Goal: Task Accomplishment & Management: Manage account settings

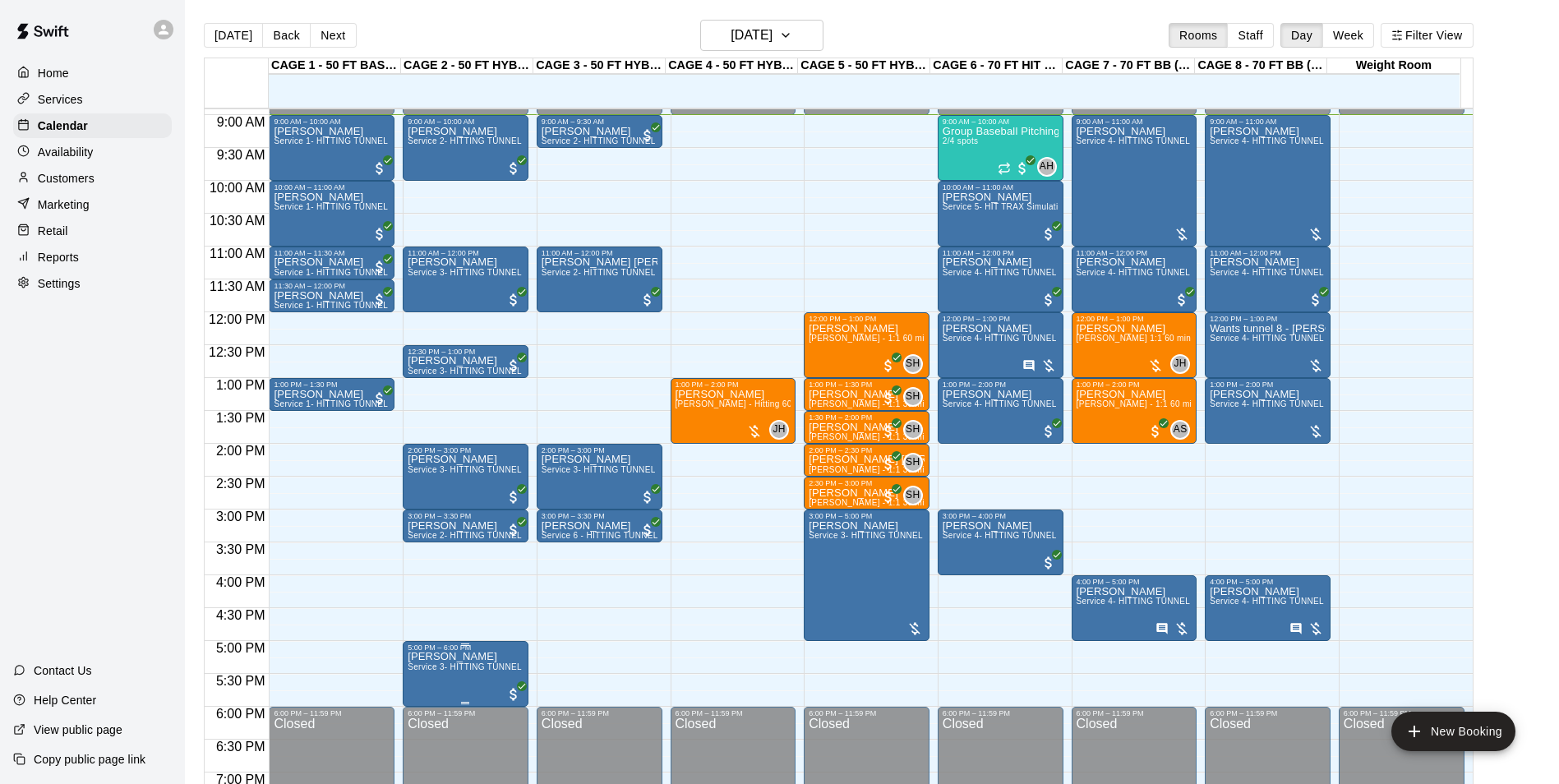
scroll to position [504, 0]
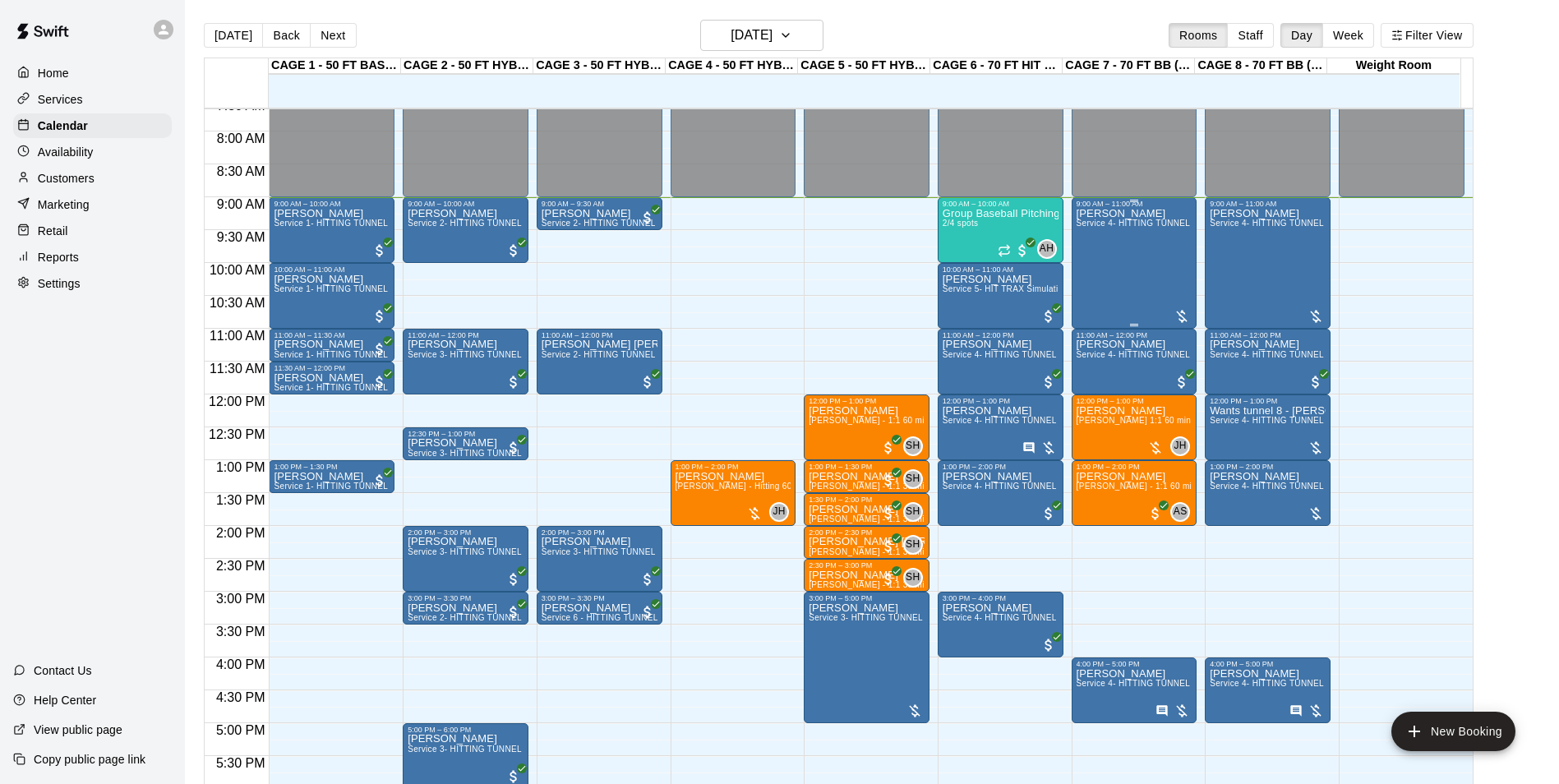
click at [1120, 256] on div "Spencer Hesseltine Service 4- HITTING TUNNEL RENTAL - 70ft Baseball" at bounding box center [1134, 600] width 116 height 784
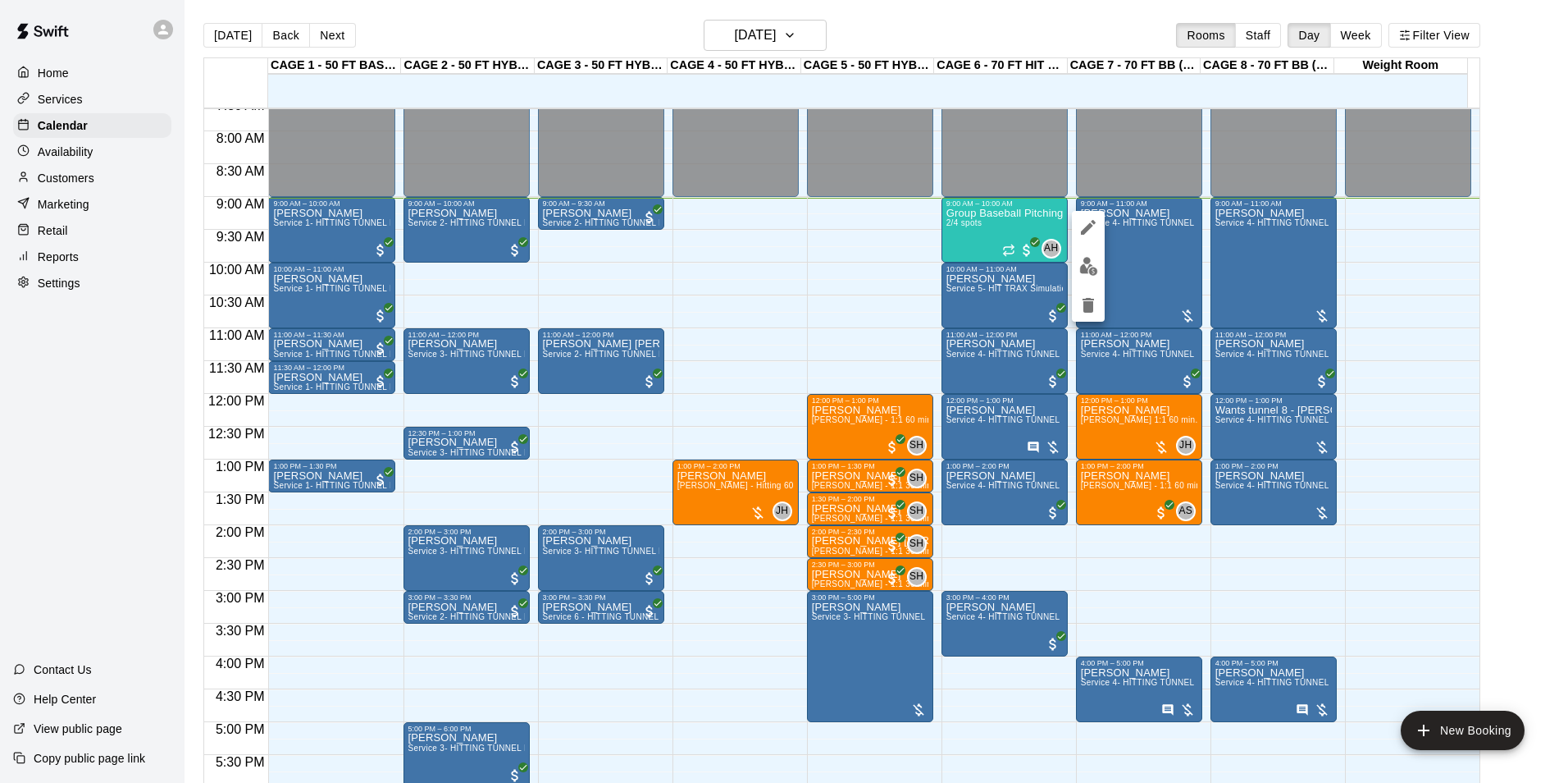
click at [1166, 261] on div at bounding box center [784, 392] width 1568 height 783
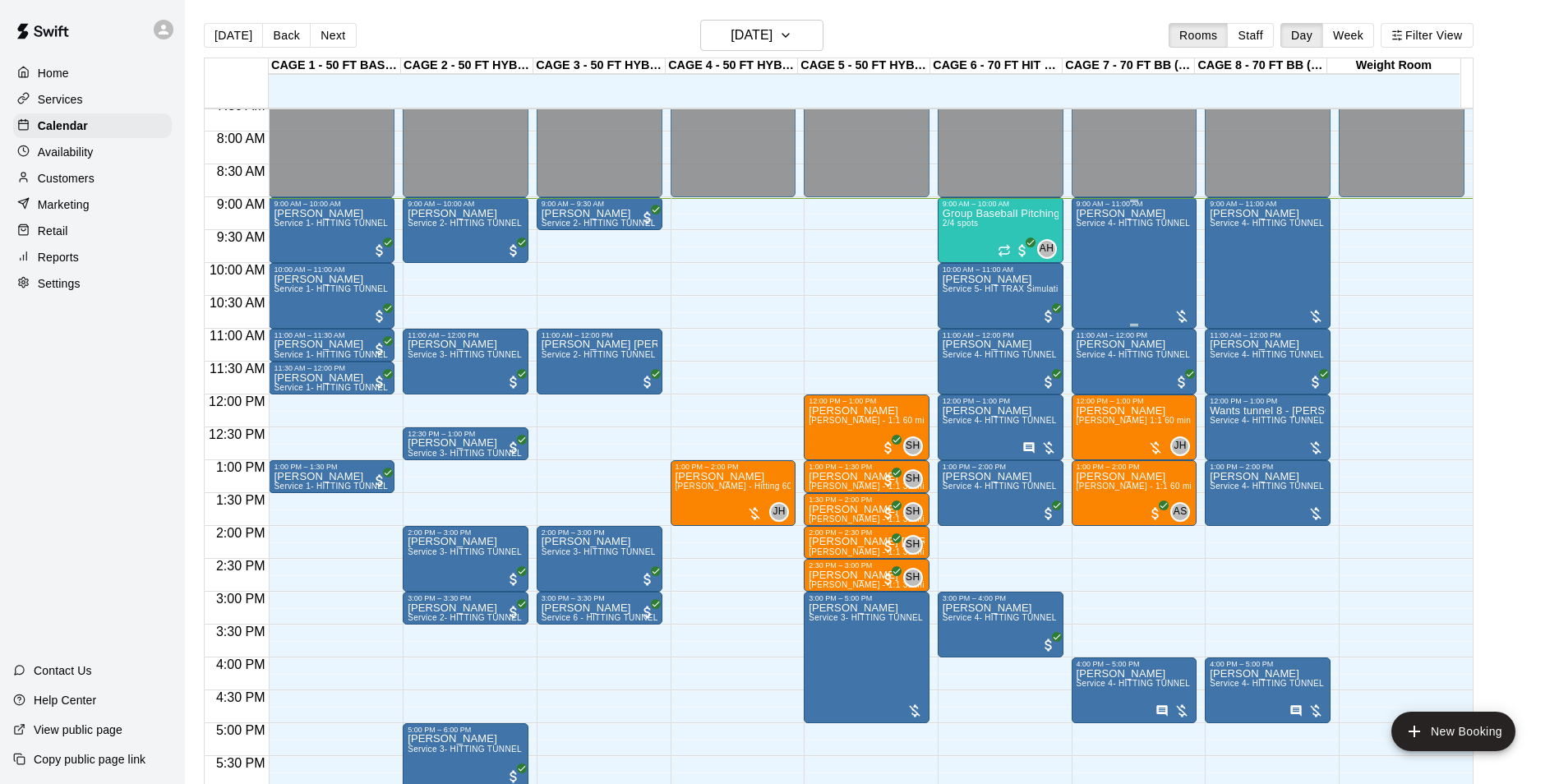
click at [1169, 265] on div "Spencer Hesseltine Service 4- HITTING TUNNEL RENTAL - 70ft Baseball" at bounding box center [1134, 600] width 116 height 784
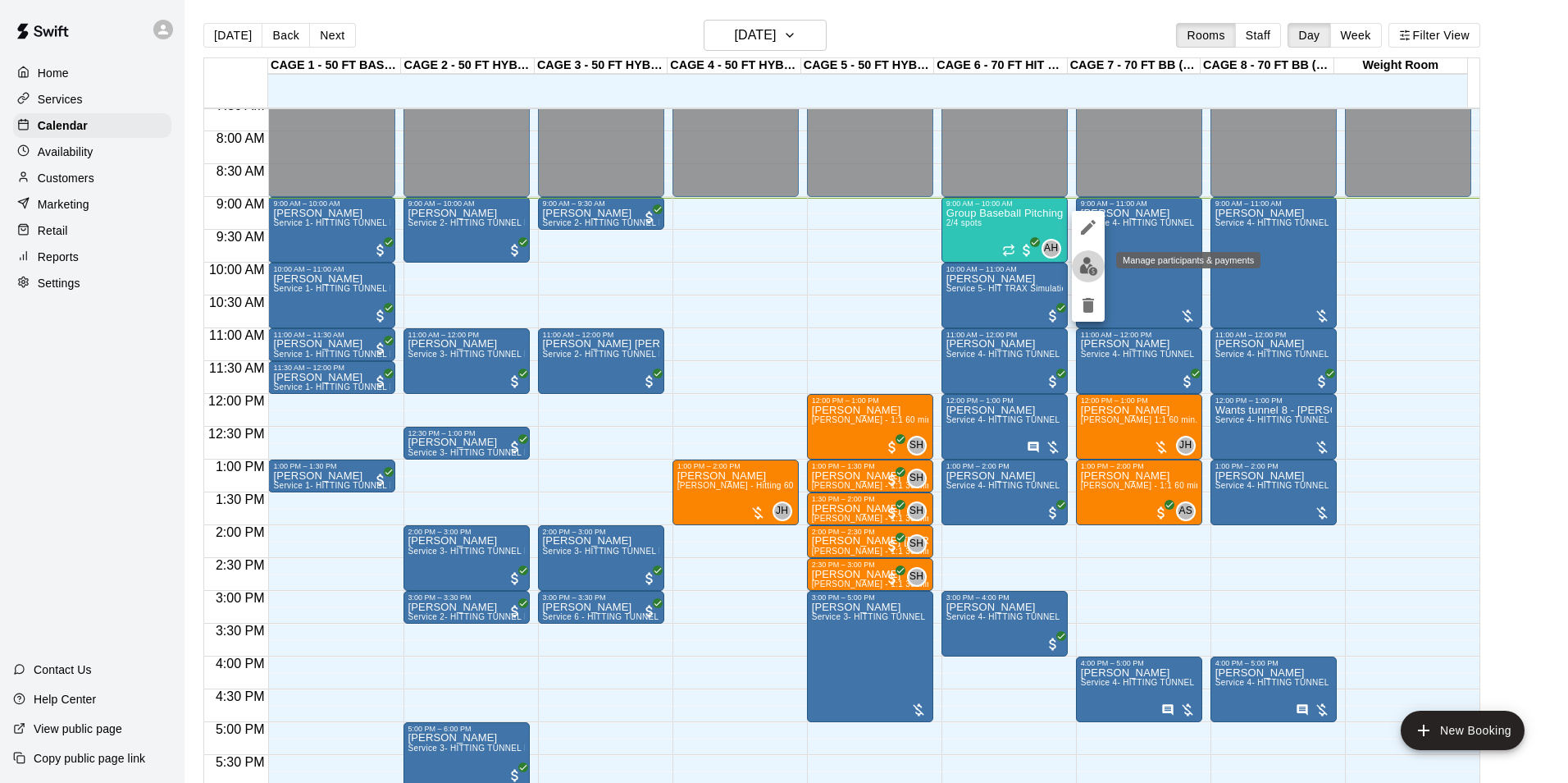
click at [1091, 270] on img "edit" at bounding box center [1088, 266] width 19 height 19
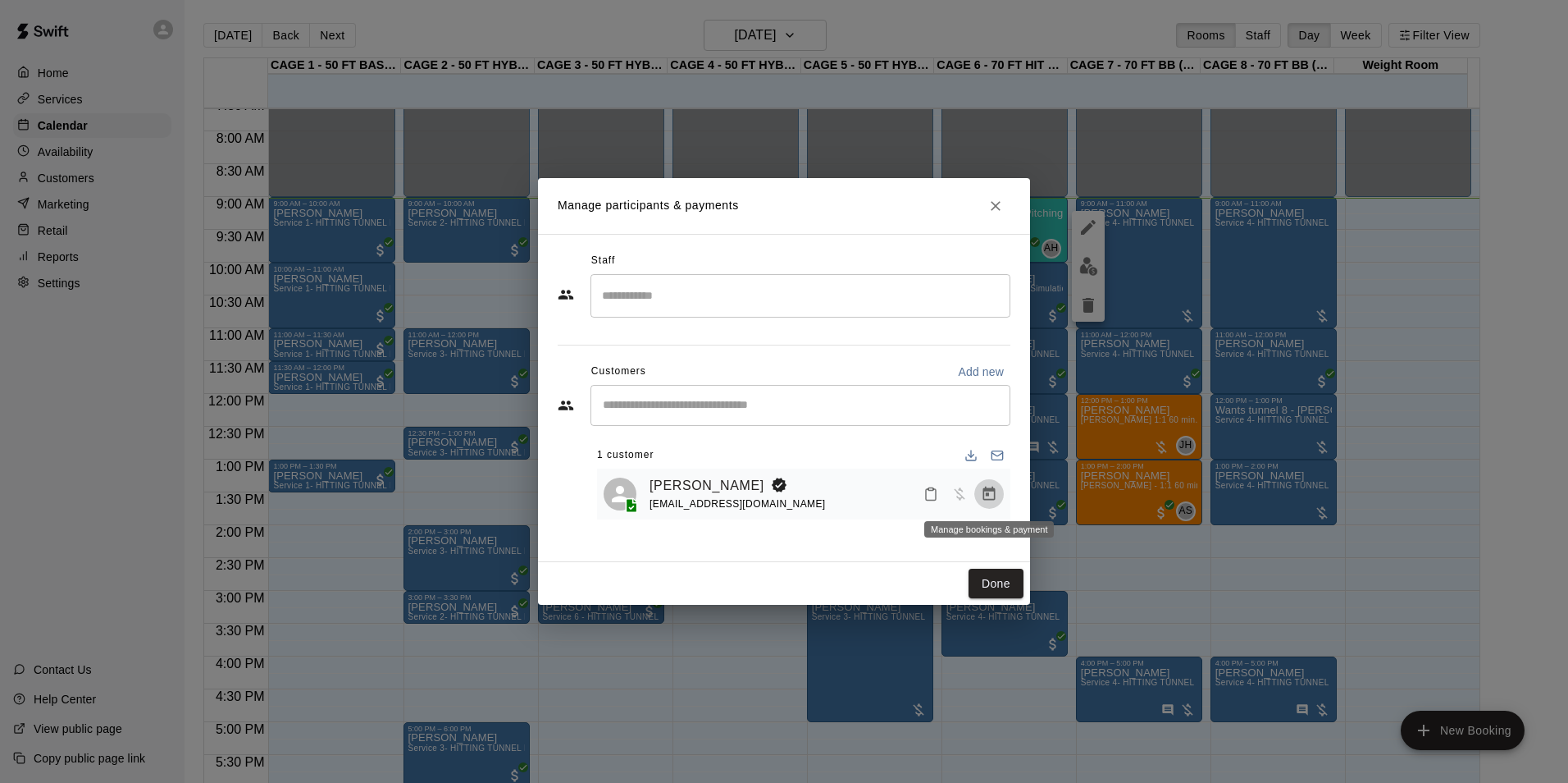
click at [988, 493] on icon "Manage bookings & payment" at bounding box center [989, 493] width 12 height 14
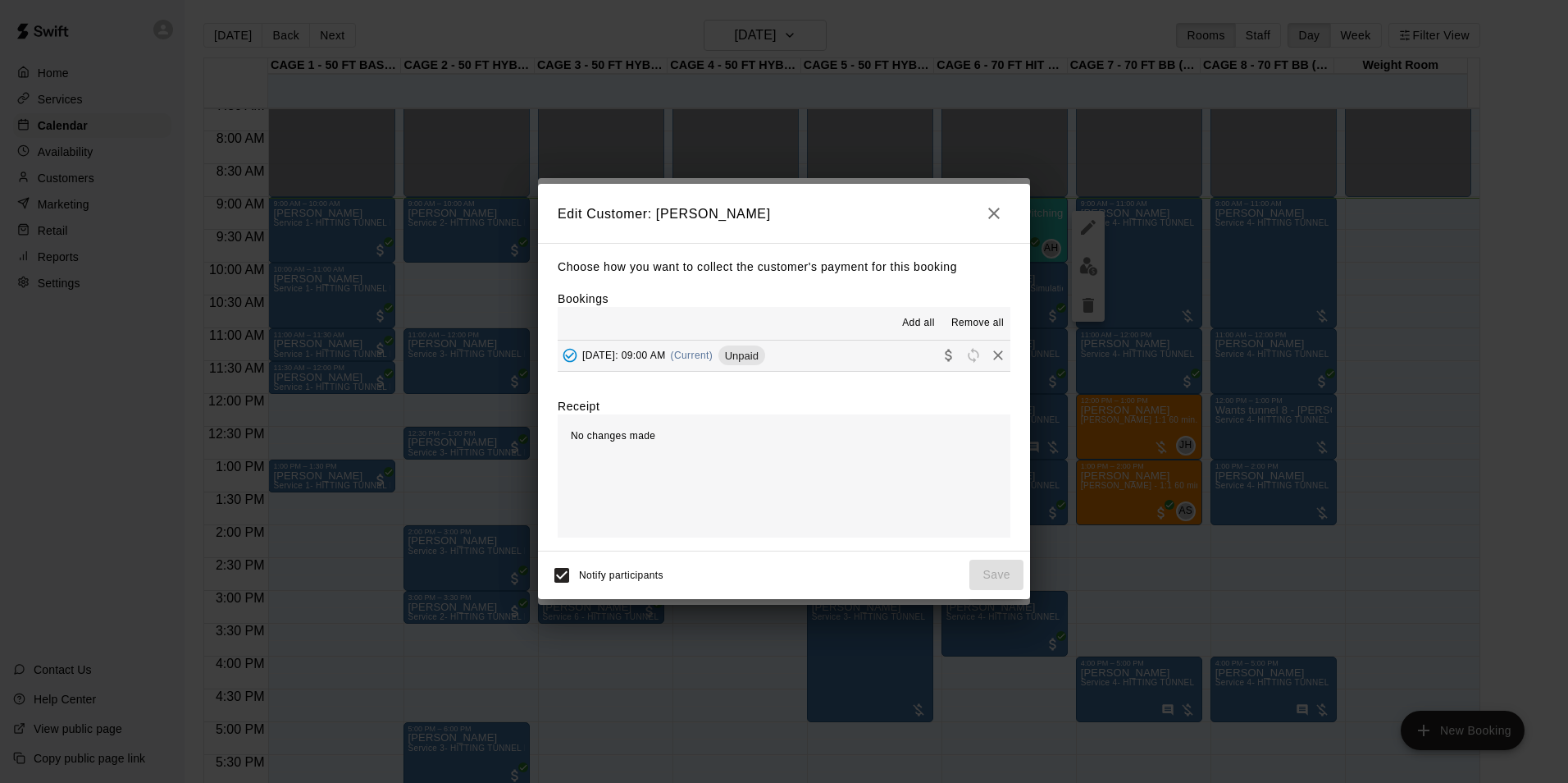
click at [861, 360] on button "Saturday, August 16: 09:00 AM (Current) Unpaid" at bounding box center [784, 355] width 453 height 30
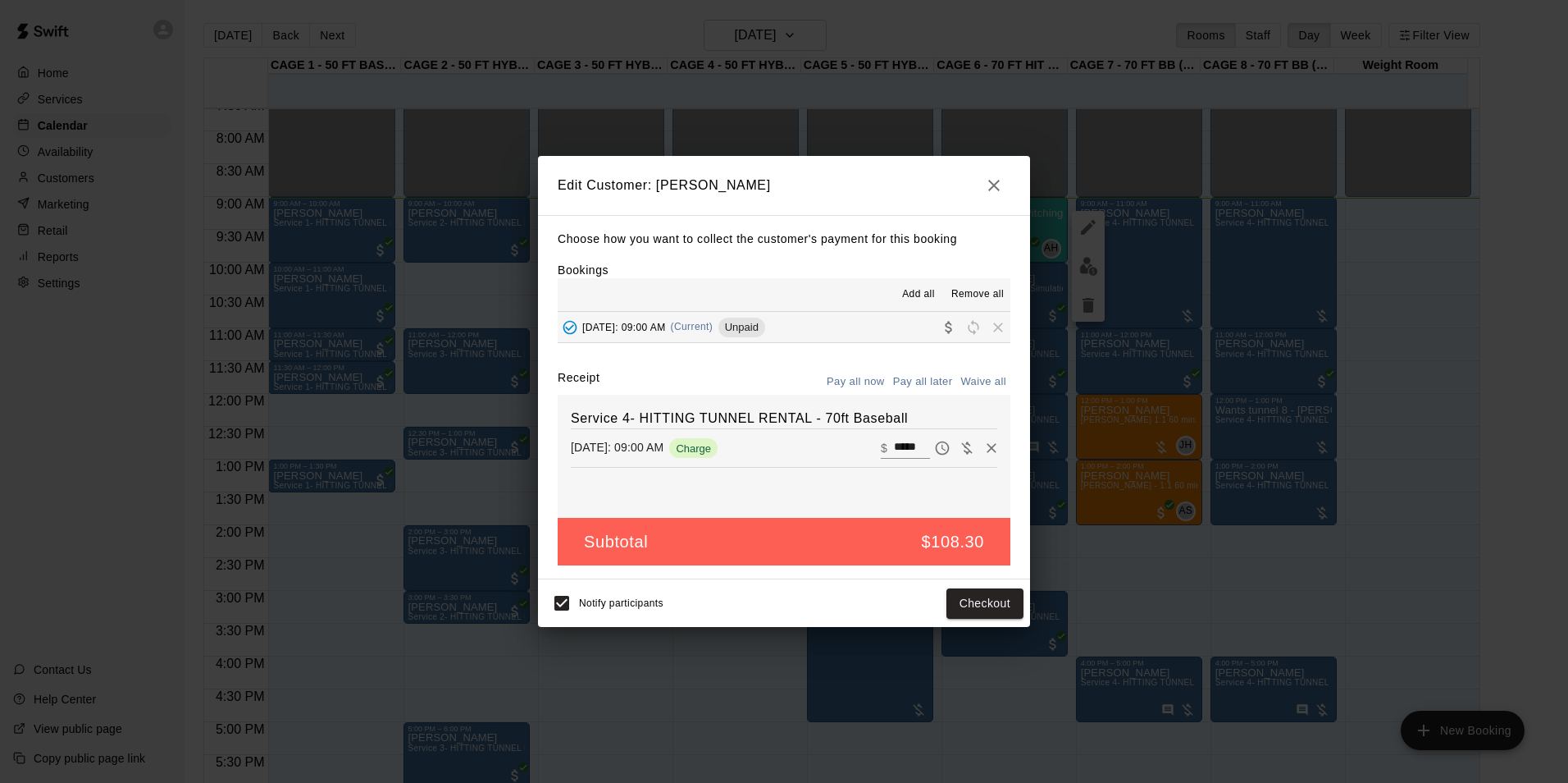
click at [905, 451] on input "*****" at bounding box center [912, 447] width 36 height 21
click at [915, 451] on input "*****" at bounding box center [912, 447] width 36 height 21
click at [897, 448] on input "*****" at bounding box center [912, 447] width 36 height 21
type input "***"
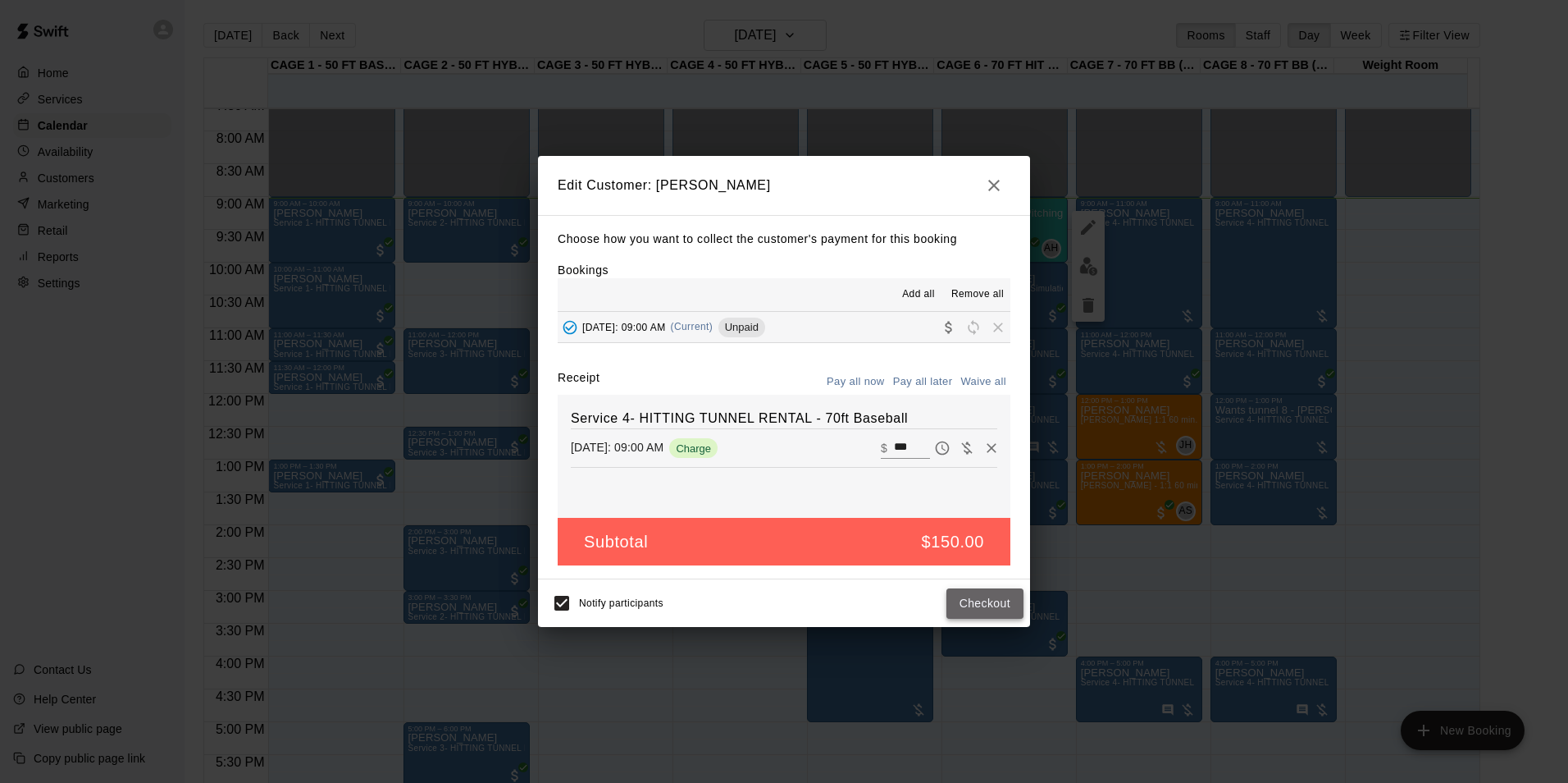
click at [971, 601] on button "Checkout" at bounding box center [985, 603] width 77 height 30
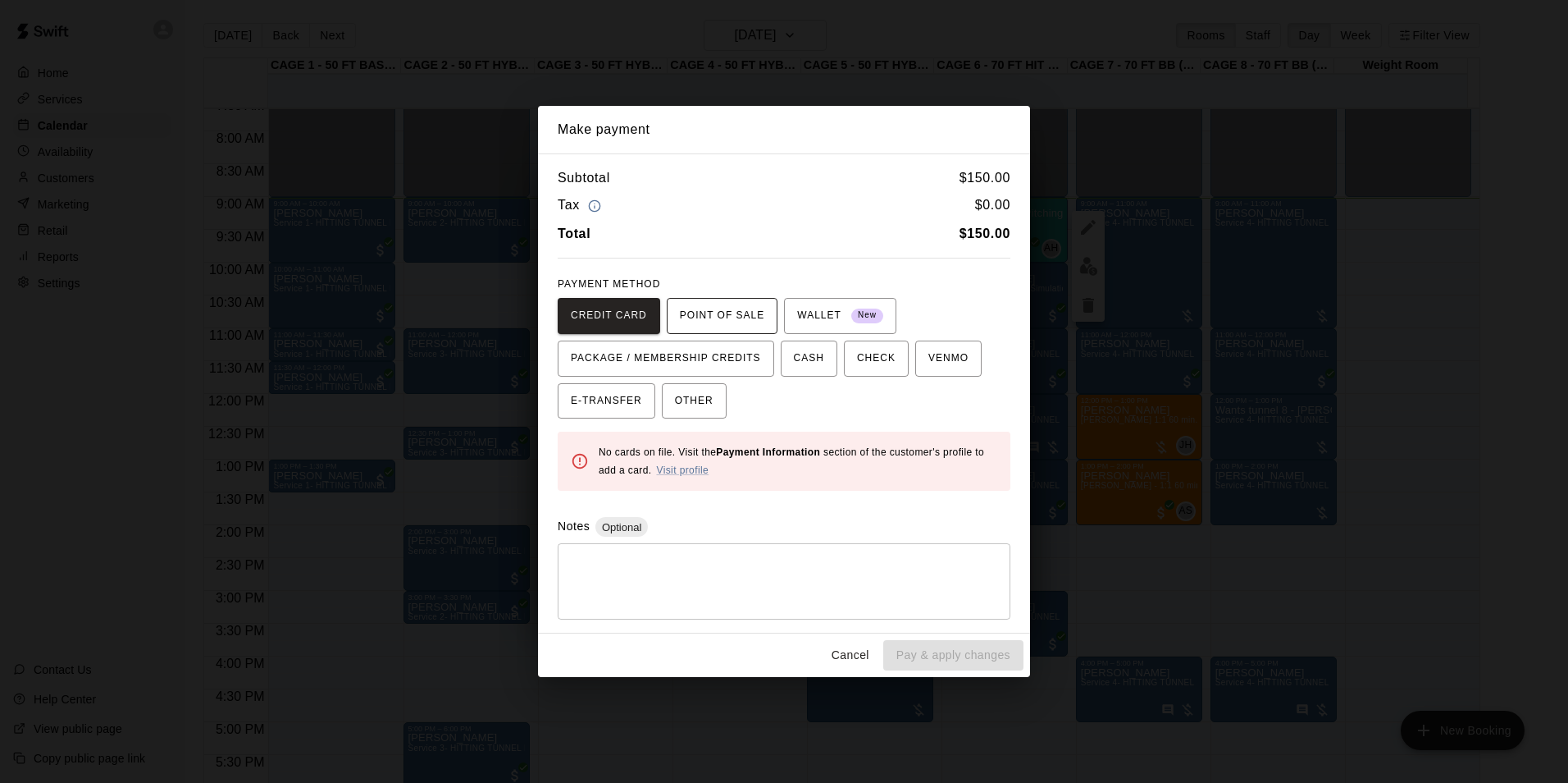
click at [695, 320] on span "POINT OF SALE" at bounding box center [722, 315] width 85 height 27
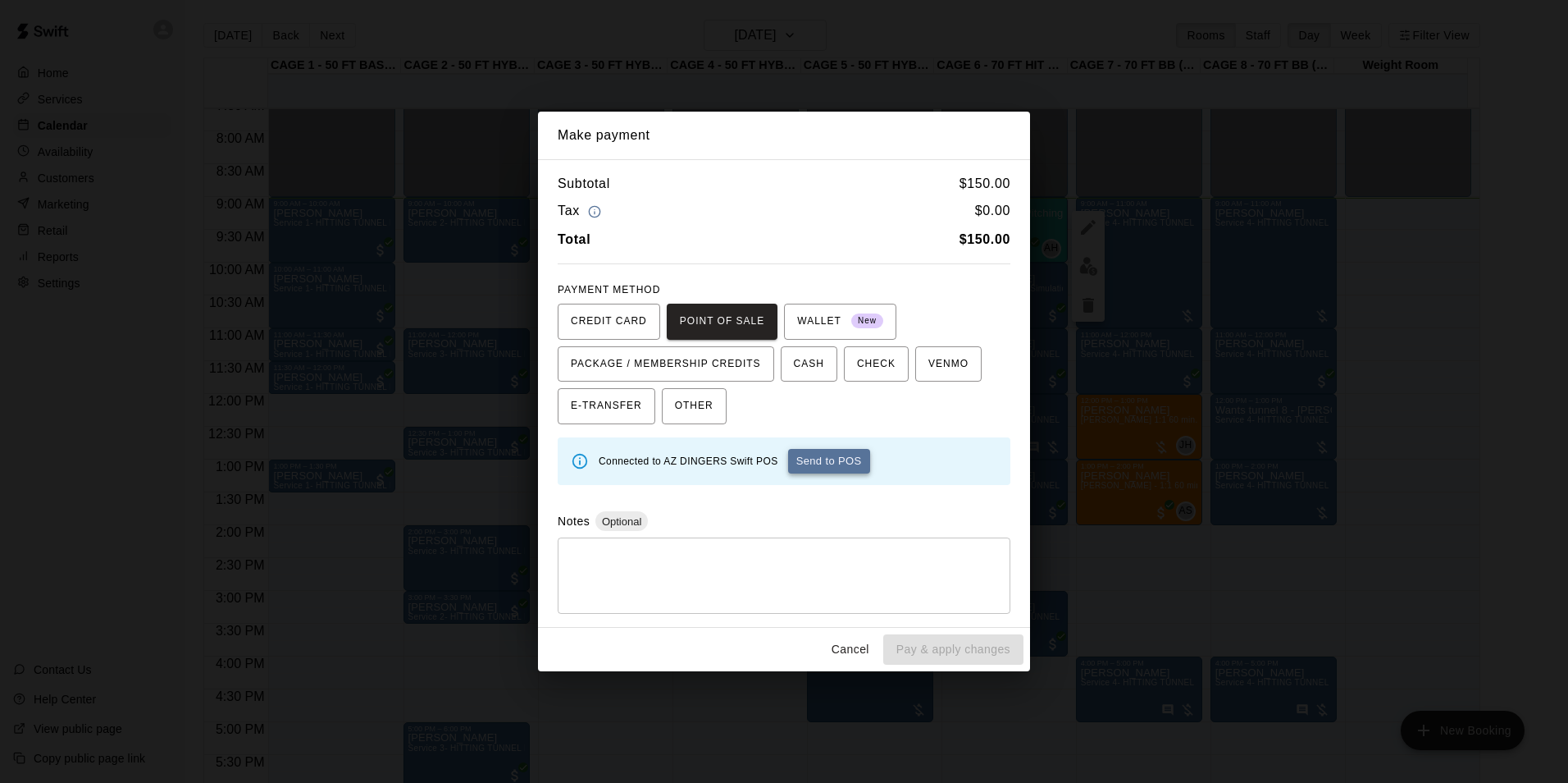
click at [835, 463] on button "Send to POS" at bounding box center [829, 461] width 82 height 25
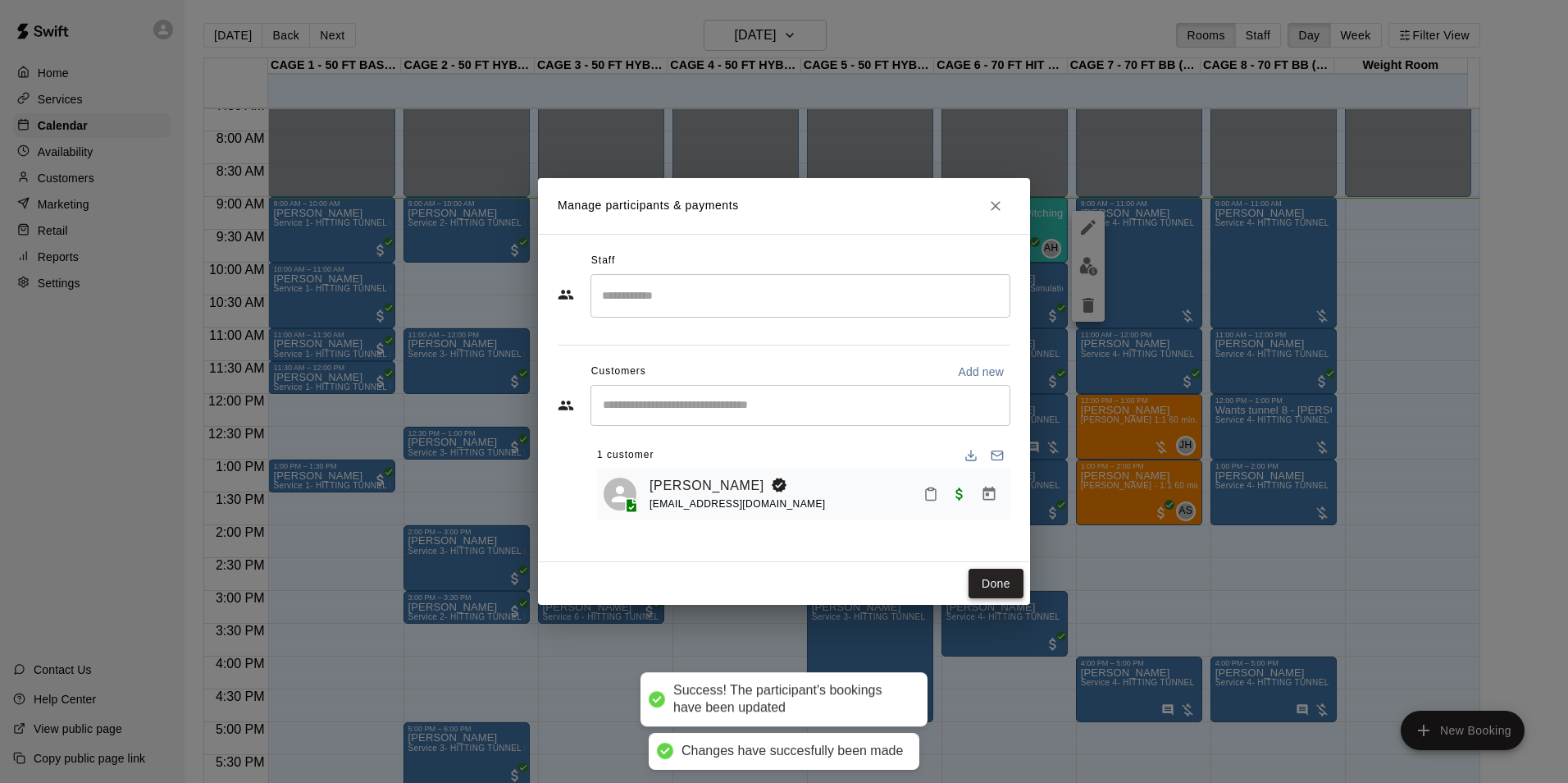
click at [987, 587] on button "Done" at bounding box center [996, 583] width 55 height 30
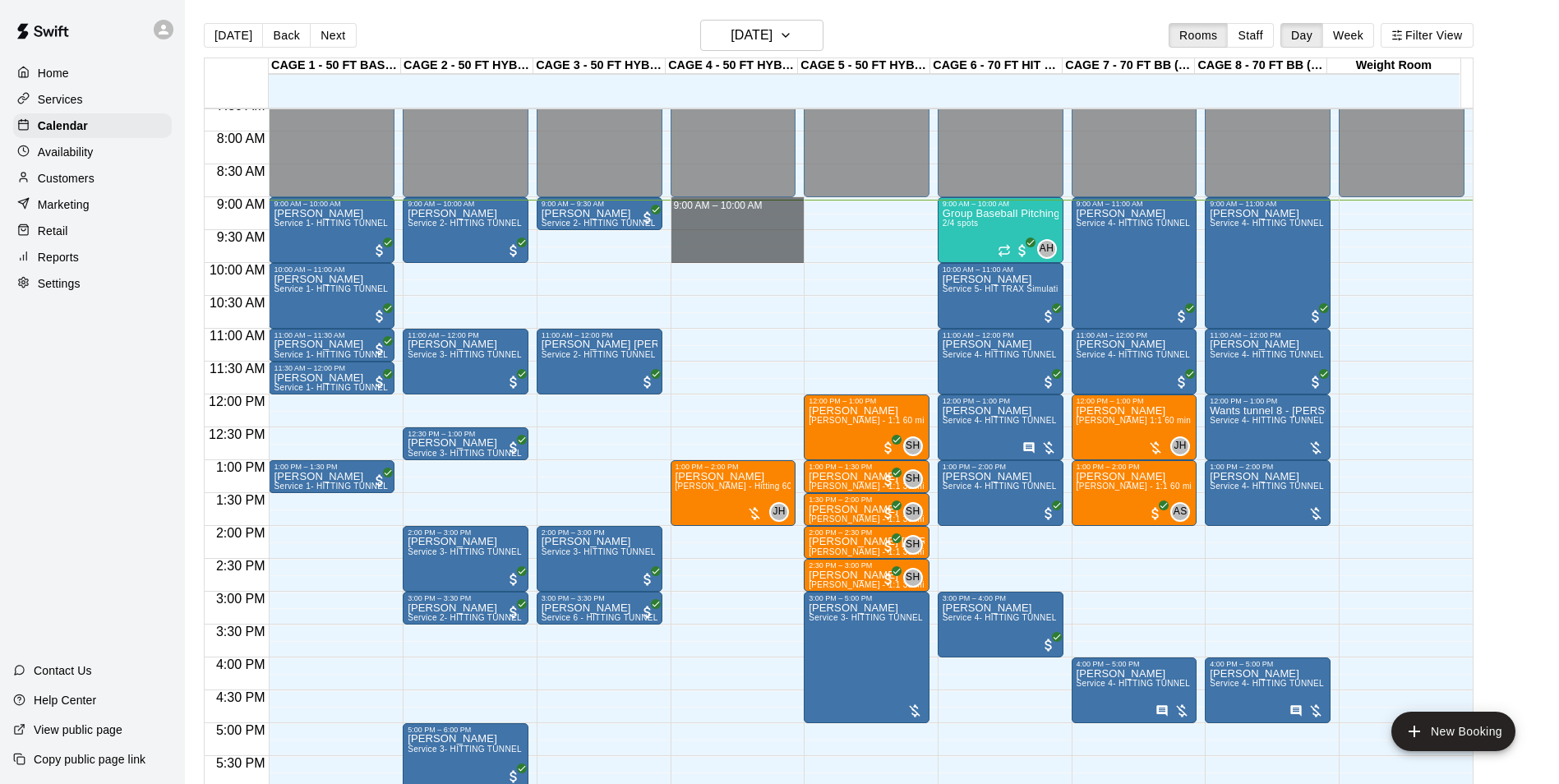
drag, startPoint x: 674, startPoint y: 202, endPoint x: 679, endPoint y: 256, distance: 54.2
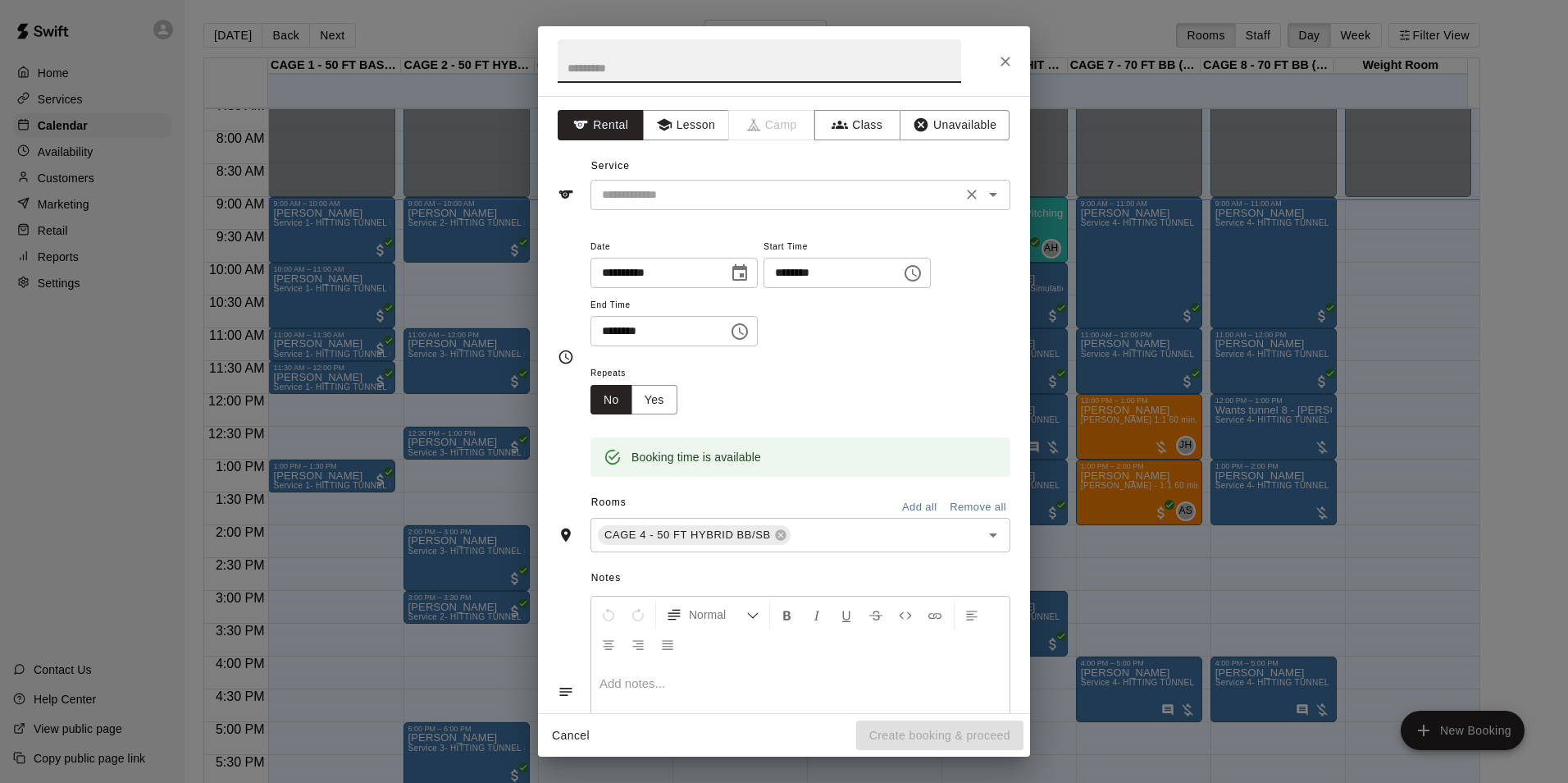
click at [701, 202] on input "text" at bounding box center [776, 194] width 361 height 21
click at [1000, 62] on icon "Close" at bounding box center [1005, 61] width 16 height 16
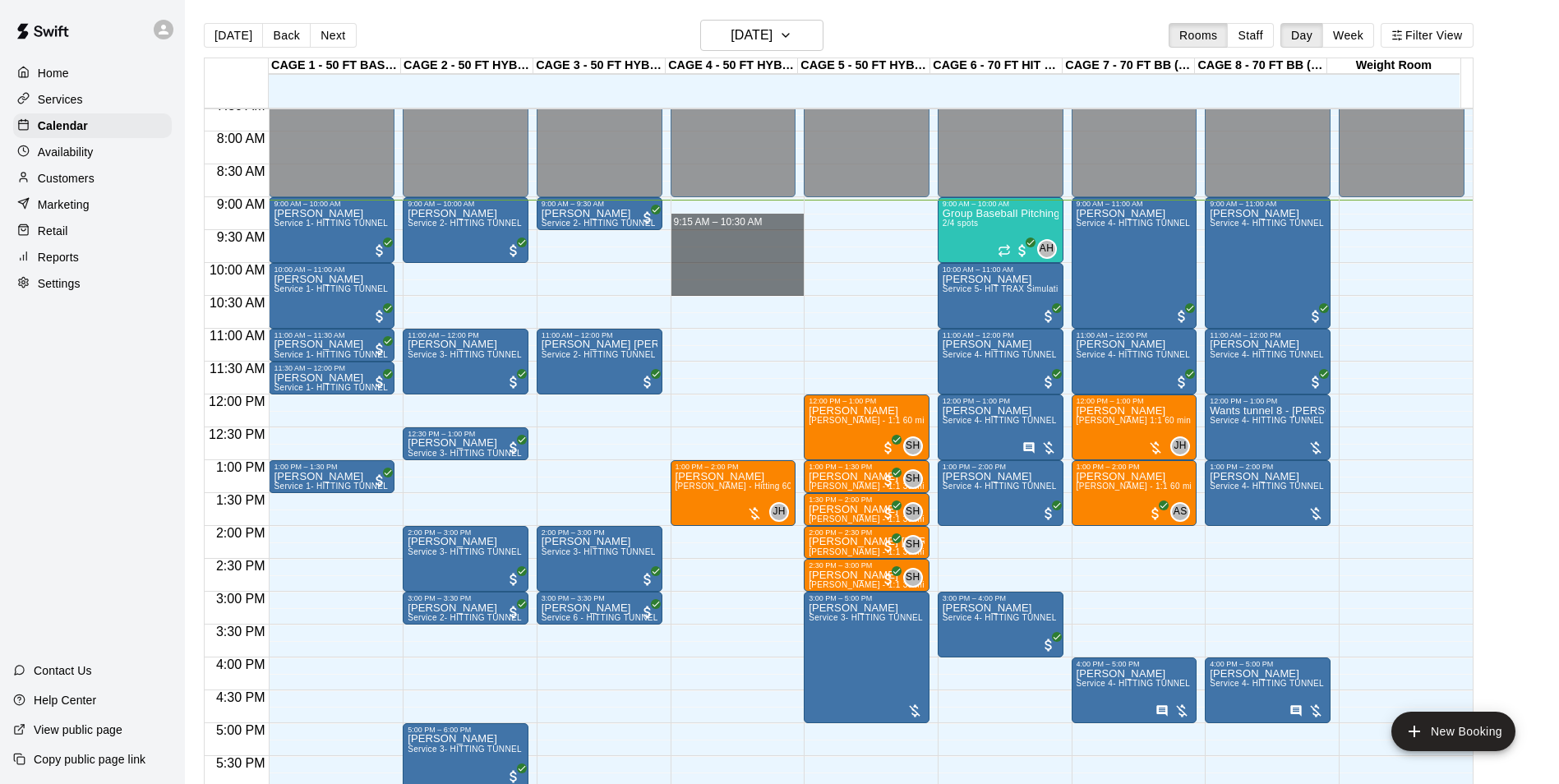
drag, startPoint x: 732, startPoint y: 217, endPoint x: 728, endPoint y: 240, distance: 23.3
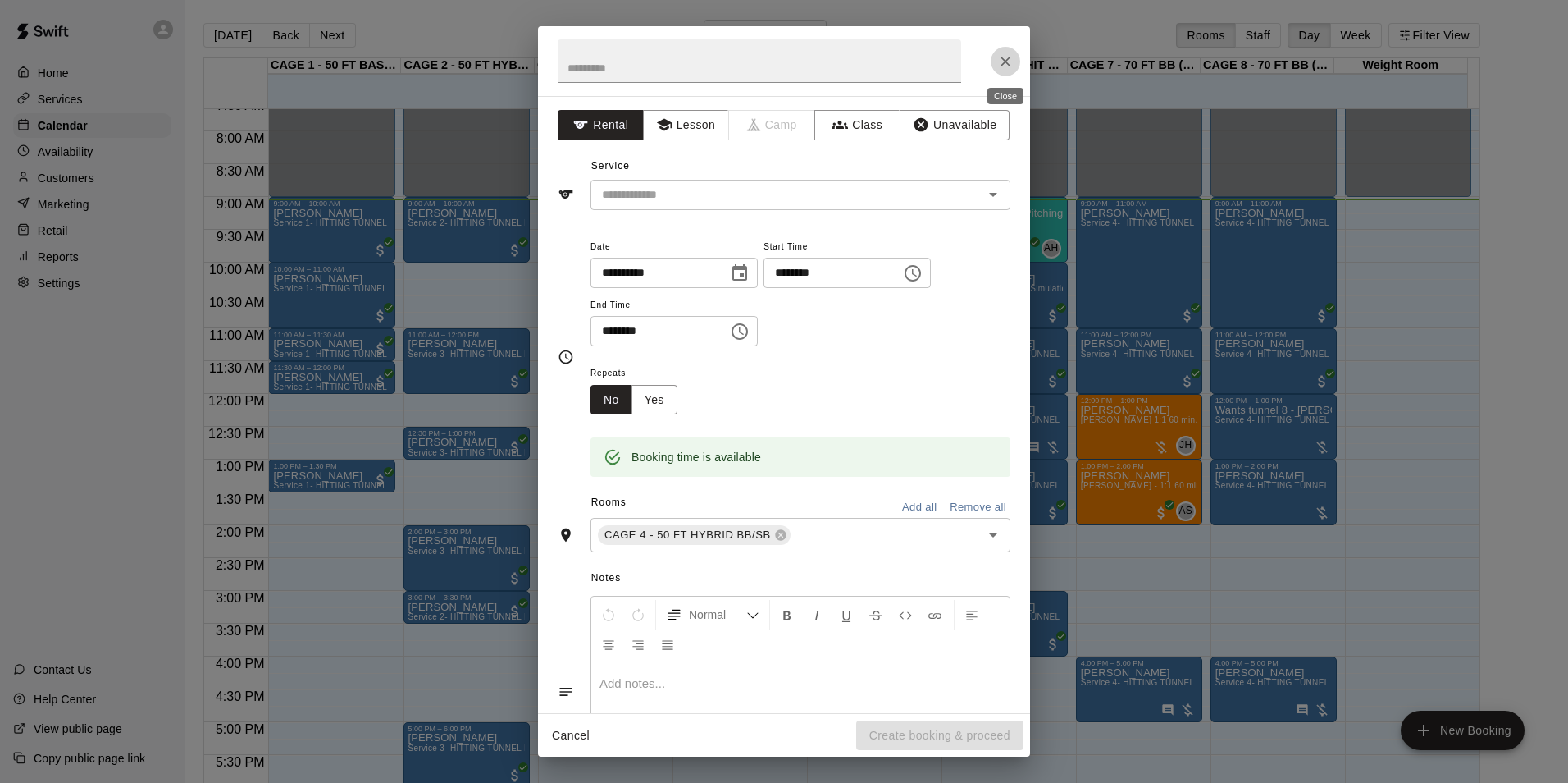
click at [1007, 61] on icon "Close" at bounding box center [1005, 61] width 16 height 16
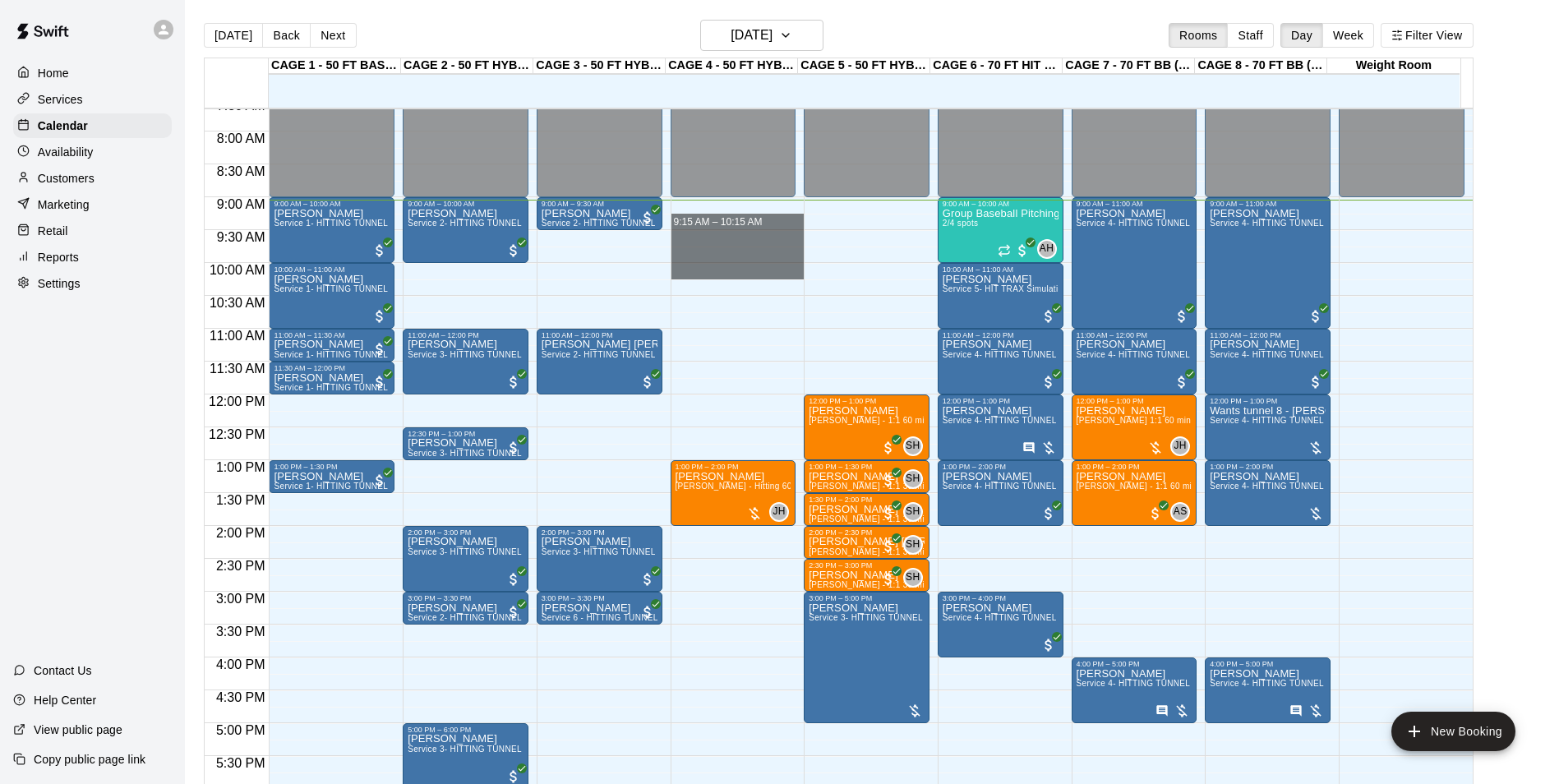
drag, startPoint x: 677, startPoint y: 230, endPoint x: 677, endPoint y: 271, distance: 41.0
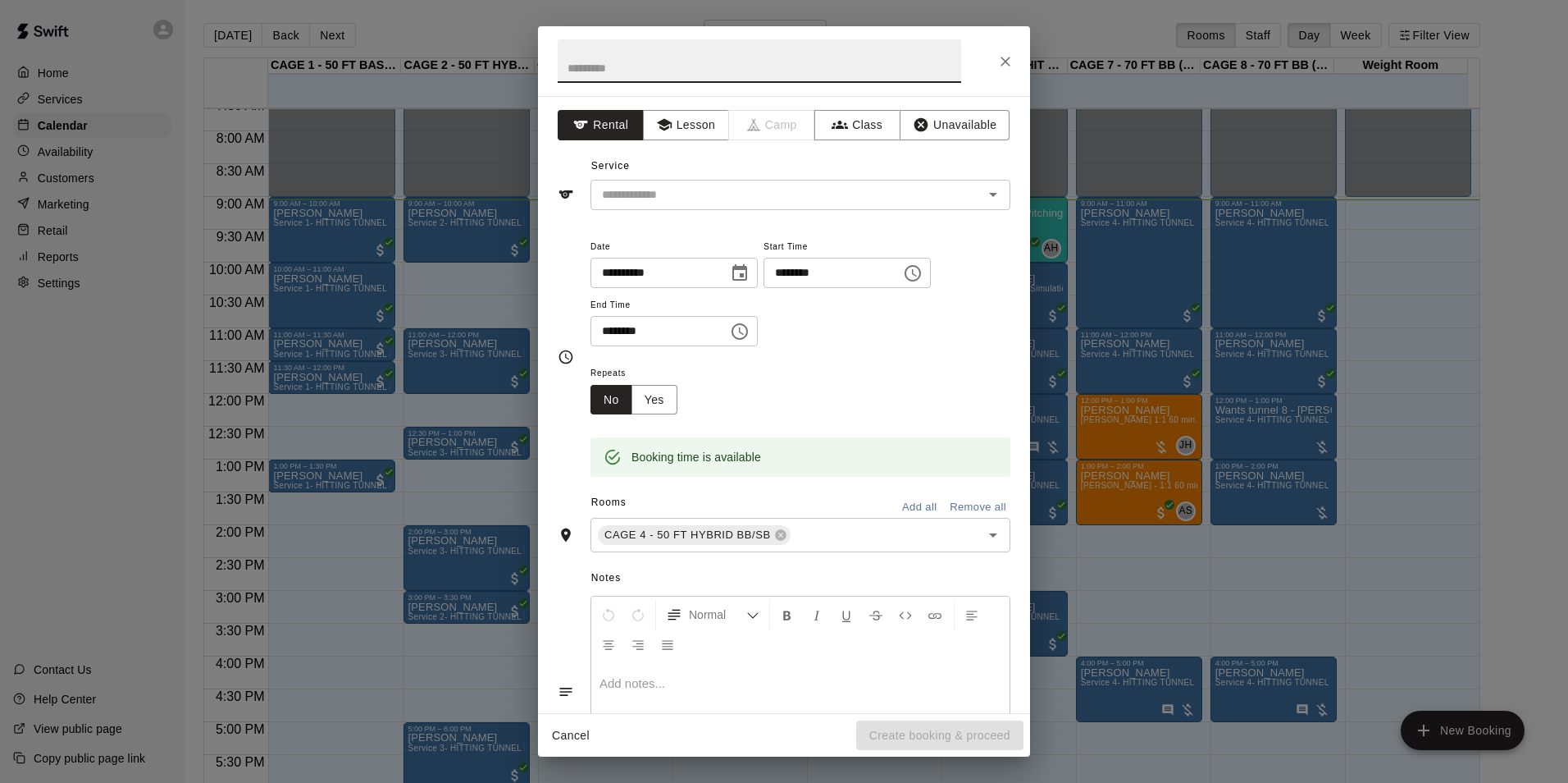
click at [1003, 63] on icon "Close" at bounding box center [1005, 61] width 16 height 16
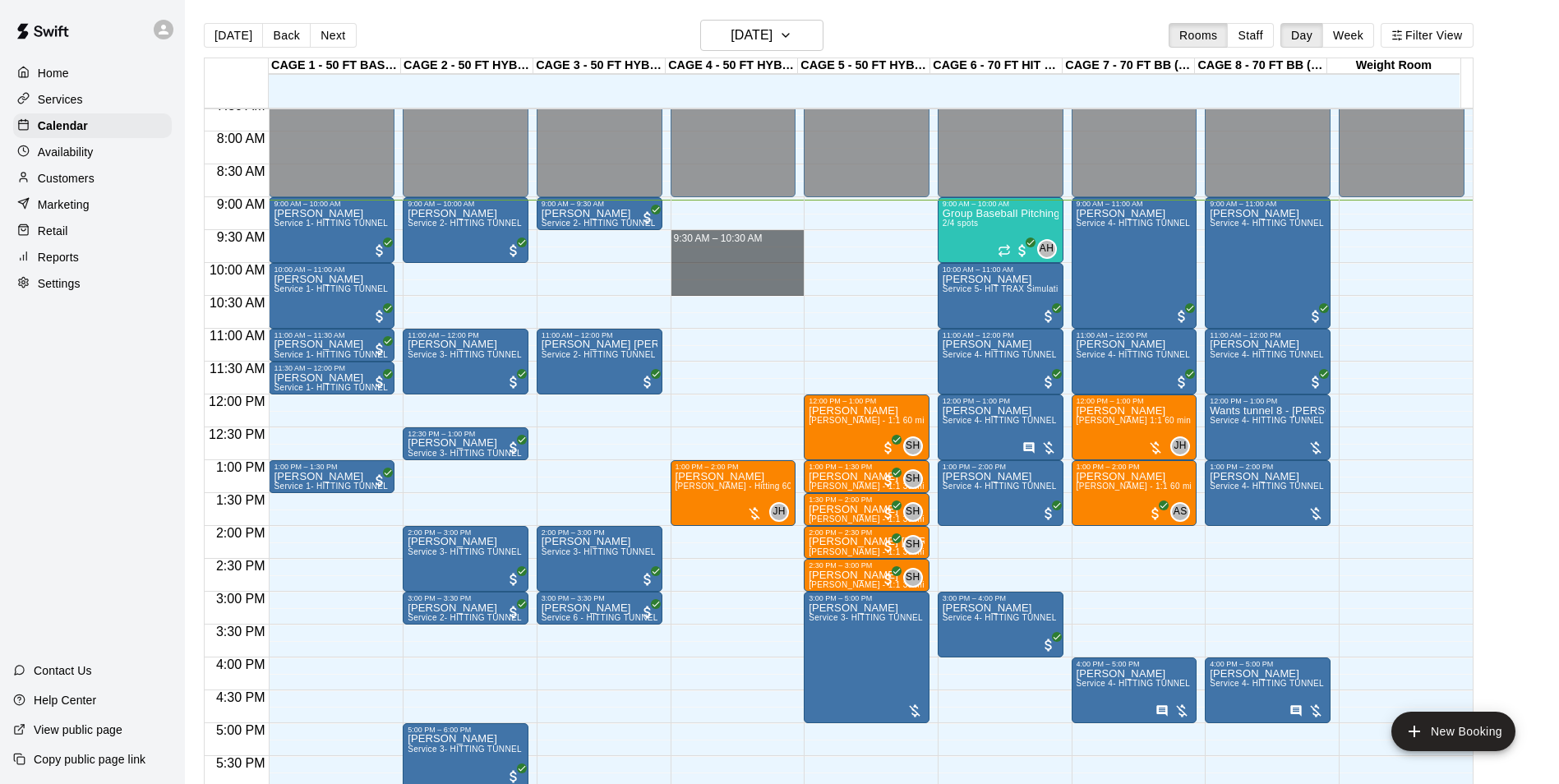
drag, startPoint x: 749, startPoint y: 233, endPoint x: 748, endPoint y: 282, distance: 49.0
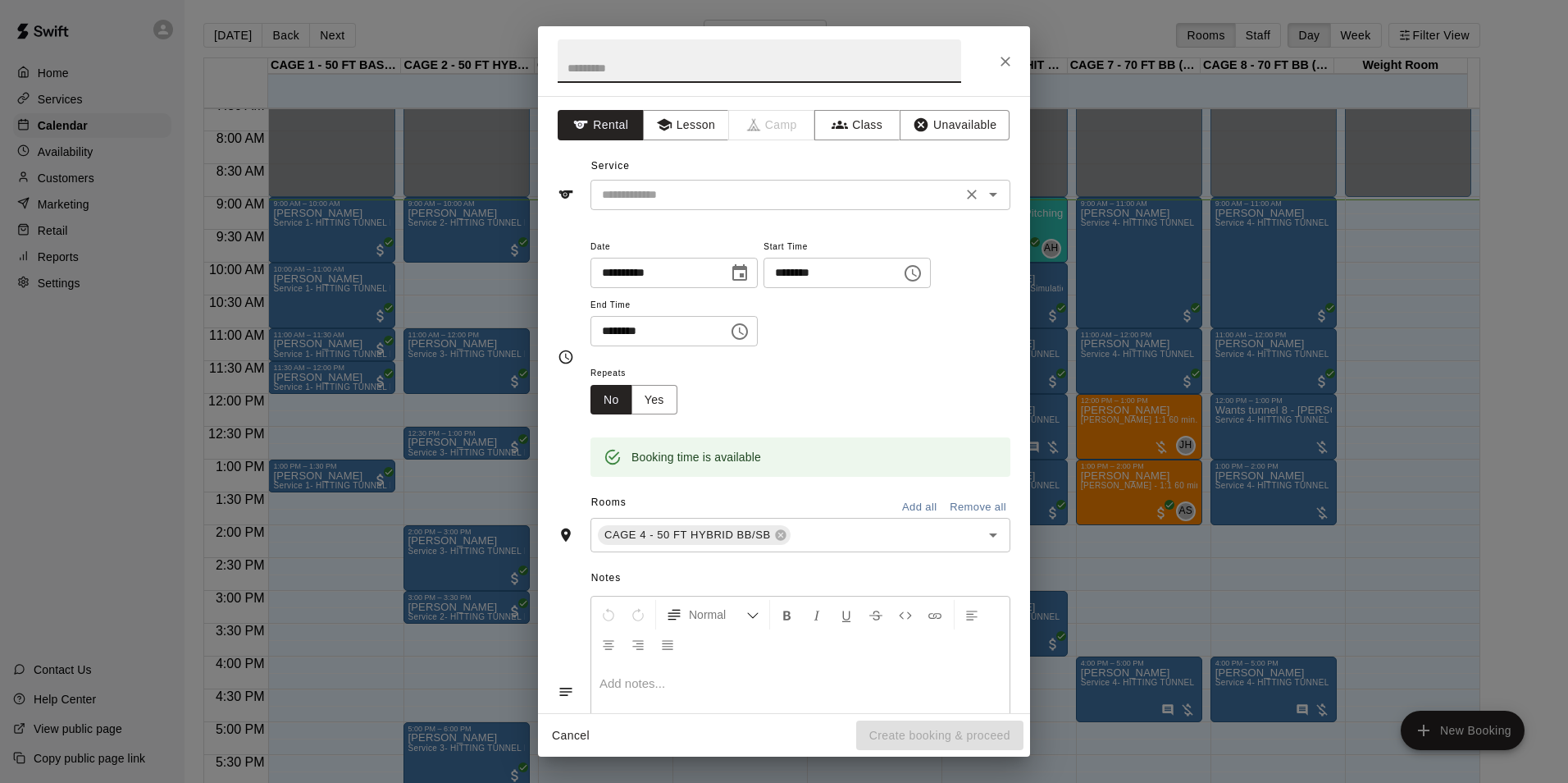
click at [689, 185] on input "text" at bounding box center [776, 194] width 361 height 21
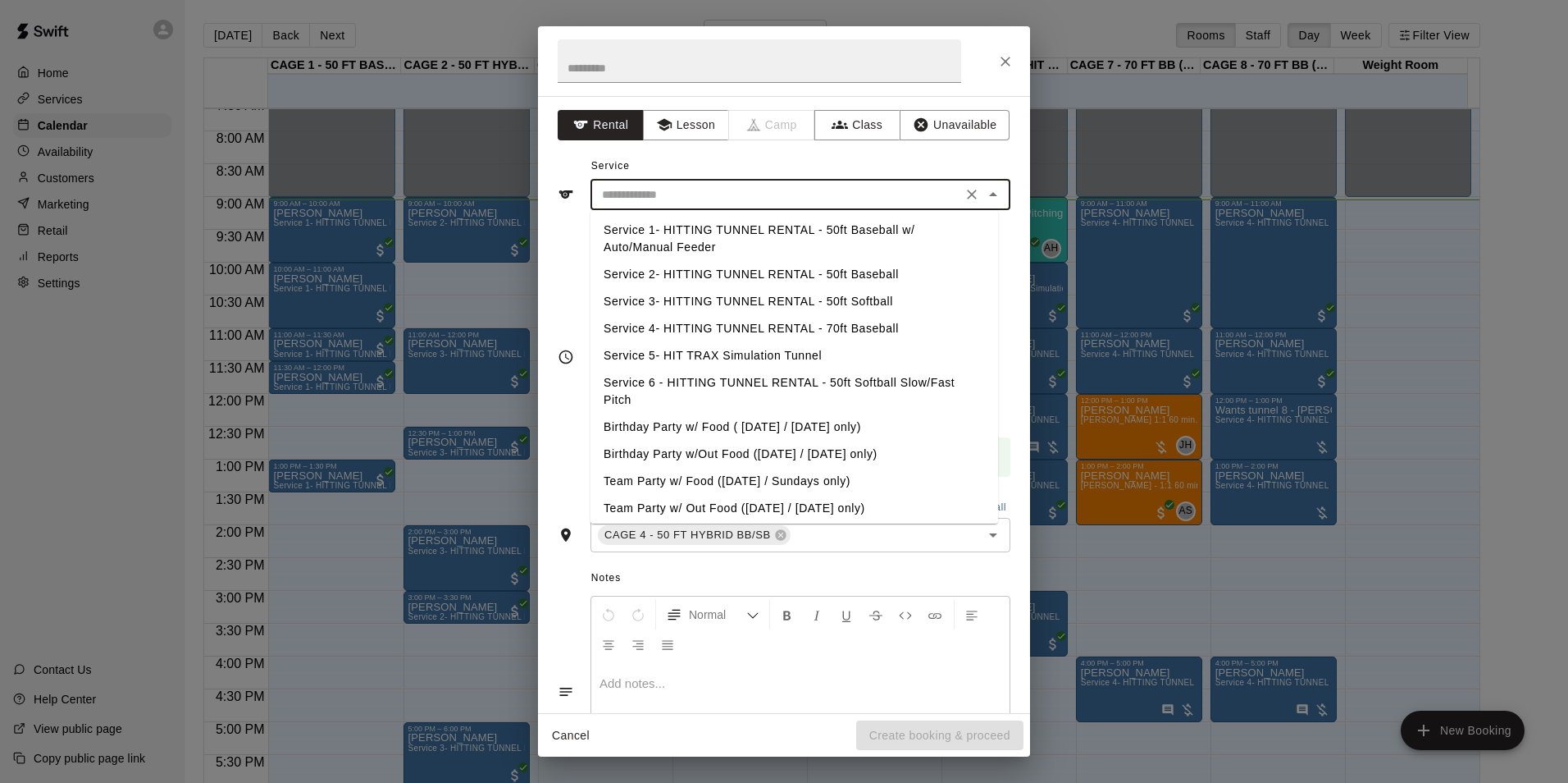
click at [754, 271] on li "Service 2- HITTING TUNNEL RENTAL - 50ft Baseball" at bounding box center [795, 275] width 408 height 27
type input "**********"
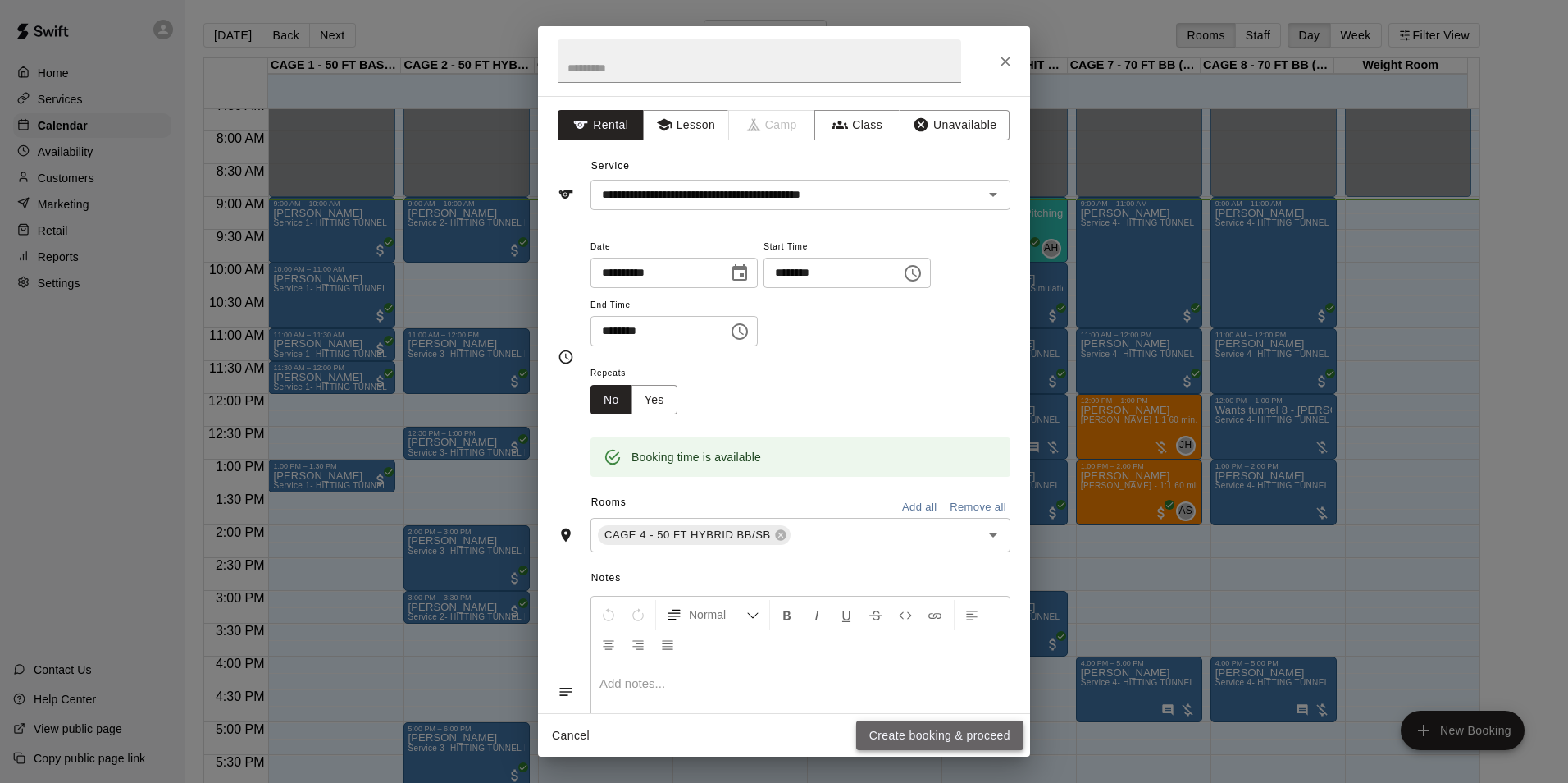
click at [979, 726] on button "Create booking & proceed" at bounding box center [939, 735] width 167 height 30
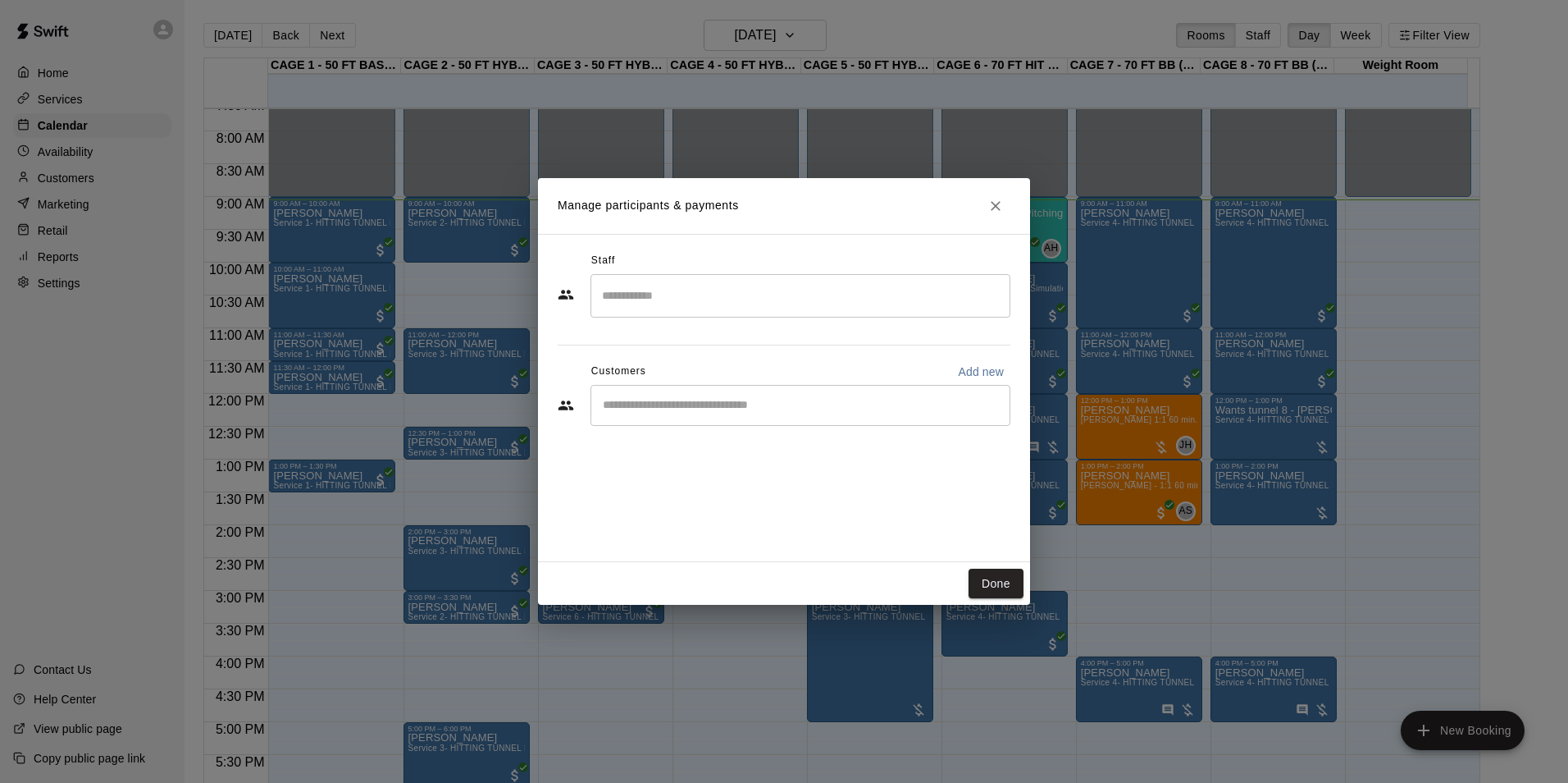
click at [758, 402] on input "Start typing to search customers..." at bounding box center [800, 405] width 405 height 16
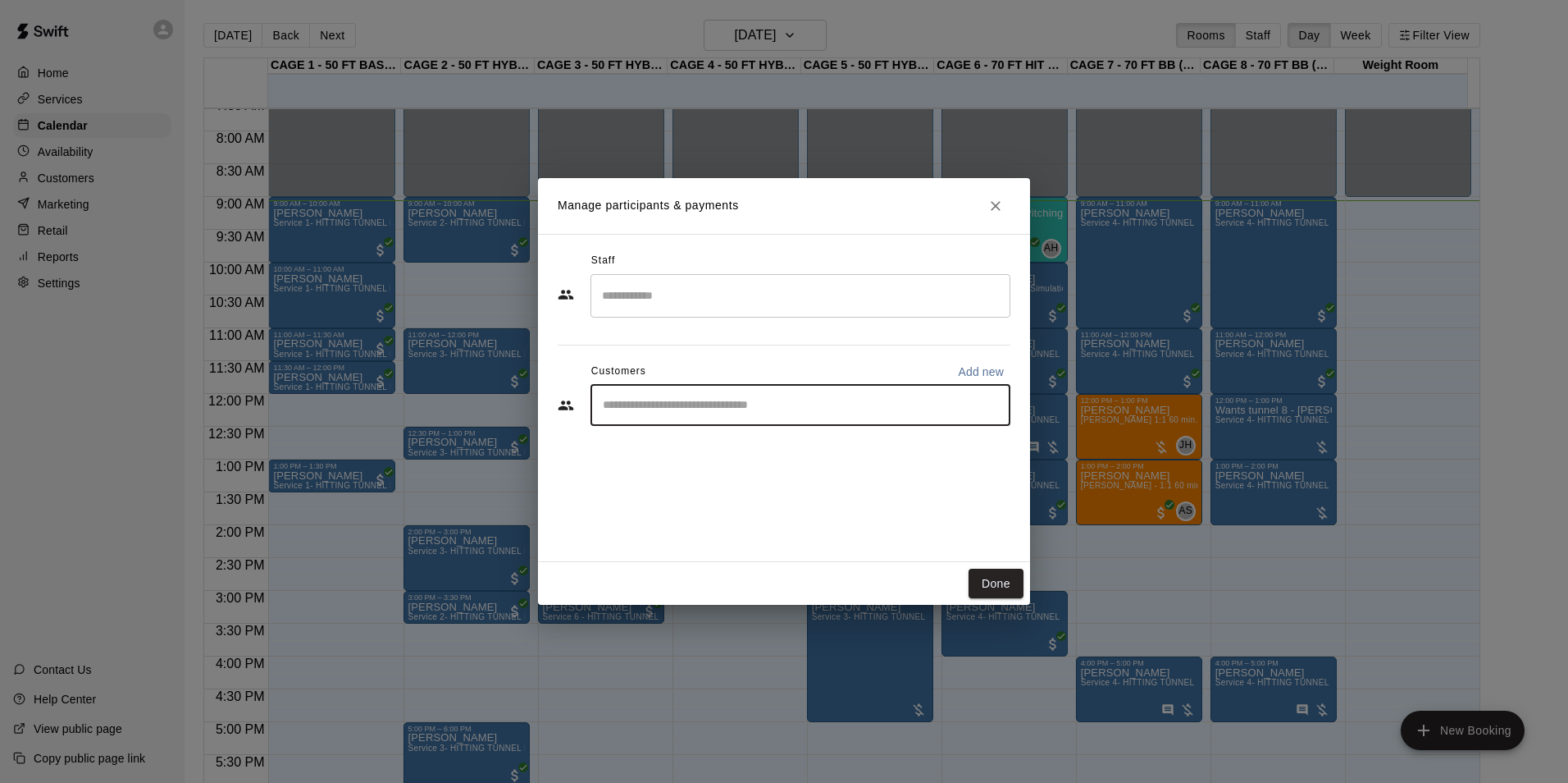
click at [791, 395] on div "​" at bounding box center [801, 405] width 420 height 41
click at [789, 406] on input "Start typing to search customers..." at bounding box center [800, 405] width 405 height 16
type input "*****"
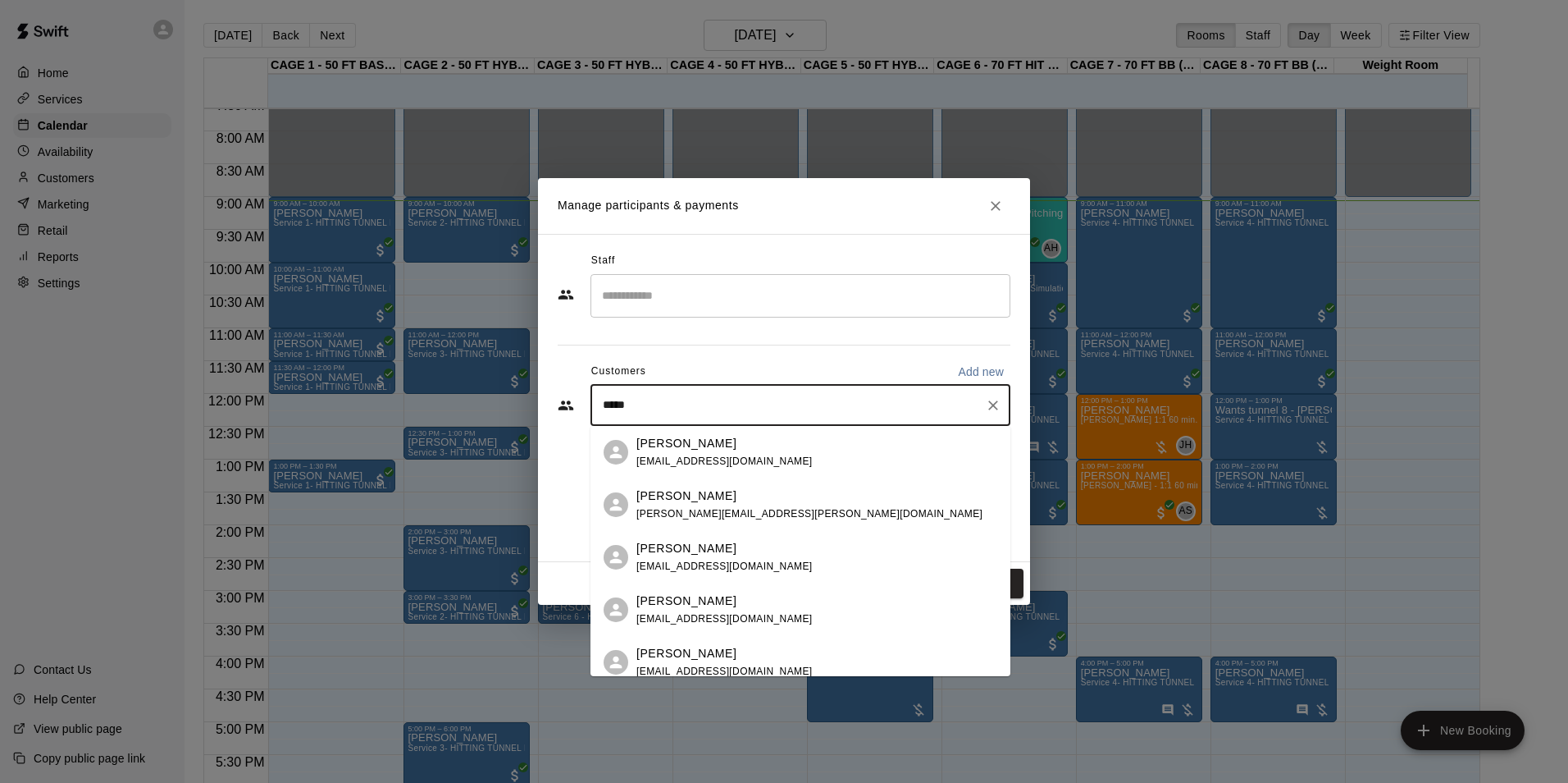
click at [683, 447] on p "[PERSON_NAME]" at bounding box center [686, 444] width 100 height 17
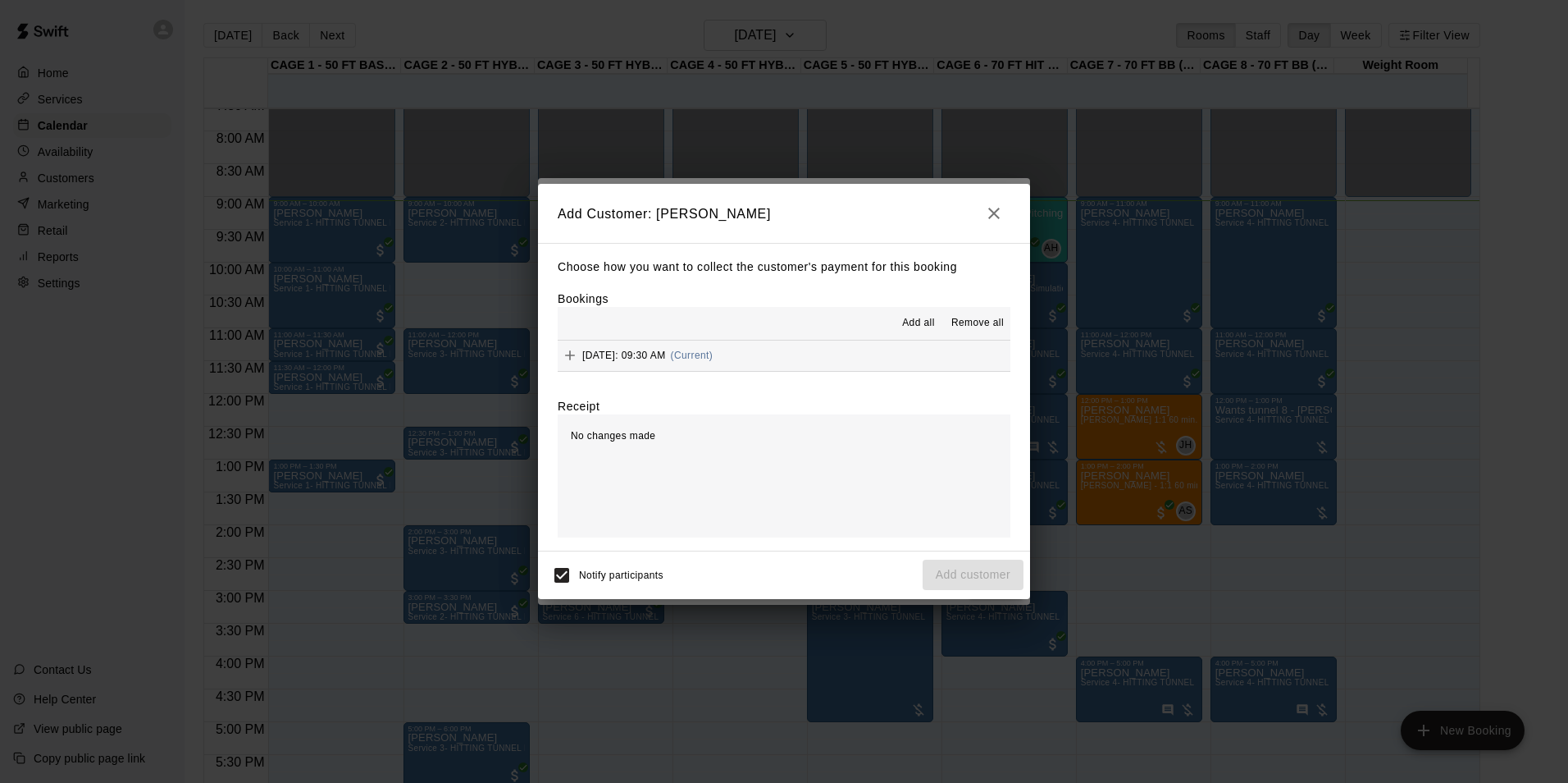
click at [666, 358] on span "Saturday, August 16: 09:30 AM" at bounding box center [624, 355] width 84 height 11
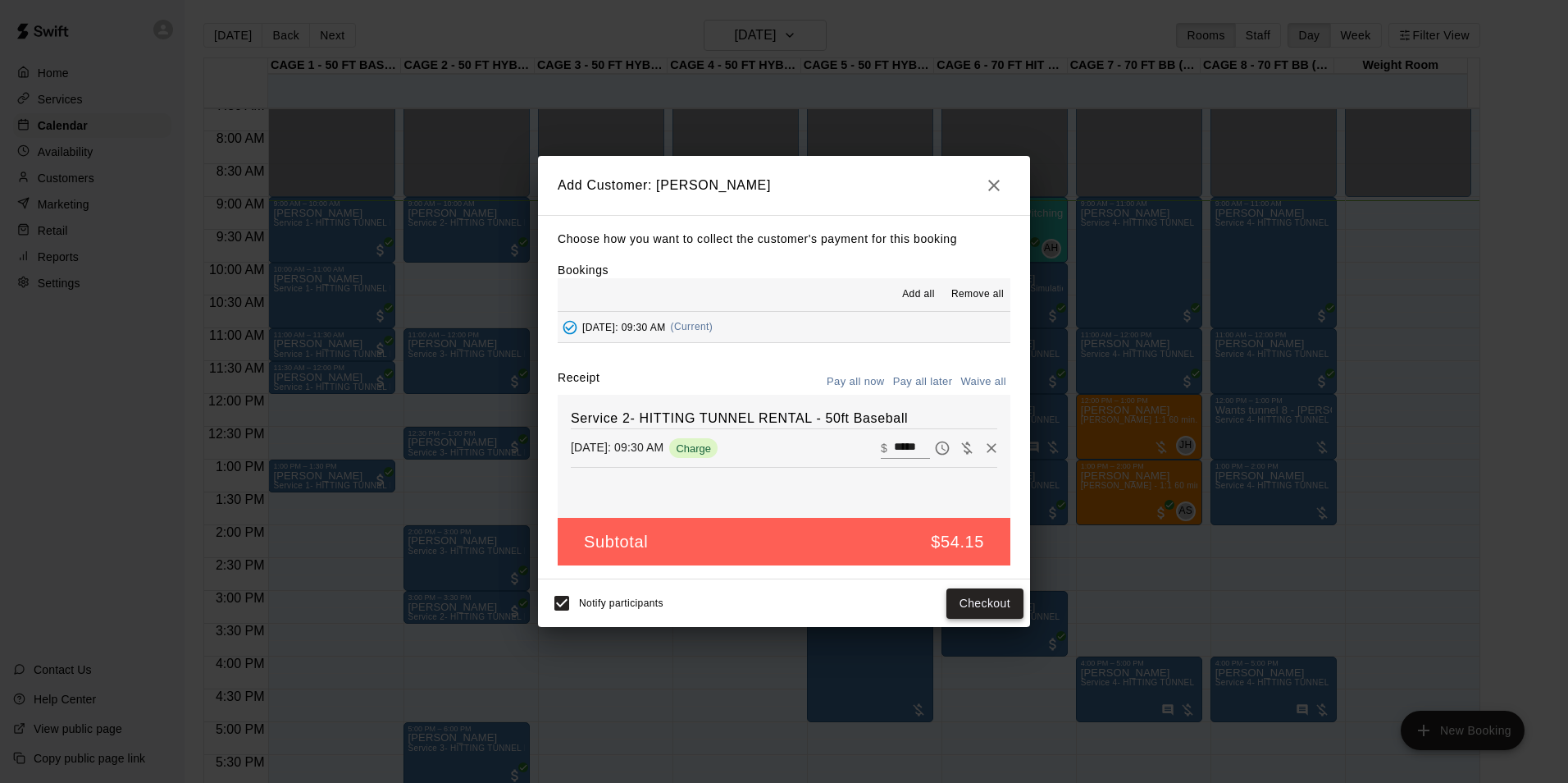
click at [986, 603] on button "Checkout" at bounding box center [985, 603] width 77 height 30
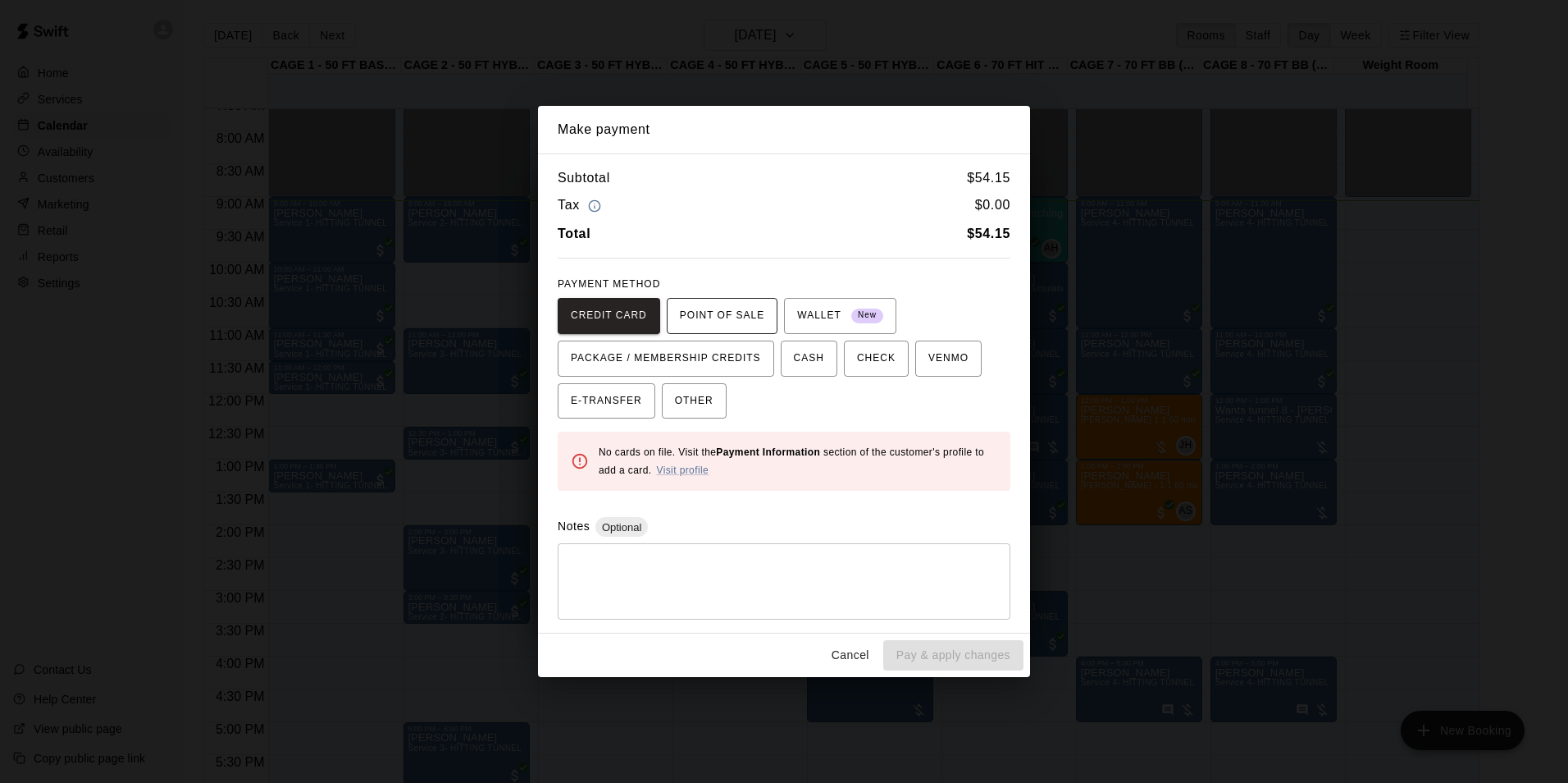
click at [720, 313] on span "POINT OF SALE" at bounding box center [722, 315] width 85 height 27
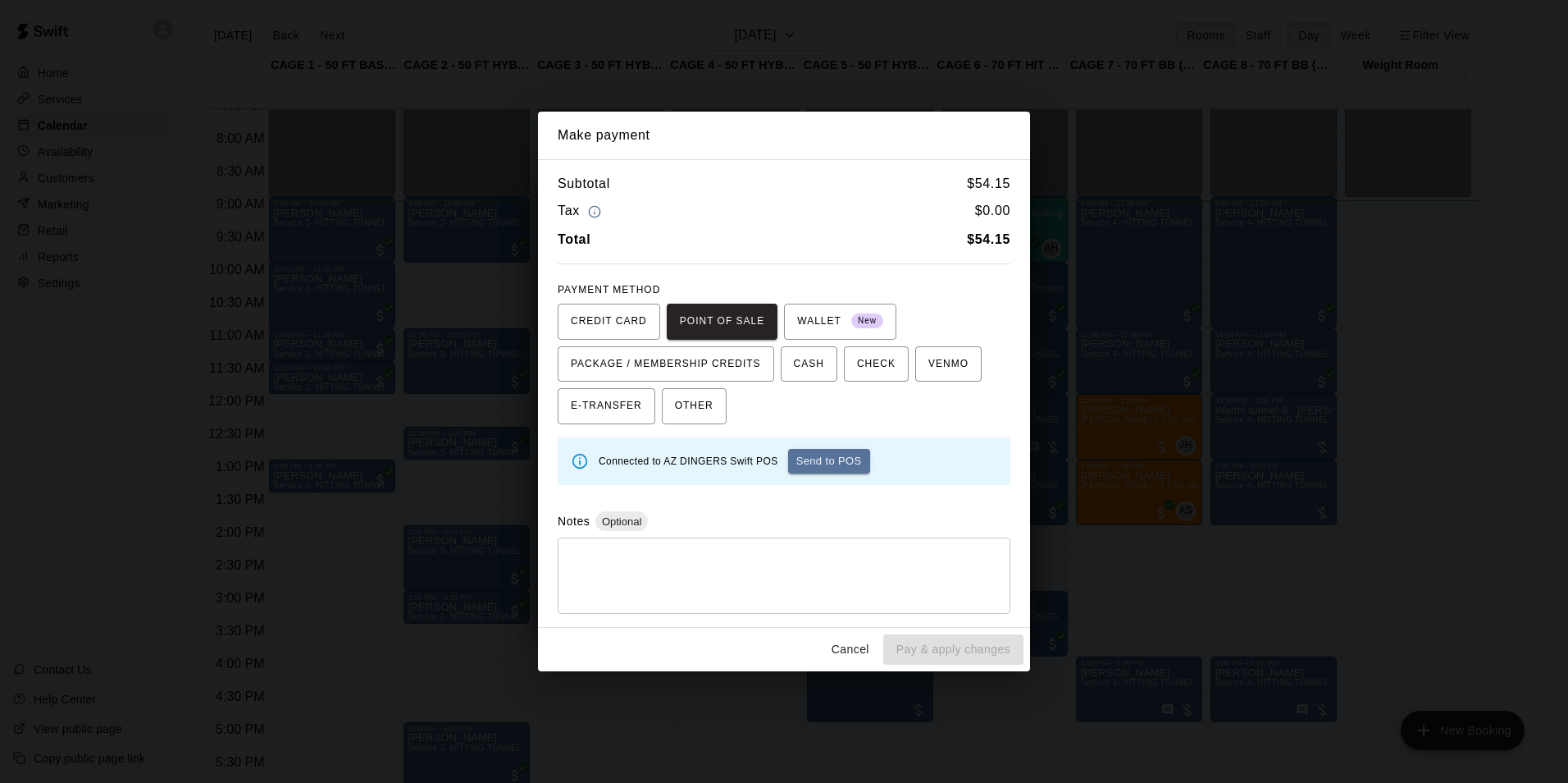
click at [840, 463] on button "Send to POS" at bounding box center [829, 461] width 82 height 25
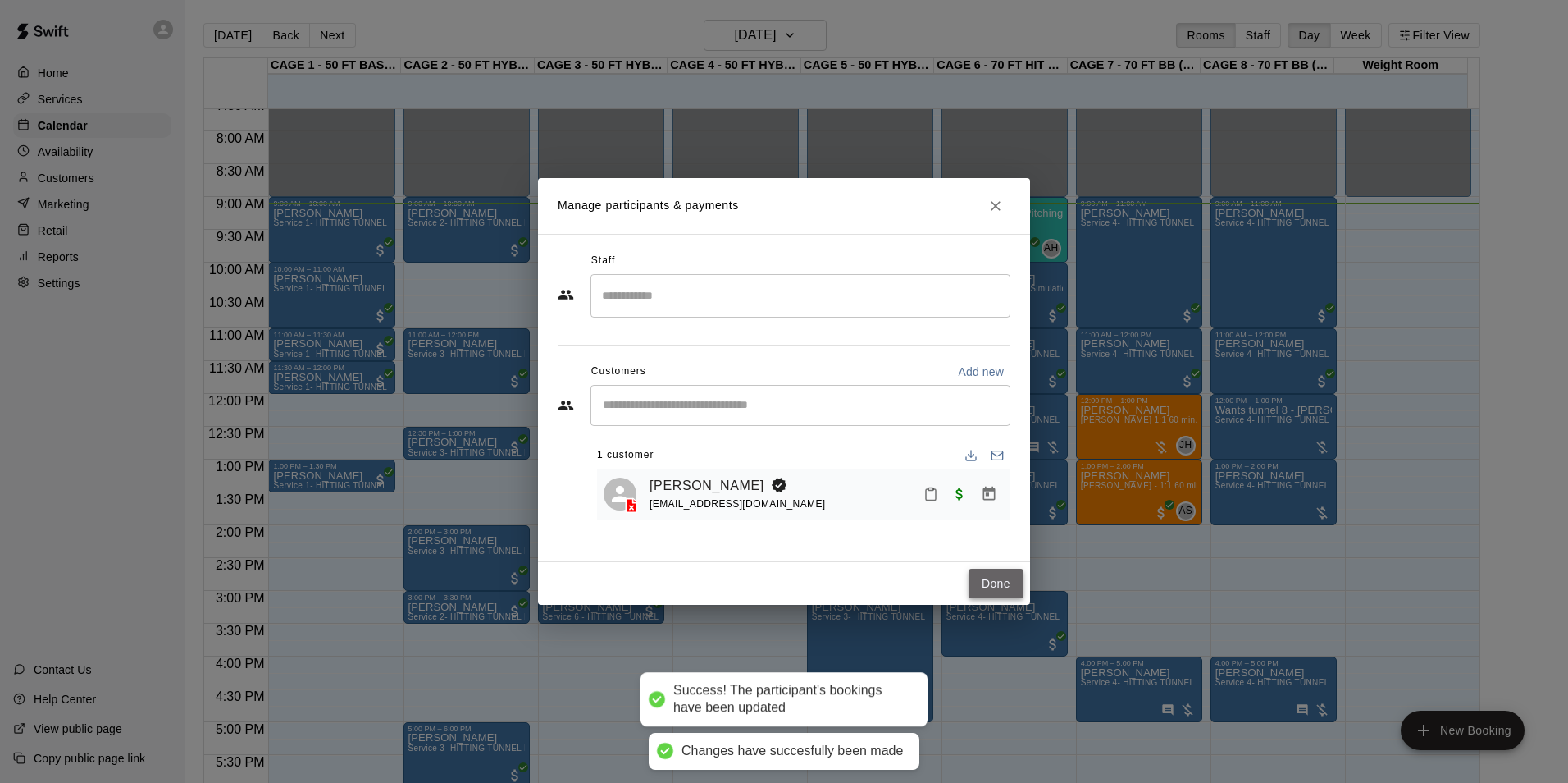
click at [990, 588] on button "Done" at bounding box center [996, 583] width 55 height 30
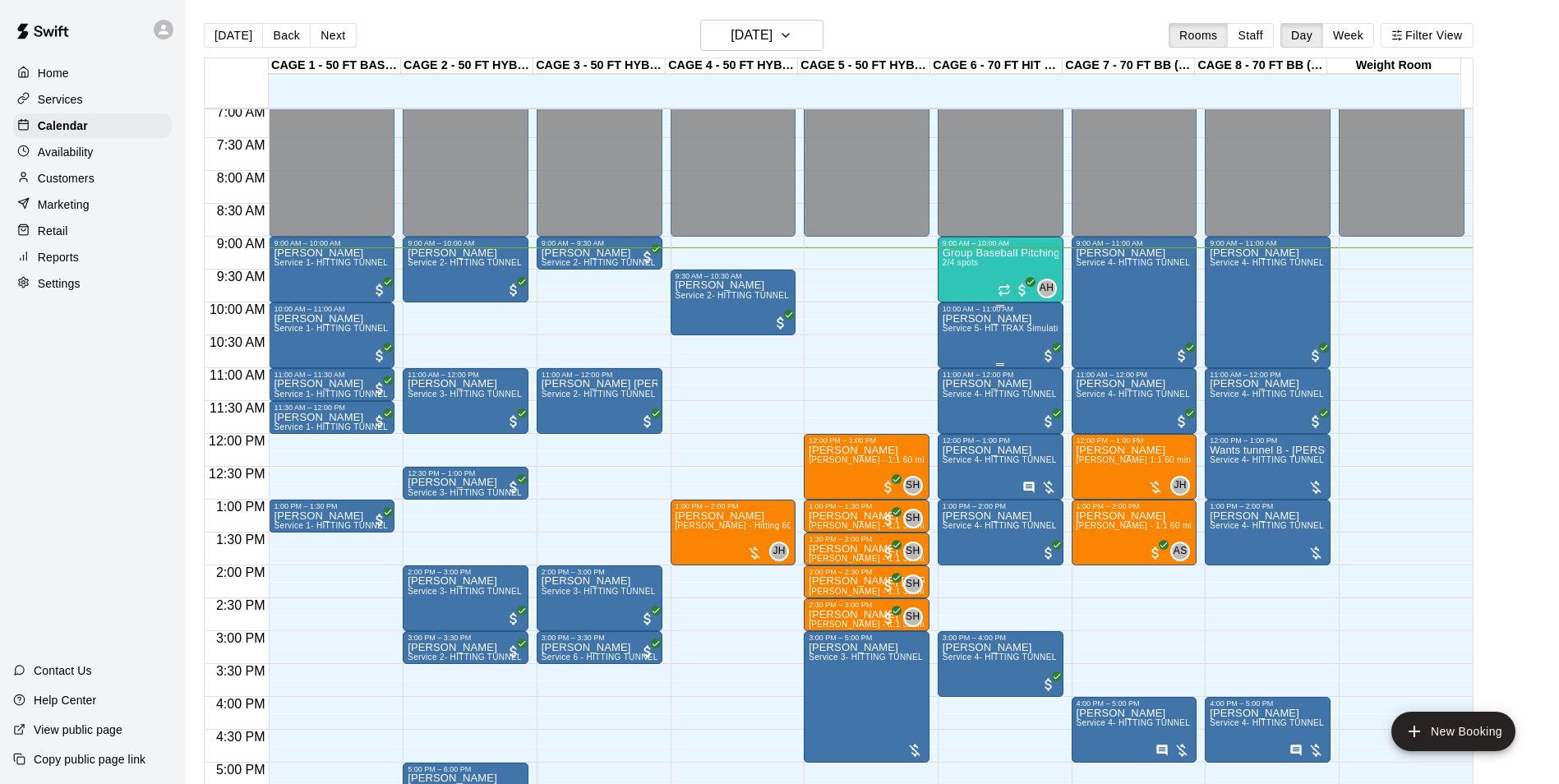
scroll to position [438, 0]
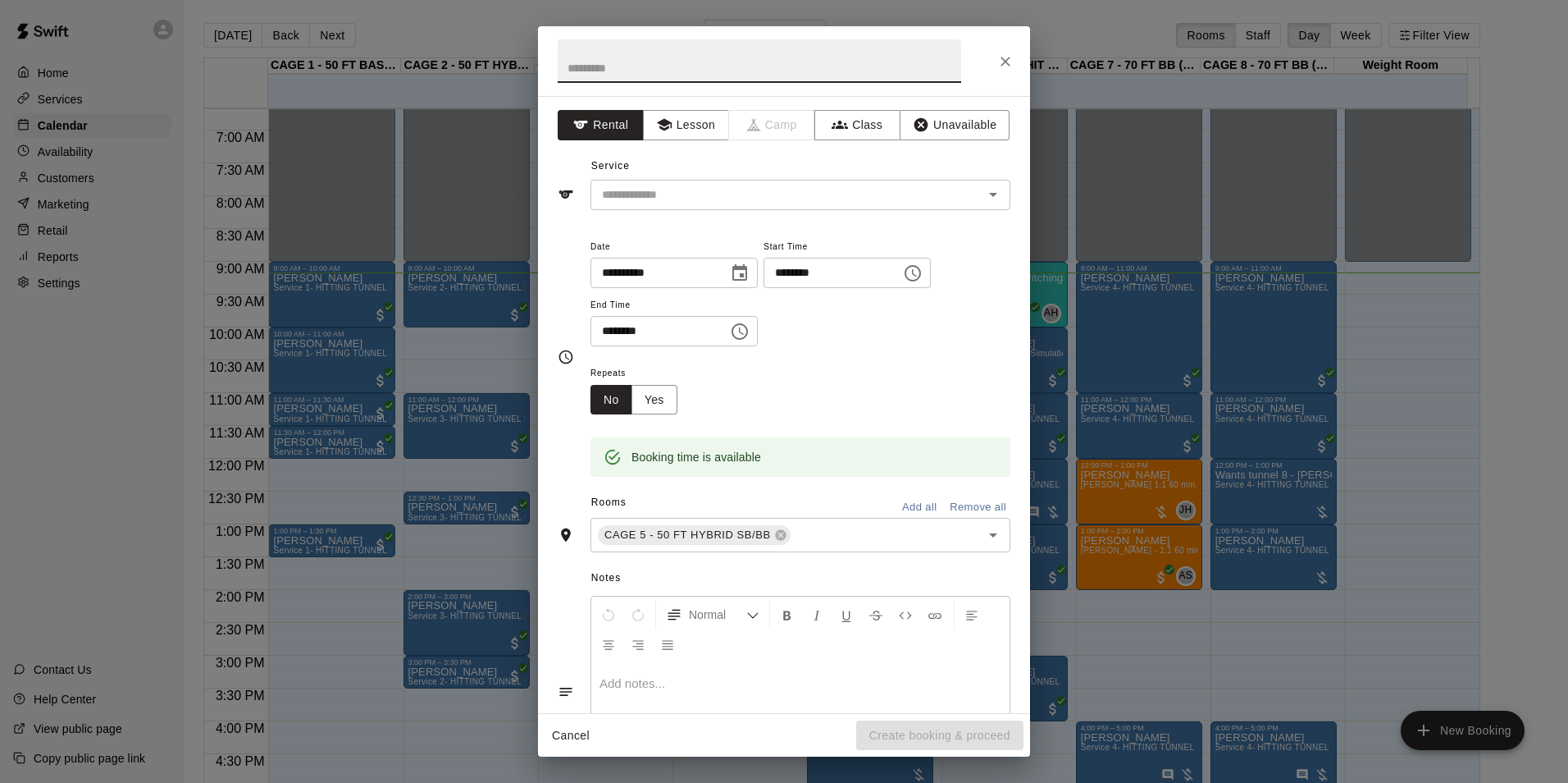
click at [1002, 61] on icon "Close" at bounding box center [1005, 61] width 16 height 16
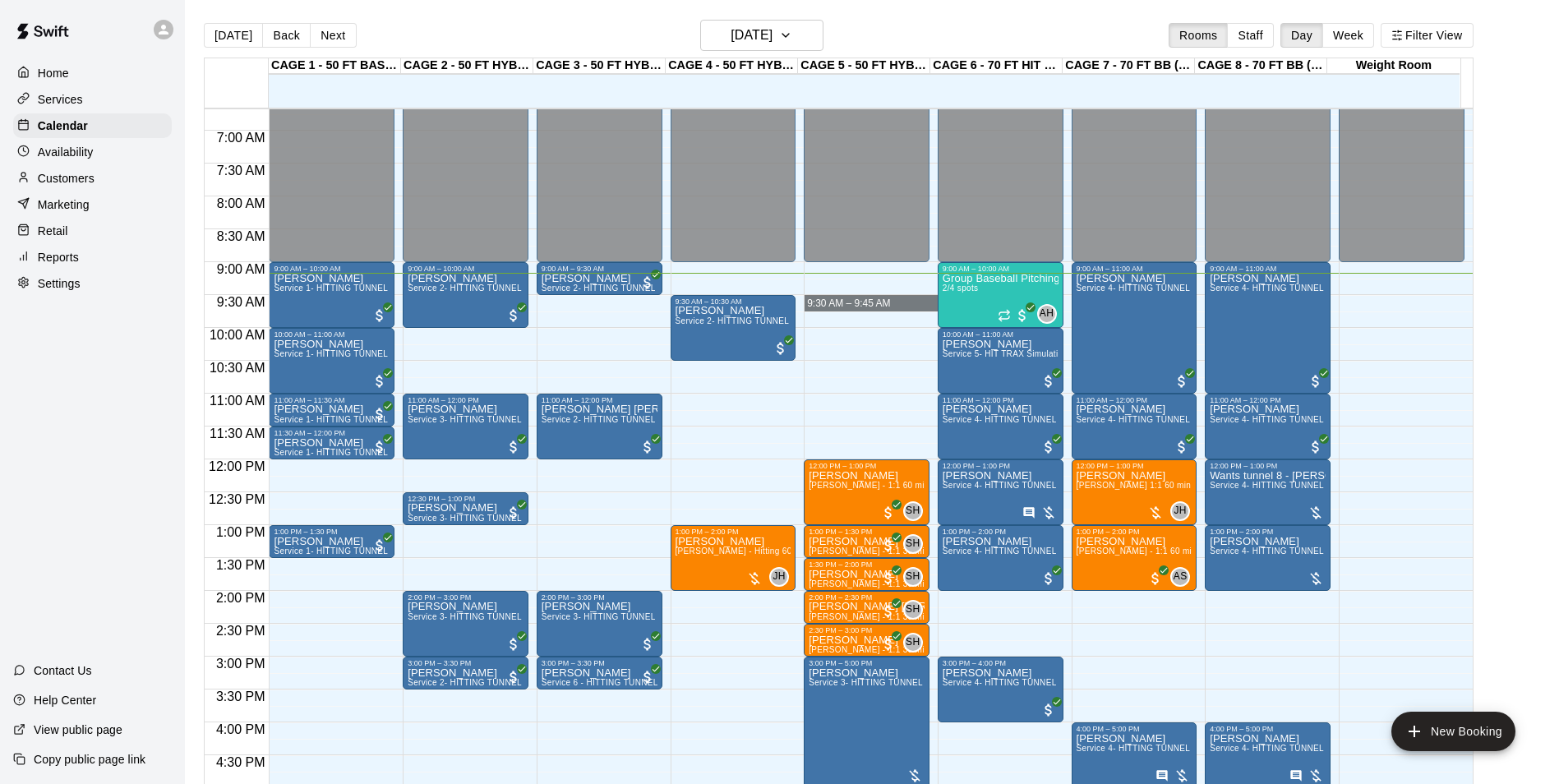
drag, startPoint x: 807, startPoint y: 280, endPoint x: 808, endPoint y: 311, distance: 31.0
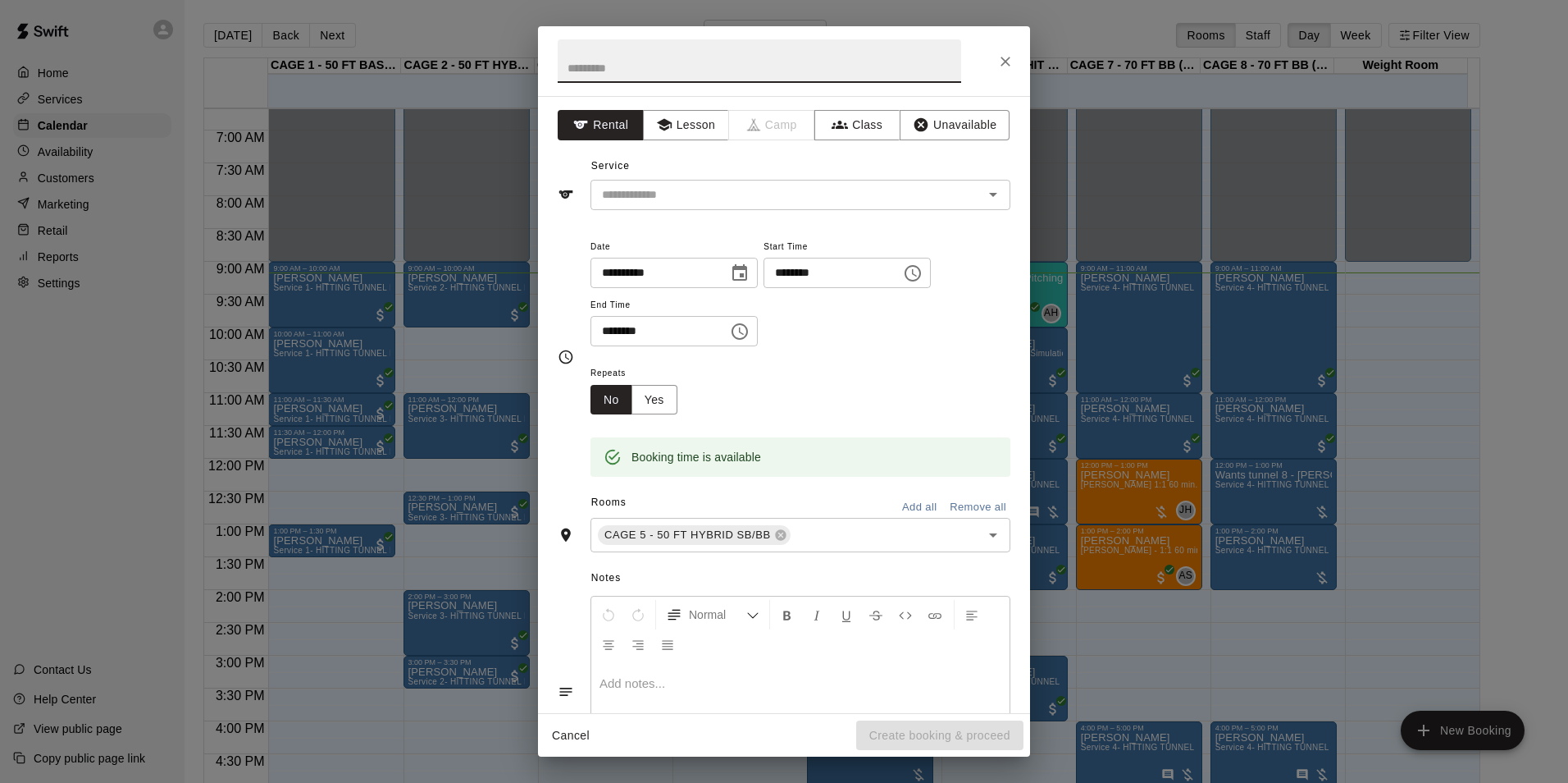
click at [1004, 69] on icon "Close" at bounding box center [1005, 61] width 16 height 16
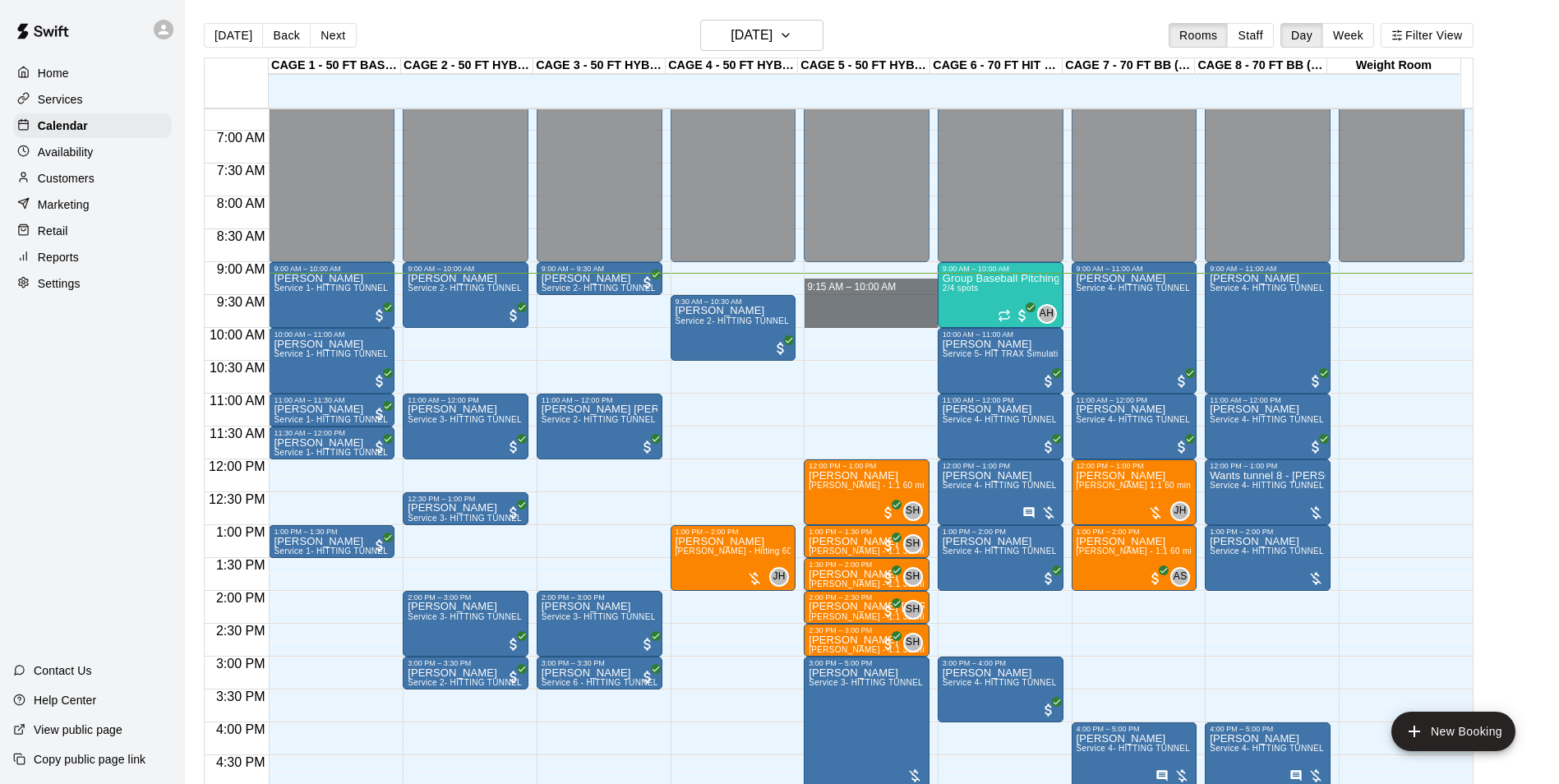
drag, startPoint x: 820, startPoint y: 280, endPoint x: 821, endPoint y: 314, distance: 34.0
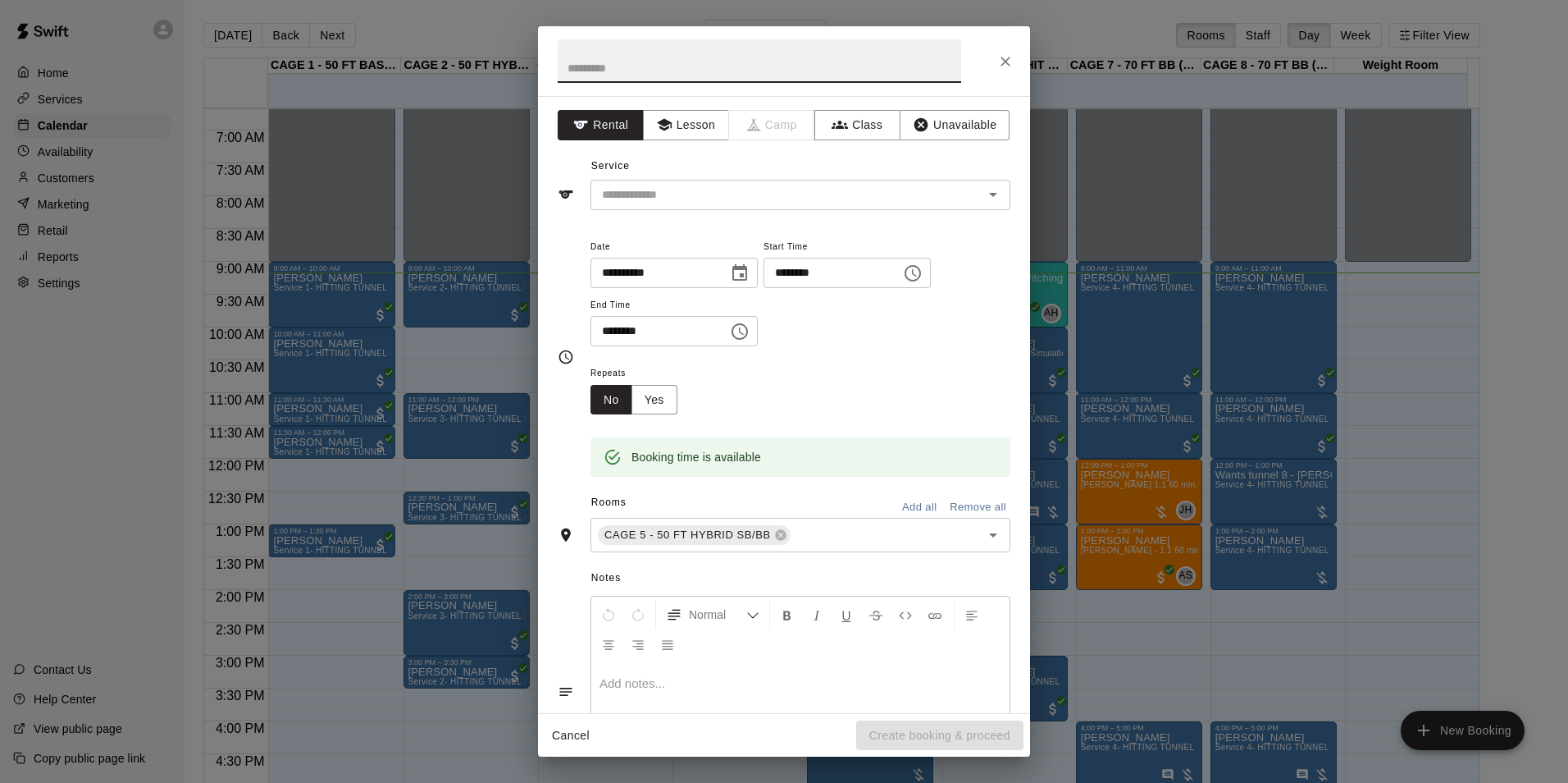
click at [1008, 49] on button "Close" at bounding box center [1005, 62] width 29 height 29
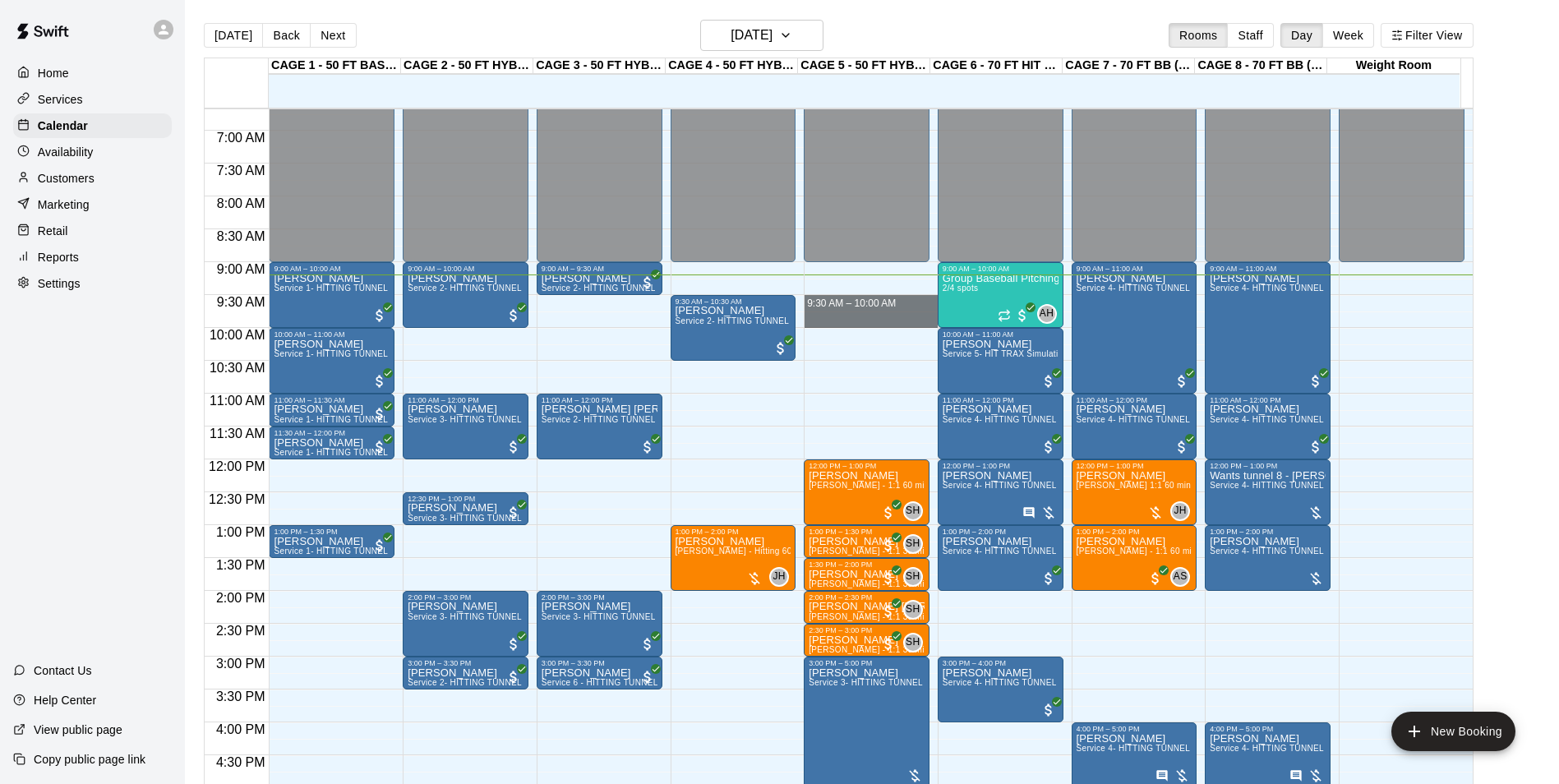
drag, startPoint x: 813, startPoint y: 298, endPoint x: 813, endPoint y: 324, distance: 26.0
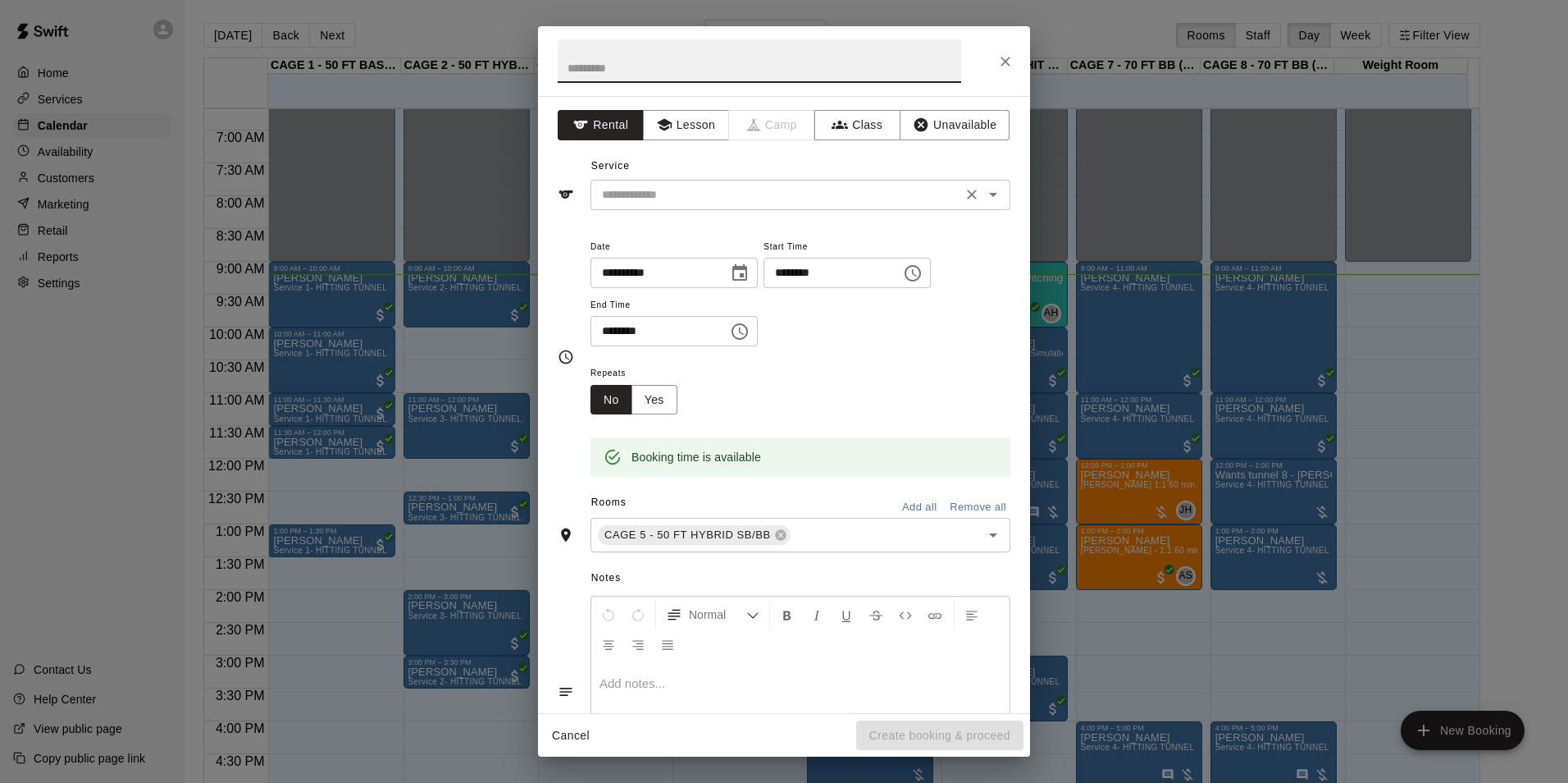
click at [715, 187] on input "text" at bounding box center [776, 194] width 361 height 21
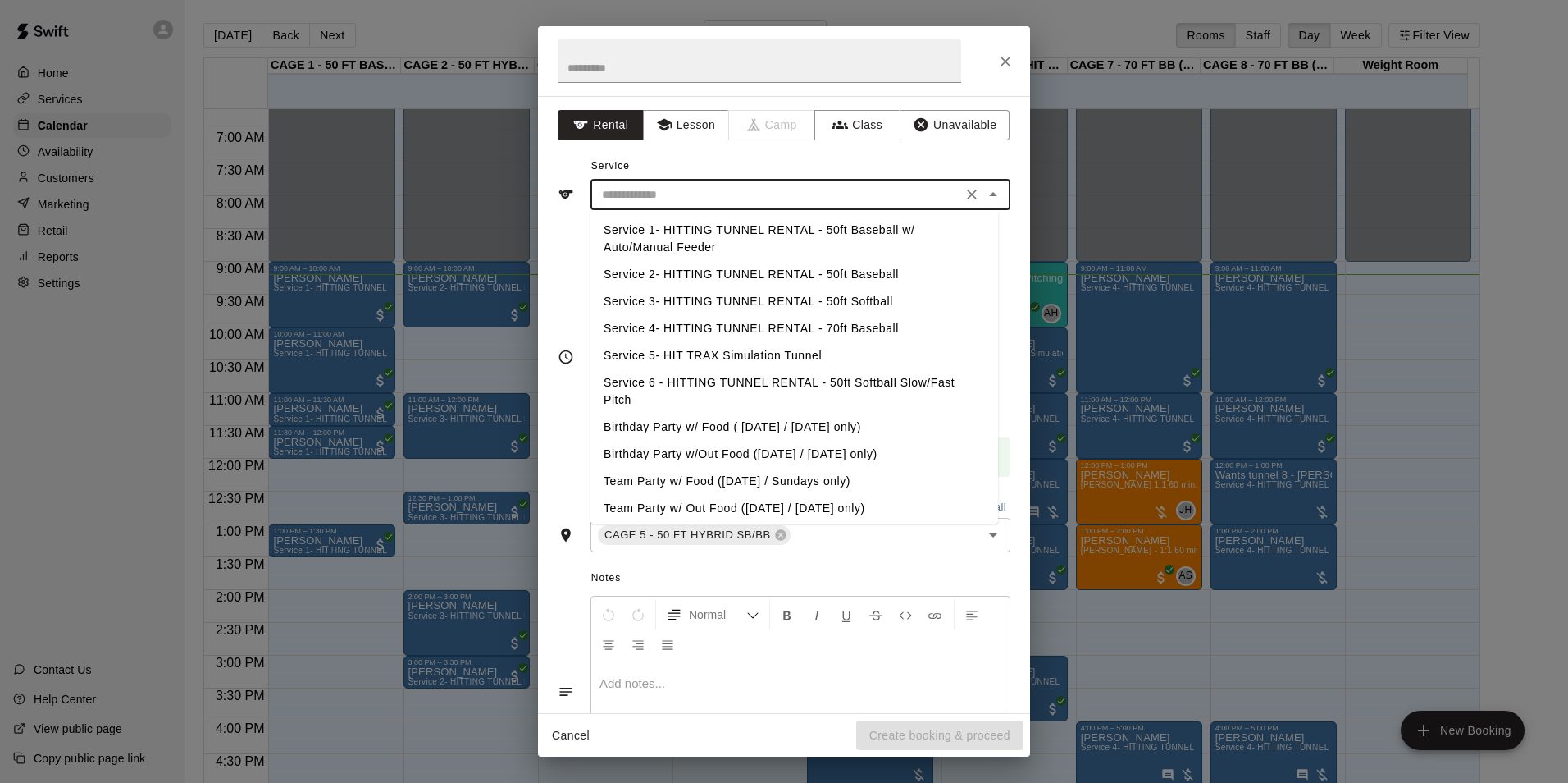
click at [737, 269] on li "Service 2- HITTING TUNNEL RENTAL - 50ft Baseball" at bounding box center [795, 275] width 408 height 27
type input "**********"
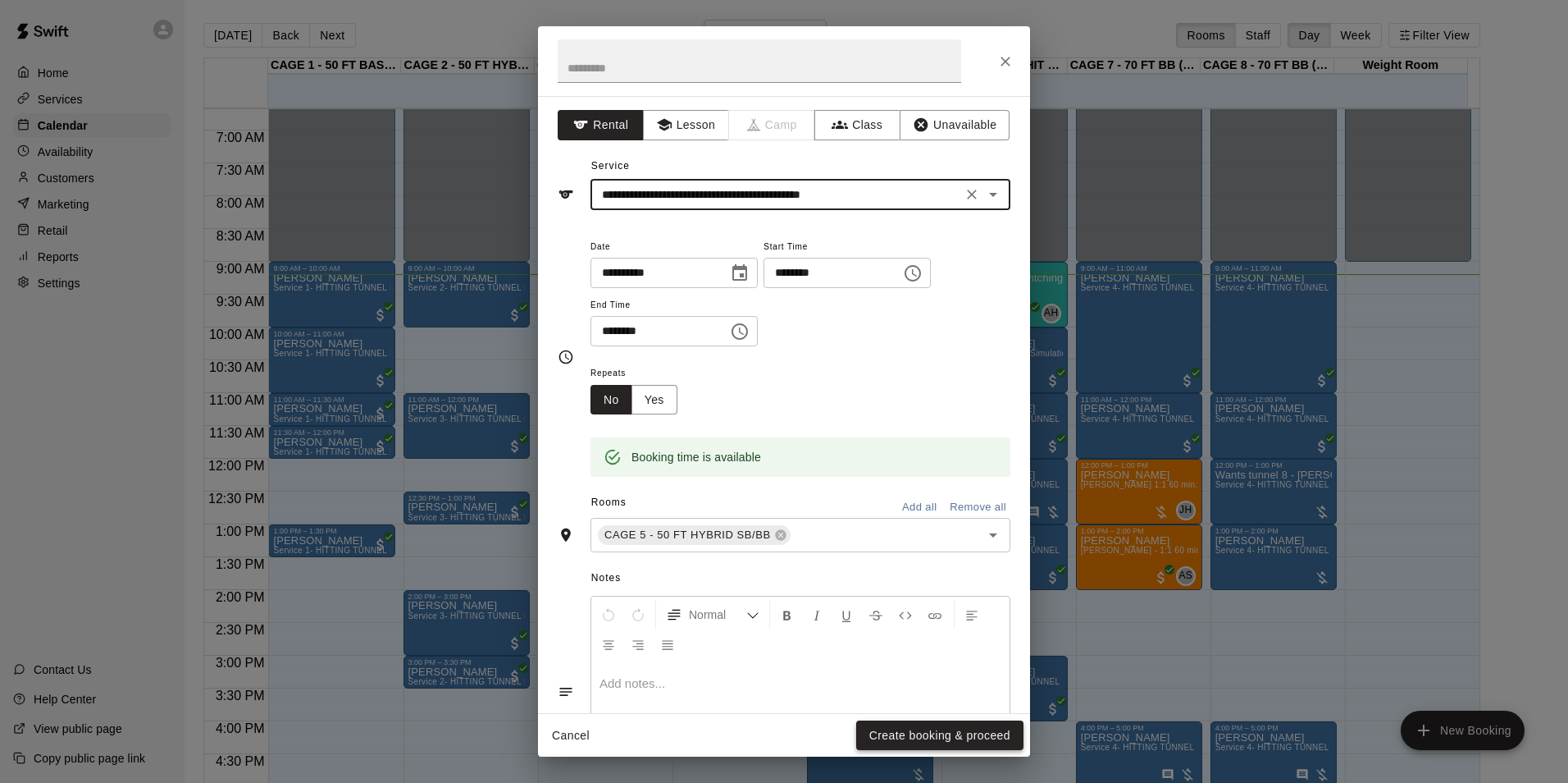
click at [960, 730] on button "Create booking & proceed" at bounding box center [939, 735] width 167 height 30
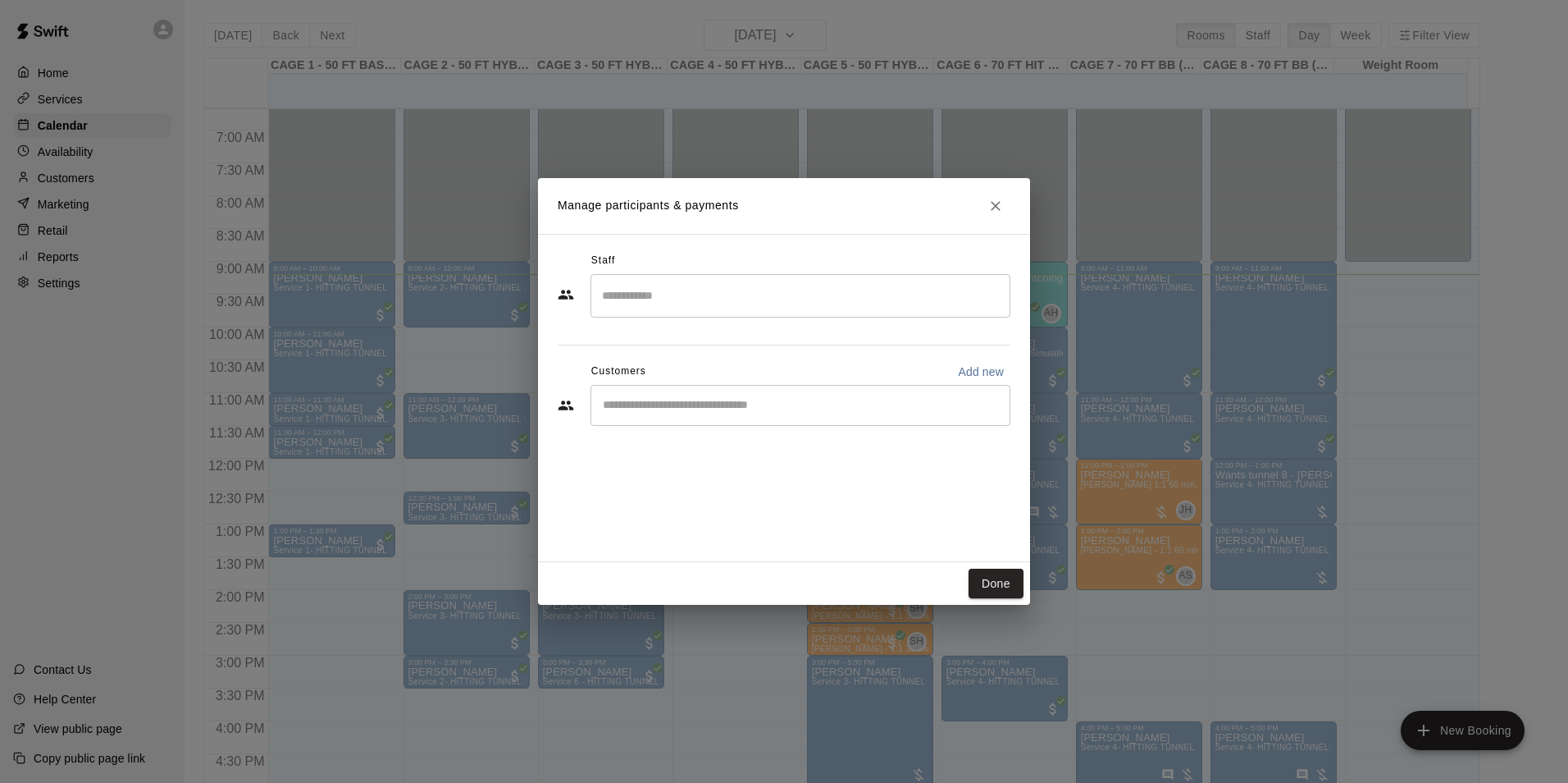
click at [672, 404] on input "Start typing to search customers..." at bounding box center [800, 405] width 405 height 16
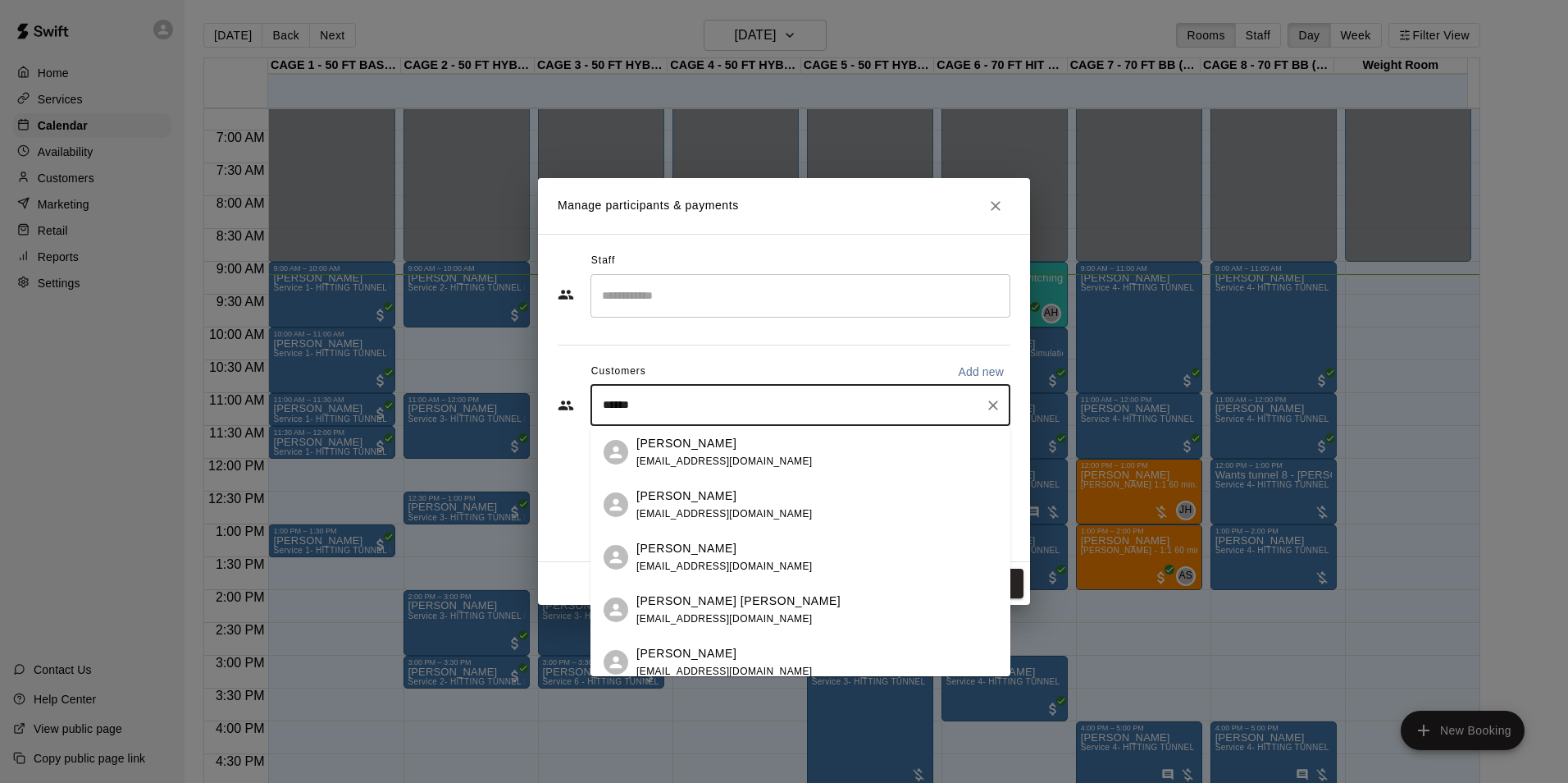
click at [600, 403] on input "******" at bounding box center [788, 405] width 380 height 16
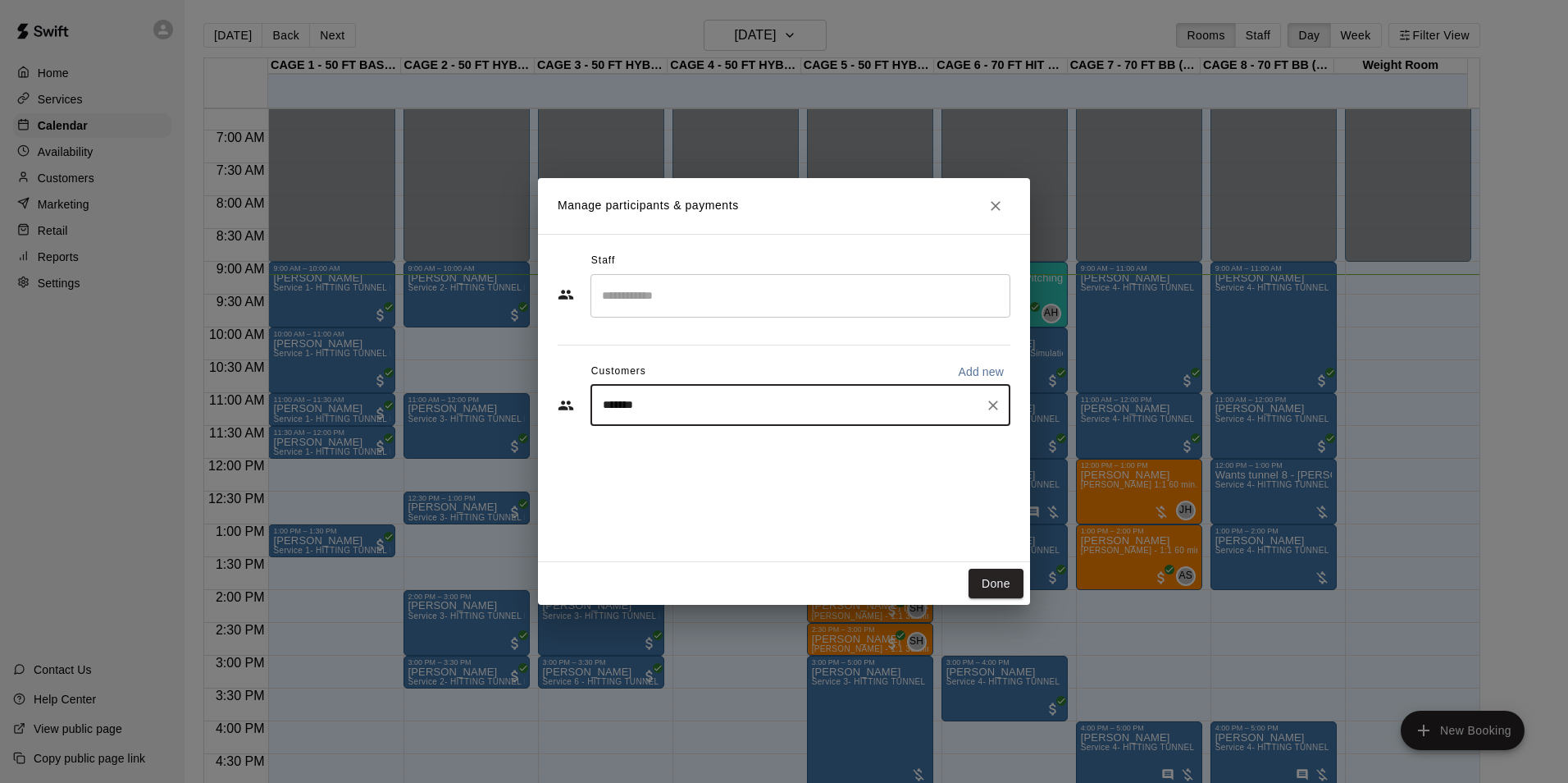
type input "******"
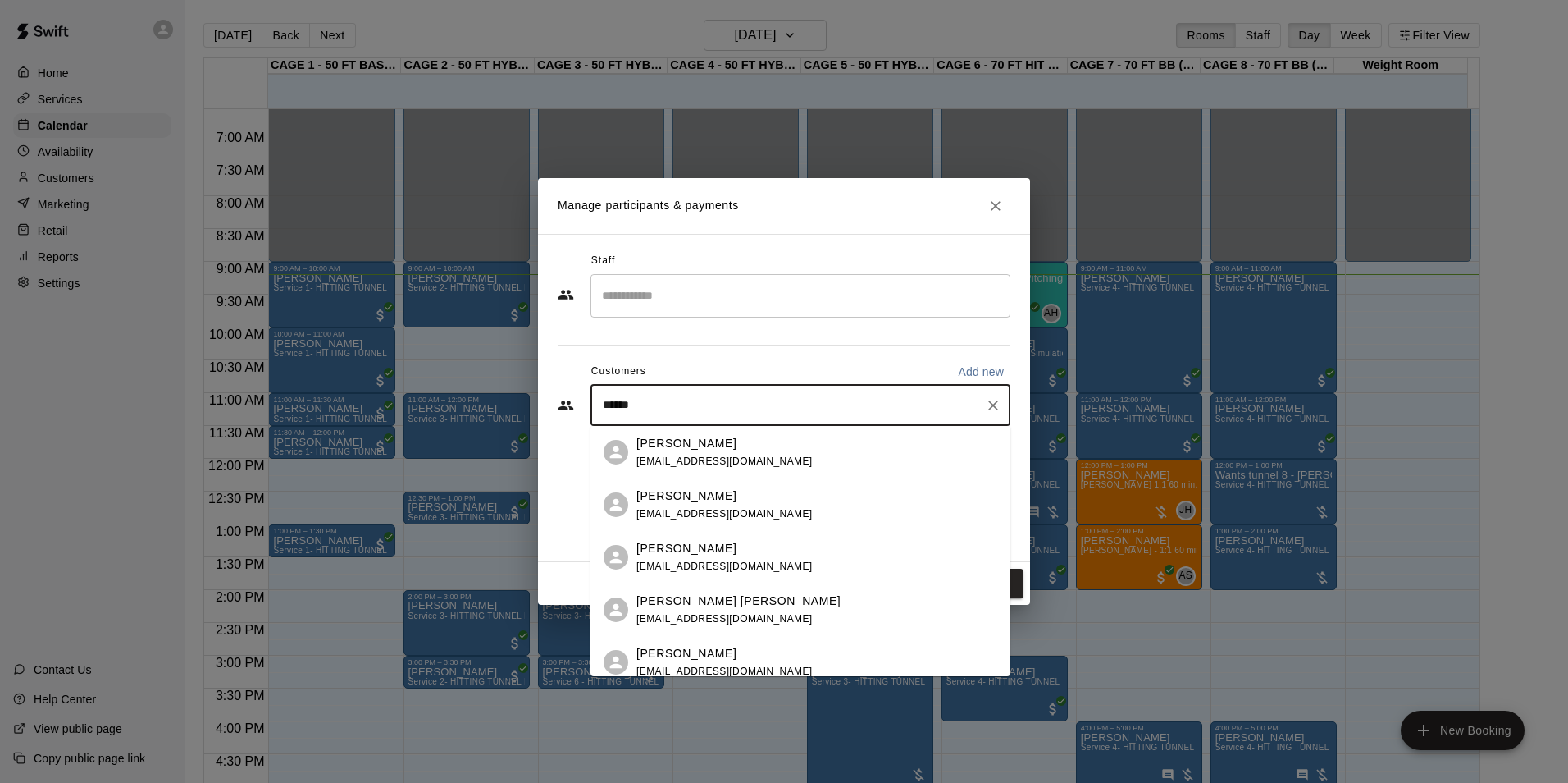
drag, startPoint x: 660, startPoint y: 400, endPoint x: 569, endPoint y: 418, distance: 92.8
click at [570, 418] on div "****** ​" at bounding box center [784, 405] width 453 height 41
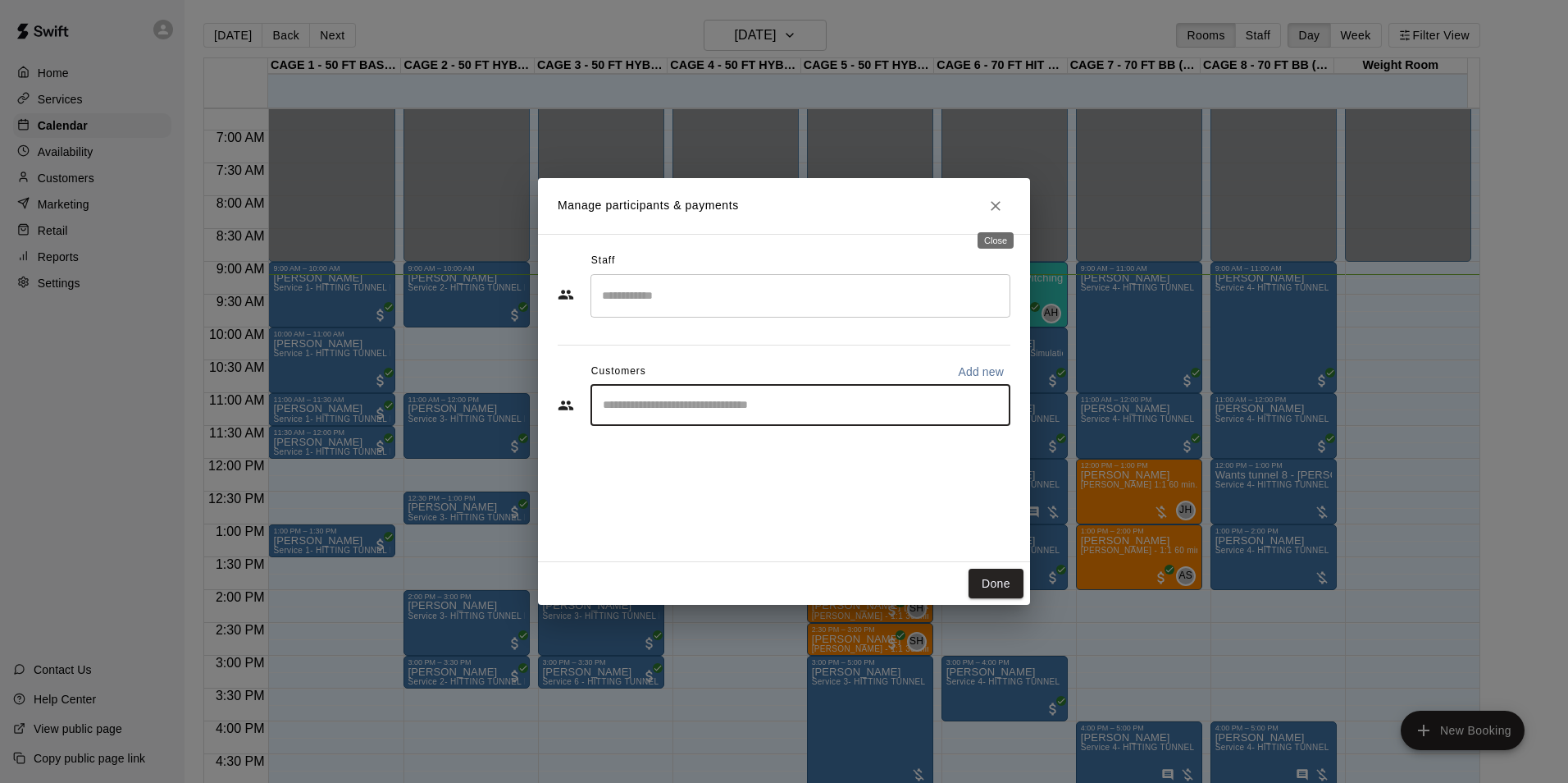
click at [1007, 213] on button "Close" at bounding box center [995, 206] width 29 height 29
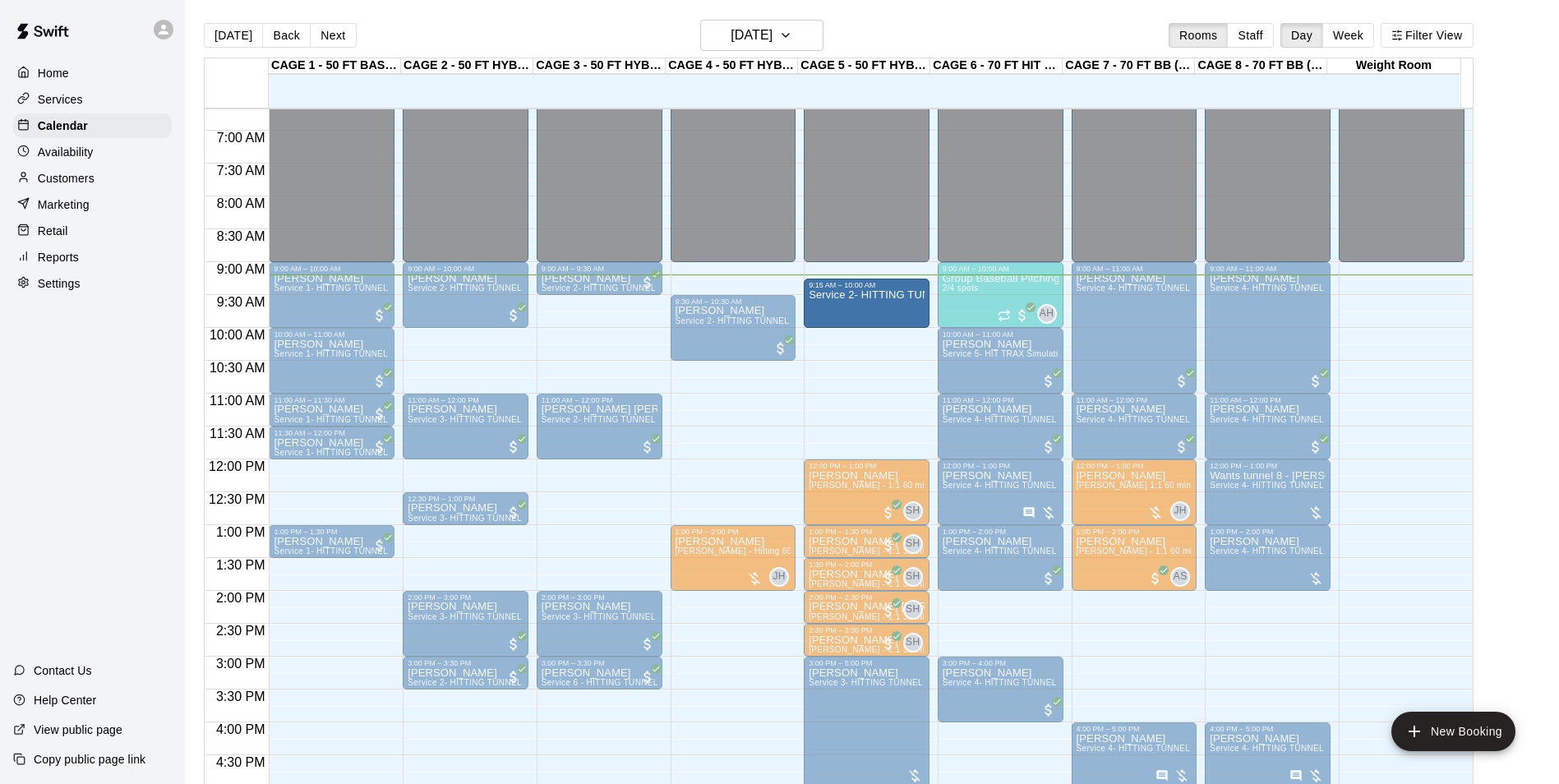
drag, startPoint x: 865, startPoint y: 299, endPoint x: 865, endPoint y: 289, distance: 10.0
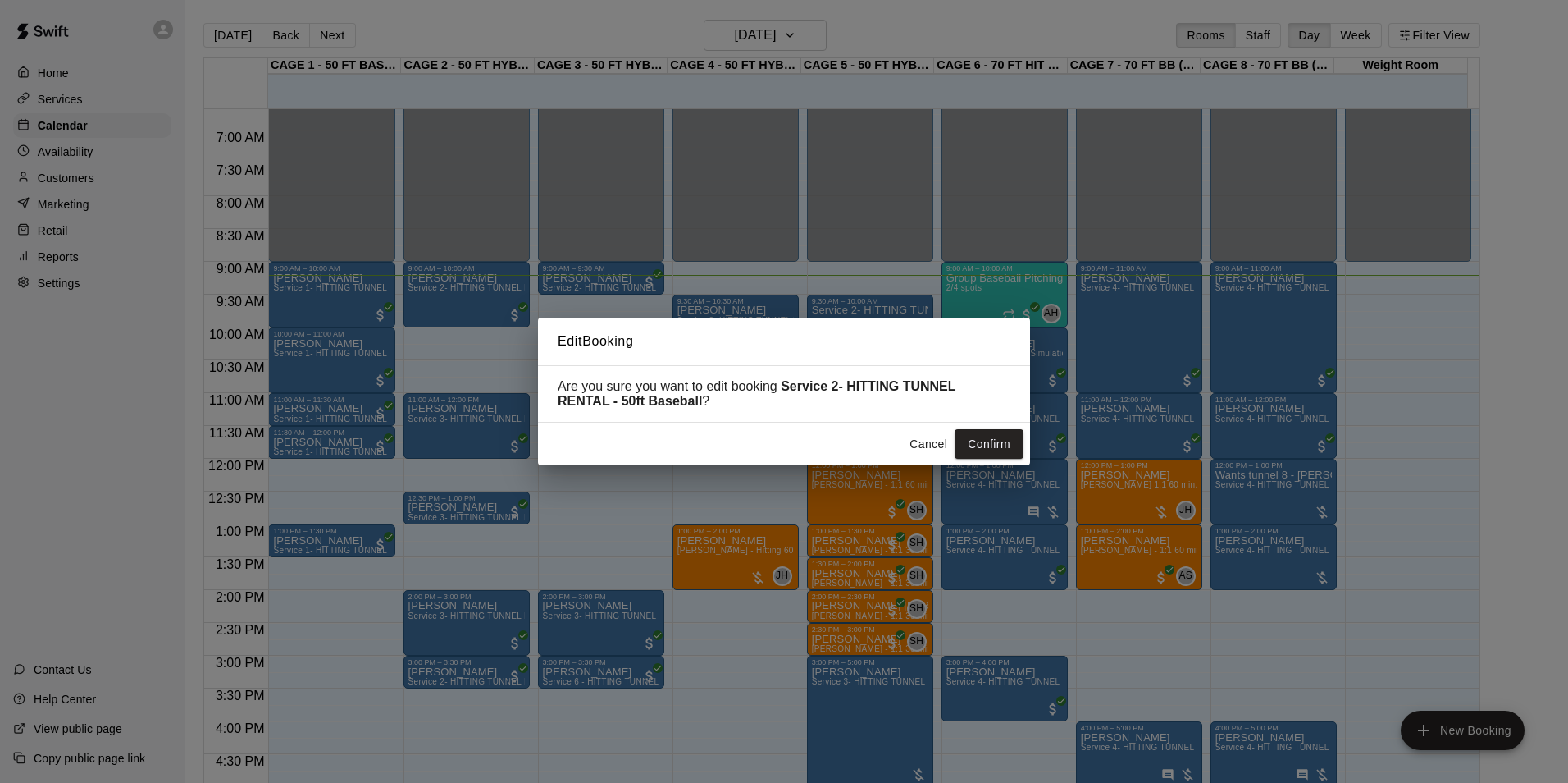
drag, startPoint x: 941, startPoint y: 444, endPoint x: 913, endPoint y: 428, distance: 32.2
click at [941, 445] on button "Cancel" at bounding box center [927, 444] width 52 height 30
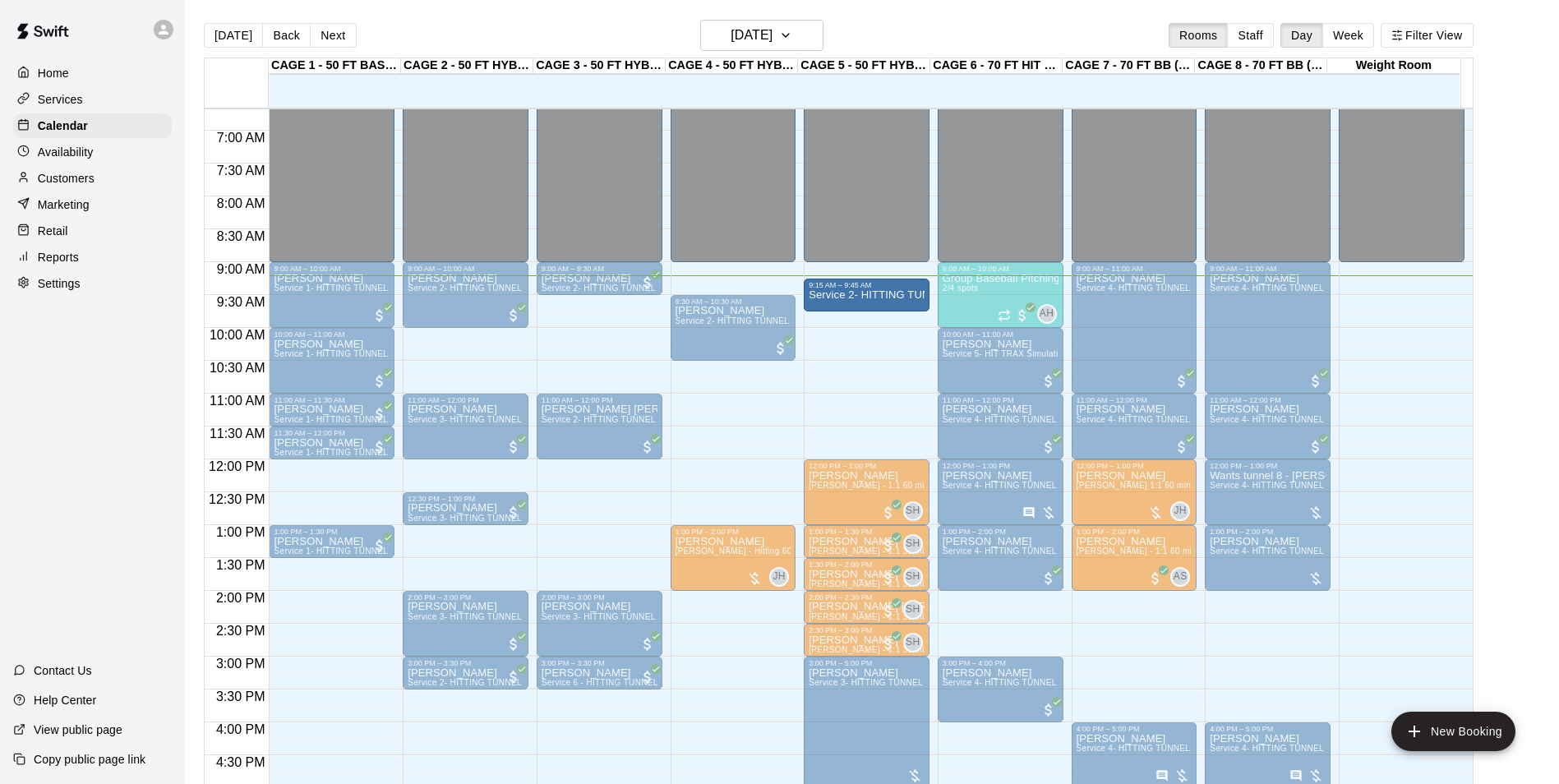
drag, startPoint x: 867, startPoint y: 303, endPoint x: 879, endPoint y: 288, distance: 19.2
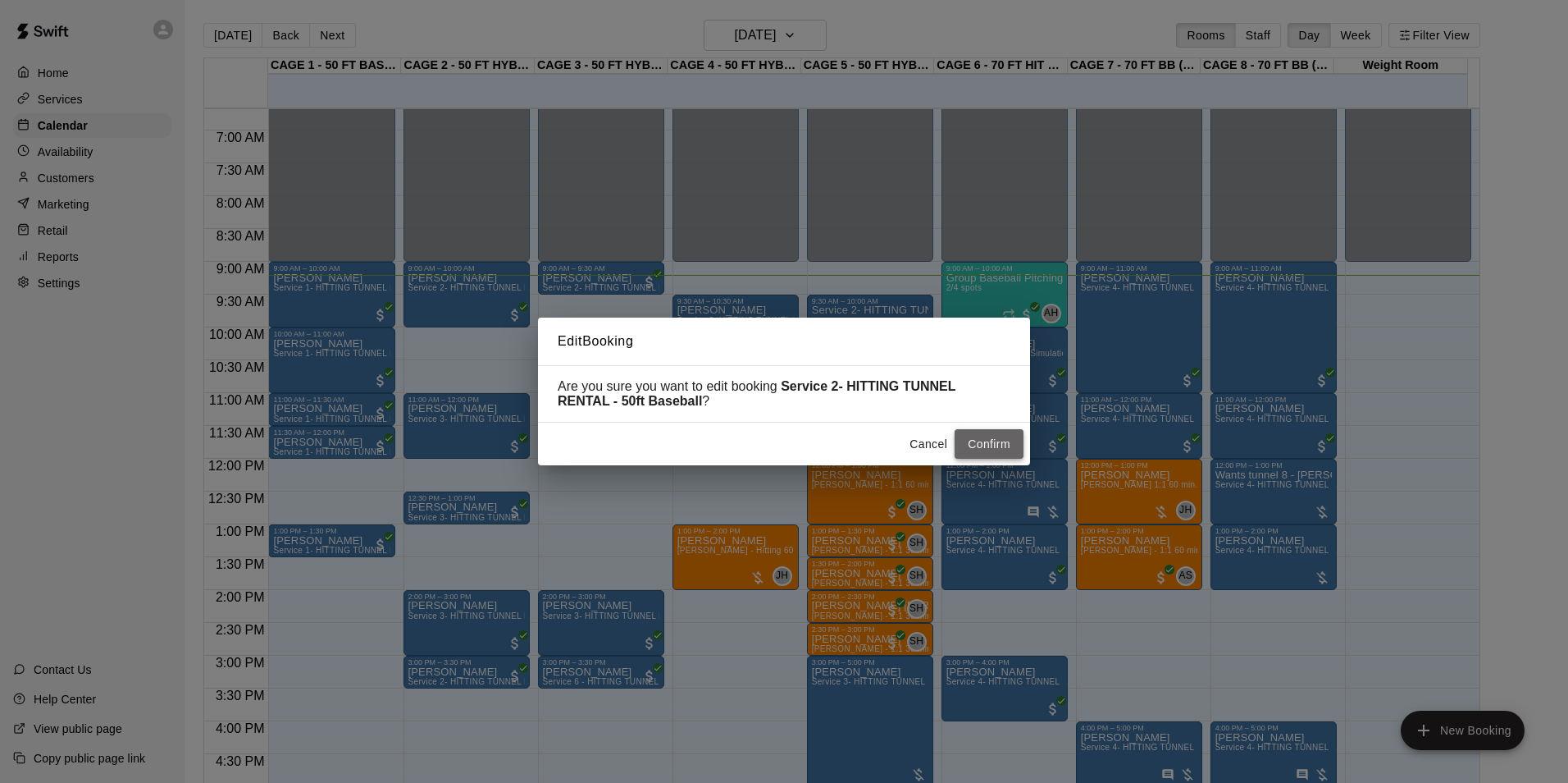
click at [990, 445] on button "Confirm" at bounding box center [989, 444] width 69 height 30
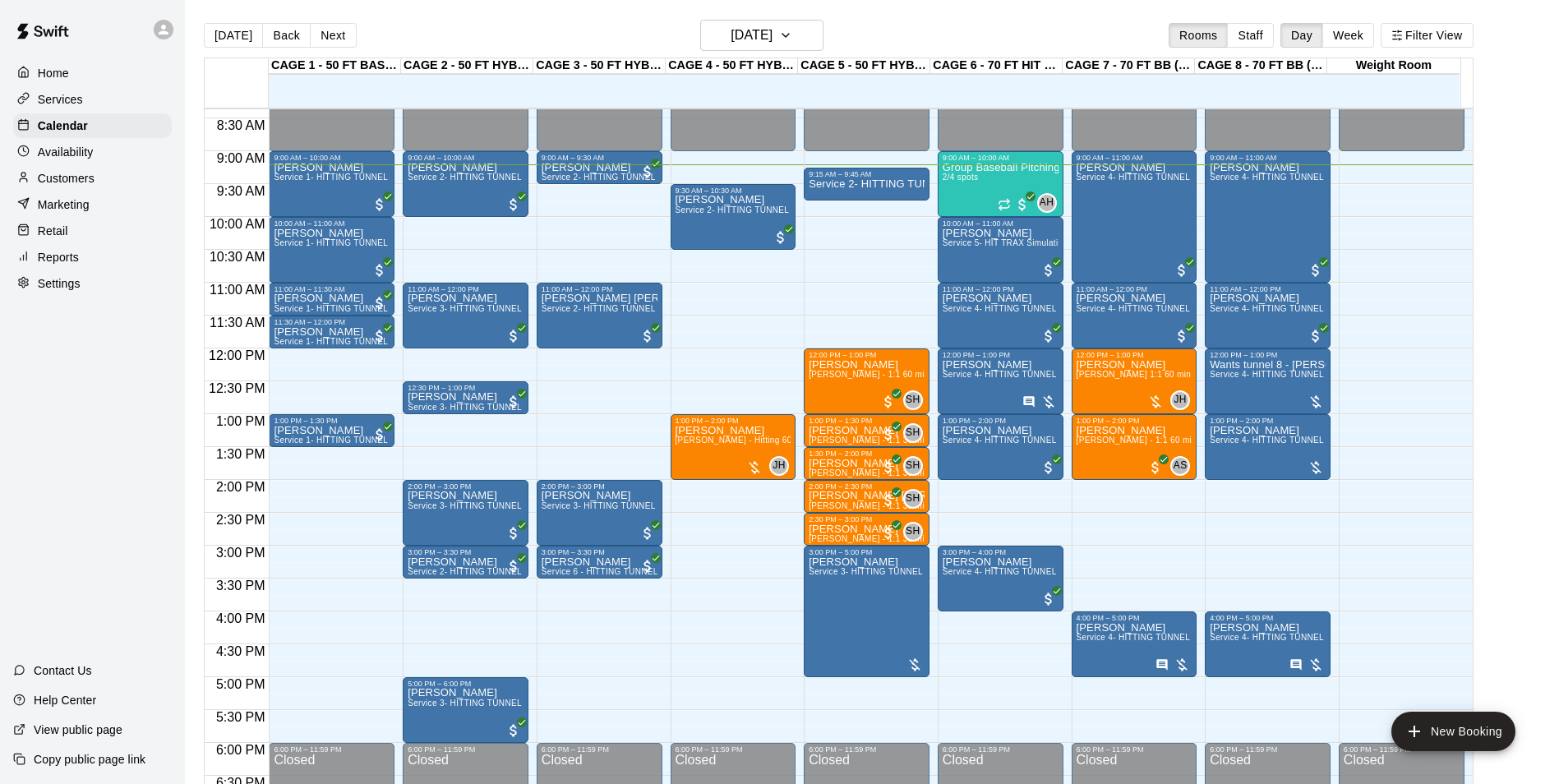
scroll to position [558, 0]
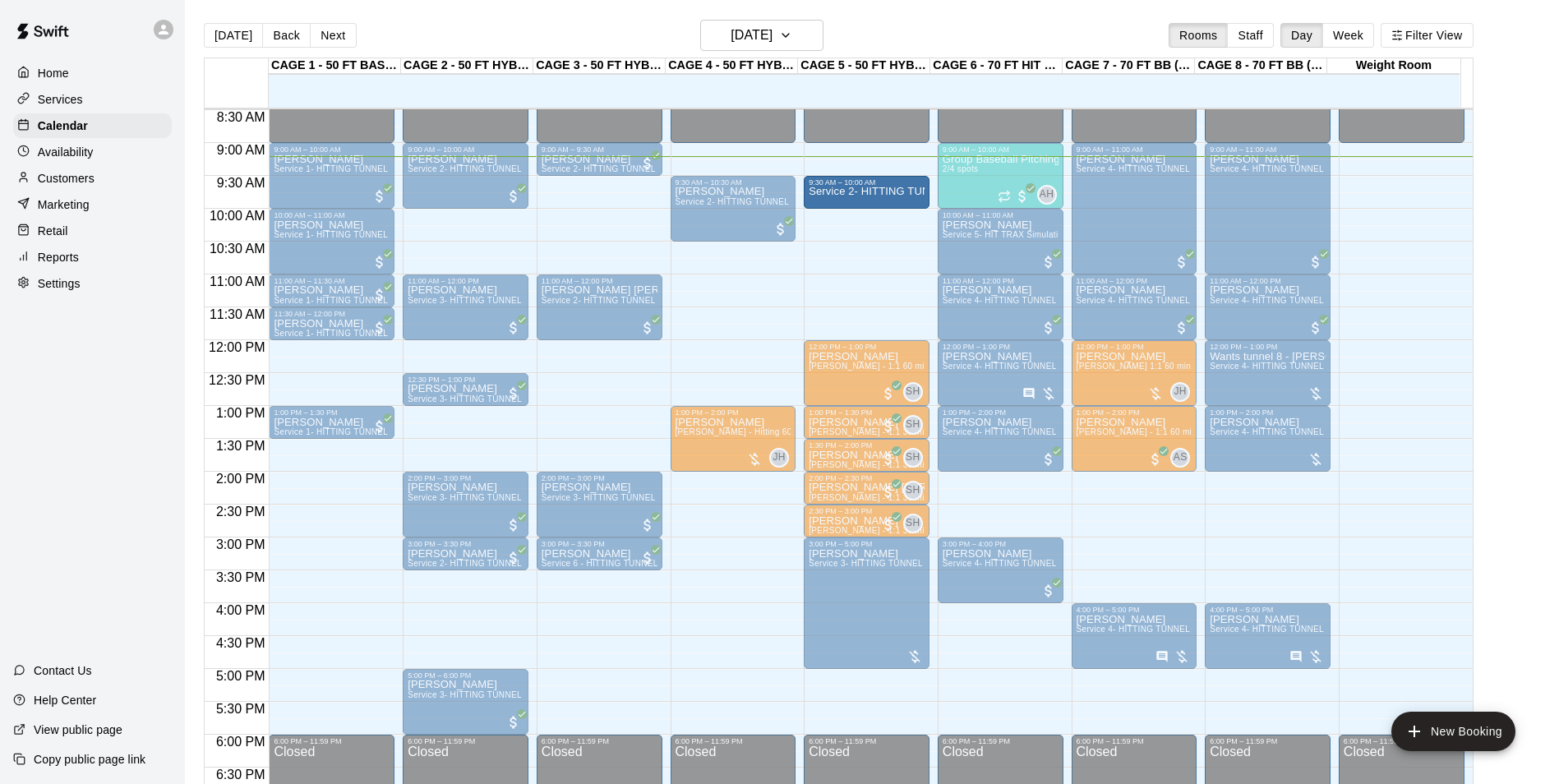
drag, startPoint x: 888, startPoint y: 173, endPoint x: 895, endPoint y: 194, distance: 22.1
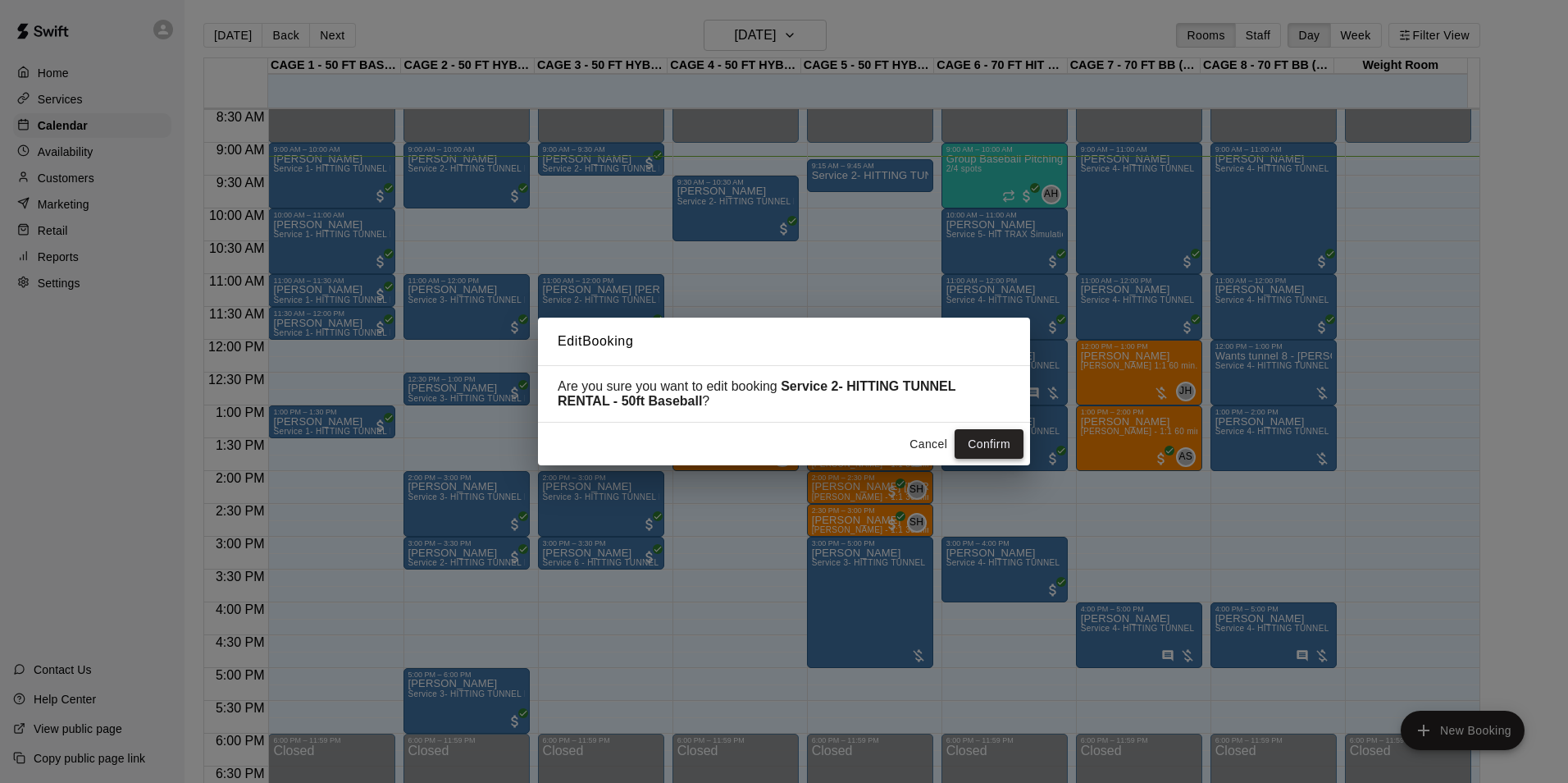
click at [999, 445] on button "Confirm" at bounding box center [989, 444] width 69 height 30
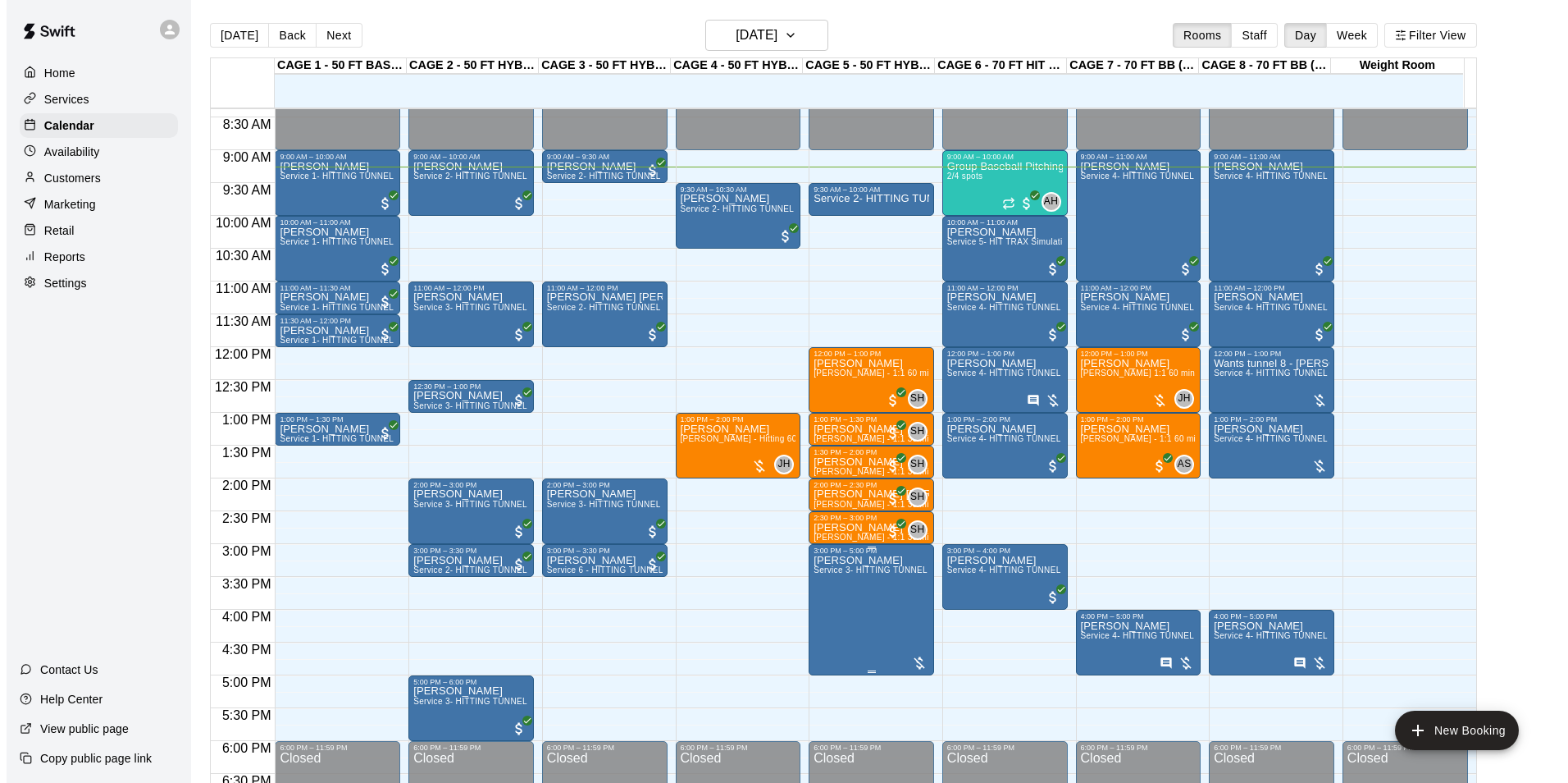
scroll to position [524, 0]
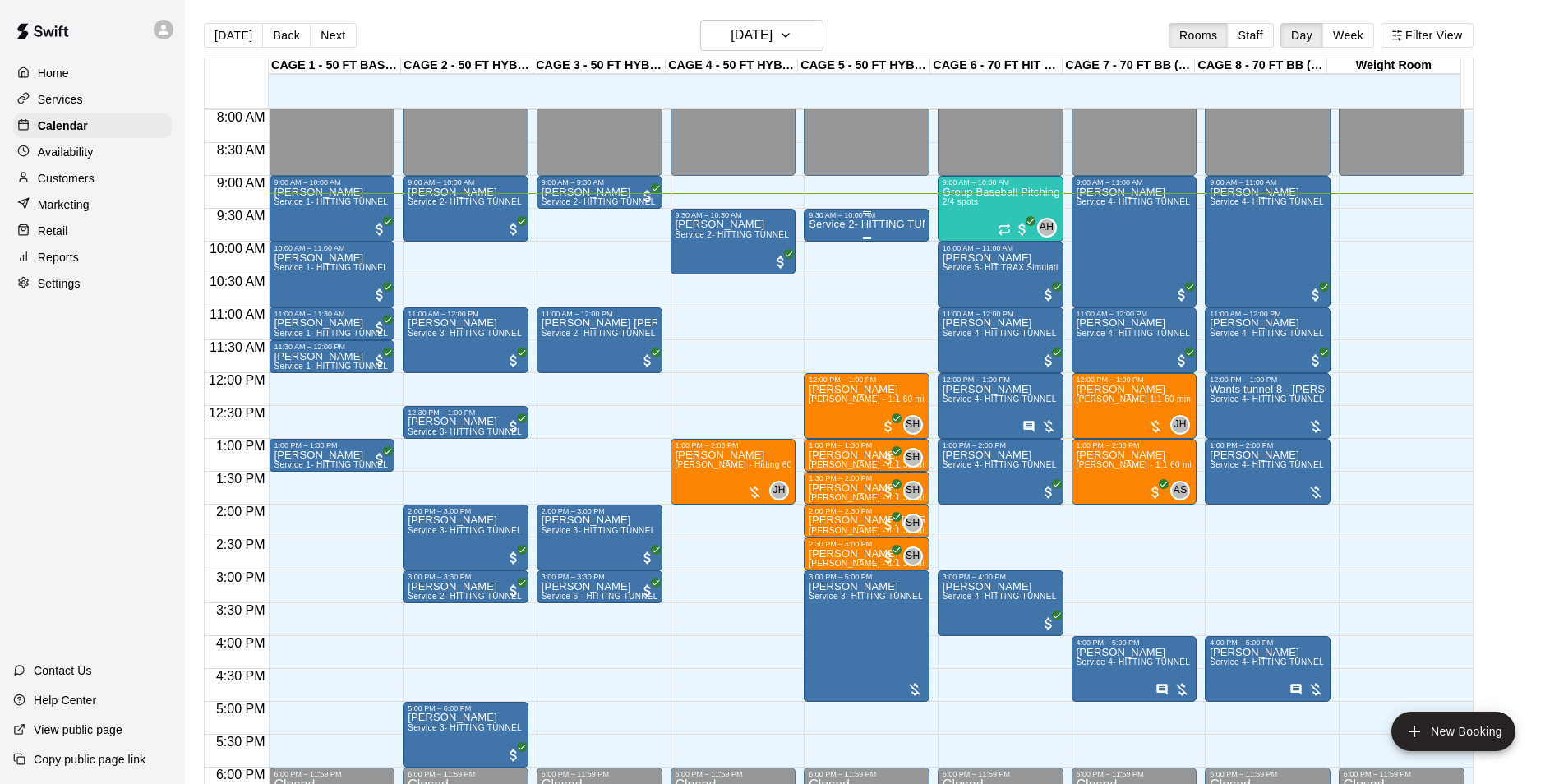
click at [889, 220] on div "9:30 AM – 10:00 AM" at bounding box center [866, 215] width 116 height 9
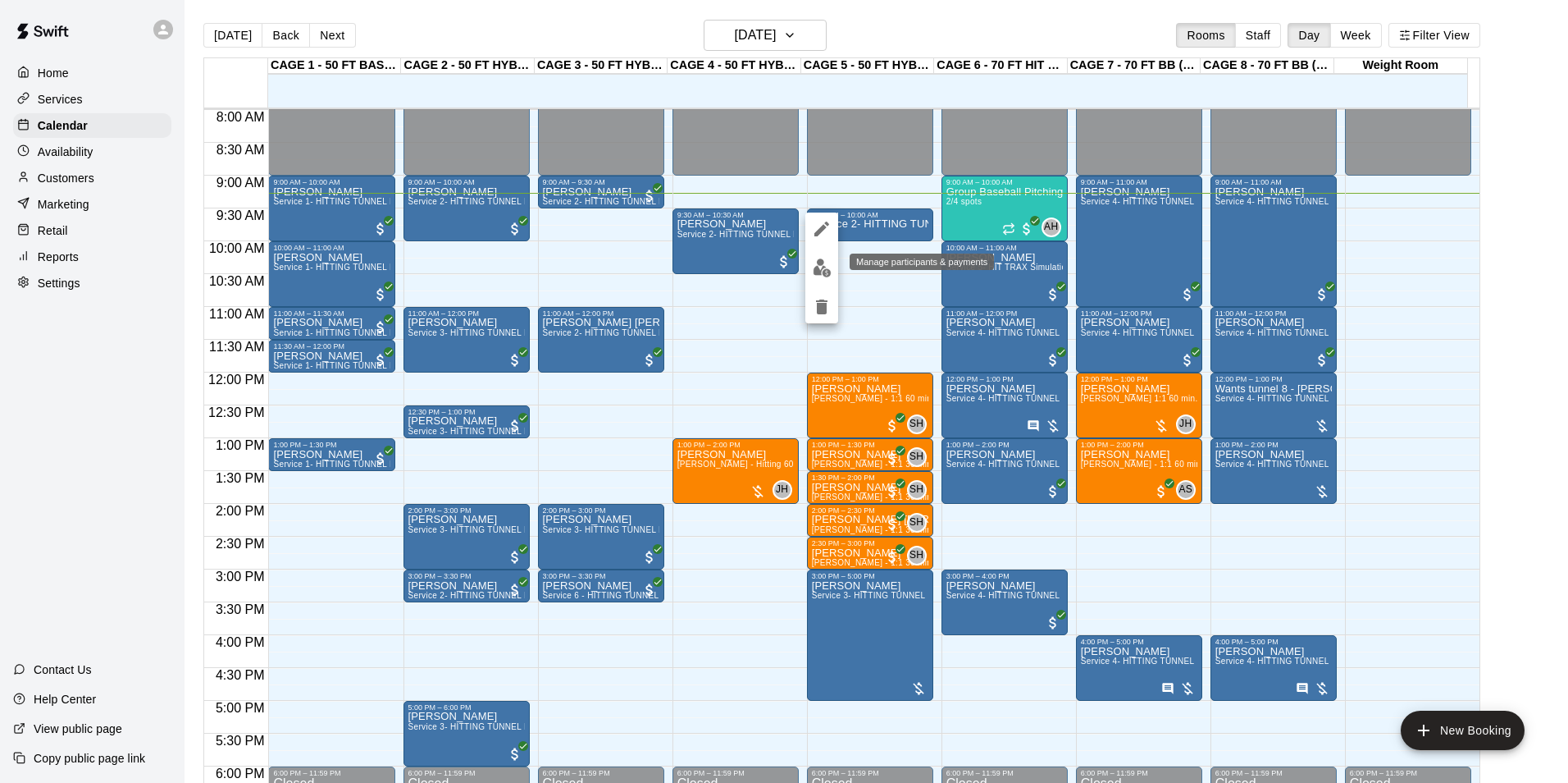
click at [822, 262] on img "edit" at bounding box center [822, 268] width 19 height 19
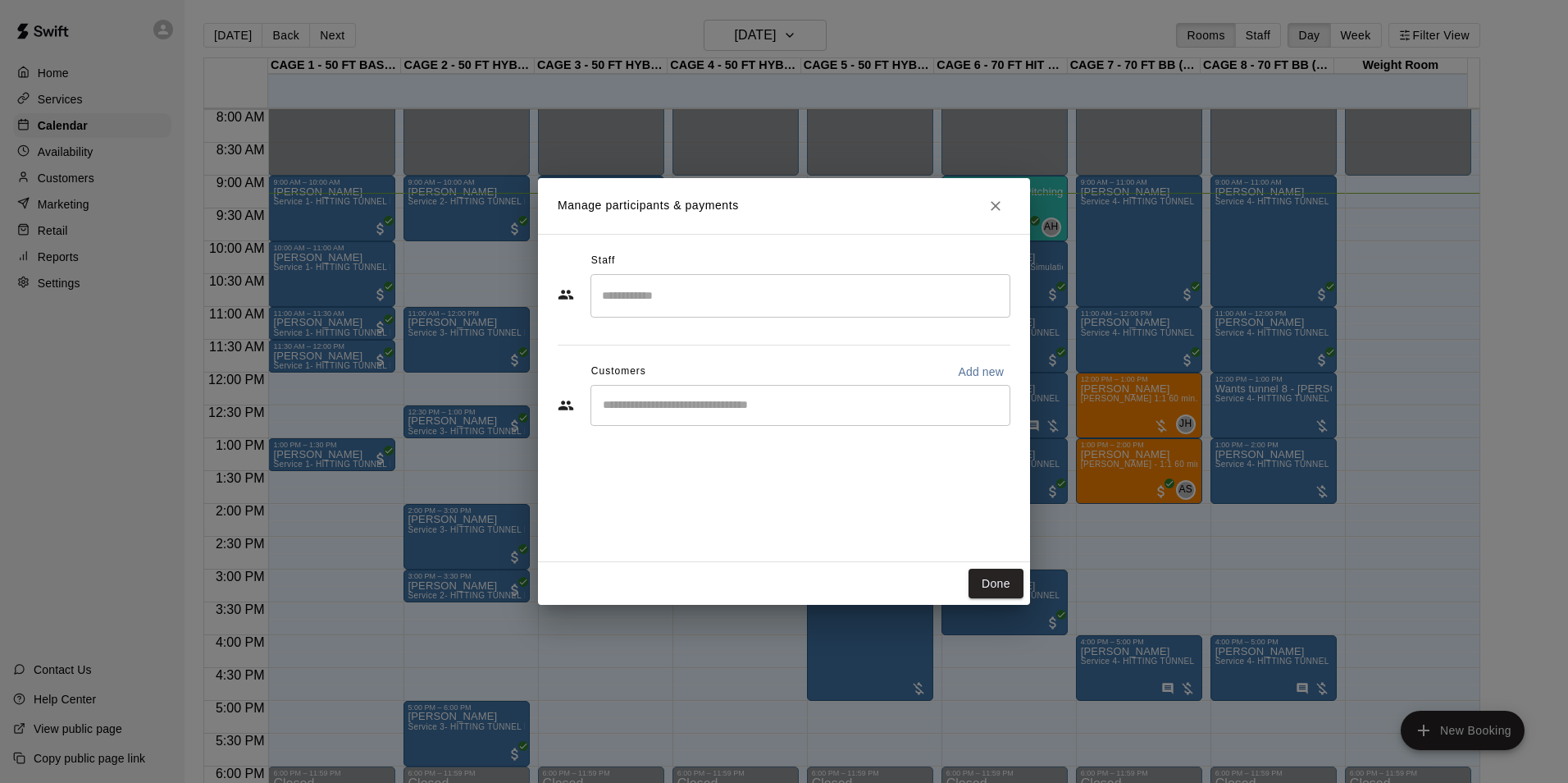
click at [690, 409] on input "Start typing to search customers..." at bounding box center [800, 405] width 405 height 16
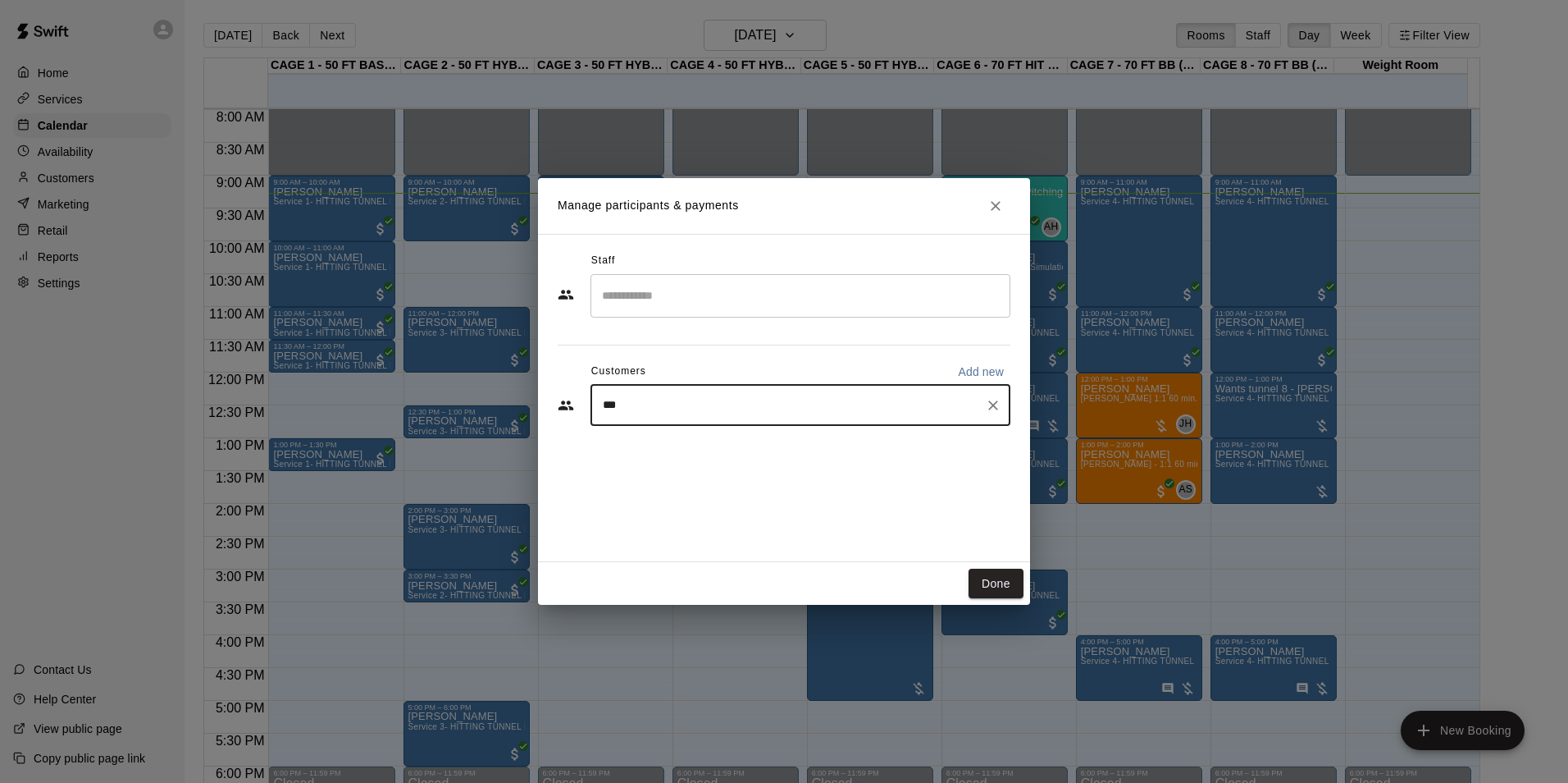
type input "****"
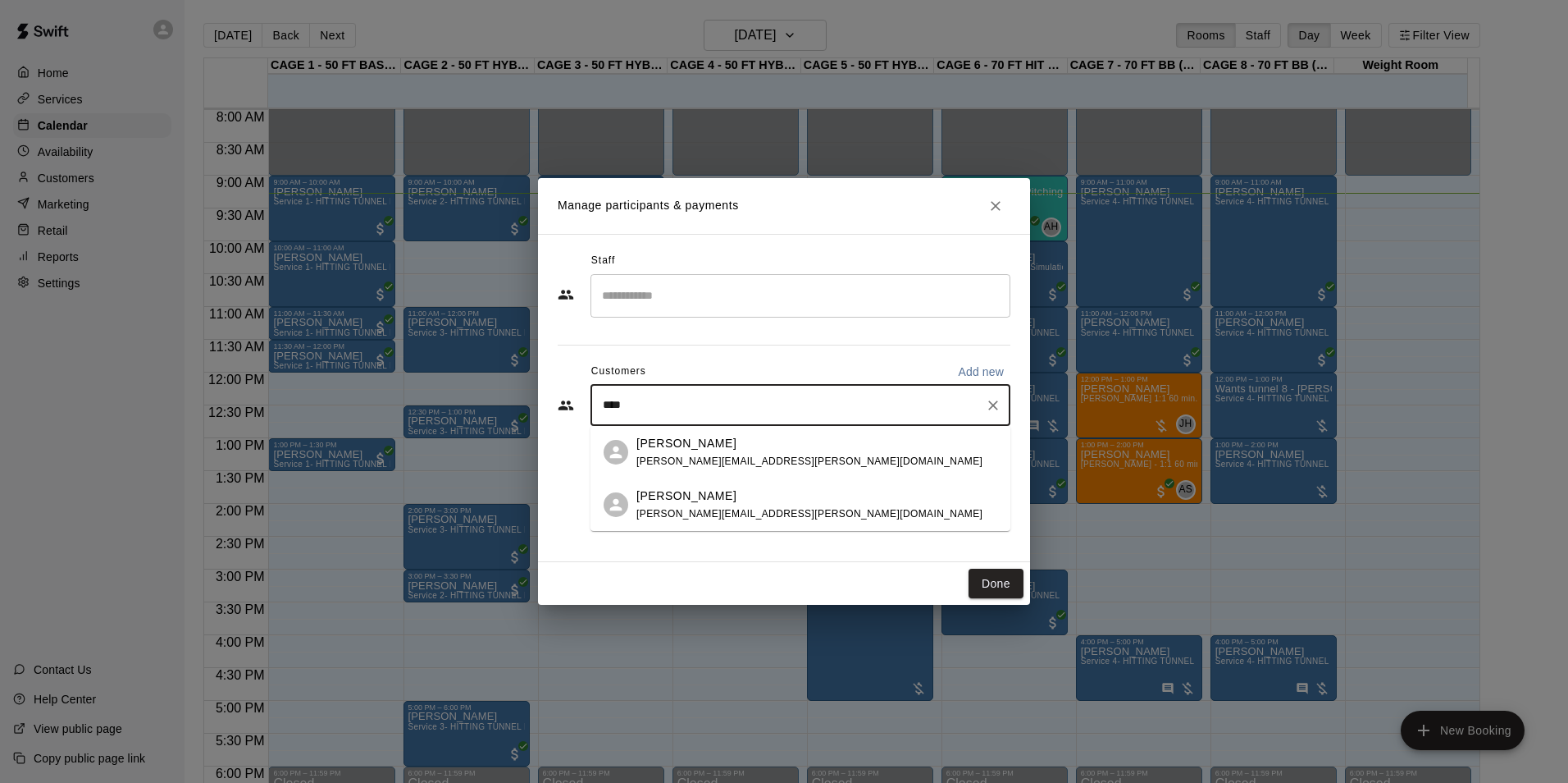
click at [661, 505] on div "Jax Chavez [EMAIL_ADDRESS][PERSON_NAME][DOMAIN_NAME]" at bounding box center [809, 505] width 346 height 35
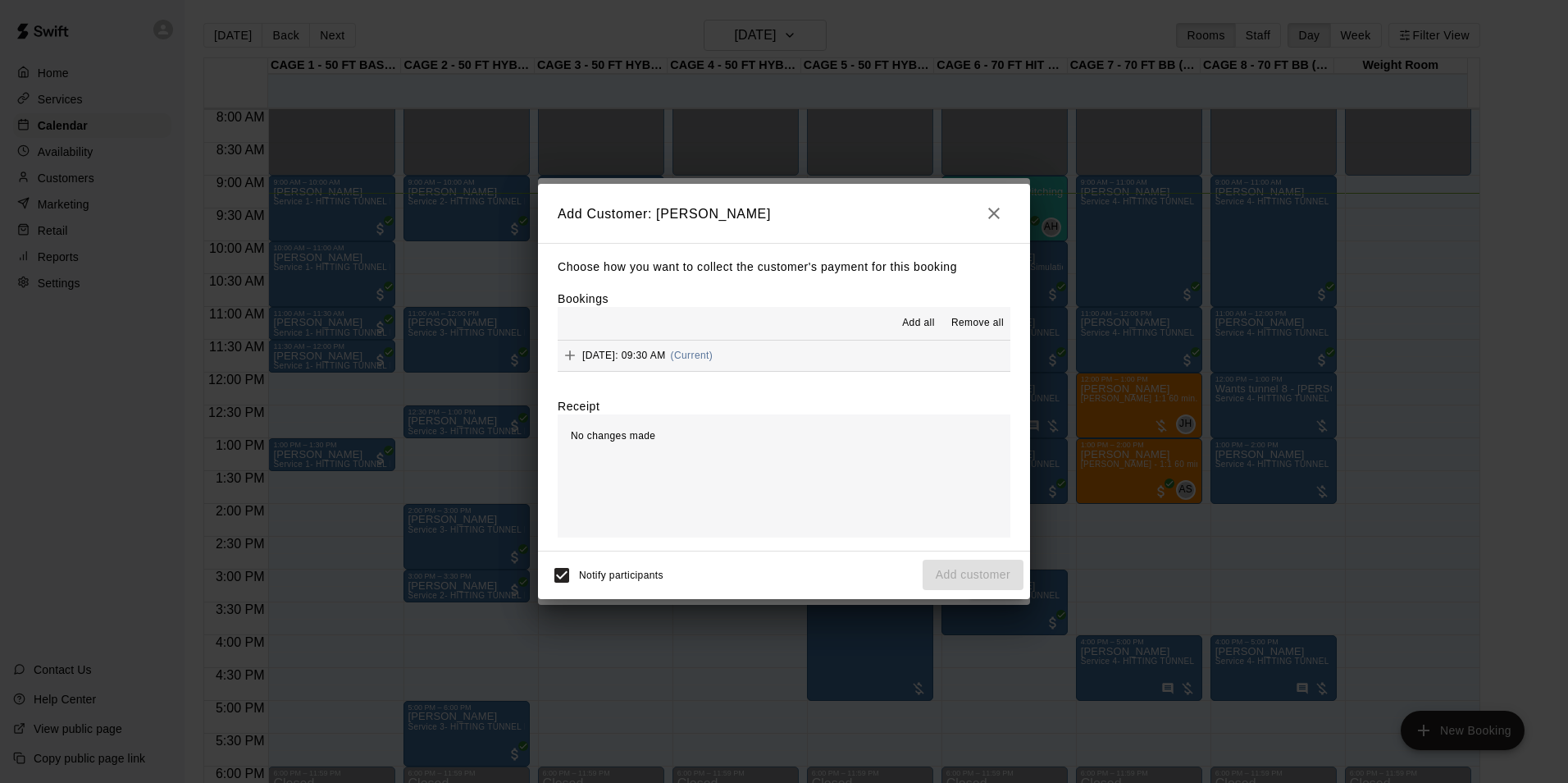
click at [666, 357] on span "[DATE]: 09:30 AM" at bounding box center [624, 355] width 84 height 11
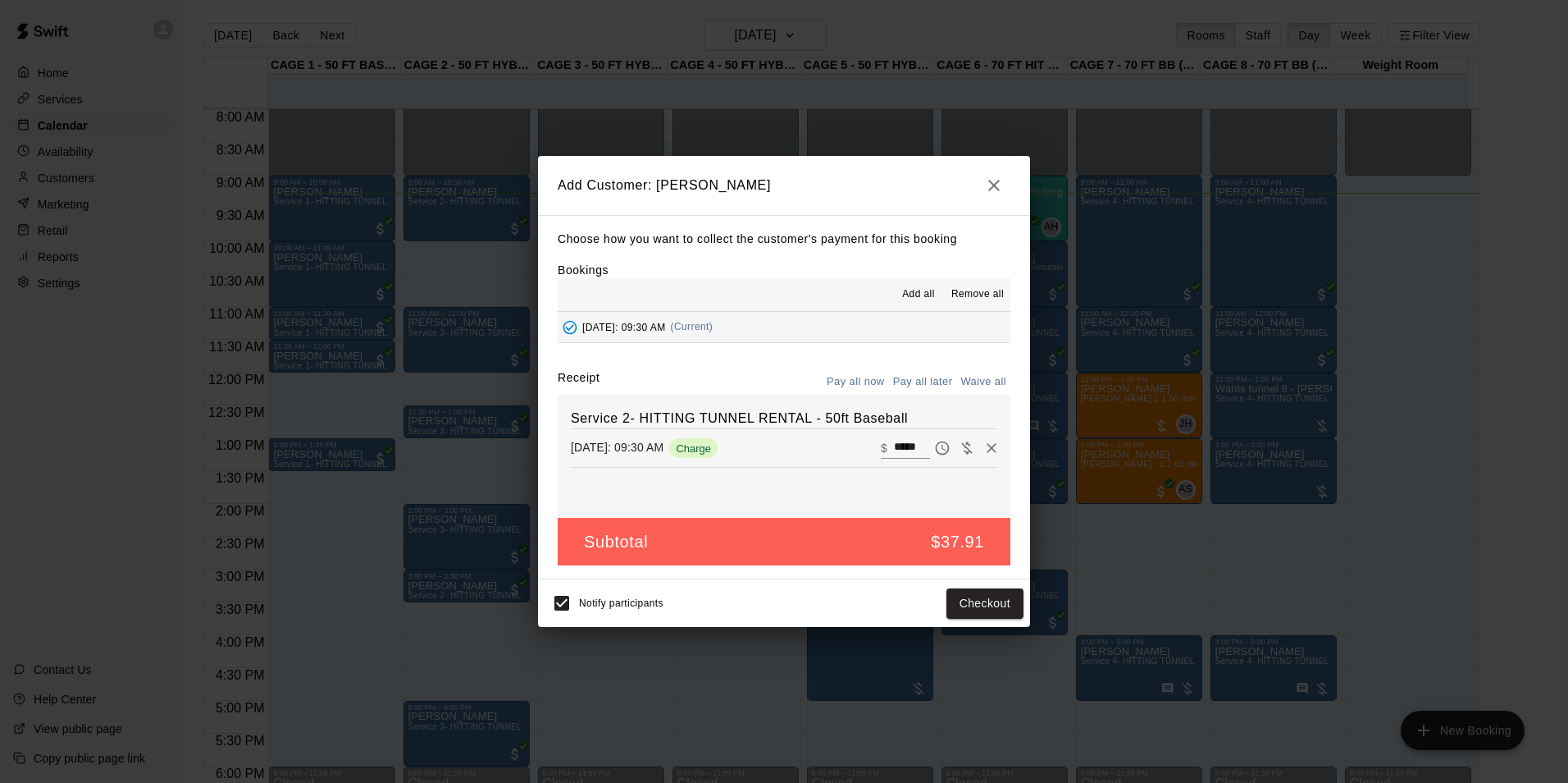
click at [862, 388] on button "Pay all now" at bounding box center [856, 382] width 67 height 26
click at [982, 606] on button "Checkout" at bounding box center [985, 603] width 77 height 30
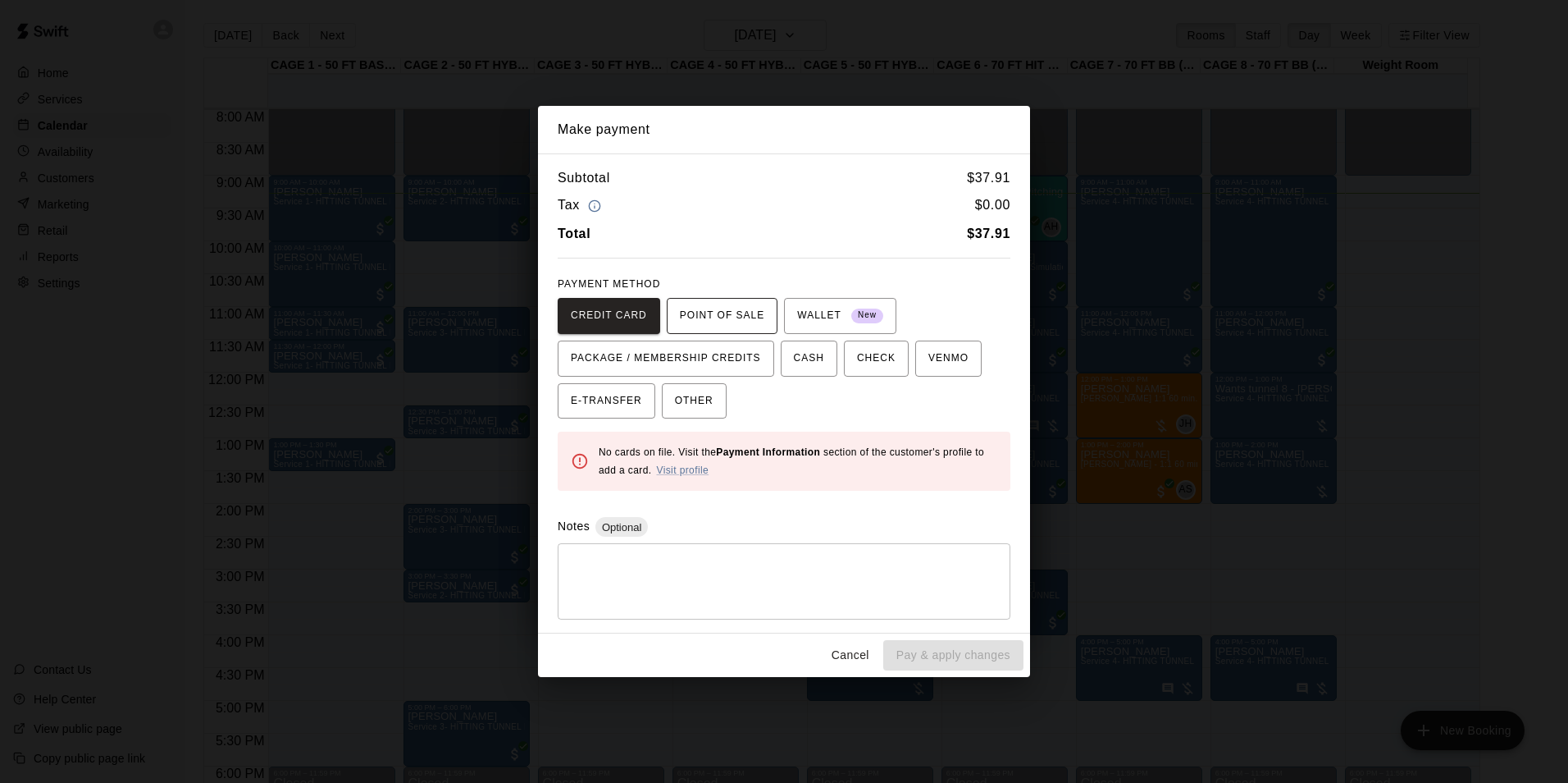
click at [689, 324] on span "POINT OF SALE" at bounding box center [722, 315] width 85 height 27
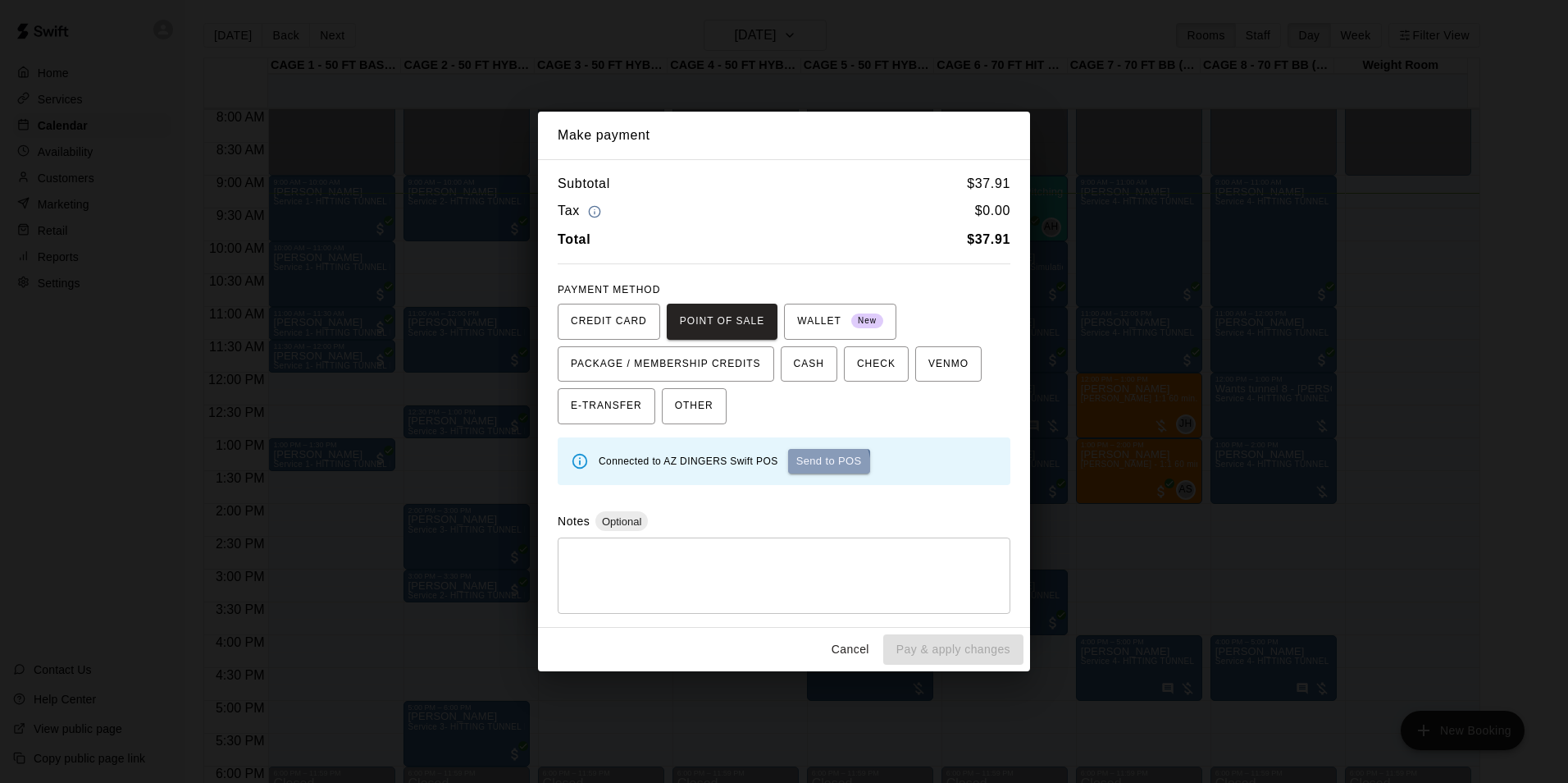
click at [811, 467] on button "Send to POS" at bounding box center [829, 461] width 82 height 25
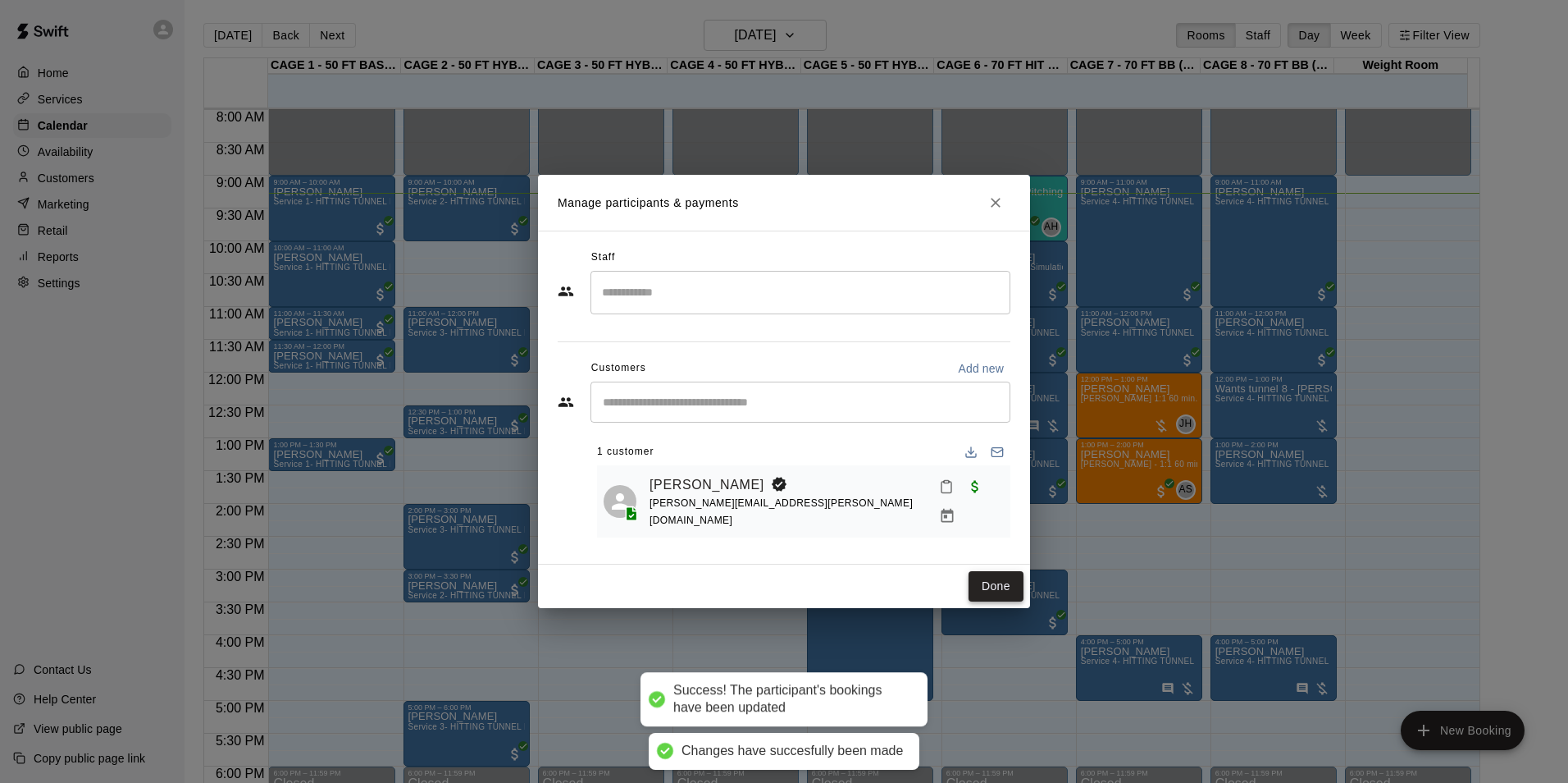
click at [1010, 587] on button "Done" at bounding box center [996, 586] width 55 height 30
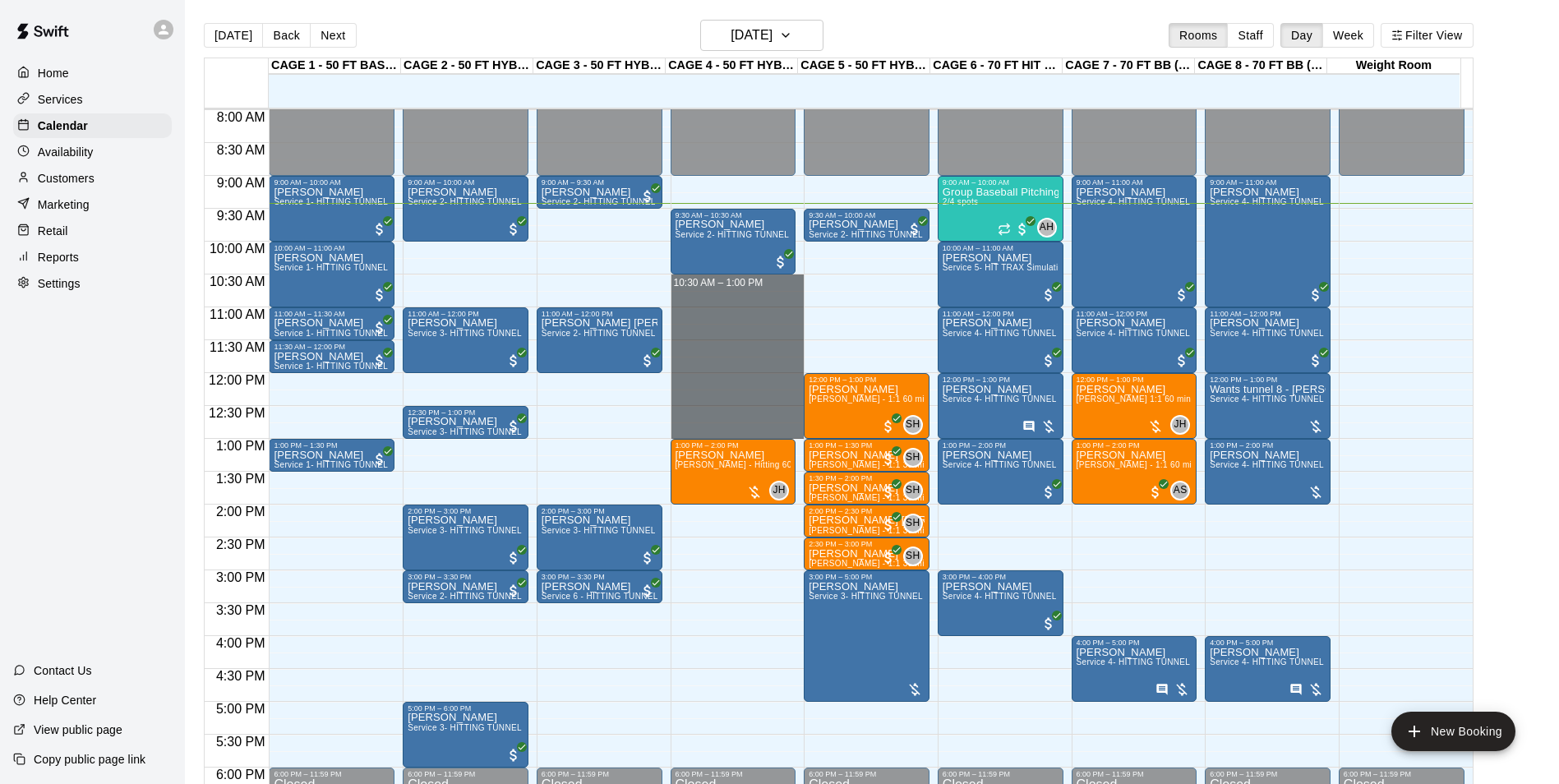
drag, startPoint x: 714, startPoint y: 278, endPoint x: 716, endPoint y: 431, distance: 153.0
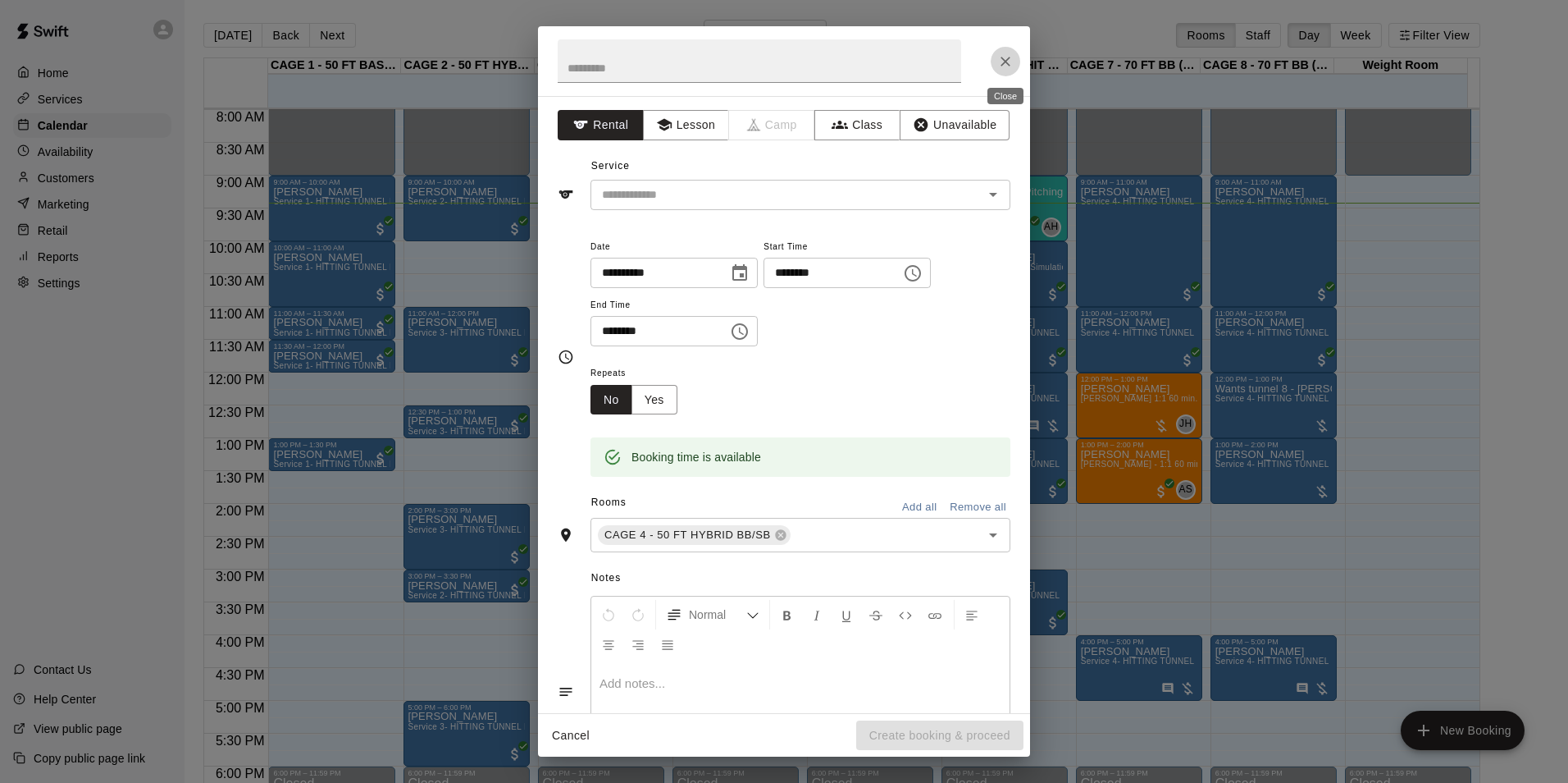
click at [1009, 67] on icon "Close" at bounding box center [1005, 61] width 16 height 16
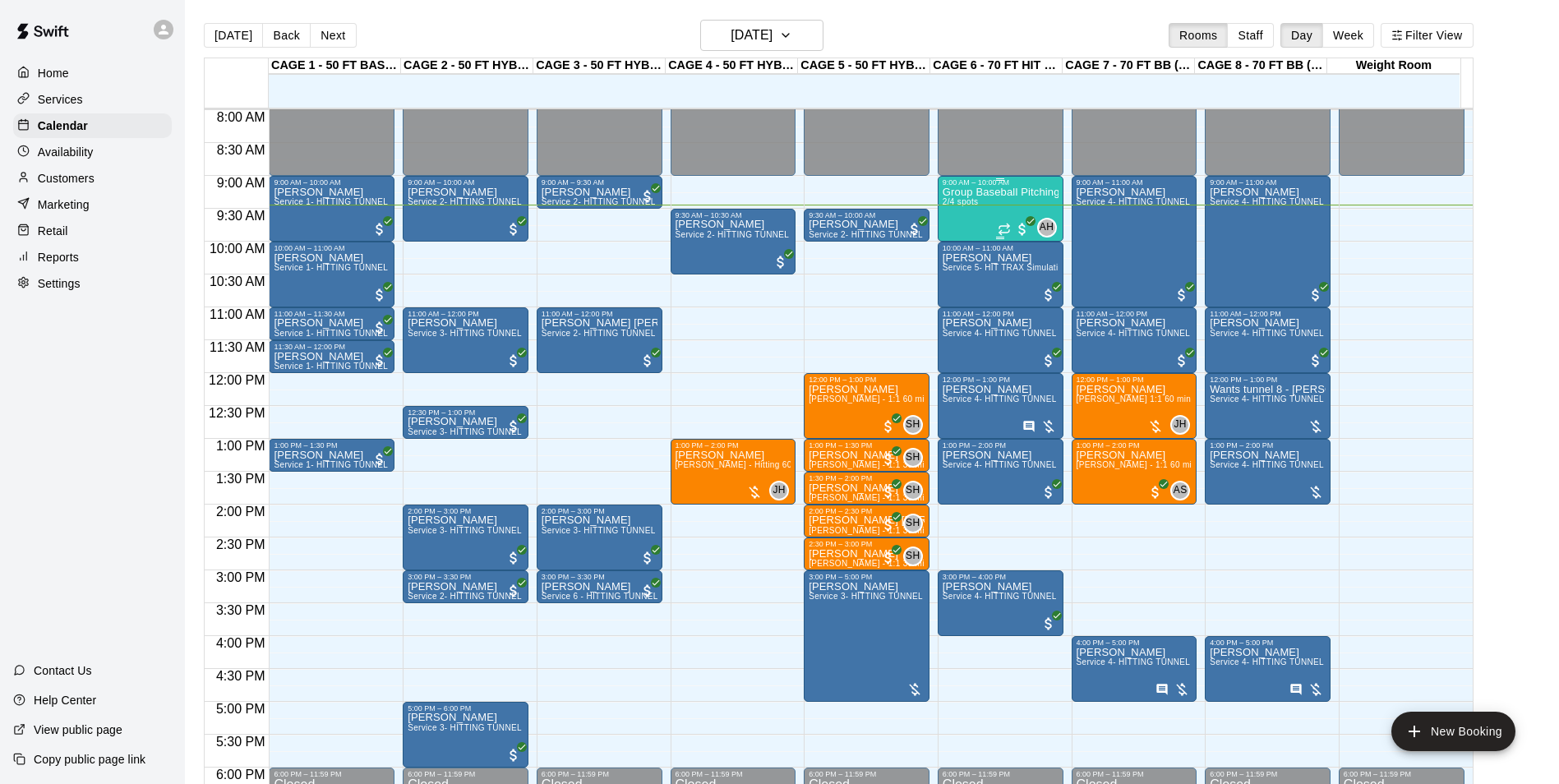
click at [984, 214] on div "Group Baseball Pitching - ages [DEMOGRAPHIC_DATA]-[DEMOGRAPHIC_DATA] 2/4 spots" at bounding box center [1000, 578] width 116 height 784
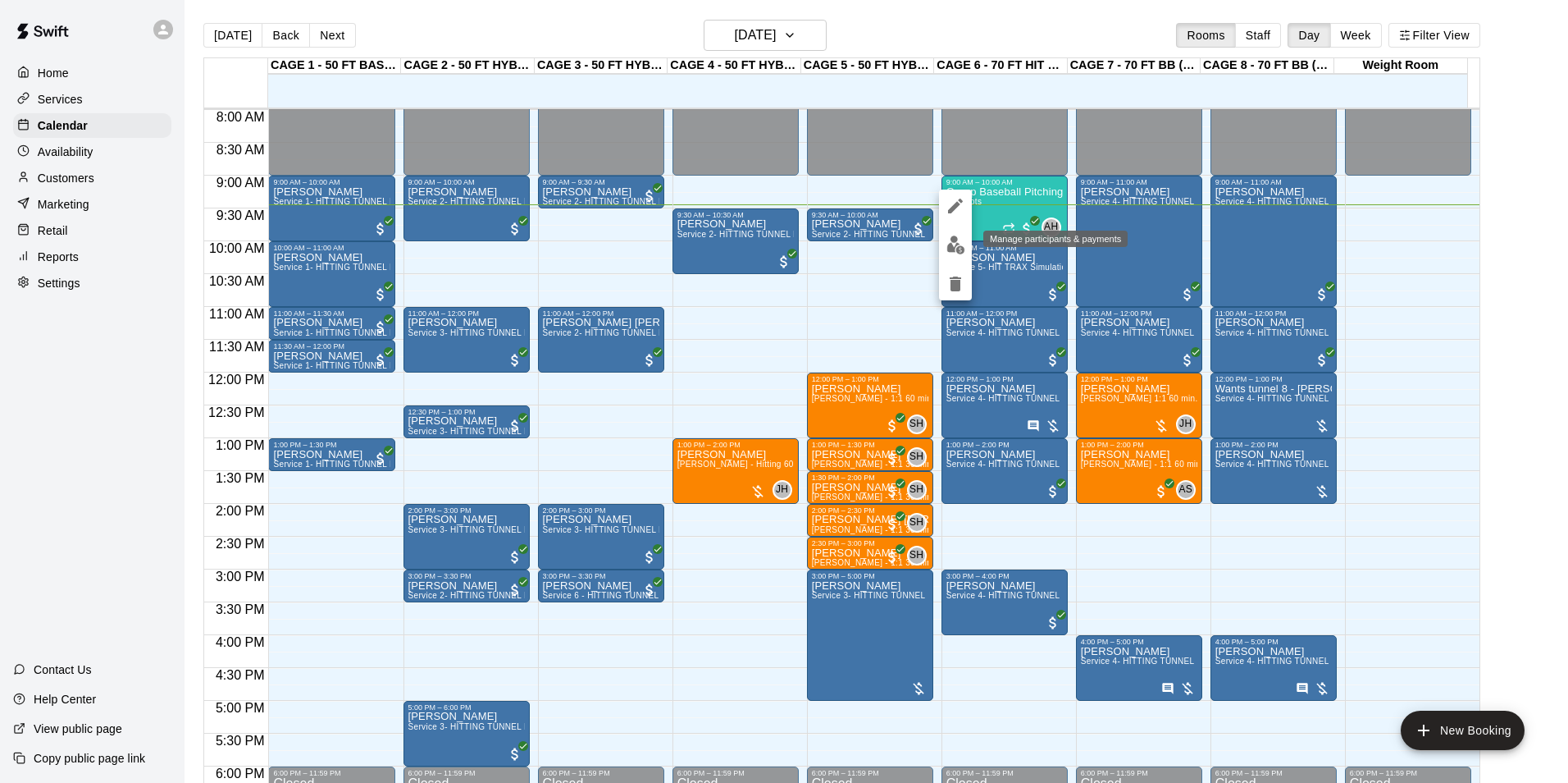
click at [959, 245] on img "edit" at bounding box center [956, 245] width 19 height 19
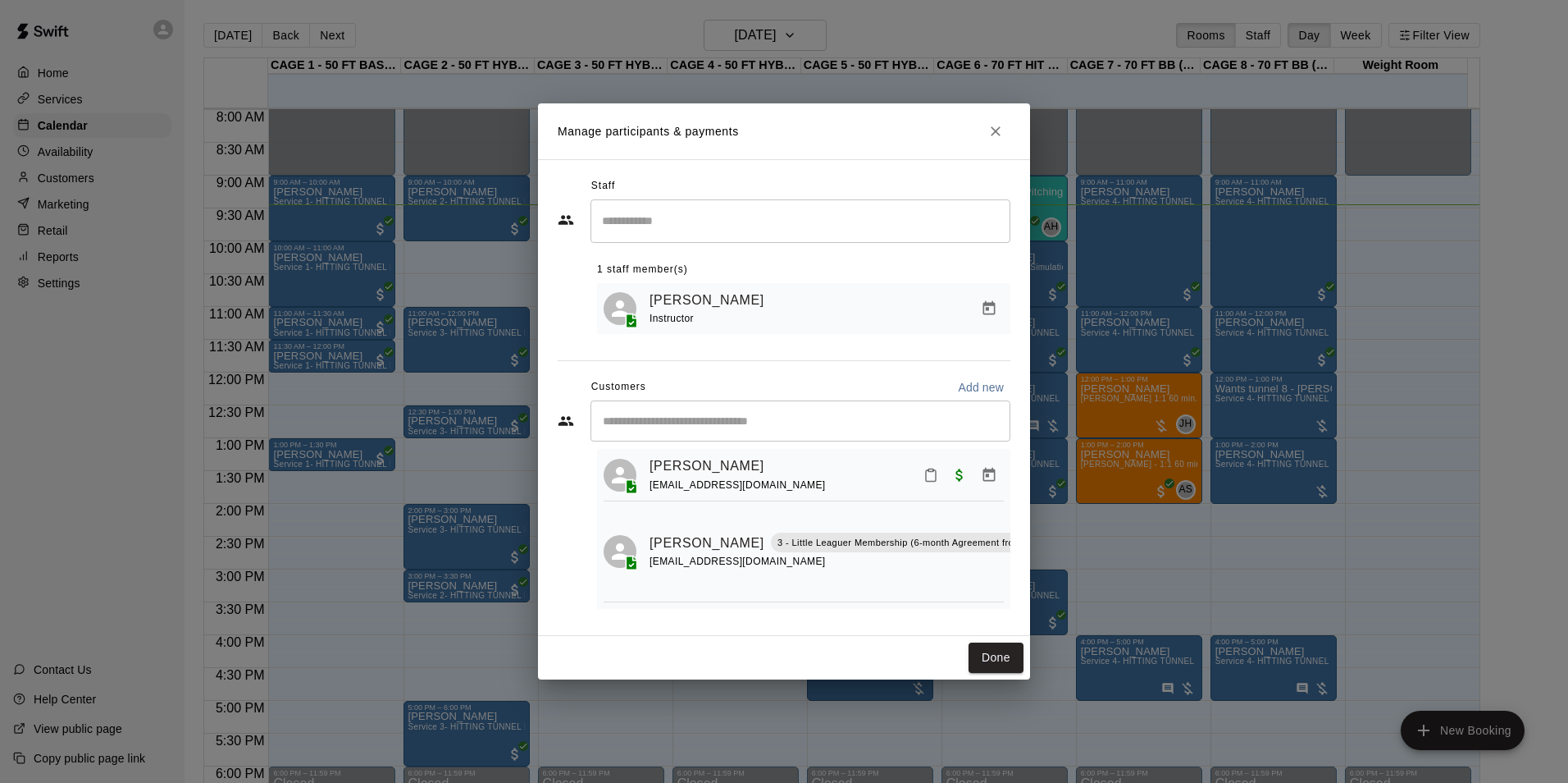
scroll to position [0, 0]
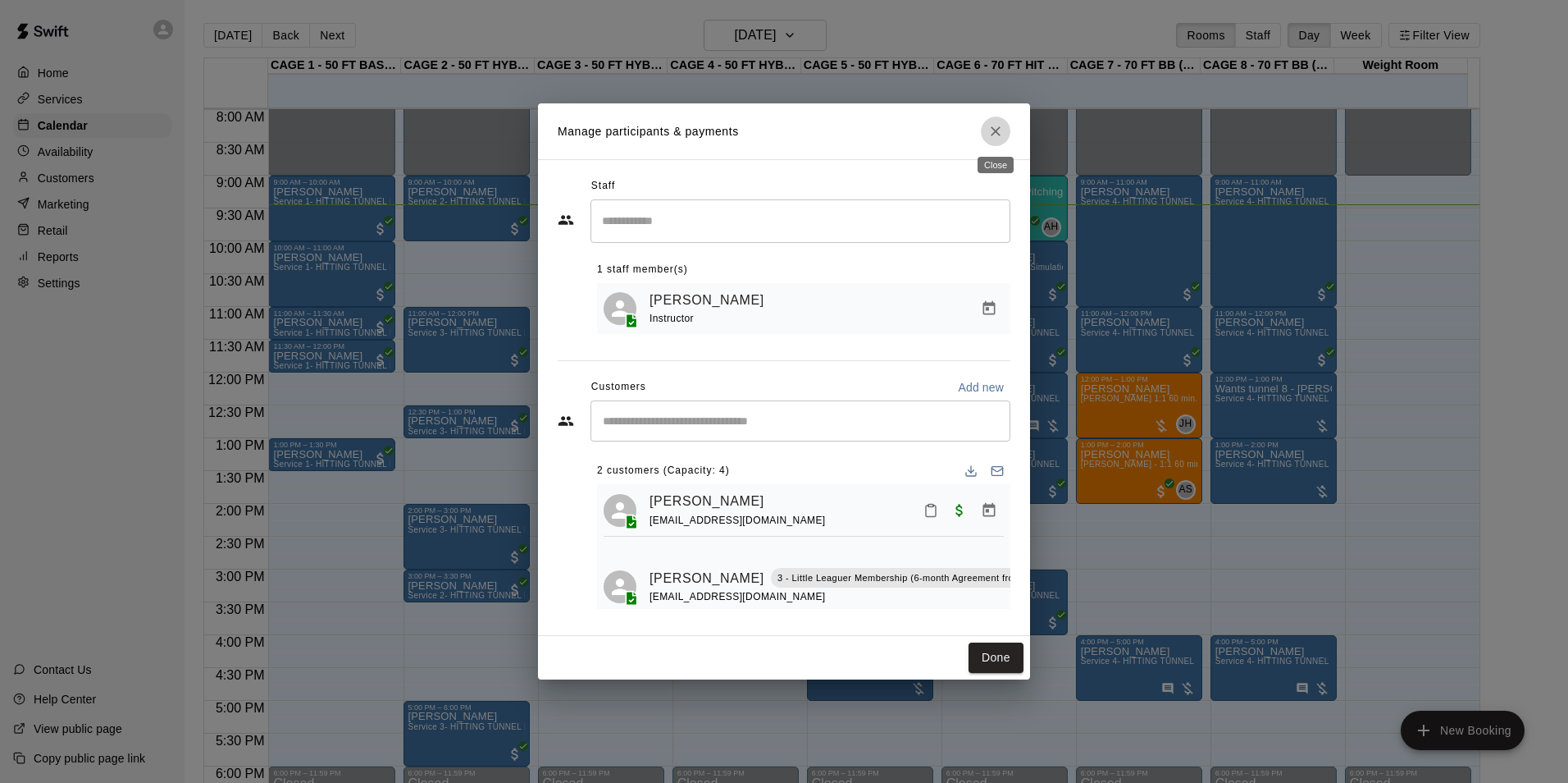
click at [998, 136] on icon "Close" at bounding box center [995, 131] width 16 height 16
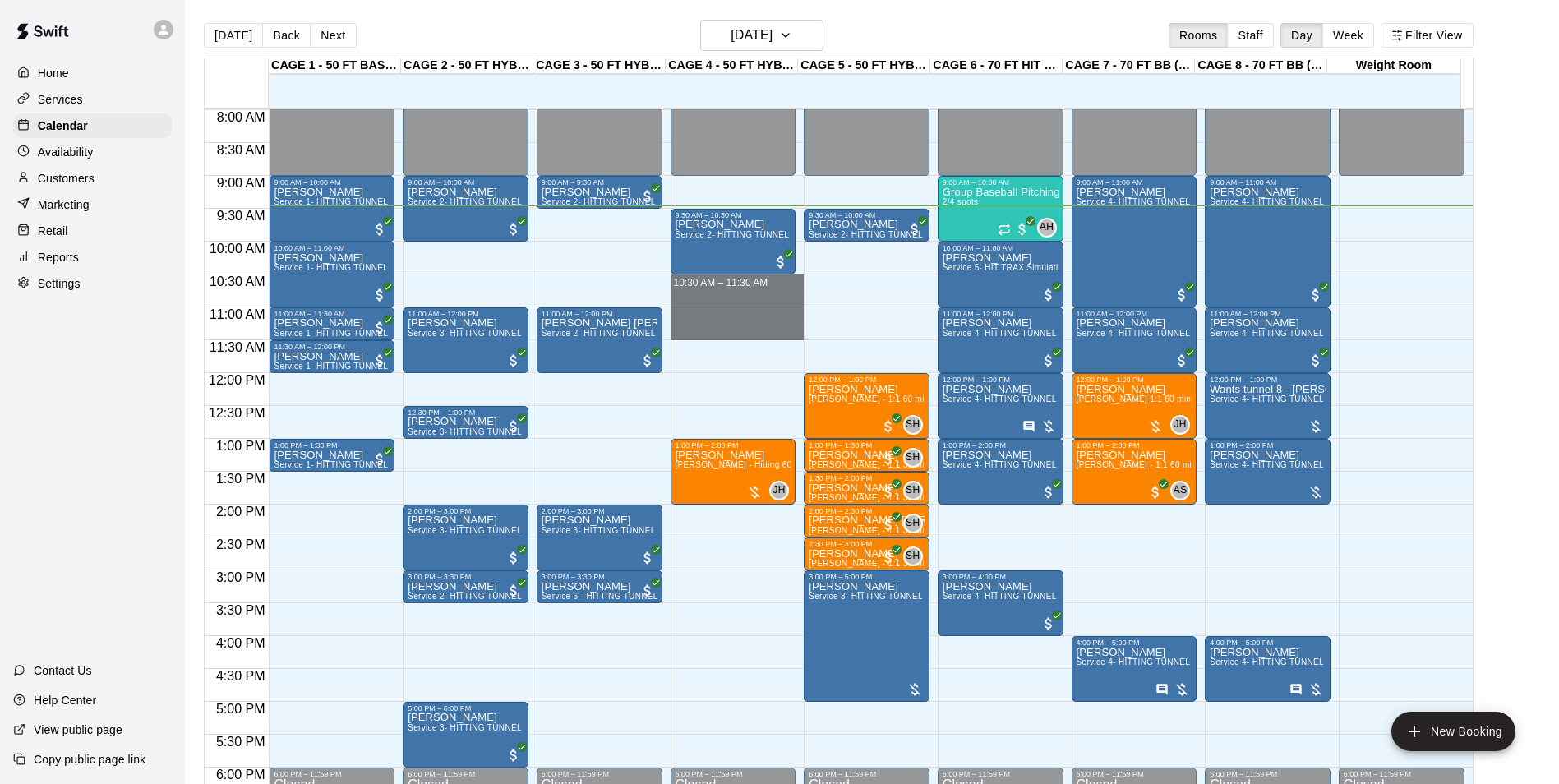
drag, startPoint x: 698, startPoint y: 276, endPoint x: 697, endPoint y: 335, distance: 59.0
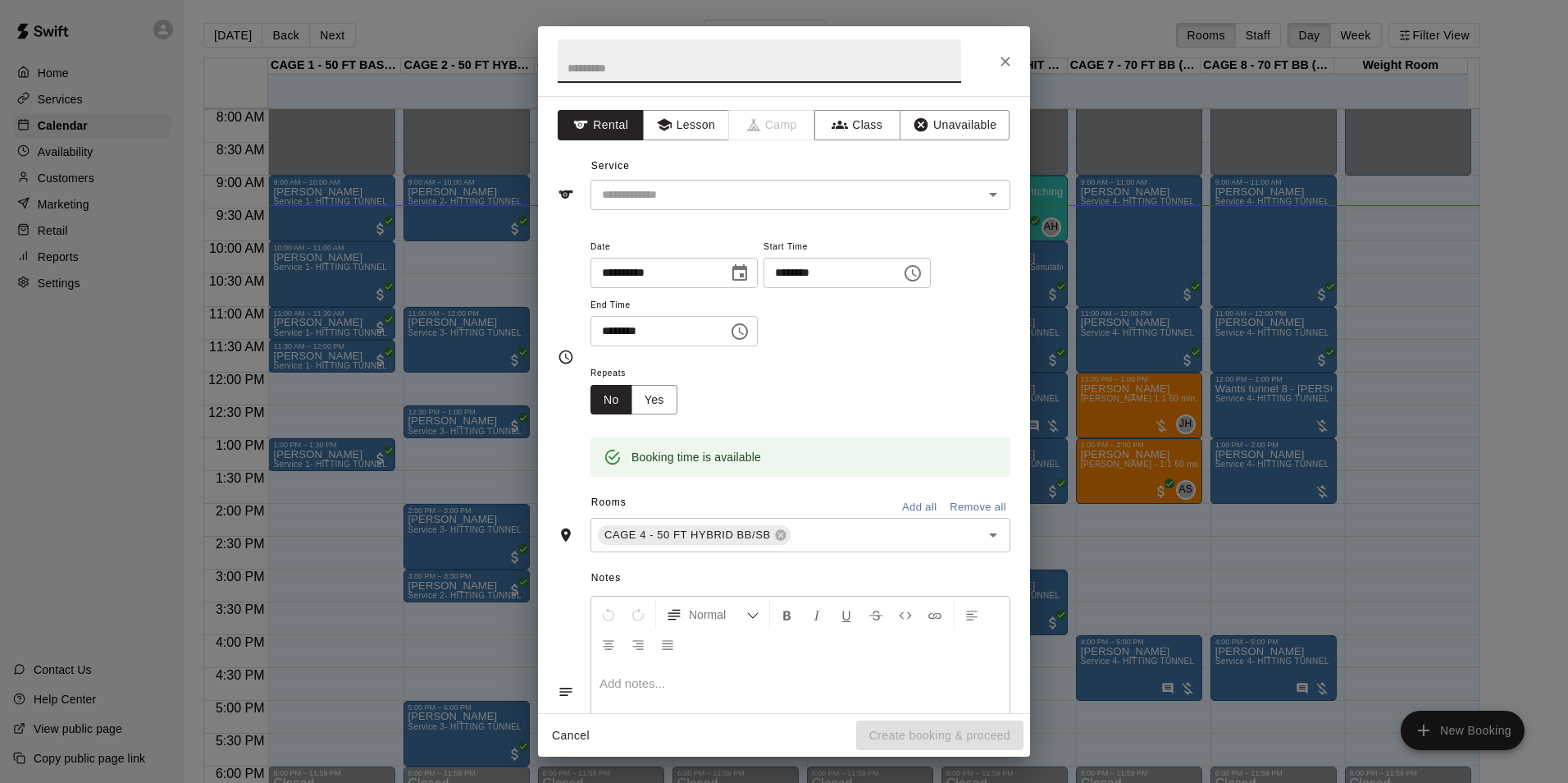
click at [1008, 57] on icon "Close" at bounding box center [1005, 61] width 16 height 16
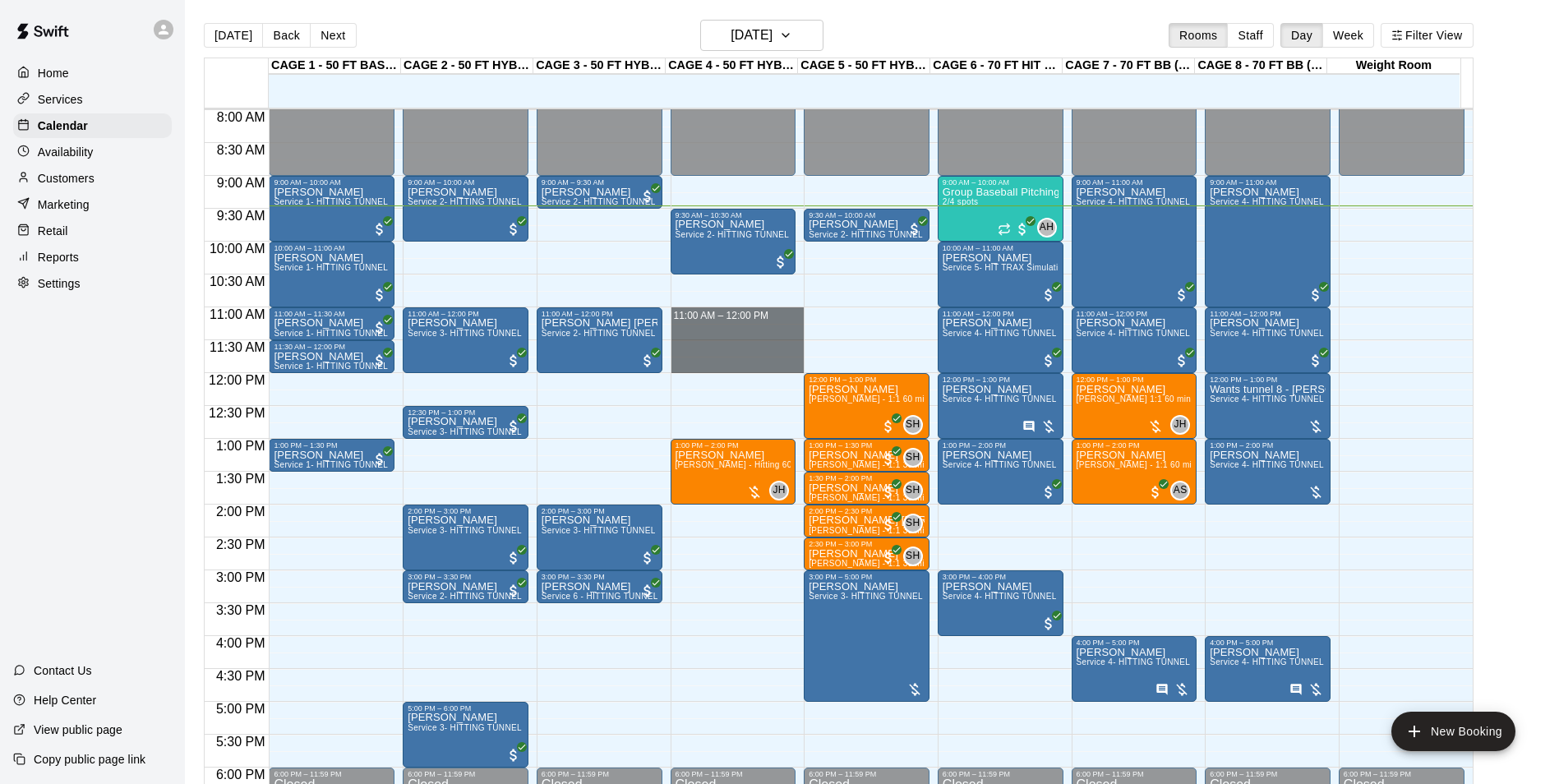
drag, startPoint x: 683, startPoint y: 310, endPoint x: 702, endPoint y: 368, distance: 61.0
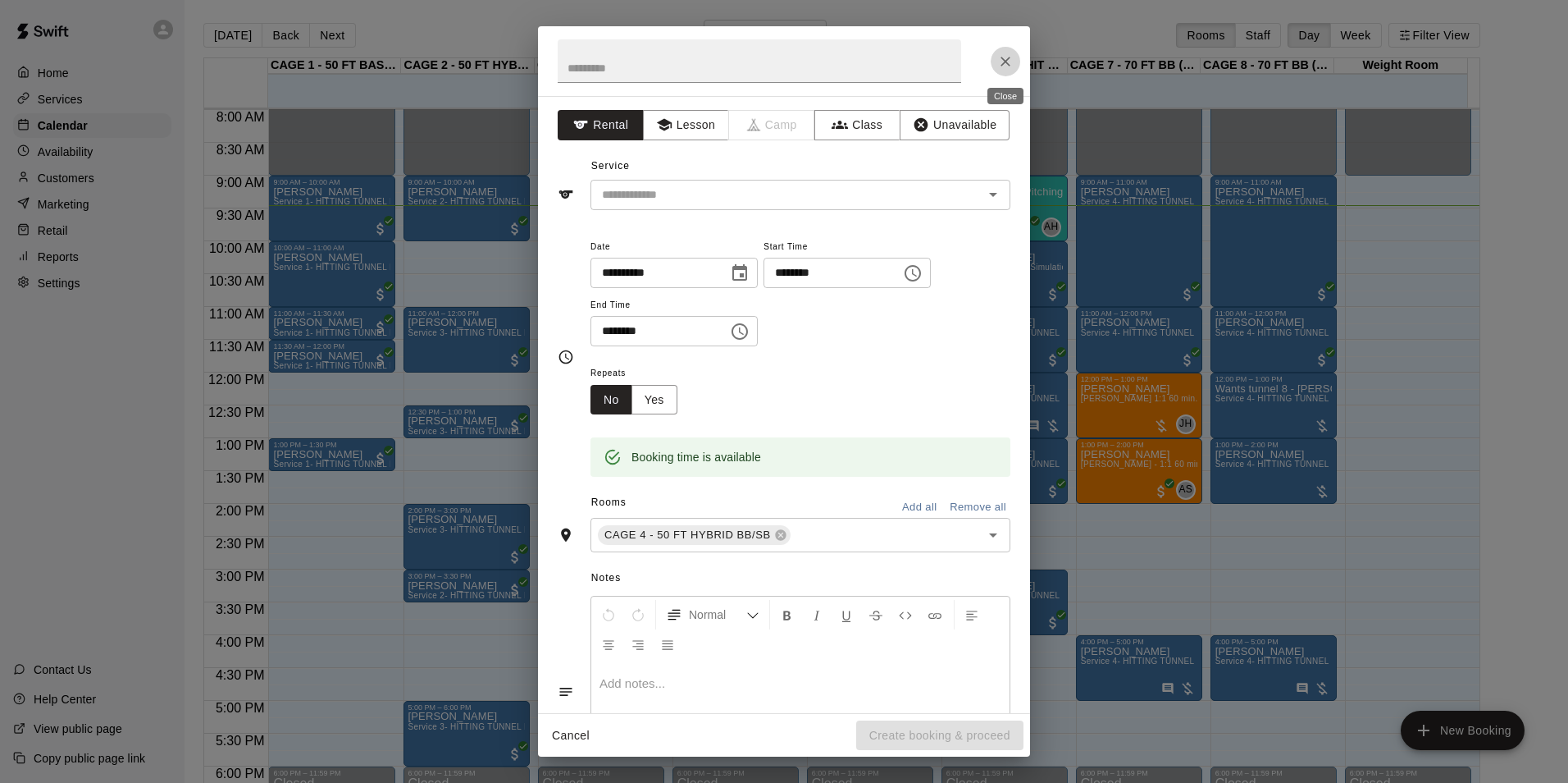
click at [1004, 63] on icon "Close" at bounding box center [1005, 61] width 9 height 9
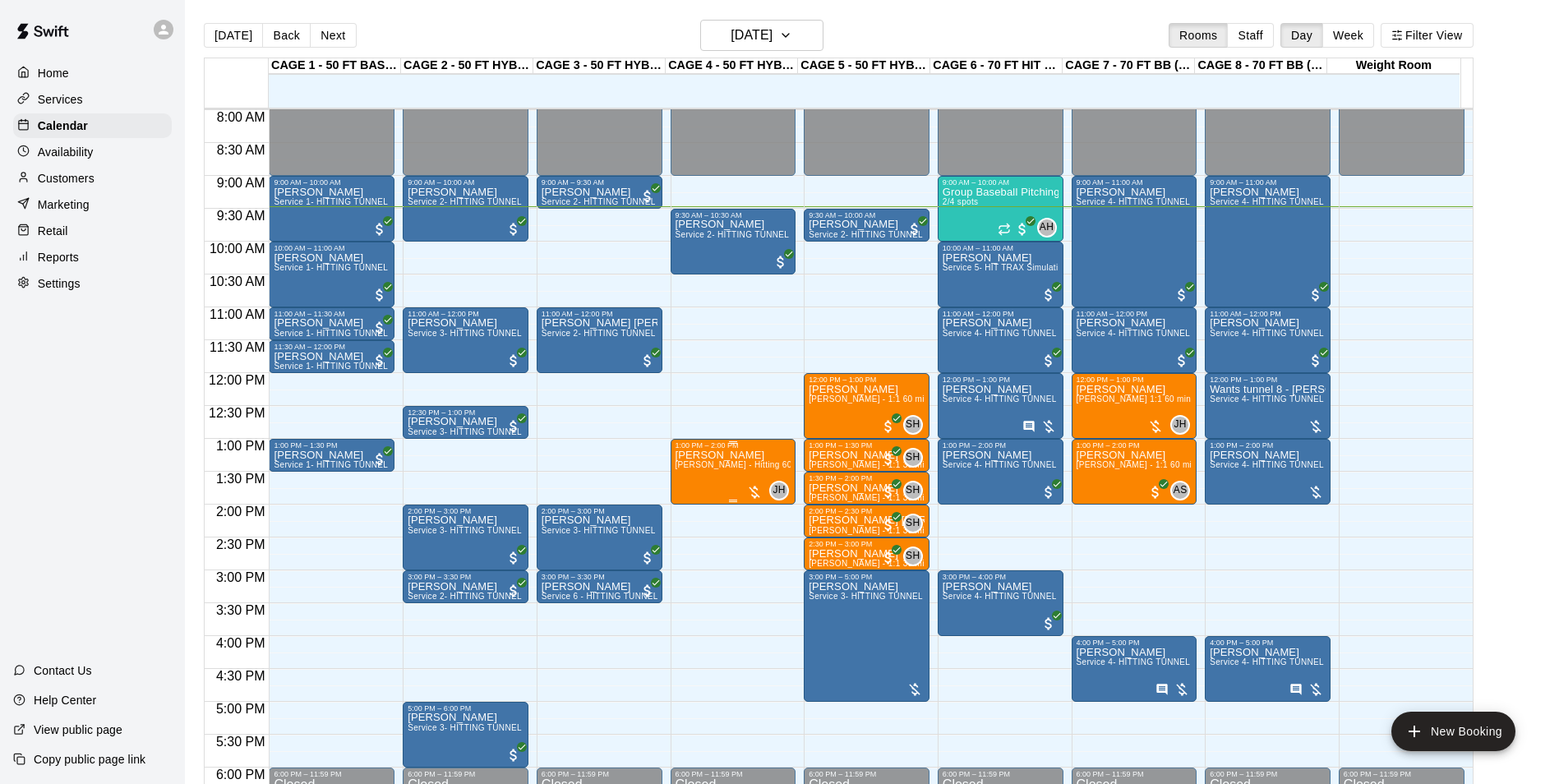
click at [710, 455] on p "[PERSON_NAME]" at bounding box center [733, 455] width 116 height 0
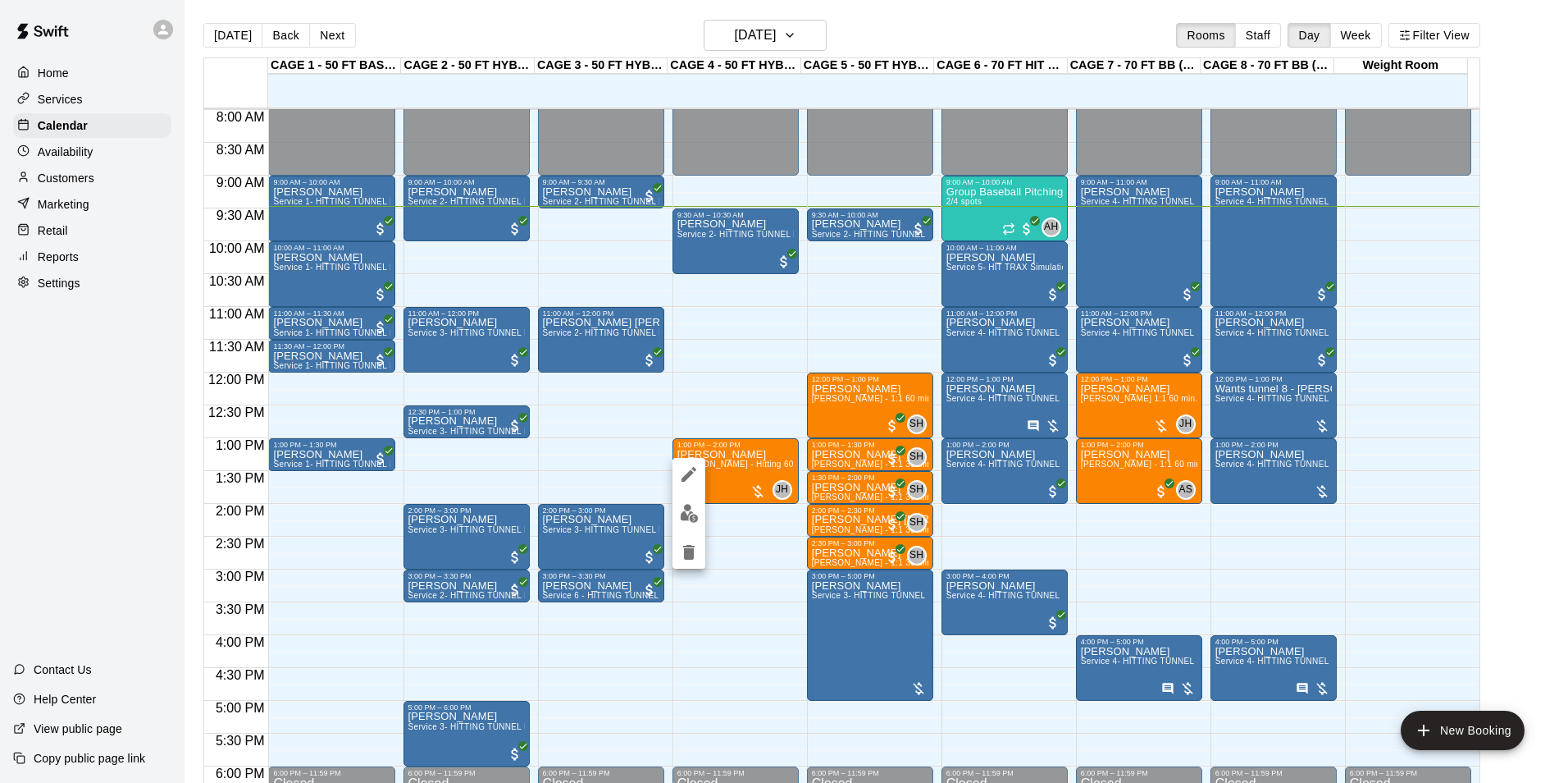
click at [704, 344] on div at bounding box center [784, 392] width 1568 height 783
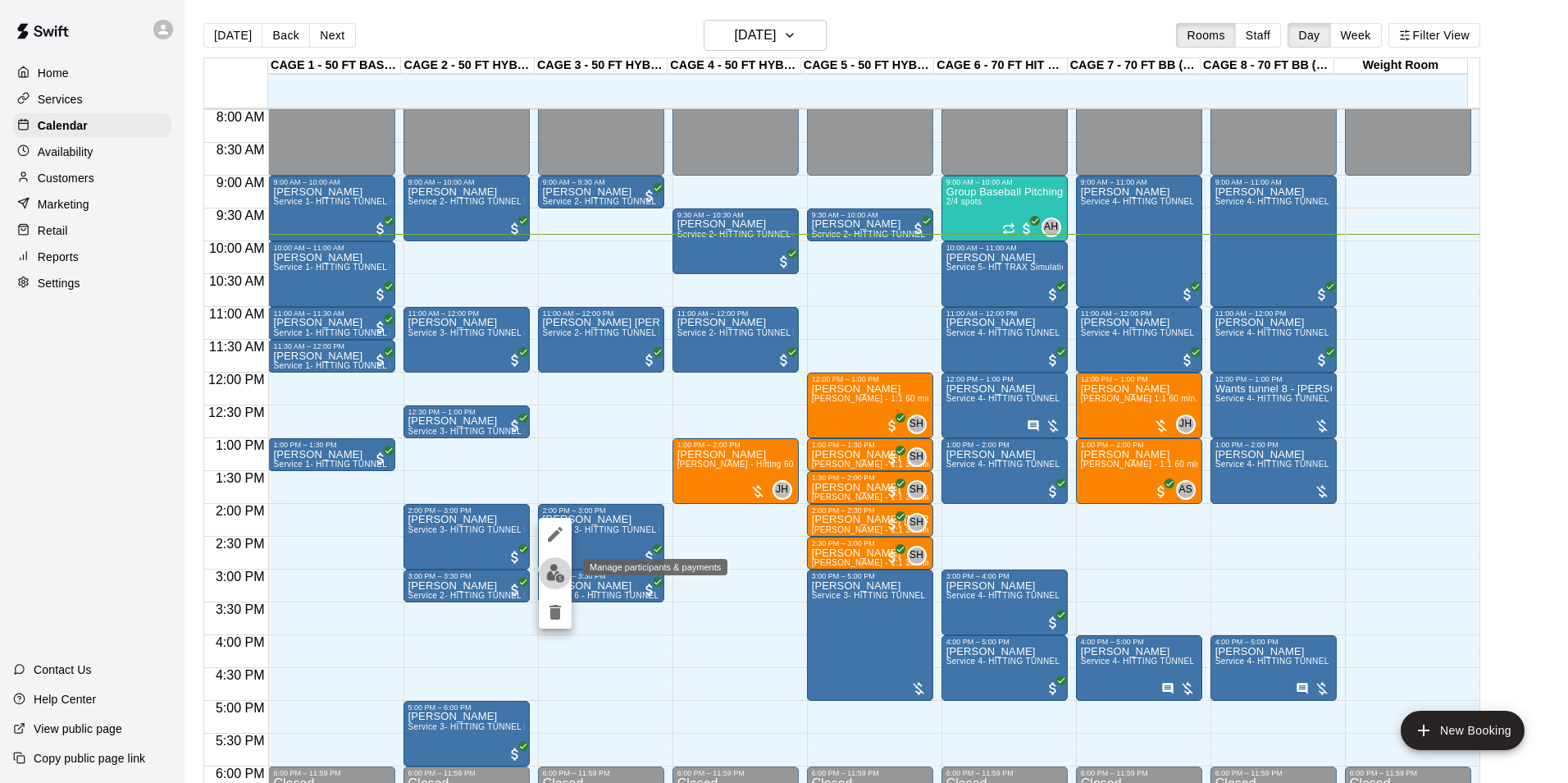
click at [551, 575] on img "edit" at bounding box center [556, 573] width 19 height 19
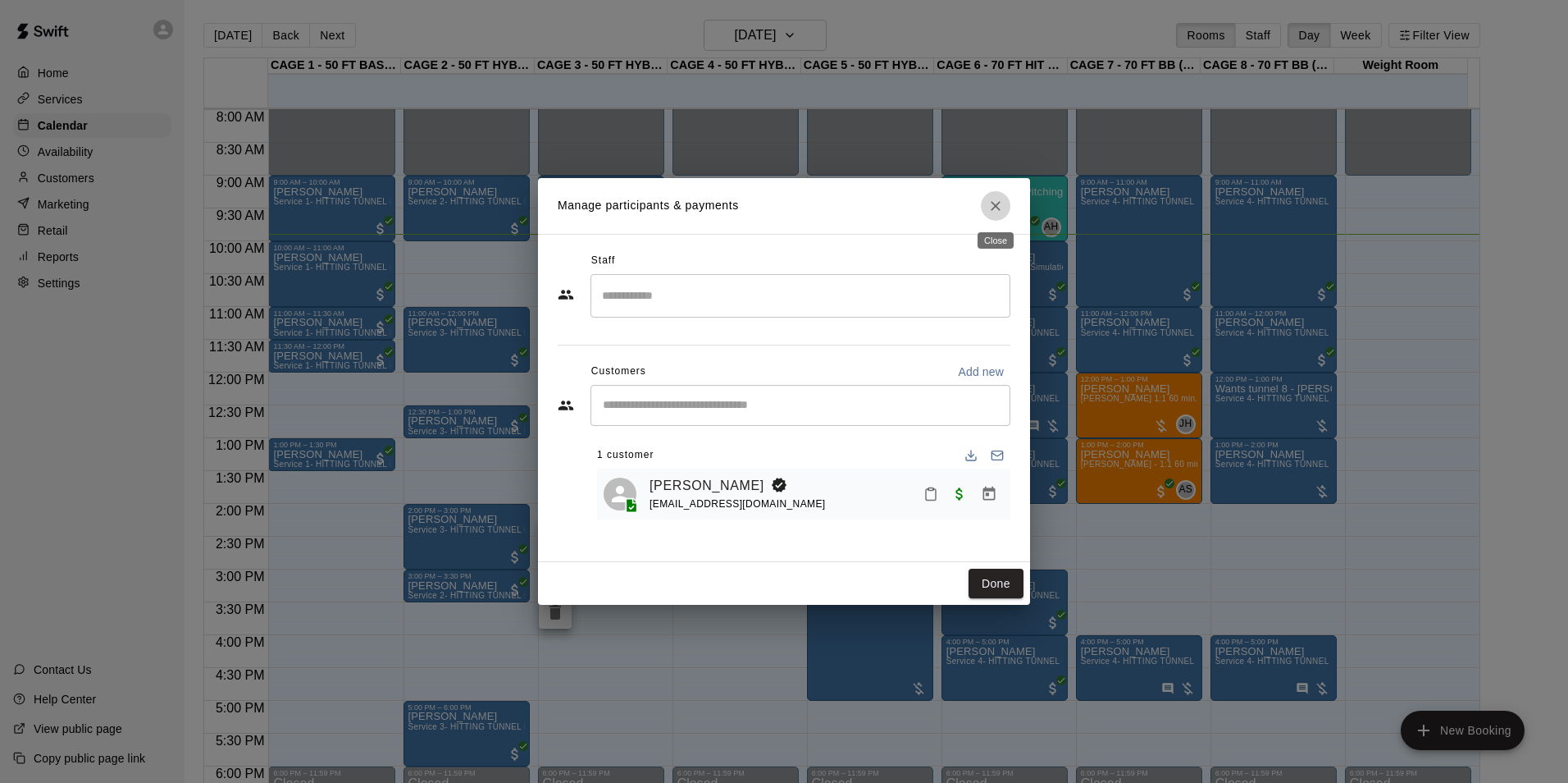
click at [995, 206] on icon "Close" at bounding box center [995, 206] width 9 height 9
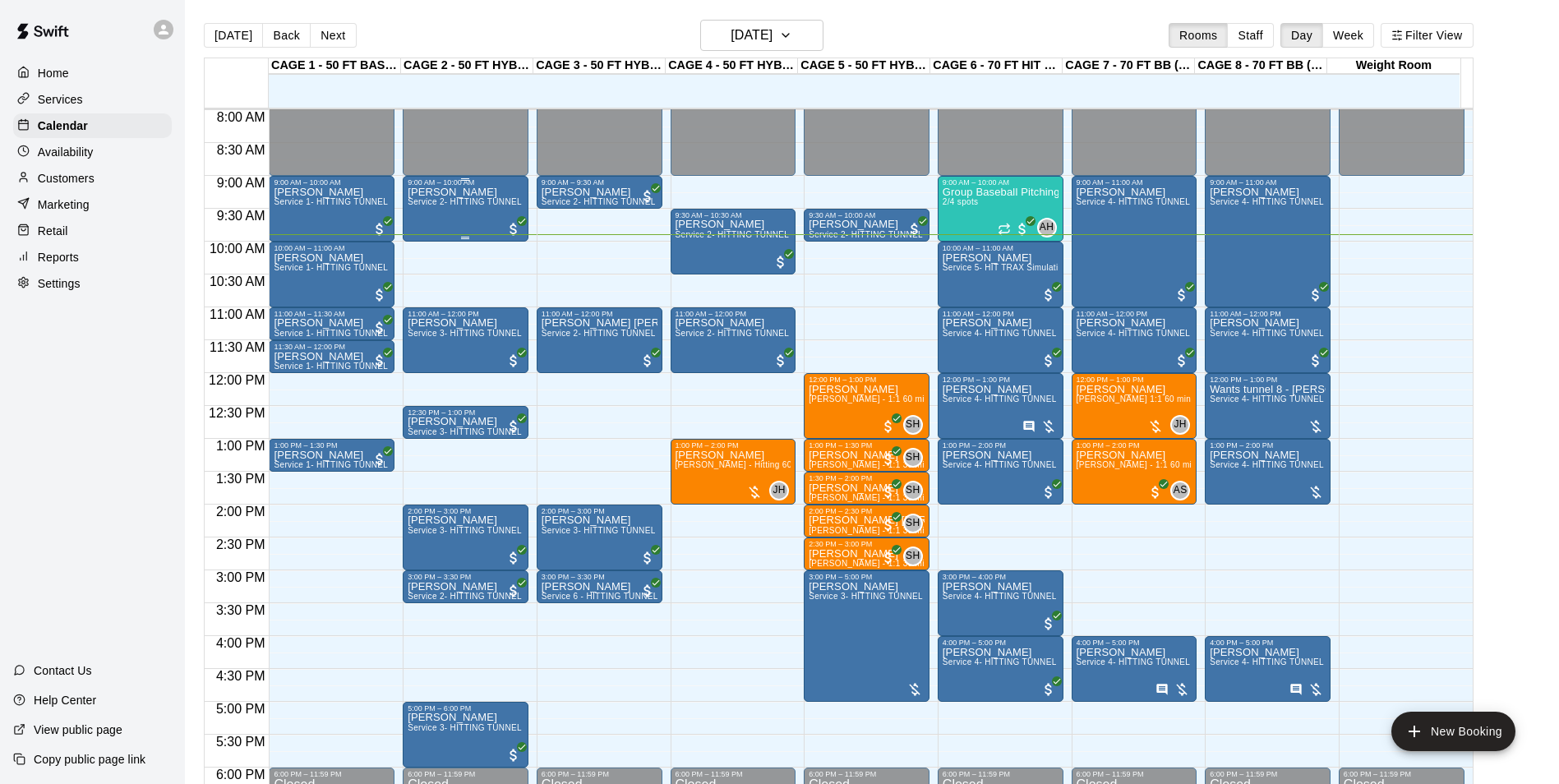
click at [460, 199] on div "Weston Schmidt Service 2- HITTING TUNNEL RENTAL - 50ft Baseball" at bounding box center [465, 578] width 116 height 784
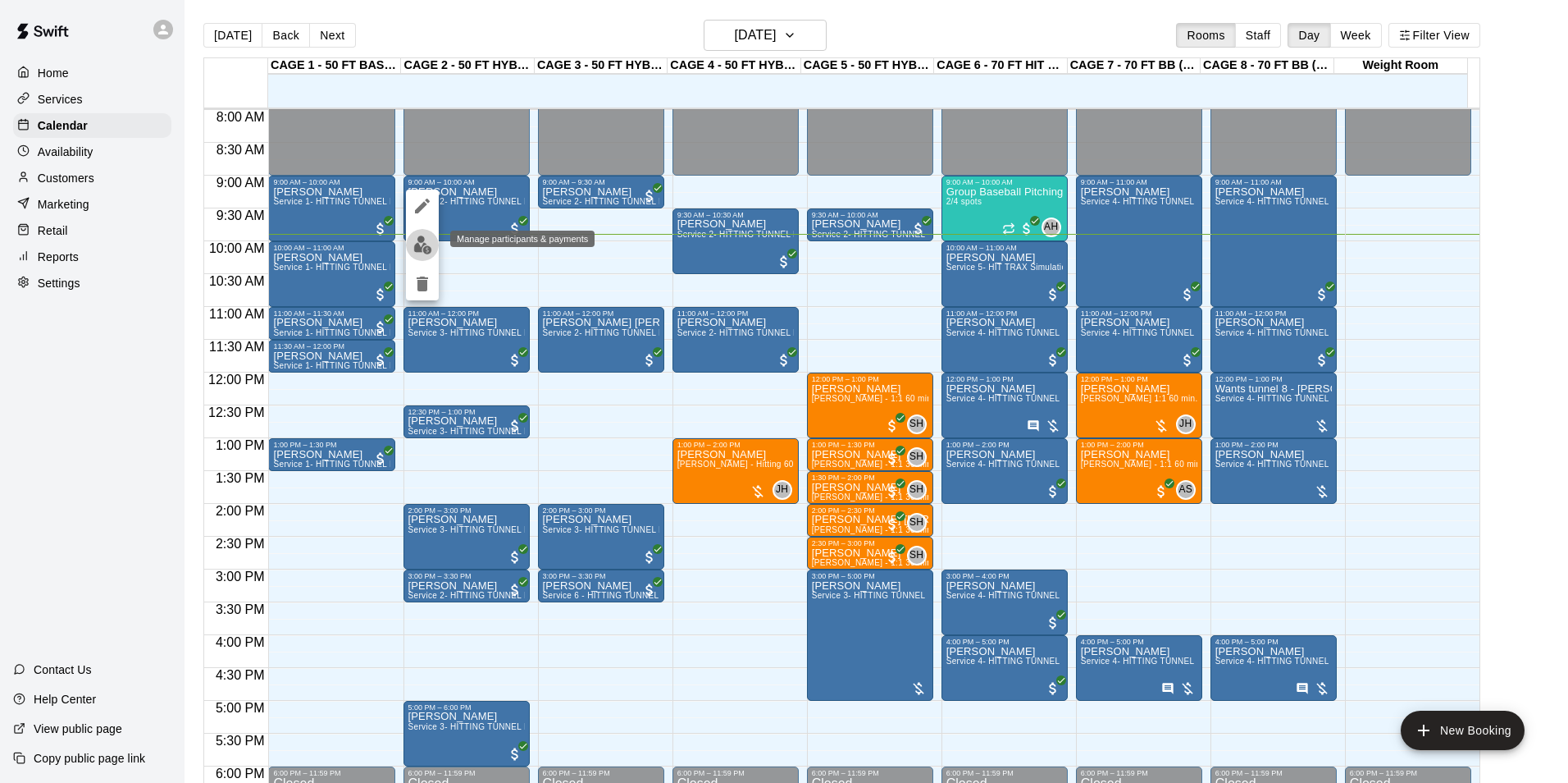
click at [420, 250] on img "edit" at bounding box center [423, 245] width 19 height 19
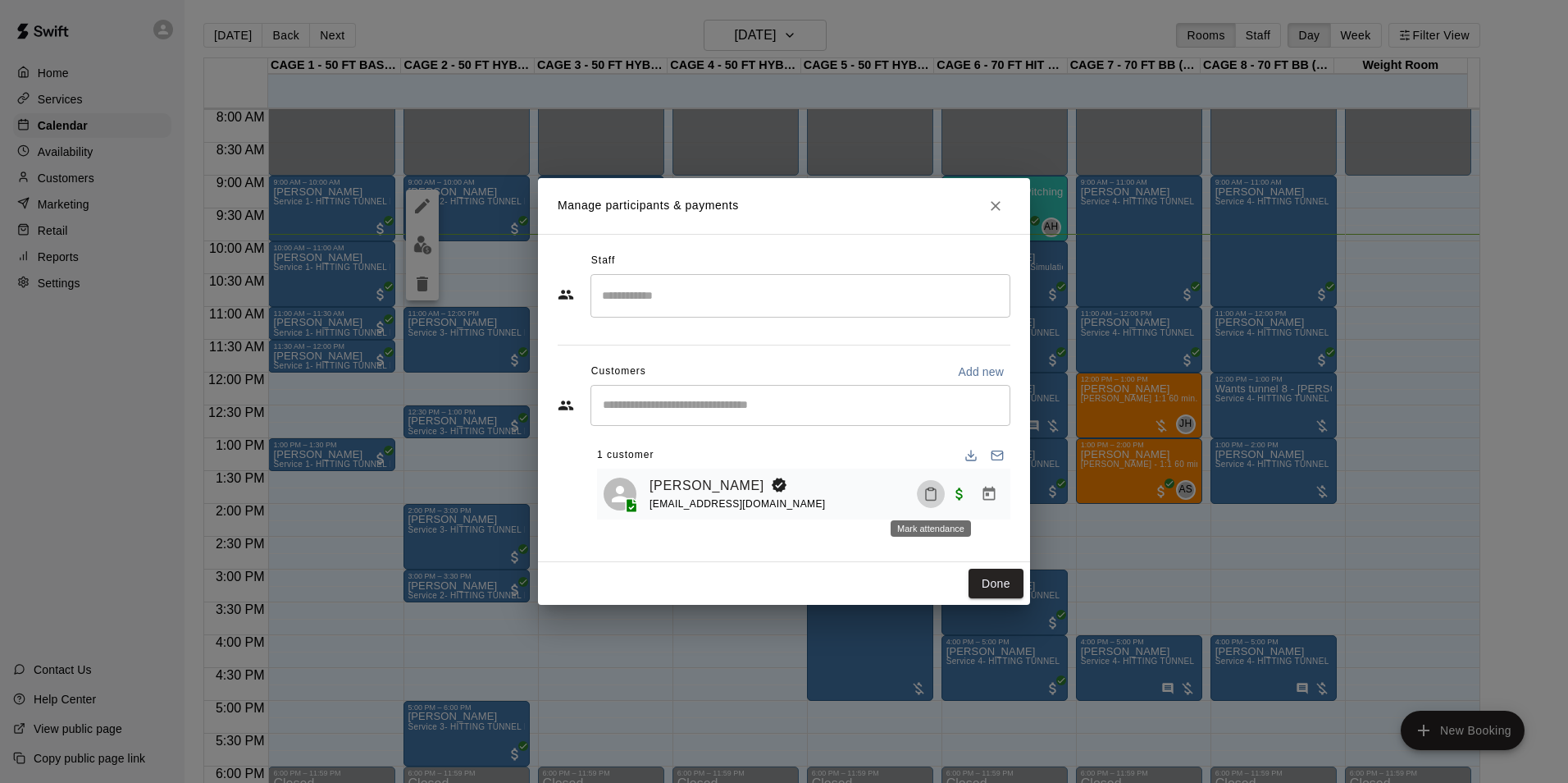
click at [932, 500] on icon "Mark attendance" at bounding box center [930, 493] width 15 height 15
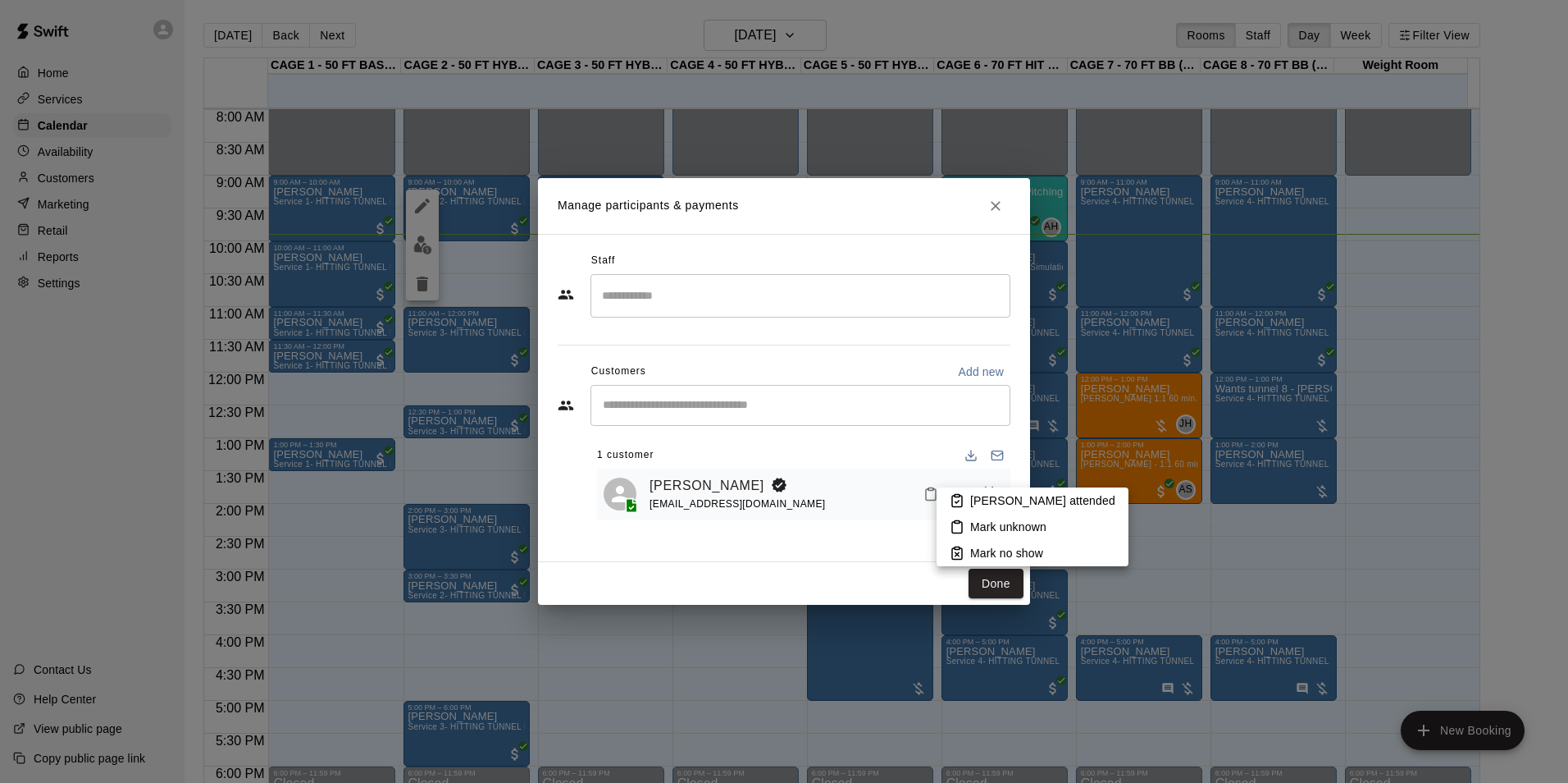
click at [1254, 541] on div at bounding box center [784, 392] width 1568 height 783
click at [998, 200] on icon "Close" at bounding box center [995, 206] width 16 height 16
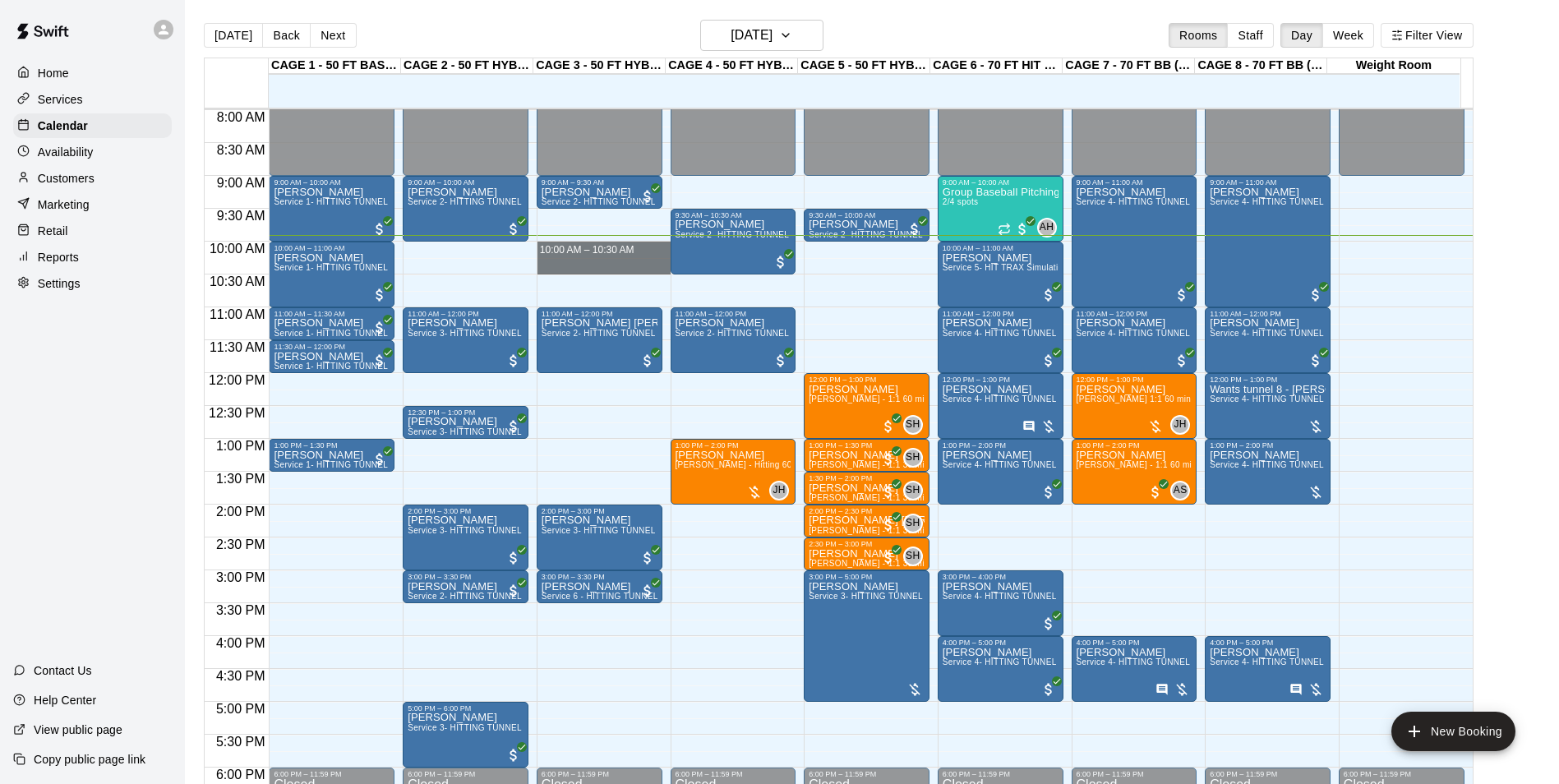
drag, startPoint x: 595, startPoint y: 243, endPoint x: 593, endPoint y: 266, distance: 23.1
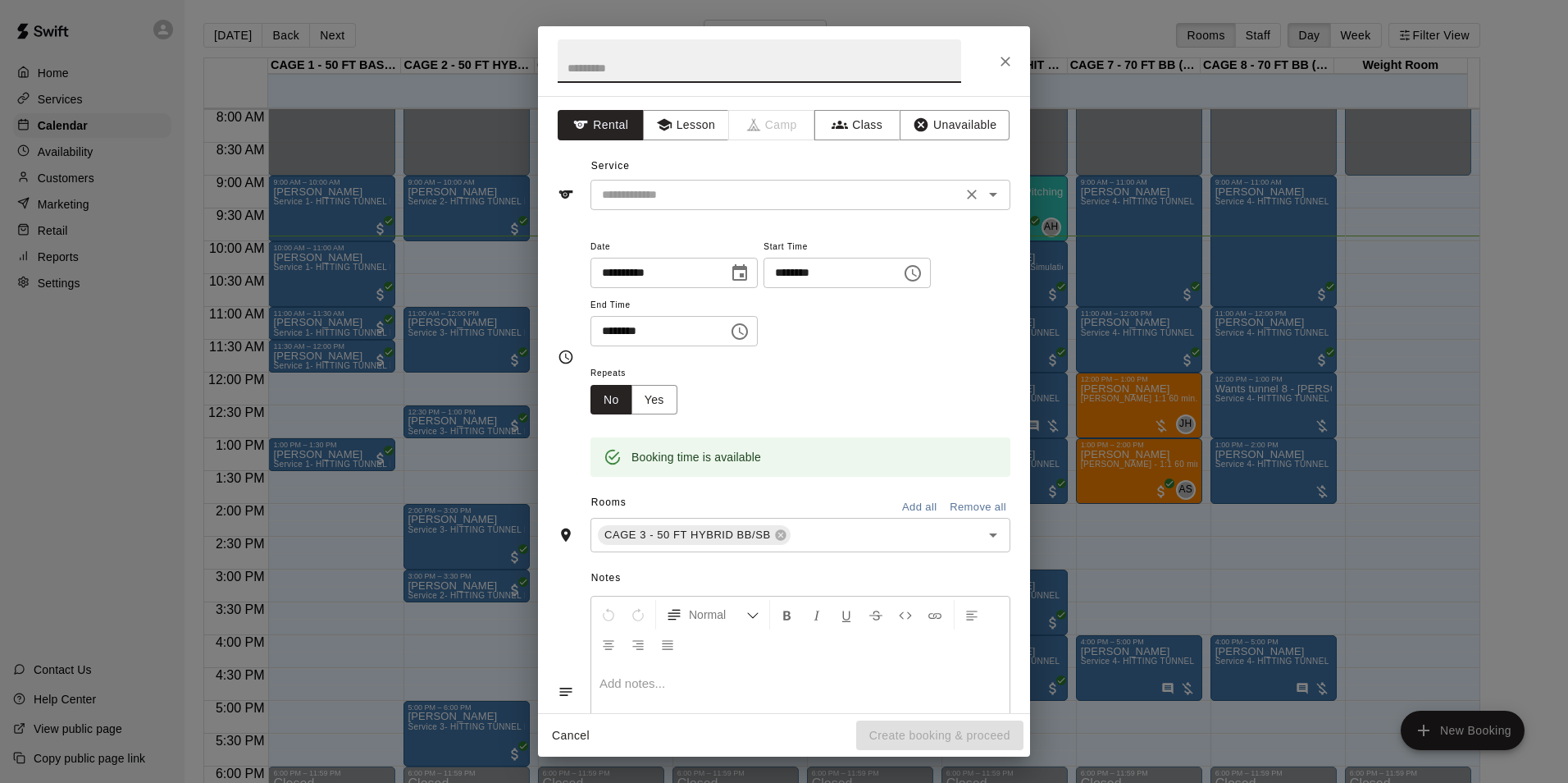
click at [758, 194] on input "text" at bounding box center [776, 194] width 361 height 21
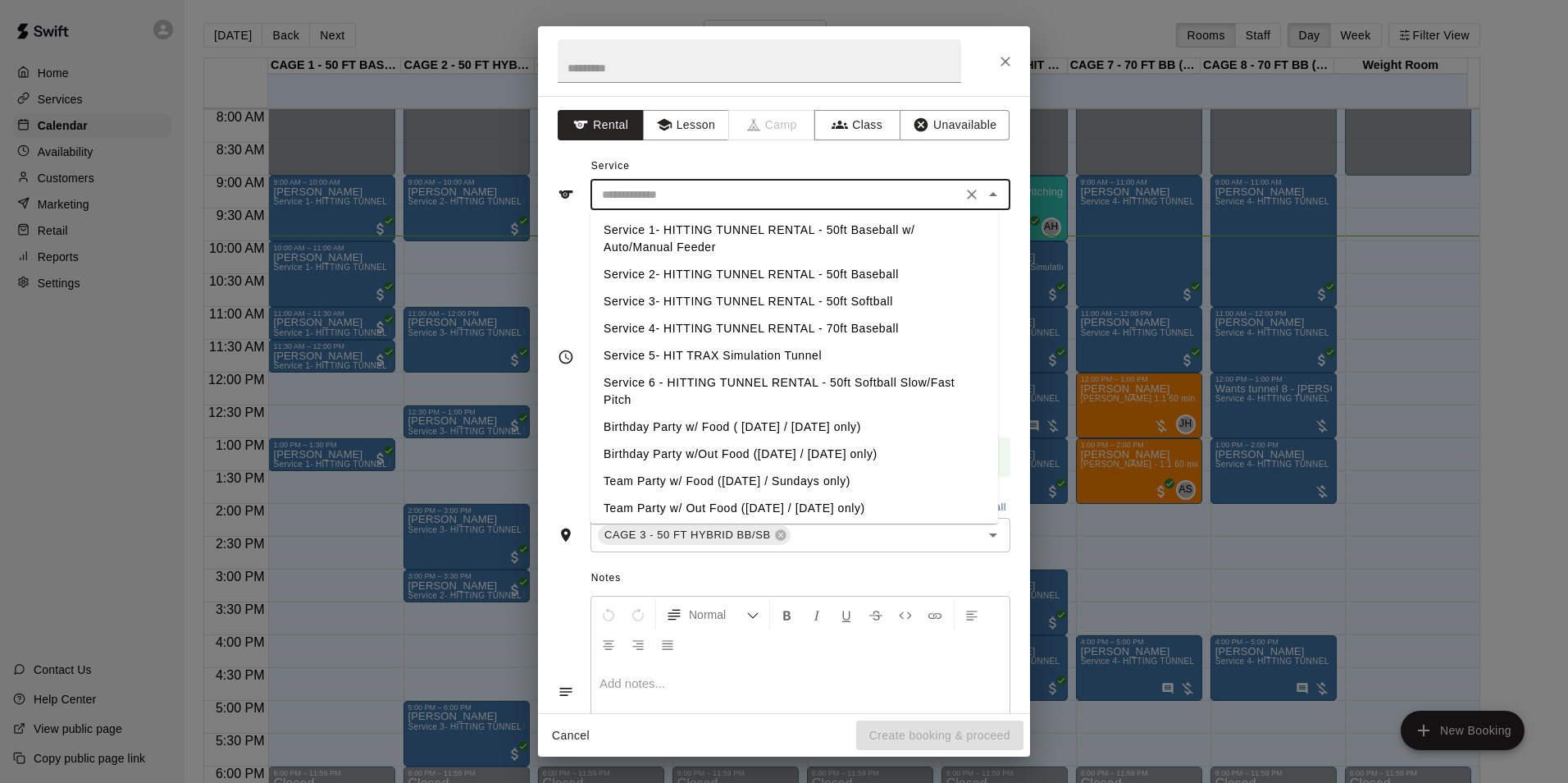
click at [728, 269] on li "Service 2- HITTING TUNNEL RENTAL - 50ft Baseball" at bounding box center [795, 275] width 408 height 27
type input "**********"
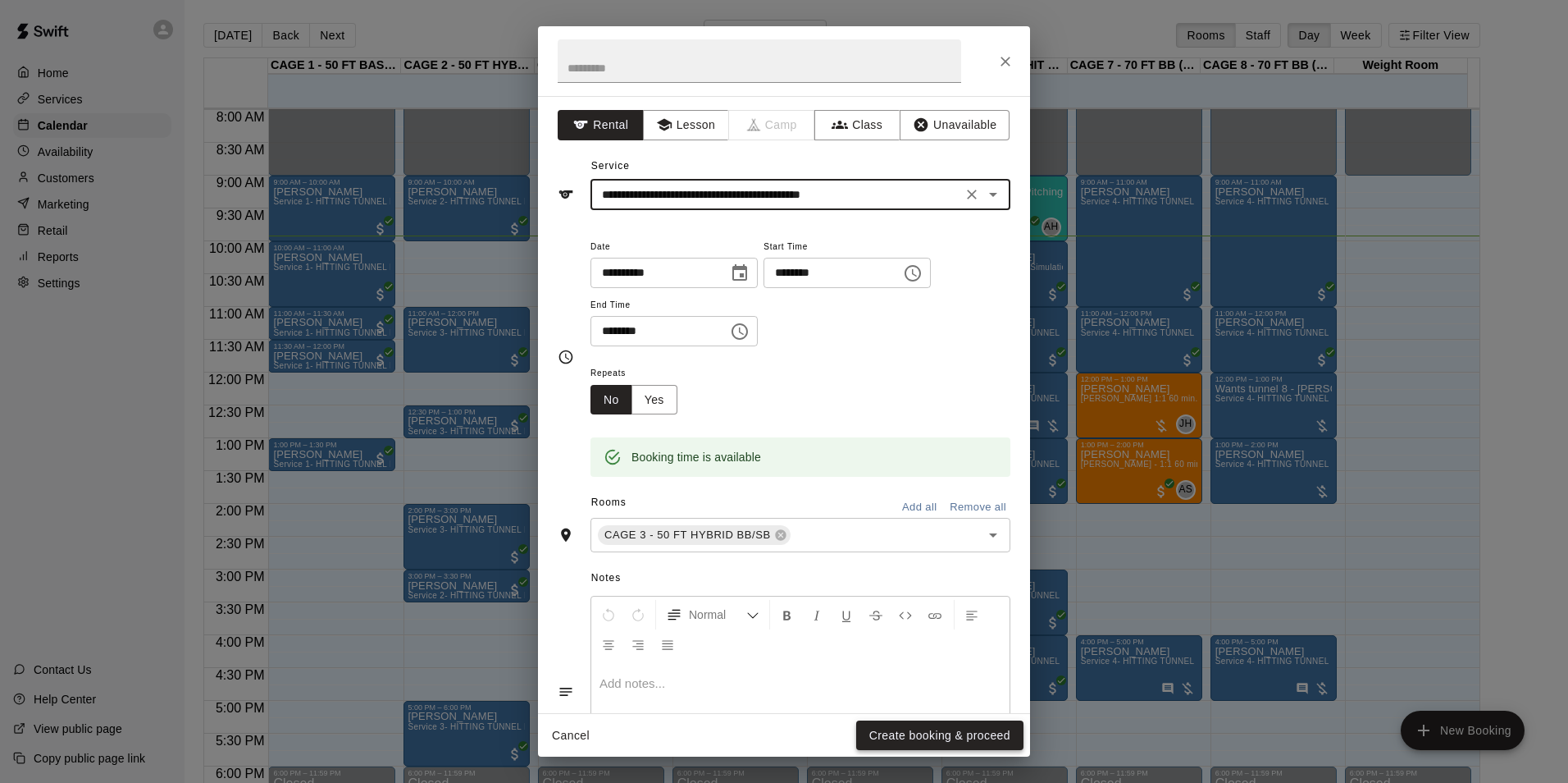
click at [949, 733] on button "Create booking & proceed" at bounding box center [939, 735] width 167 height 30
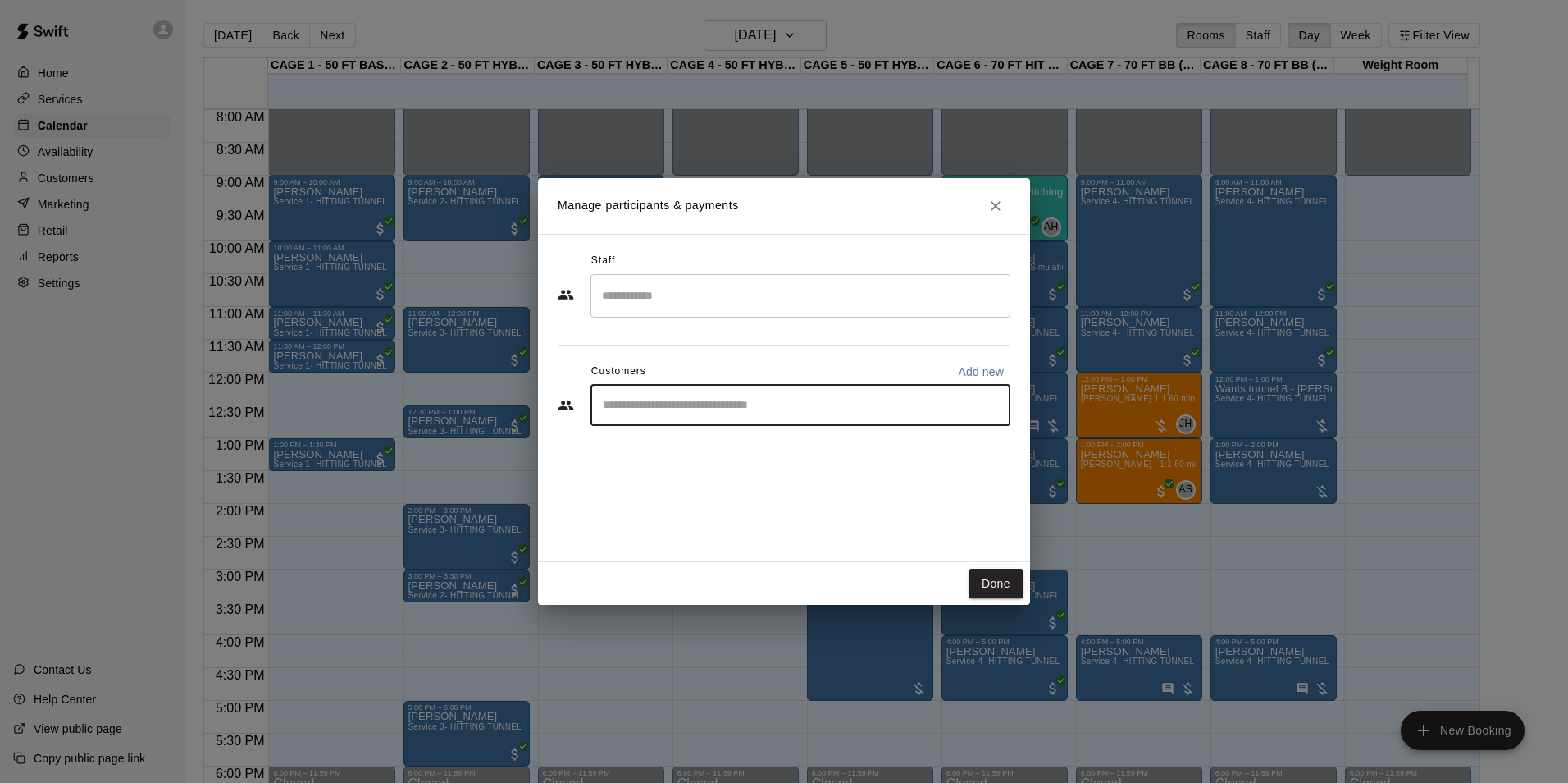
click at [732, 403] on input "Start typing to search customers..." at bounding box center [800, 405] width 405 height 16
type input "****"
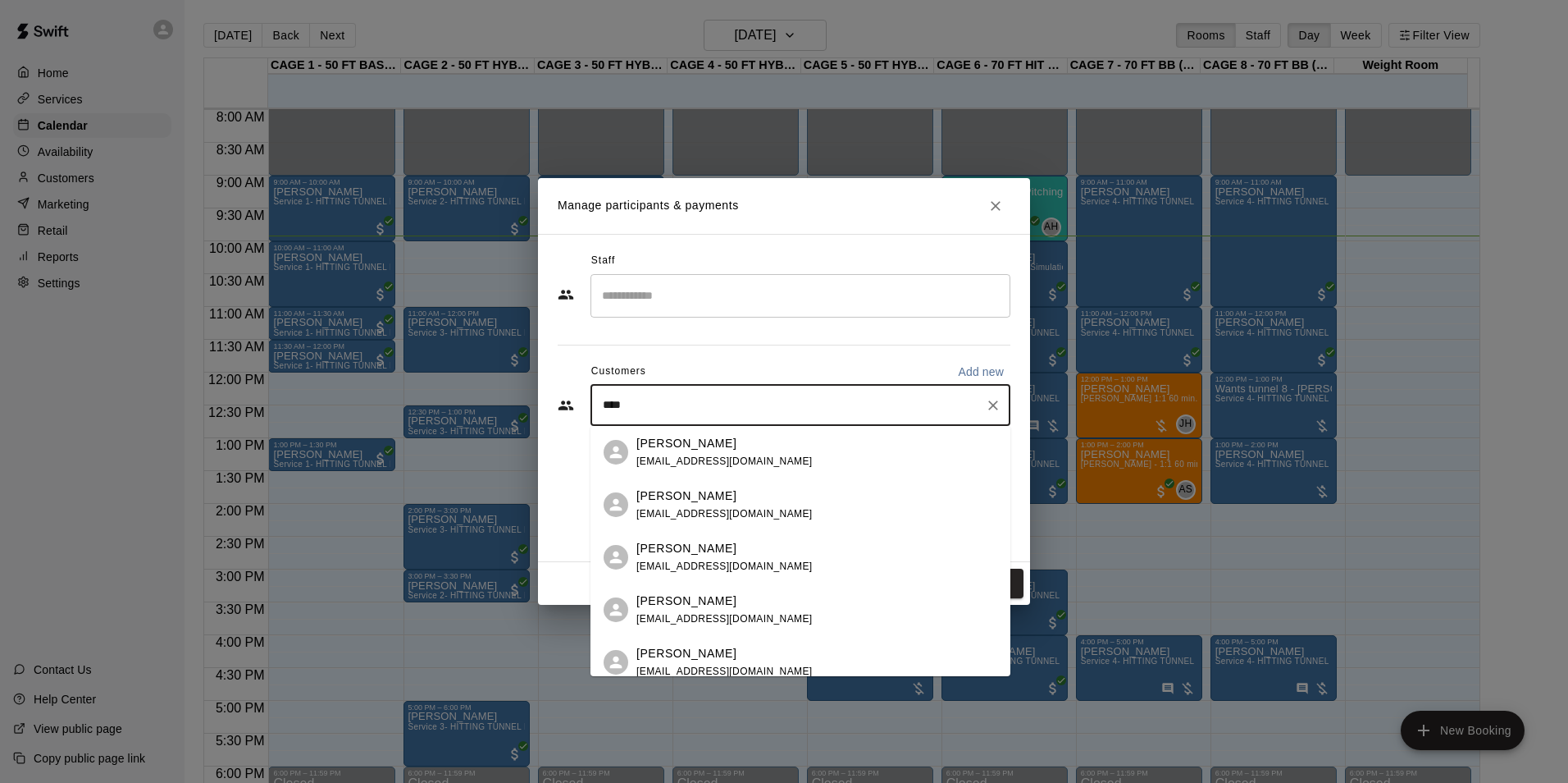
click at [706, 457] on span "robertrice212@gmail.com" at bounding box center [724, 461] width 176 height 11
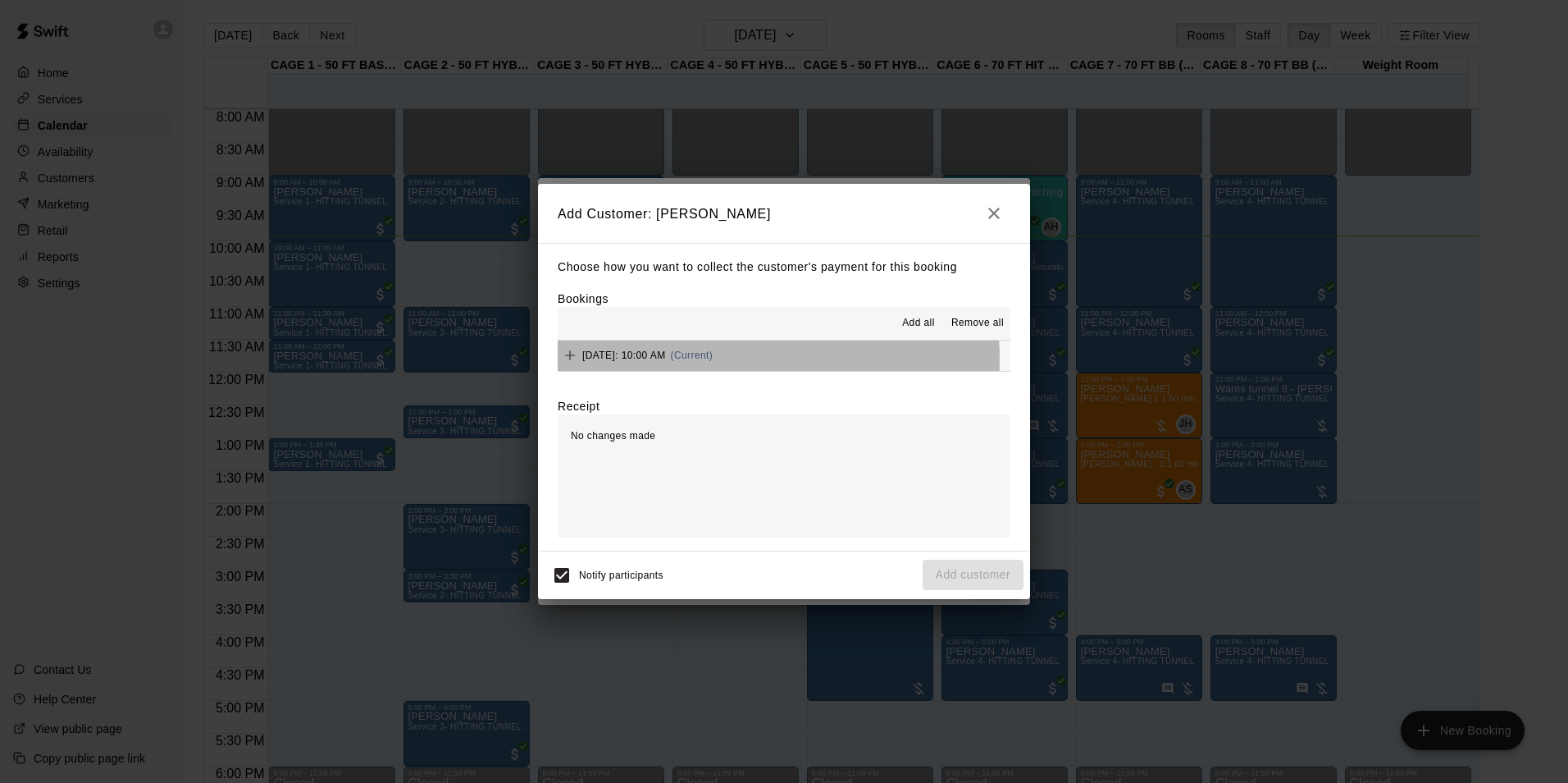
click at [713, 359] on span "(Current)" at bounding box center [692, 355] width 43 height 11
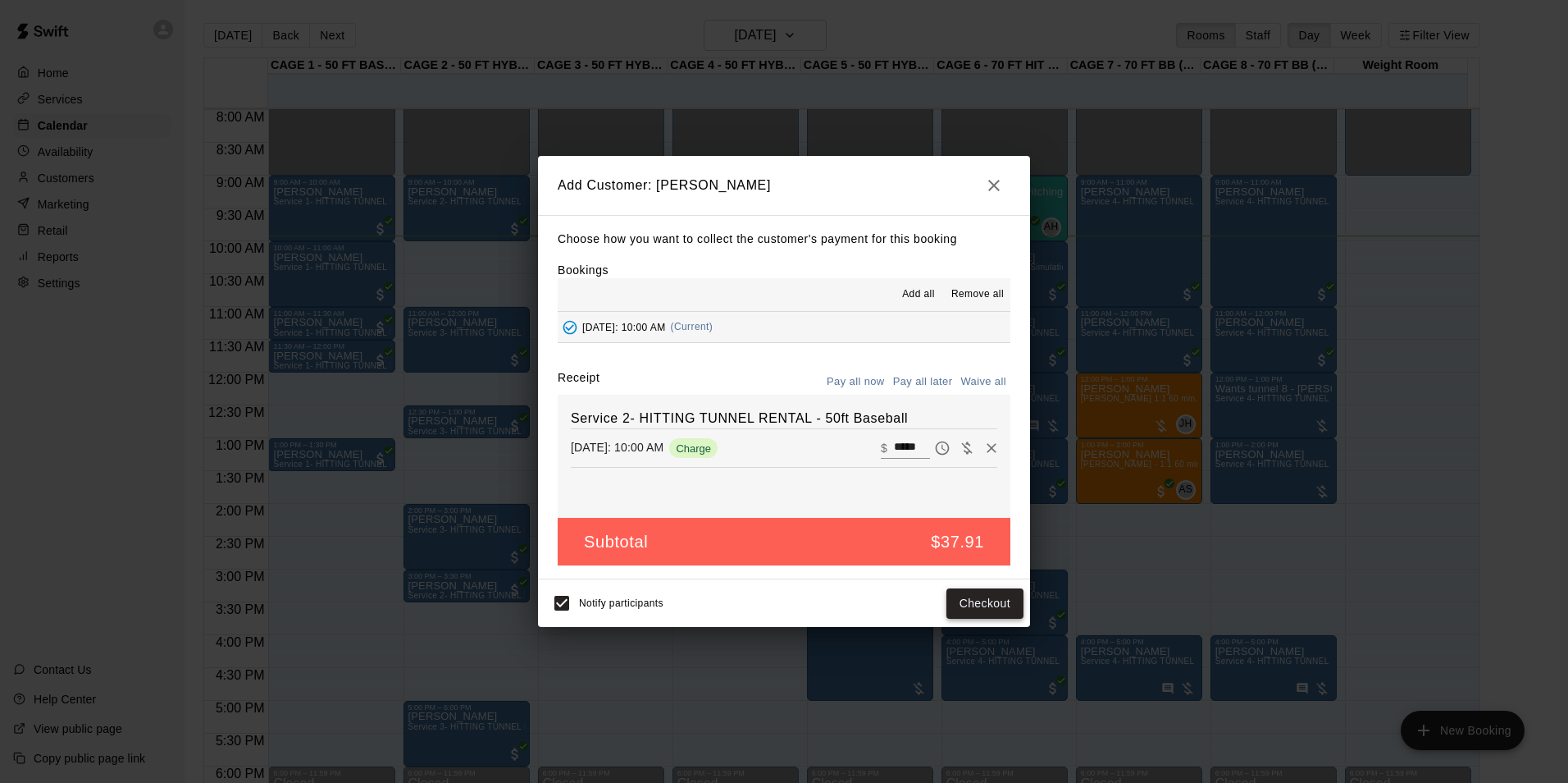
click at [999, 598] on button "Checkout" at bounding box center [985, 603] width 77 height 30
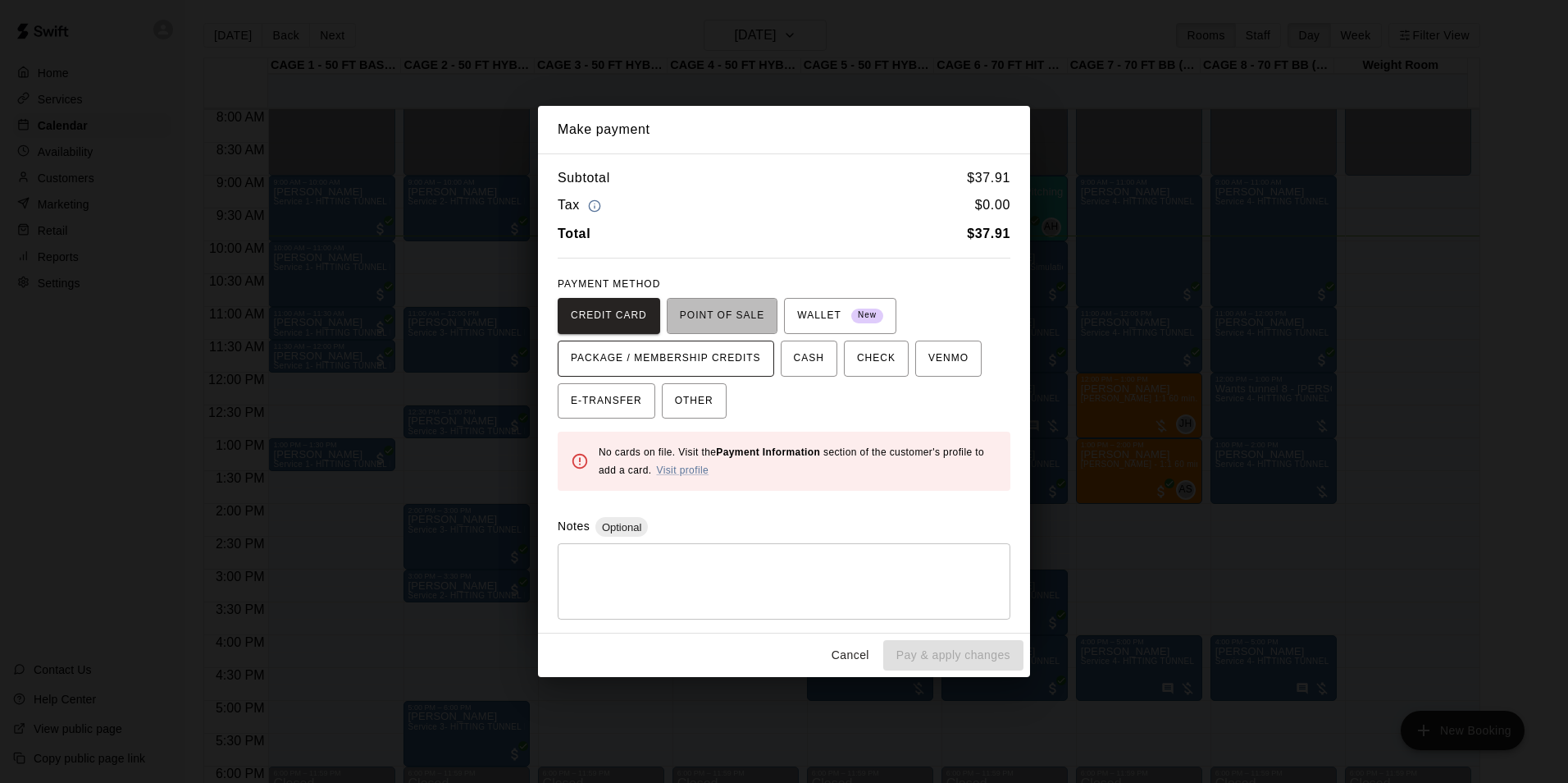
drag, startPoint x: 715, startPoint y: 306, endPoint x: 757, endPoint y: 356, distance: 65.3
click at [716, 306] on span "POINT OF SALE" at bounding box center [722, 315] width 85 height 27
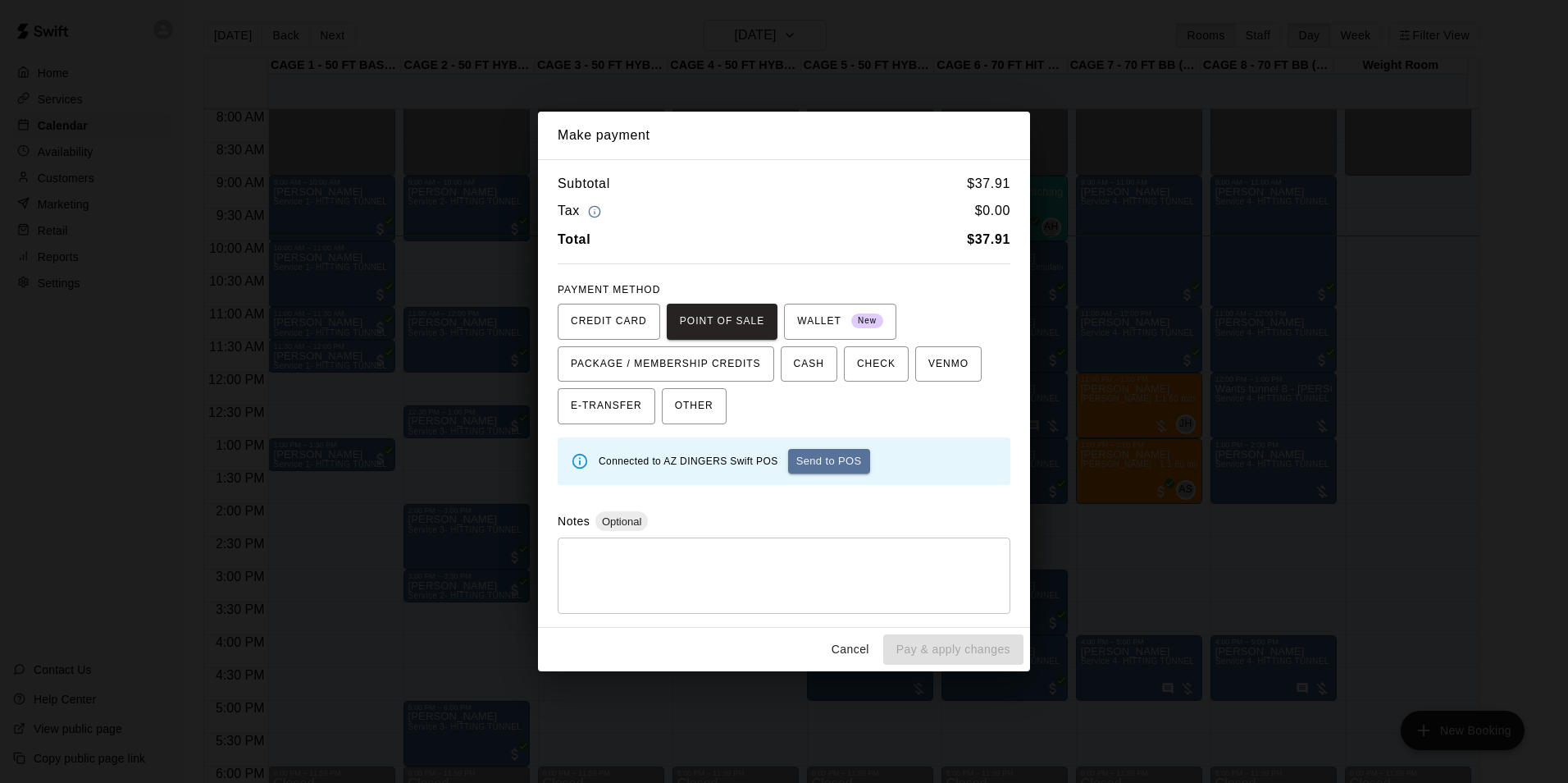
click at [832, 466] on button "Send to POS" at bounding box center [829, 461] width 82 height 25
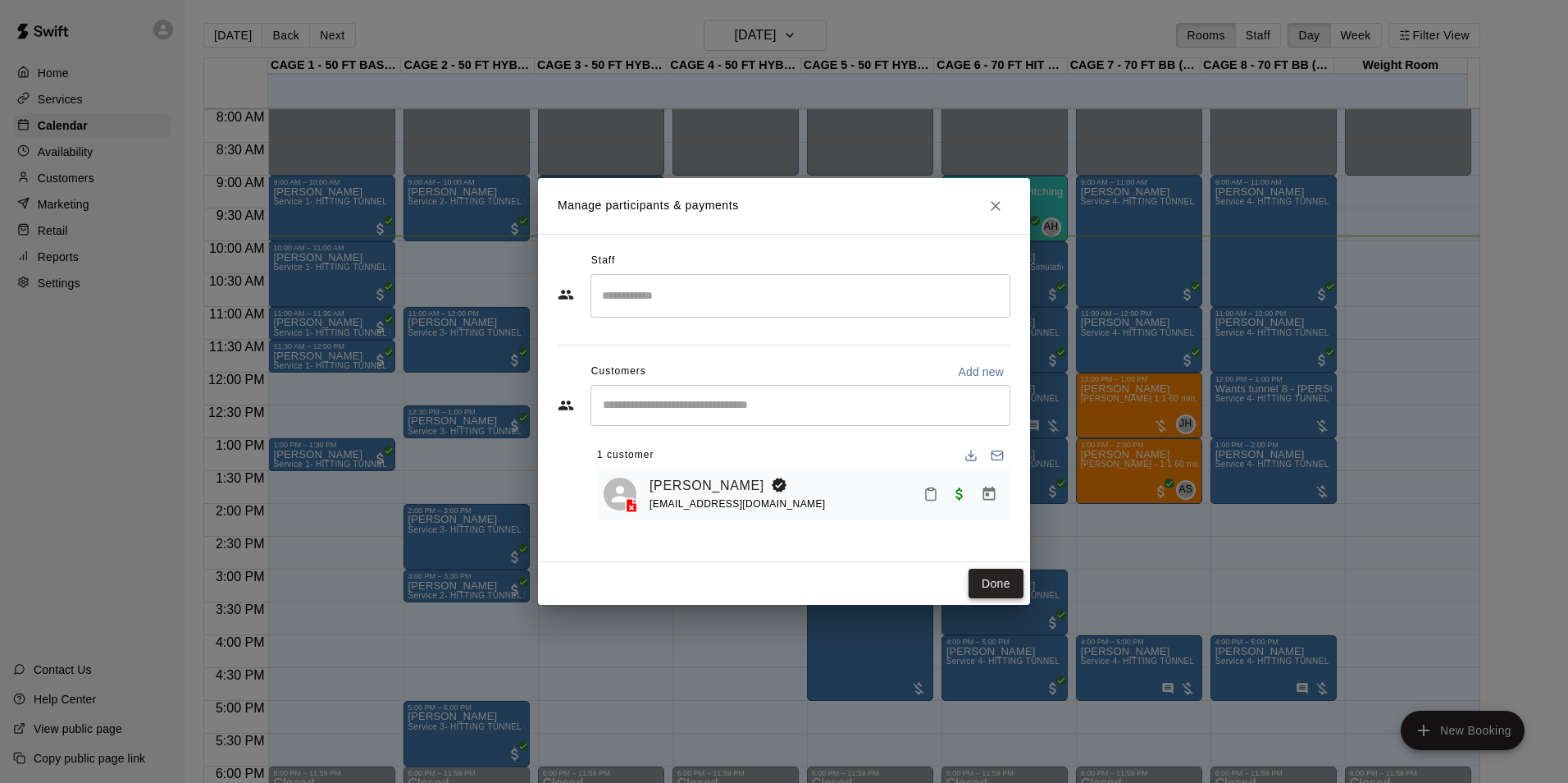
click at [1017, 584] on button "Done" at bounding box center [996, 583] width 55 height 30
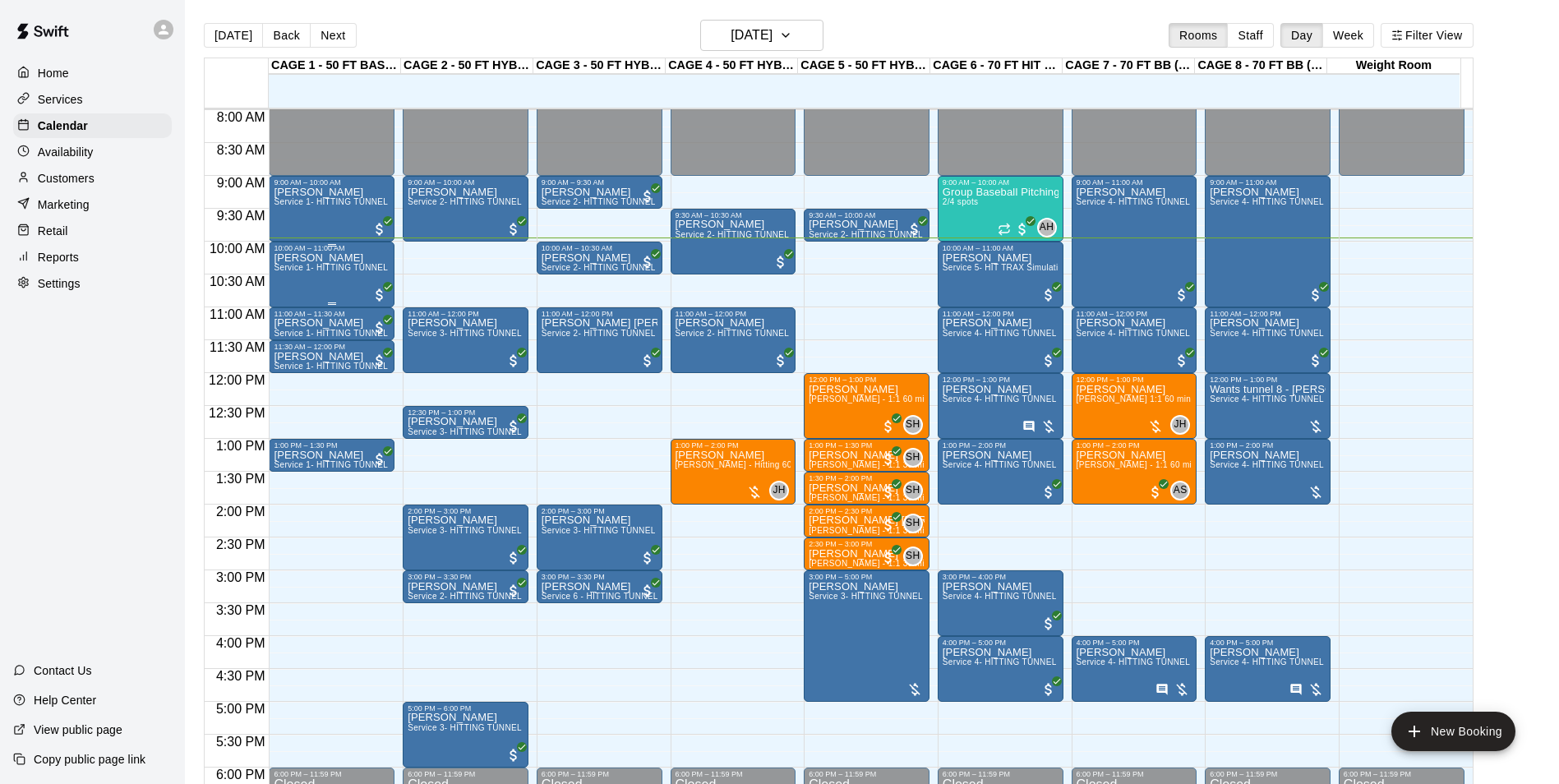
click at [323, 267] on span "Service 1- HITTING TUNNEL RENTAL - 50ft Baseball w/ Auto/Manual Feeder" at bounding box center [424, 267] width 301 height 9
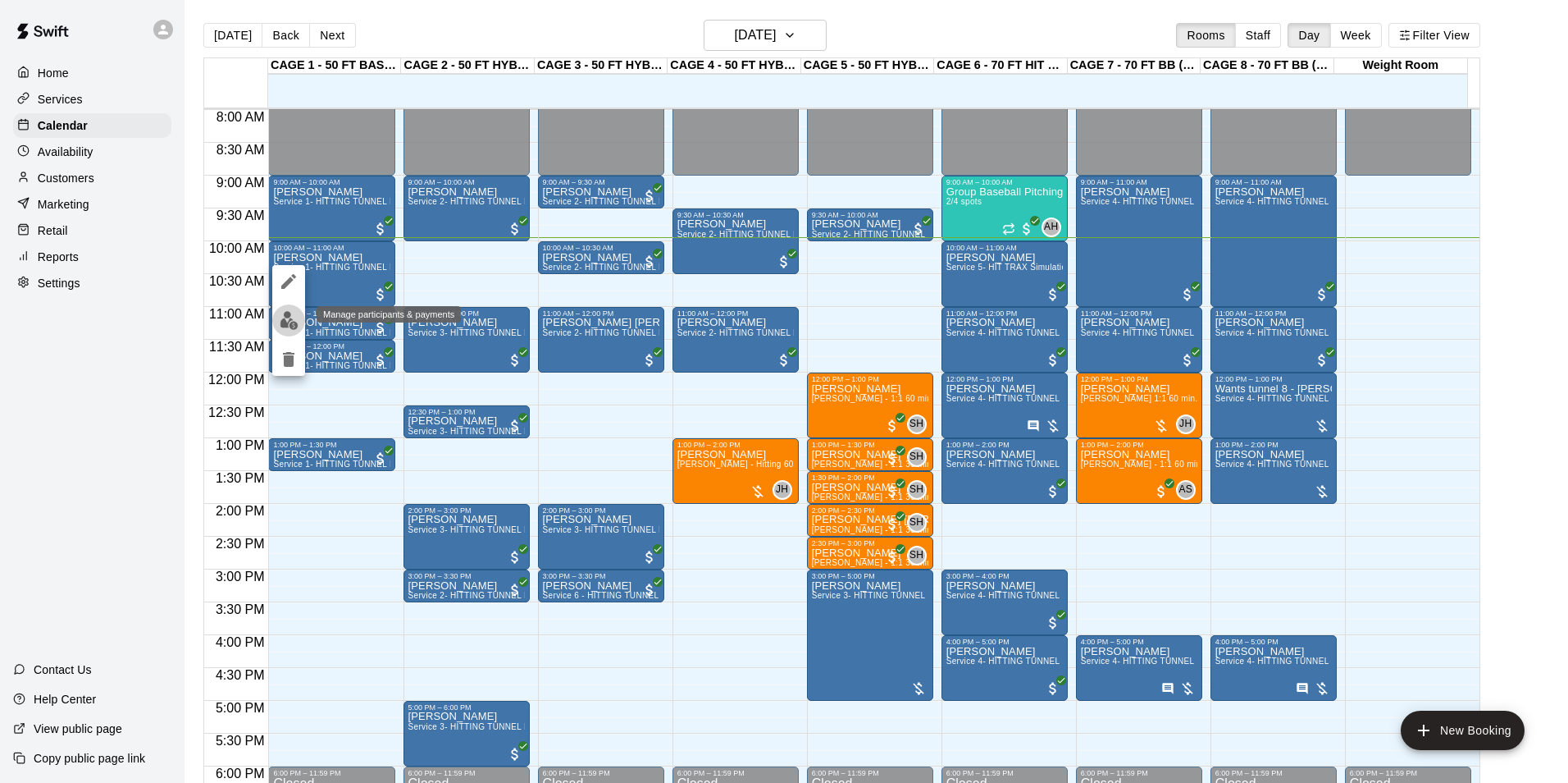
click at [298, 324] on img "edit" at bounding box center [289, 320] width 19 height 19
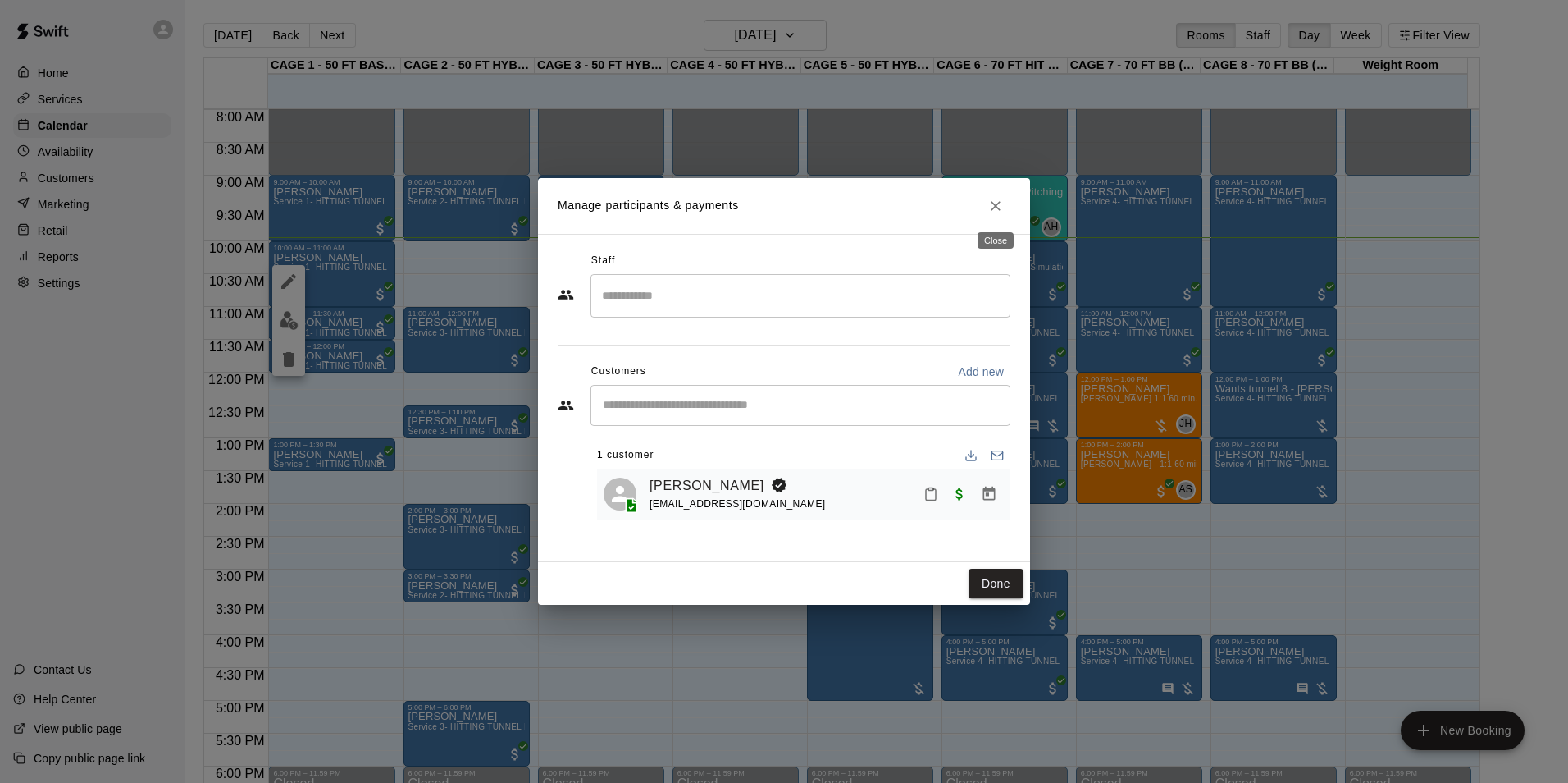
click at [992, 203] on icon "Close" at bounding box center [995, 206] width 16 height 16
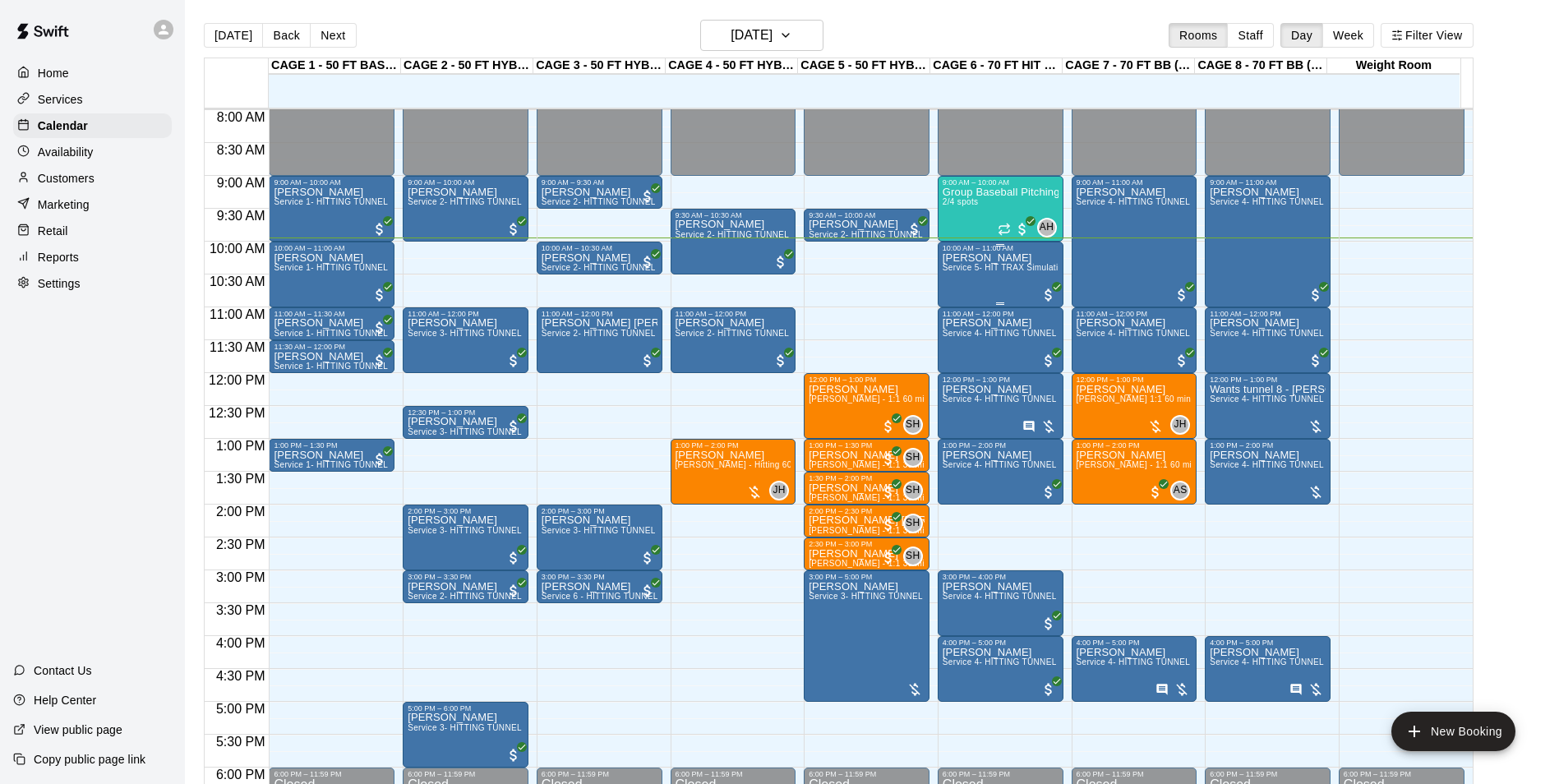
click at [976, 258] on p "[PERSON_NAME]" at bounding box center [1000, 258] width 116 height 0
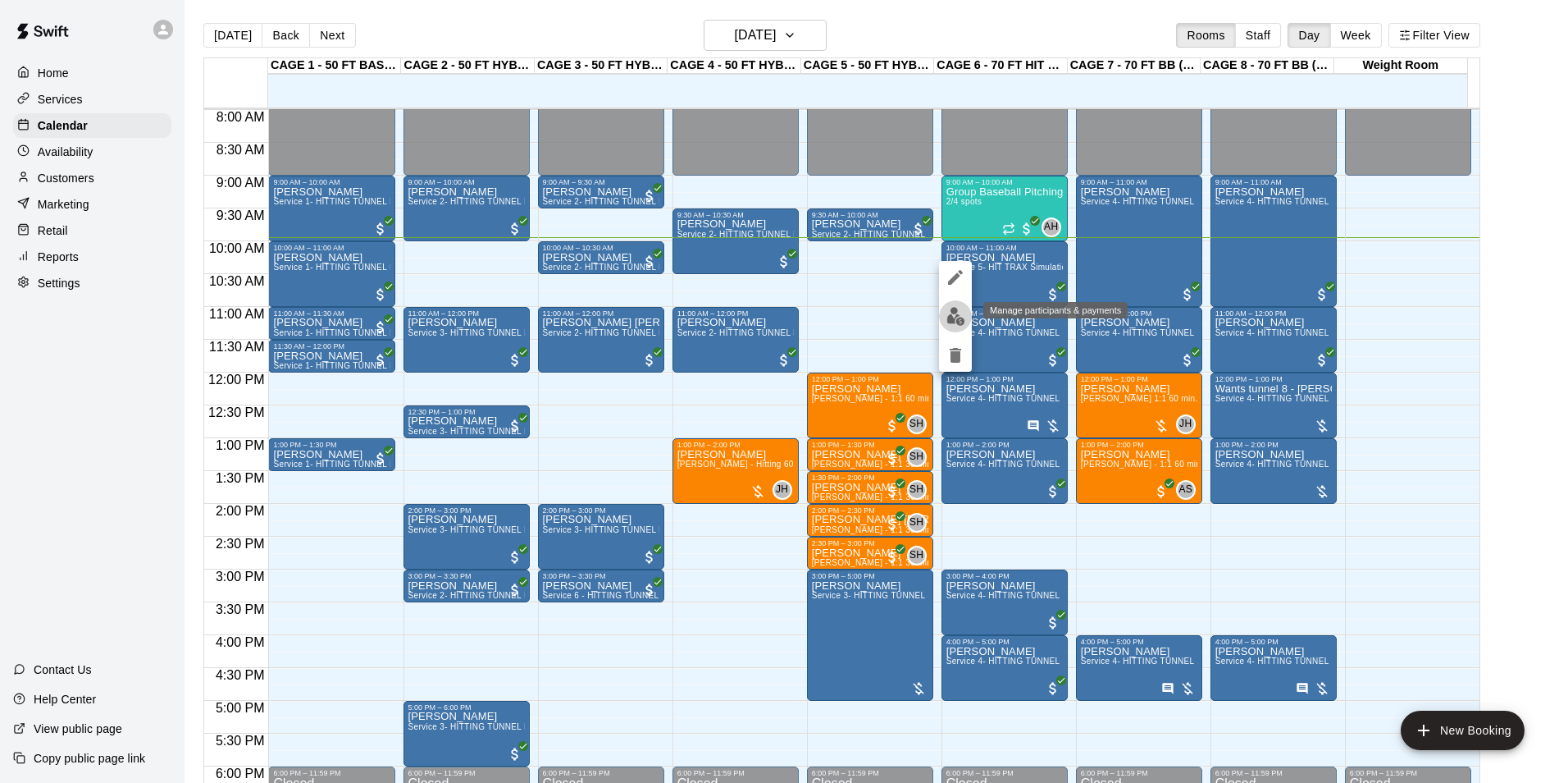
click at [954, 326] on button "edit" at bounding box center [956, 316] width 33 height 32
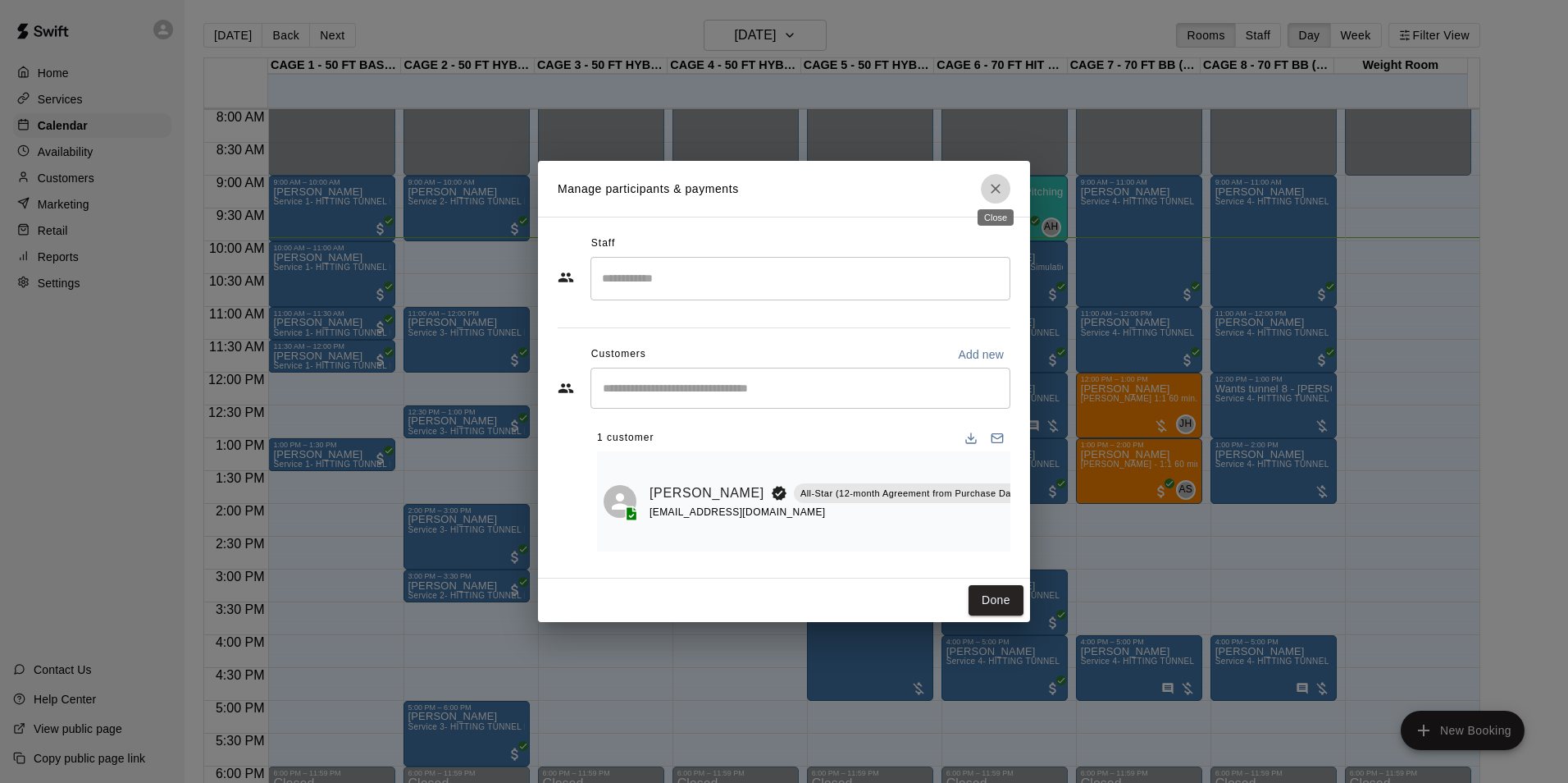
click at [990, 181] on icon "Close" at bounding box center [995, 188] width 16 height 16
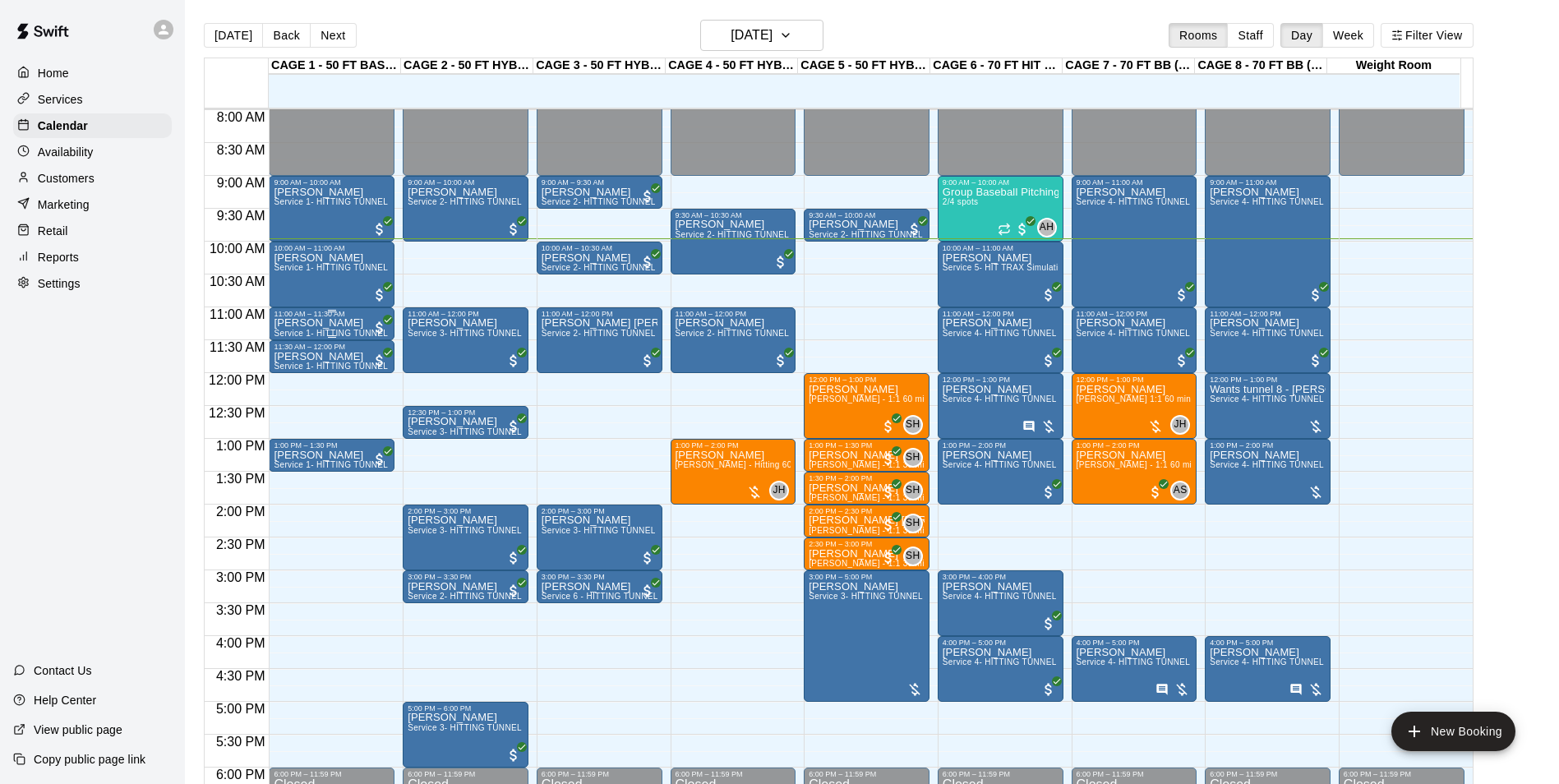
click at [325, 323] on p "Josh Crawley" at bounding box center [331, 323] width 116 height 0
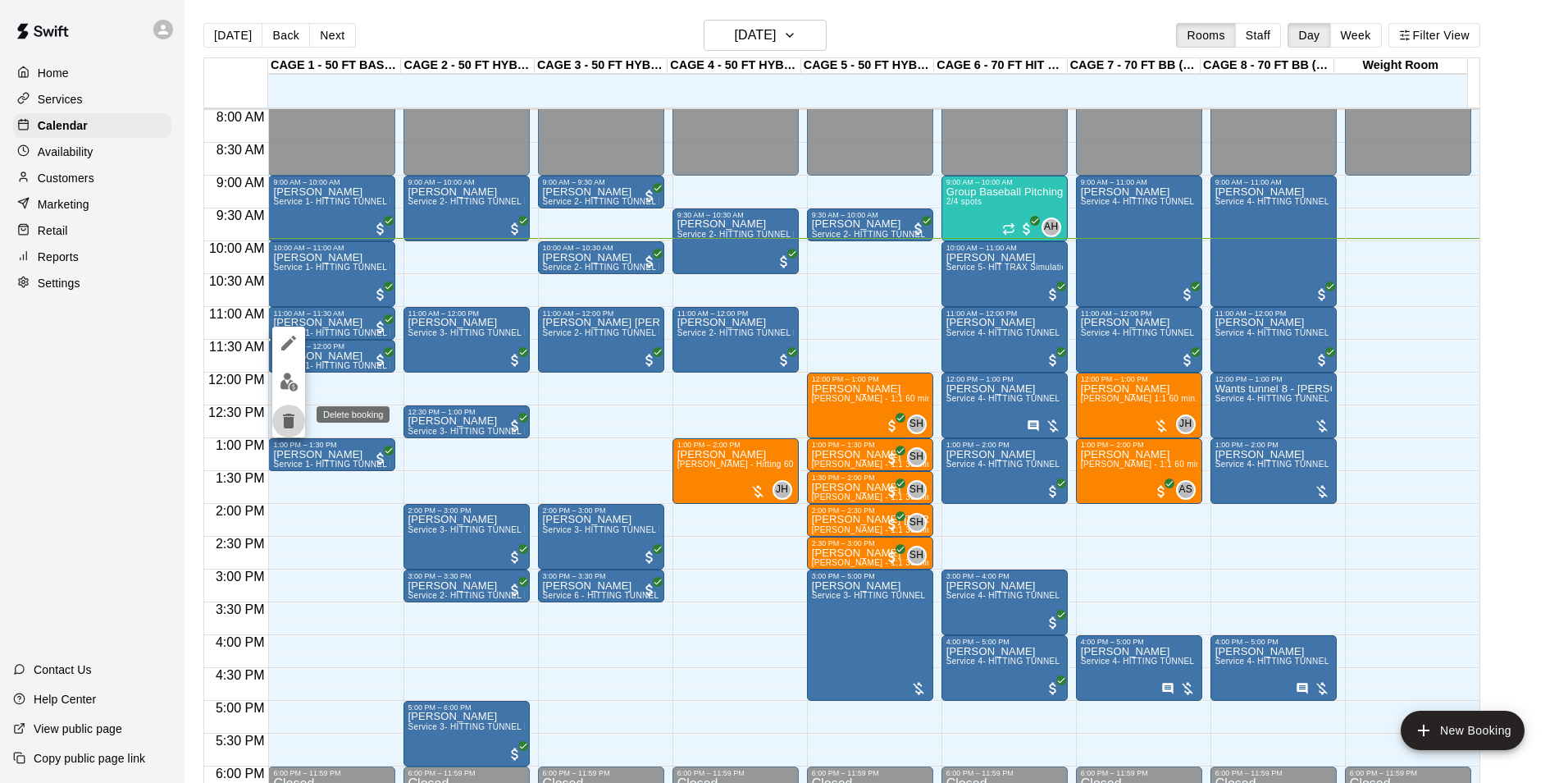
click at [288, 415] on icon "delete" at bounding box center [288, 421] width 11 height 15
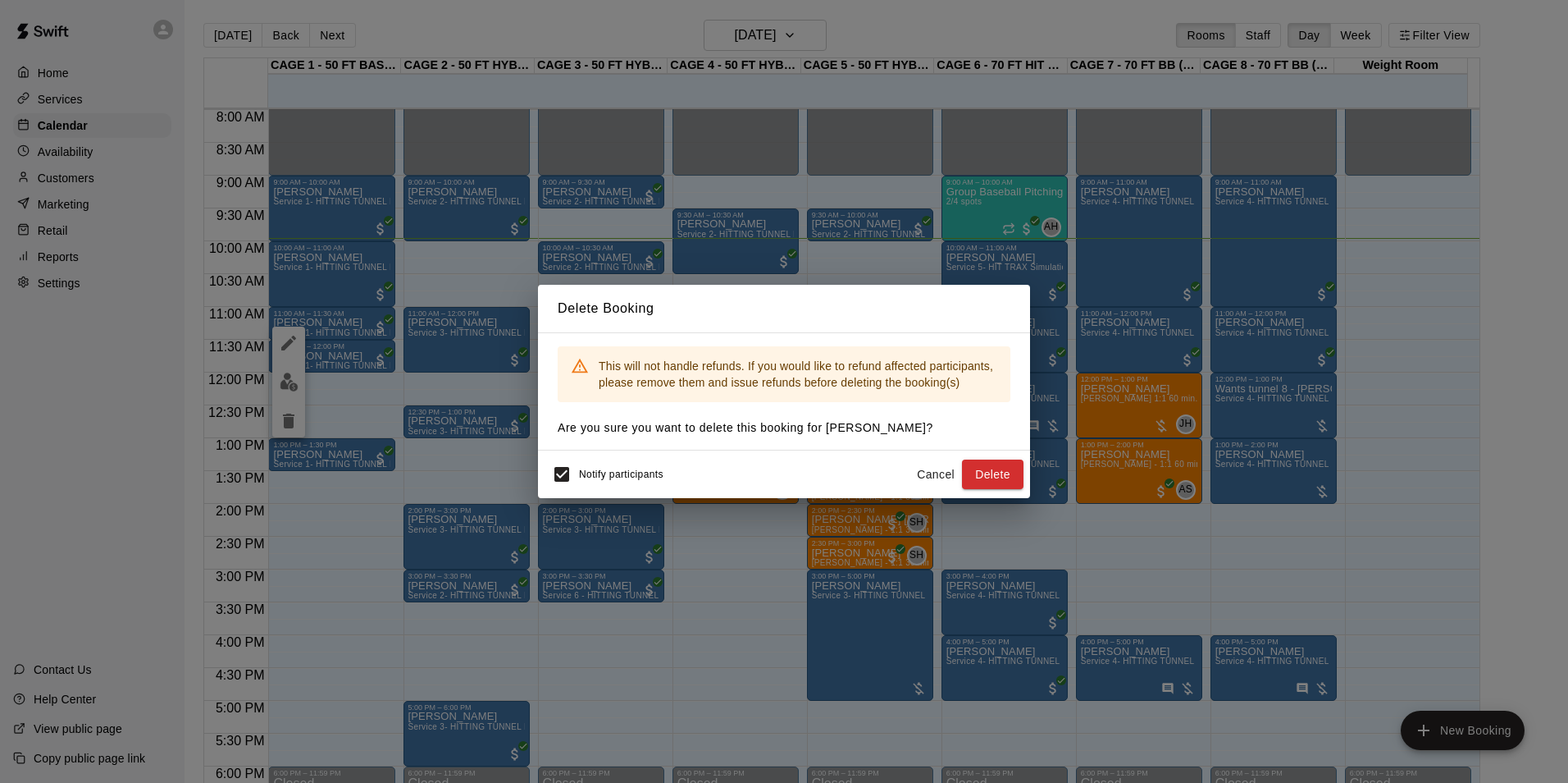
click at [932, 467] on button "Cancel" at bounding box center [935, 474] width 52 height 30
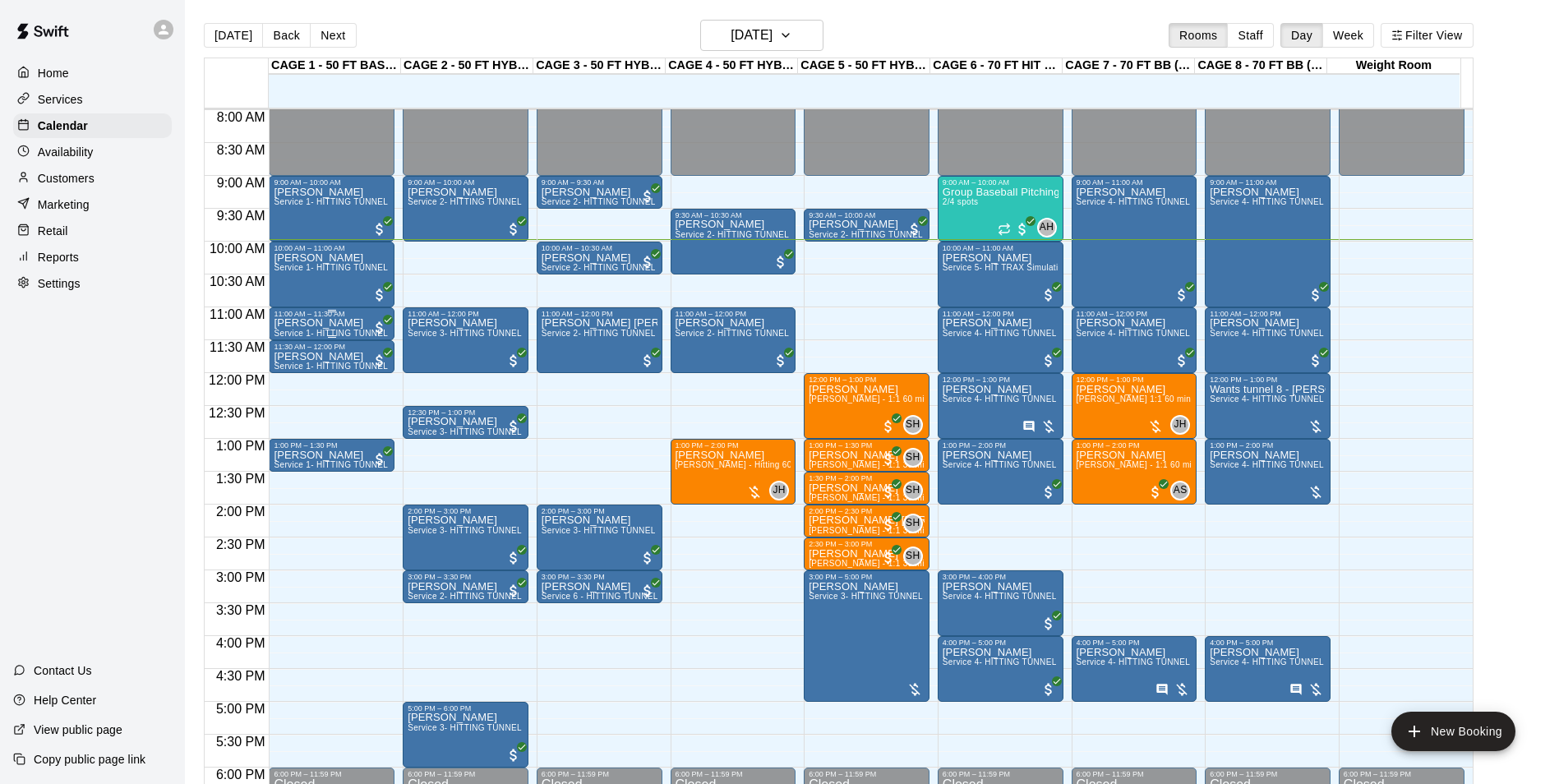
click at [334, 323] on p "Josh Crawley" at bounding box center [331, 323] width 116 height 0
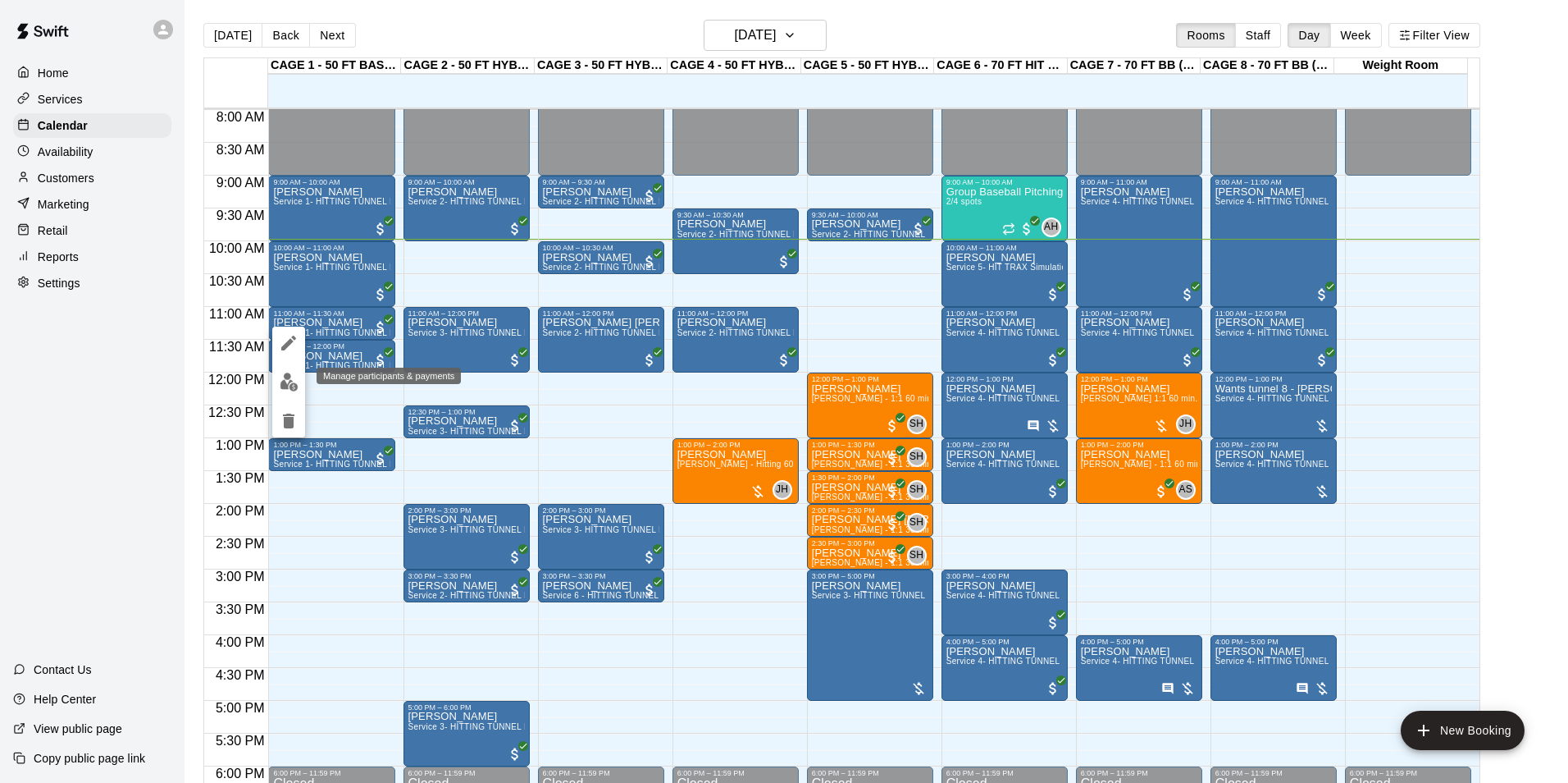
click at [285, 370] on button "edit" at bounding box center [289, 381] width 33 height 32
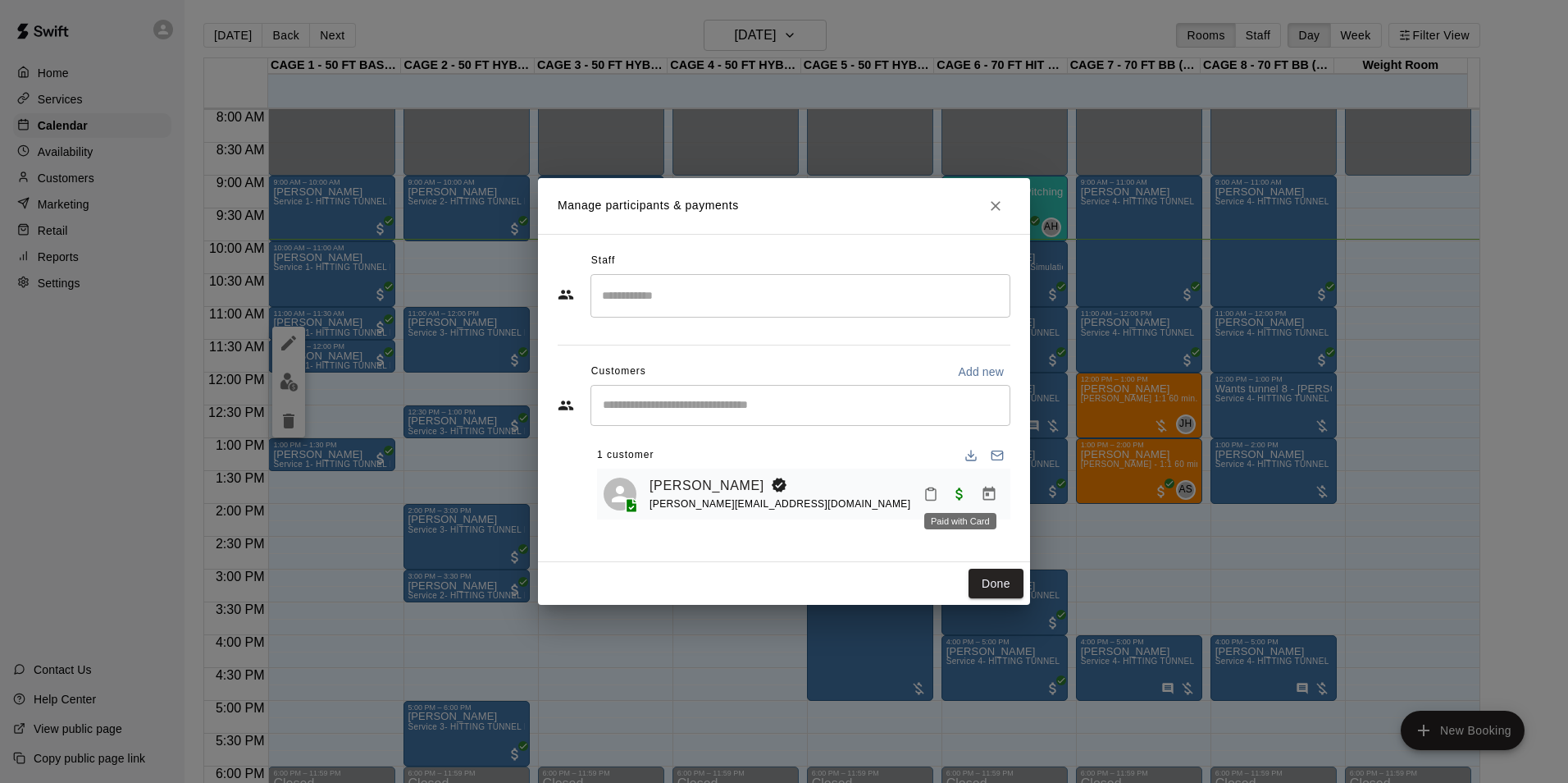
click at [960, 498] on span "Paid with Card" at bounding box center [959, 493] width 29 height 14
click at [989, 491] on icon "Manage bookings & payment" at bounding box center [989, 493] width 12 height 14
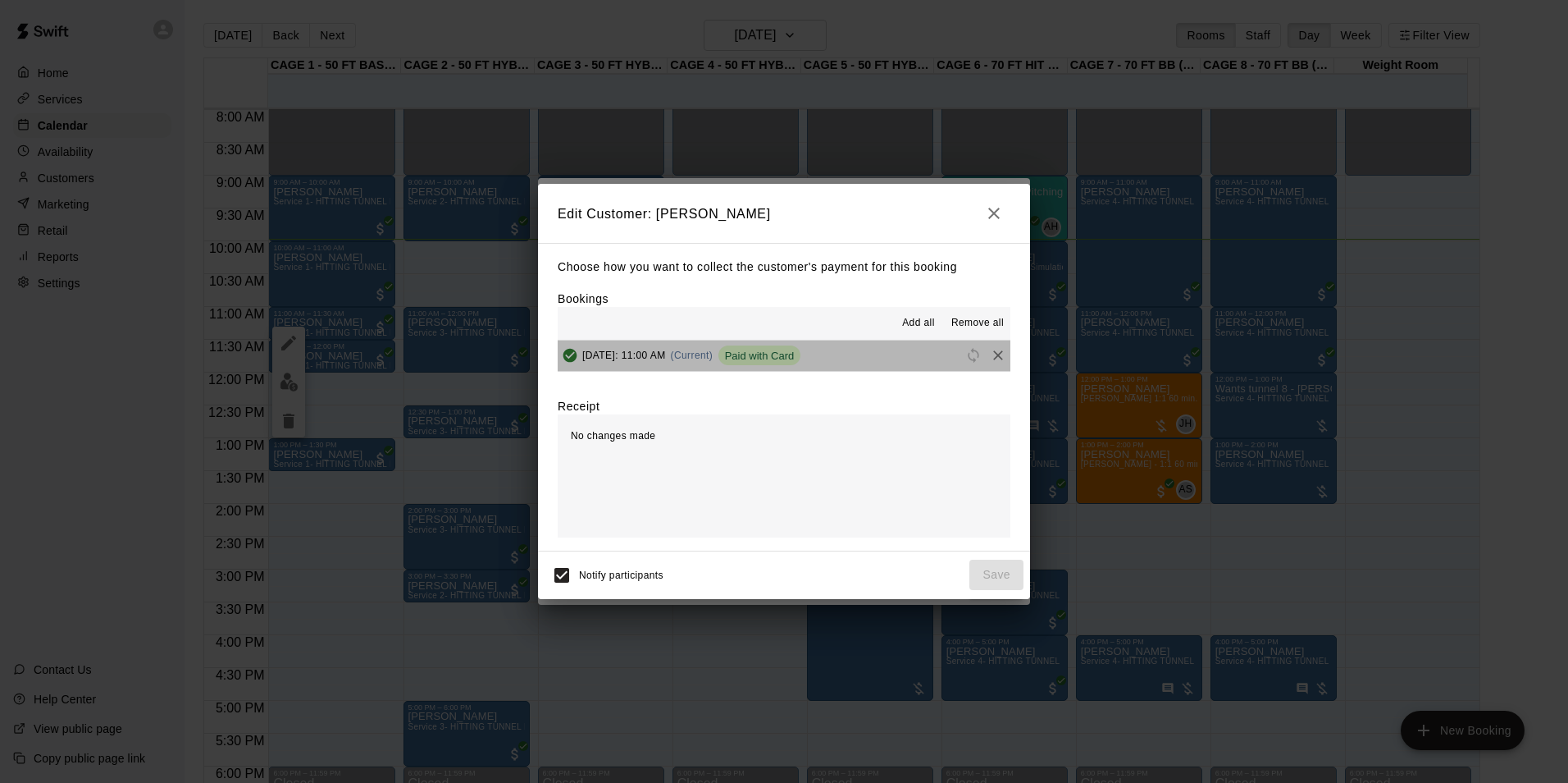
click at [802, 365] on div "Paid with Card" at bounding box center [760, 355] width 83 height 20
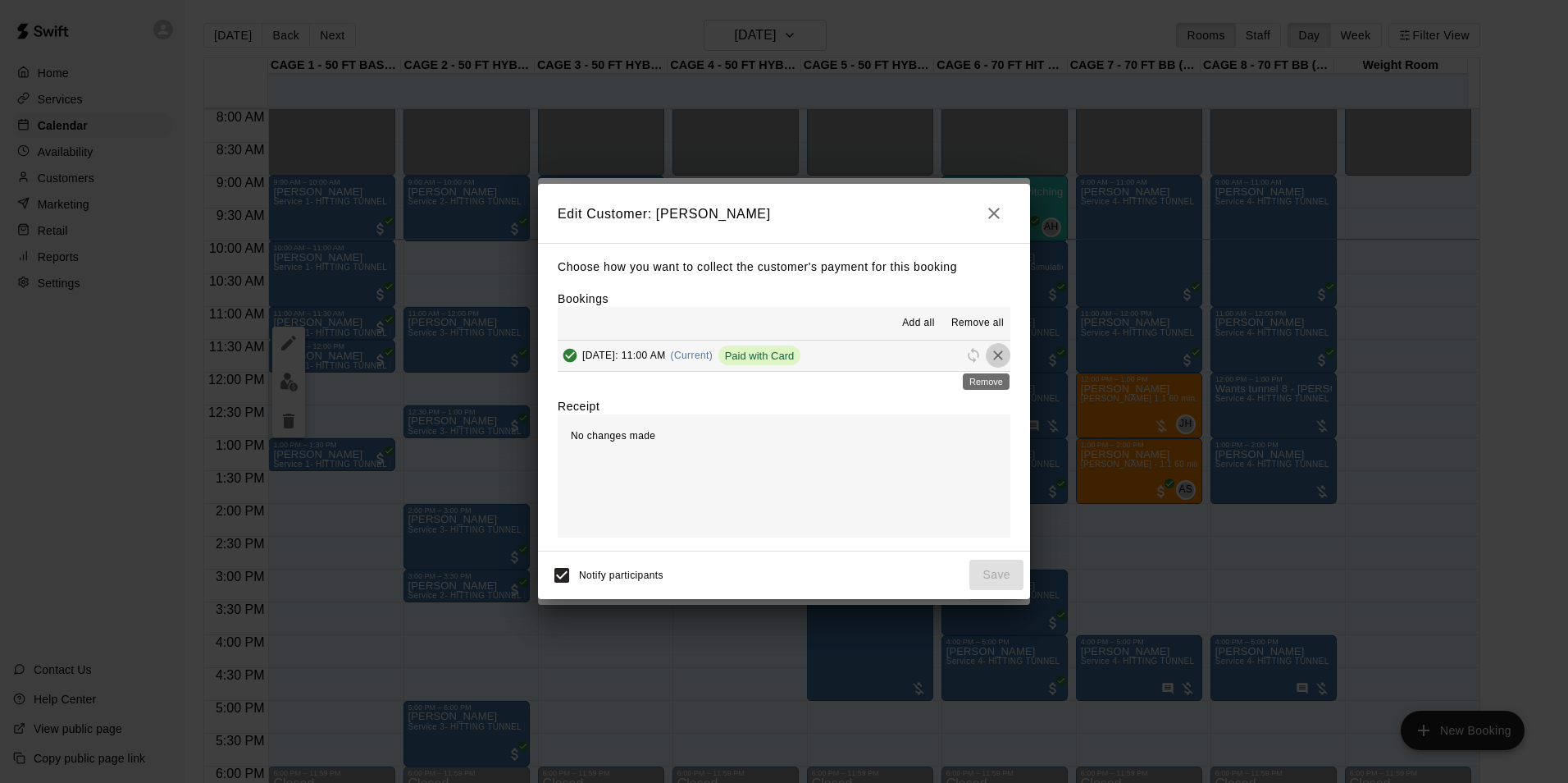
click at [993, 358] on icon "Remove" at bounding box center [998, 355] width 9 height 9
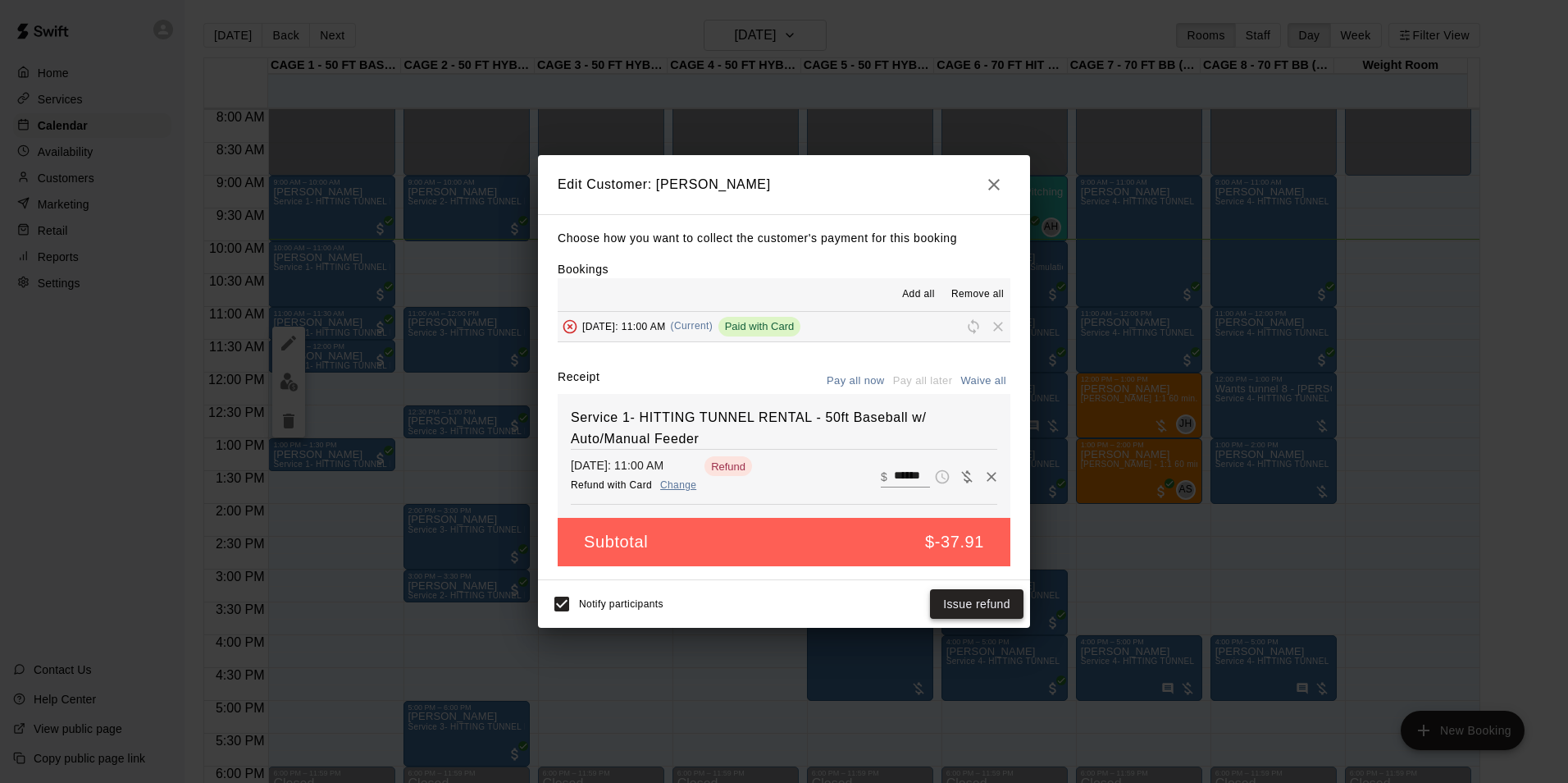
click at [975, 601] on button "Issue refund" at bounding box center [976, 604] width 93 height 30
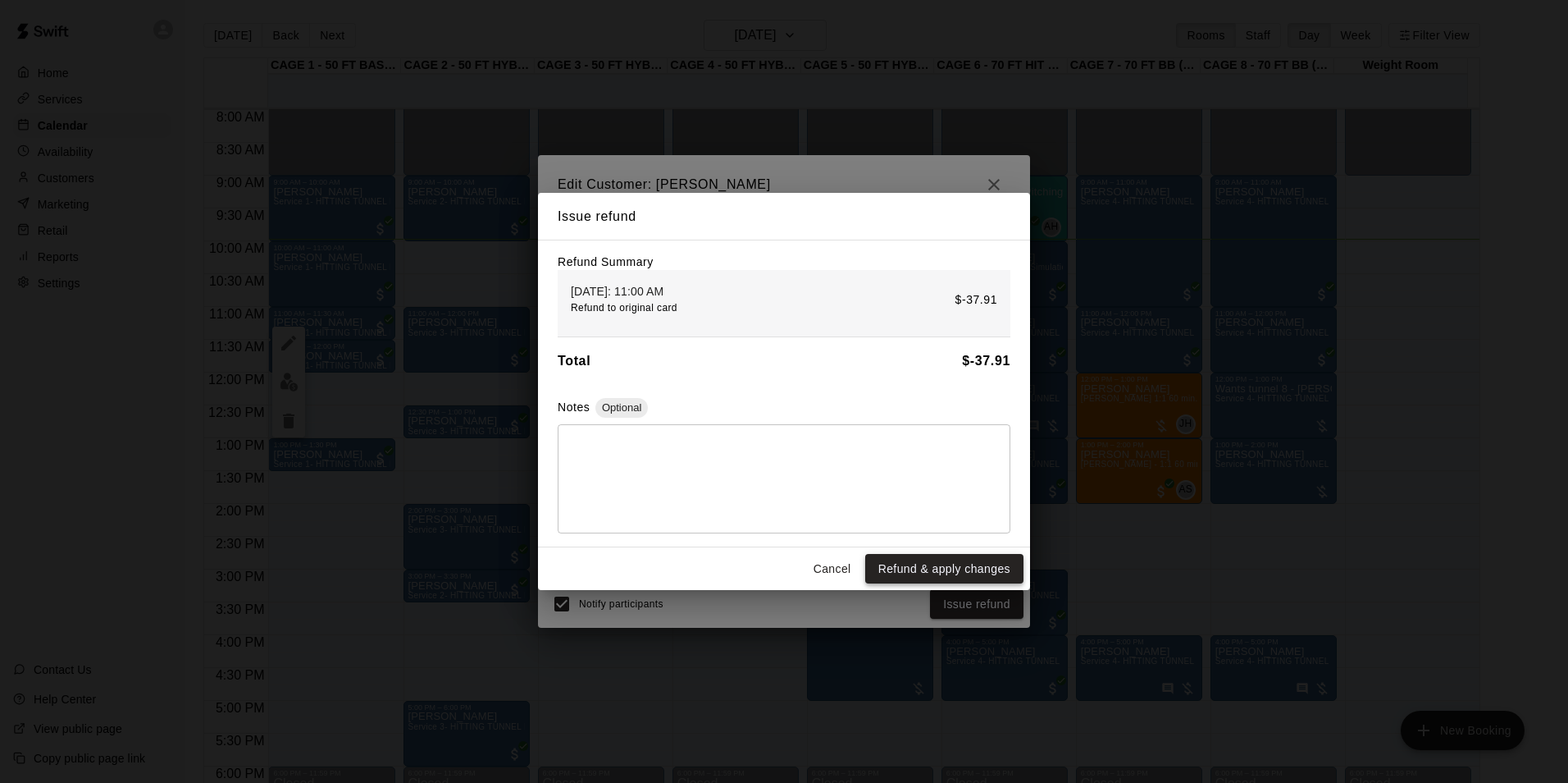
click at [970, 575] on button "Refund & apply changes" at bounding box center [944, 568] width 158 height 30
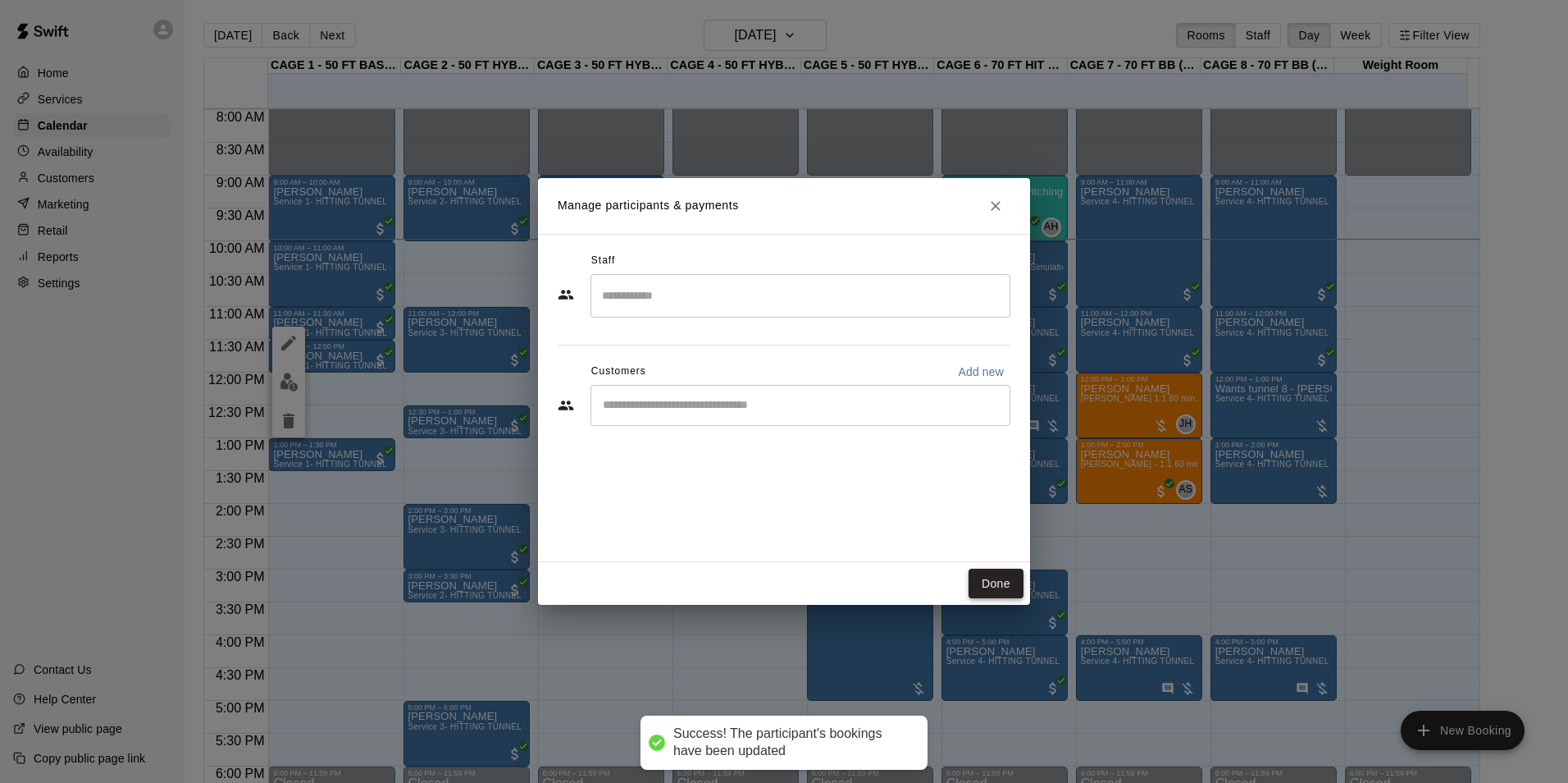
click at [984, 569] on button "Done" at bounding box center [996, 583] width 55 height 30
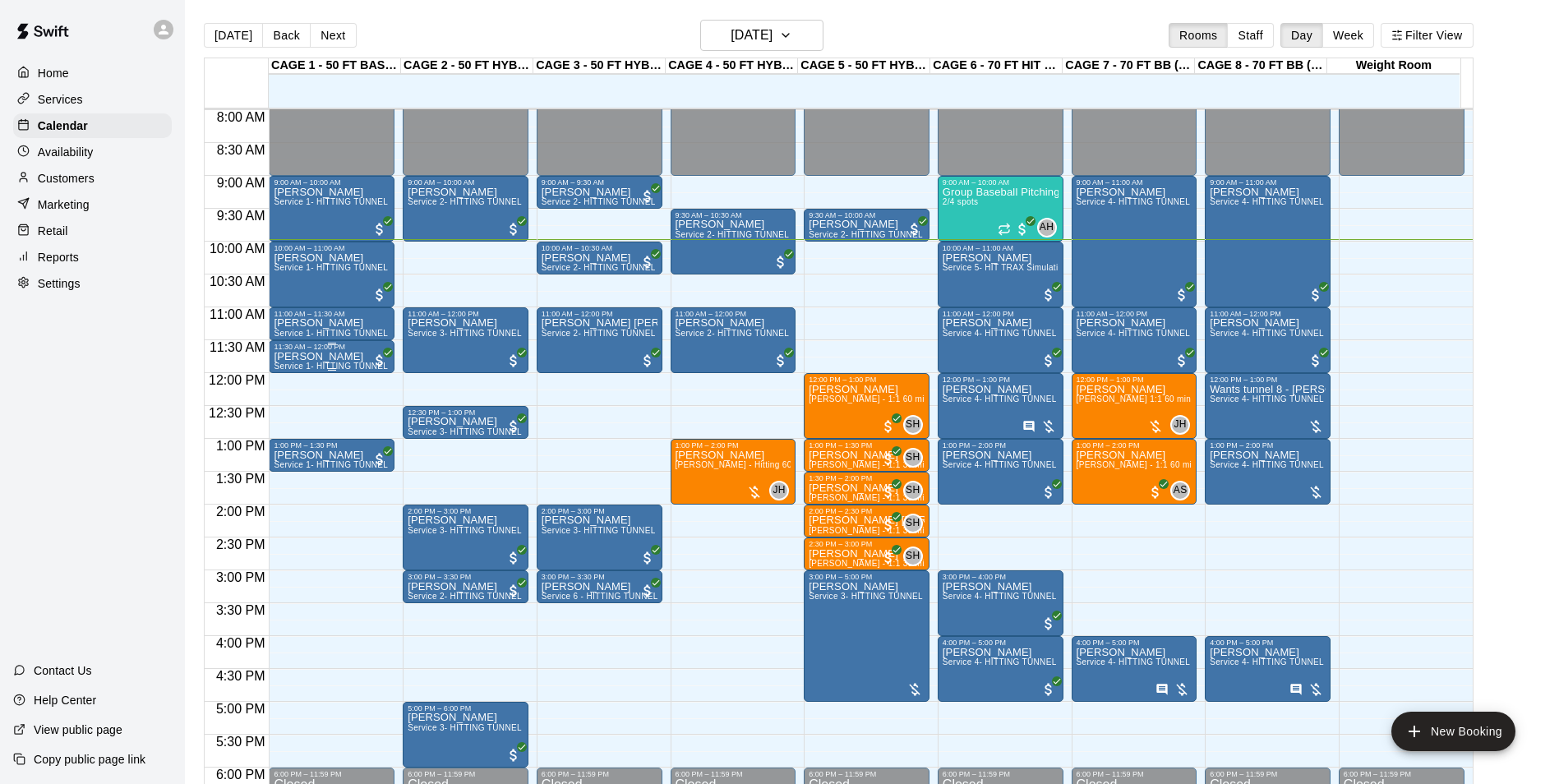
click at [338, 351] on div "11:30 AM – 12:00 PM" at bounding box center [331, 347] width 116 height 9
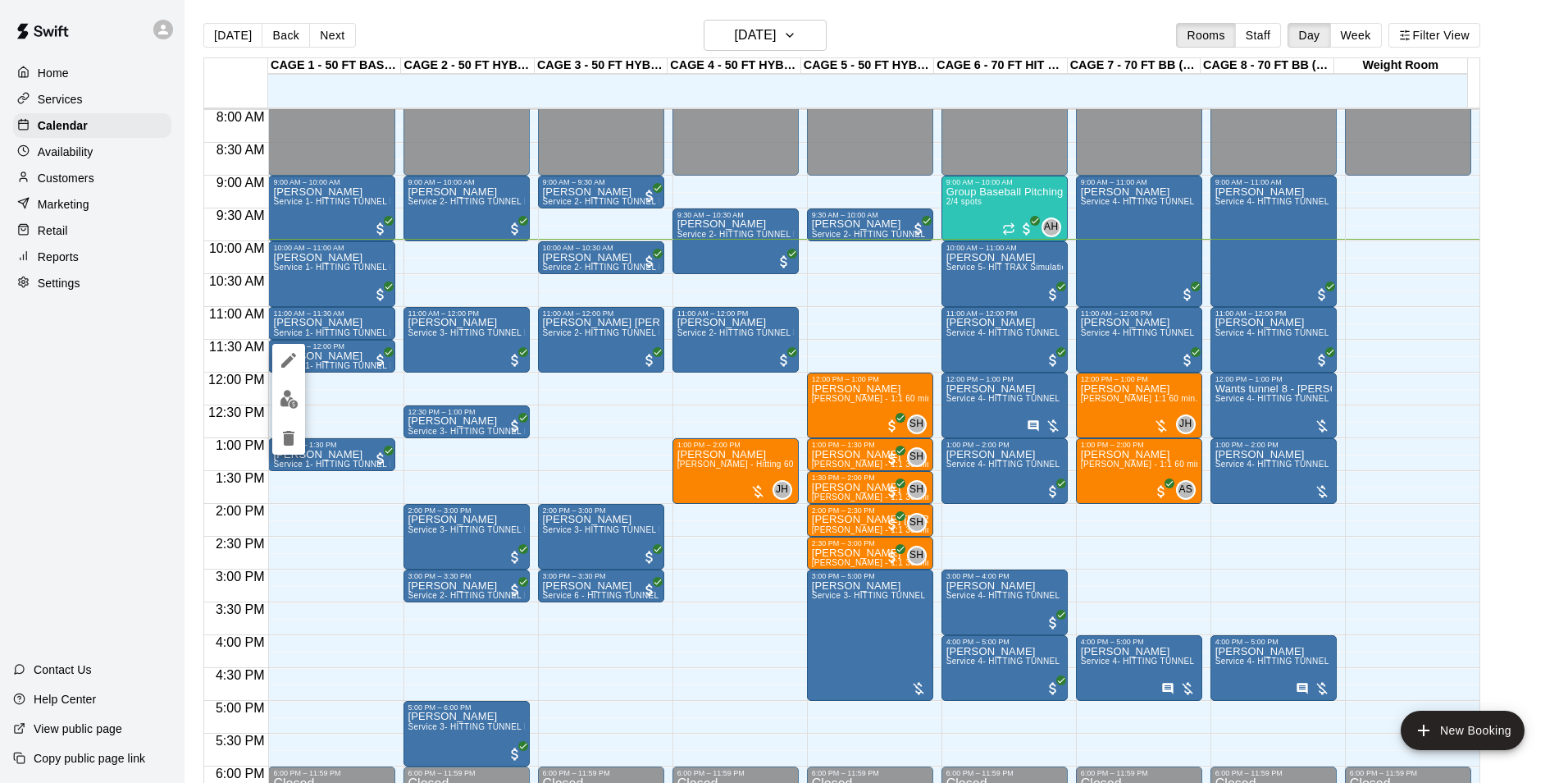
click at [289, 397] on img "edit" at bounding box center [289, 399] width 19 height 19
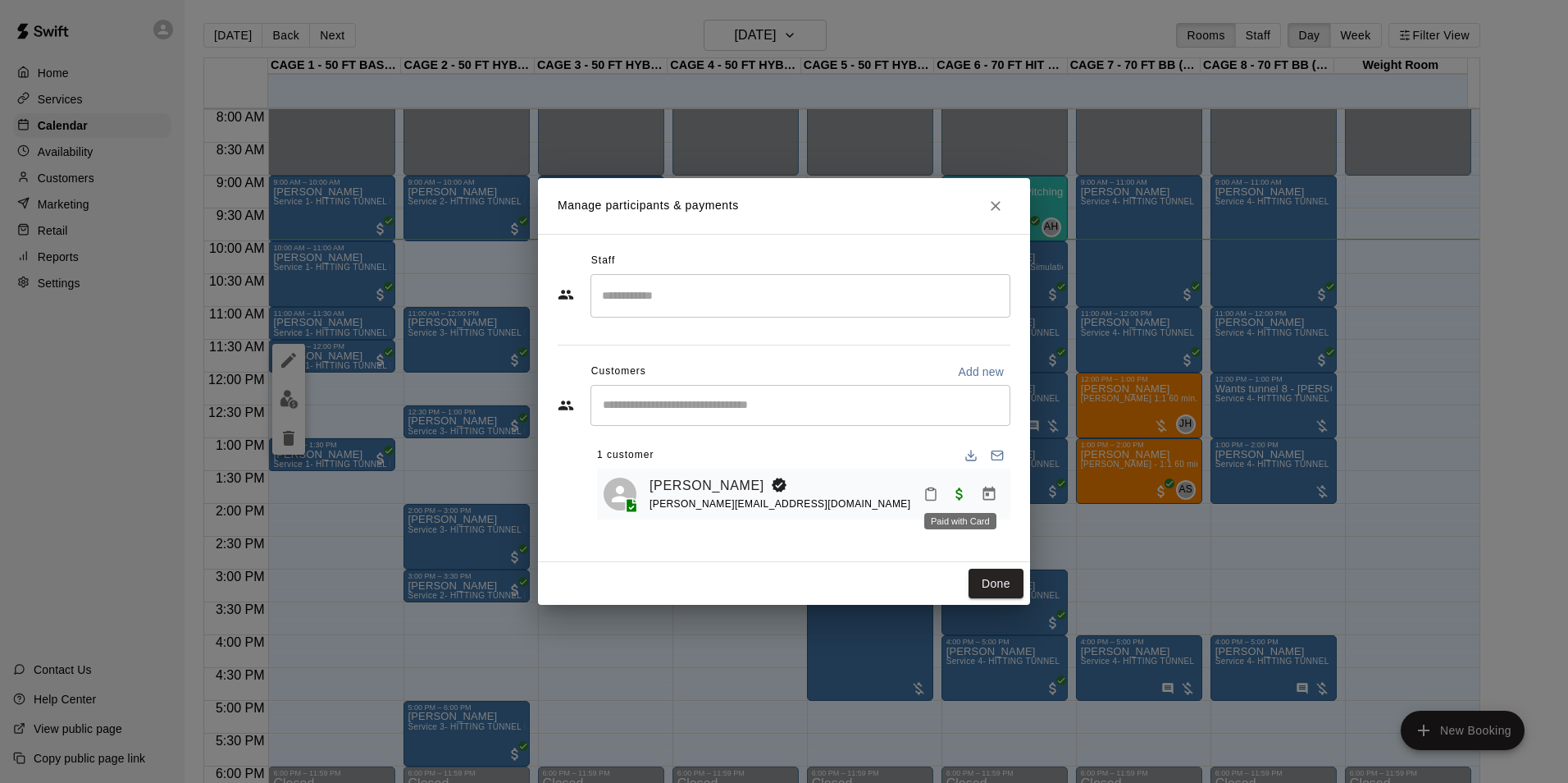
click at [991, 493] on icon "Manage bookings & payment" at bounding box center [989, 493] width 12 height 14
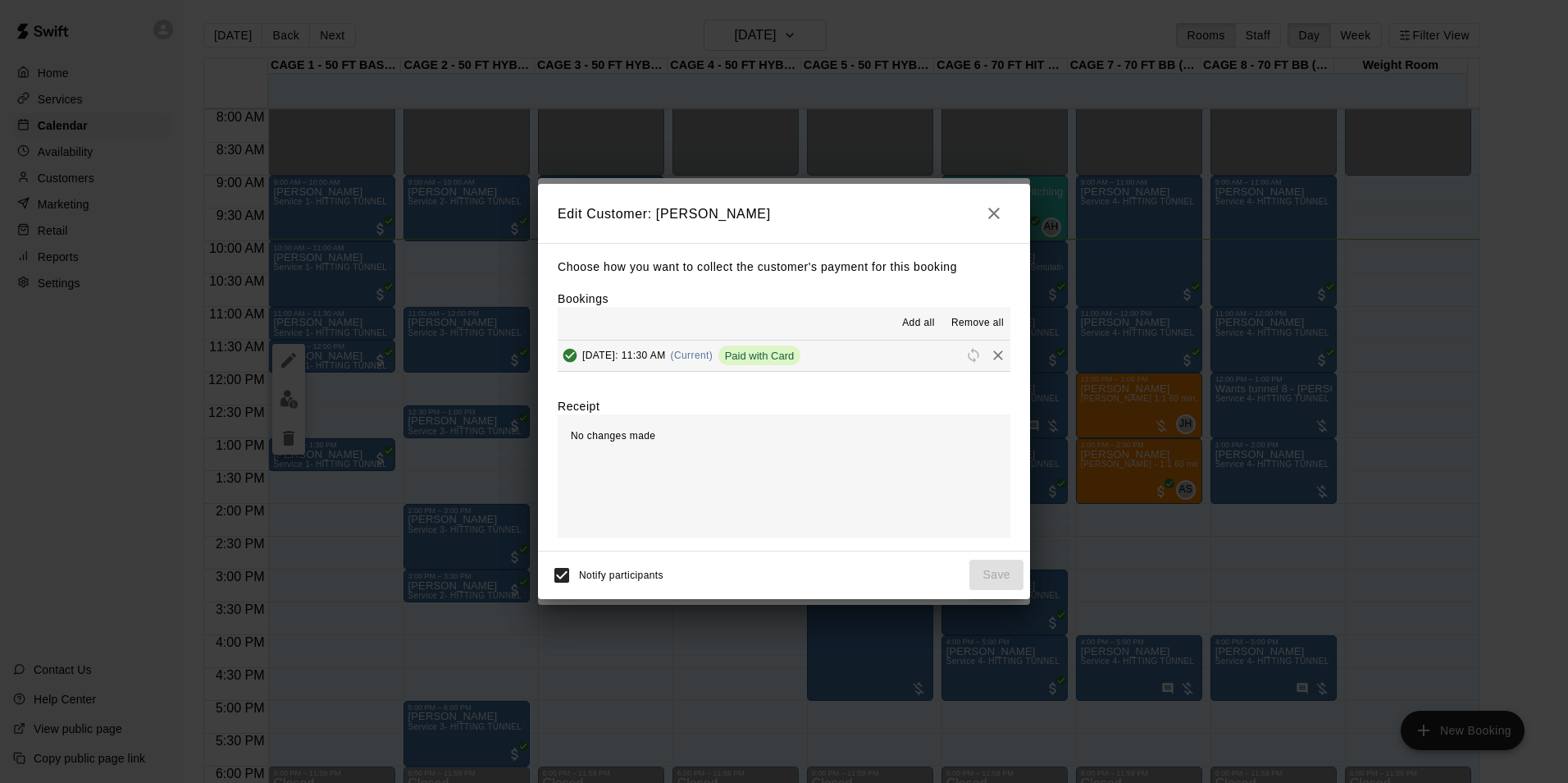
click at [916, 361] on button "Saturday, August 16: 11:30 AM (Current) Paid with Card" at bounding box center [784, 355] width 453 height 30
click at [990, 358] on icon "Remove" at bounding box center [998, 355] width 16 height 16
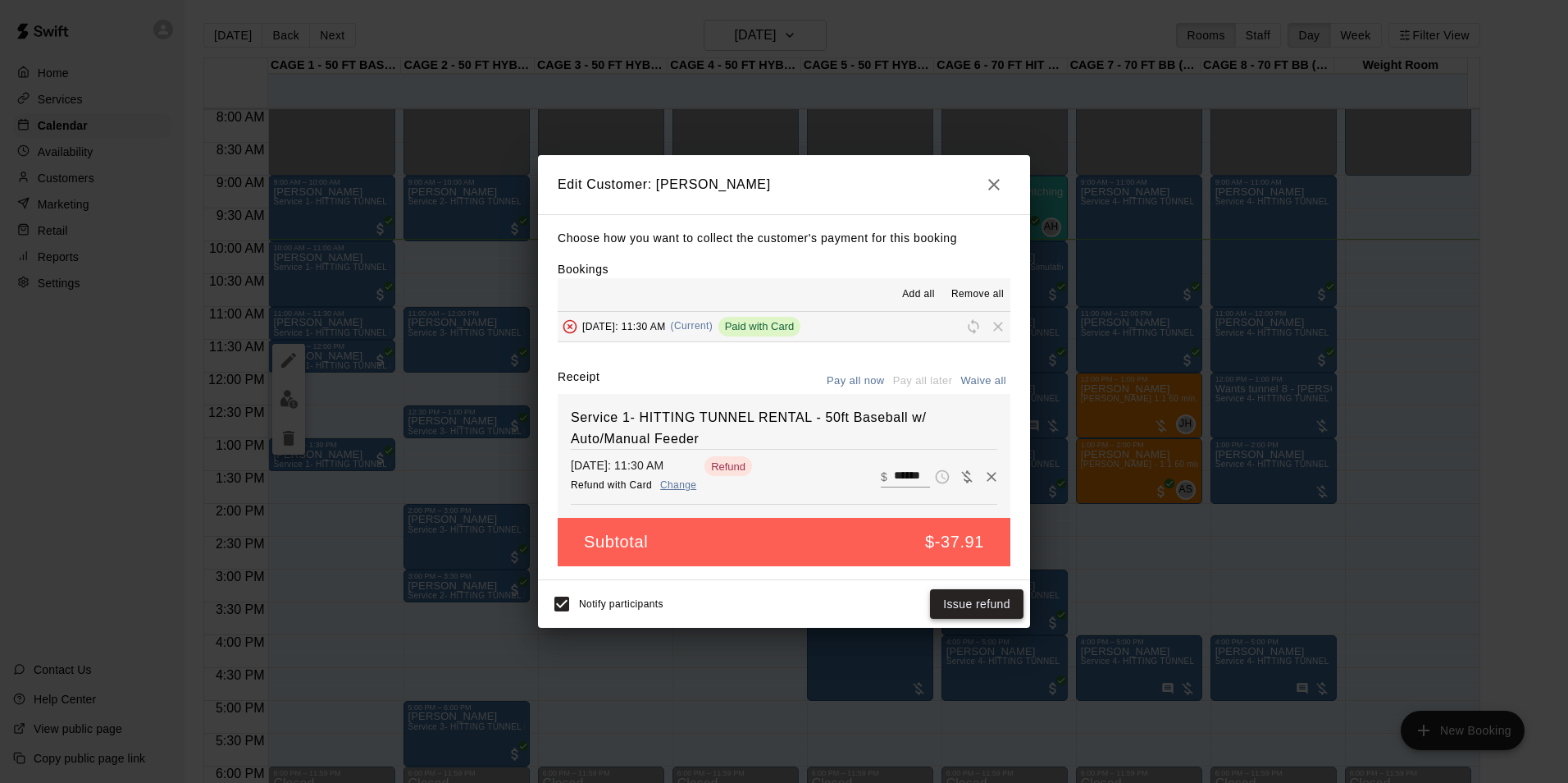
click at [962, 607] on button "Issue refund" at bounding box center [976, 604] width 93 height 30
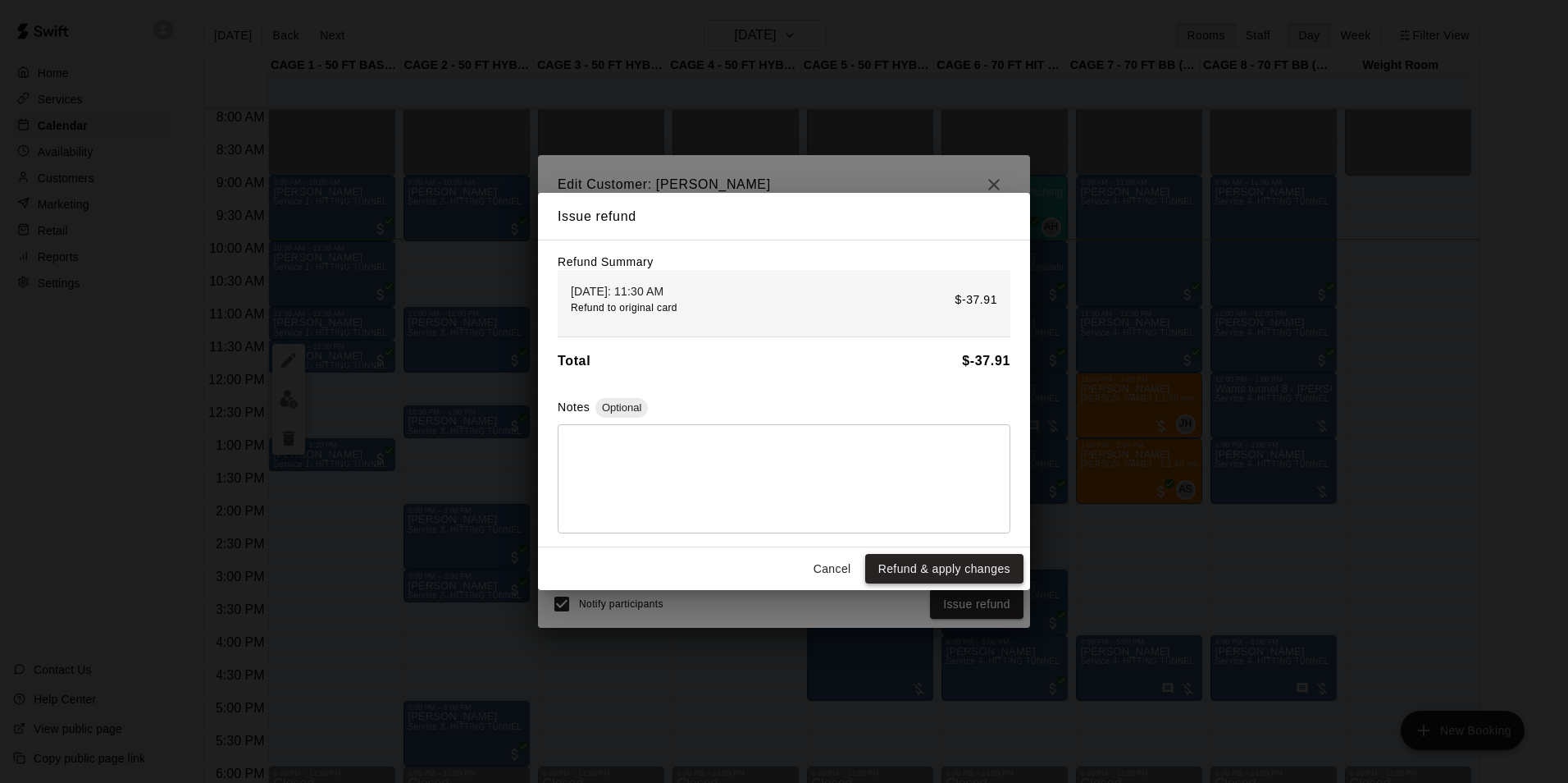
click at [913, 569] on button "Refund & apply changes" at bounding box center [944, 568] width 158 height 30
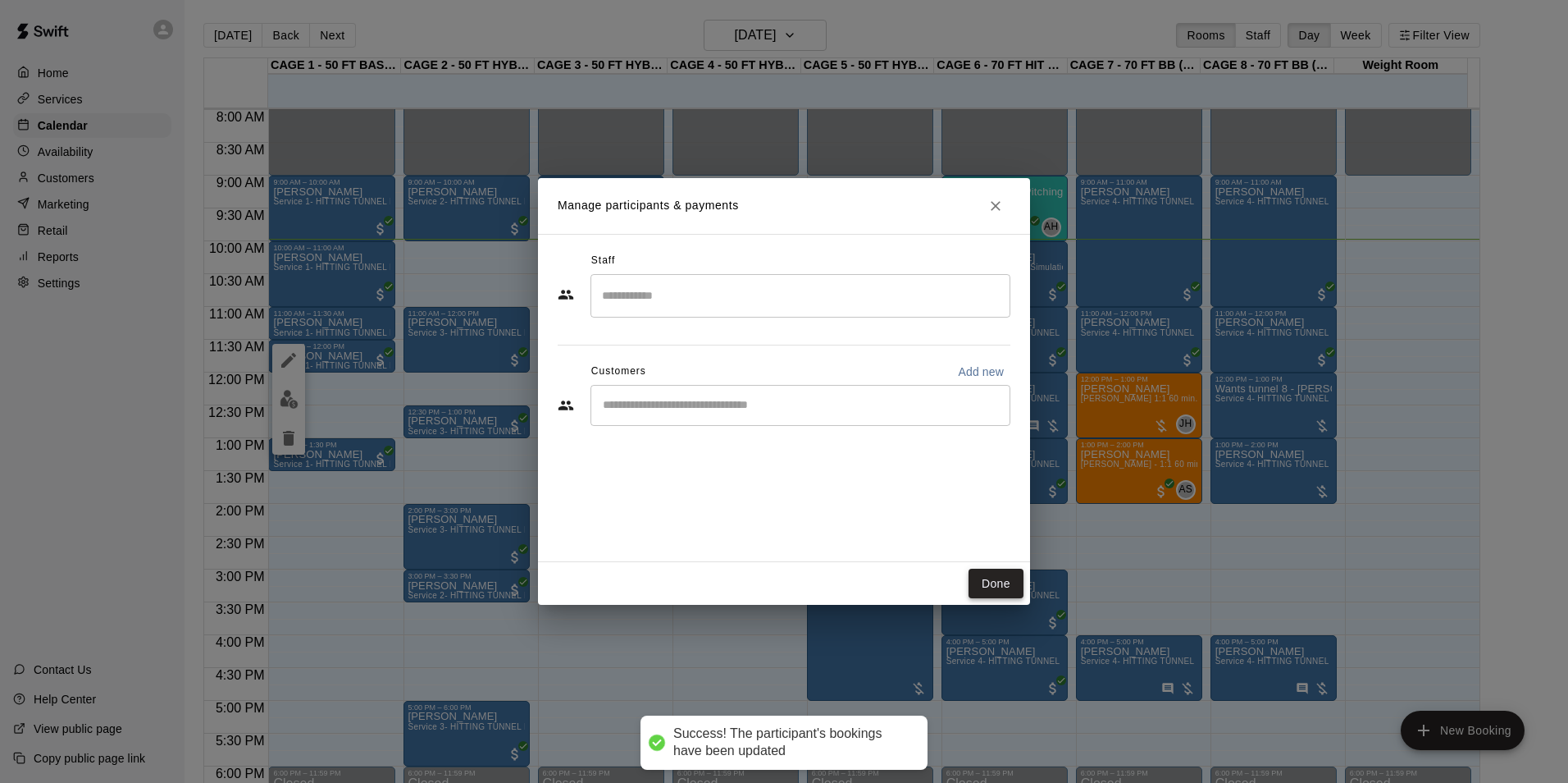
click at [1016, 587] on button "Done" at bounding box center [996, 583] width 55 height 30
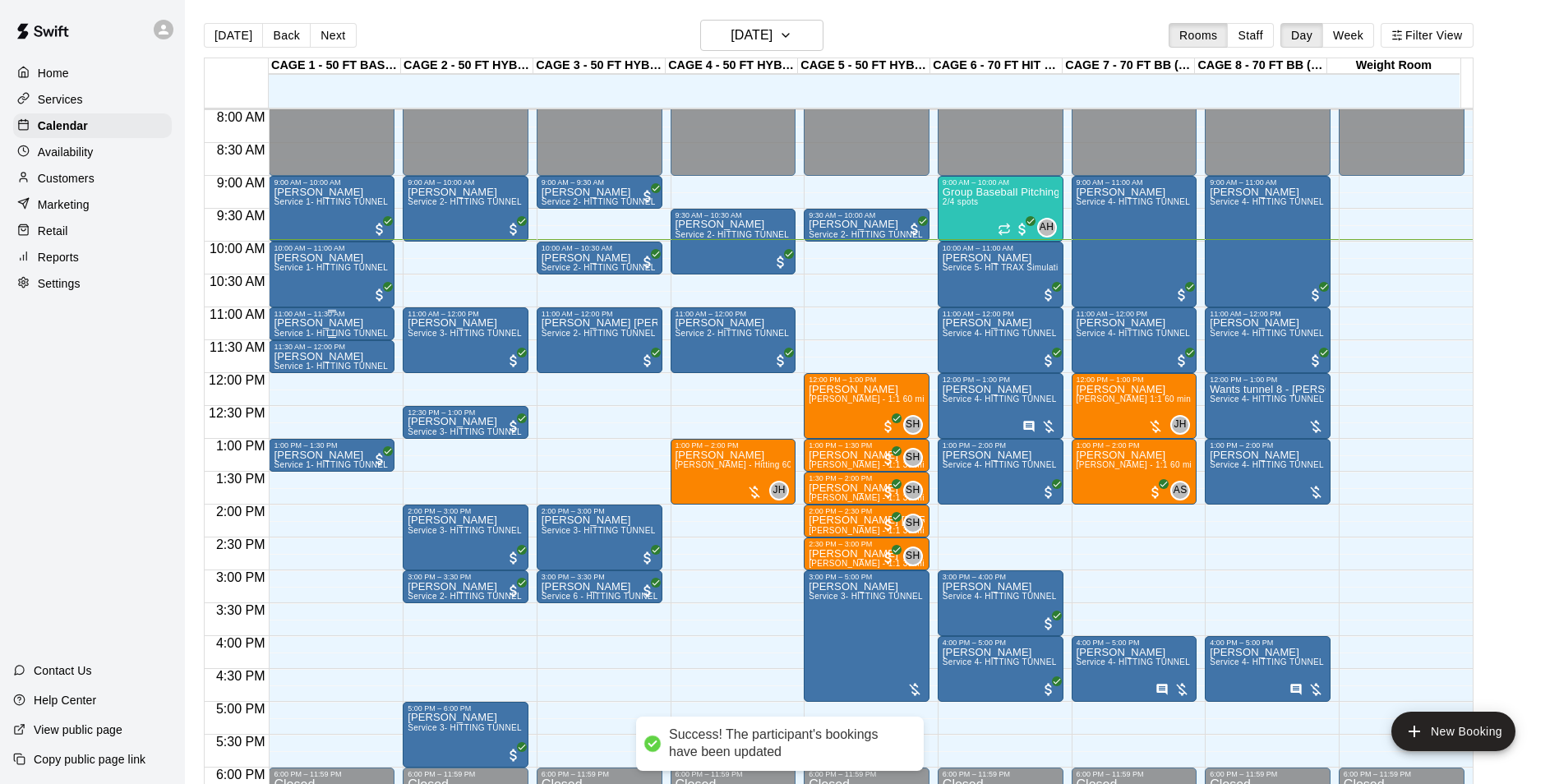
click at [355, 326] on div "Josh Crawley Service 1- HITTING TUNNEL RENTAL - 50ft Baseball w/ Auto/Manual Fe…" at bounding box center [331, 710] width 116 height 784
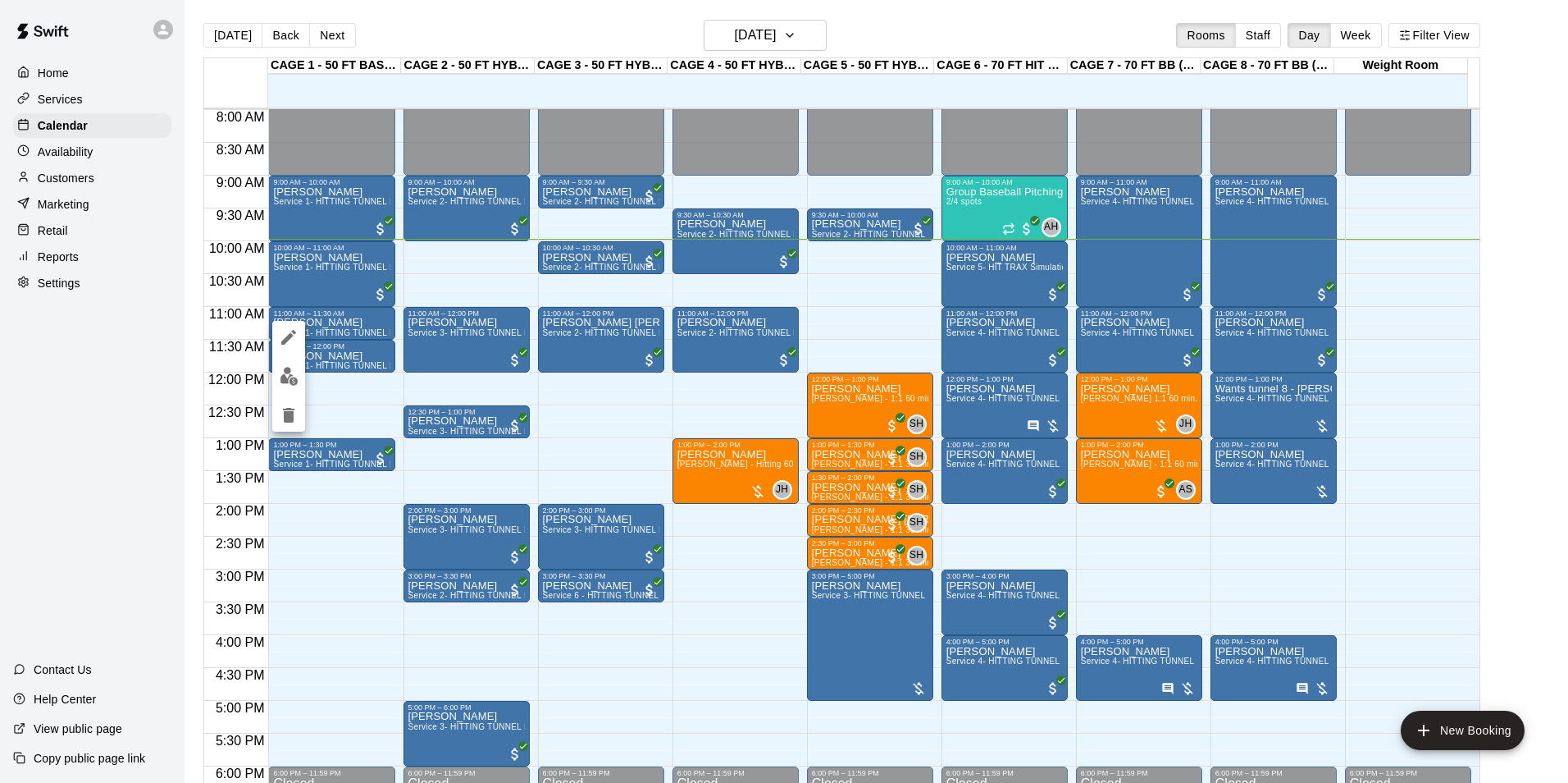
click at [290, 414] on icon "delete" at bounding box center [288, 415] width 11 height 15
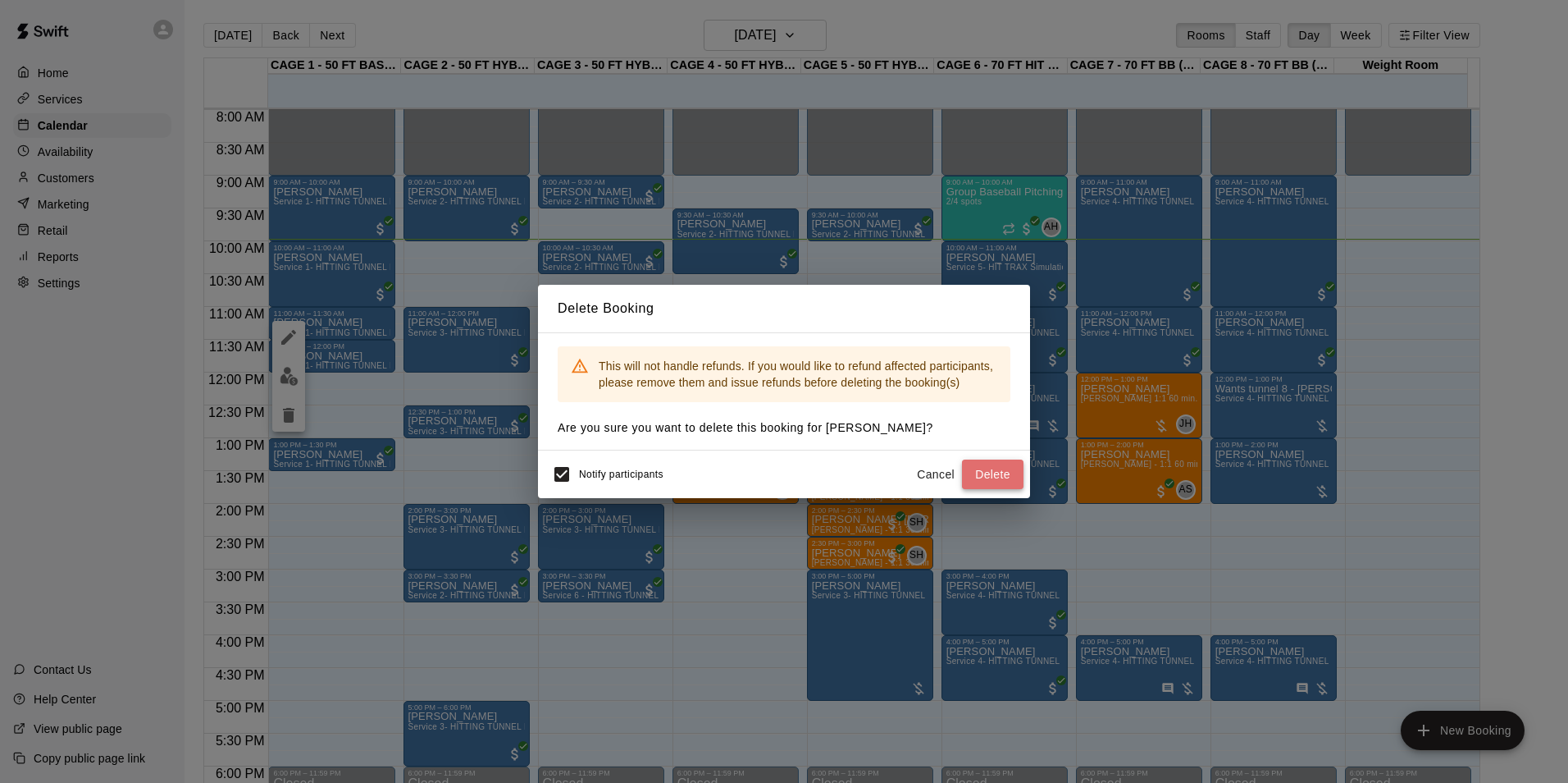
click at [1004, 474] on button "Delete" at bounding box center [993, 474] width 62 height 30
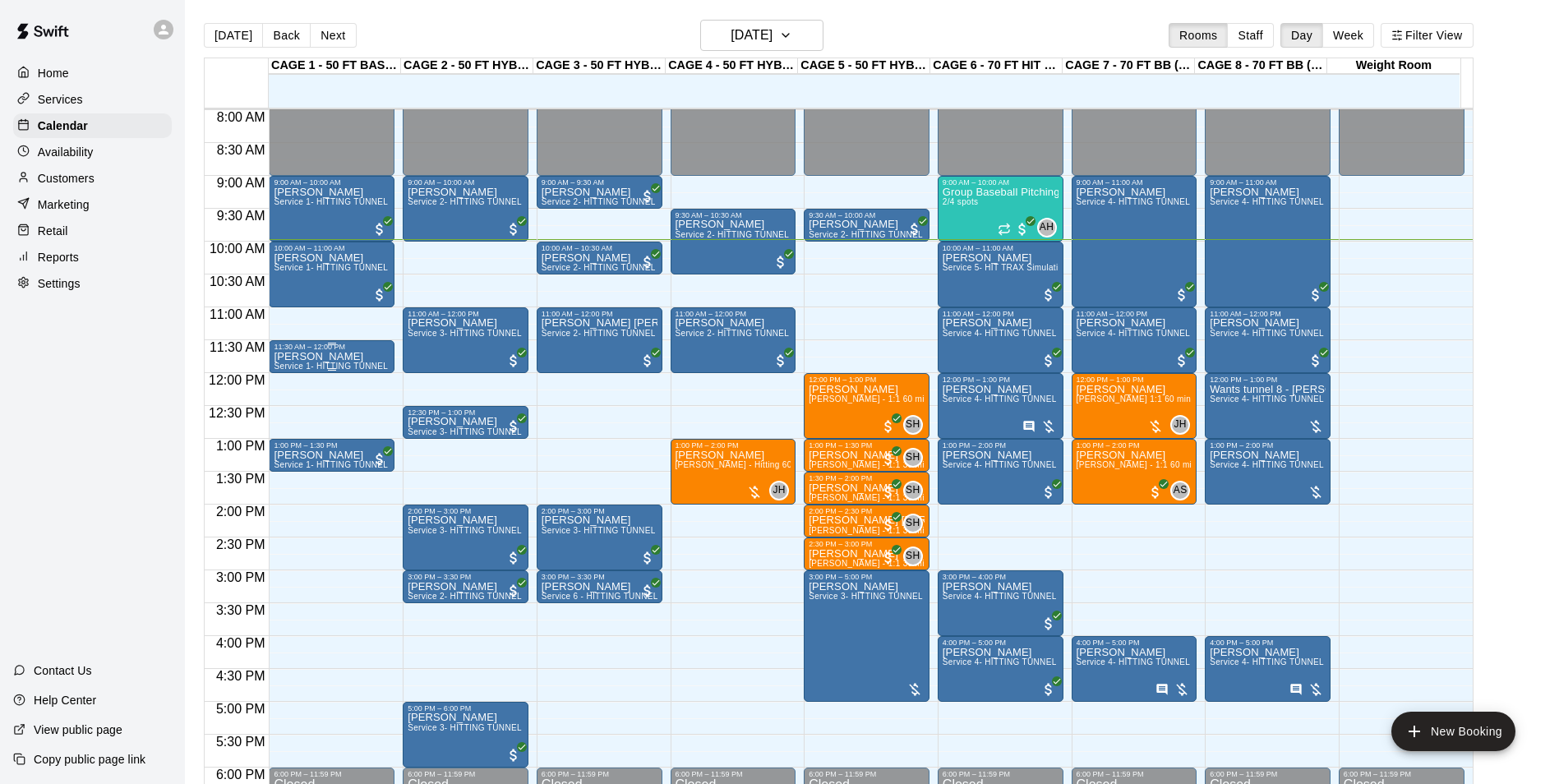
click at [360, 360] on div "Josh Crawley Service 1- HITTING TUNNEL RENTAL - 50ft Baseball w/ Auto/Manual Fe…" at bounding box center [331, 743] width 116 height 784
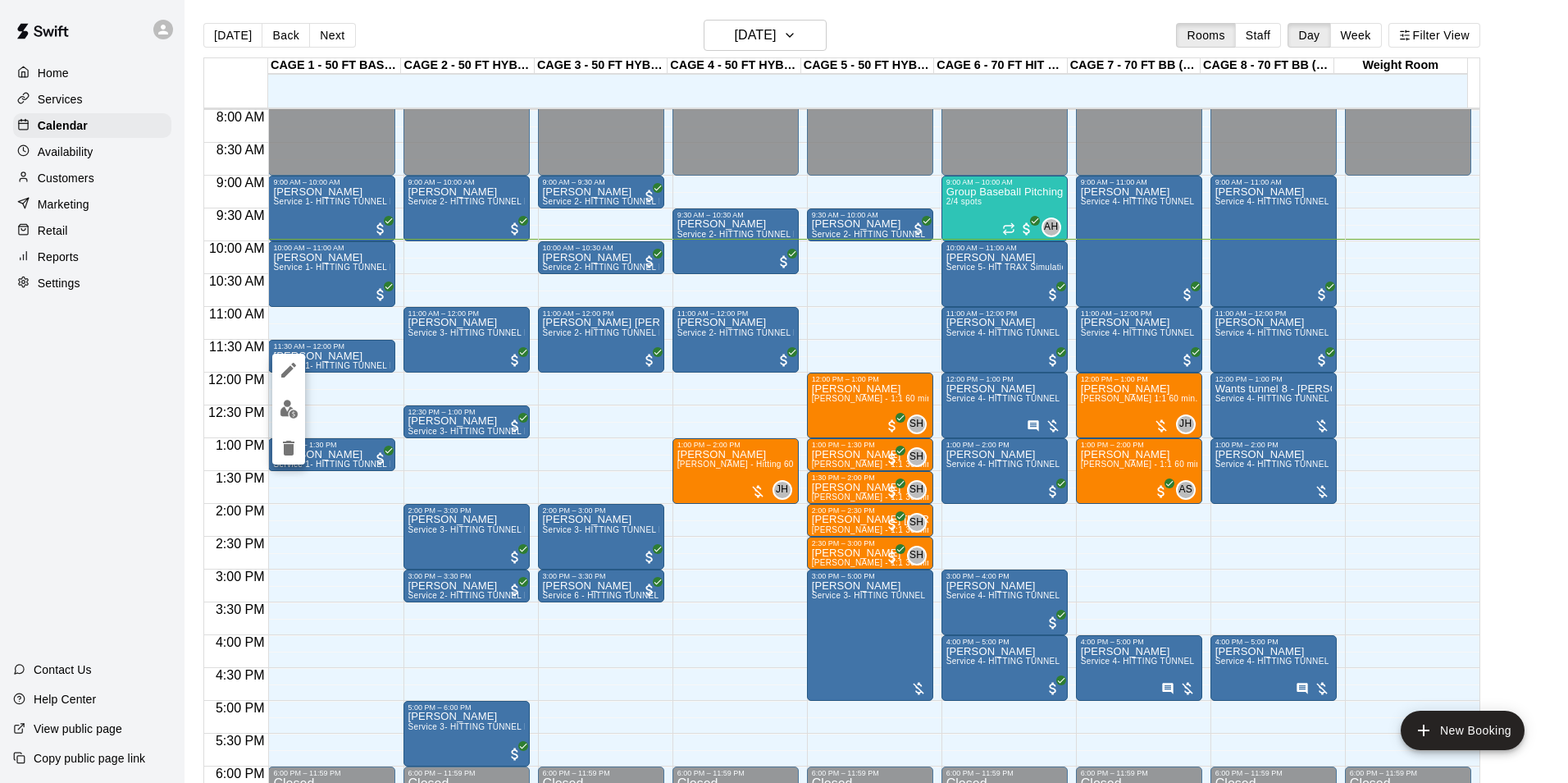
click at [298, 445] on icon "delete" at bounding box center [289, 447] width 20 height 20
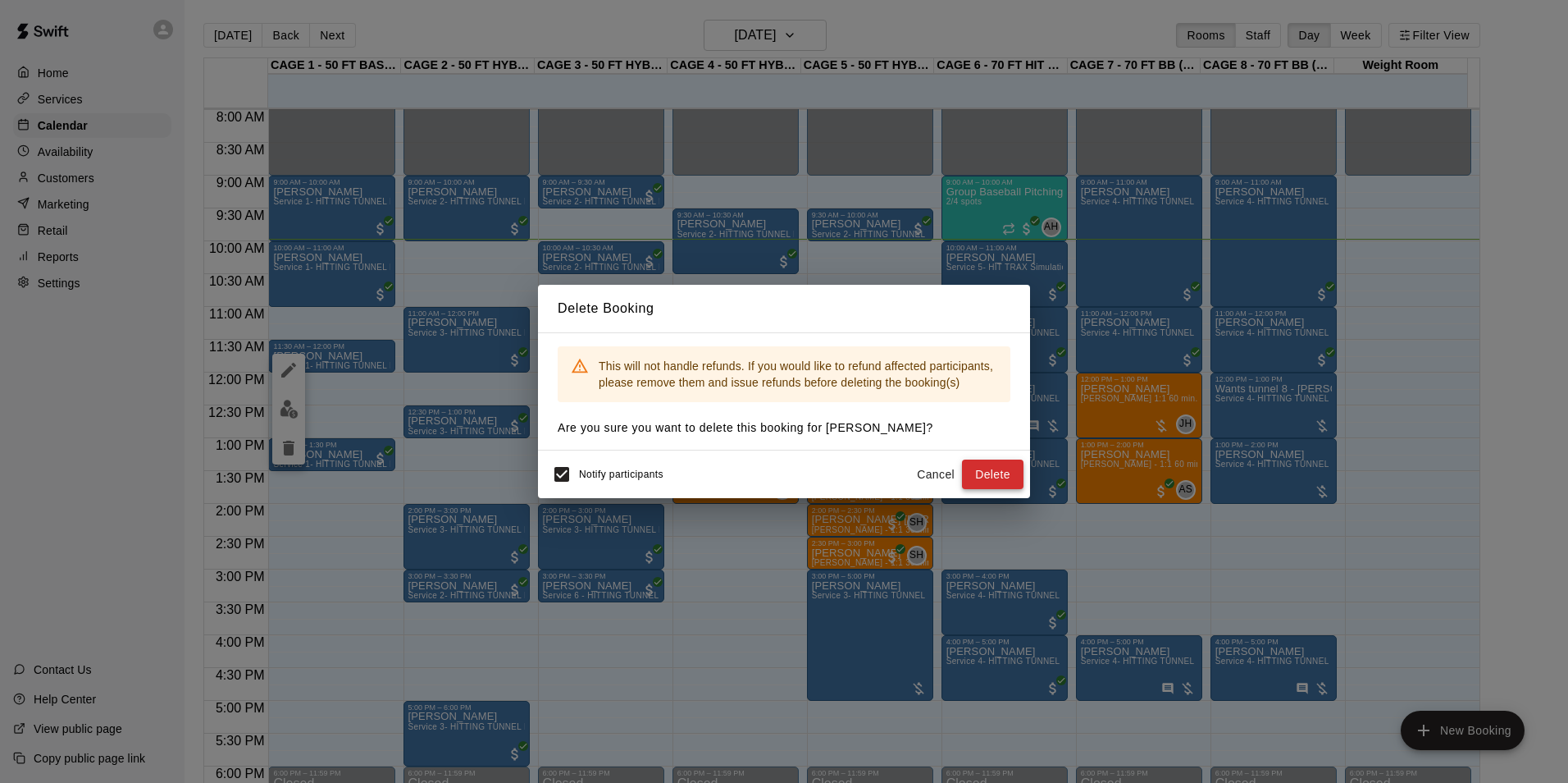
click at [1014, 476] on button "Delete" at bounding box center [993, 474] width 62 height 30
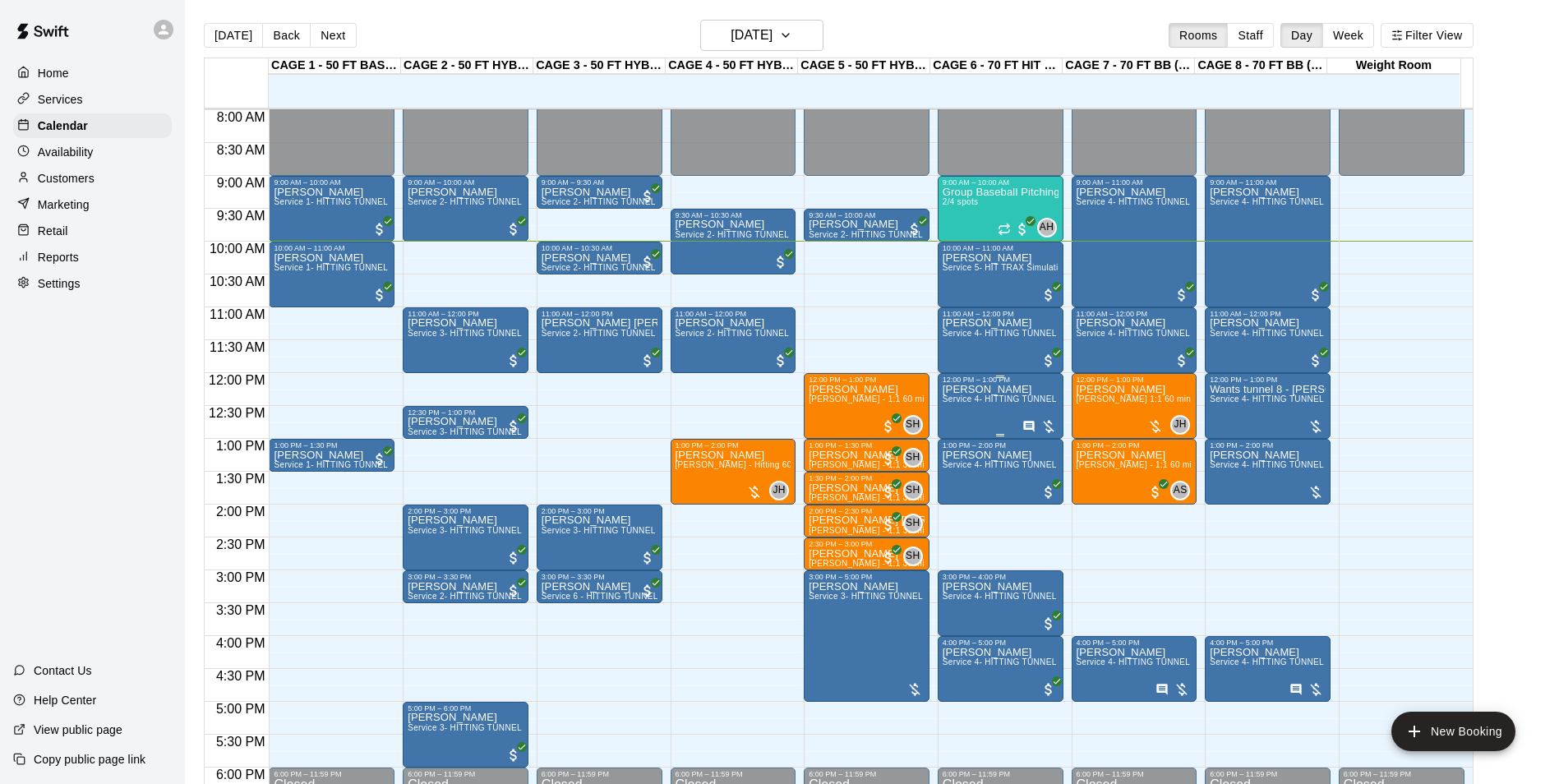
click at [1028, 426] on icon "Has notes" at bounding box center [1028, 425] width 13 height 13
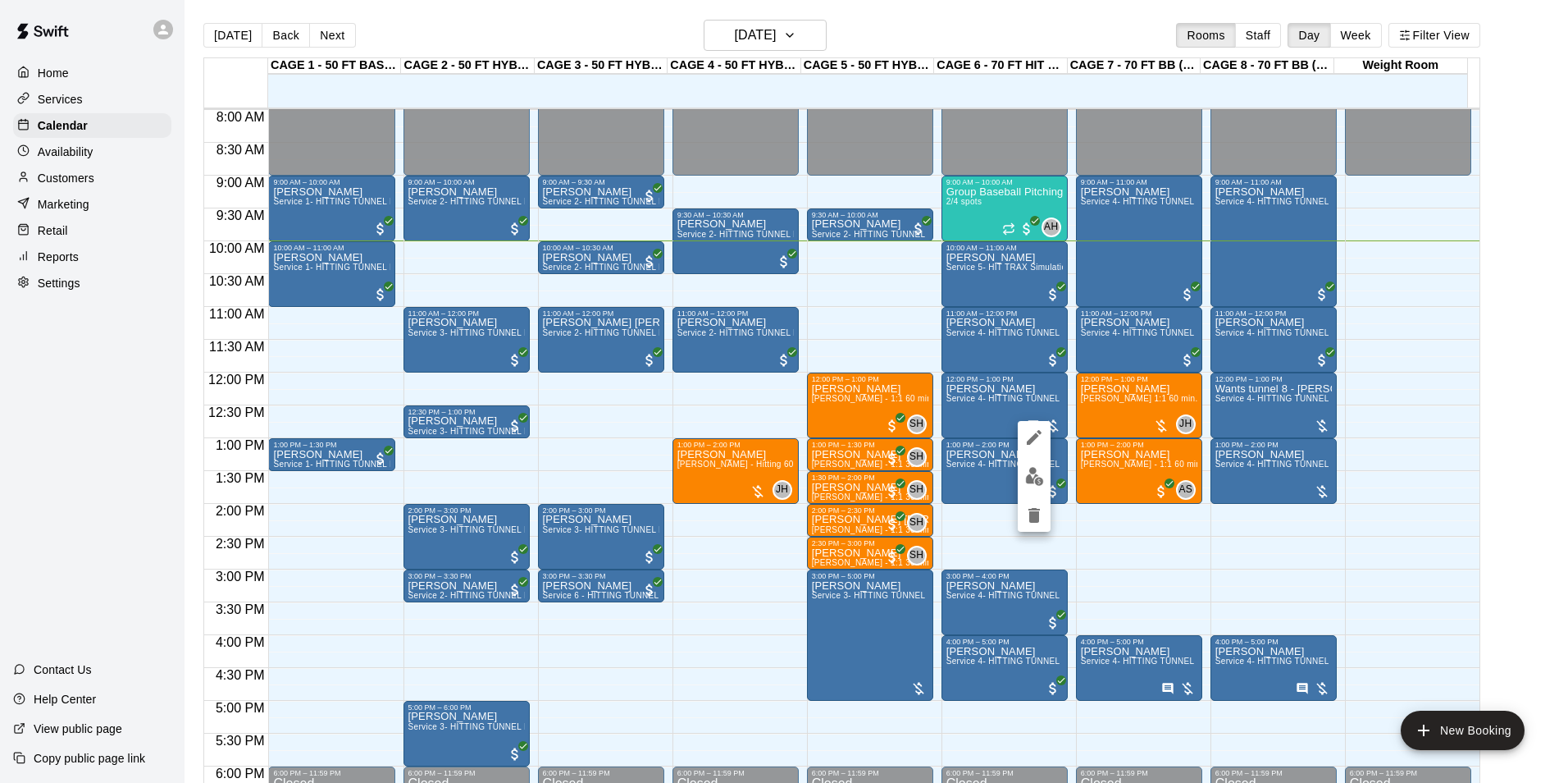
click at [981, 414] on div at bounding box center [784, 392] width 1568 height 783
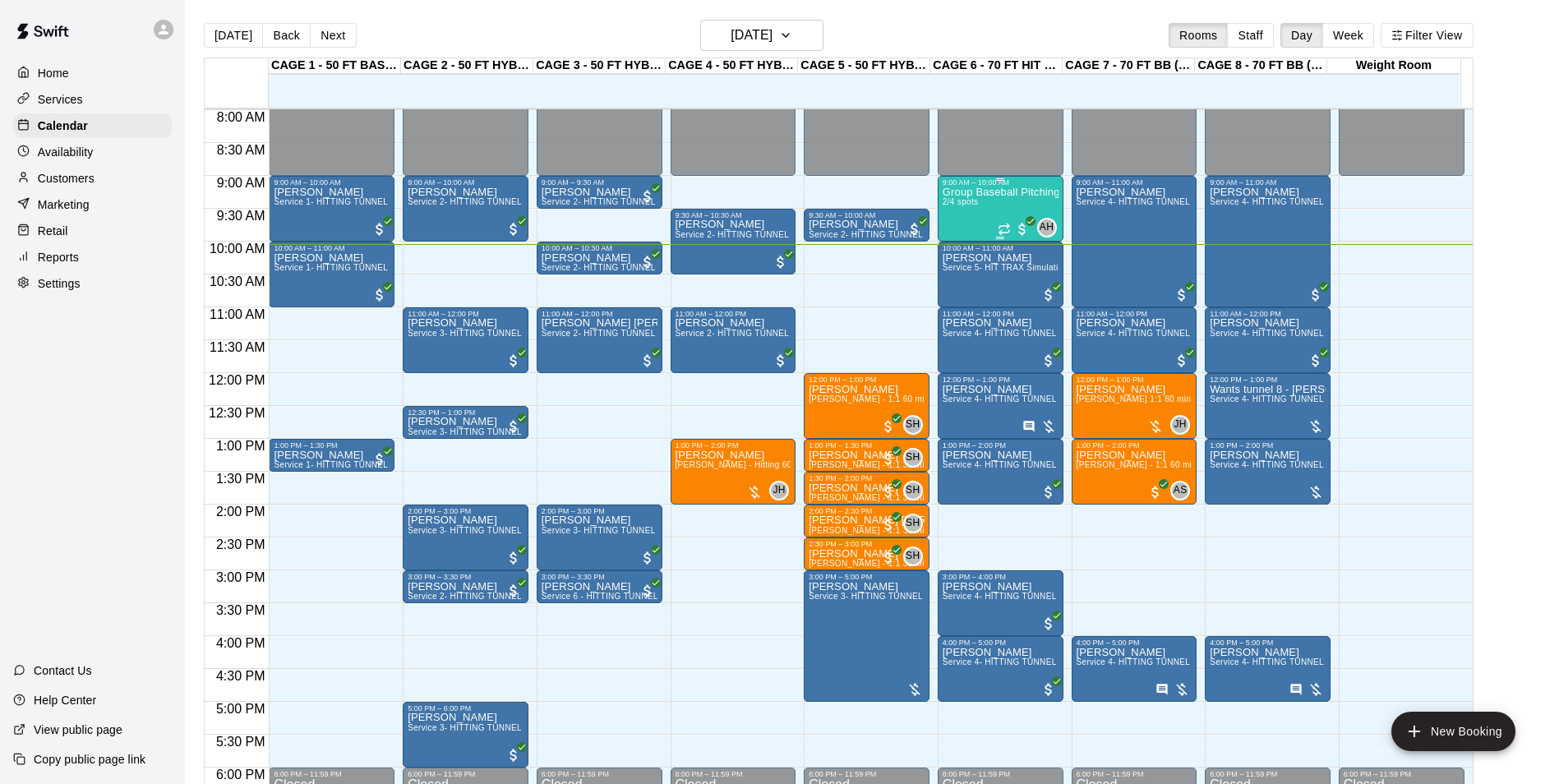
click at [1012, 212] on div "Group Baseball Pitching - ages 9-12yrs old 2/4 spots" at bounding box center [1000, 578] width 116 height 784
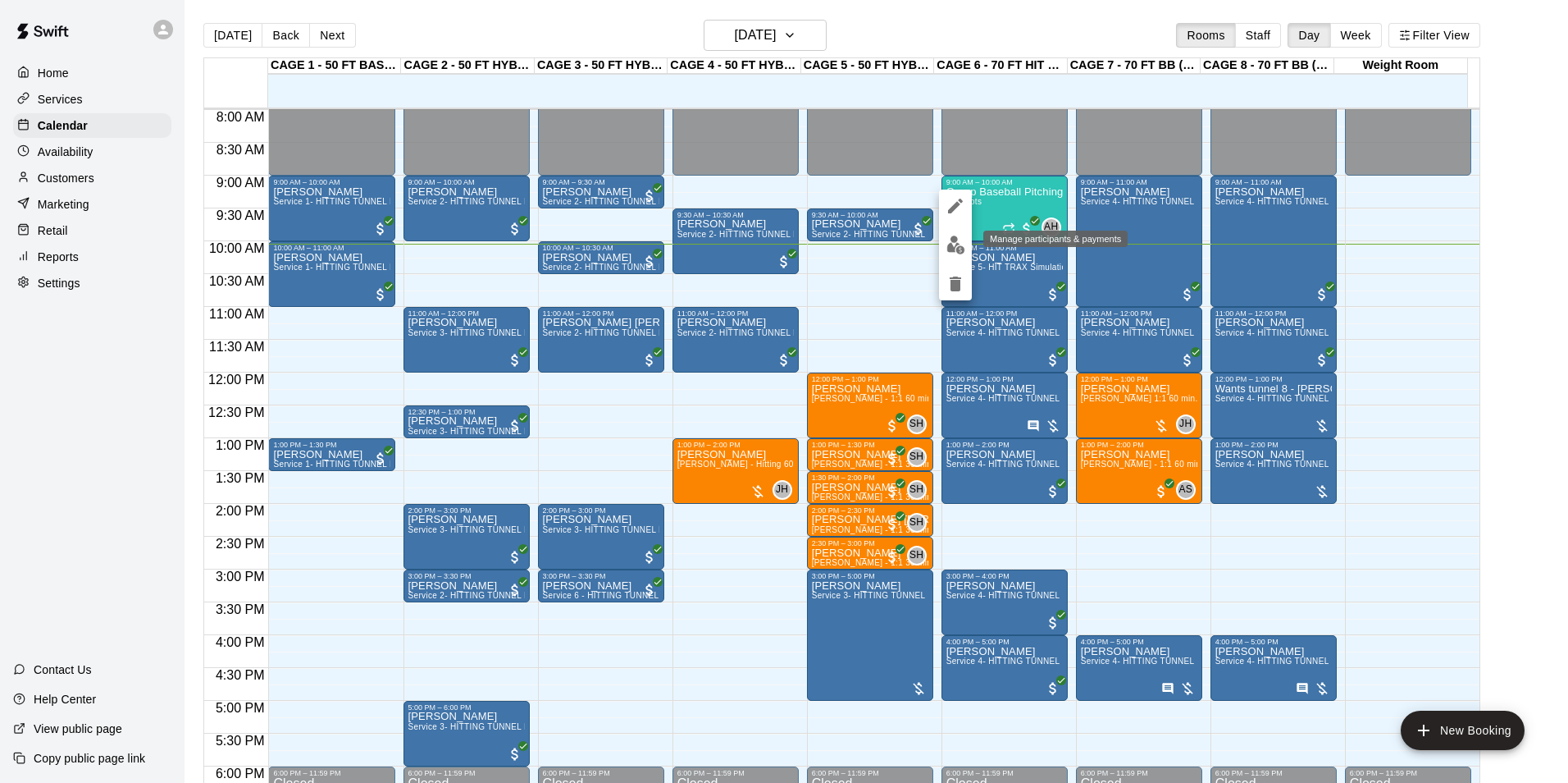
click at [954, 237] on img "edit" at bounding box center [956, 245] width 19 height 19
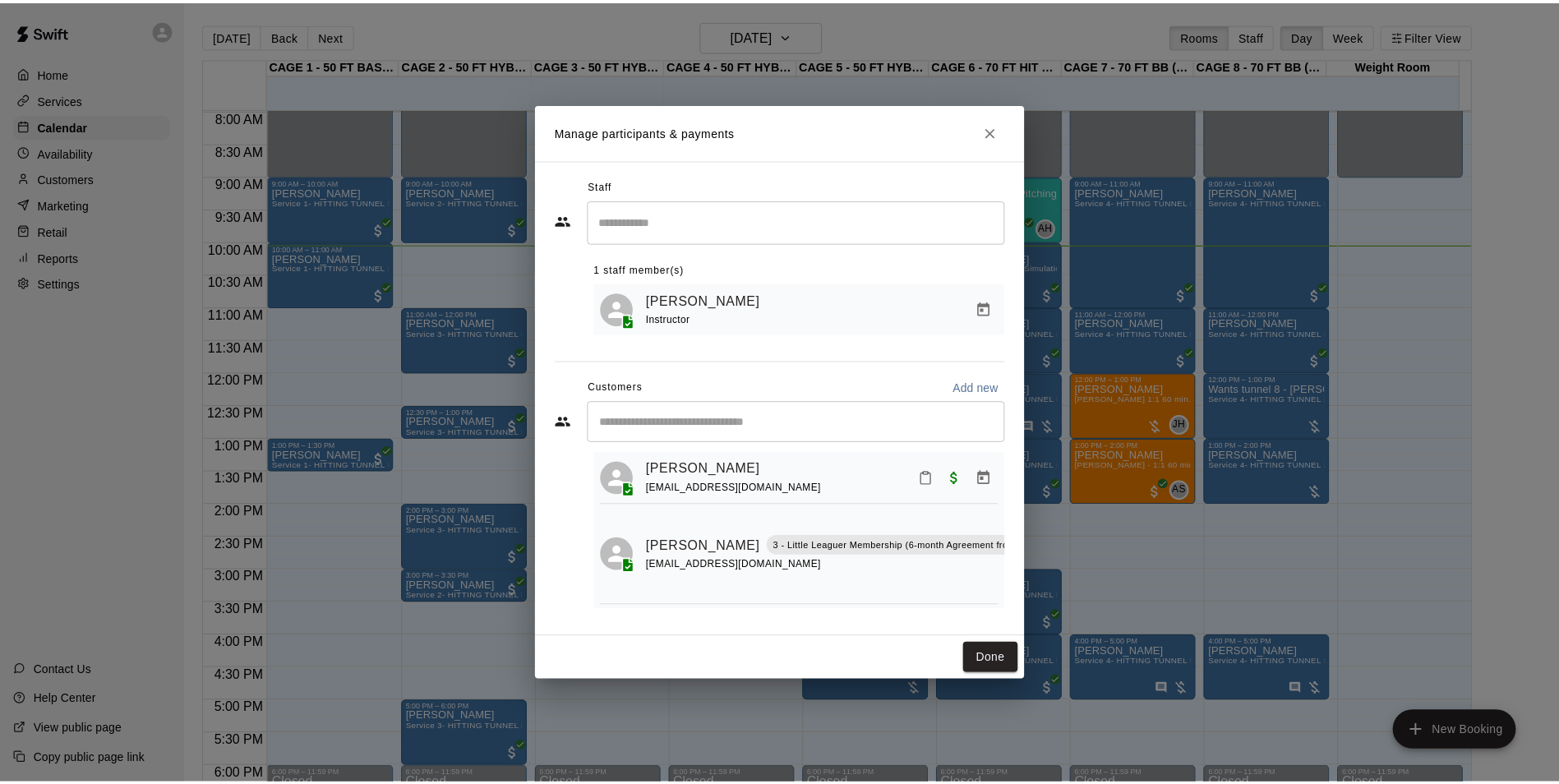
scroll to position [49, 0]
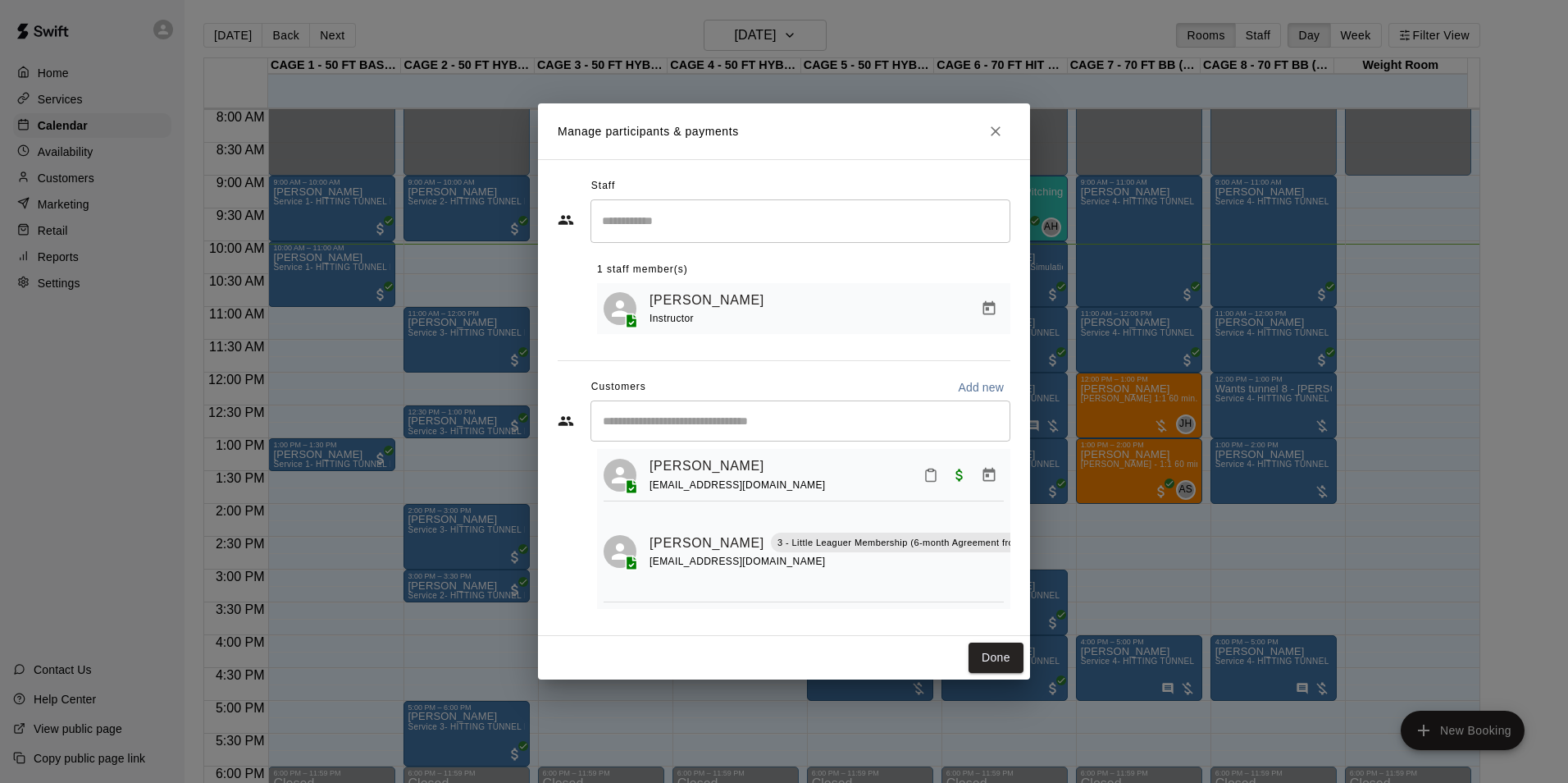
click at [998, 120] on button "Close" at bounding box center [995, 131] width 29 height 29
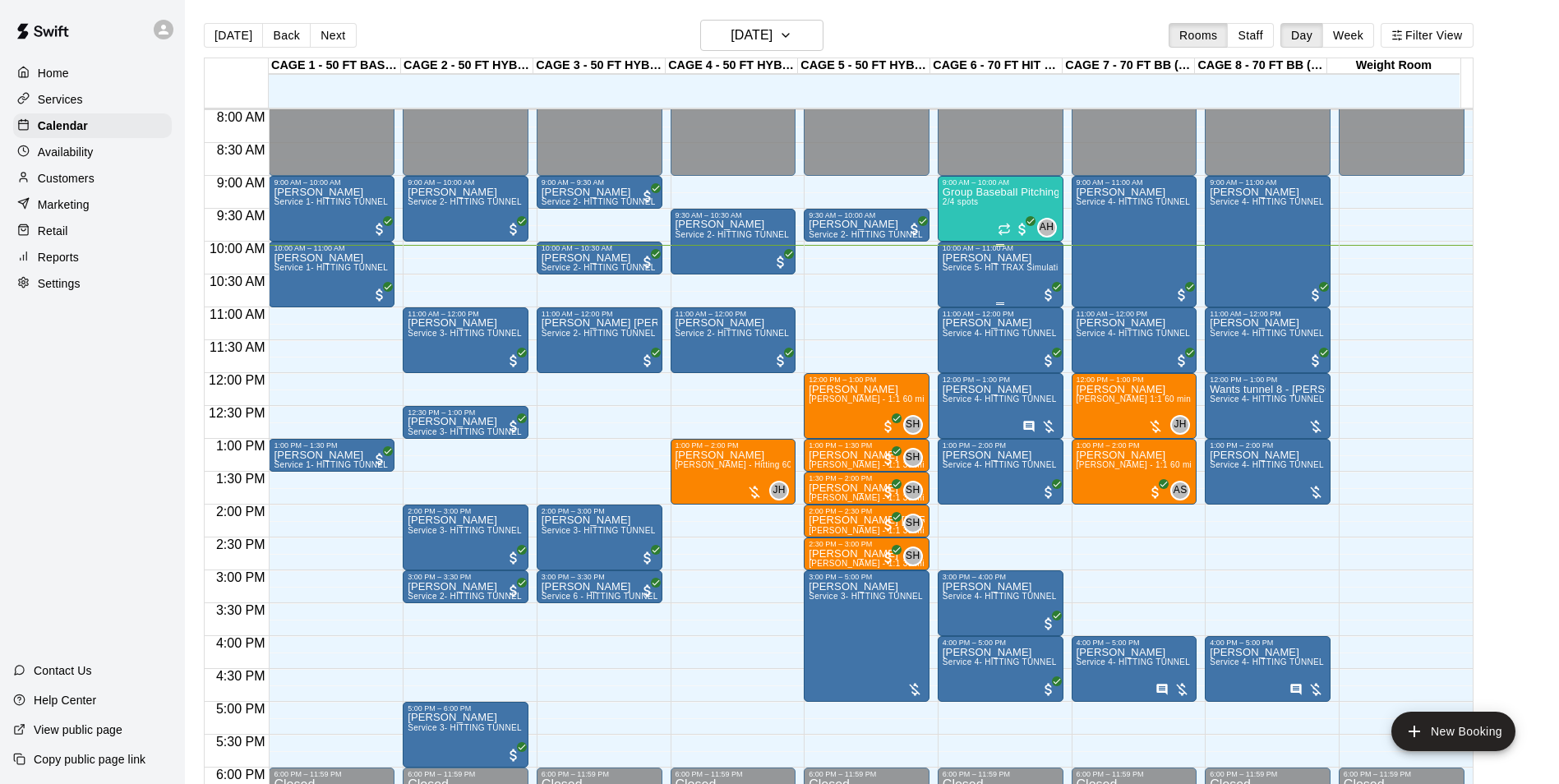
click at [976, 270] on span "Service 5- HIT TRAX Simulation Tunnel" at bounding box center [1019, 267] width 154 height 9
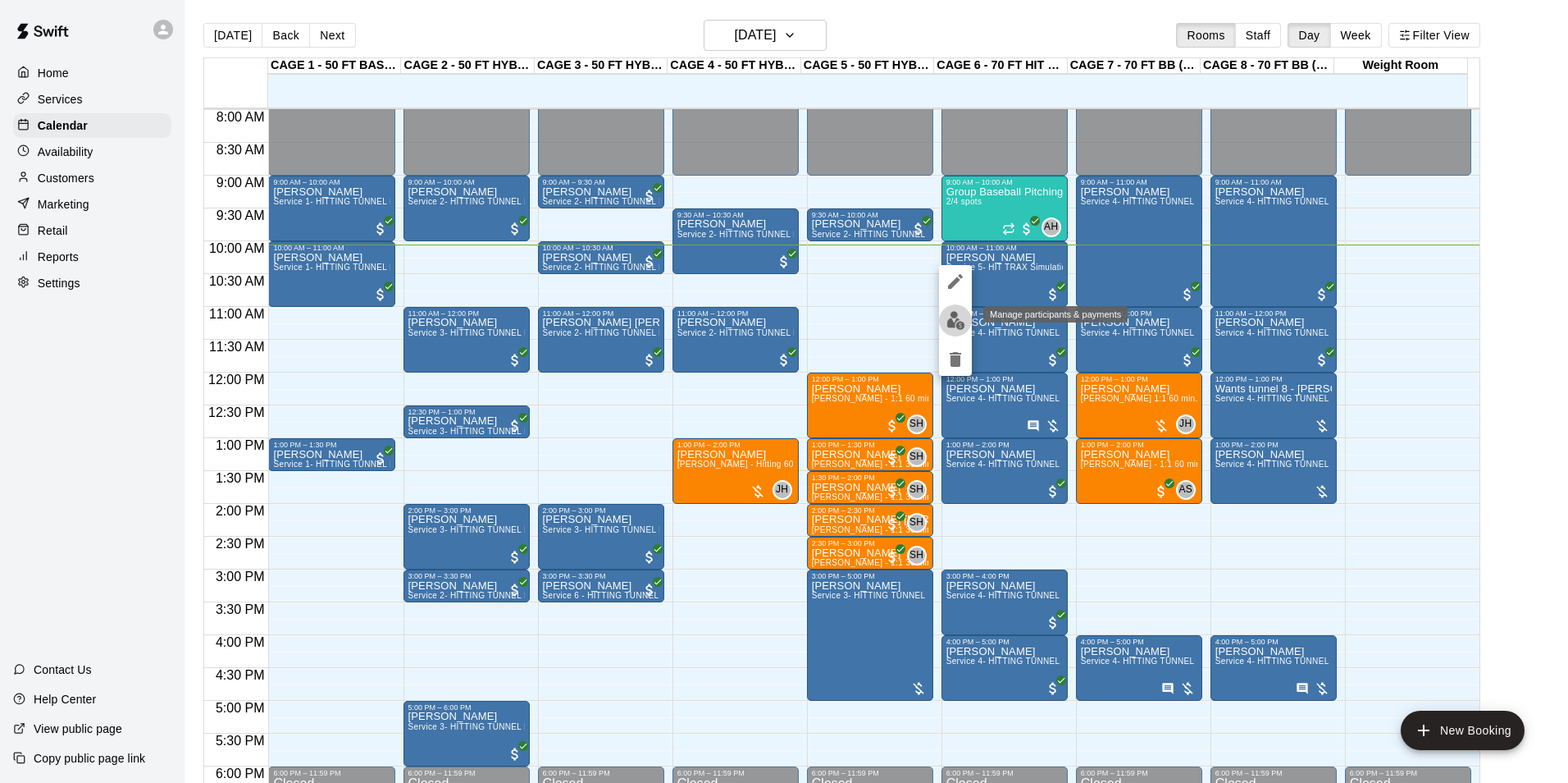
click at [948, 313] on img "edit" at bounding box center [956, 320] width 19 height 19
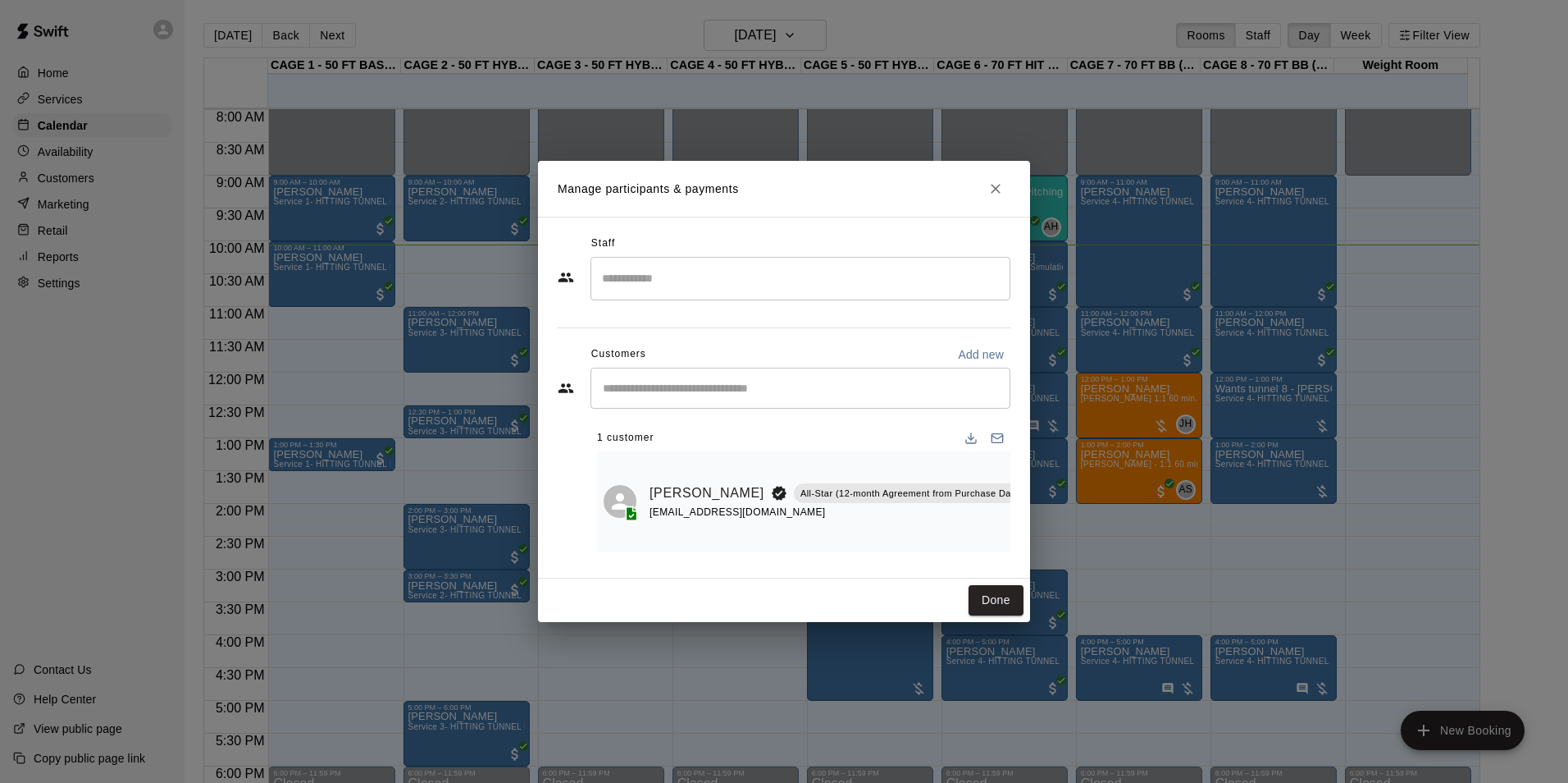
click at [999, 203] on h2 "Manage participants & payments" at bounding box center [784, 188] width 492 height 56
click at [998, 189] on icon "Close" at bounding box center [995, 188] width 16 height 16
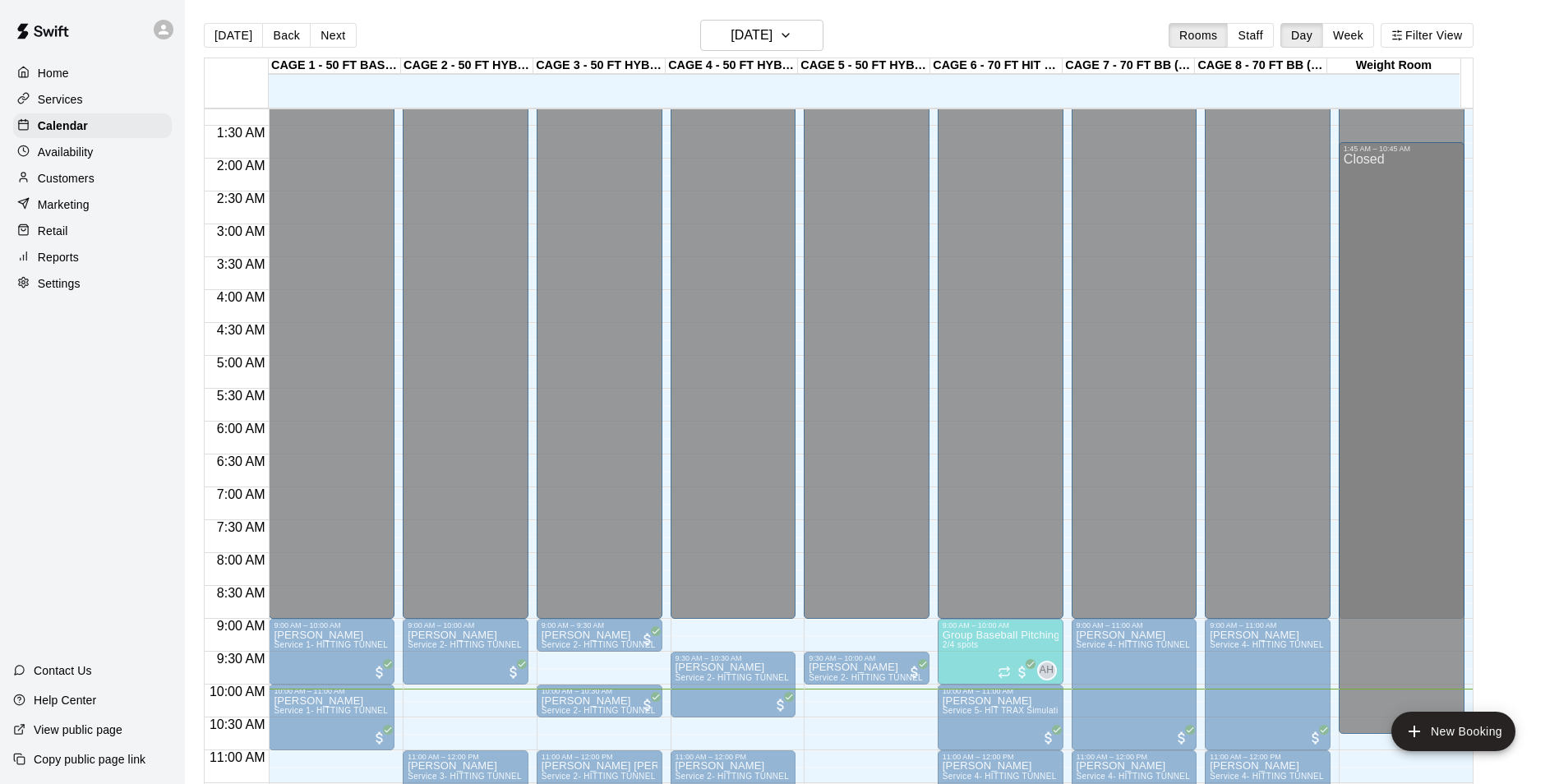
scroll to position [0, 0]
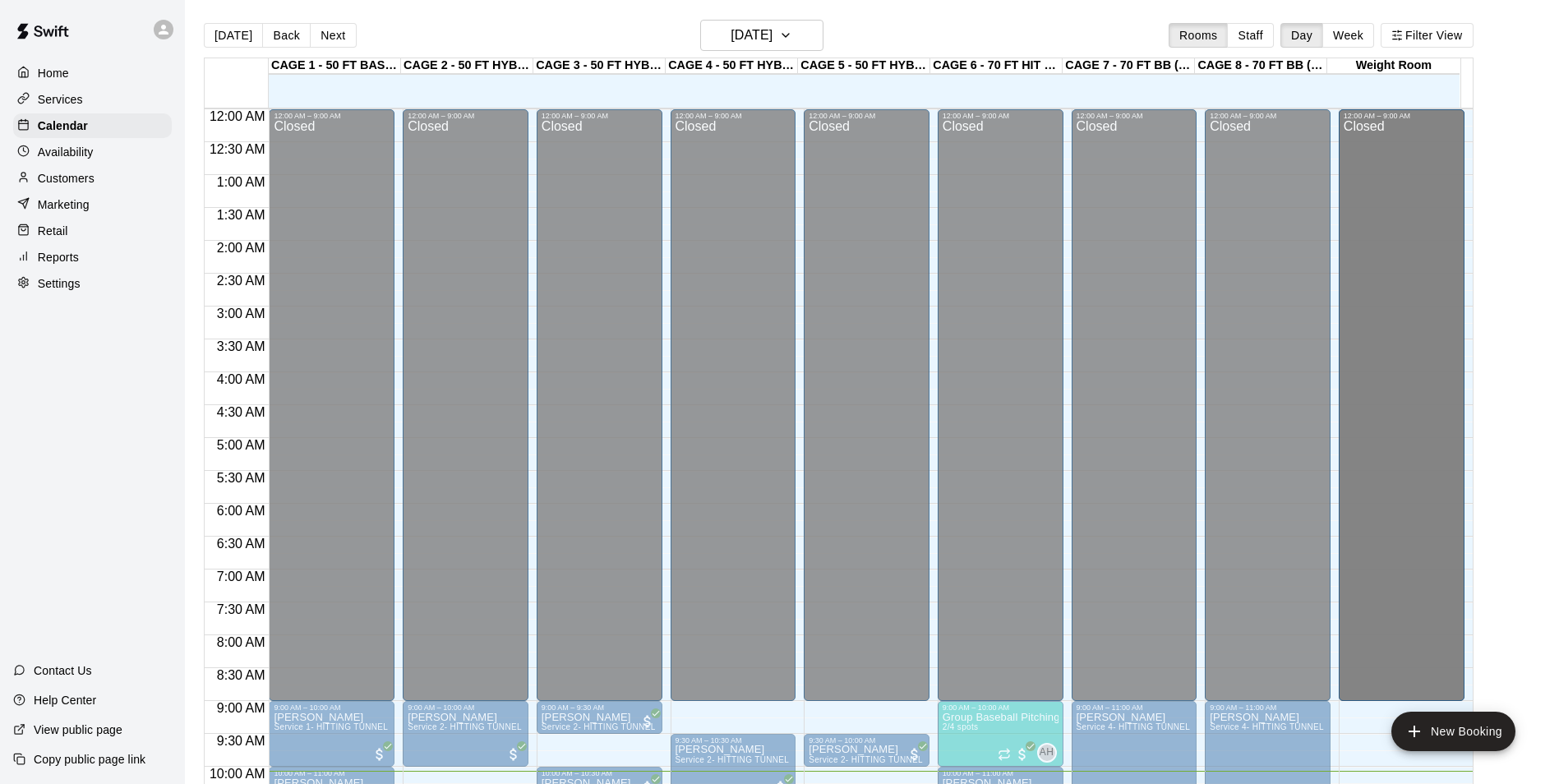
drag, startPoint x: 1402, startPoint y: 294, endPoint x: 1385, endPoint y: 263, distance: 35.4
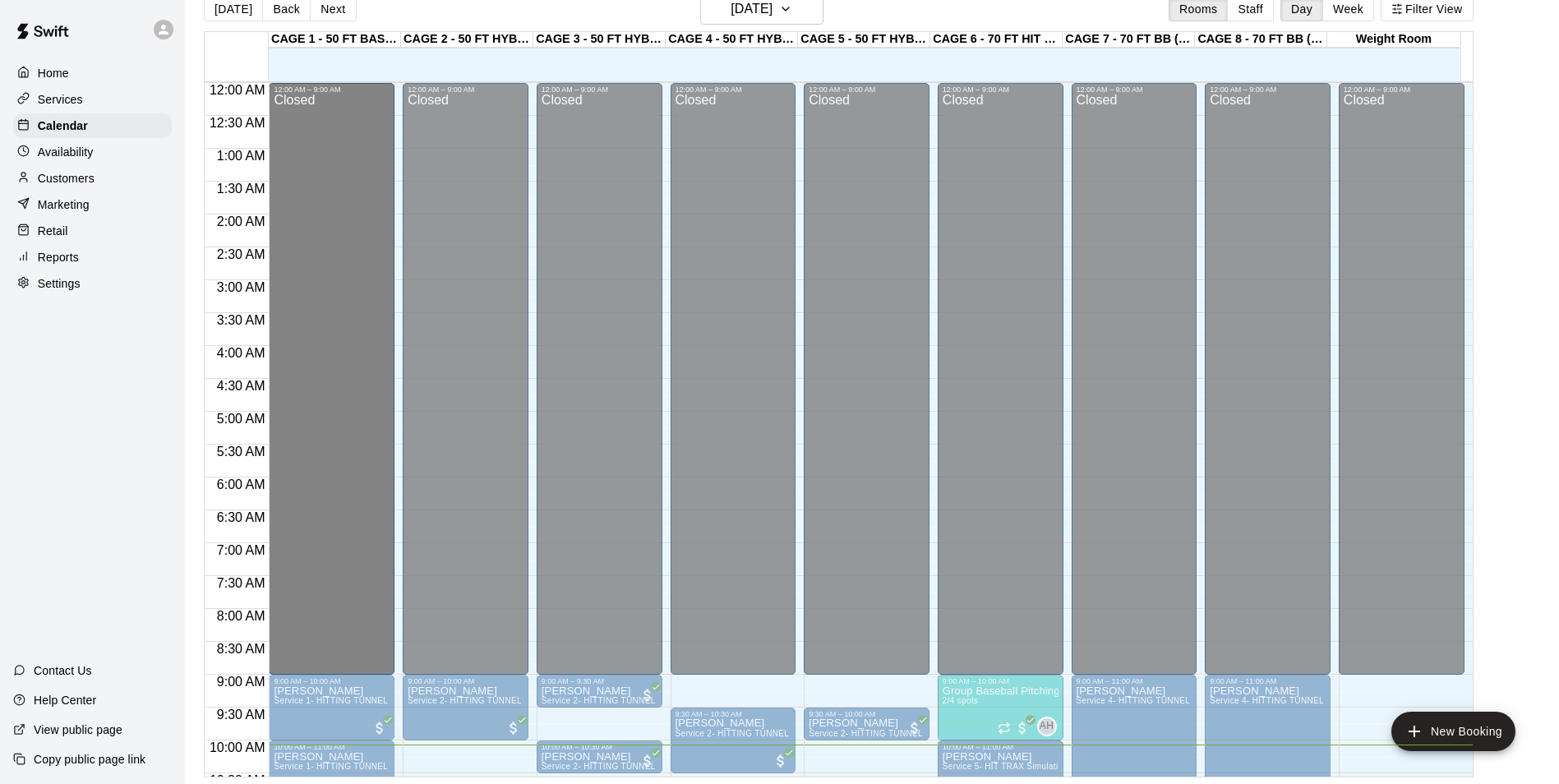
drag, startPoint x: 310, startPoint y: 280, endPoint x: 318, endPoint y: 286, distance: 10.0
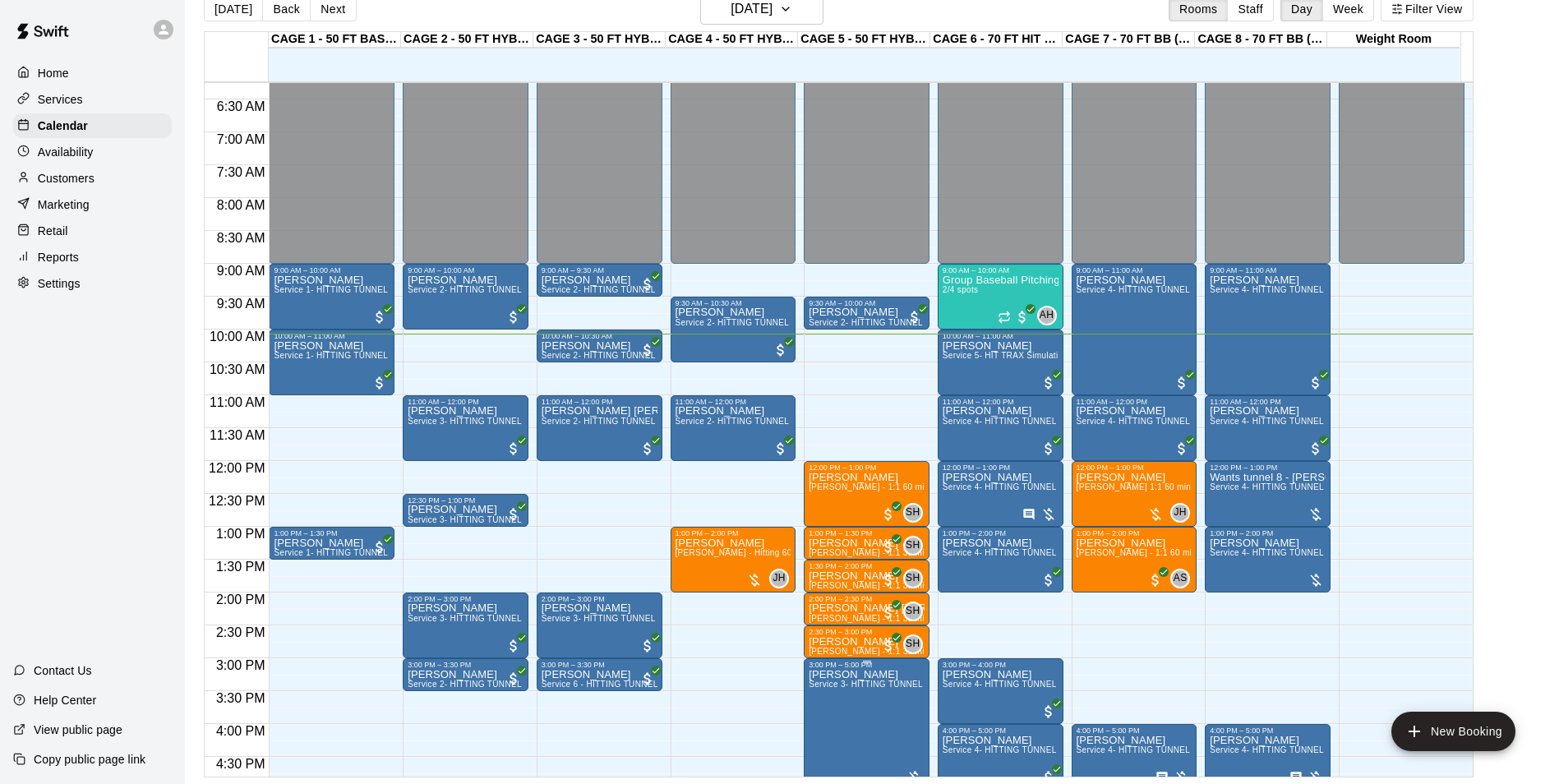
scroll to position [493, 0]
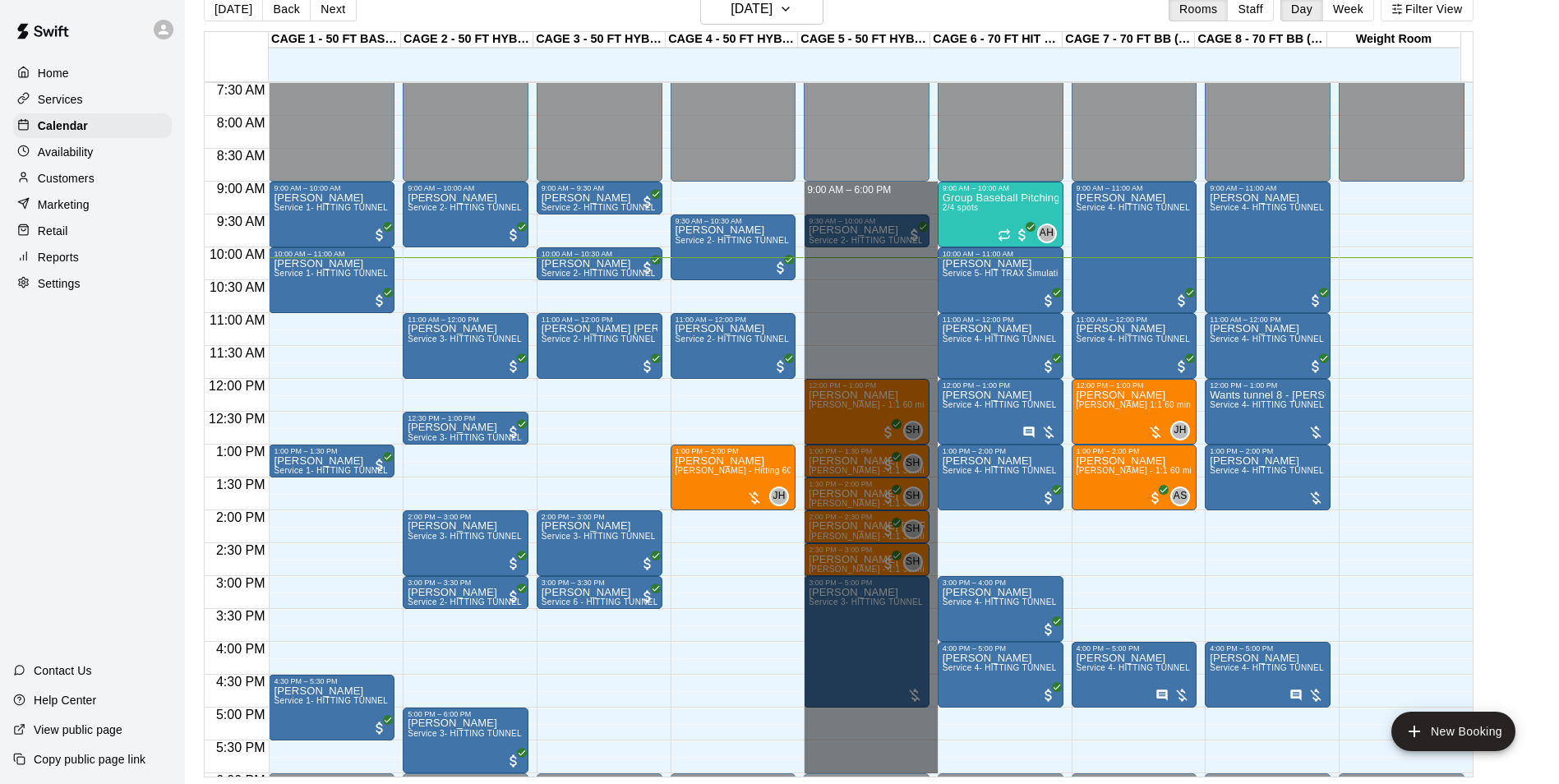
drag, startPoint x: 816, startPoint y: 189, endPoint x: 985, endPoint y: 813, distance: 646.5
click at [985, 783] on html "Home Services Calendar Availability Customers Marketing Retail Reports Settings…" at bounding box center [779, 378] width 1559 height 810
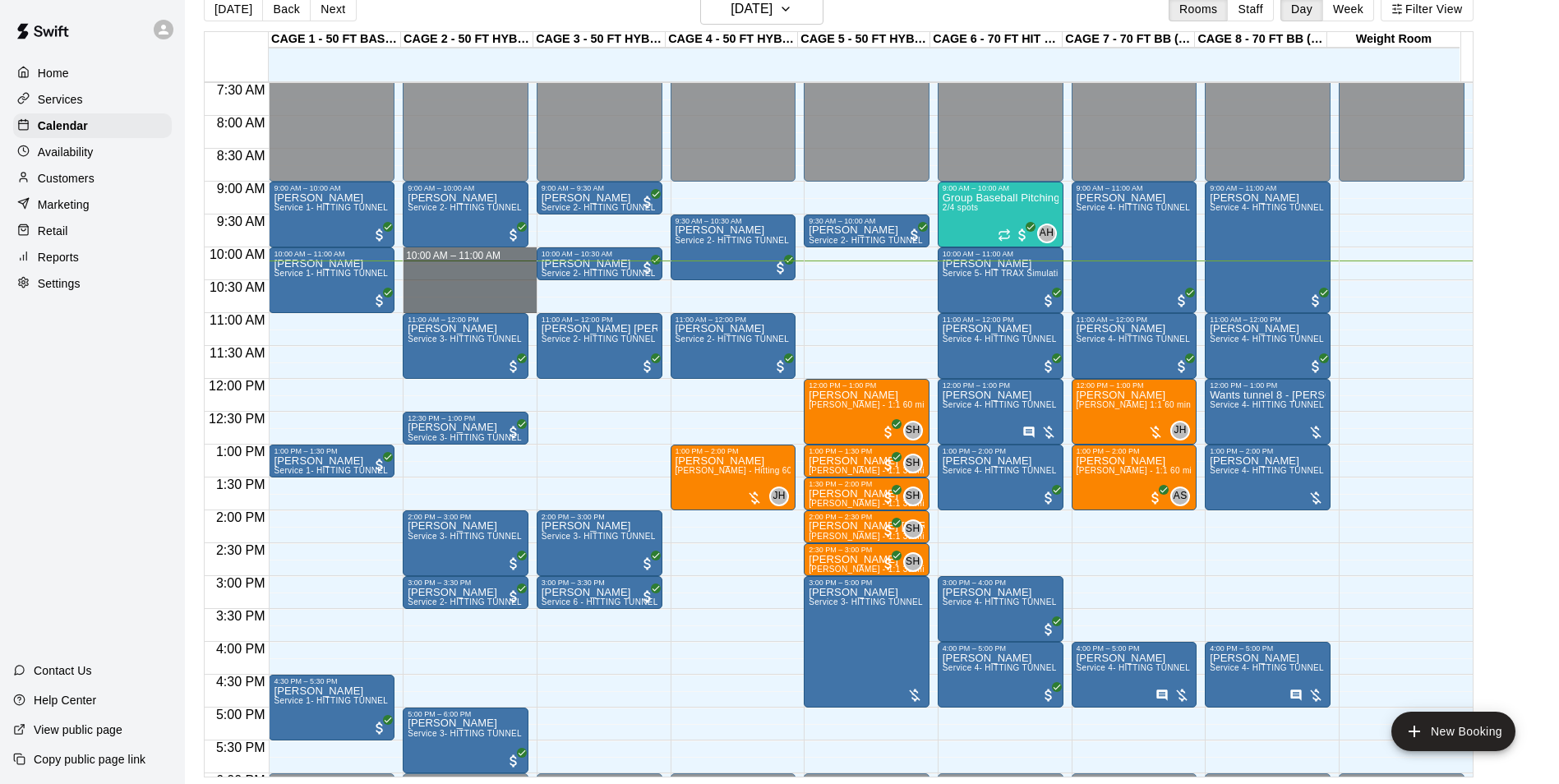
drag, startPoint x: 414, startPoint y: 263, endPoint x: 406, endPoint y: 311, distance: 48.7
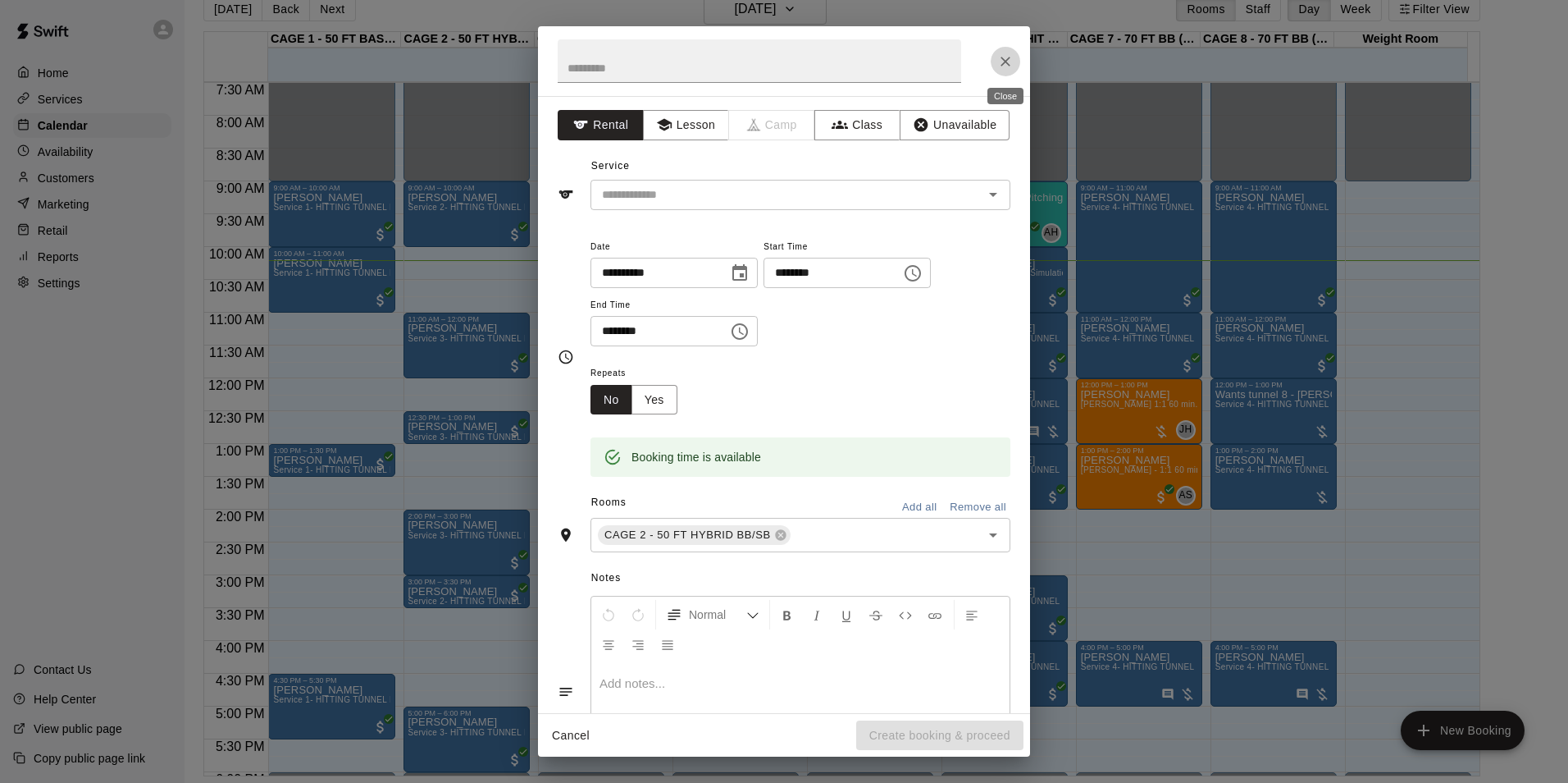
click at [999, 63] on icon "Close" at bounding box center [1005, 61] width 16 height 16
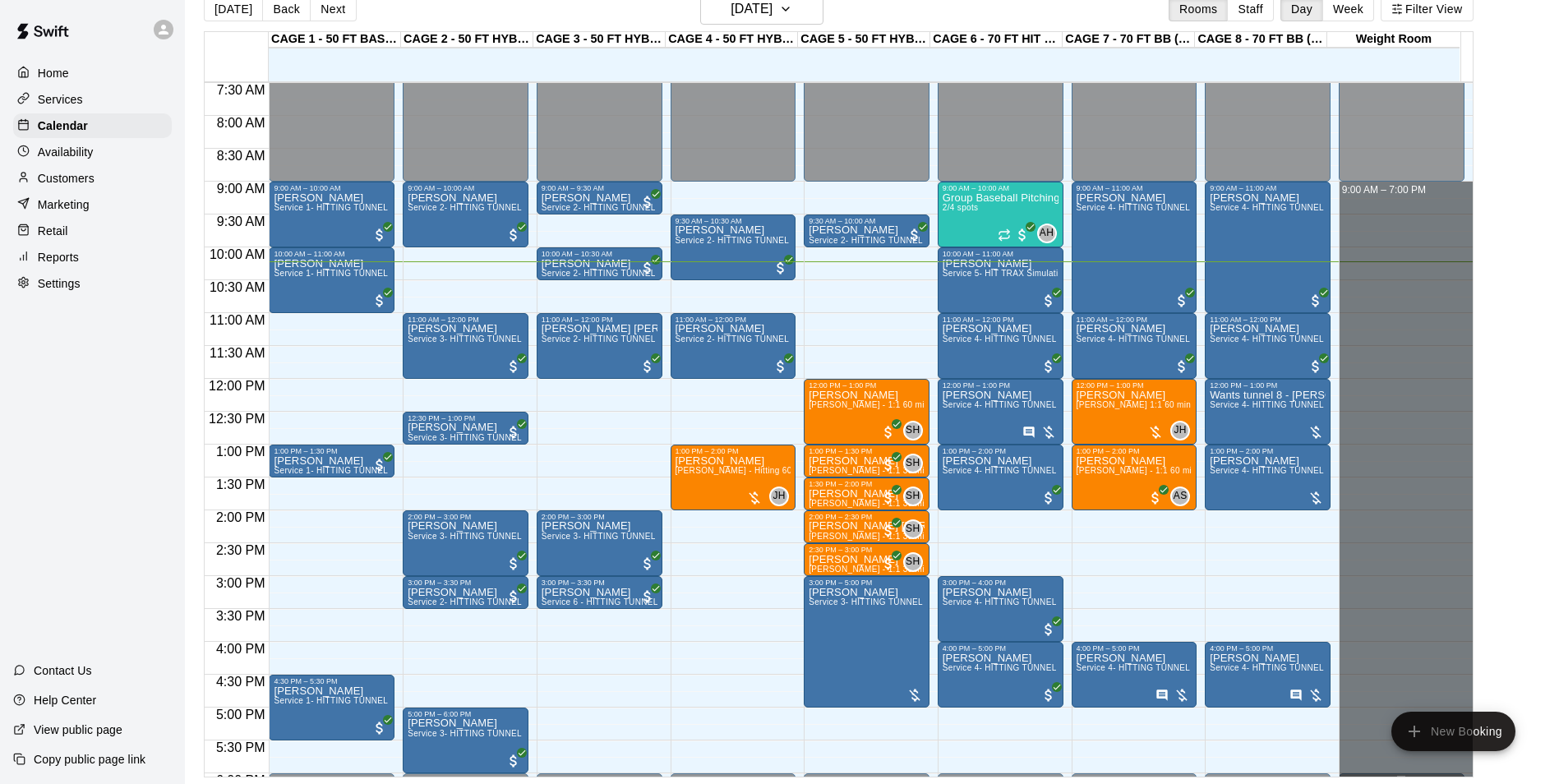
drag, startPoint x: 1348, startPoint y: 190, endPoint x: 1428, endPoint y: 775, distance: 590.4
click at [1431, 783] on html "Home Services Calendar Availability Customers Marketing Retail Reports Settings…" at bounding box center [779, 378] width 1559 height 810
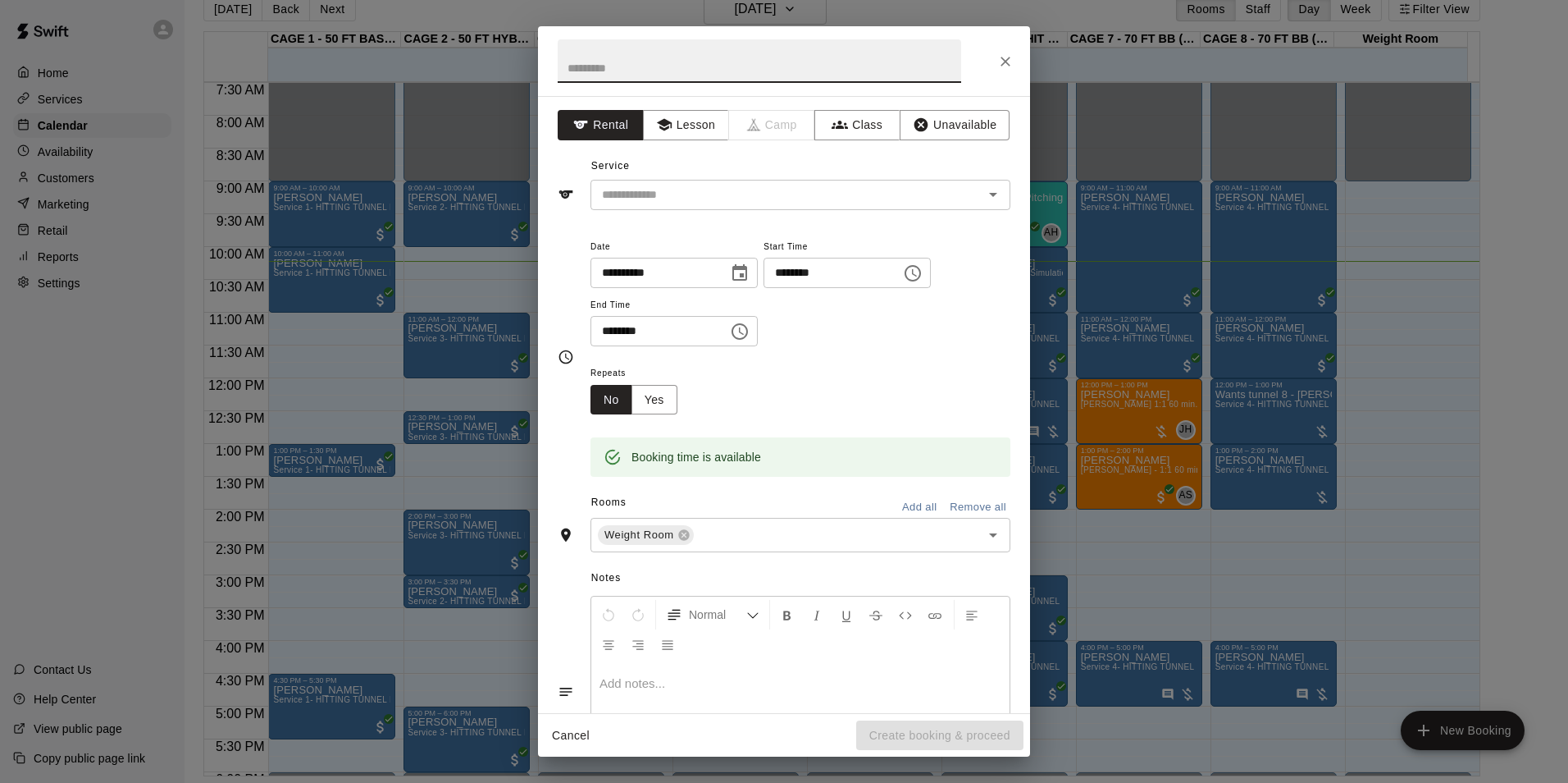
click at [991, 57] on button "Close" at bounding box center [1005, 62] width 29 height 29
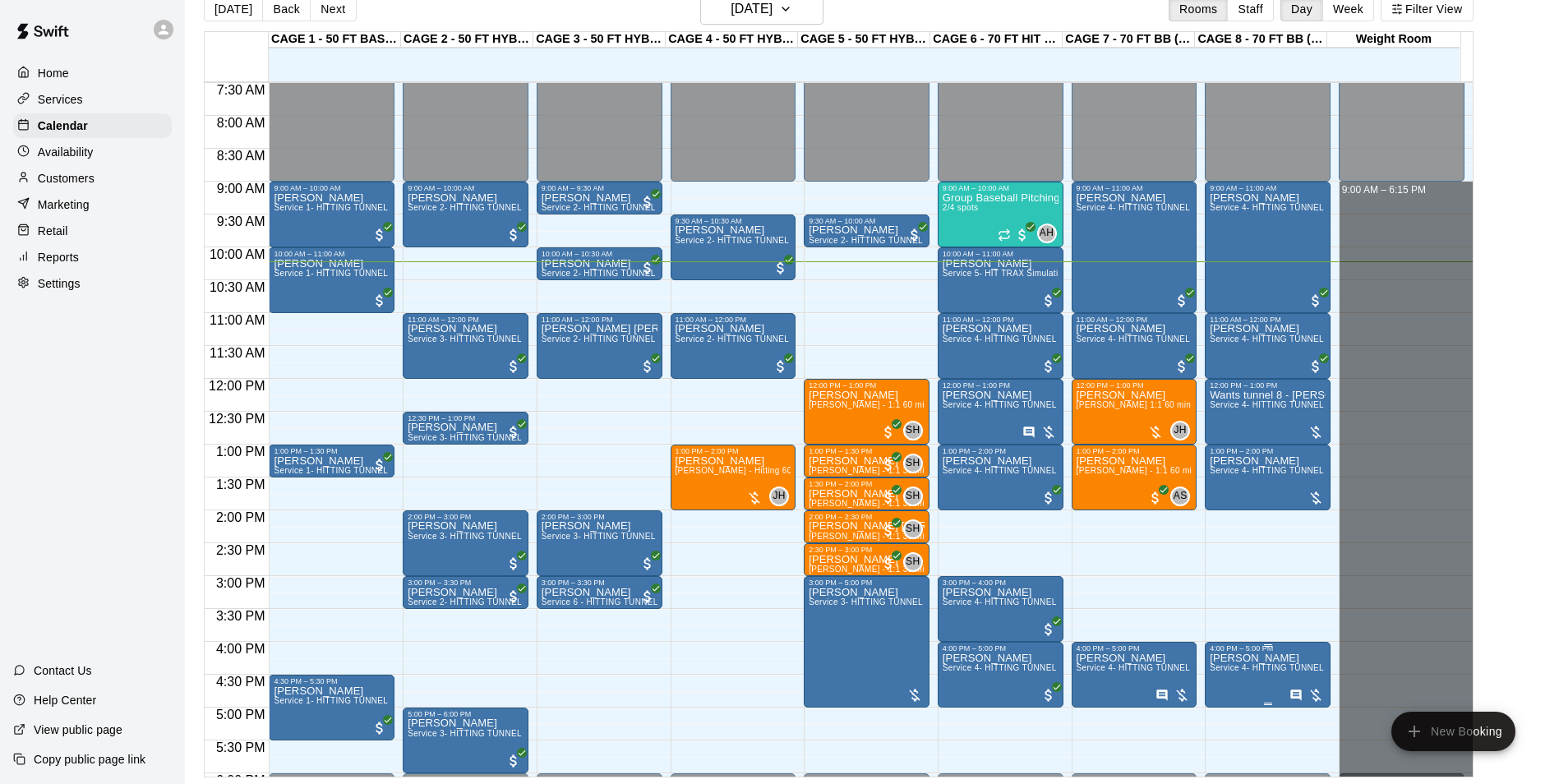
drag, startPoint x: 1336, startPoint y: 184, endPoint x: 1326, endPoint y: 682, distance: 498.1
click at [1317, 757] on div "12:00 AM 12:30 AM 1:00 AM 1:30 AM 2:00 AM 2:30 AM 3:00 AM 3:30 AM 4:00 AM 4:30 …" at bounding box center [838, 429] width 1268 height 695
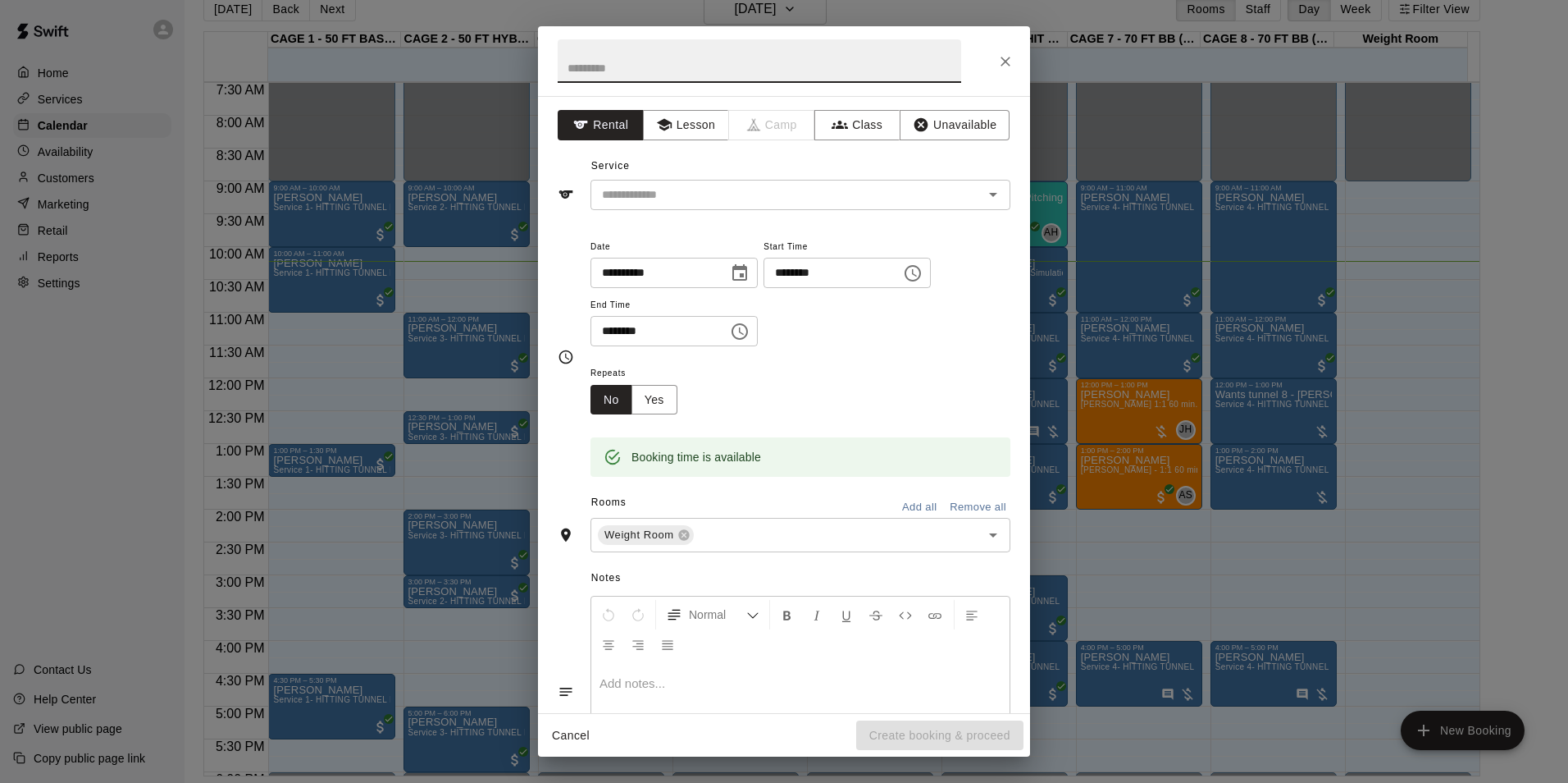
click at [1004, 56] on icon "Close" at bounding box center [1005, 61] width 16 height 16
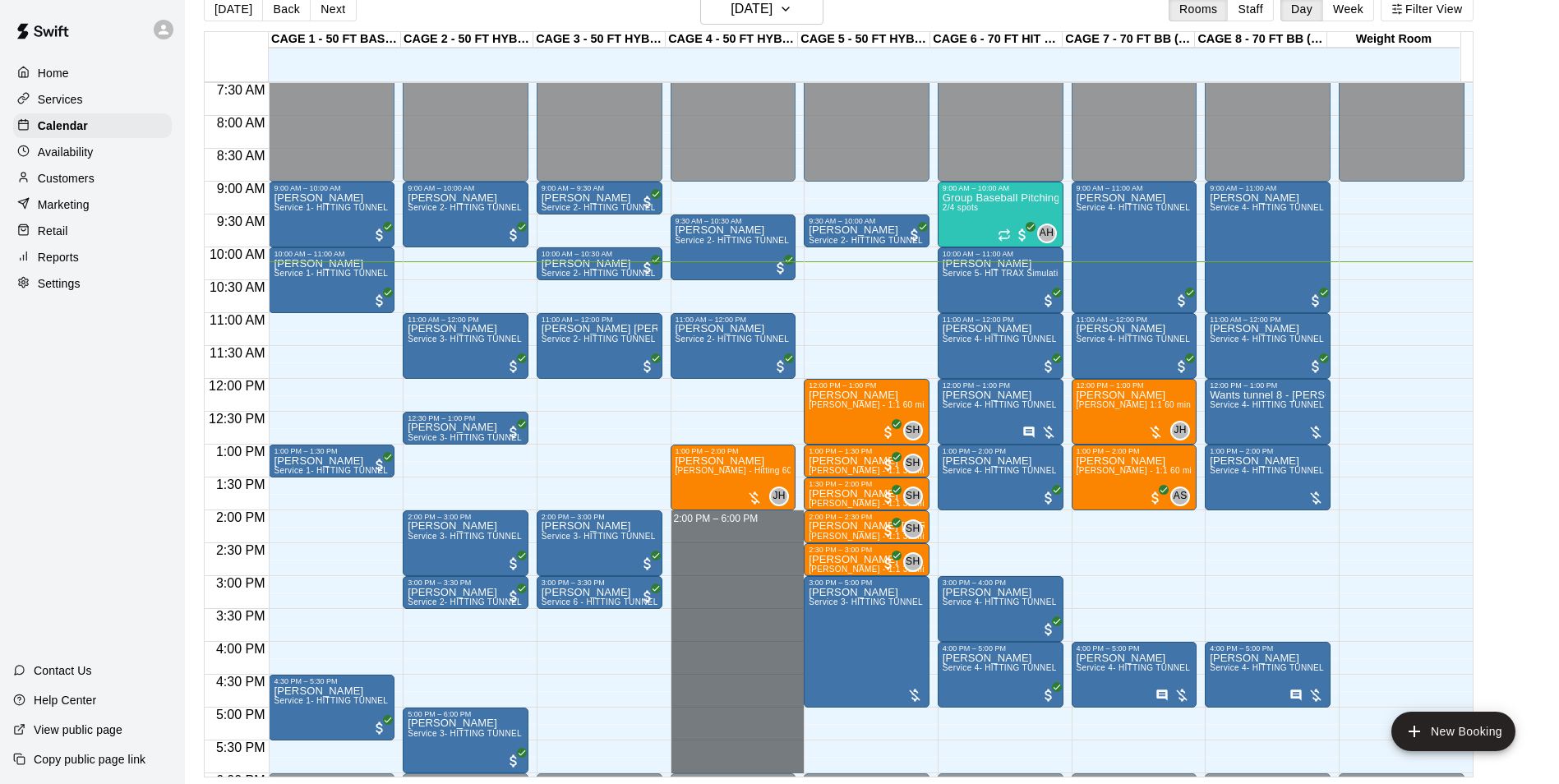
drag, startPoint x: 674, startPoint y: 515, endPoint x: 687, endPoint y: 761, distance: 246.3
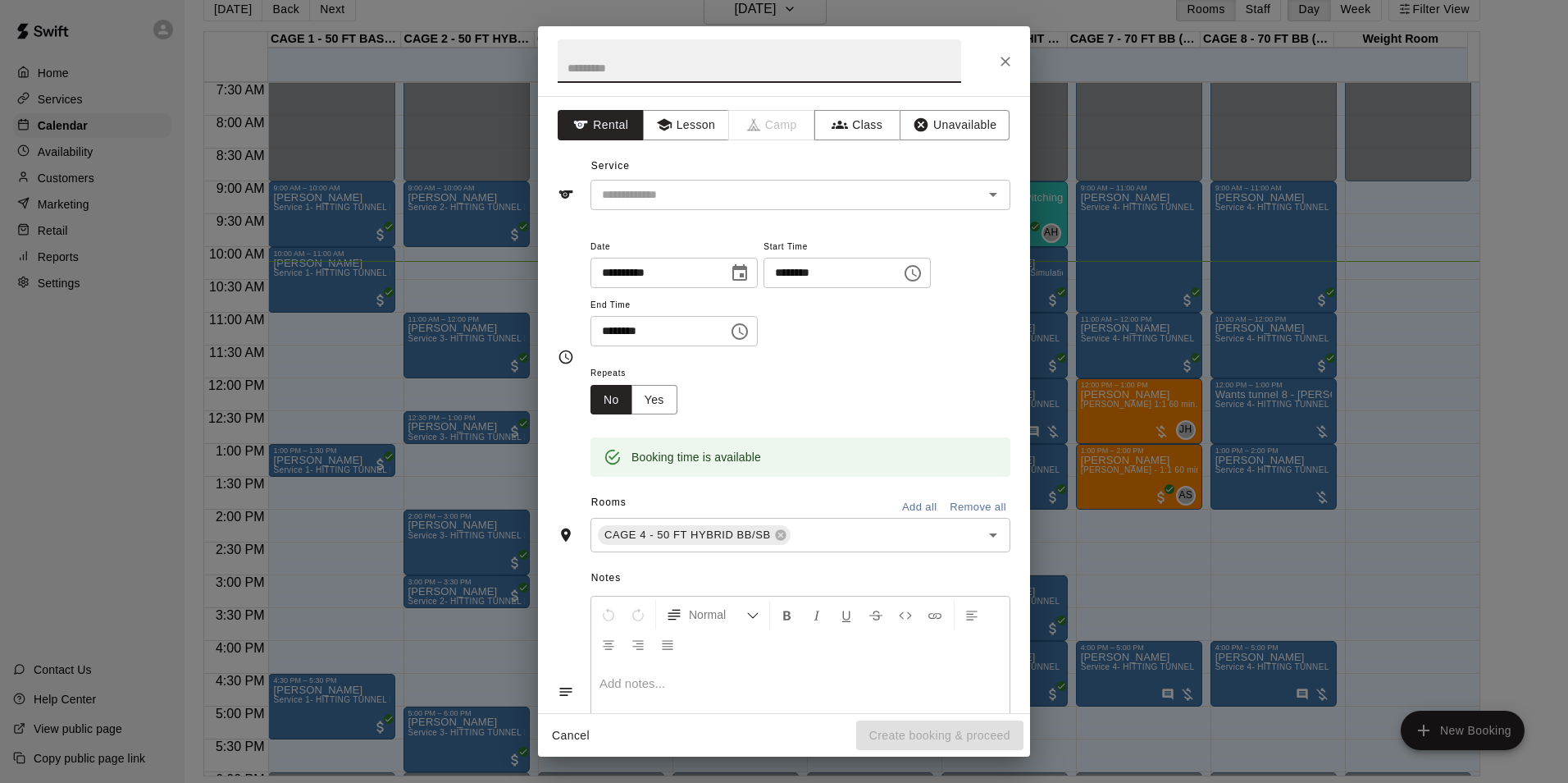
click at [1001, 63] on icon "Close" at bounding box center [1005, 61] width 16 height 16
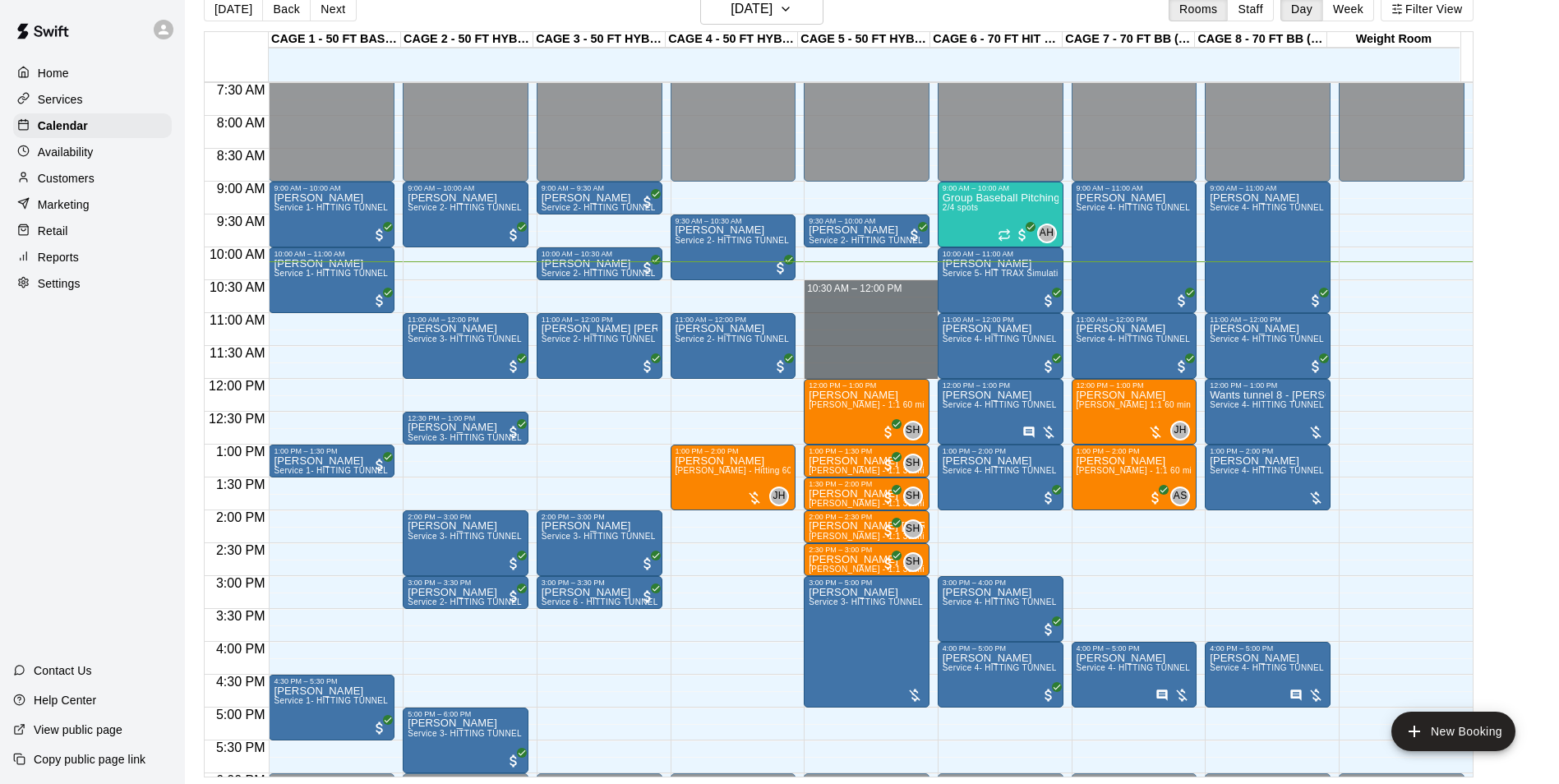
drag, startPoint x: 807, startPoint y: 283, endPoint x: 811, endPoint y: 378, distance: 95.1
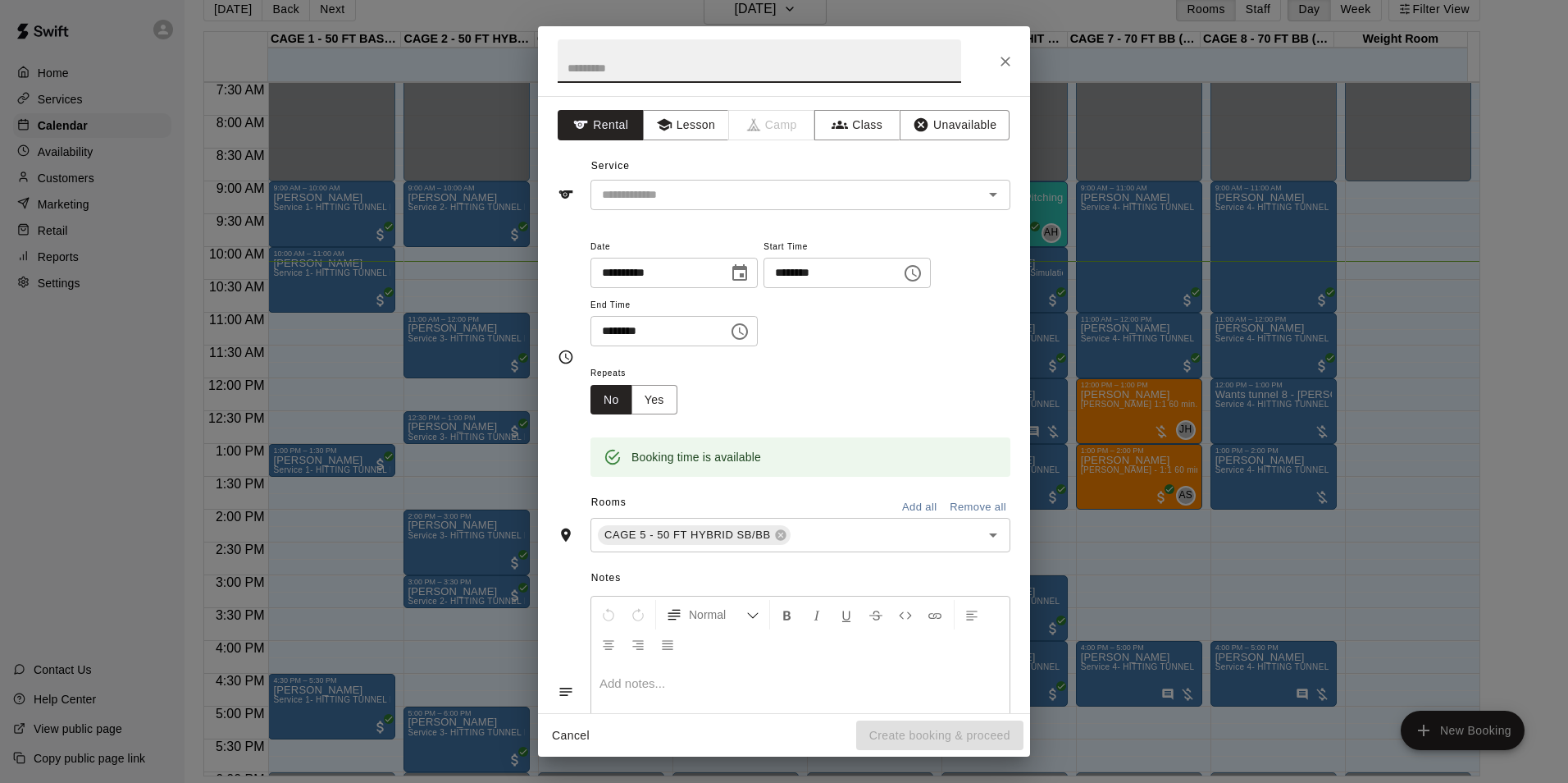
click at [997, 53] on button "Close" at bounding box center [1005, 62] width 29 height 29
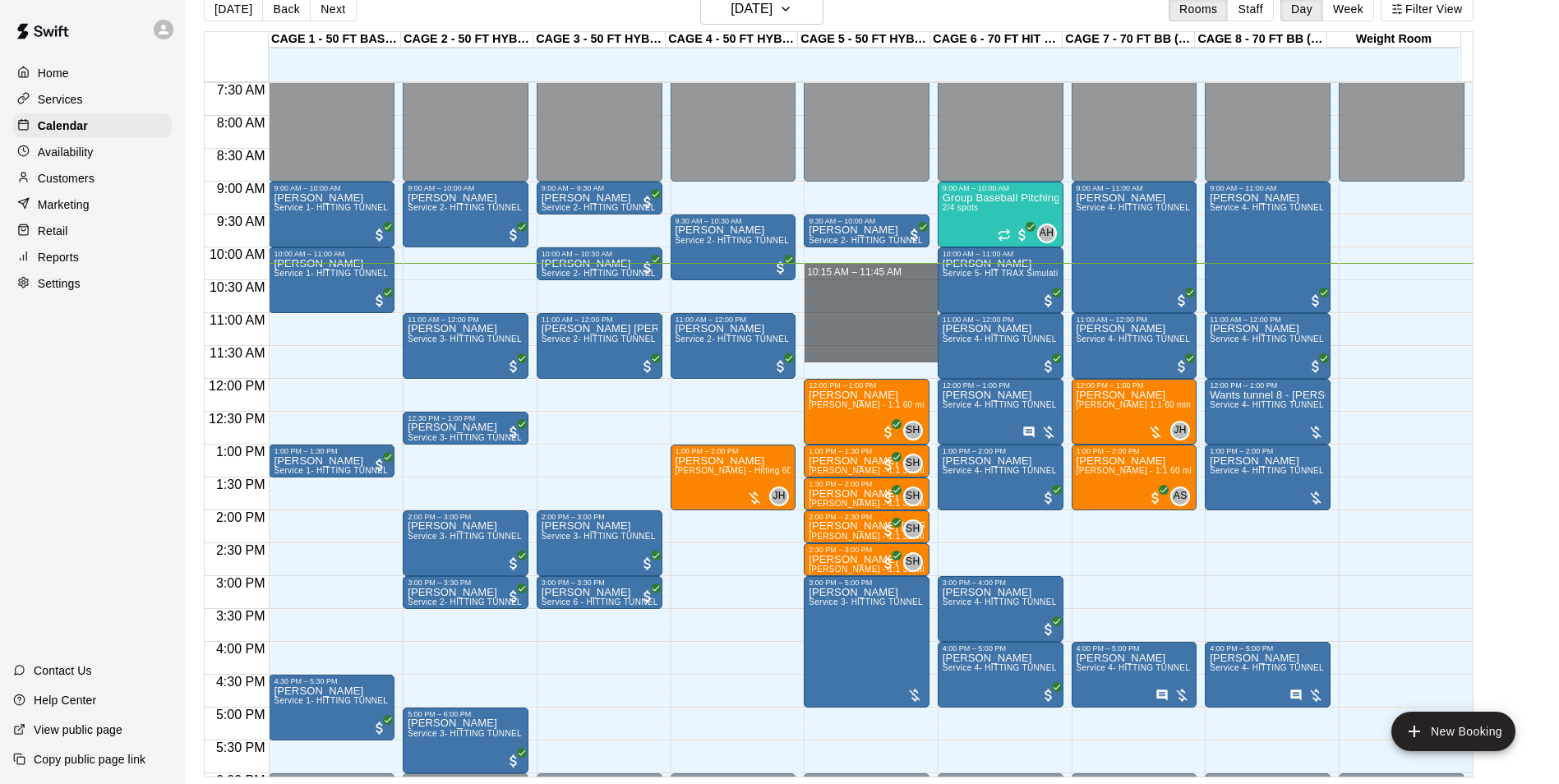
drag, startPoint x: 825, startPoint y: 280, endPoint x: 844, endPoint y: 358, distance: 80.3
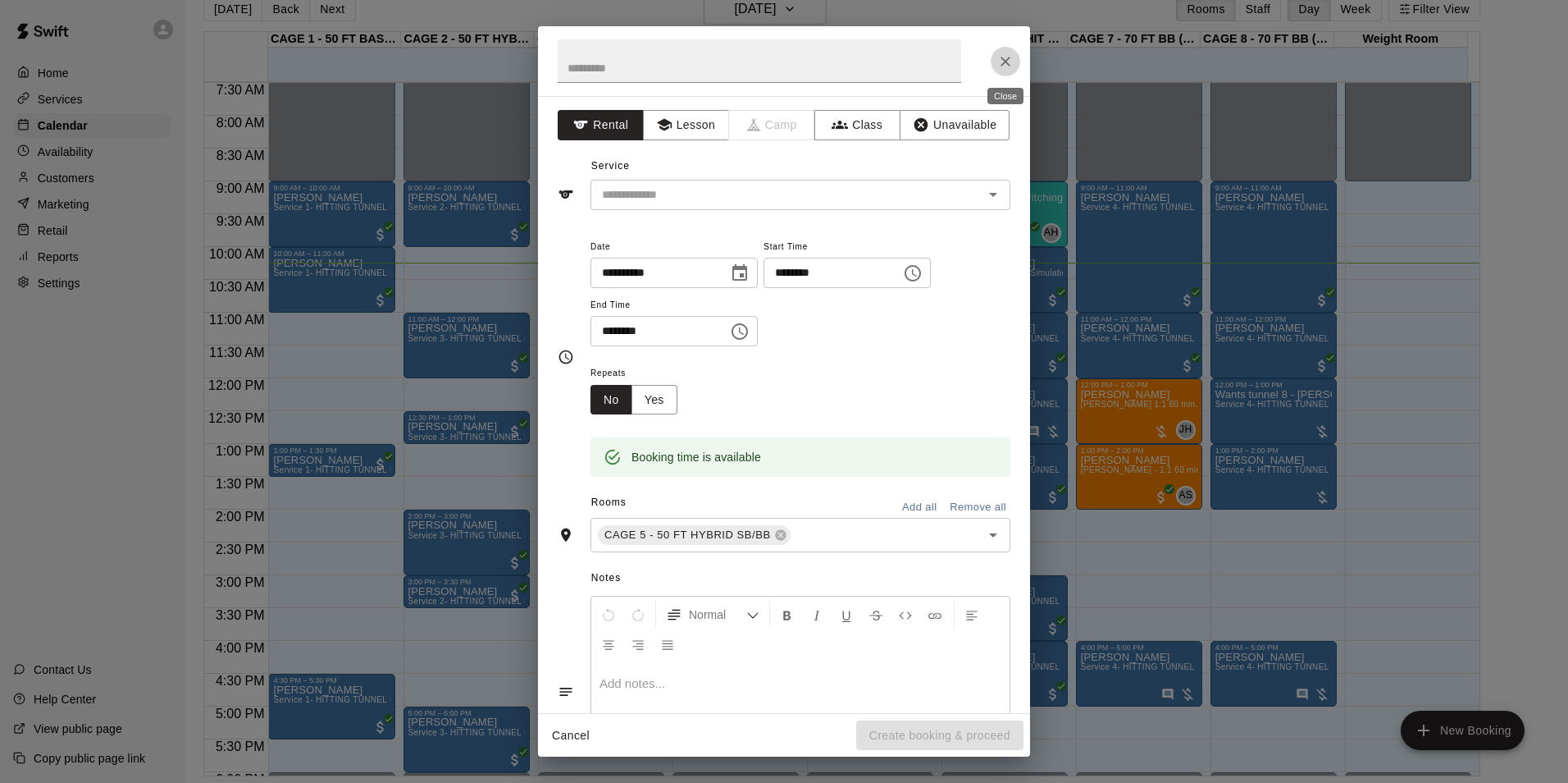
click at [1002, 55] on icon "Close" at bounding box center [1005, 61] width 16 height 16
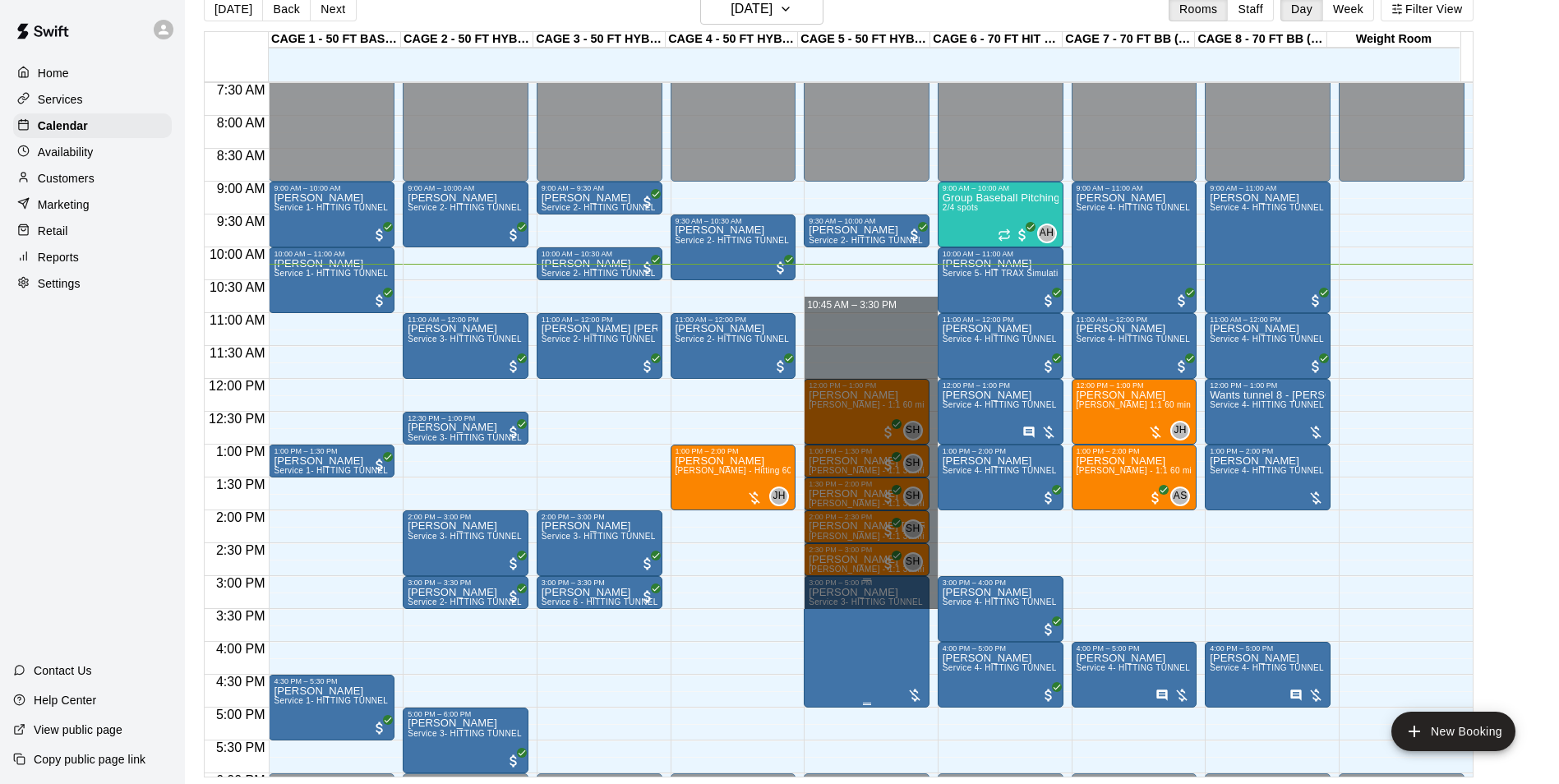
drag, startPoint x: 830, startPoint y: 305, endPoint x: 842, endPoint y: 613, distance: 308.2
drag, startPoint x: 821, startPoint y: 306, endPoint x: 862, endPoint y: 634, distance: 330.6
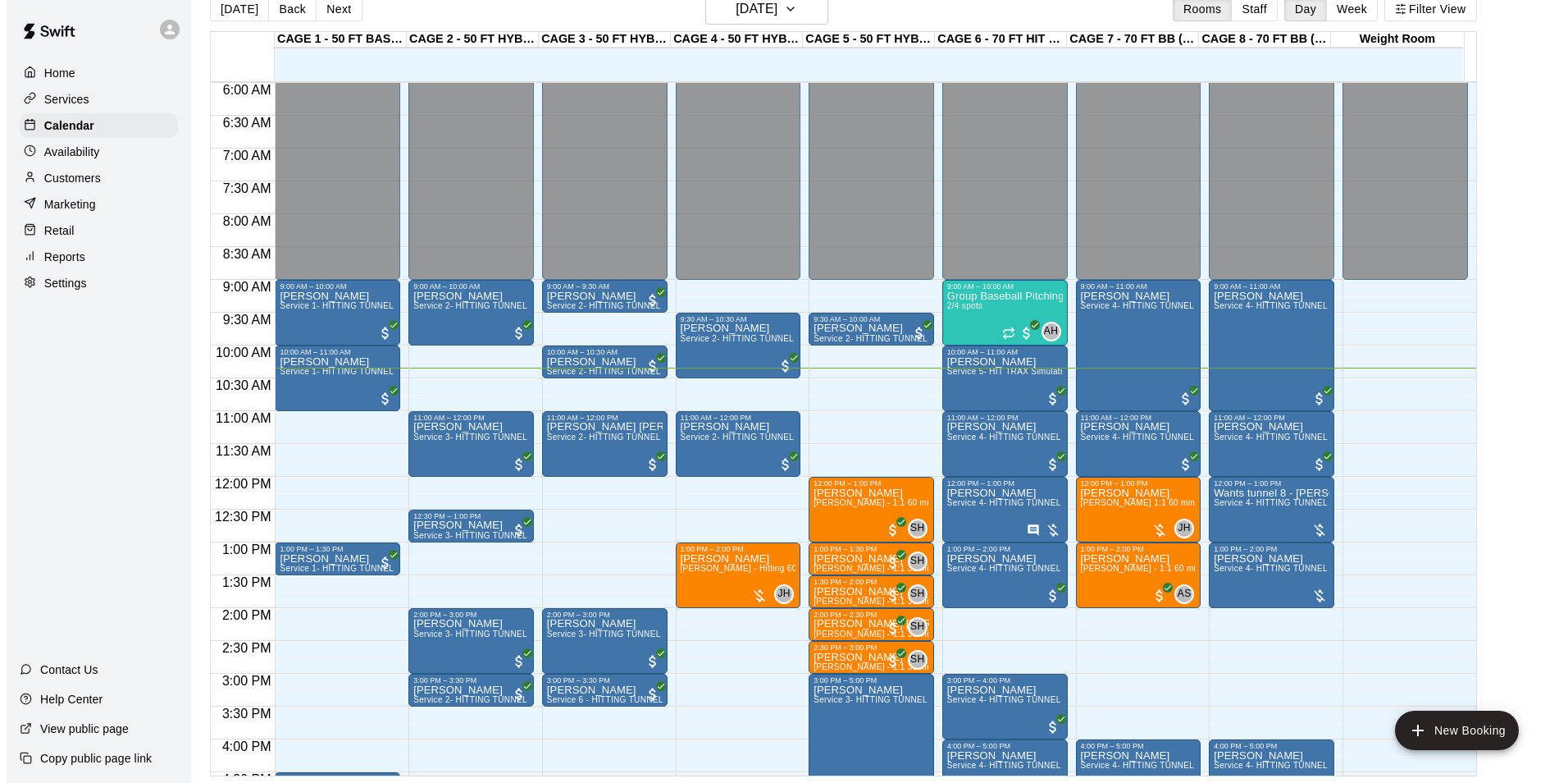
scroll to position [393, 0]
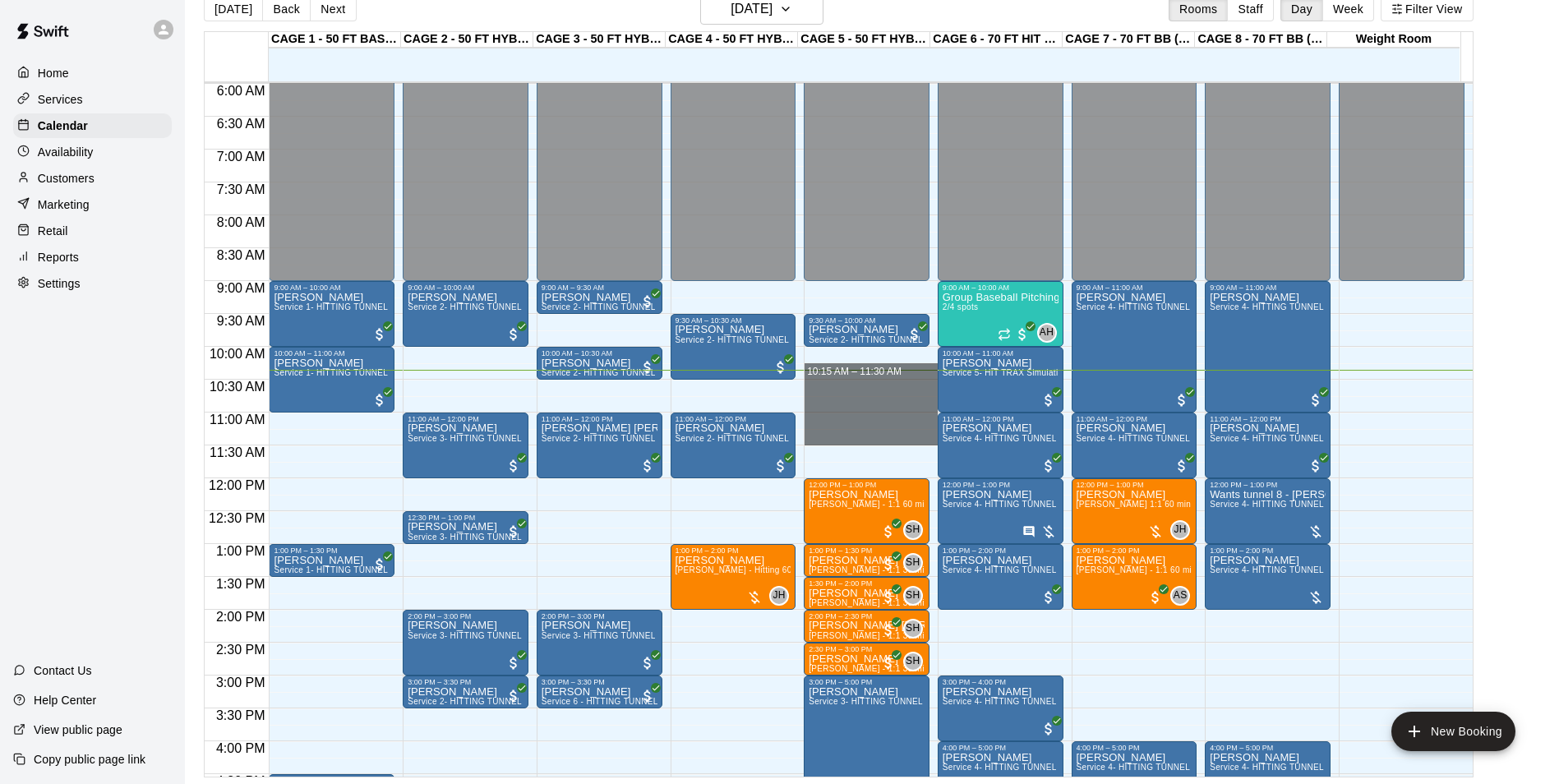
drag, startPoint x: 877, startPoint y: 371, endPoint x: 883, endPoint y: 438, distance: 67.3
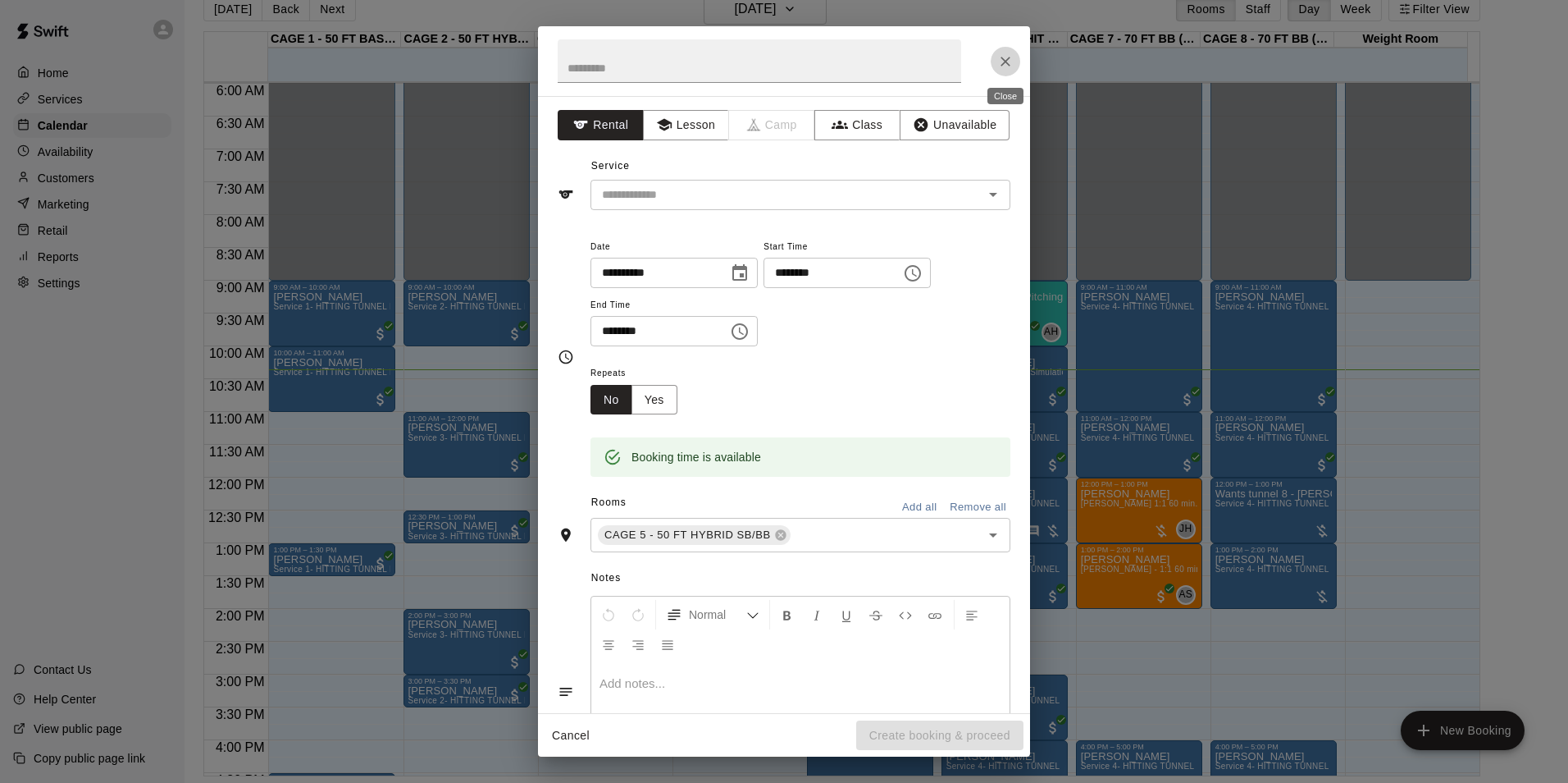
click at [1011, 51] on button "Close" at bounding box center [1005, 62] width 29 height 29
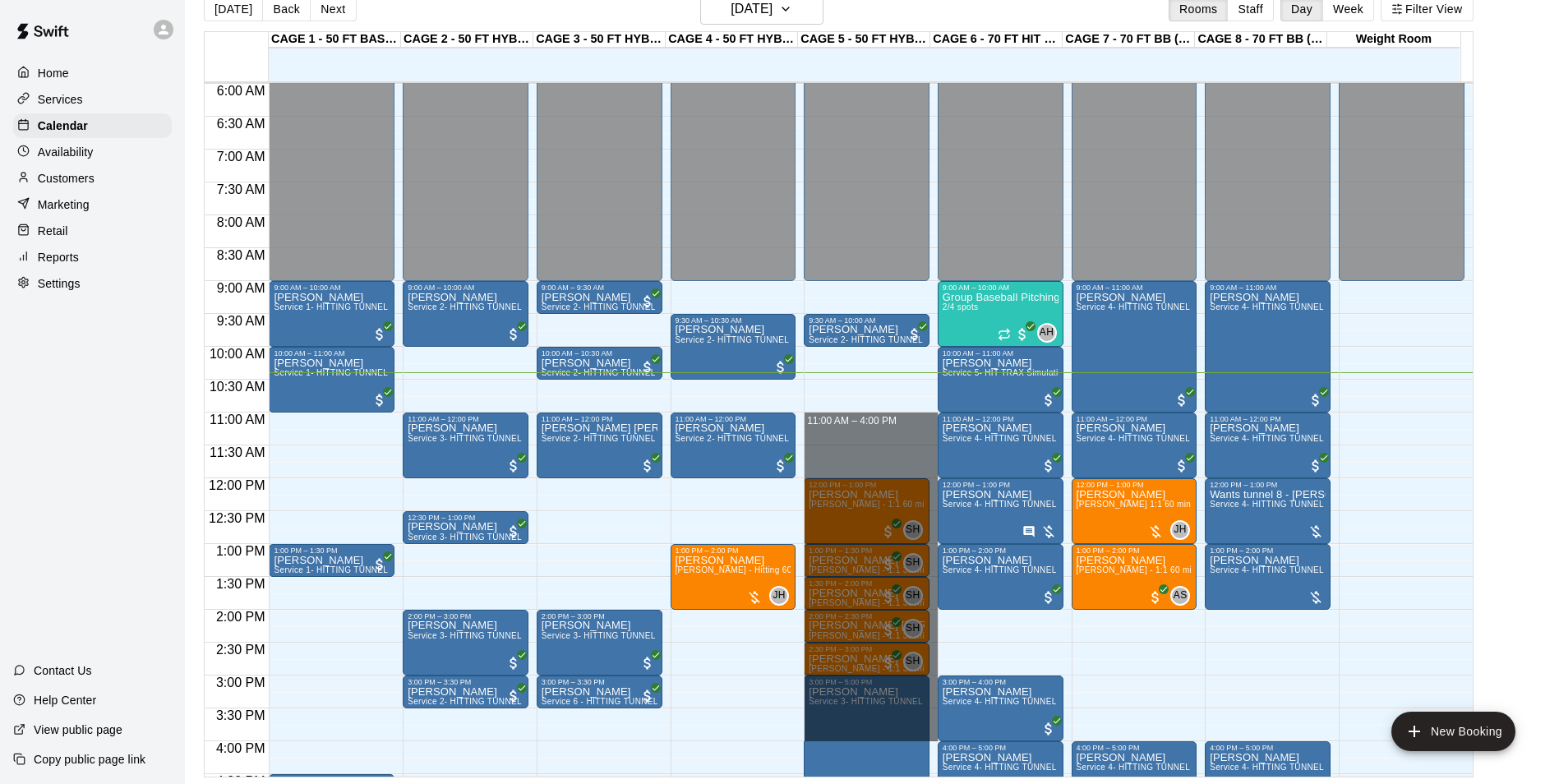
drag, startPoint x: 804, startPoint y: 415, endPoint x: 875, endPoint y: 728, distance: 321.0
drag, startPoint x: 877, startPoint y: 388, endPoint x: 887, endPoint y: 825, distance: 437.1
click at [887, 783] on html "Home Services Calendar Availability Customers Marketing Retail Reports Settings…" at bounding box center [779, 378] width 1559 height 810
drag, startPoint x: 869, startPoint y: 434, endPoint x: 970, endPoint y: 771, distance: 351.8
click at [961, 768] on div "12:00 AM 12:30 AM 1:00 AM 1:30 AM 2:00 AM 2:30 AM 3:00 AM 3:30 AM 4:00 AM 4:30 …" at bounding box center [838, 429] width 1268 height 695
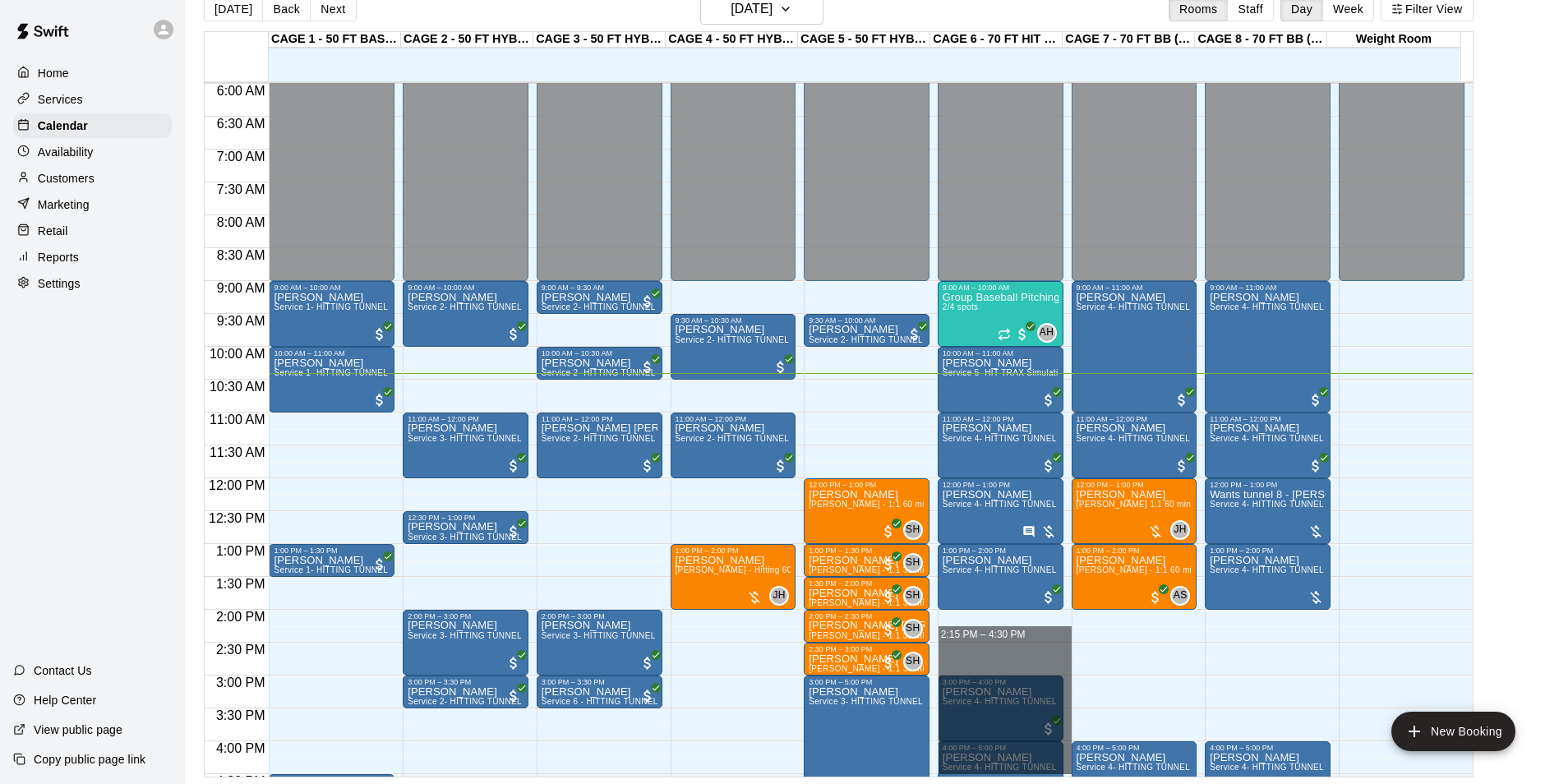
drag, startPoint x: 986, startPoint y: 642, endPoint x: 1012, endPoint y: 762, distance: 122.8
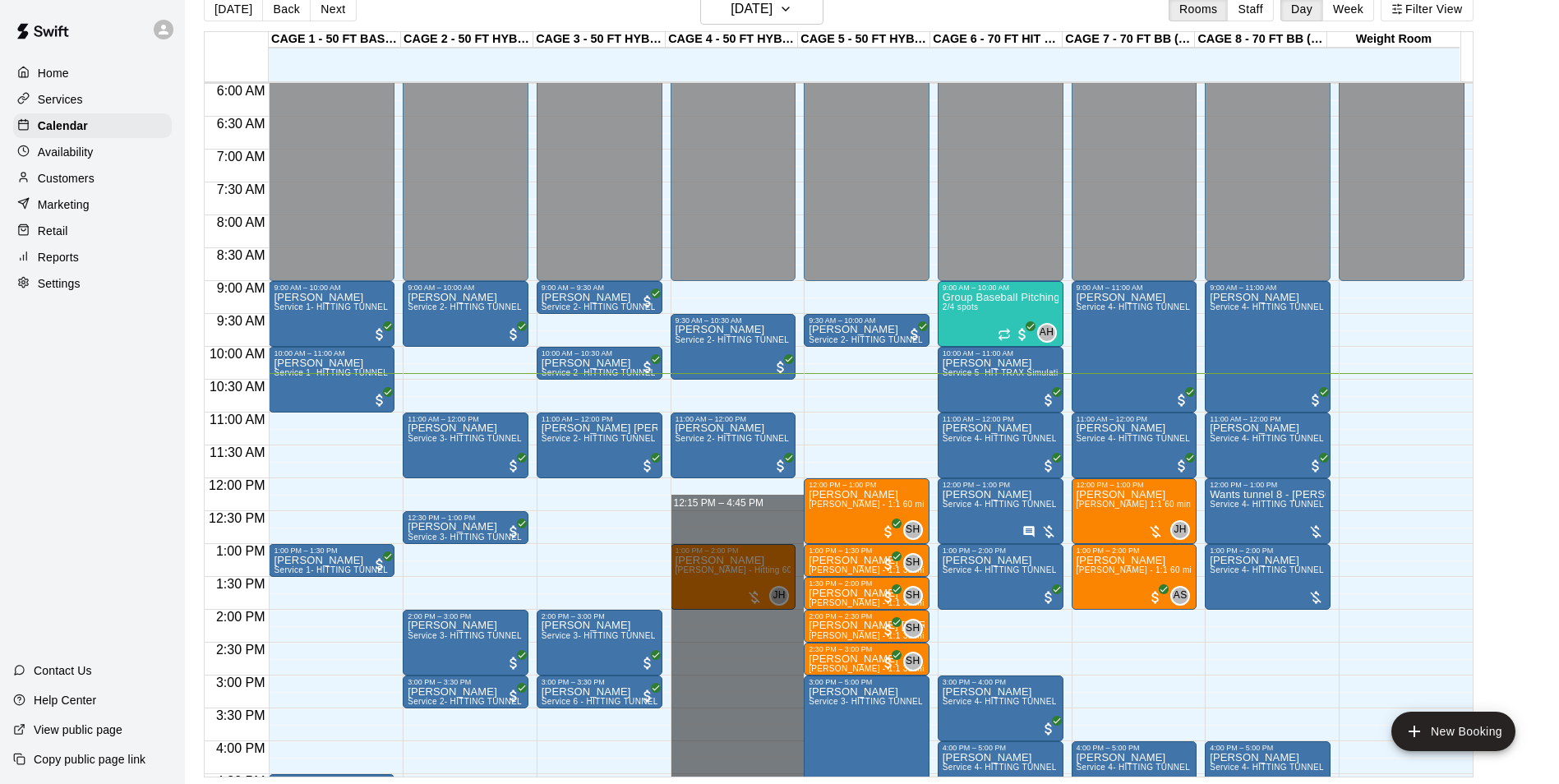
drag, startPoint x: 720, startPoint y: 501, endPoint x: 733, endPoint y: 769, distance: 268.3
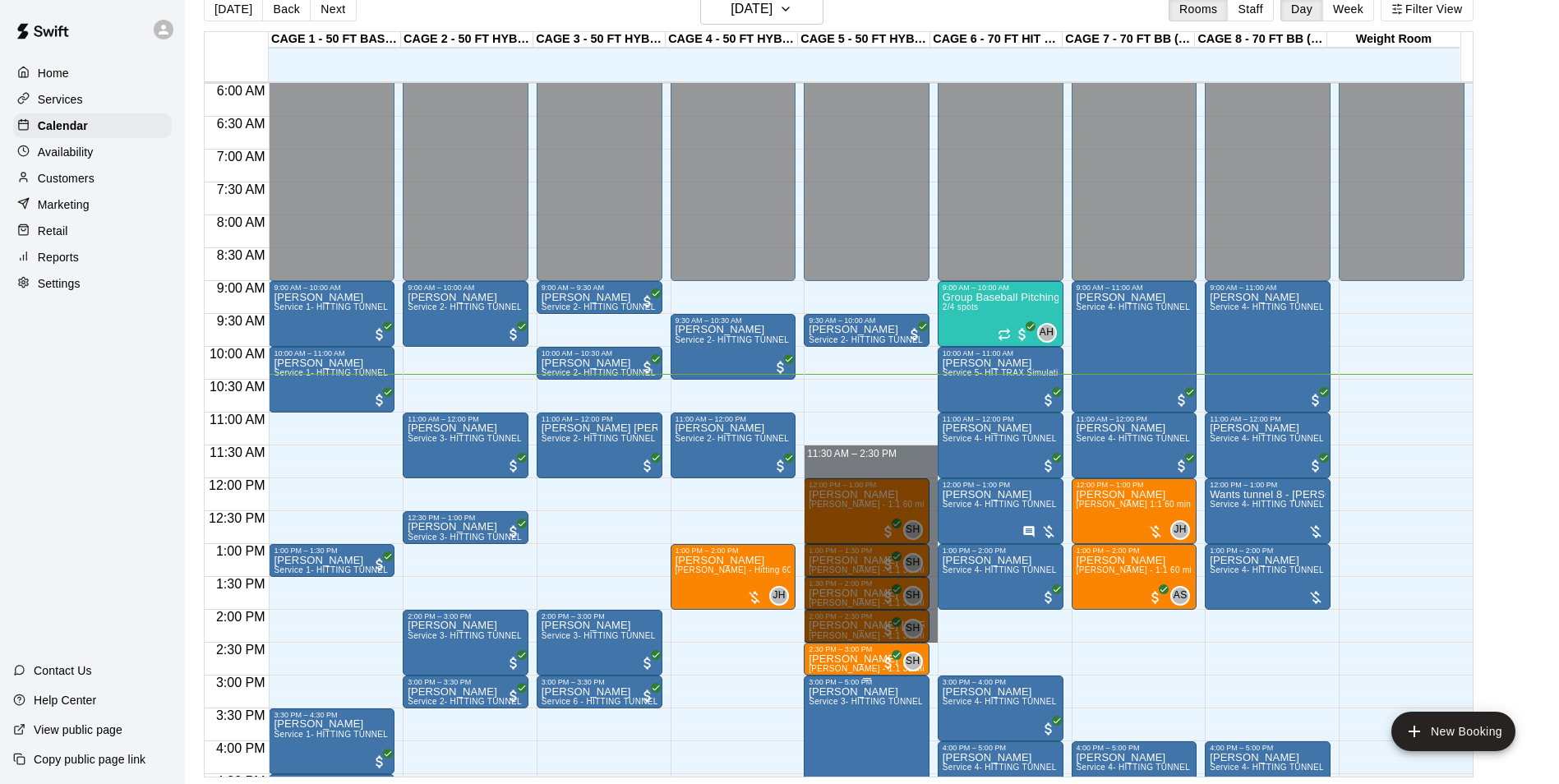
drag, startPoint x: 838, startPoint y: 451, endPoint x: 879, endPoint y: 687, distance: 239.5
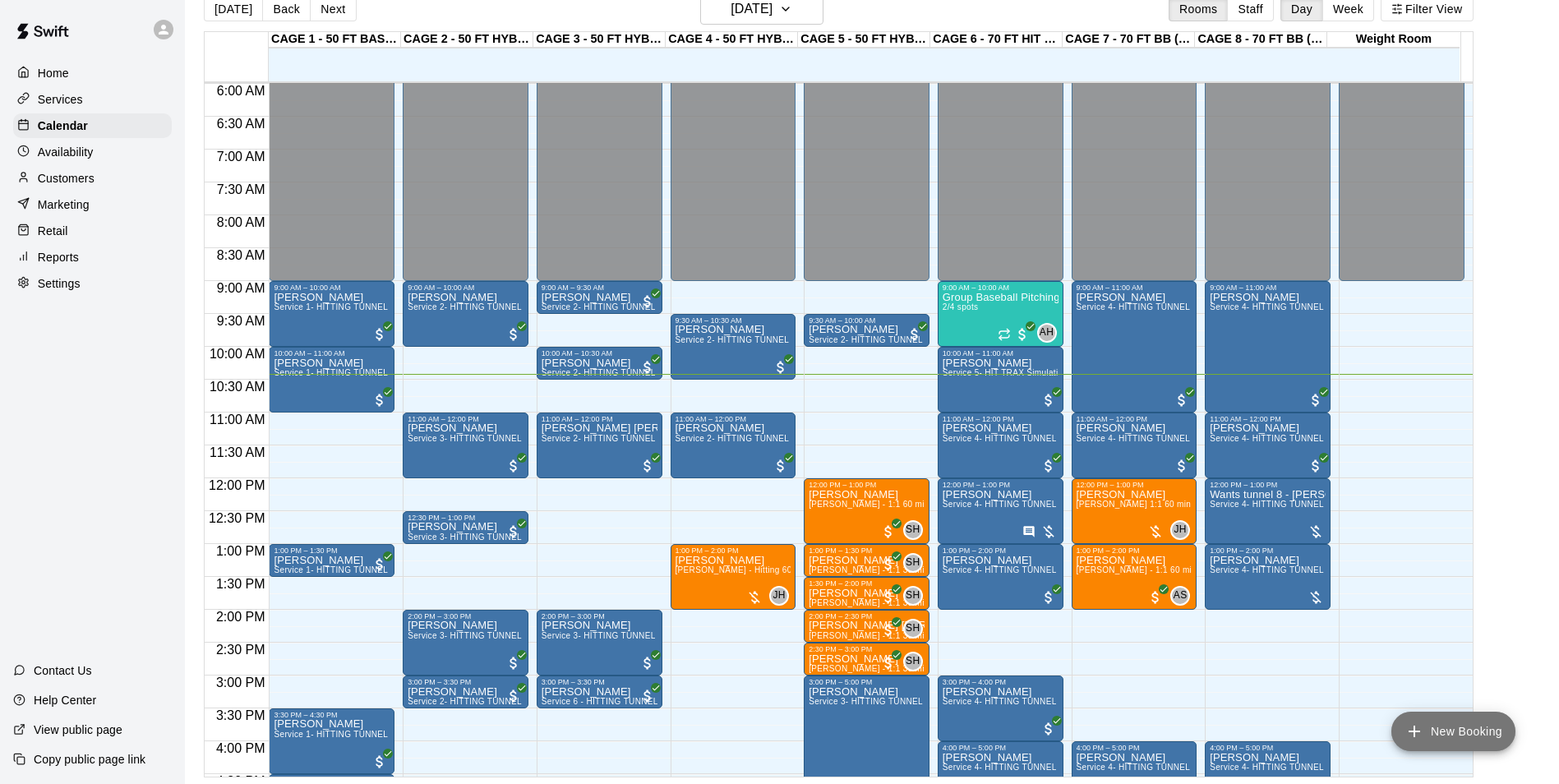
click at [1462, 732] on button "New Booking" at bounding box center [1453, 731] width 124 height 39
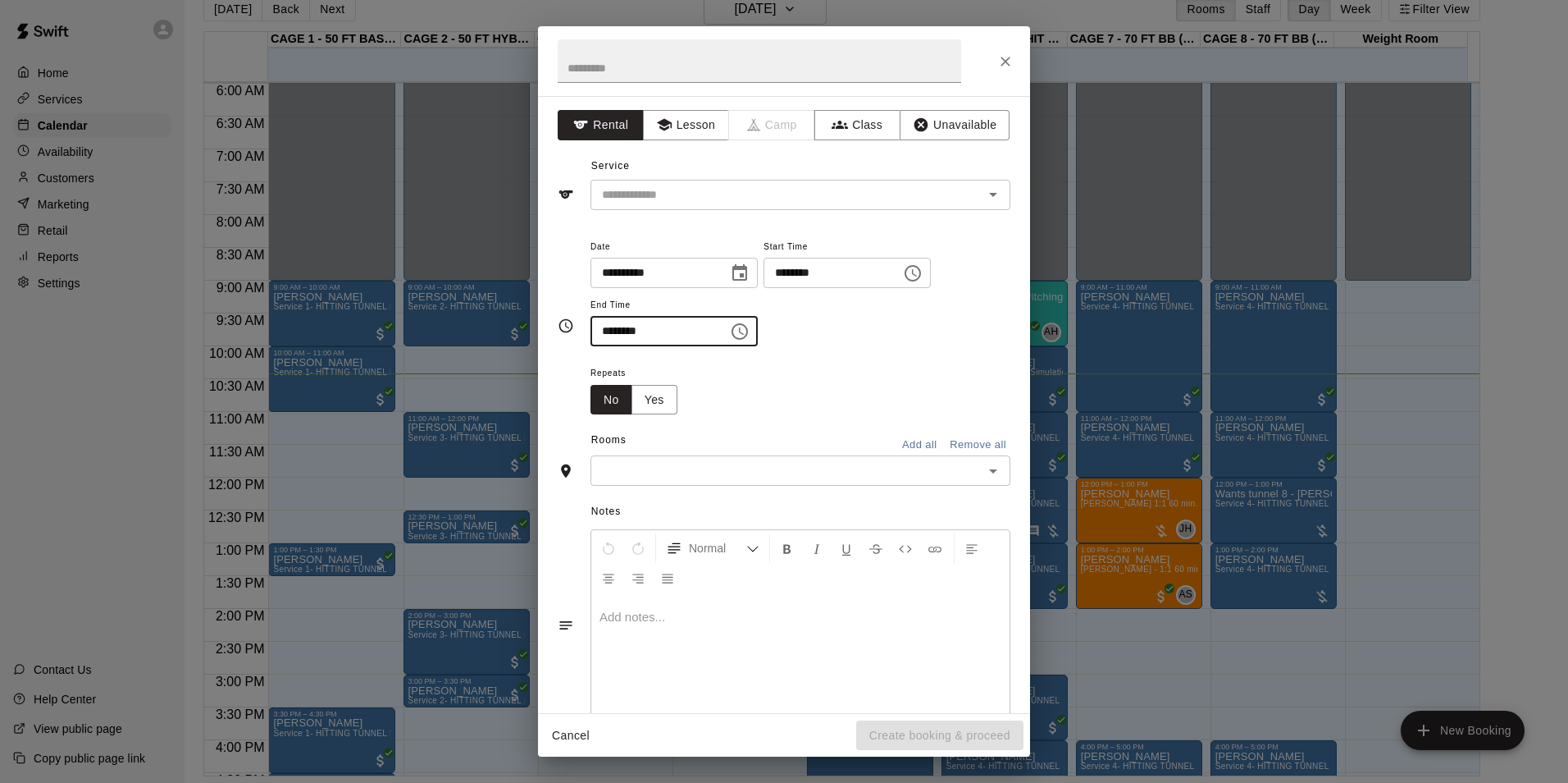
click at [664, 332] on input "********" at bounding box center [653, 331] width 126 height 30
click at [887, 270] on input "********" at bounding box center [826, 272] width 126 height 30
type input "********"
click at [1001, 59] on icon "Close" at bounding box center [1005, 61] width 16 height 16
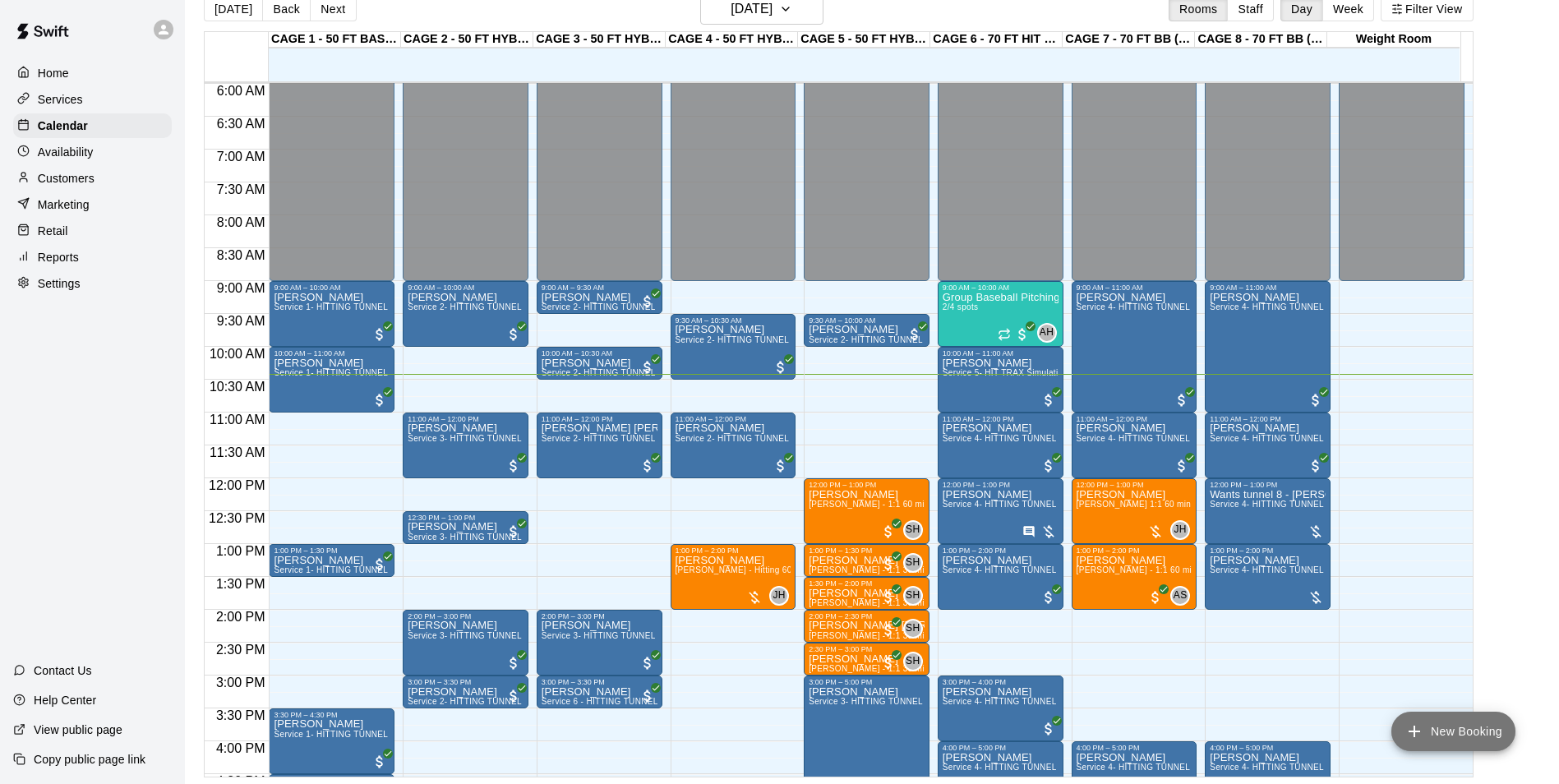
click at [1419, 729] on icon "add" at bounding box center [1414, 731] width 20 height 20
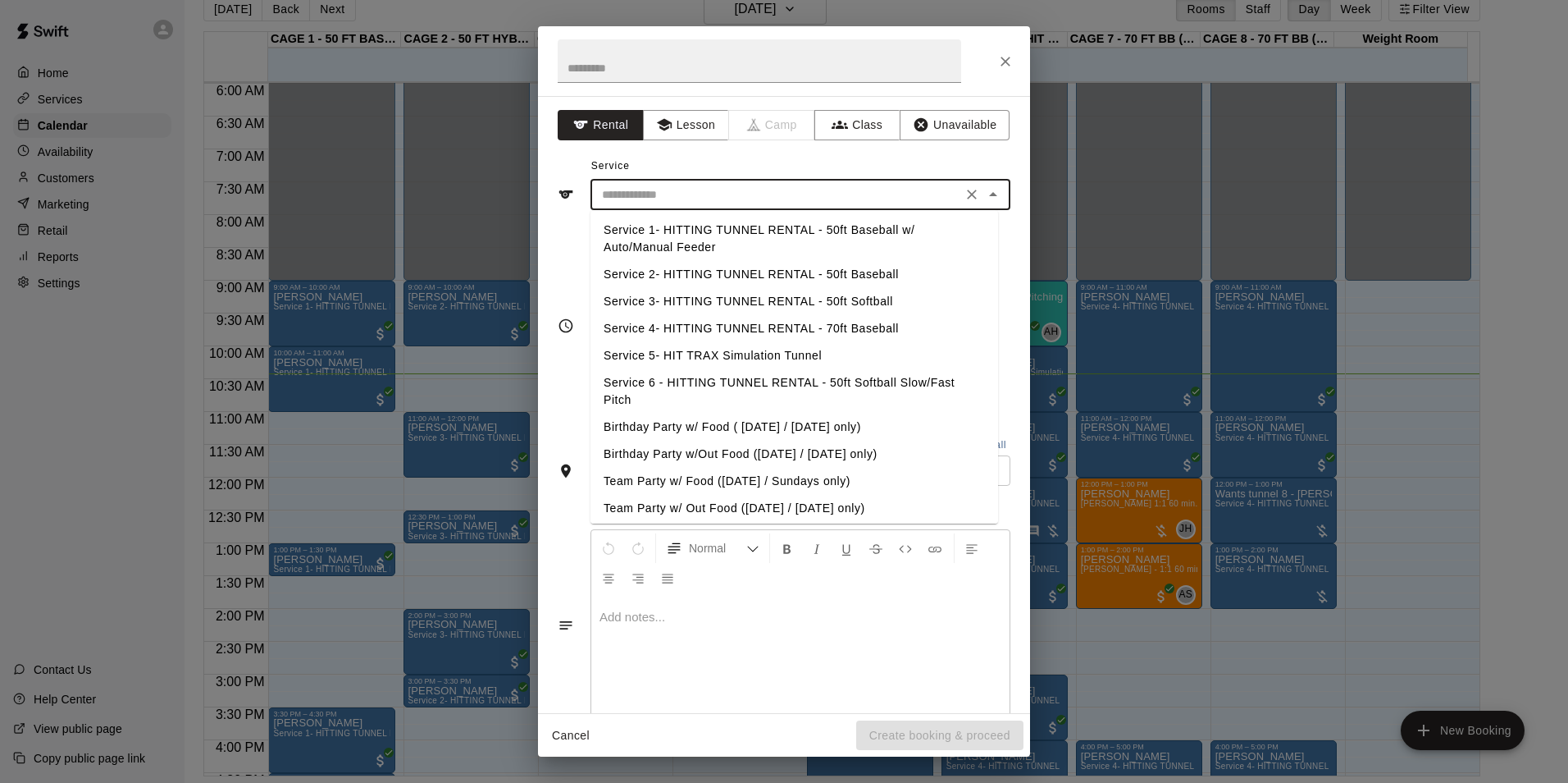
click at [616, 192] on input "text" at bounding box center [776, 194] width 361 height 21
click at [1005, 58] on icon "Close" at bounding box center [1005, 61] width 16 height 16
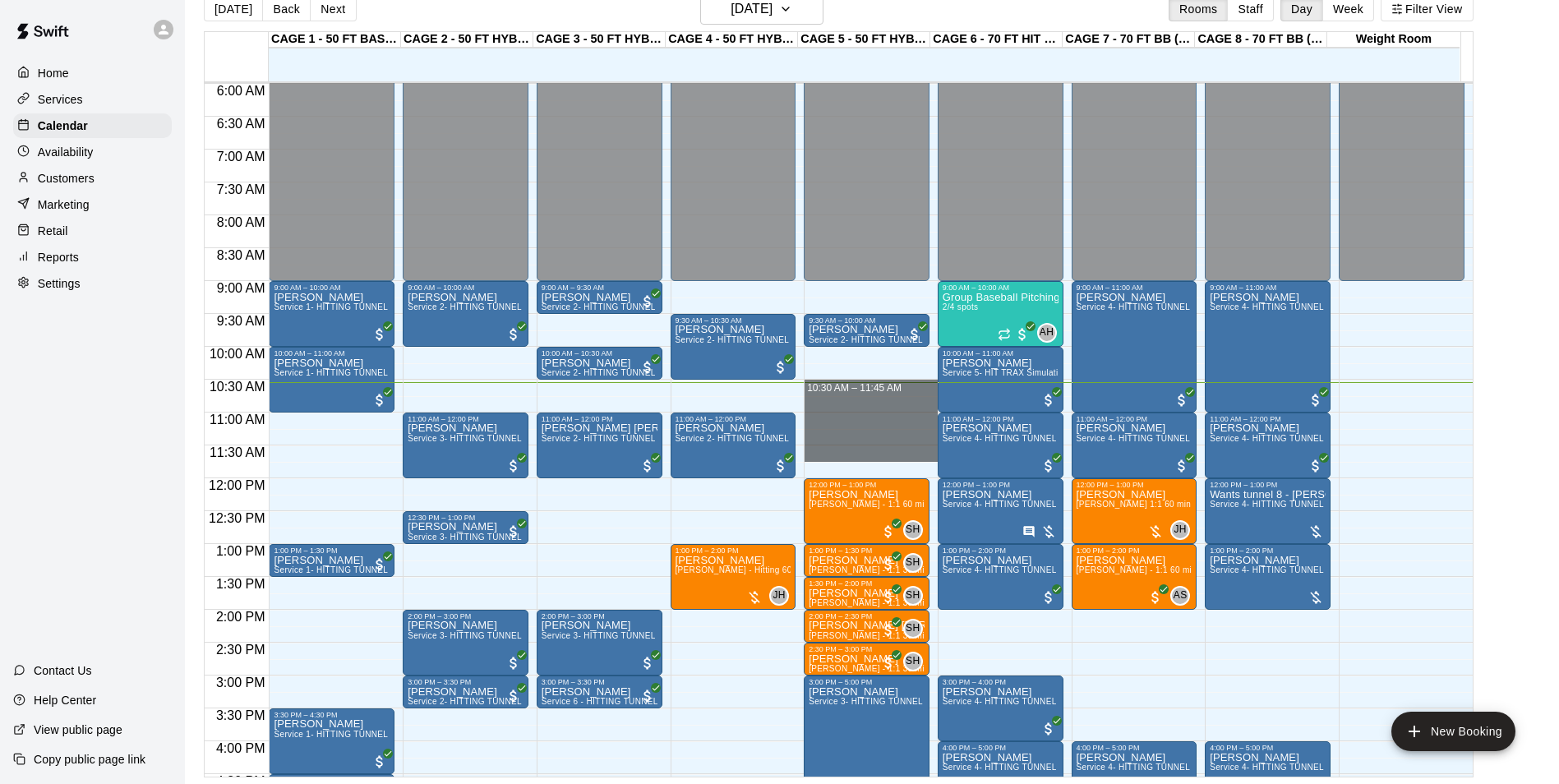
drag, startPoint x: 837, startPoint y: 382, endPoint x: 829, endPoint y: 457, distance: 75.4
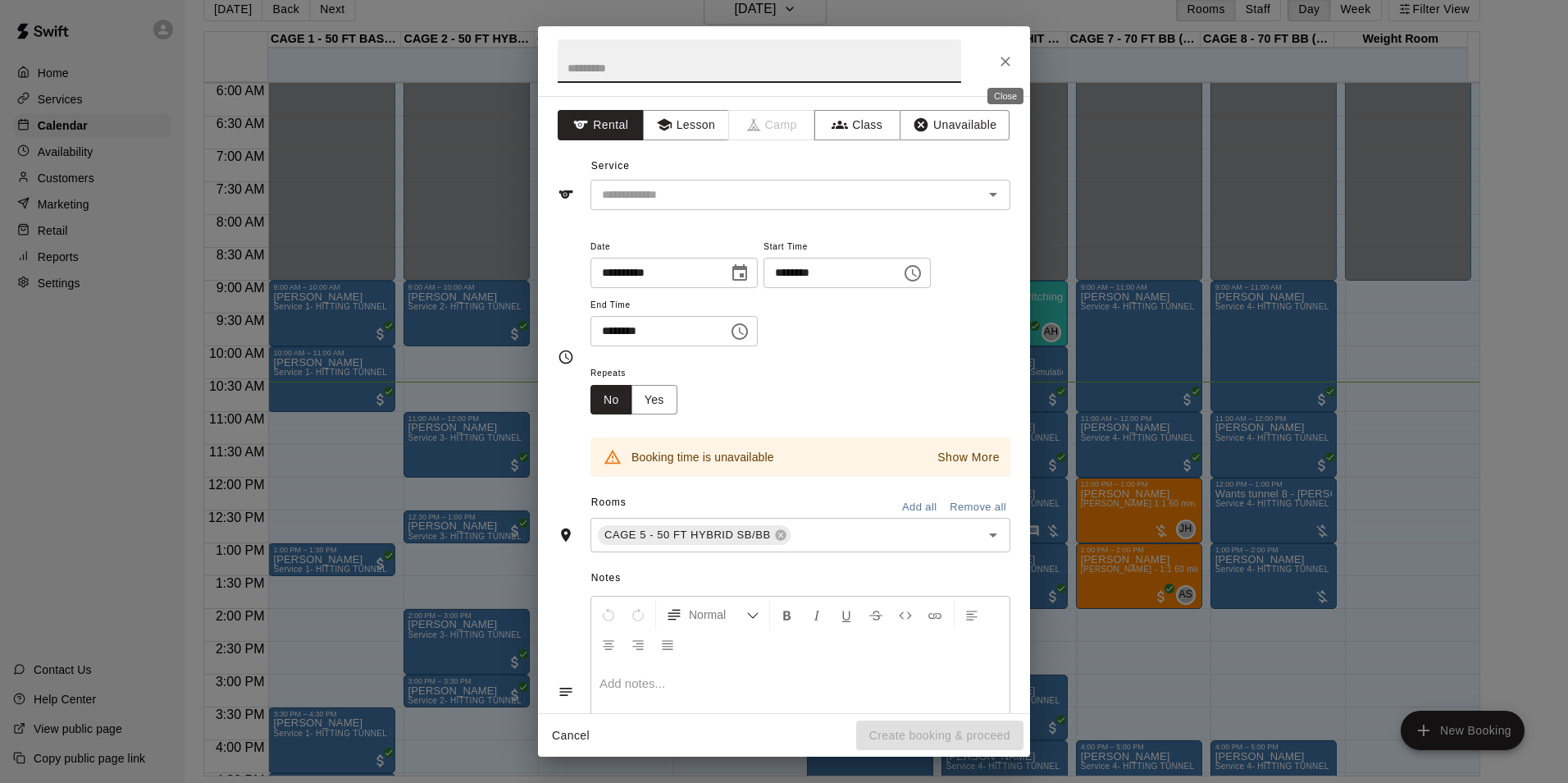
click at [999, 57] on icon "Close" at bounding box center [1005, 61] width 16 height 16
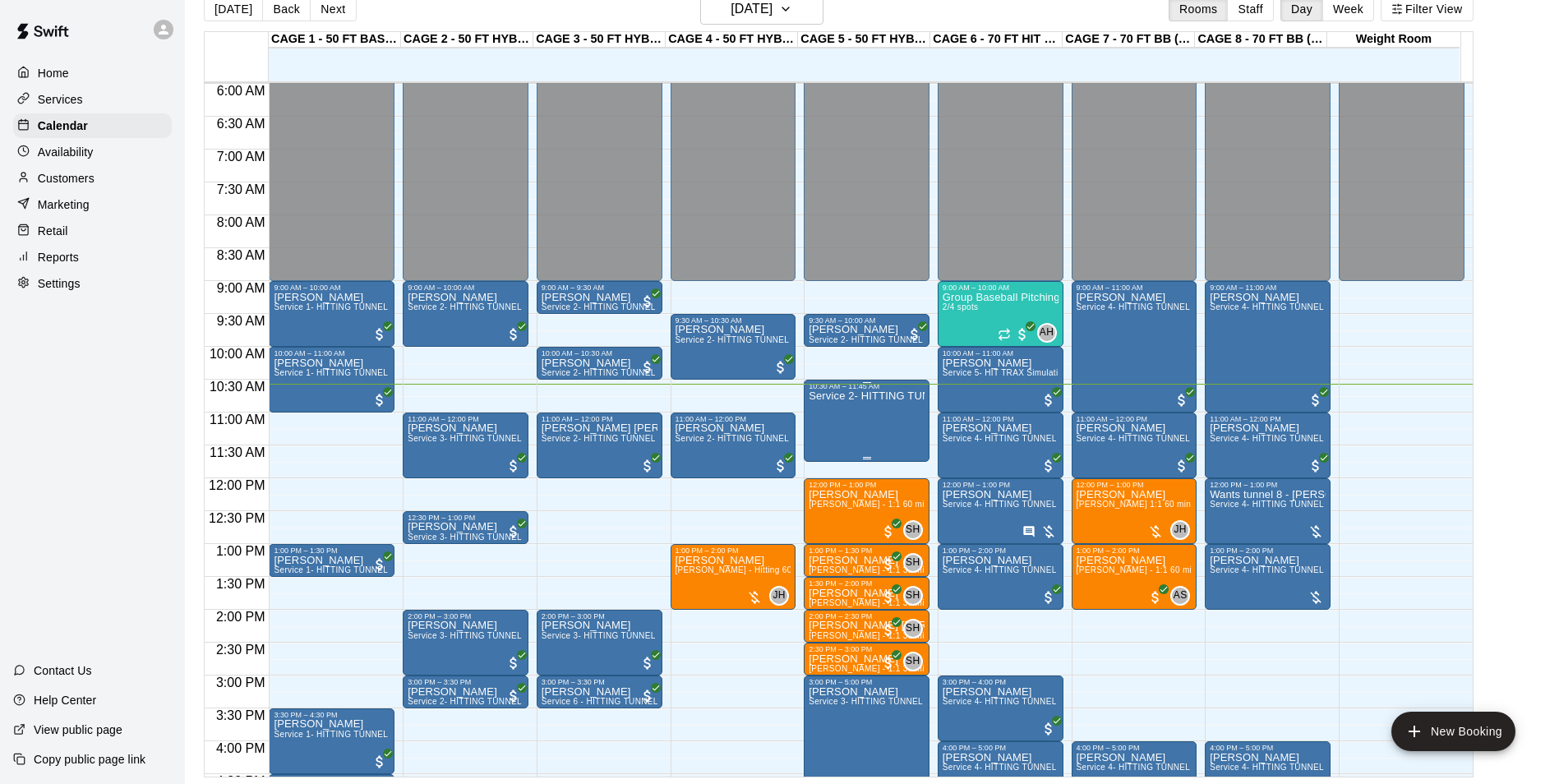
click at [835, 410] on div "Service 2- HITTING TUNNEL RENTAL - 50ft Baseball" at bounding box center [866, 782] width 116 height 784
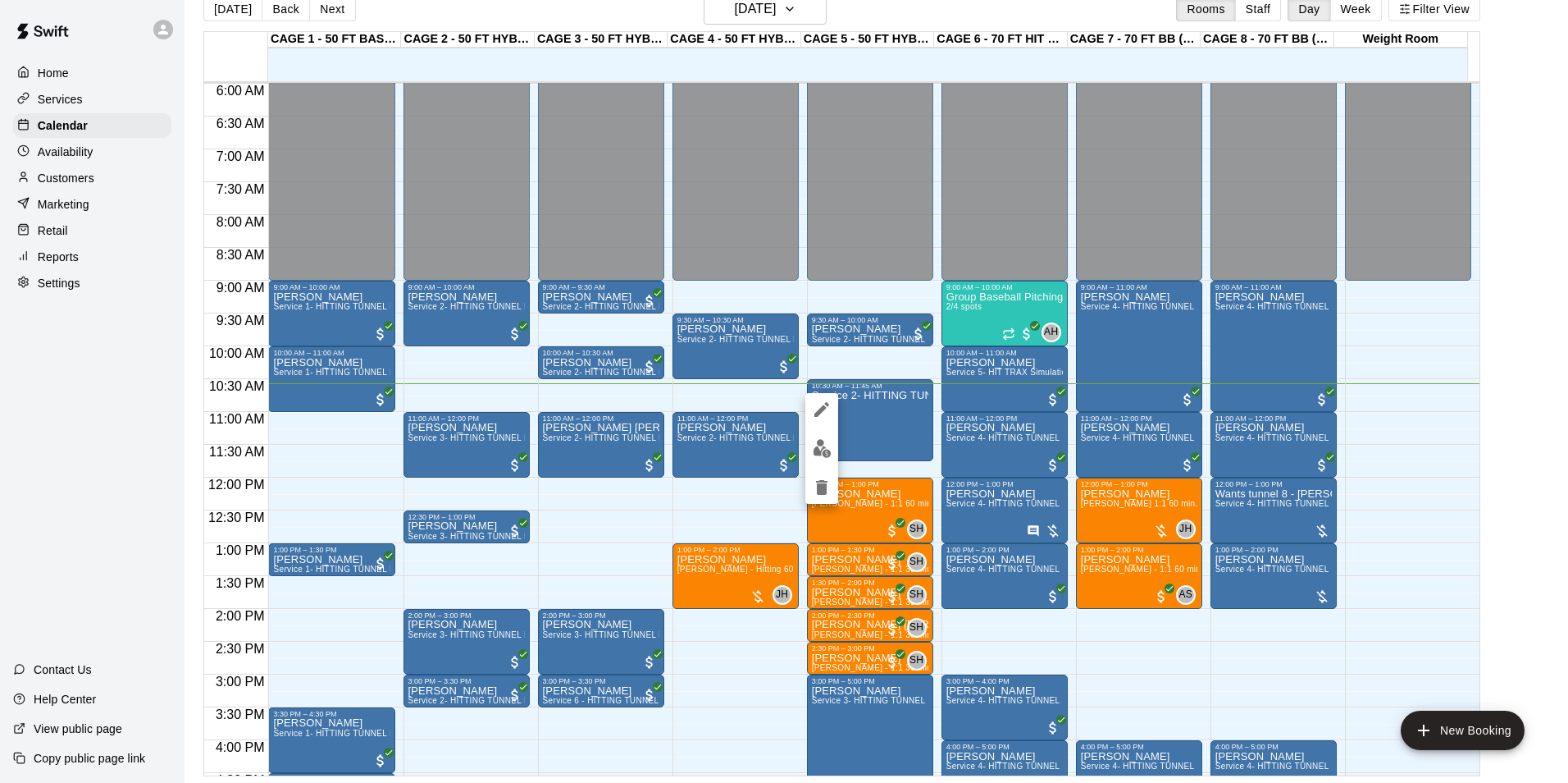
click at [906, 418] on div at bounding box center [784, 392] width 1568 height 783
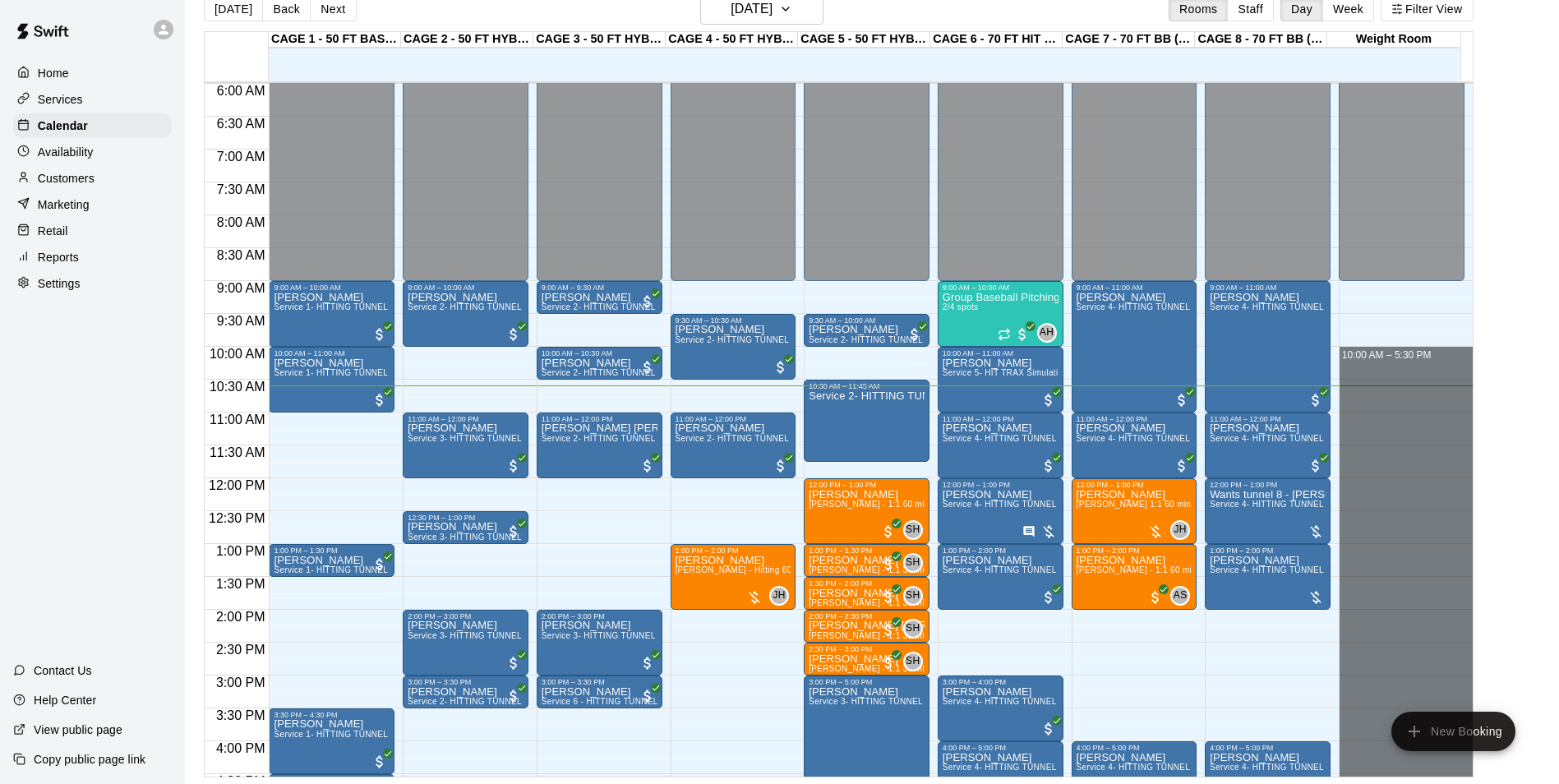
drag, startPoint x: 1382, startPoint y: 361, endPoint x: 1376, endPoint y: 825, distance: 464.0
click at [1376, 783] on html "Home Services Calendar Availability Customers Marketing Retail Reports Settings…" at bounding box center [779, 378] width 1559 height 810
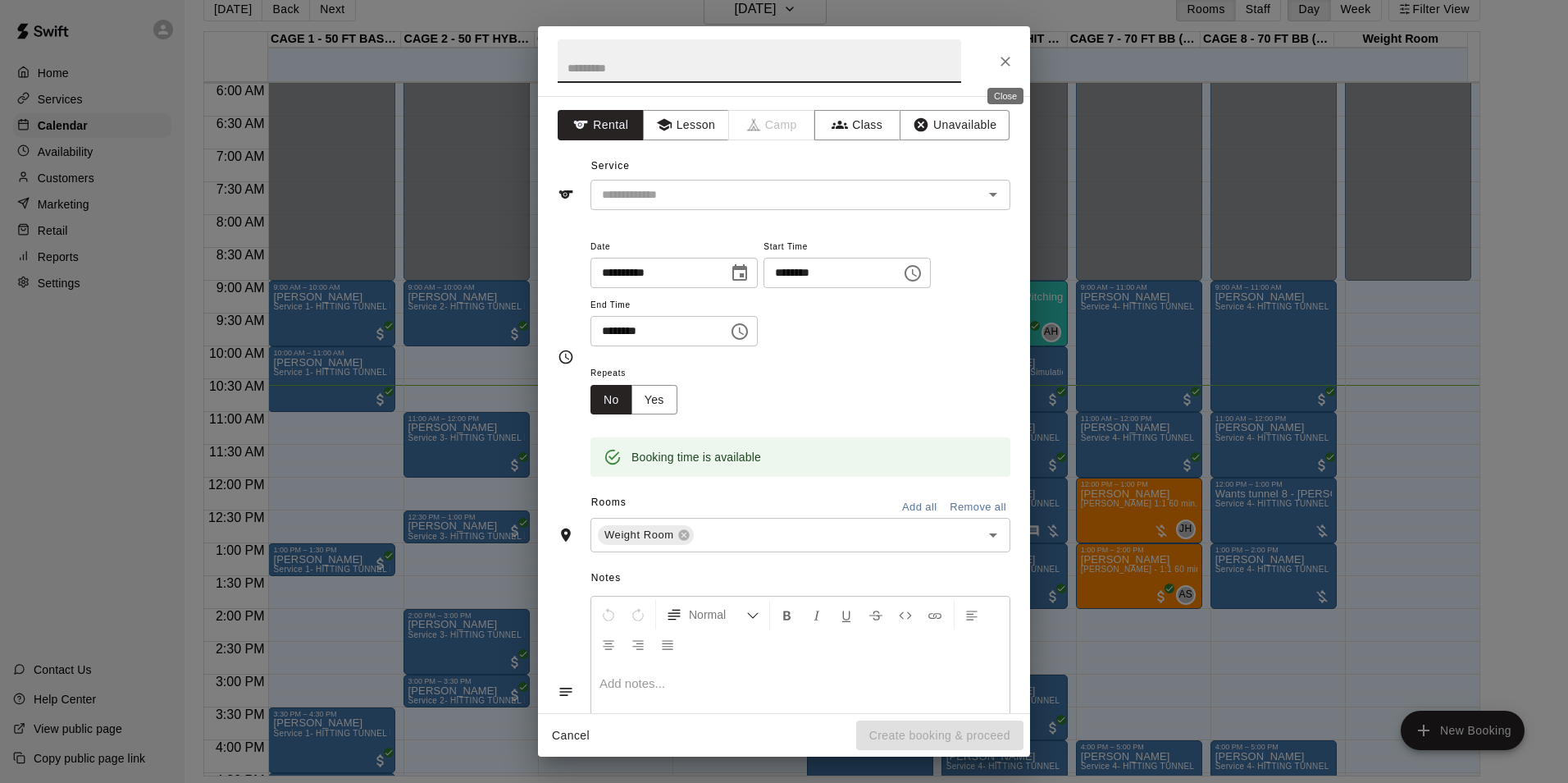
click at [1010, 55] on icon "Close" at bounding box center [1005, 61] width 16 height 16
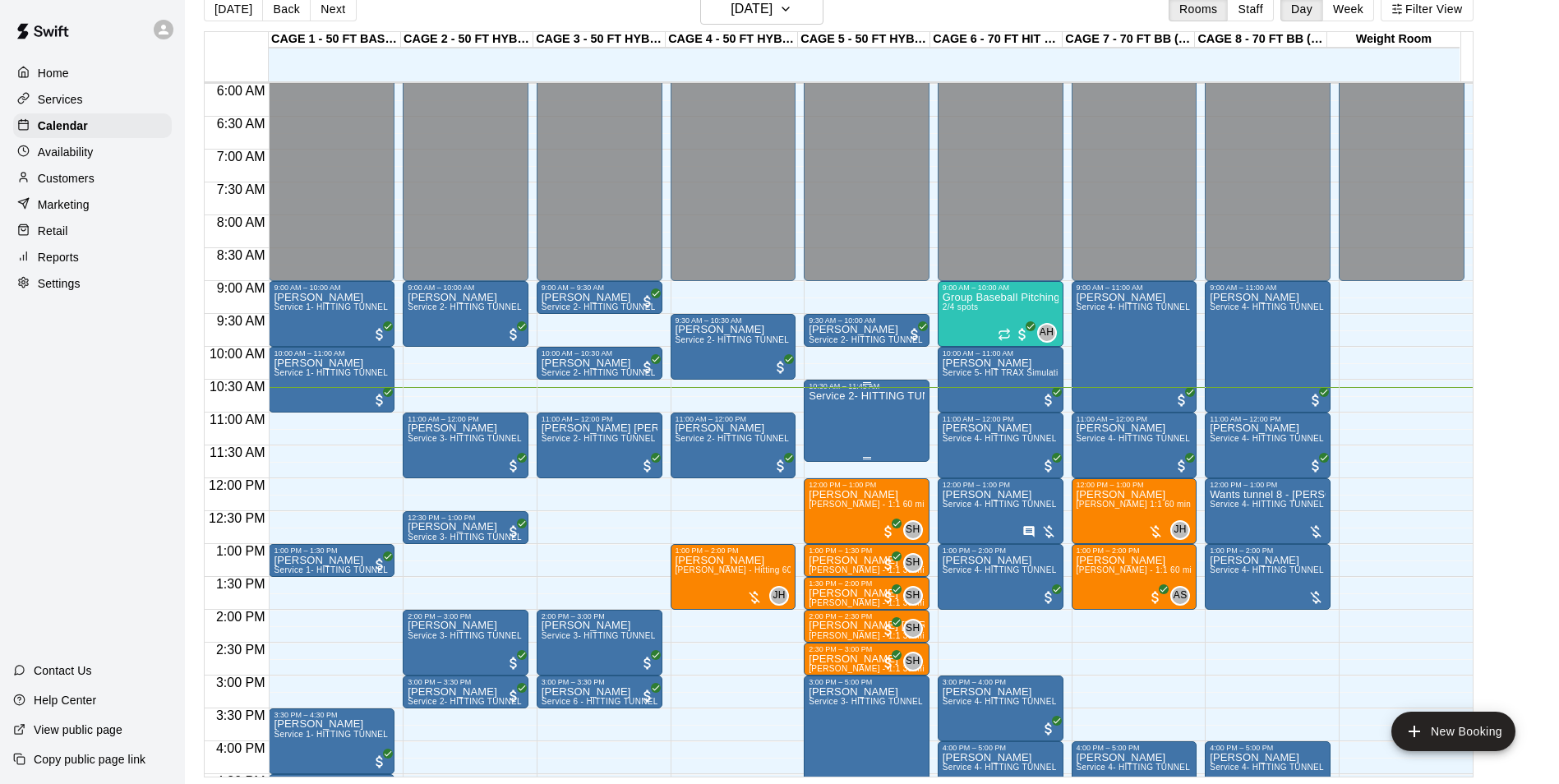
click at [866, 413] on div "Service 2- HITTING TUNNEL RENTAL - 50ft Baseball" at bounding box center [866, 782] width 116 height 784
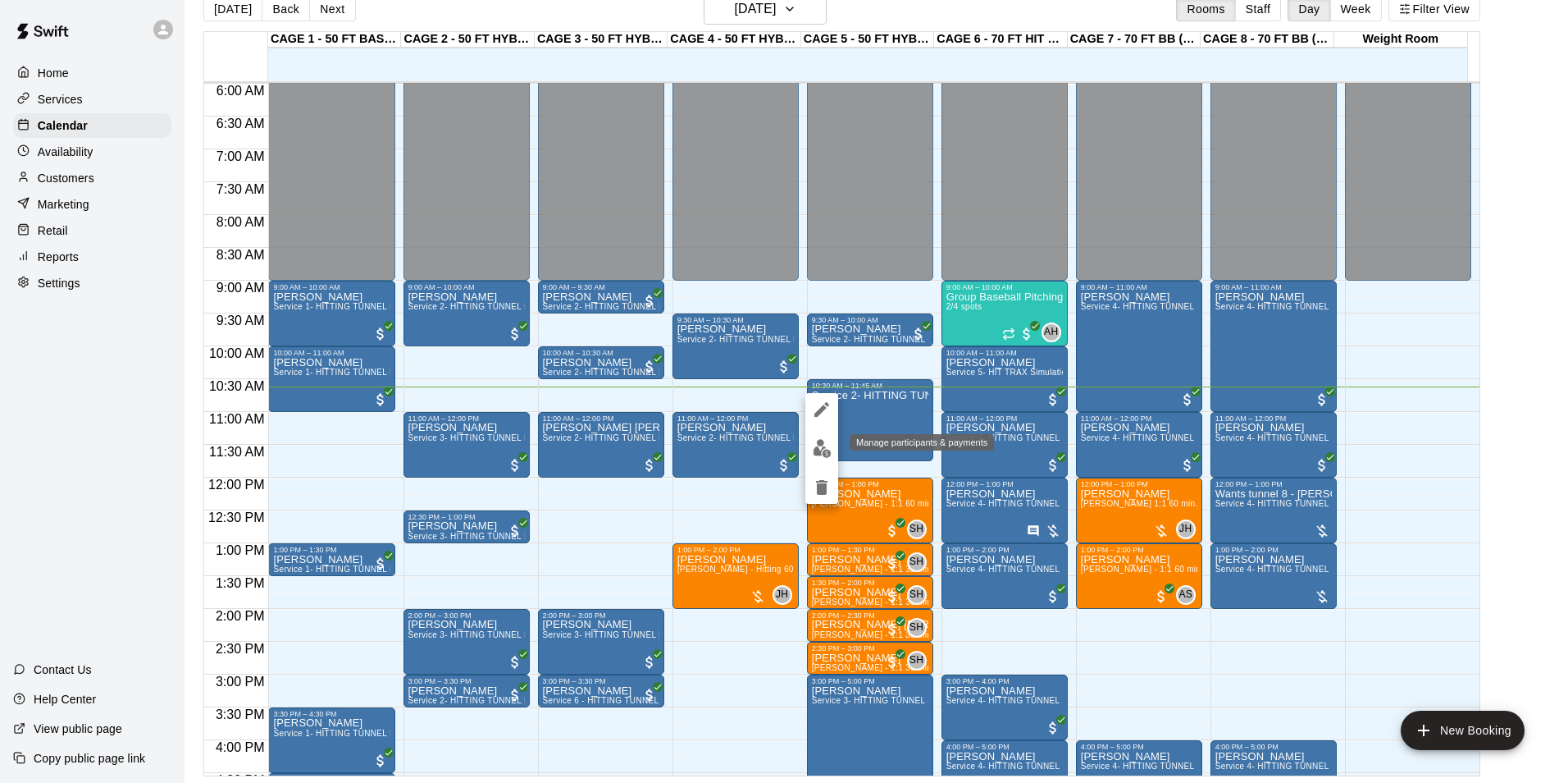
click at [824, 443] on img "edit" at bounding box center [822, 448] width 19 height 19
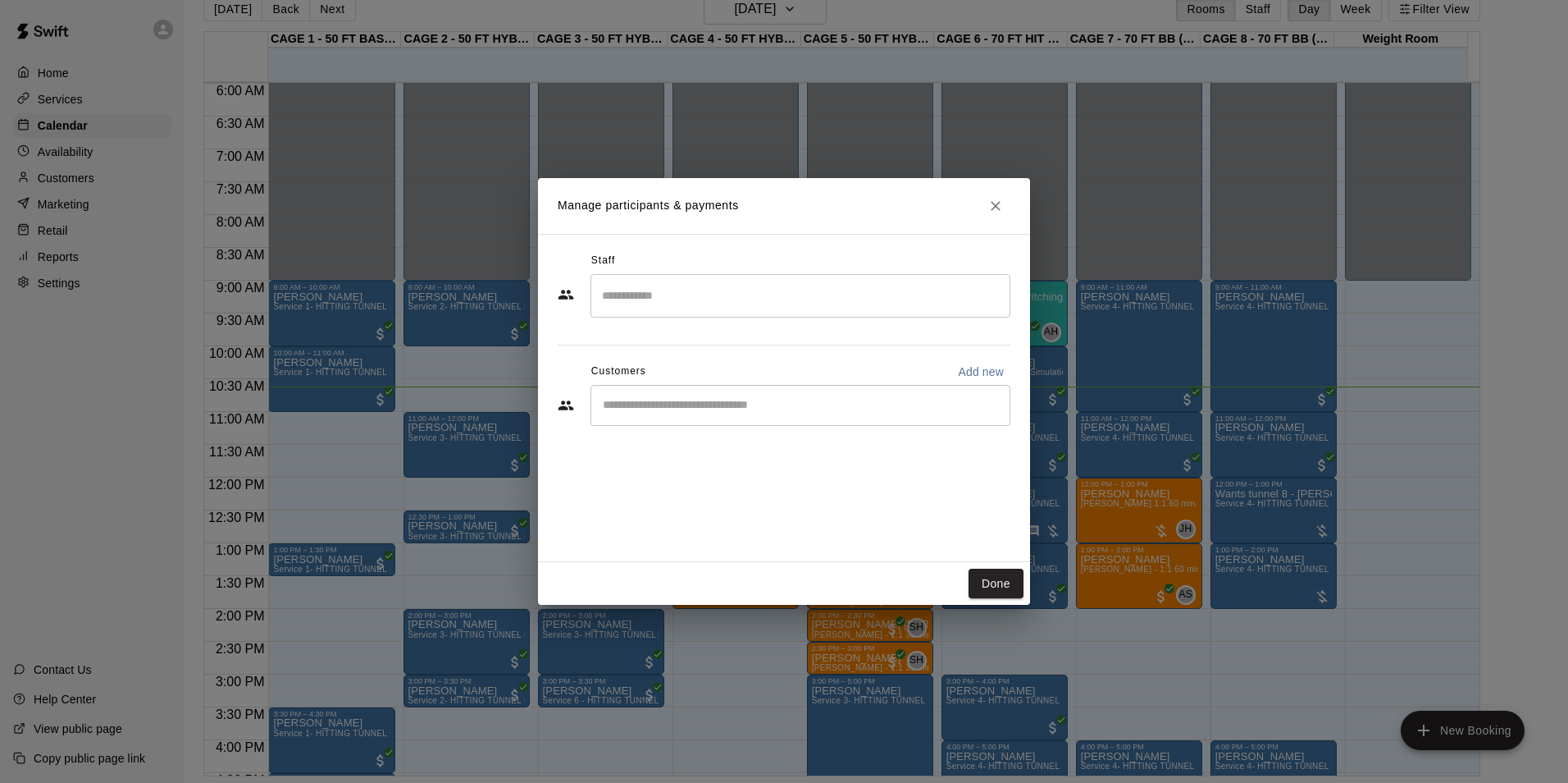
click at [791, 392] on div "​" at bounding box center [801, 405] width 420 height 41
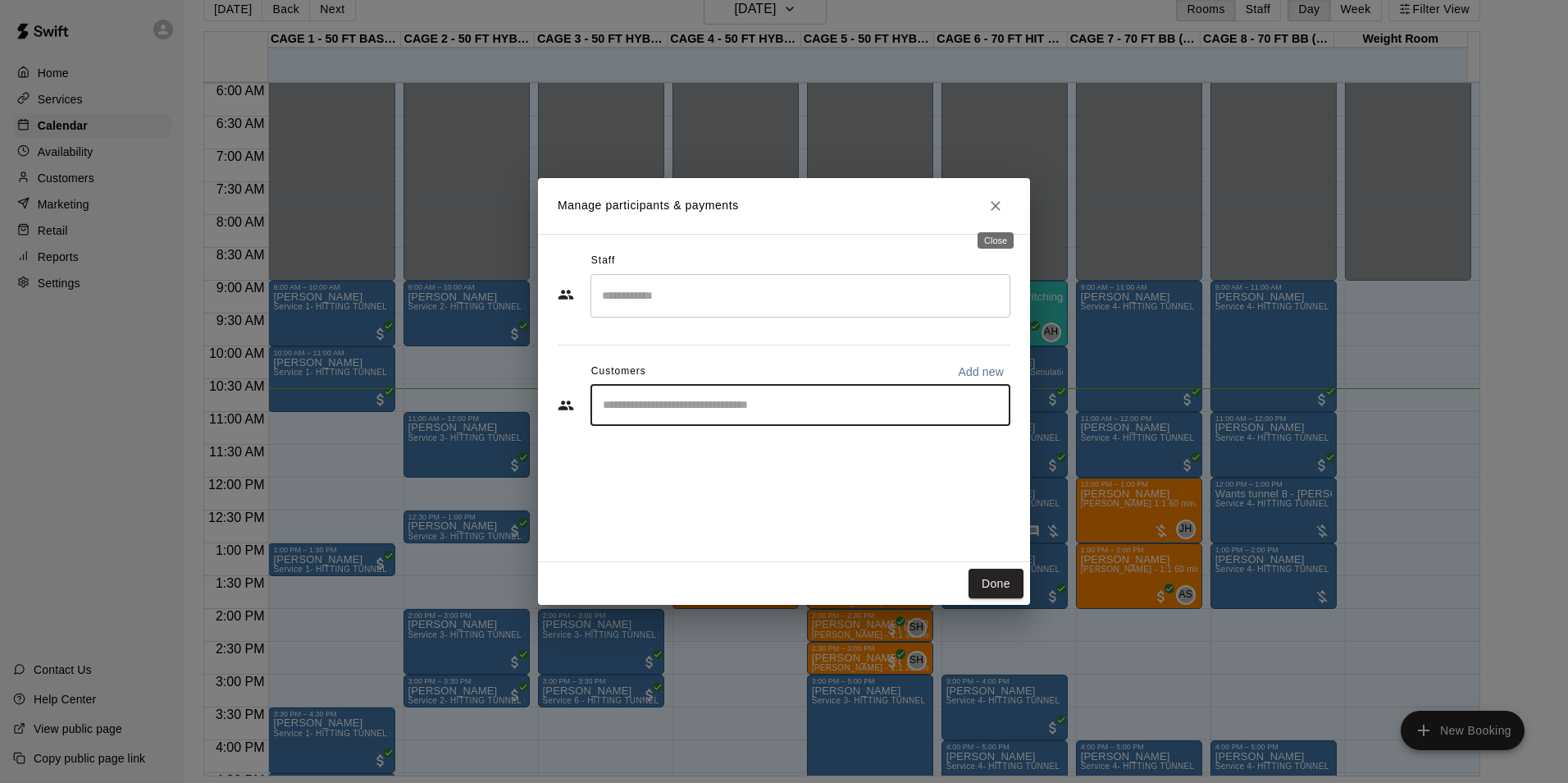
click at [996, 194] on button "Close" at bounding box center [995, 206] width 29 height 29
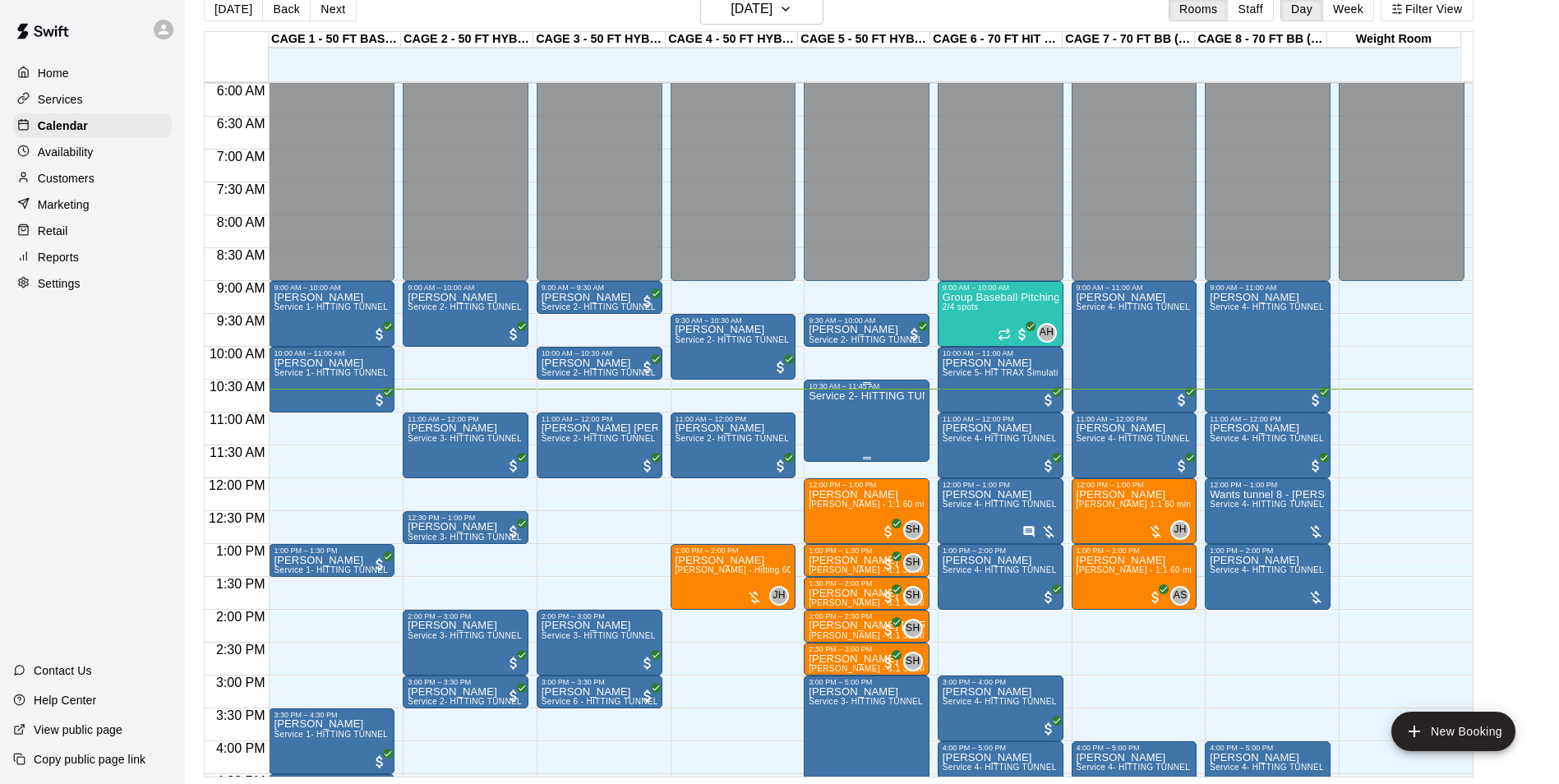
click at [822, 431] on div "Service 2- HITTING TUNNEL RENTAL - 50ft Baseball" at bounding box center [866, 782] width 116 height 784
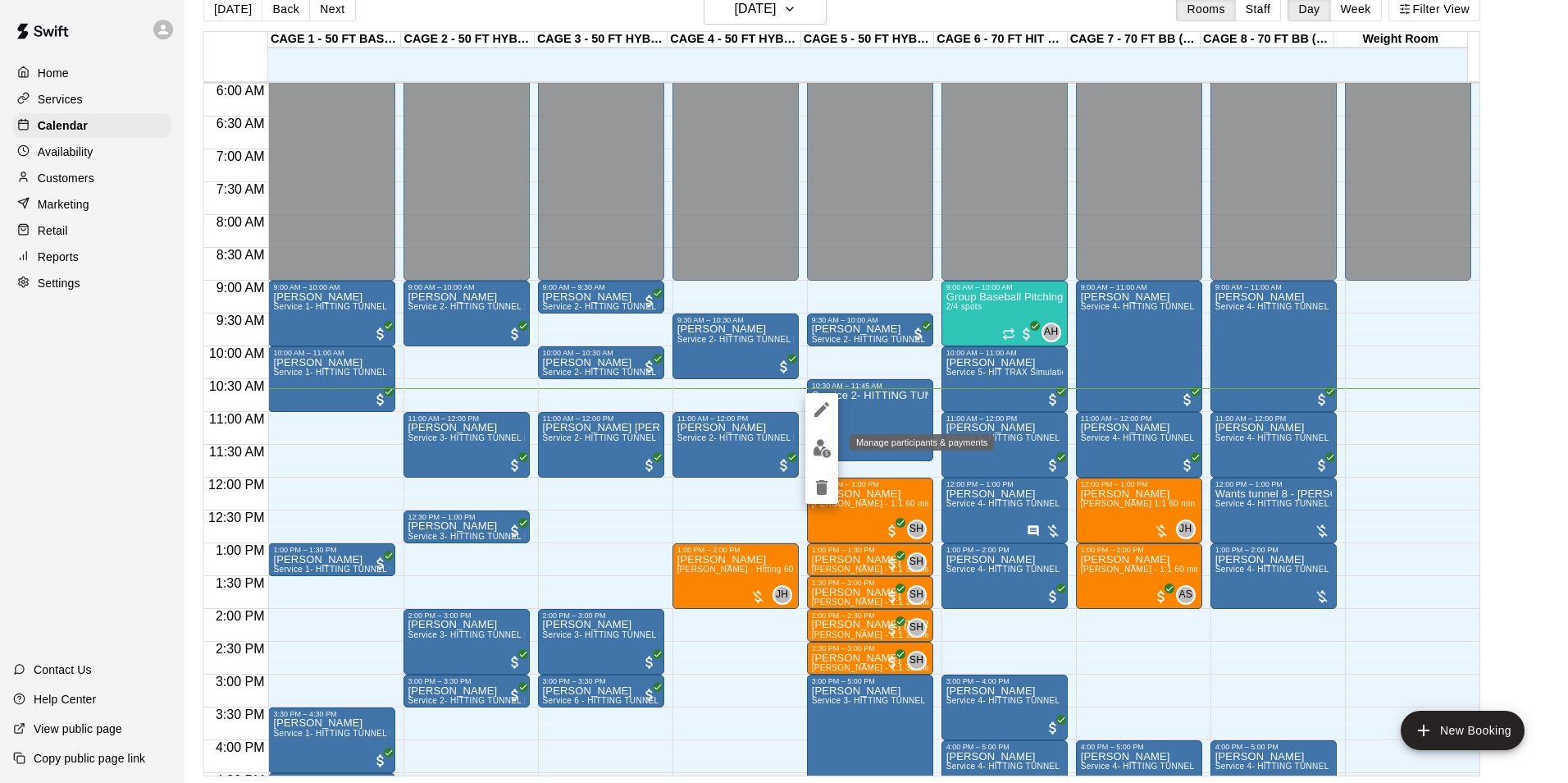
click at [822, 450] on img "edit" at bounding box center [822, 448] width 19 height 19
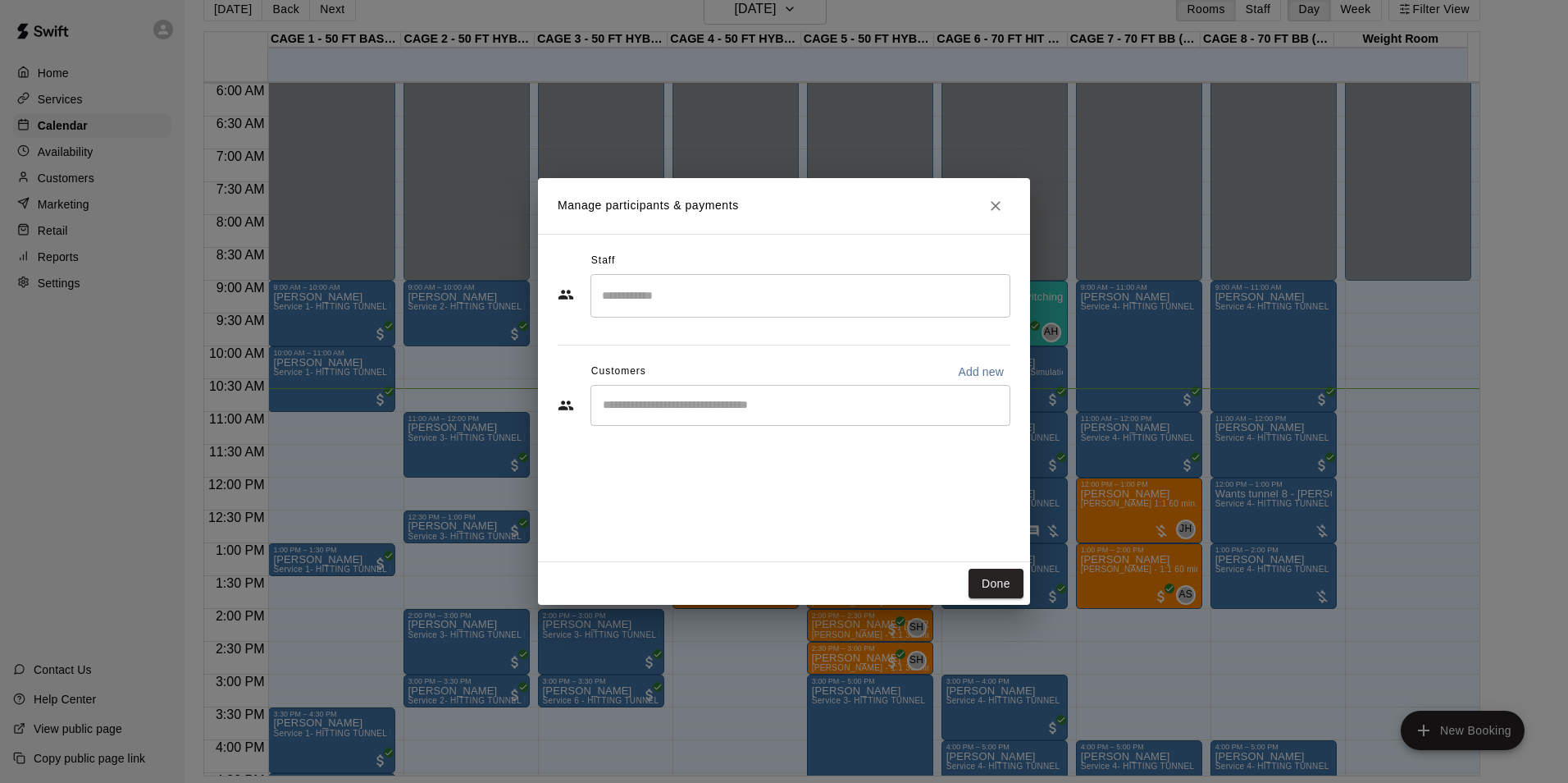
click at [705, 403] on input "Start typing to search customers..." at bounding box center [800, 405] width 405 height 16
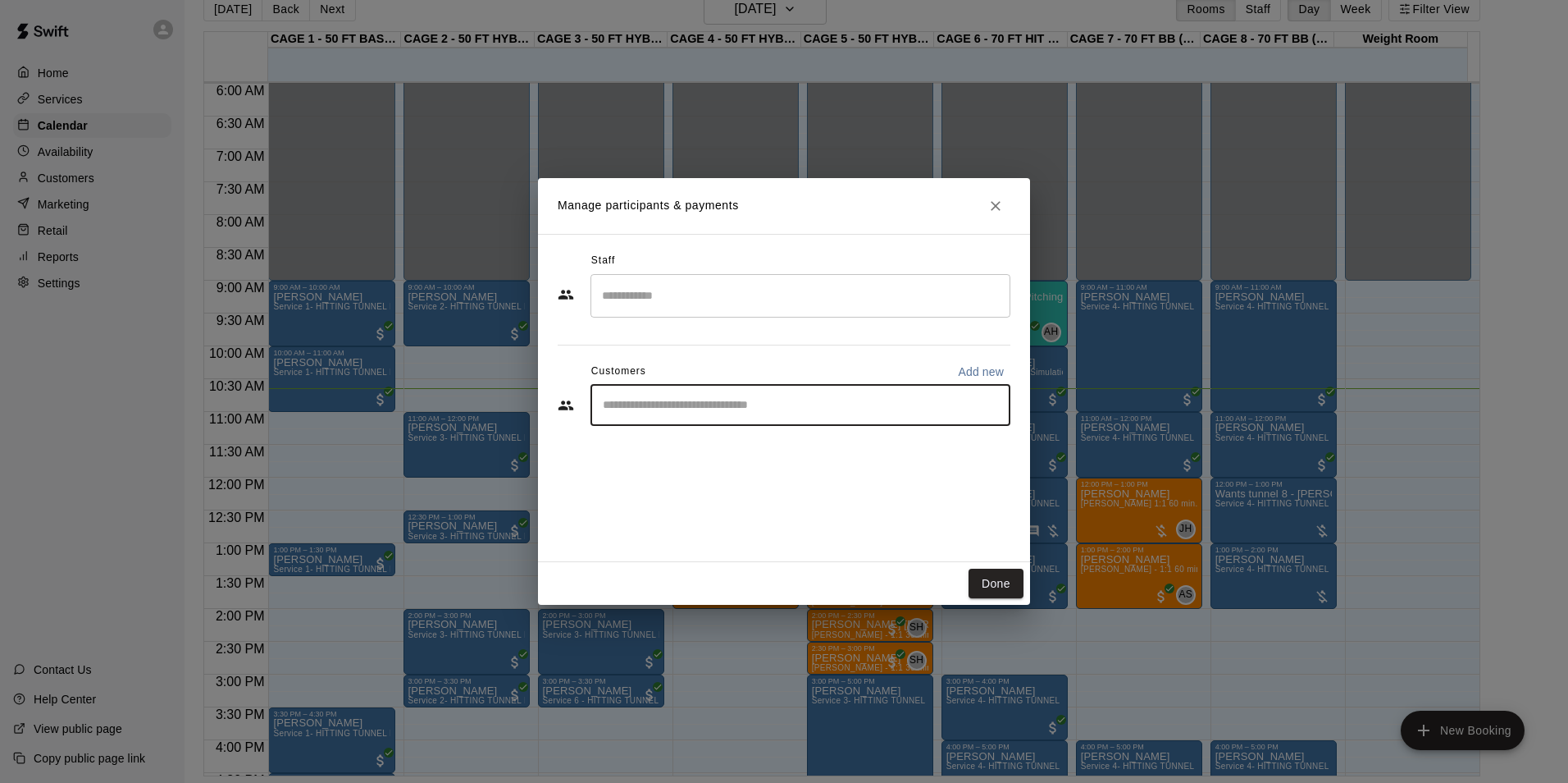
click at [689, 284] on input "Search staff" at bounding box center [800, 296] width 405 height 29
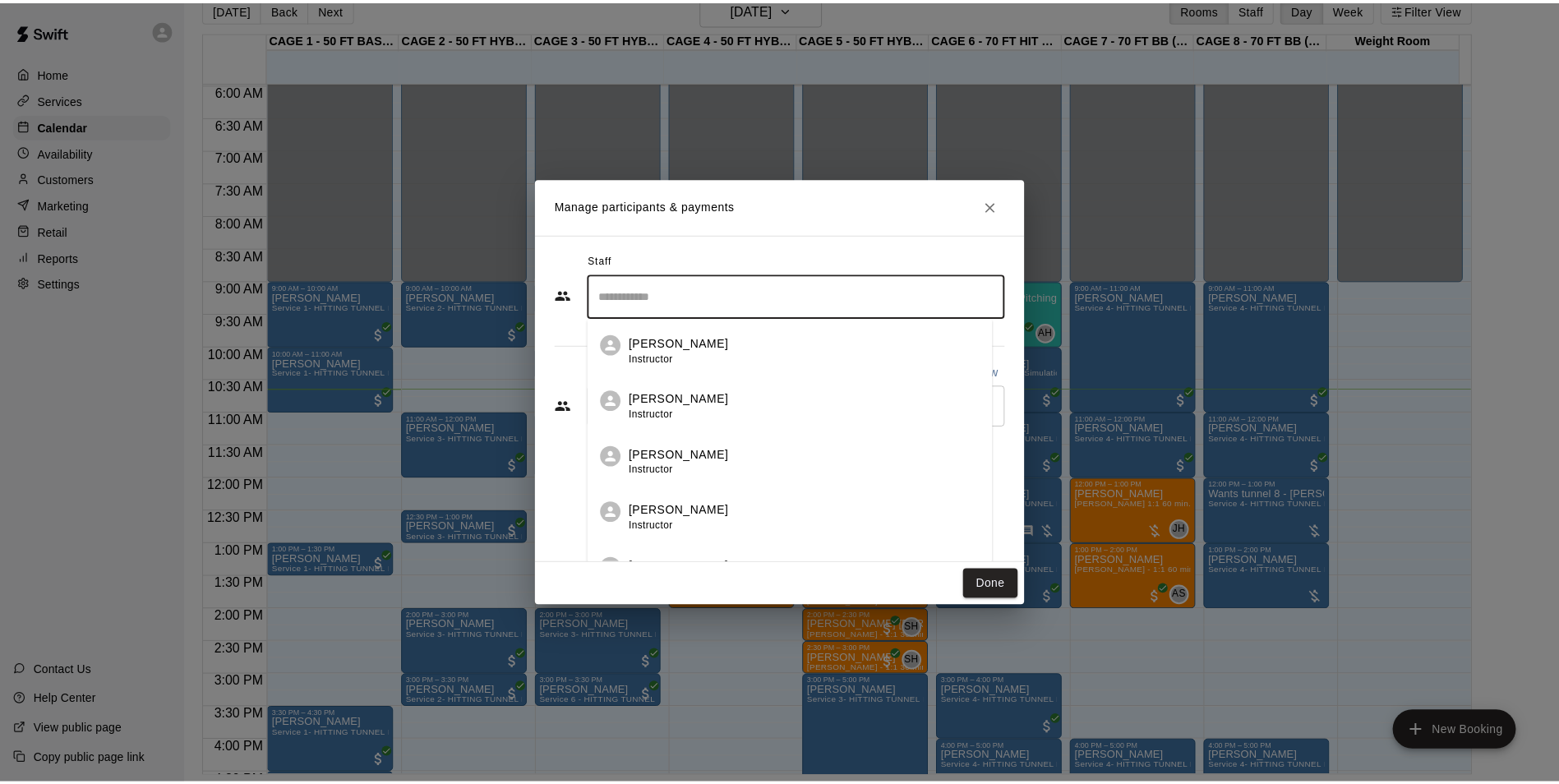
scroll to position [0, 0]
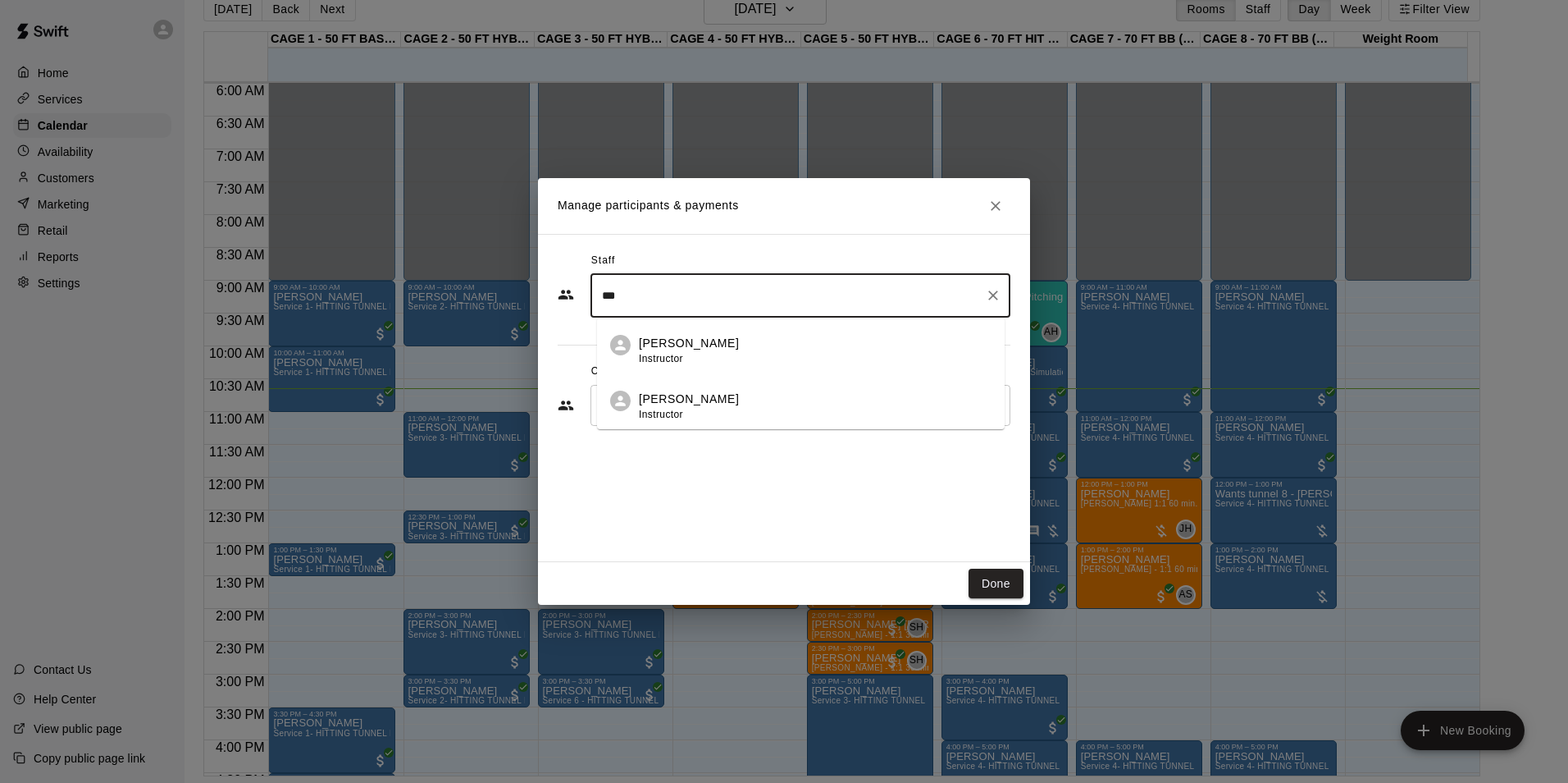
type input "****"
click at [987, 299] on icon "Clear" at bounding box center [993, 295] width 16 height 16
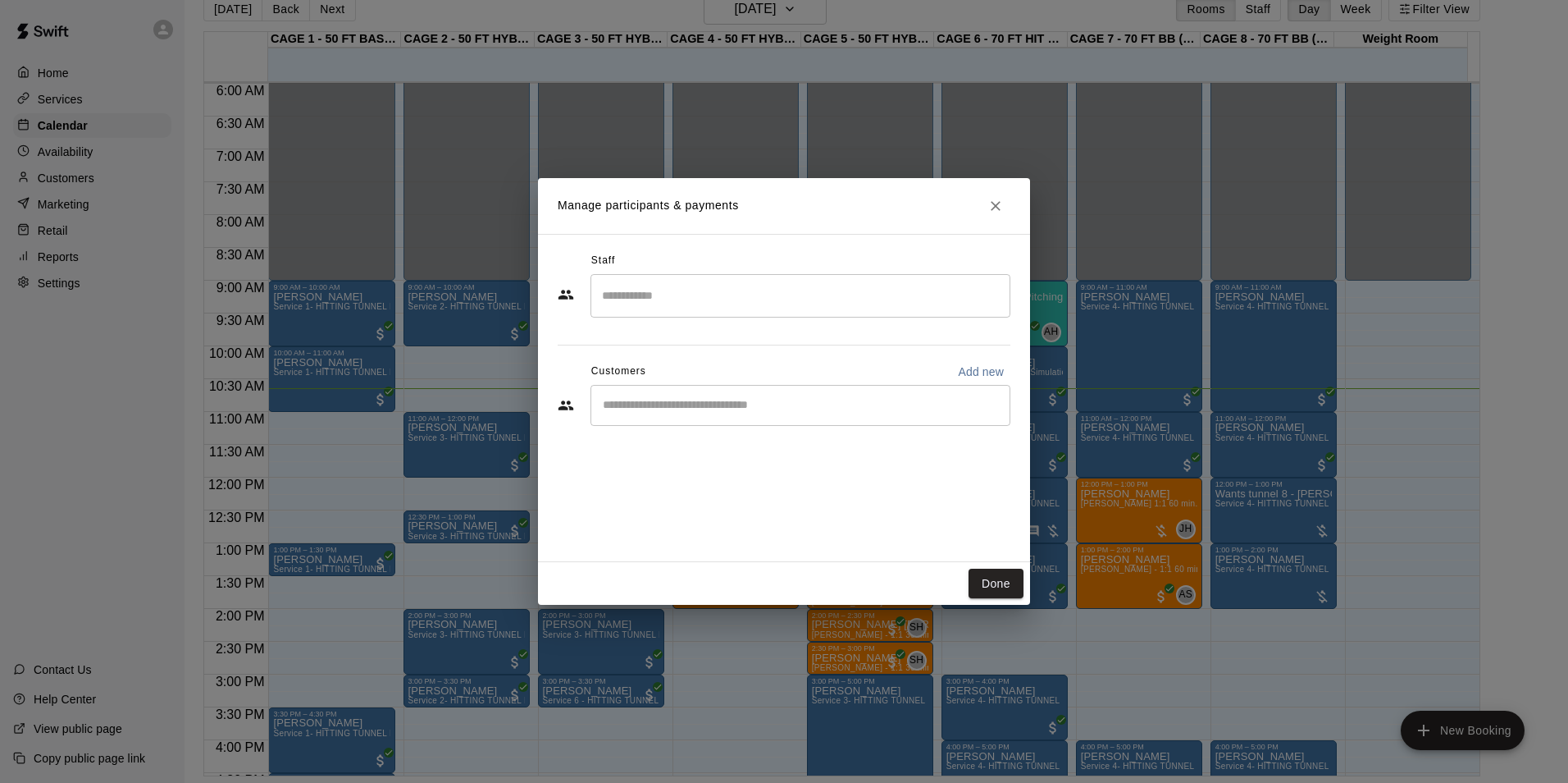
click at [932, 231] on h2 "Manage participants & payments" at bounding box center [784, 206] width 492 height 56
click at [994, 204] on icon "Close" at bounding box center [995, 206] width 9 height 9
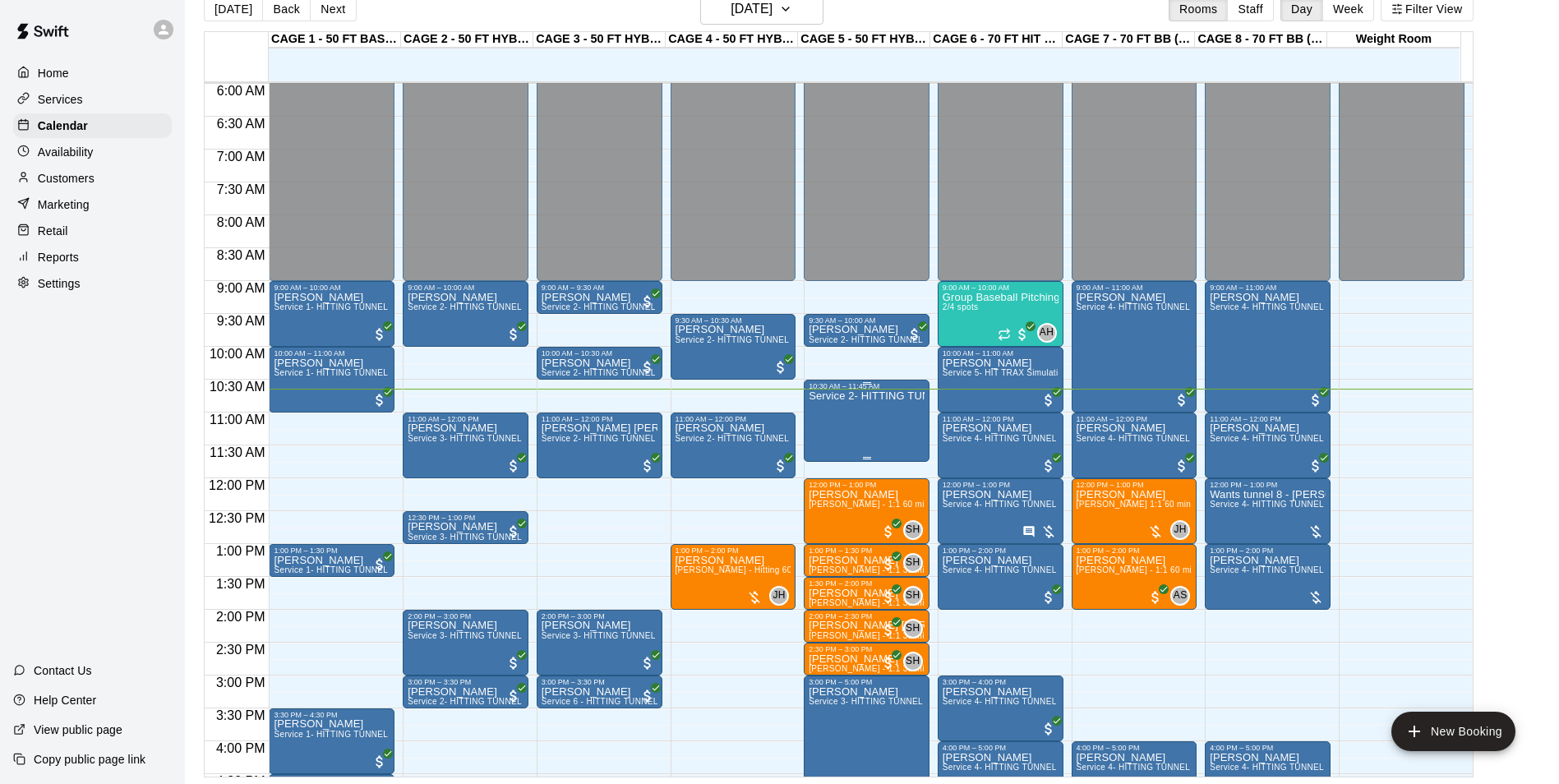
click at [900, 424] on div "Service 2- HITTING TUNNEL RENTAL - 50ft Baseball" at bounding box center [866, 782] width 116 height 784
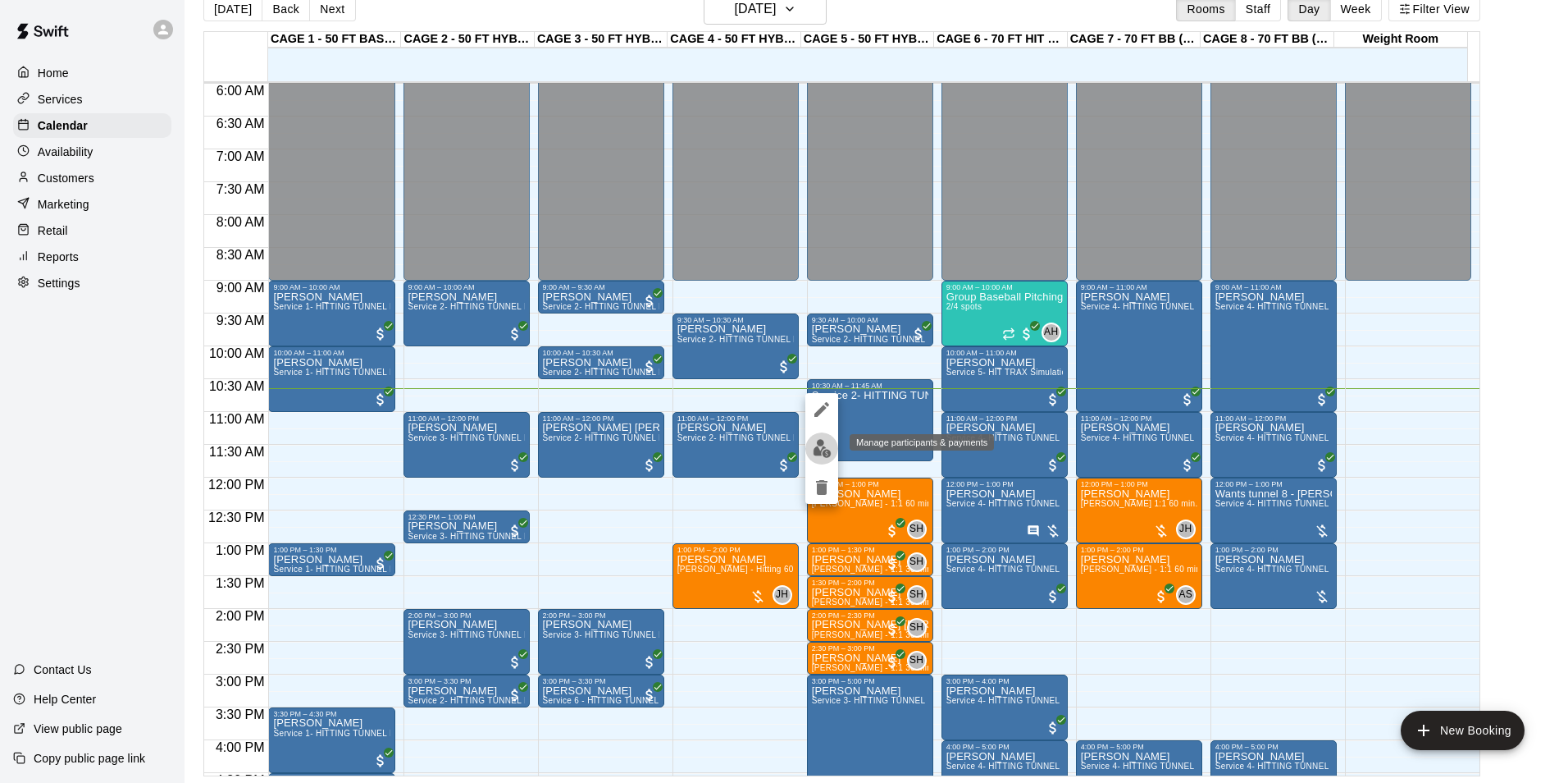
click at [829, 453] on img "edit" at bounding box center [822, 448] width 19 height 19
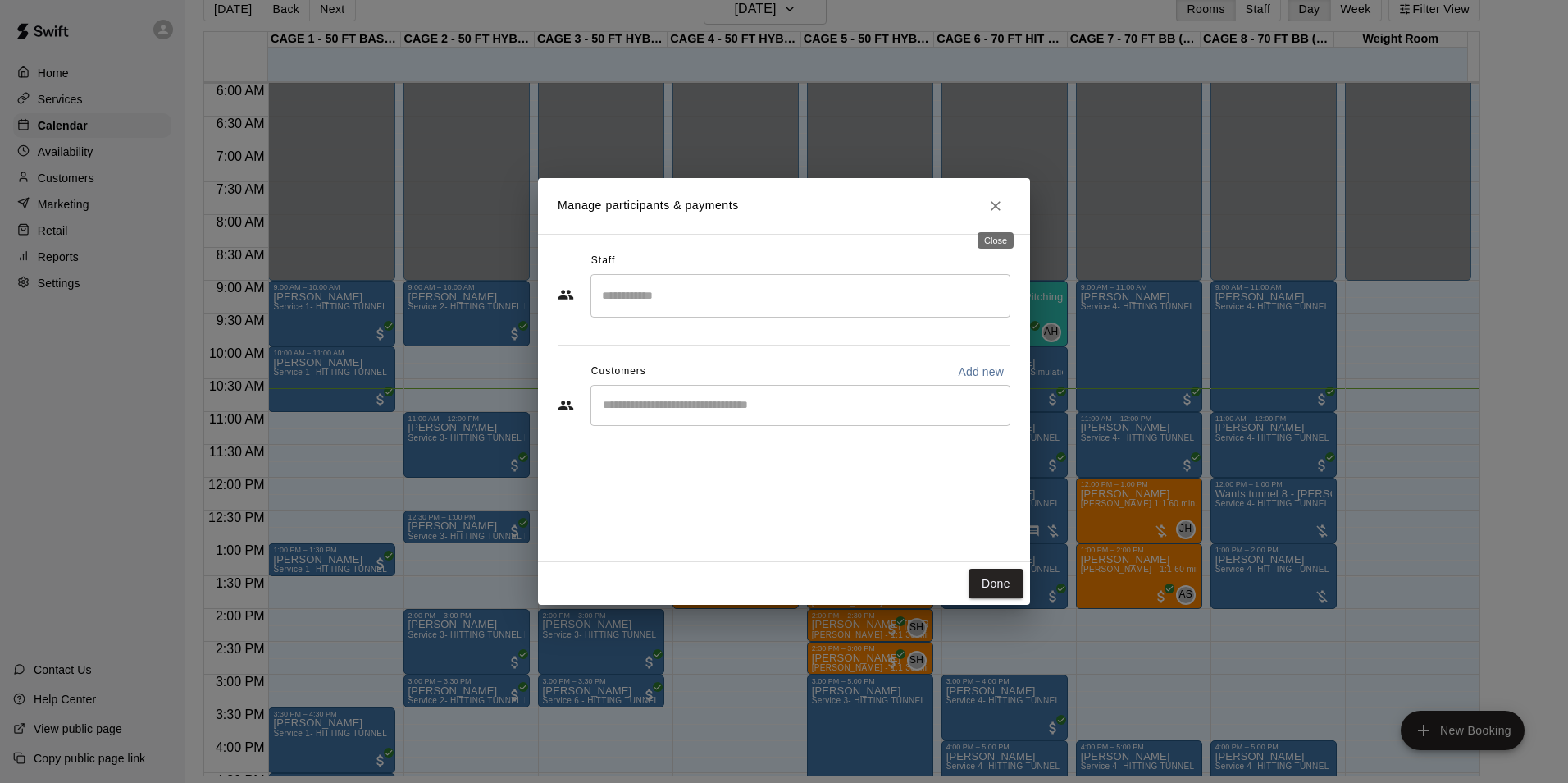
click at [986, 209] on button "Close" at bounding box center [995, 206] width 29 height 29
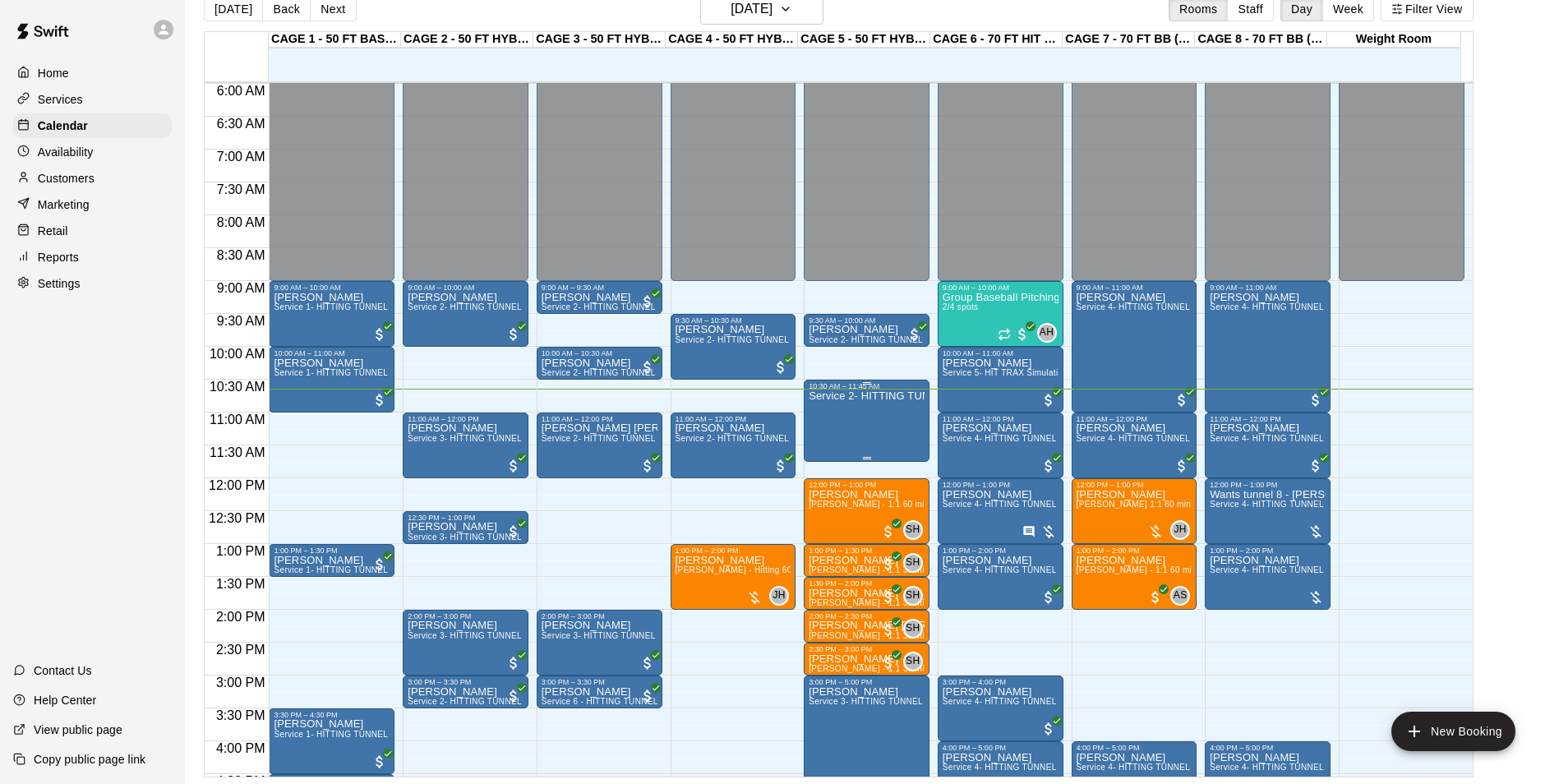
click at [892, 427] on div "Service 2- HITTING TUNNEL RENTAL - 50ft Baseball" at bounding box center [866, 782] width 116 height 784
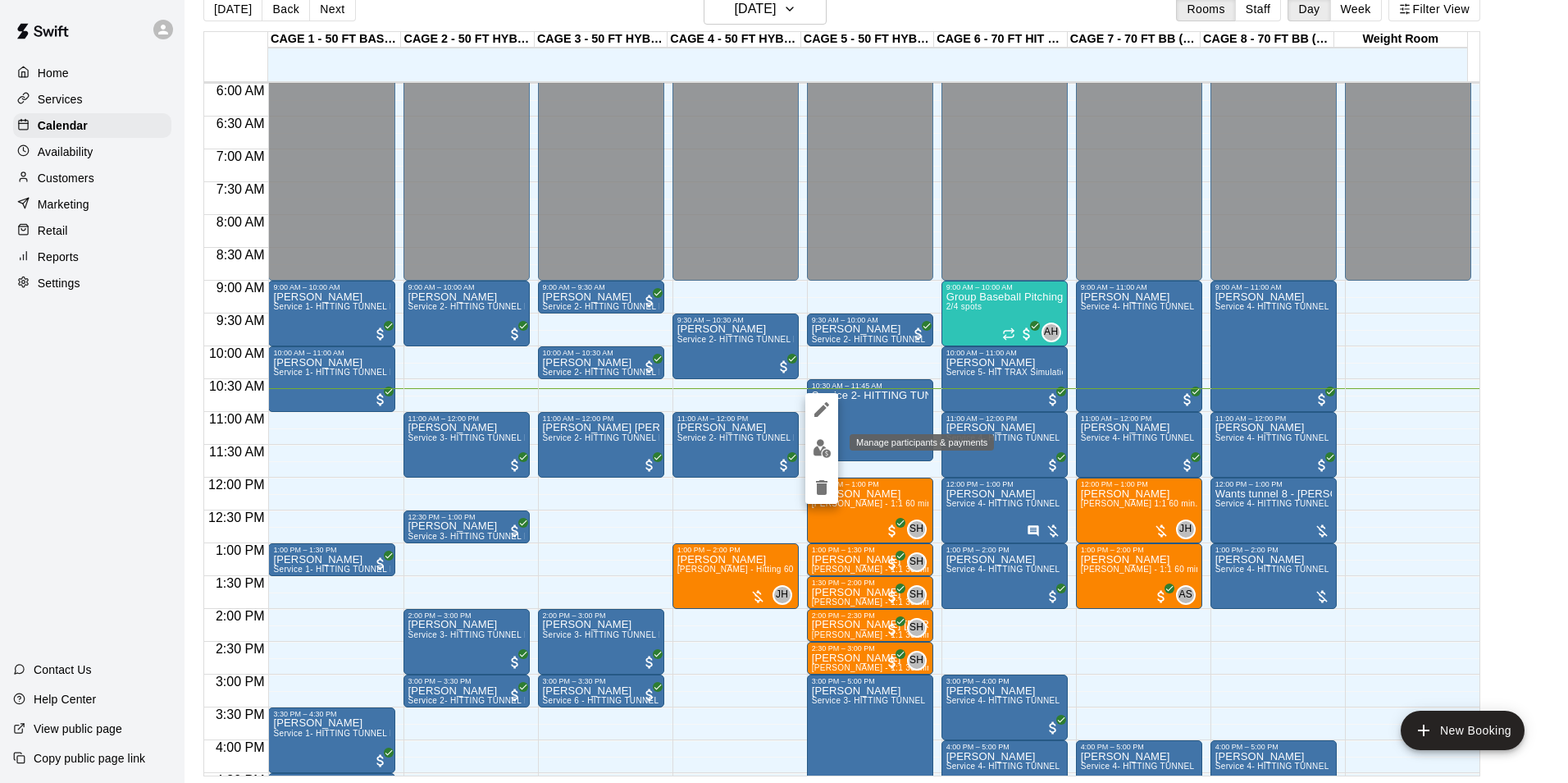
click at [824, 449] on img "edit" at bounding box center [822, 448] width 19 height 19
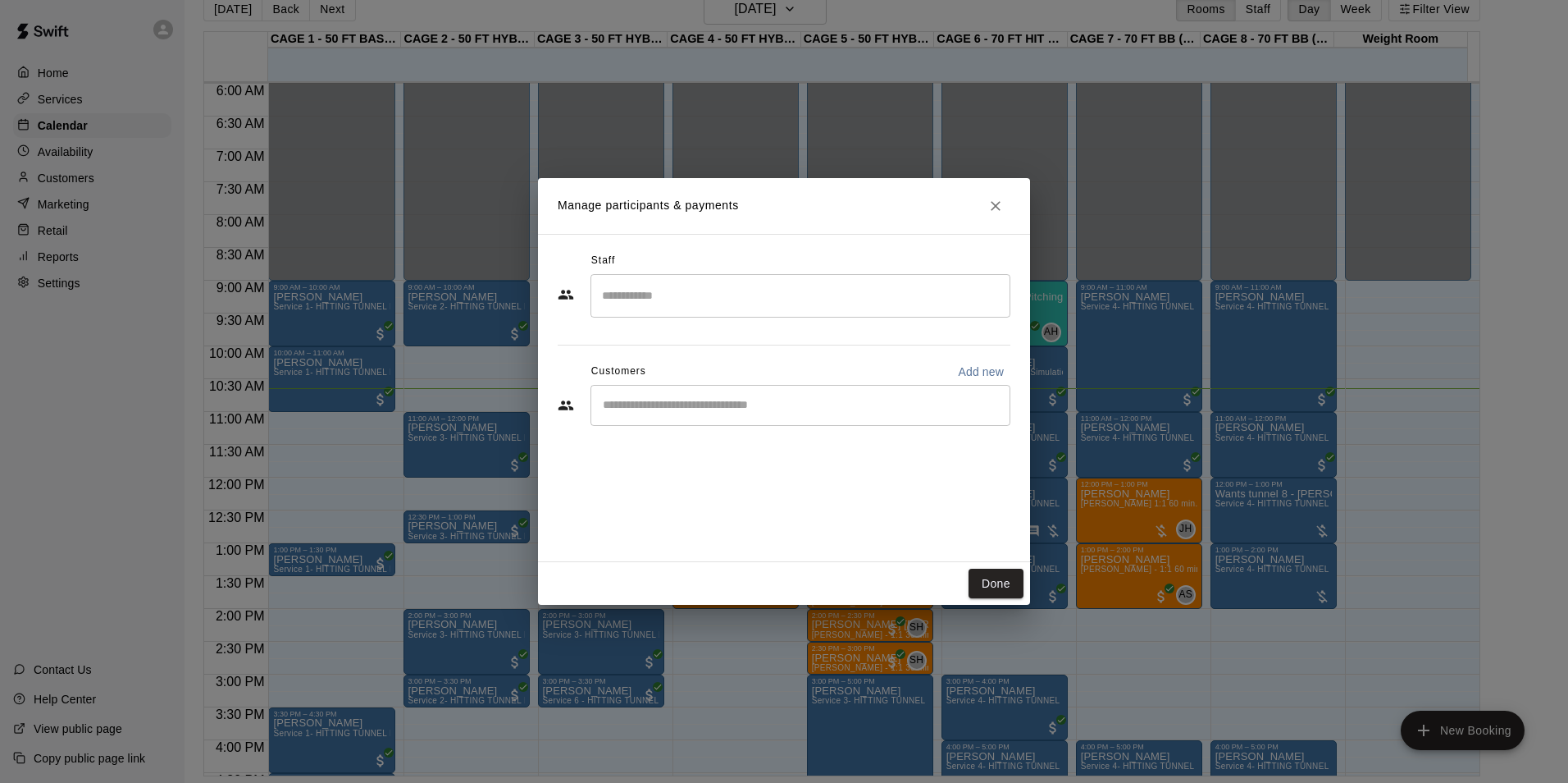
click at [747, 397] on input "Start typing to search customers..." at bounding box center [800, 405] width 405 height 16
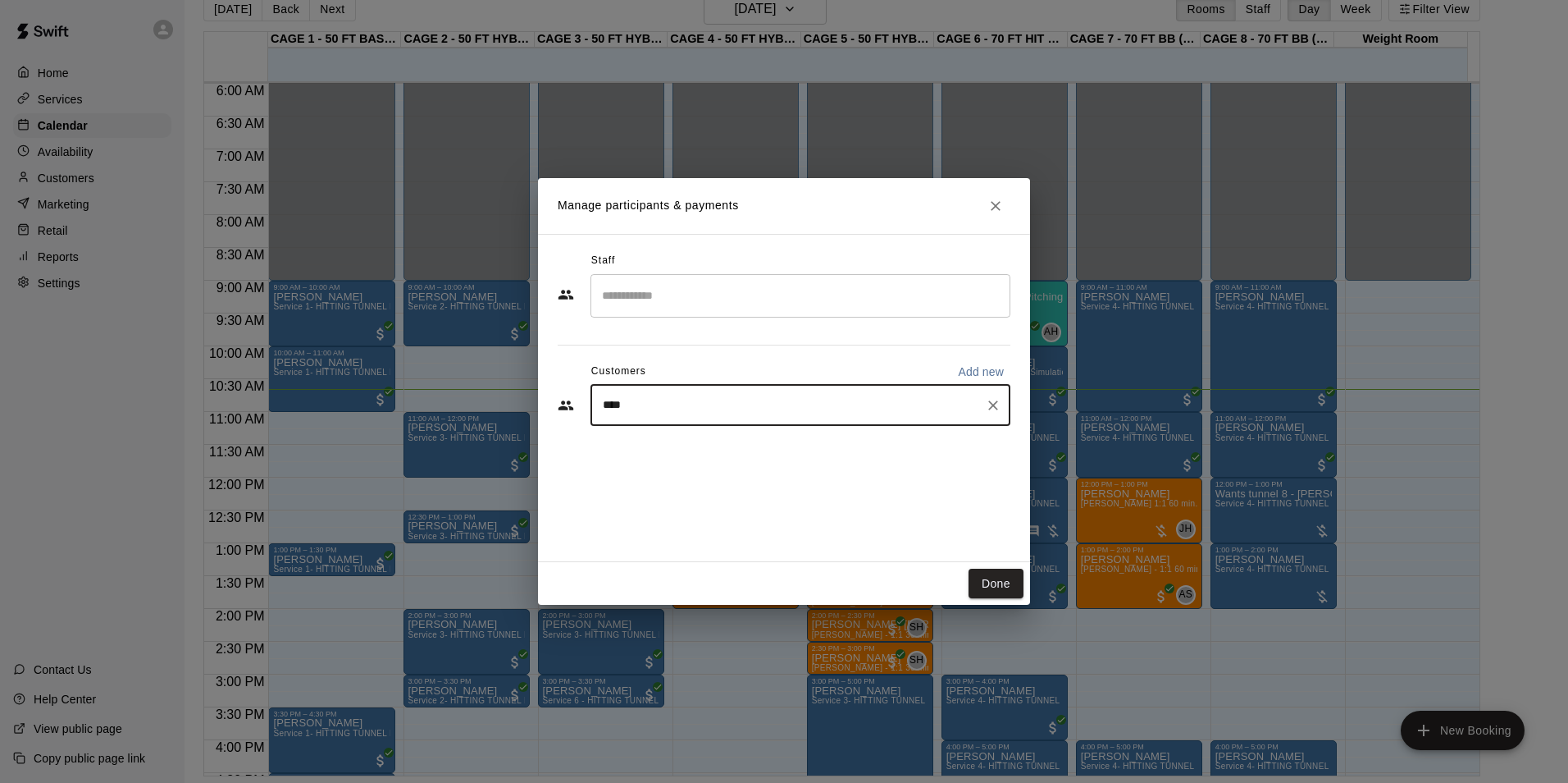
type input "*****"
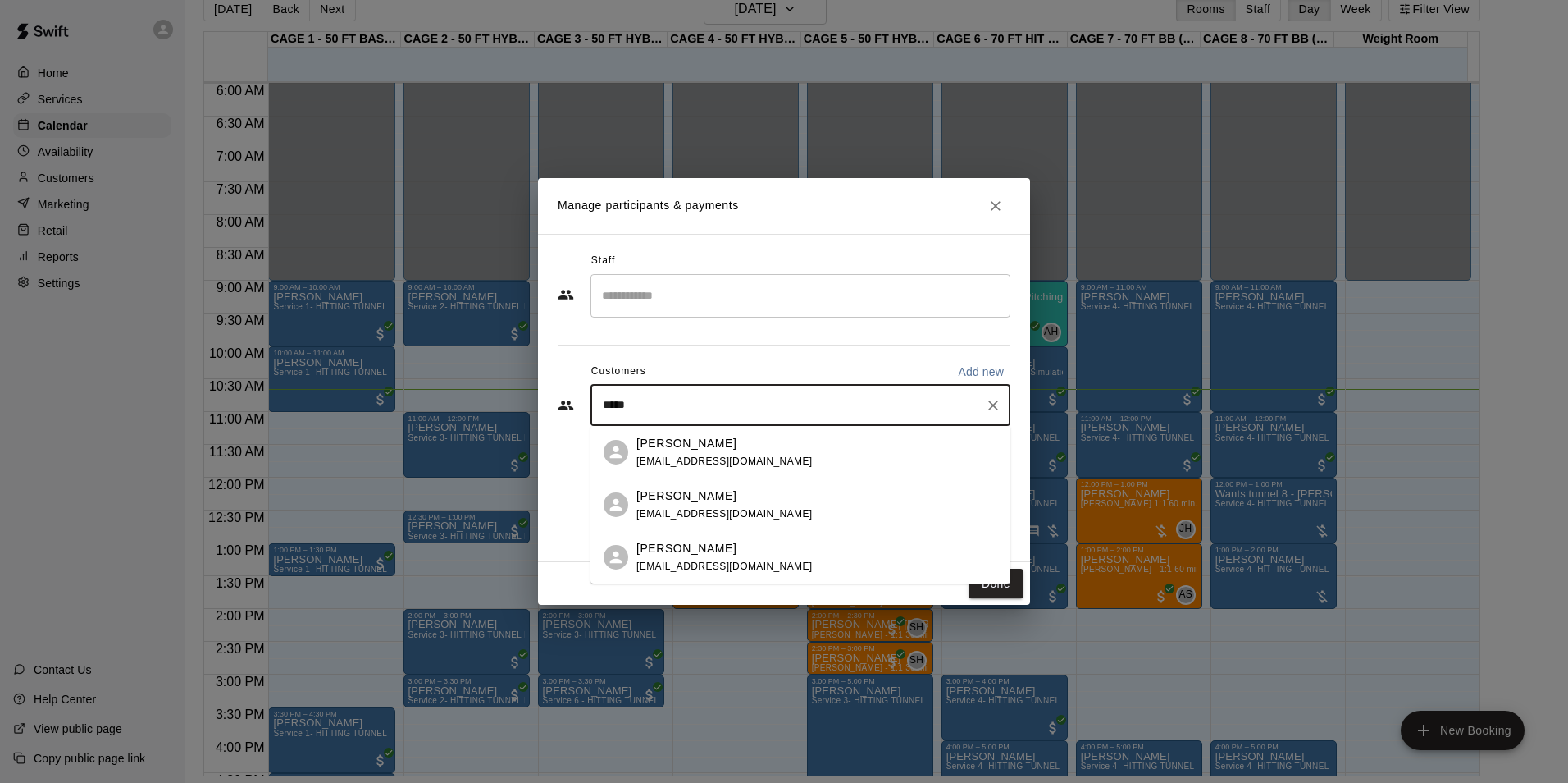
click at [700, 499] on p "[PERSON_NAME]" at bounding box center [686, 496] width 100 height 17
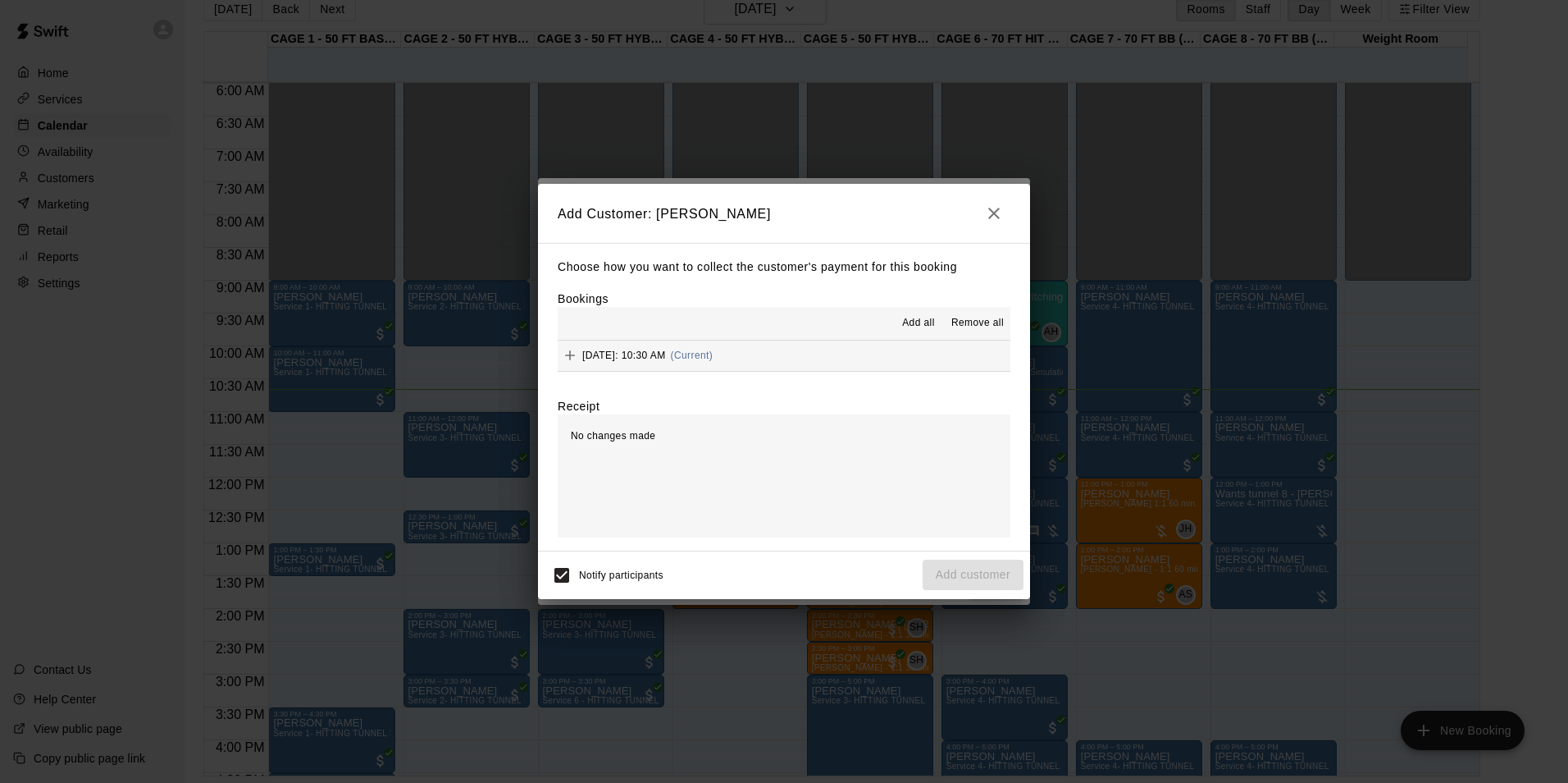
click at [659, 359] on span "Saturday, August 16: 10:30 AM" at bounding box center [624, 355] width 84 height 11
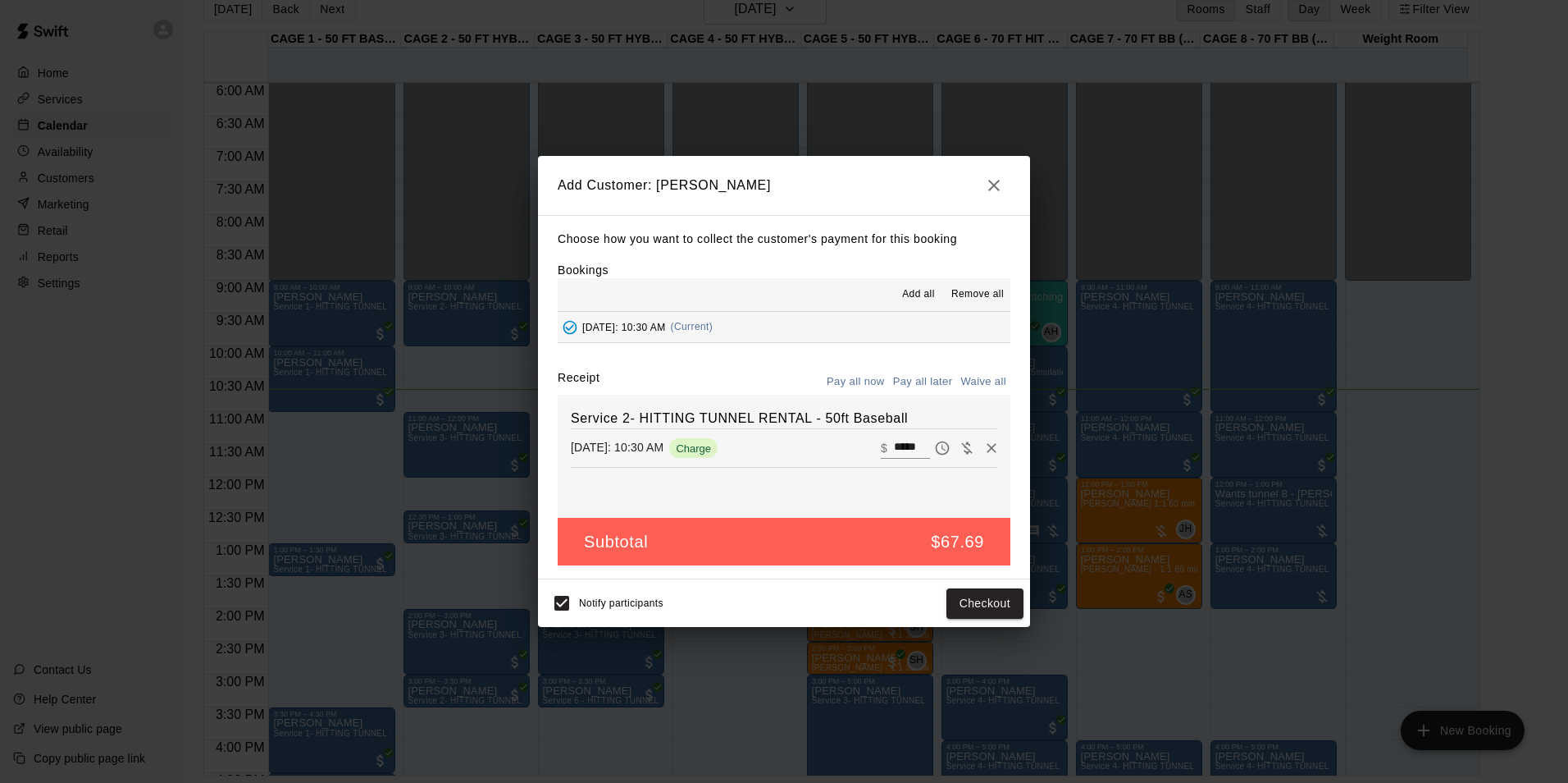
click at [894, 447] on input "*****" at bounding box center [912, 447] width 36 height 21
click at [898, 446] on input "*****" at bounding box center [912, 447] width 36 height 21
type input "*****"
click at [967, 601] on button "Checkout" at bounding box center [985, 603] width 77 height 30
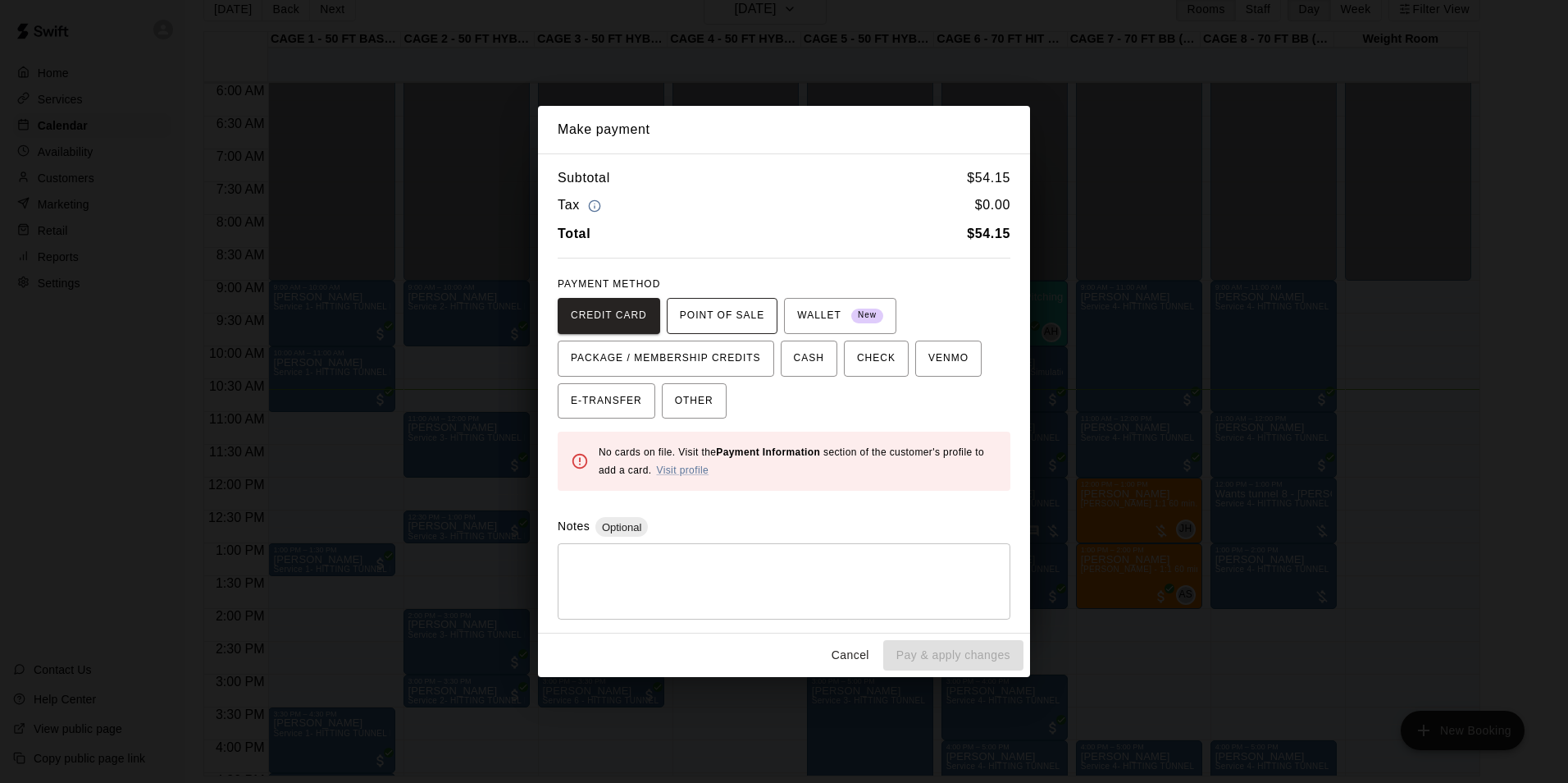
click at [733, 314] on span "POINT OF SALE" at bounding box center [722, 315] width 85 height 27
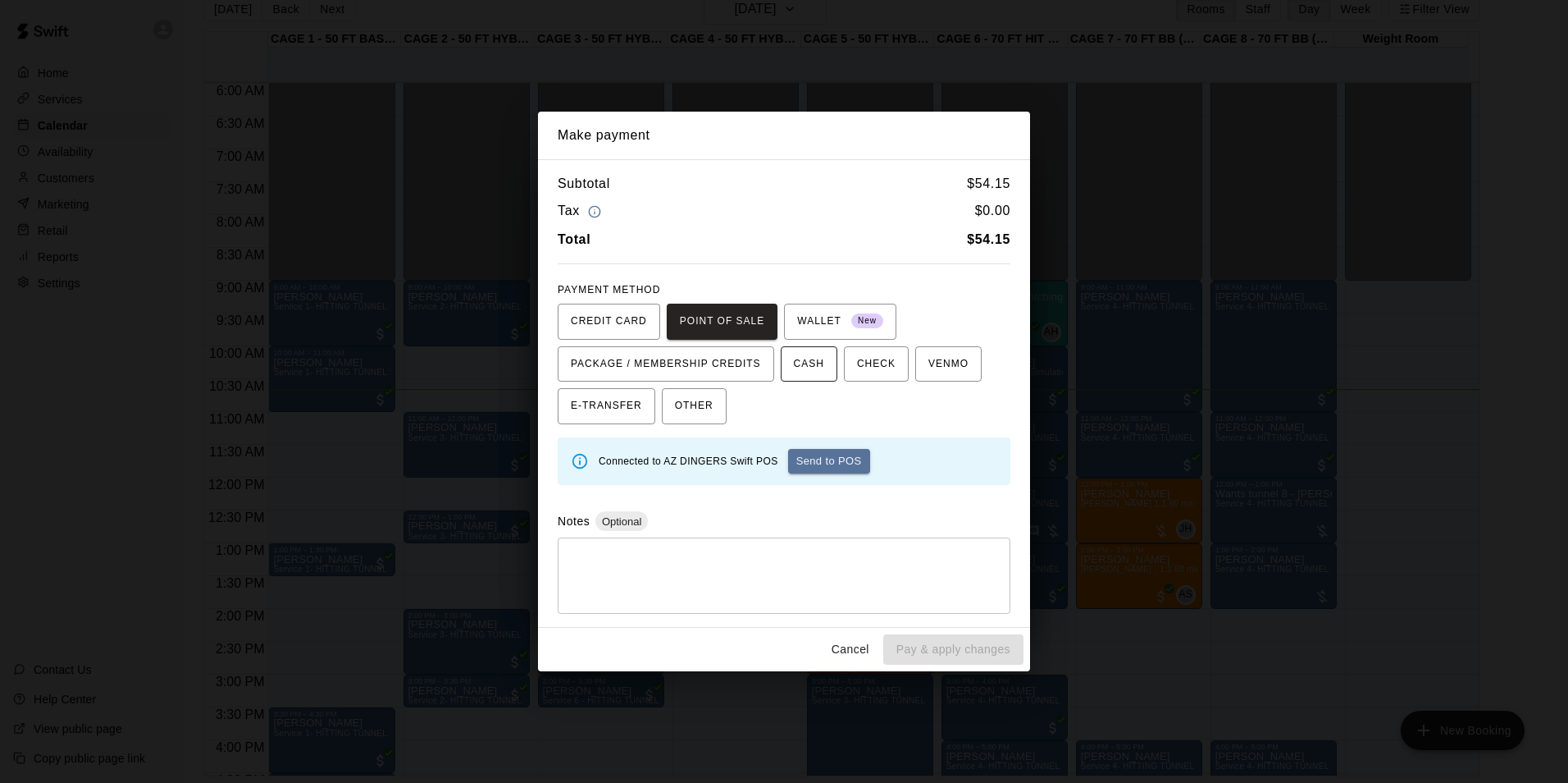
click at [799, 357] on span "CASH" at bounding box center [808, 364] width 30 height 27
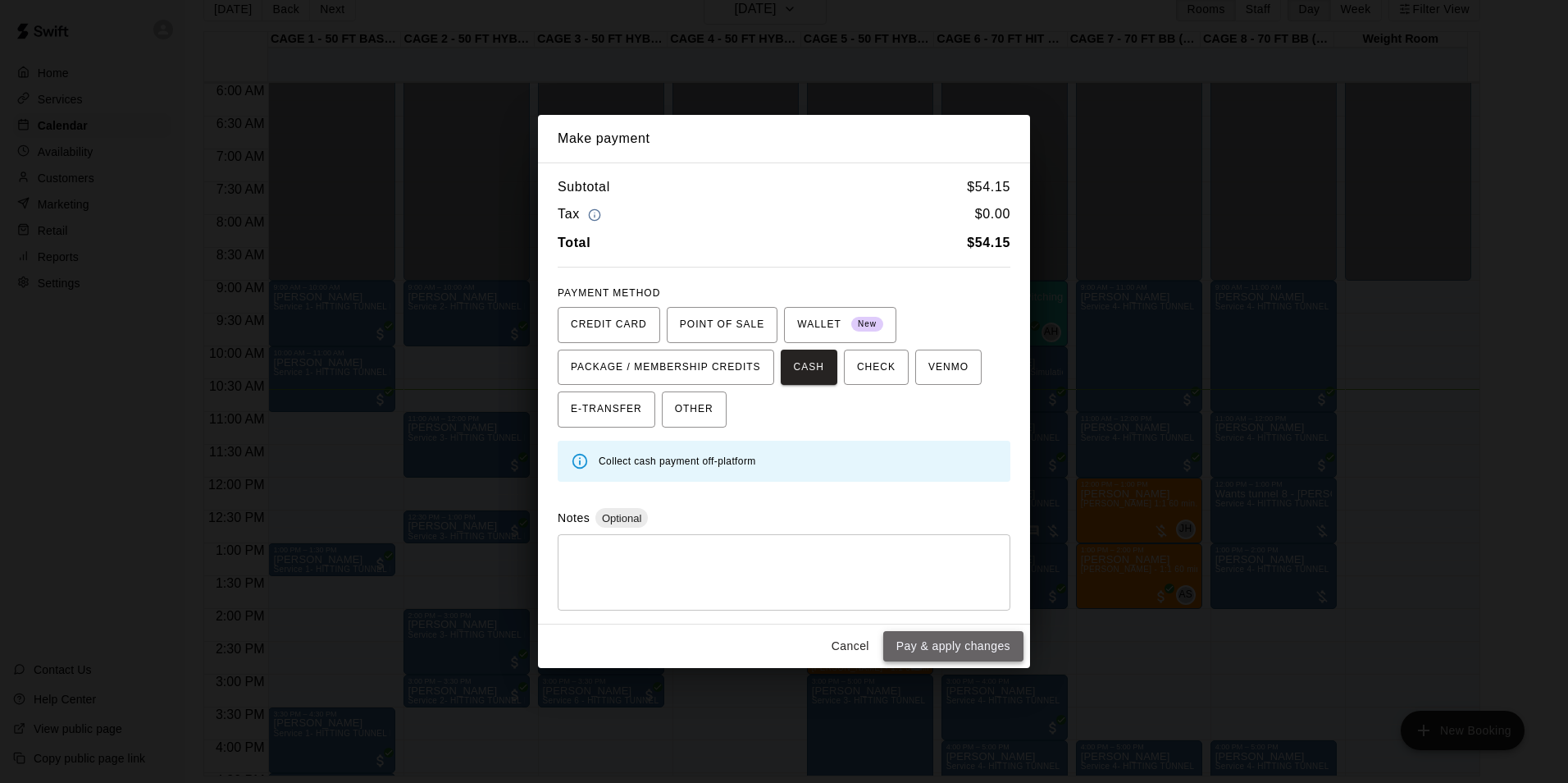
click at [996, 644] on button "Pay & apply changes" at bounding box center [953, 645] width 140 height 30
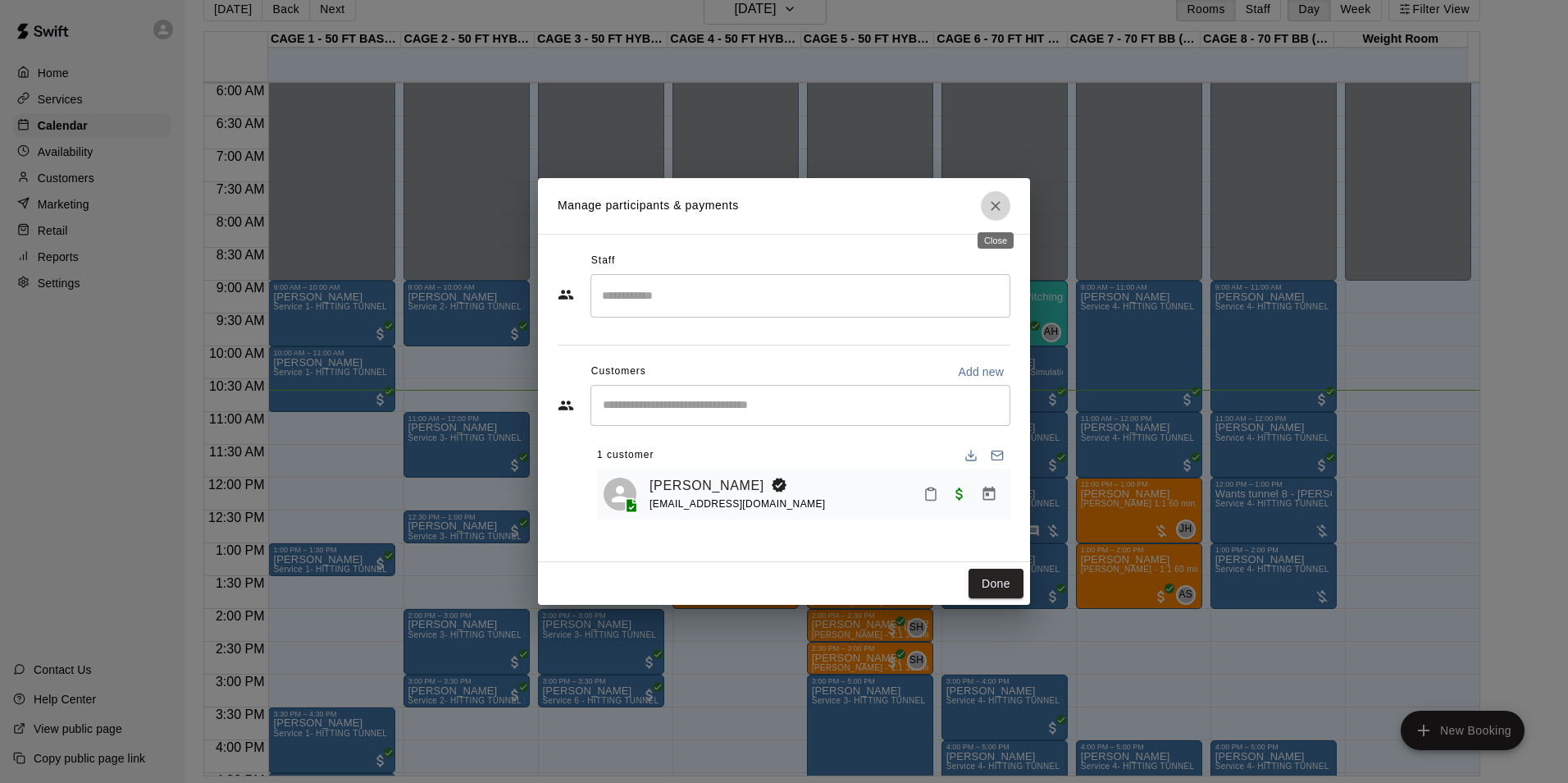
click at [1002, 198] on icon "Close" at bounding box center [995, 206] width 16 height 16
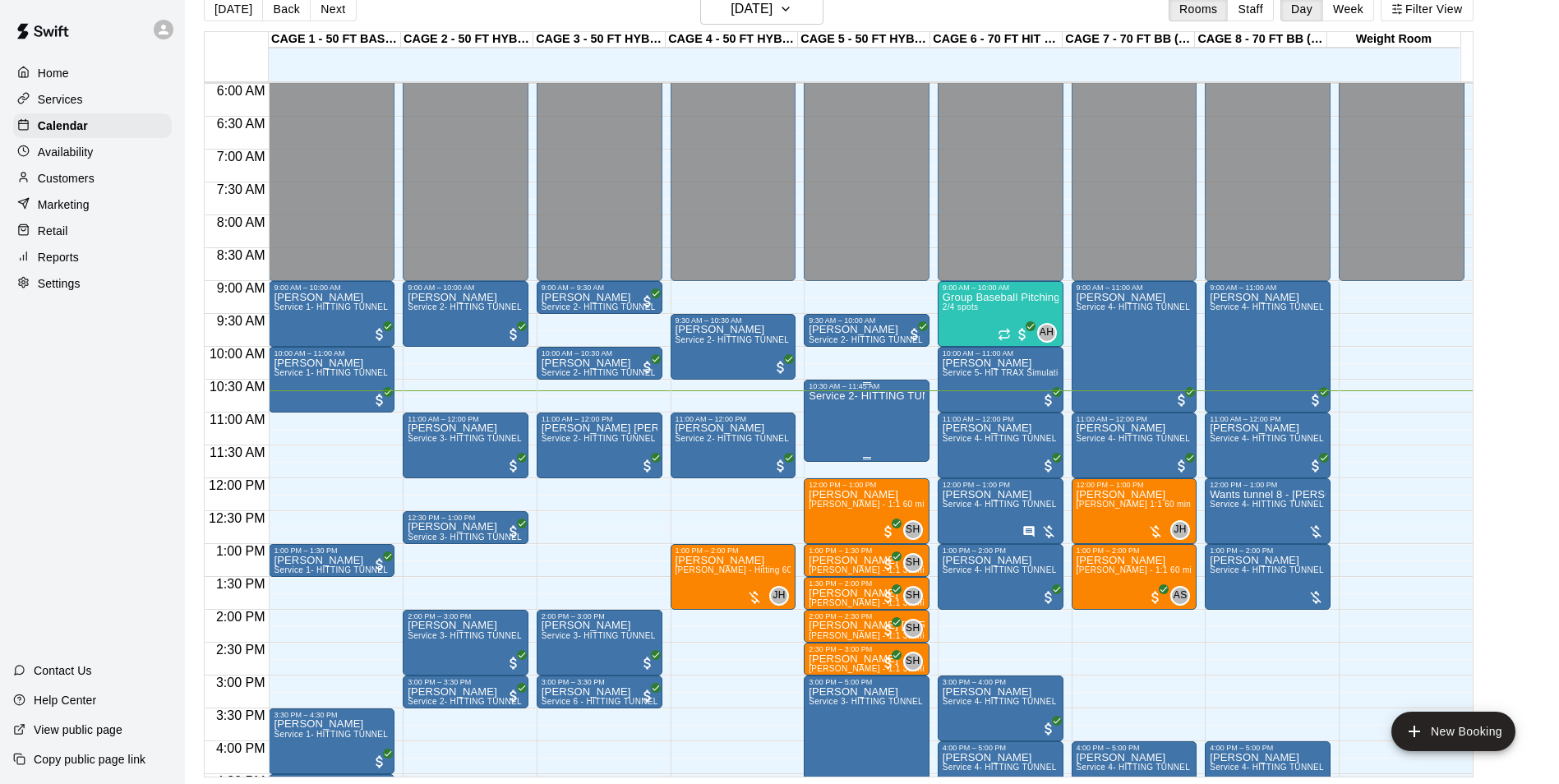
click at [838, 417] on div "Service 2- HITTING TUNNEL RENTAL - 50ft Baseball" at bounding box center [866, 782] width 116 height 784
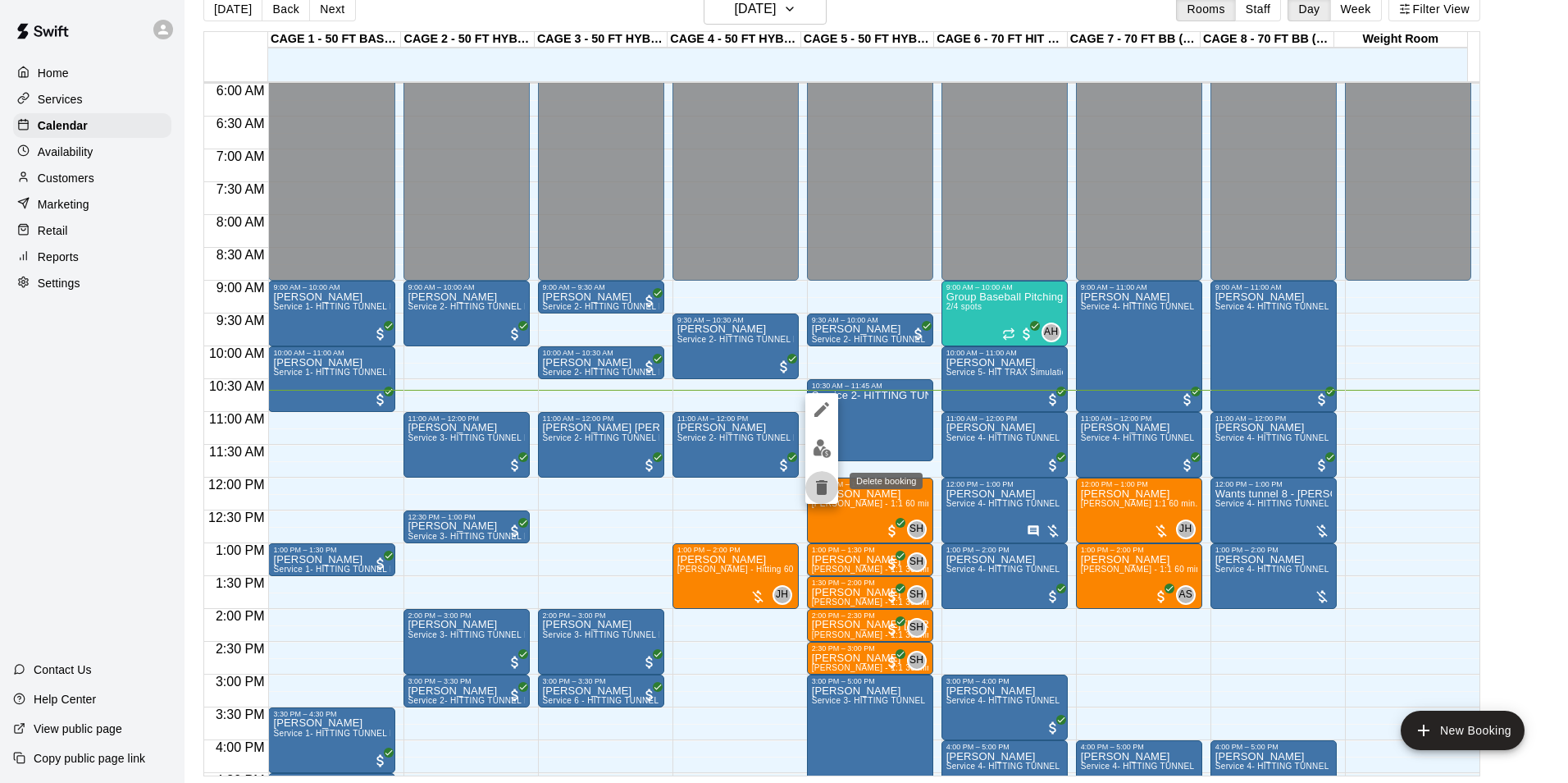
click at [826, 485] on icon "delete" at bounding box center [821, 487] width 11 height 15
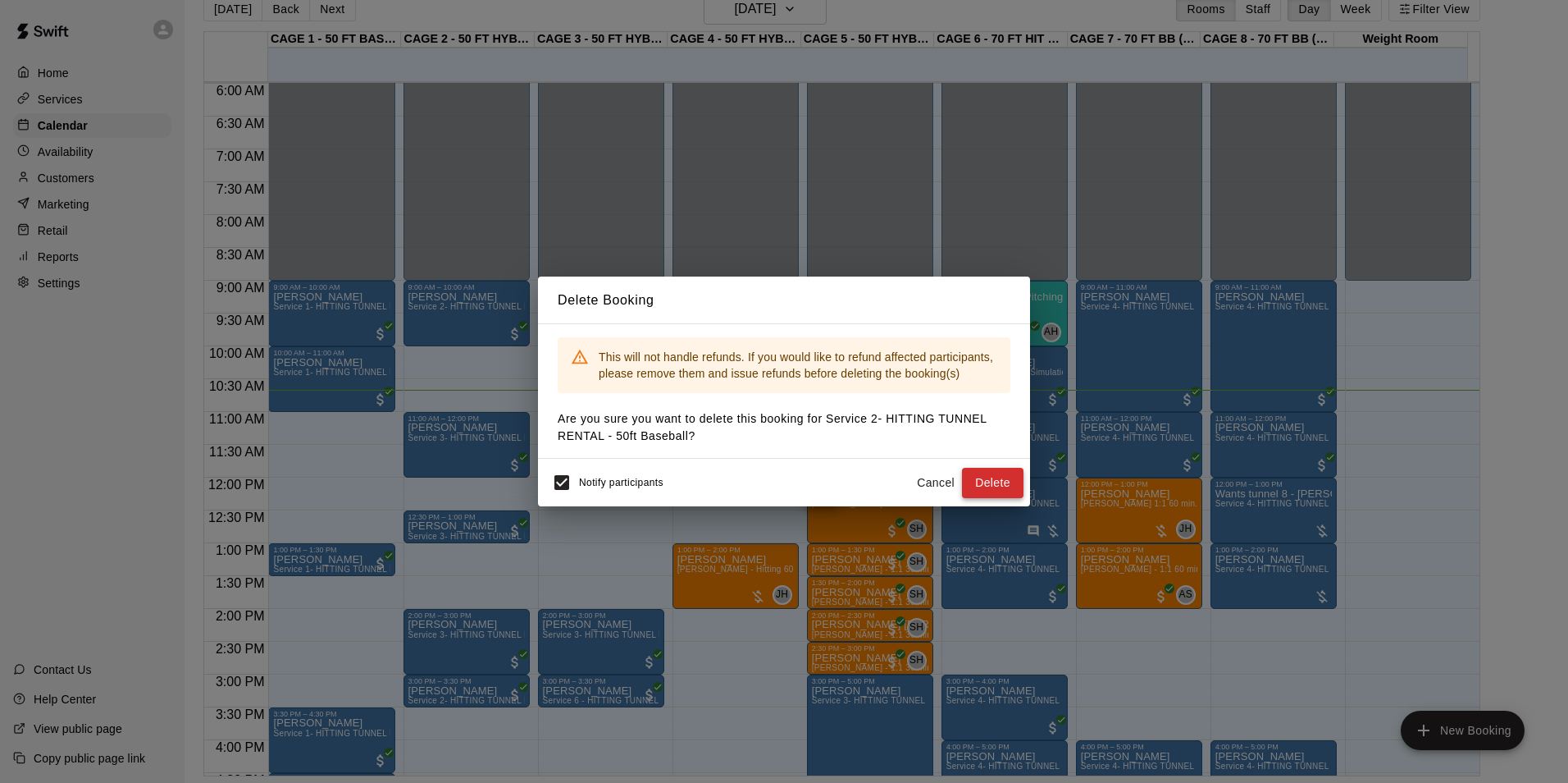
click at [998, 476] on button "Delete" at bounding box center [993, 482] width 62 height 30
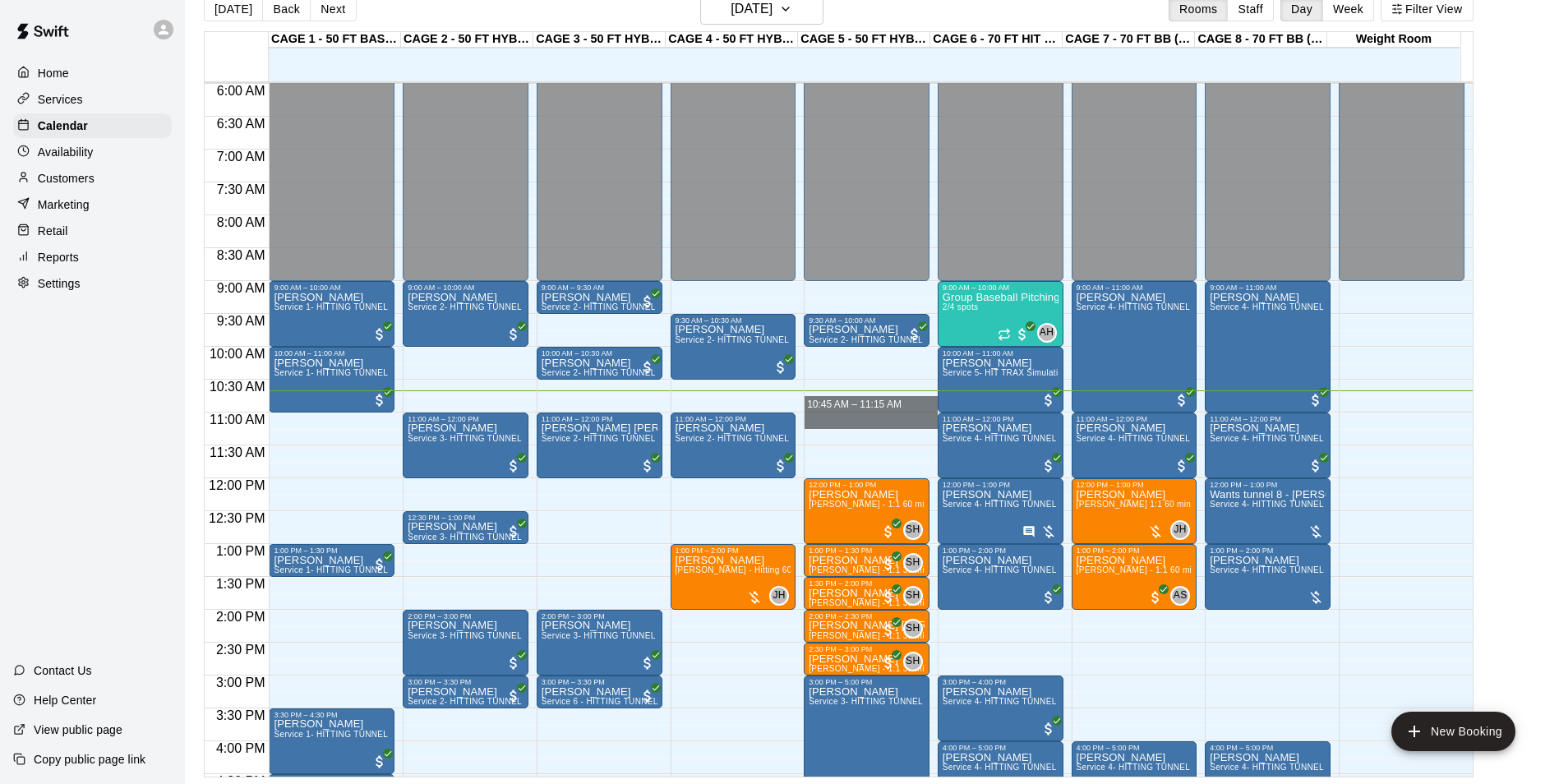
drag, startPoint x: 827, startPoint y: 400, endPoint x: 828, endPoint y: 425, distance: 25.0
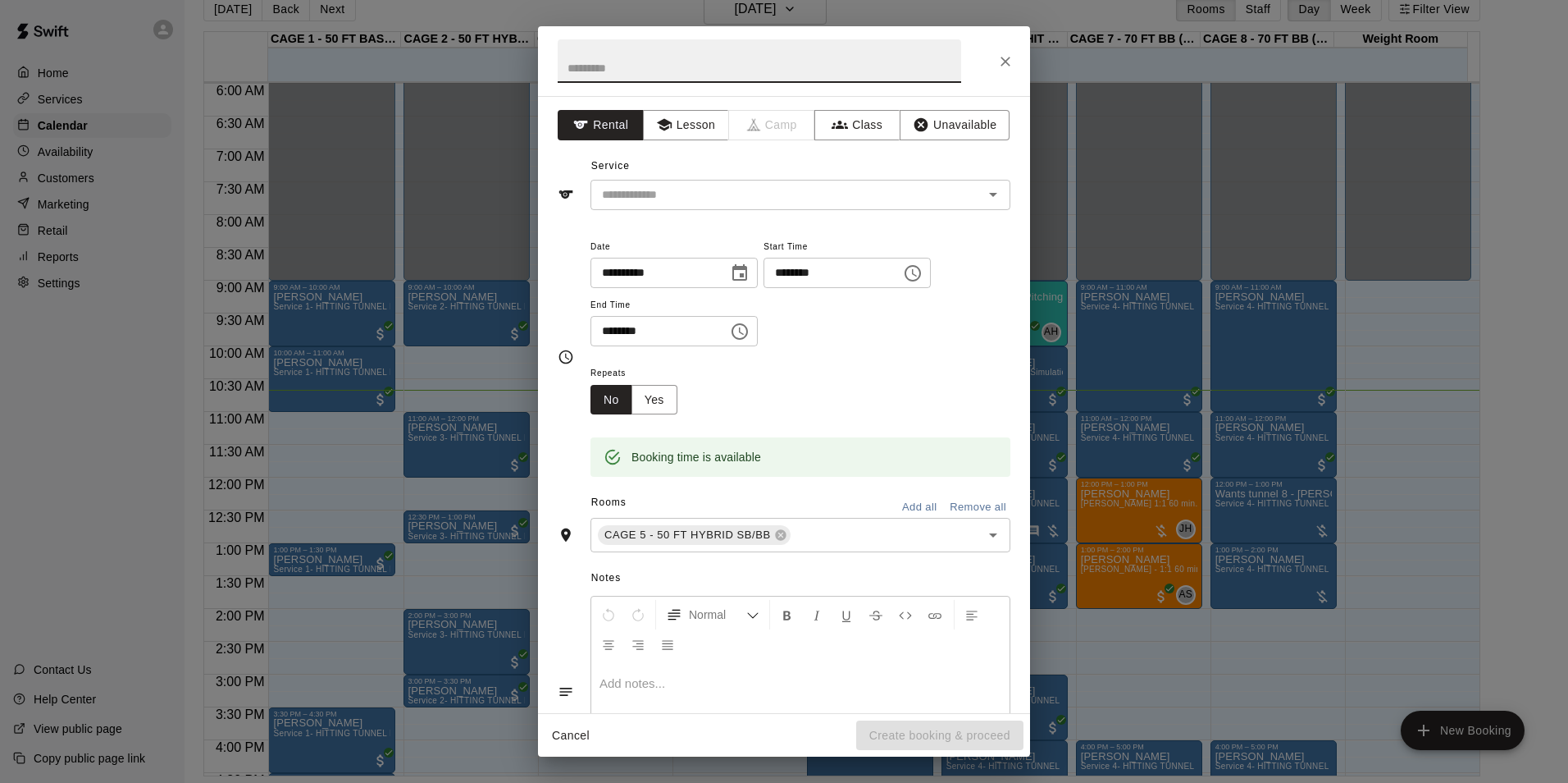
click at [996, 52] on button "Close" at bounding box center [1005, 62] width 29 height 29
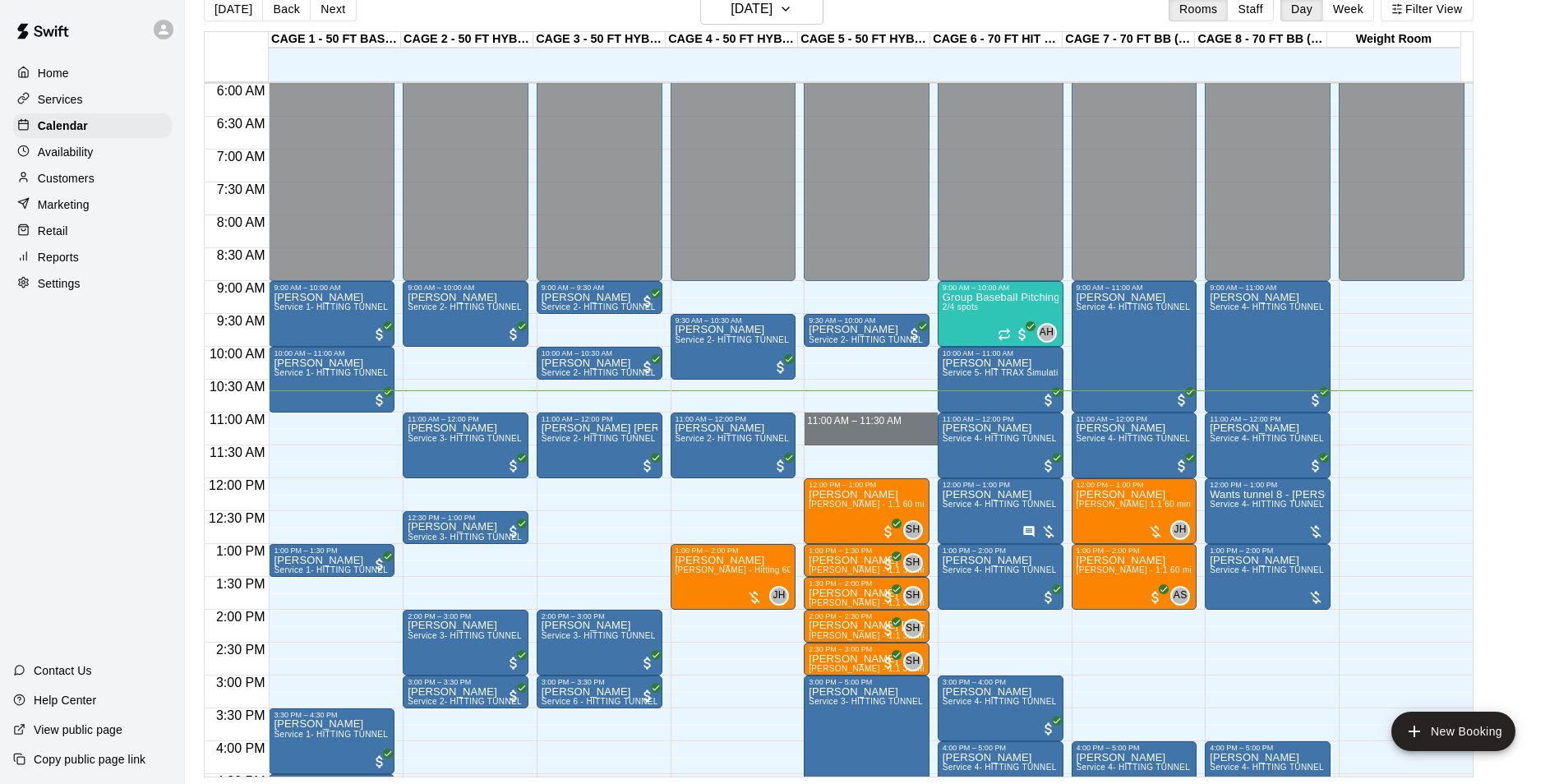
drag, startPoint x: 873, startPoint y: 415, endPoint x: 873, endPoint y: 439, distance: 24.0
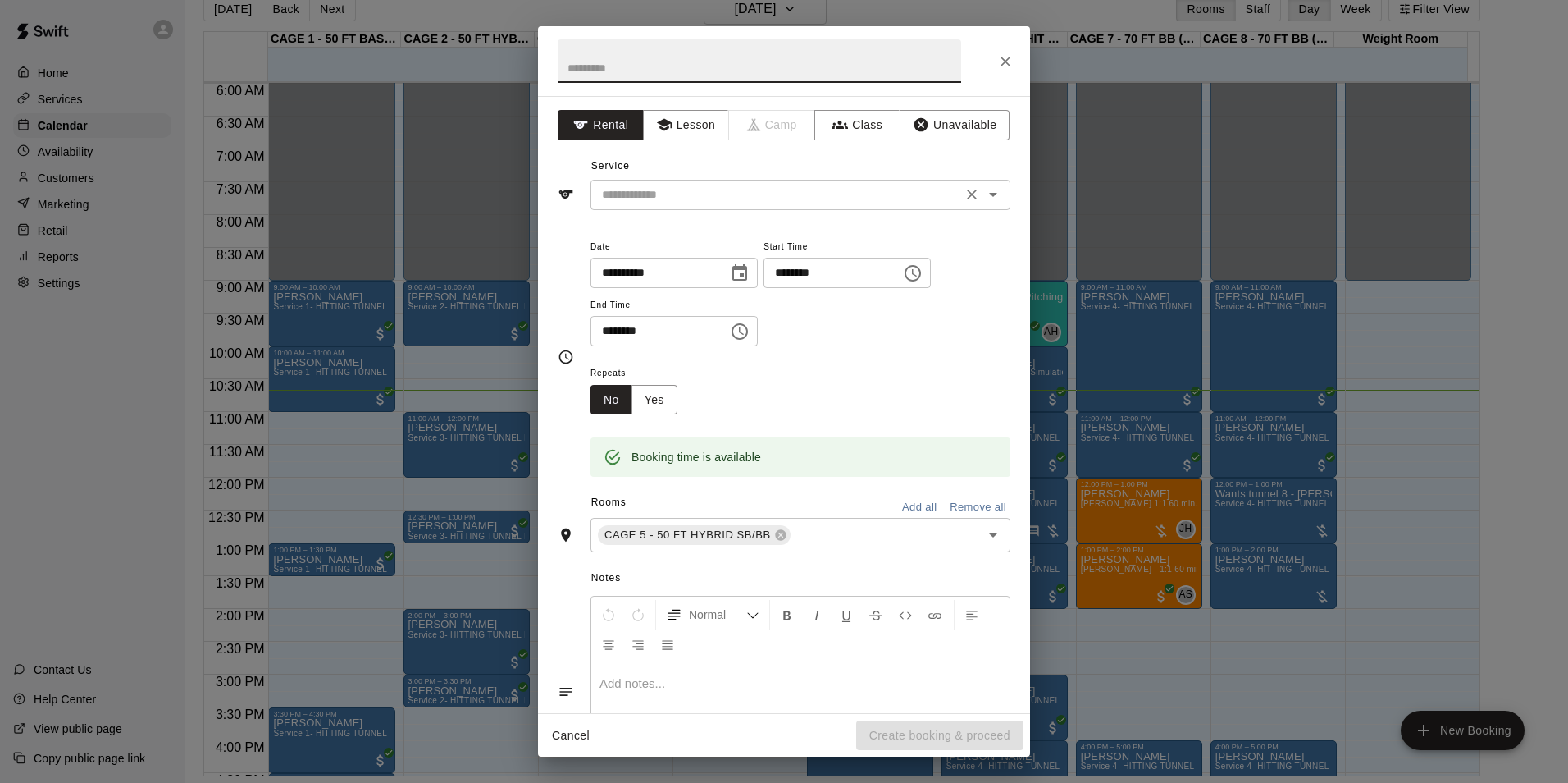
click at [692, 190] on input "text" at bounding box center [776, 194] width 361 height 21
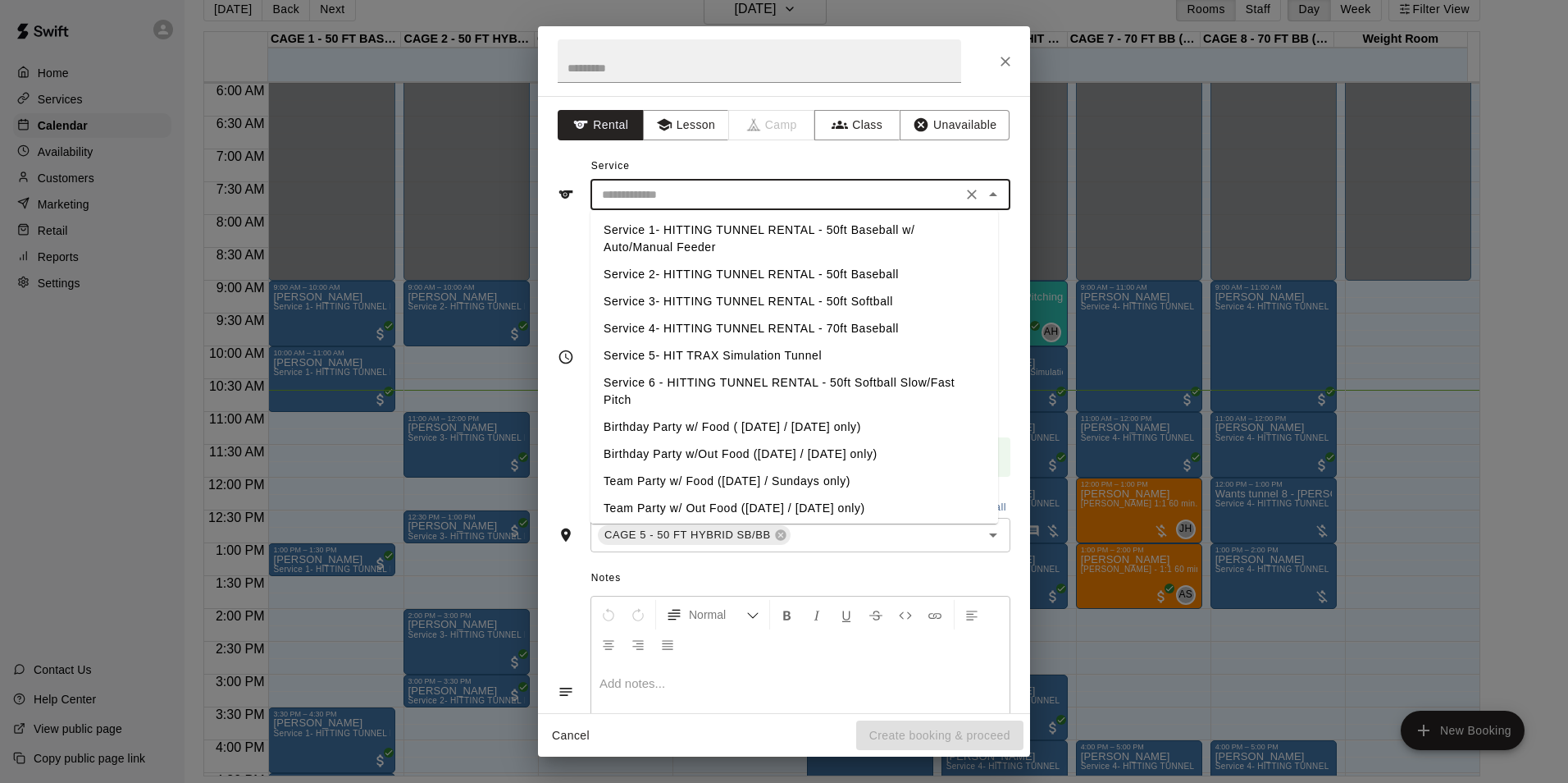
click at [795, 268] on li "Service 2- HITTING TUNNEL RENTAL - 50ft Baseball" at bounding box center [795, 275] width 408 height 27
type input "**********"
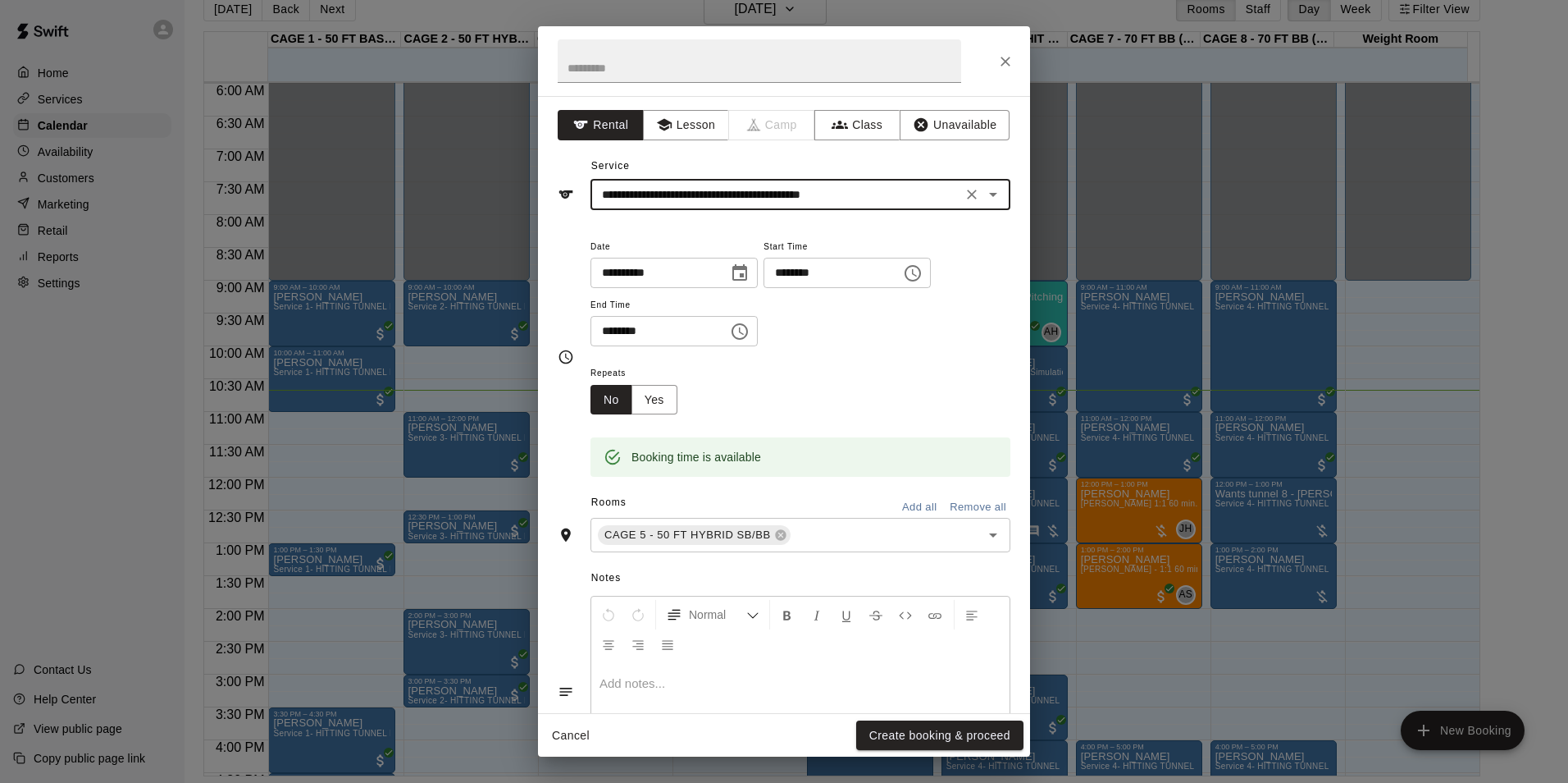
click at [935, 731] on button "Create booking & proceed" at bounding box center [939, 735] width 167 height 30
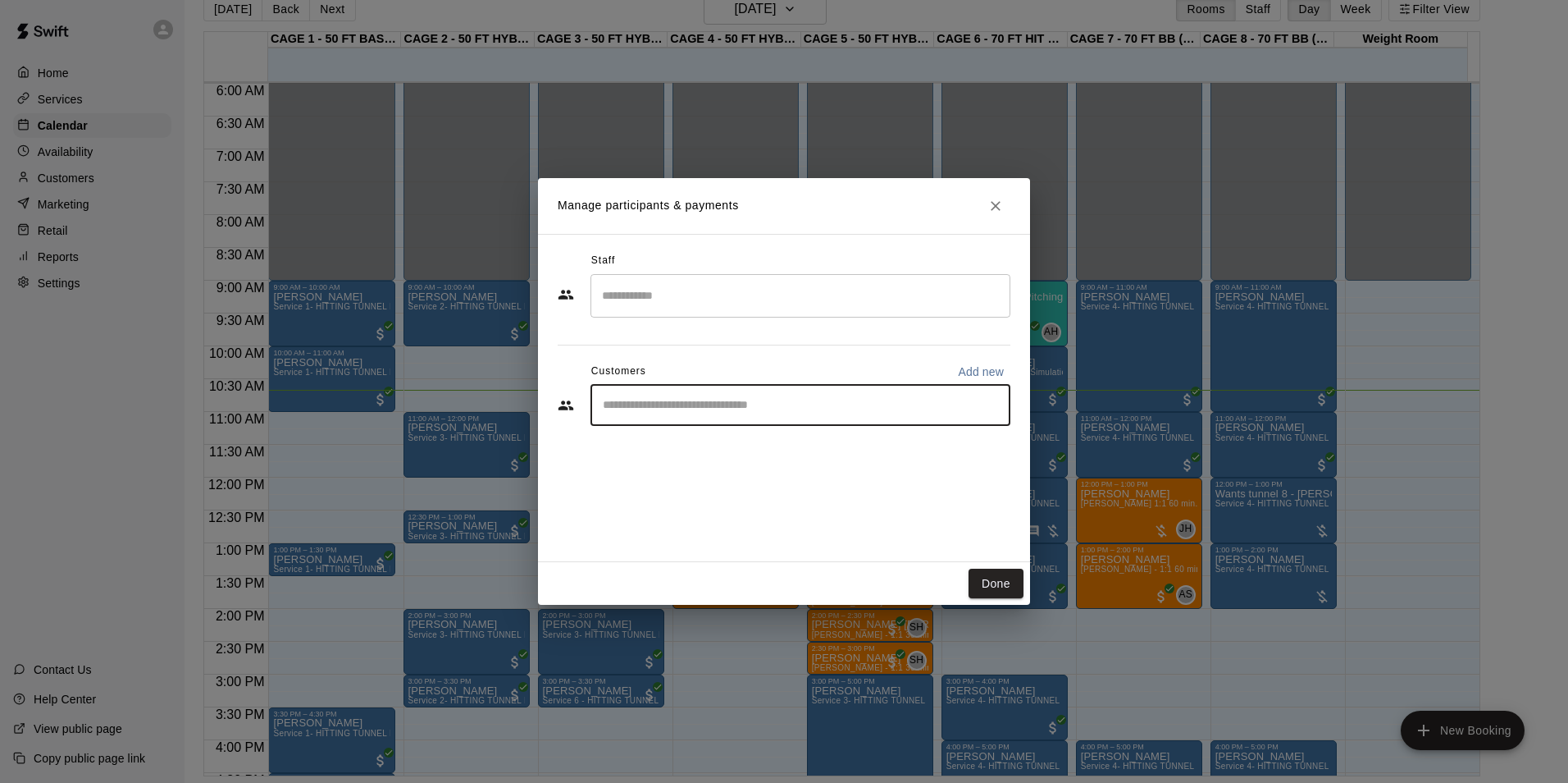
click at [683, 403] on input "Start typing to search customers..." at bounding box center [800, 405] width 405 height 16
type input "*****"
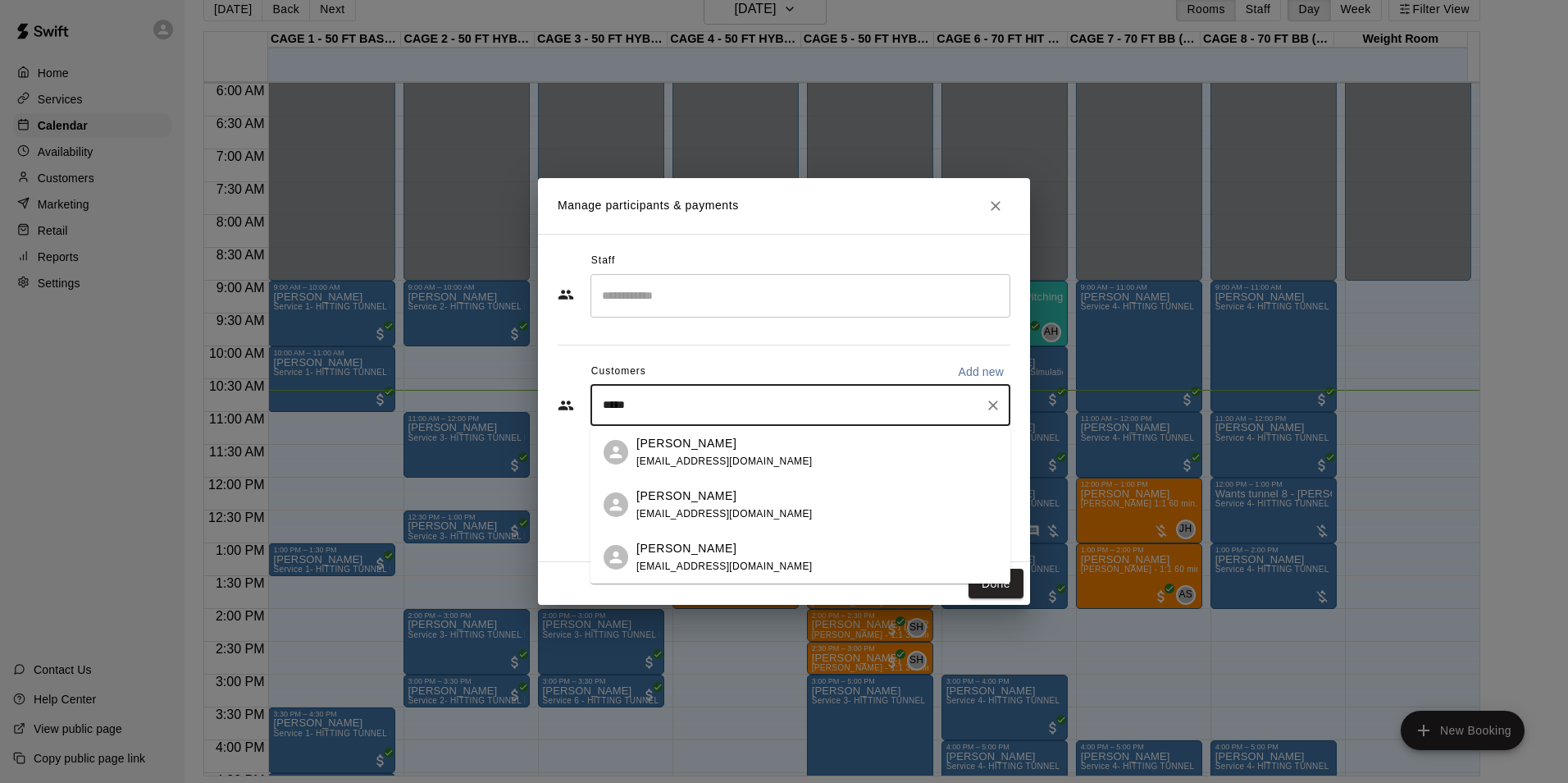
click at [701, 504] on div "Richard Duran durannet@msn.com" at bounding box center [724, 505] width 176 height 35
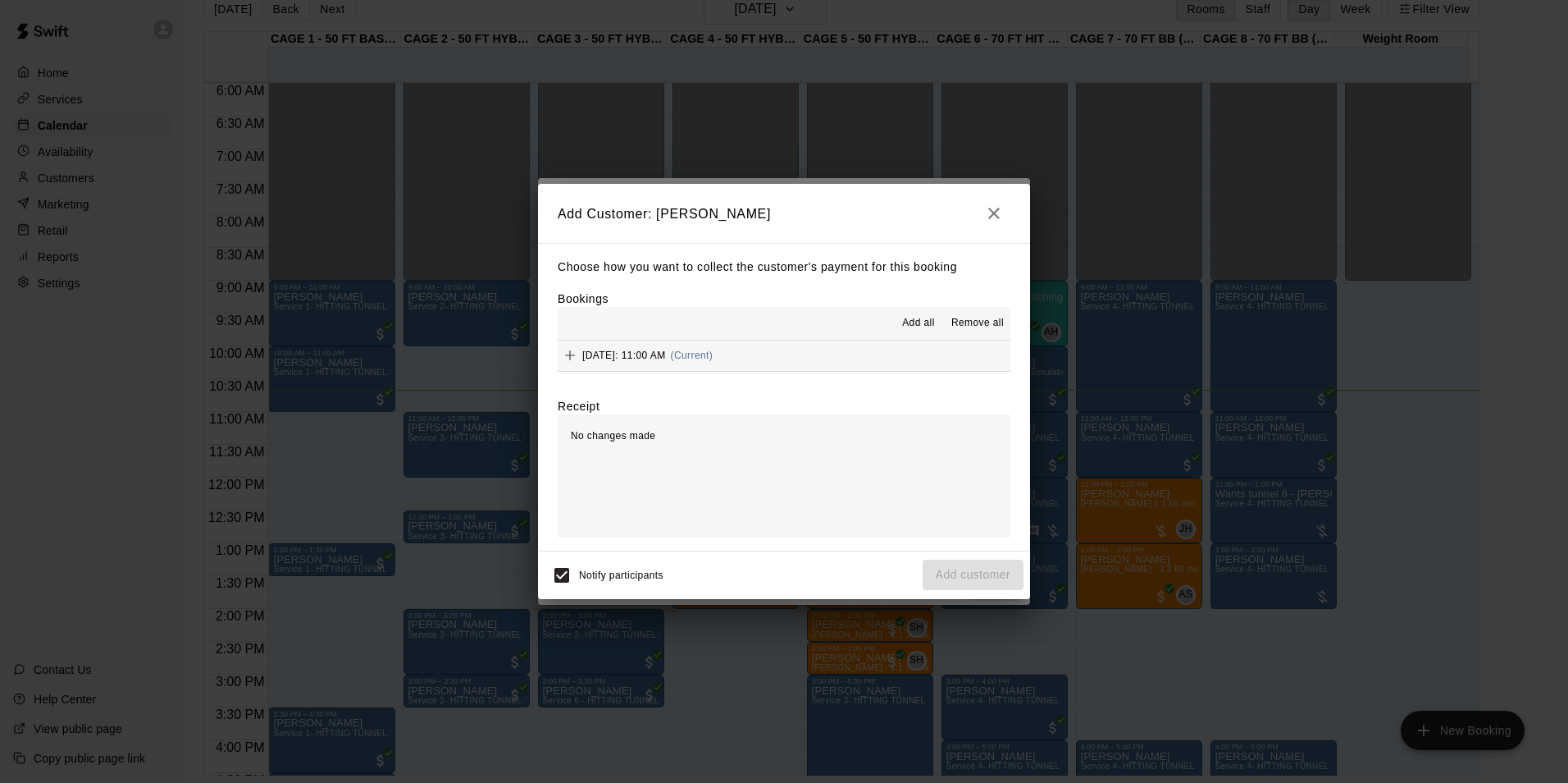
click at [665, 356] on span "Saturday, August 16: 11:00 AM" at bounding box center [624, 355] width 84 height 11
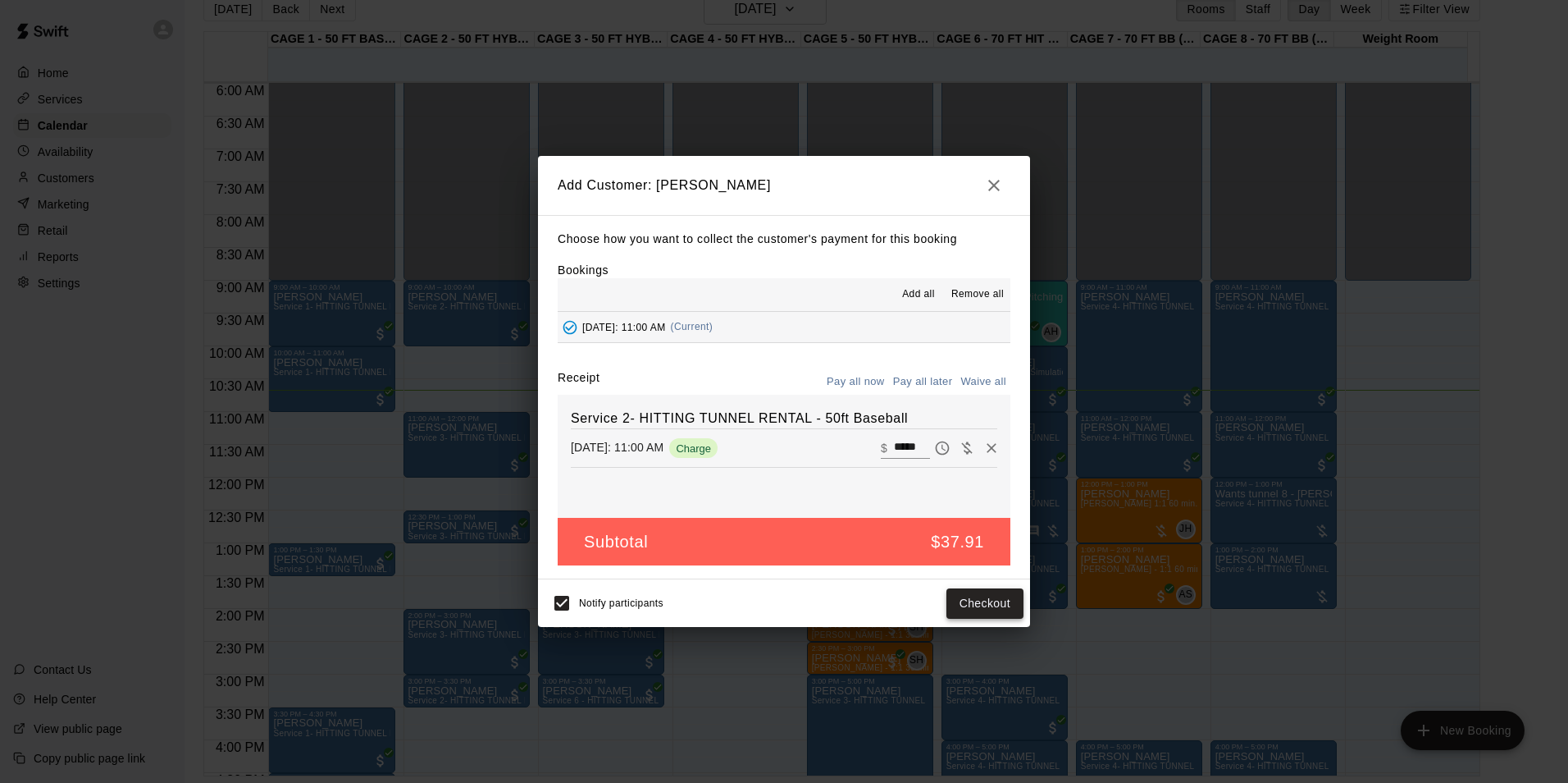
click at [983, 605] on button "Checkout" at bounding box center [985, 603] width 77 height 30
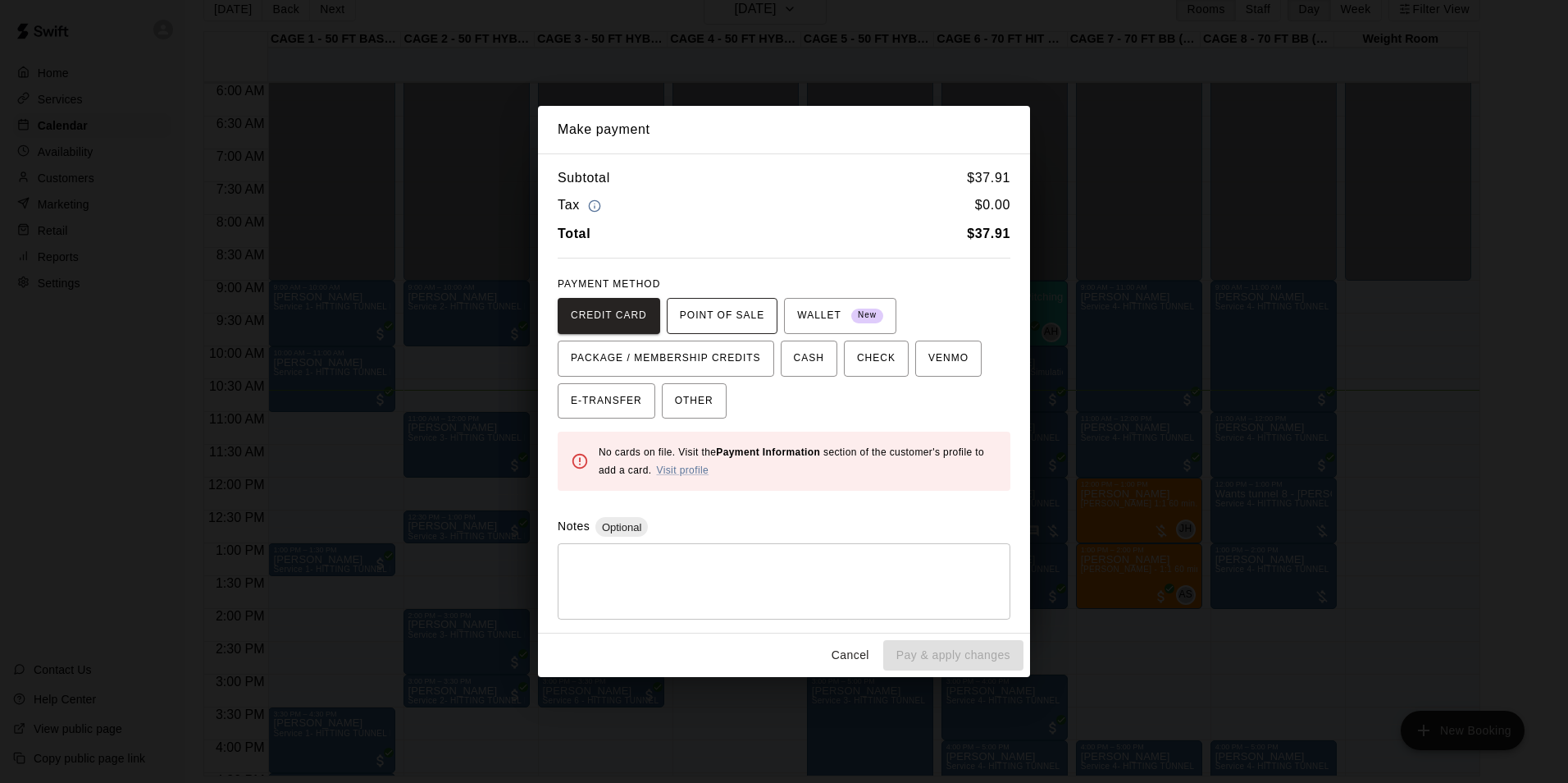
click at [704, 320] on span "POINT OF SALE" at bounding box center [722, 315] width 85 height 27
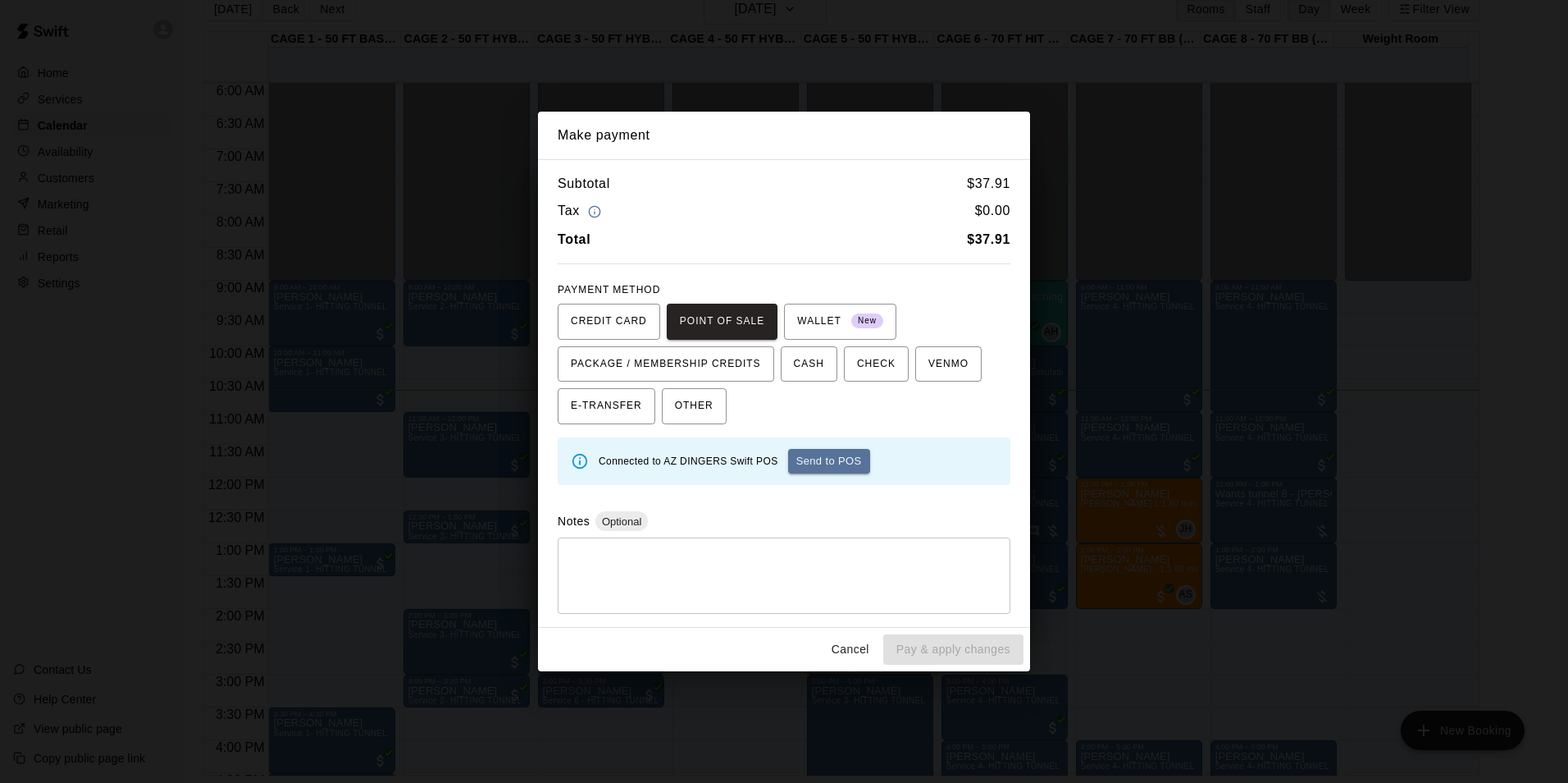
click at [817, 463] on button "Send to POS" at bounding box center [829, 461] width 82 height 25
click at [794, 364] on span "CASH" at bounding box center [808, 364] width 30 height 27
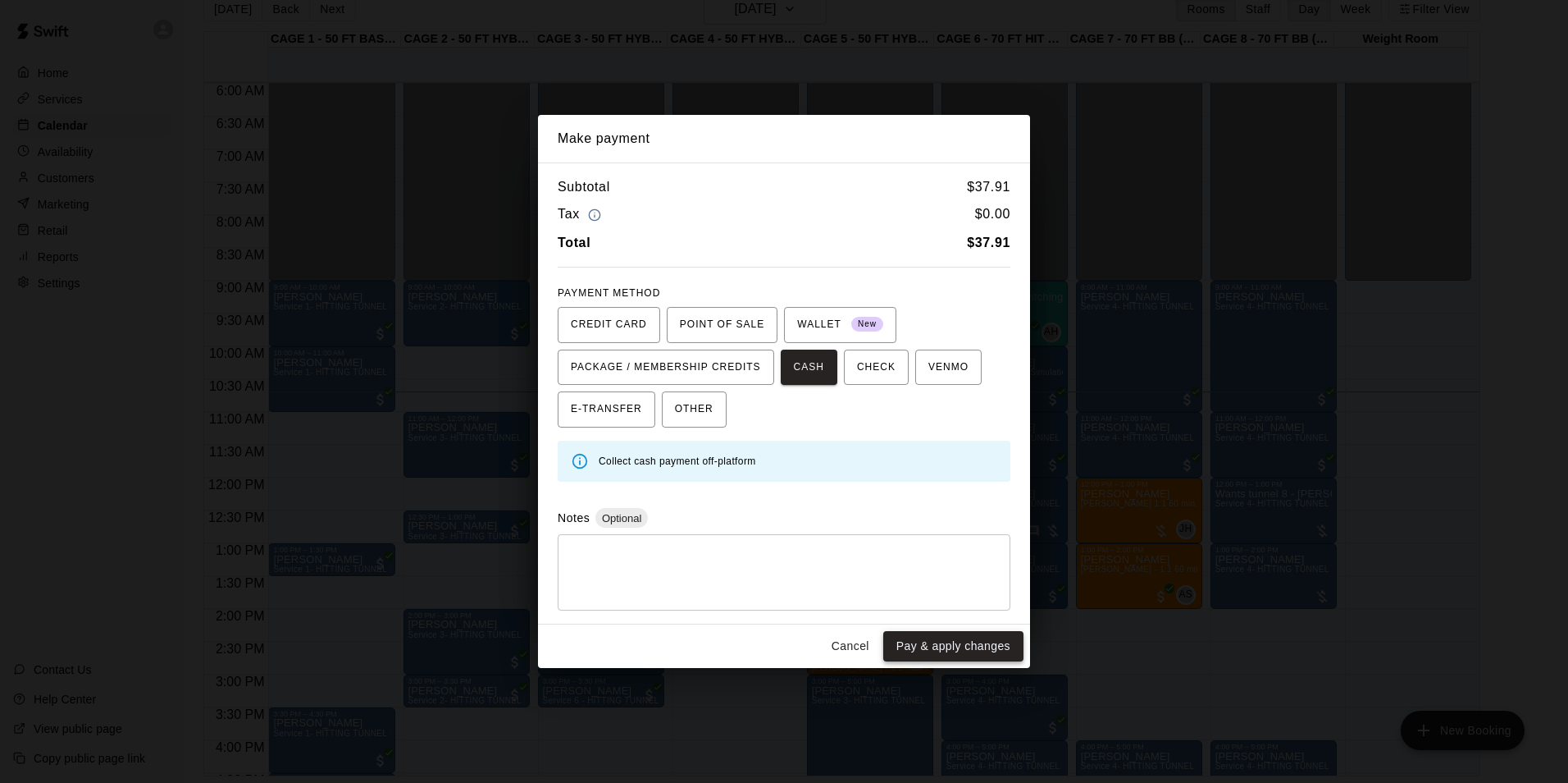
click at [983, 646] on button "Pay & apply changes" at bounding box center [953, 645] width 140 height 30
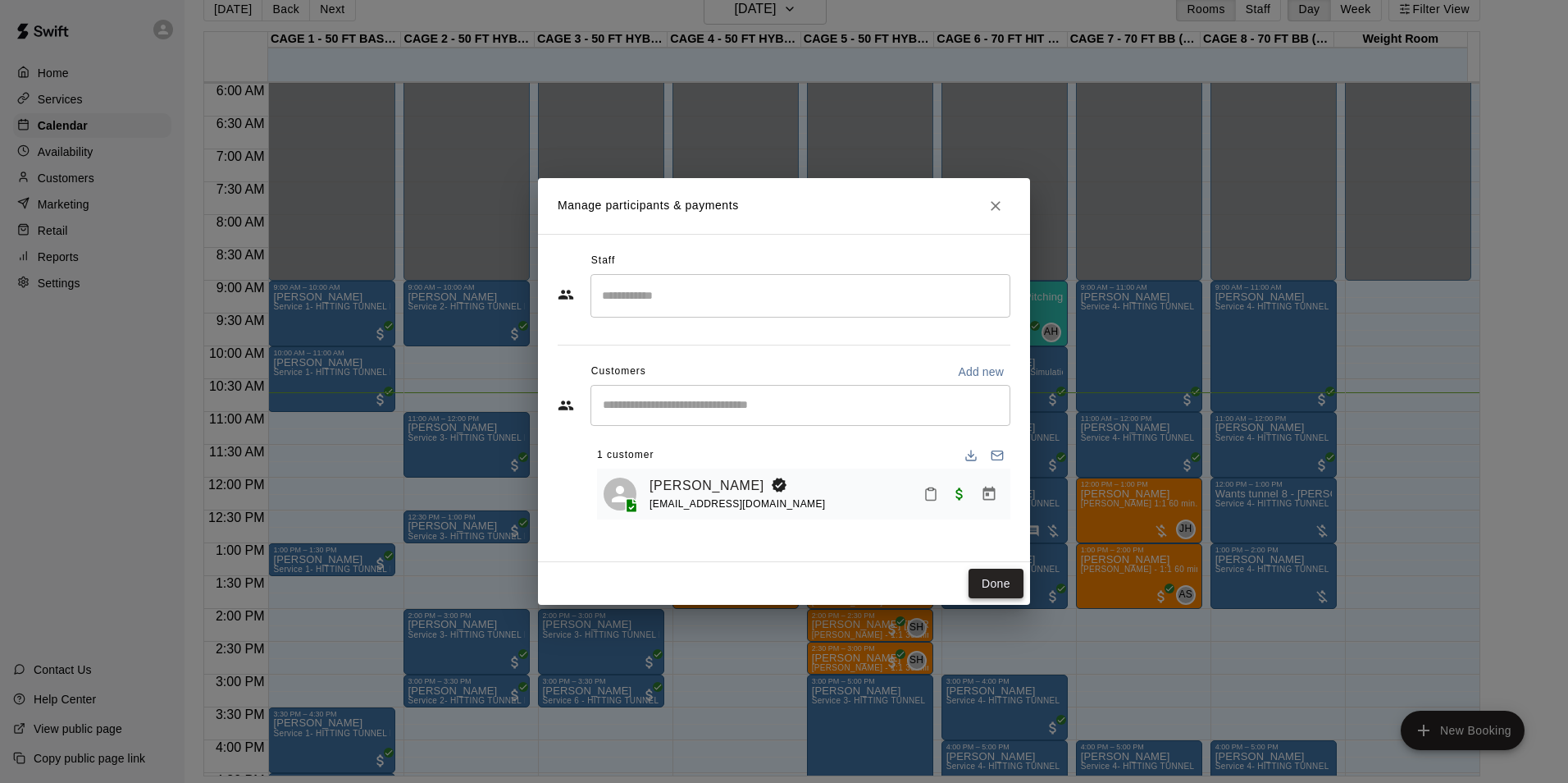
click at [1010, 585] on button "Done" at bounding box center [996, 583] width 55 height 30
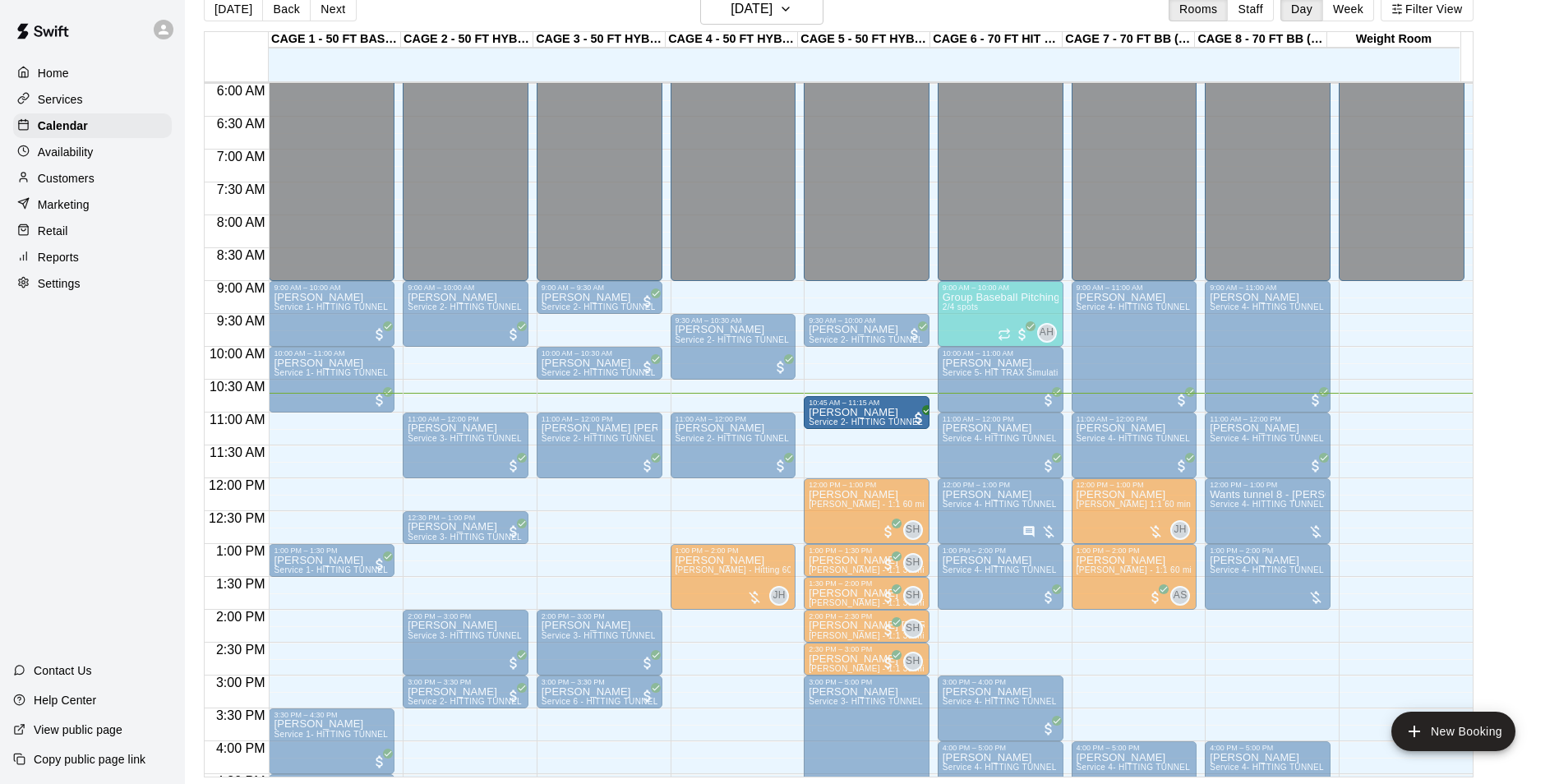
drag, startPoint x: 893, startPoint y: 433, endPoint x: 892, endPoint y: 417, distance: 16.0
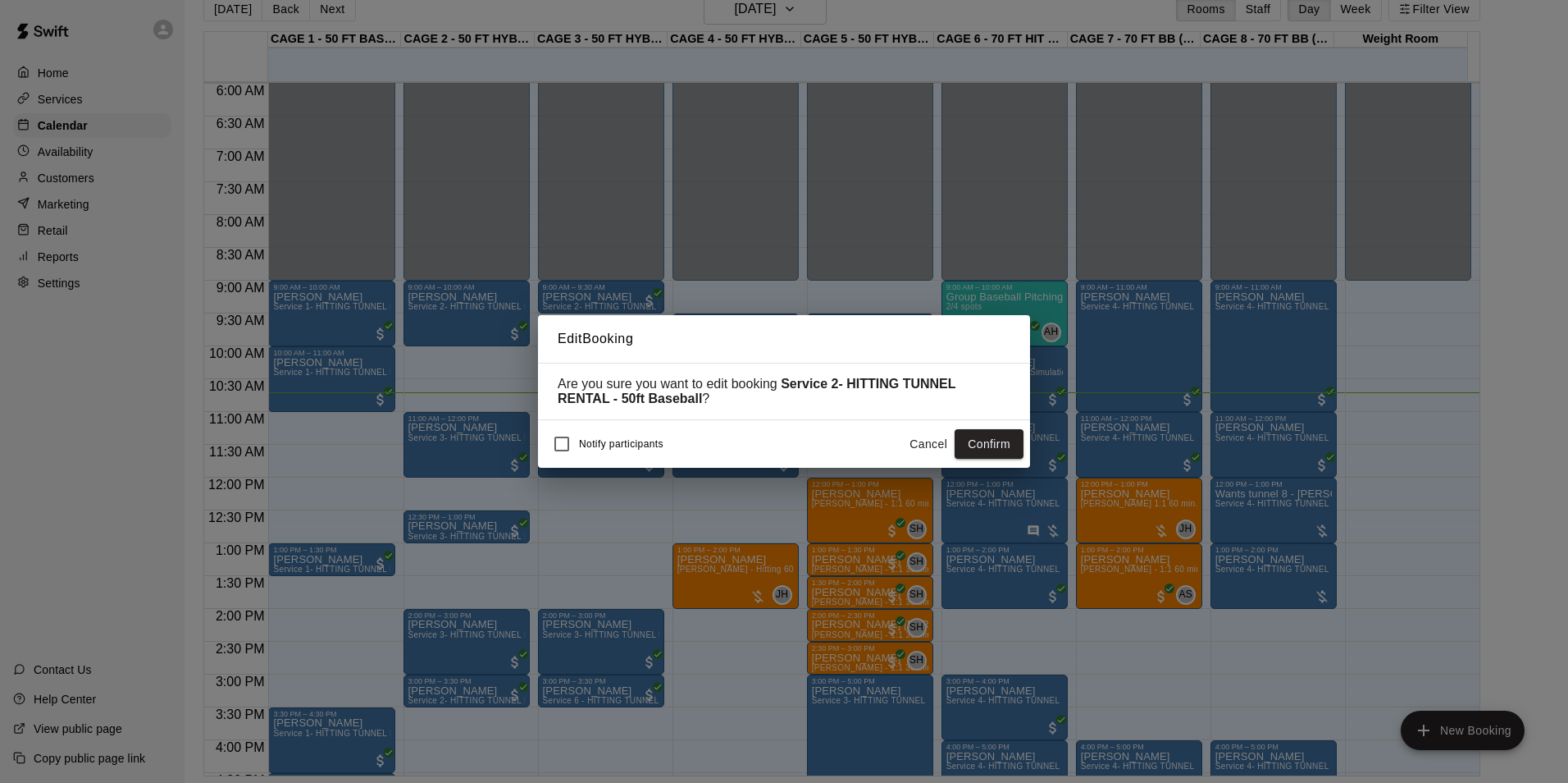
click at [999, 445] on button "Confirm" at bounding box center [989, 444] width 69 height 30
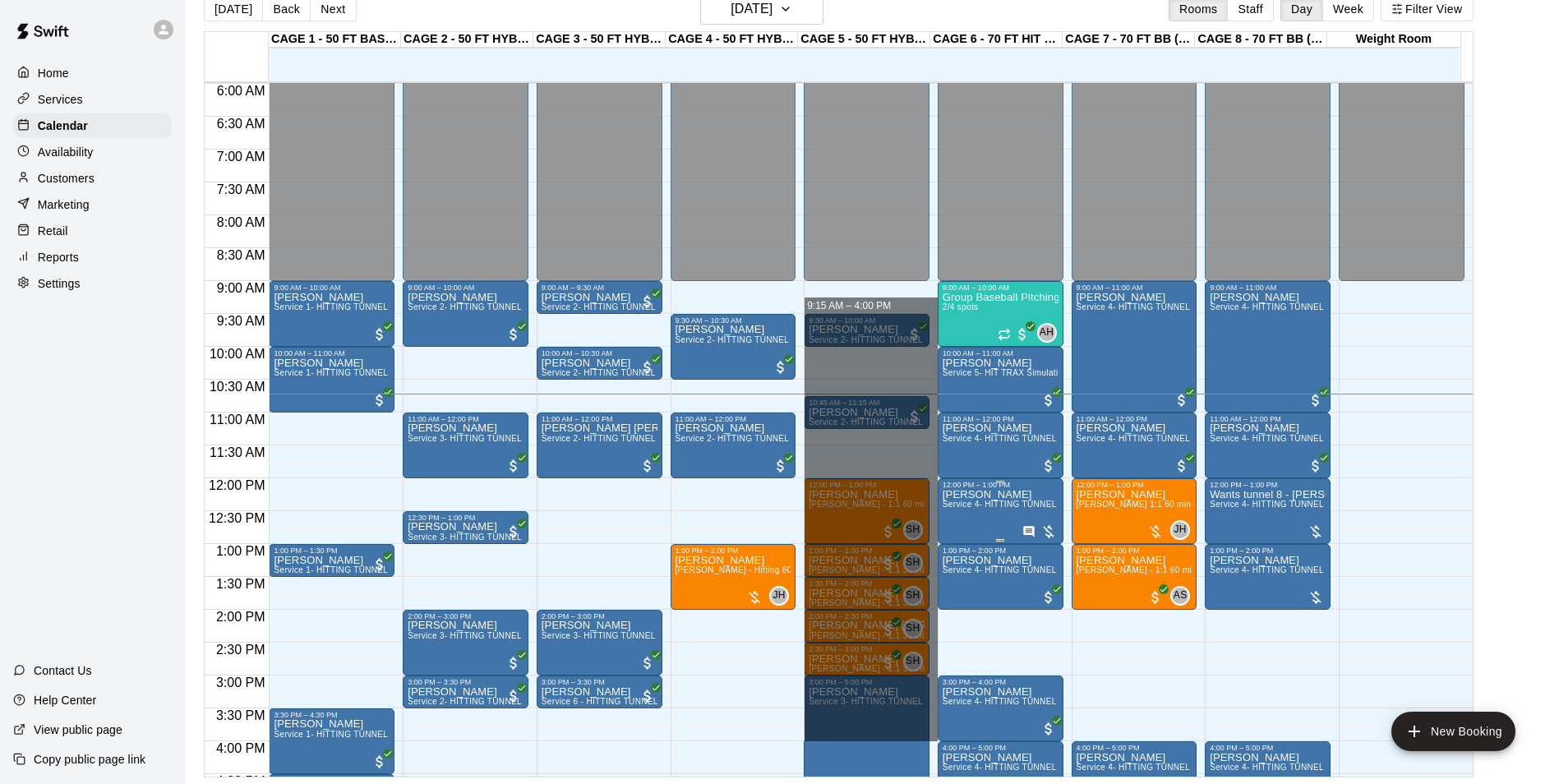
drag, startPoint x: 868, startPoint y: 301, endPoint x: 1035, endPoint y: 504, distance: 262.9
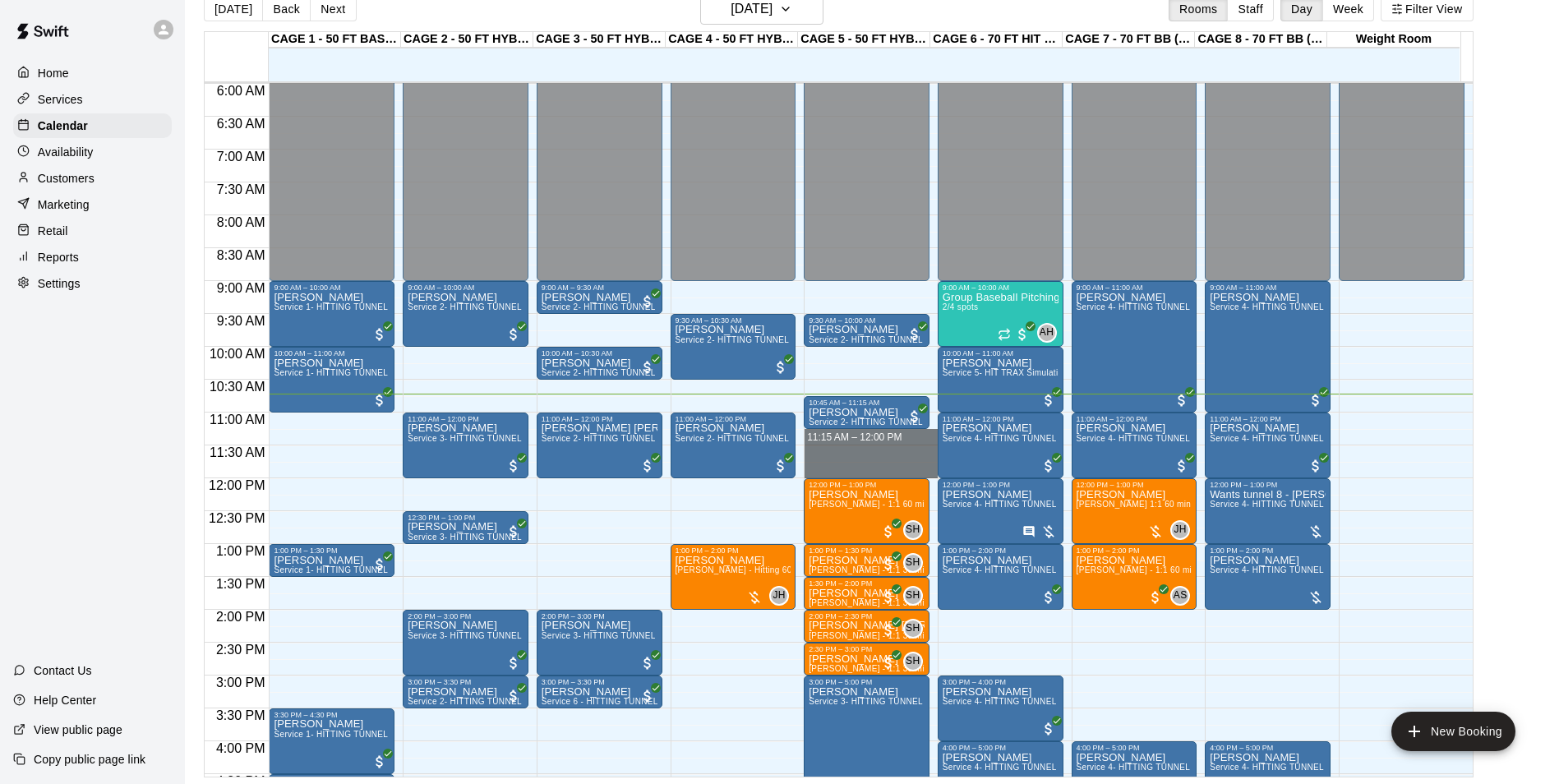
drag, startPoint x: 869, startPoint y: 446, endPoint x: 872, endPoint y: 473, distance: 27.2
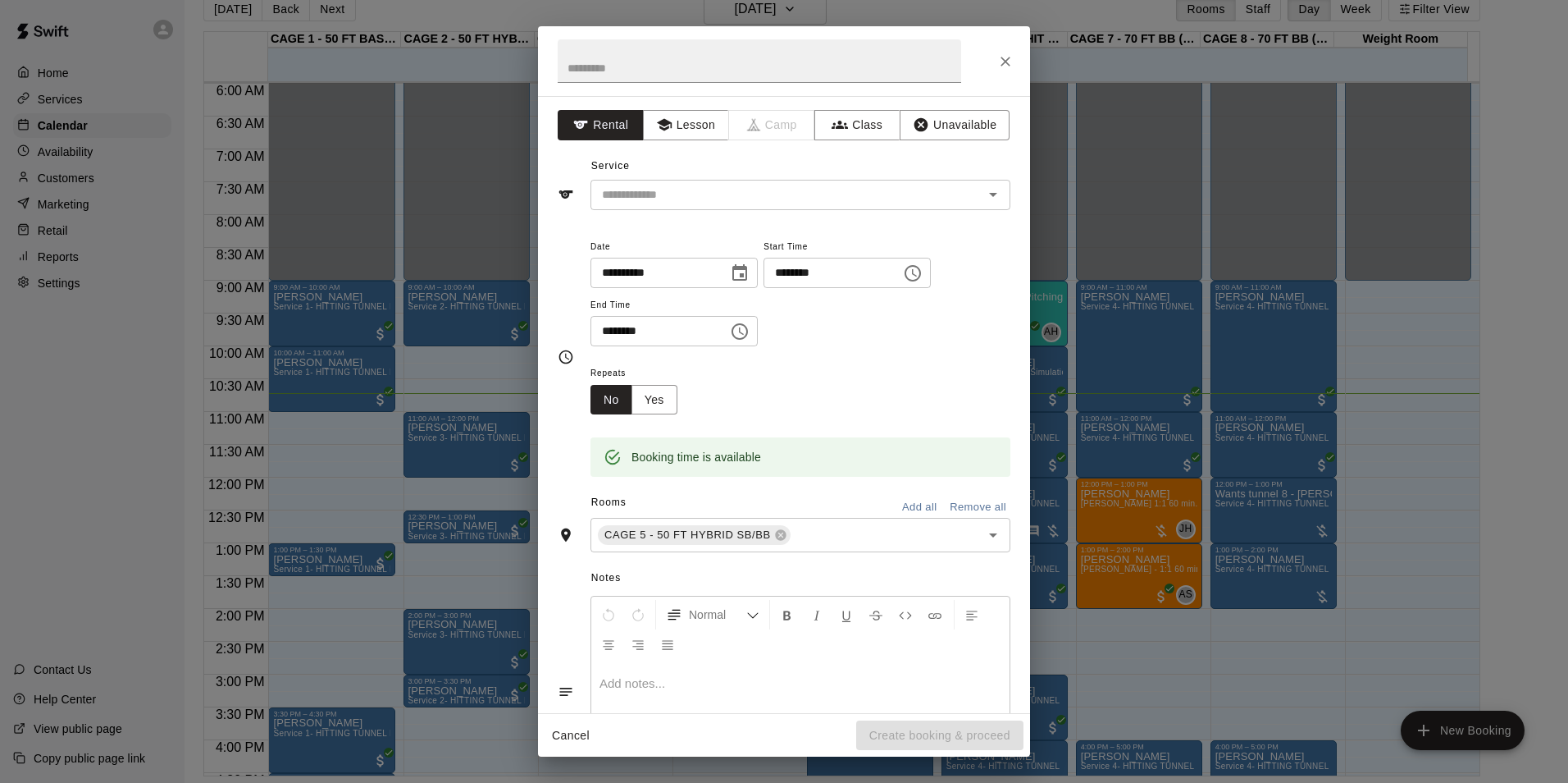
click at [994, 49] on div at bounding box center [784, 61] width 492 height 69
click at [999, 53] on icon "Close" at bounding box center [1005, 61] width 16 height 16
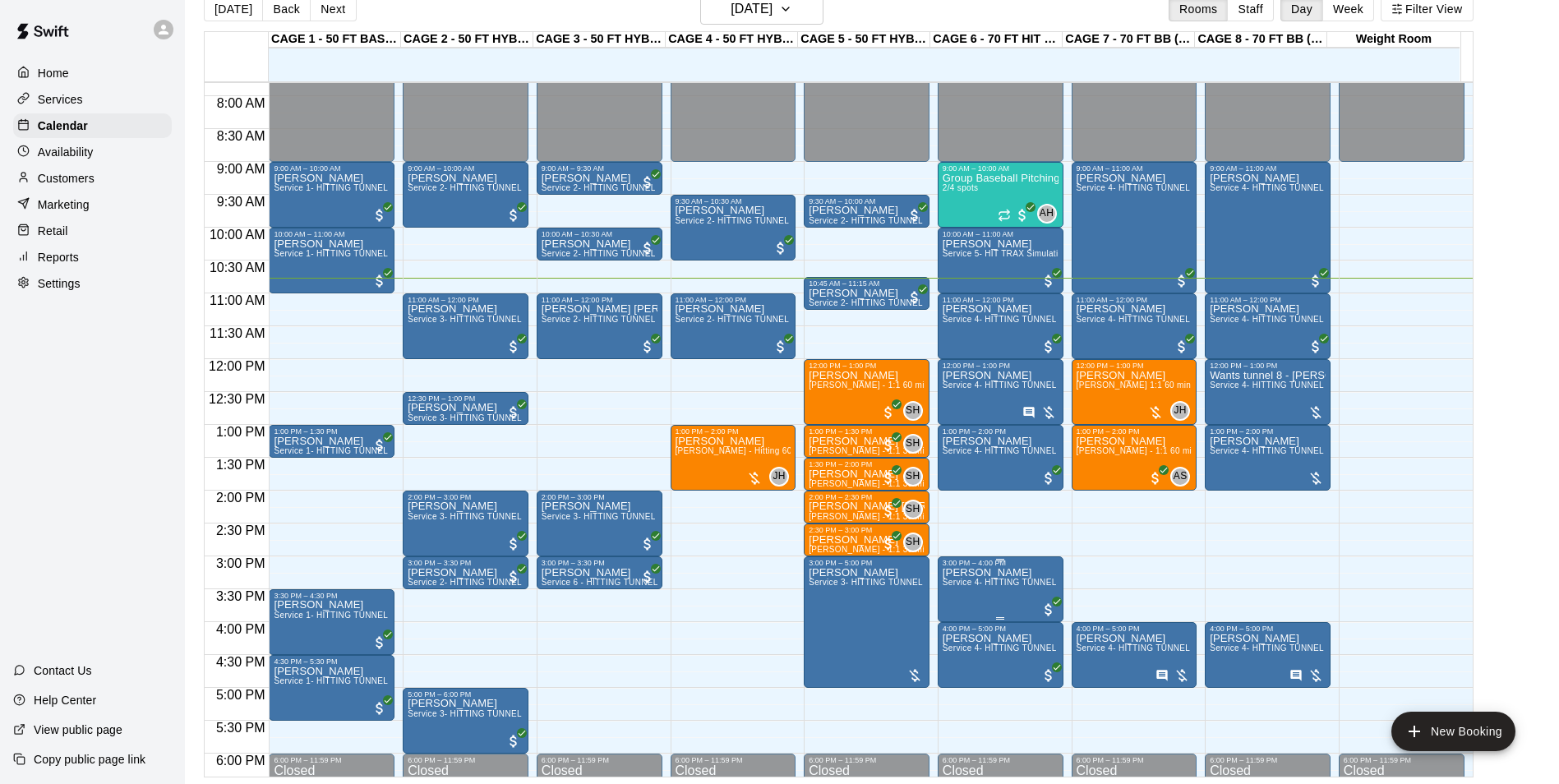
scroll to position [476, 0]
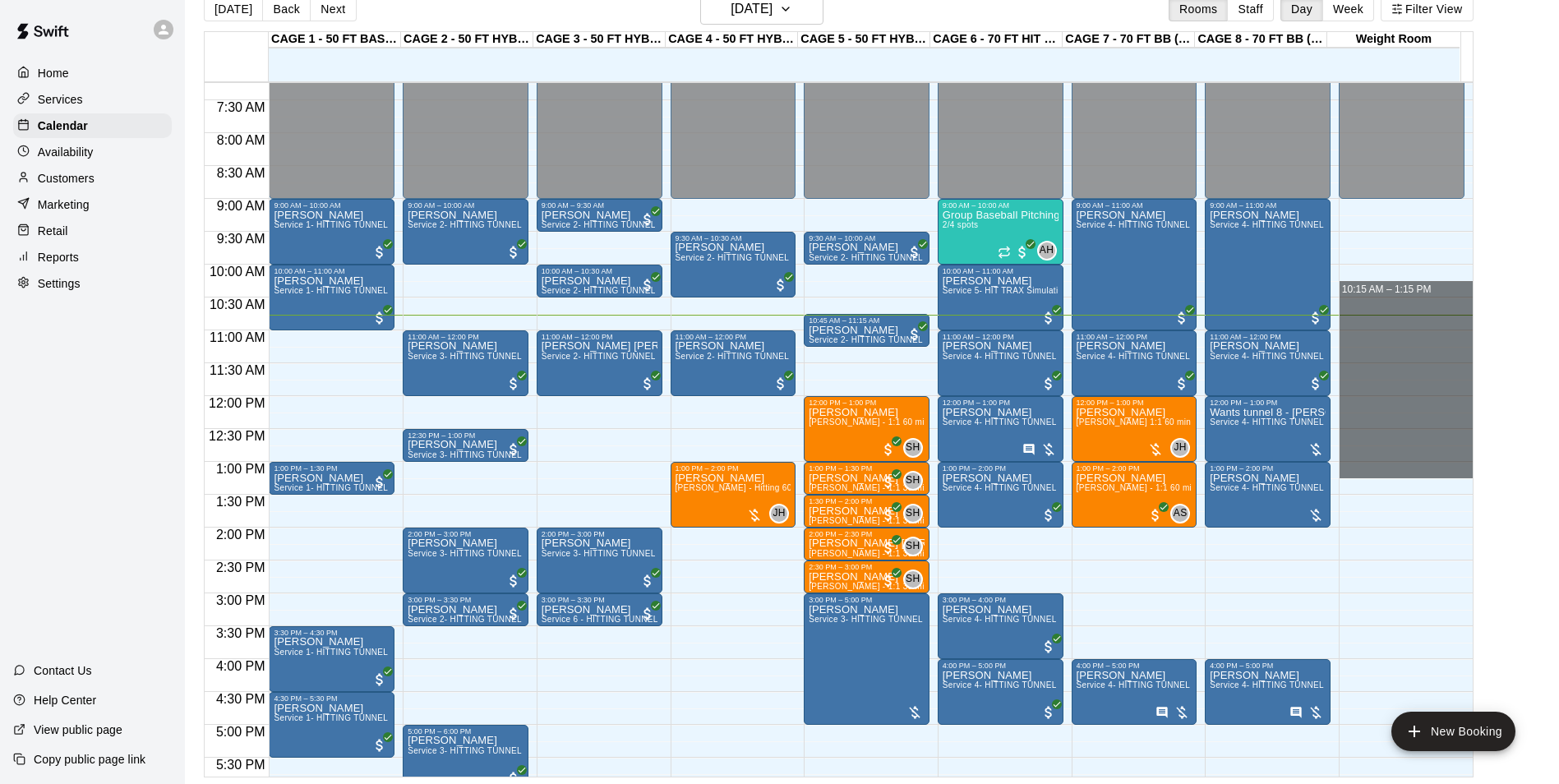
drag, startPoint x: 1398, startPoint y: 359, endPoint x: 1381, endPoint y: 335, distance: 29.4
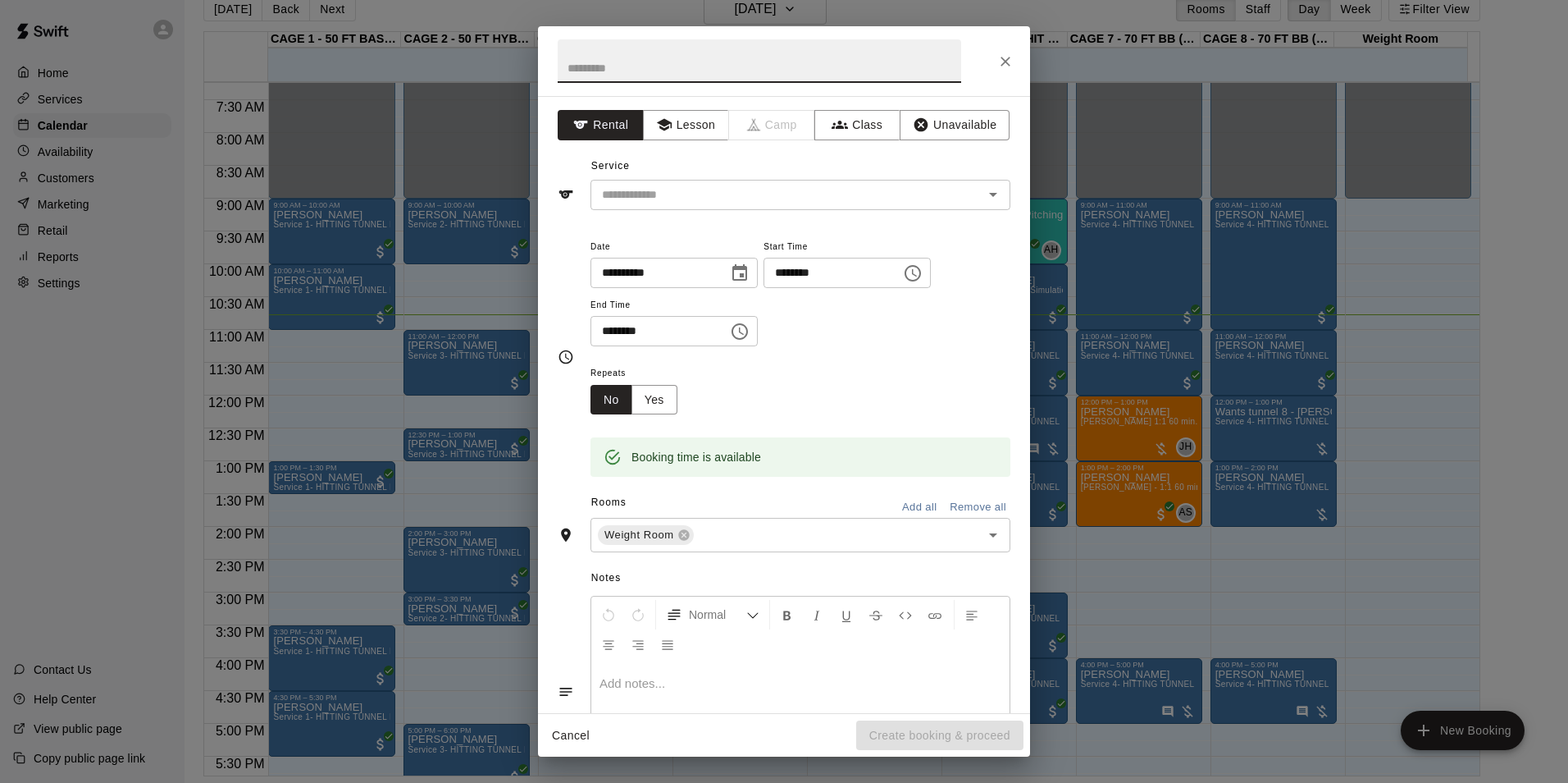
click at [1003, 62] on icon "Close" at bounding box center [1005, 61] width 16 height 16
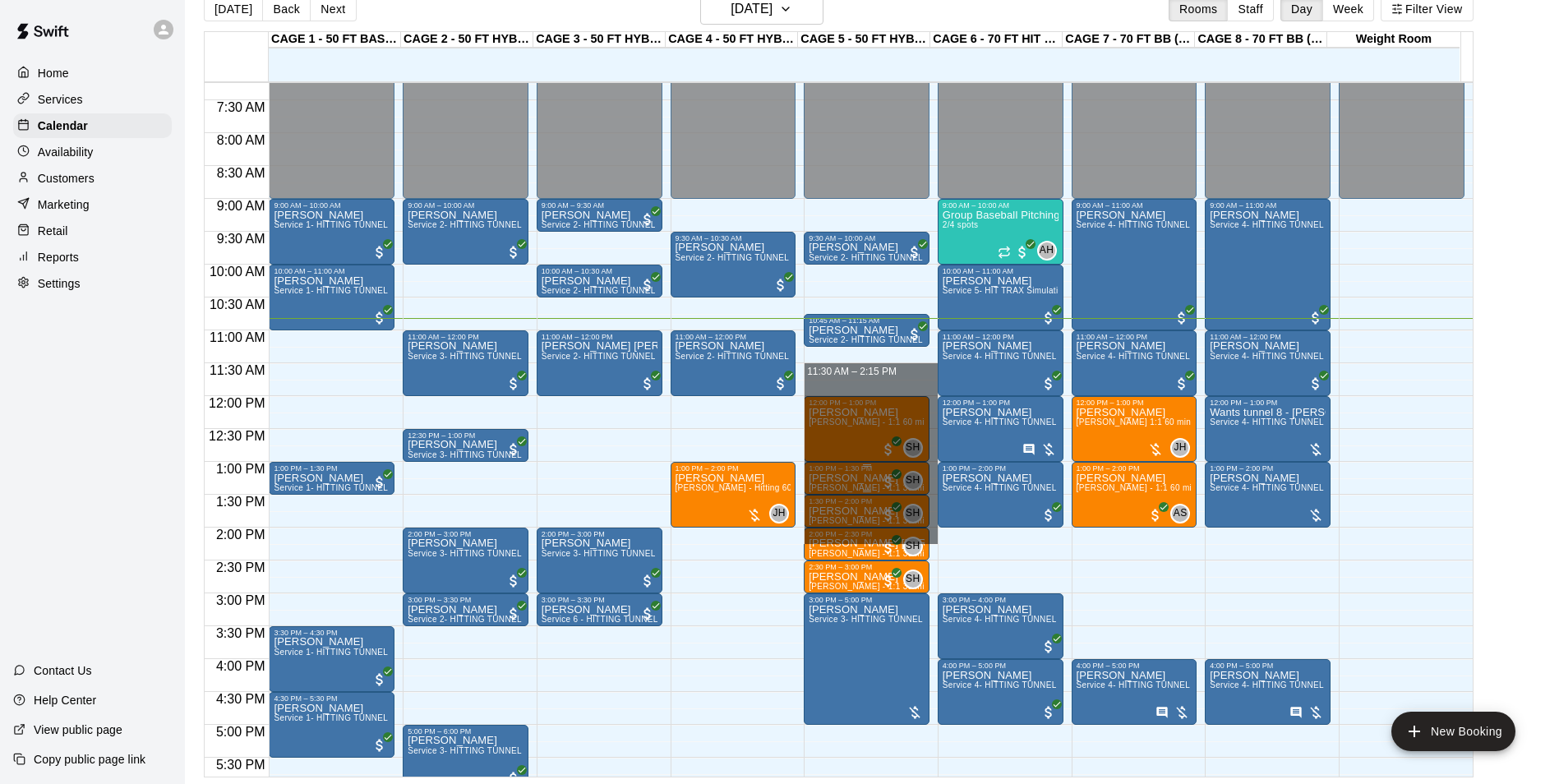
drag, startPoint x: 844, startPoint y: 365, endPoint x: 911, endPoint y: 464, distance: 119.5
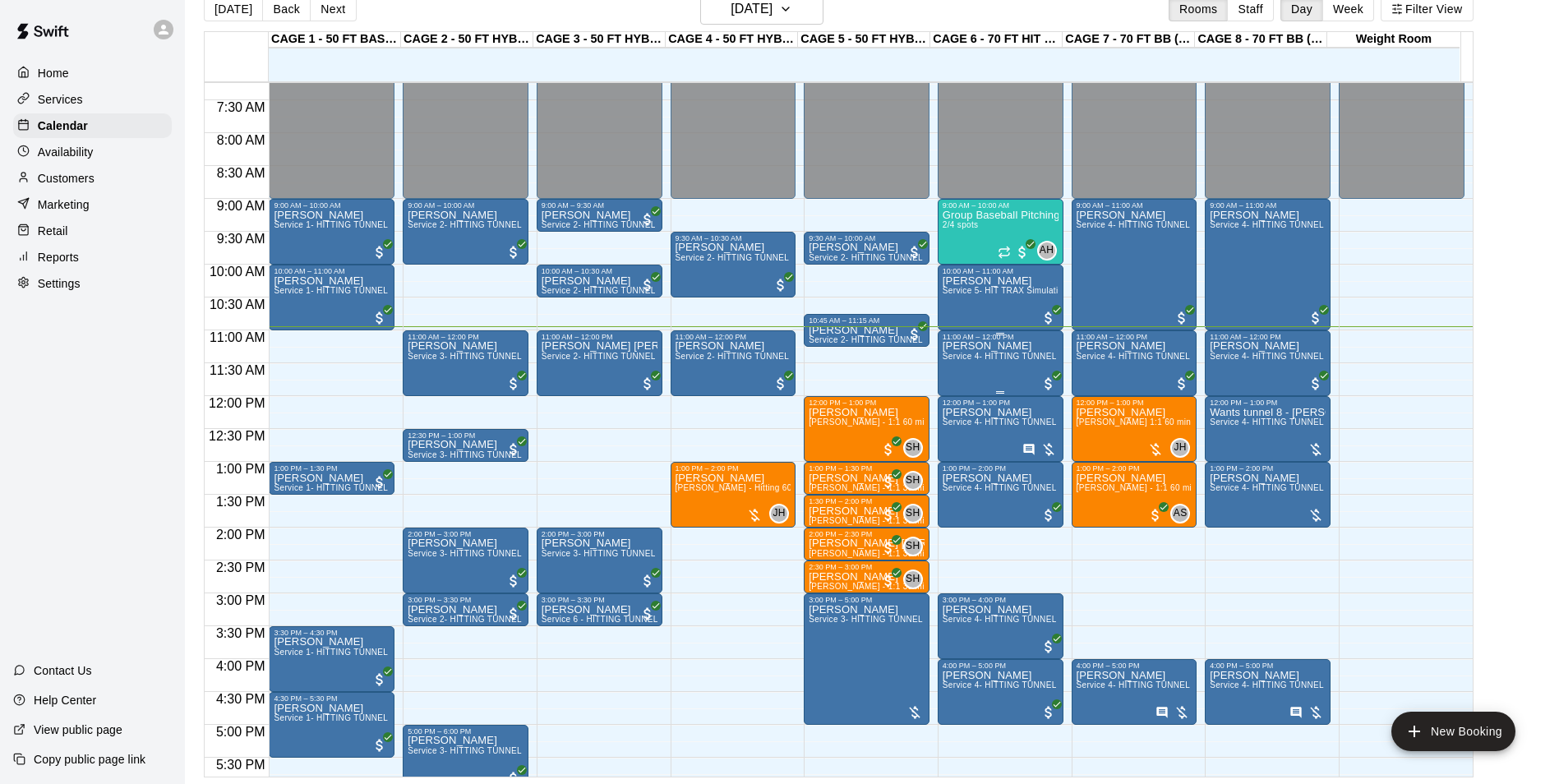
click at [982, 346] on p "[PERSON_NAME]" at bounding box center [1000, 346] width 116 height 0
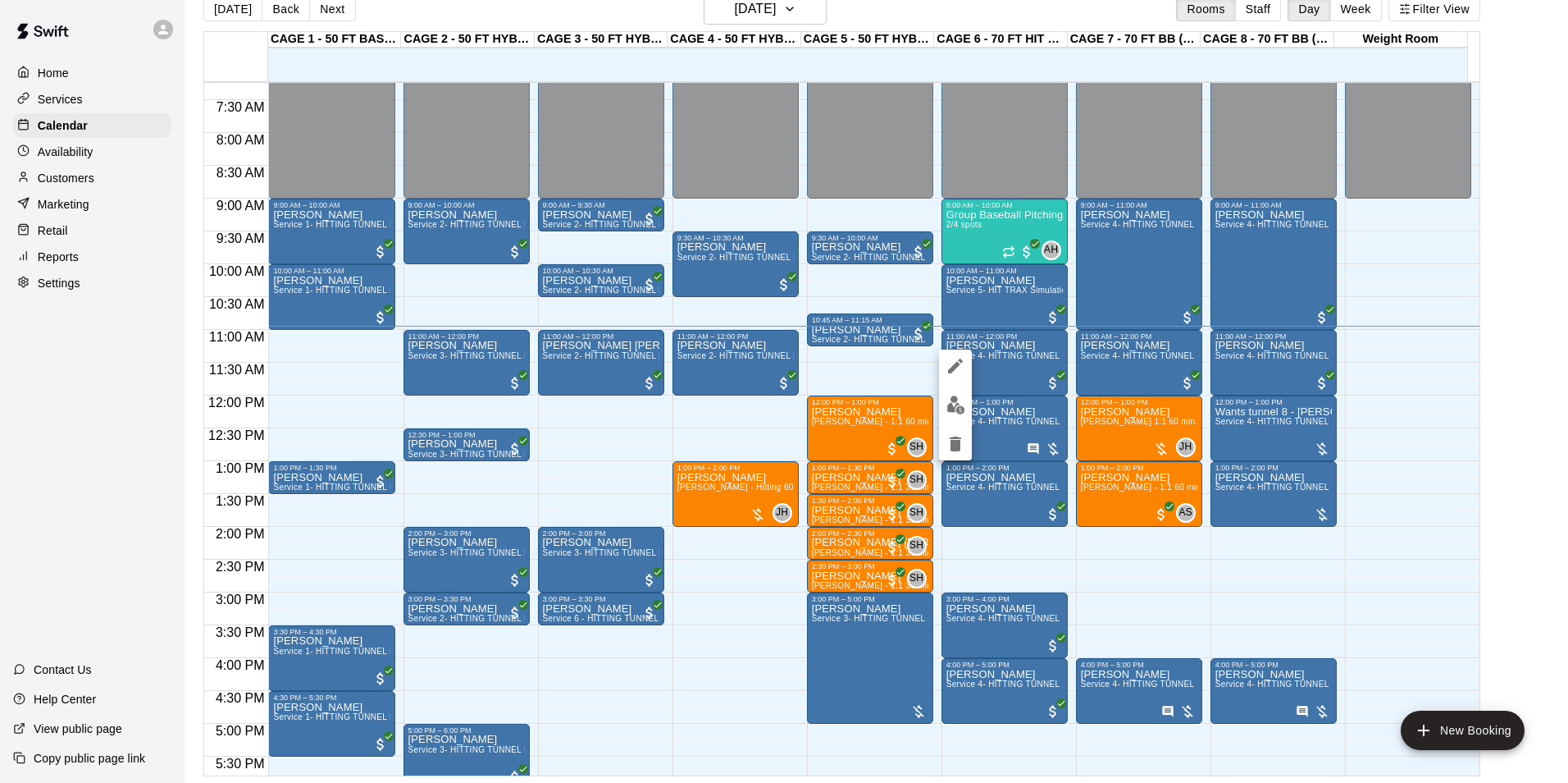
click at [1002, 365] on div at bounding box center [784, 392] width 1568 height 783
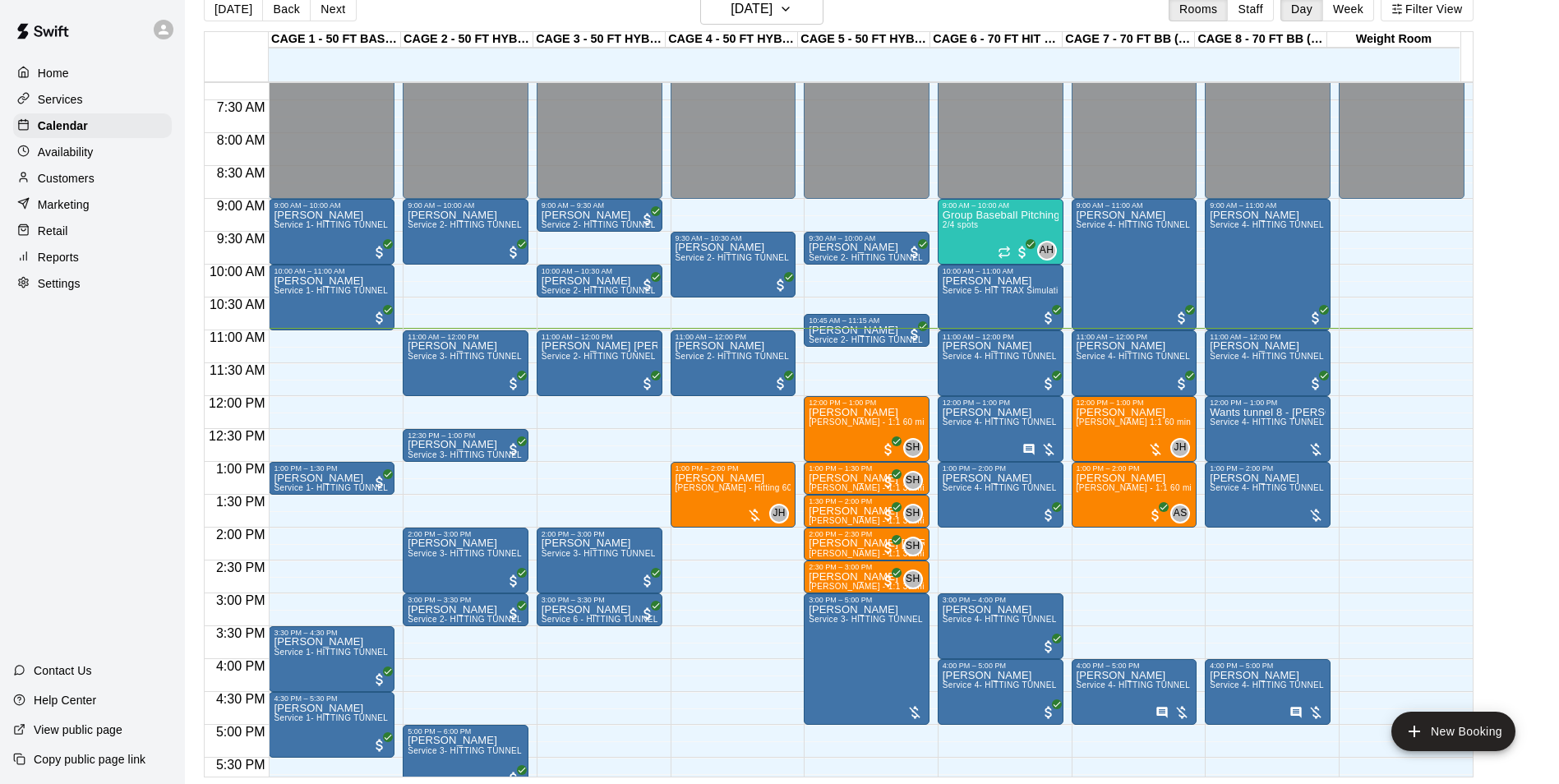
click at [88, 186] on p "Customers" at bounding box center [66, 178] width 57 height 16
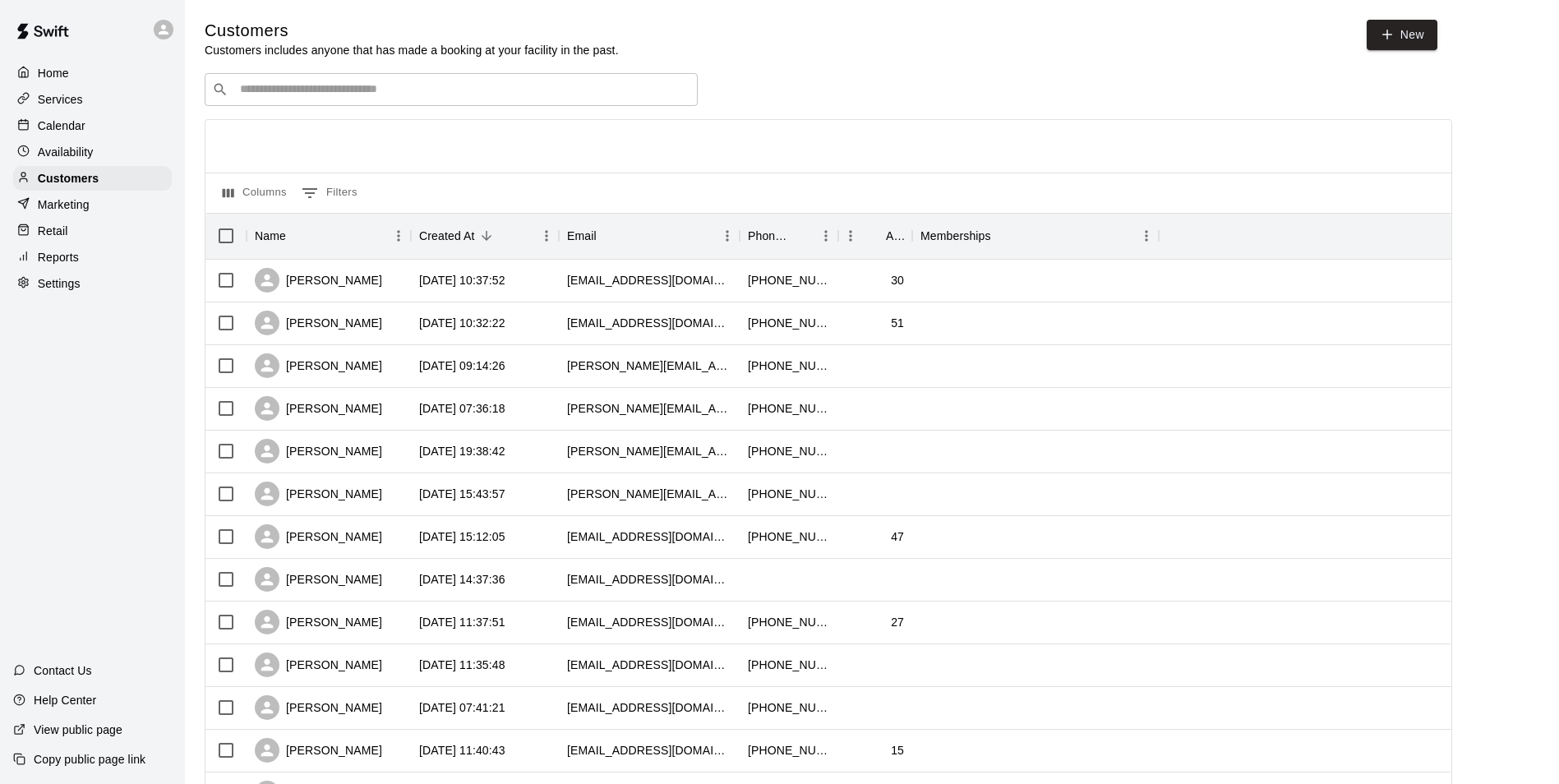
click at [651, 93] on input "Search customers by name or email" at bounding box center [462, 89] width 456 height 16
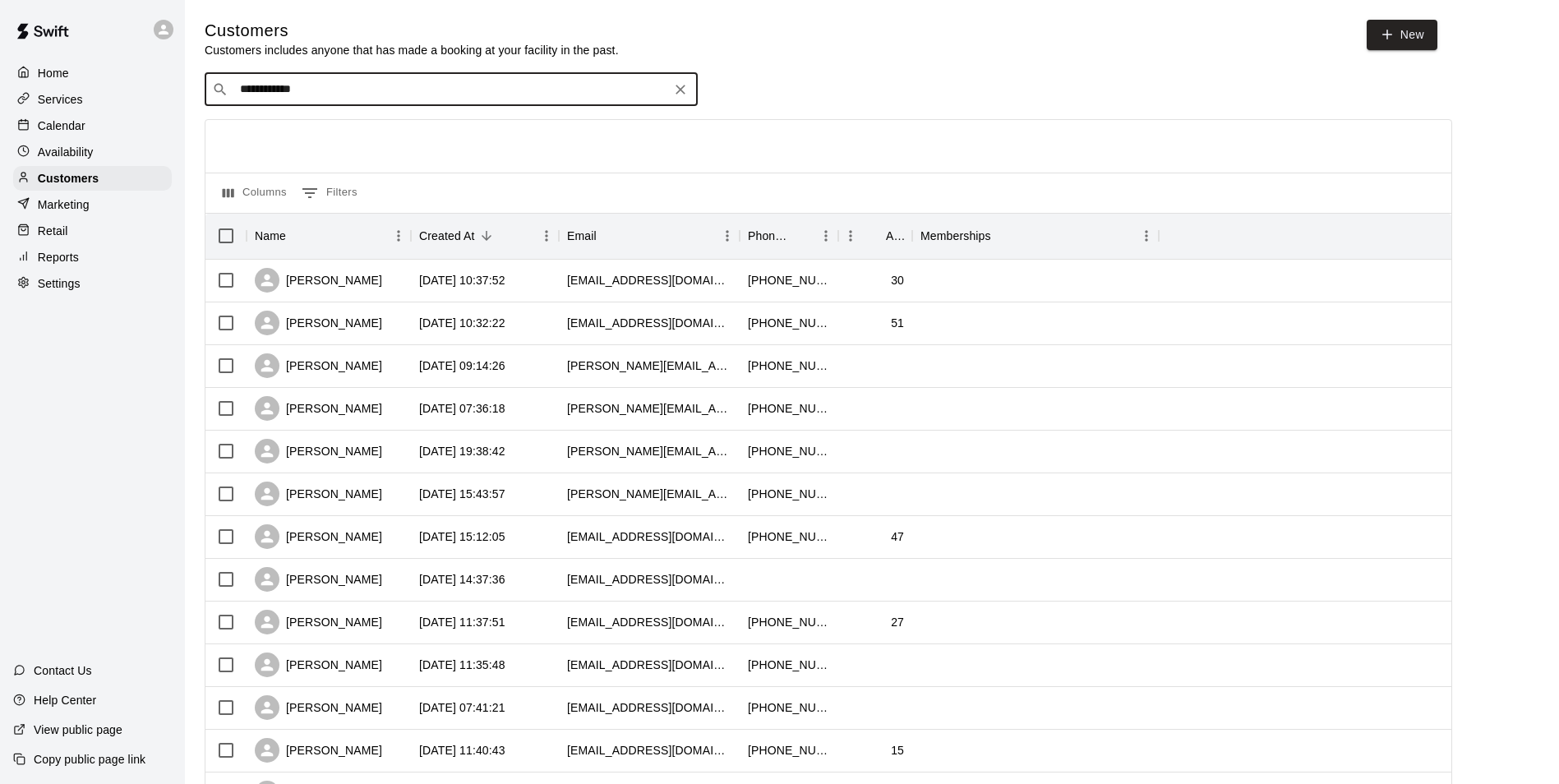
click at [264, 82] on div "**********" at bounding box center [450, 89] width 493 height 33
click at [266, 92] on input "**********" at bounding box center [450, 89] width 431 height 16
type input "********"
drag, startPoint x: 295, startPoint y: 86, endPoint x: 107, endPoint y: 88, distance: 188.0
click at [107, 88] on div "Home Services Calendar Availability Customers Marketing Retail Reports Settings…" at bounding box center [779, 709] width 1559 height 1418
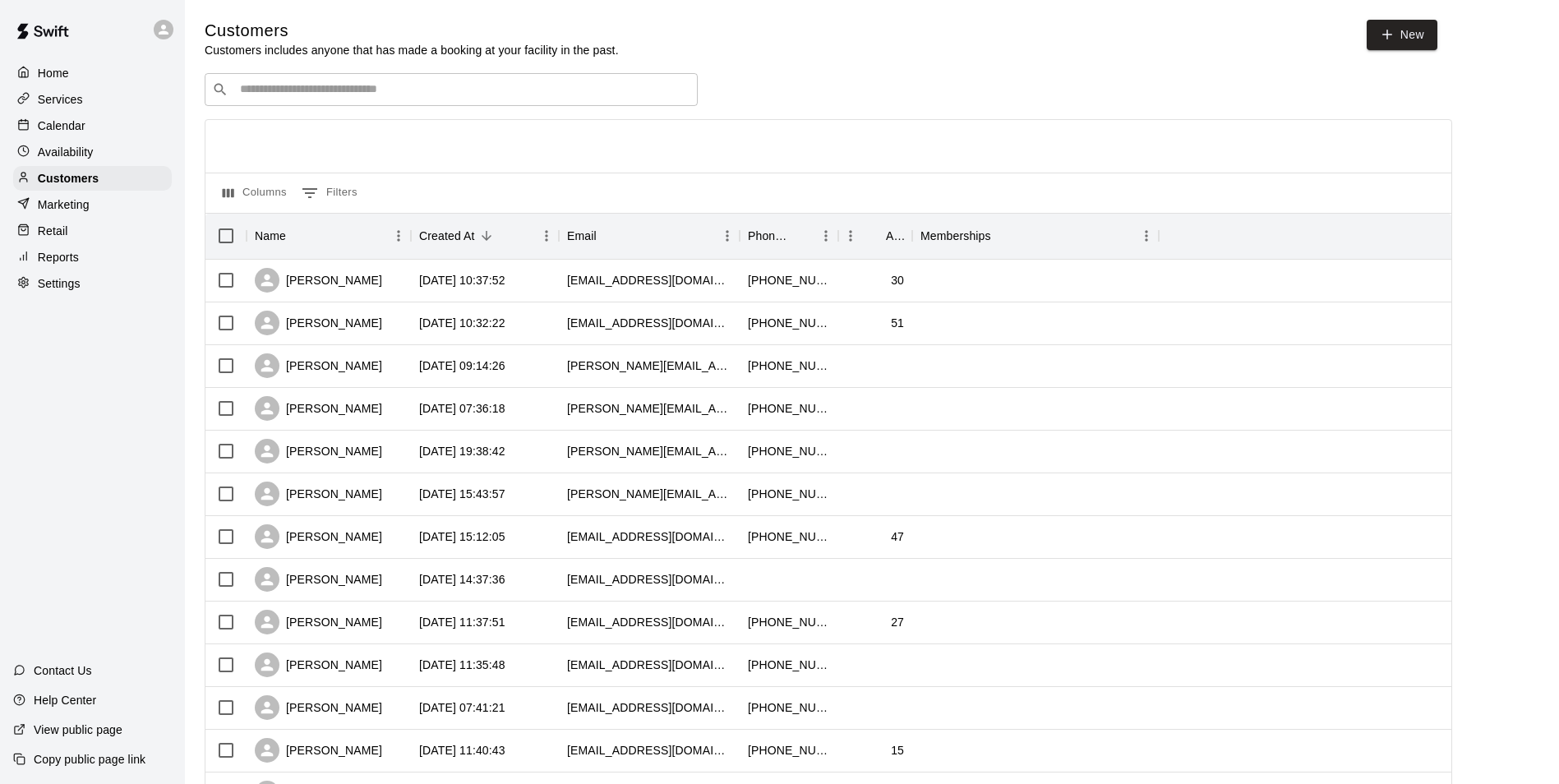
click at [65, 119] on p "Calendar" at bounding box center [62, 125] width 48 height 16
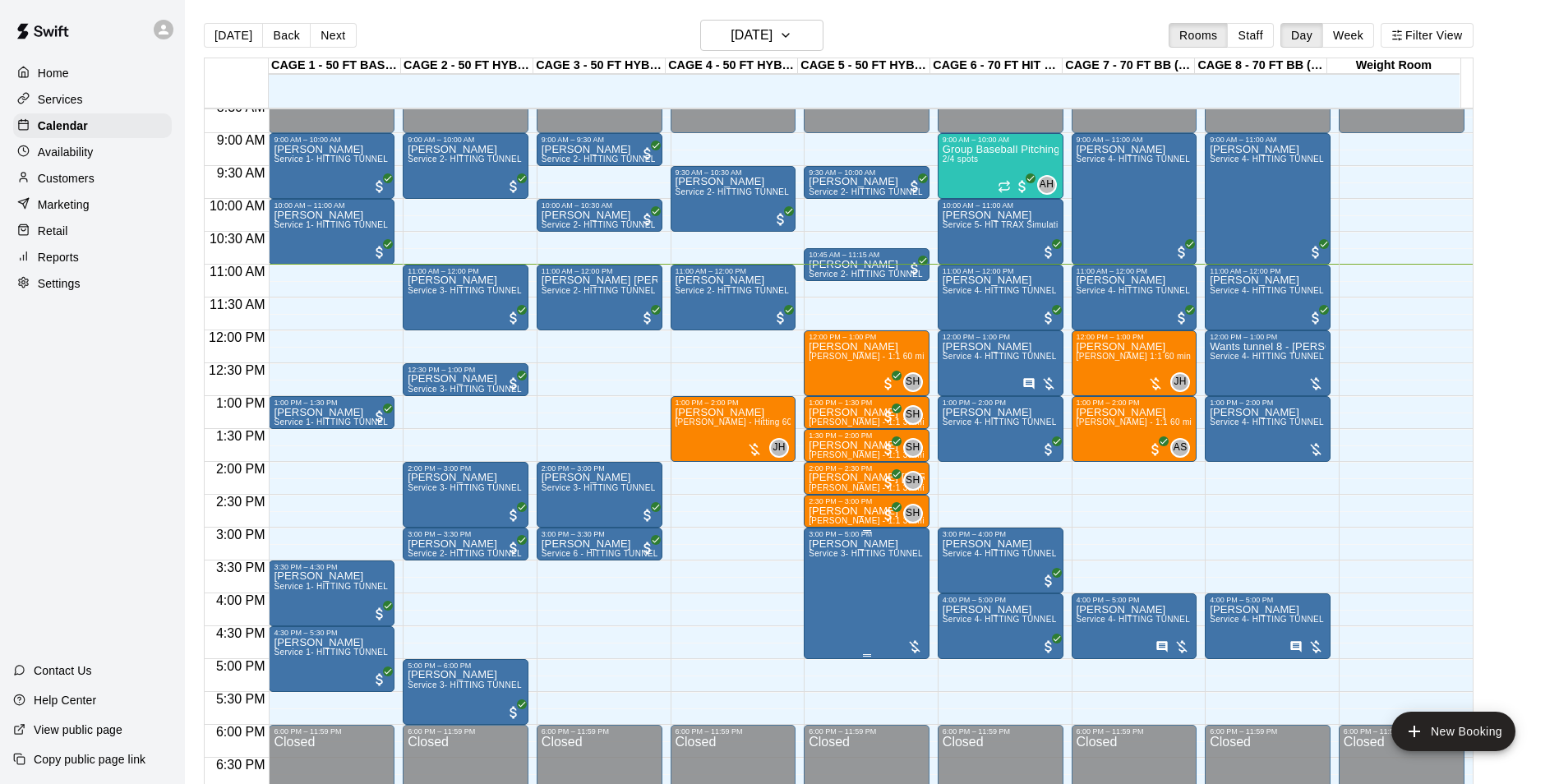
scroll to position [558, 0]
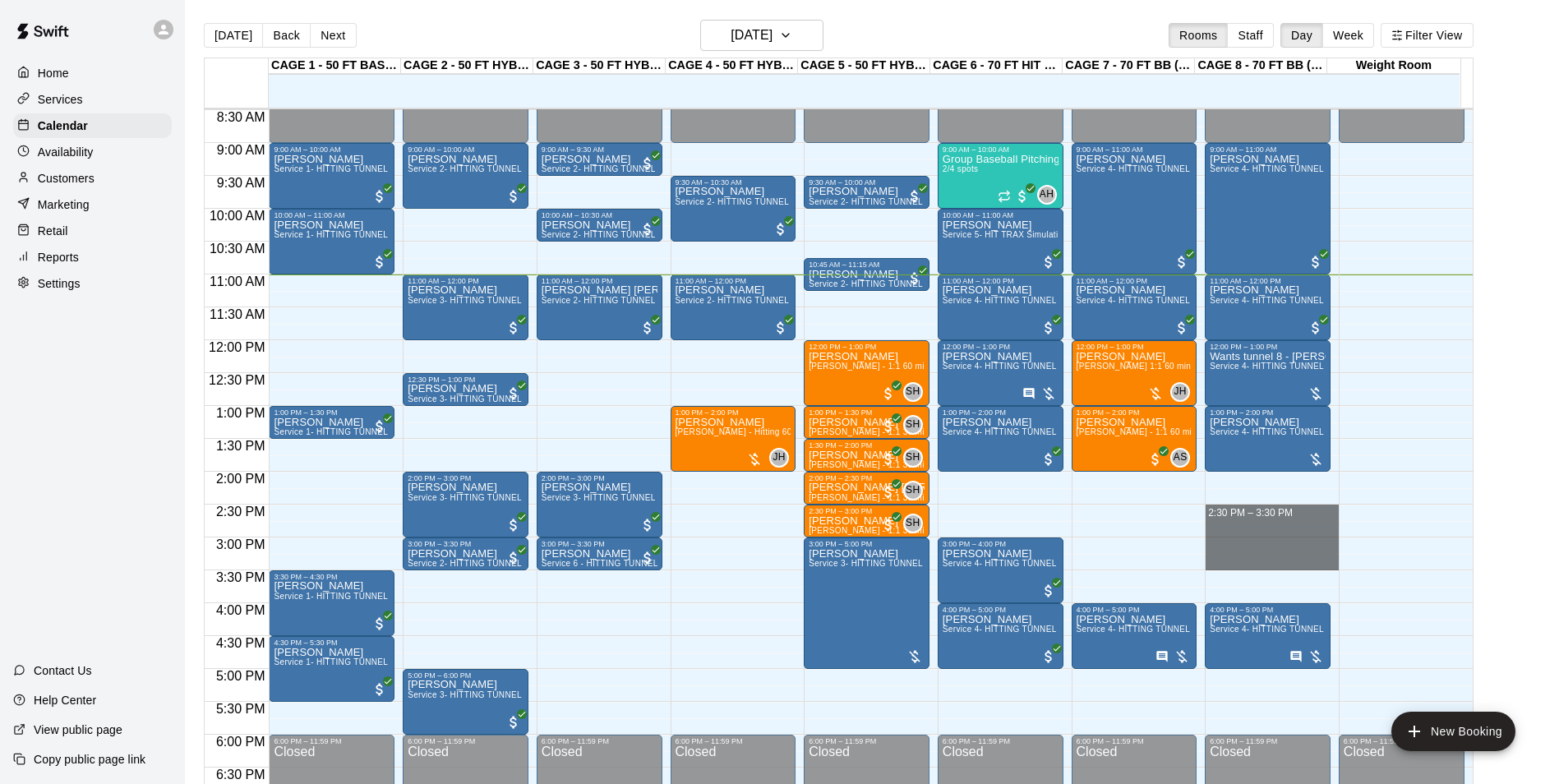
drag, startPoint x: 1322, startPoint y: 510, endPoint x: 1330, endPoint y: 787, distance: 277.1
click at [1330, 783] on html "Home Services Calendar Availability Customers Marketing Retail Reports Settings…" at bounding box center [779, 405] width 1559 height 810
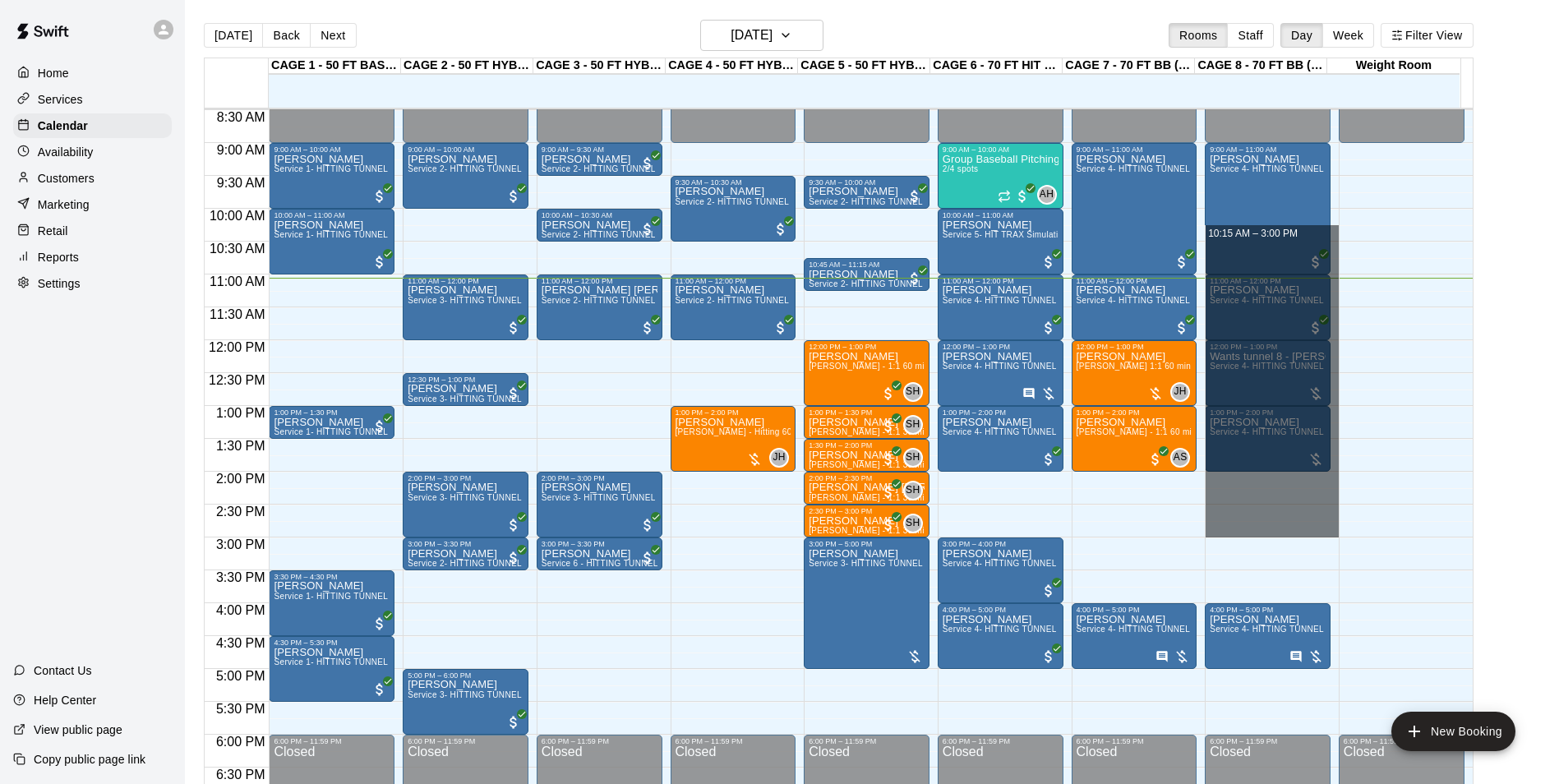
drag, startPoint x: 1231, startPoint y: 413, endPoint x: 1200, endPoint y: 231, distance: 184.6
click at [1200, 231] on div "12:00 AM 12:30 AM 1:00 AM 1:30 AM 2:00 AM 2:30 AM 3:00 AM 3:30 AM 4:00 AM 4:30 …" at bounding box center [838, 455] width 1268 height 695
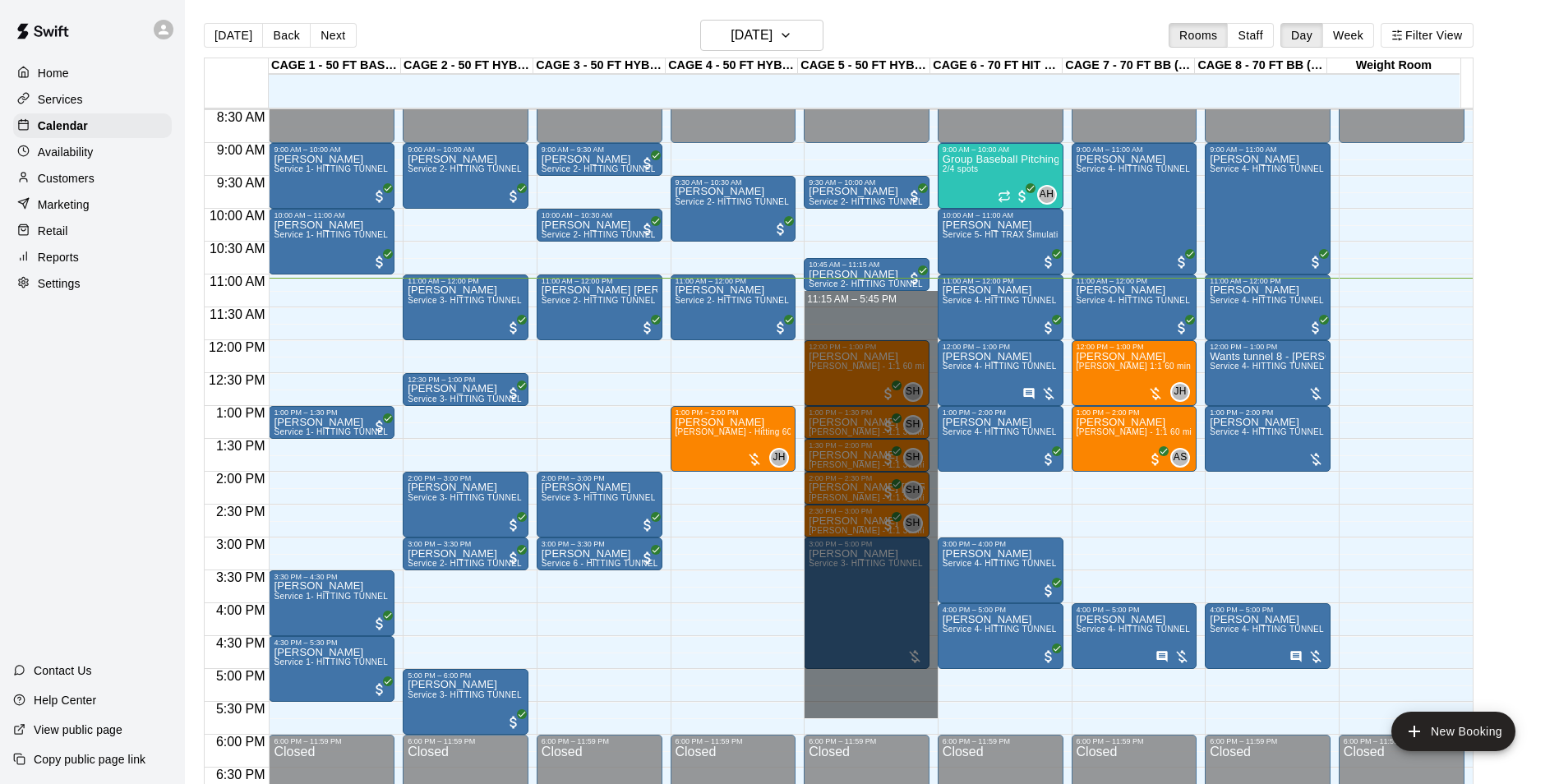
drag, startPoint x: 884, startPoint y: 401, endPoint x: 969, endPoint y: 707, distance: 317.6
click at [969, 707] on div "12:00 AM 12:30 AM 1:00 AM 1:30 AM 2:00 AM 2:30 AM 3:00 AM 3:30 AM 4:00 AM 4:30 …" at bounding box center [838, 455] width 1268 height 695
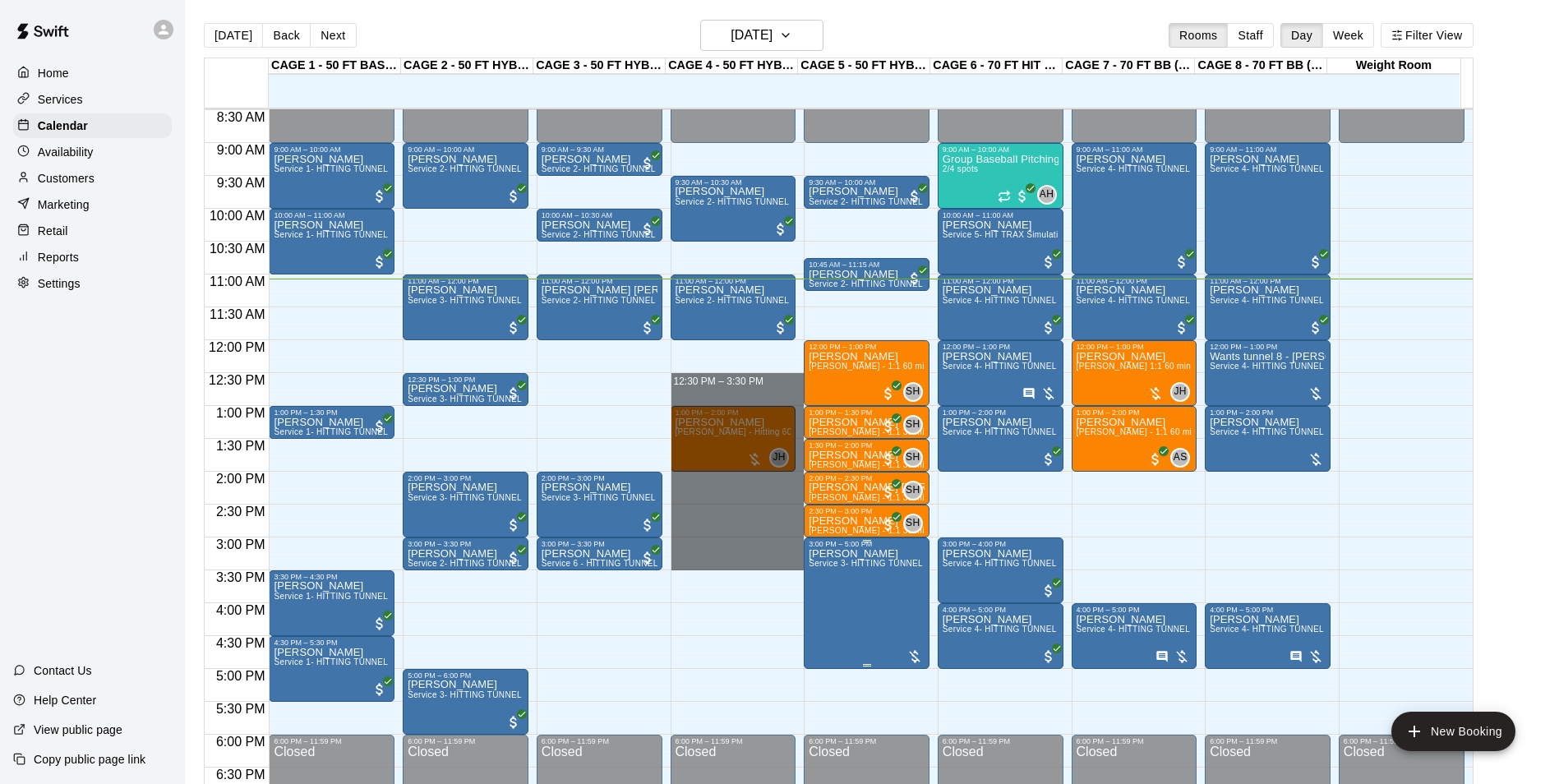
drag, startPoint x: 766, startPoint y: 377, endPoint x: 806, endPoint y: 558, distance: 185.4
click at [806, 558] on div "12:00 AM 12:30 AM 1:00 AM 1:30 AM 2:00 AM 2:30 AM 3:00 AM 3:30 AM 4:00 AM 4:30 …" at bounding box center [838, 455] width 1268 height 695
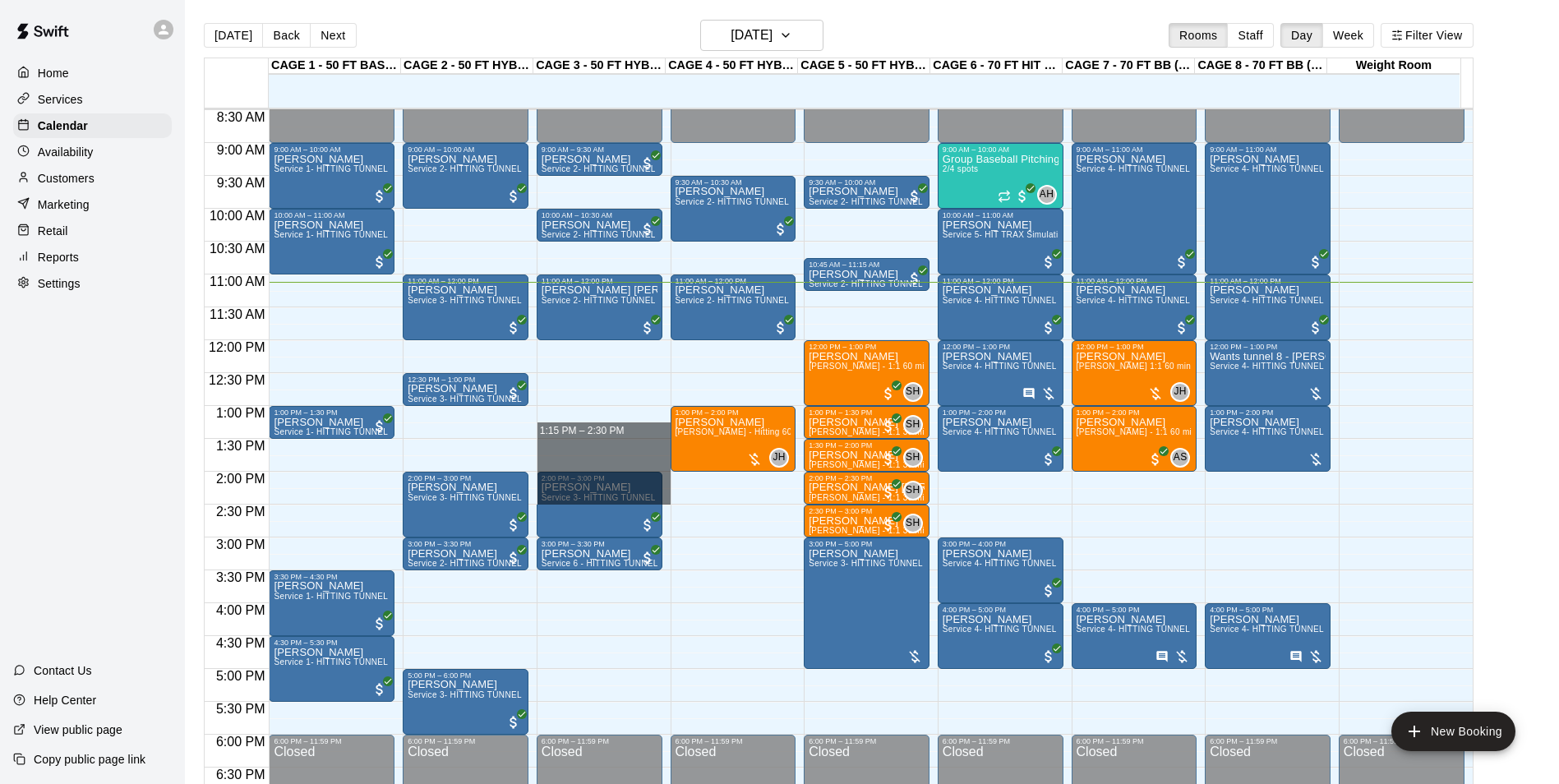
drag, startPoint x: 595, startPoint y: 435, endPoint x: 699, endPoint y: 822, distance: 400.7
click at [699, 783] on html "Home Services Calendar Availability Customers Marketing Retail Reports Settings…" at bounding box center [779, 405] width 1559 height 810
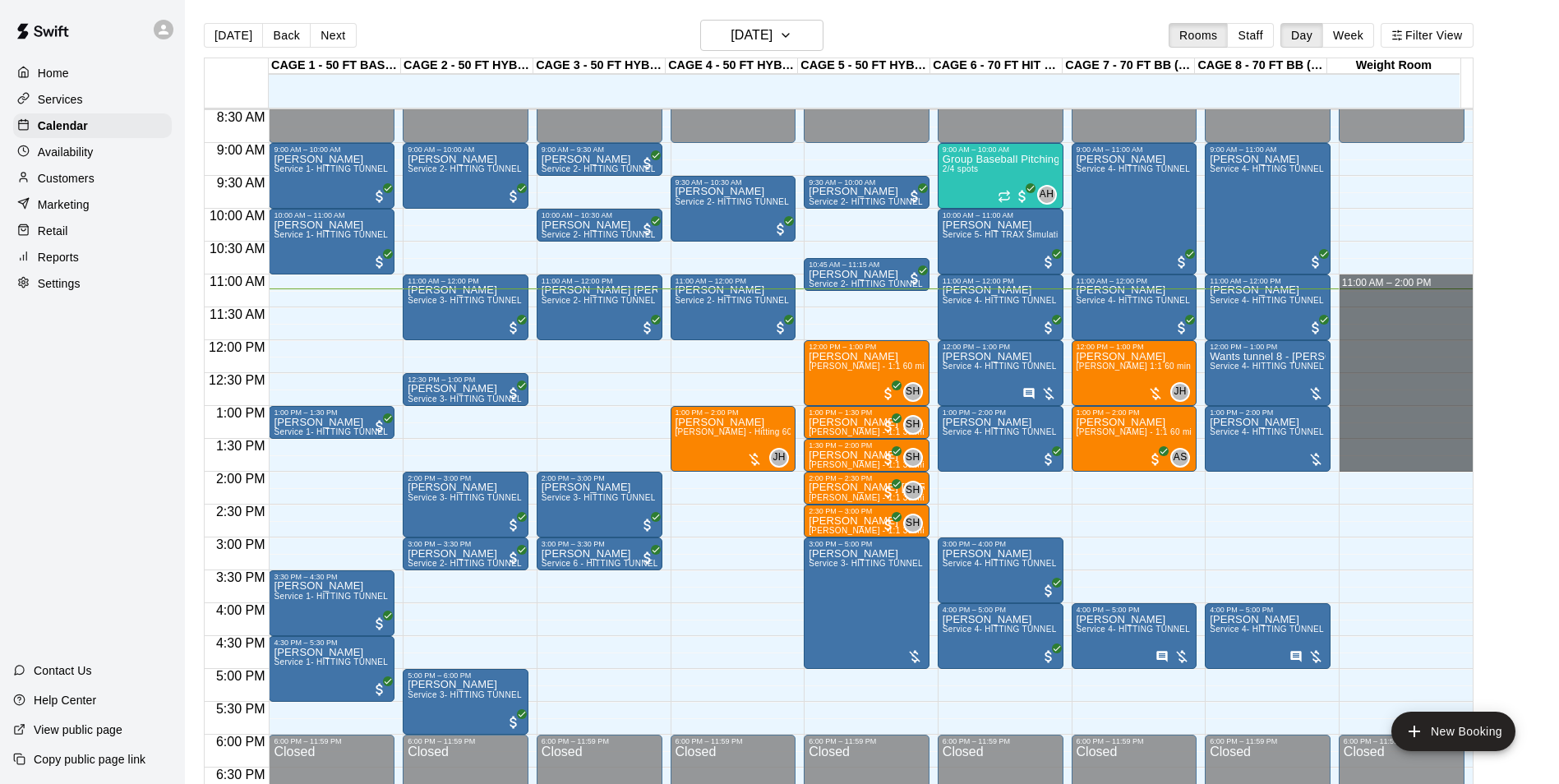
drag, startPoint x: 1417, startPoint y: 292, endPoint x: 1465, endPoint y: 461, distance: 175.7
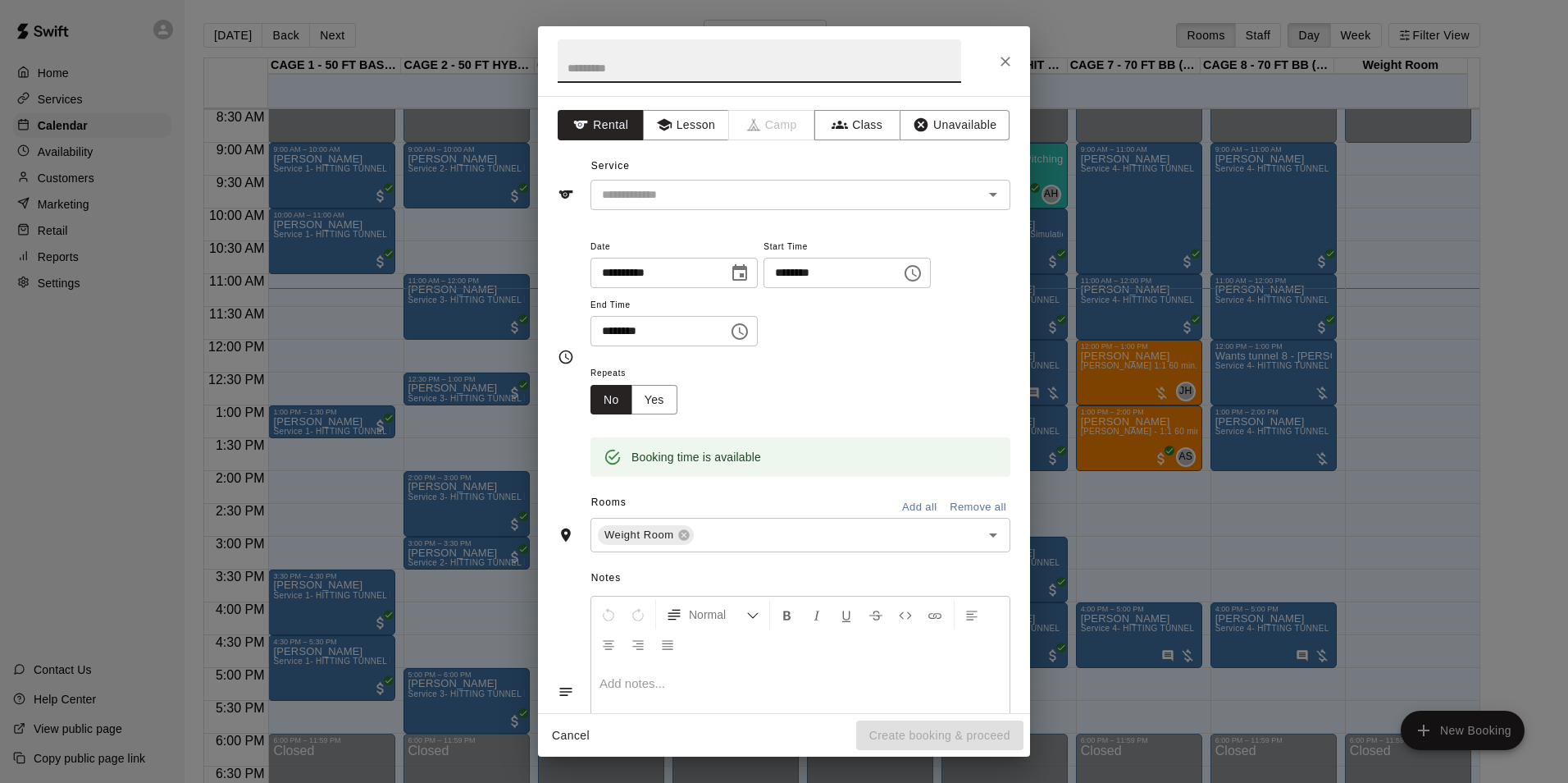
click at [1012, 59] on icon "Close" at bounding box center [1005, 61] width 16 height 16
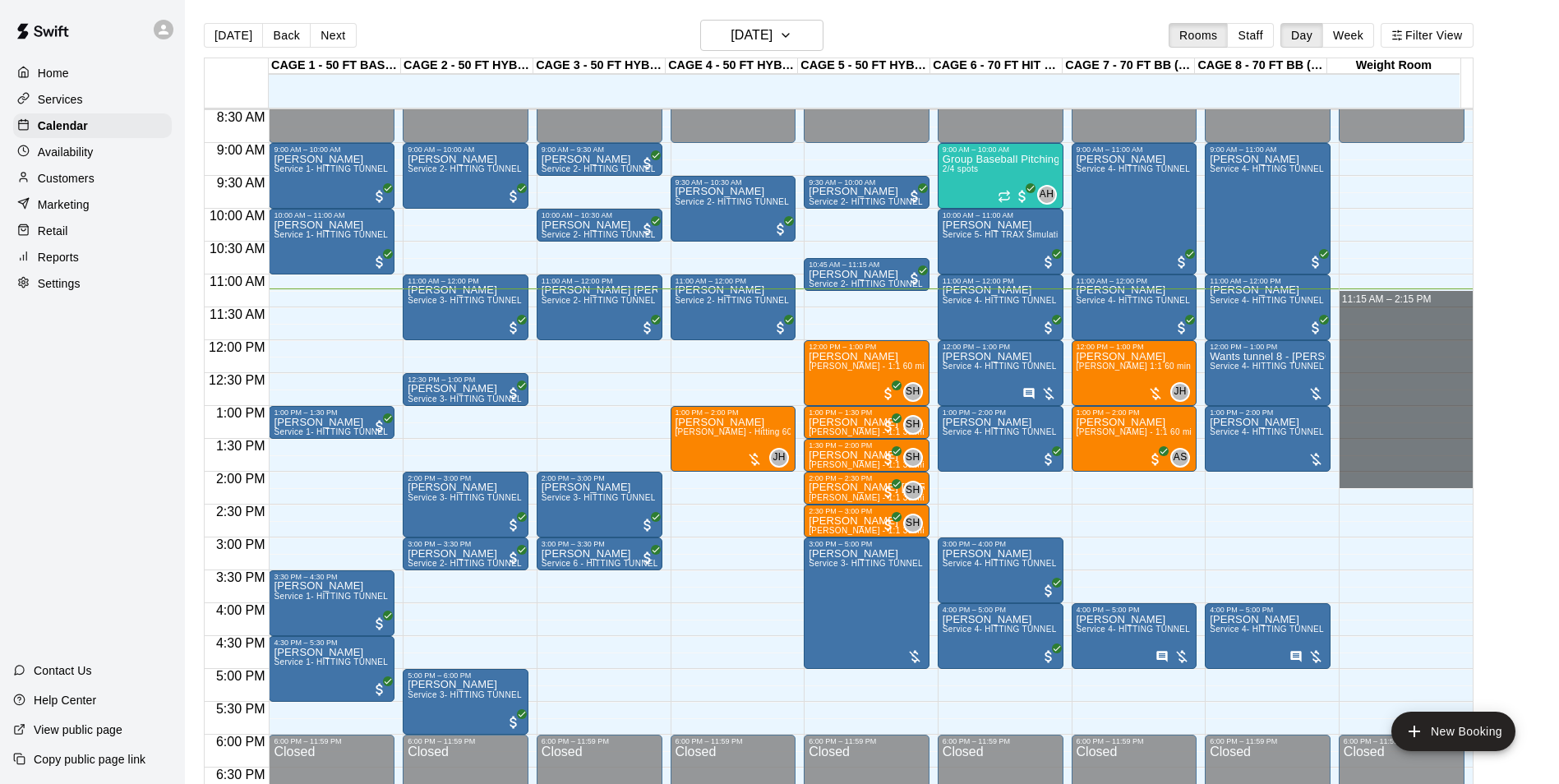
drag, startPoint x: 1391, startPoint y: 292, endPoint x: 1433, endPoint y: 482, distance: 194.6
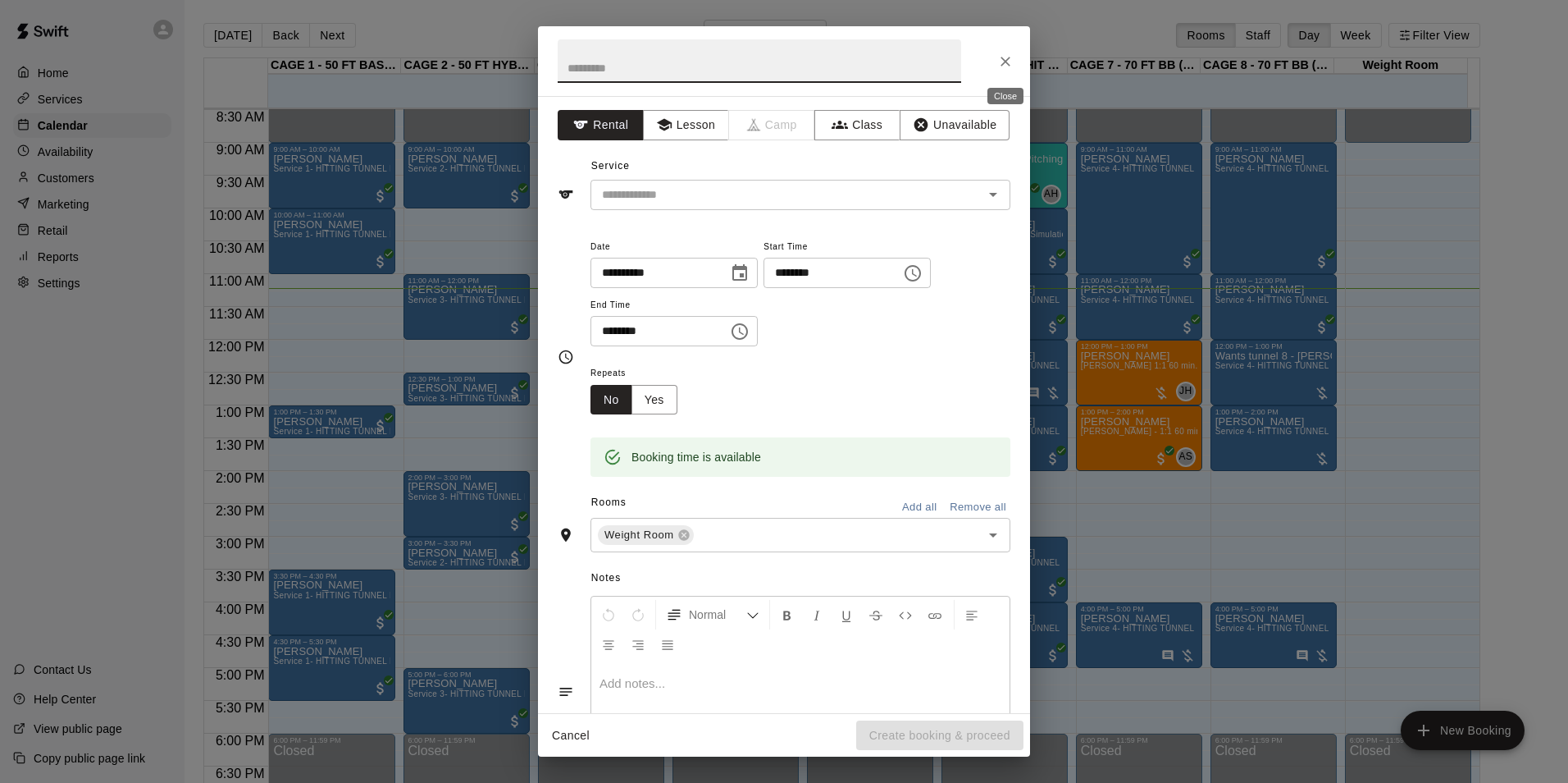
click at [1005, 56] on icon "Close" at bounding box center [1005, 61] width 16 height 16
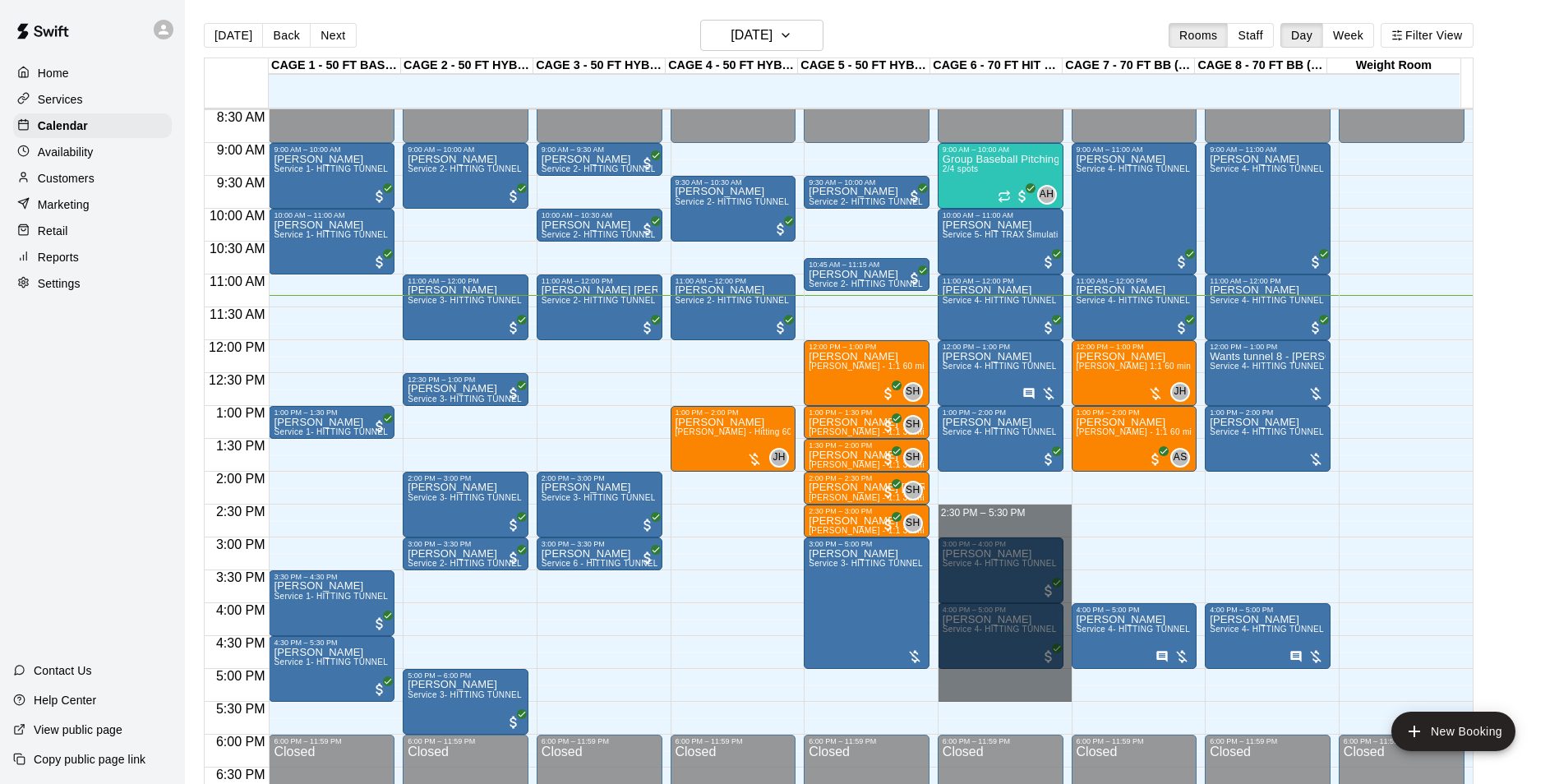
drag, startPoint x: 979, startPoint y: 508, endPoint x: 1001, endPoint y: 692, distance: 185.3
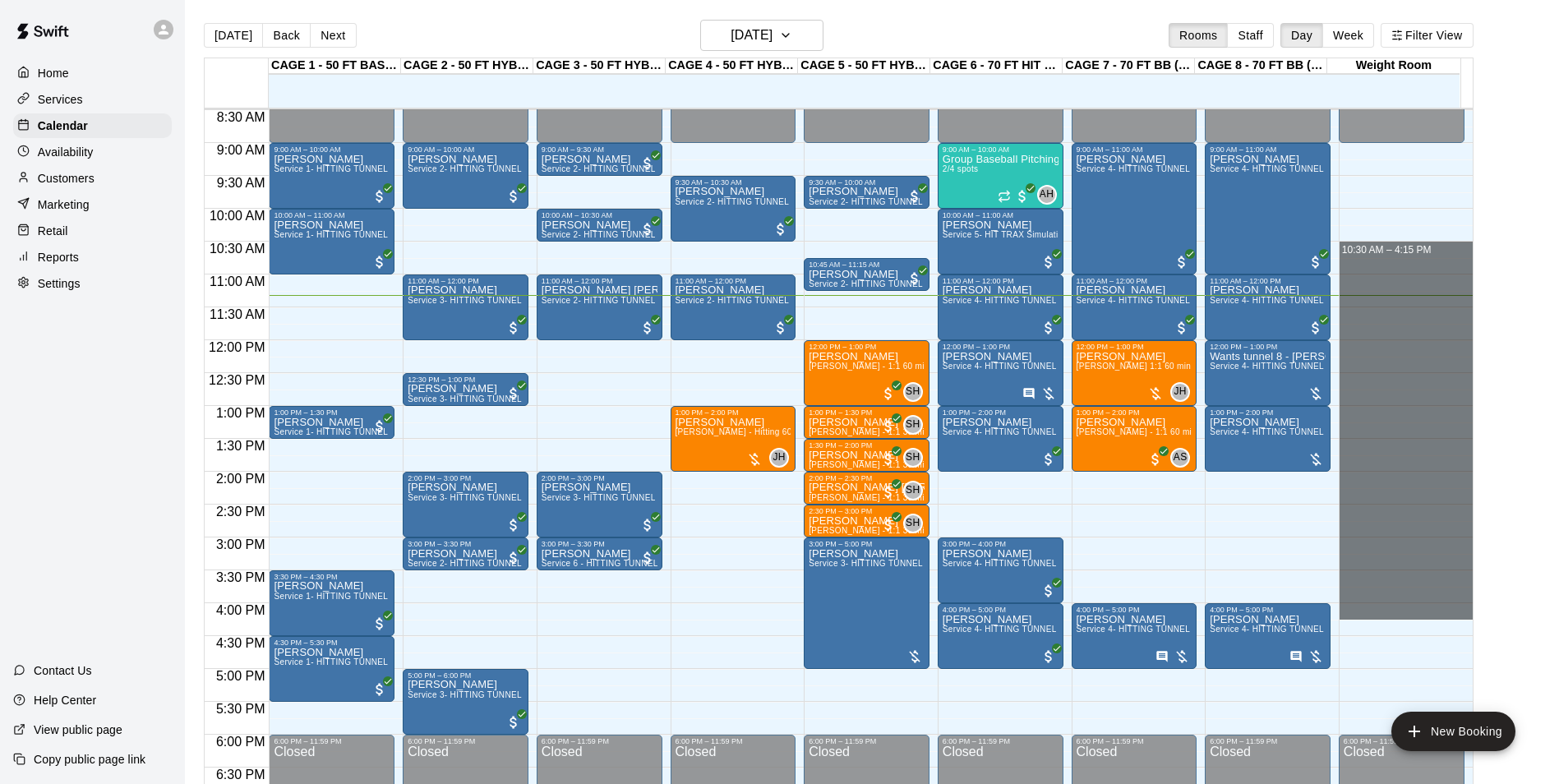
drag, startPoint x: 1368, startPoint y: 246, endPoint x: 1477, endPoint y: 617, distance: 386.7
click at [1472, 617] on div "12:00 AM 12:30 AM 1:00 AM 1:30 AM 2:00 AM 2:30 AM 3:00 AM 3:30 AM 4:00 AM 4:30 …" at bounding box center [838, 455] width 1268 height 695
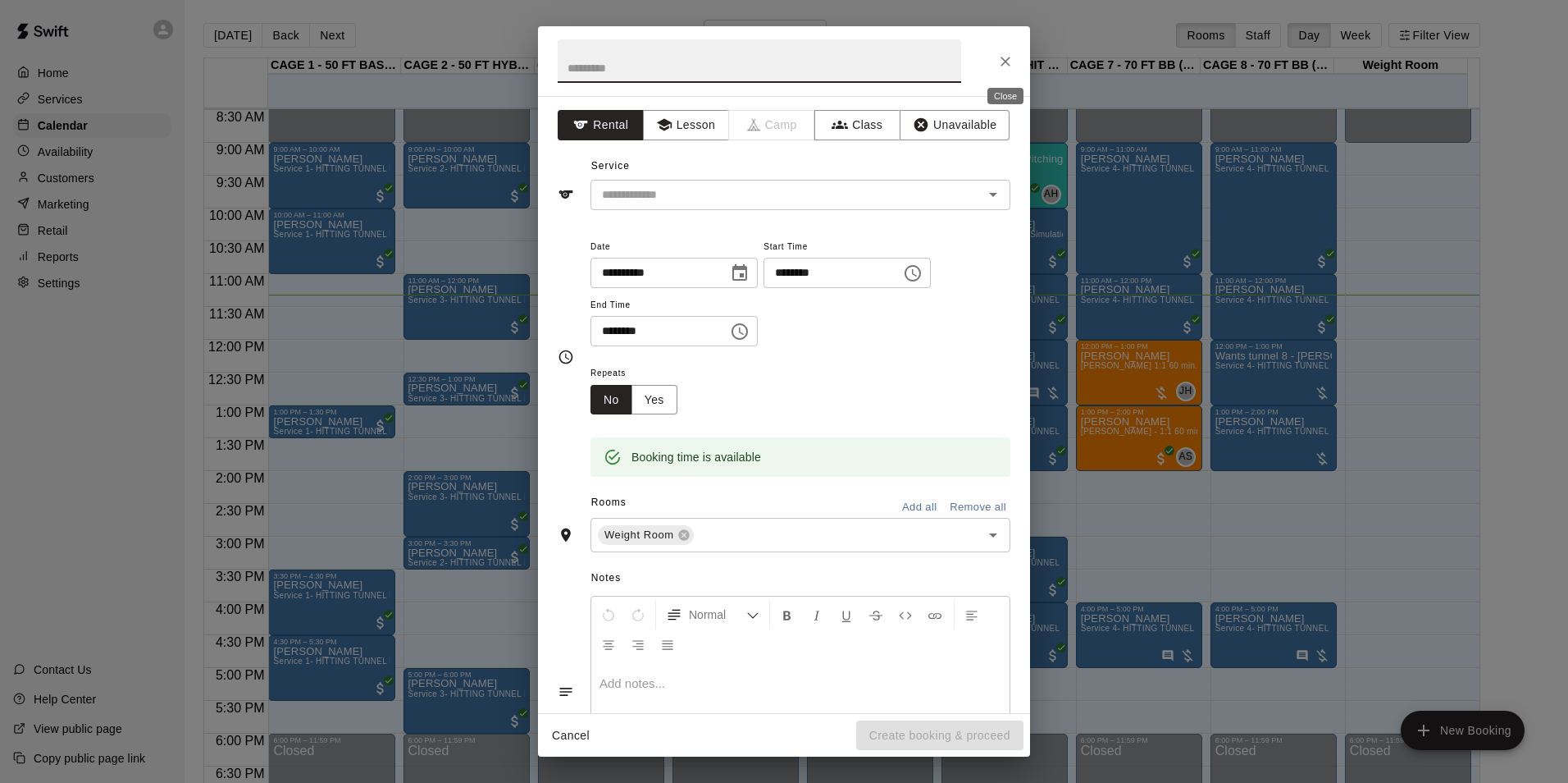
click at [997, 55] on button "Close" at bounding box center [1005, 62] width 29 height 29
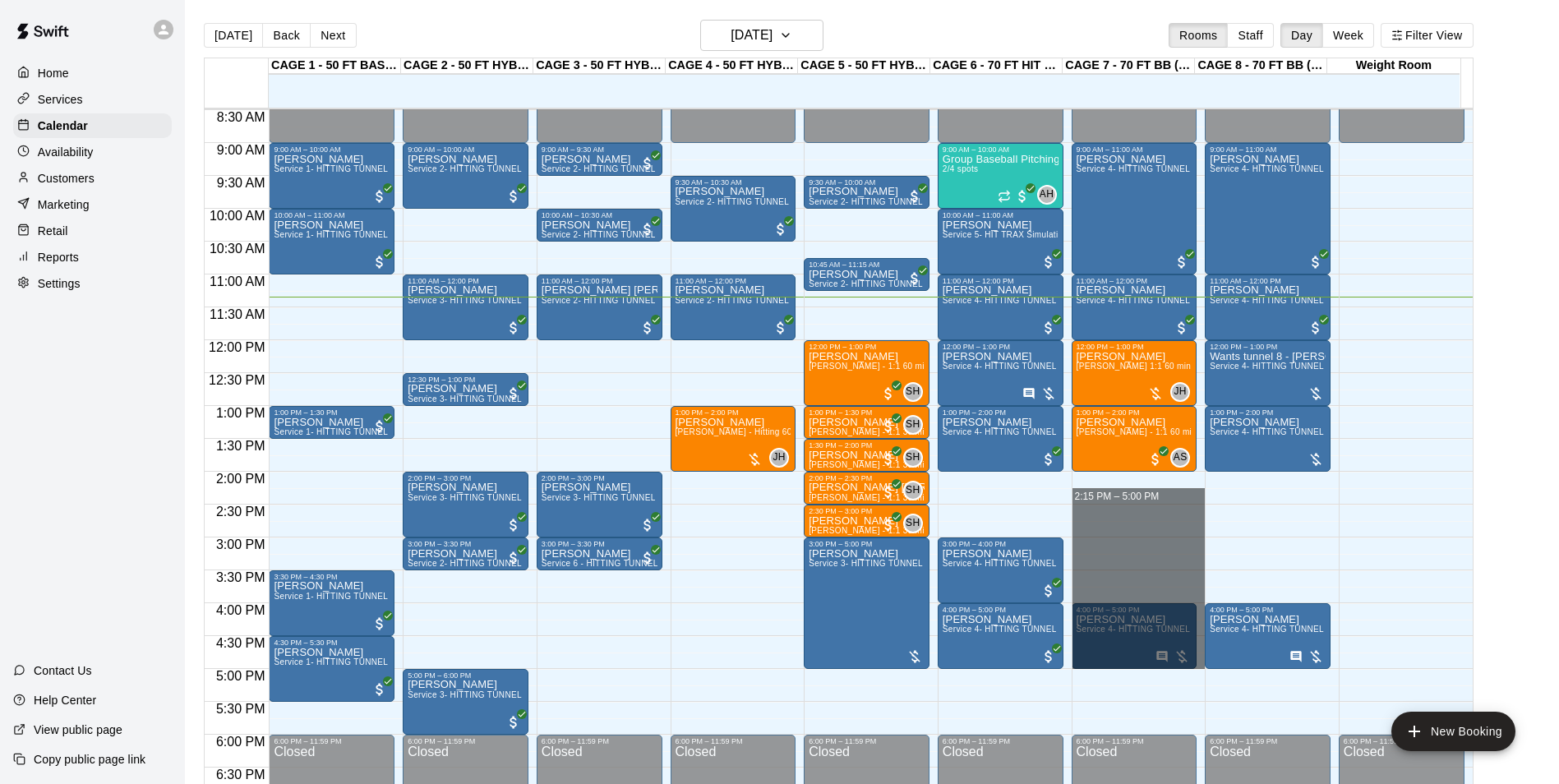
drag, startPoint x: 1141, startPoint y: 505, endPoint x: 1170, endPoint y: 662, distance: 159.7
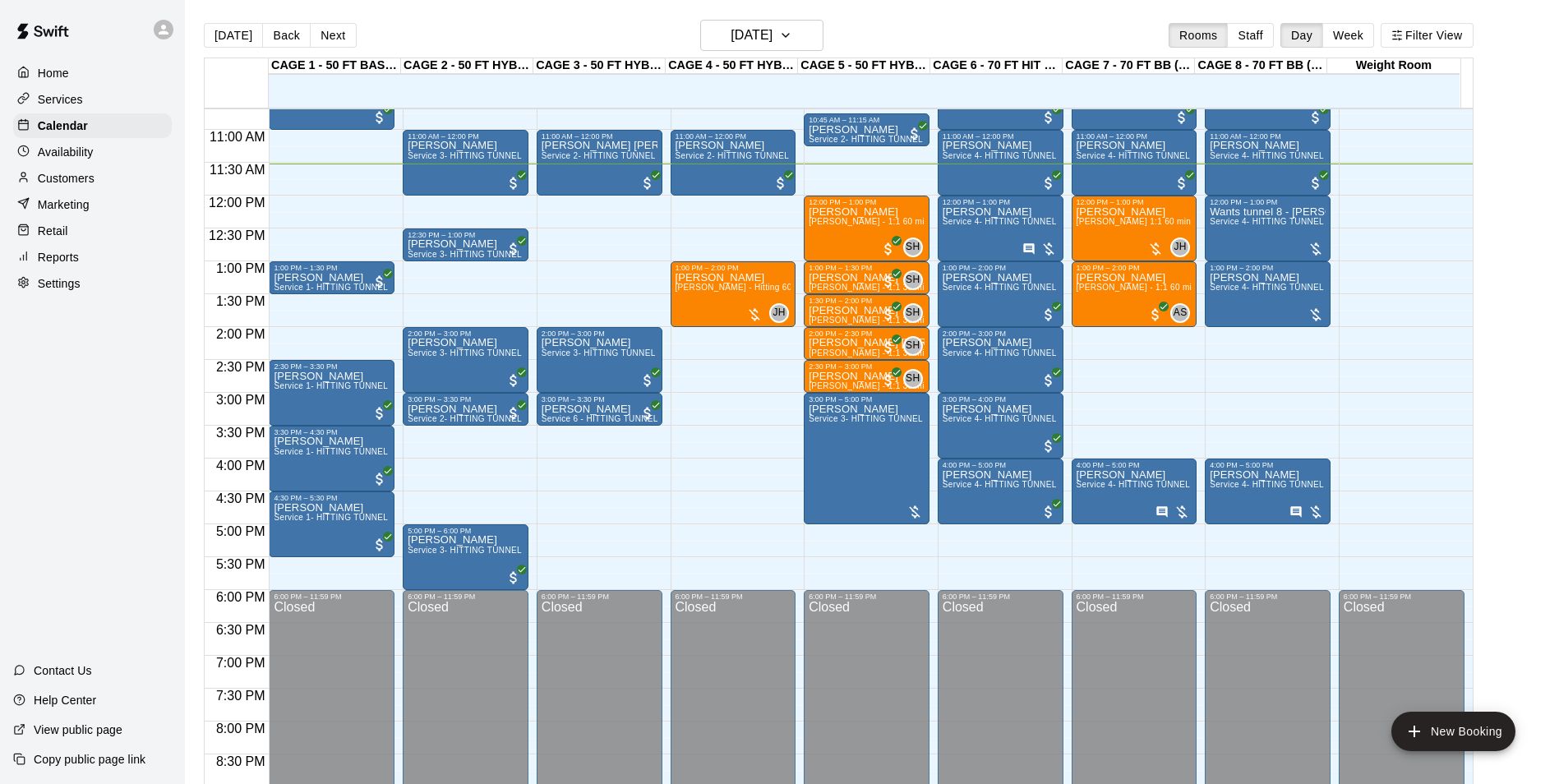
scroll to position [673, 0]
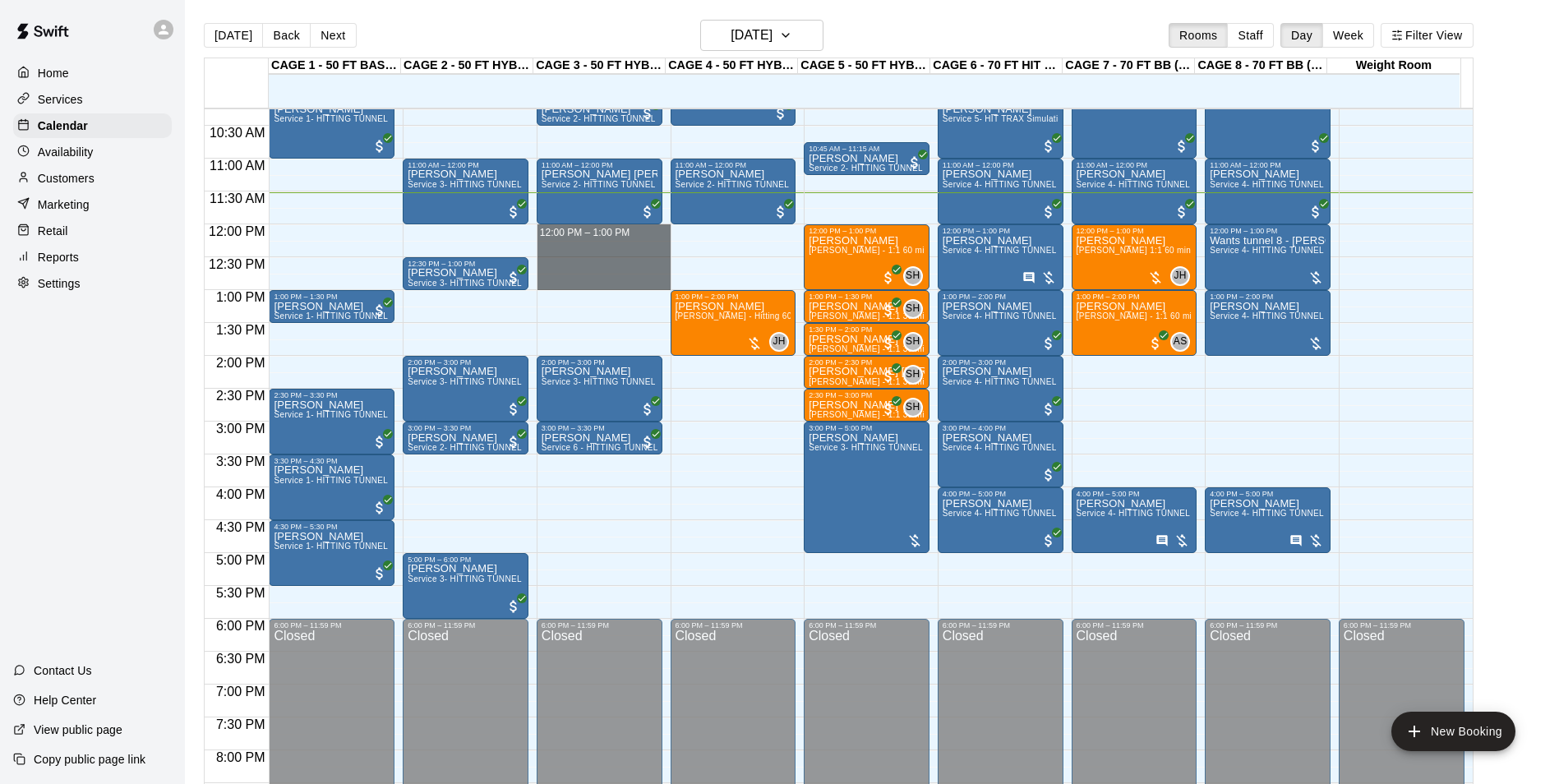
drag, startPoint x: 537, startPoint y: 226, endPoint x: 536, endPoint y: 277, distance: 51.0
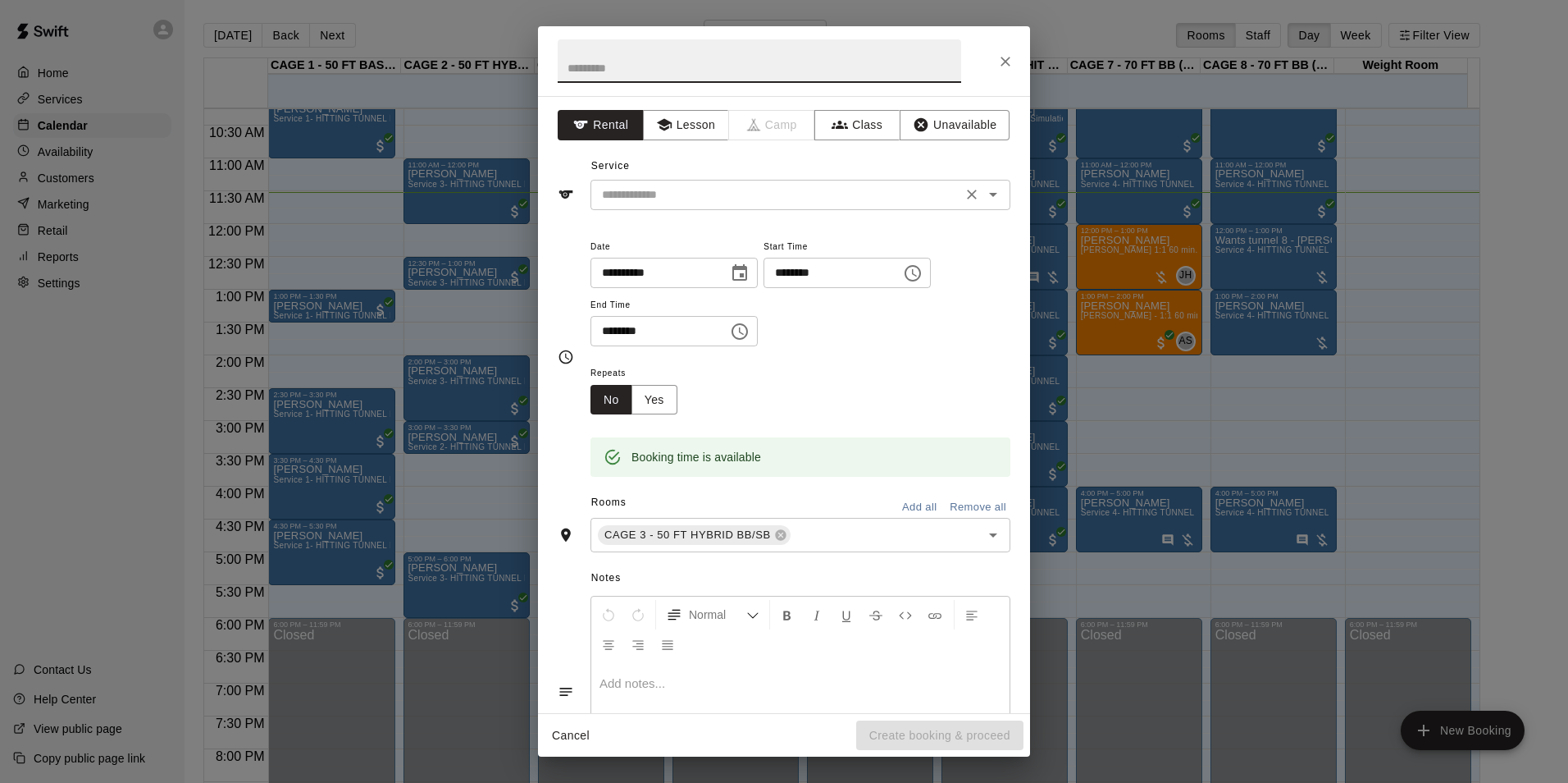
click at [683, 194] on input "text" at bounding box center [776, 194] width 361 height 21
click at [1001, 55] on icon "Close" at bounding box center [1005, 61] width 16 height 16
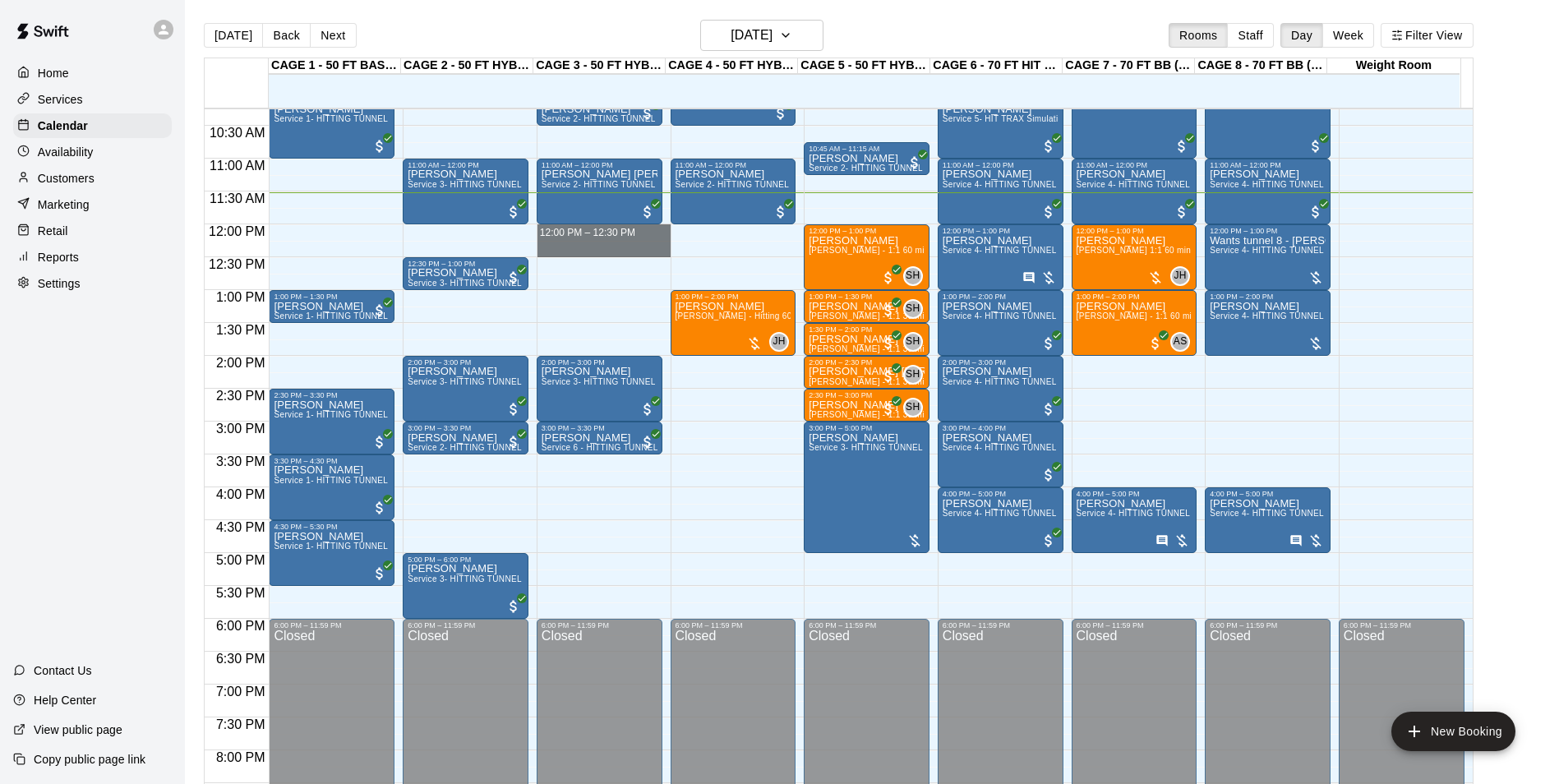
drag, startPoint x: 546, startPoint y: 229, endPoint x: 546, endPoint y: 252, distance: 23.0
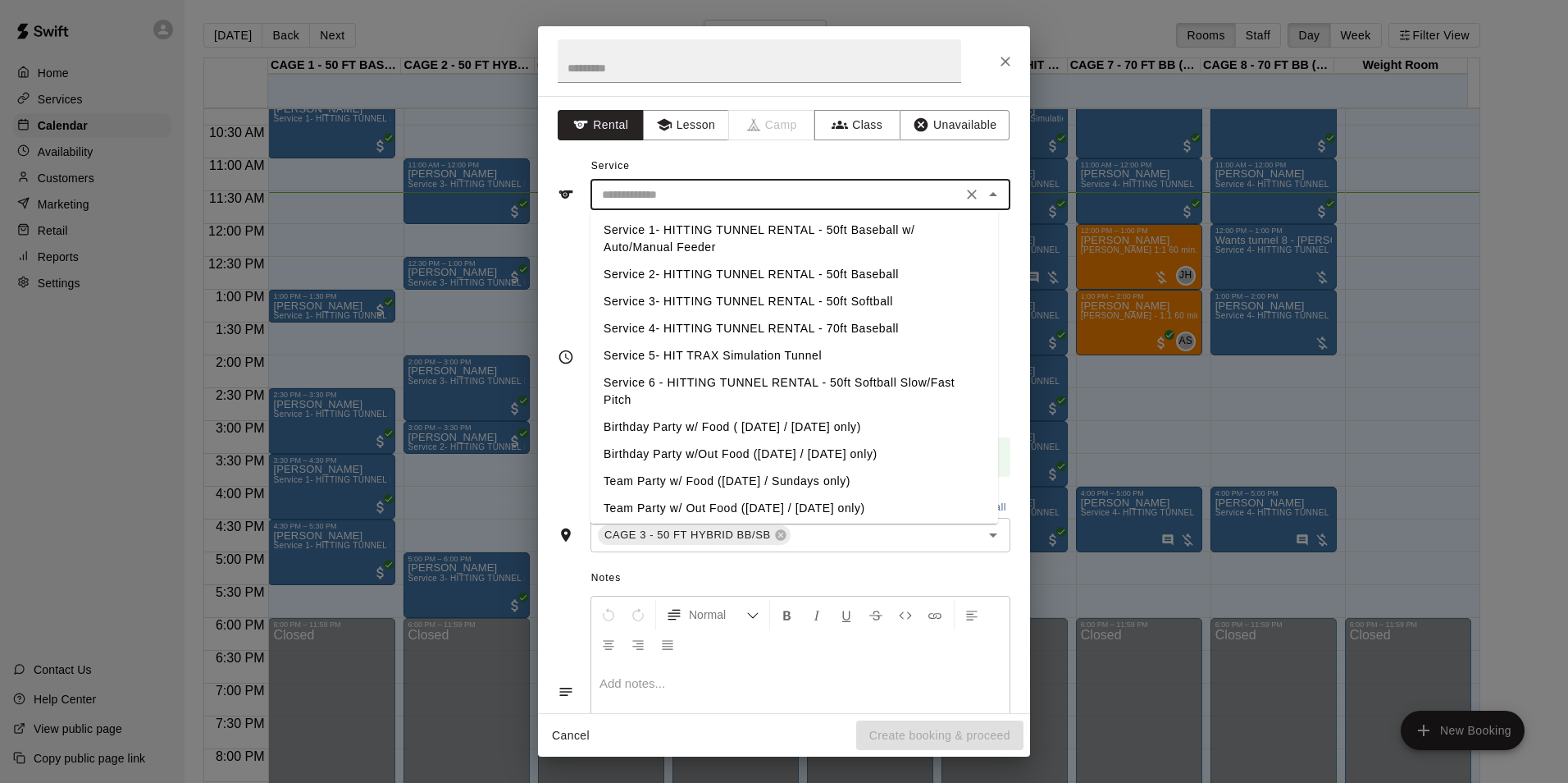
click at [667, 191] on input "text" at bounding box center [776, 194] width 361 height 21
click at [716, 278] on li "Service 2- HITTING TUNNEL RENTAL - 50ft Baseball" at bounding box center [795, 275] width 408 height 27
type input "**********"
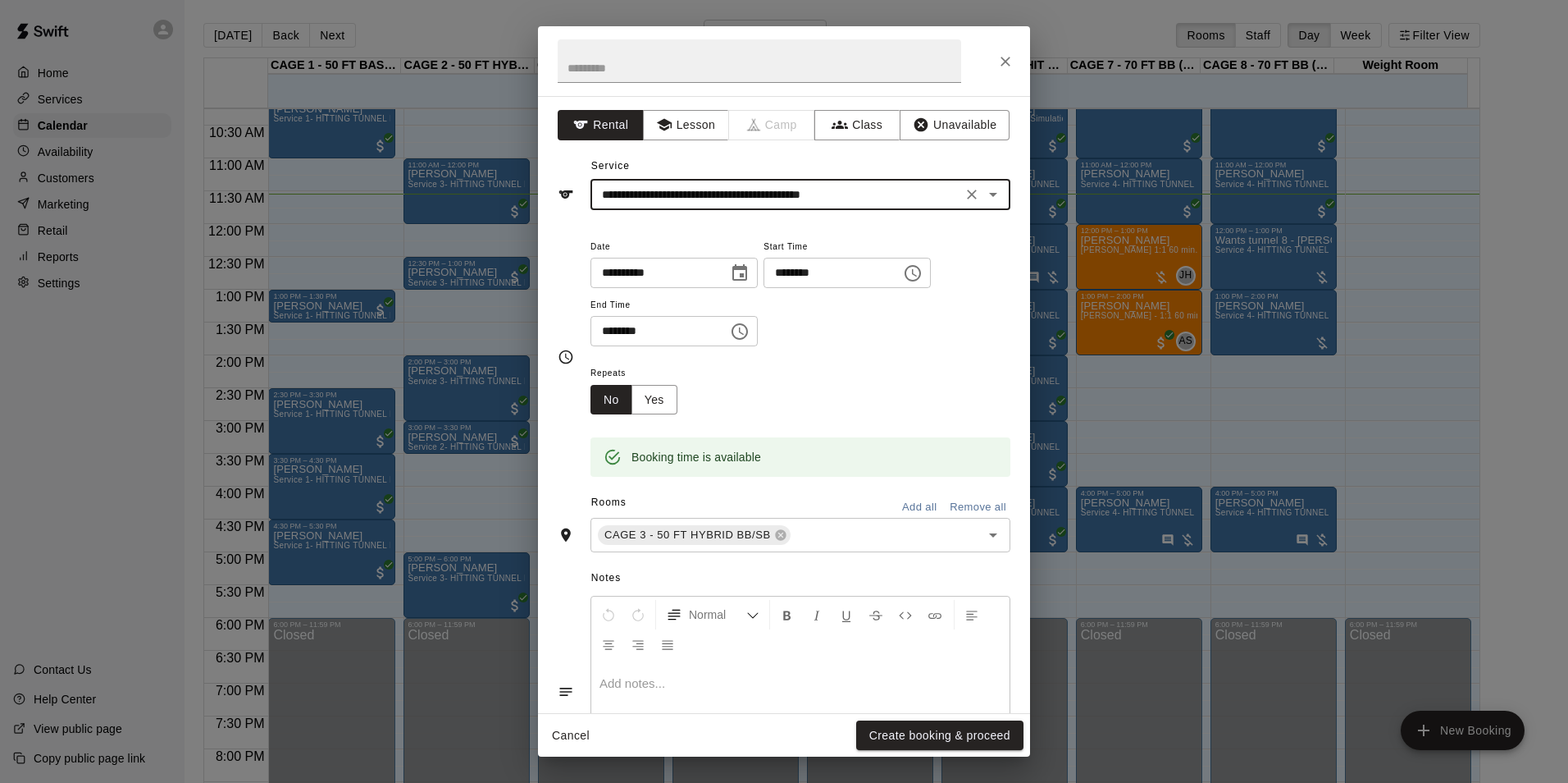
click at [963, 732] on button "Create booking & proceed" at bounding box center [939, 735] width 167 height 30
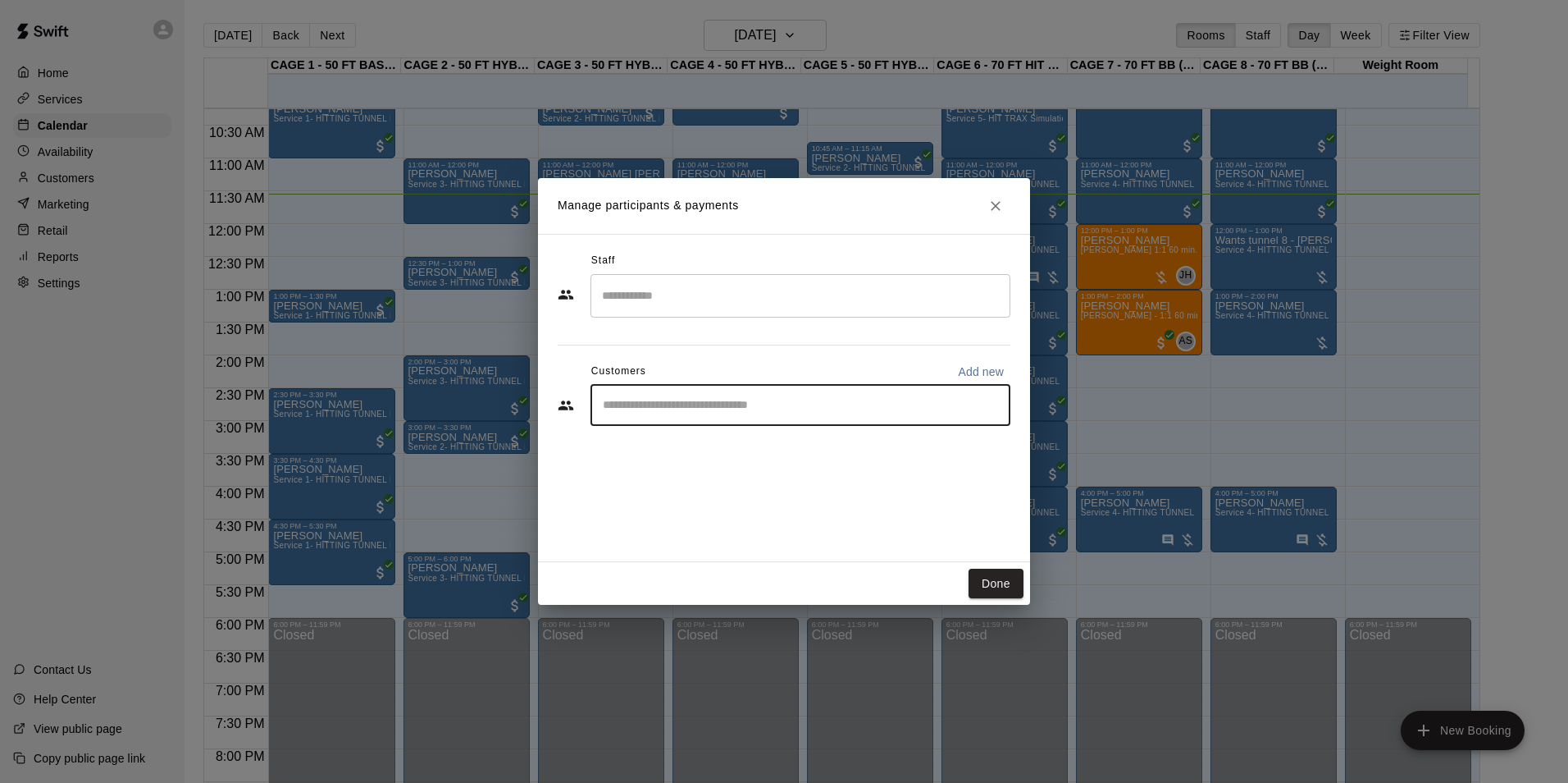
click at [695, 413] on input "Start typing to search customers..." at bounding box center [800, 405] width 405 height 16
type input "******"
click at [766, 499] on div "Nate Kimmel" at bounding box center [724, 496] width 176 height 17
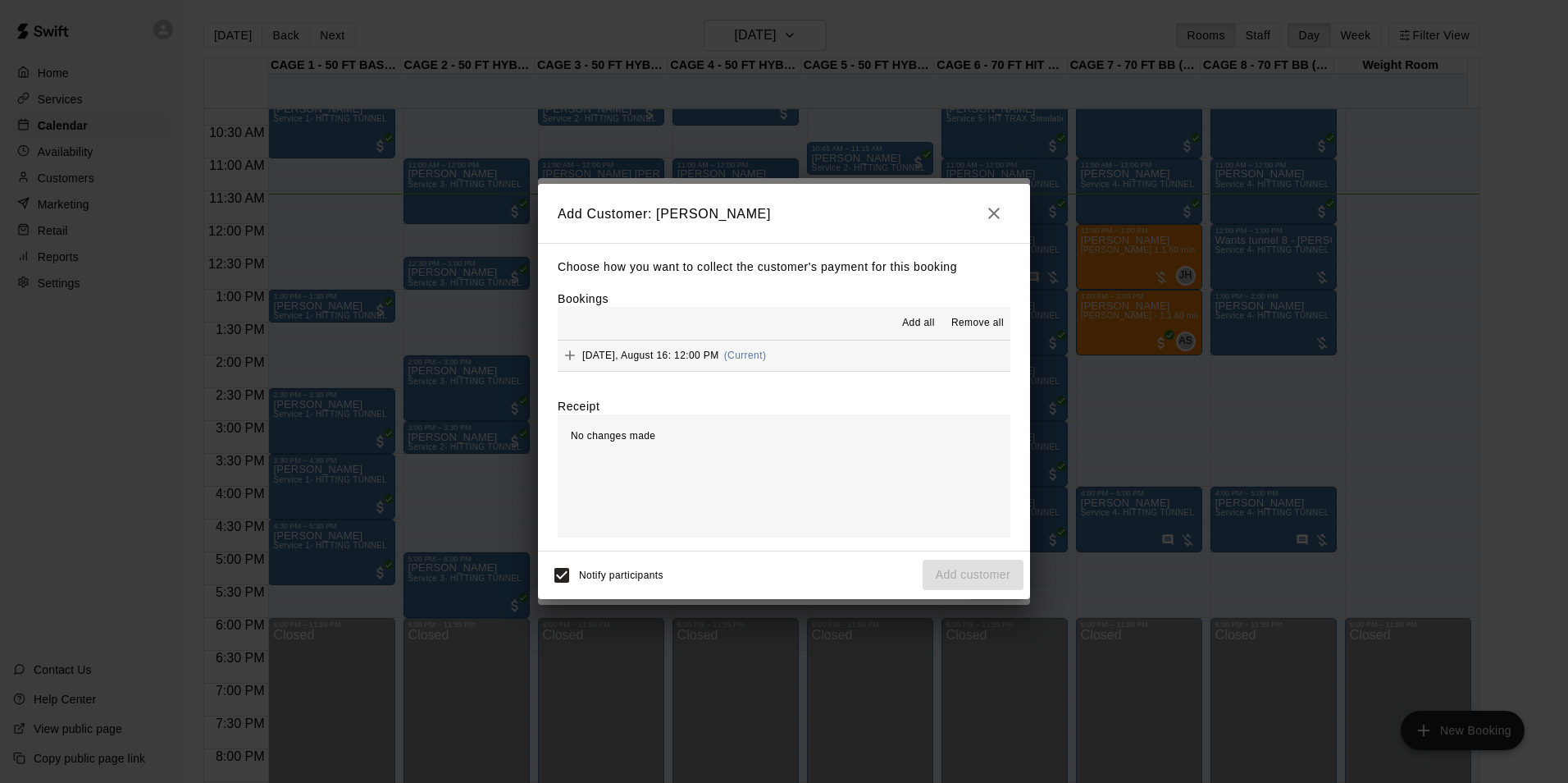
click at [813, 361] on button "Saturday, August 16: 12:00 PM (Current)" at bounding box center [784, 355] width 453 height 30
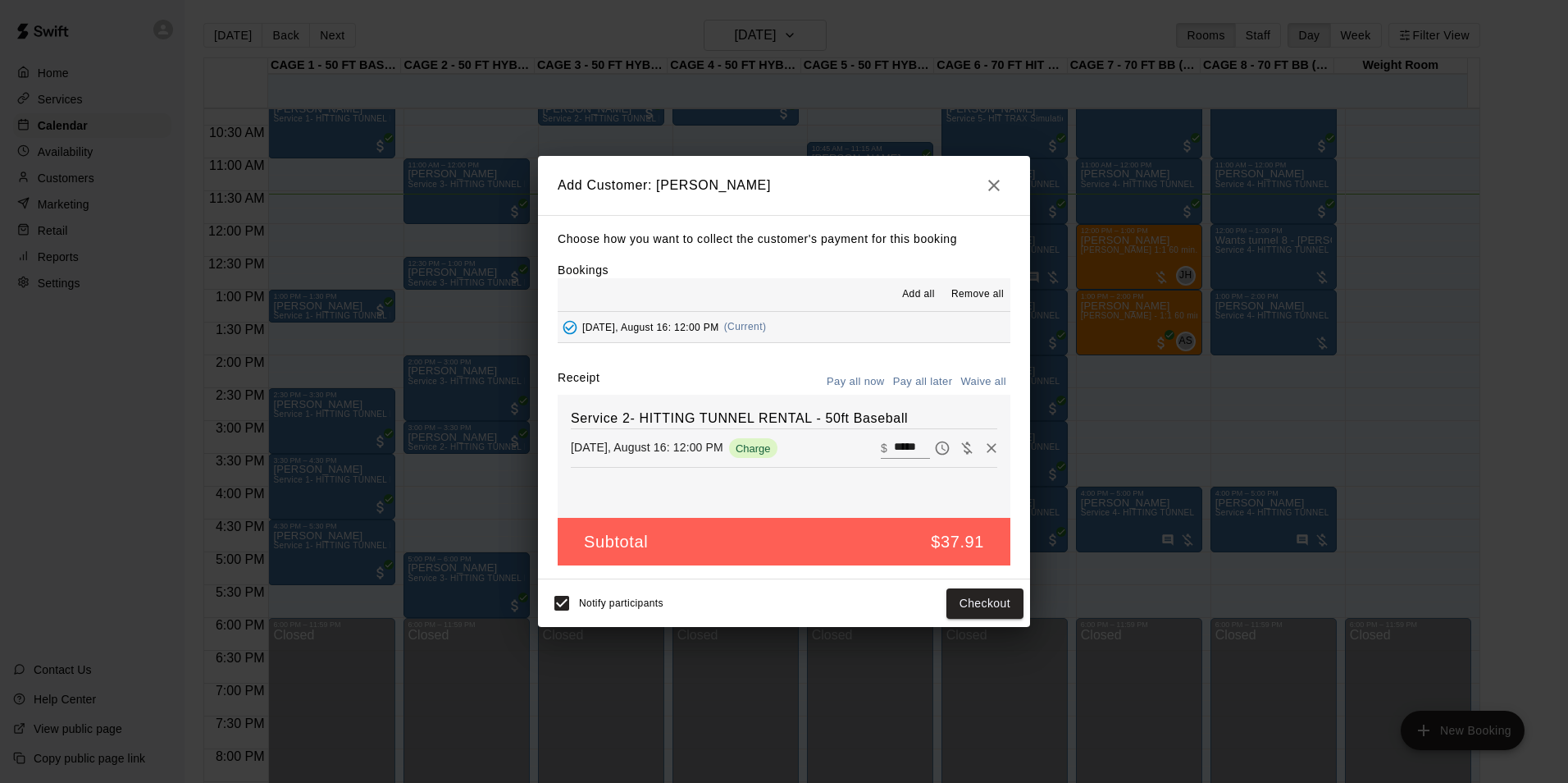
click at [912, 380] on button "Pay all later" at bounding box center [922, 382] width 68 height 26
click at [981, 608] on button "Add customer" at bounding box center [973, 603] width 101 height 30
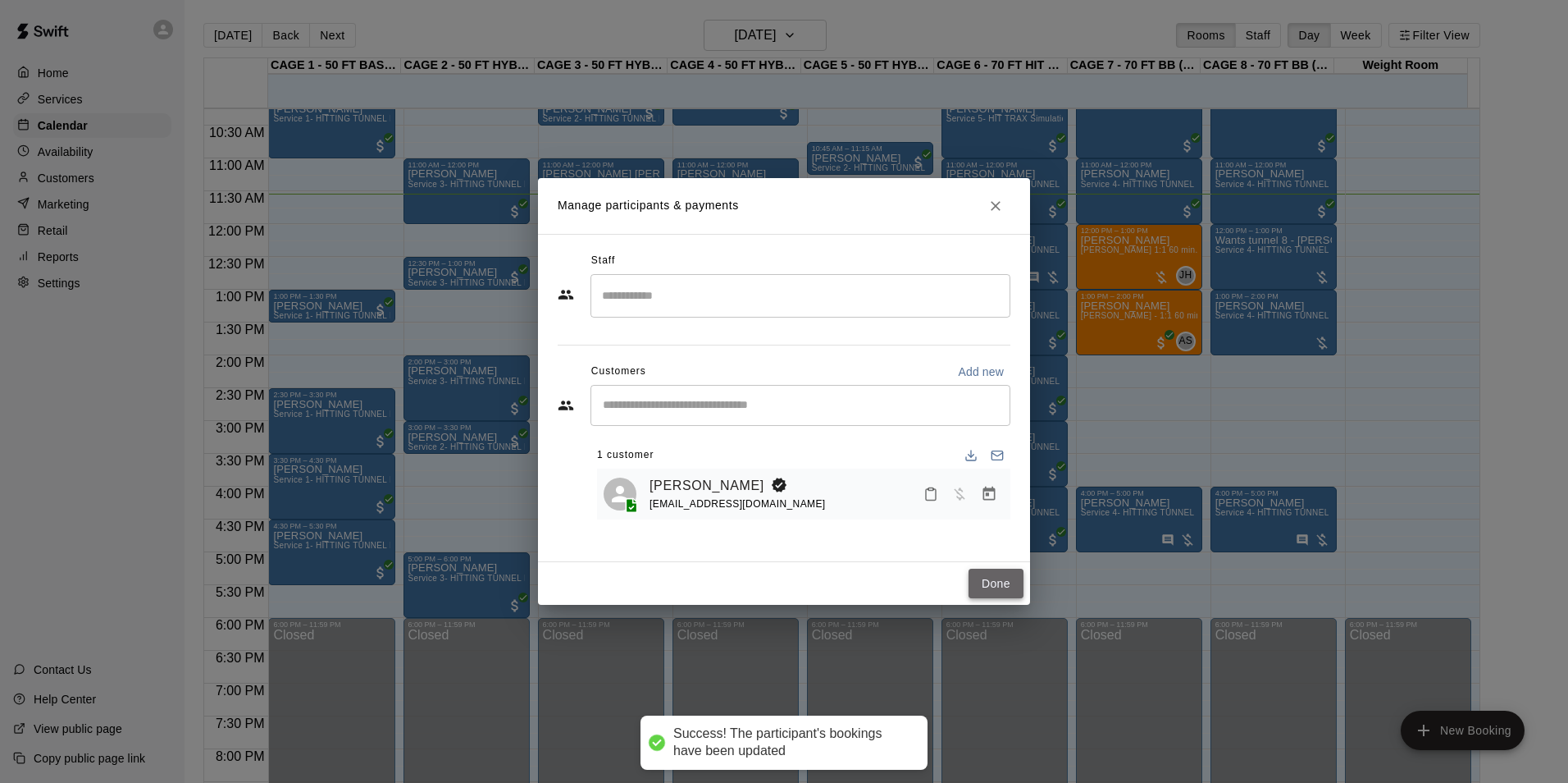
click at [987, 577] on button "Done" at bounding box center [996, 583] width 55 height 30
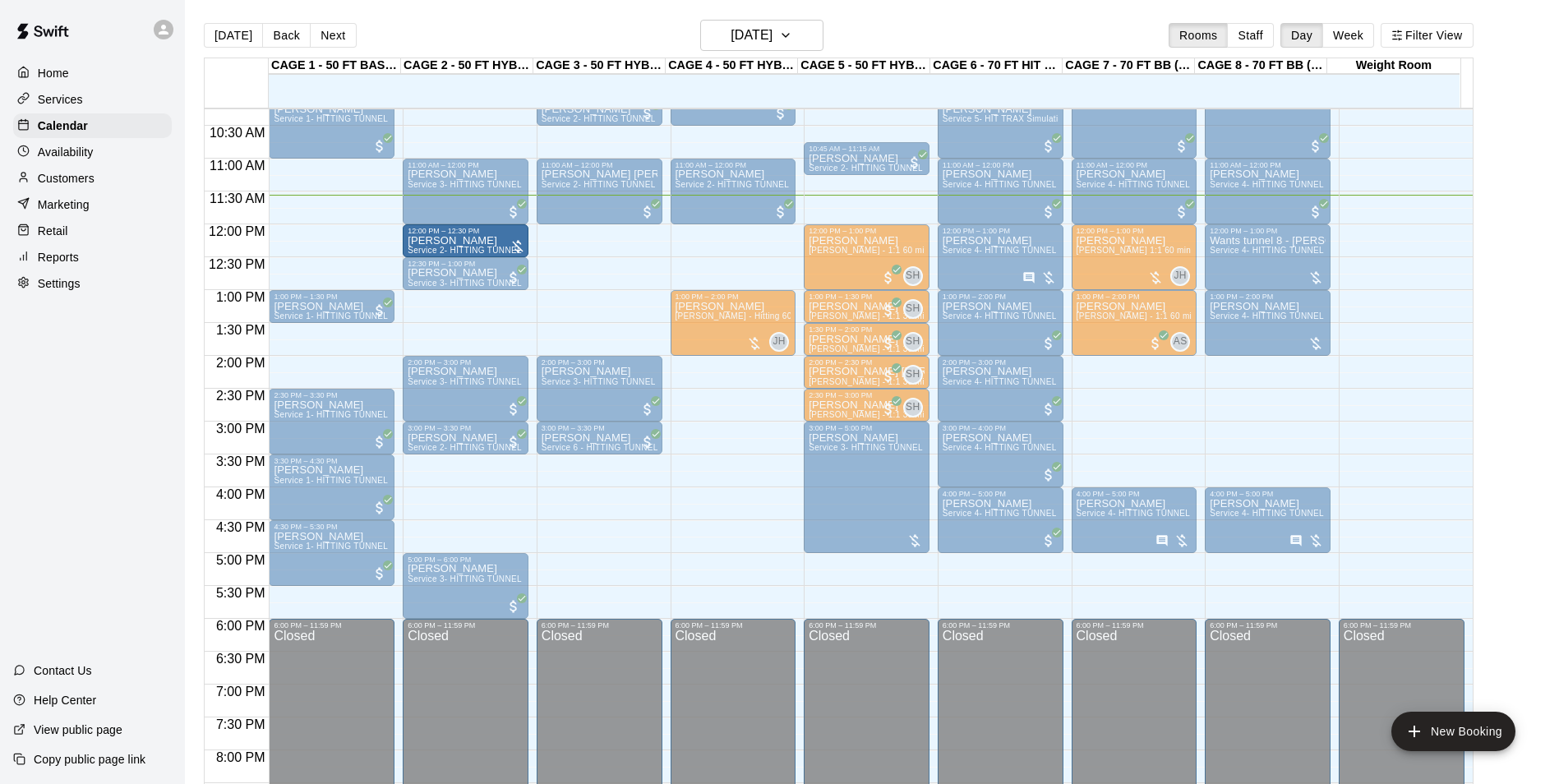
drag, startPoint x: 608, startPoint y: 235, endPoint x: 491, endPoint y: 247, distance: 117.6
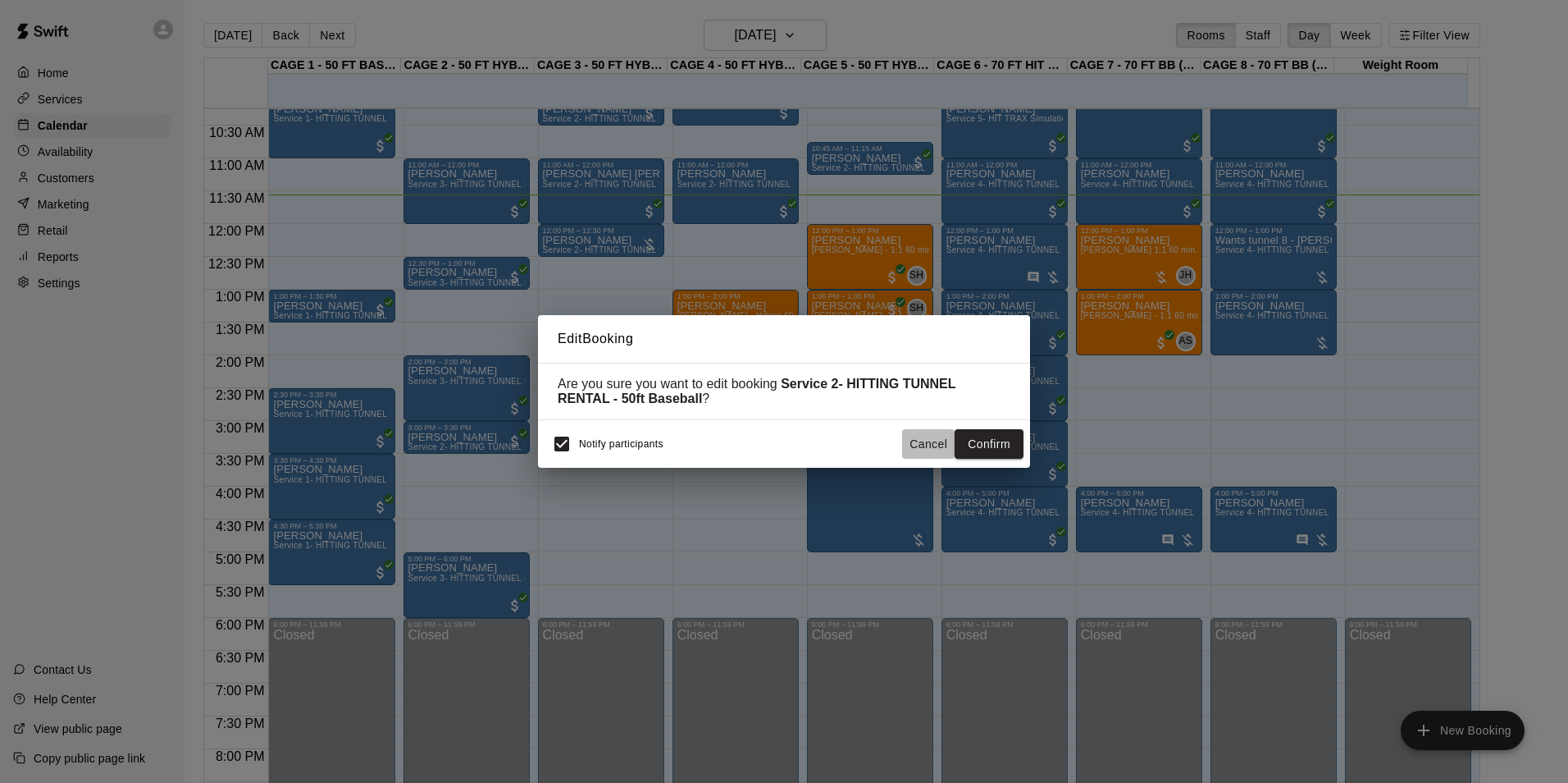
click at [941, 436] on button "Cancel" at bounding box center [927, 444] width 52 height 30
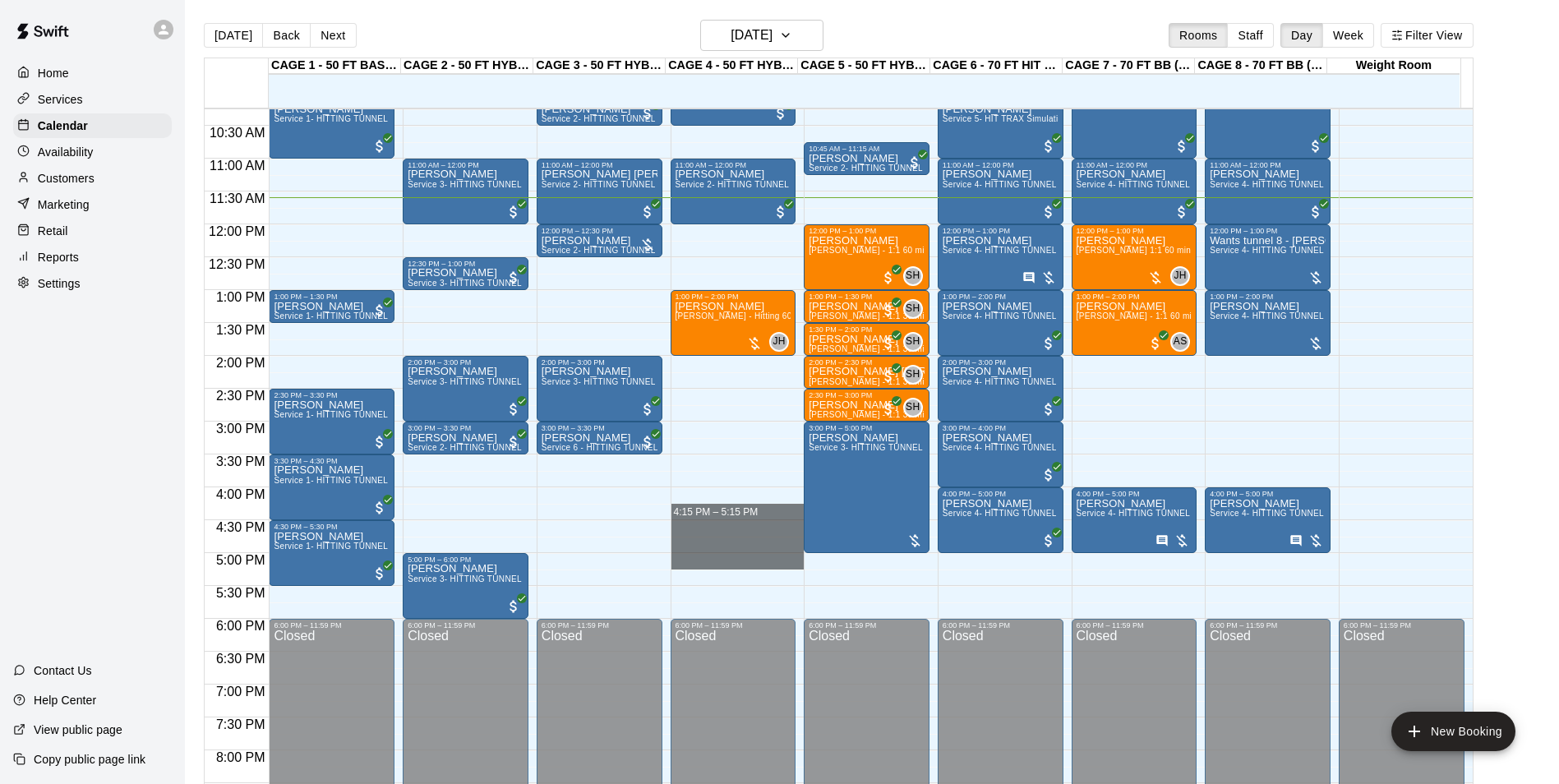
drag, startPoint x: 700, startPoint y: 507, endPoint x: 789, endPoint y: 407, distance: 133.9
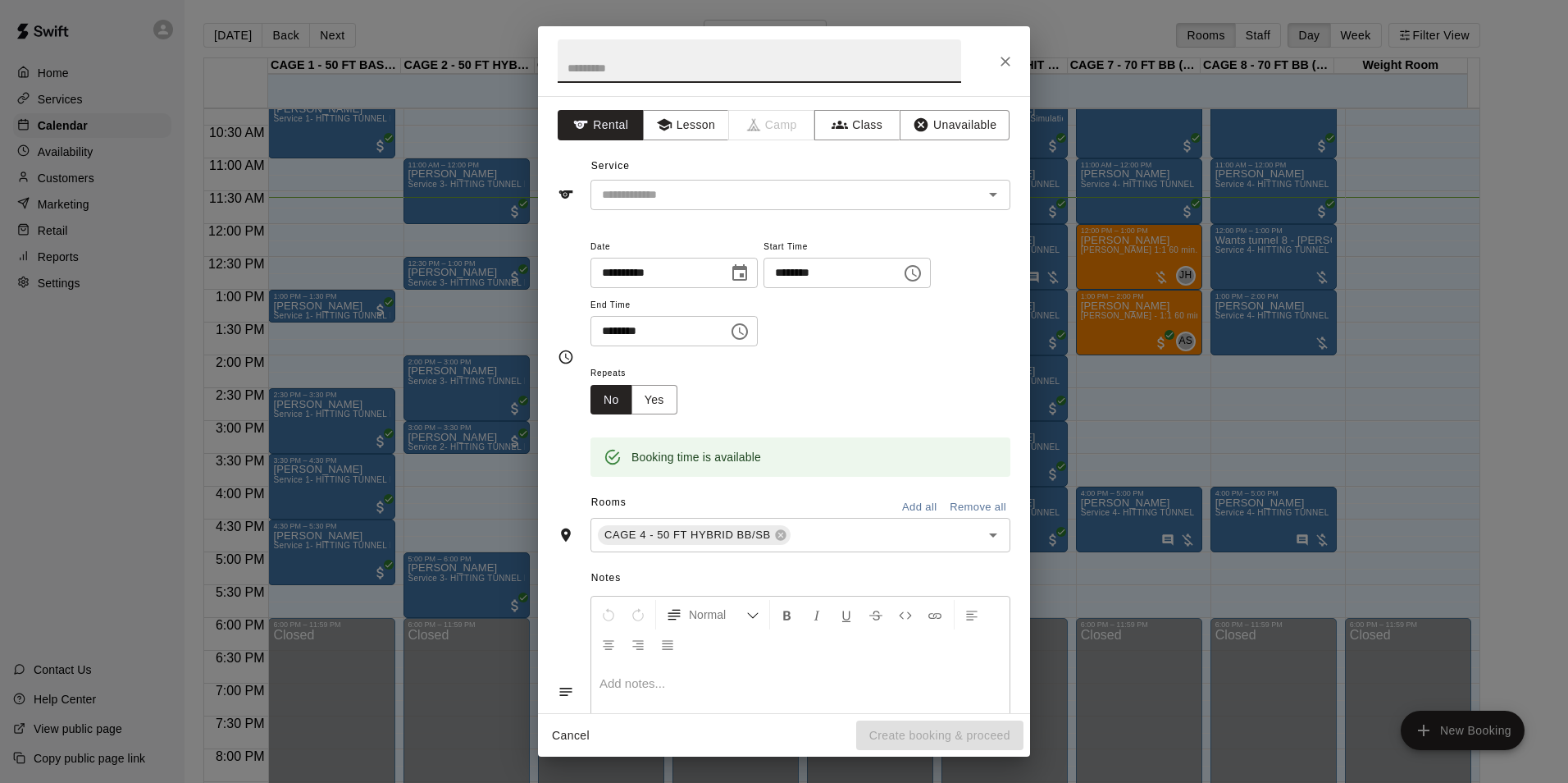
click at [1003, 59] on icon "Close" at bounding box center [1005, 61] width 9 height 9
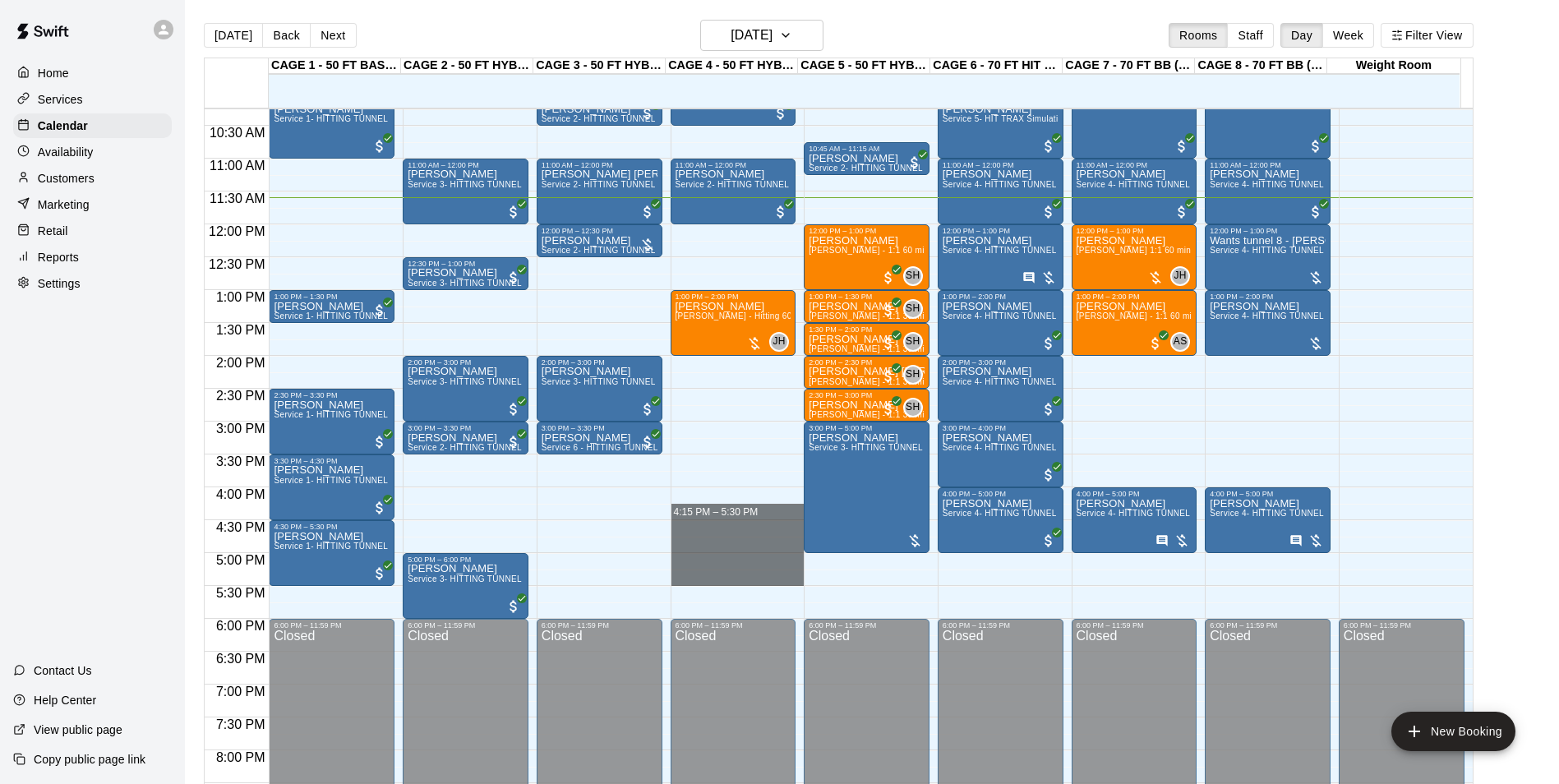
drag, startPoint x: 690, startPoint y: 521, endPoint x: 694, endPoint y: 583, distance: 62.1
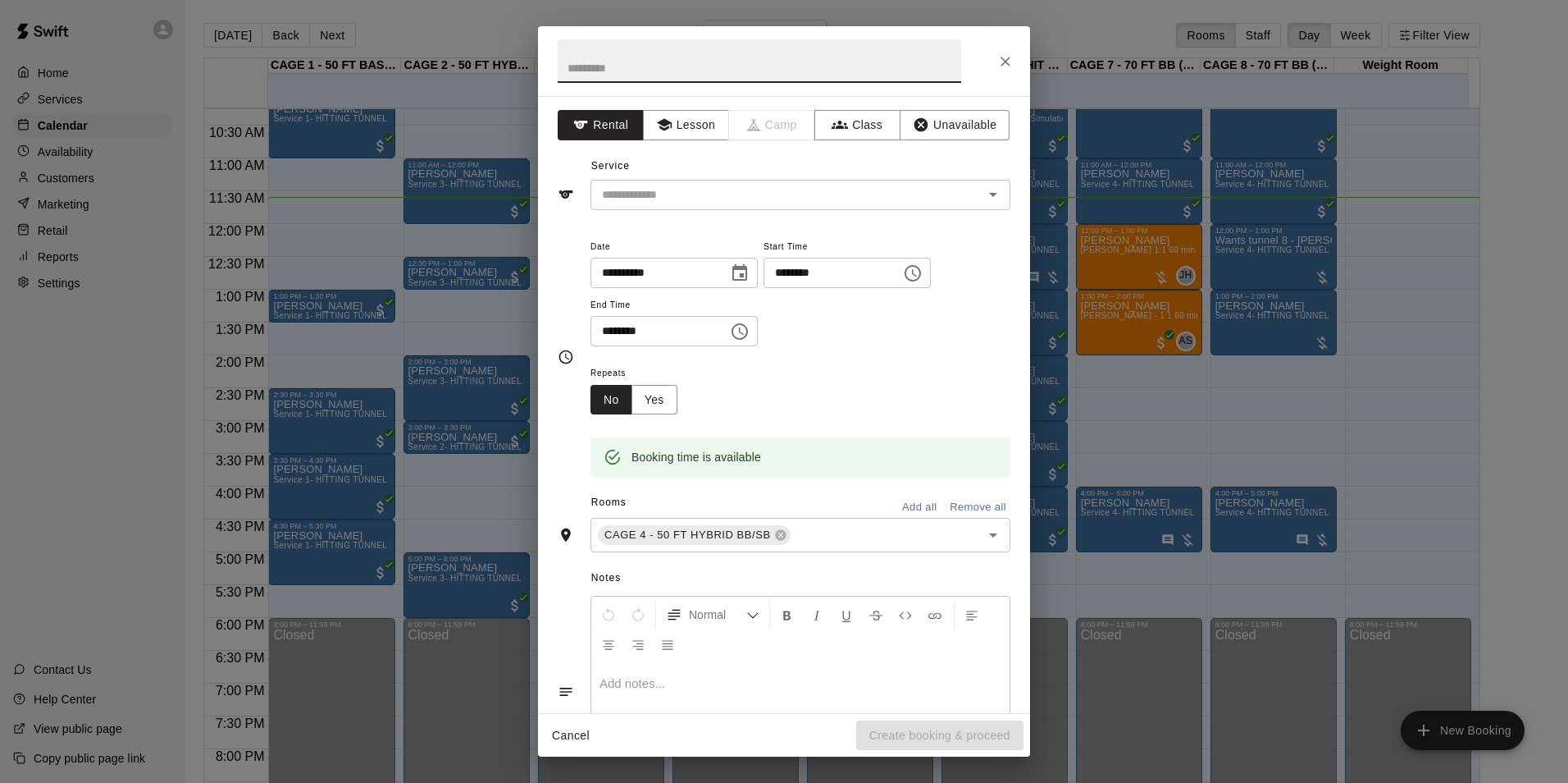
click at [997, 50] on button "Close" at bounding box center [1005, 62] width 29 height 29
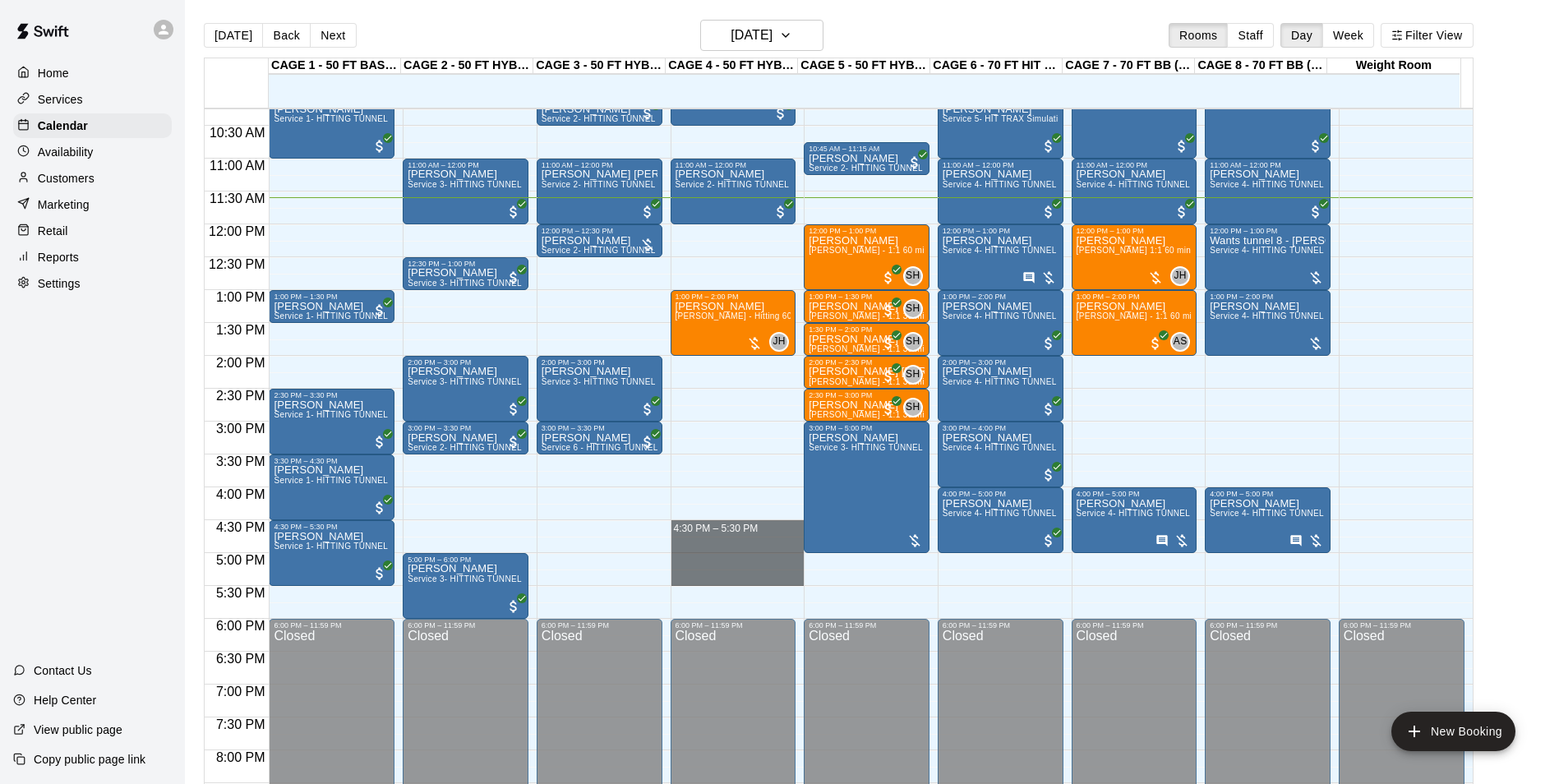
drag, startPoint x: 682, startPoint y: 522, endPoint x: 686, endPoint y: 584, distance: 62.1
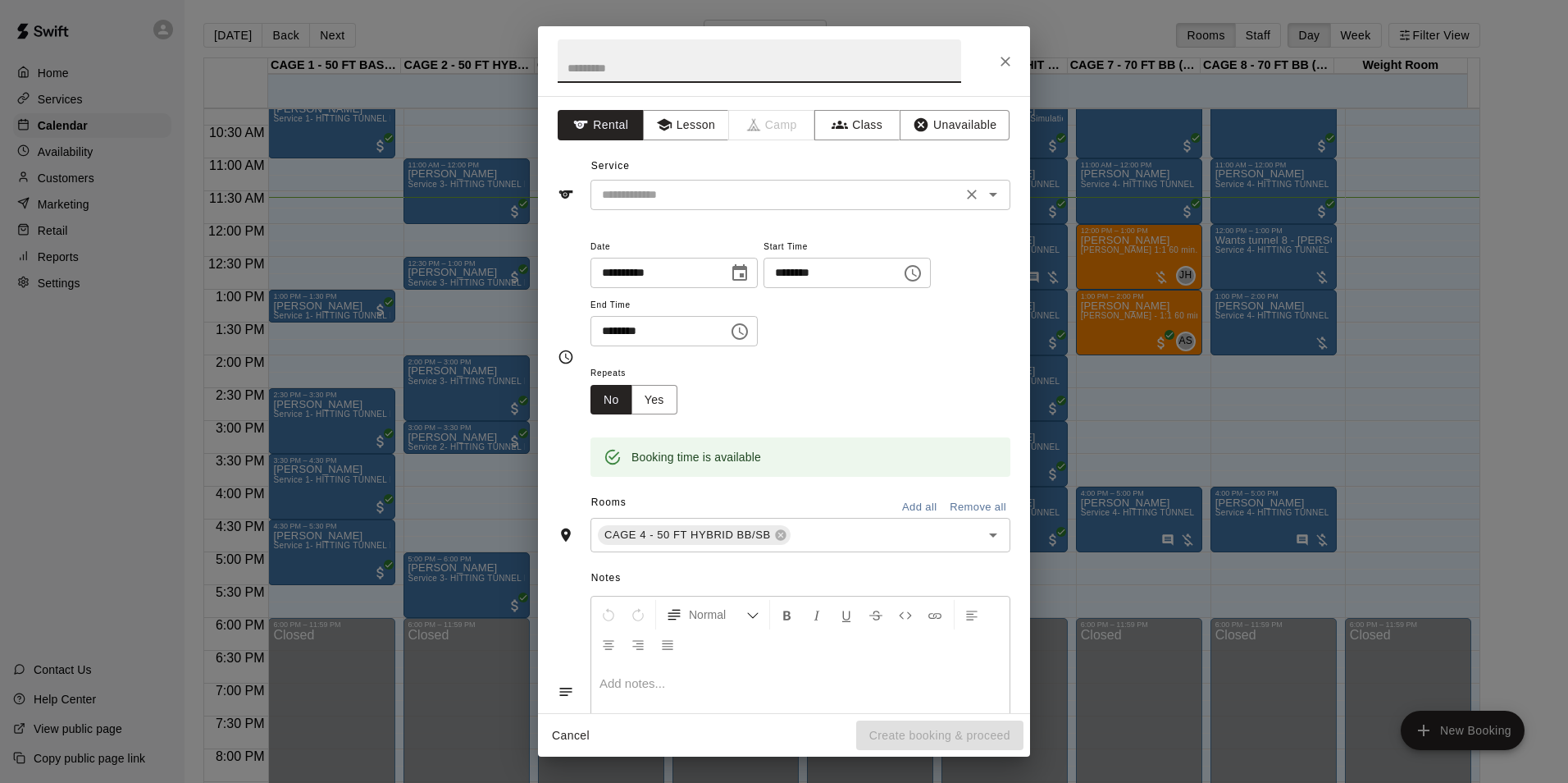
click at [754, 196] on input "text" at bounding box center [776, 194] width 361 height 21
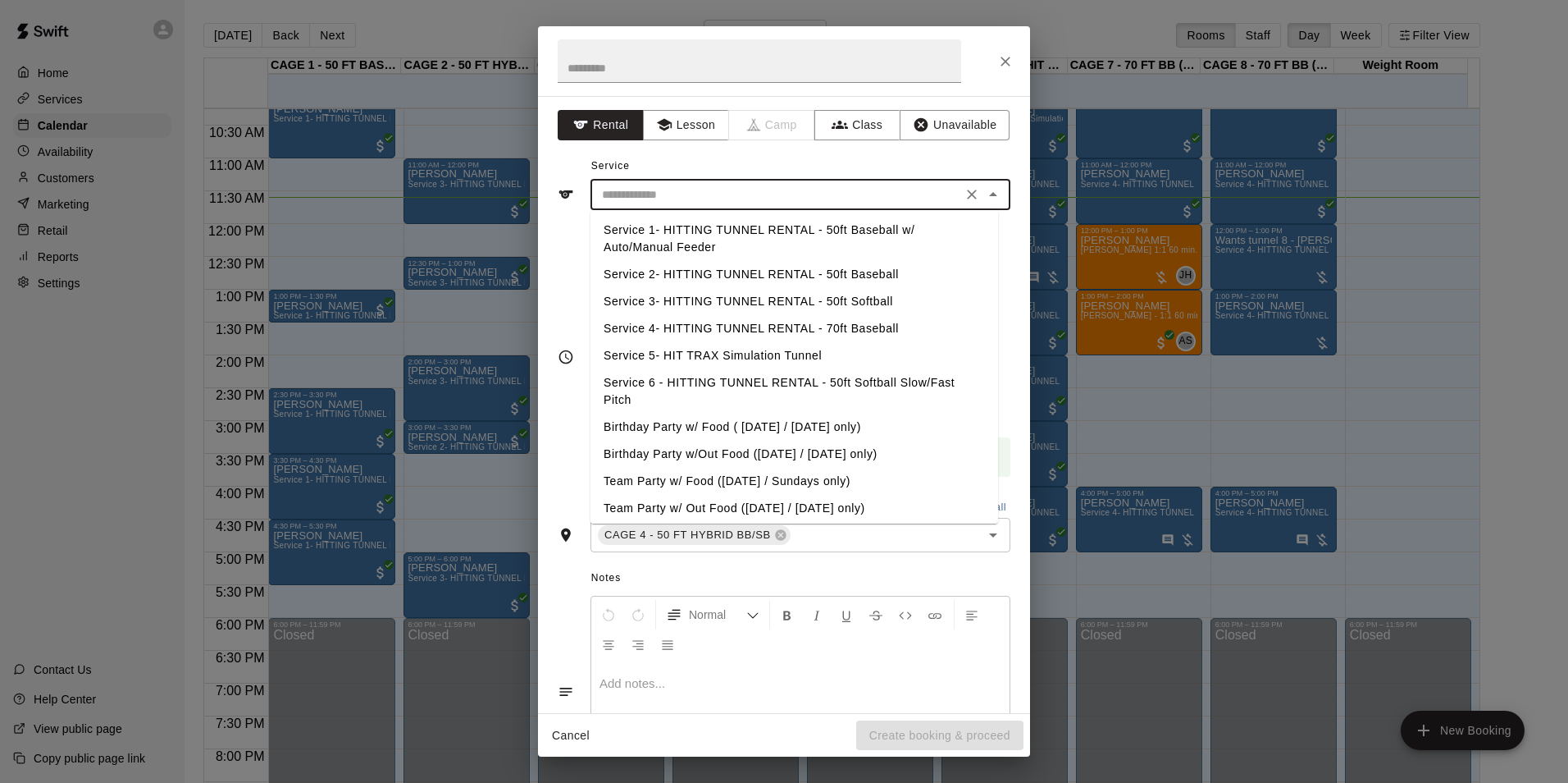
click at [821, 274] on li "Service 2- HITTING TUNNEL RENTAL - 50ft Baseball" at bounding box center [795, 275] width 408 height 27
type input "**********"
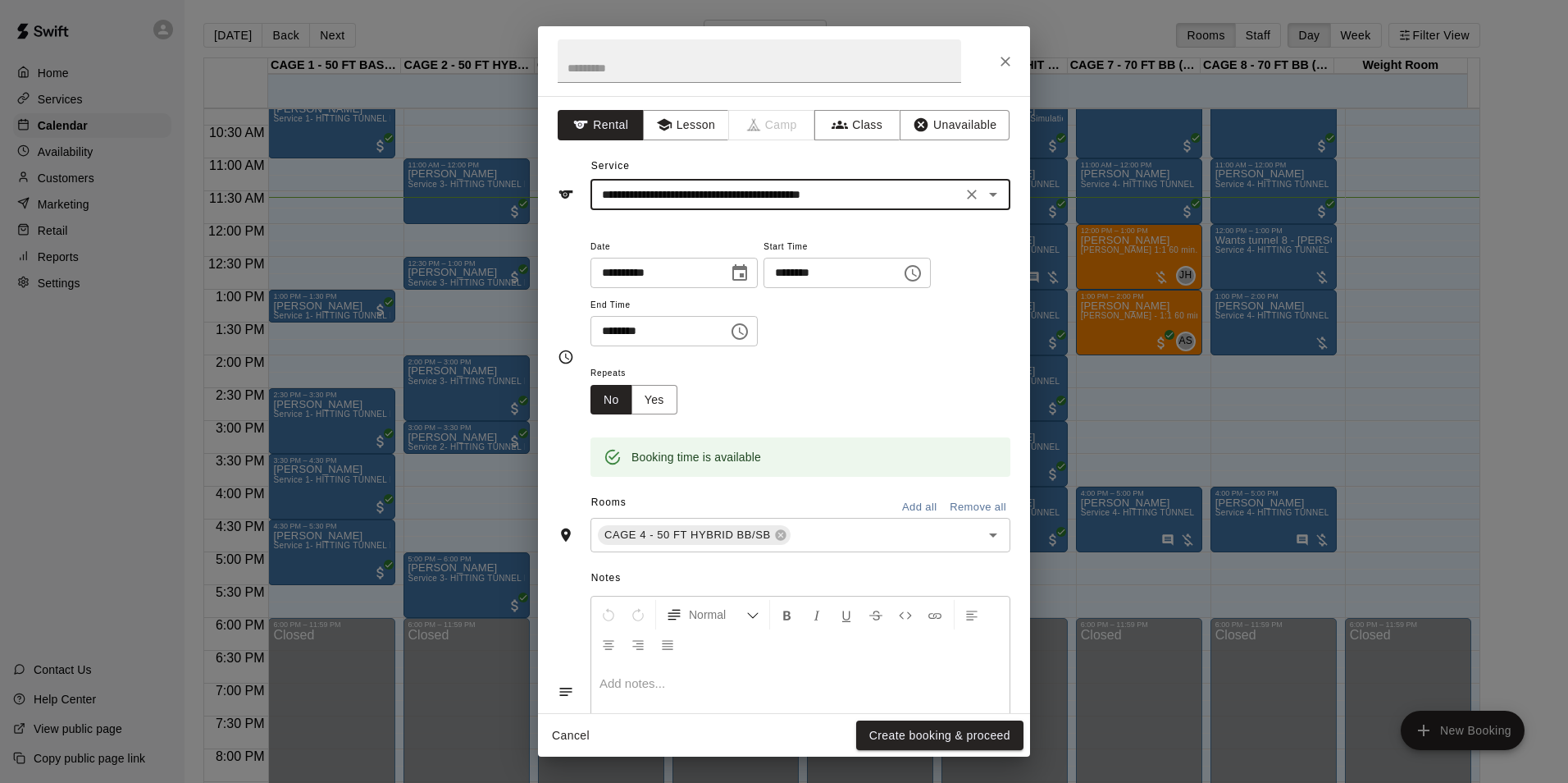
click at [979, 738] on button "Create booking & proceed" at bounding box center [939, 735] width 167 height 30
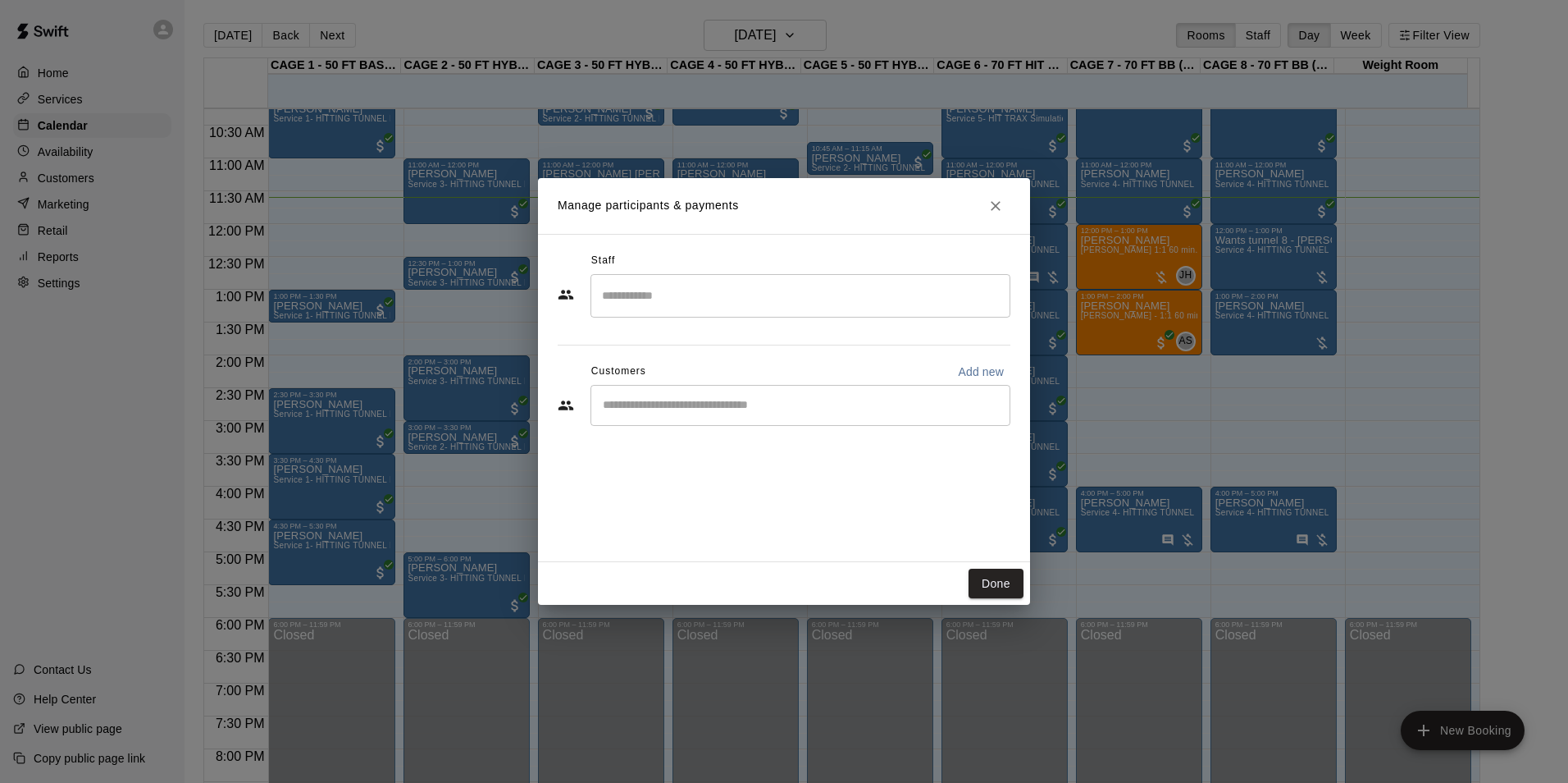
click at [663, 416] on div "​" at bounding box center [801, 405] width 420 height 41
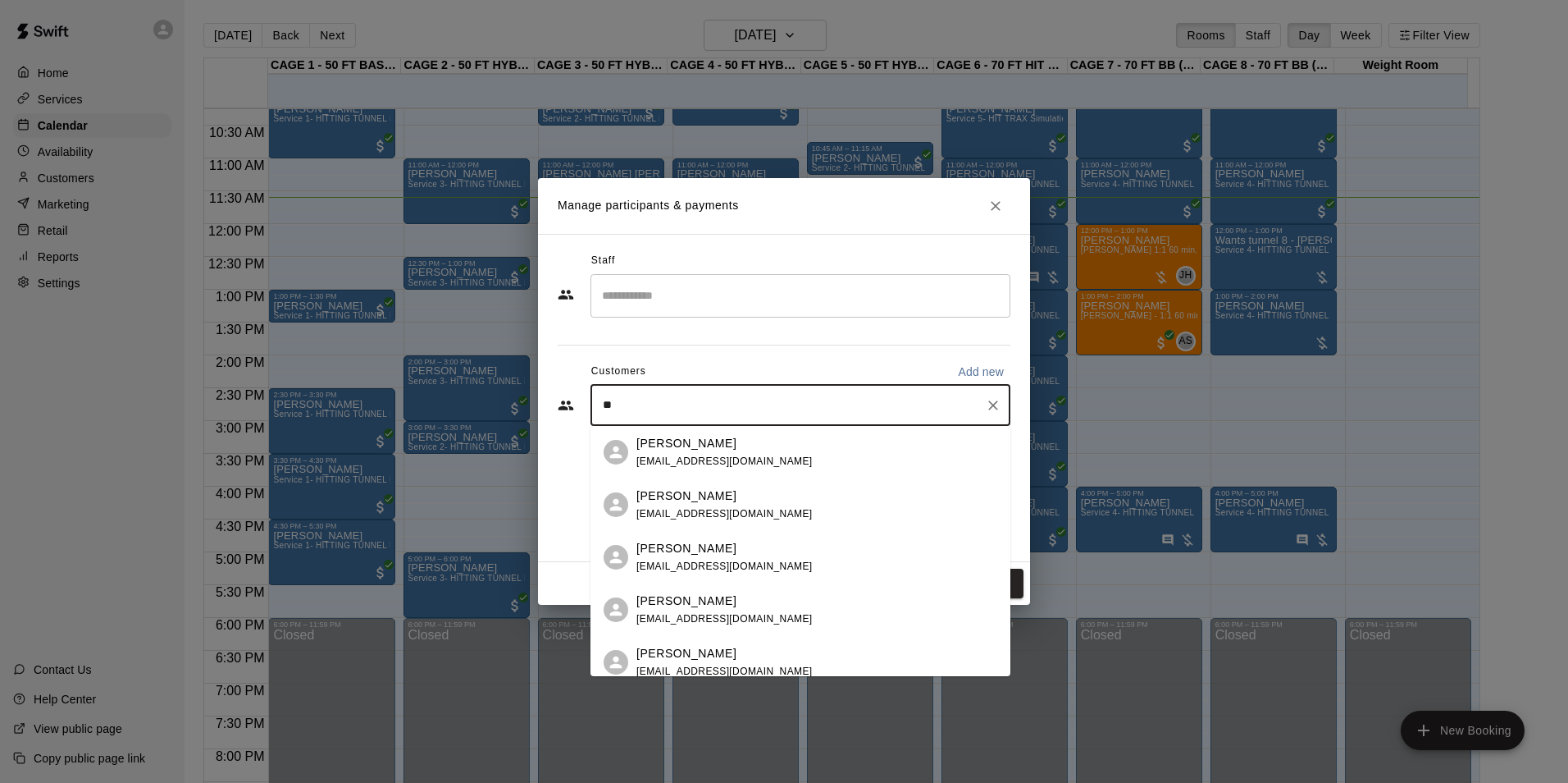
type input "*"
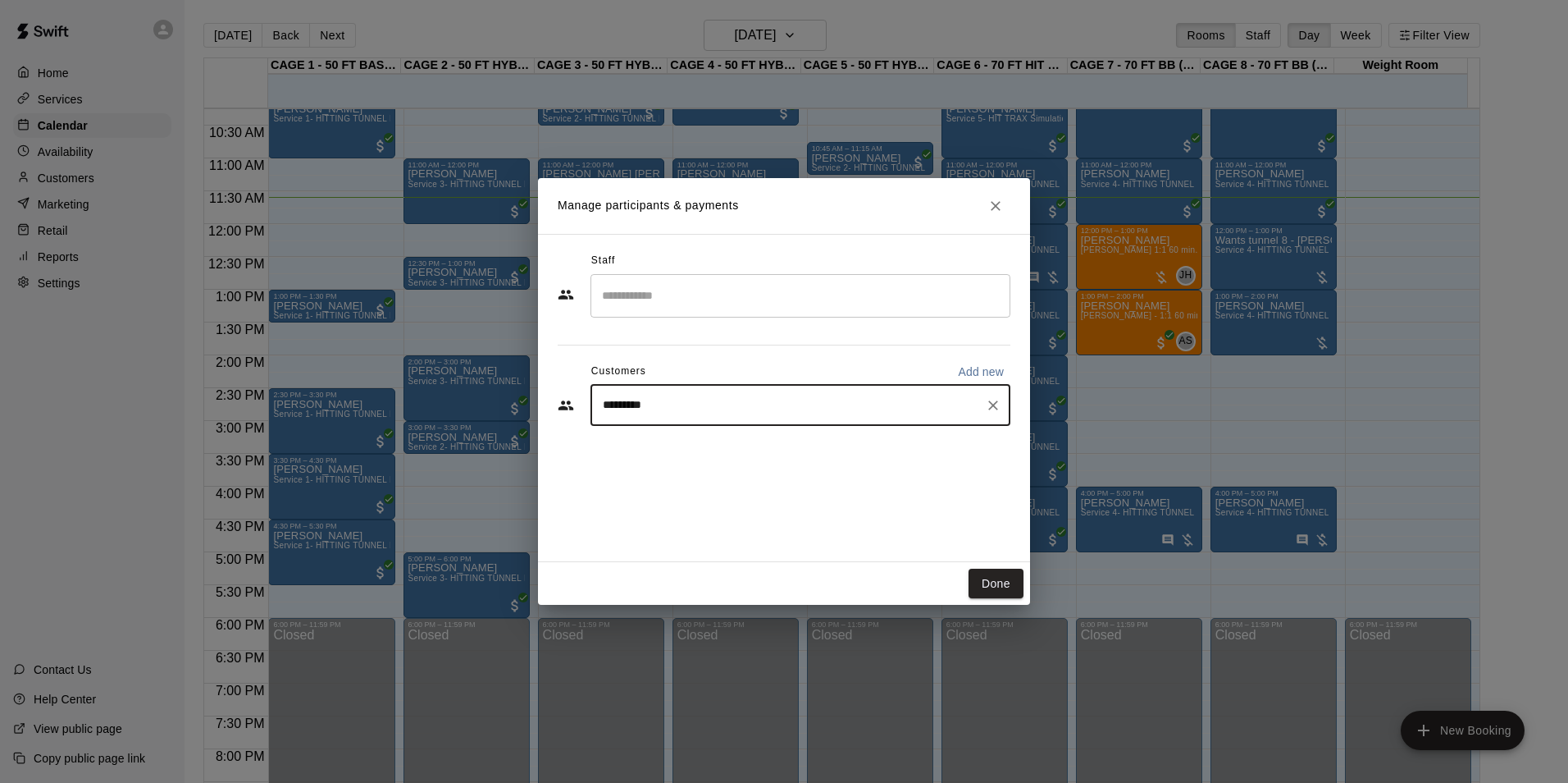
type input "**********"
click at [680, 454] on div "Travis Ashbaugh tashbaugh81@gmail.com" at bounding box center [724, 452] width 176 height 35
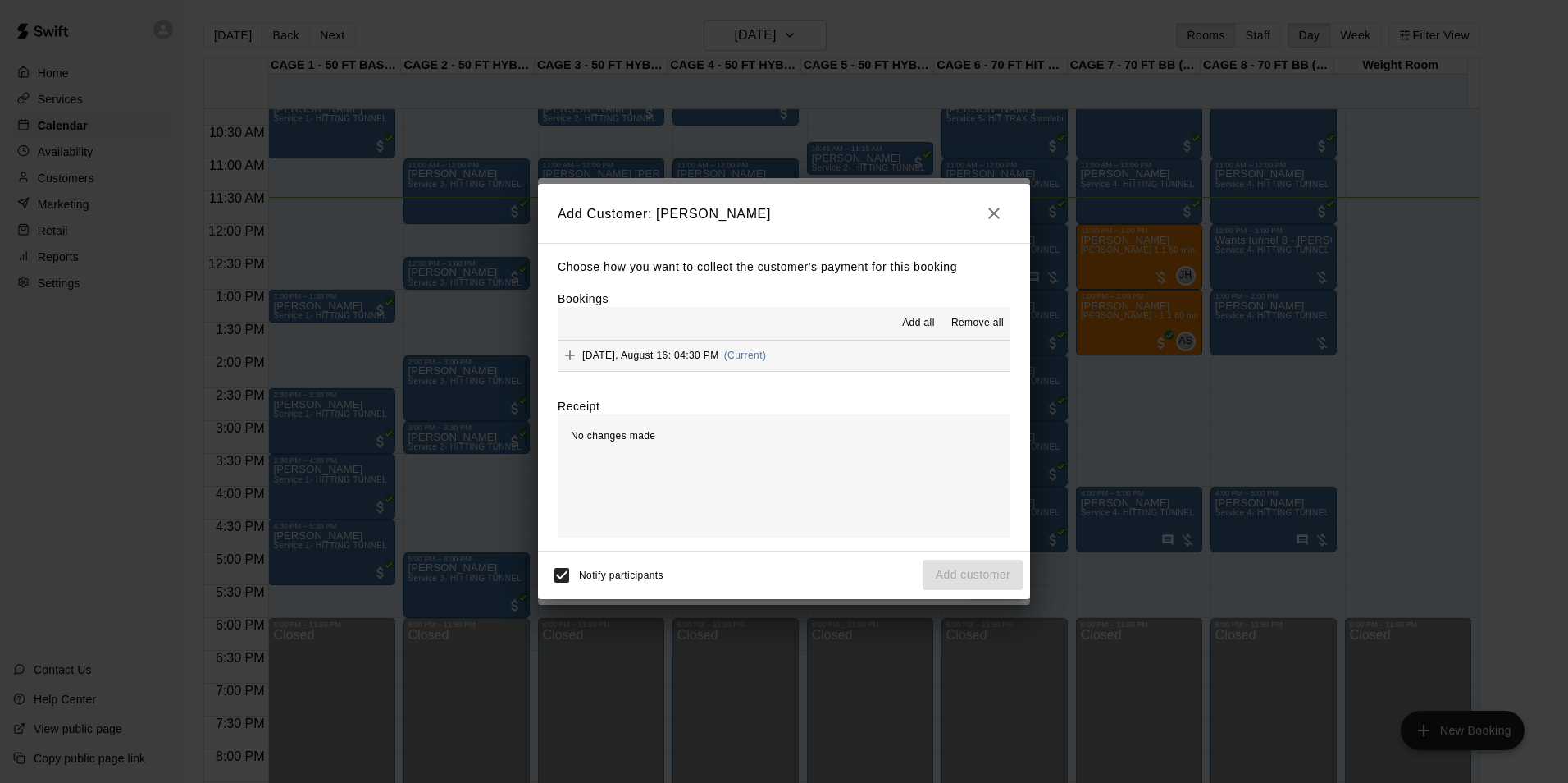
click at [833, 351] on button "Saturday, August 16: 04:30 PM (Current)" at bounding box center [784, 355] width 453 height 30
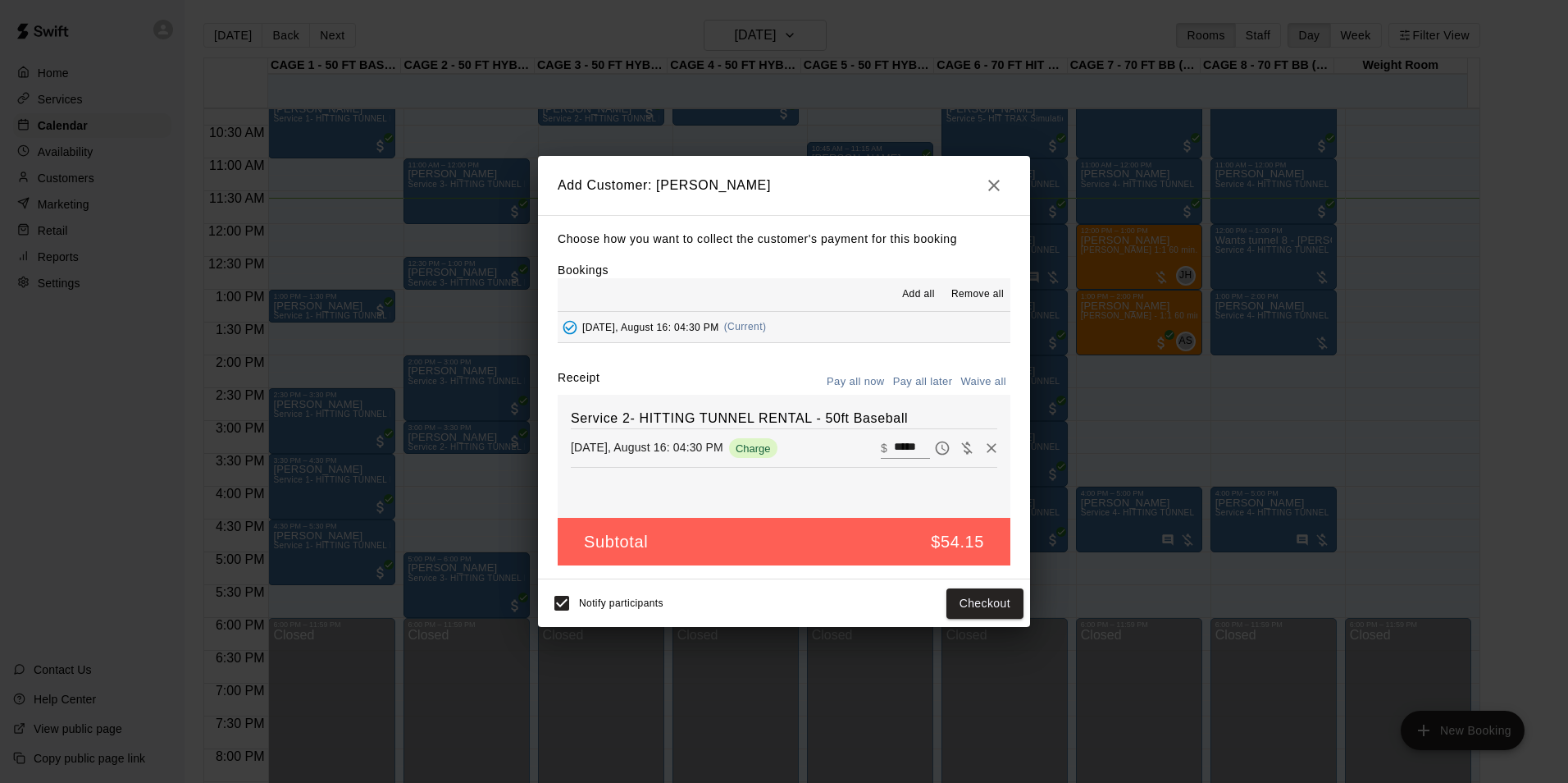
click at [923, 380] on button "Pay all later" at bounding box center [922, 382] width 68 height 26
click at [1004, 608] on button "Add customer" at bounding box center [973, 603] width 101 height 30
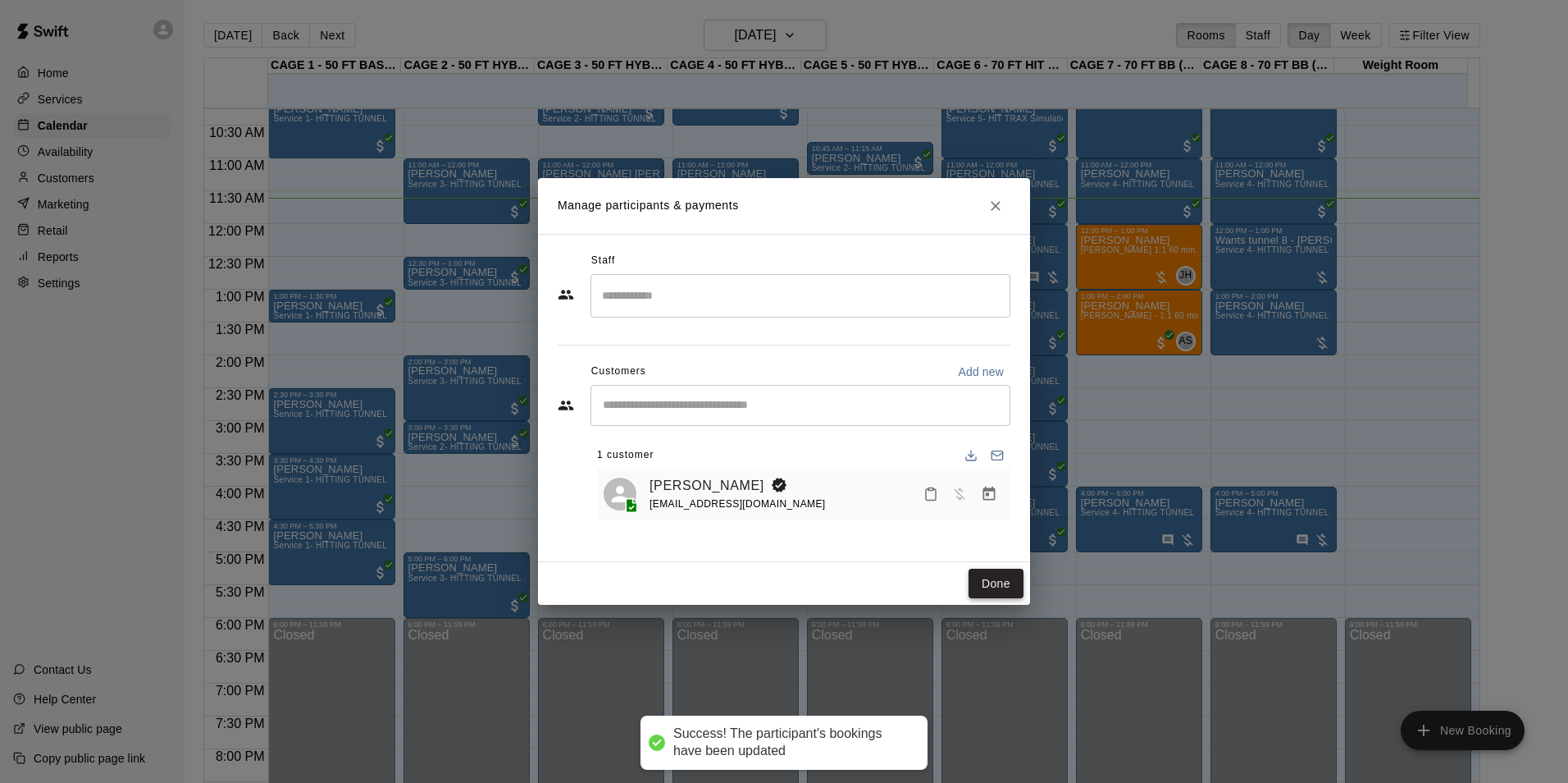
click at [1006, 585] on button "Done" at bounding box center [996, 583] width 55 height 30
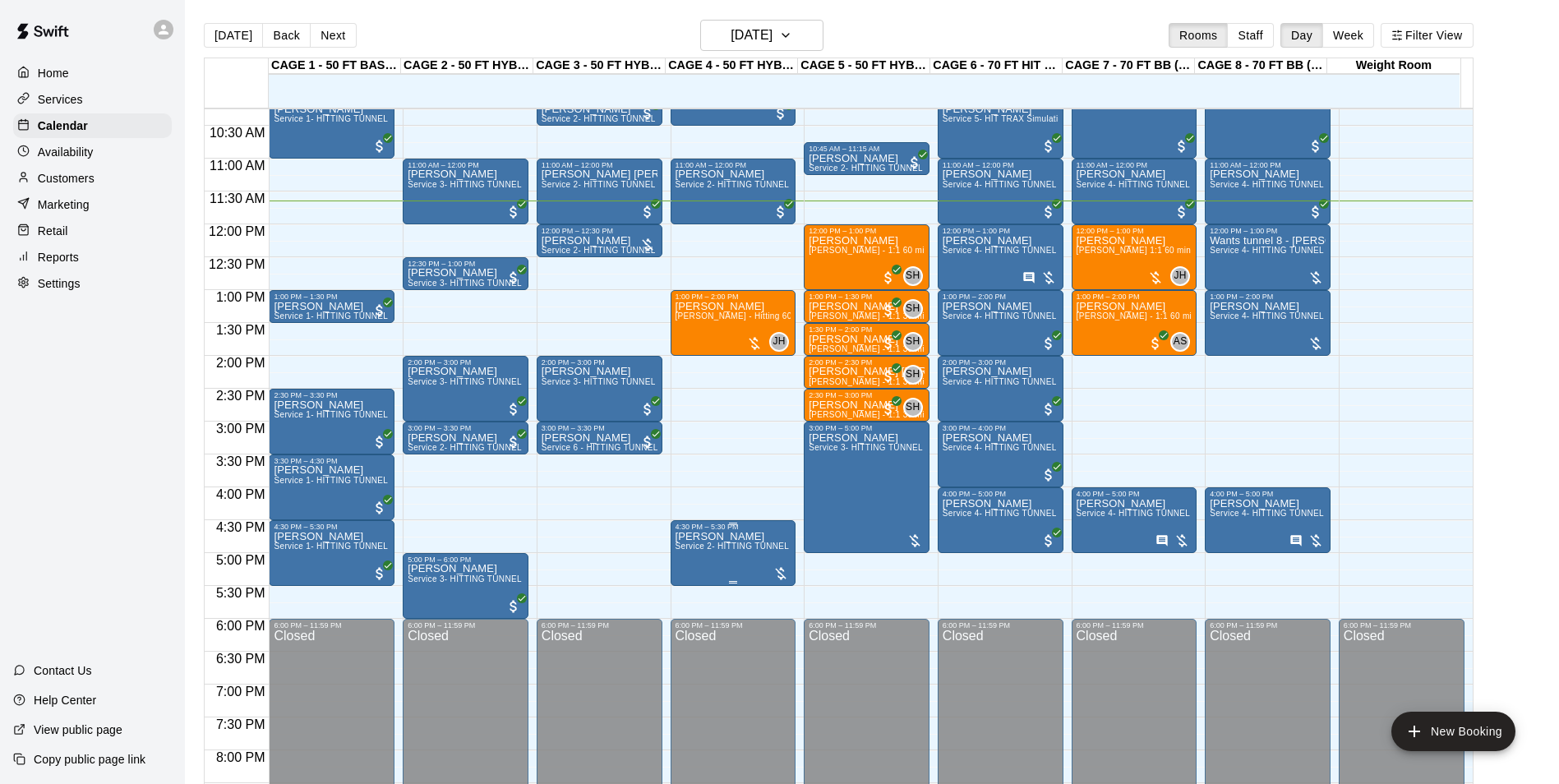
click at [710, 536] on p "[PERSON_NAME]" at bounding box center [733, 536] width 116 height 0
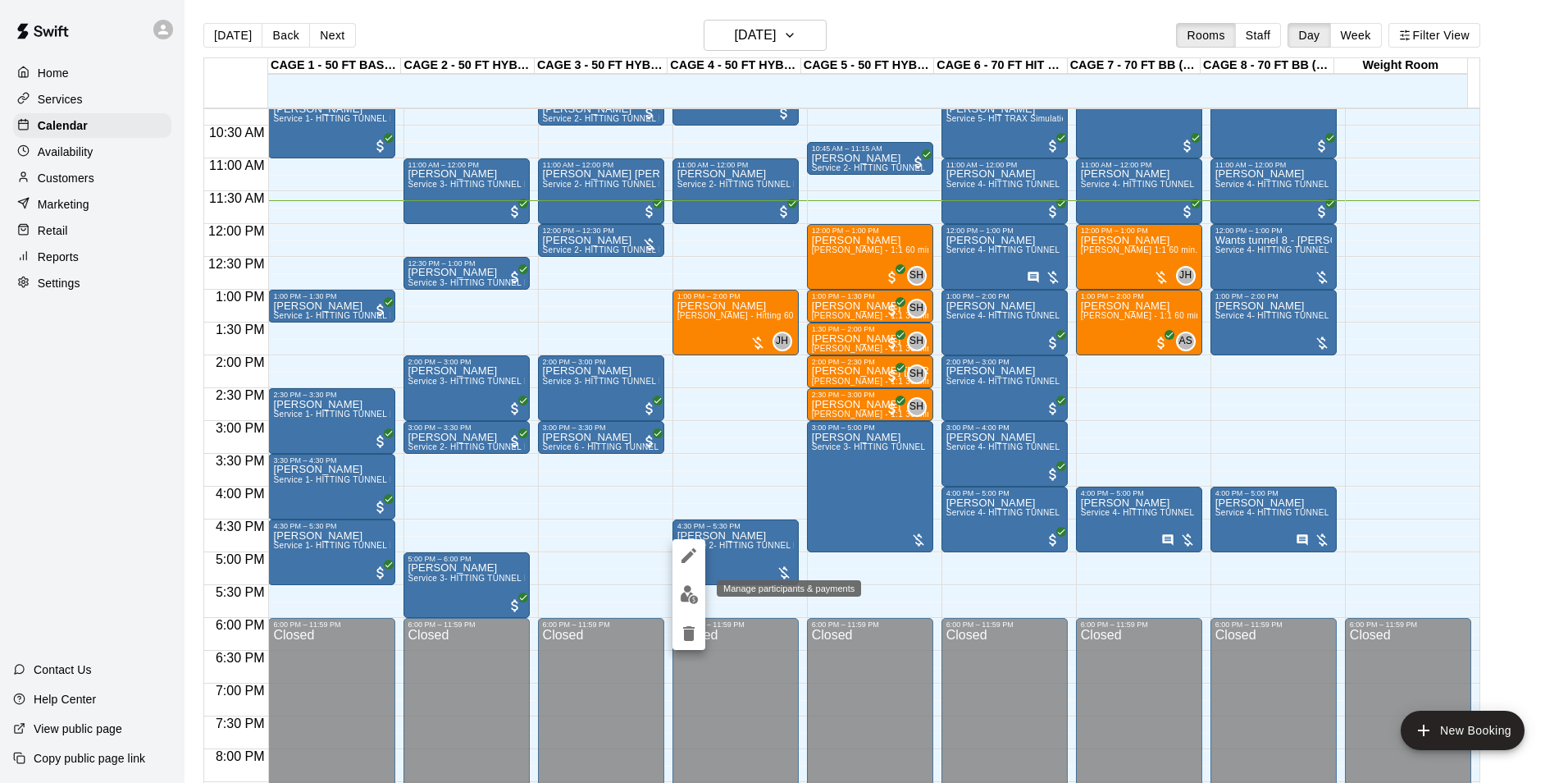
click at [683, 599] on img "edit" at bounding box center [689, 595] width 19 height 19
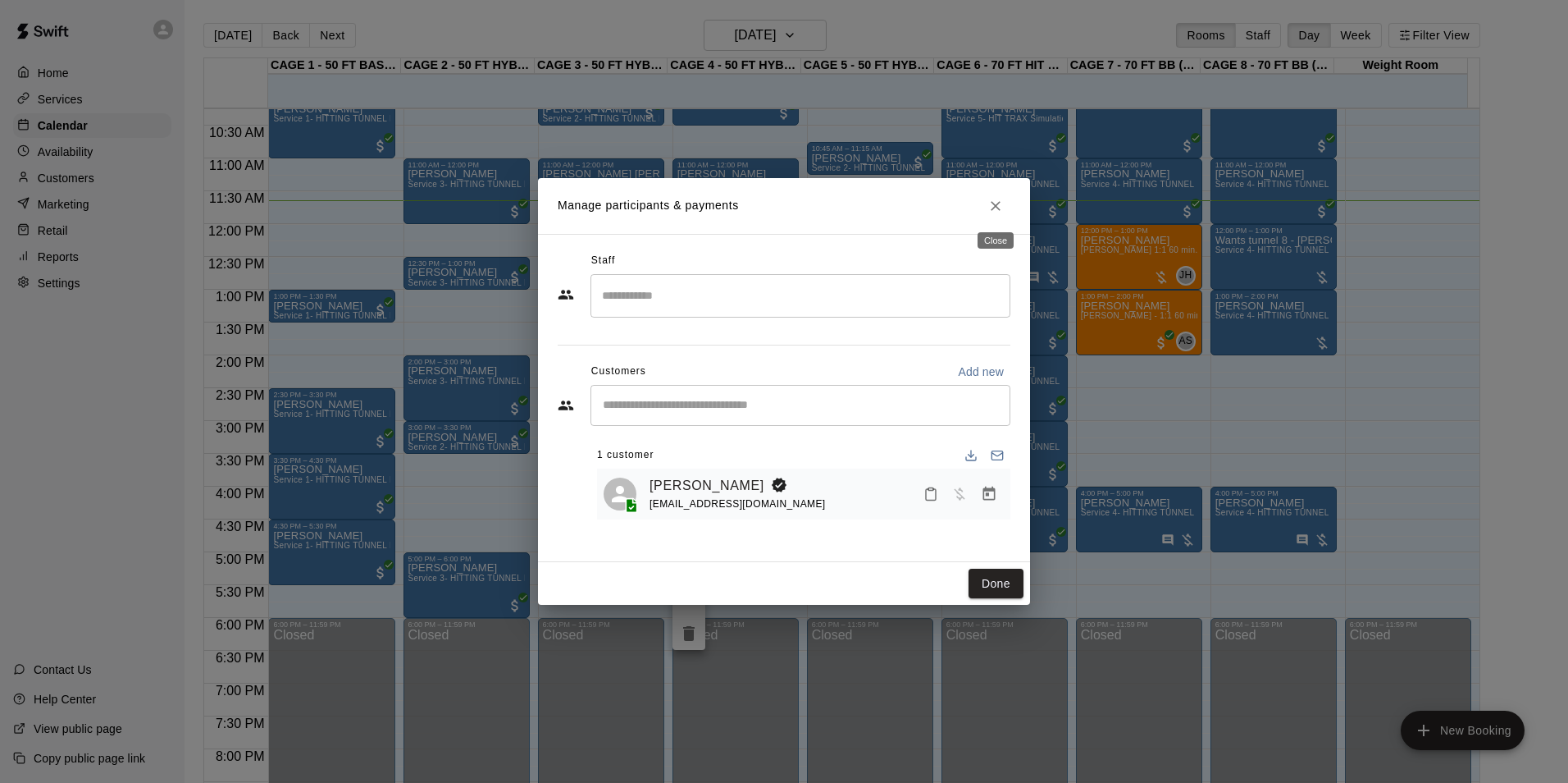
click at [1007, 209] on button "Close" at bounding box center [995, 206] width 29 height 29
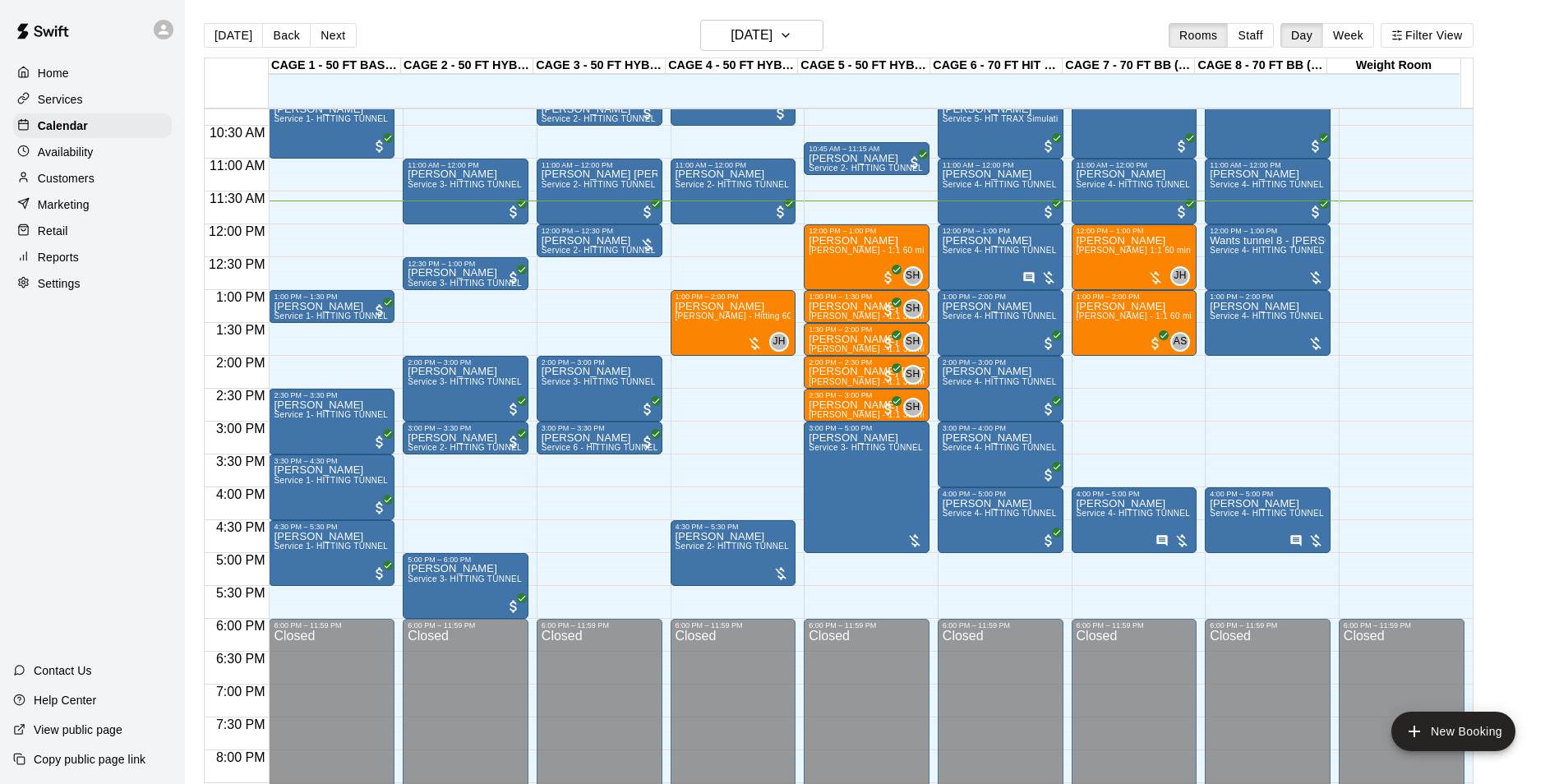
scroll to position [592, 0]
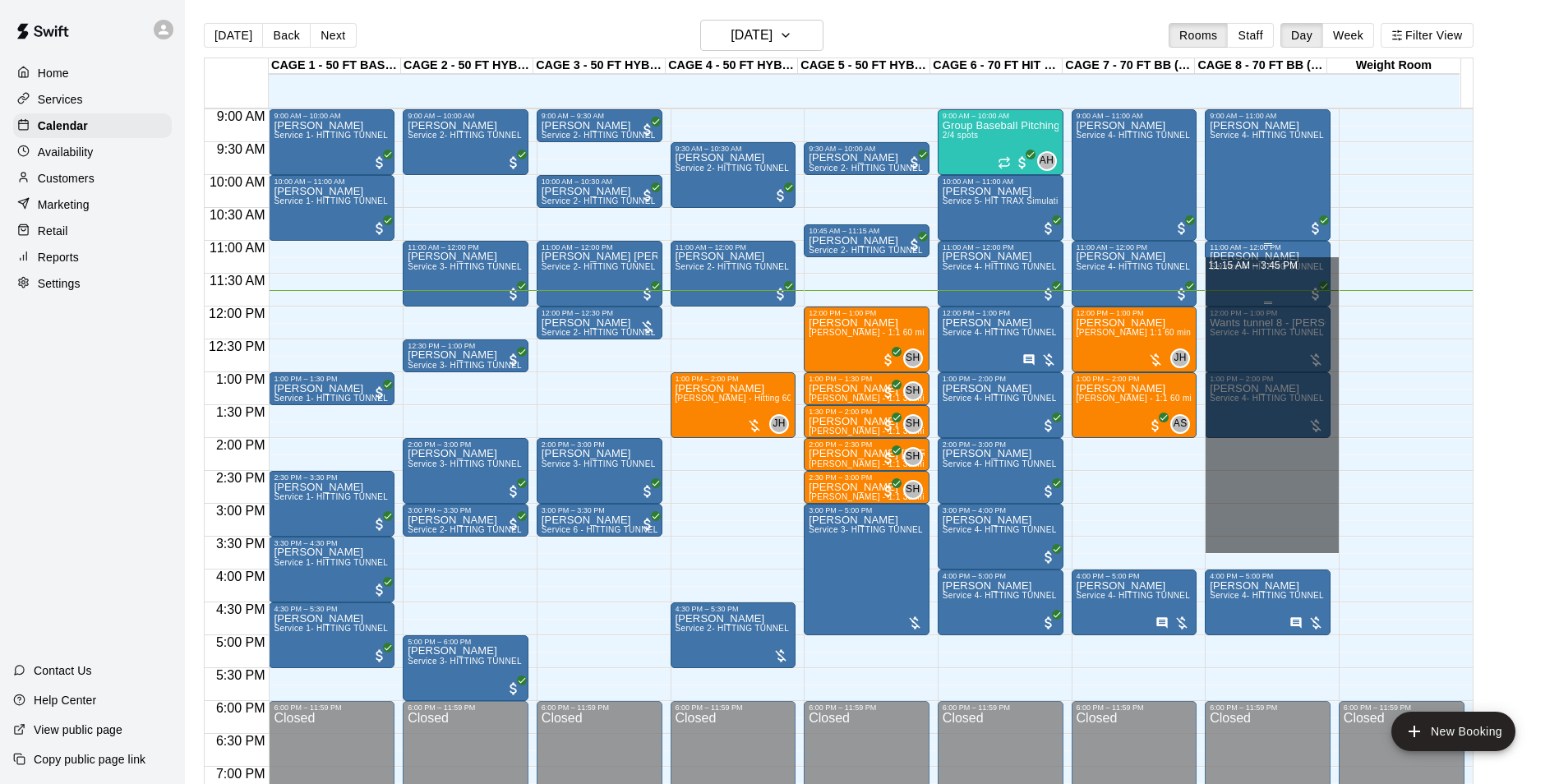
drag, startPoint x: 1261, startPoint y: 546, endPoint x: 1277, endPoint y: 279, distance: 267.5
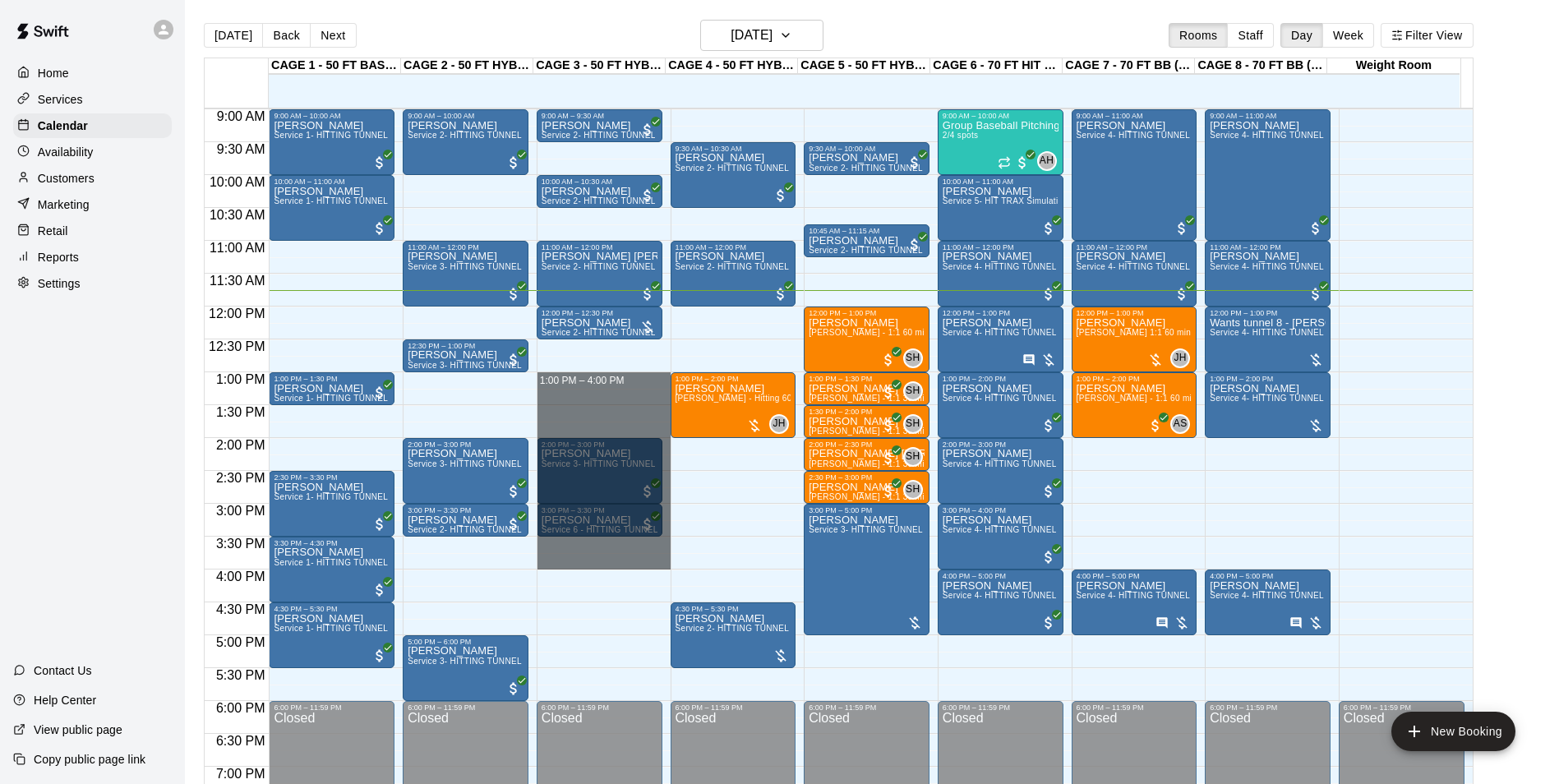
drag, startPoint x: 564, startPoint y: 377, endPoint x: 571, endPoint y: 564, distance: 187.1
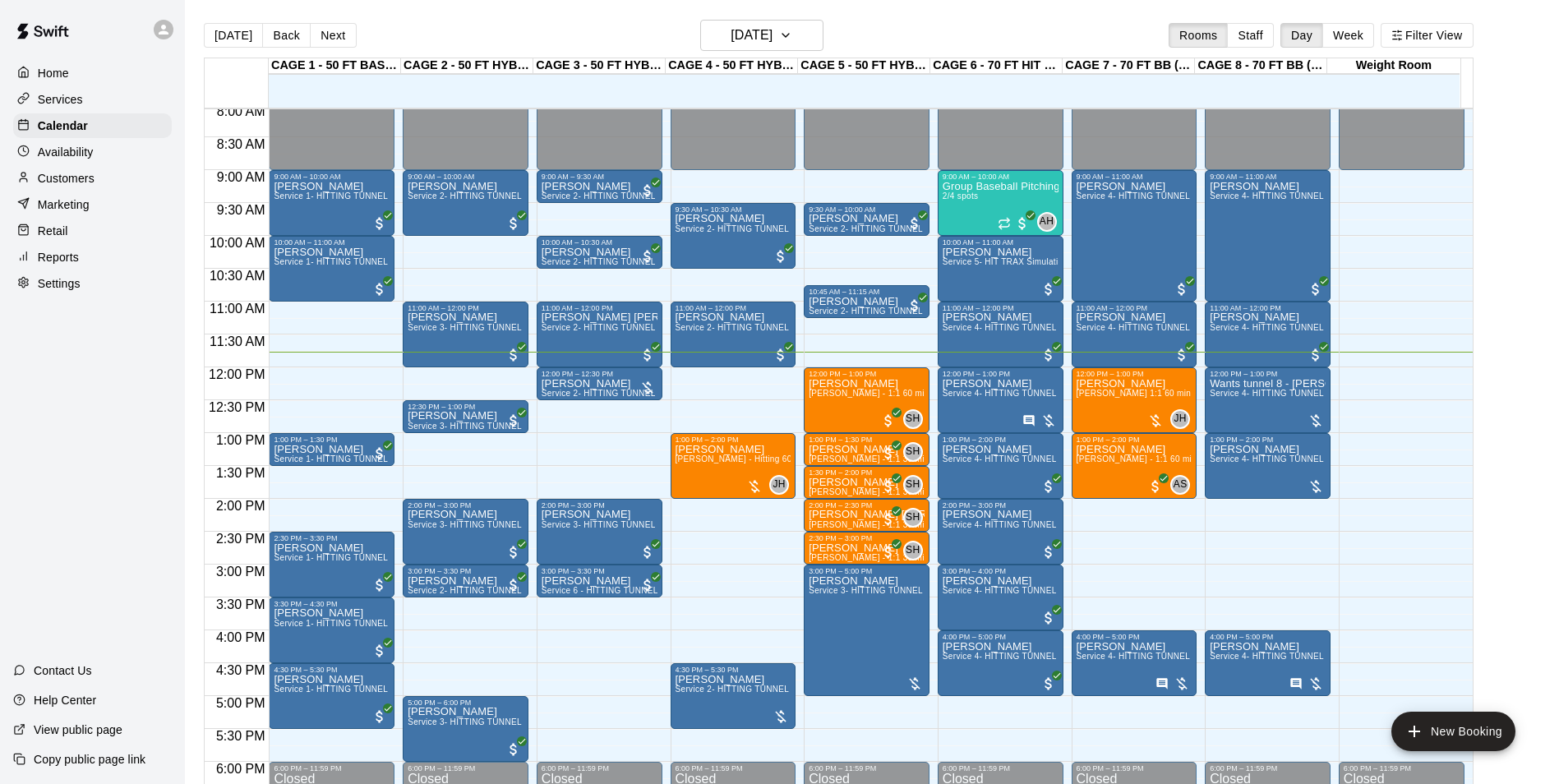
scroll to position [534, 0]
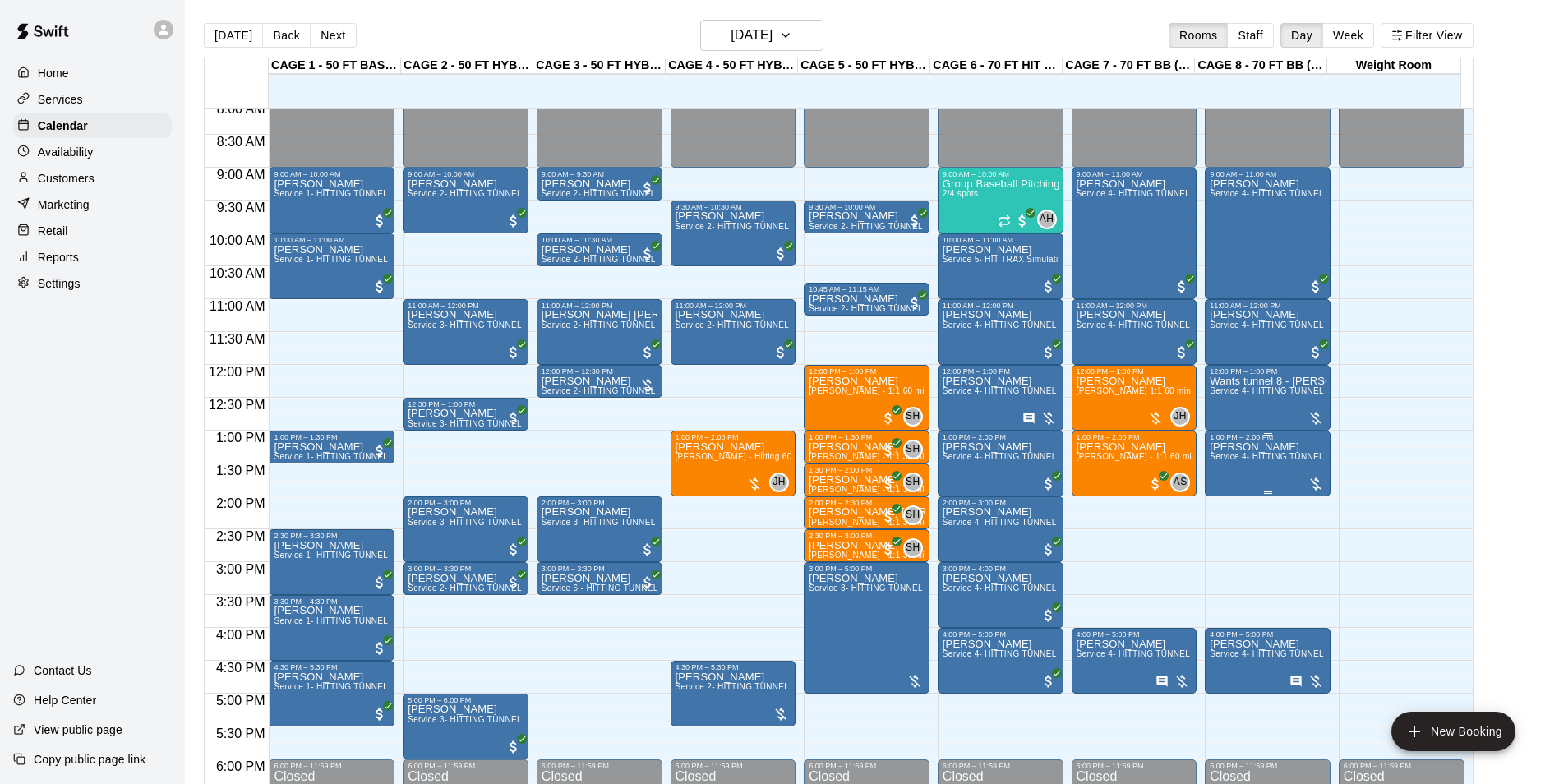
click at [1224, 456] on span "Service 4- HITTING TUNNEL RENTAL - 70ft Baseball" at bounding box center [1314, 456] width 208 height 9
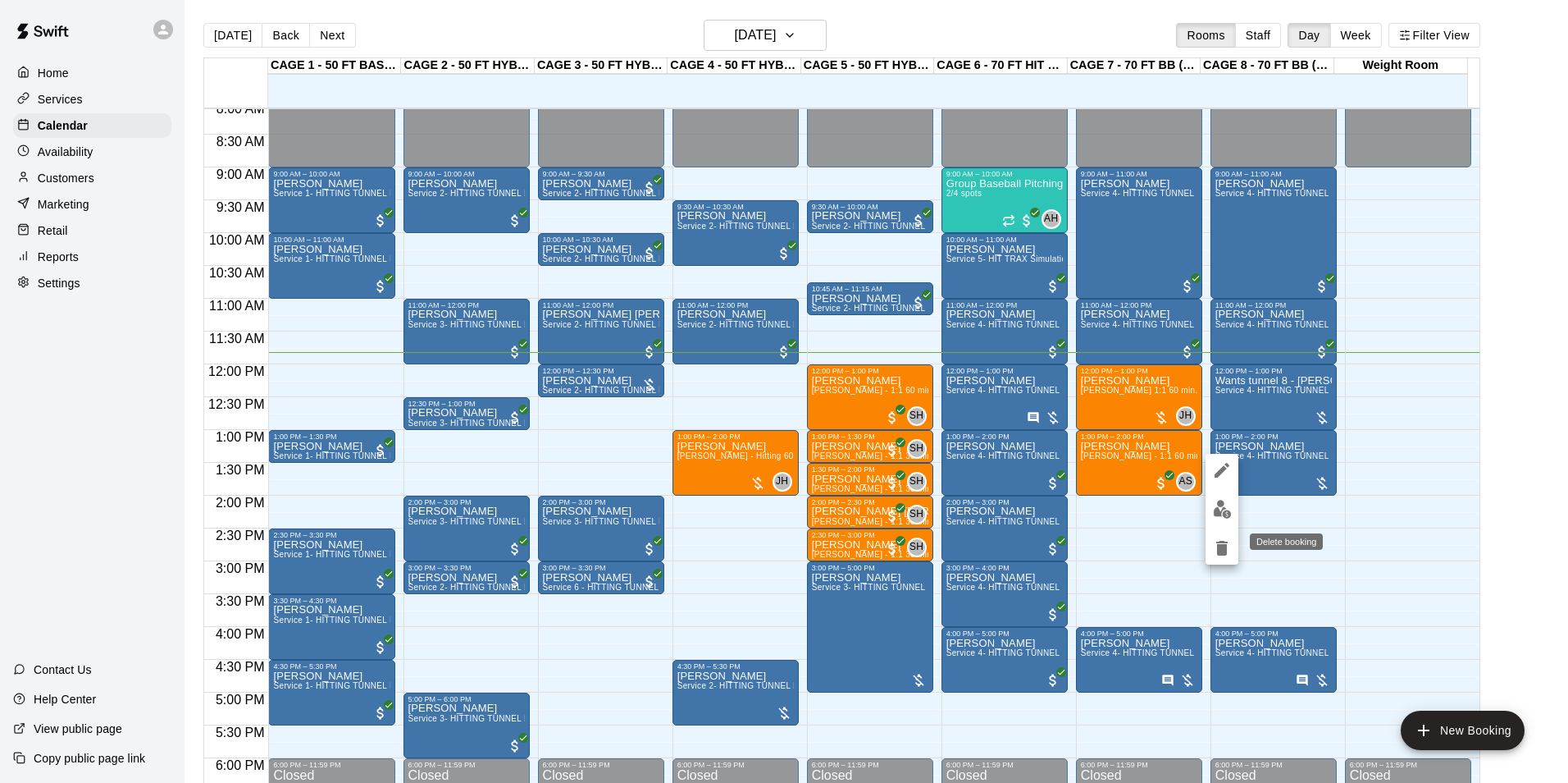
click at [1219, 545] on icon "delete" at bounding box center [1221, 547] width 11 height 15
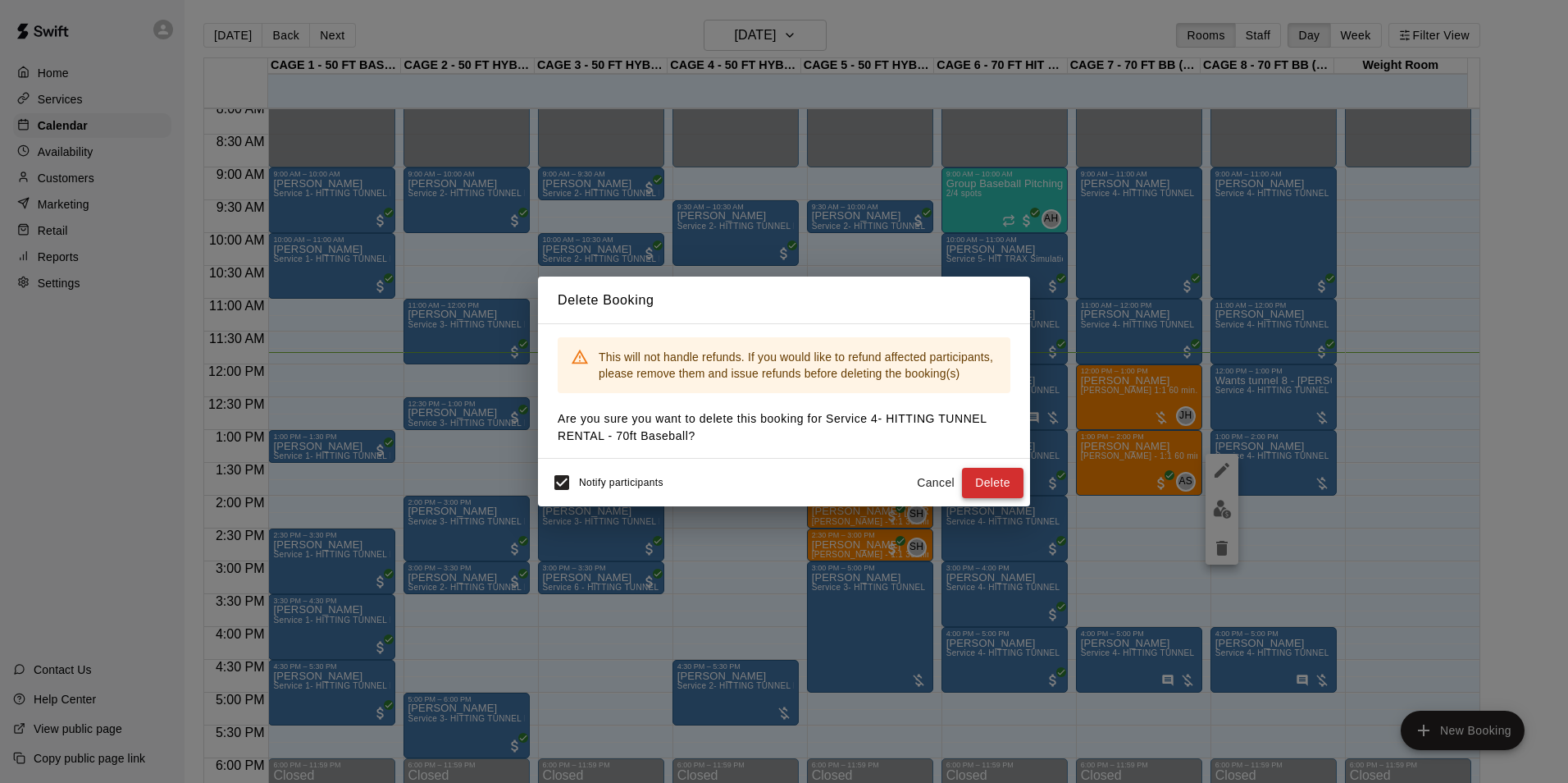
click at [986, 481] on button "Delete" at bounding box center [993, 482] width 62 height 30
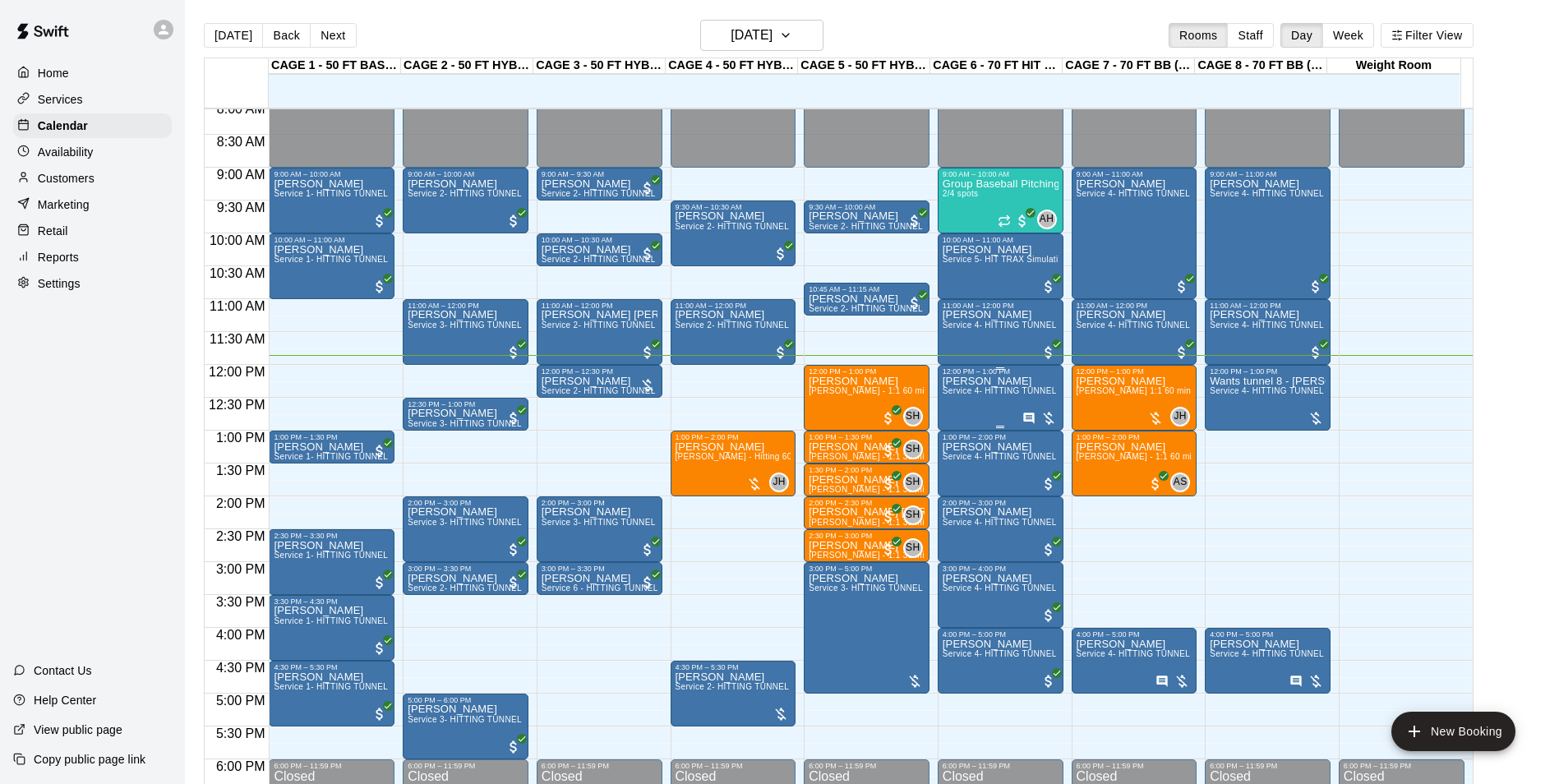
click at [986, 381] on p "[PERSON_NAME]" at bounding box center [1000, 381] width 116 height 0
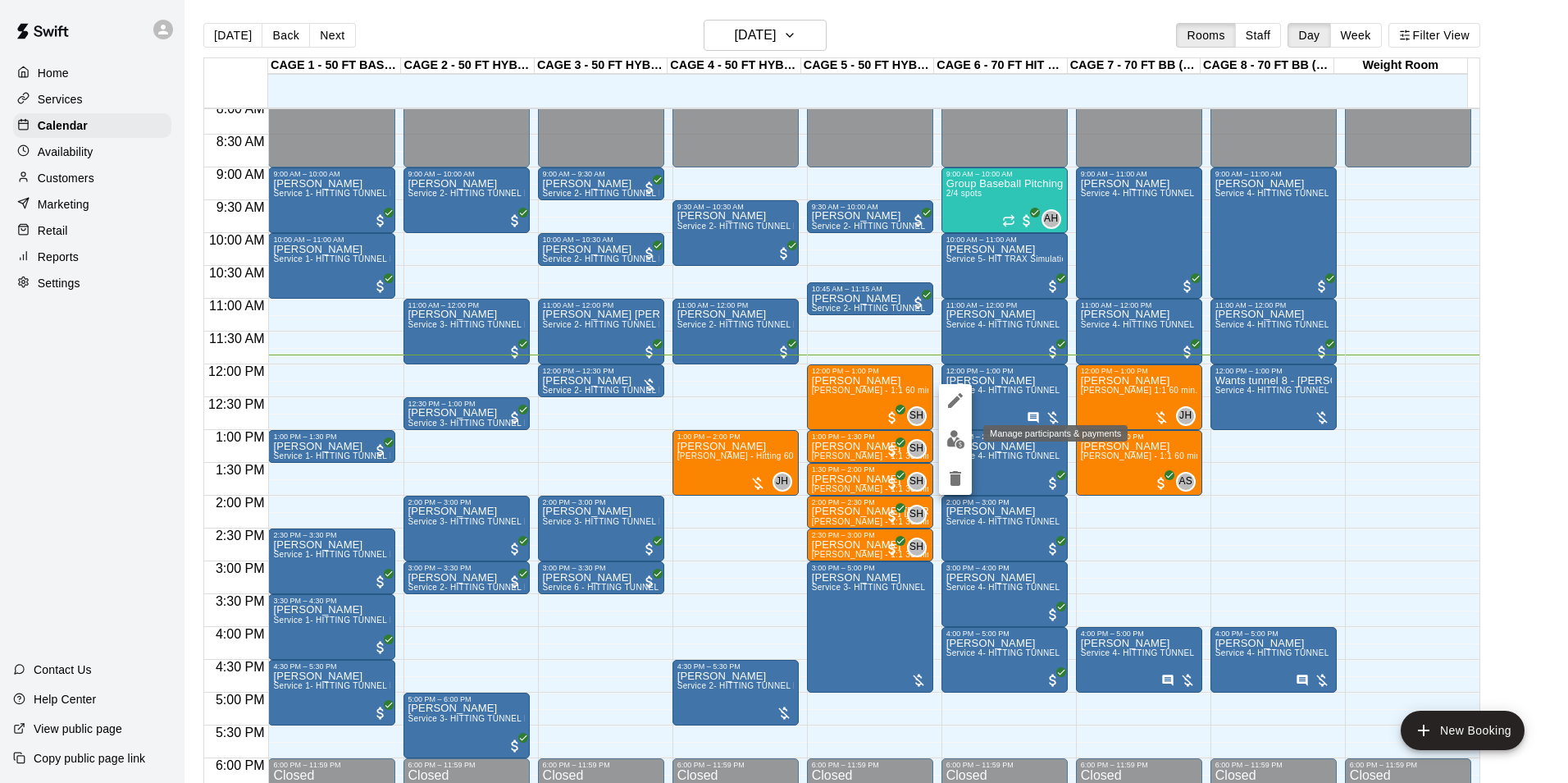
click at [948, 436] on img "edit" at bounding box center [956, 439] width 19 height 19
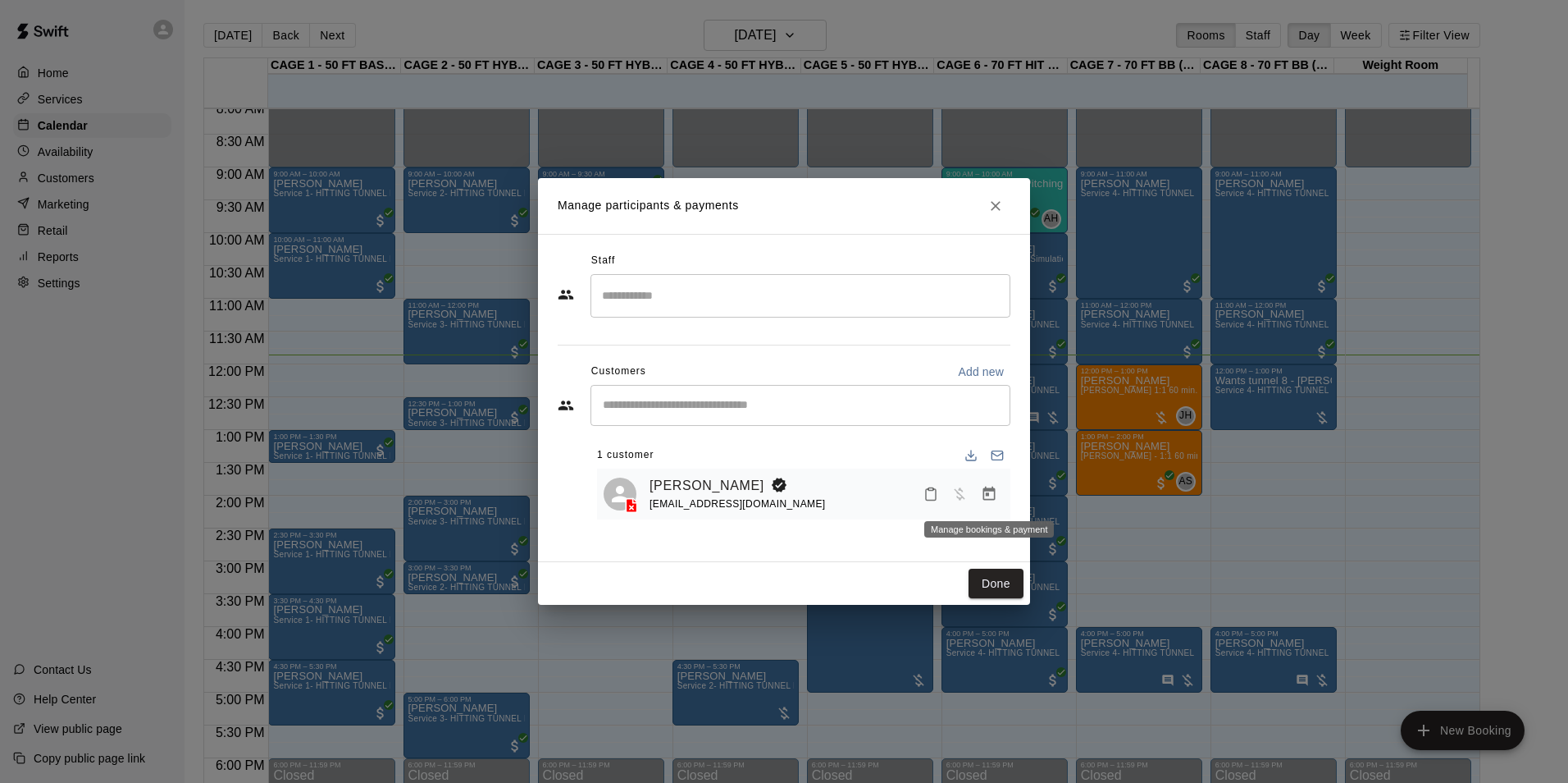
click at [991, 497] on icon "Manage bookings & payment" at bounding box center [988, 493] width 16 height 16
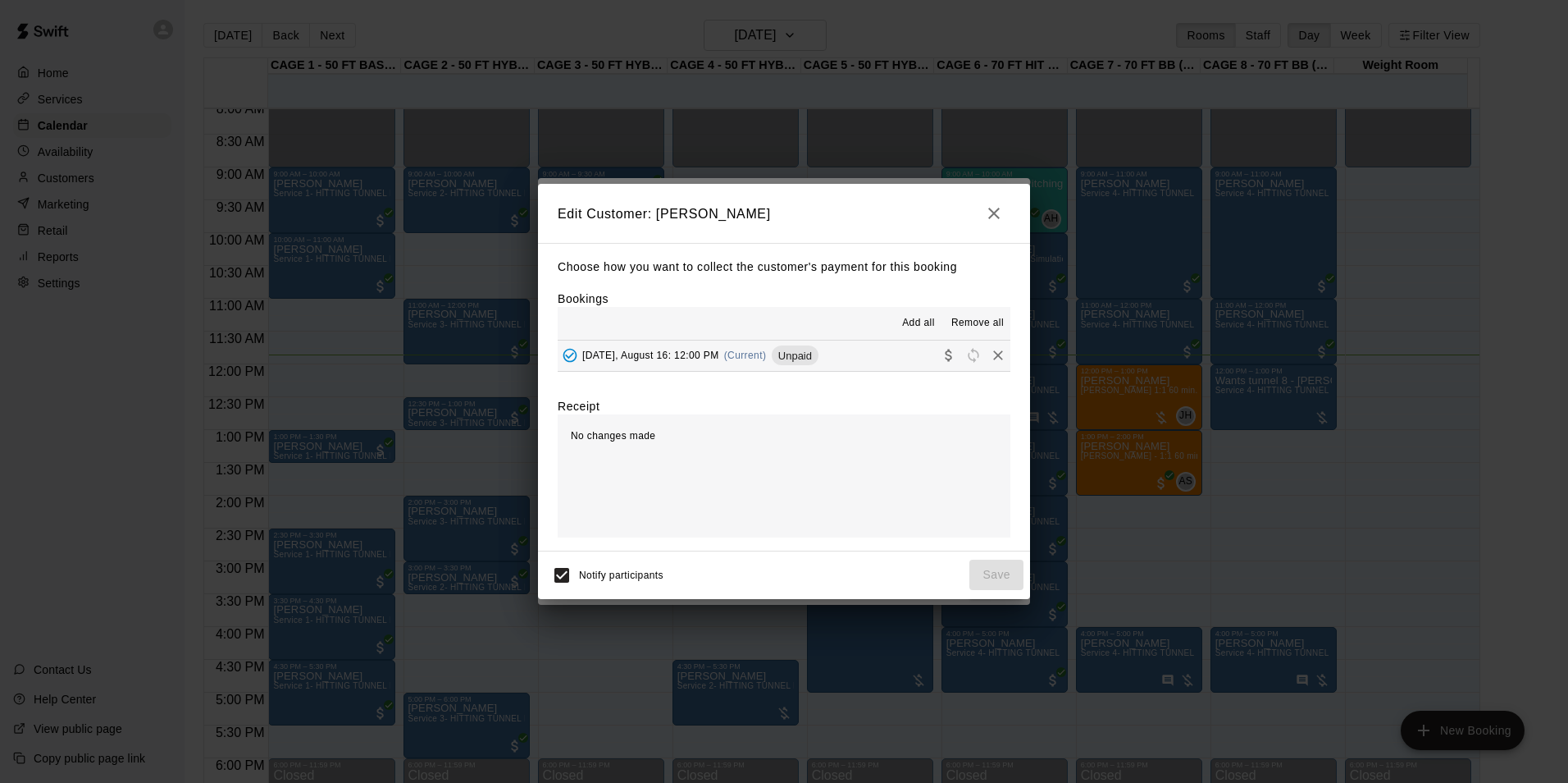
click at [882, 357] on button "Saturday, August 16: 12:00 PM (Current) Unpaid" at bounding box center [784, 355] width 453 height 30
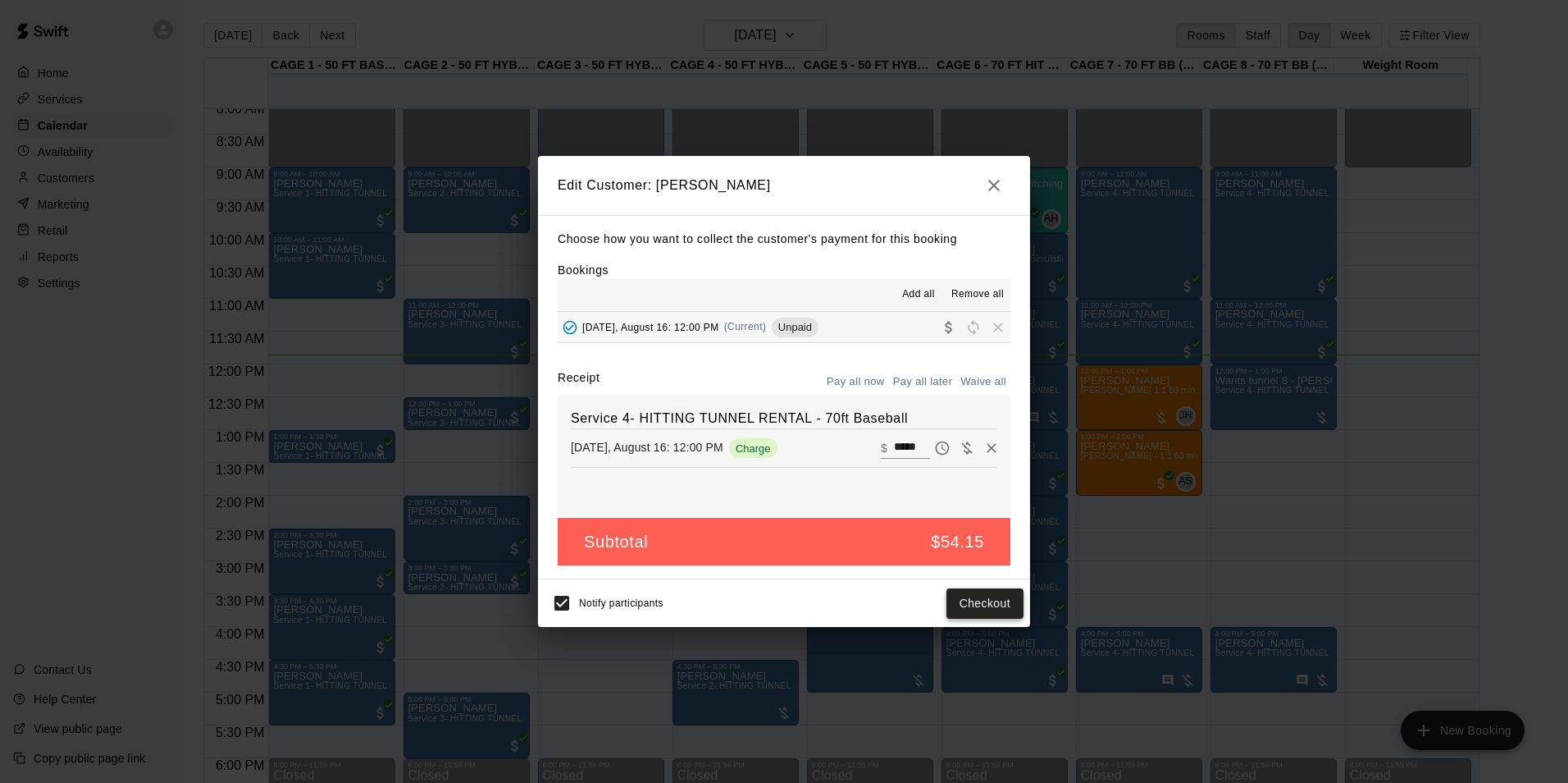
click at [986, 598] on button "Checkout" at bounding box center [985, 603] width 77 height 30
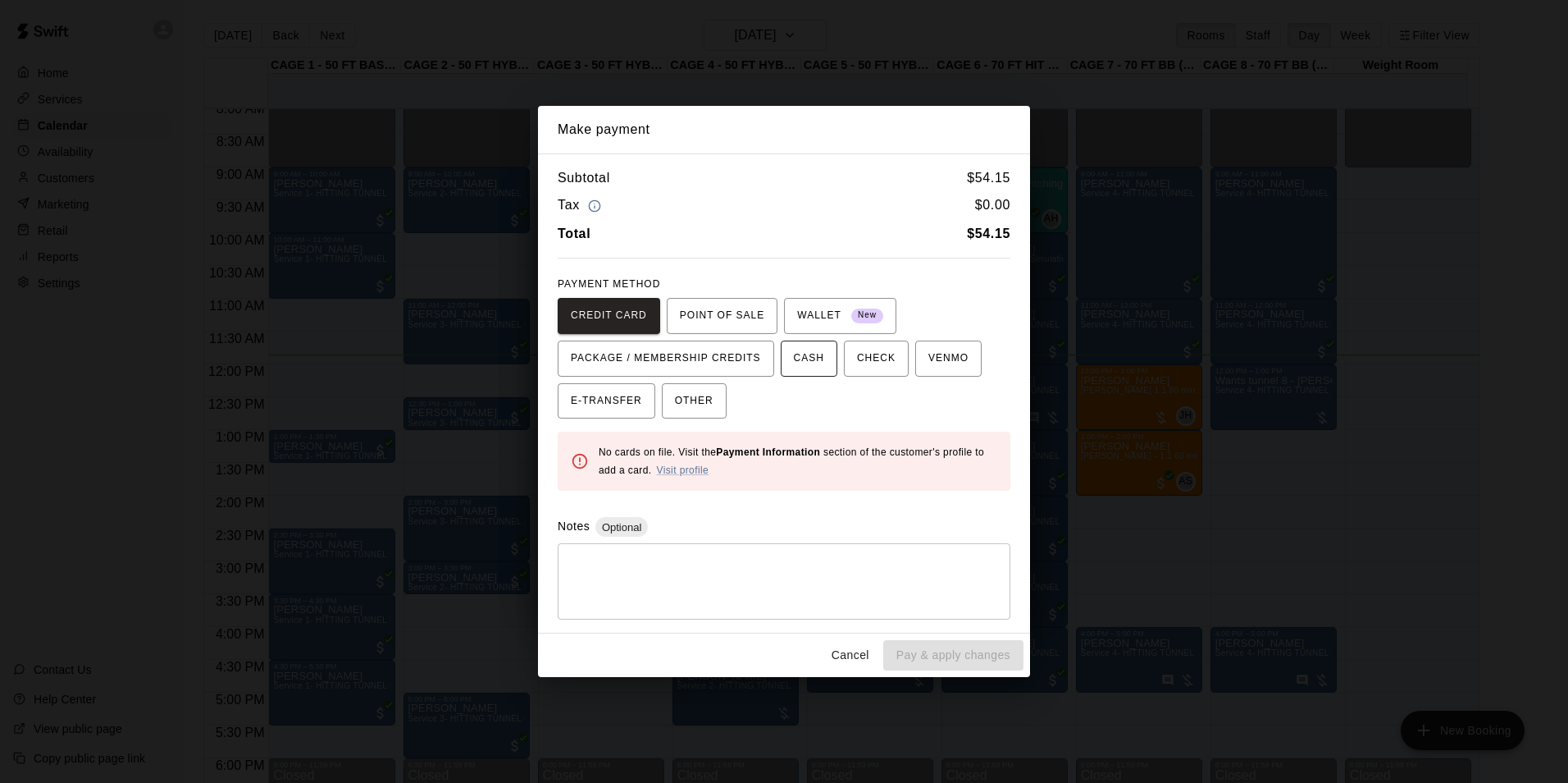
click at [806, 359] on span "CASH" at bounding box center [808, 358] width 30 height 27
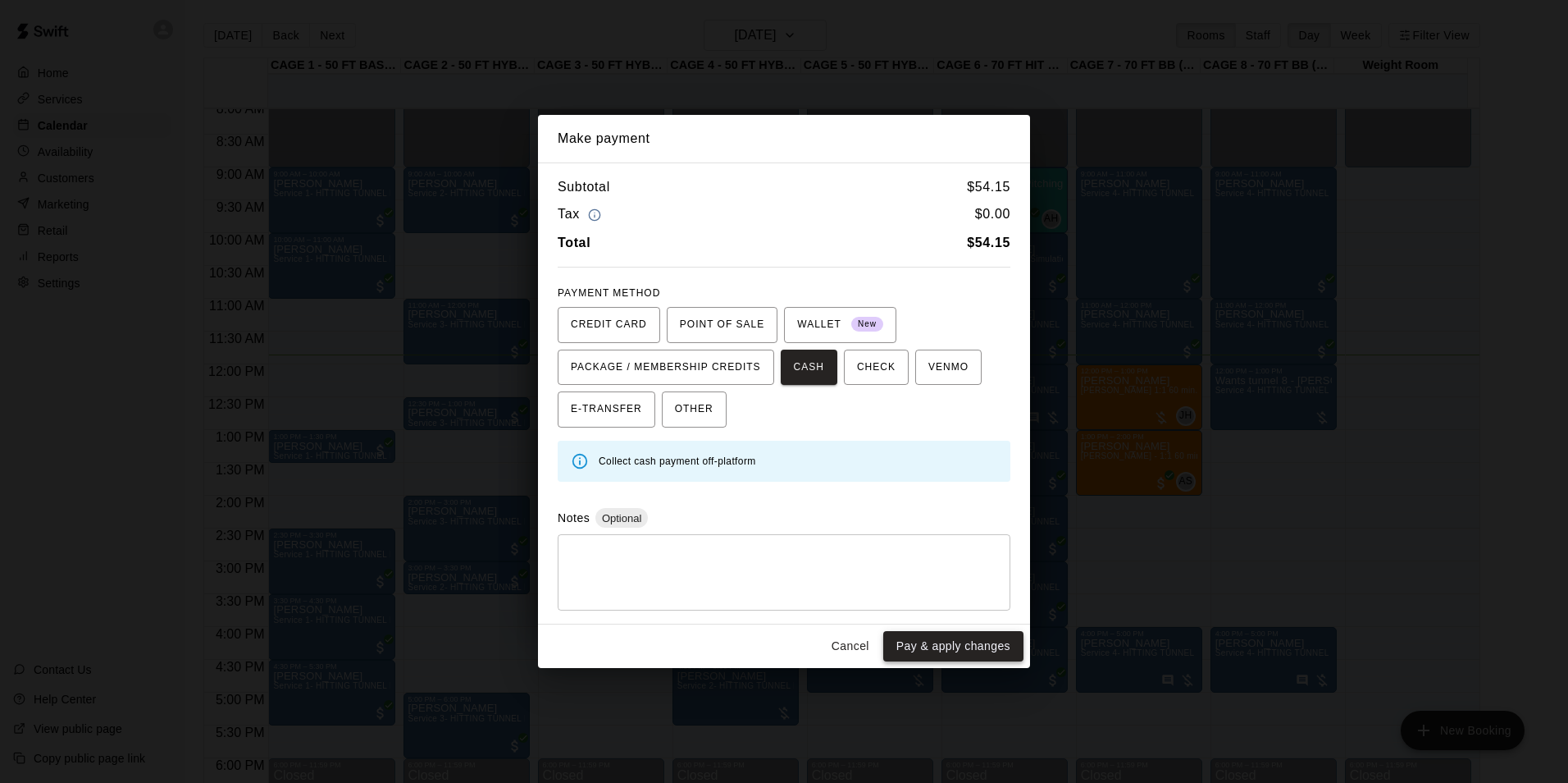
click at [1008, 636] on button "Pay & apply changes" at bounding box center [953, 645] width 140 height 30
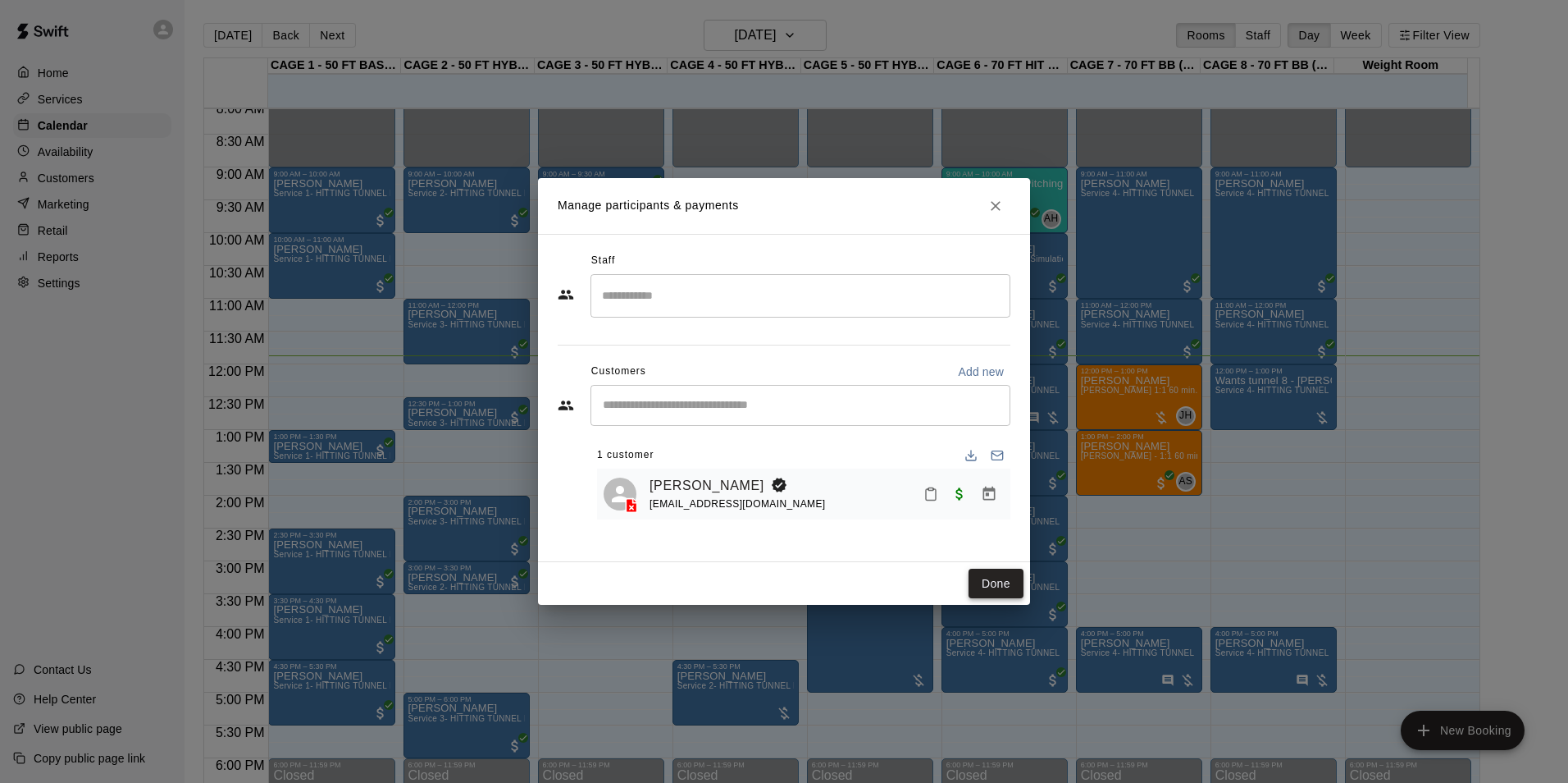
click at [1005, 579] on button "Done" at bounding box center [996, 583] width 55 height 30
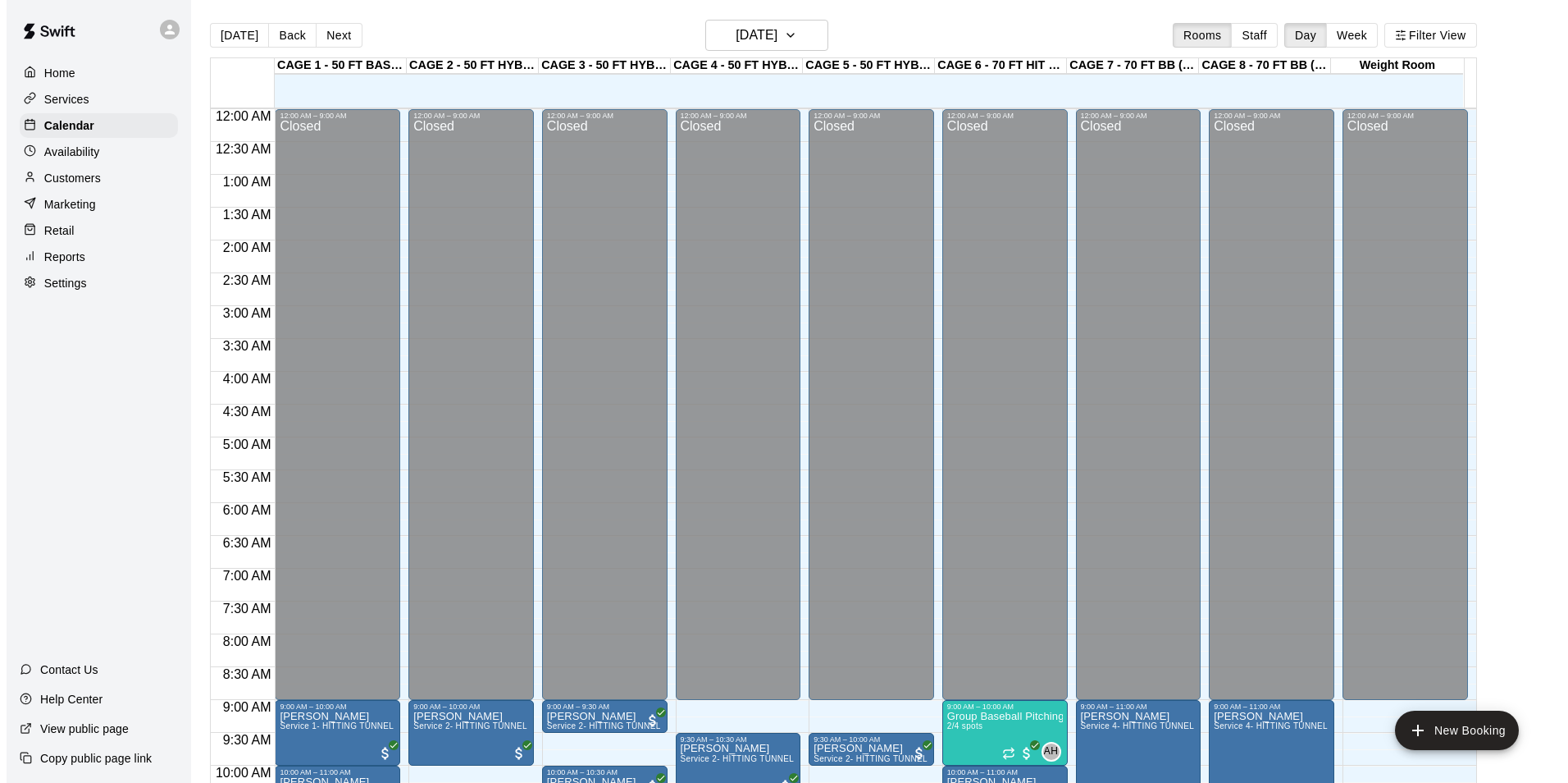
scroll to position [537, 0]
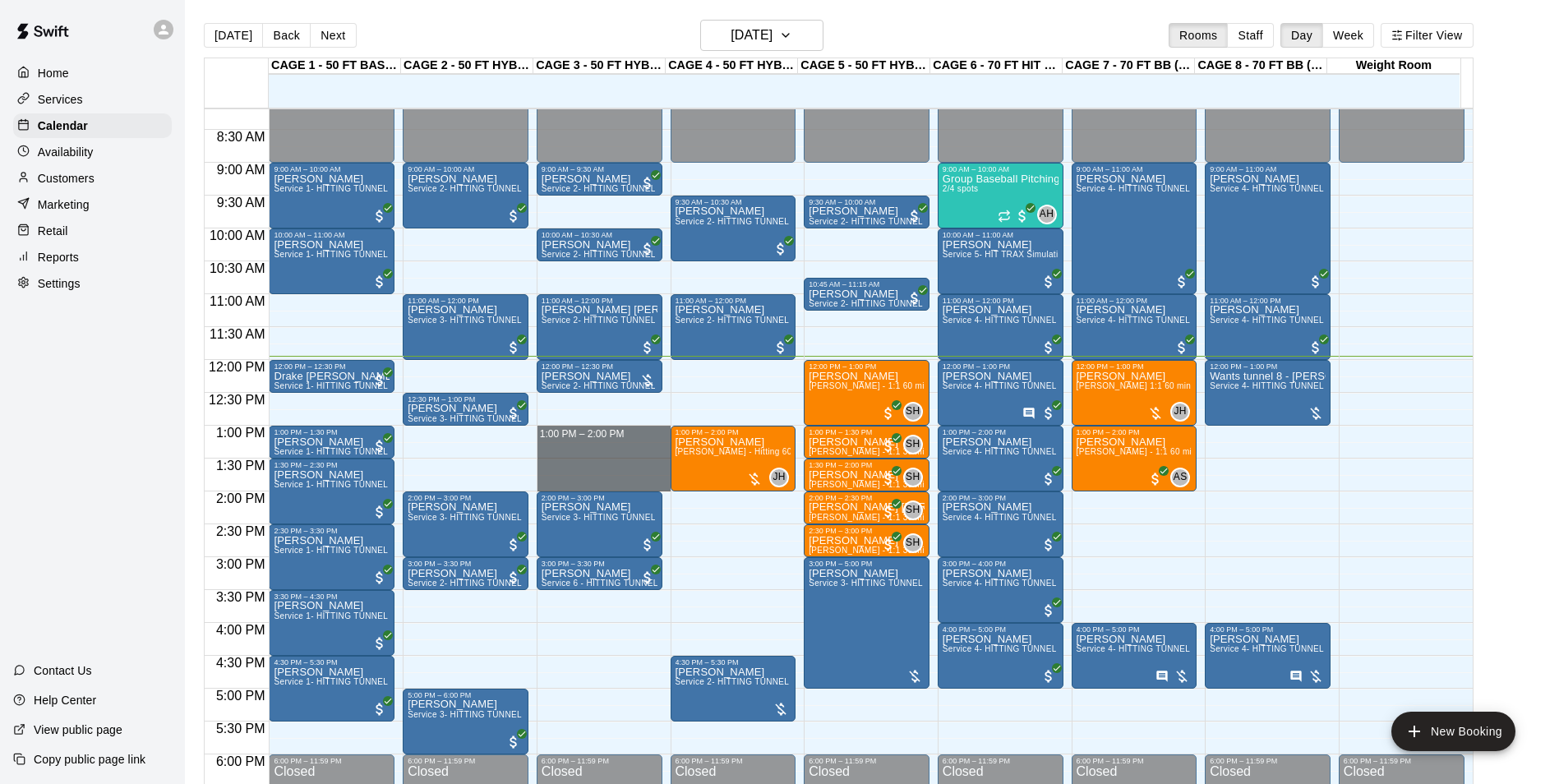
drag, startPoint x: 547, startPoint y: 428, endPoint x: 559, endPoint y: 489, distance: 62.2
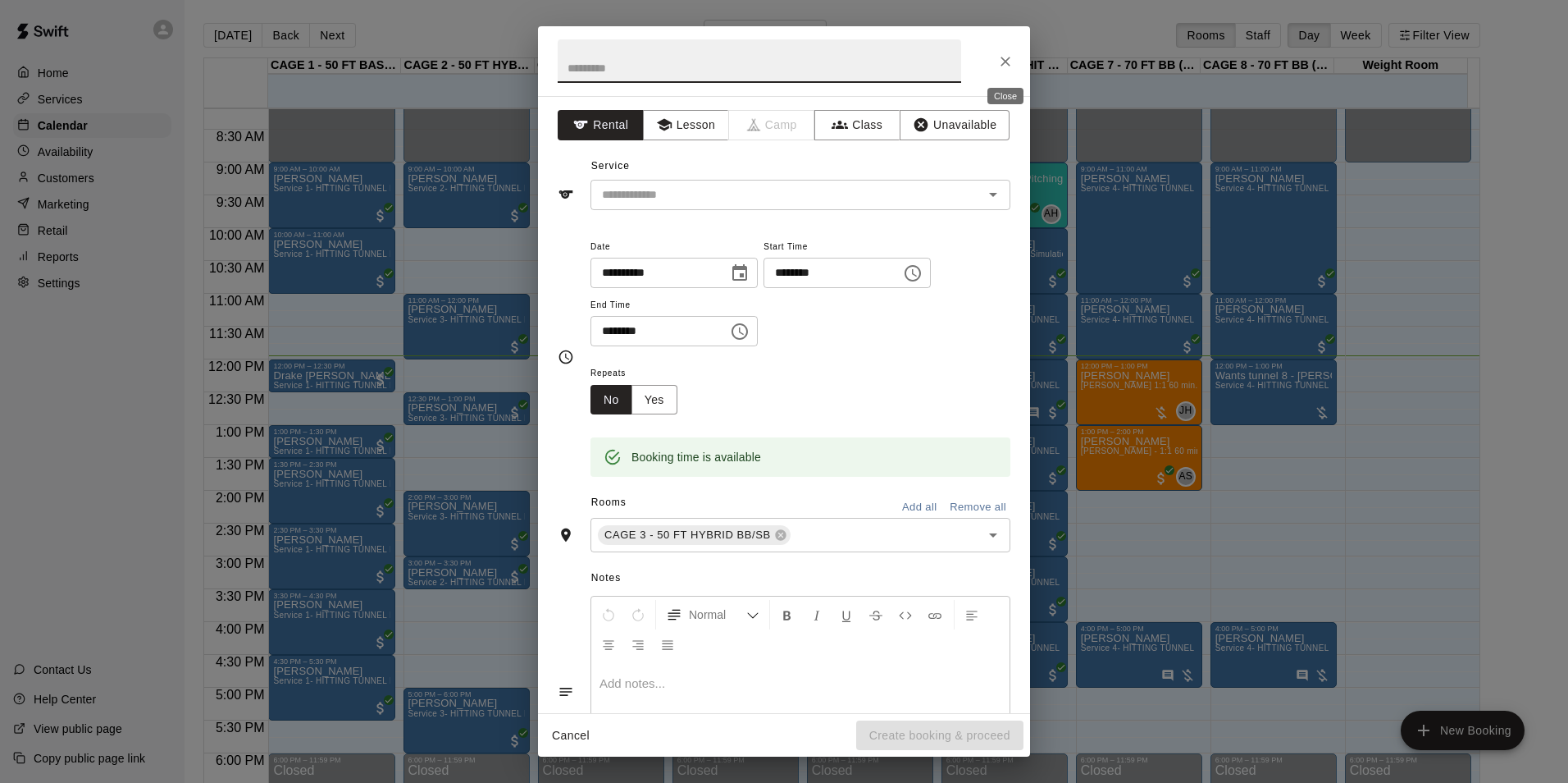
click at [1000, 68] on icon "Close" at bounding box center [1005, 61] width 16 height 16
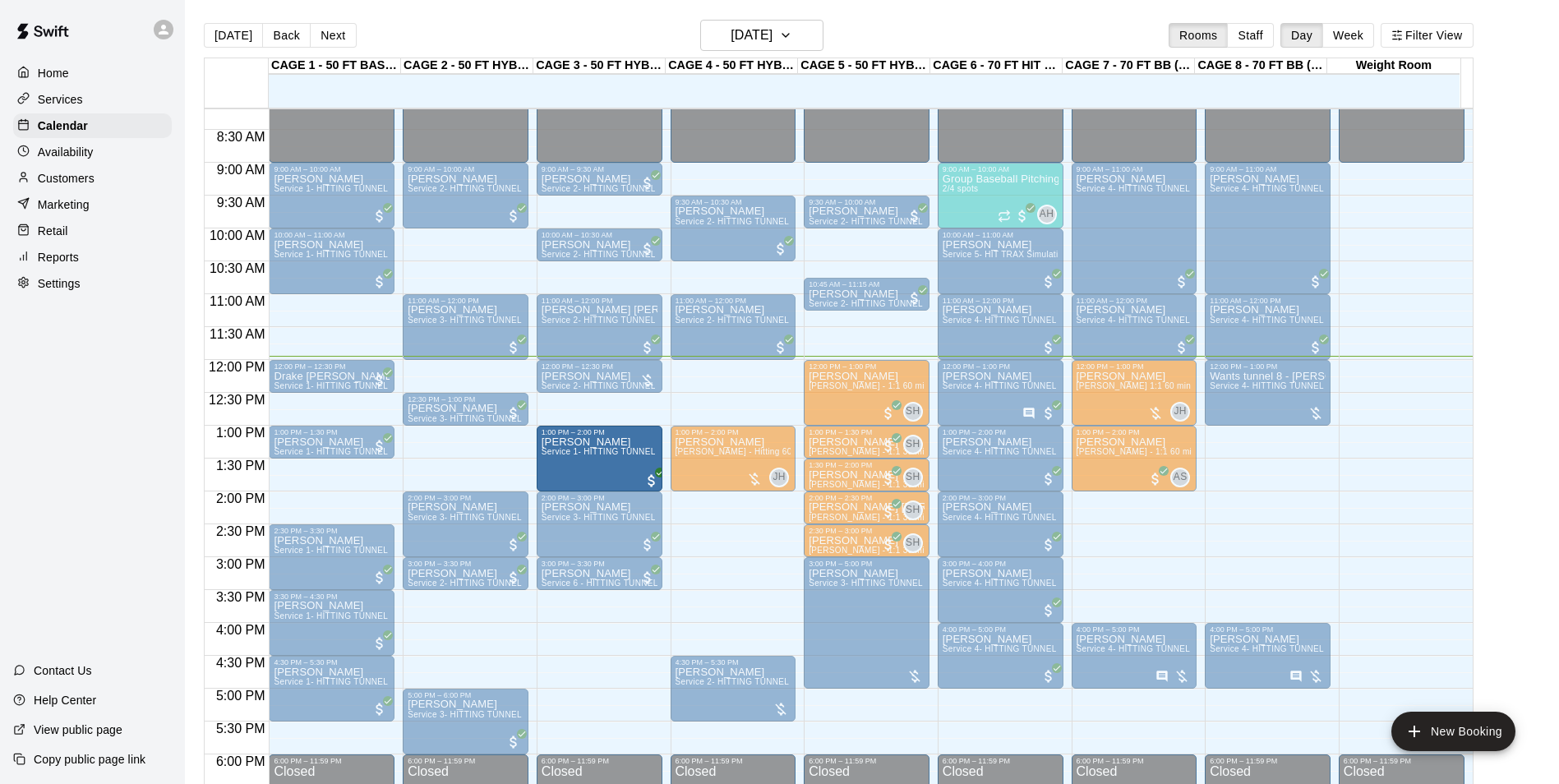
drag, startPoint x: 319, startPoint y: 487, endPoint x: 589, endPoint y: 455, distance: 271.9
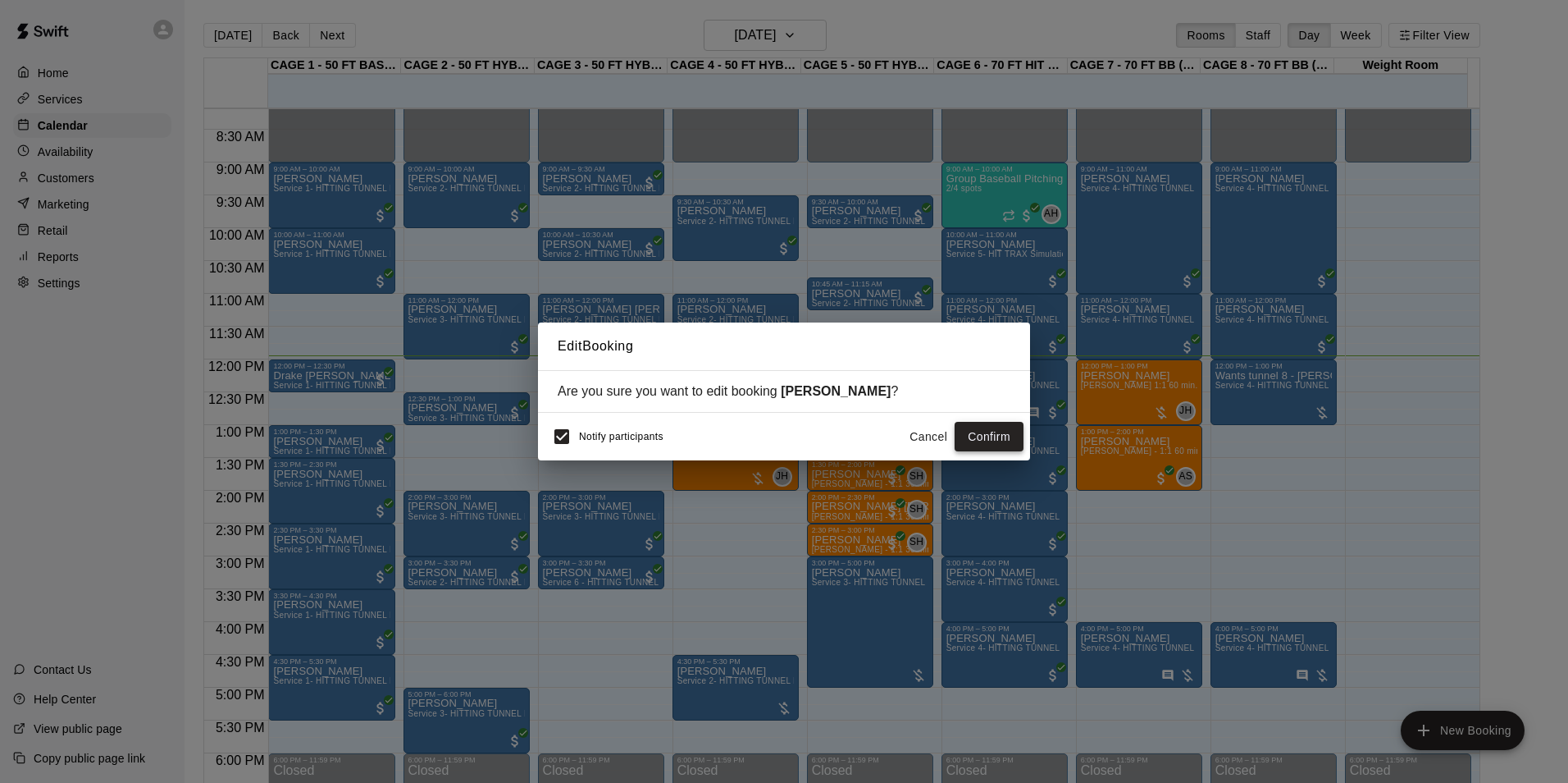
click at [999, 439] on button "Confirm" at bounding box center [989, 436] width 69 height 30
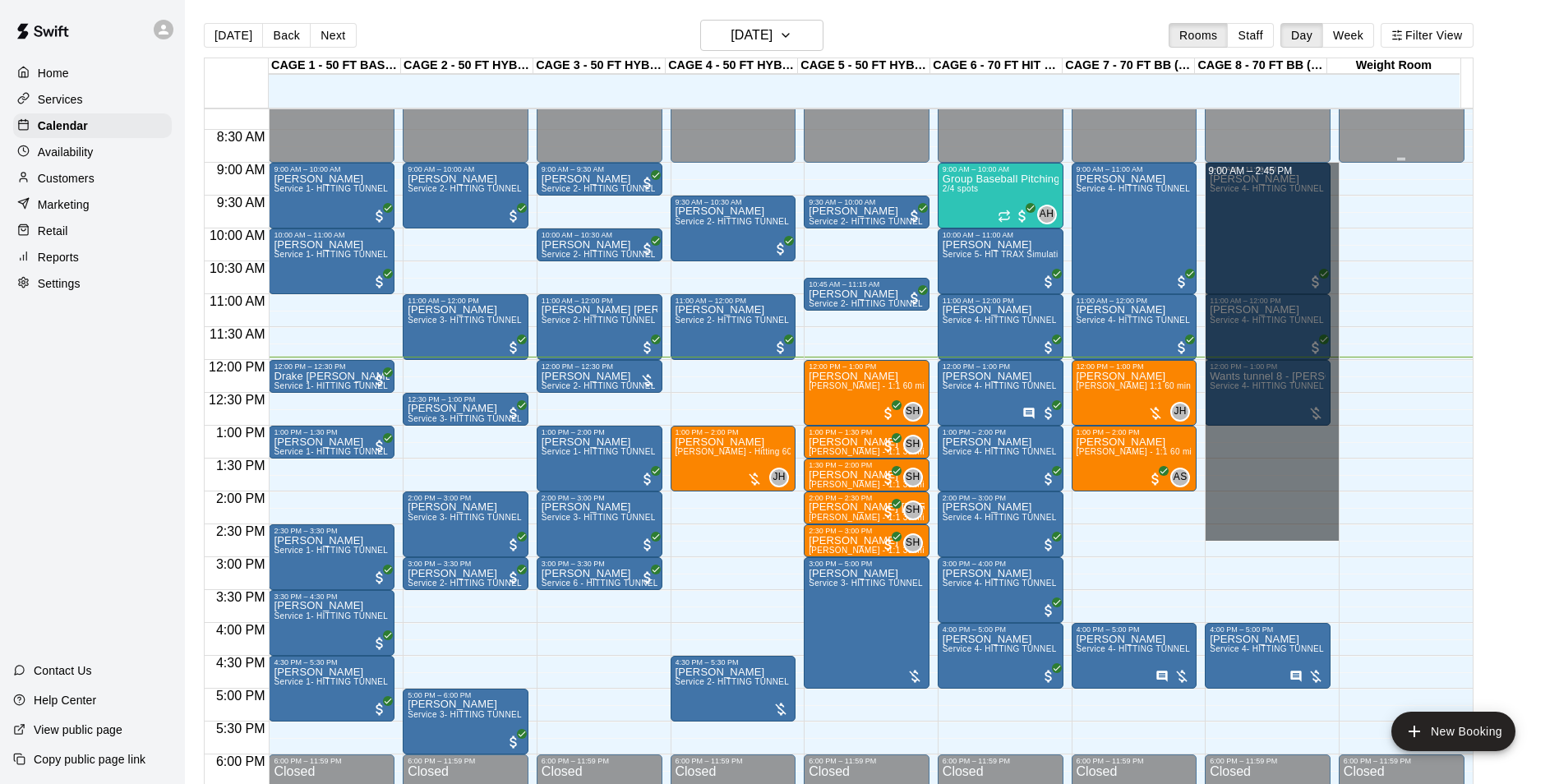
drag, startPoint x: 1279, startPoint y: 548, endPoint x: 1390, endPoint y: 144, distance: 419.0
click at [1390, 144] on div "12:00 AM 12:30 AM 1:00 AM 1:30 AM 2:00 AM 2:30 AM 3:00 AM 3:30 AM 4:00 AM 4:30 …" at bounding box center [838, 455] width 1268 height 695
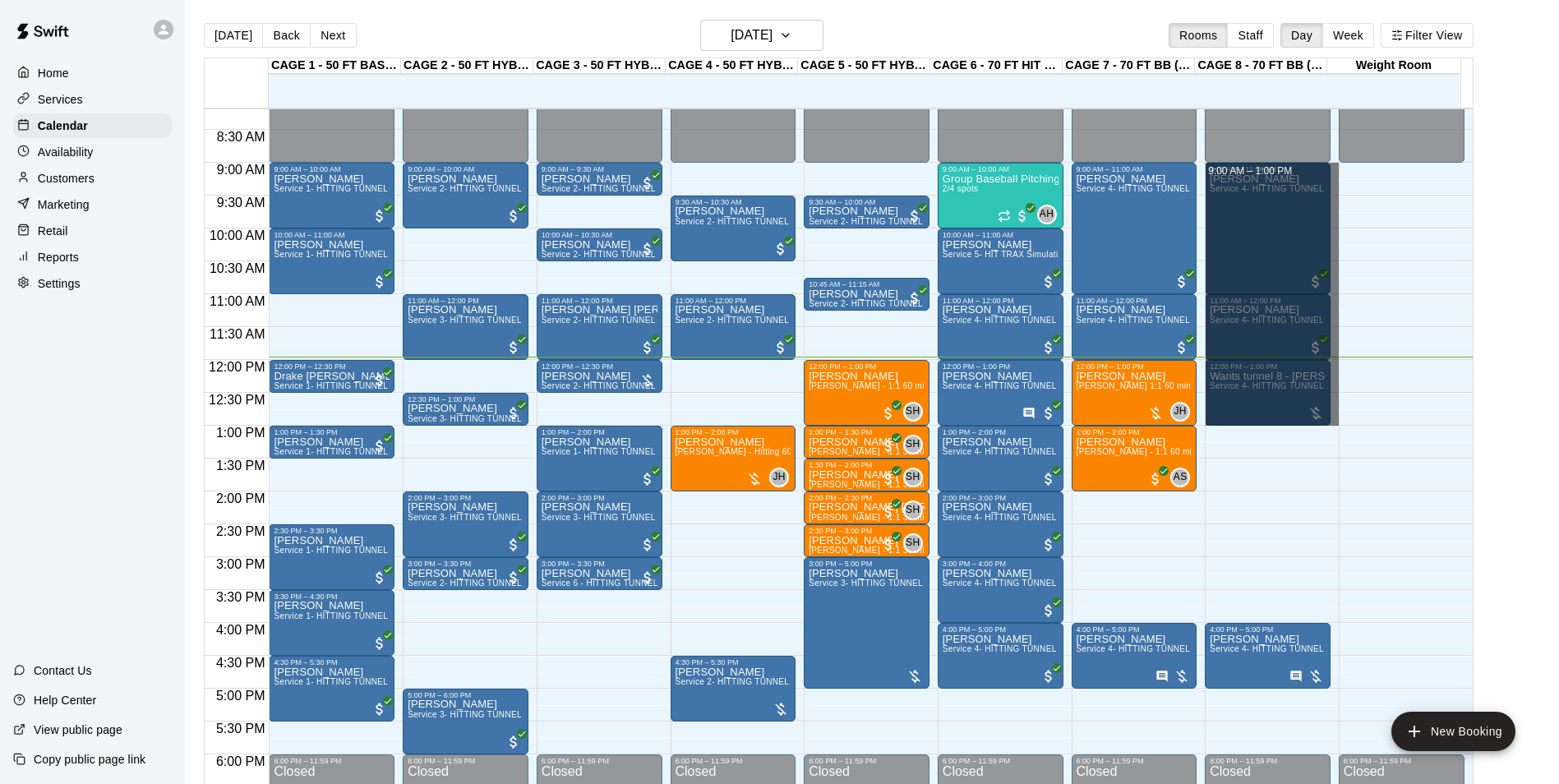
drag, startPoint x: 1333, startPoint y: 165, endPoint x: 1351, endPoint y: 413, distance: 248.7
click at [1350, 425] on div "12:00 AM 12:30 AM 1:00 AM 1:30 AM 2:00 AM 2:30 AM 3:00 AM 3:30 AM 4:00 AM 4:30 …" at bounding box center [838, 455] width 1268 height 695
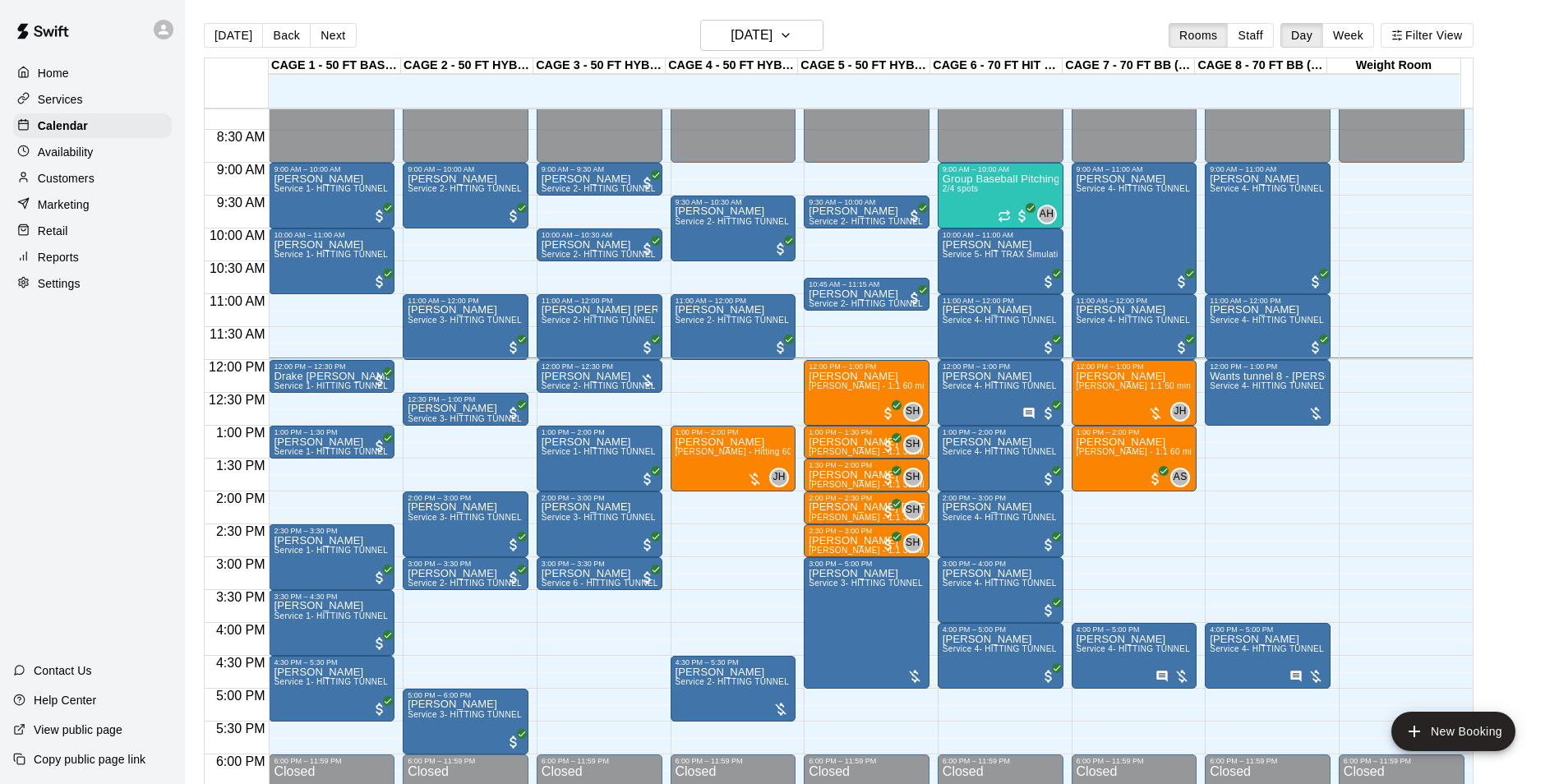
click at [1544, 492] on main "[DATE] Back [DATE][DATE] Rooms Staff Day Week Filter View CAGE 1 - 50 FT BASEBA…" at bounding box center [872, 412] width 1361 height 784
click at [844, 390] on span "[PERSON_NAME] - 1:1 60 min Baseball Hitting instruction" at bounding box center [922, 385] width 227 height 9
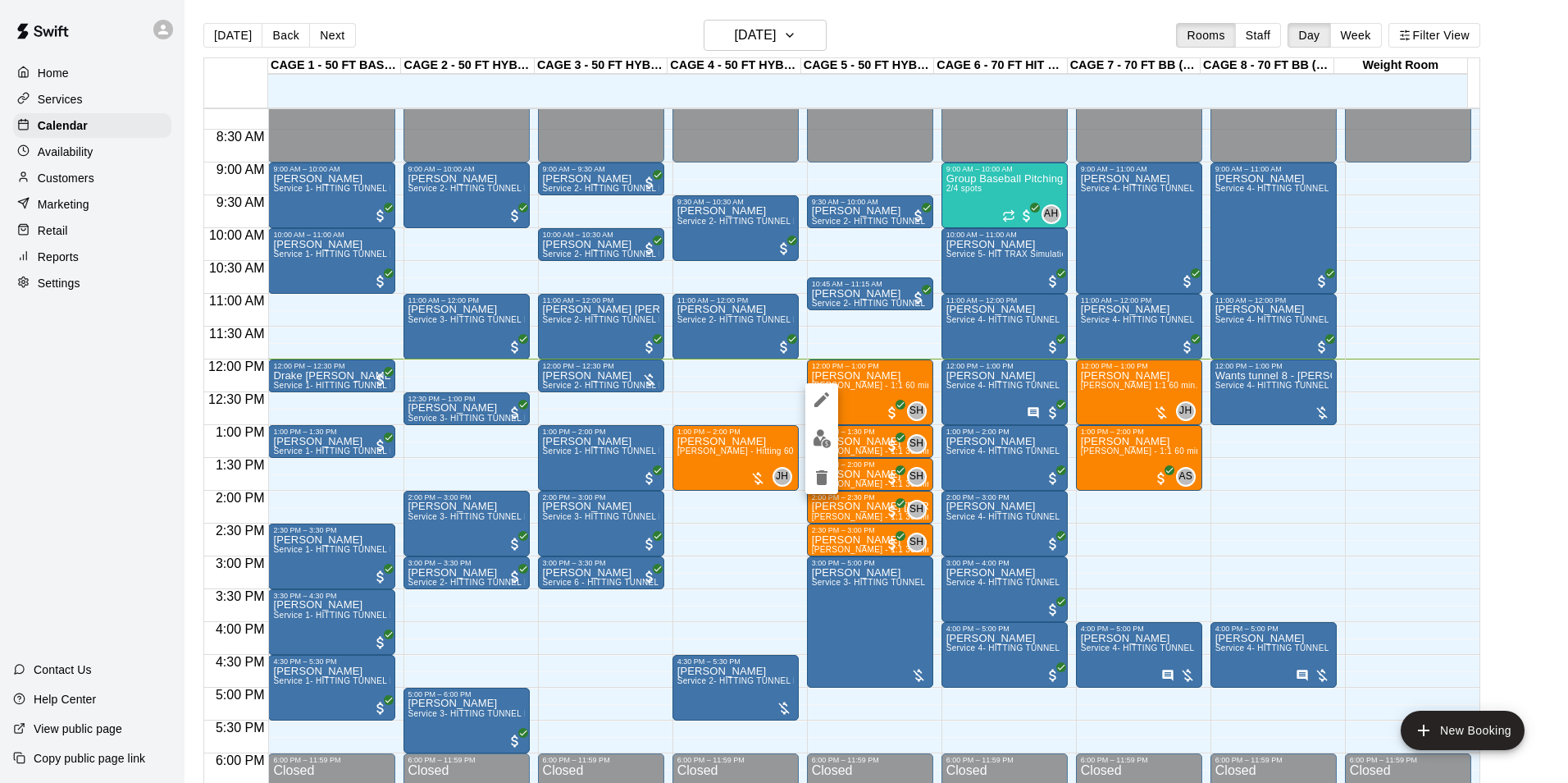
click at [856, 386] on div at bounding box center [784, 392] width 1568 height 783
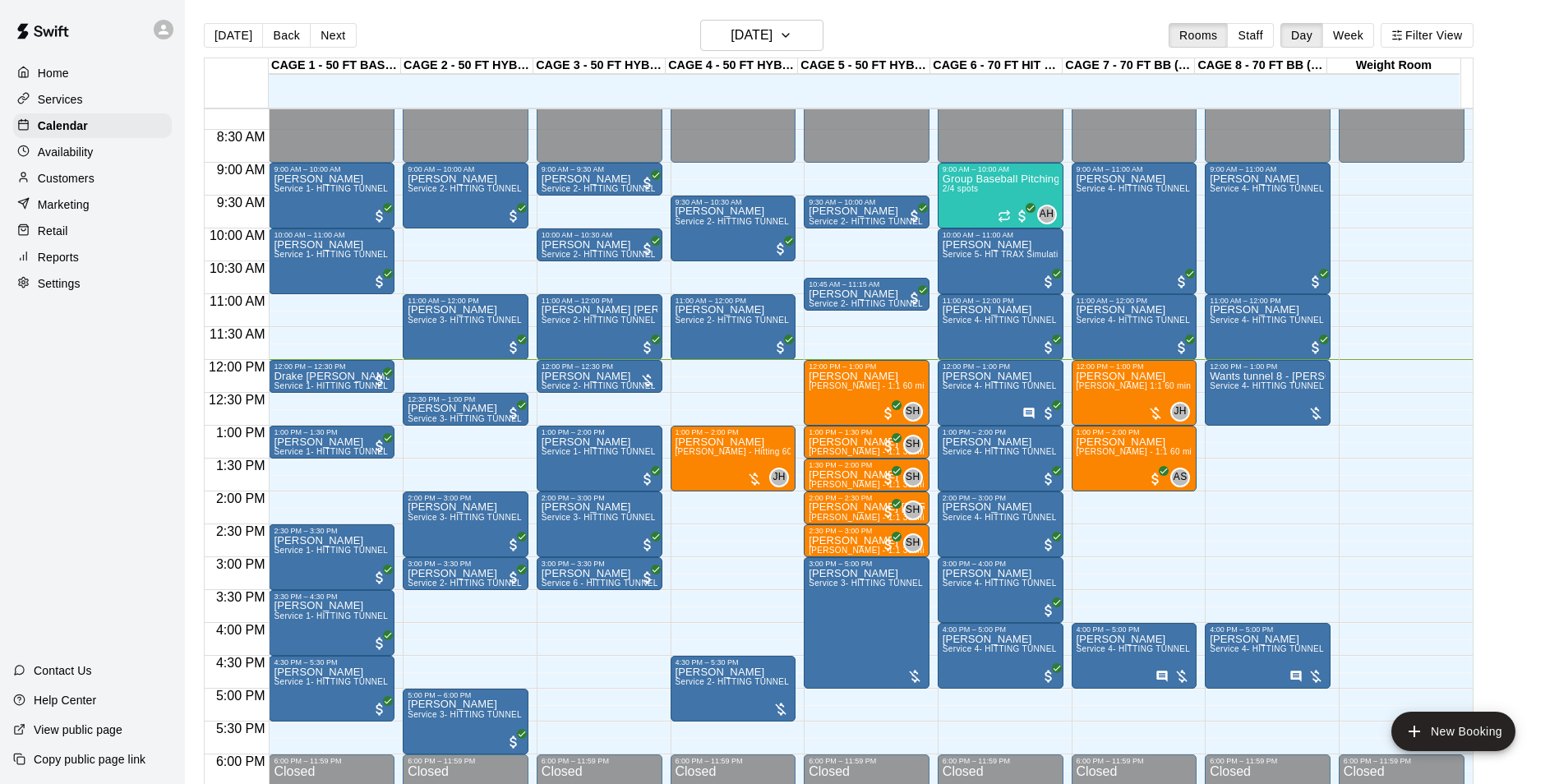
click at [859, 388] on span "[PERSON_NAME] - 1:1 60 min Baseball Hitting instruction" at bounding box center [922, 385] width 227 height 9
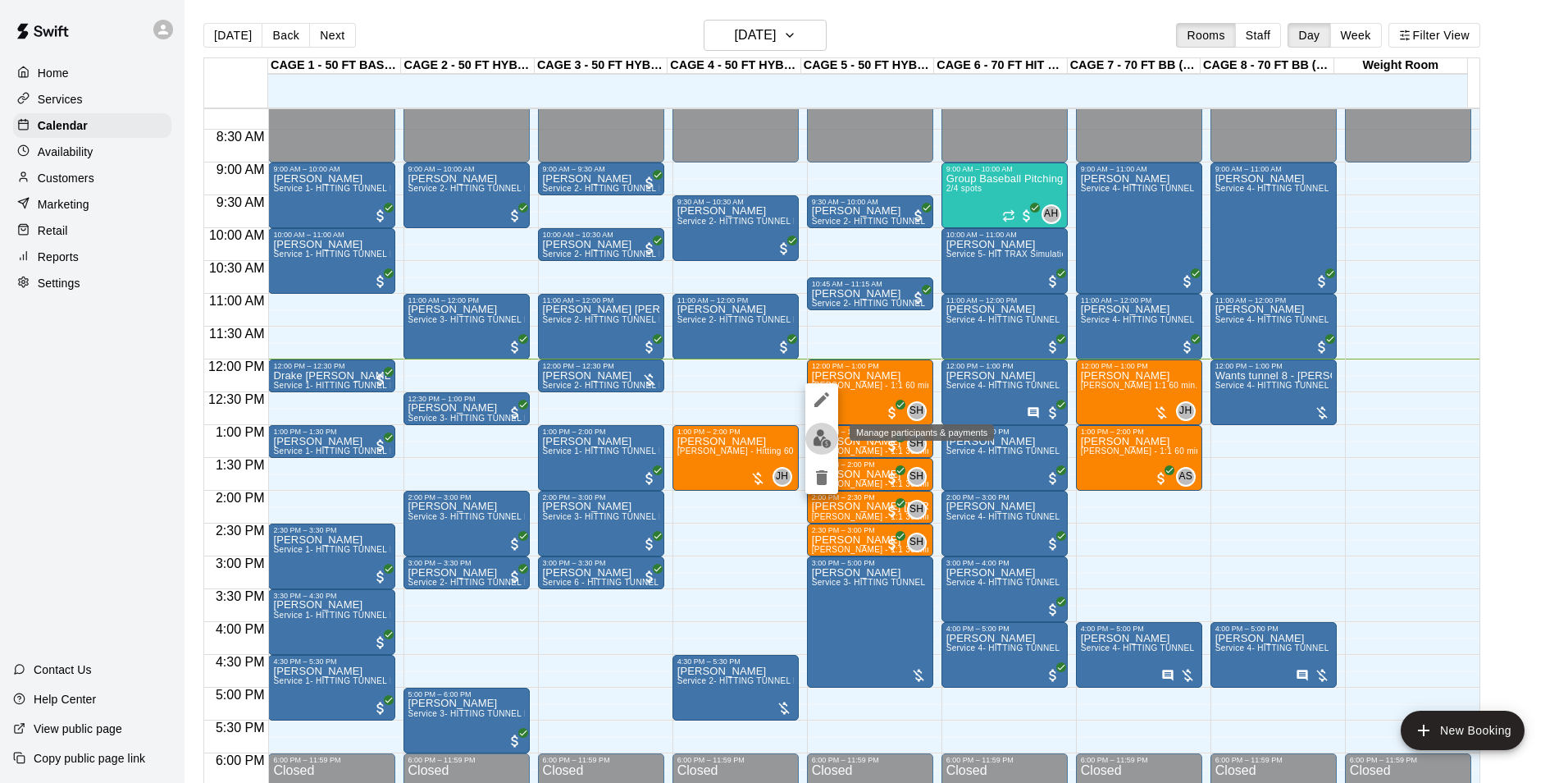
click at [828, 433] on img "edit" at bounding box center [822, 439] width 19 height 19
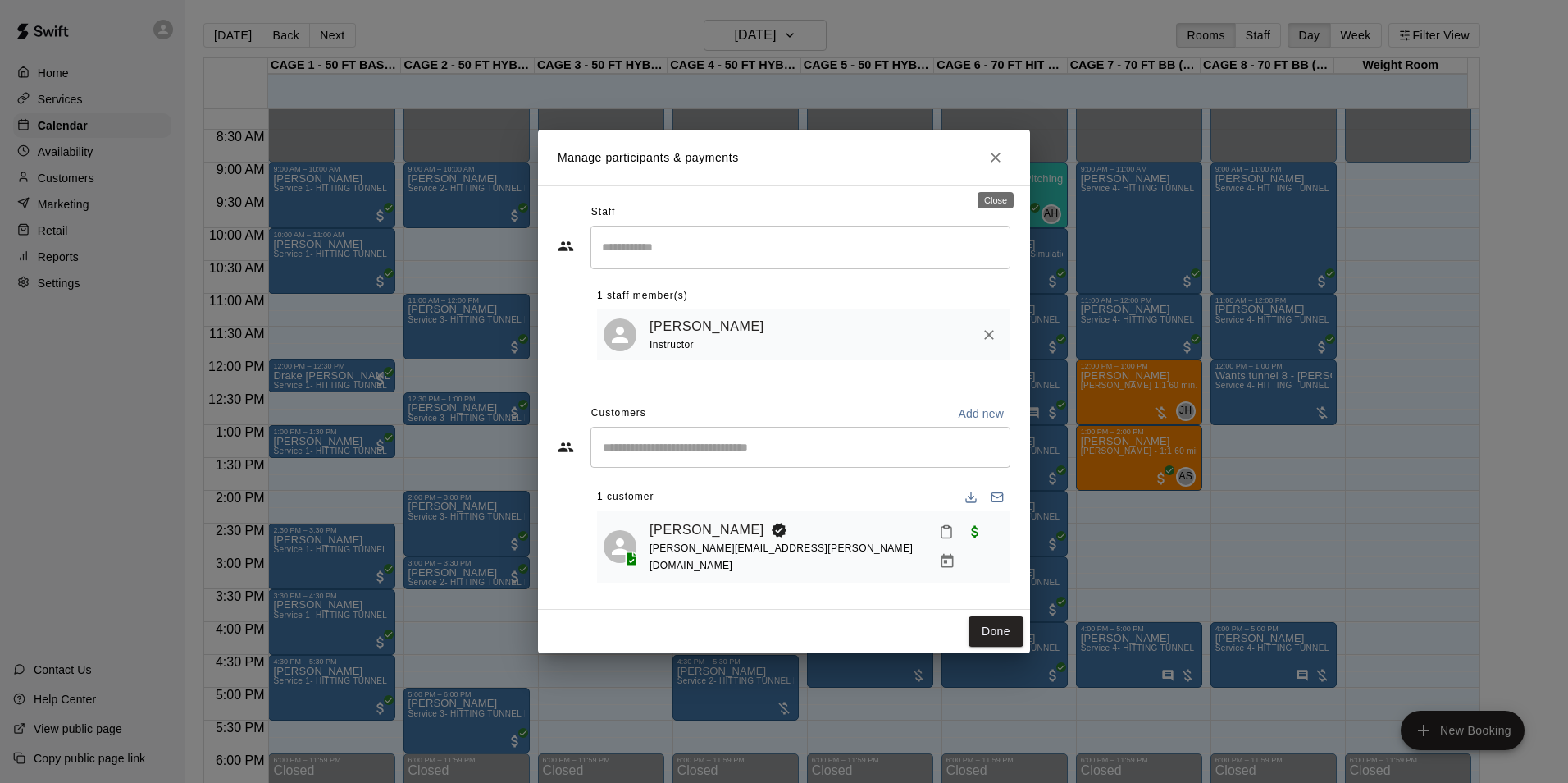
click at [994, 163] on icon "Close" at bounding box center [995, 157] width 9 height 9
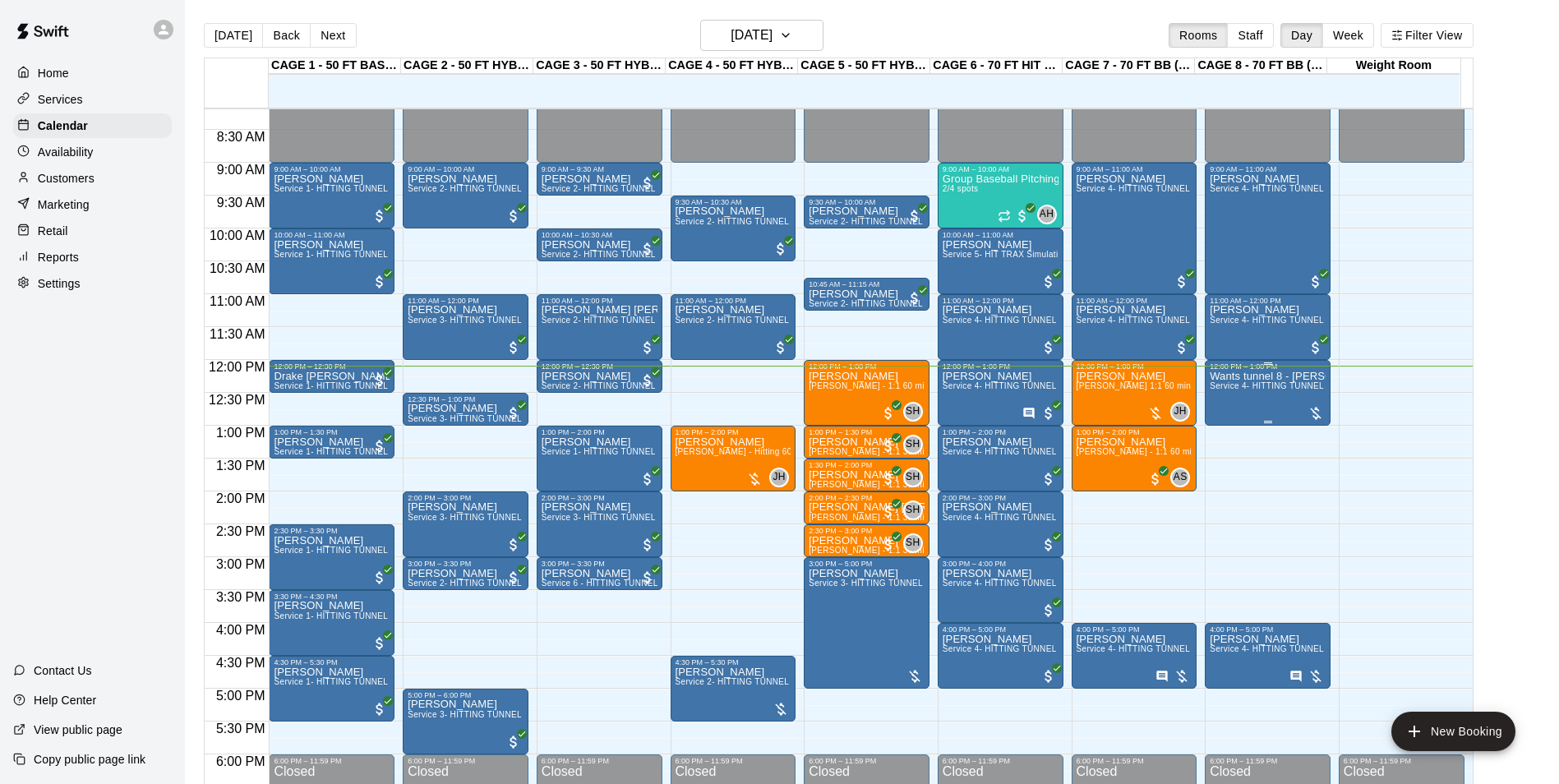
click at [1284, 397] on div "Wants tunnel 8 - Apollo Arevalo Service 4- HITTING TUNNEL RENTAL - 70ft Baseball" at bounding box center [1267, 763] width 116 height 784
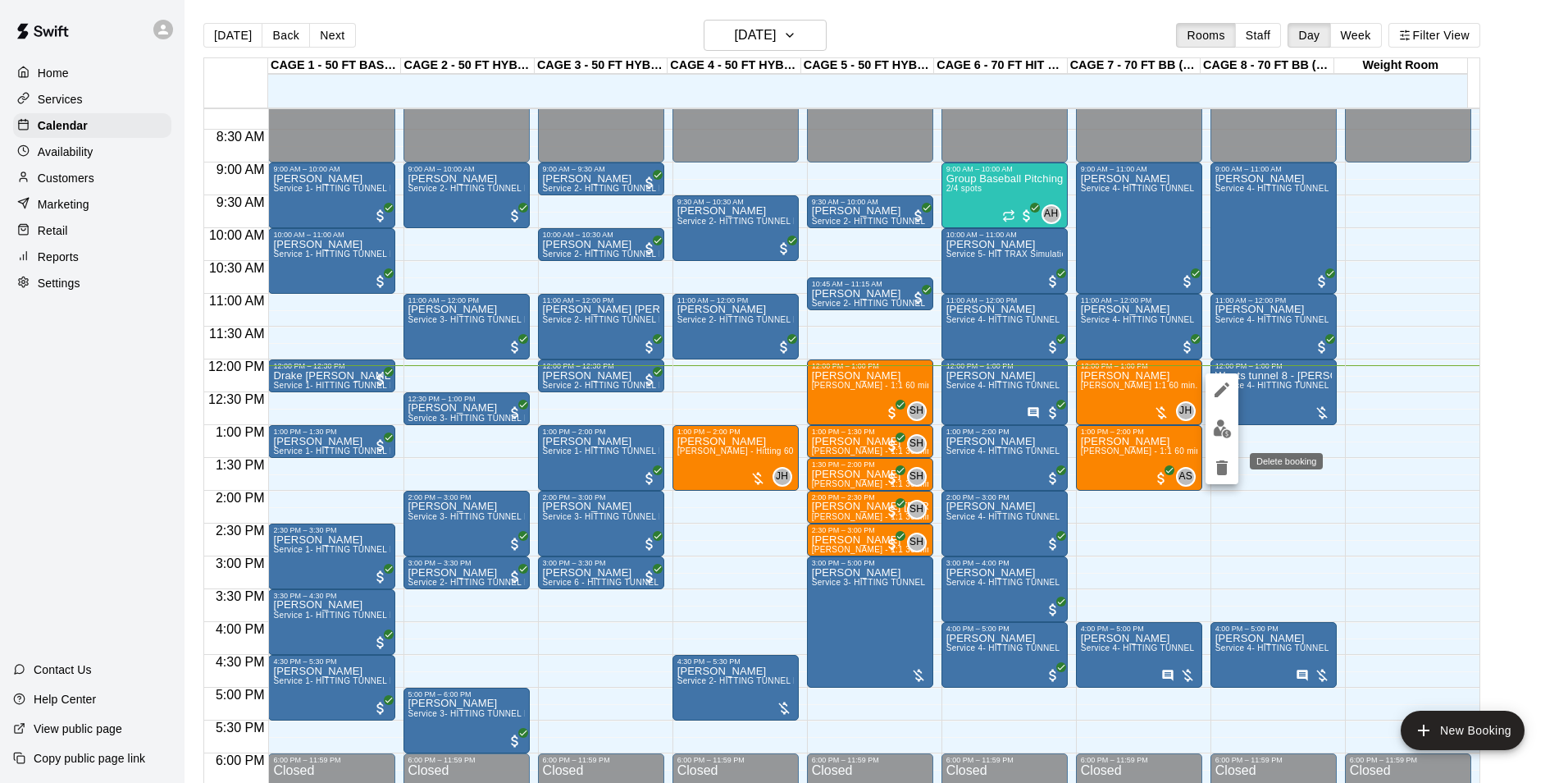
click at [1225, 463] on icon "delete" at bounding box center [1221, 467] width 11 height 15
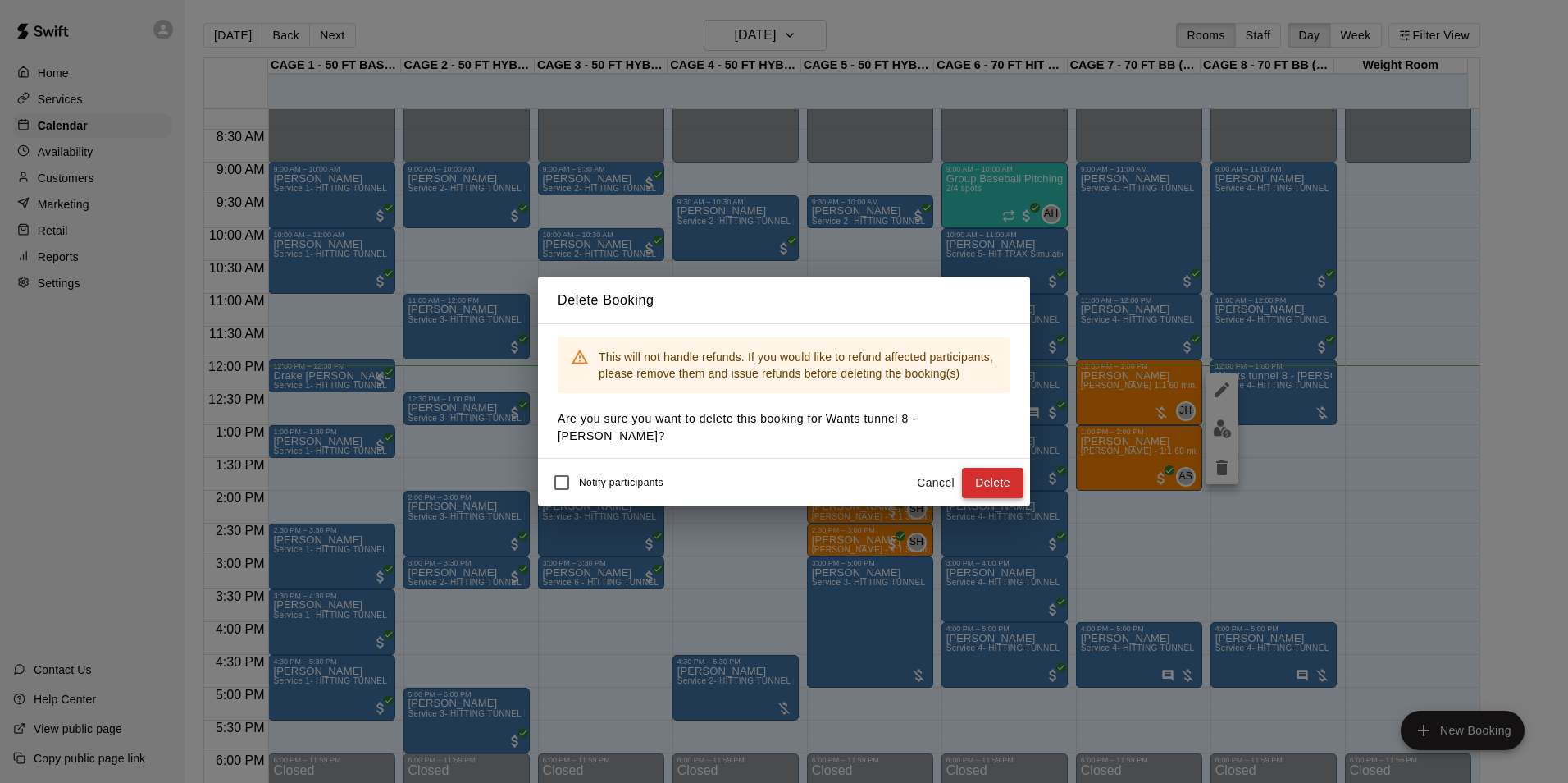
click at [1021, 487] on button "Delete" at bounding box center [993, 482] width 62 height 30
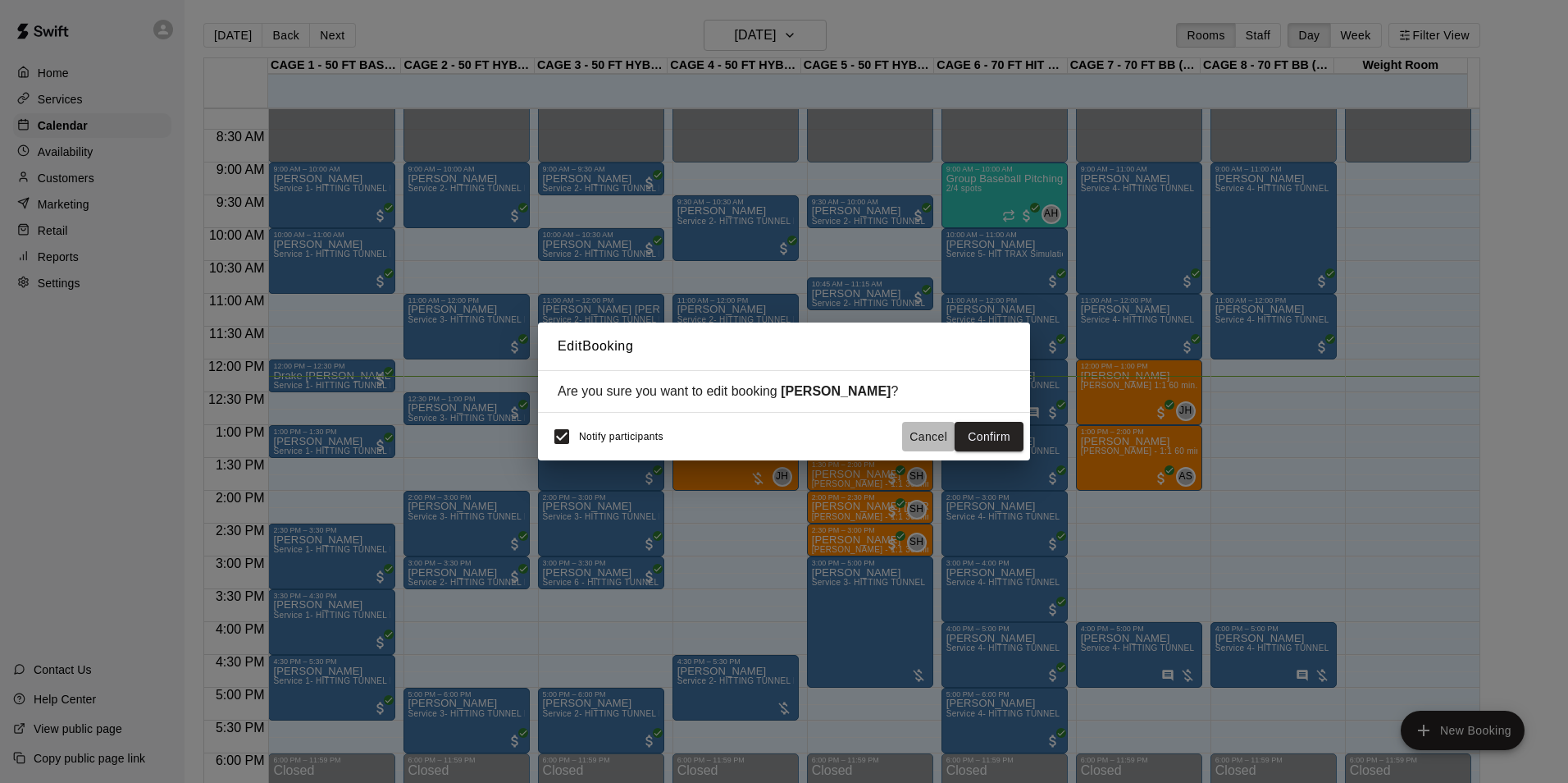
click at [937, 437] on button "Cancel" at bounding box center [927, 436] width 52 height 30
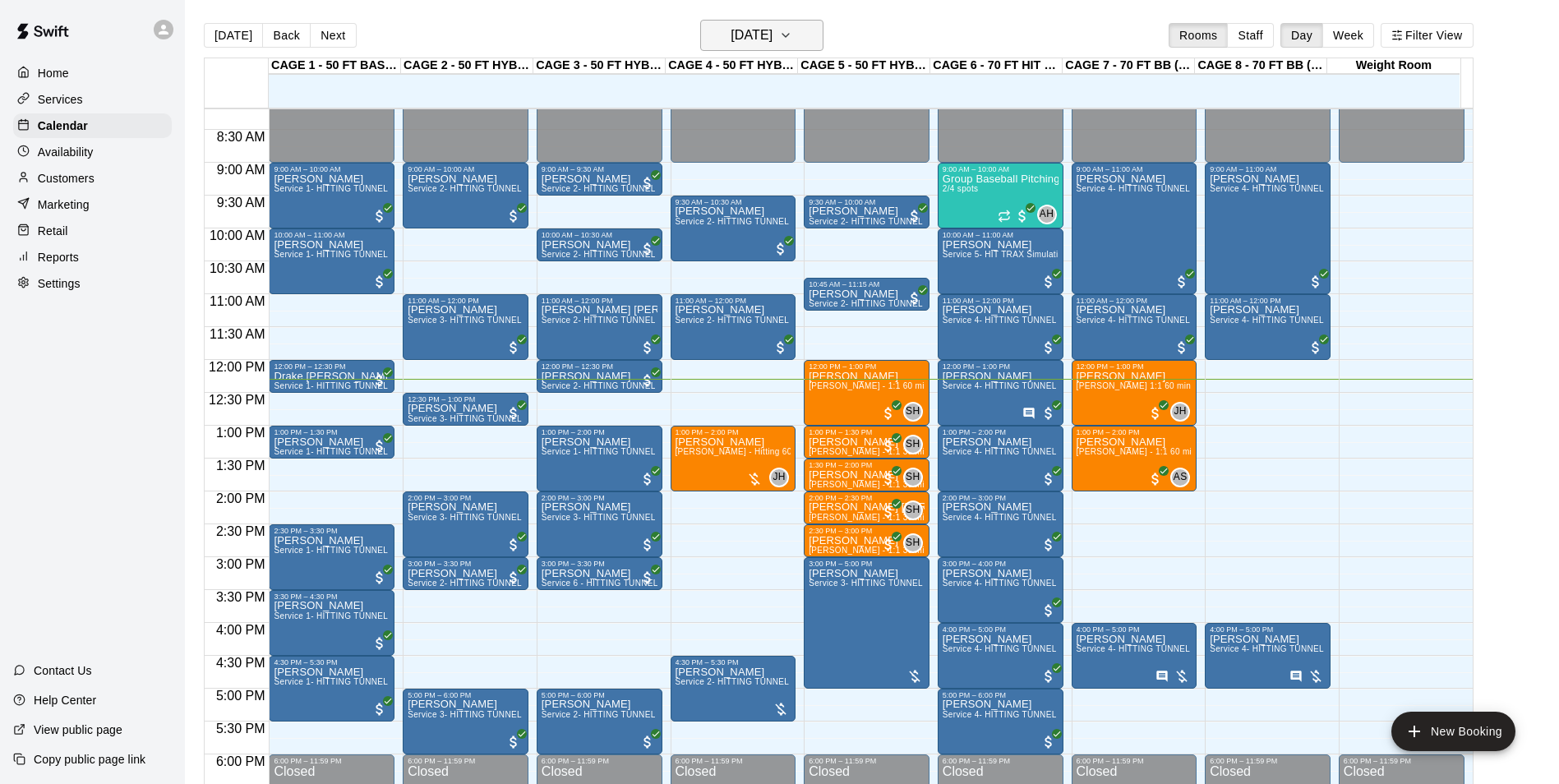
click at [730, 37] on h6 "[DATE]" at bounding box center [751, 35] width 42 height 23
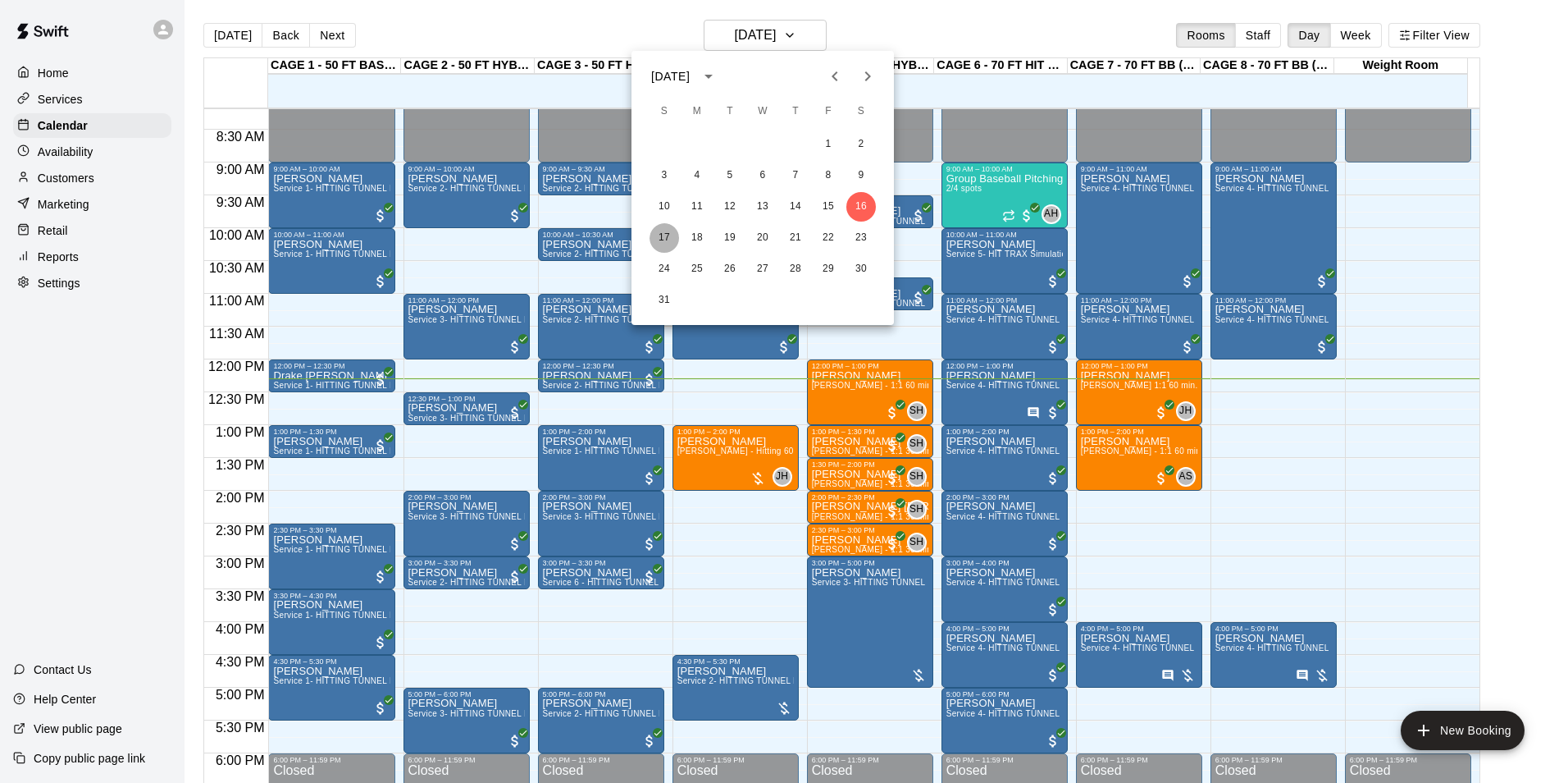
click at [665, 231] on button "17" at bounding box center [664, 237] width 29 height 29
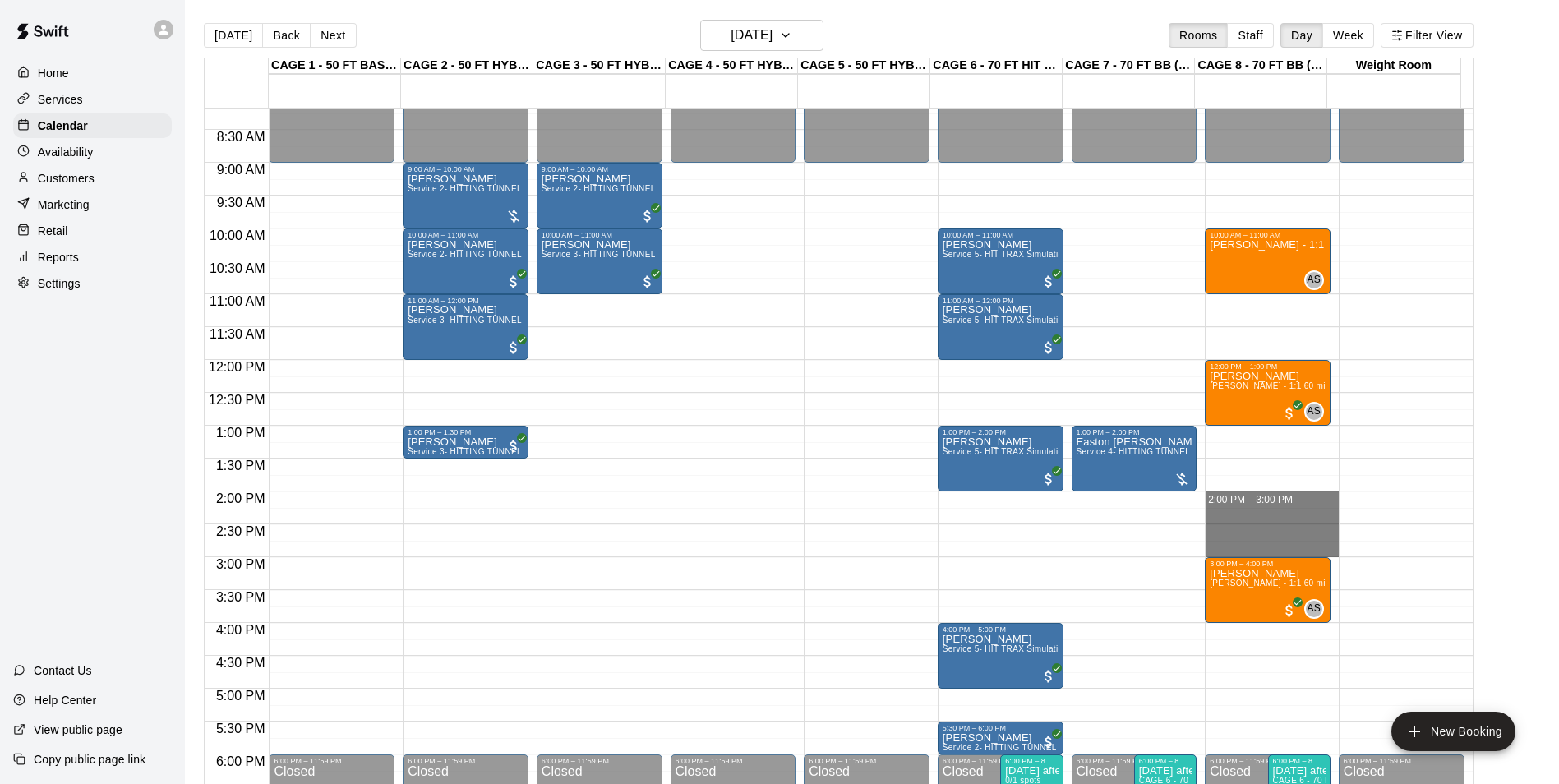
drag, startPoint x: 1241, startPoint y: 495, endPoint x: 1248, endPoint y: 549, distance: 54.5
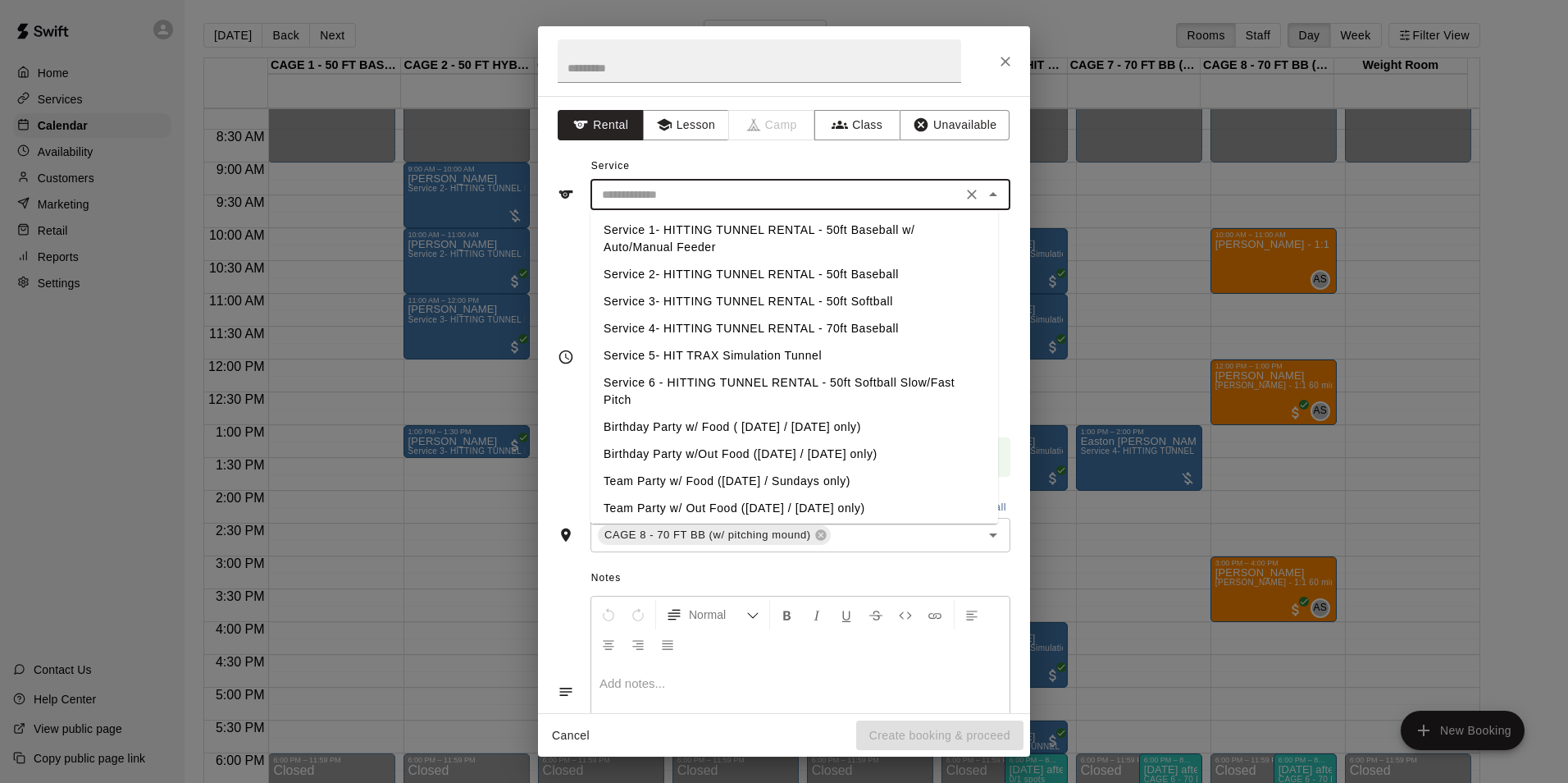
click at [686, 197] on input "text" at bounding box center [776, 194] width 361 height 21
click at [809, 327] on li "Service 4- HITTING TUNNEL RENTAL - 70ft Baseball" at bounding box center [795, 329] width 408 height 27
type input "**********"
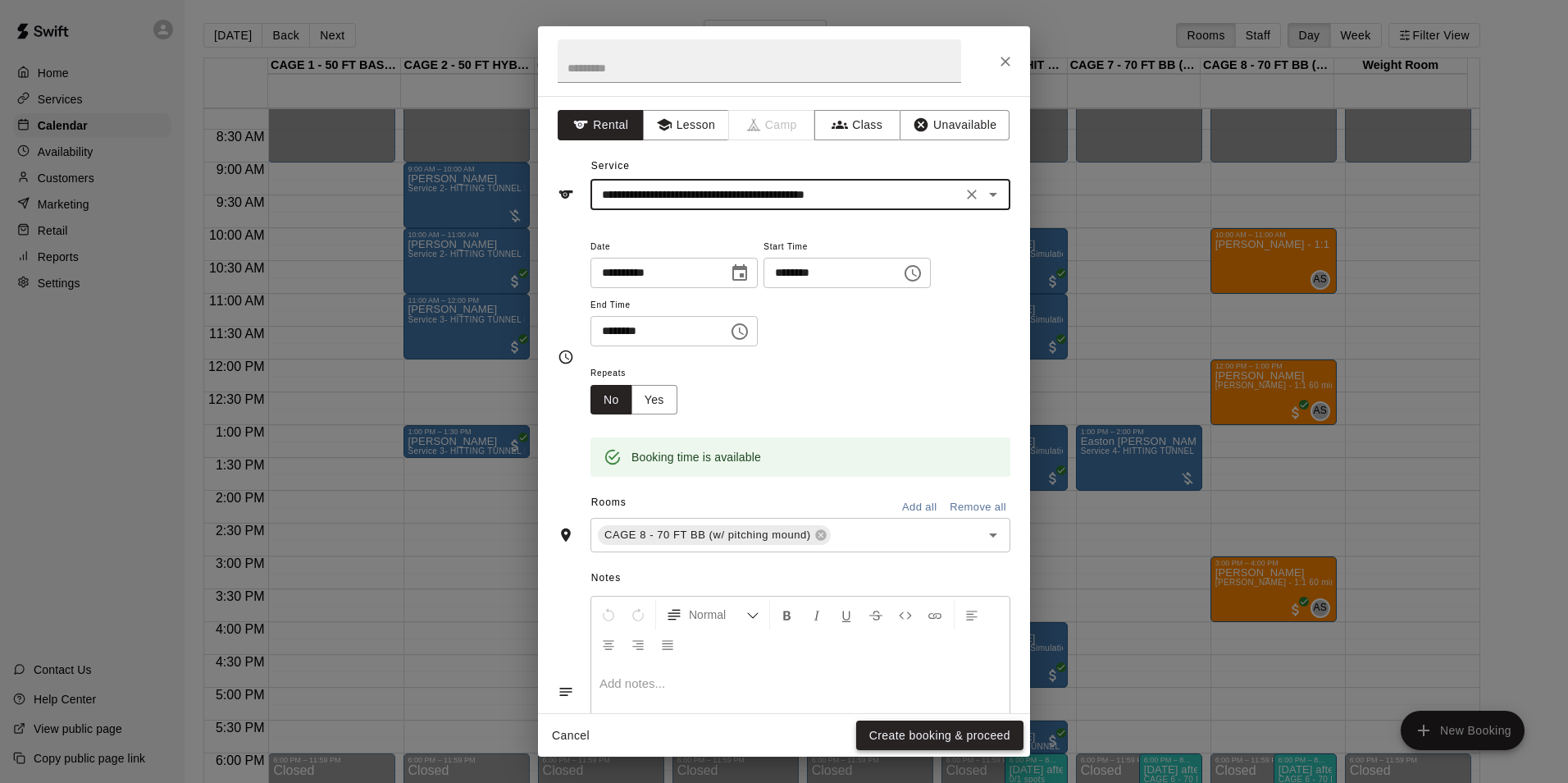
click at [976, 732] on button "Create booking & proceed" at bounding box center [939, 735] width 167 height 30
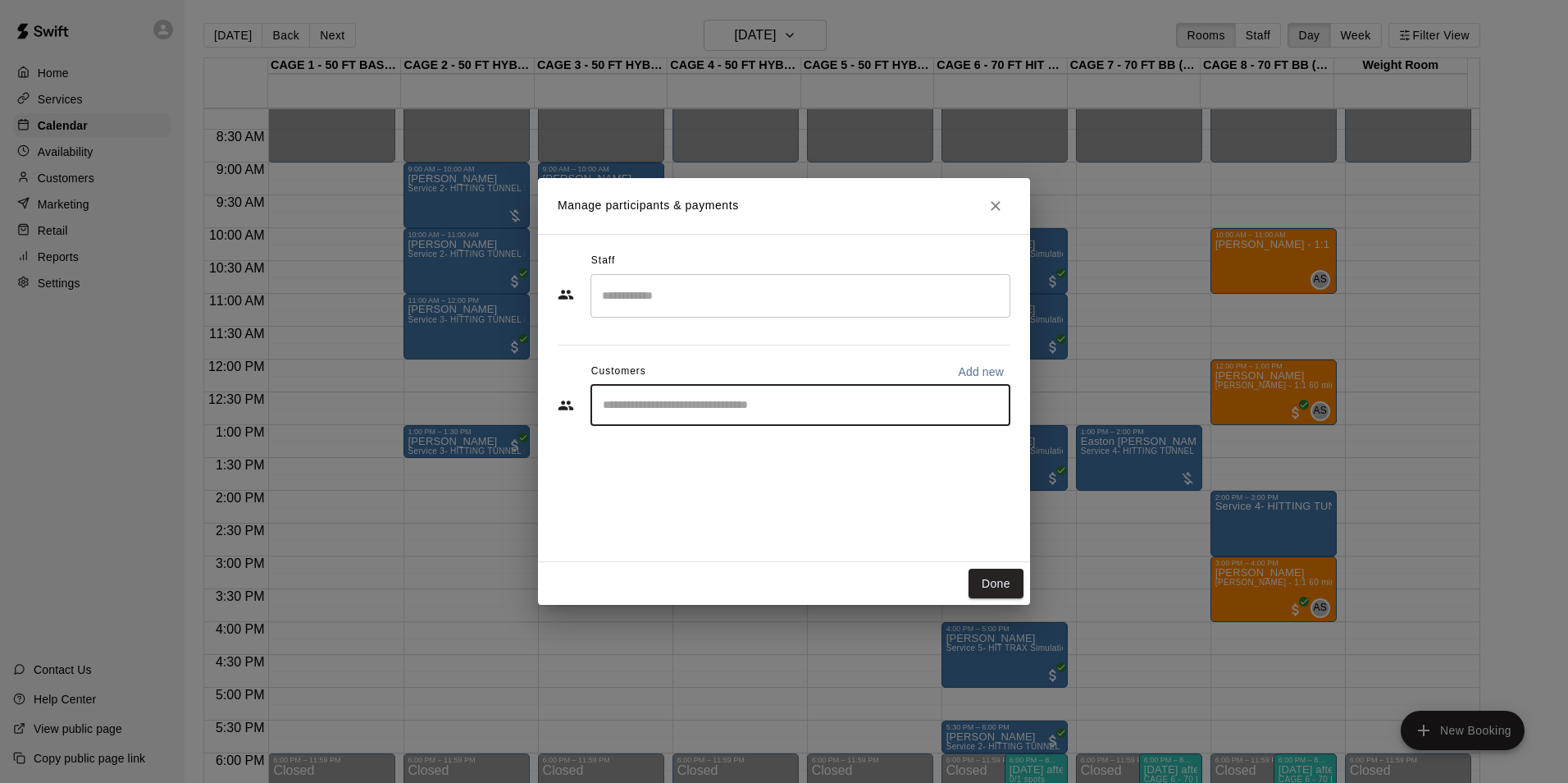
click at [720, 408] on input "Start typing to search customers..." at bounding box center [800, 405] width 405 height 16
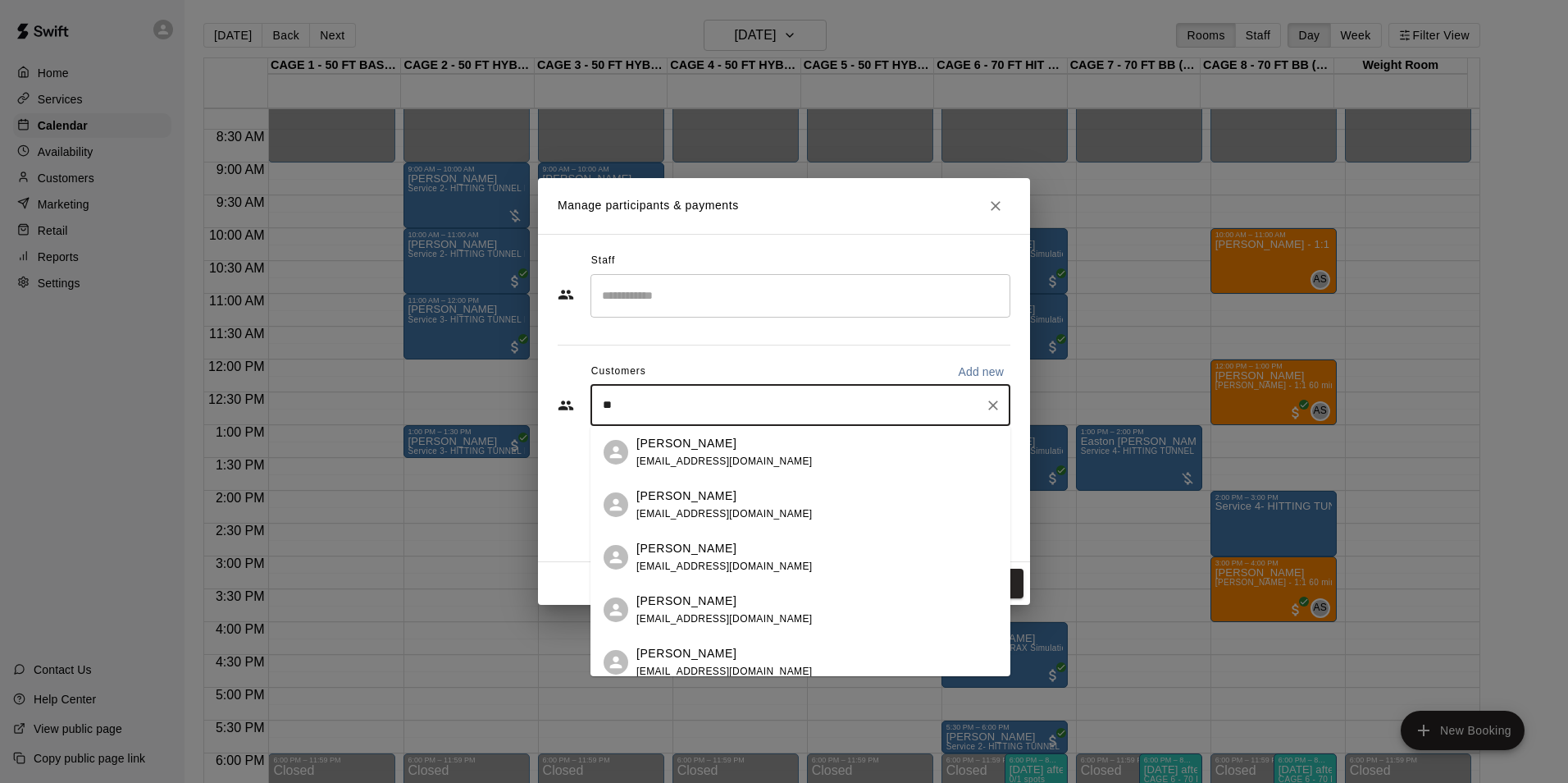
type input "*"
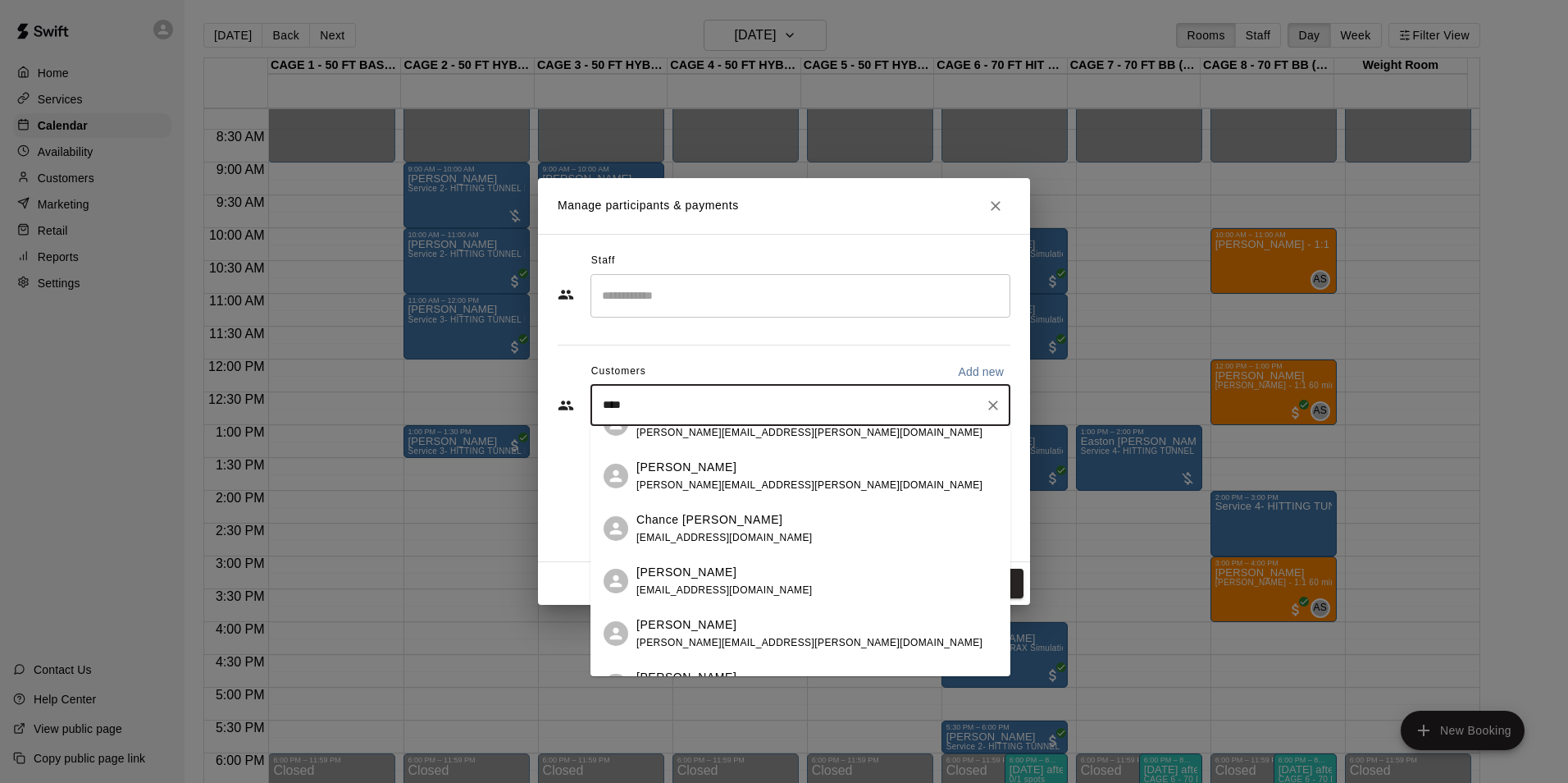
scroll to position [0, 0]
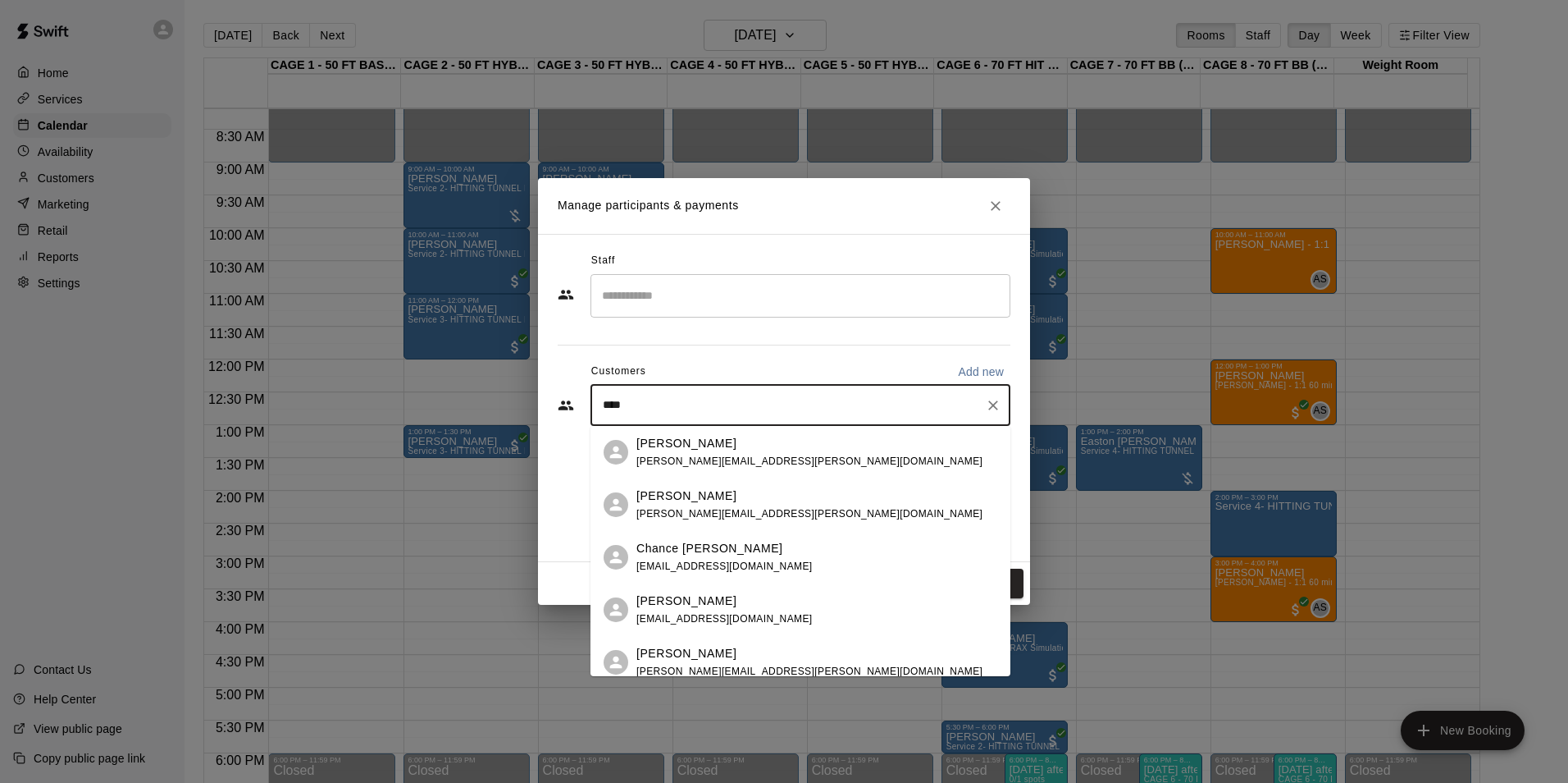
drag, startPoint x: 638, startPoint y: 394, endPoint x: 591, endPoint y: 405, distance: 48.3
click at [591, 405] on div "**** ​" at bounding box center [801, 405] width 420 height 41
type input "*"
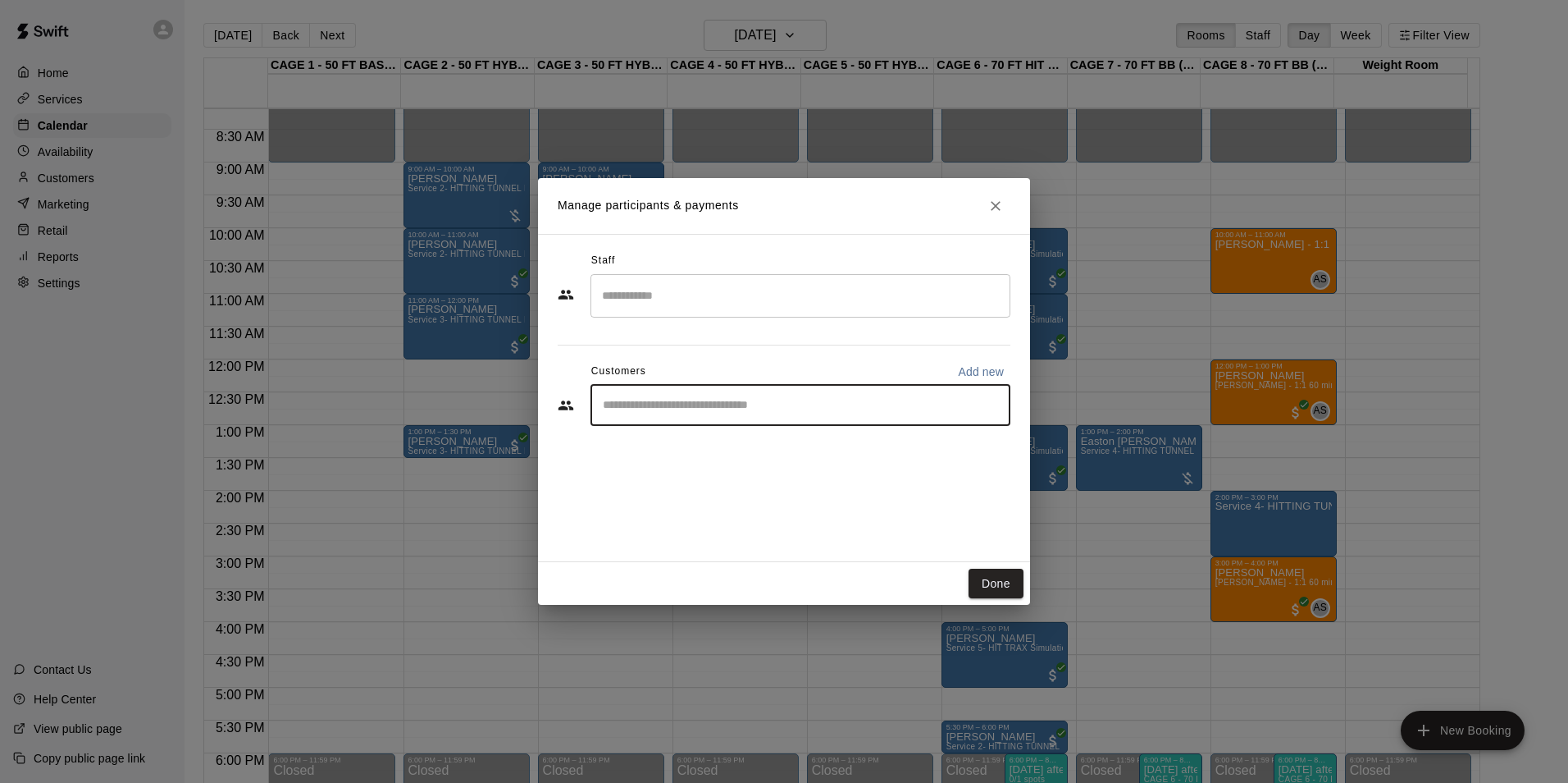
click at [631, 294] on input "Search staff" at bounding box center [800, 296] width 405 height 29
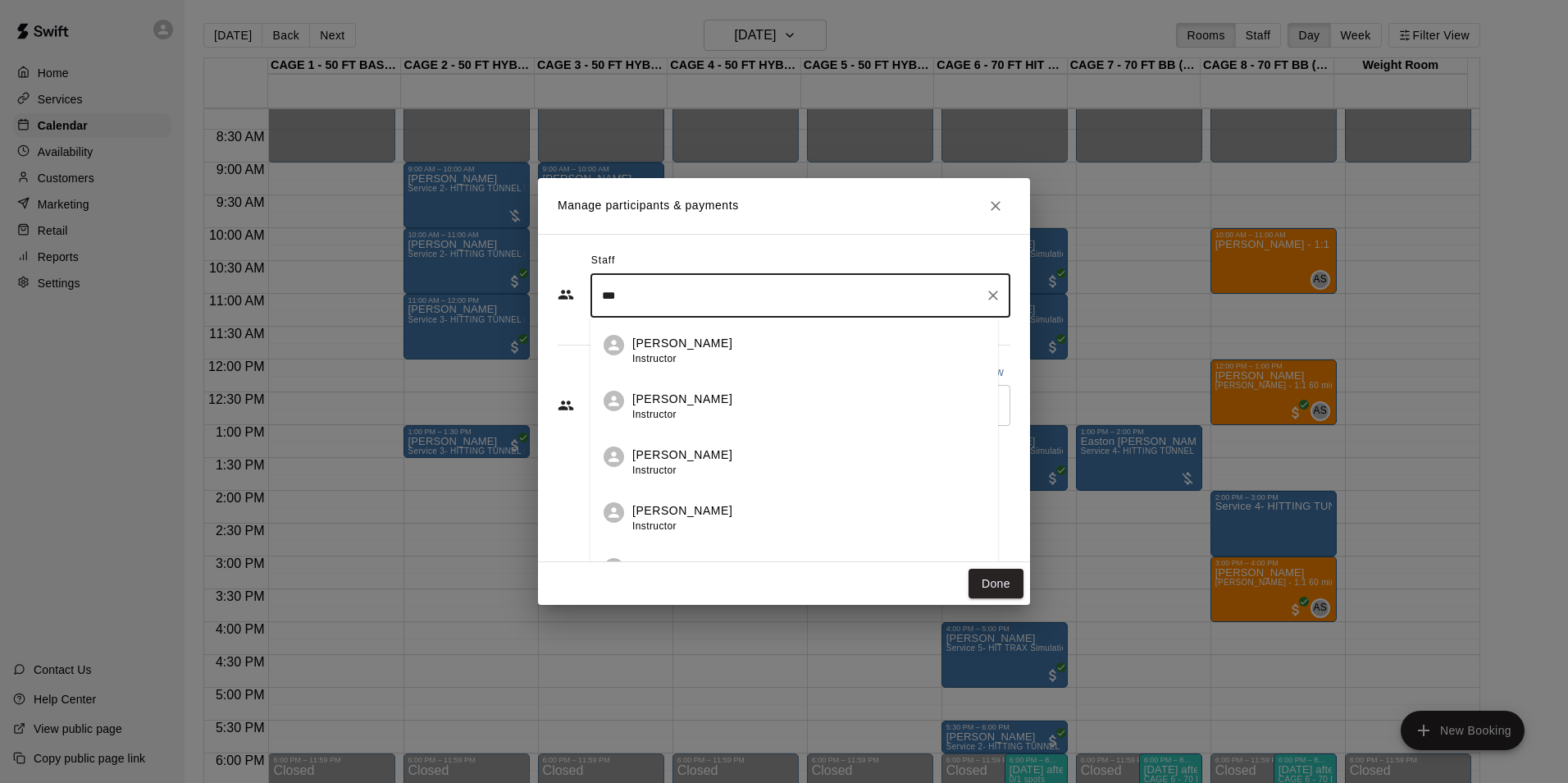
type input "****"
drag, startPoint x: 631, startPoint y: 294, endPoint x: 598, endPoint y: 295, distance: 33.0
click at [598, 295] on input "****" at bounding box center [788, 296] width 380 height 29
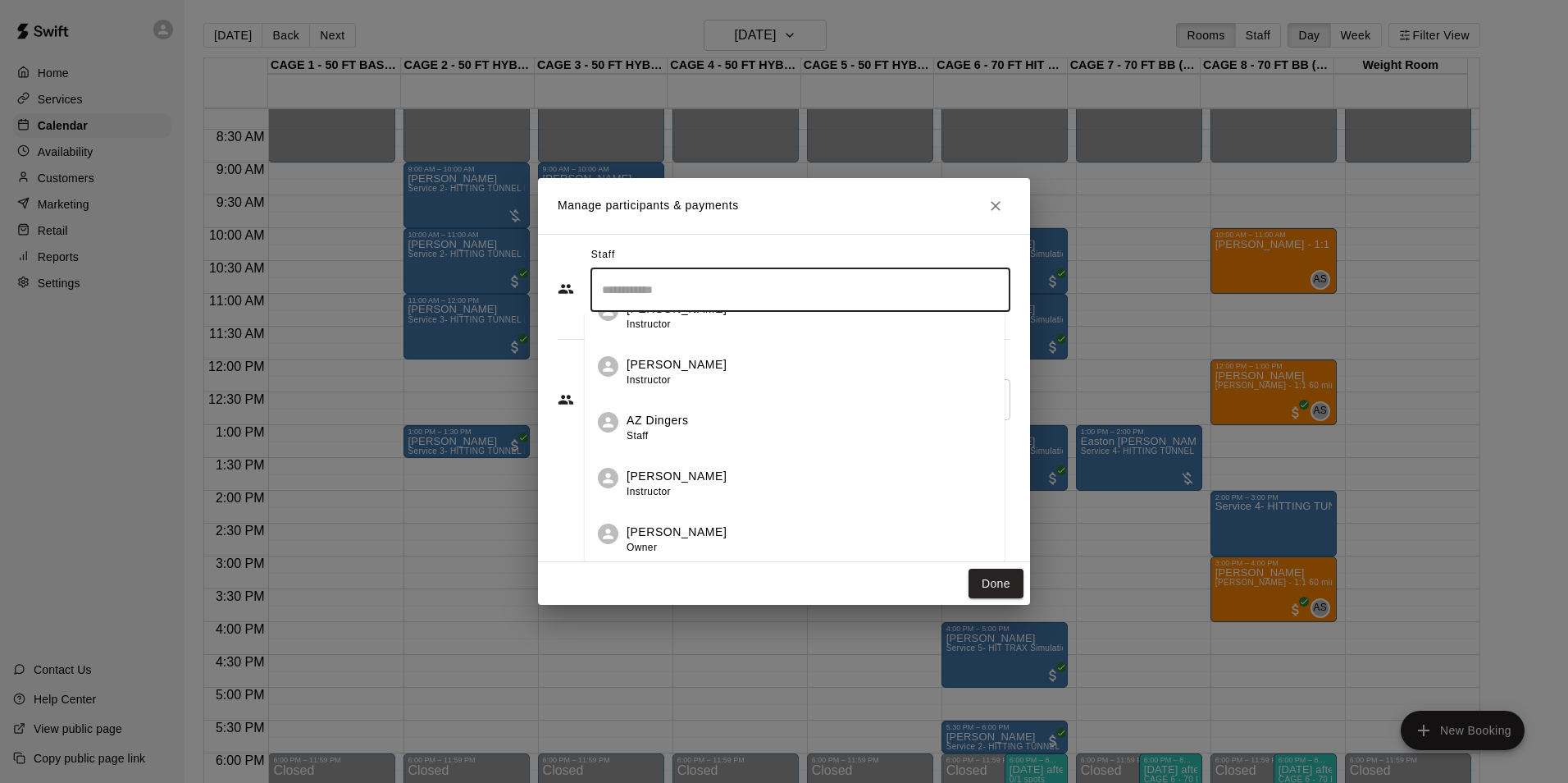
scroll to position [7, 0]
click at [565, 438] on div "Staff ​ Raedyn Hedlund Instructor Aaron Schultz Instructor Grace Rana Instructo…" at bounding box center [784, 397] width 492 height 328
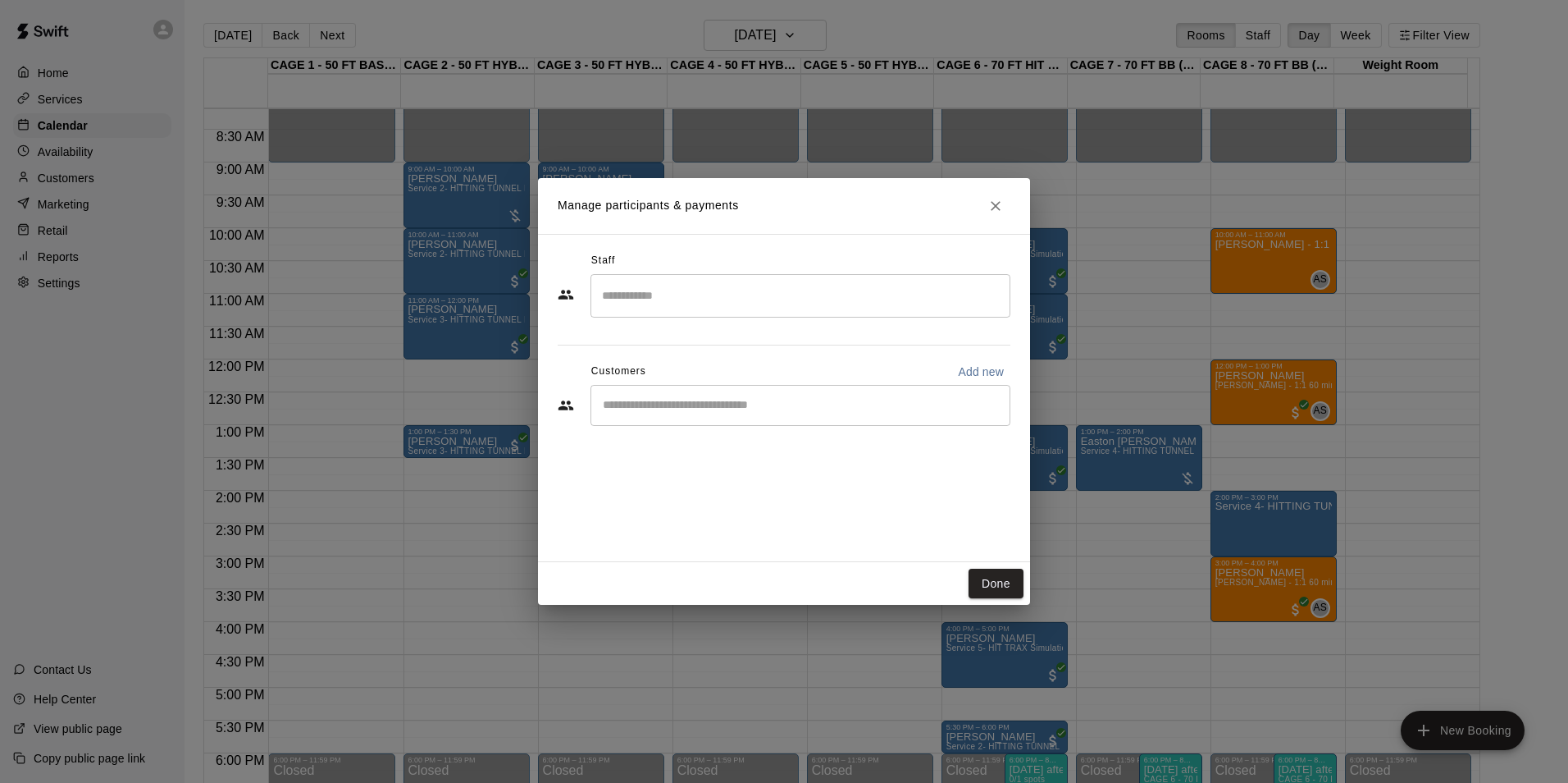
click at [660, 404] on input "Start typing to search customers..." at bounding box center [800, 405] width 405 height 16
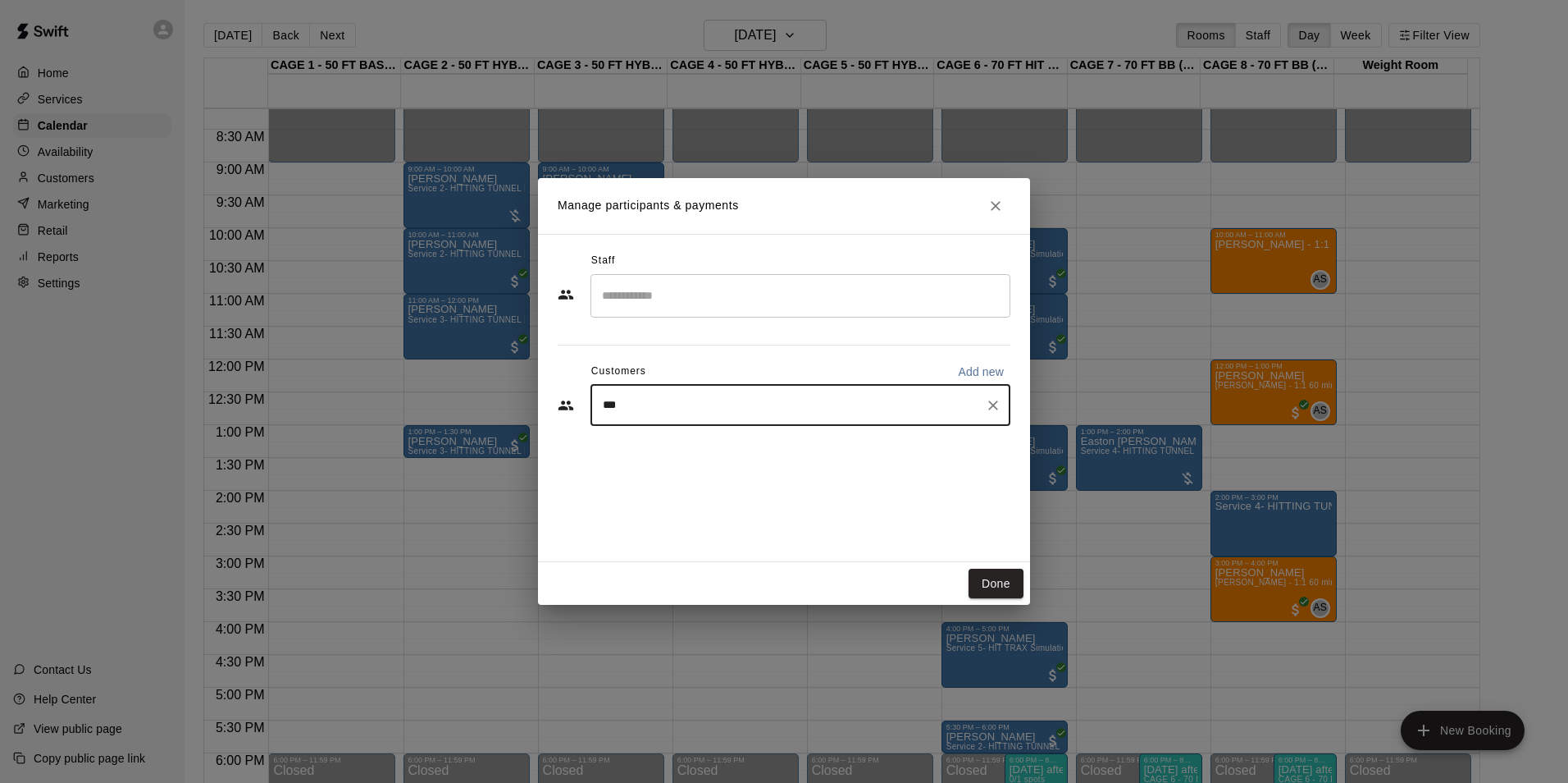
type input "****"
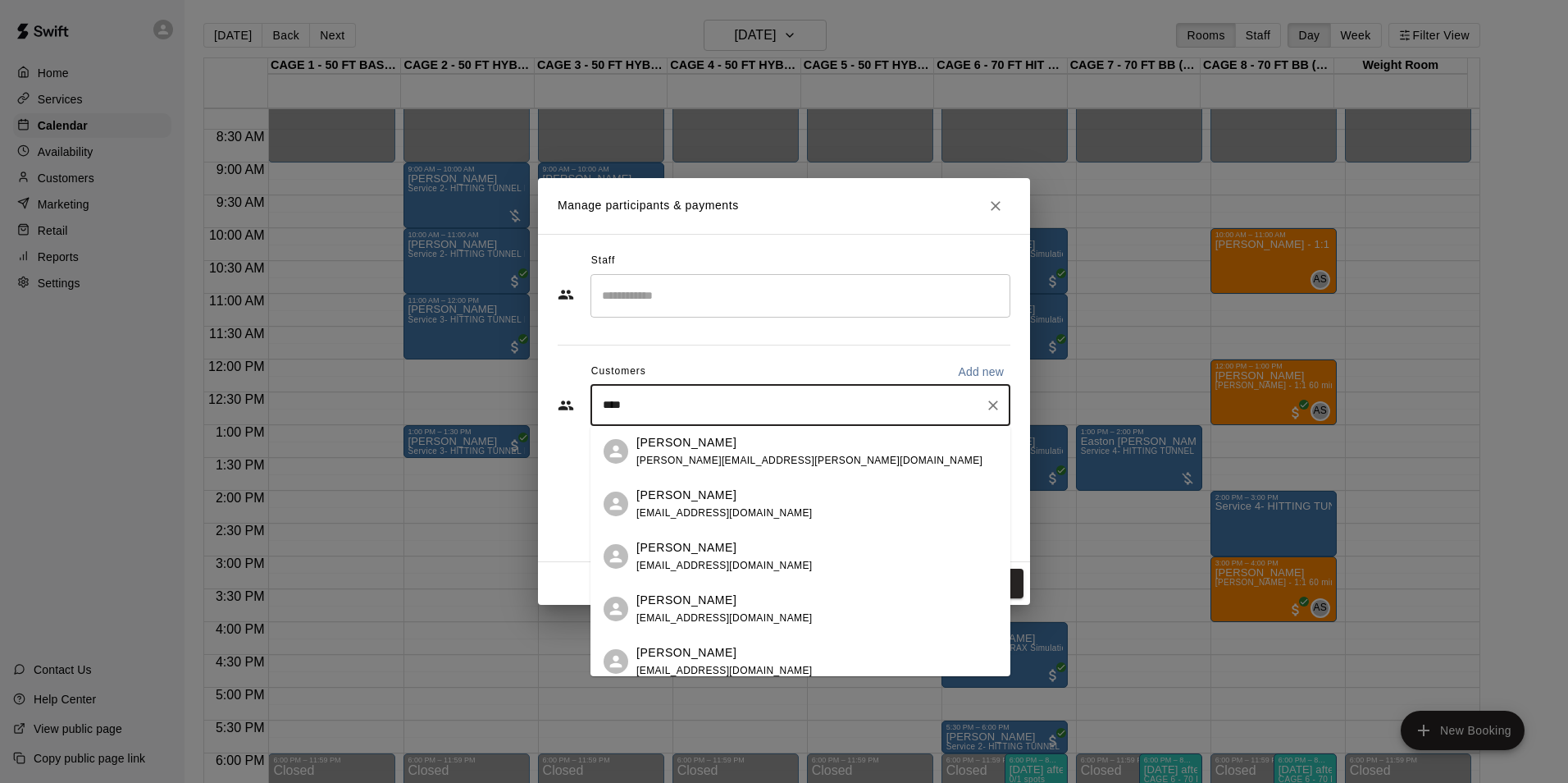
scroll to position [327, 0]
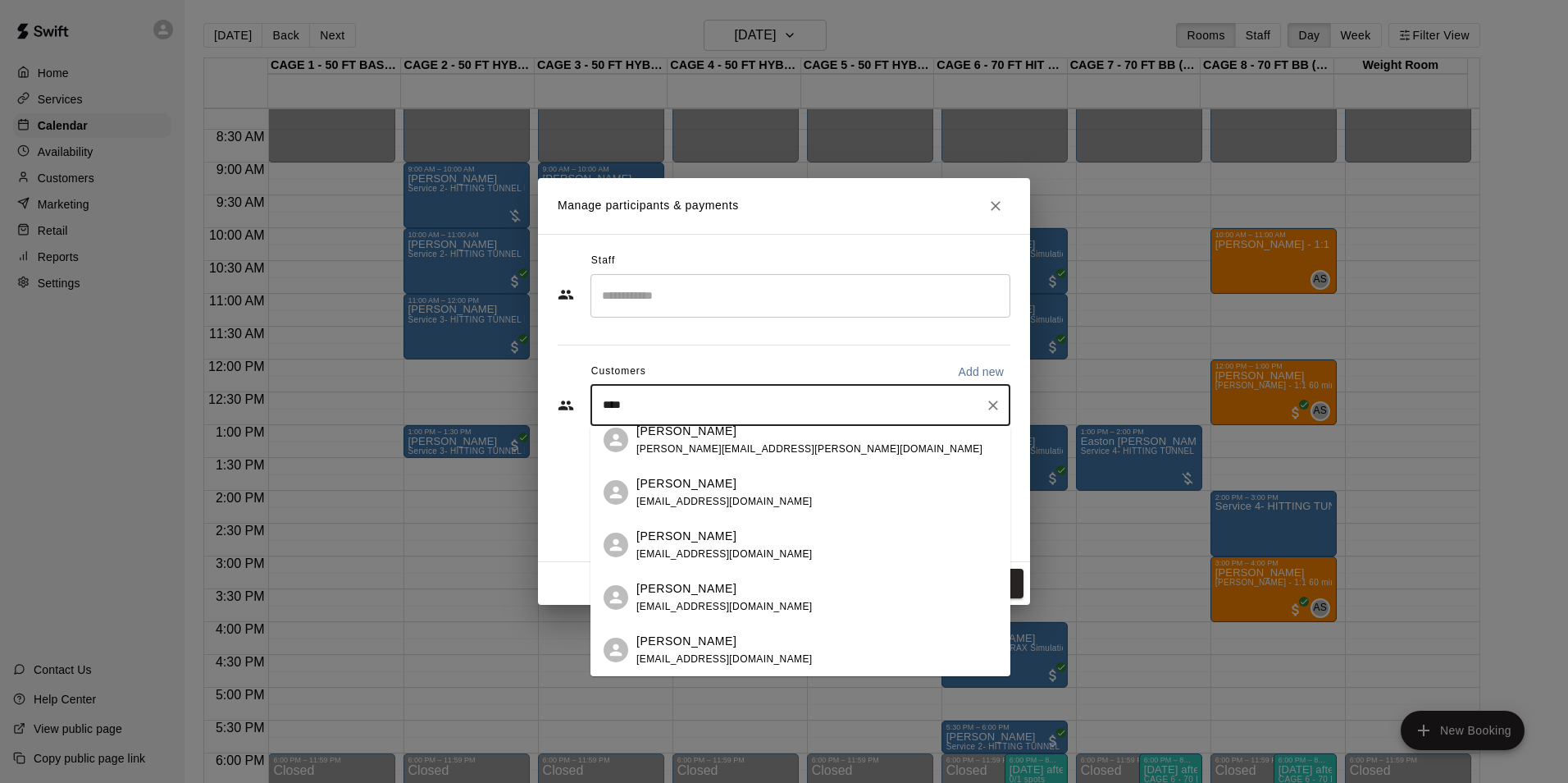
drag, startPoint x: 649, startPoint y: 397, endPoint x: 579, endPoint y: 415, distance: 72.3
click at [579, 415] on div "**** ​" at bounding box center [784, 405] width 453 height 41
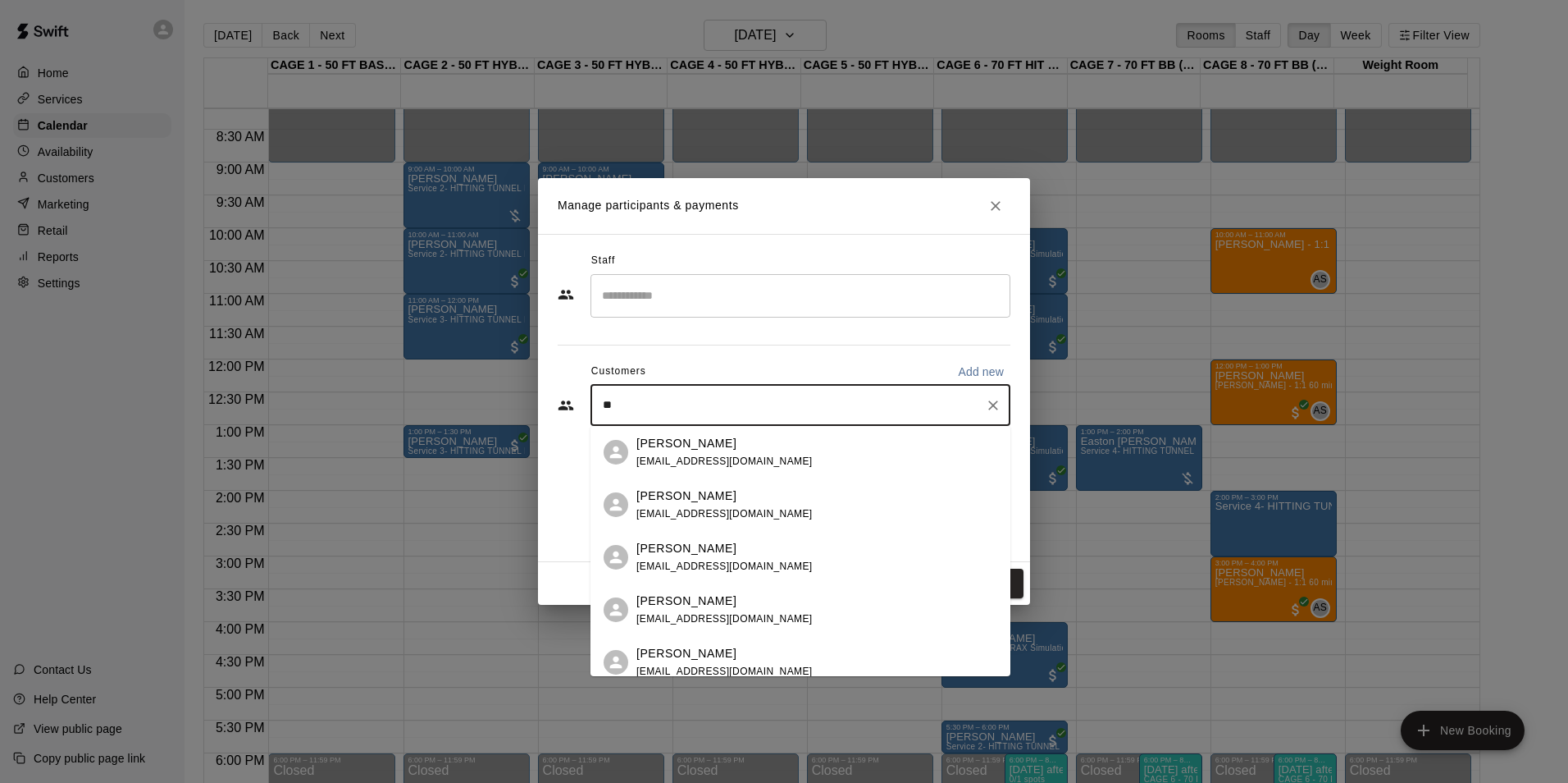
type input "*"
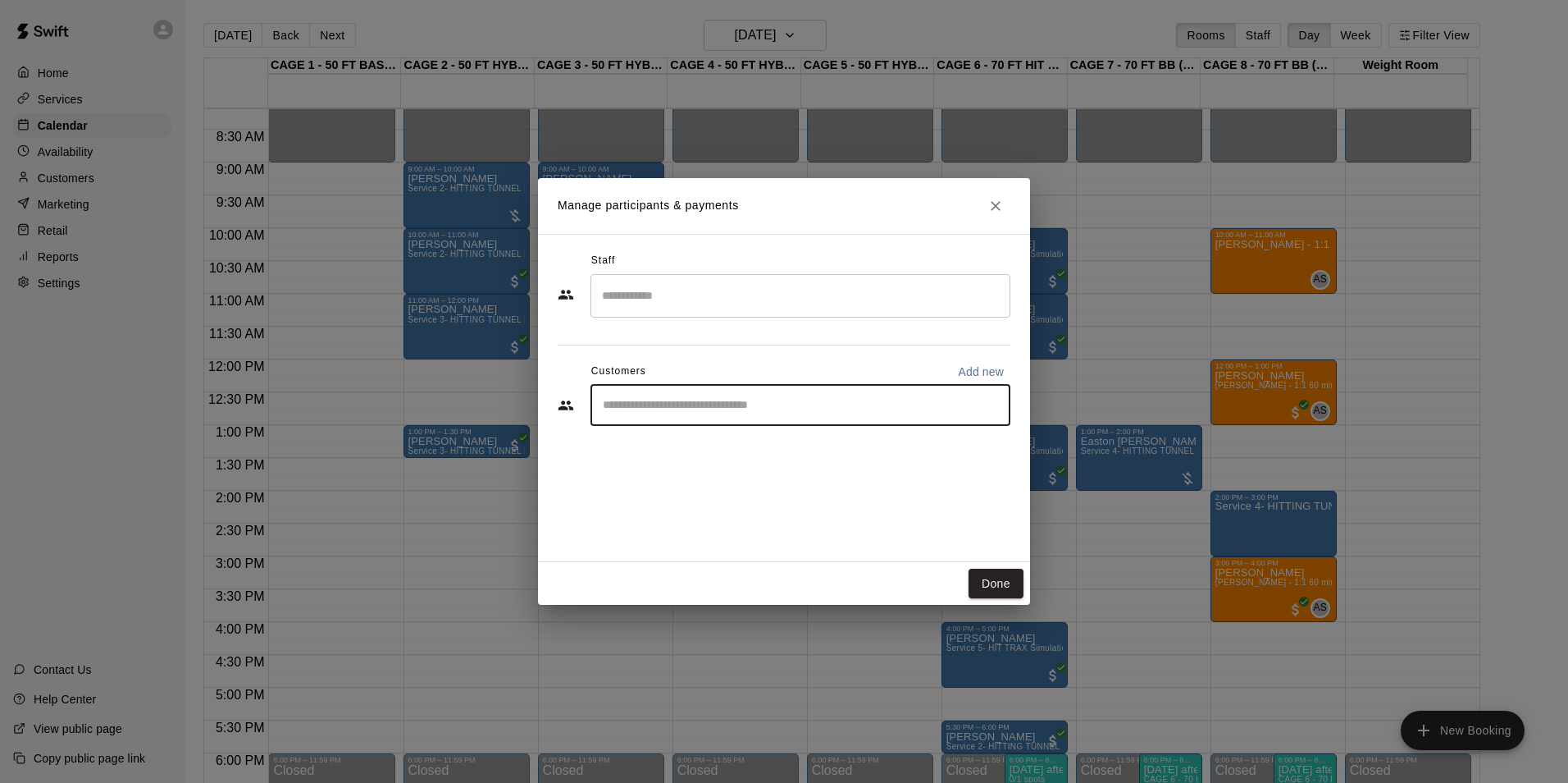
click at [695, 397] on input "Start typing to search customers..." at bounding box center [800, 405] width 405 height 16
click at [767, 402] on input "Start typing to search customers..." at bounding box center [800, 405] width 405 height 16
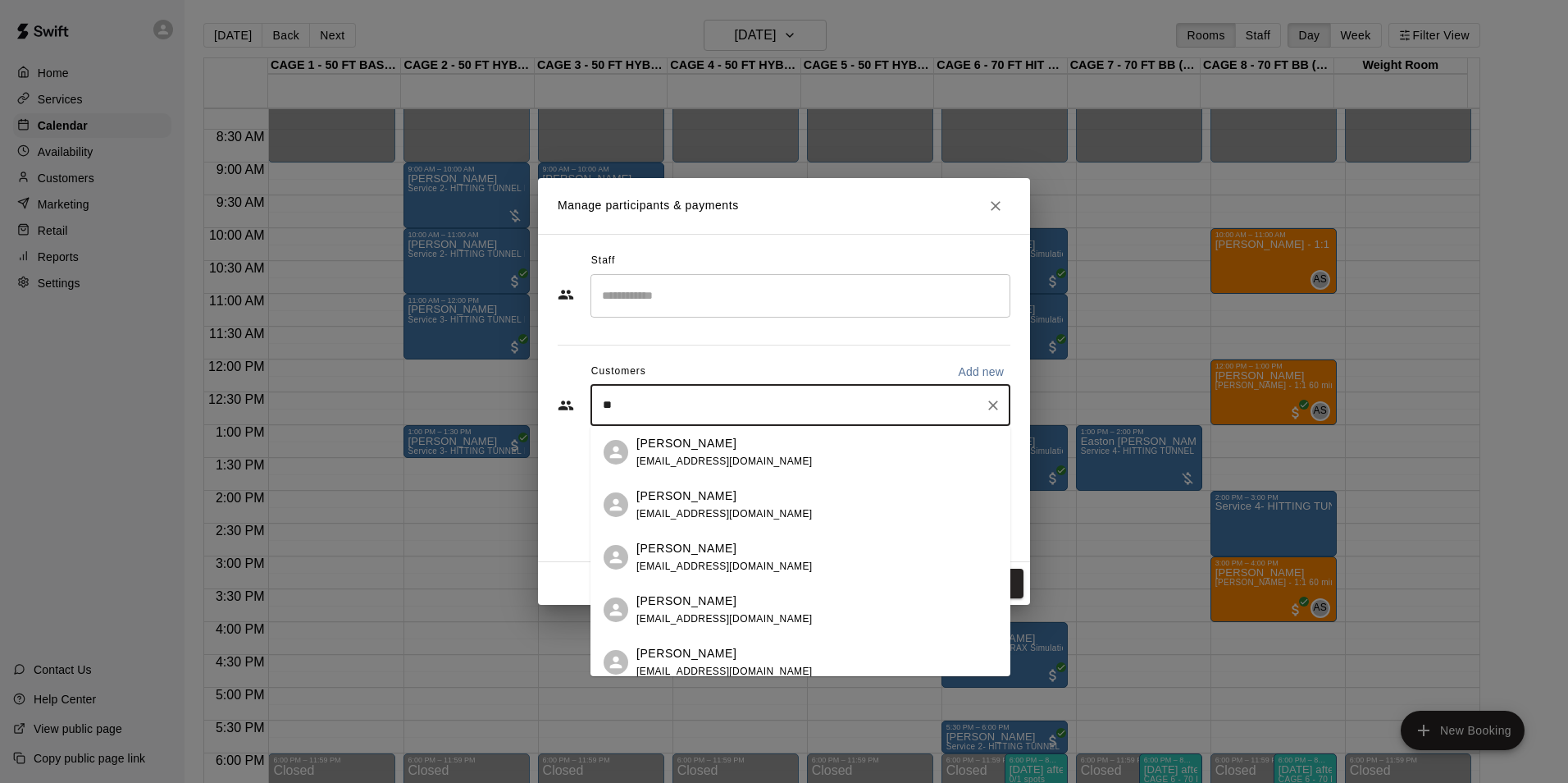
type input "*"
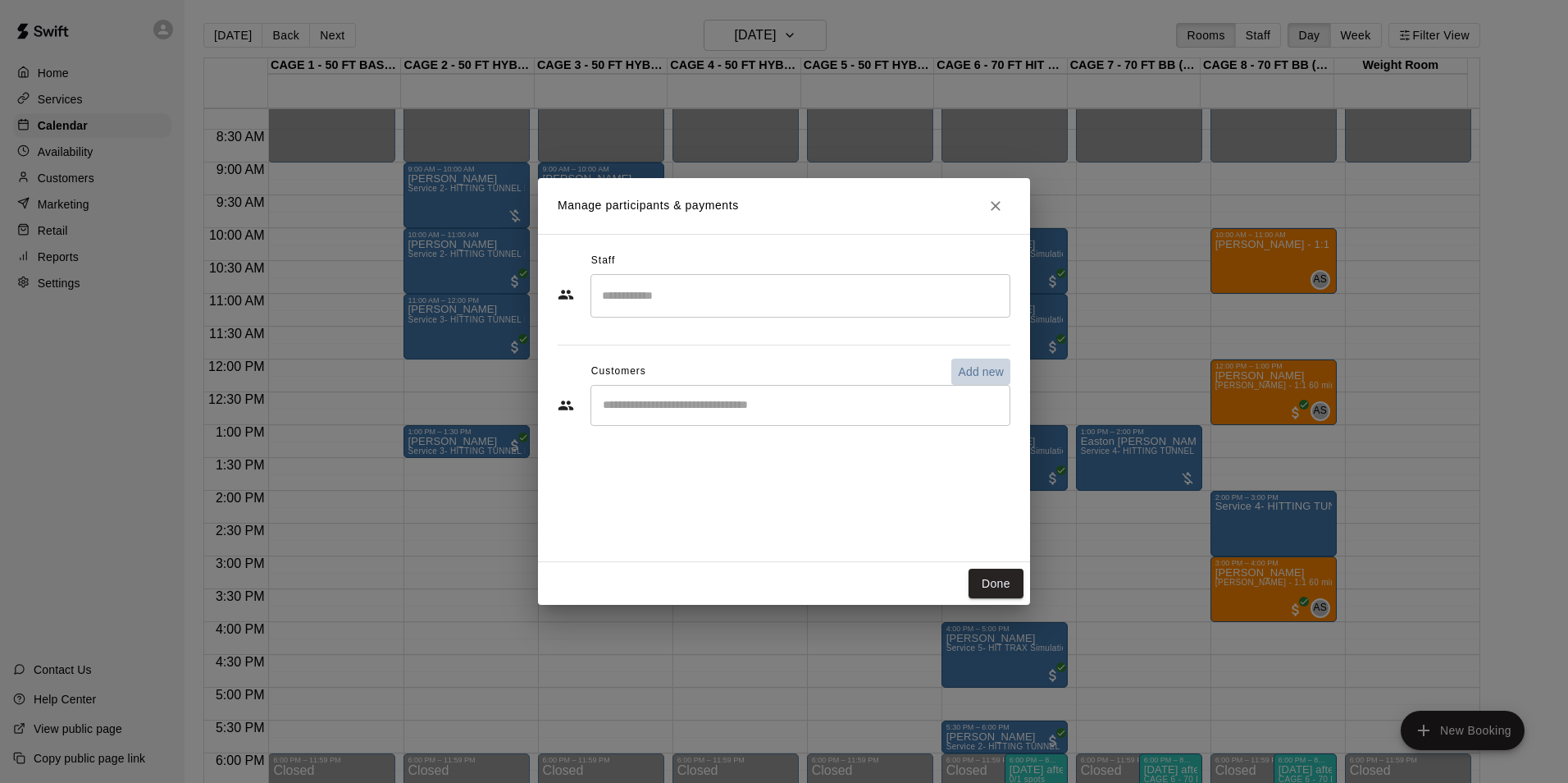
click at [987, 371] on p "Add new" at bounding box center [981, 371] width 46 height 16
select select "**"
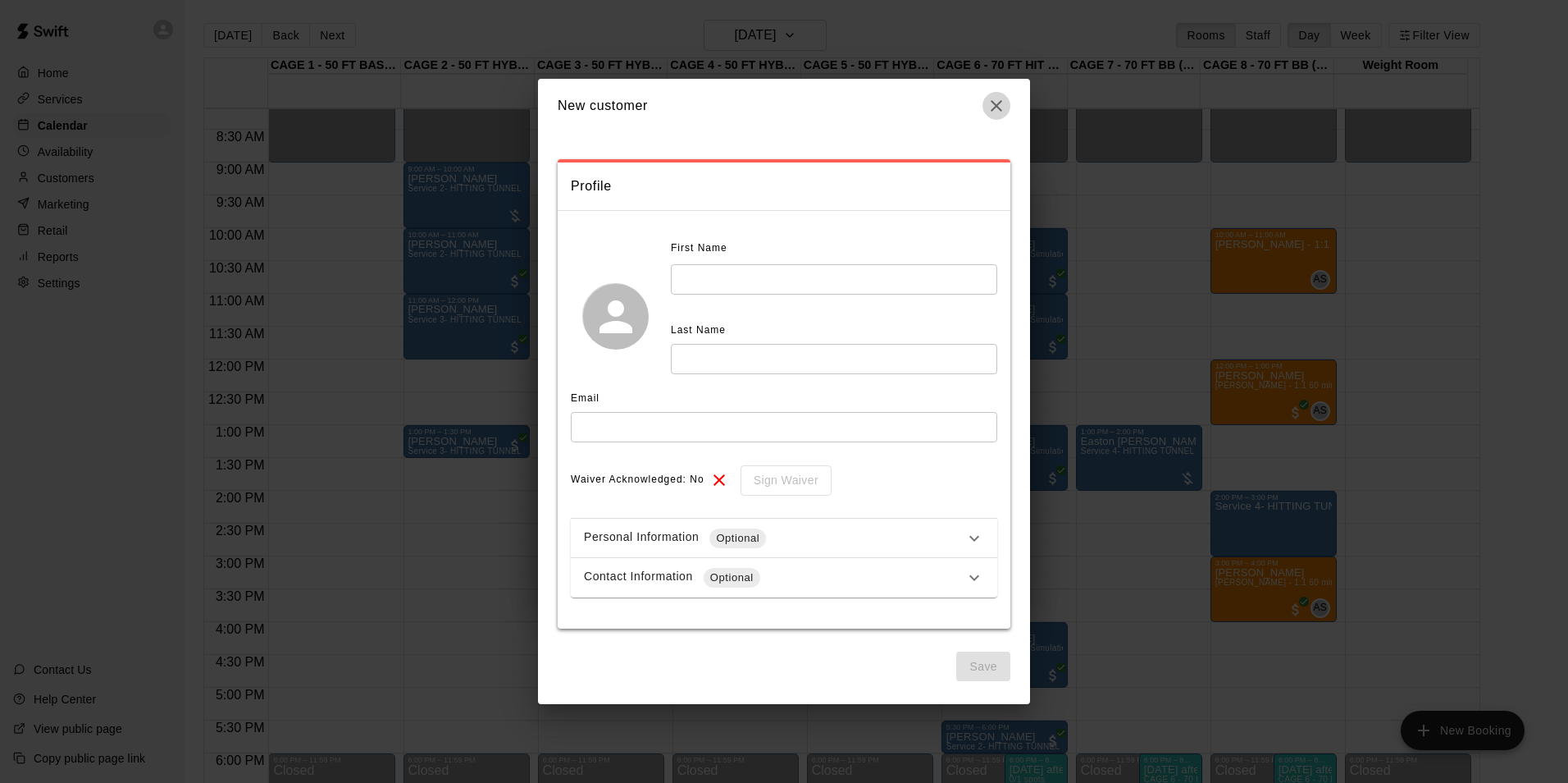
click at [990, 102] on icon "button" at bounding box center [996, 105] width 20 height 20
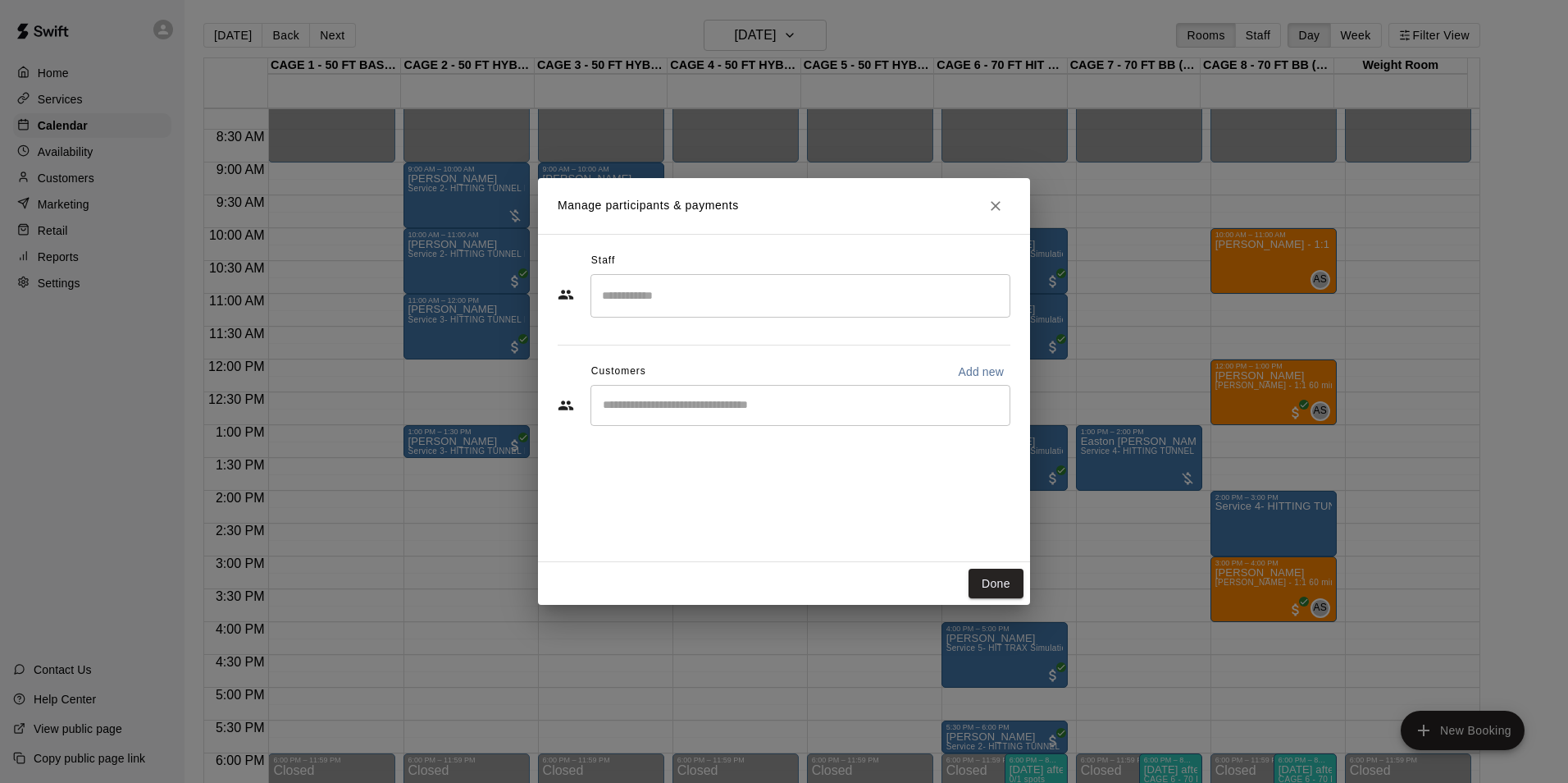
click at [976, 372] on p "Add new" at bounding box center [981, 371] width 46 height 16
select select "**"
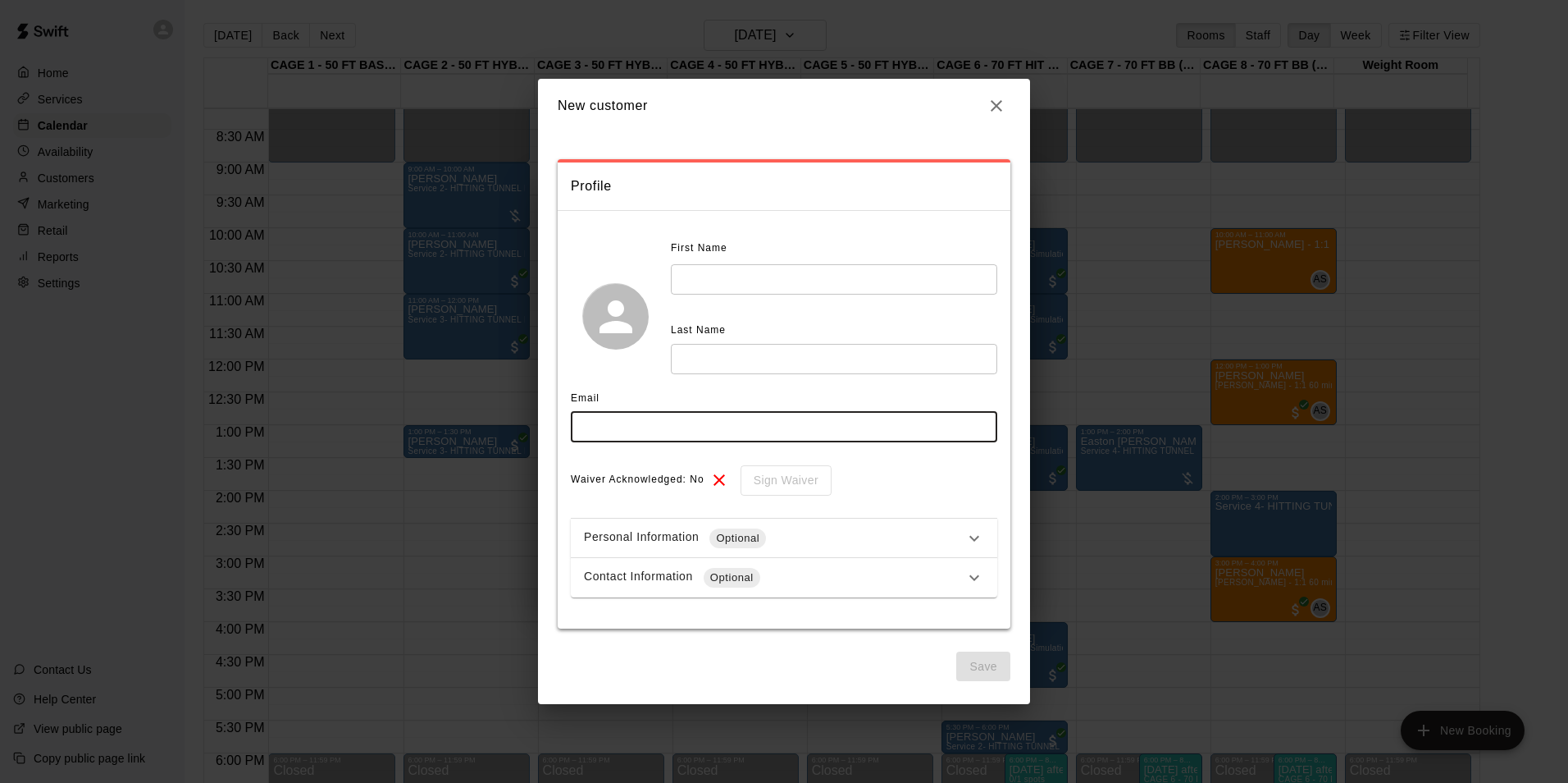
click at [663, 422] on input "text" at bounding box center [784, 427] width 426 height 30
click at [987, 98] on icon "button" at bounding box center [996, 105] width 20 height 20
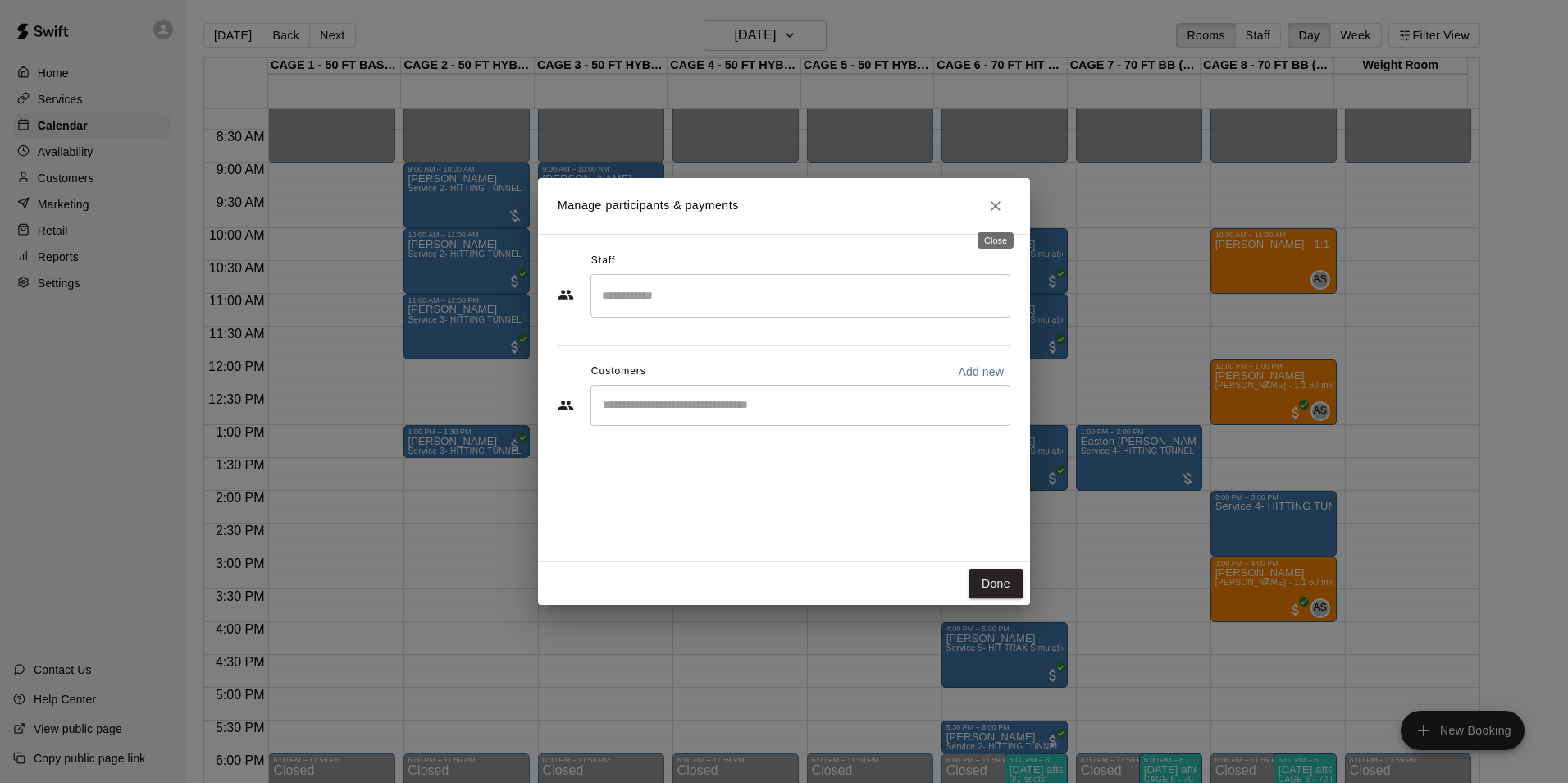
click at [993, 213] on icon "Close" at bounding box center [995, 206] width 16 height 16
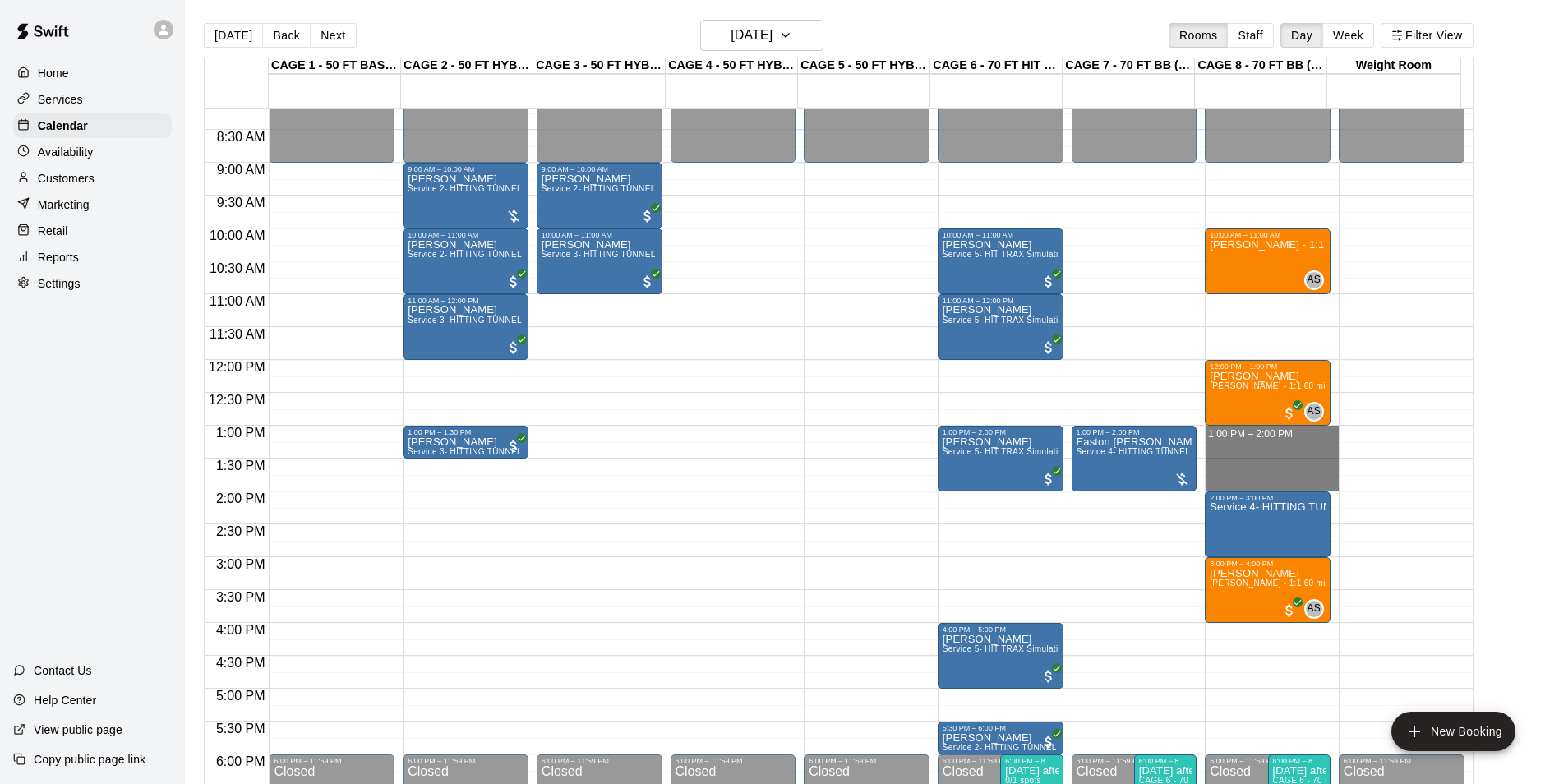
drag, startPoint x: 1212, startPoint y: 430, endPoint x: 1223, endPoint y: 485, distance: 56.1
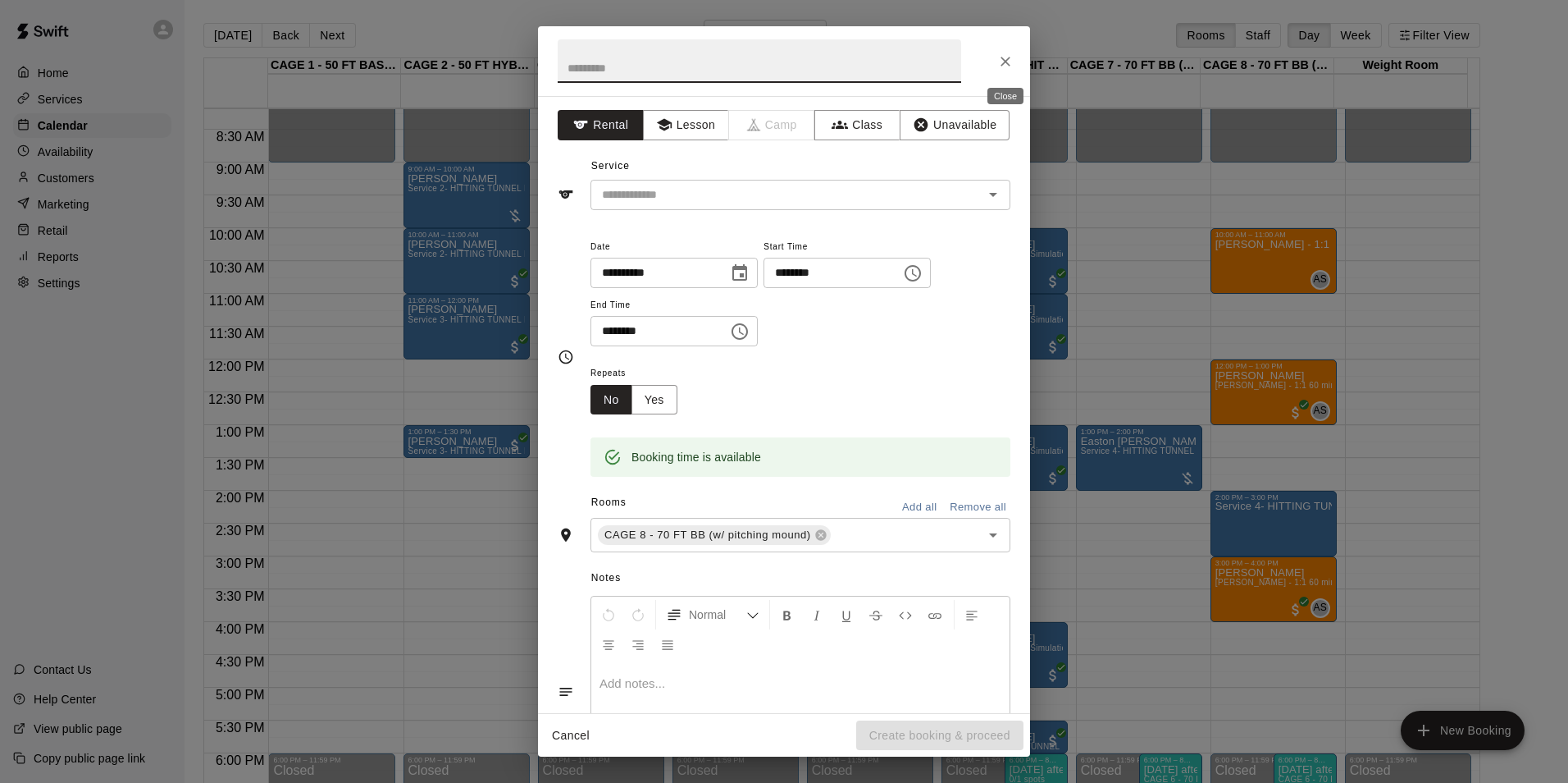
click at [1005, 60] on icon "Close" at bounding box center [1005, 61] width 16 height 16
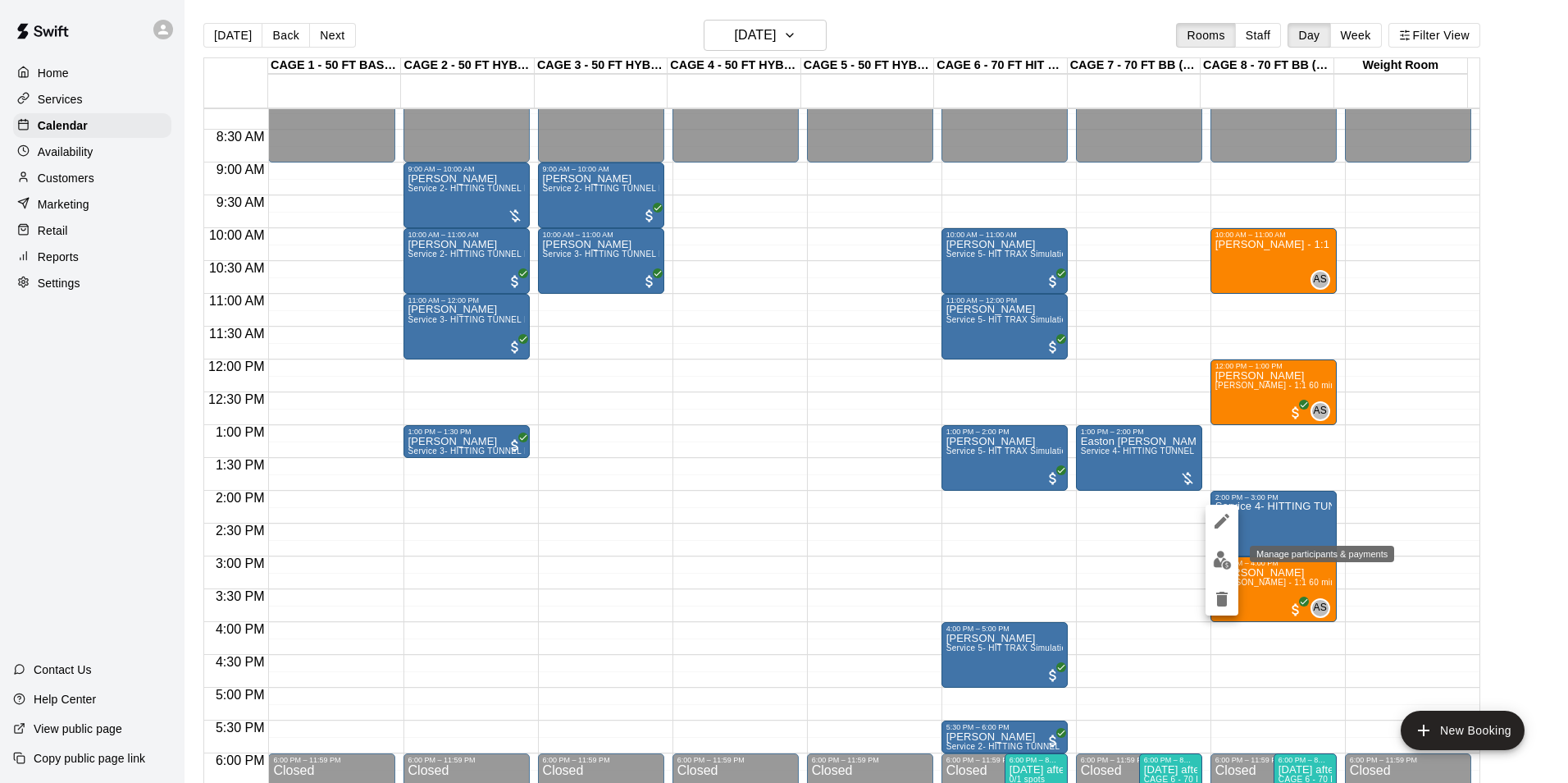
click at [1217, 549] on button "edit" at bounding box center [1222, 559] width 33 height 32
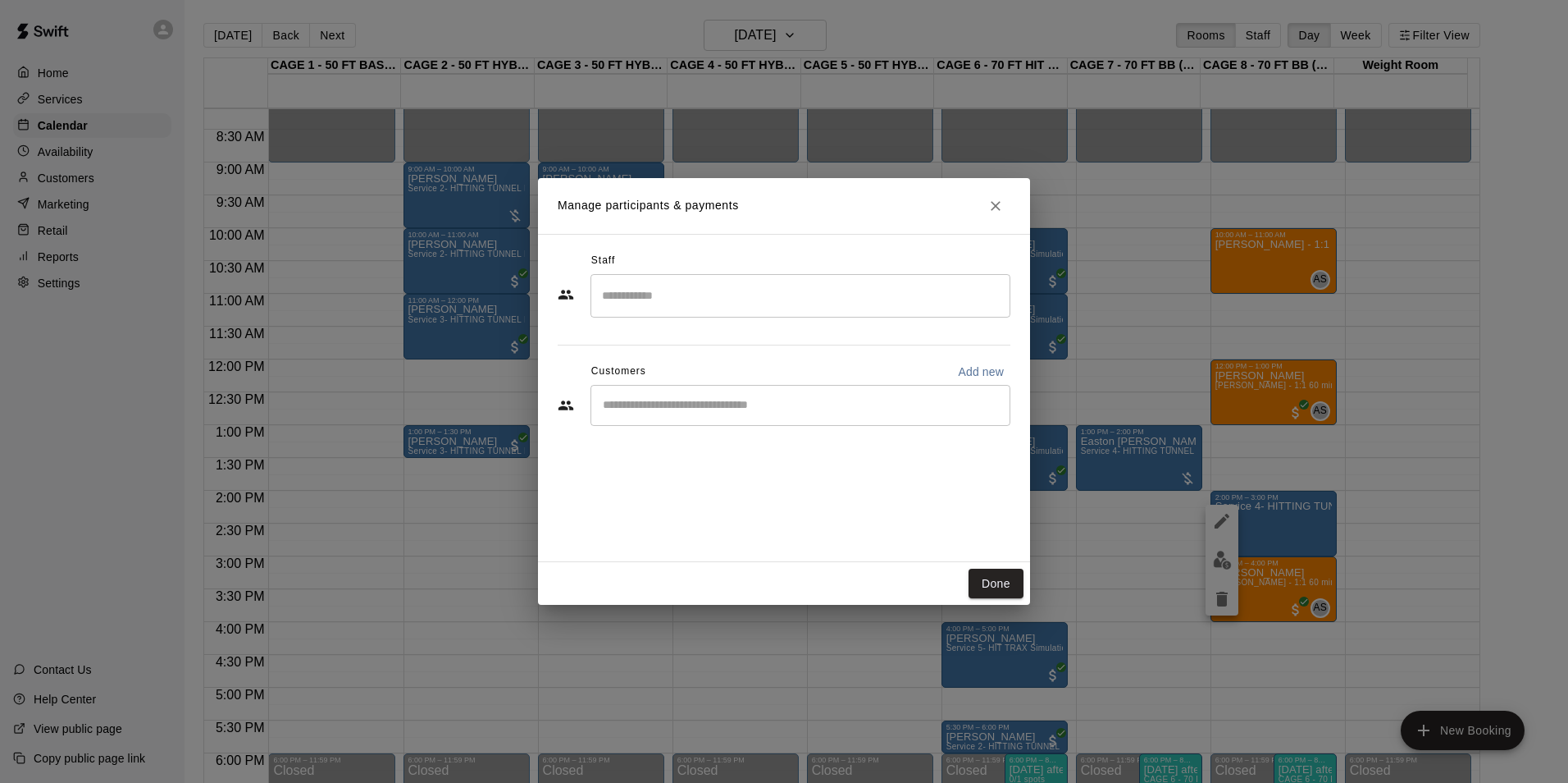
click at [690, 398] on input "Start typing to search customers..." at bounding box center [800, 405] width 405 height 16
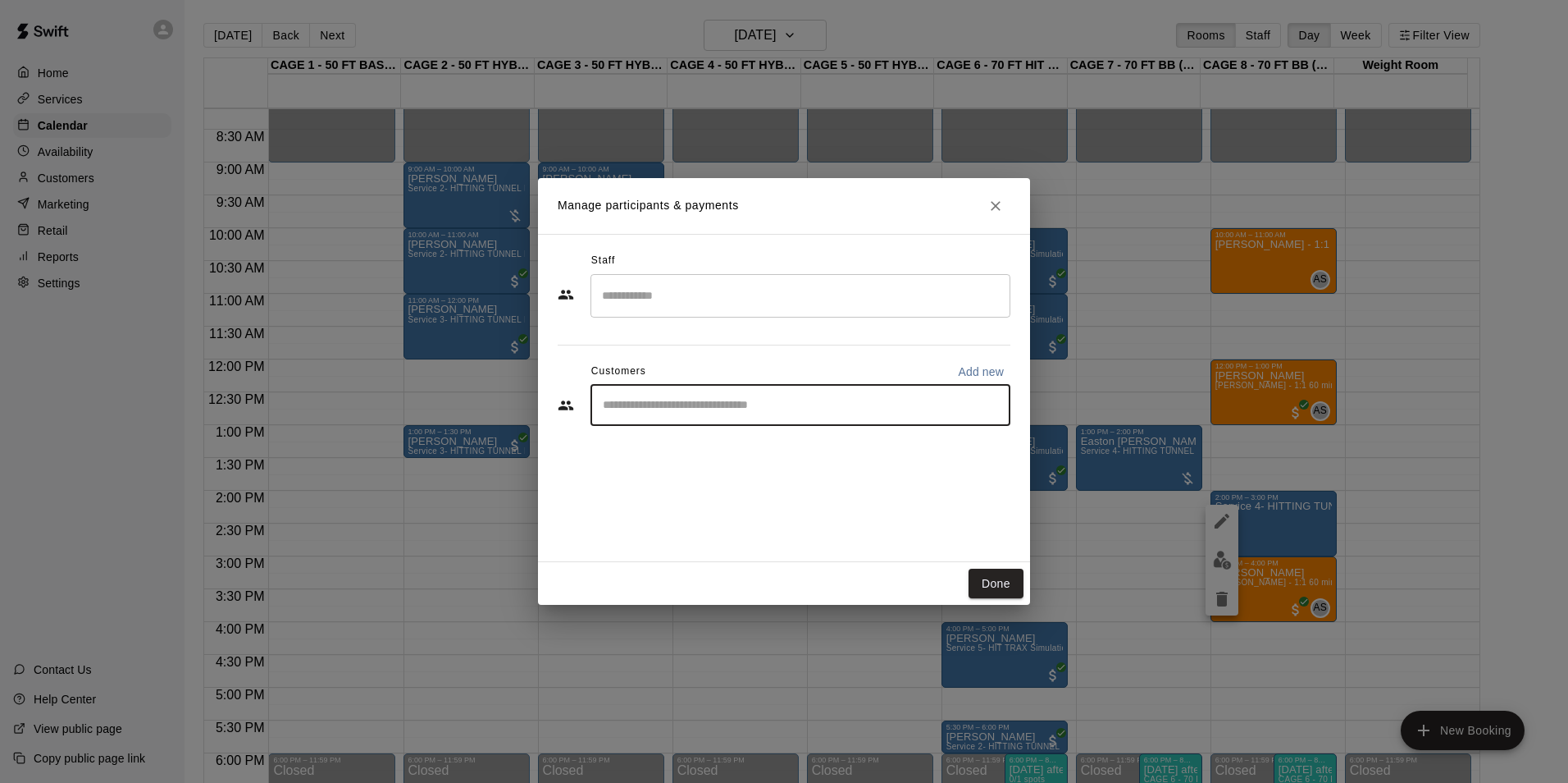
click at [849, 396] on div "​" at bounding box center [801, 405] width 420 height 41
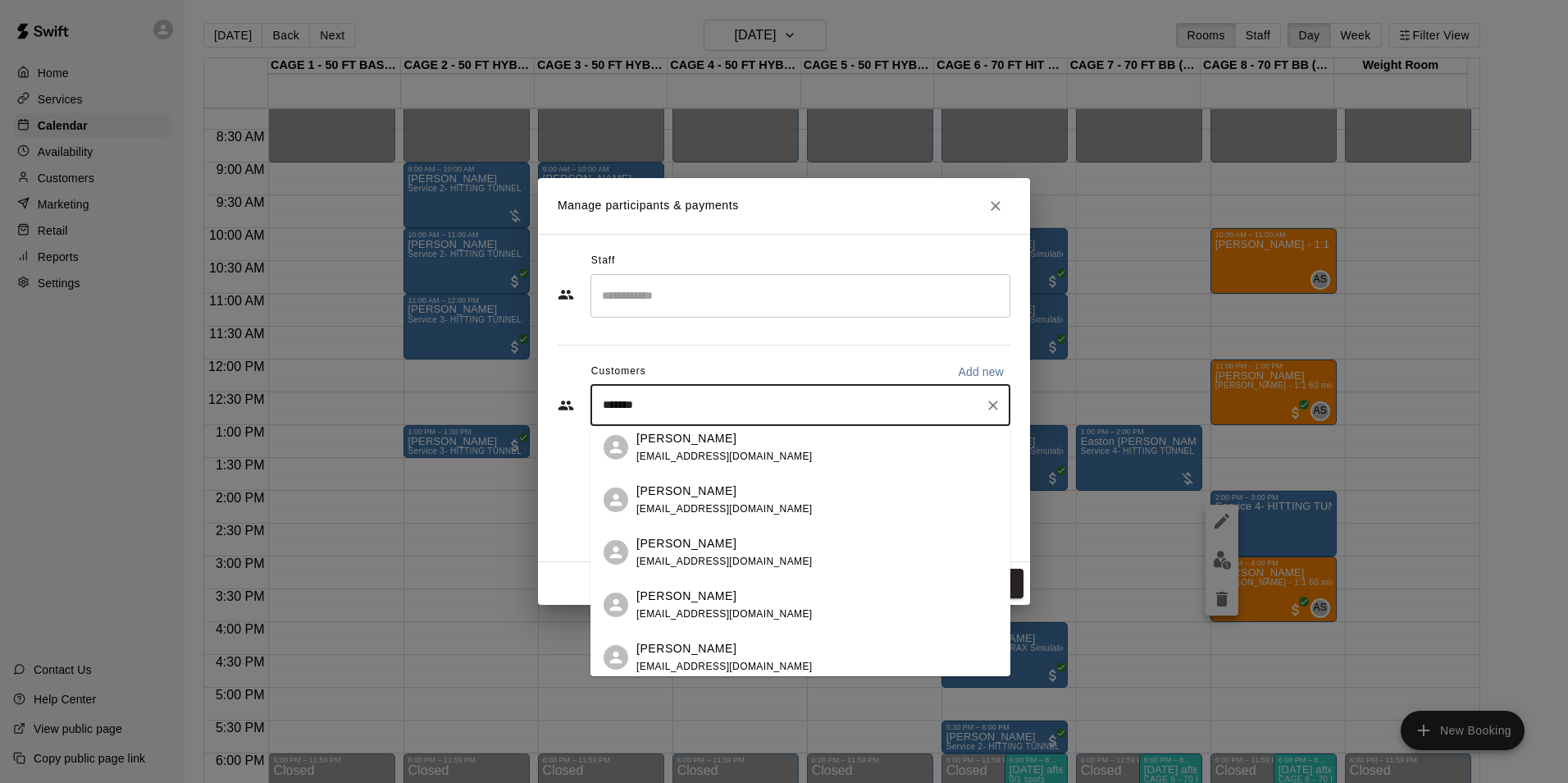
scroll to position [0, 0]
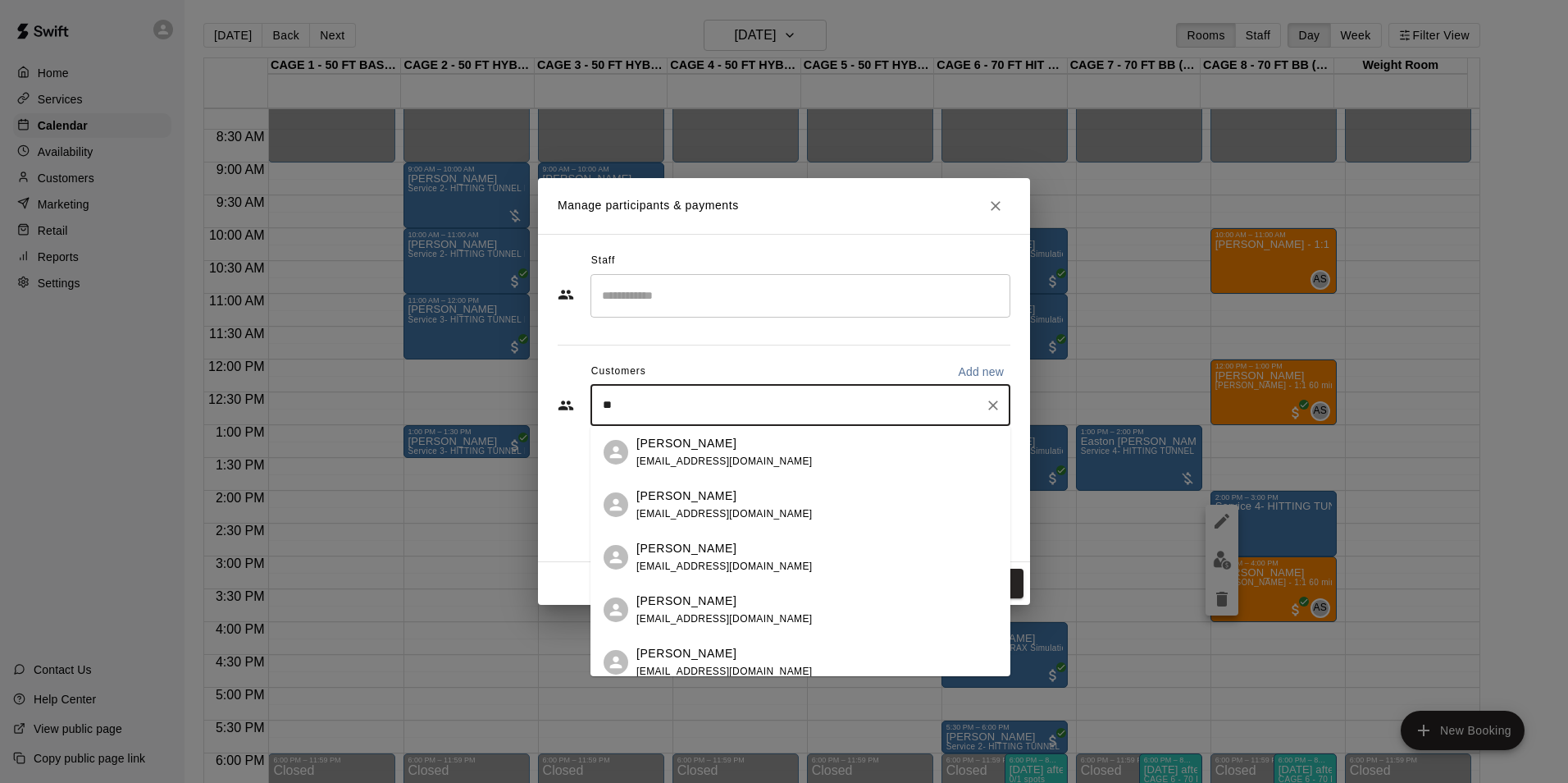
type input "*"
type input "****"
click at [990, 411] on icon "Clear" at bounding box center [993, 405] width 16 height 16
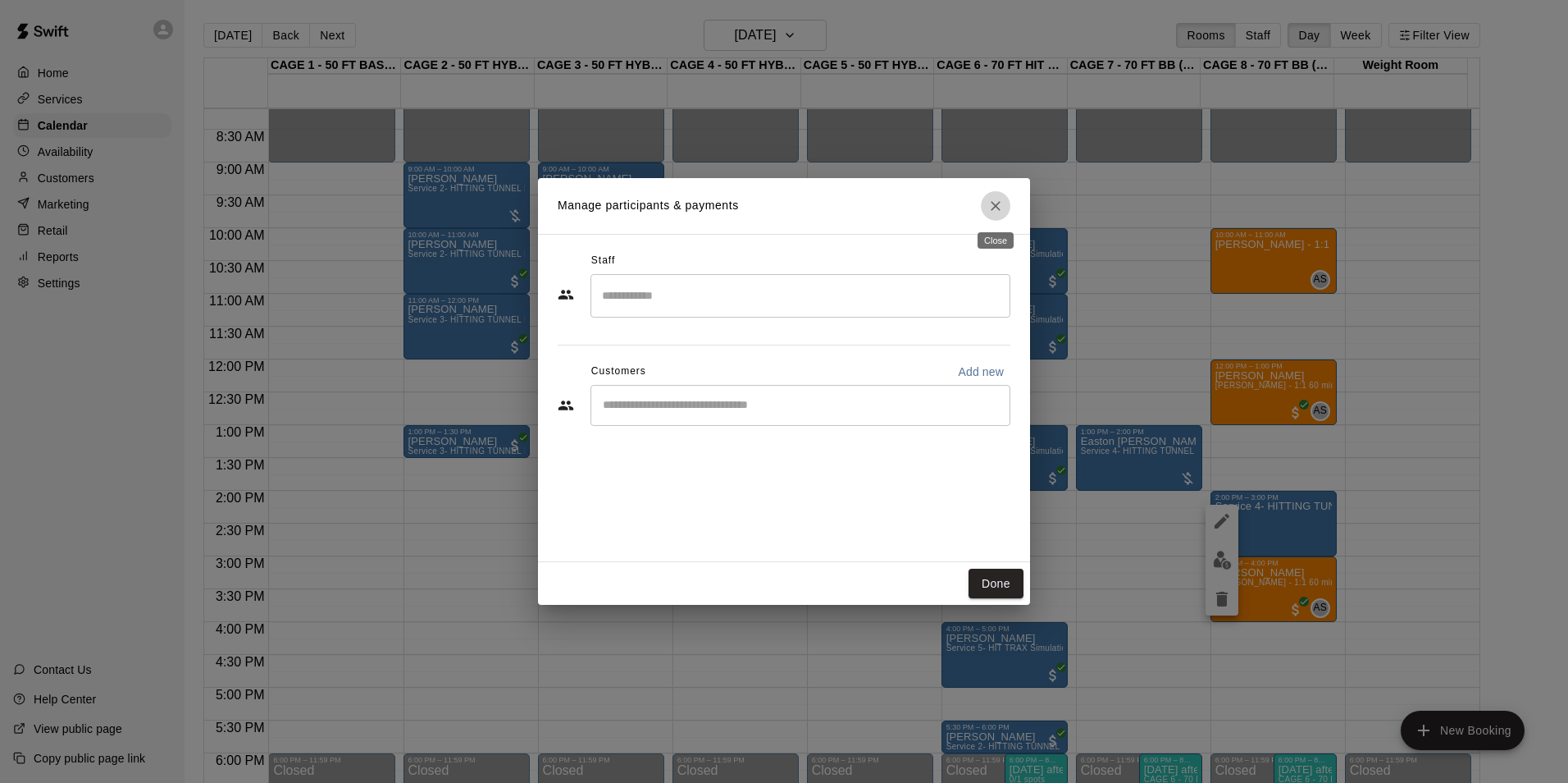
click at [987, 203] on button "Close" at bounding box center [995, 206] width 29 height 29
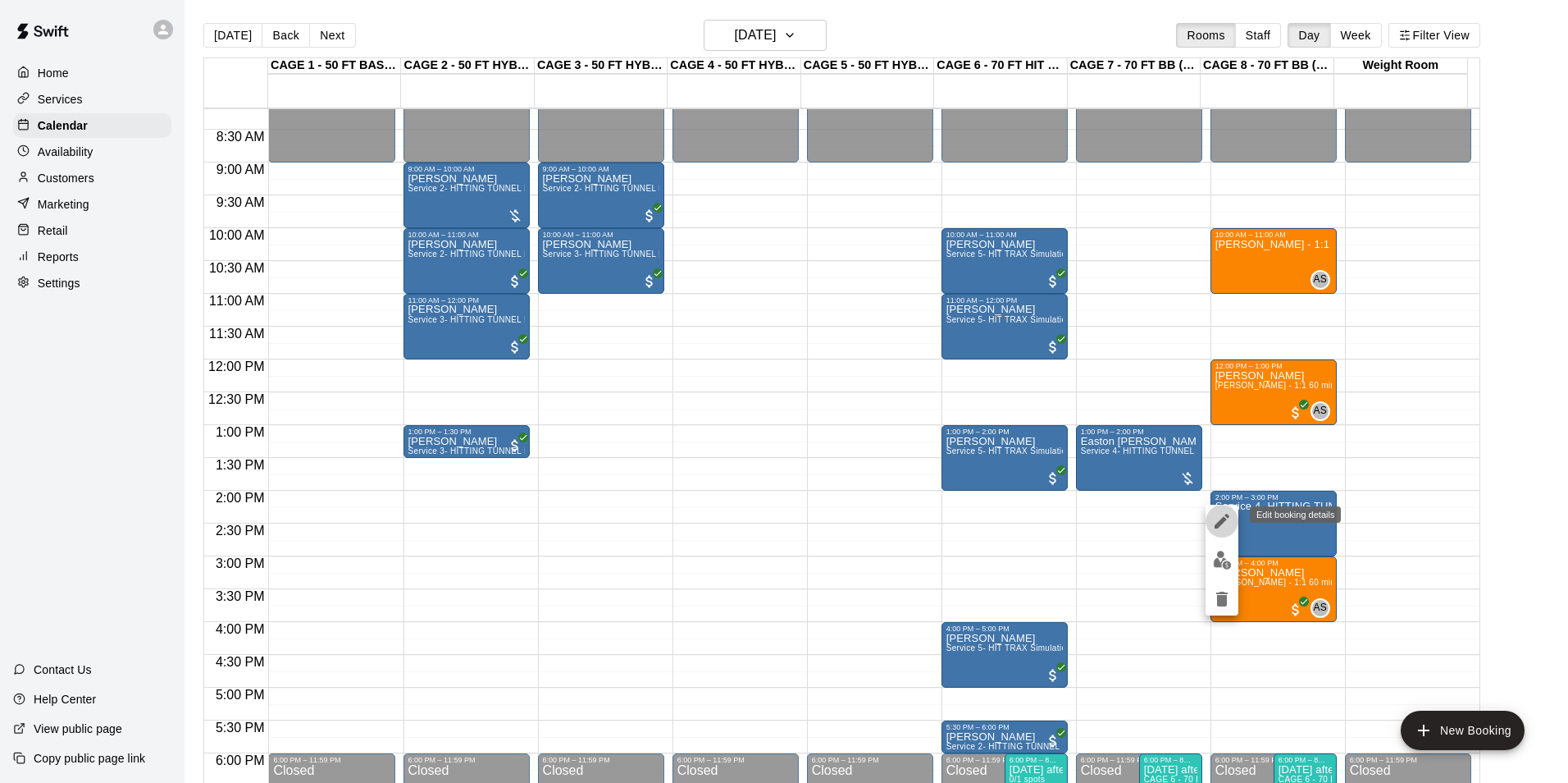
click at [1222, 520] on icon "edit" at bounding box center [1221, 521] width 15 height 15
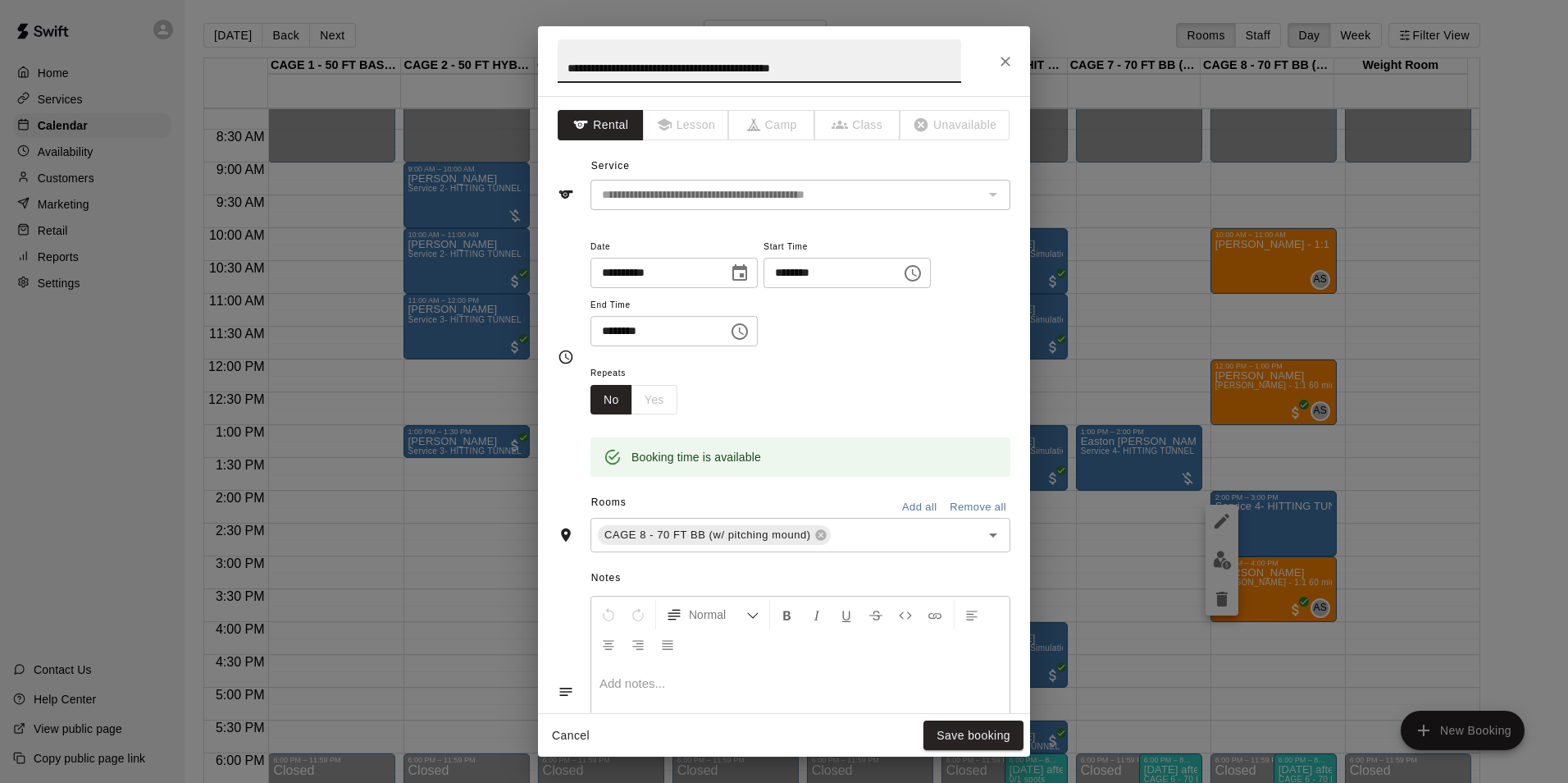
drag, startPoint x: 857, startPoint y: 69, endPoint x: 427, endPoint y: 78, distance: 430.1
click at [427, 78] on div "**********" at bounding box center [784, 392] width 1568 height 783
type input "****"
click at [960, 739] on button "Save booking" at bounding box center [973, 735] width 100 height 30
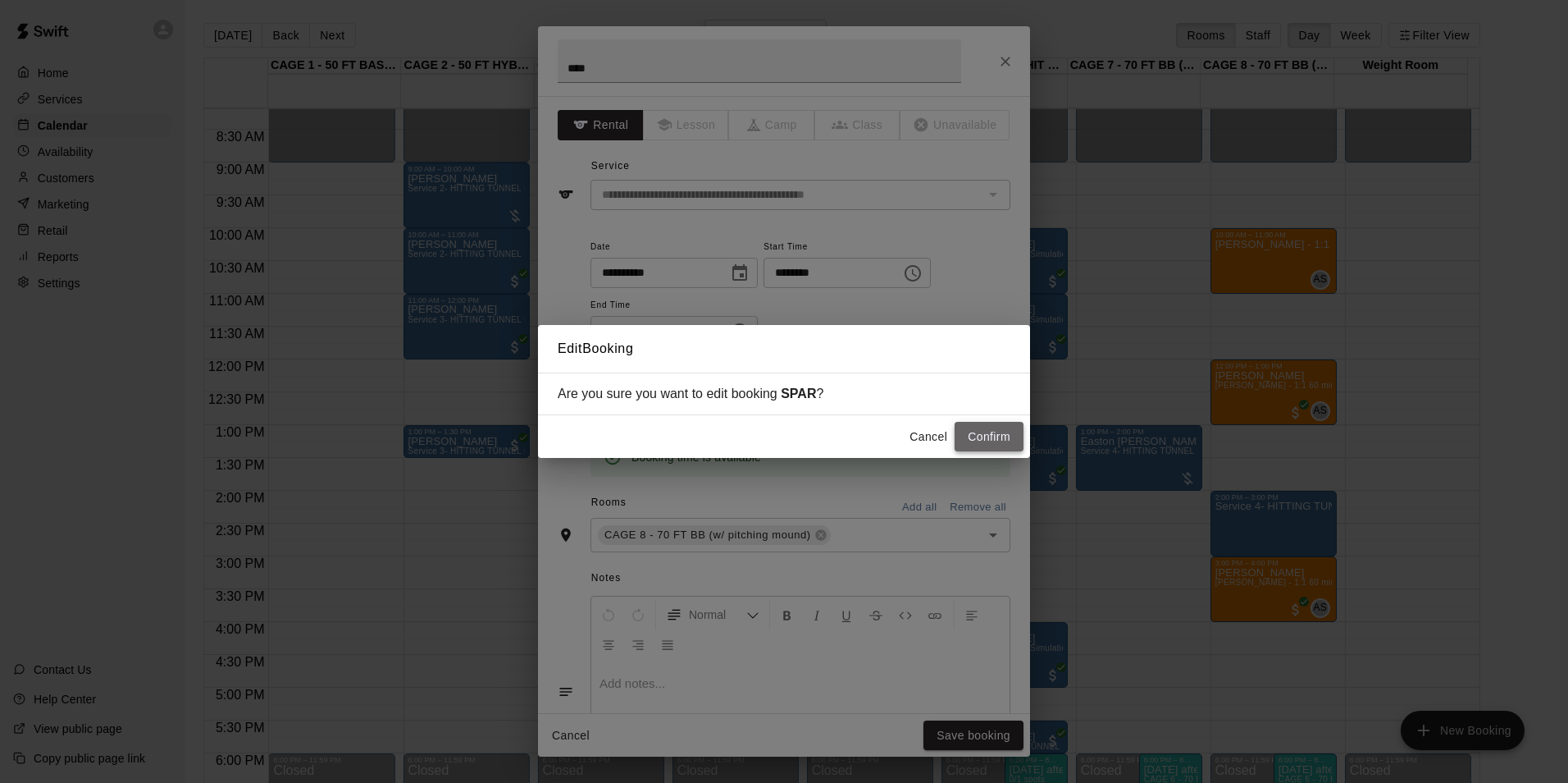
click at [971, 429] on button "Confirm" at bounding box center [989, 436] width 69 height 30
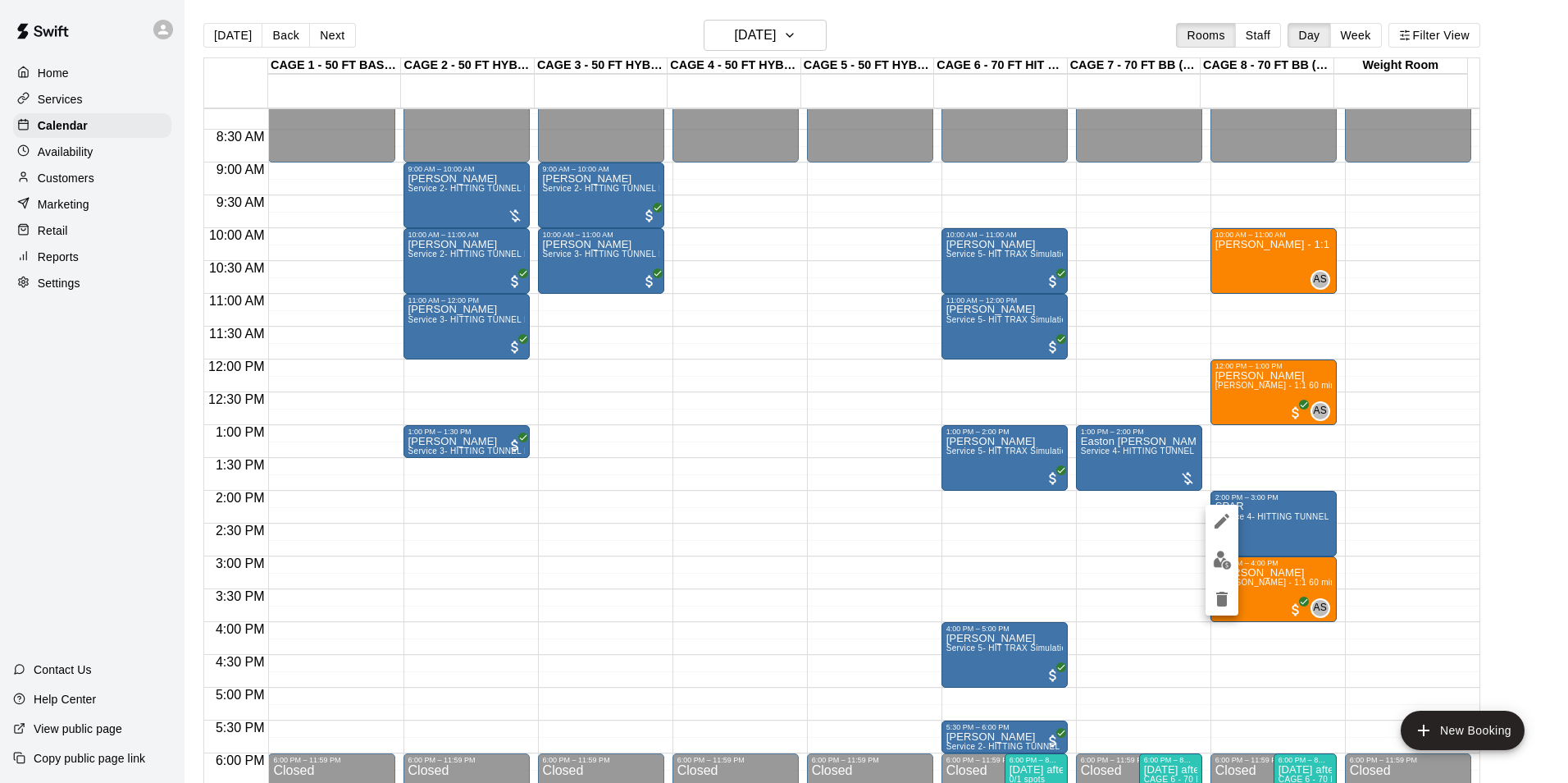
click at [1295, 522] on div at bounding box center [784, 392] width 1568 height 783
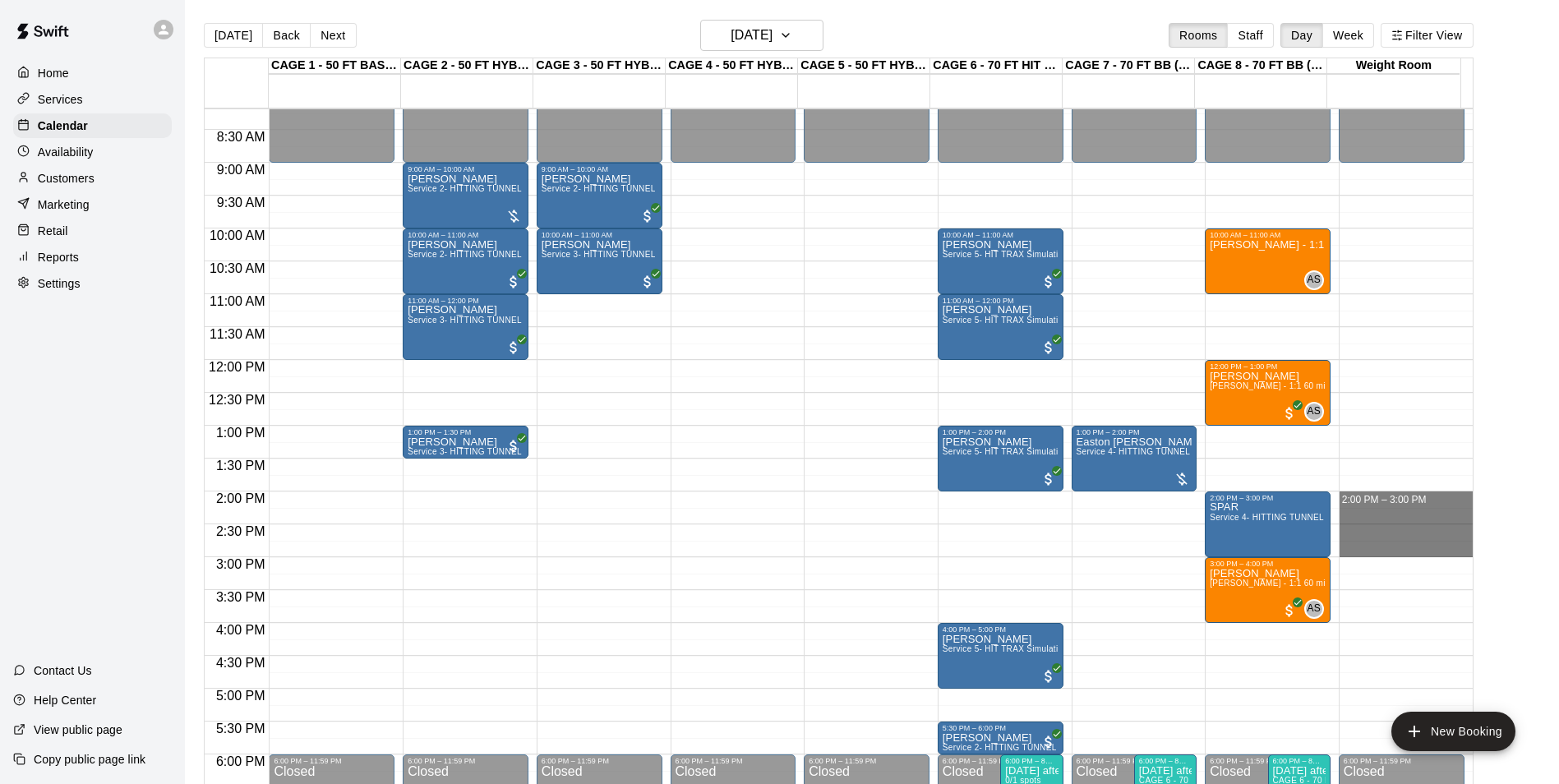
drag, startPoint x: 1346, startPoint y: 493, endPoint x: 1351, endPoint y: 556, distance: 63.2
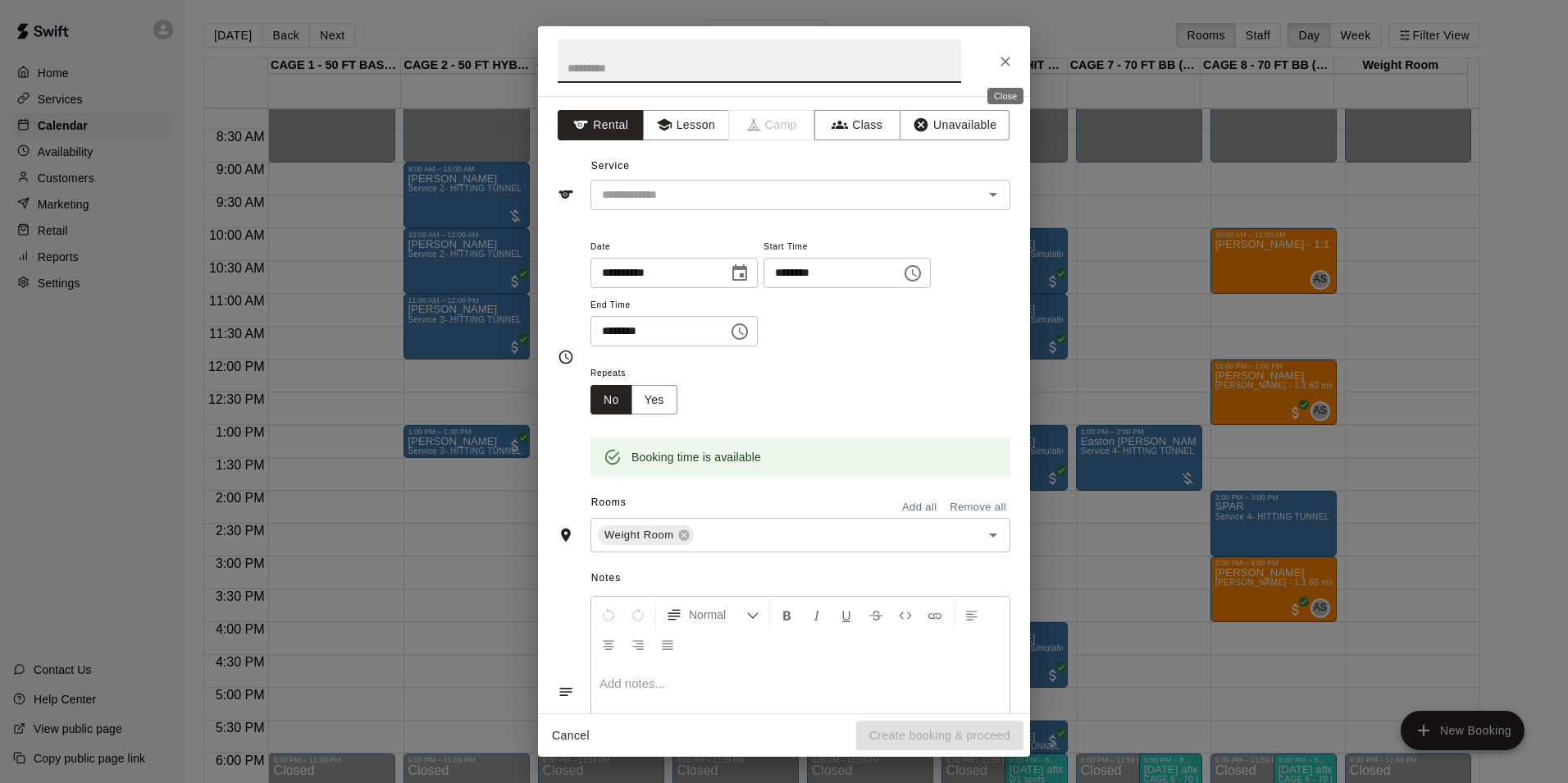
drag, startPoint x: 1000, startPoint y: 57, endPoint x: 1277, endPoint y: 336, distance: 393.2
click at [1001, 57] on icon "Close" at bounding box center [1005, 61] width 16 height 16
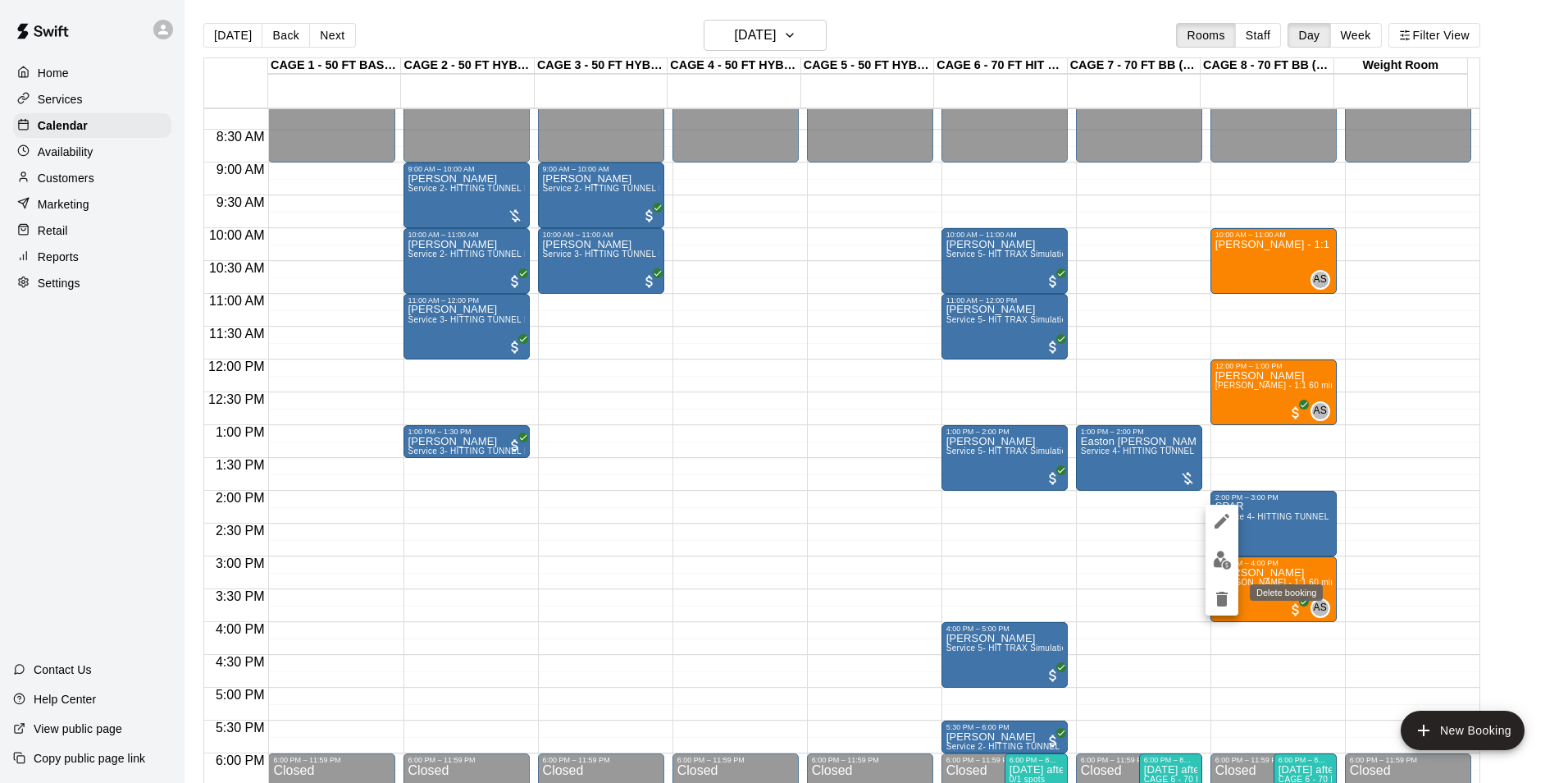
click at [1226, 594] on icon "delete" at bounding box center [1221, 598] width 11 height 15
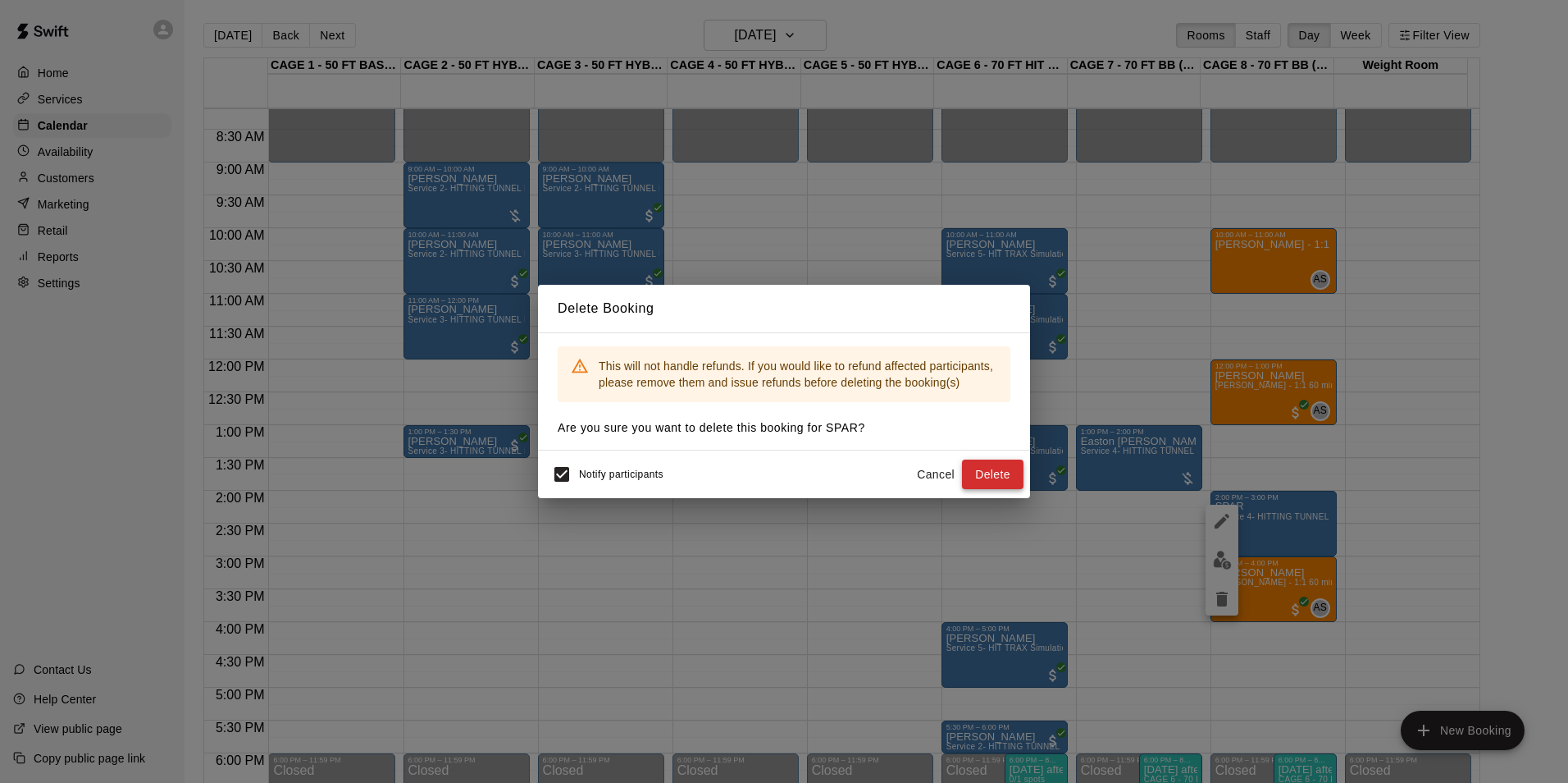
click at [1005, 475] on button "Delete" at bounding box center [993, 474] width 62 height 30
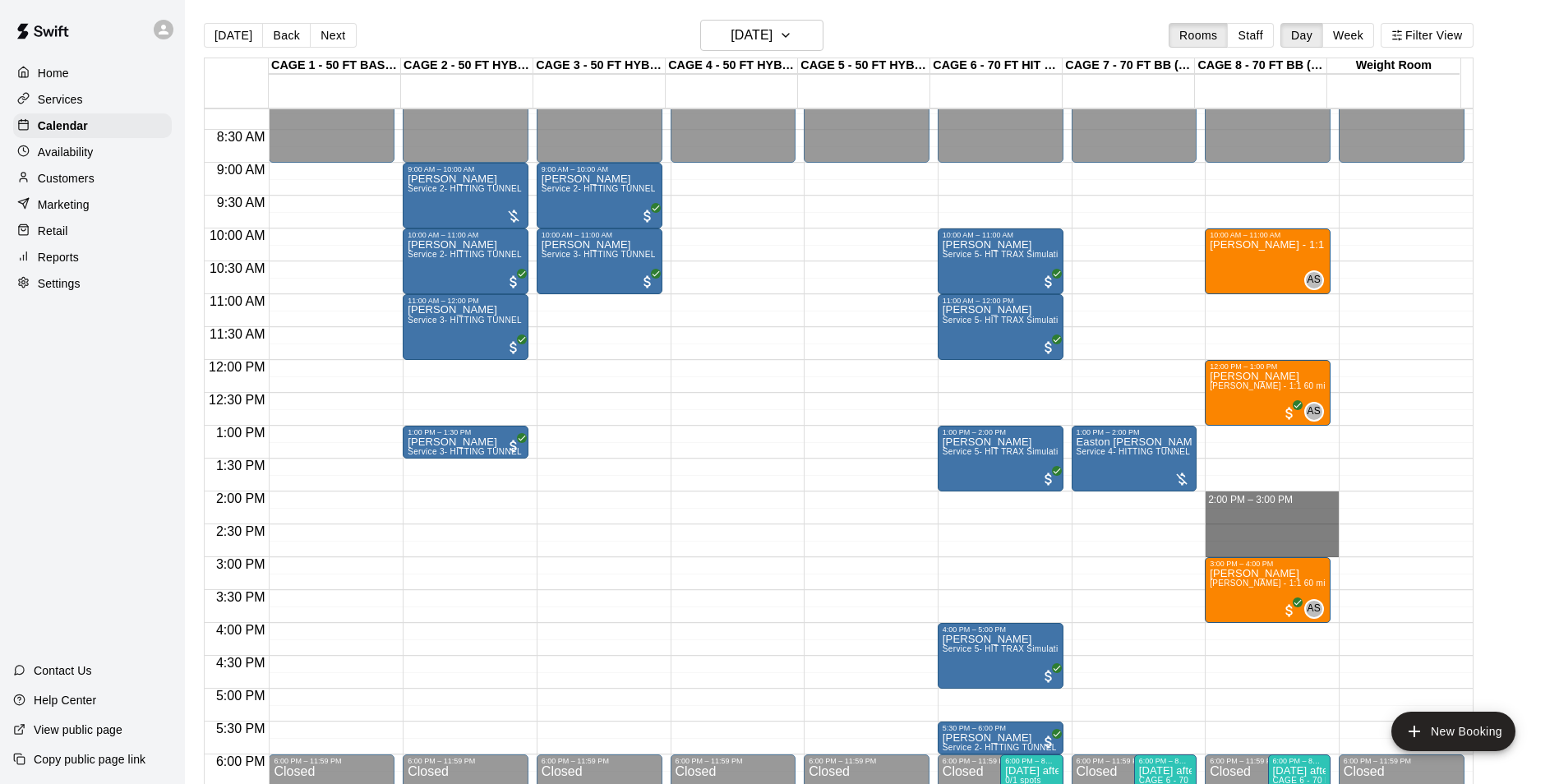
drag, startPoint x: 1205, startPoint y: 494, endPoint x: 1219, endPoint y: 549, distance: 56.8
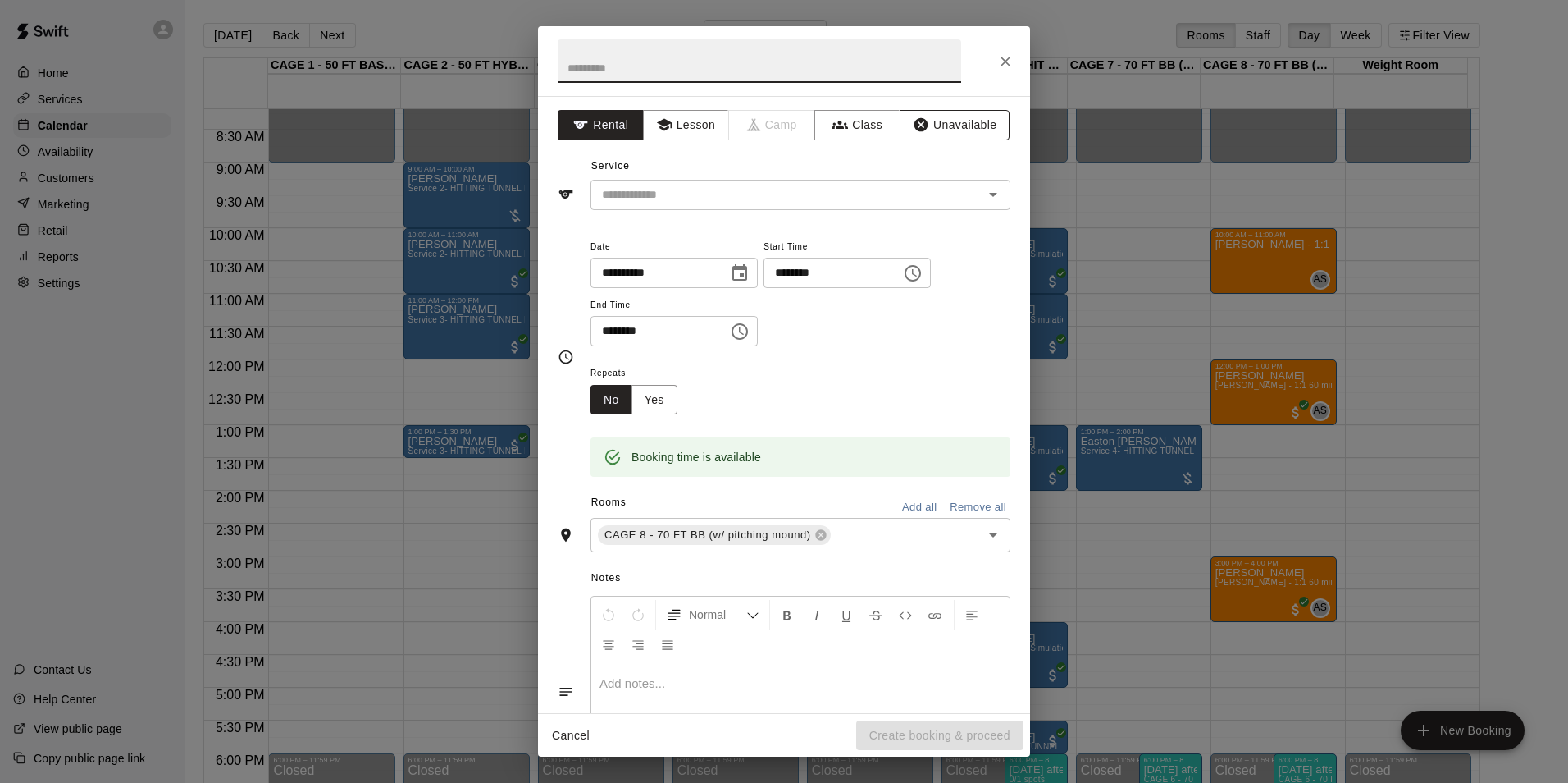
click at [950, 117] on button "Unavailable" at bounding box center [955, 124] width 110 height 30
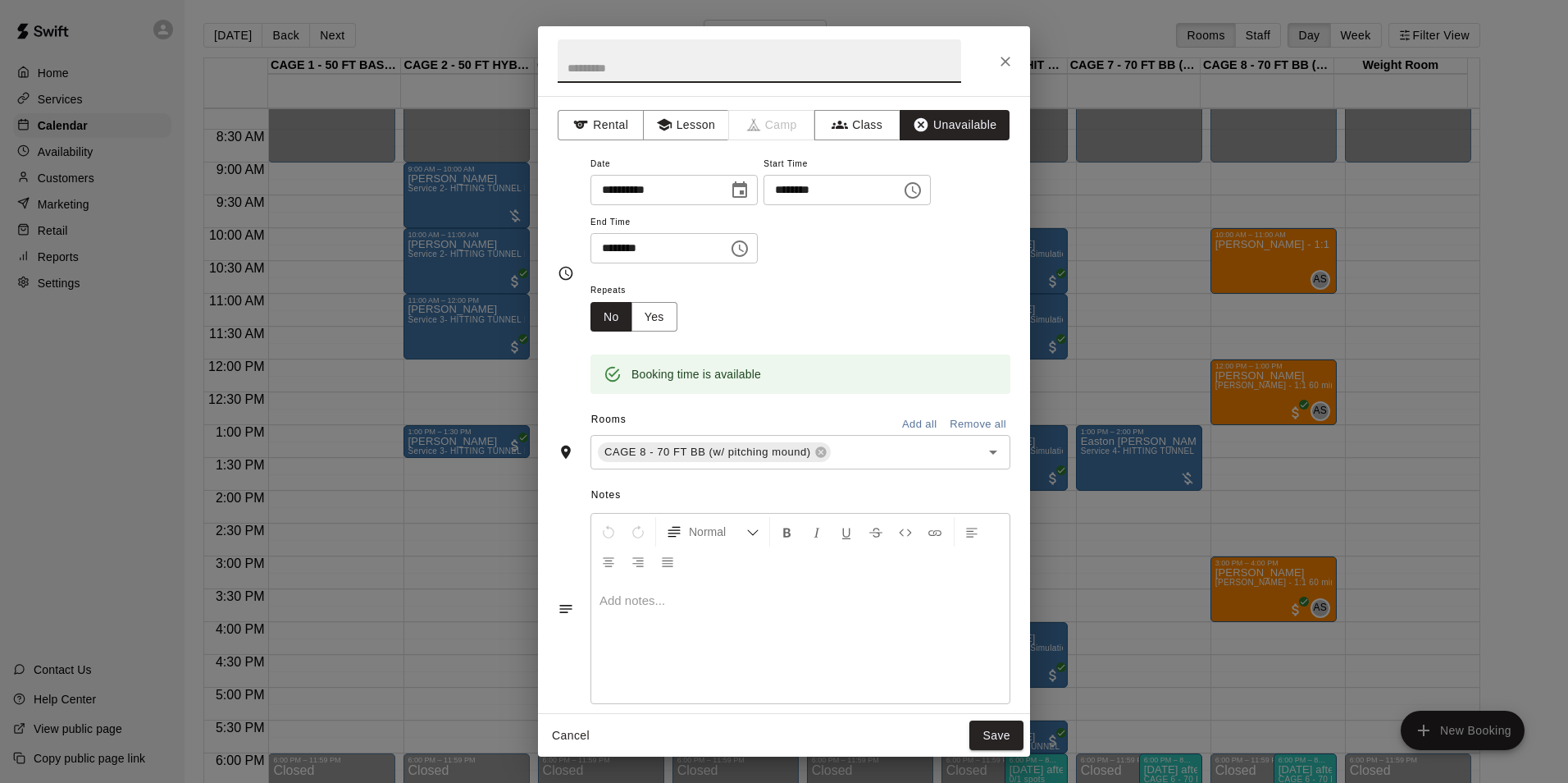
click at [623, 69] on input "text" at bounding box center [759, 61] width 403 height 44
type input "****"
click at [976, 736] on button "Save" at bounding box center [996, 735] width 54 height 30
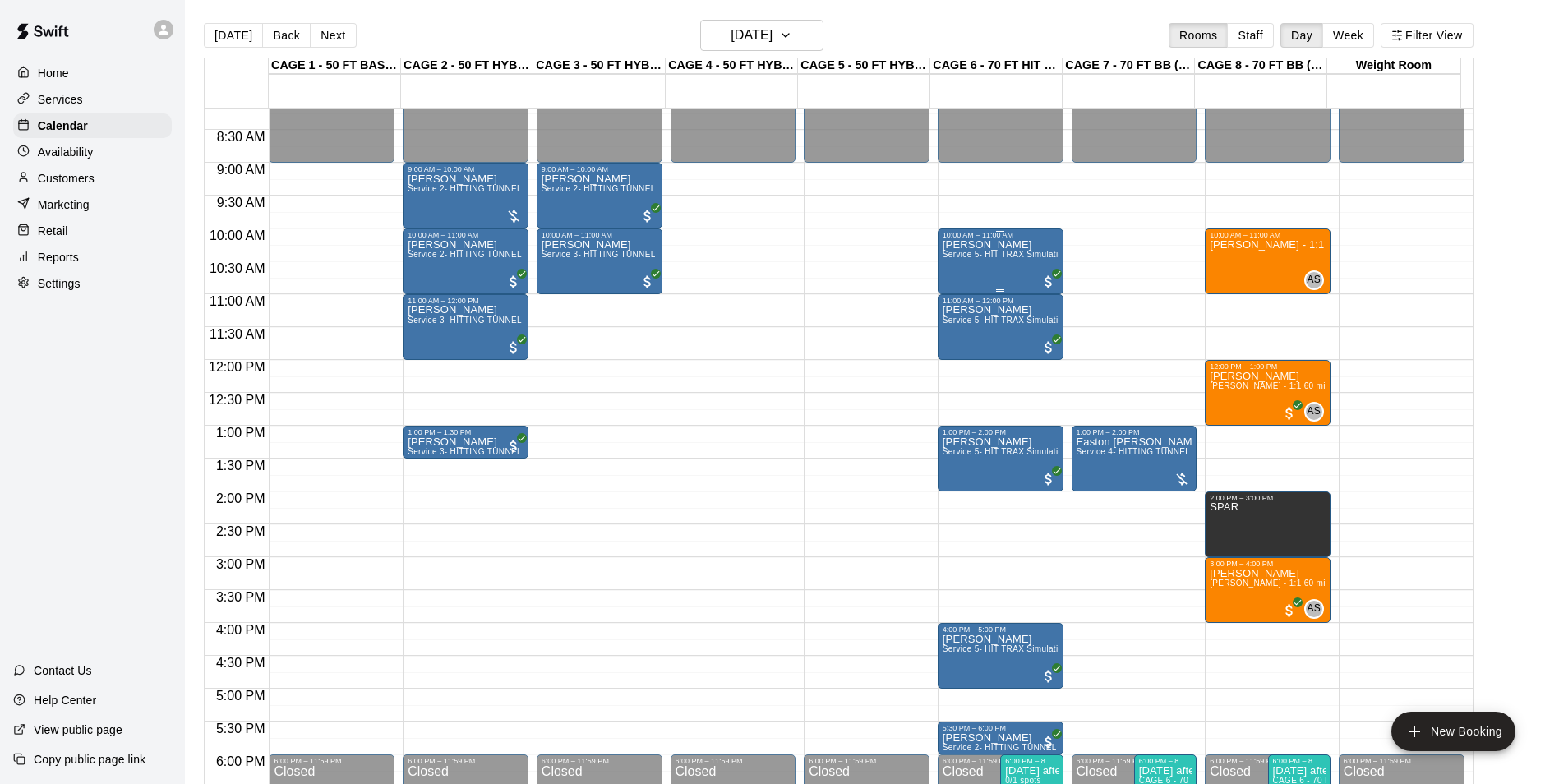
click at [230, 33] on button "[DATE]" at bounding box center [233, 35] width 59 height 25
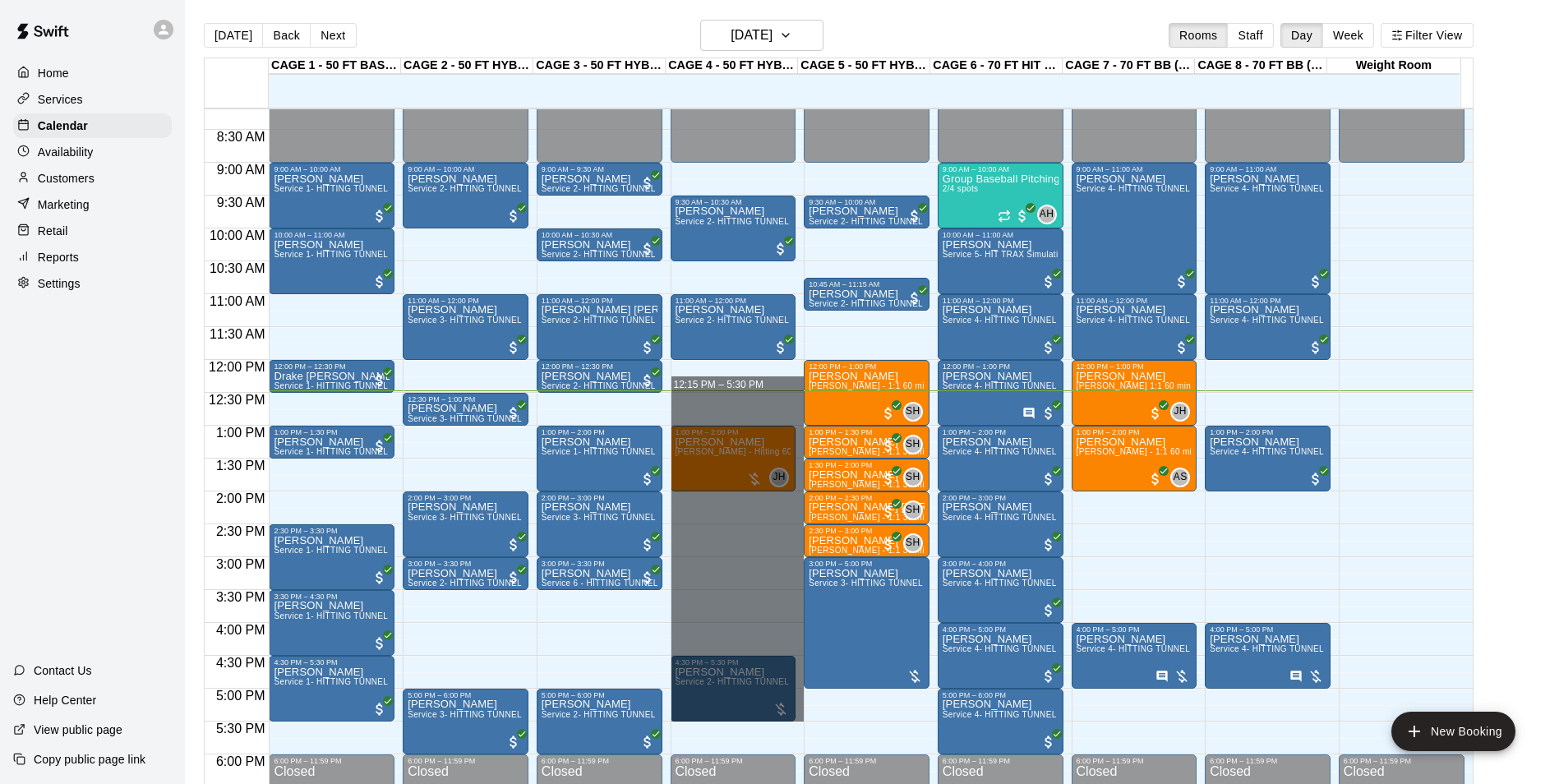
drag, startPoint x: 691, startPoint y: 393, endPoint x: 747, endPoint y: 721, distance: 332.7
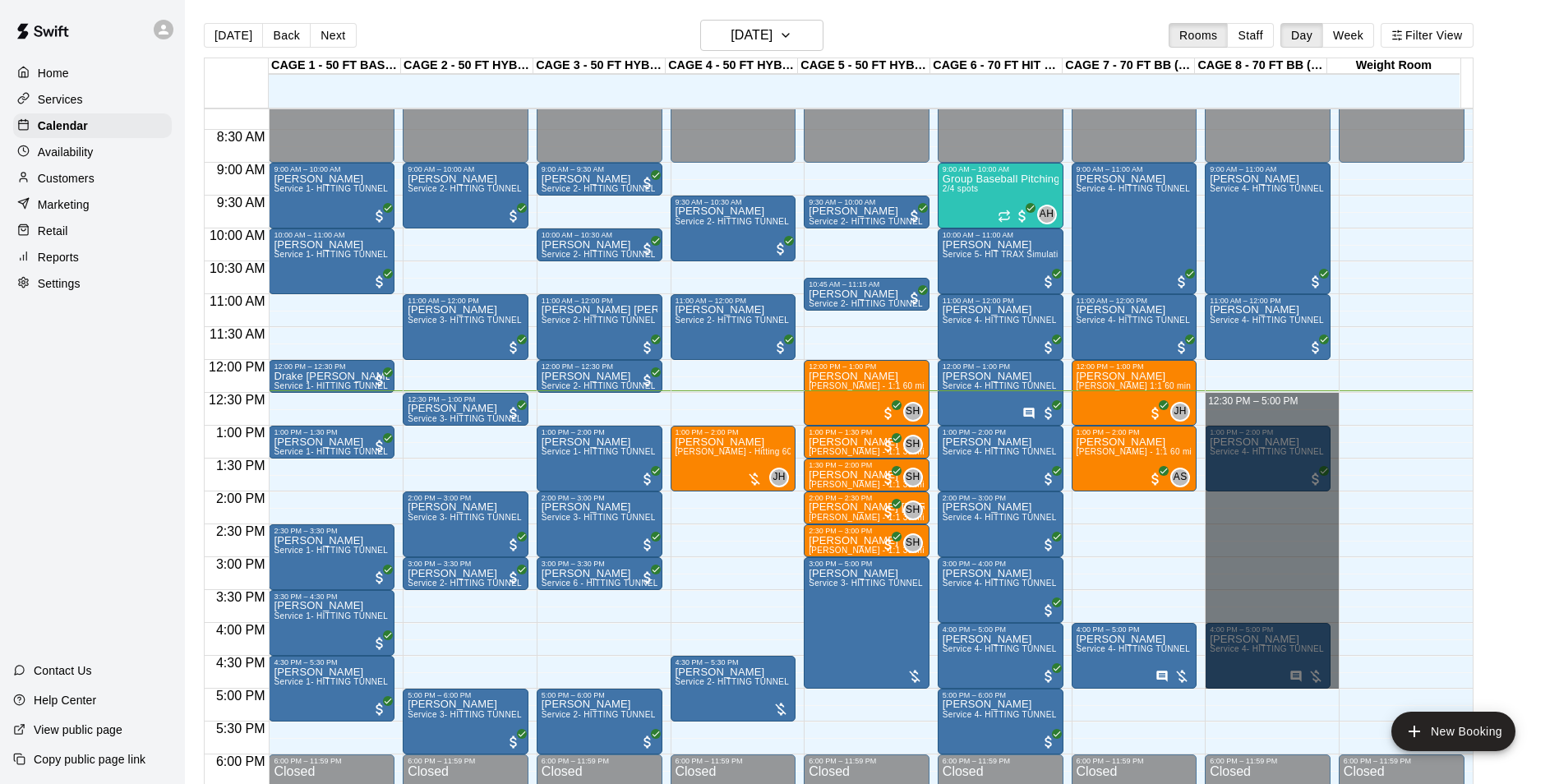
drag, startPoint x: 1279, startPoint y: 395, endPoint x: 1202, endPoint y: 692, distance: 306.8
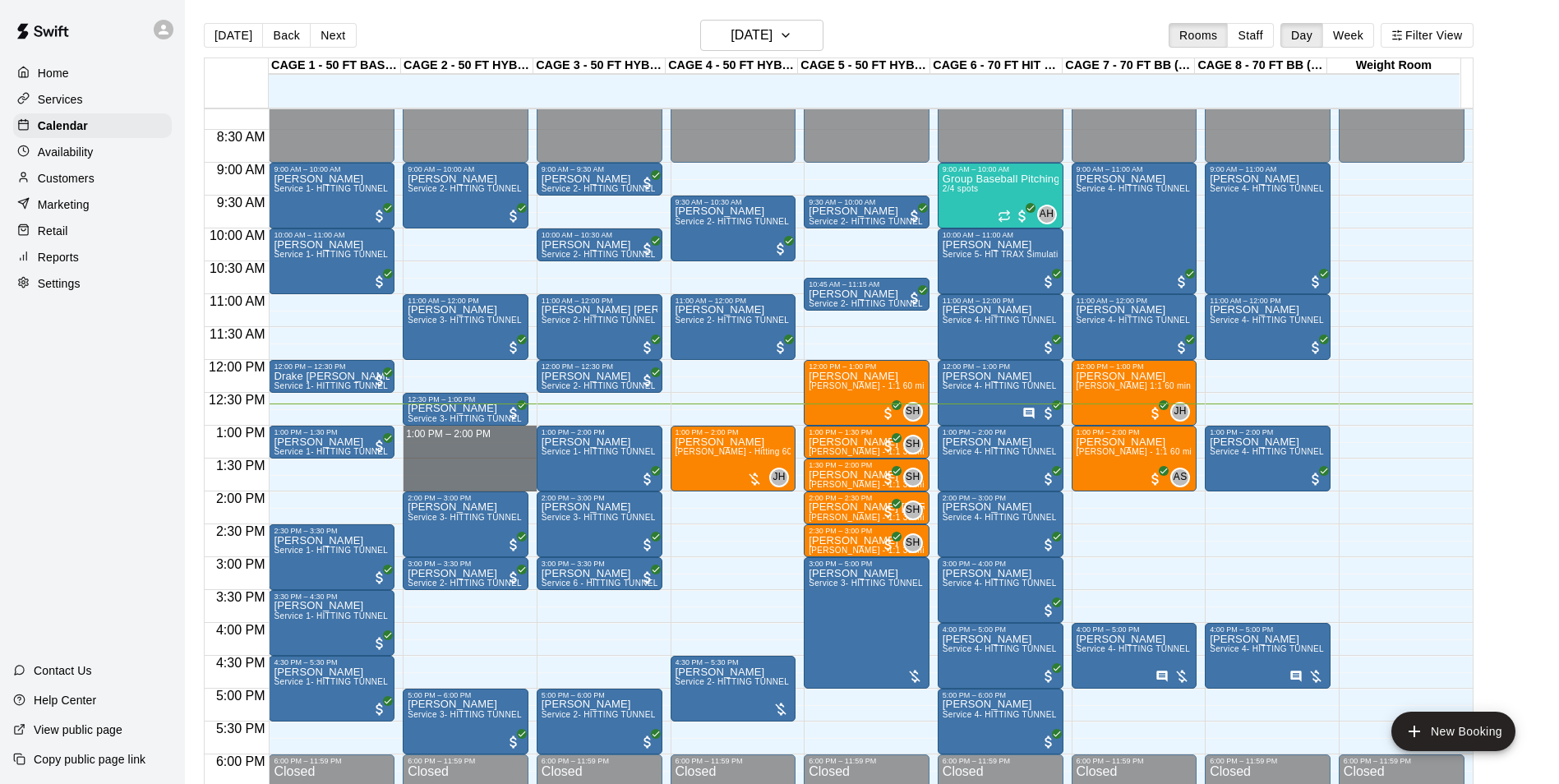
drag, startPoint x: 432, startPoint y: 430, endPoint x: 432, endPoint y: 484, distance: 54.0
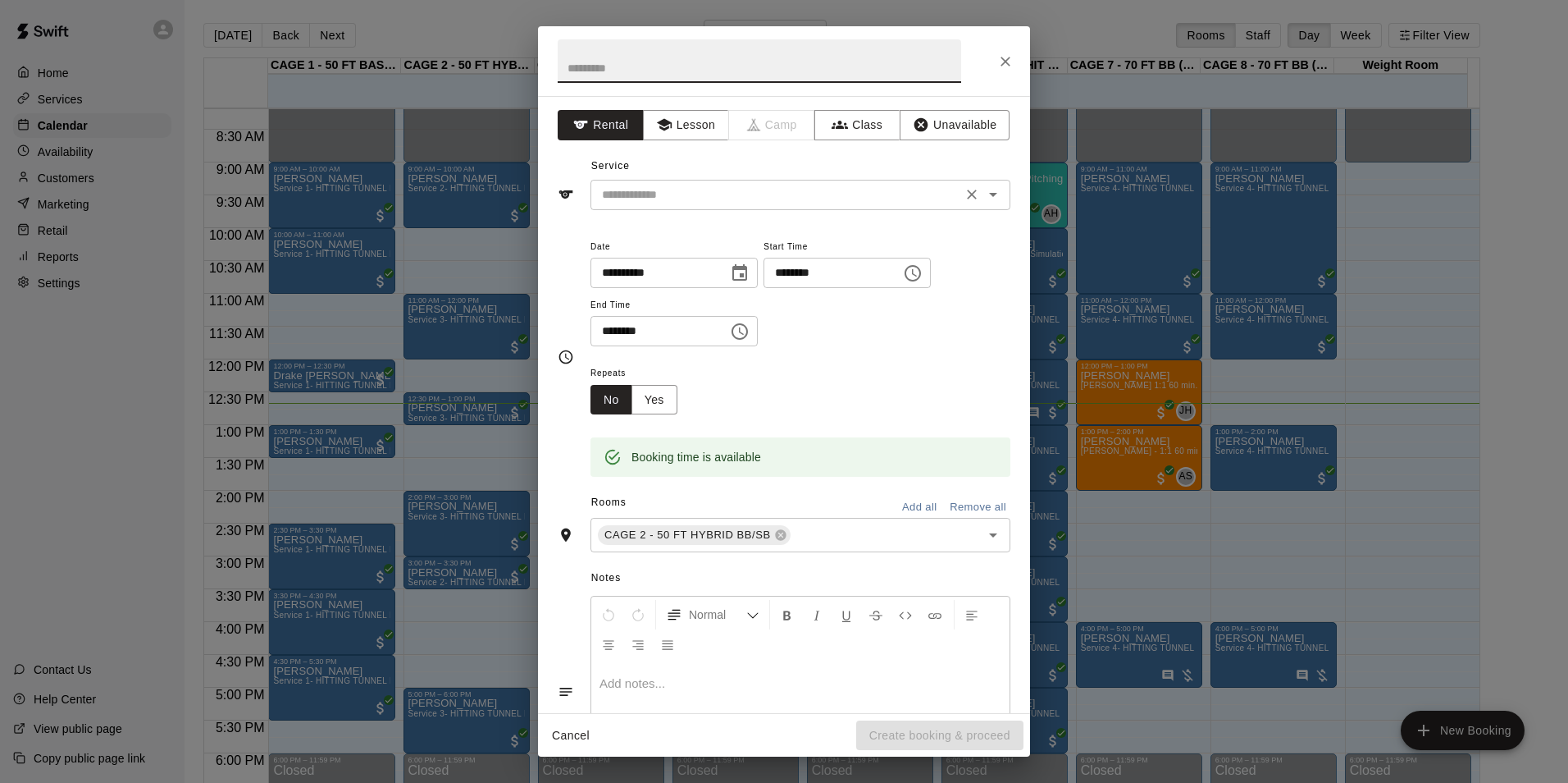
click at [702, 193] on input "text" at bounding box center [776, 194] width 361 height 21
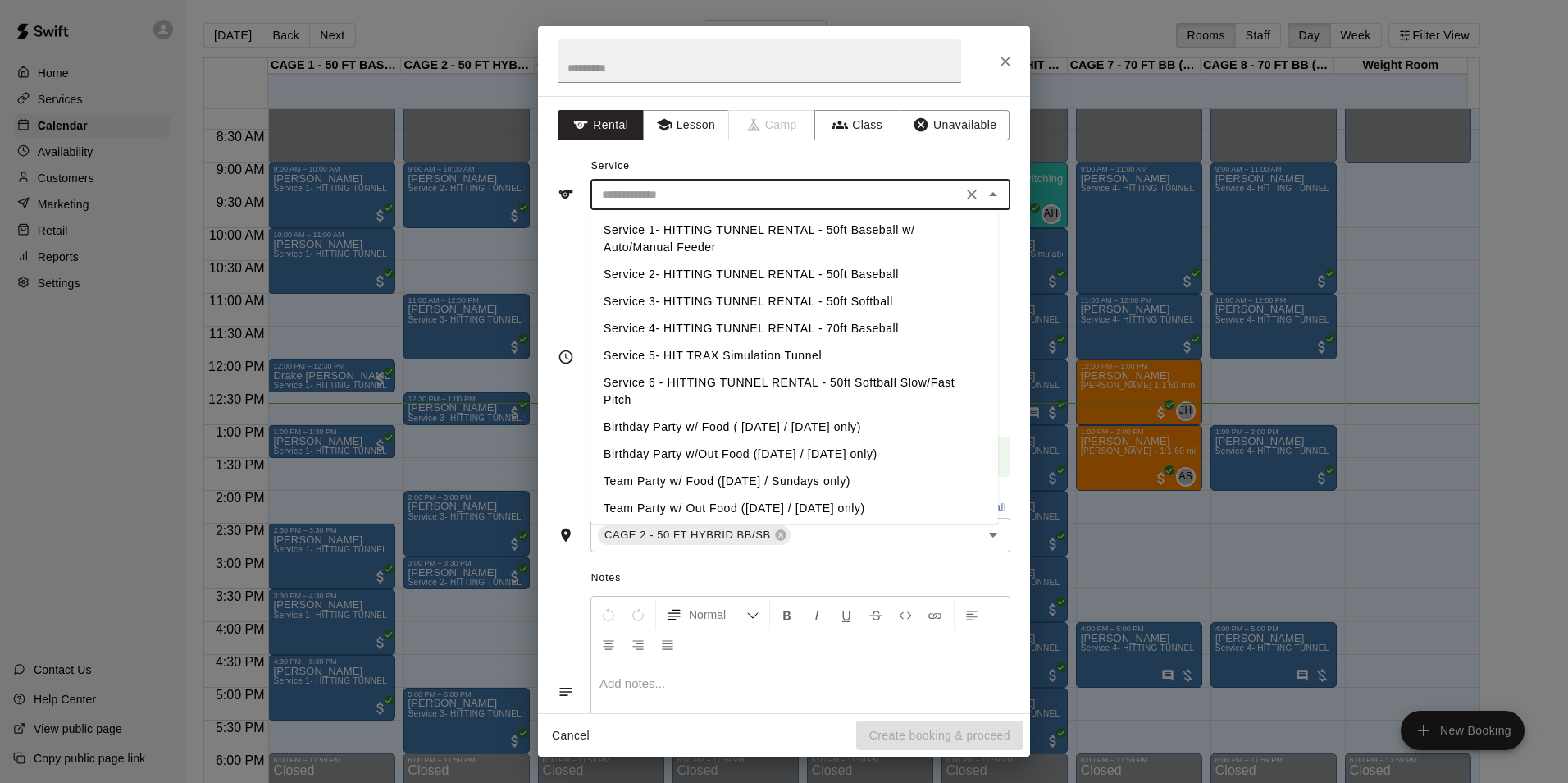
click at [840, 274] on li "Service 2- HITTING TUNNEL RENTAL - 50ft Baseball" at bounding box center [795, 275] width 408 height 27
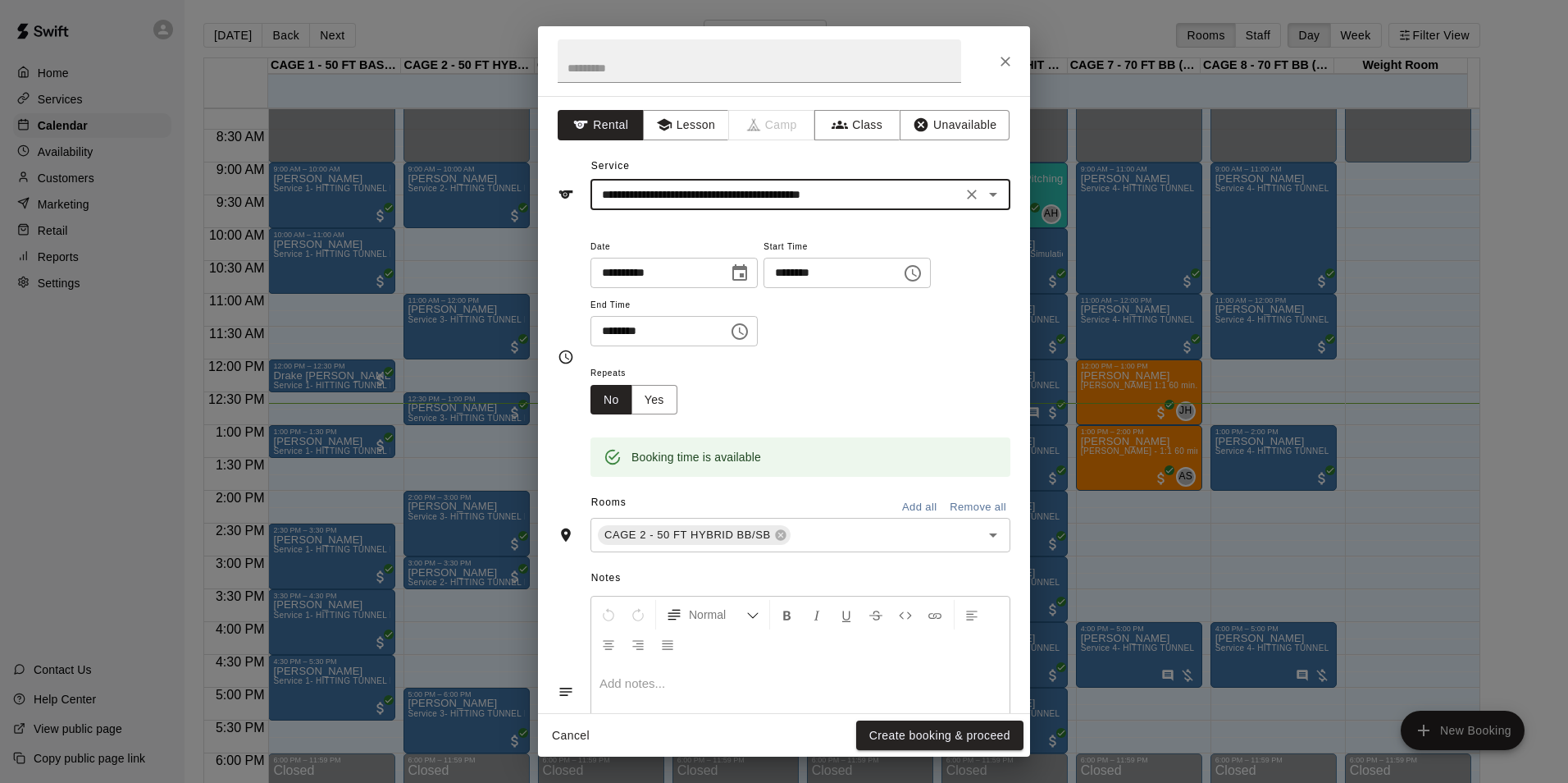
click at [921, 194] on input "**********" at bounding box center [776, 194] width 361 height 21
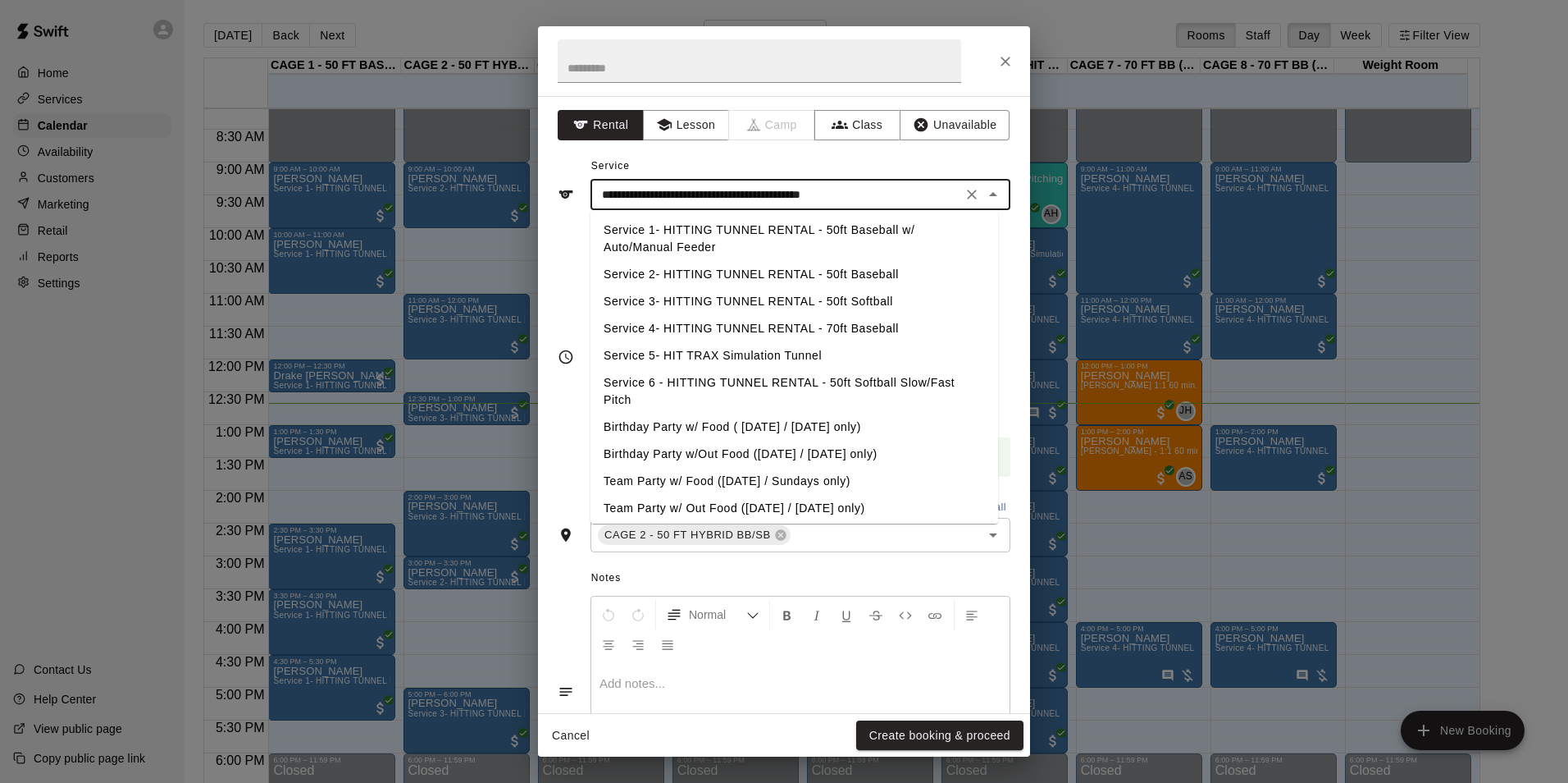
click at [881, 298] on li "Service 3- HITTING TUNNEL RENTAL - 50ft Softball" at bounding box center [795, 302] width 408 height 27
type input "**********"
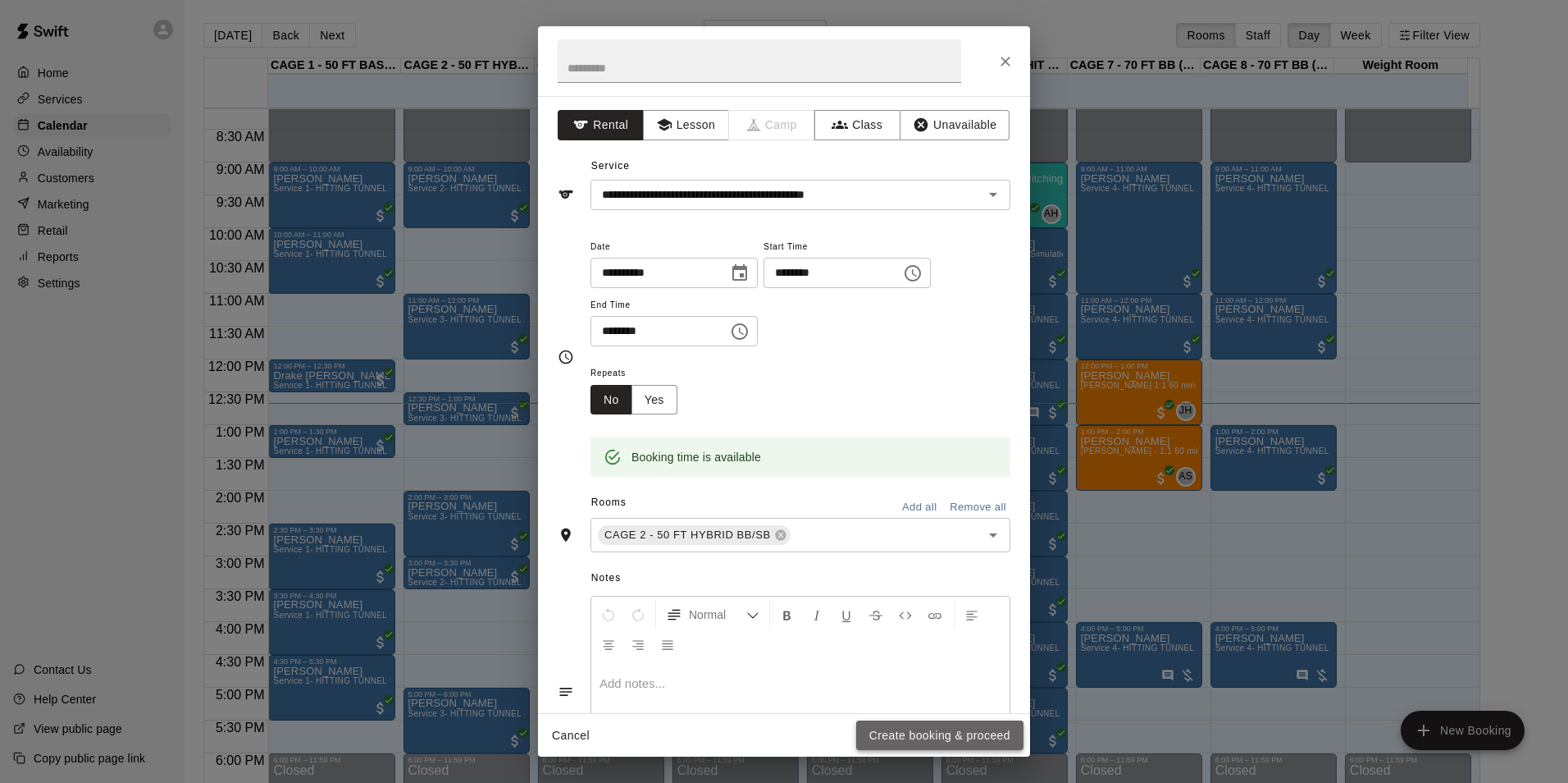
click at [988, 740] on button "Create booking & proceed" at bounding box center [939, 735] width 167 height 30
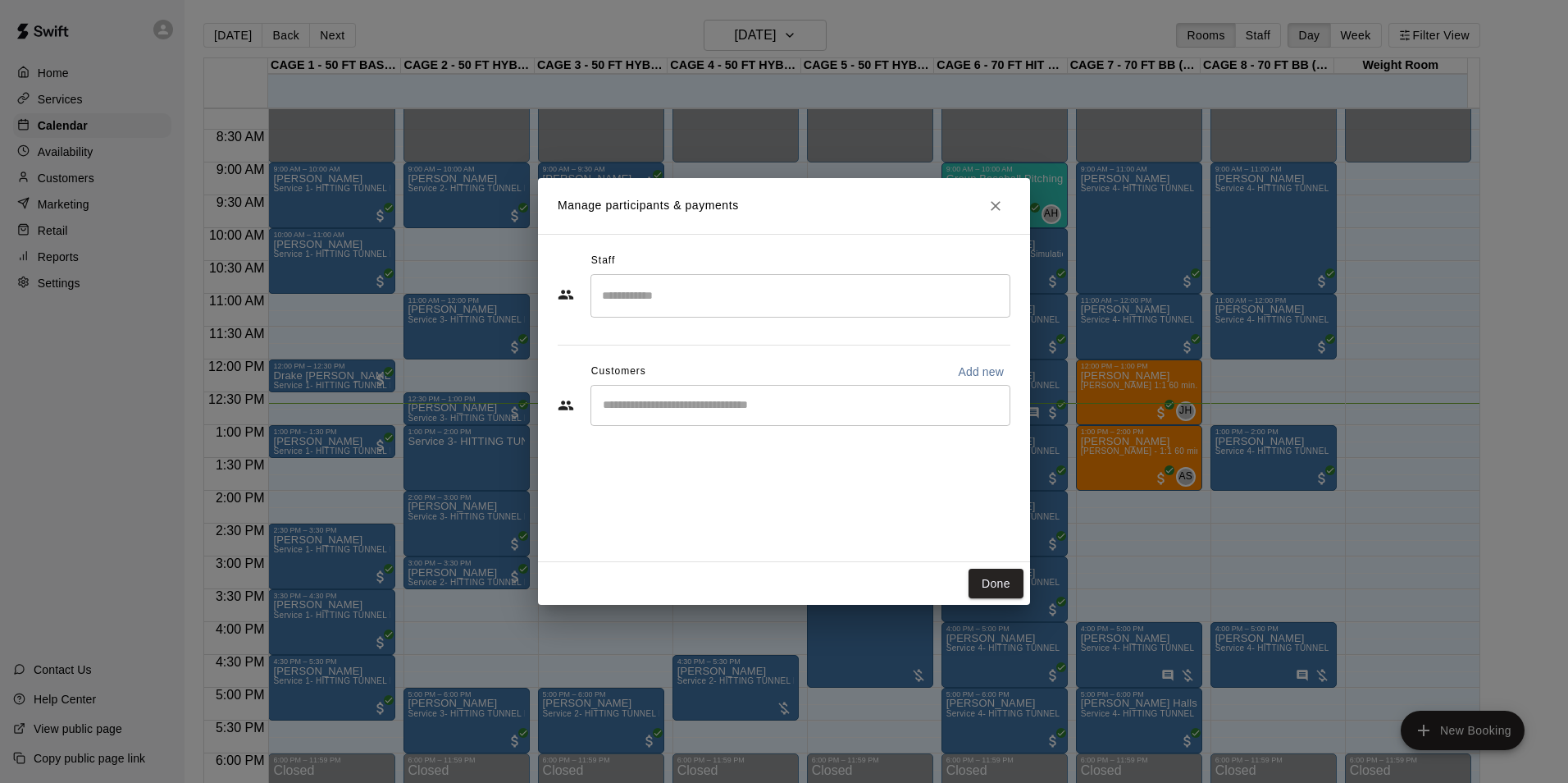
click at [930, 414] on div "​" at bounding box center [801, 405] width 420 height 41
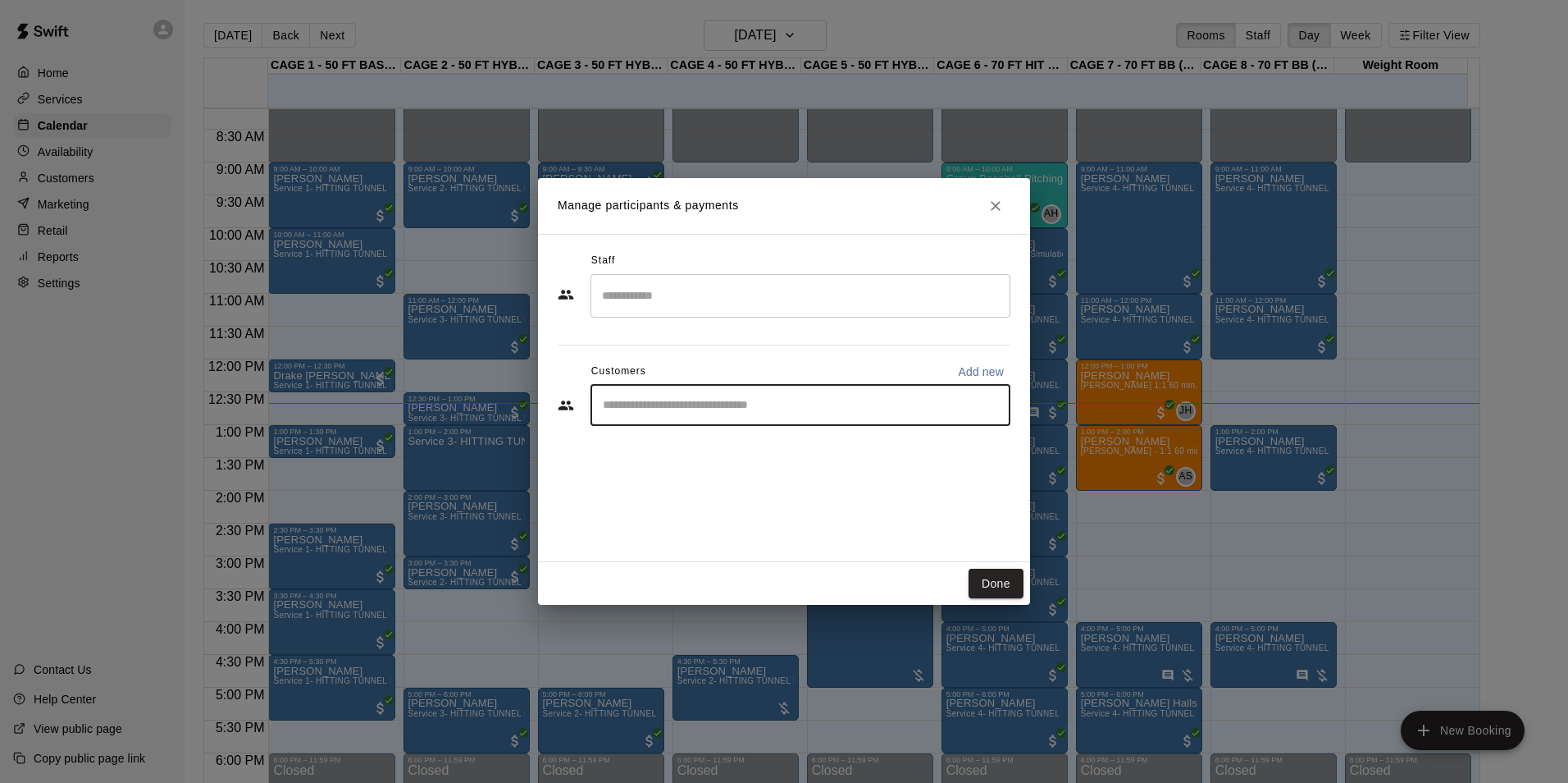
click at [723, 400] on input "Start typing to search customers..." at bounding box center [800, 405] width 405 height 16
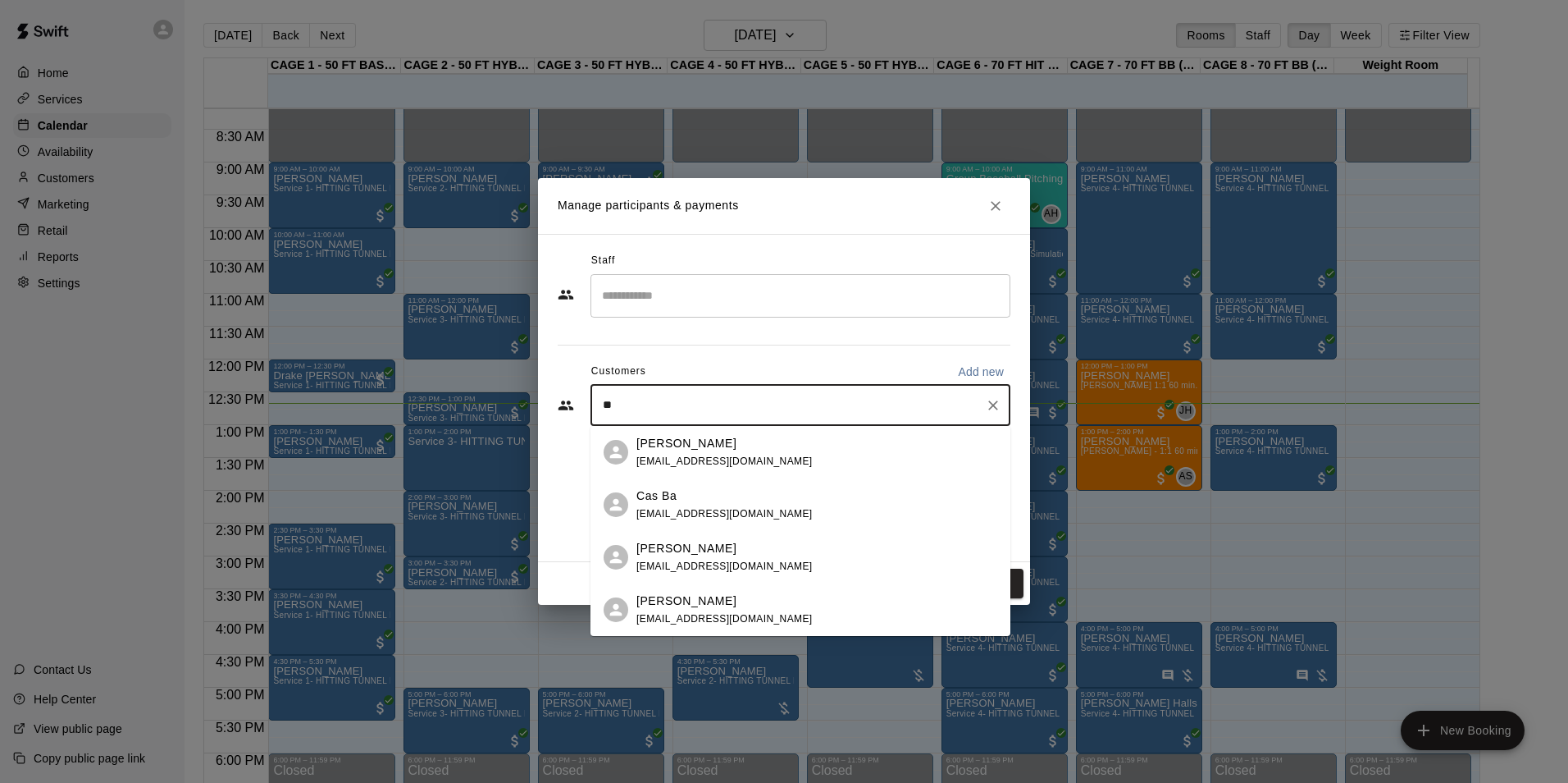
type input "*"
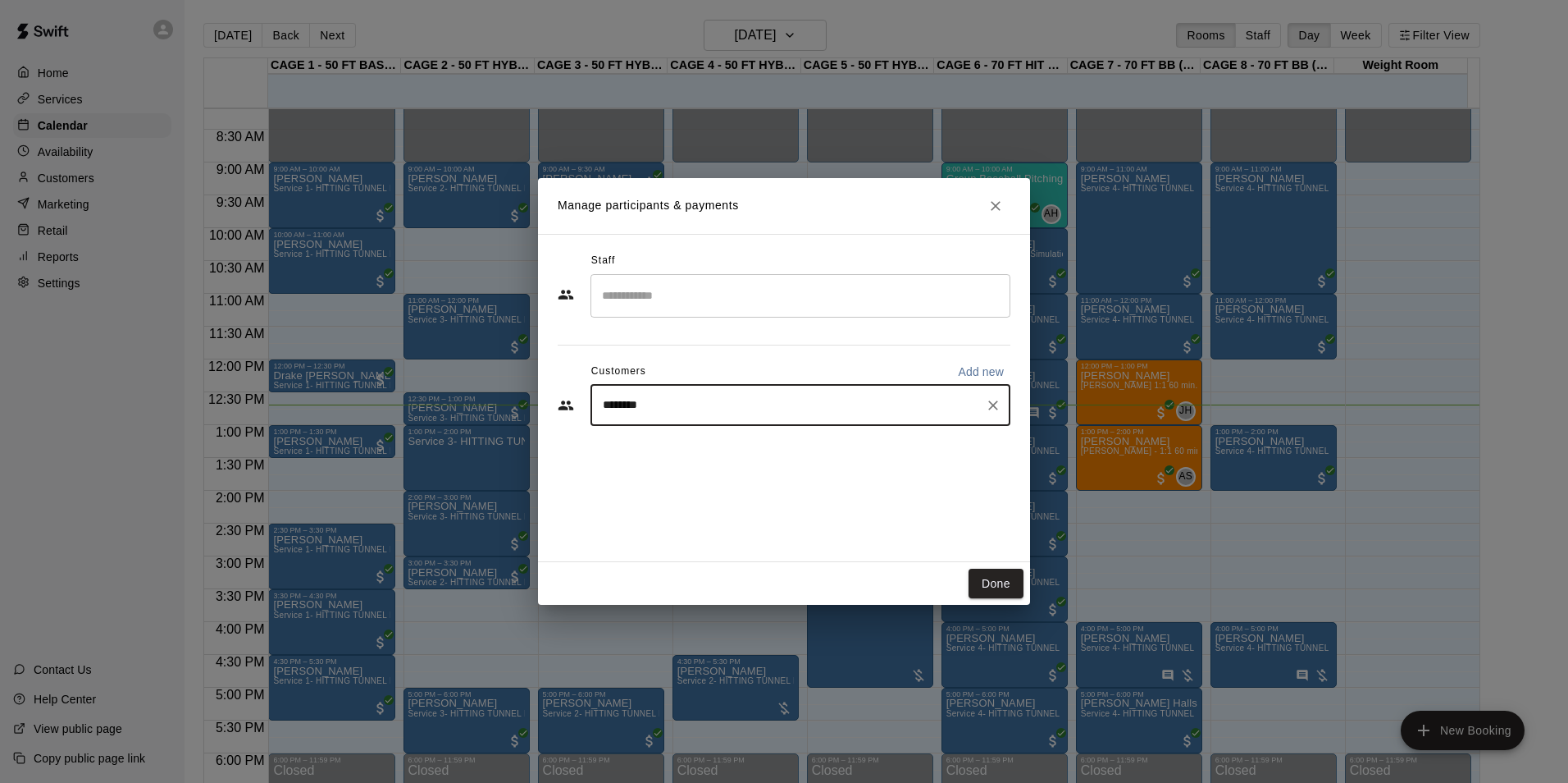
type input "*******"
click at [659, 400] on input "*******" at bounding box center [788, 405] width 380 height 16
drag, startPoint x: 647, startPoint y: 401, endPoint x: 605, endPoint y: 399, distance: 42.0
click at [605, 399] on input "*******" at bounding box center [788, 405] width 380 height 16
click at [995, 406] on icon "Clear" at bounding box center [993, 404] width 9 height 9
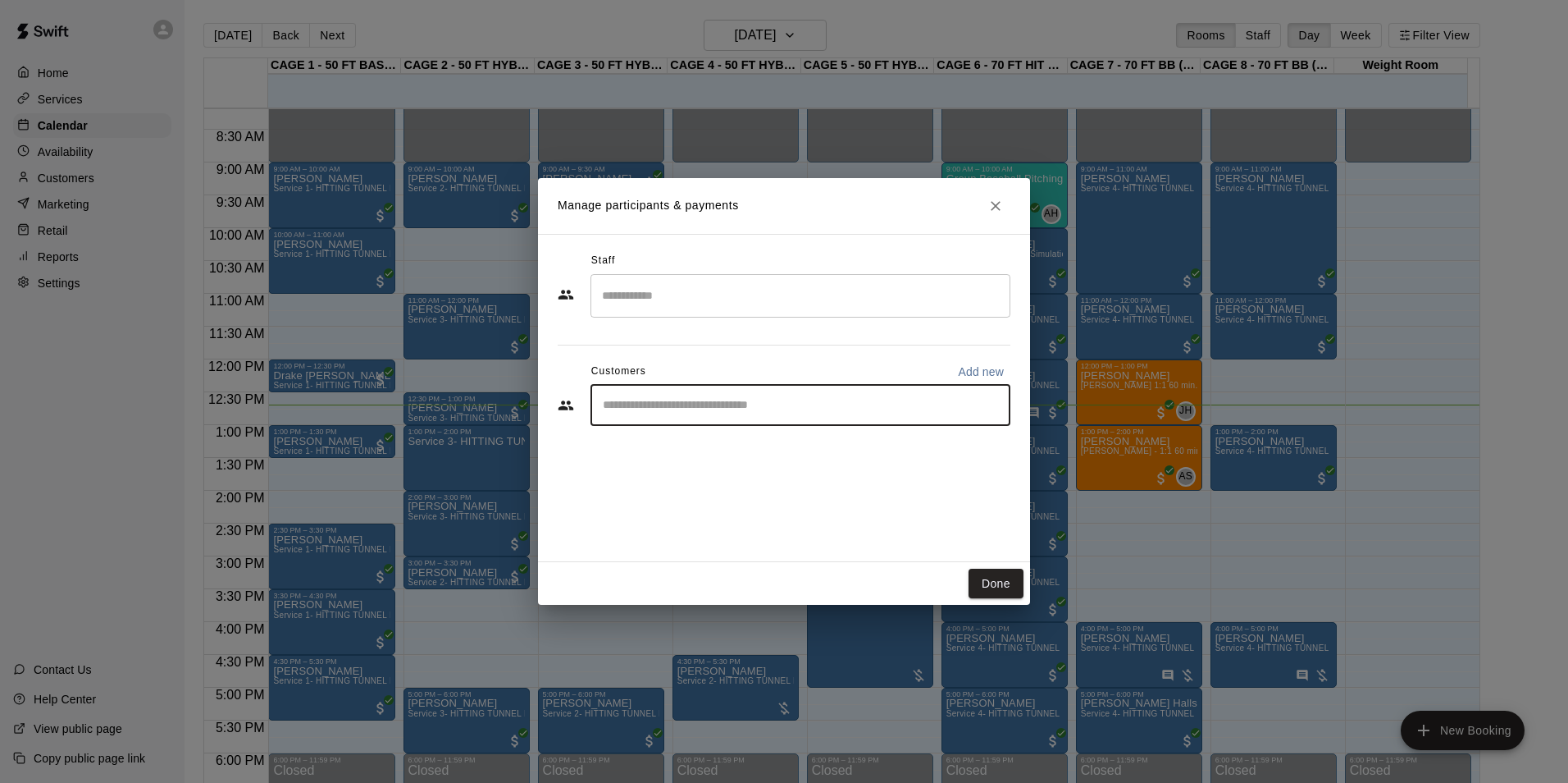
drag, startPoint x: 765, startPoint y: 403, endPoint x: 724, endPoint y: 352, distance: 65.4
click at [732, 360] on div "Customers Add new ​" at bounding box center [784, 394] width 453 height 70
click at [643, 409] on input "*******" at bounding box center [788, 405] width 380 height 16
drag, startPoint x: 643, startPoint y: 409, endPoint x: 603, endPoint y: 401, distance: 40.8
click at [603, 401] on input "*******" at bounding box center [788, 405] width 380 height 16
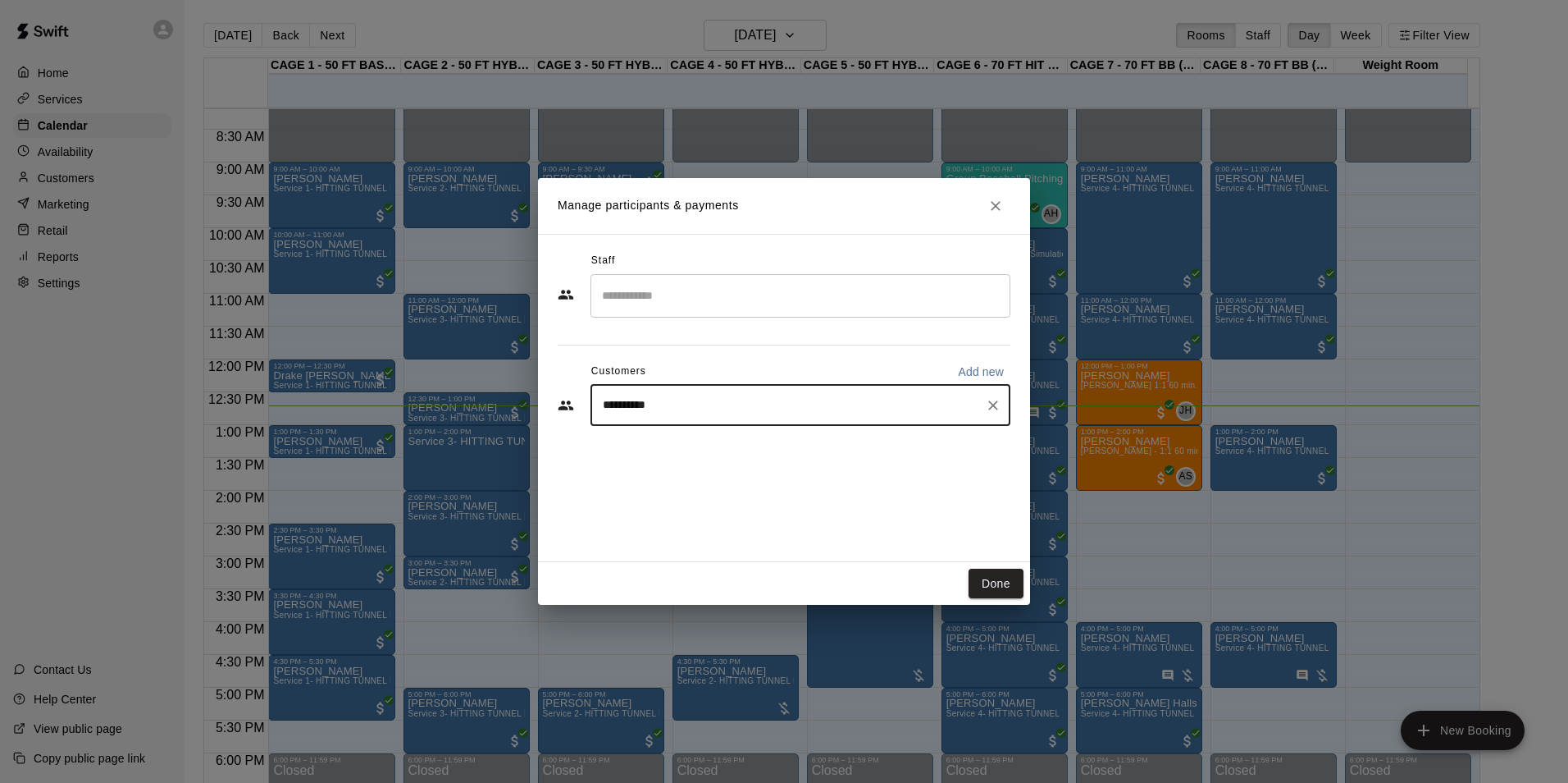
type input "**********"
drag, startPoint x: 689, startPoint y: 398, endPoint x: 569, endPoint y: 415, distance: 121.2
click at [569, 415] on div "**********" at bounding box center [784, 405] width 453 height 41
click at [733, 407] on input "Start typing to search customers..." at bounding box center [800, 405] width 405 height 16
click at [756, 402] on input "Start typing to search customers..." at bounding box center [800, 405] width 405 height 16
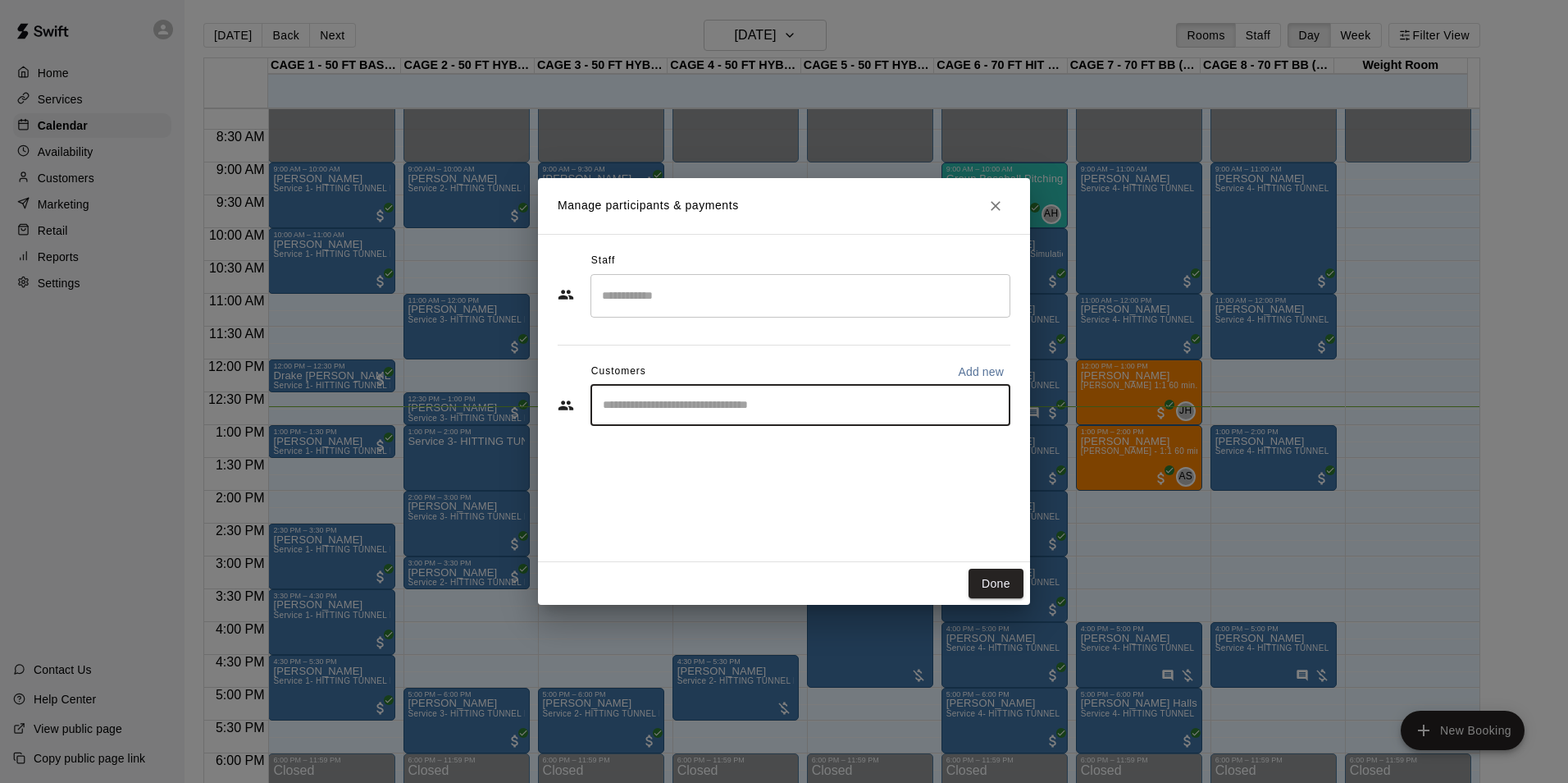
drag, startPoint x: 709, startPoint y: 390, endPoint x: 689, endPoint y: 382, distance: 21.5
click at [709, 391] on div "​" at bounding box center [801, 405] width 420 height 41
click at [1003, 200] on icon "Close" at bounding box center [995, 206] width 16 height 16
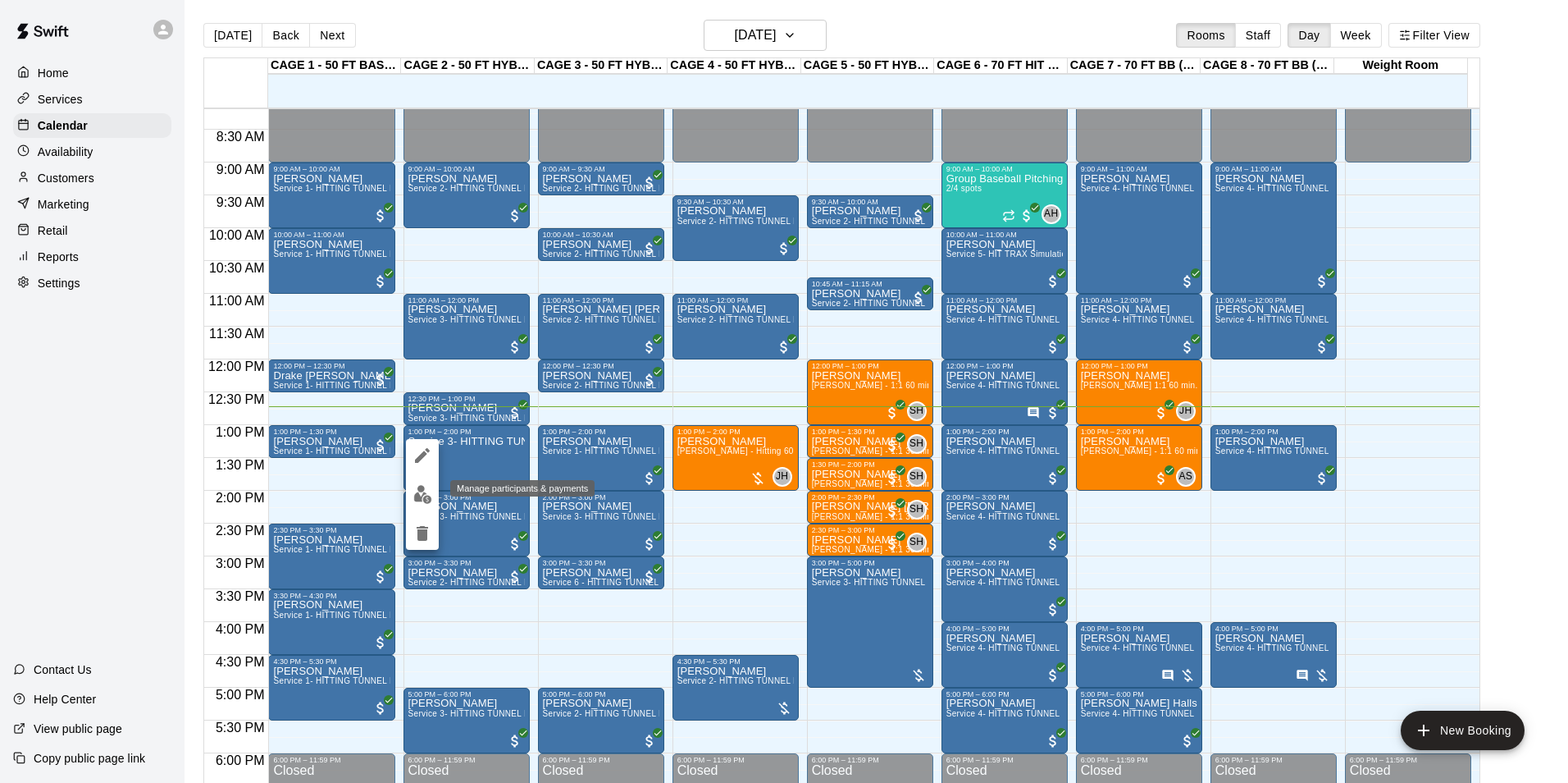
click at [420, 483] on button "edit" at bounding box center [422, 493] width 33 height 32
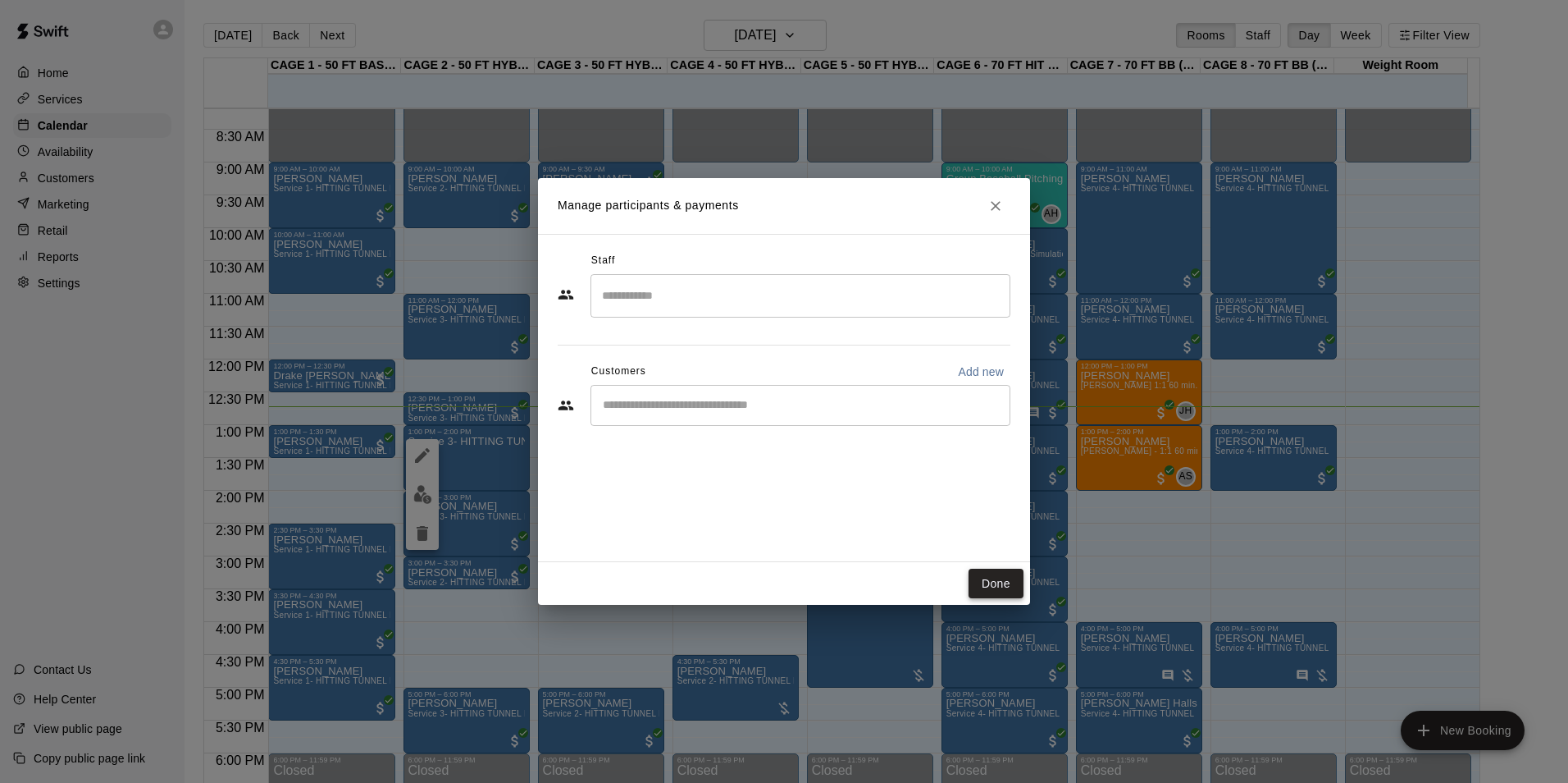
click at [1005, 583] on button "Done" at bounding box center [996, 583] width 55 height 30
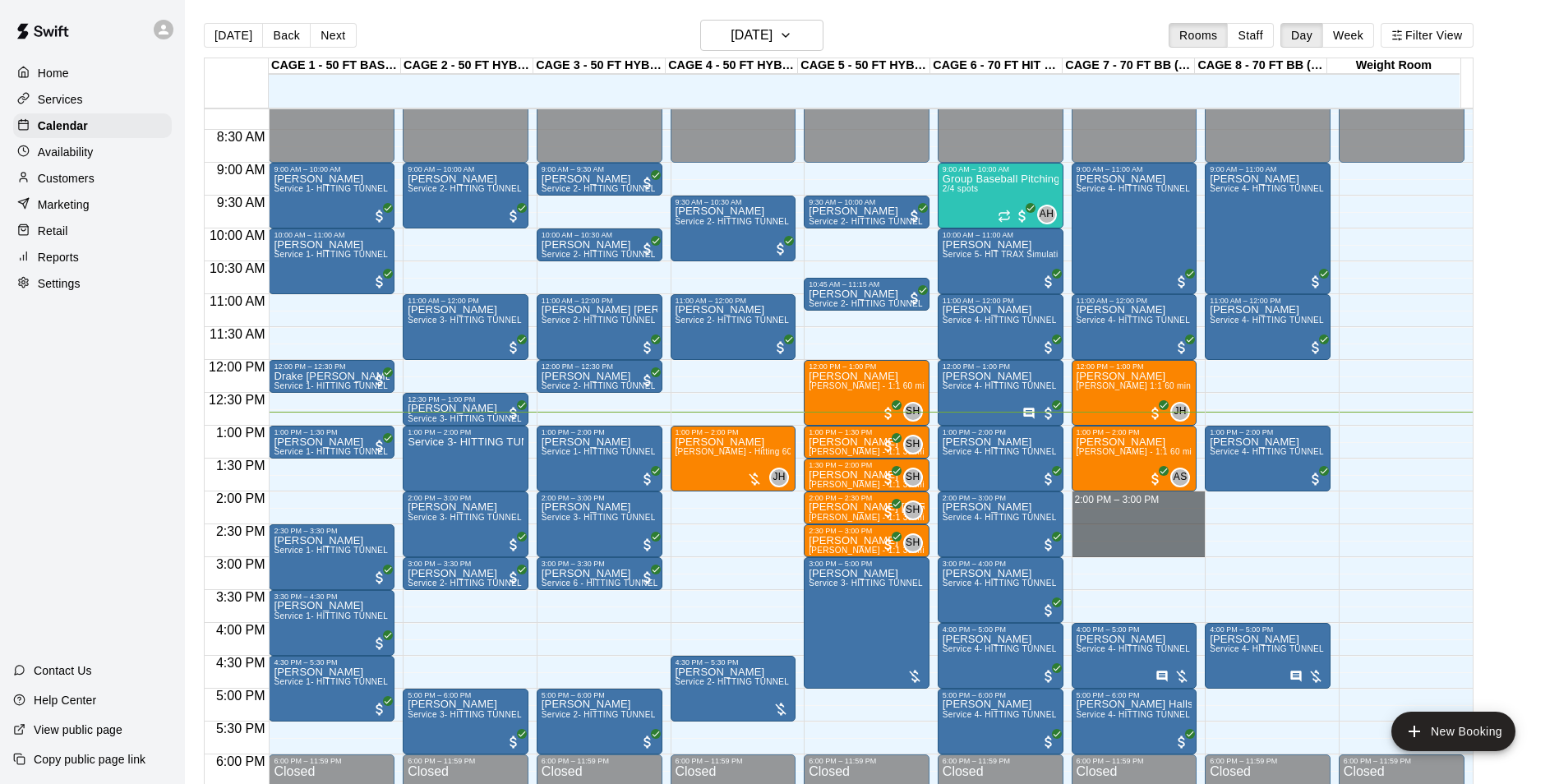
drag, startPoint x: 1096, startPoint y: 495, endPoint x: 1098, endPoint y: 548, distance: 53.0
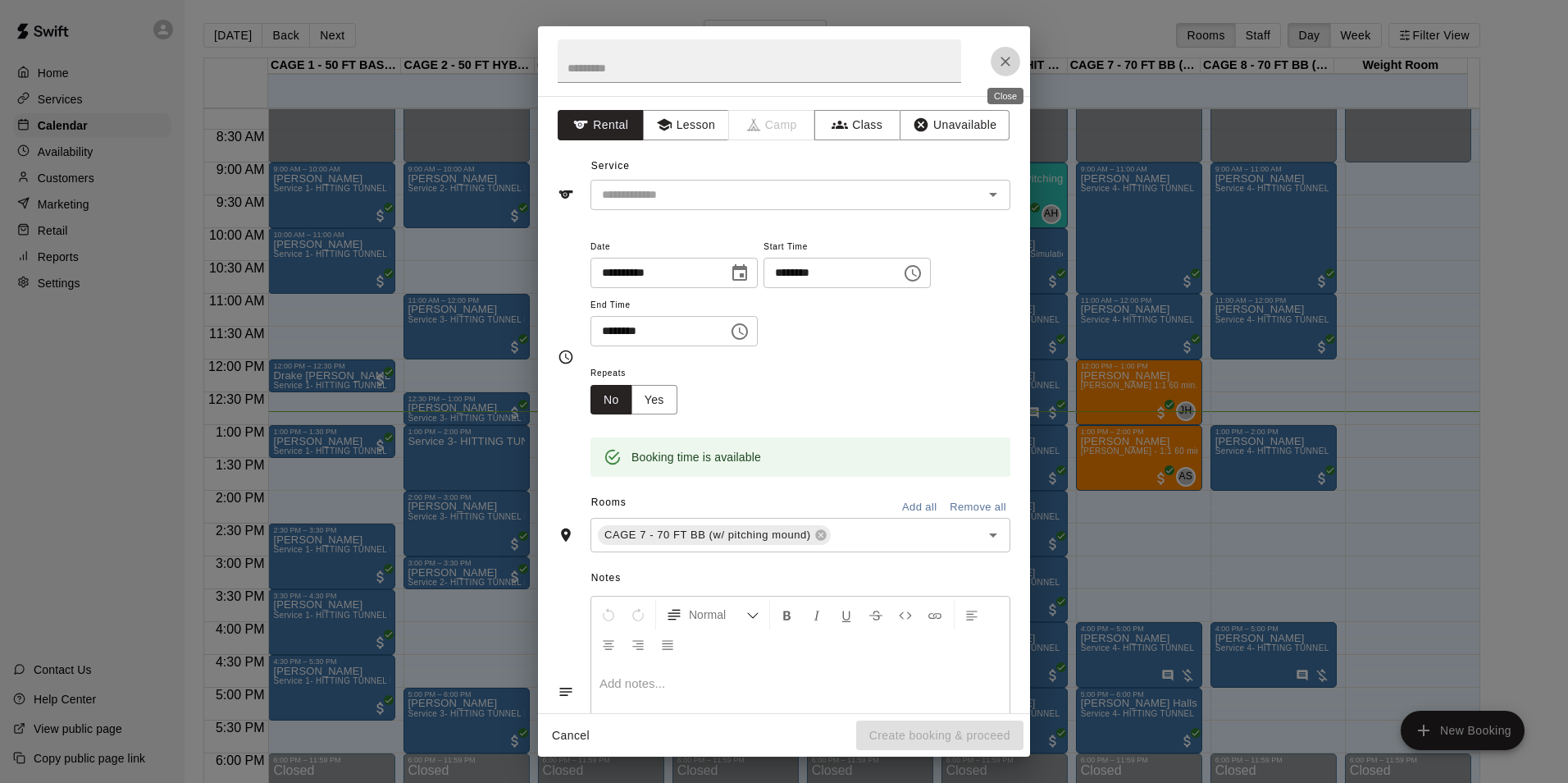
click at [999, 62] on icon "Close" at bounding box center [1005, 61] width 16 height 16
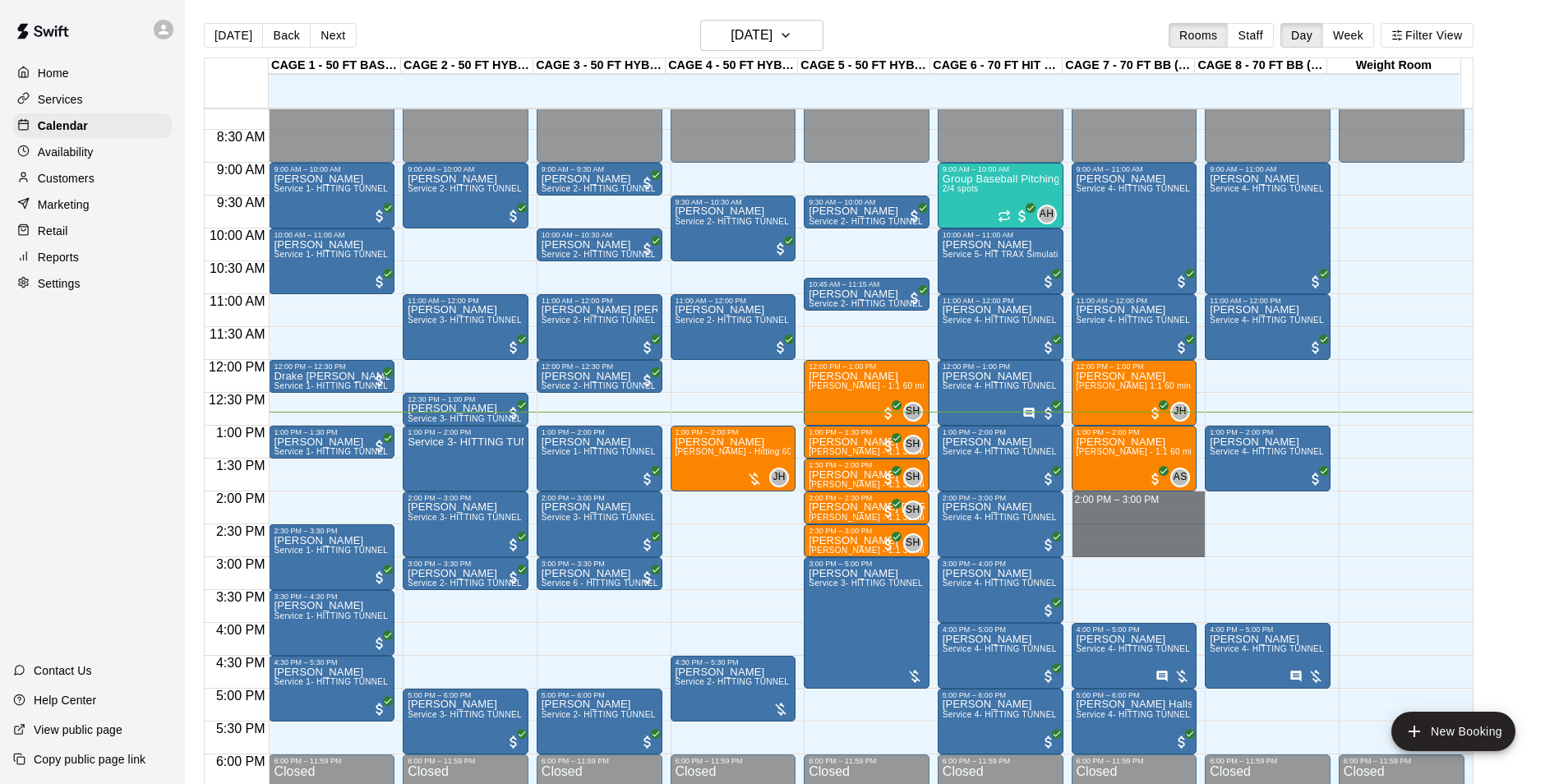
drag, startPoint x: 1081, startPoint y: 494, endPoint x: 1083, endPoint y: 550, distance: 56.0
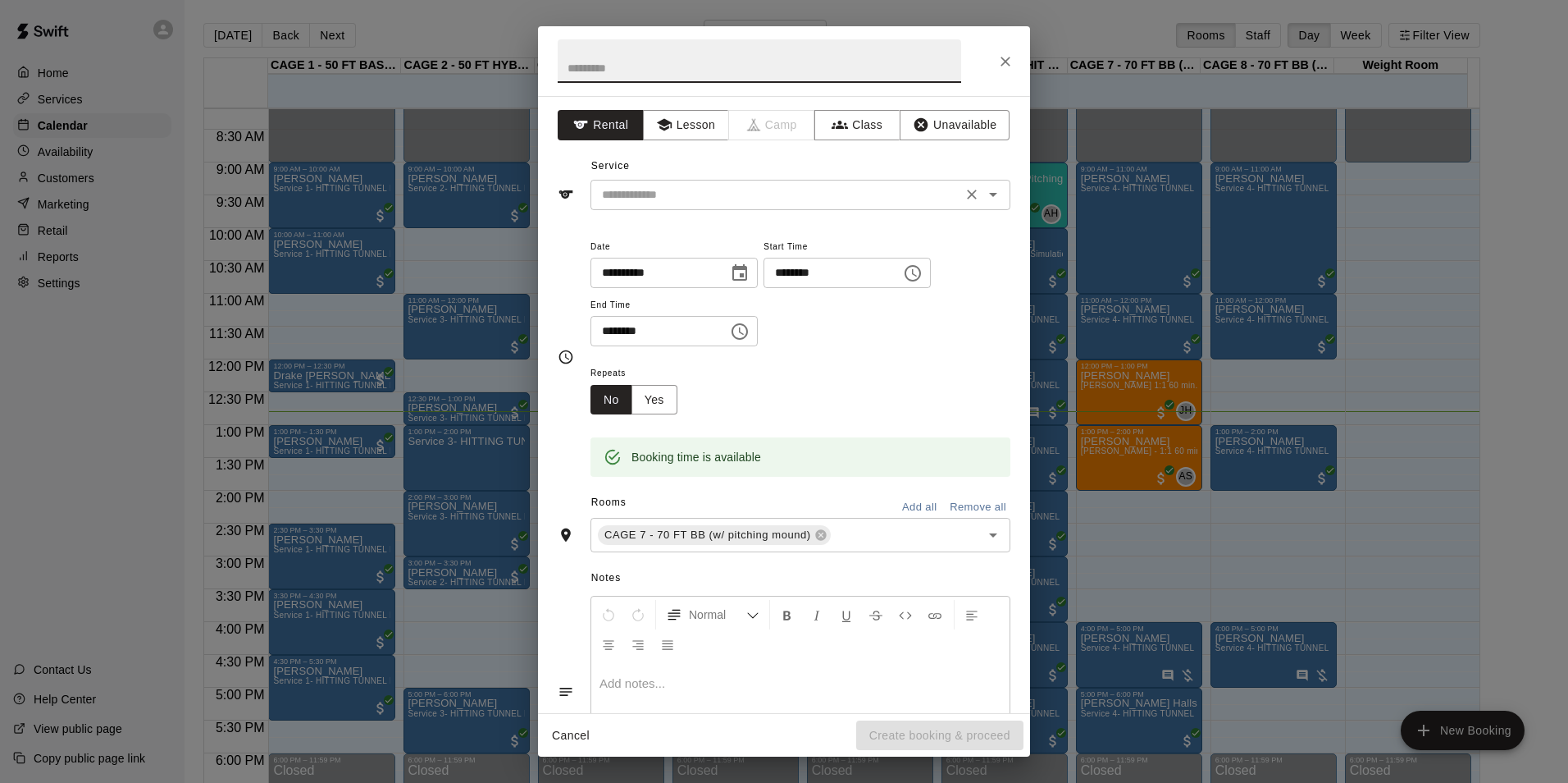
click at [629, 194] on input "text" at bounding box center [776, 194] width 361 height 21
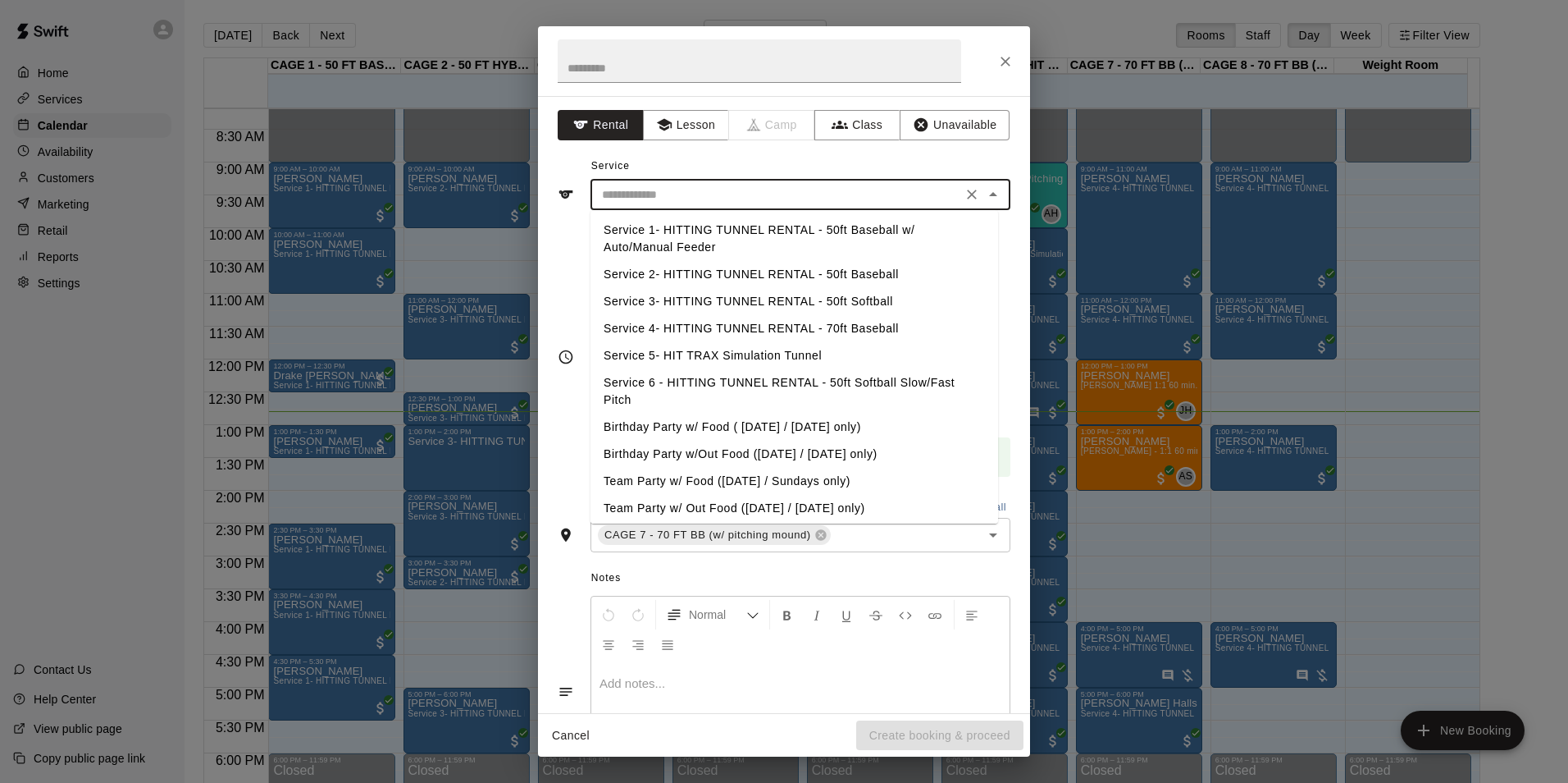
click at [834, 328] on li "Service 4- HITTING TUNNEL RENTAL - 70ft Baseball" at bounding box center [795, 329] width 408 height 27
type input "**********"
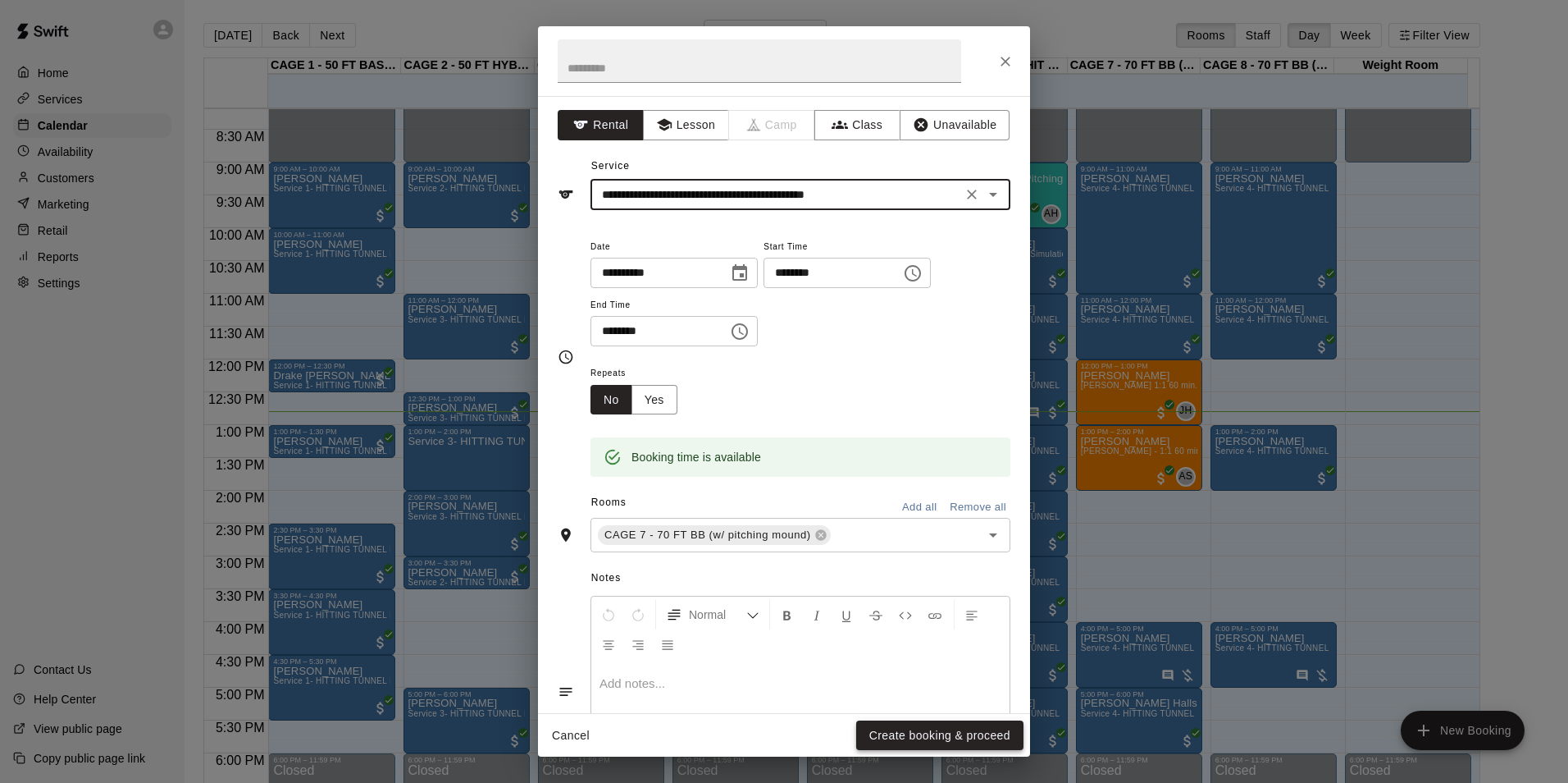
click at [897, 742] on button "Create booking & proceed" at bounding box center [939, 735] width 167 height 30
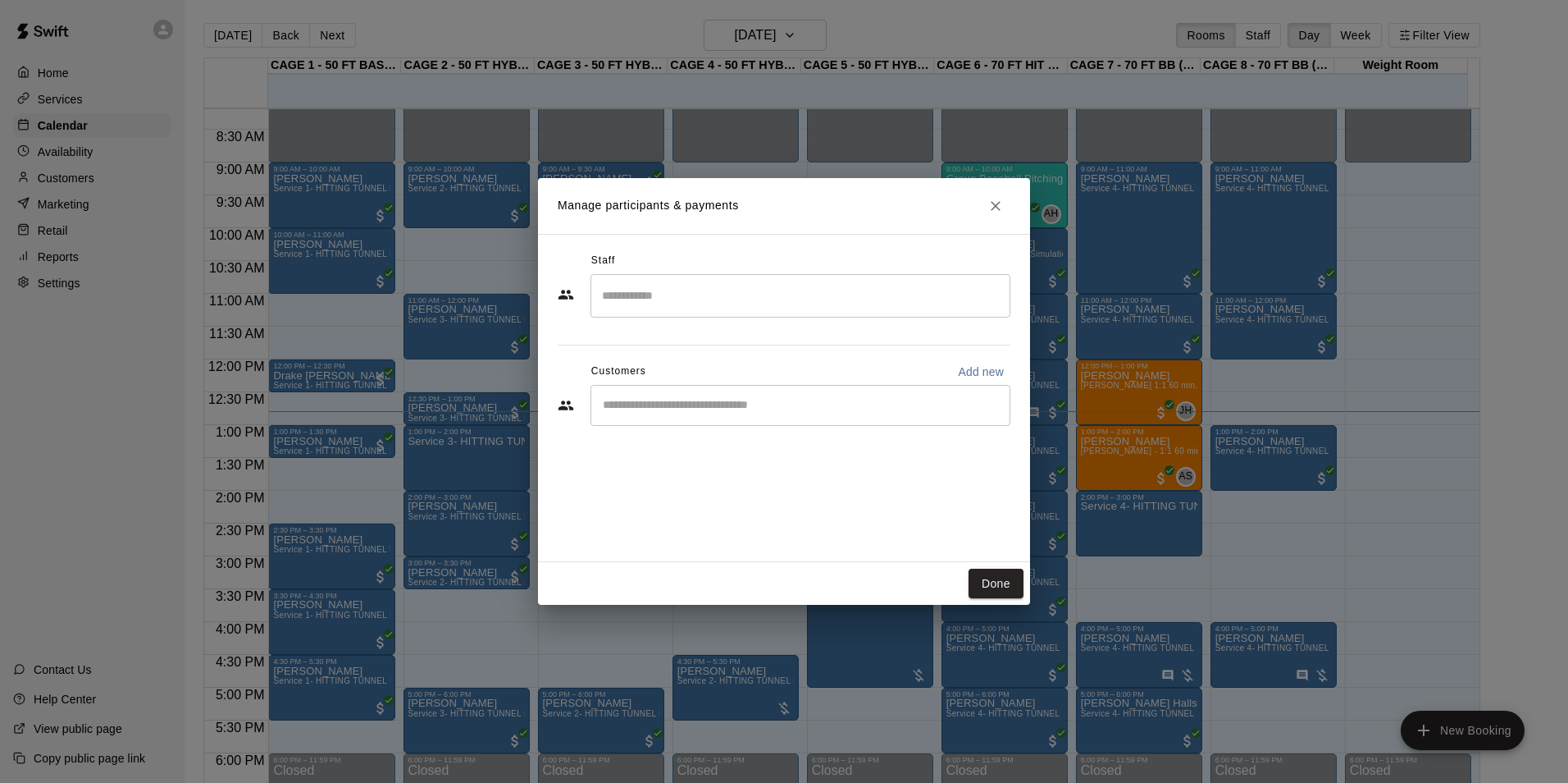
click at [681, 415] on div "​" at bounding box center [801, 405] width 420 height 41
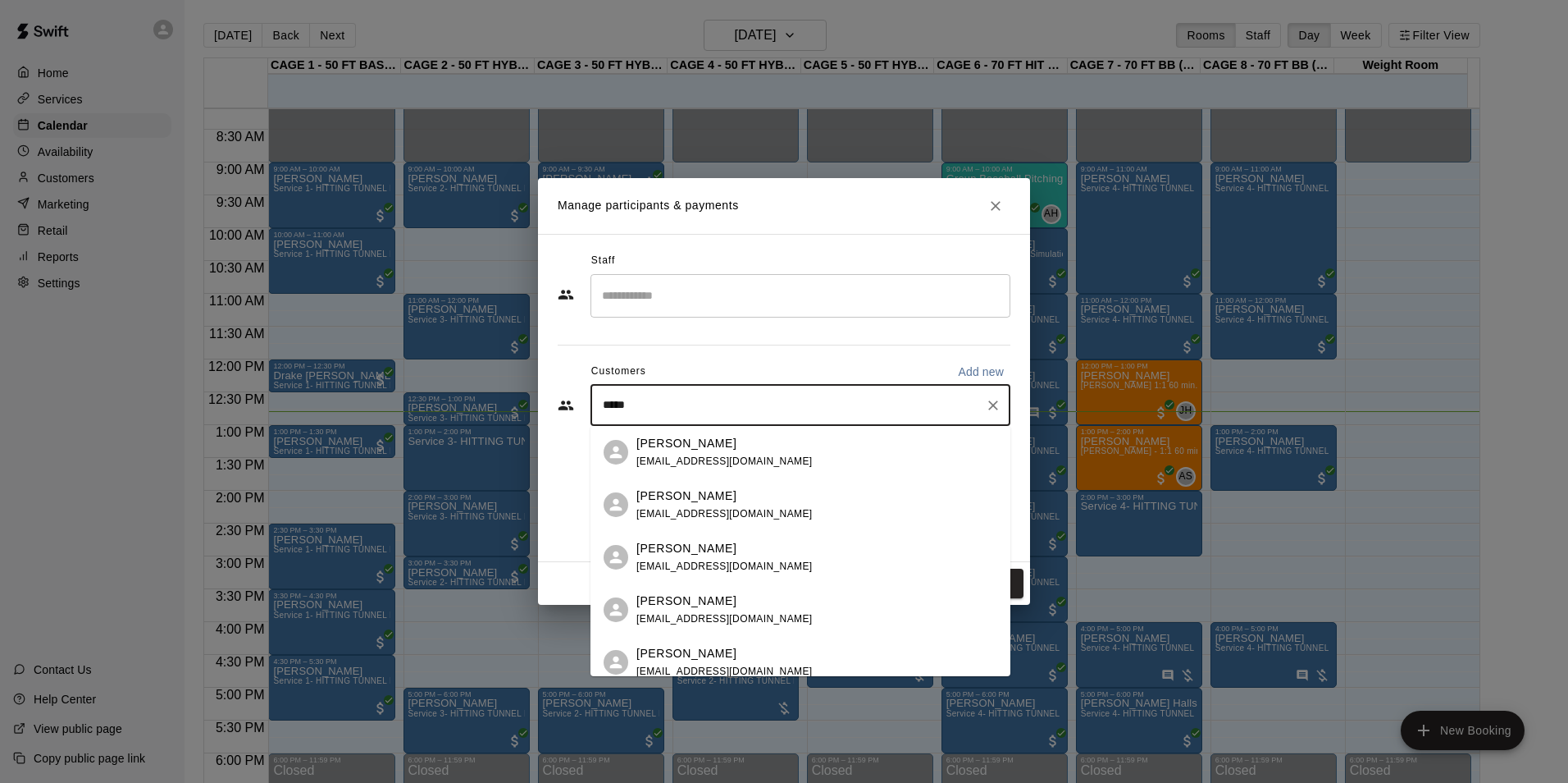
click at [605, 409] on input "*****" at bounding box center [788, 405] width 380 height 16
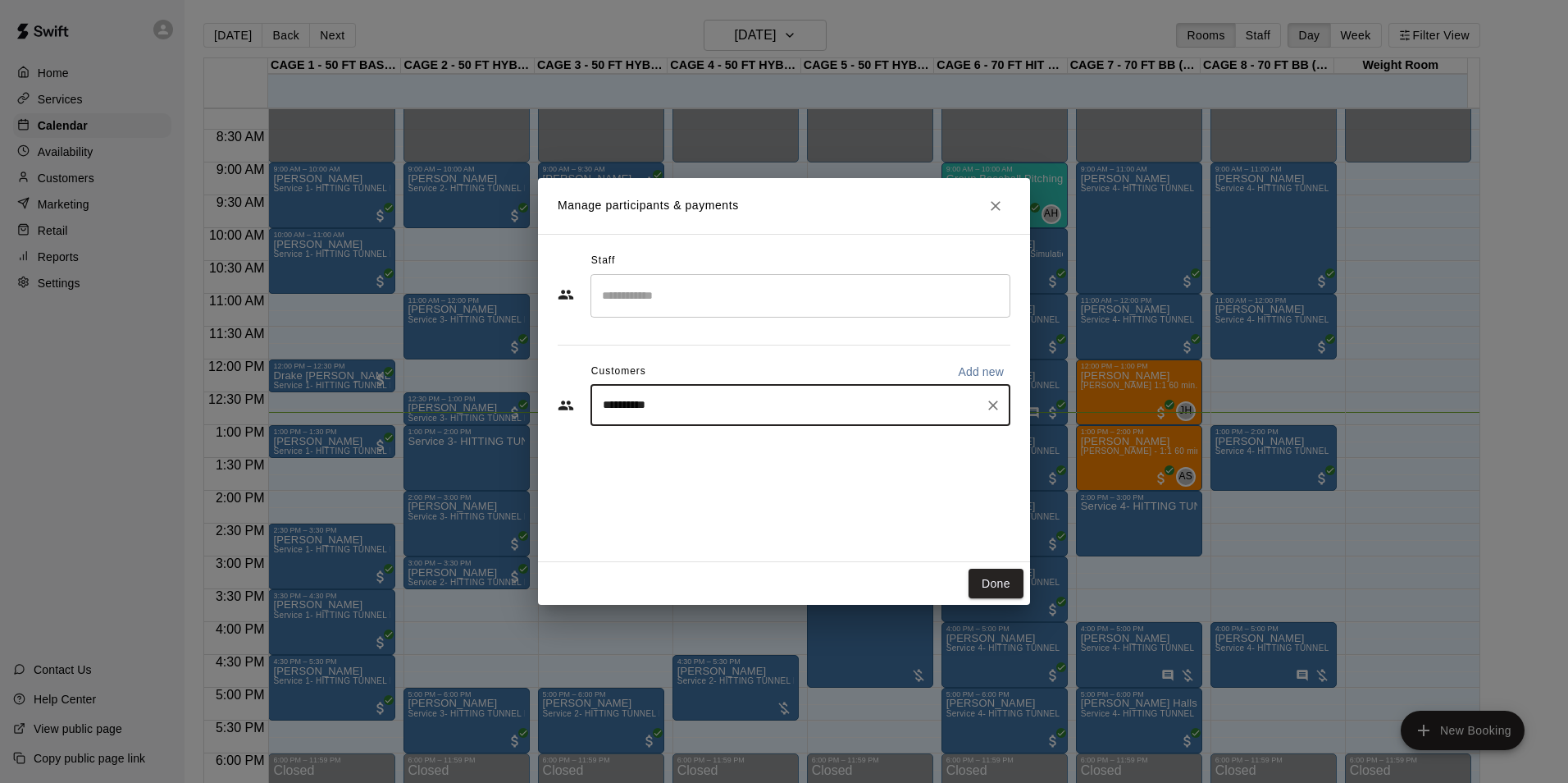
click at [669, 404] on input "**********" at bounding box center [788, 405] width 380 height 16
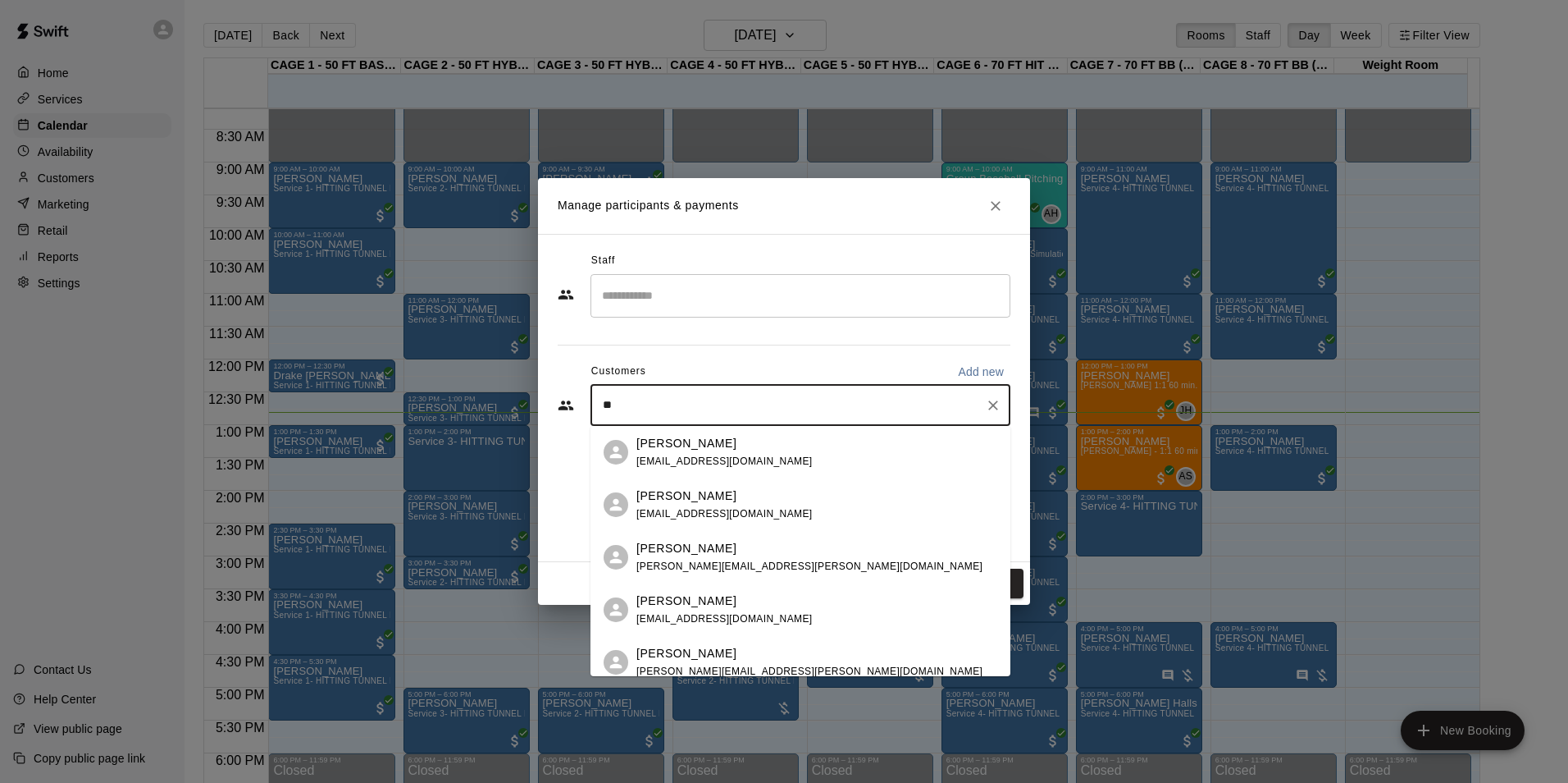
type input "*"
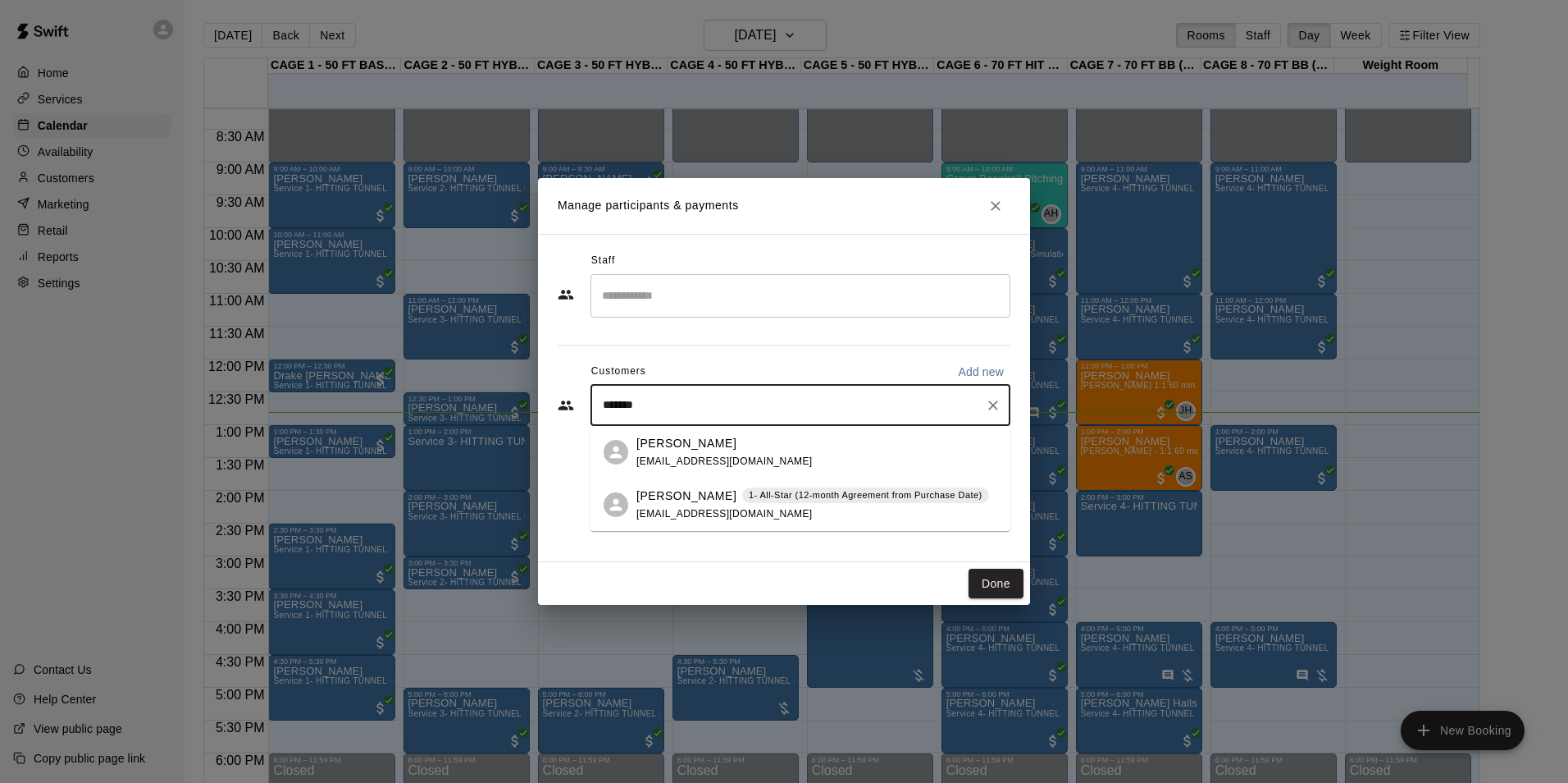
type input "********"
drag, startPoint x: 779, startPoint y: 471, endPoint x: 798, endPoint y: 505, distance: 38.9
click at [781, 471] on div "Lisa Maldonado 1- All-Star (12-month Agreement from Purchase Date) ldmaldon@hot…" at bounding box center [801, 451] width 420 height 52
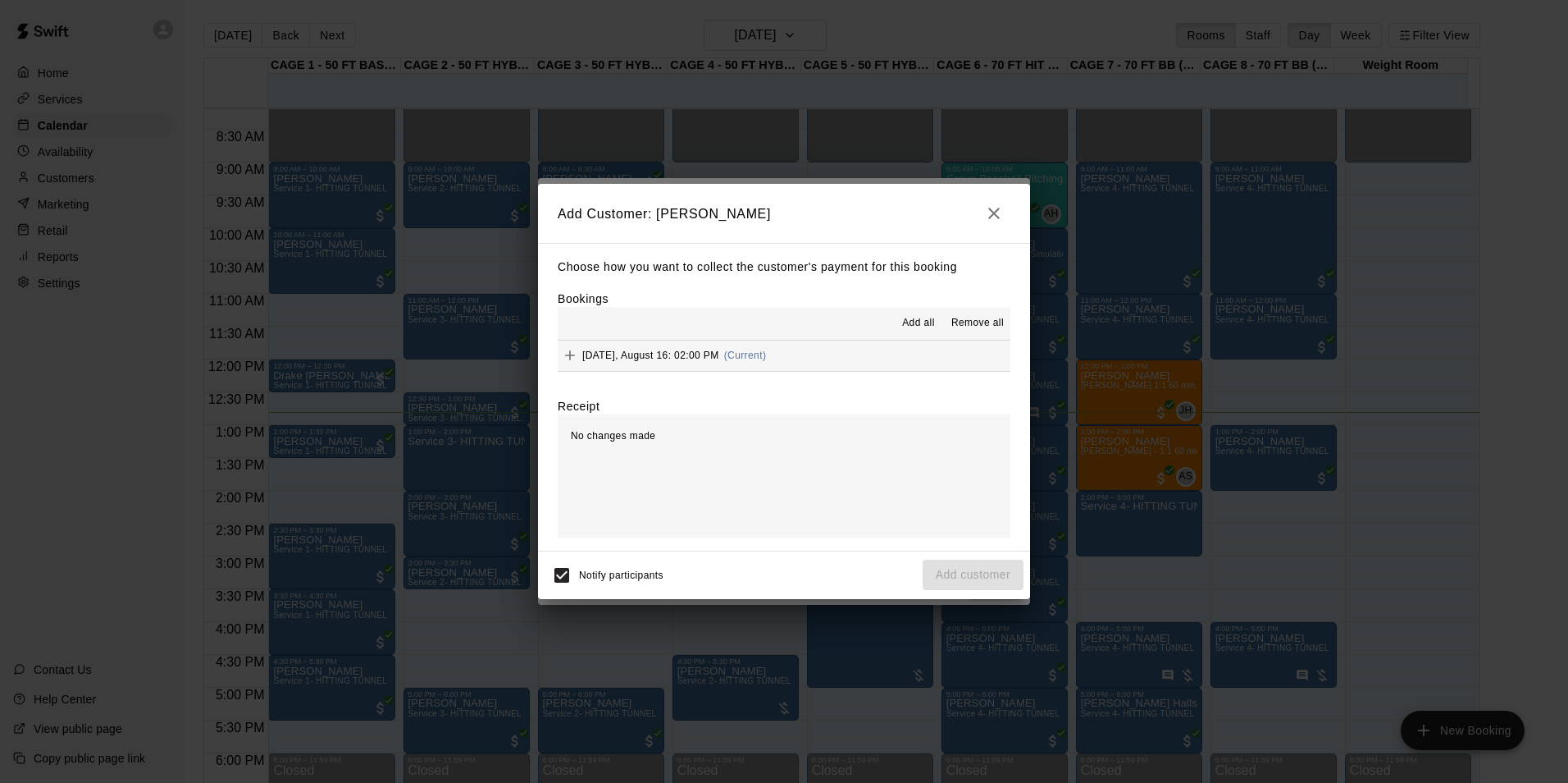
click at [854, 355] on button "Saturday, August 16: 02:00 PM (Current)" at bounding box center [784, 355] width 453 height 30
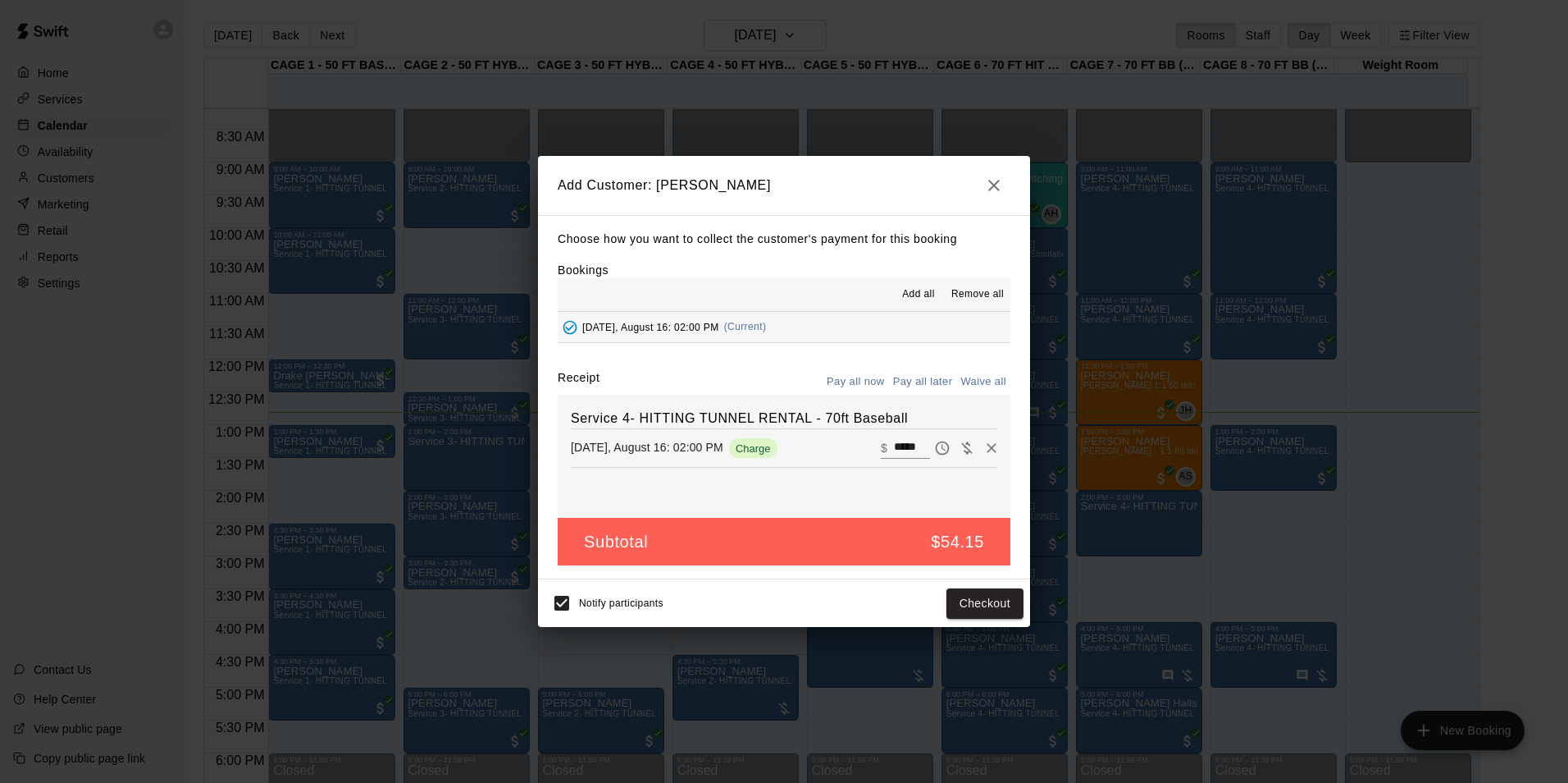
click at [928, 381] on button "Pay all later" at bounding box center [922, 382] width 68 height 26
click at [987, 597] on button "Add customer" at bounding box center [973, 603] width 101 height 30
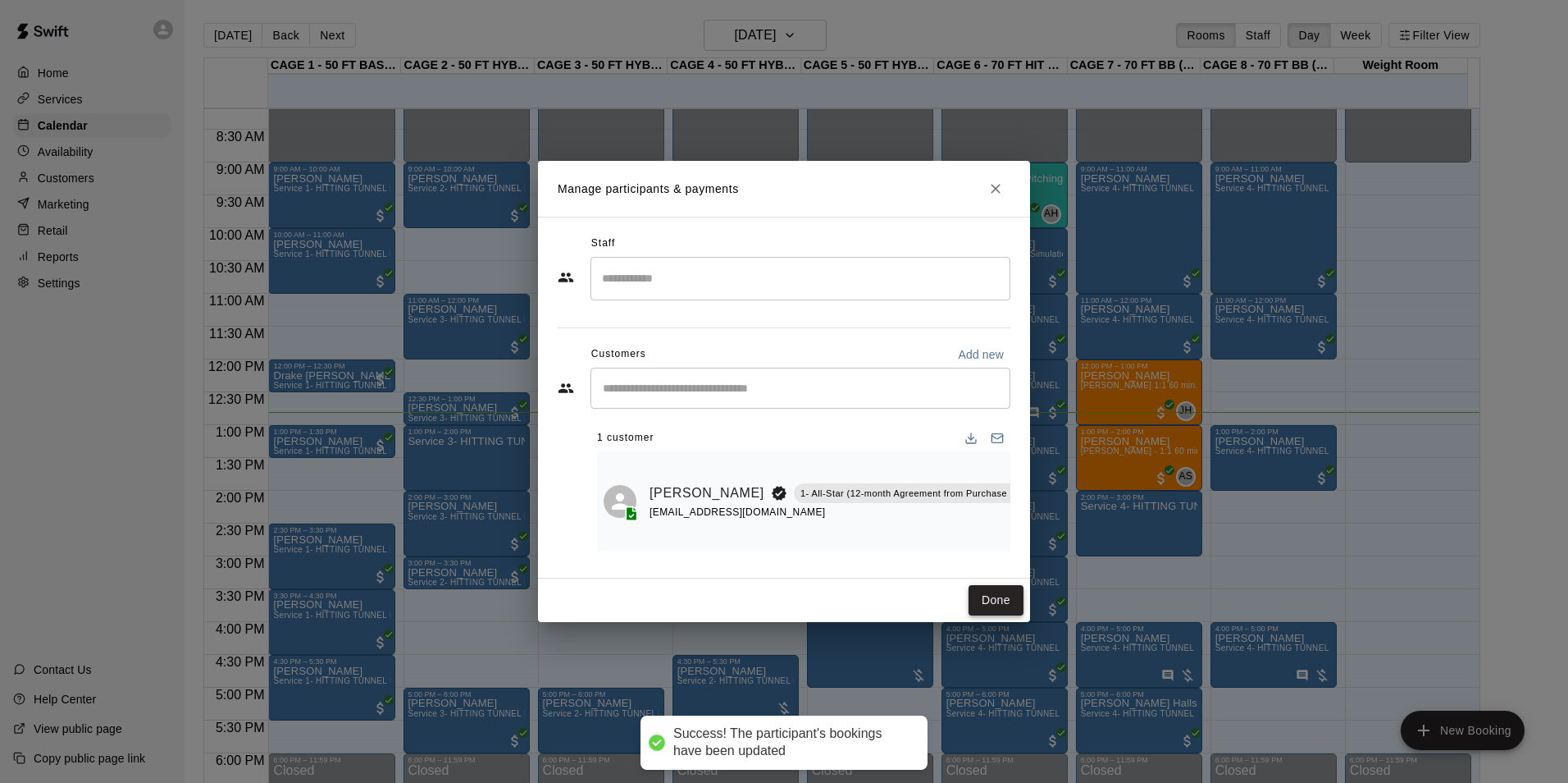
click at [1000, 605] on button "Done" at bounding box center [996, 600] width 55 height 30
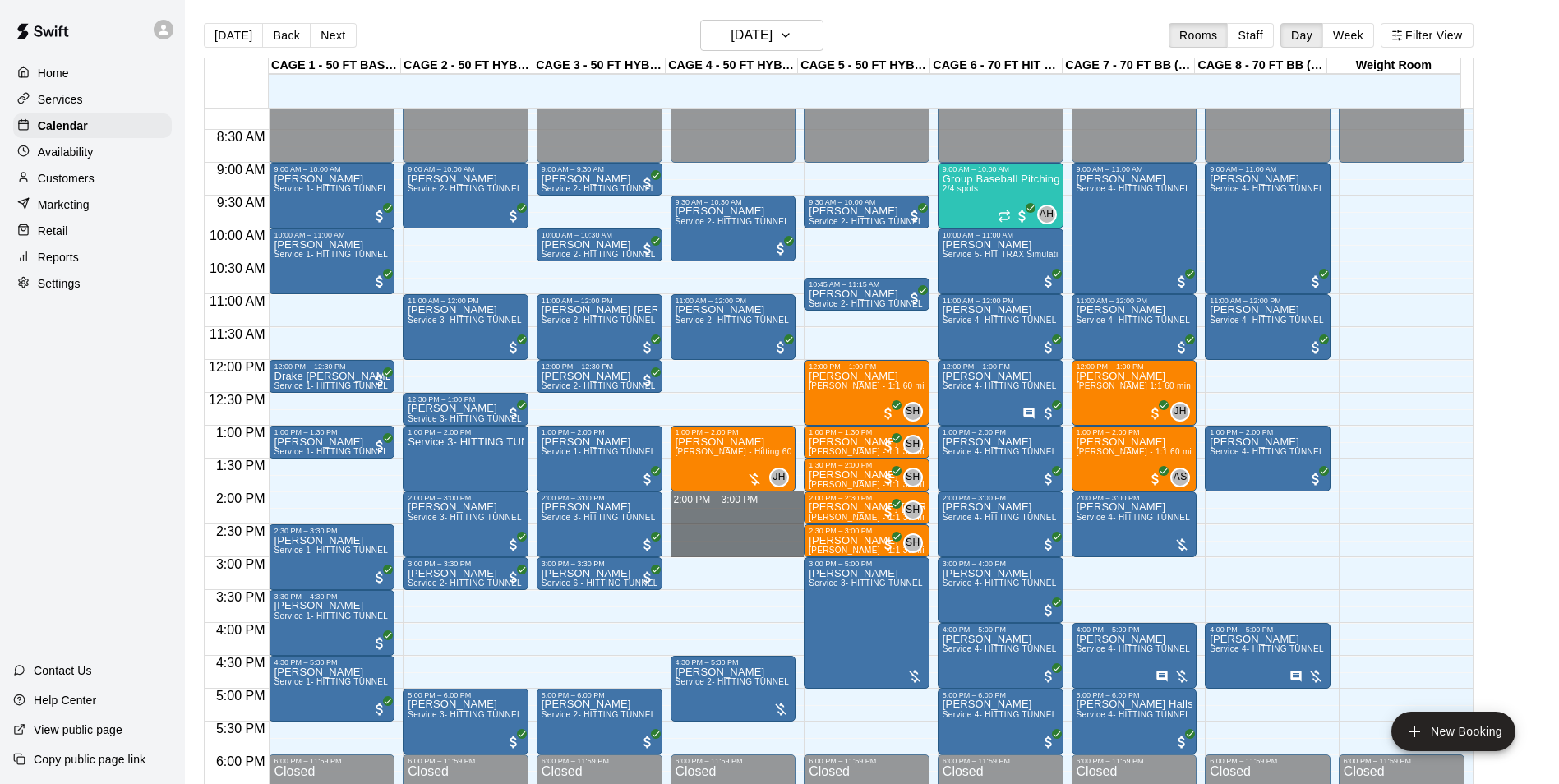
drag, startPoint x: 671, startPoint y: 494, endPoint x: 677, endPoint y: 546, distance: 52.3
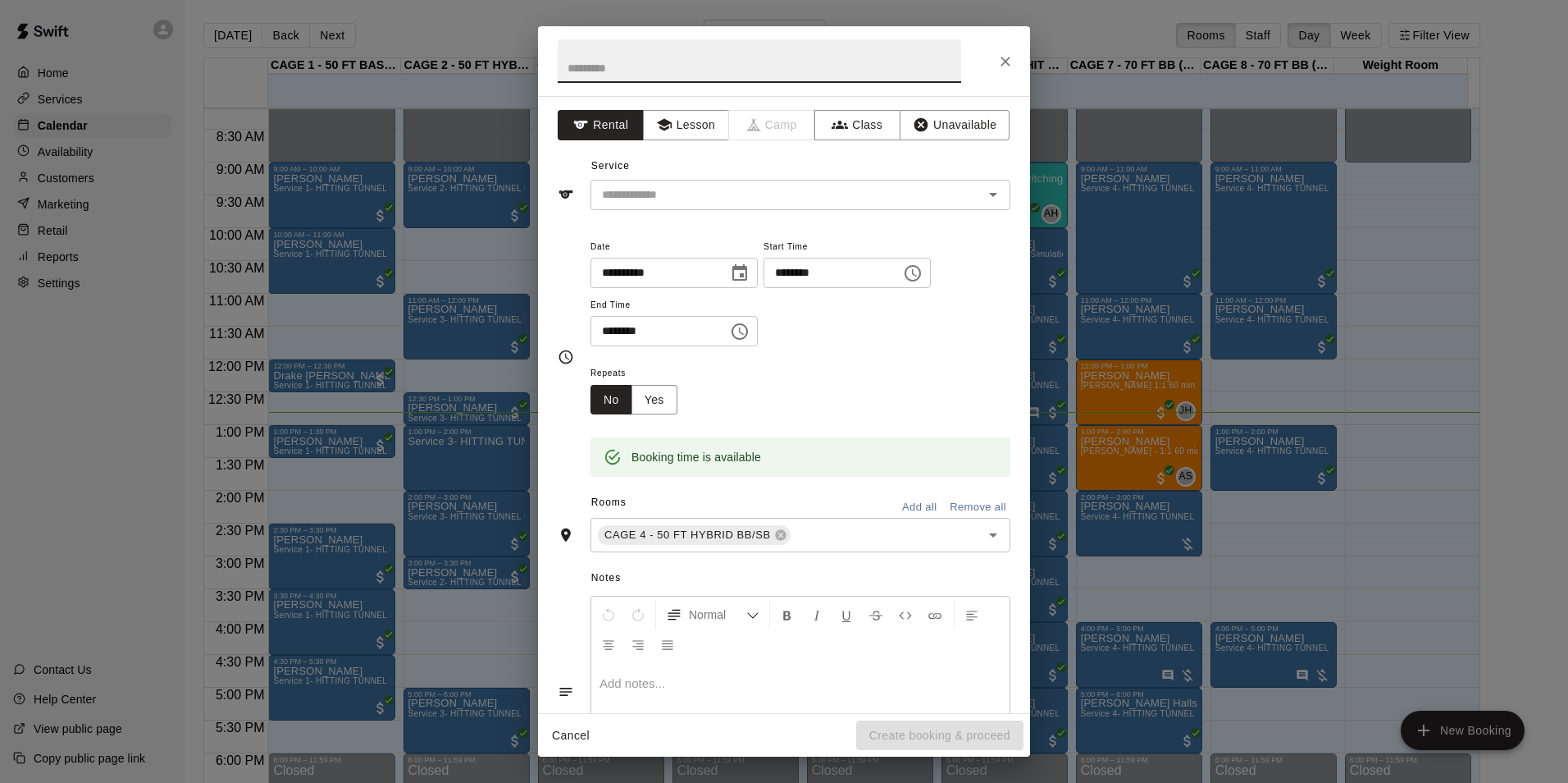
click at [1002, 51] on button "Close" at bounding box center [1005, 62] width 29 height 29
click at [993, 64] on button "Close" at bounding box center [1005, 62] width 29 height 29
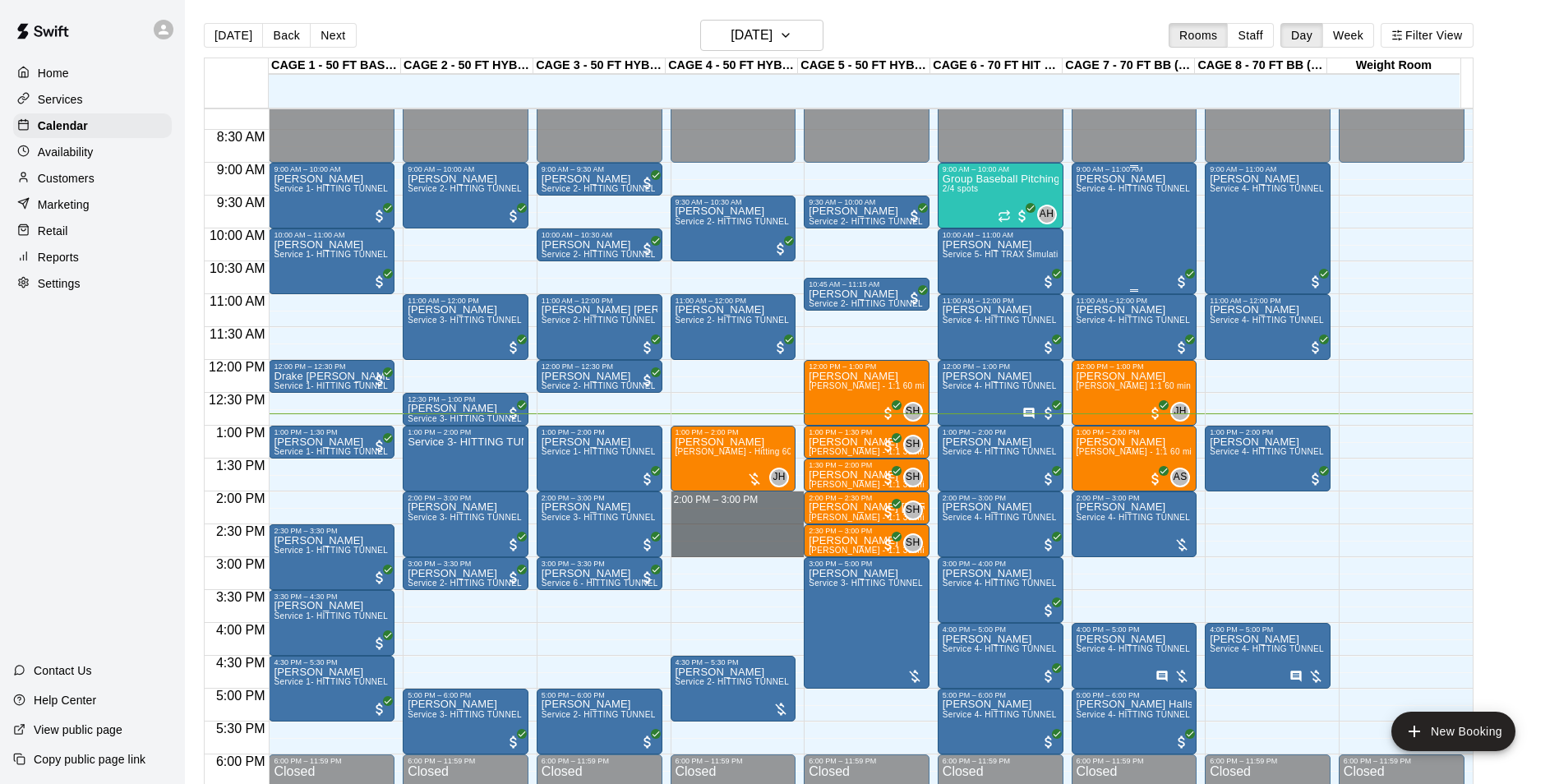
drag, startPoint x: 669, startPoint y: 495, endPoint x: 1118, endPoint y: 254, distance: 509.6
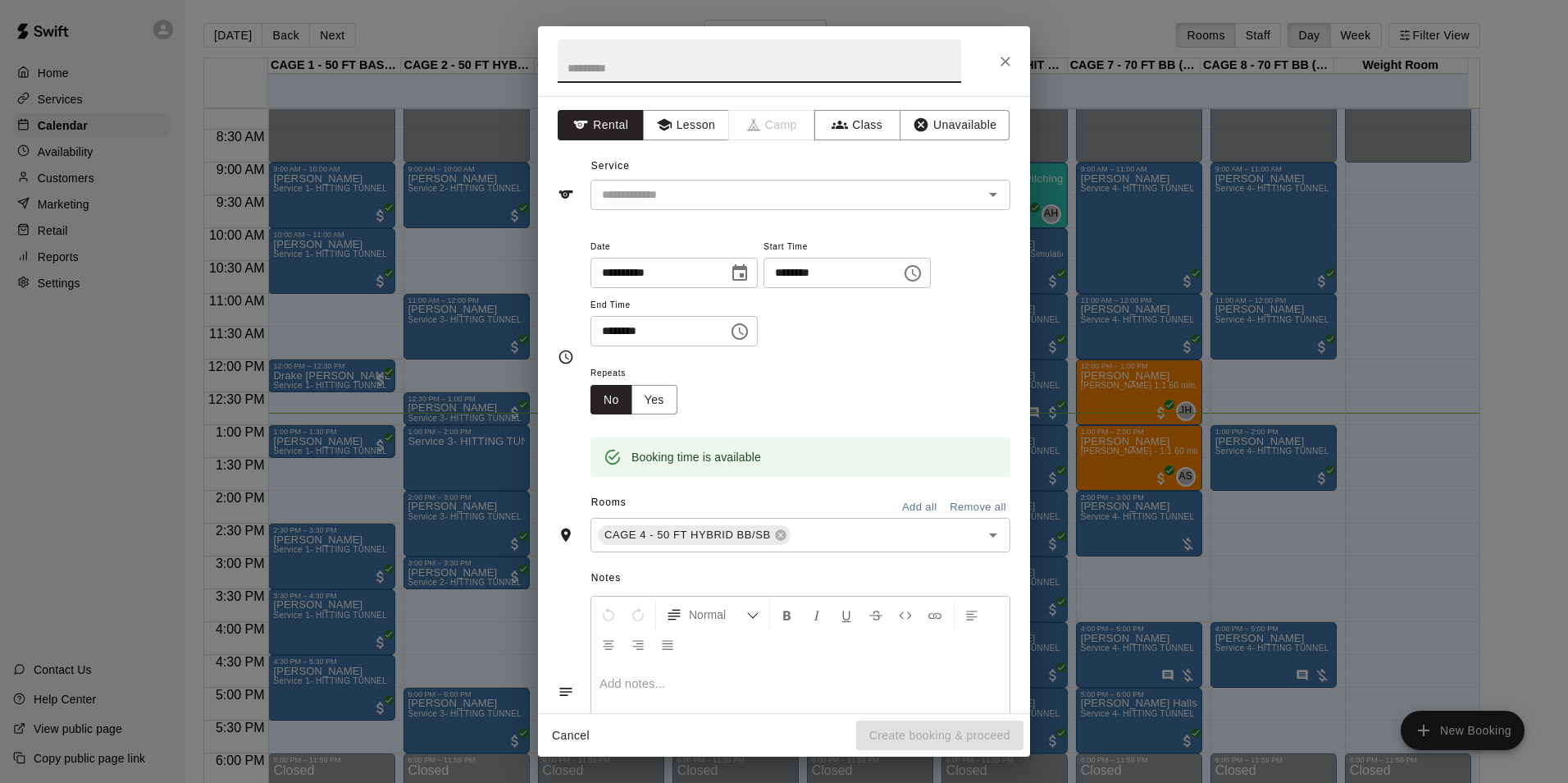
click at [1006, 67] on icon "Close" at bounding box center [1005, 61] width 16 height 16
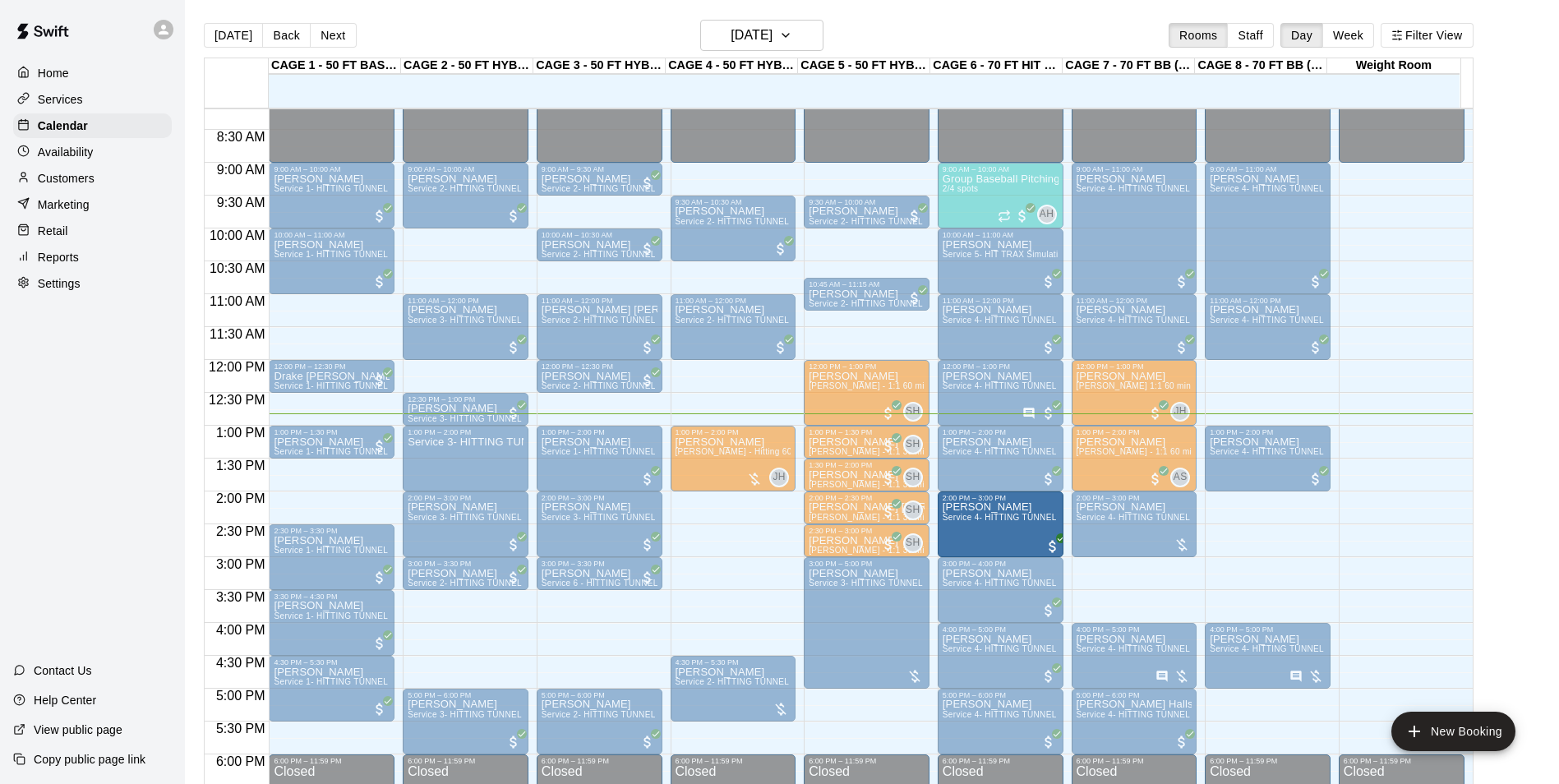
drag, startPoint x: 976, startPoint y: 514, endPoint x: 1010, endPoint y: 514, distance: 34.0
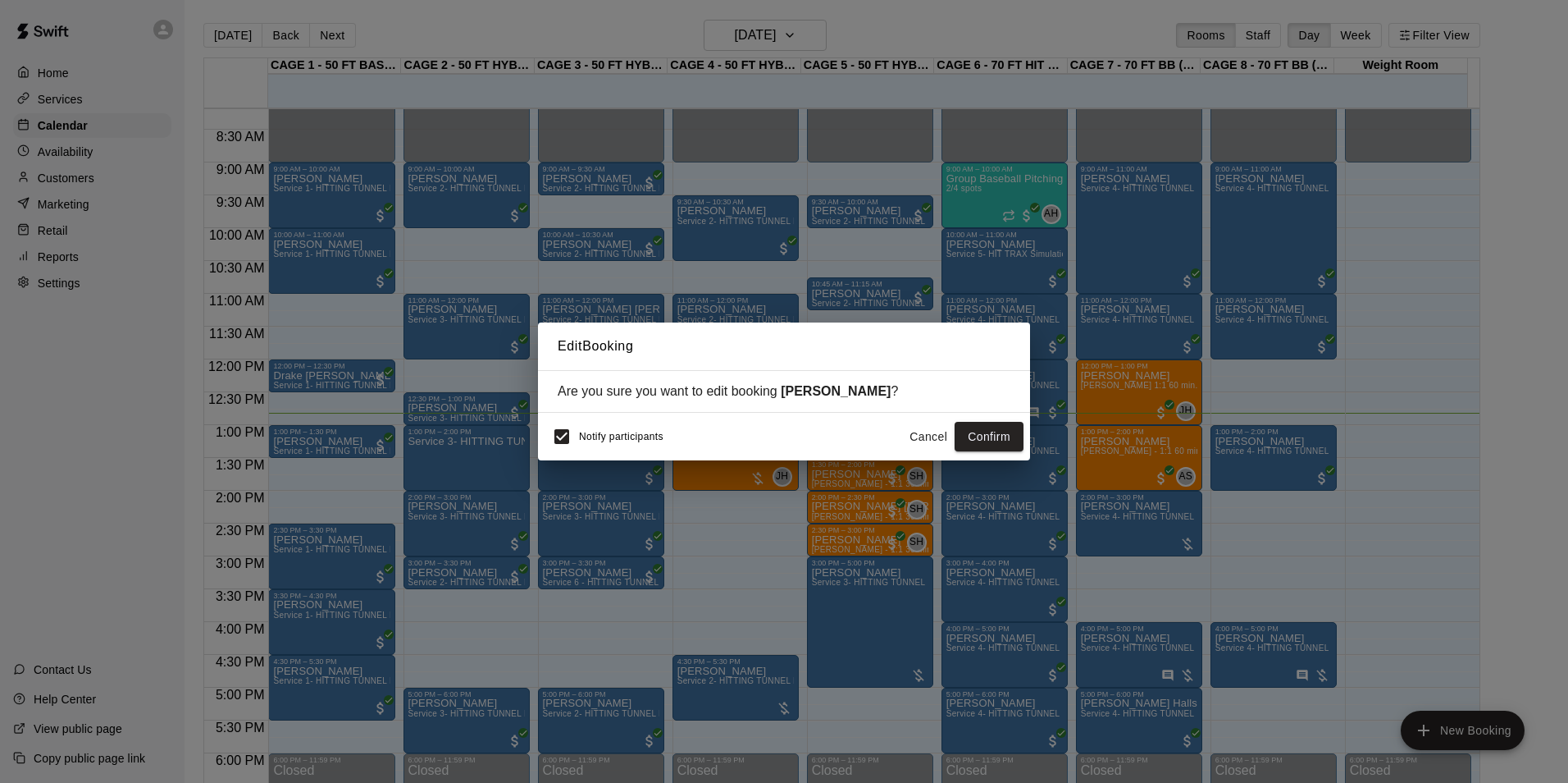
drag, startPoint x: 873, startPoint y: 300, endPoint x: 816, endPoint y: 302, distance: 57.0
click at [872, 300] on div "Edit Booking Are you sure you want to edit booking Bryson Johnson ? Notify part…" at bounding box center [784, 392] width 1568 height 783
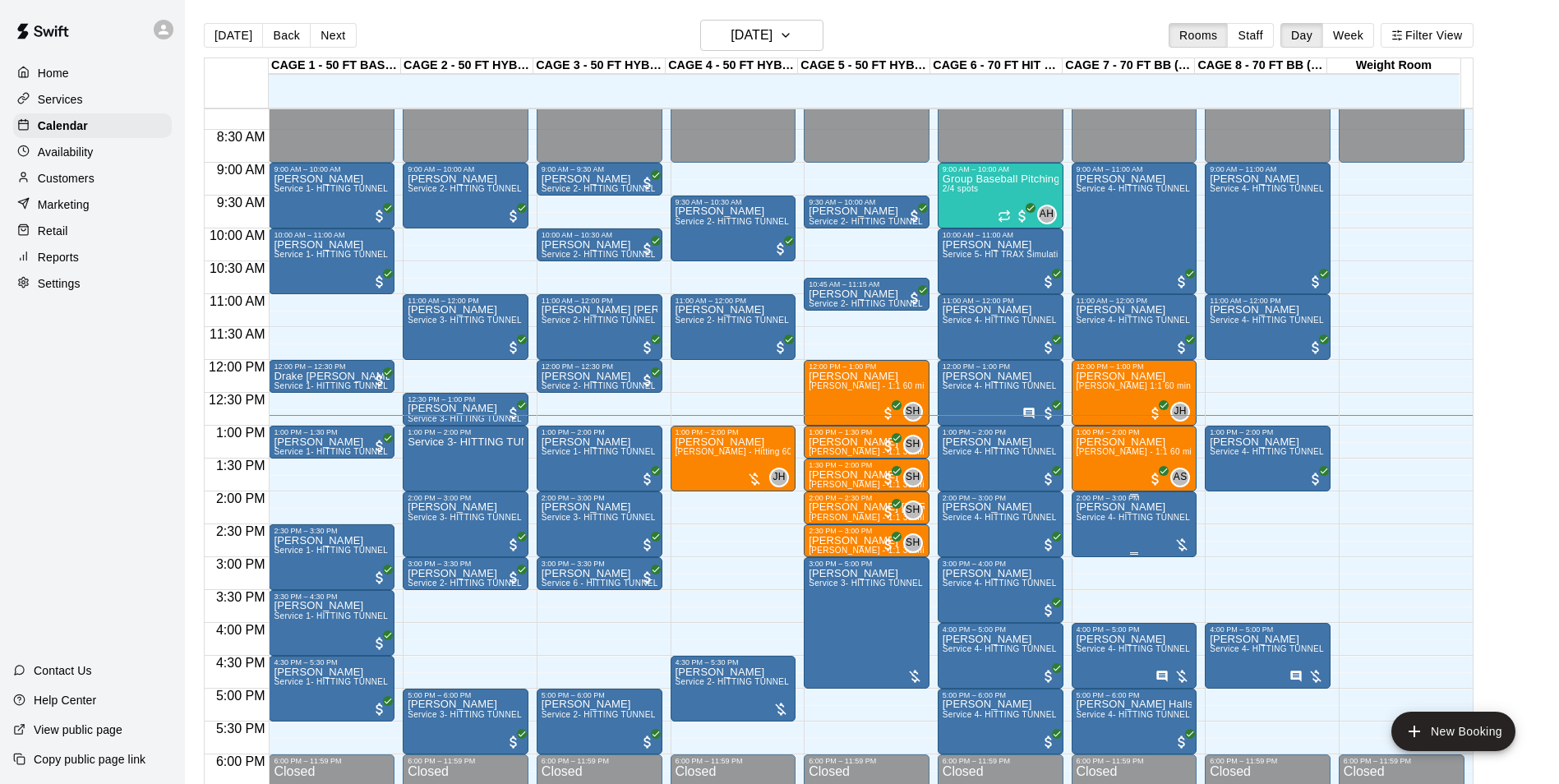
click at [1177, 543] on div at bounding box center [1181, 544] width 16 height 16
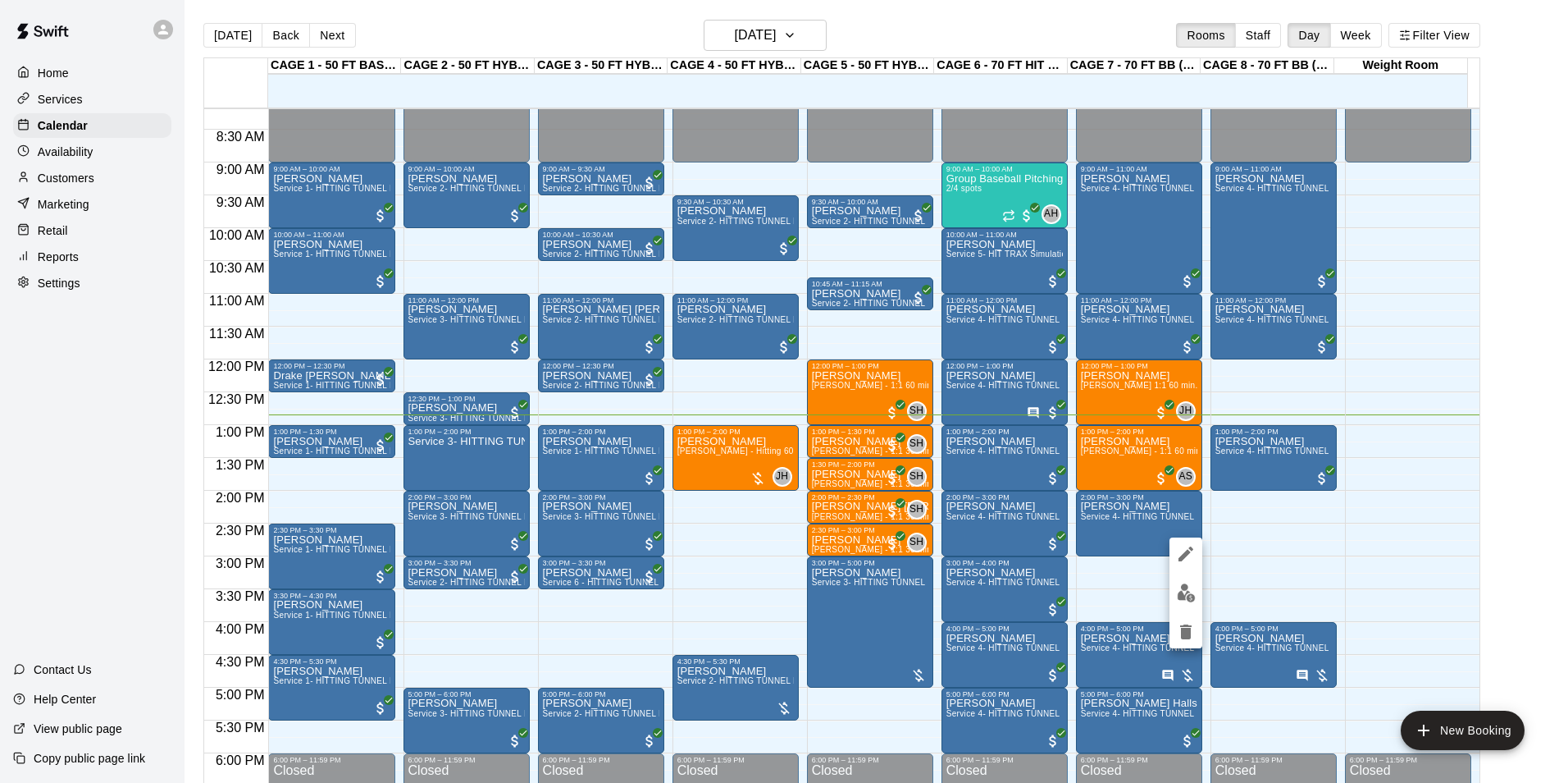
click at [1115, 529] on div at bounding box center [784, 392] width 1568 height 783
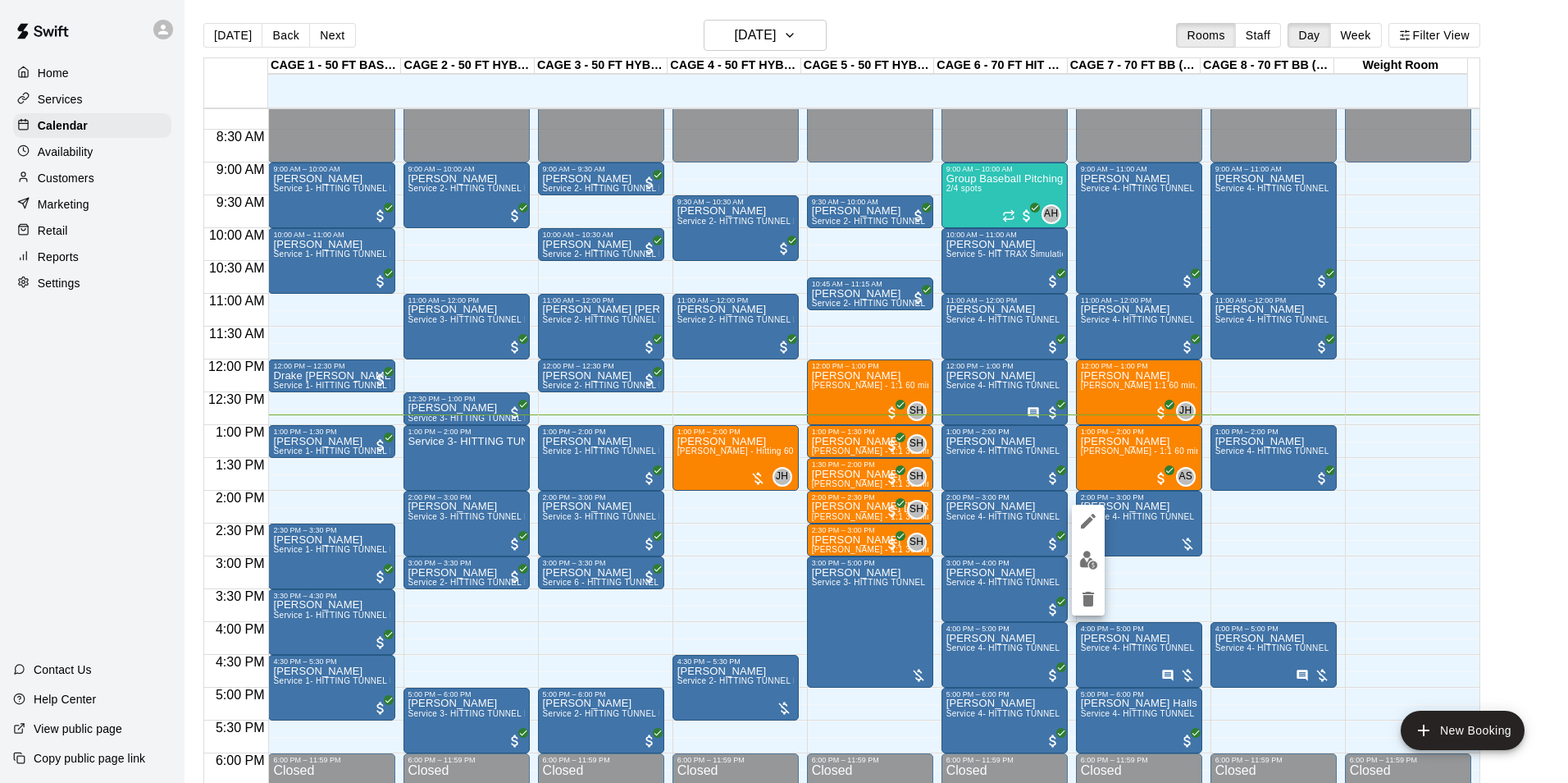
click at [1100, 566] on button "edit" at bounding box center [1088, 559] width 33 height 32
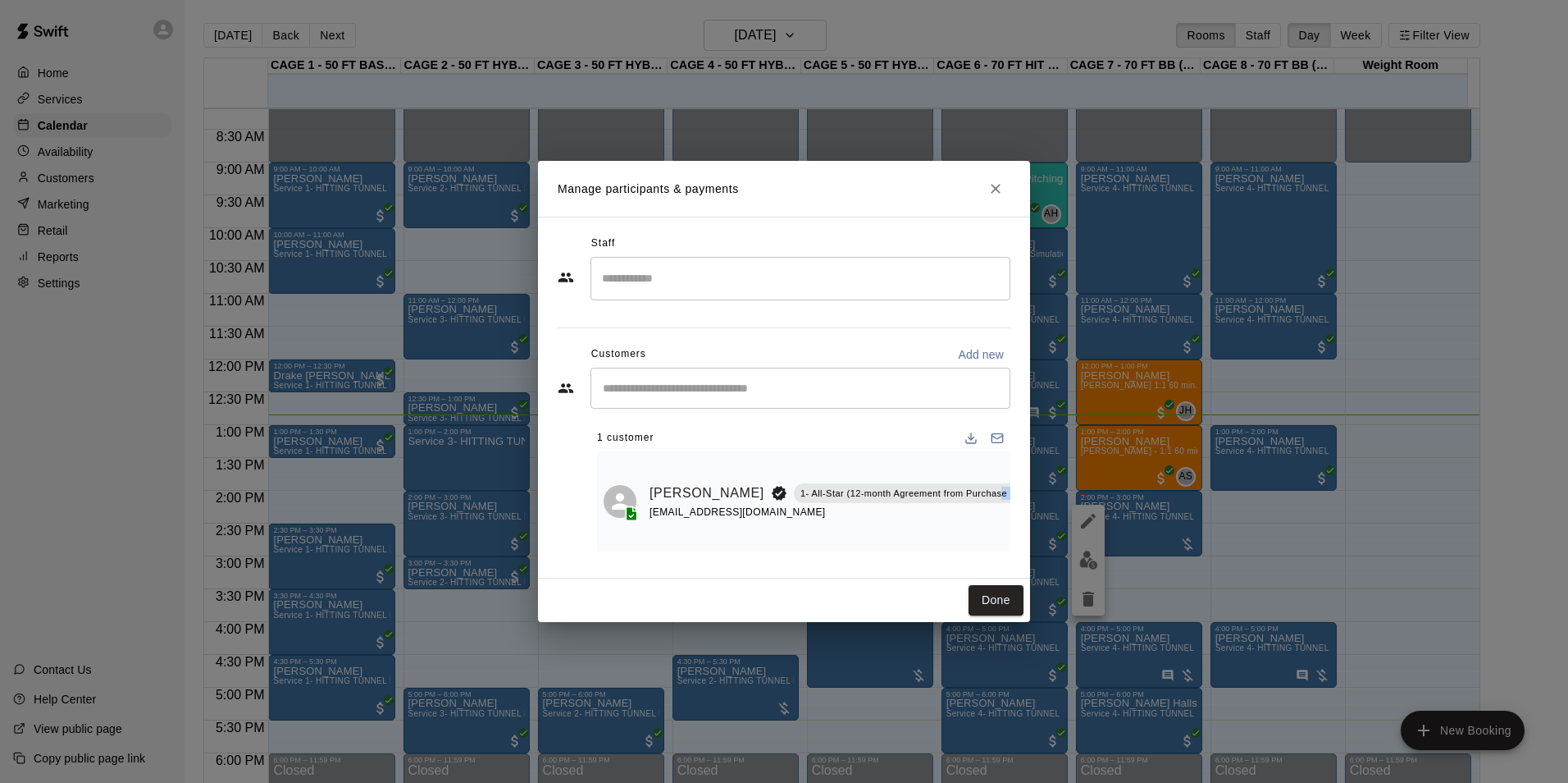
drag, startPoint x: 930, startPoint y: 486, endPoint x: 755, endPoint y: 501, distance: 175.6
click at [755, 501] on div "Lisa Maldonado 1- All-Star (12-month Agreement from Purchase Date)" at bounding box center [844, 493] width 391 height 21
drag, startPoint x: 755, startPoint y: 501, endPoint x: 749, endPoint y: 520, distance: 19.9
click at [749, 520] on div "ldmaldon@hotmail.com" at bounding box center [844, 512] width 391 height 17
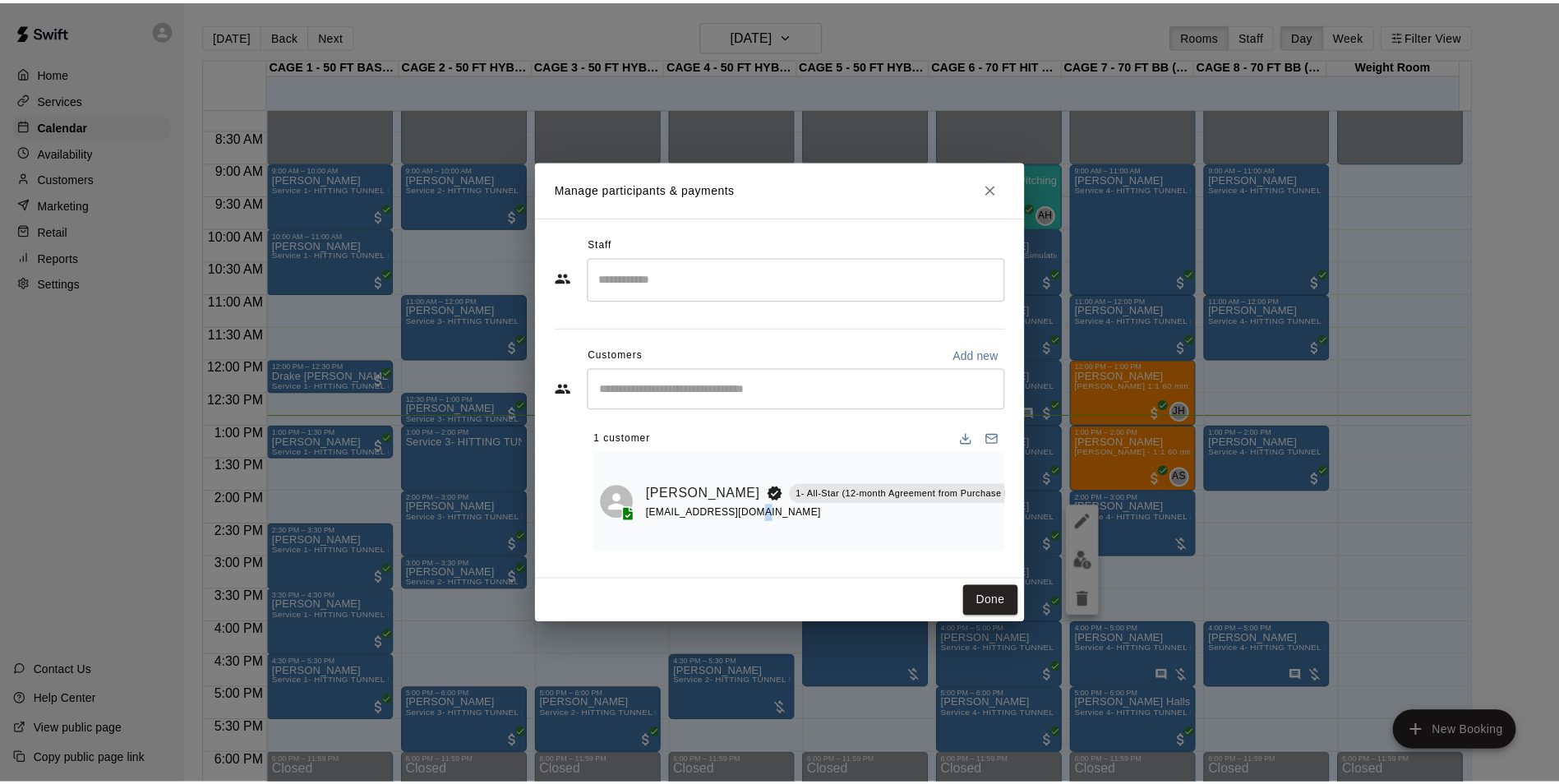
scroll to position [0, 15]
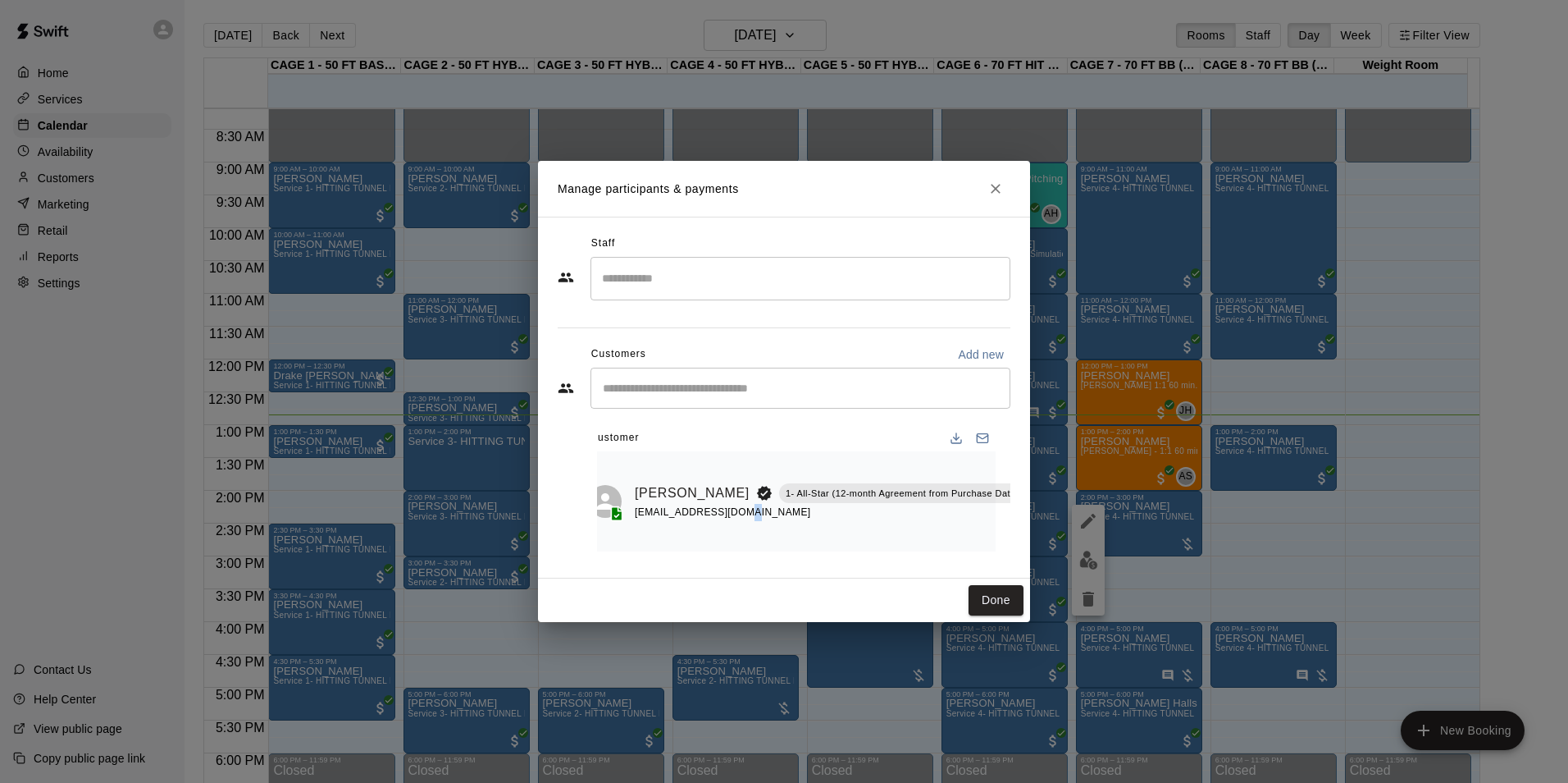
click at [1033, 525] on icon "Manage bookings & payment" at bounding box center [1040, 529] width 16 height 16
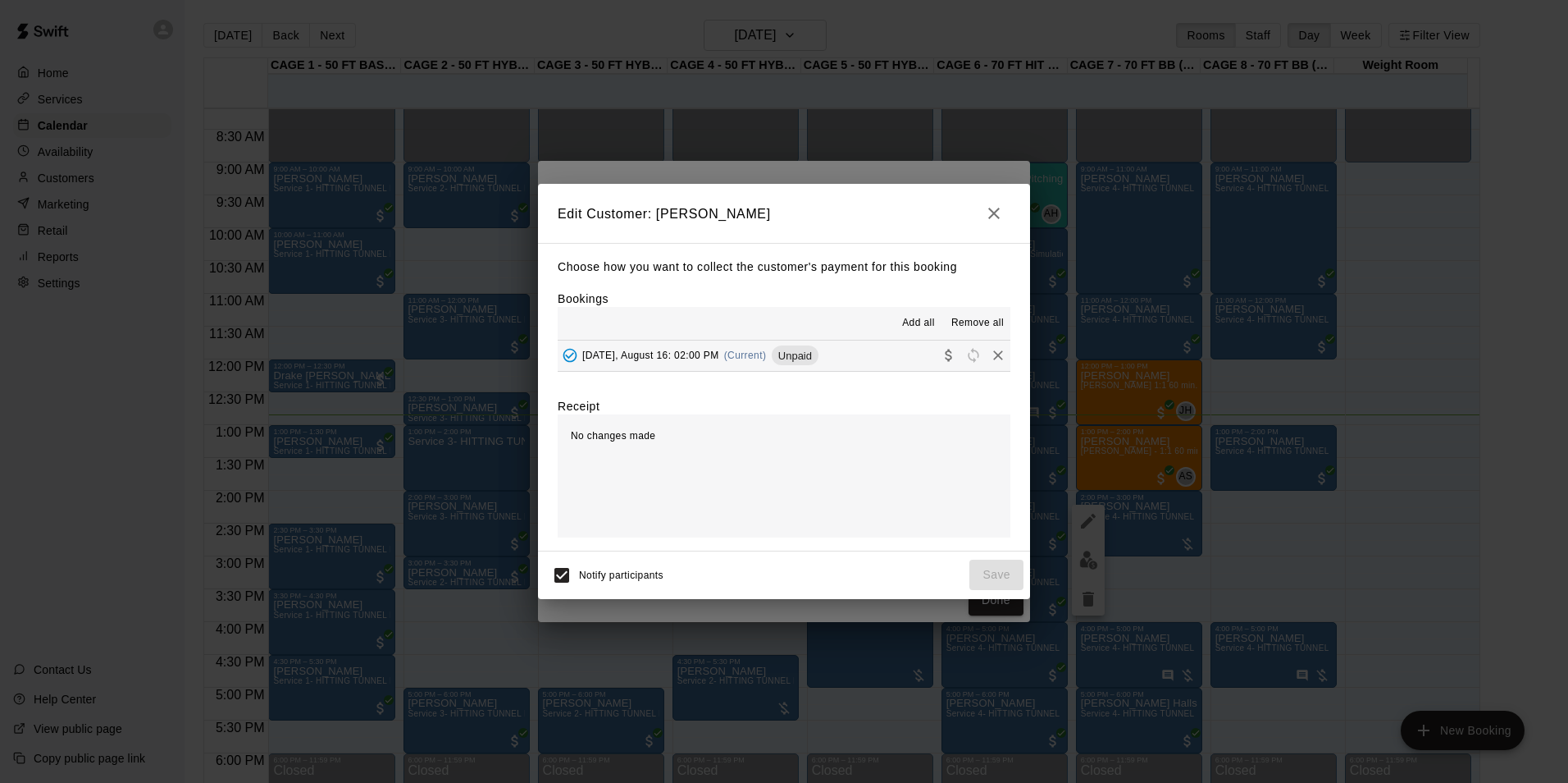
click at [706, 356] on span "Saturday, August 16: 02:00 PM" at bounding box center [651, 355] width 137 height 11
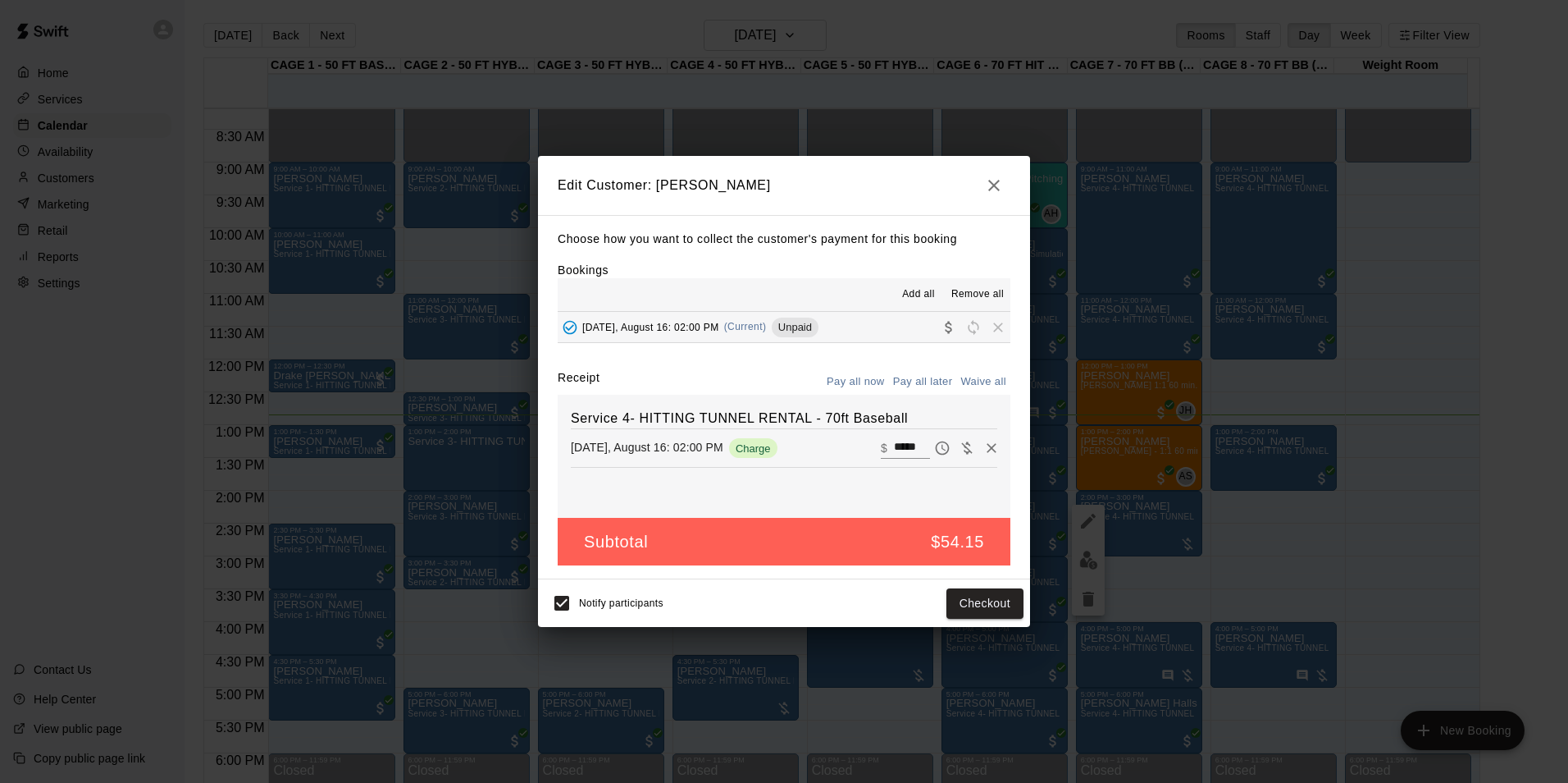
click at [870, 387] on button "Pay all now" at bounding box center [856, 382] width 67 height 26
click at [857, 379] on button "Pay all now" at bounding box center [856, 382] width 67 height 26
click at [999, 607] on button "Checkout" at bounding box center [985, 603] width 77 height 30
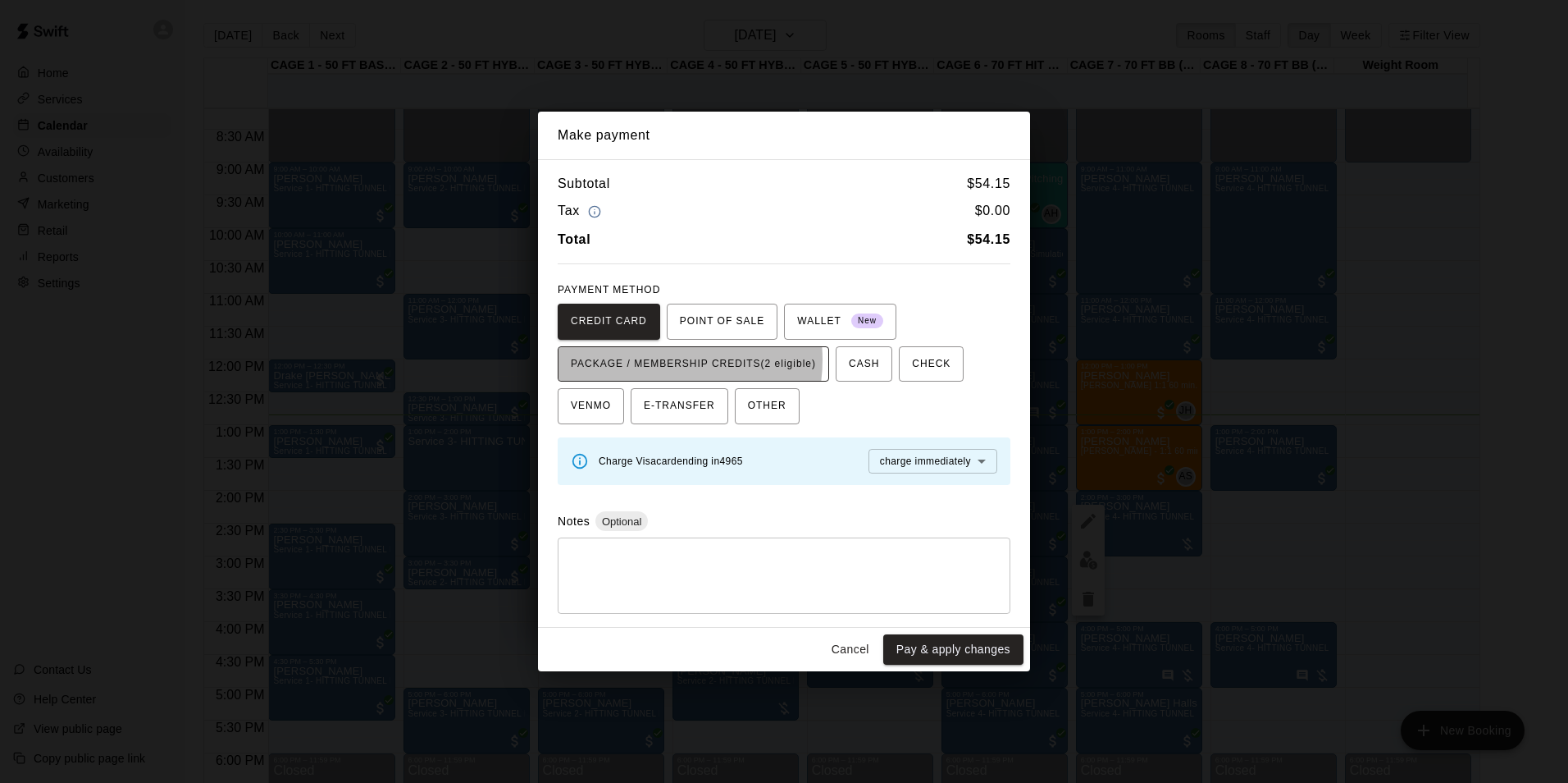
click at [653, 359] on span "PACKAGE / MEMBERSHIP CREDITS (2 eligible)" at bounding box center [694, 364] width 245 height 27
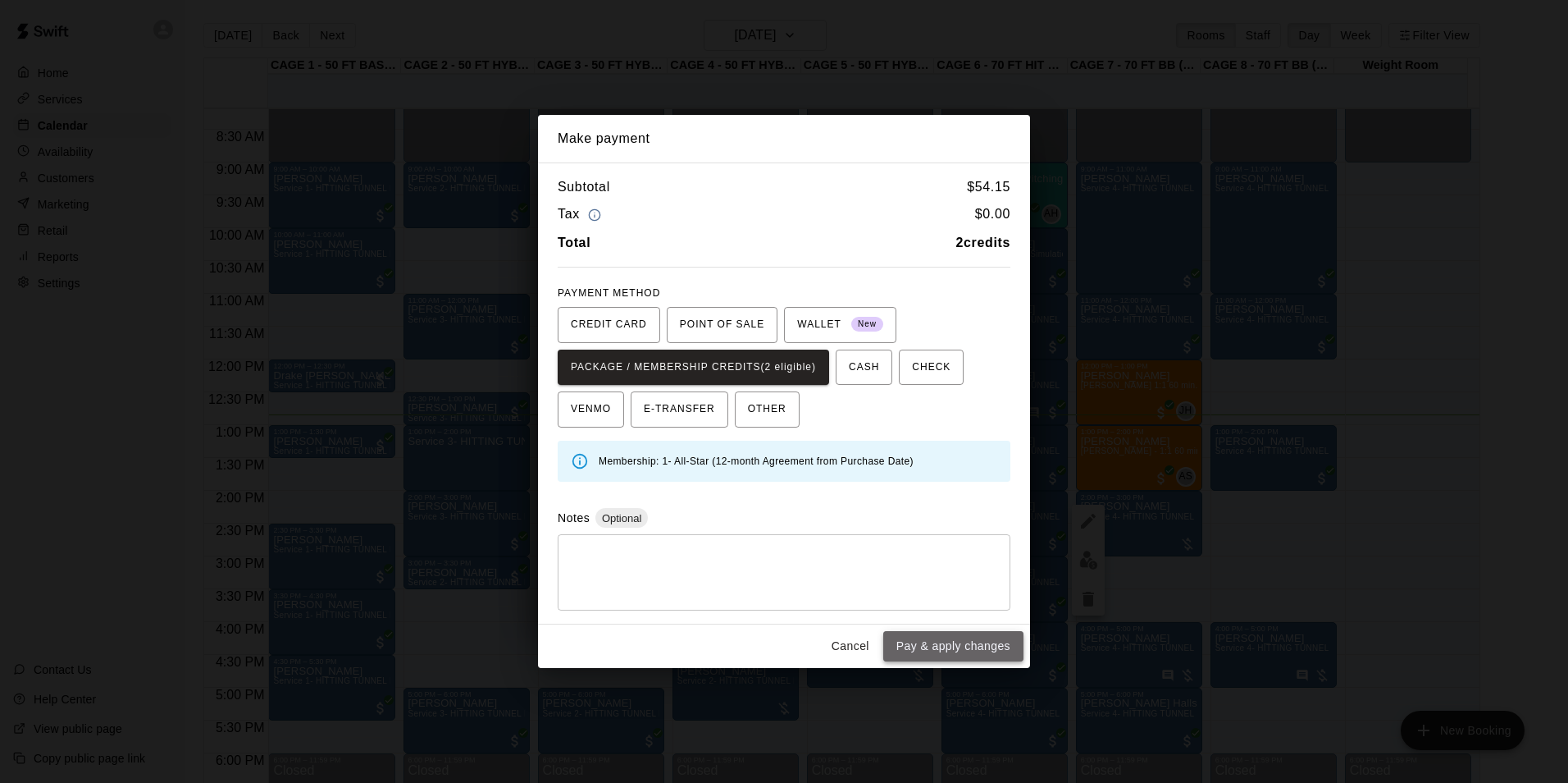
click at [988, 649] on button "Pay & apply changes" at bounding box center [953, 645] width 140 height 30
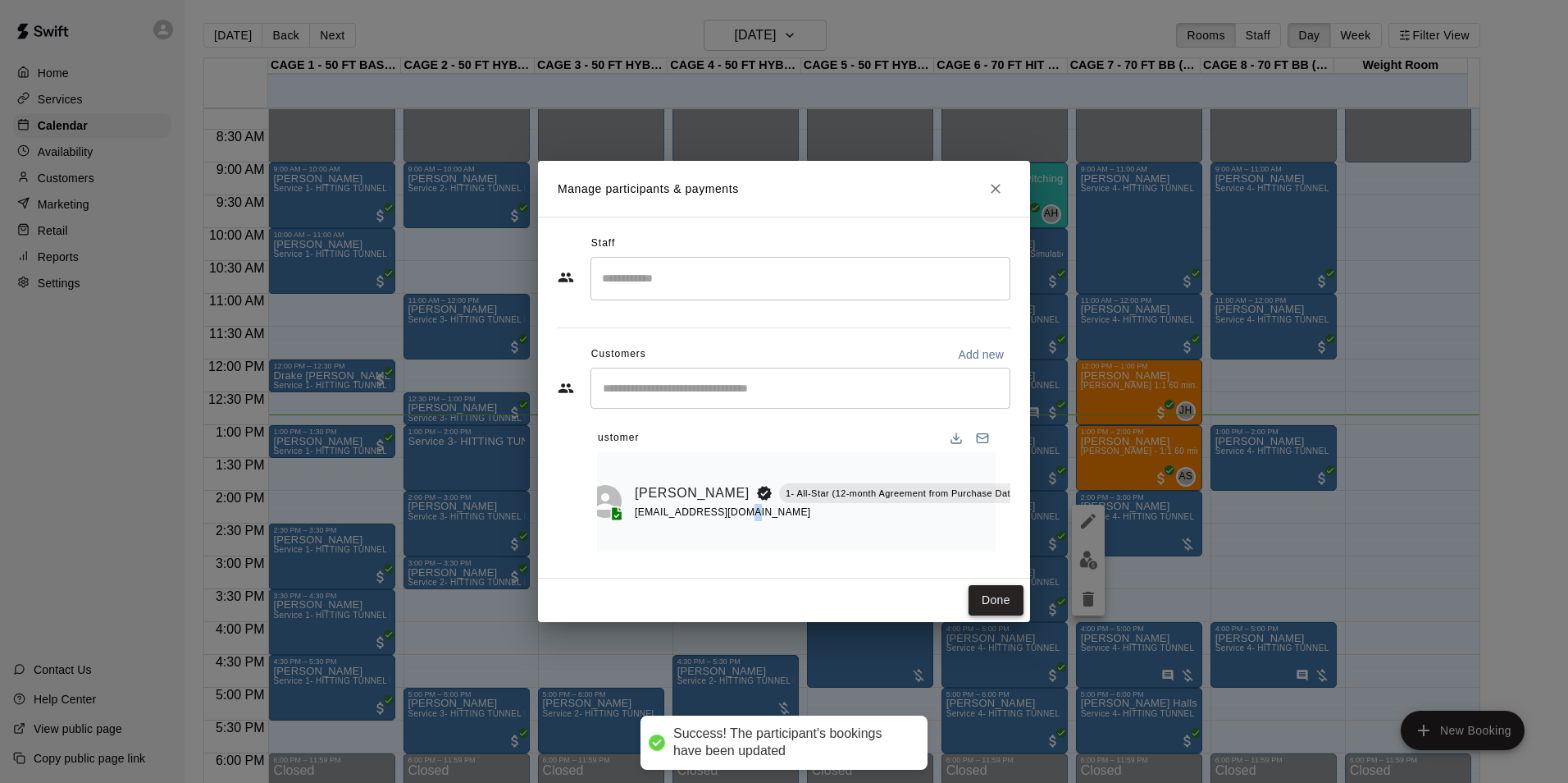
click at [994, 611] on button "Done" at bounding box center [996, 600] width 55 height 30
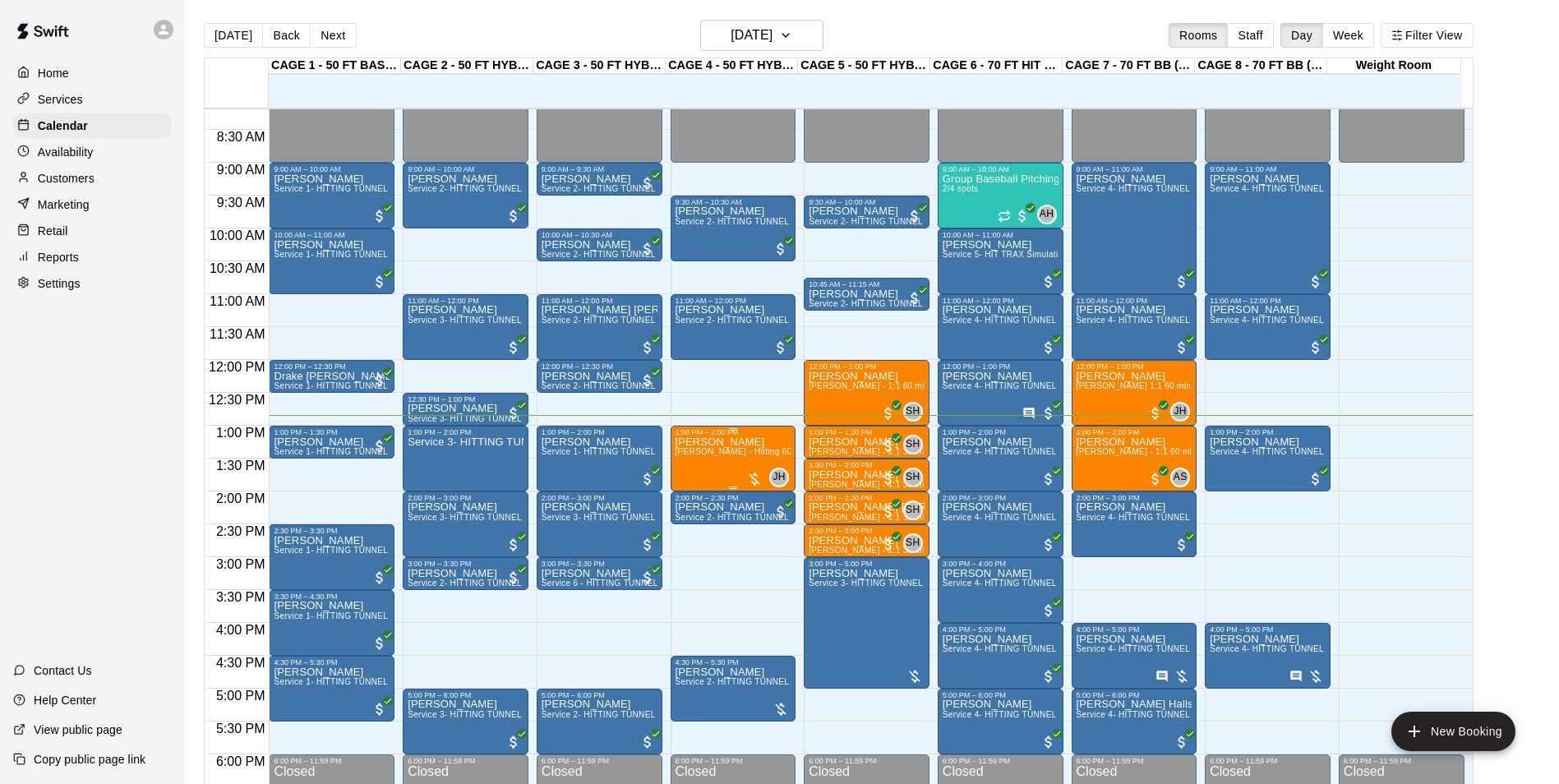
click at [723, 452] on span "[PERSON_NAME] - Hitting 60min 1:1 instruction" at bounding box center [770, 451] width 189 height 9
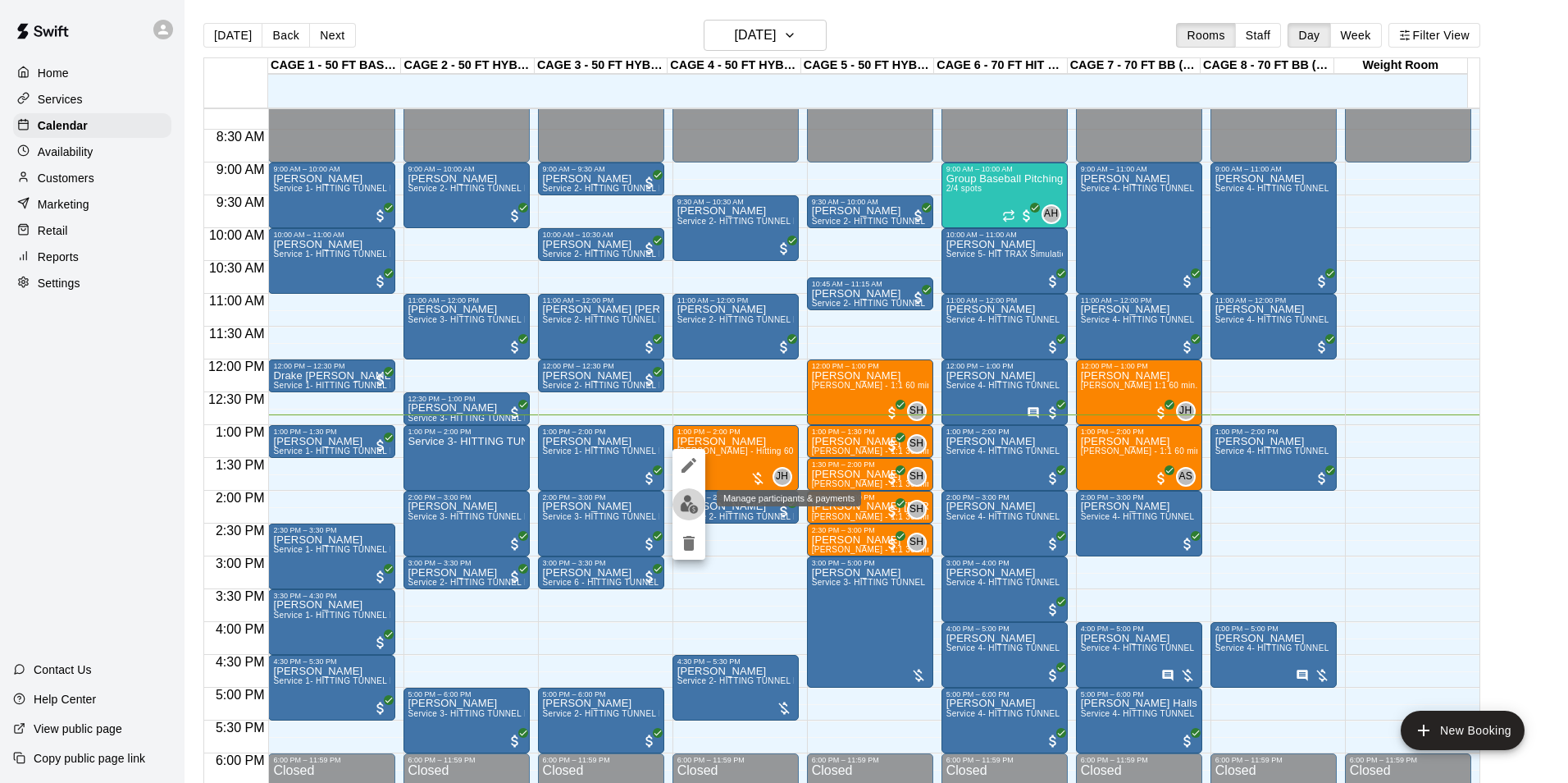
click at [691, 509] on img "edit" at bounding box center [689, 504] width 19 height 19
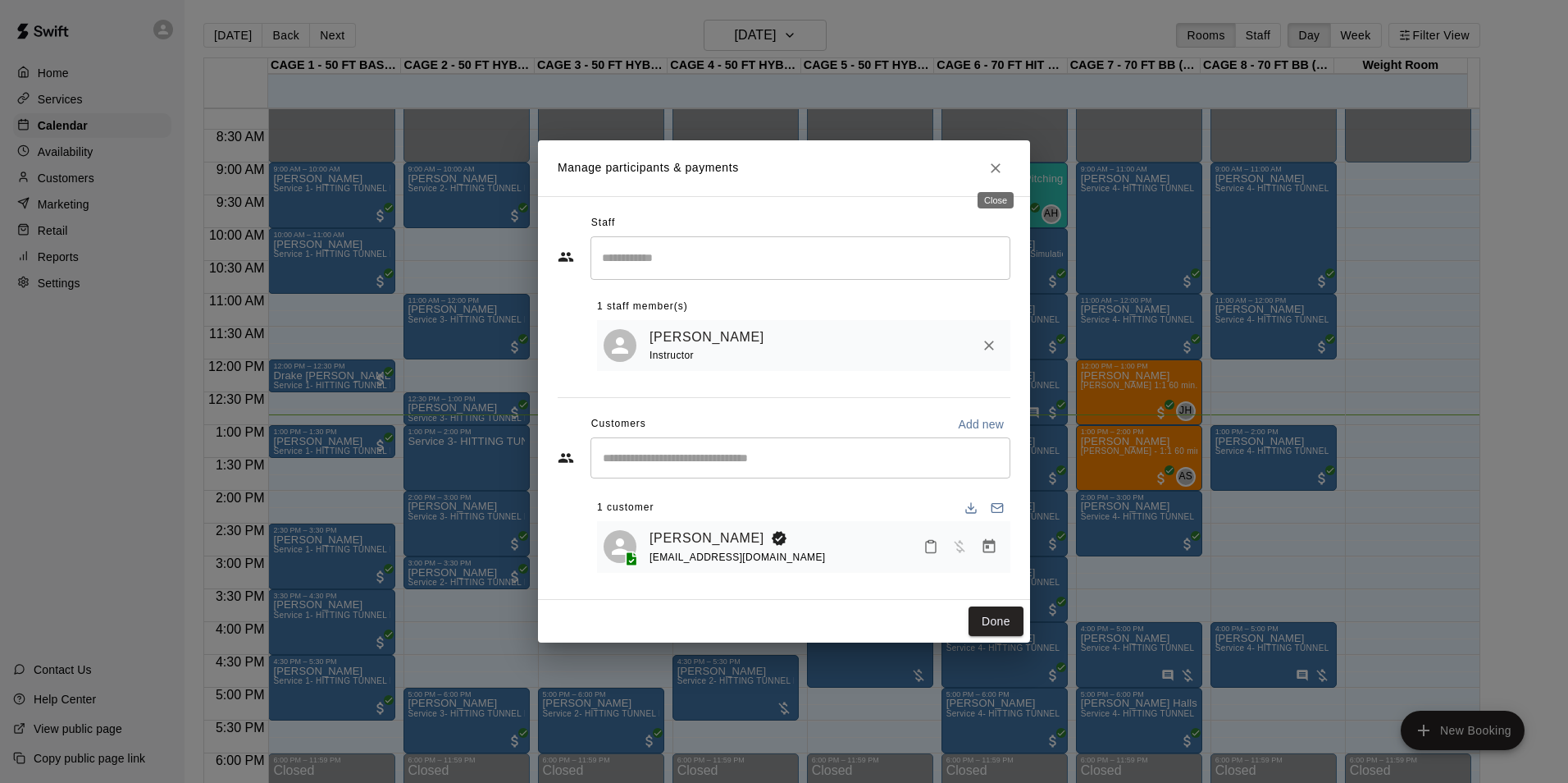
click at [987, 160] on icon "Close" at bounding box center [995, 168] width 16 height 16
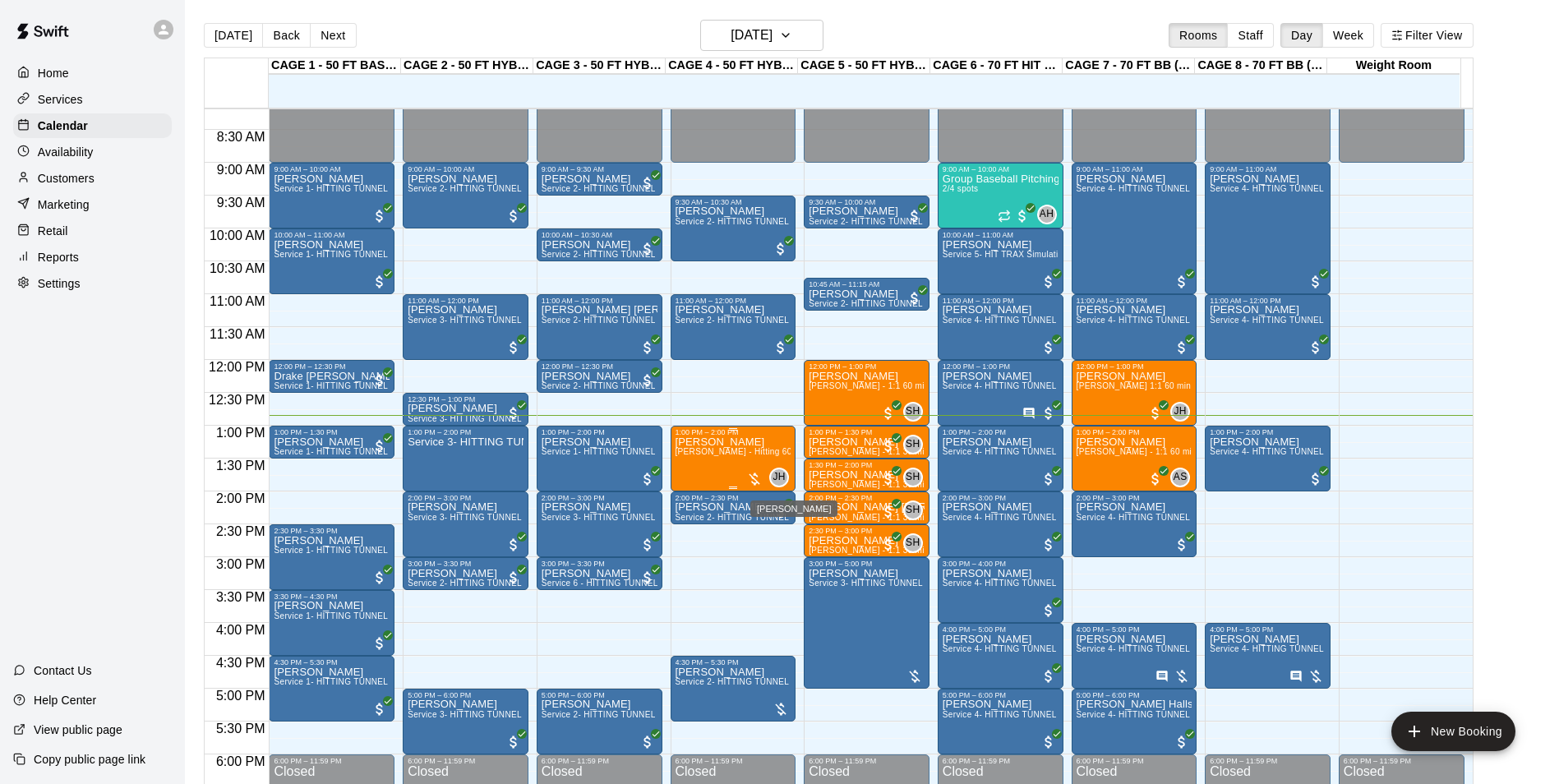
click at [775, 474] on span "JH" at bounding box center [778, 477] width 12 height 16
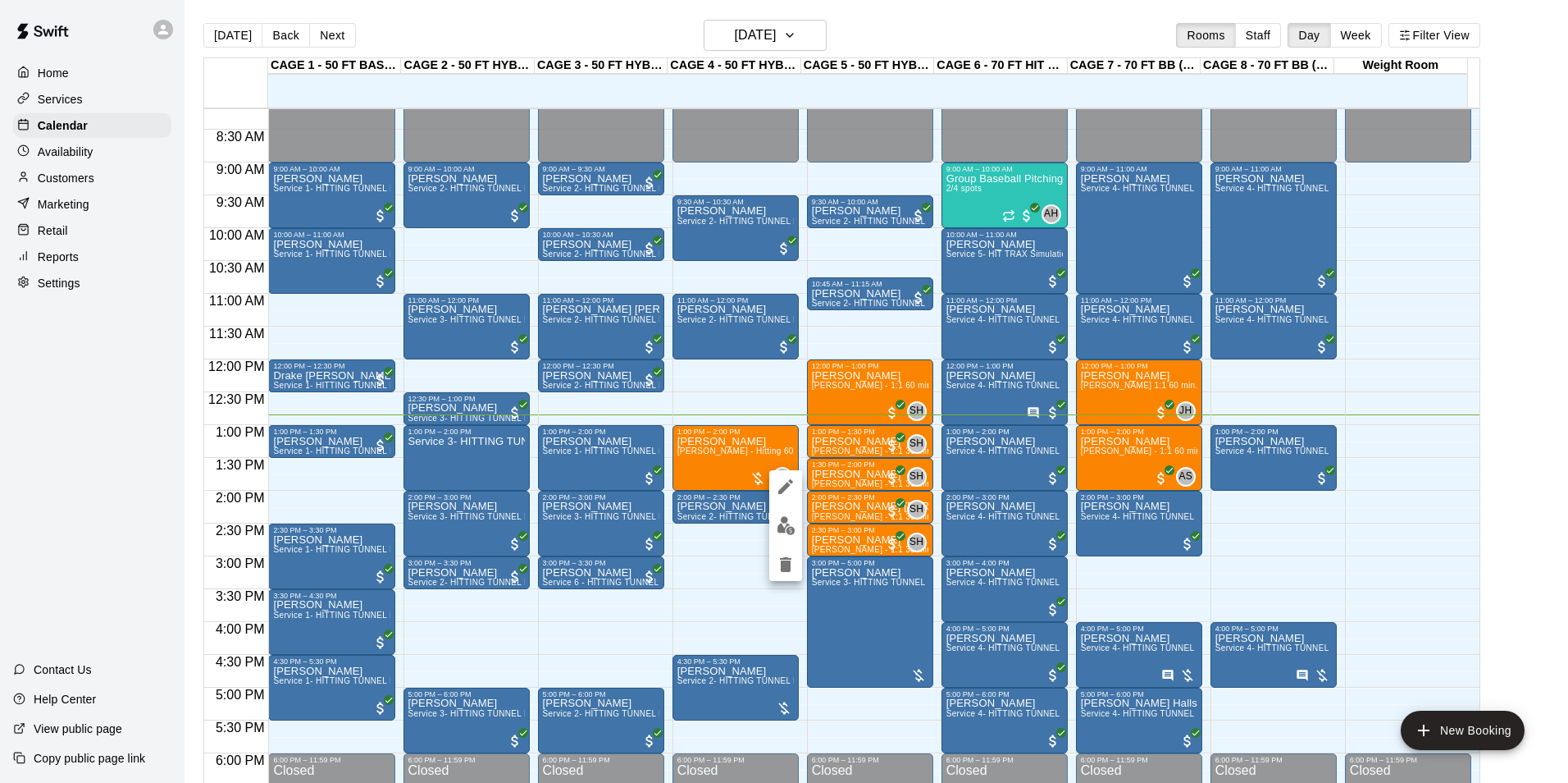
click at [1517, 332] on div at bounding box center [784, 392] width 1568 height 783
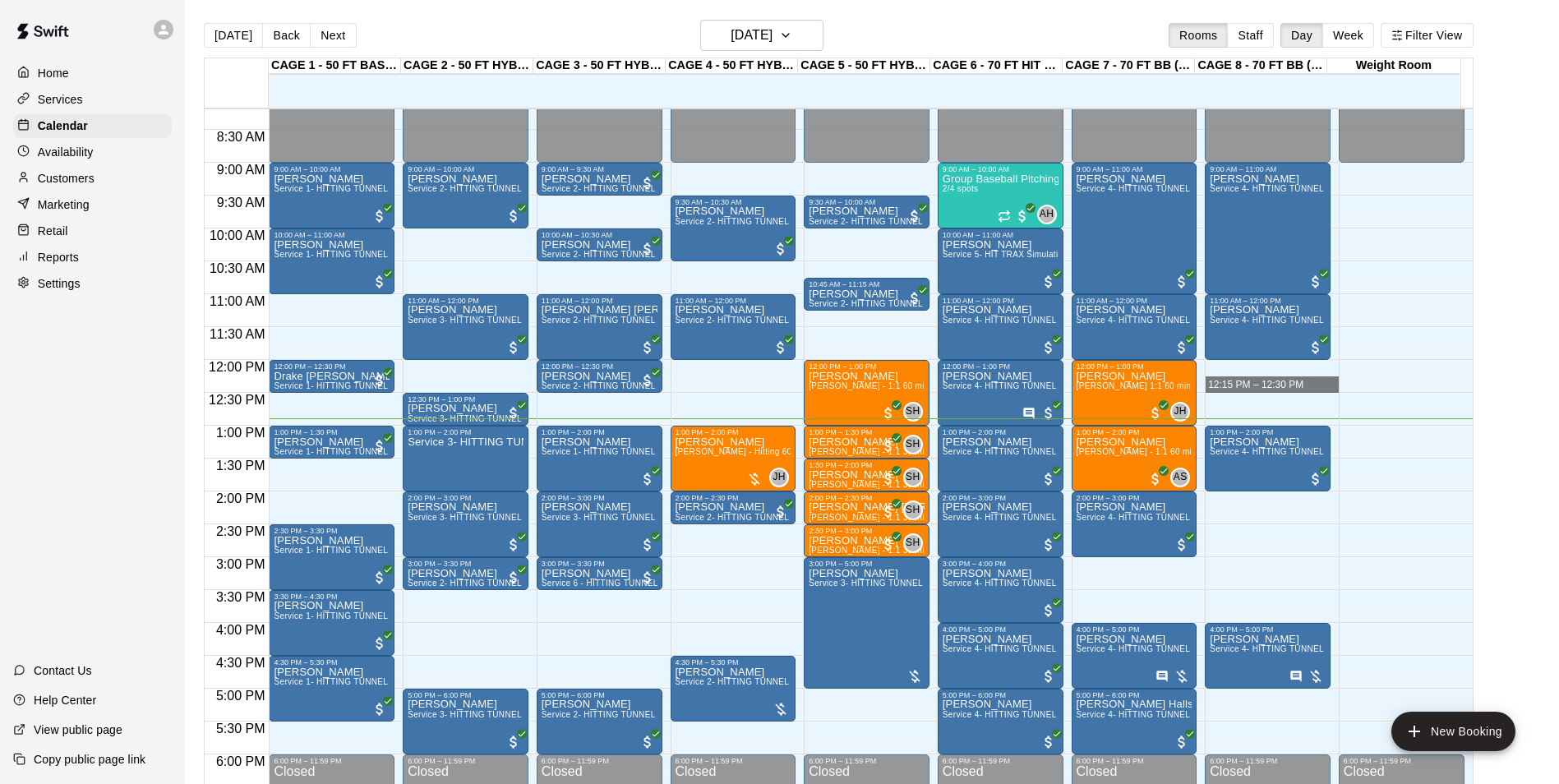
drag, startPoint x: 1274, startPoint y: 391, endPoint x: 1304, endPoint y: 390, distance: 30.0
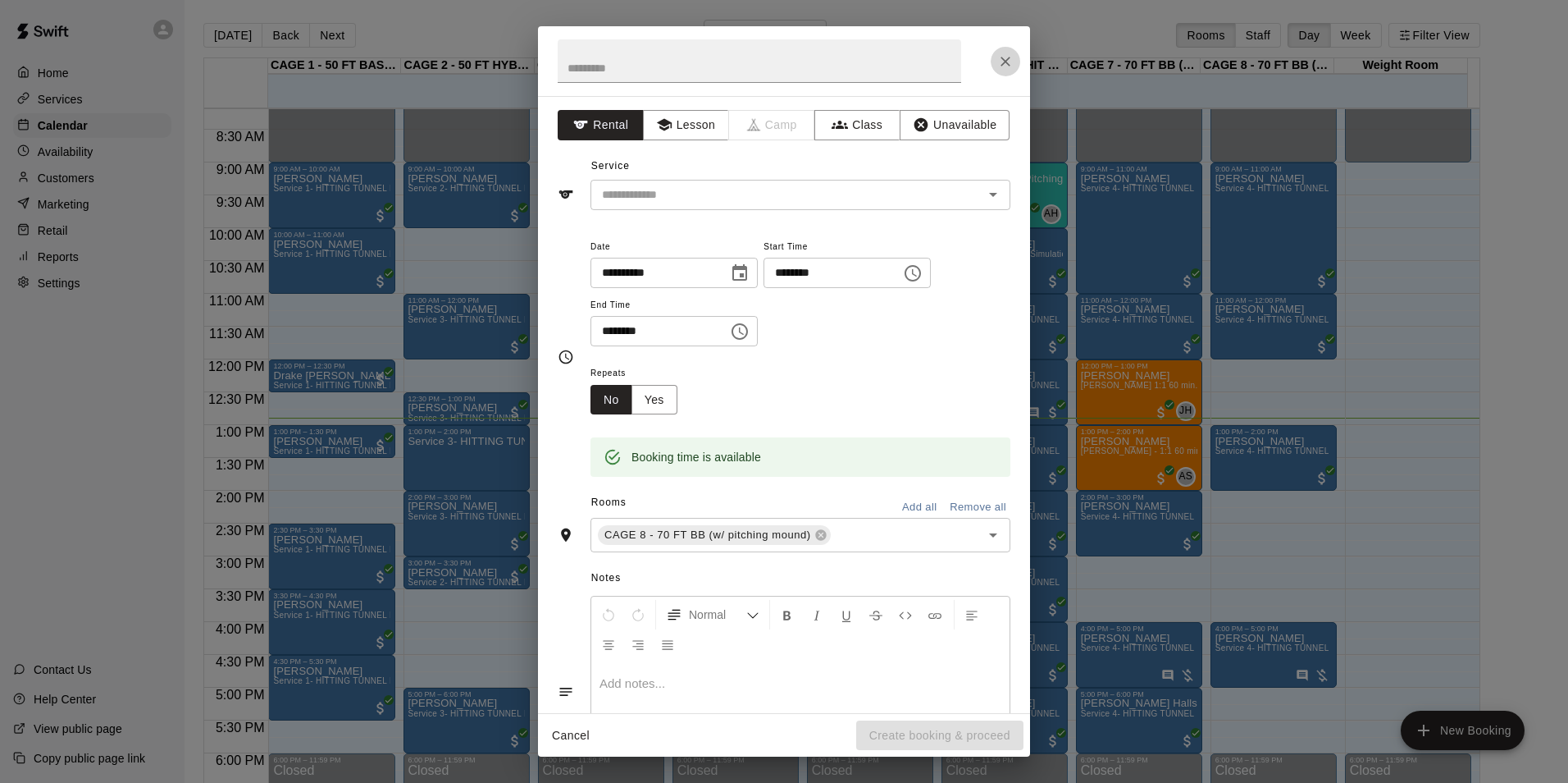
click at [1010, 67] on icon "Close" at bounding box center [1005, 61] width 16 height 16
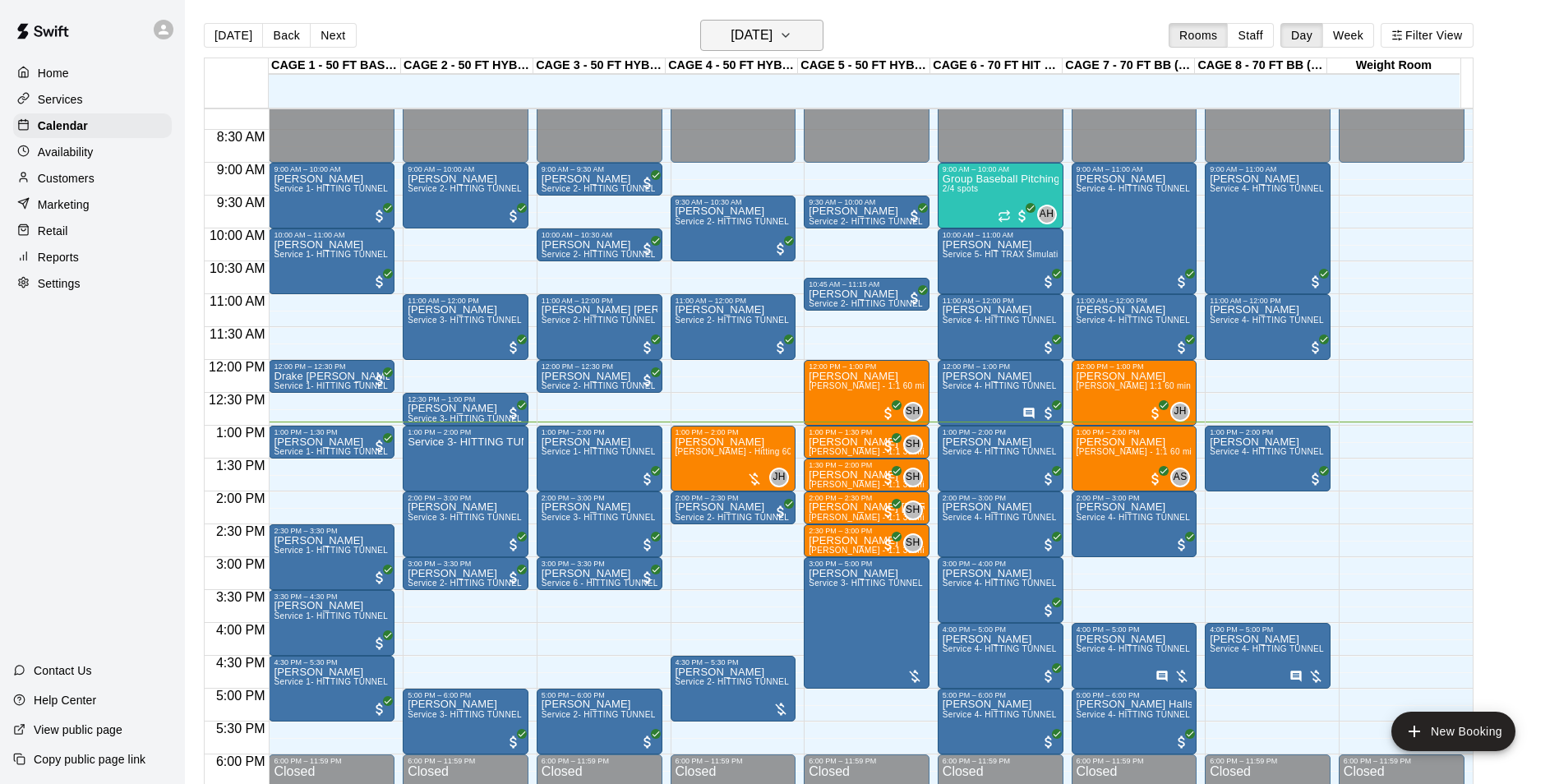
click at [761, 30] on h6 "[DATE]" at bounding box center [751, 35] width 42 height 23
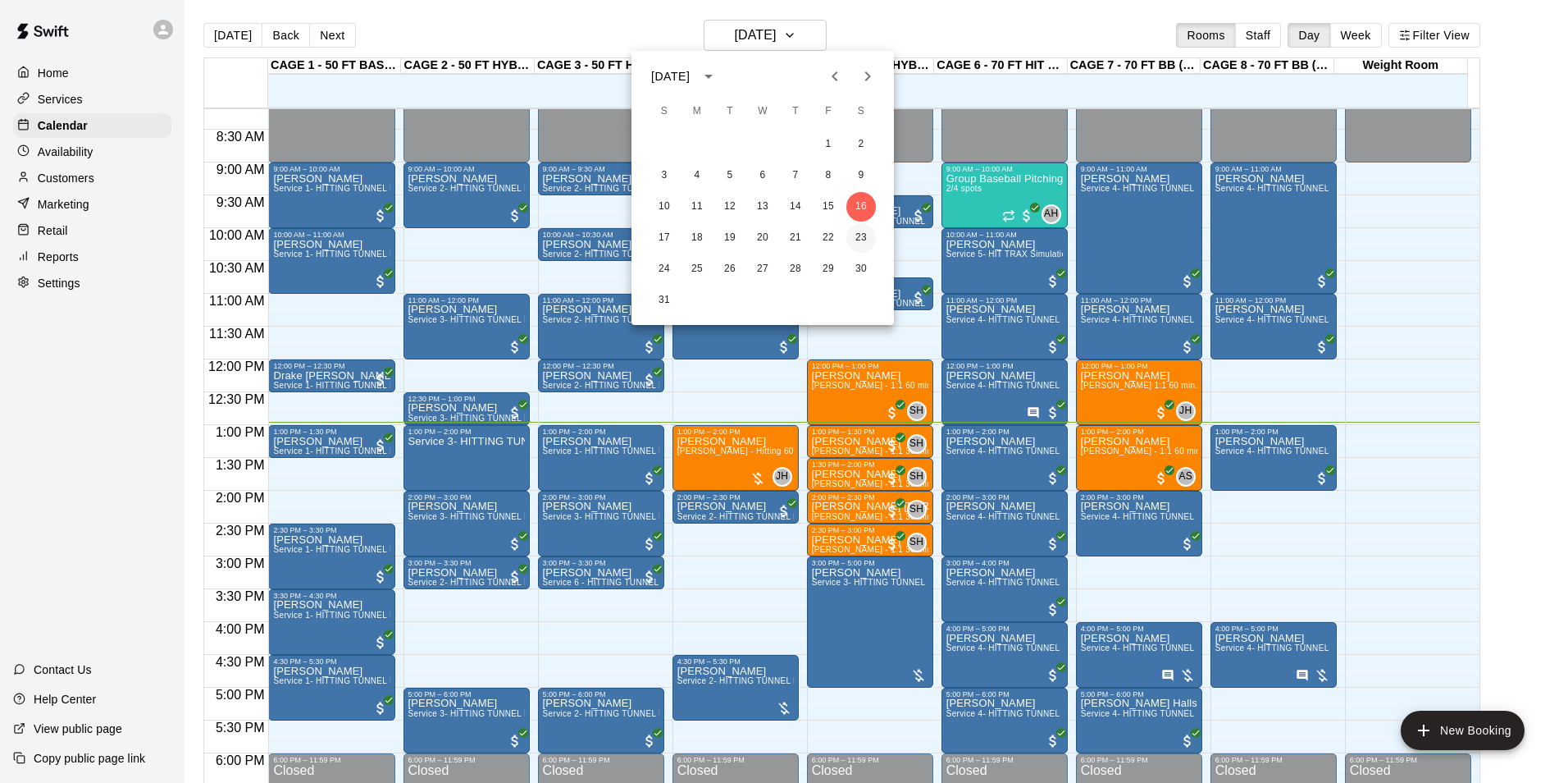
click at [863, 237] on button "23" at bounding box center [861, 237] width 29 height 29
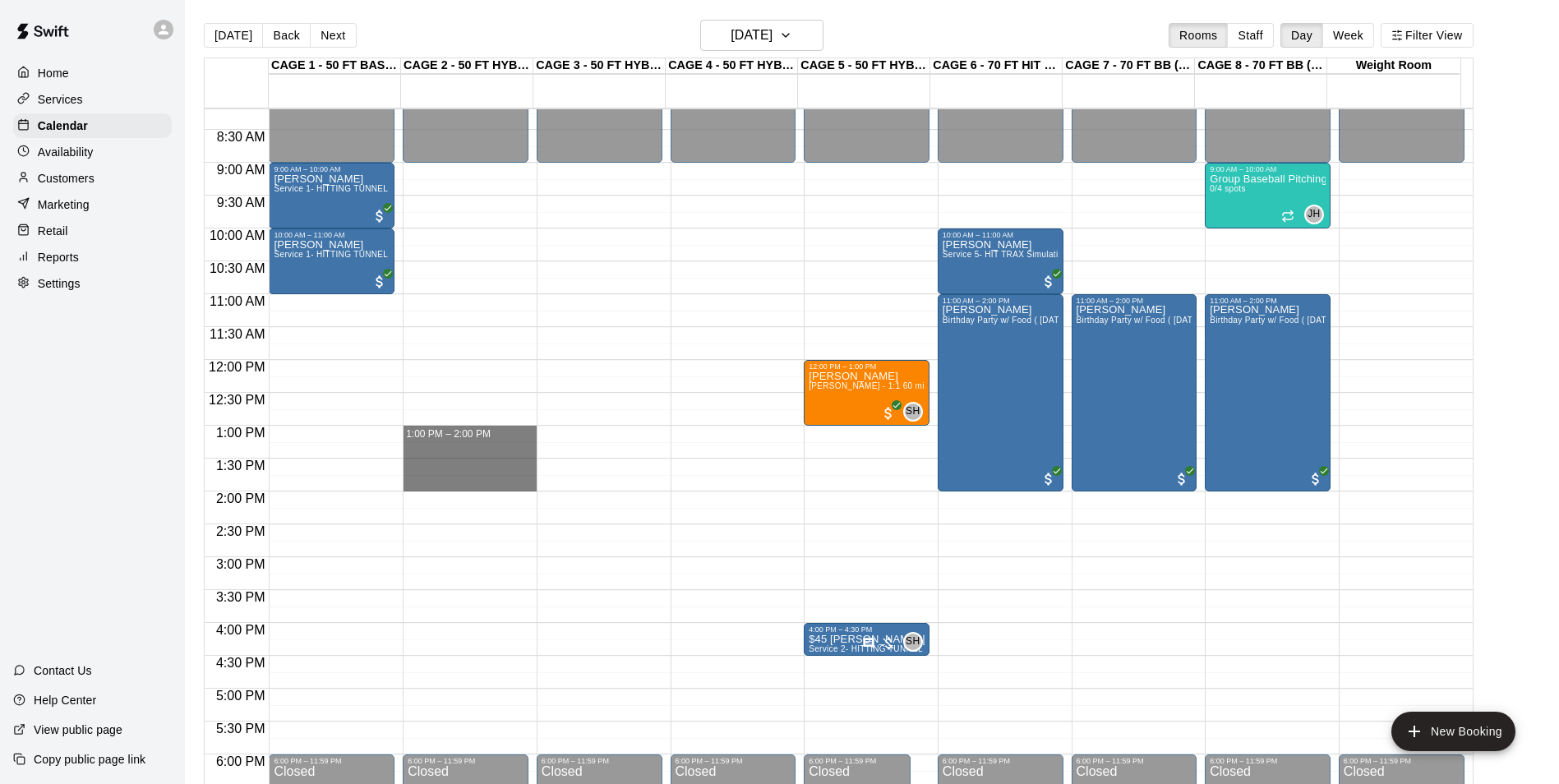
drag, startPoint x: 409, startPoint y: 428, endPoint x: 423, endPoint y: 485, distance: 58.7
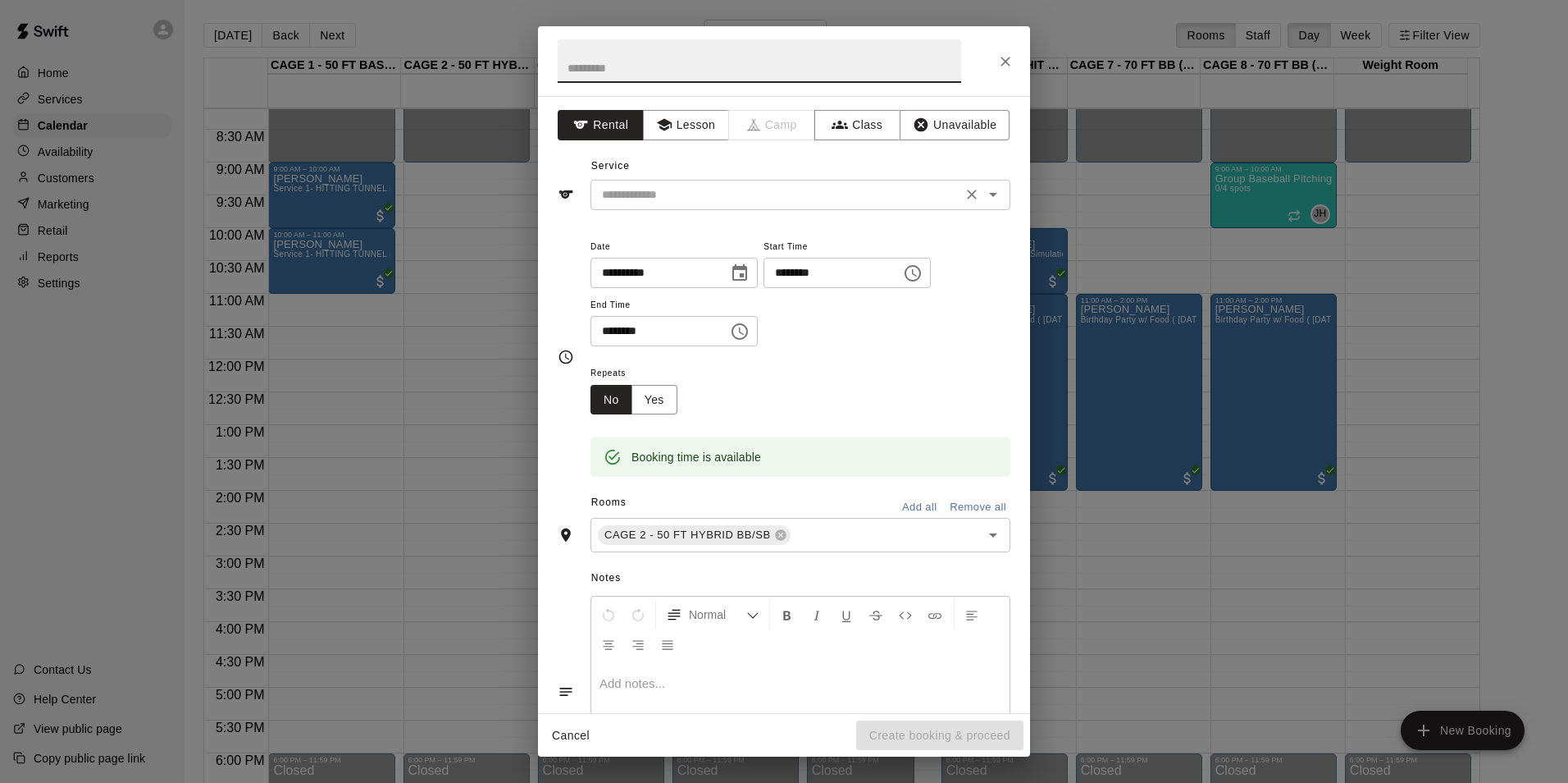
click at [706, 193] on input "text" at bounding box center [776, 194] width 361 height 21
click at [1009, 62] on icon "Close" at bounding box center [1005, 61] width 16 height 16
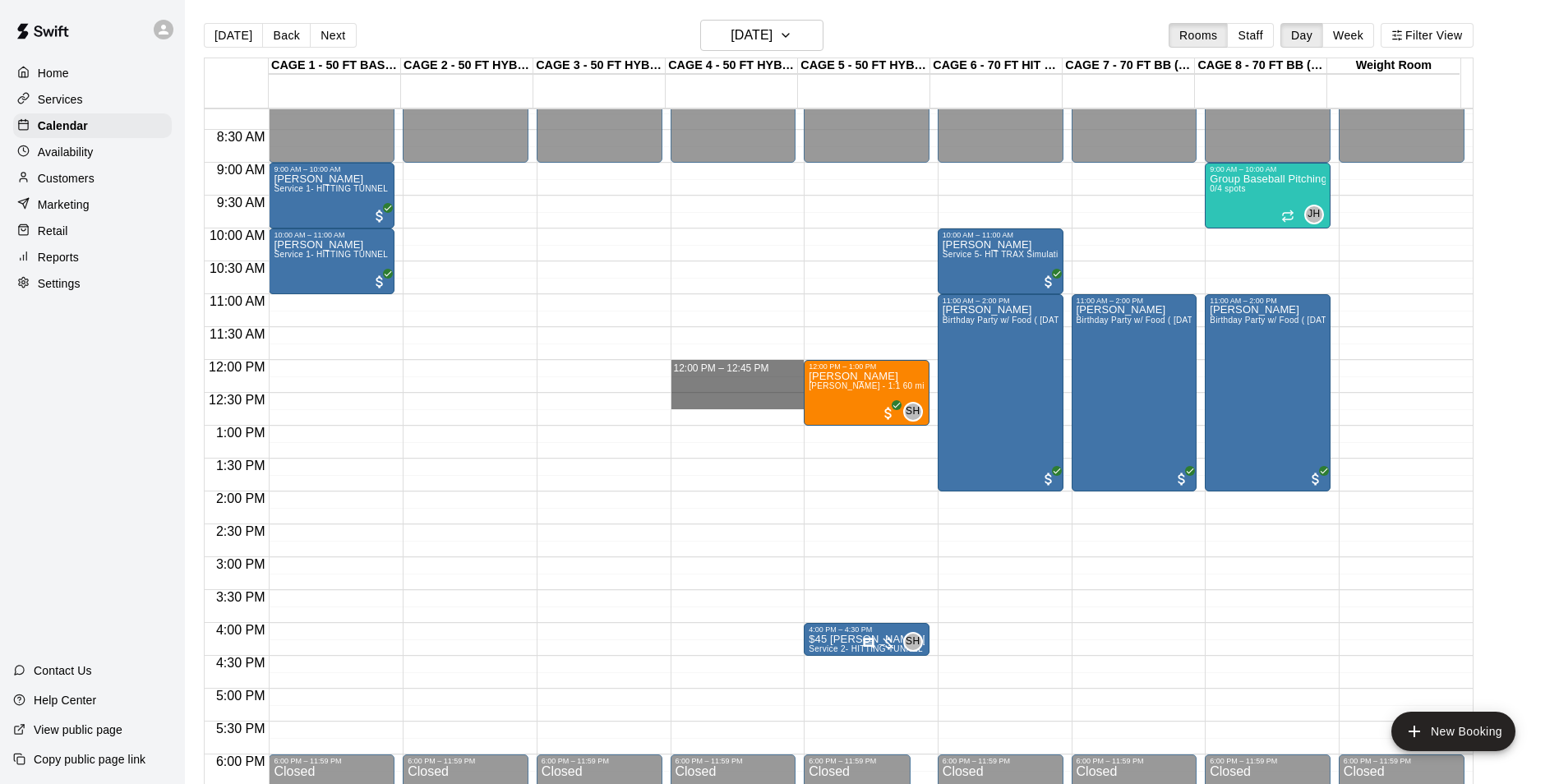
drag, startPoint x: 690, startPoint y: 362, endPoint x: 739, endPoint y: 351, distance: 50.2
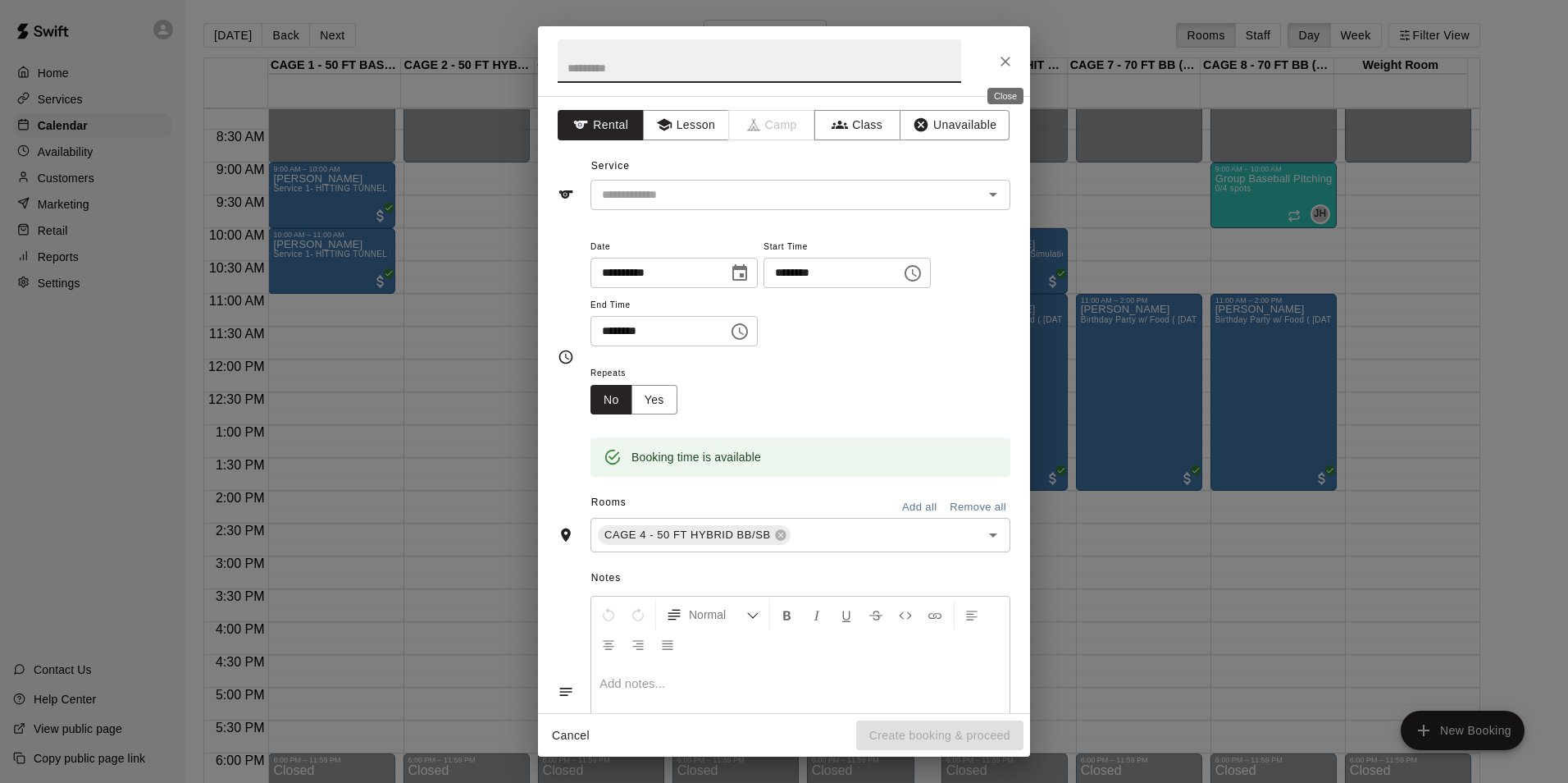
click at [1013, 57] on icon "Close" at bounding box center [1005, 61] width 16 height 16
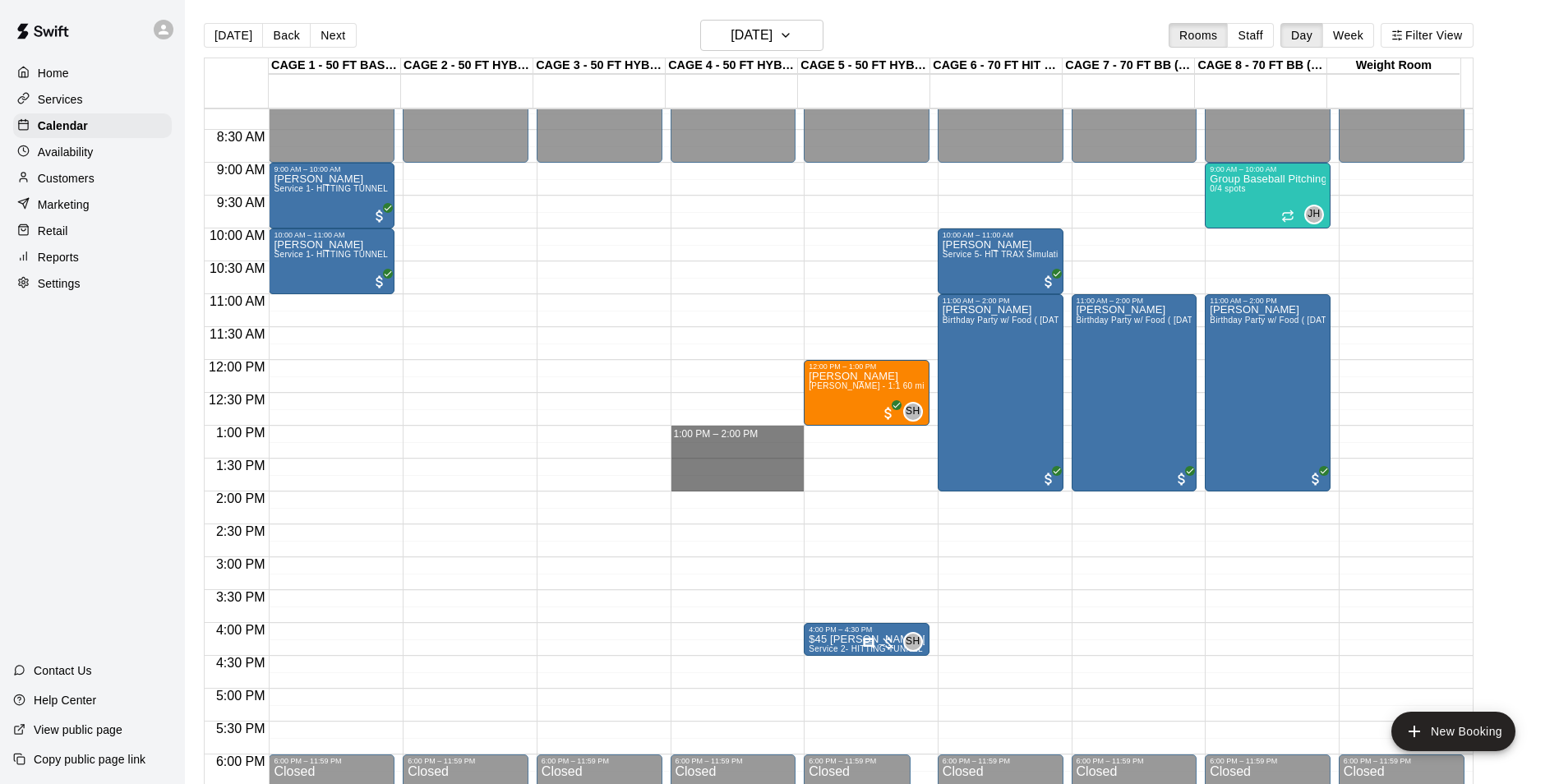
drag, startPoint x: 682, startPoint y: 427, endPoint x: 694, endPoint y: 484, distance: 58.2
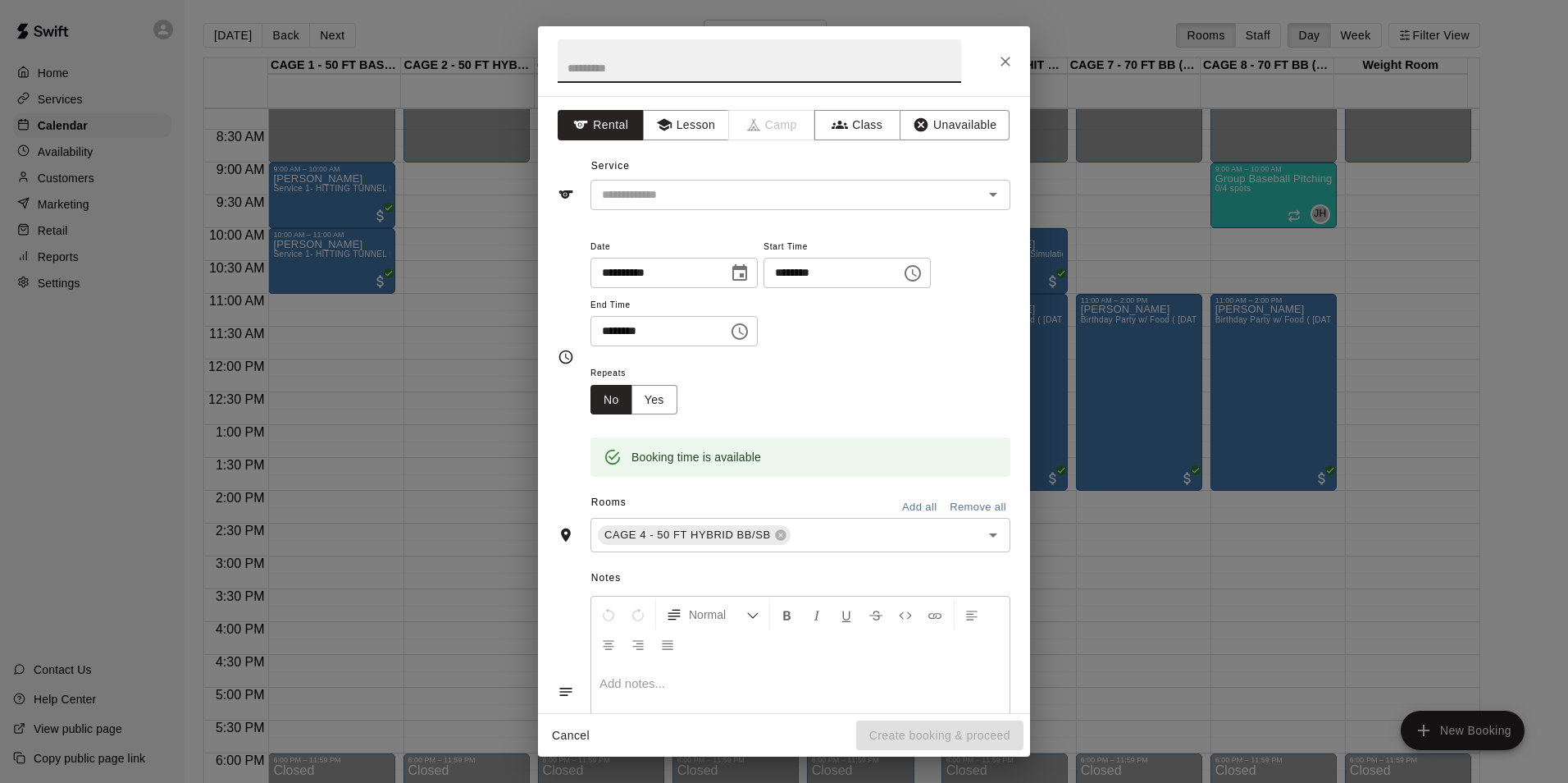
click at [709, 178] on div "Service ​" at bounding box center [784, 182] width 453 height 57
click at [706, 190] on input "text" at bounding box center [776, 194] width 361 height 21
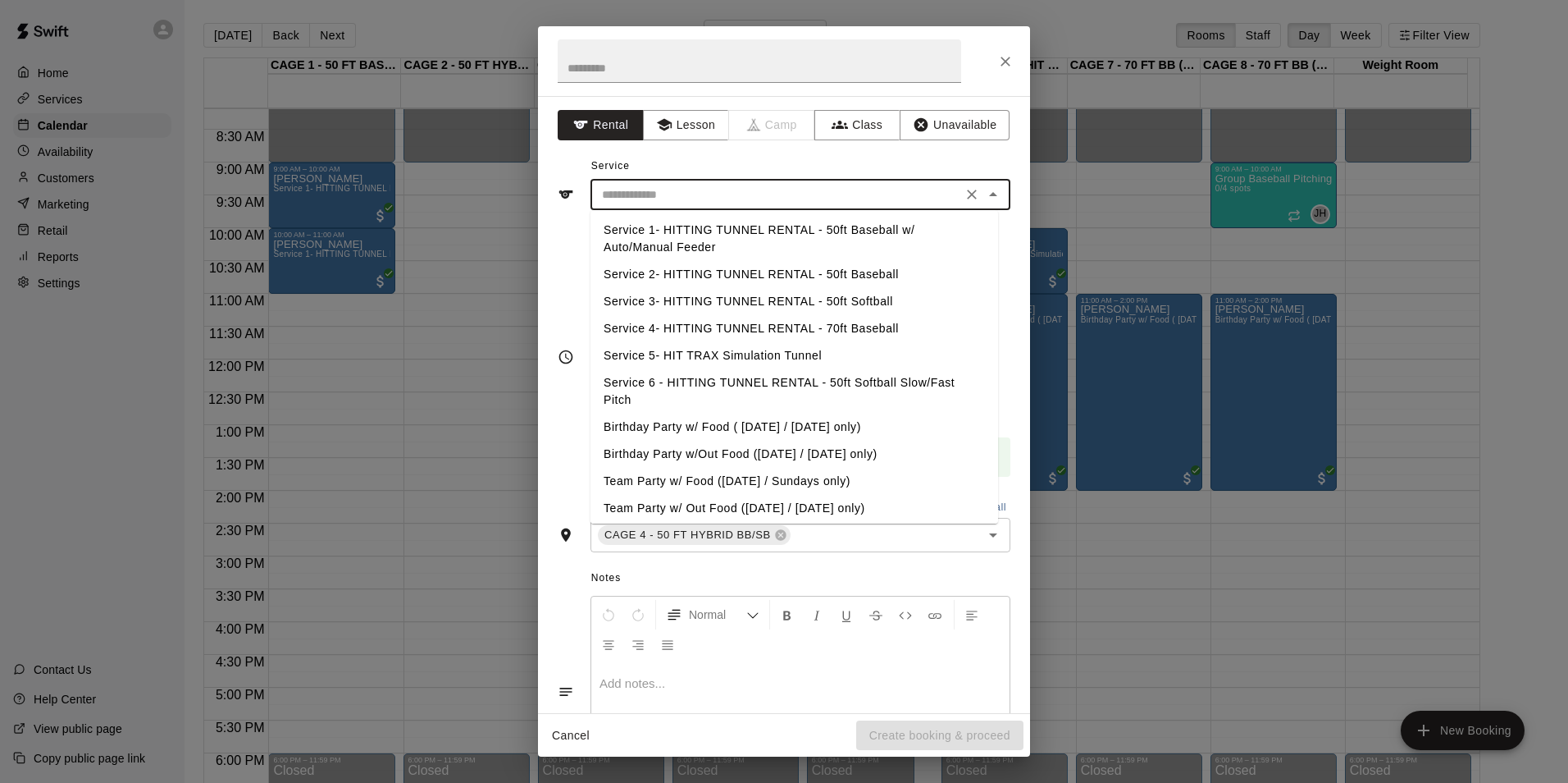
click at [796, 272] on li "Service 2- HITTING TUNNEL RENTAL - 50ft Baseball" at bounding box center [795, 275] width 408 height 27
type input "**********"
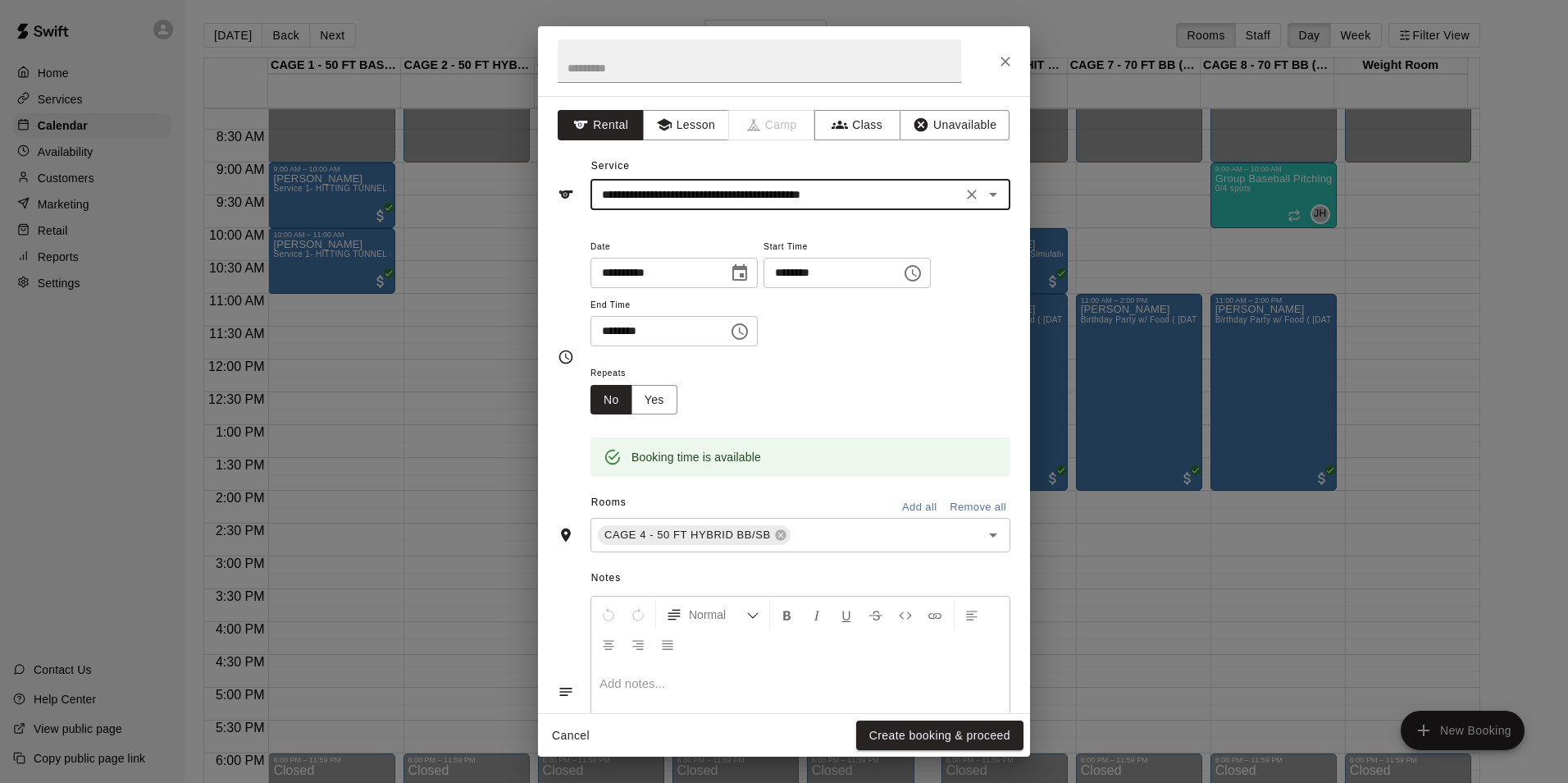
click at [1000, 63] on icon "Close" at bounding box center [1005, 61] width 16 height 16
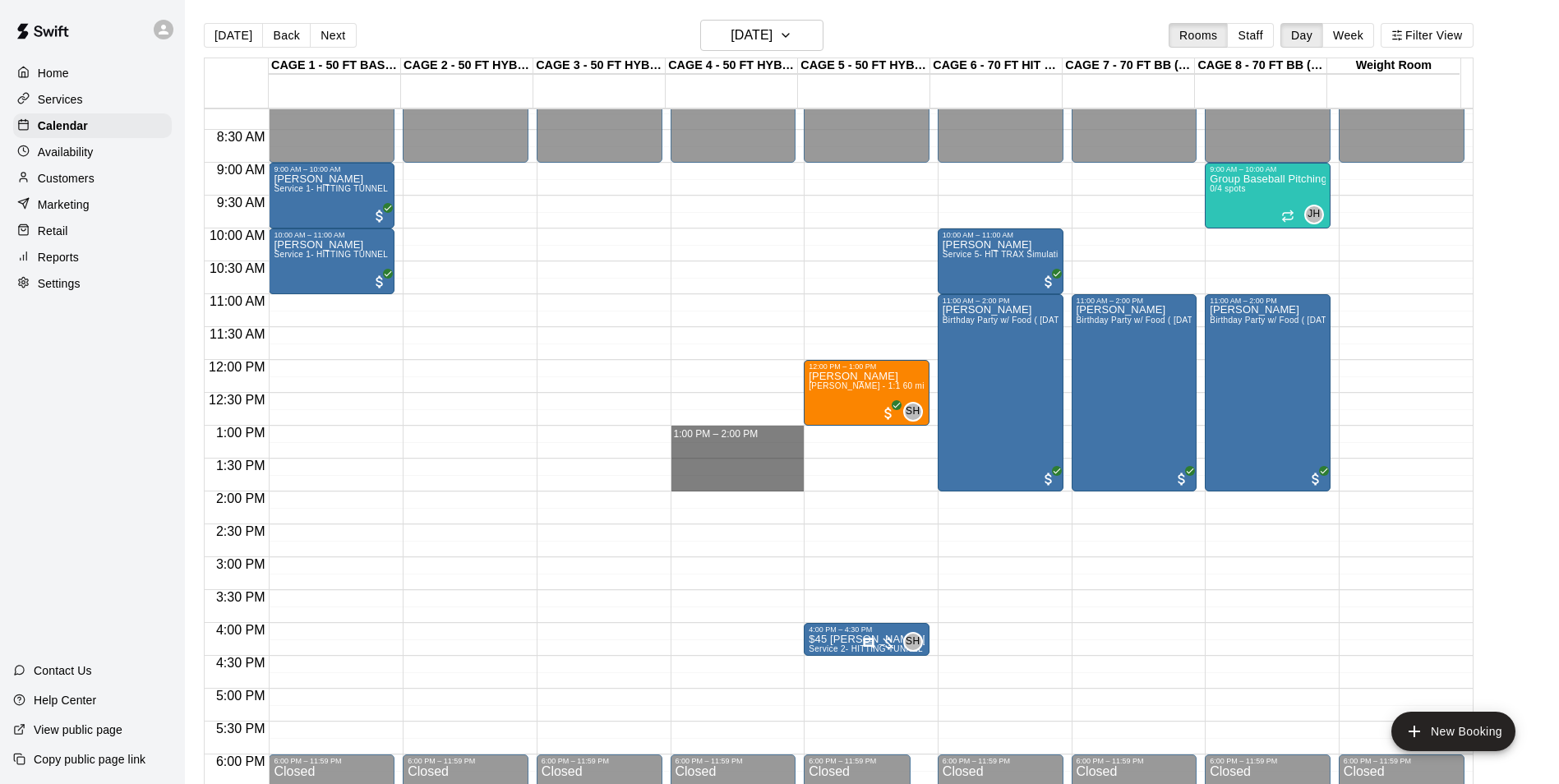
drag, startPoint x: 776, startPoint y: 428, endPoint x: 783, endPoint y: 486, distance: 58.4
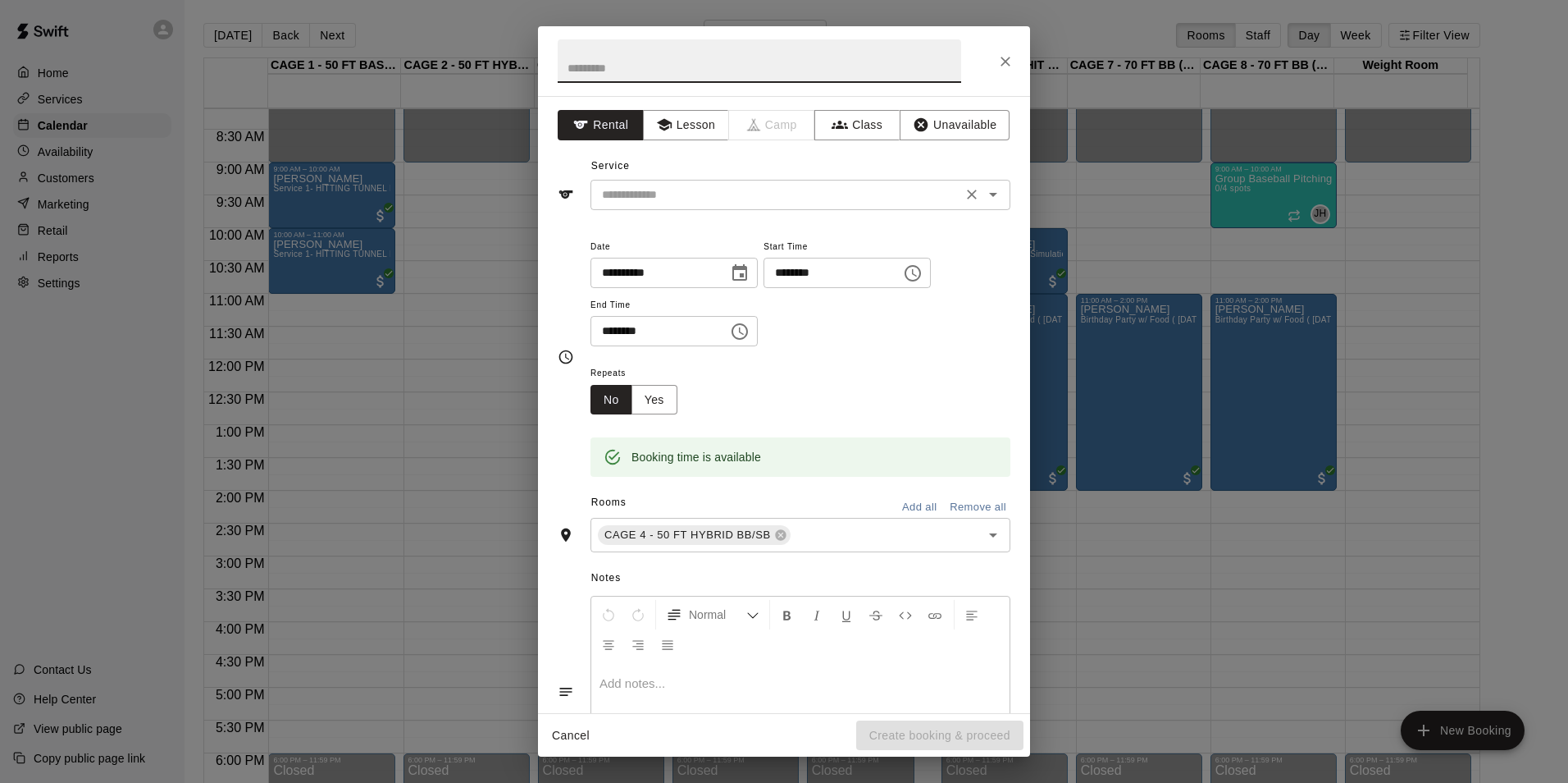
click at [921, 184] on input "text" at bounding box center [776, 194] width 361 height 21
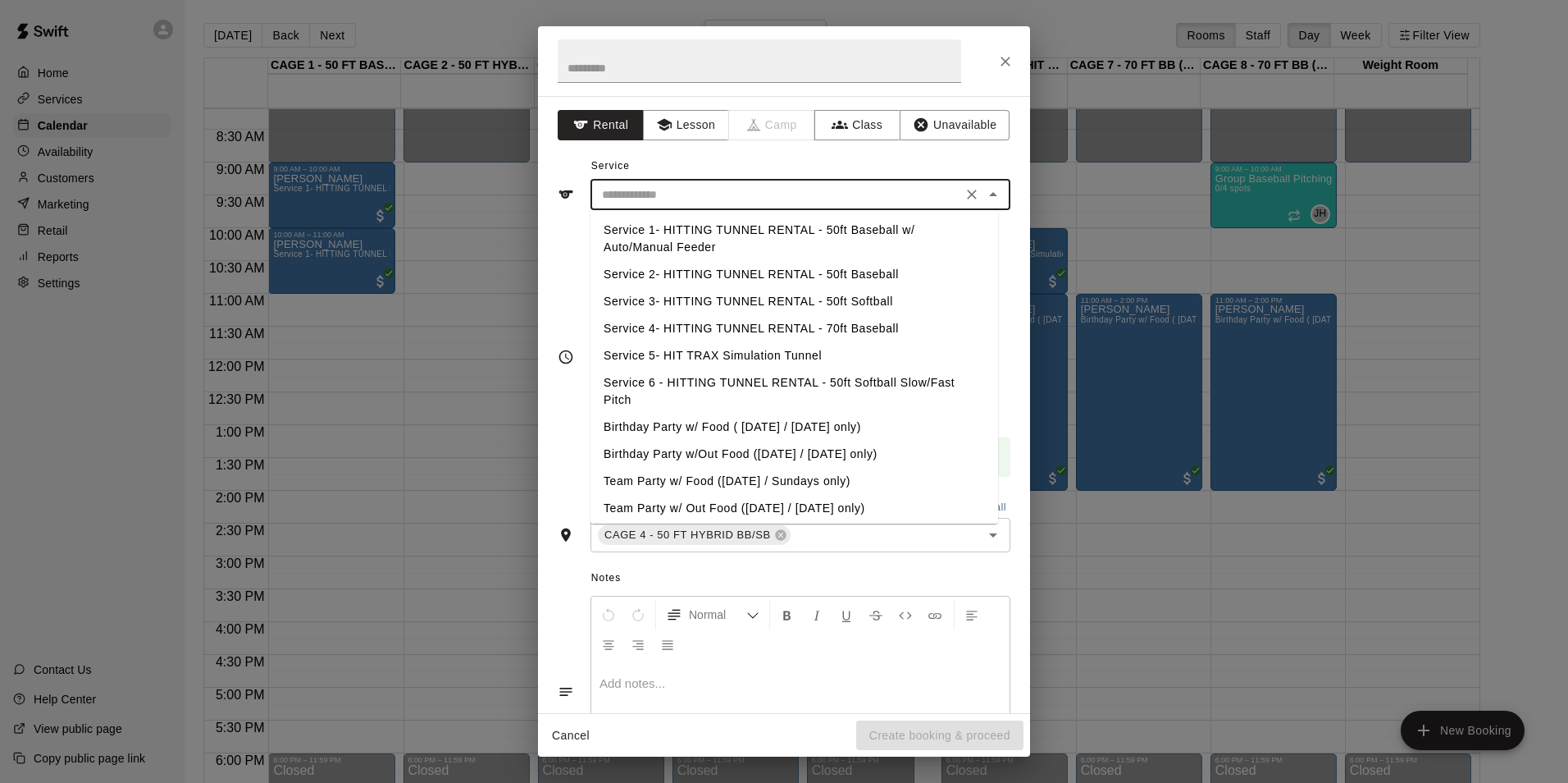
click at [824, 272] on li "Service 2- HITTING TUNNEL RENTAL - 50ft Baseball" at bounding box center [795, 275] width 408 height 27
type input "**********"
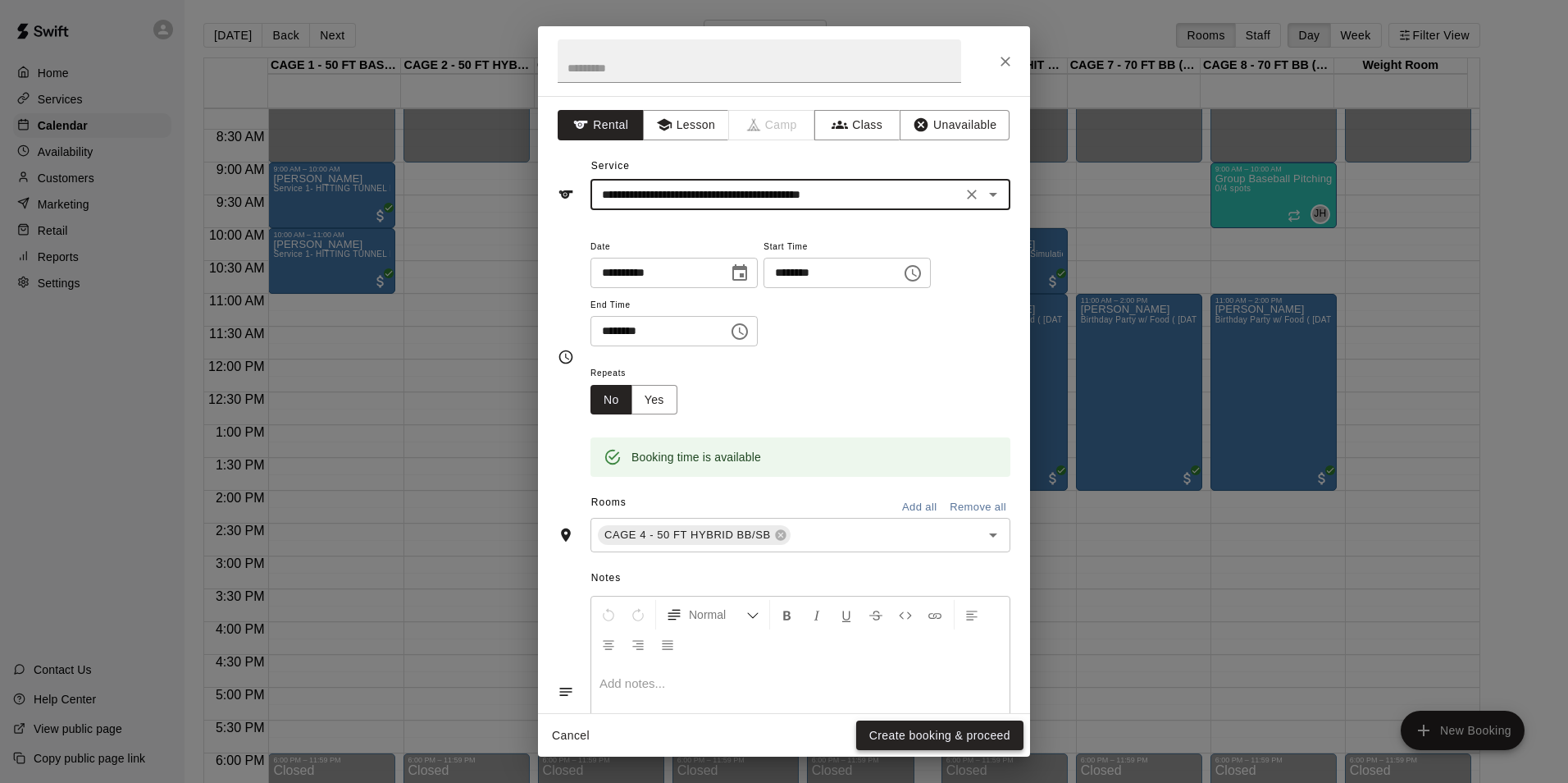
click at [900, 733] on button "Create booking & proceed" at bounding box center [939, 735] width 167 height 30
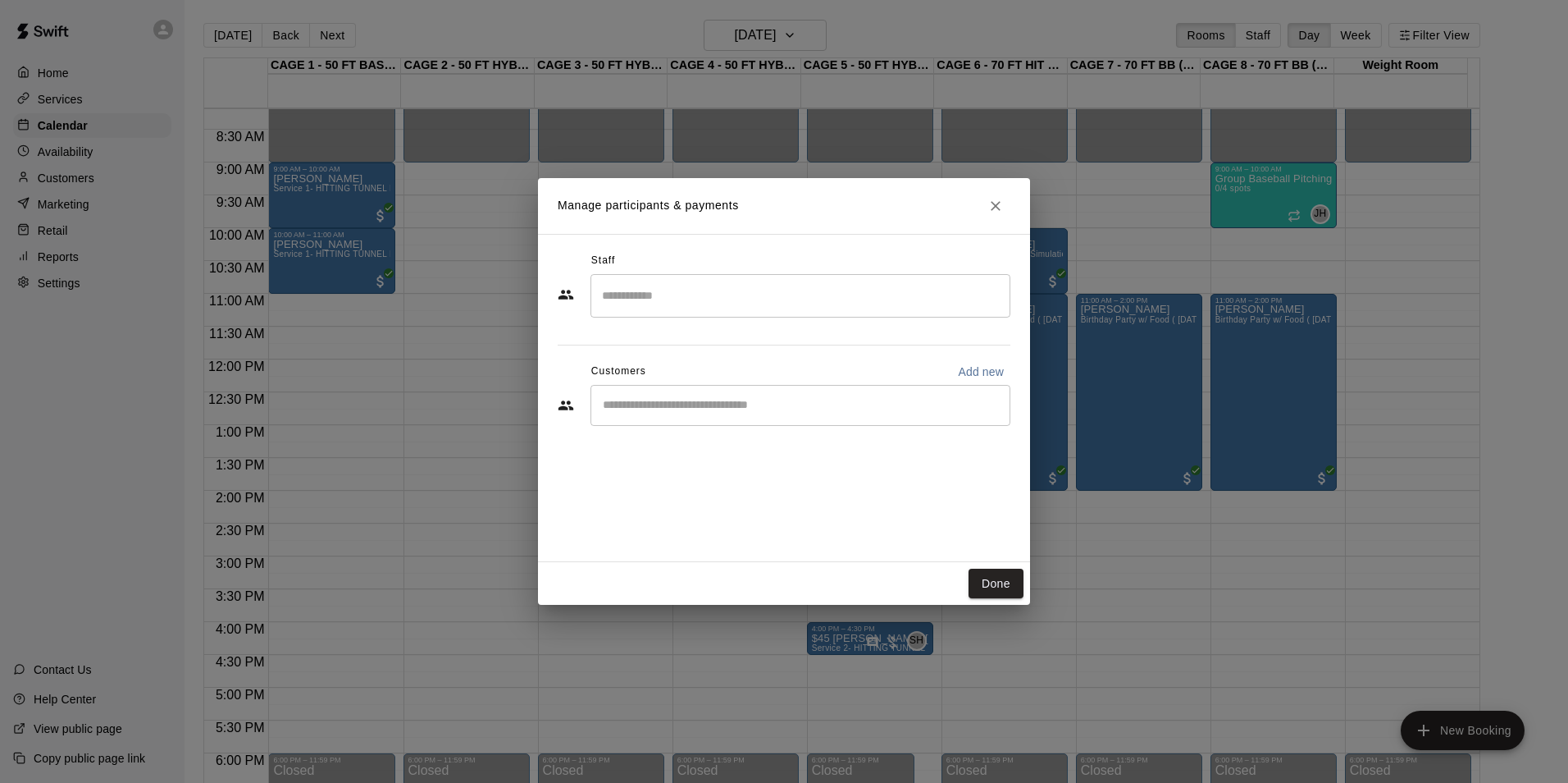
click at [659, 295] on input "Search staff" at bounding box center [800, 296] width 405 height 29
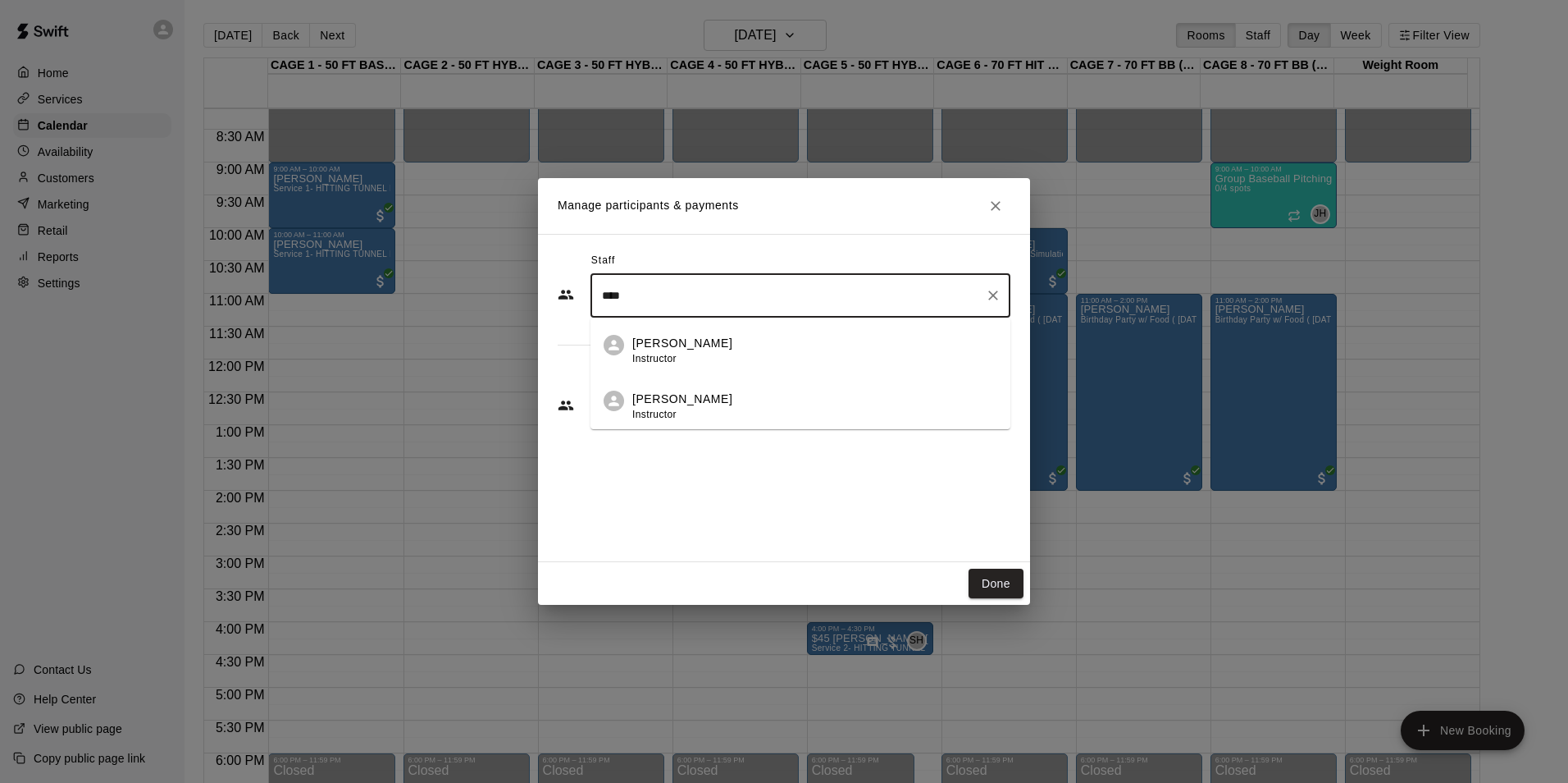
click at [672, 332] on li "John Havird Instructor" at bounding box center [801, 345] width 420 height 56
type input "****"
click at [688, 401] on input "Start typing to search customers..." at bounding box center [800, 405] width 405 height 16
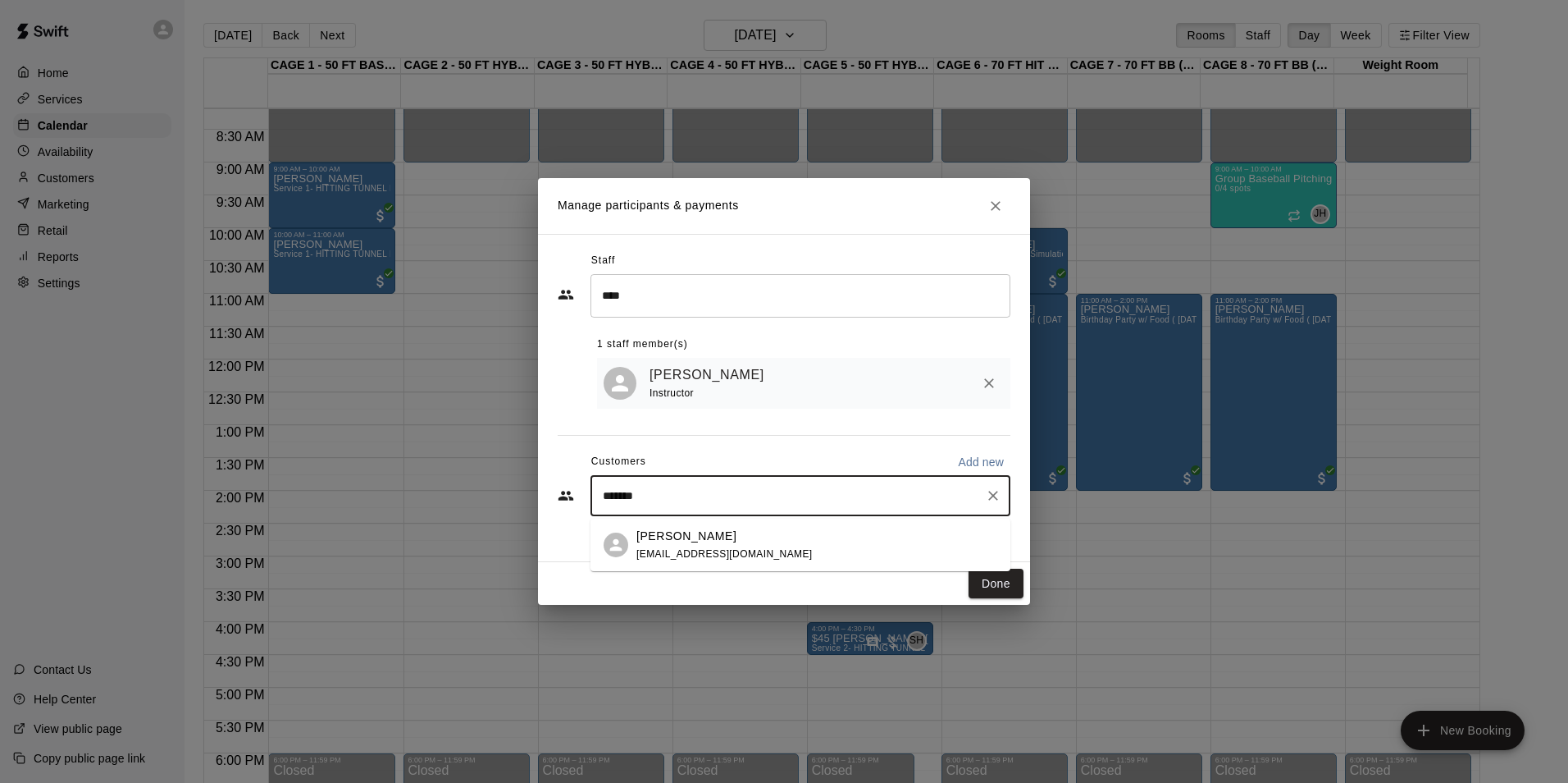
type input "********"
click at [802, 548] on div "Adam Hagan silreynoso@live.com" at bounding box center [816, 545] width 361 height 35
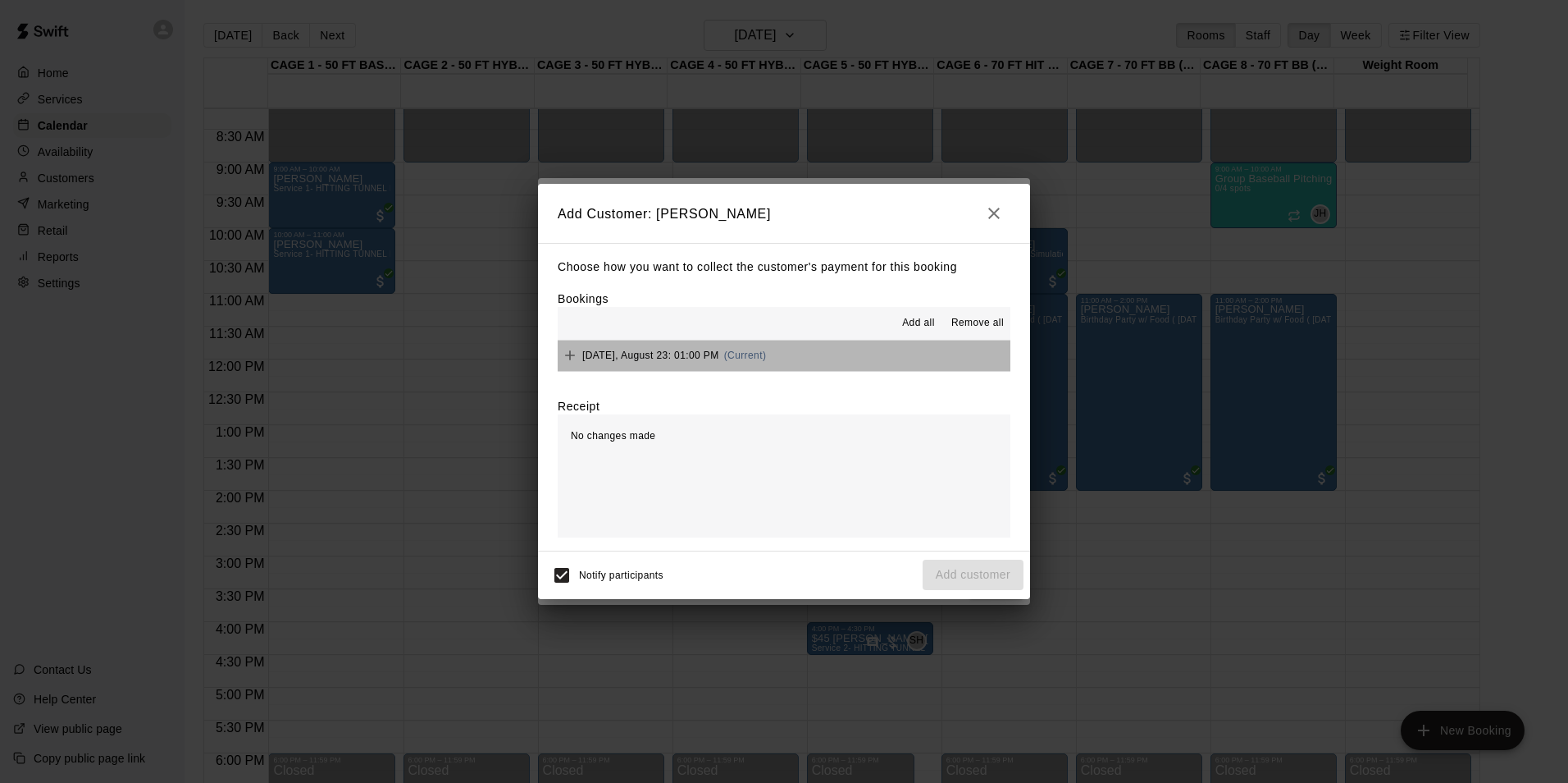
click at [853, 350] on button "Saturday, August 23: 01:00 PM (Current)" at bounding box center [784, 355] width 453 height 30
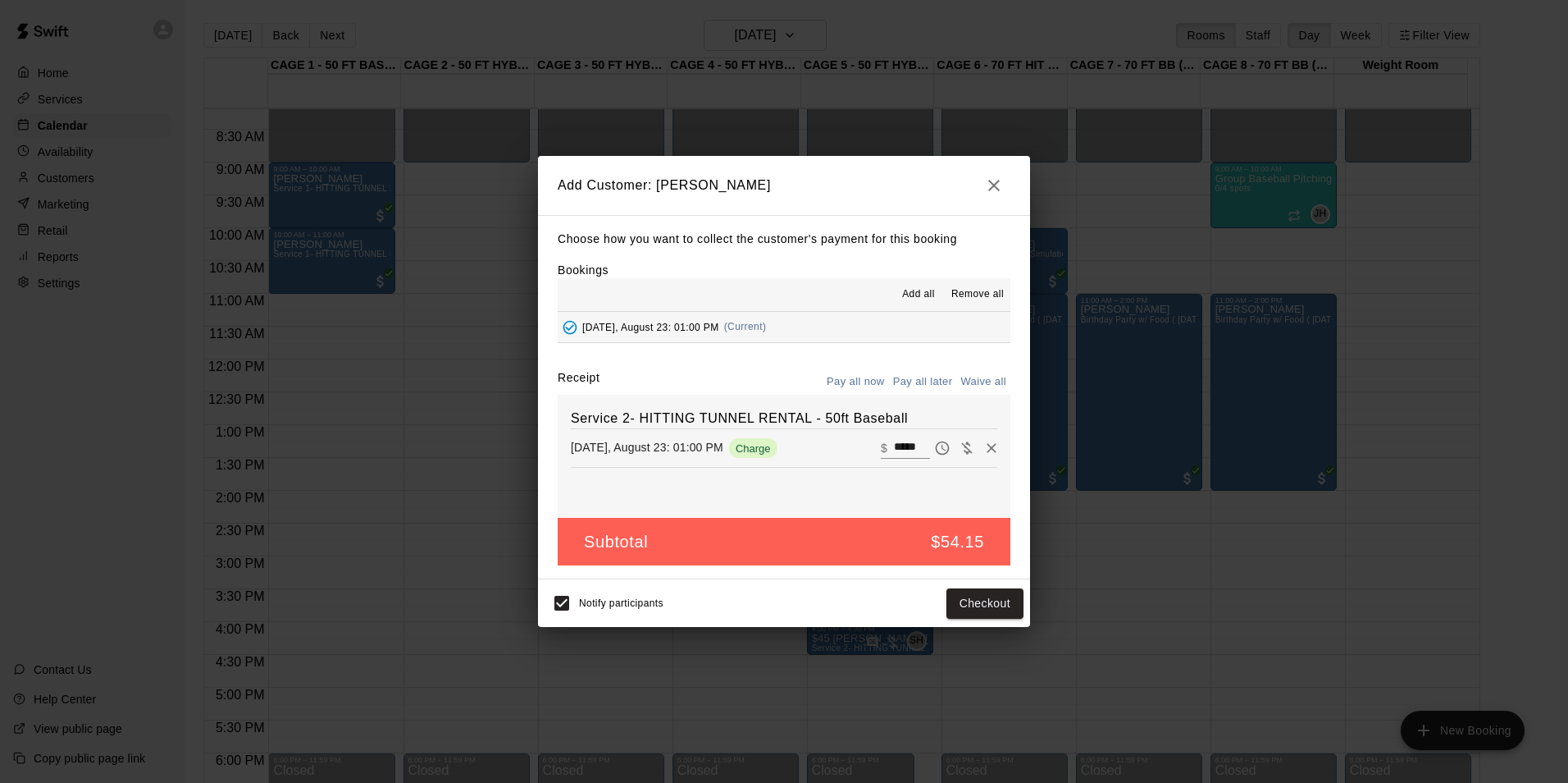
click at [921, 379] on button "Pay all later" at bounding box center [922, 382] width 68 height 26
click at [963, 605] on button "Add customer" at bounding box center [973, 603] width 101 height 30
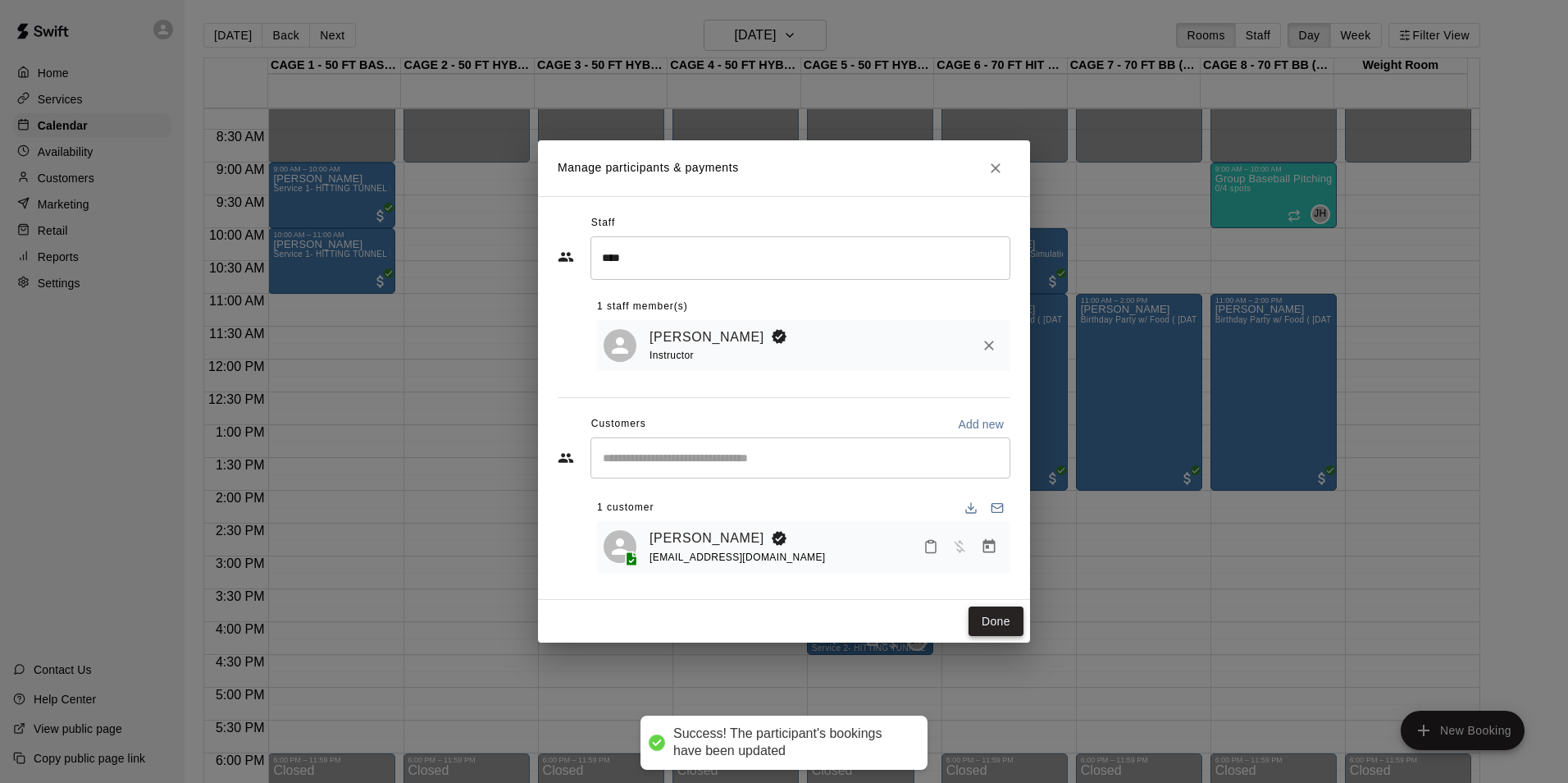
click at [996, 629] on button "Done" at bounding box center [996, 621] width 55 height 30
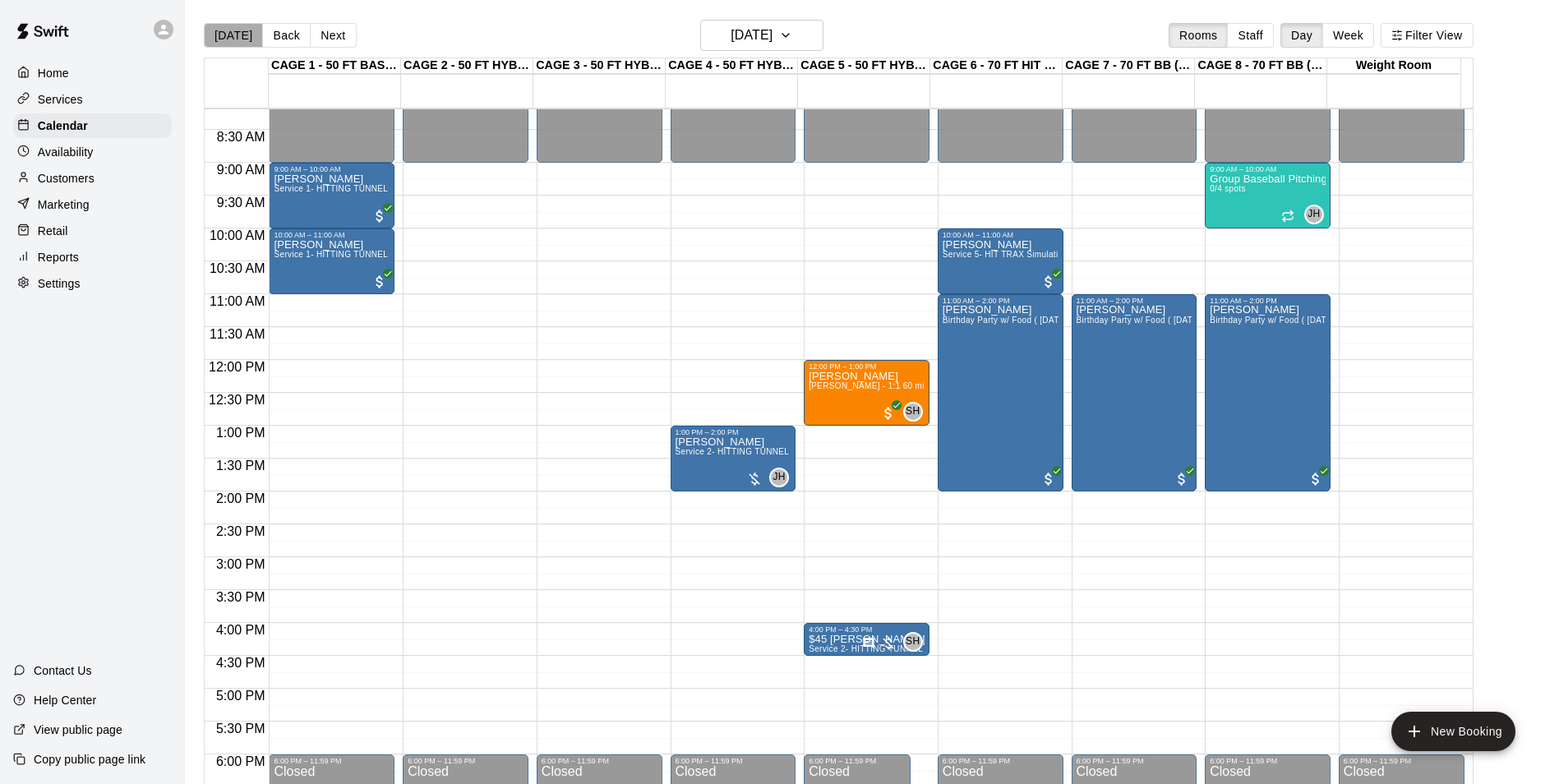
click at [238, 33] on button "[DATE]" at bounding box center [233, 35] width 59 height 25
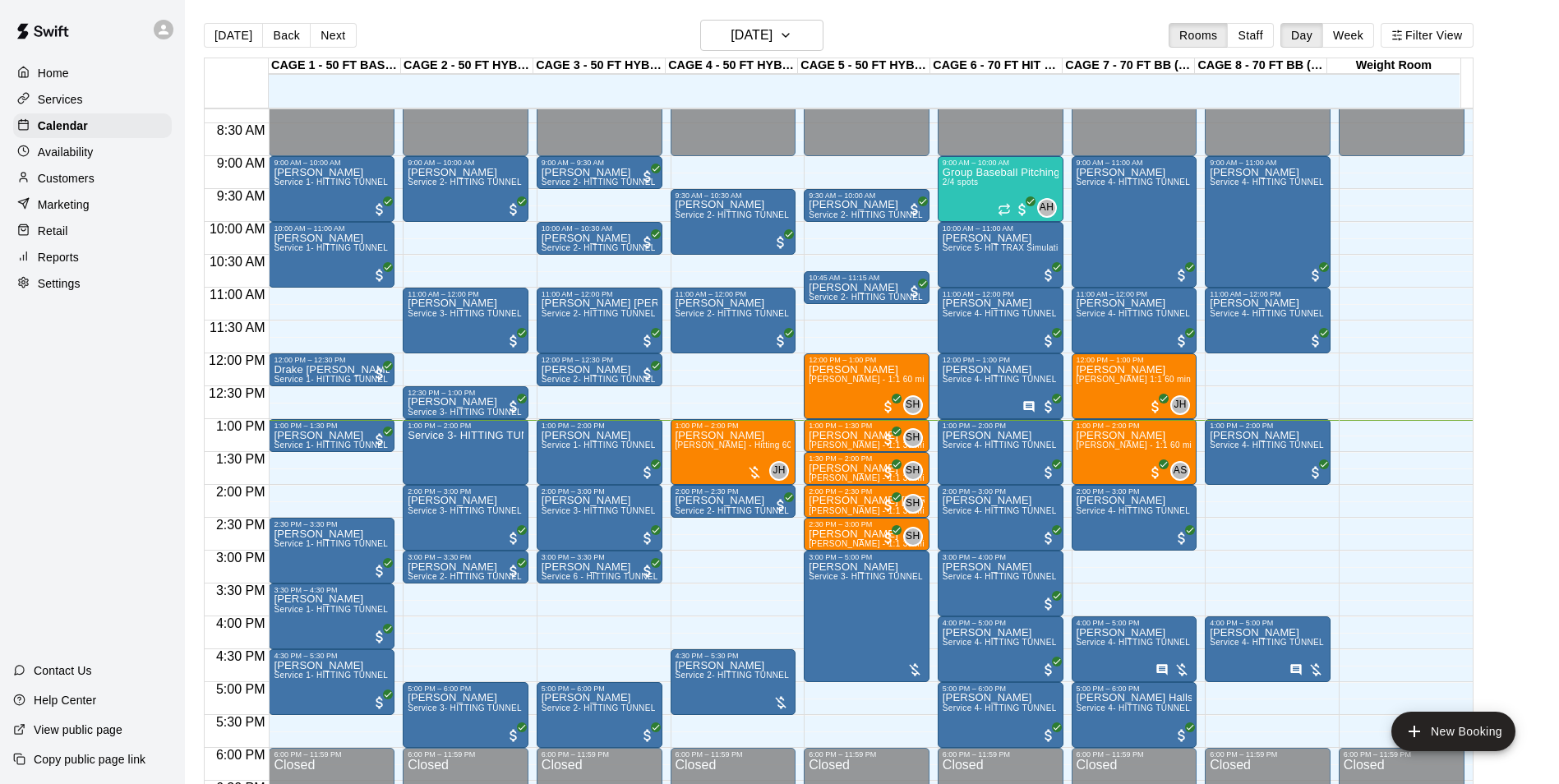
scroll to position [538, 0]
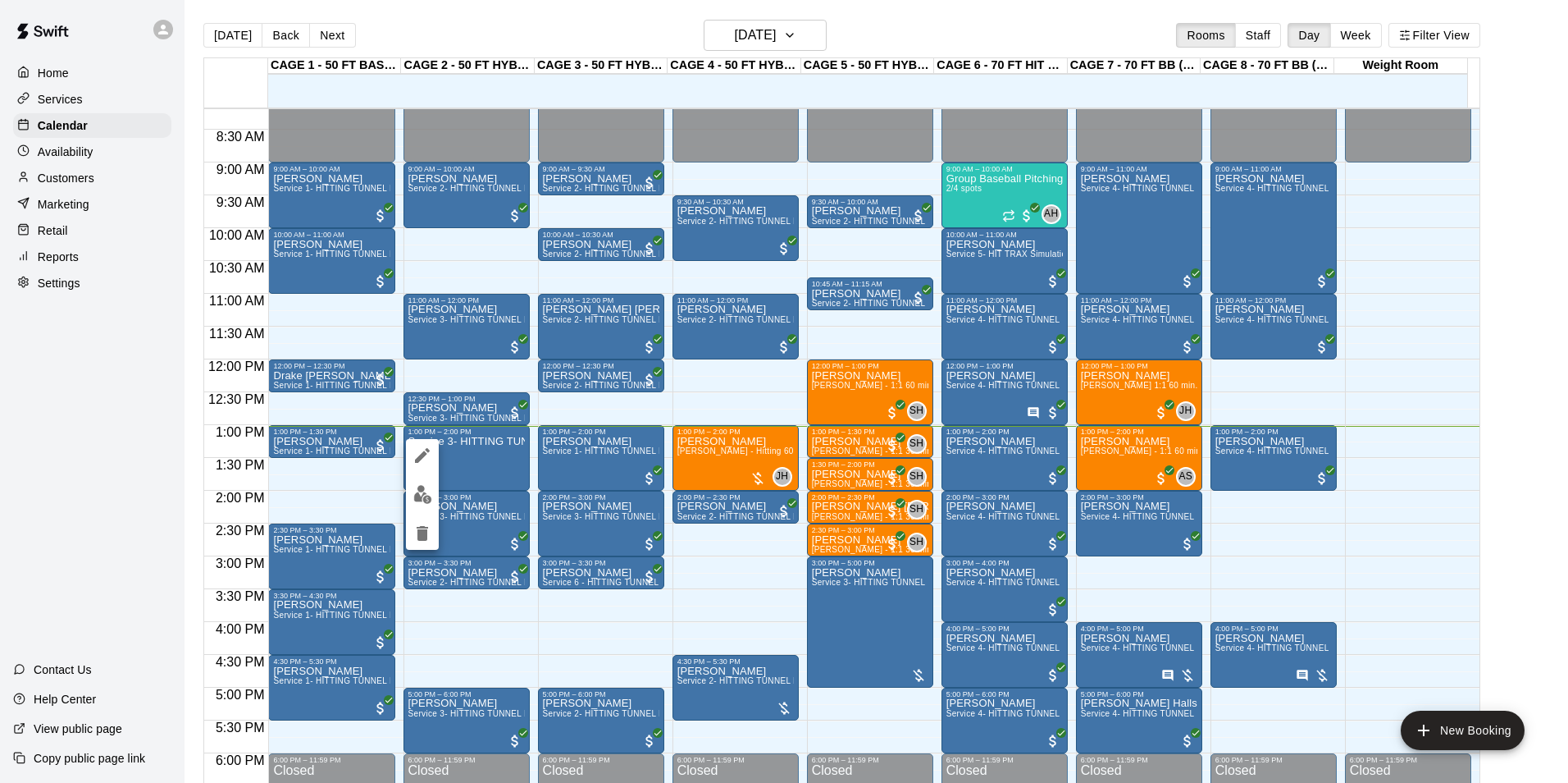
click at [143, 487] on div at bounding box center [784, 392] width 1568 height 783
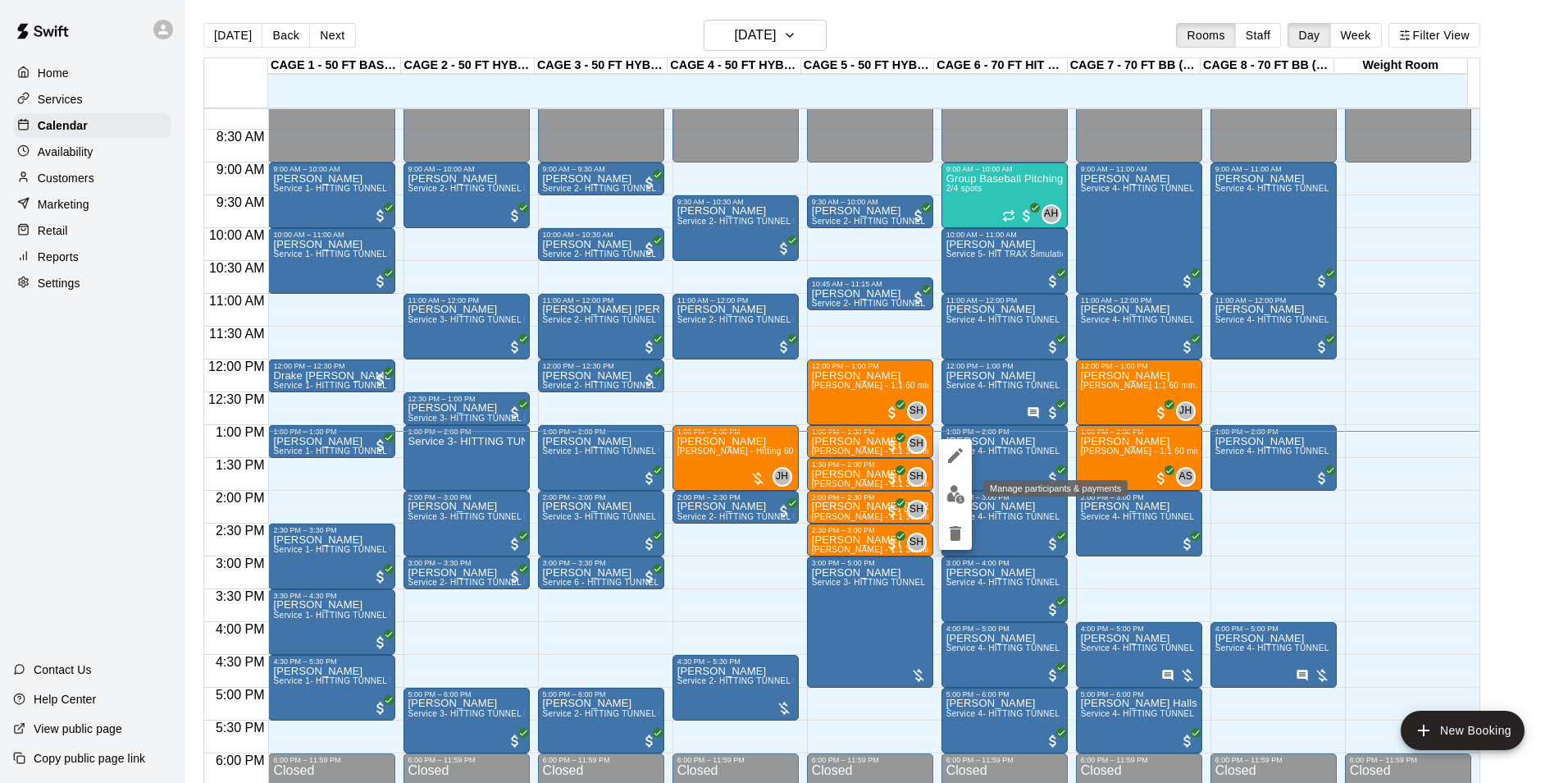
click at [958, 491] on img "edit" at bounding box center [956, 494] width 19 height 19
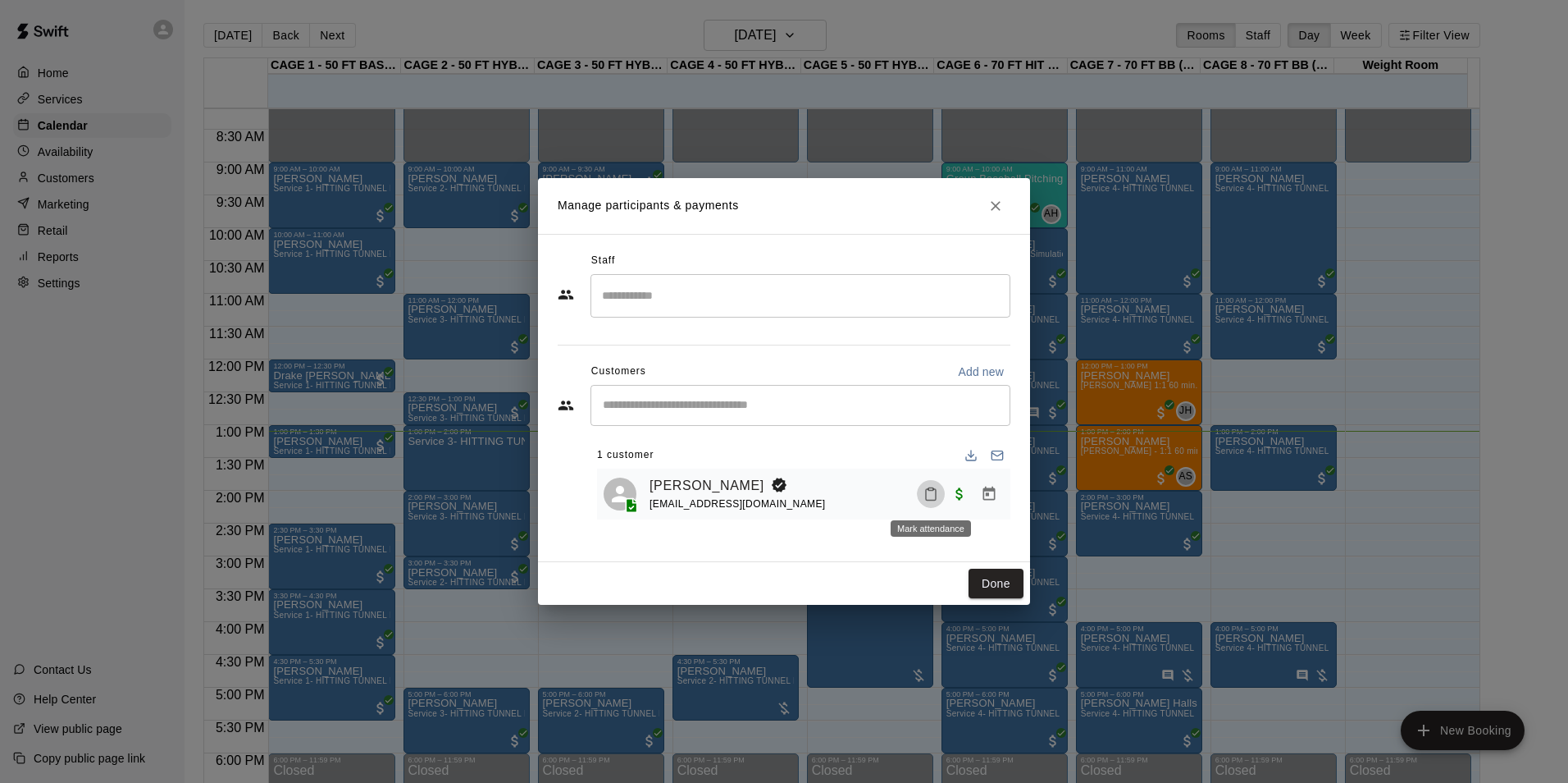
click at [931, 496] on icon "Mark attendance" at bounding box center [930, 493] width 15 height 15
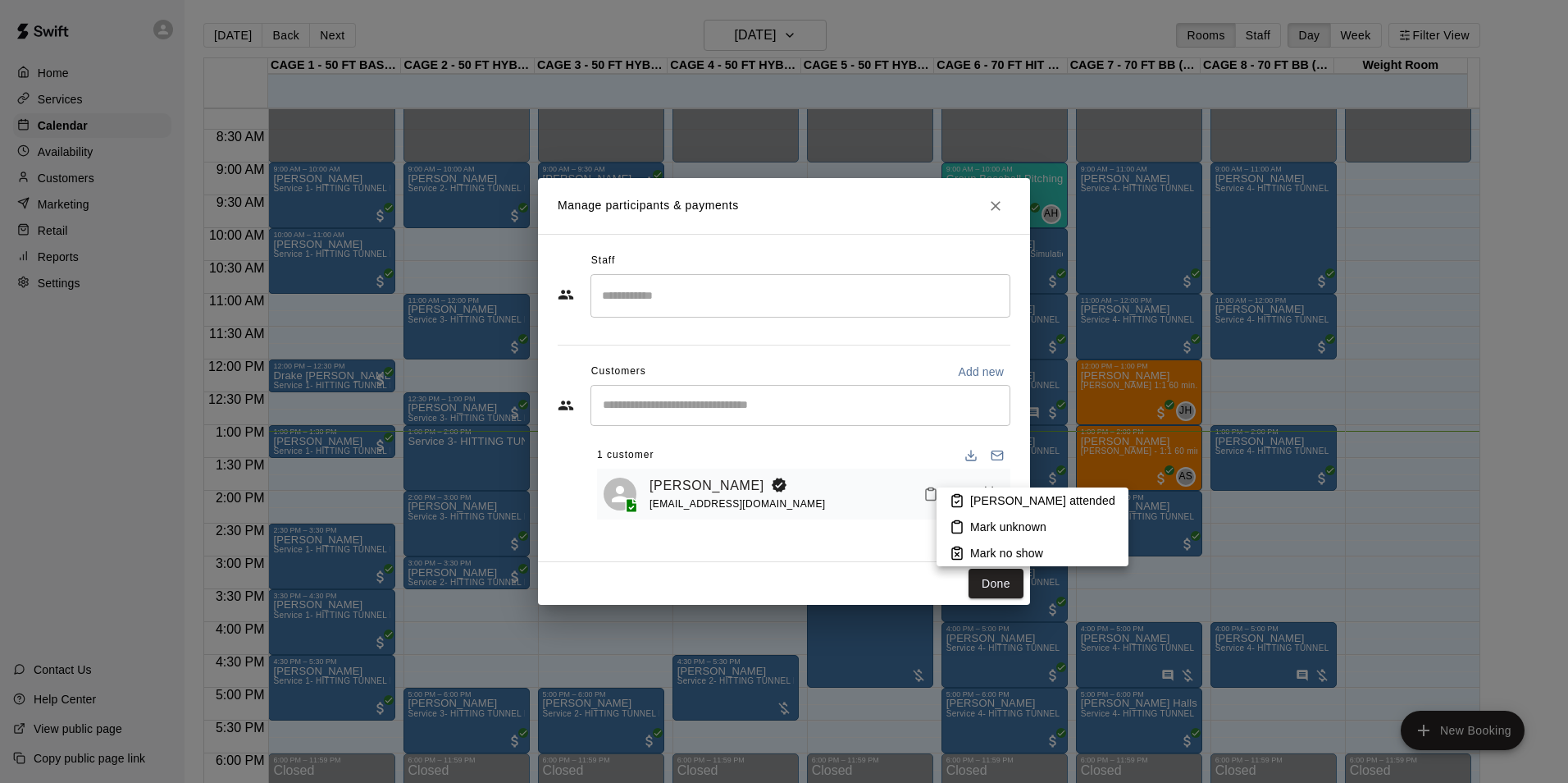
click at [952, 496] on icon at bounding box center [957, 500] width 9 height 11
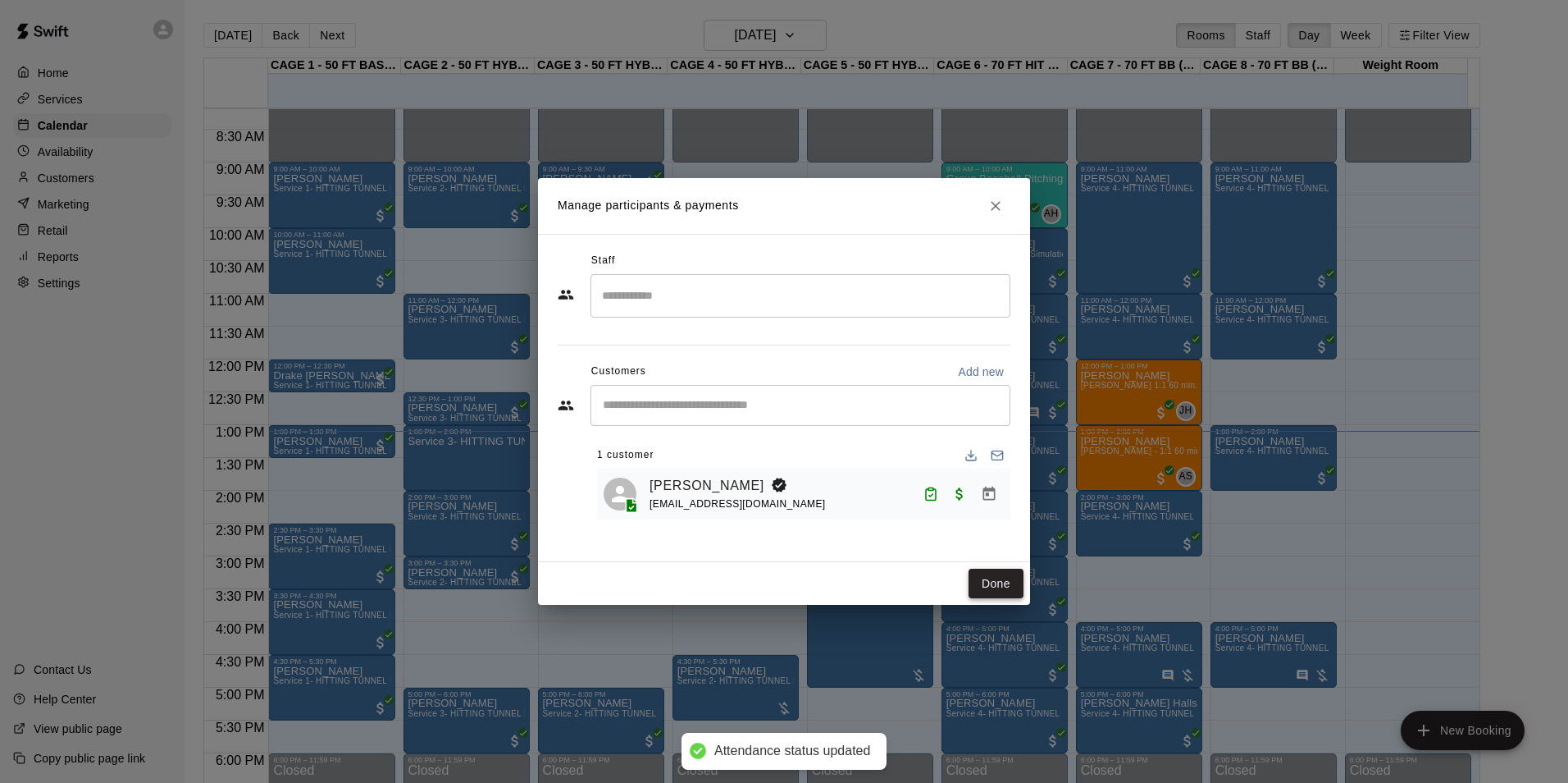
click at [985, 578] on button "Done" at bounding box center [996, 583] width 55 height 30
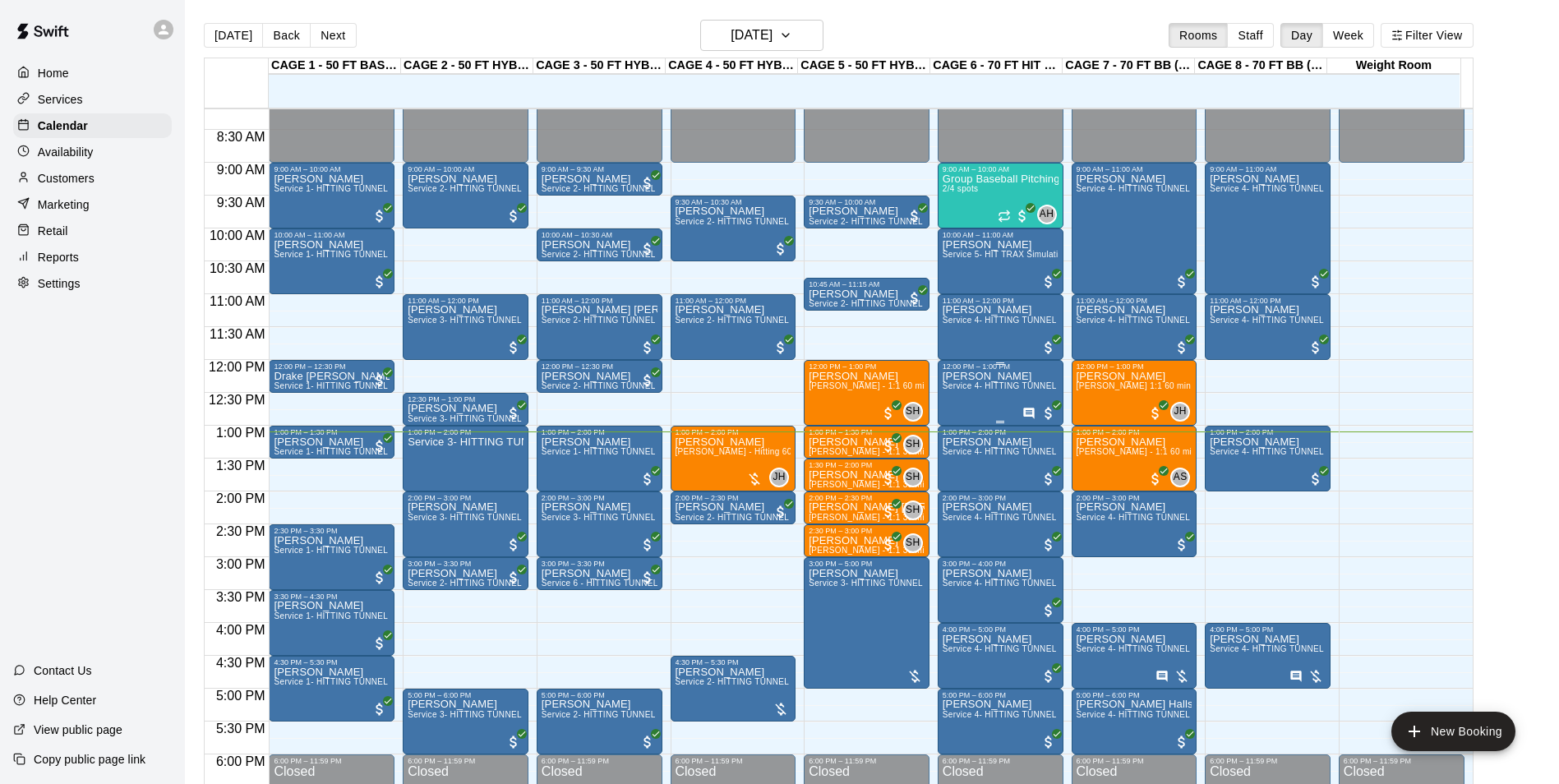
click at [976, 377] on p "[PERSON_NAME]" at bounding box center [1000, 377] width 116 height 0
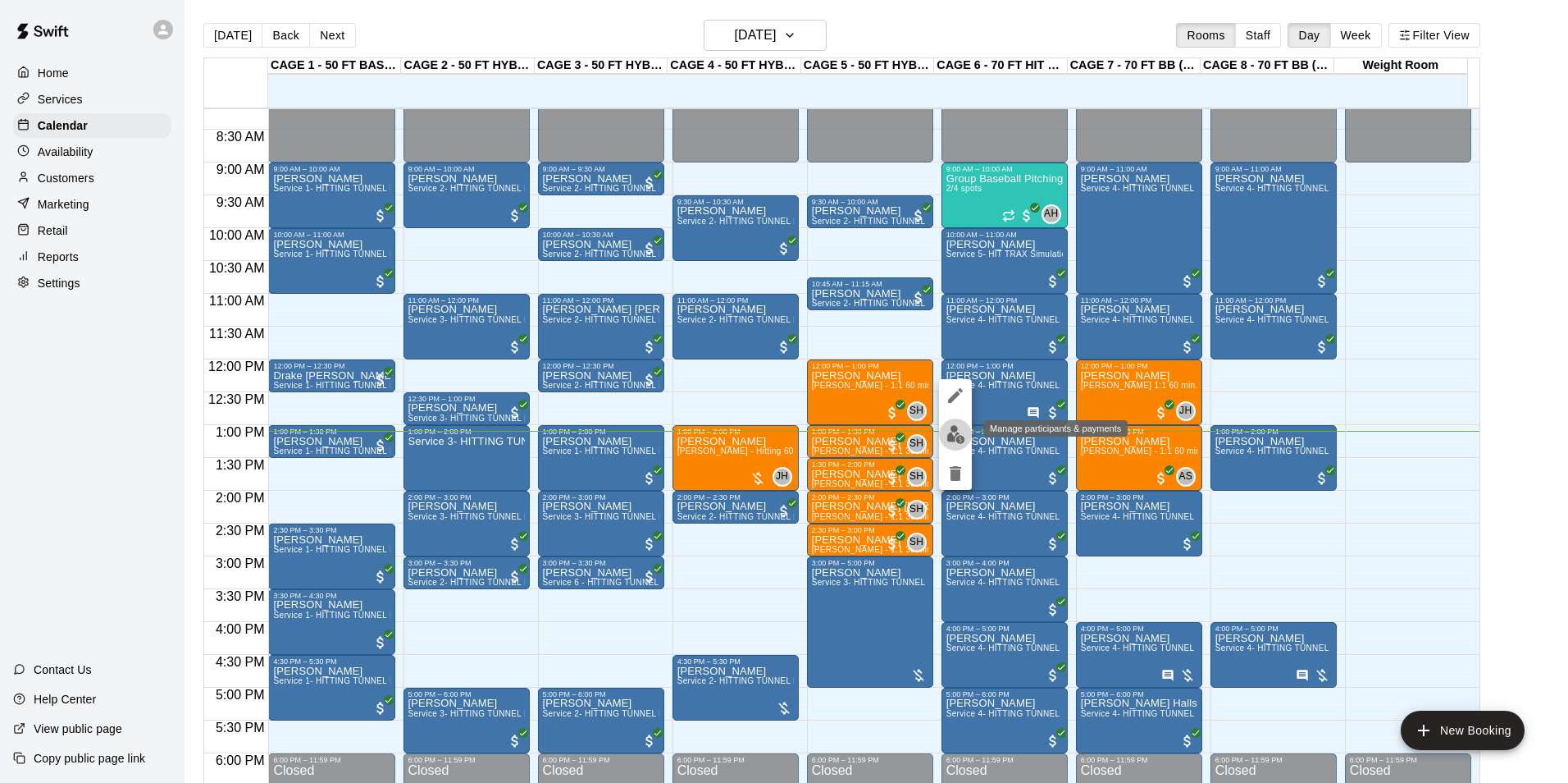
click at [966, 426] on button "edit" at bounding box center [956, 433] width 33 height 32
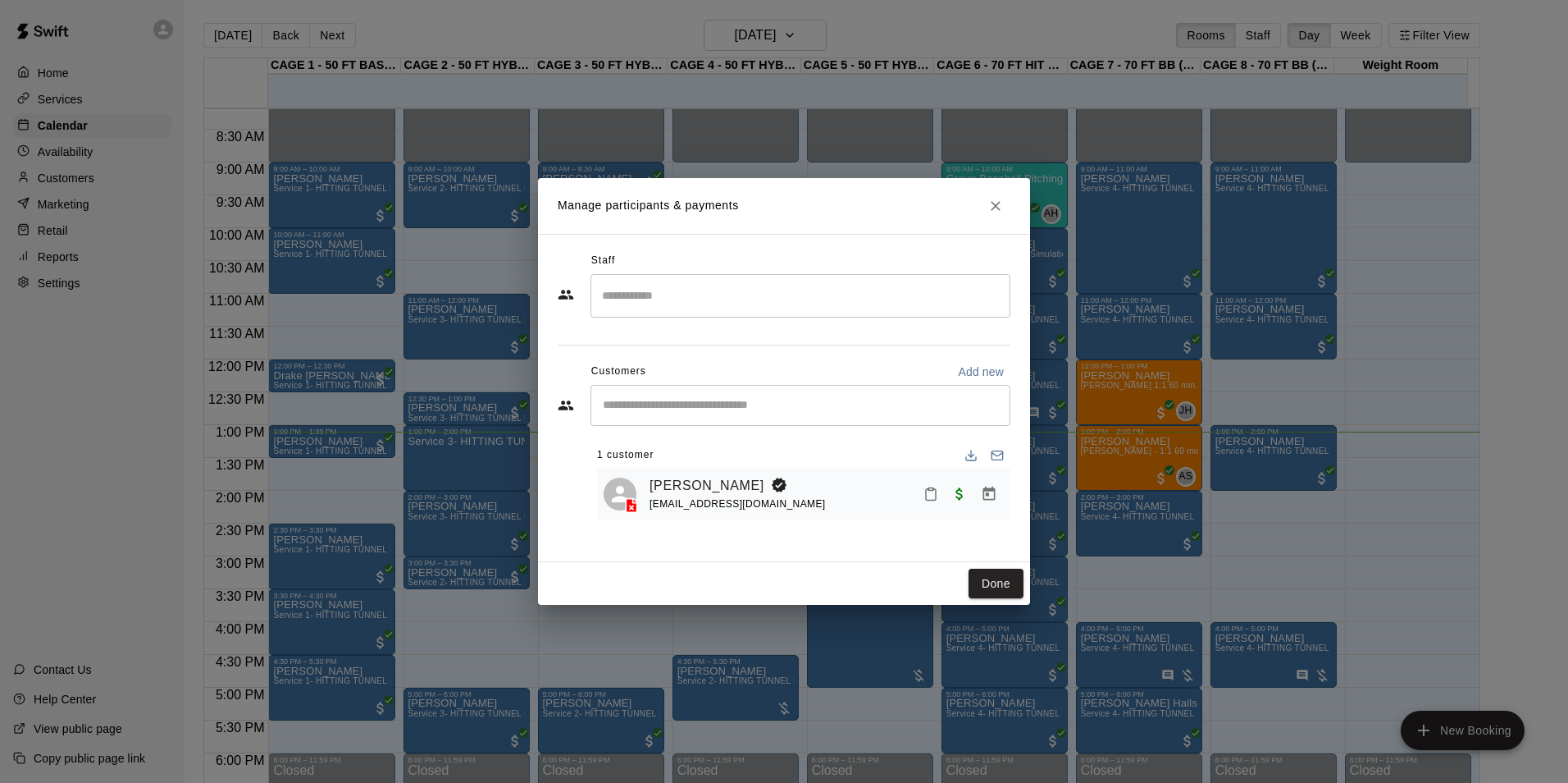
click at [1000, 194] on button "Close" at bounding box center [995, 206] width 29 height 29
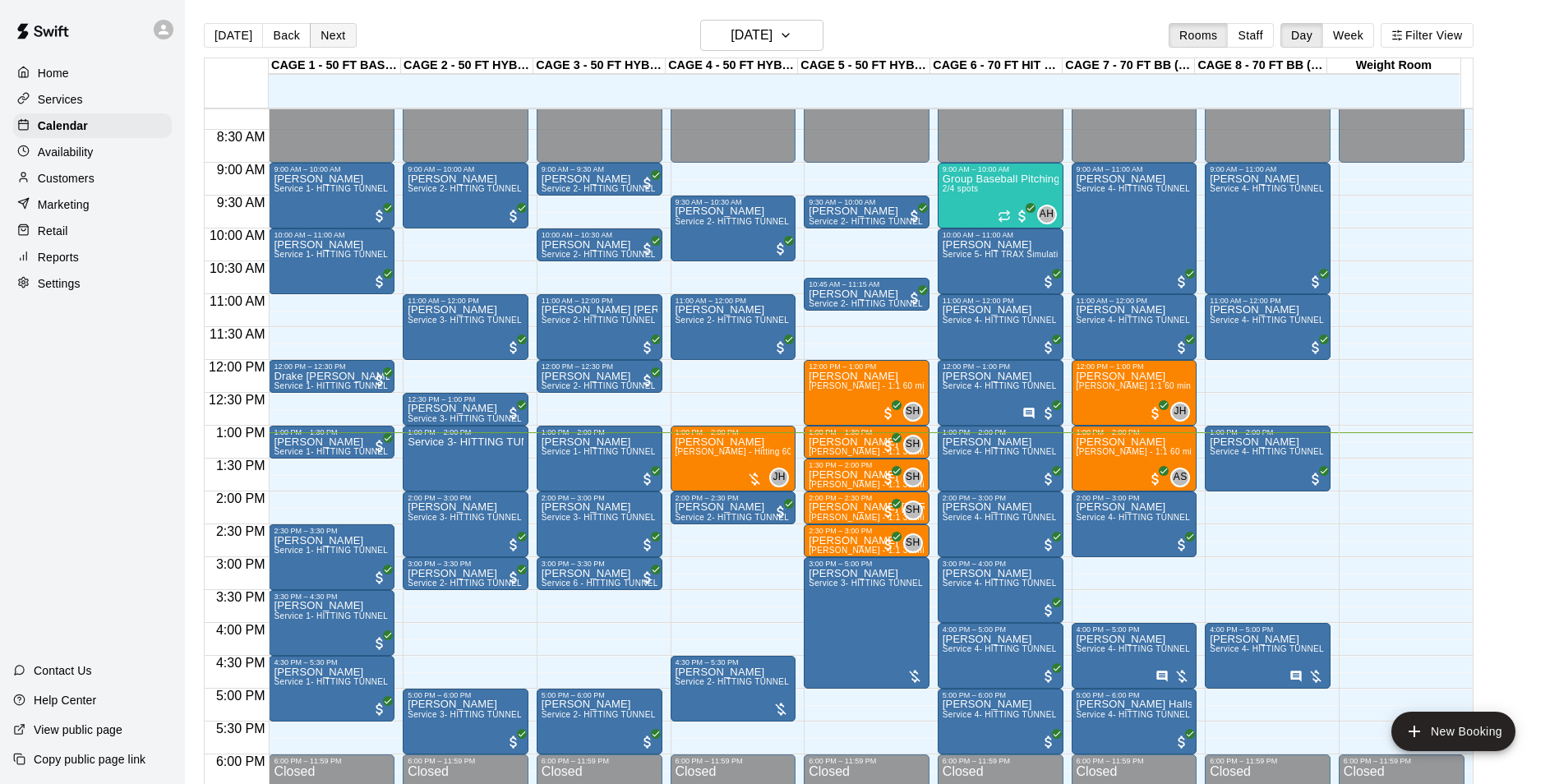
click at [315, 34] on button "Next" at bounding box center [333, 35] width 46 height 25
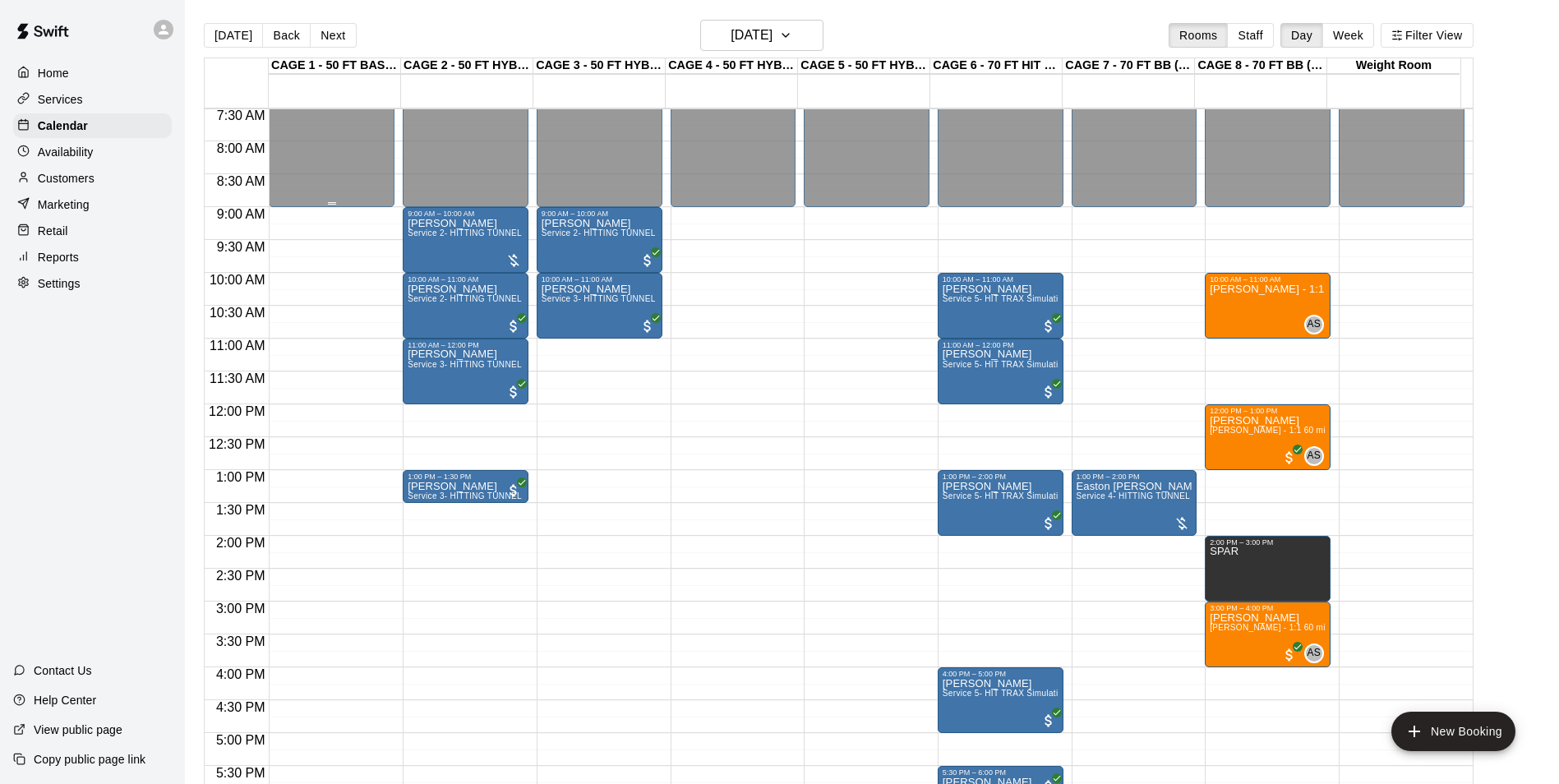
scroll to position [374, 0]
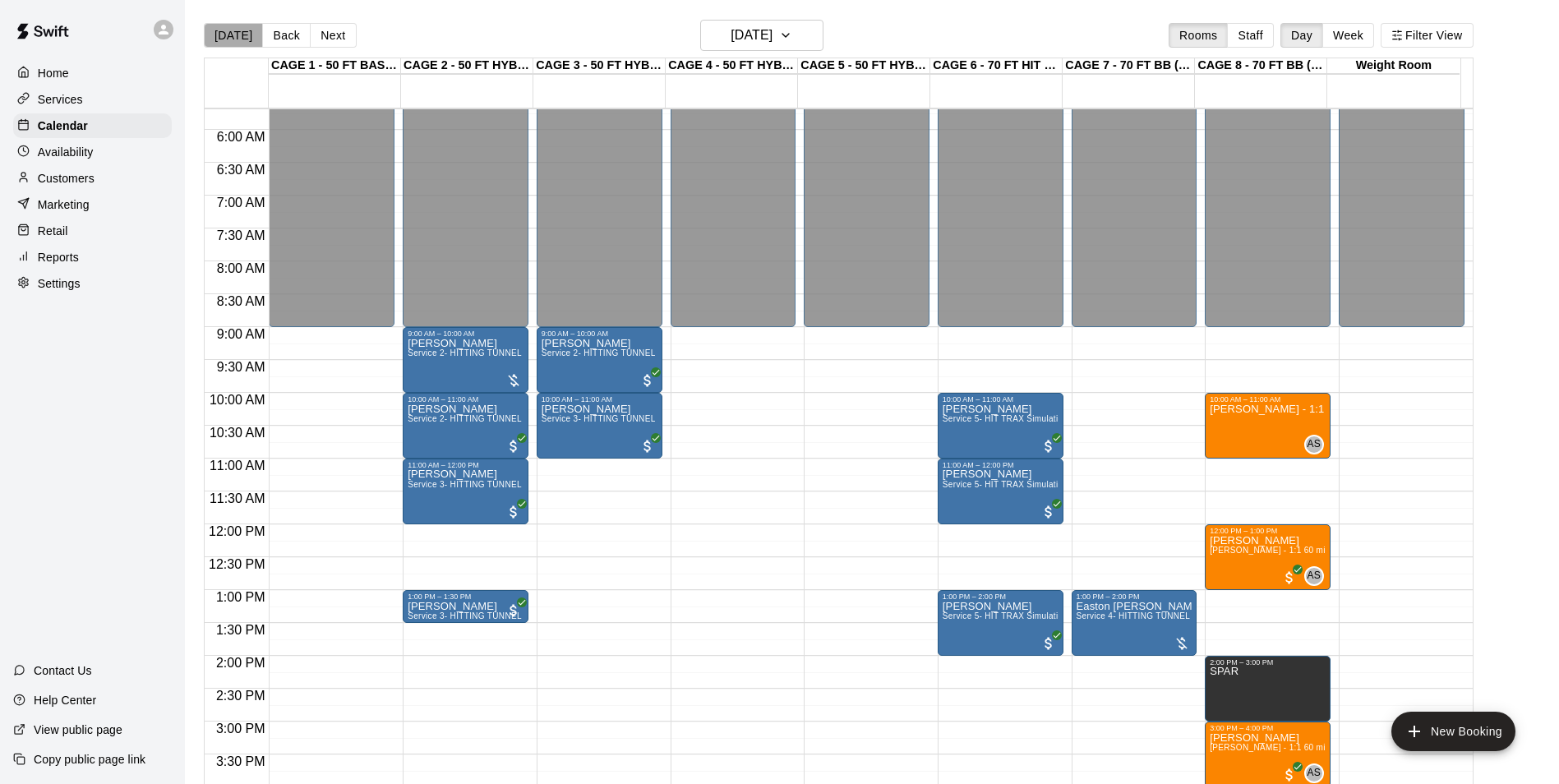
click at [239, 28] on button "[DATE]" at bounding box center [233, 35] width 59 height 25
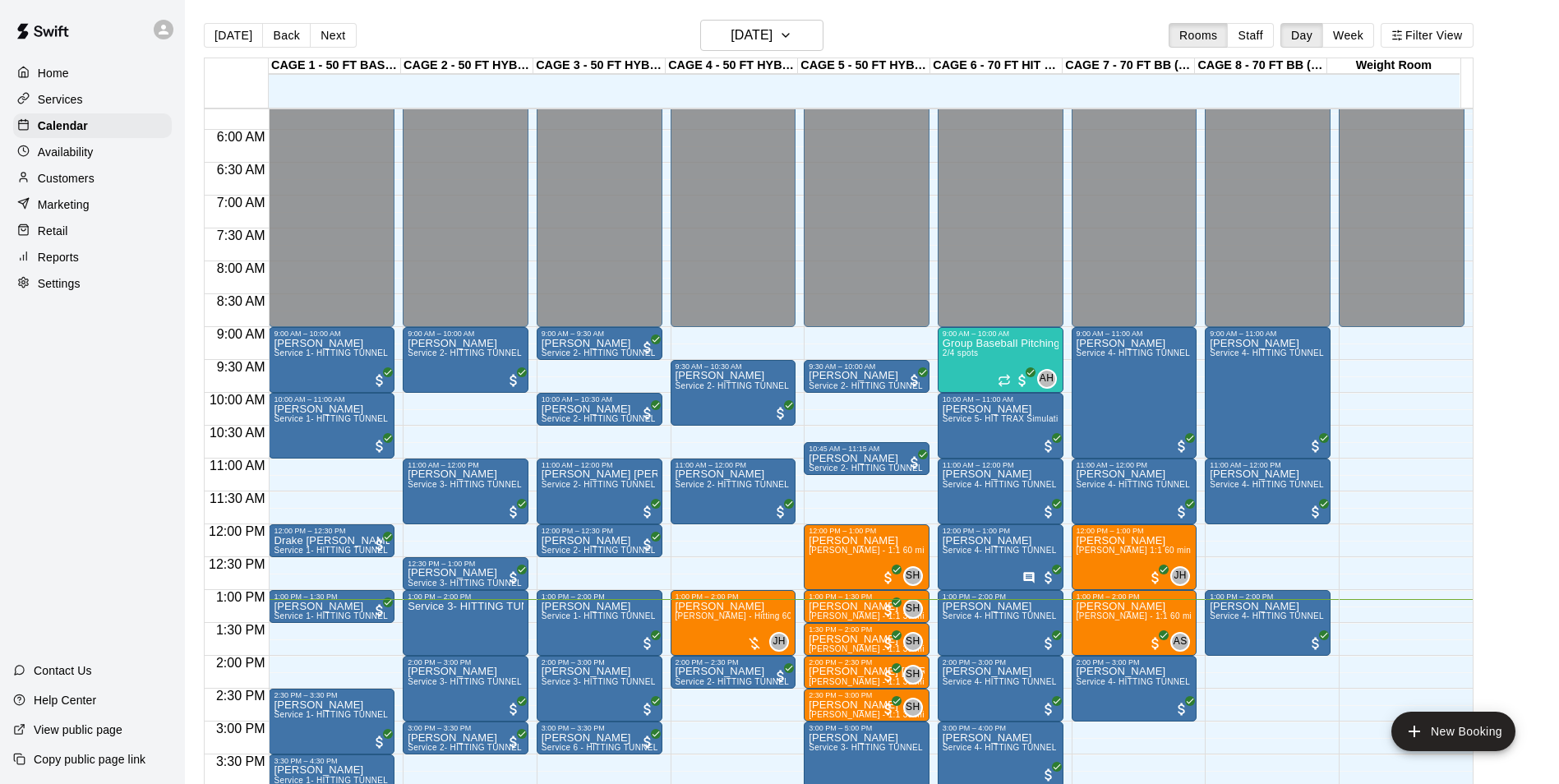
scroll to position [538, 0]
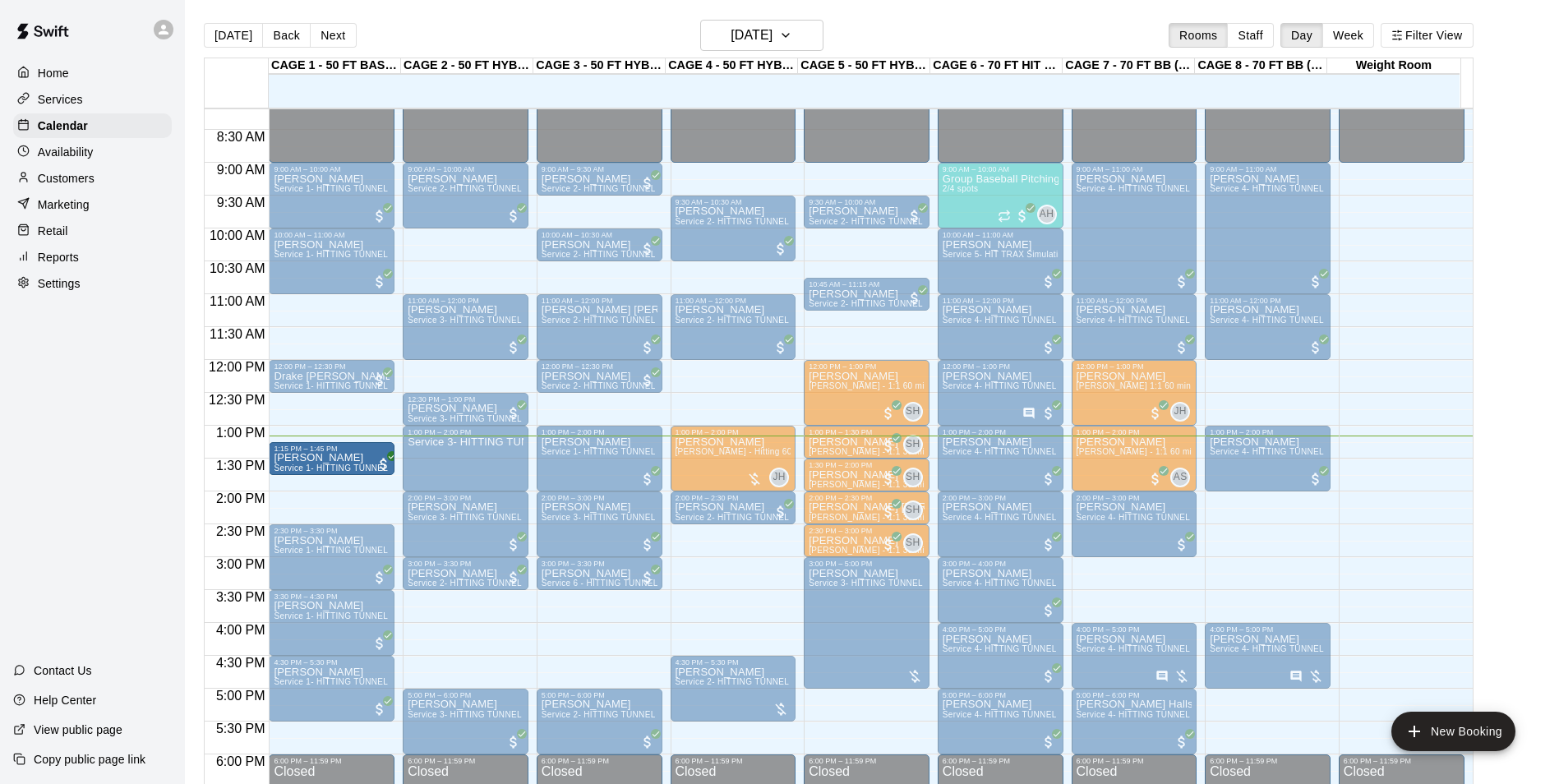
drag, startPoint x: 361, startPoint y: 446, endPoint x: 360, endPoint y: 463, distance: 17.0
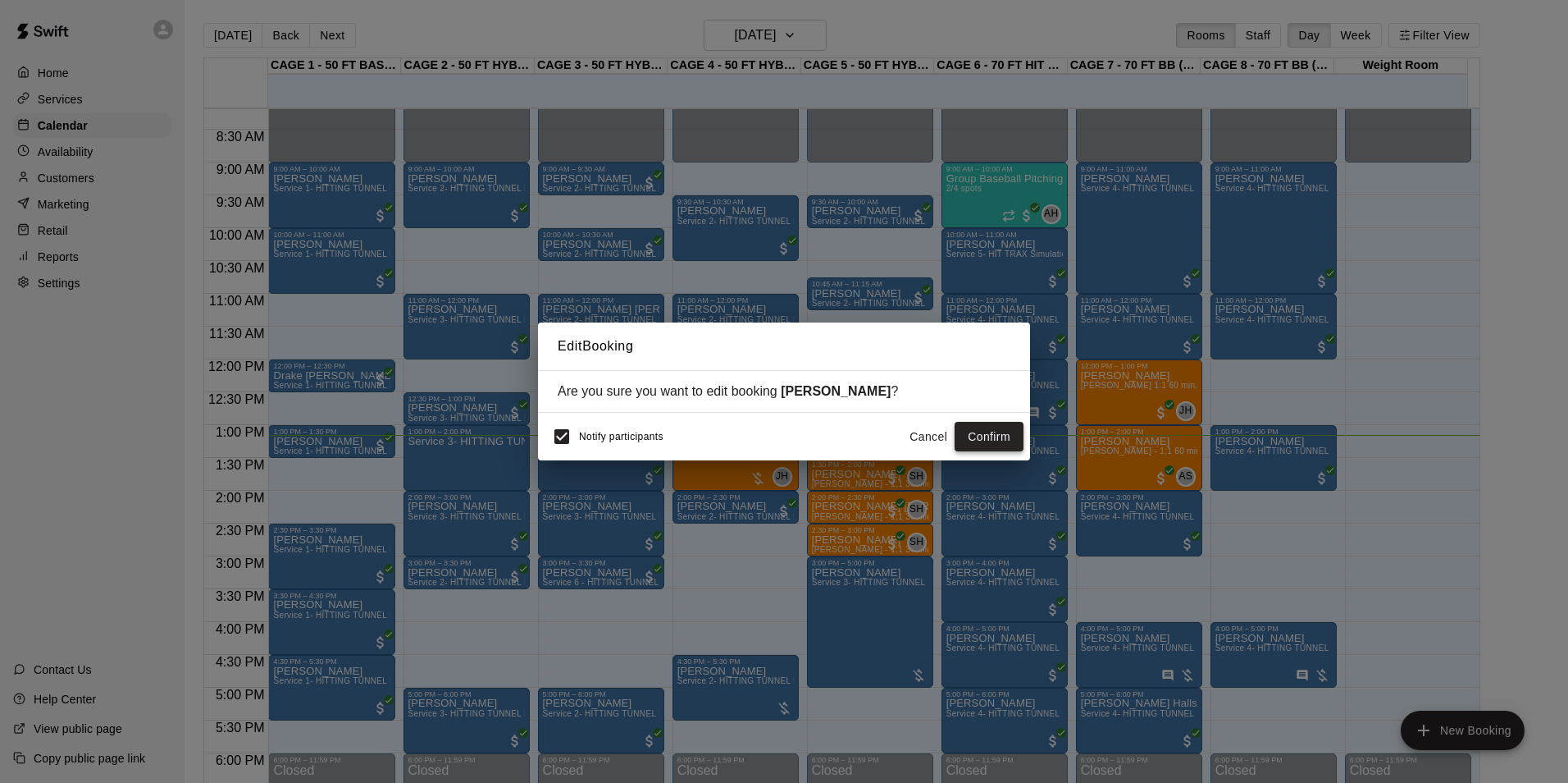
click at [969, 432] on button "Confirm" at bounding box center [989, 436] width 69 height 30
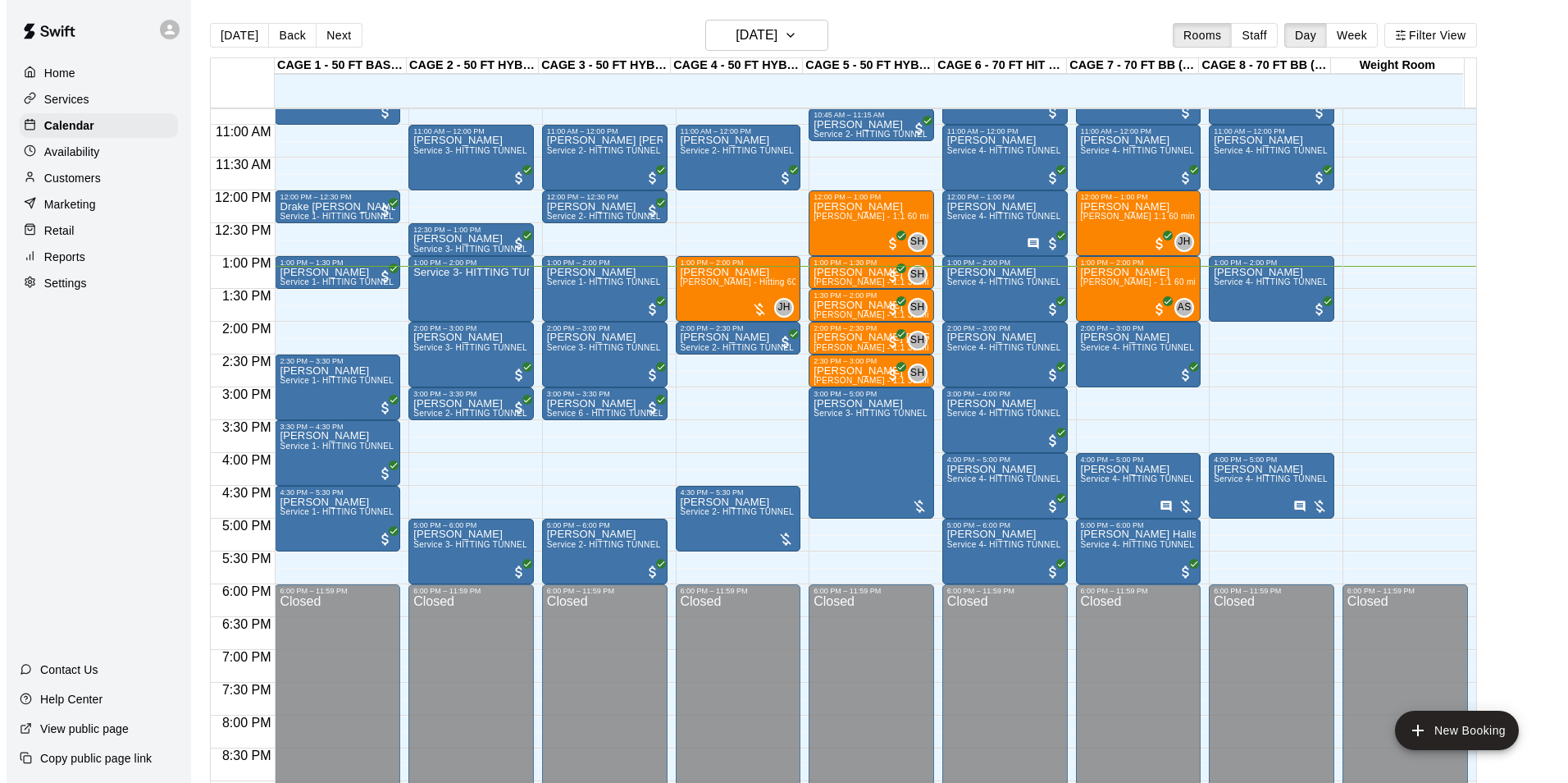
scroll to position [669, 0]
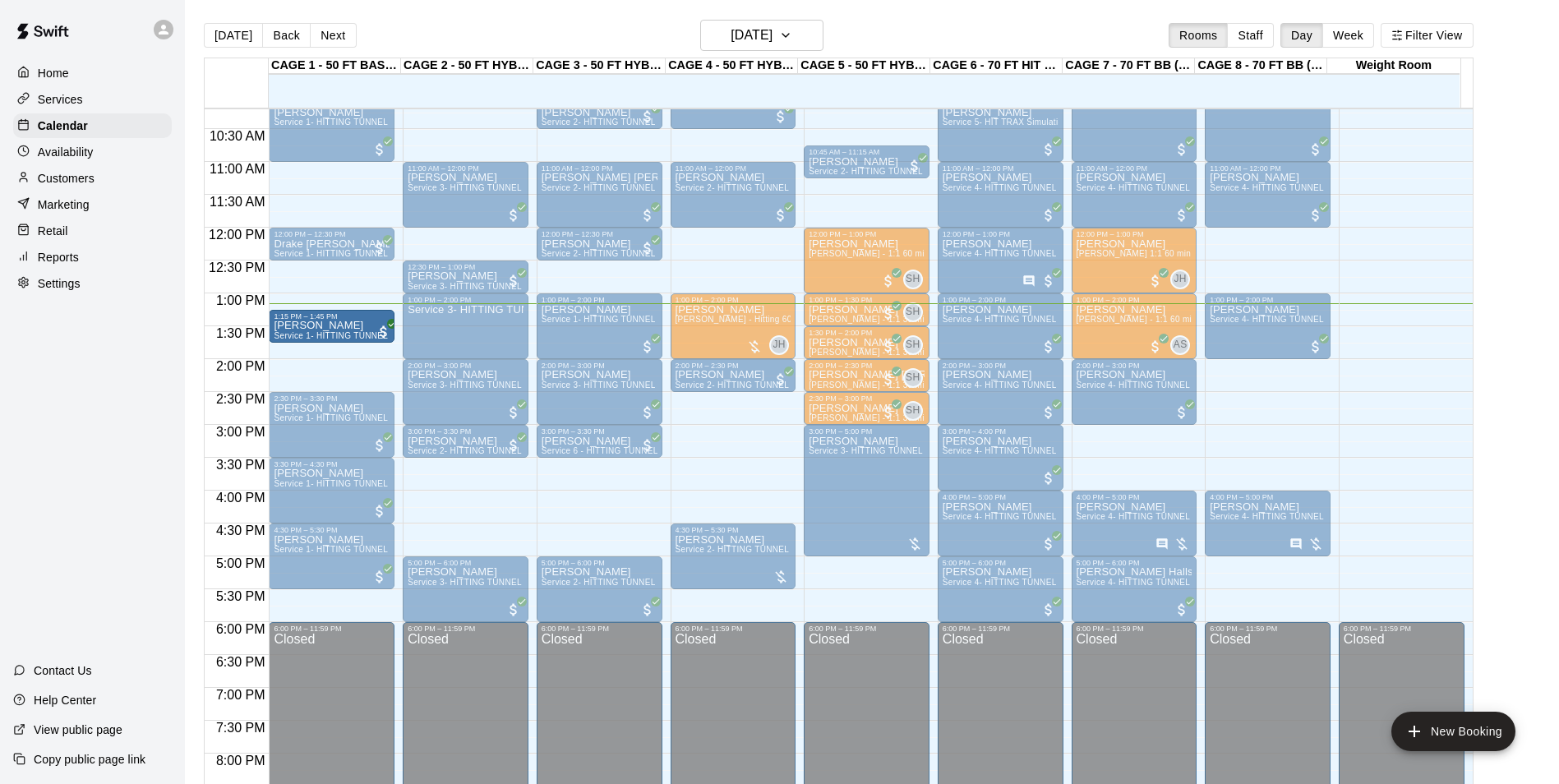
drag, startPoint x: 353, startPoint y: 318, endPoint x: 353, endPoint y: 340, distance: 22.0
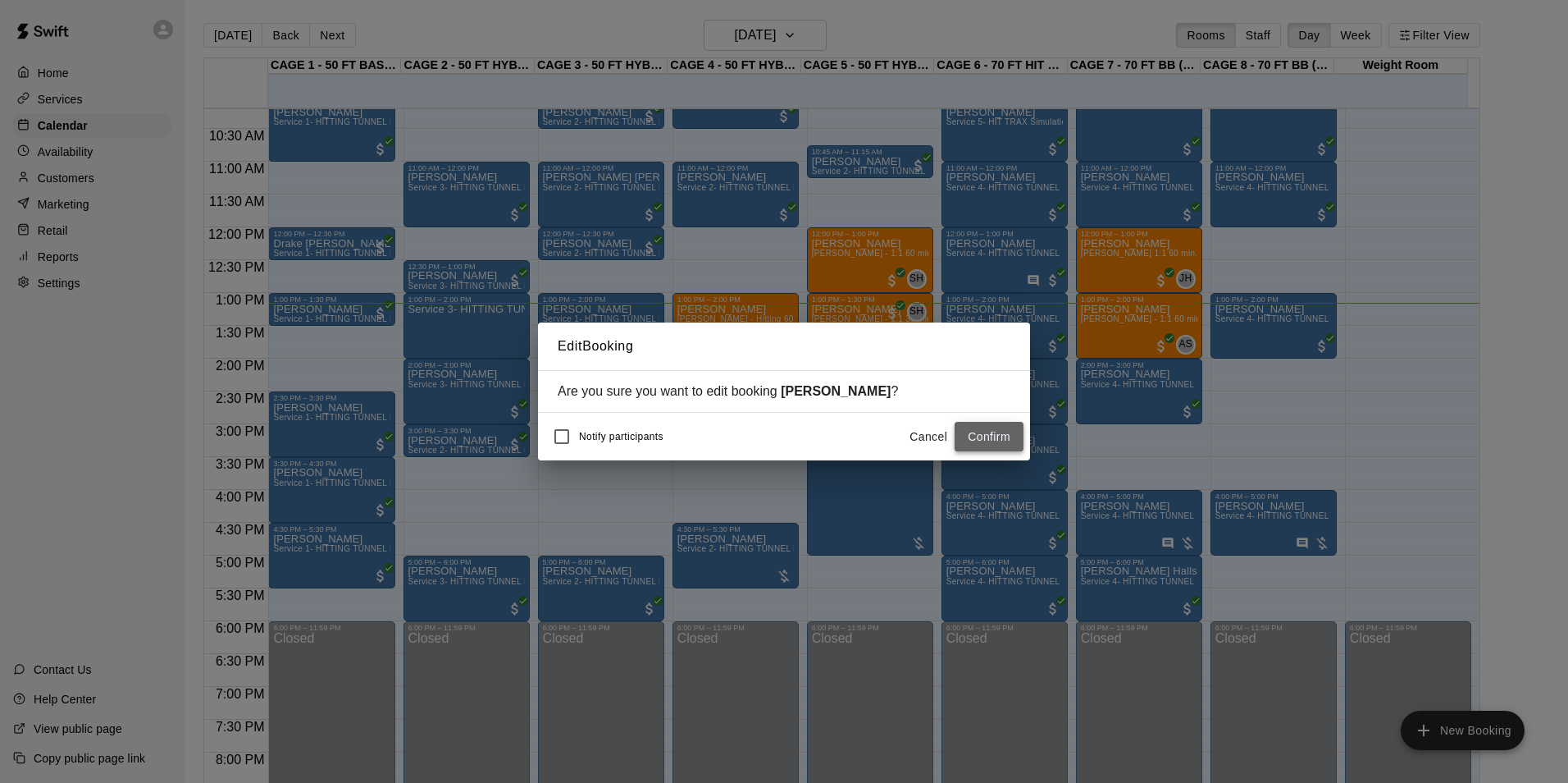
click at [976, 427] on button "Confirm" at bounding box center [989, 436] width 69 height 30
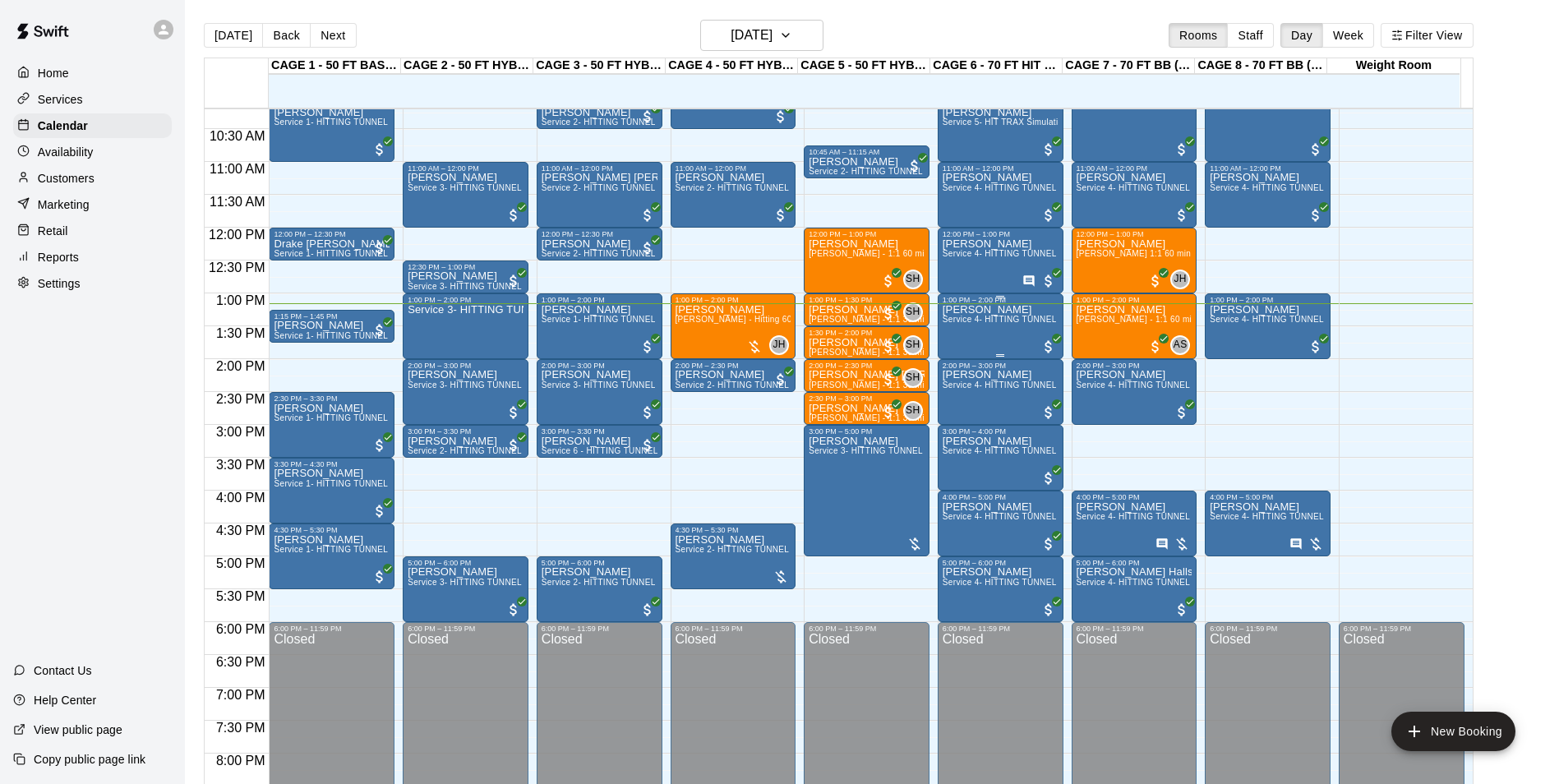
click at [998, 339] on div "[PERSON_NAME] Service 4- HITTING TUNNEL RENTAL - 70ft Baseball" at bounding box center [1000, 696] width 116 height 784
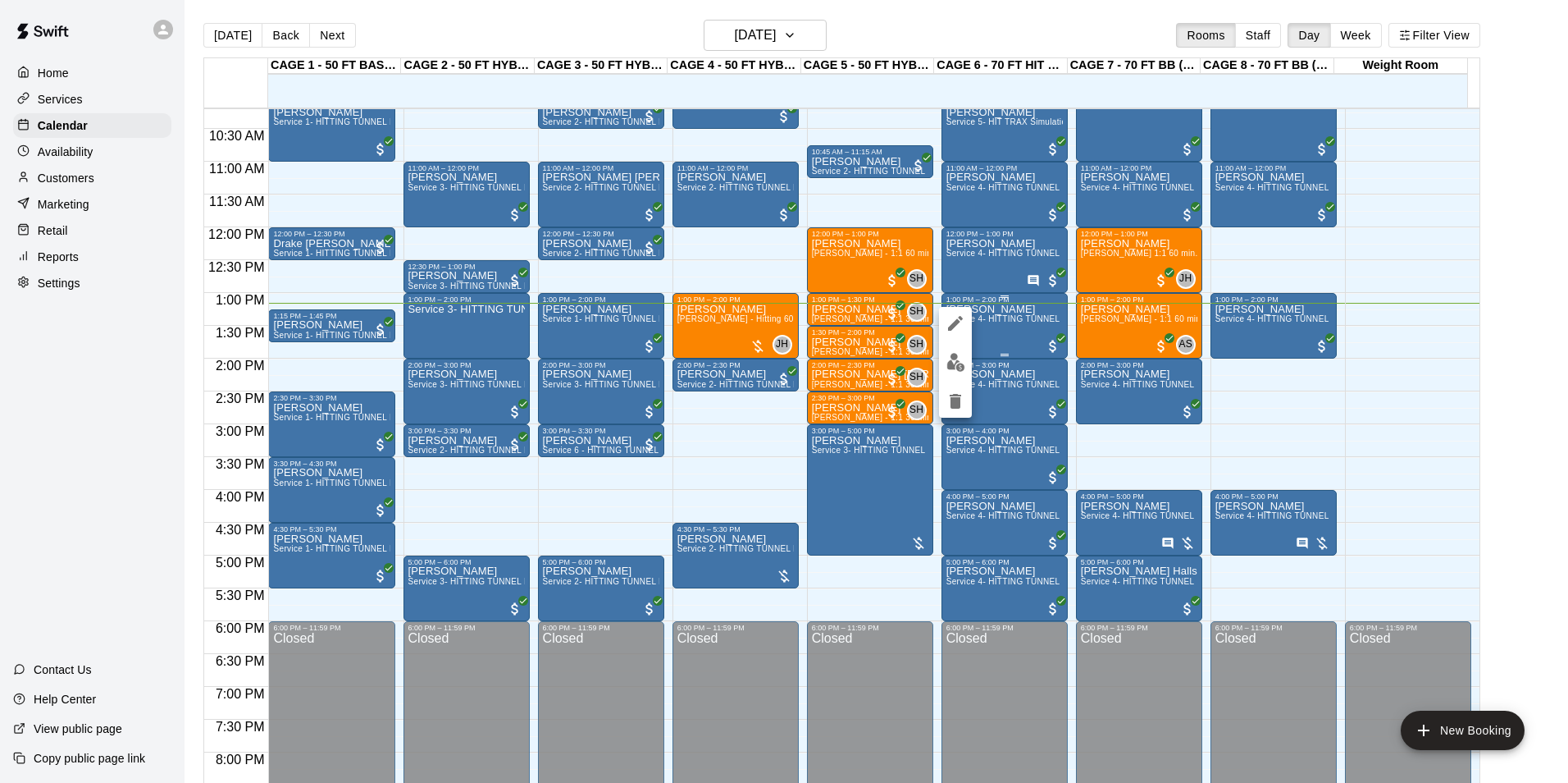
click at [963, 365] on img "edit" at bounding box center [956, 362] width 19 height 19
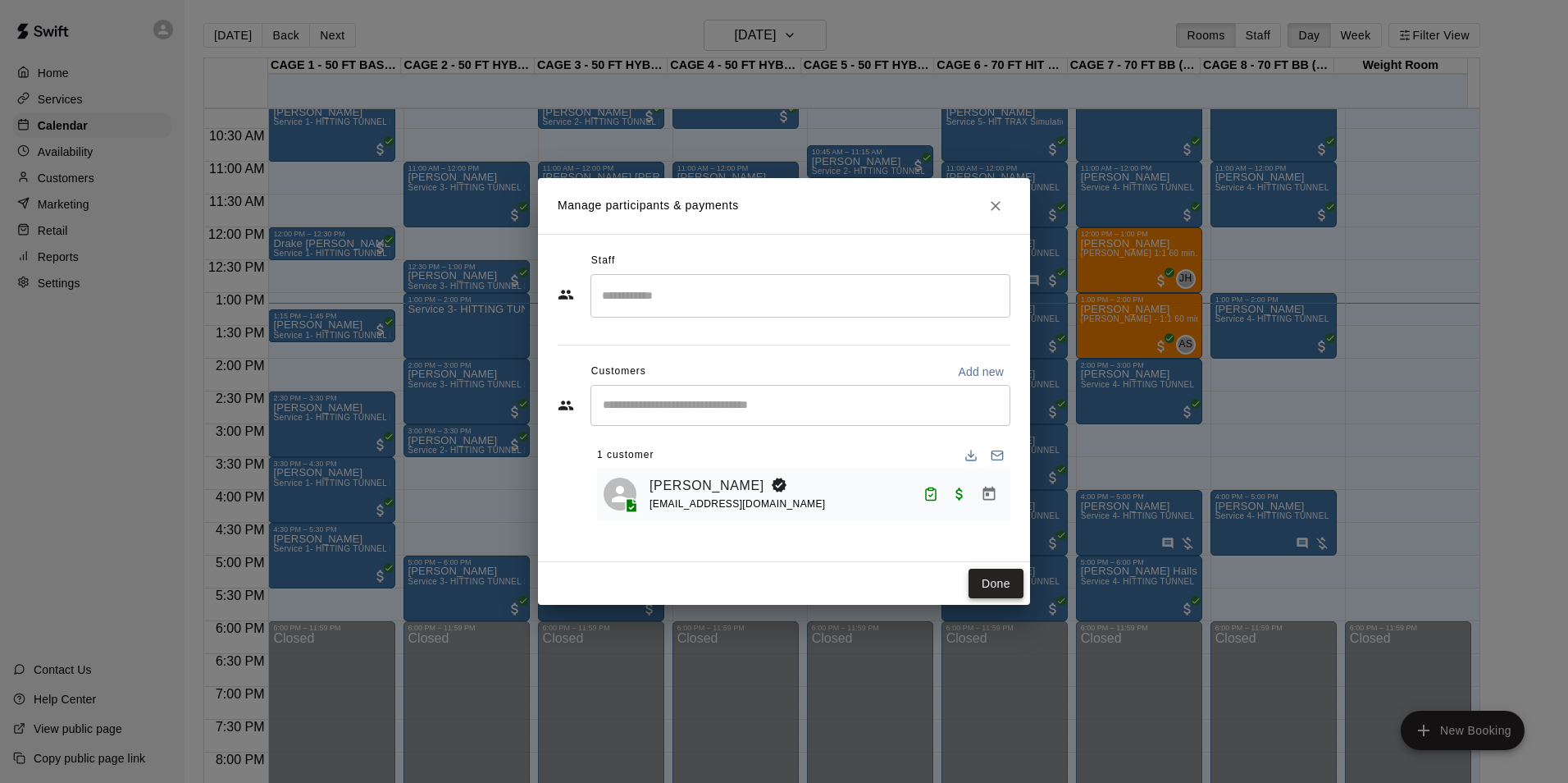
click at [998, 595] on button "Done" at bounding box center [996, 583] width 55 height 30
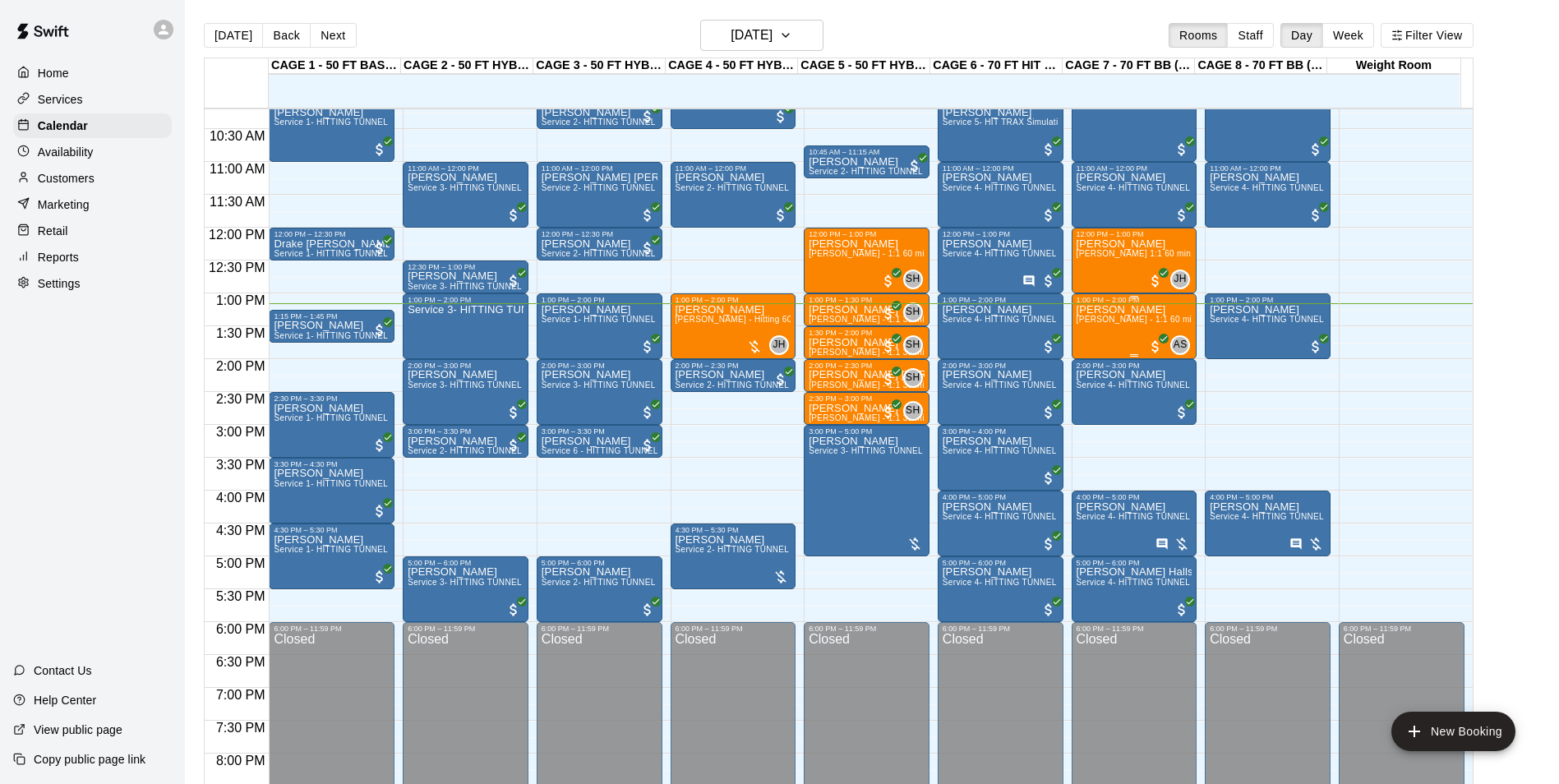
click at [1120, 323] on span "[PERSON_NAME] - 1:1 60 min Pitching Lesson" at bounding box center [1169, 319] width 184 height 9
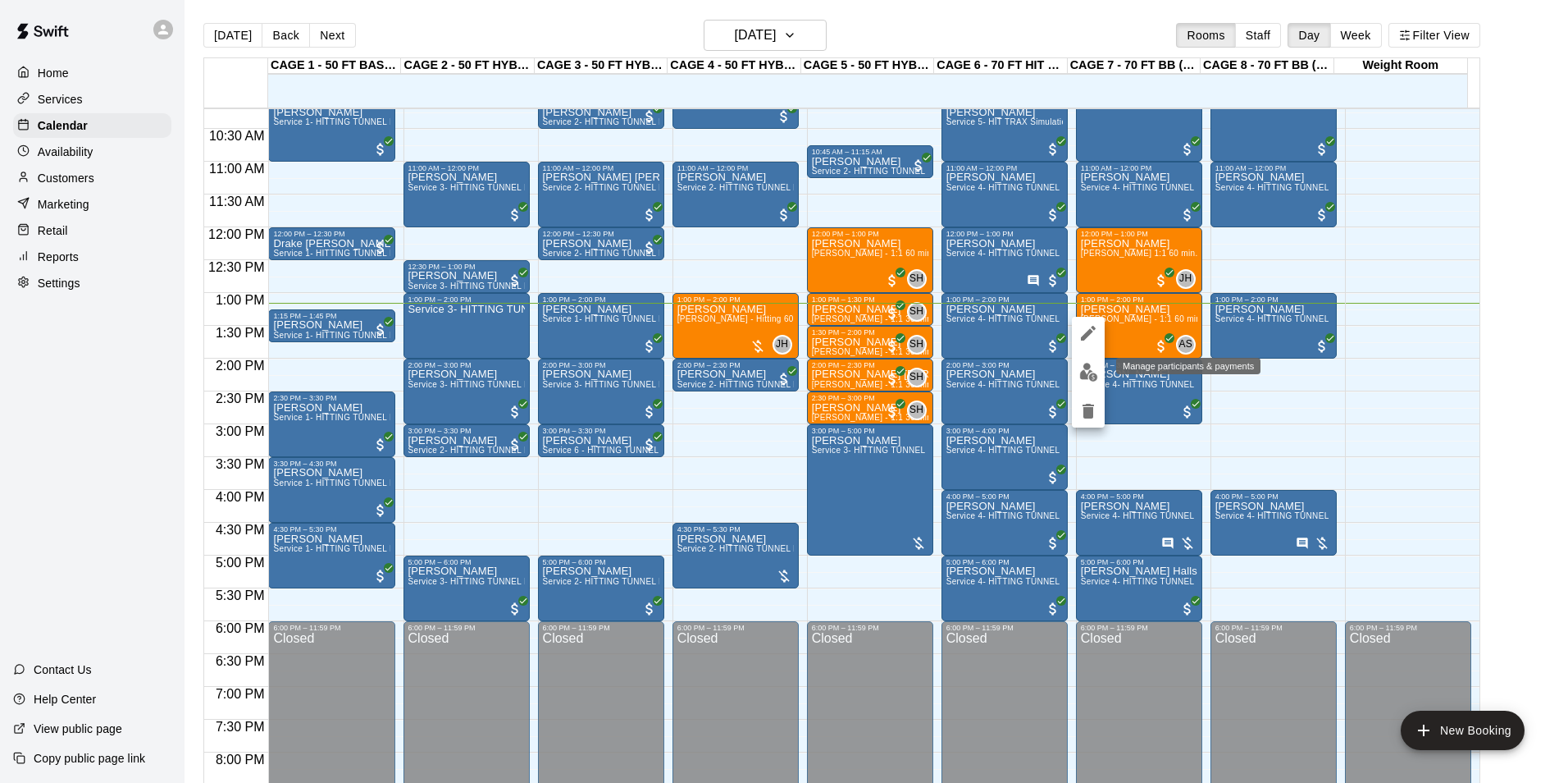
click at [1090, 368] on img "edit" at bounding box center [1088, 372] width 19 height 19
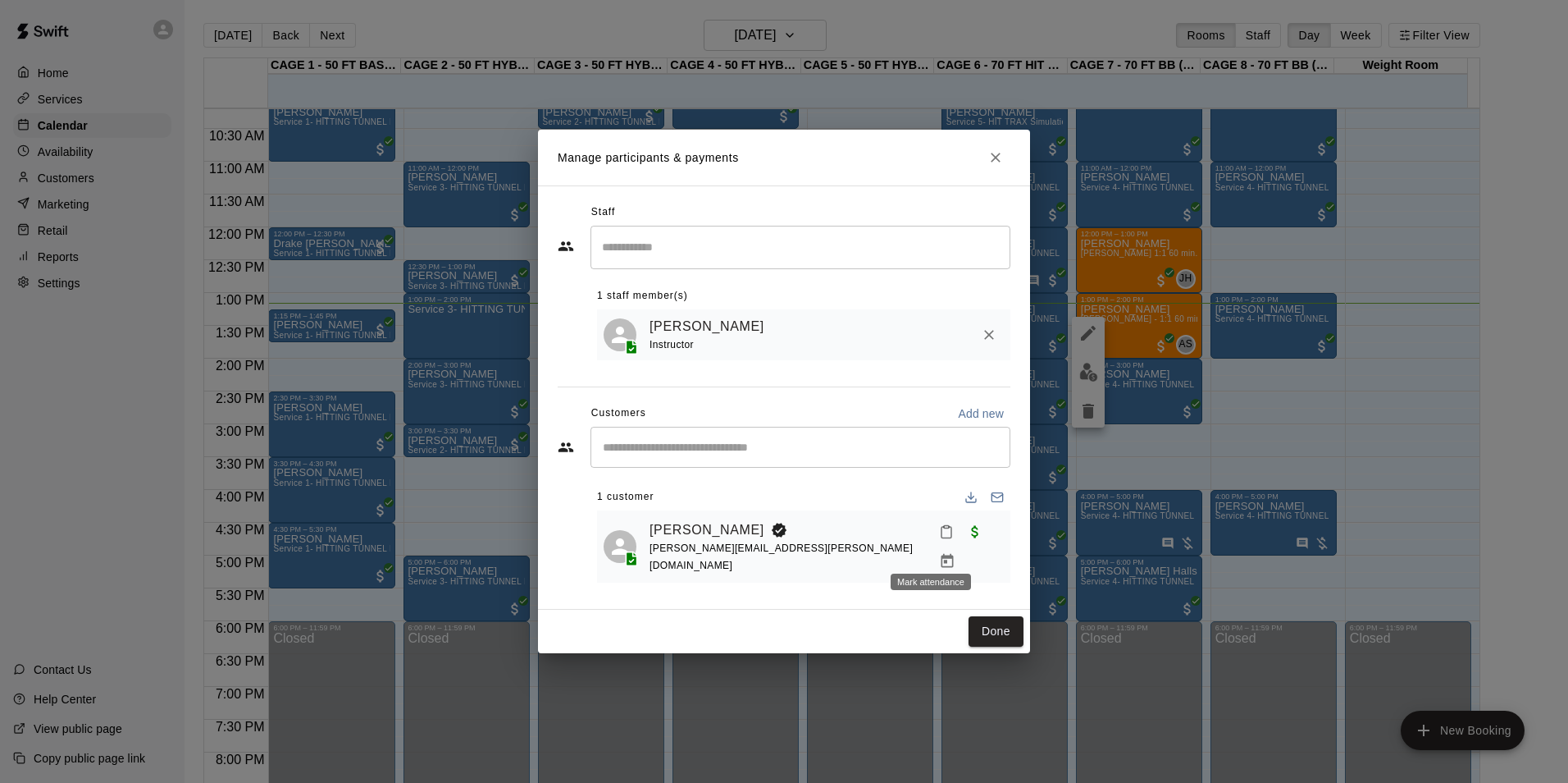
click at [941, 538] on icon "Mark attendance" at bounding box center [945, 532] width 9 height 11
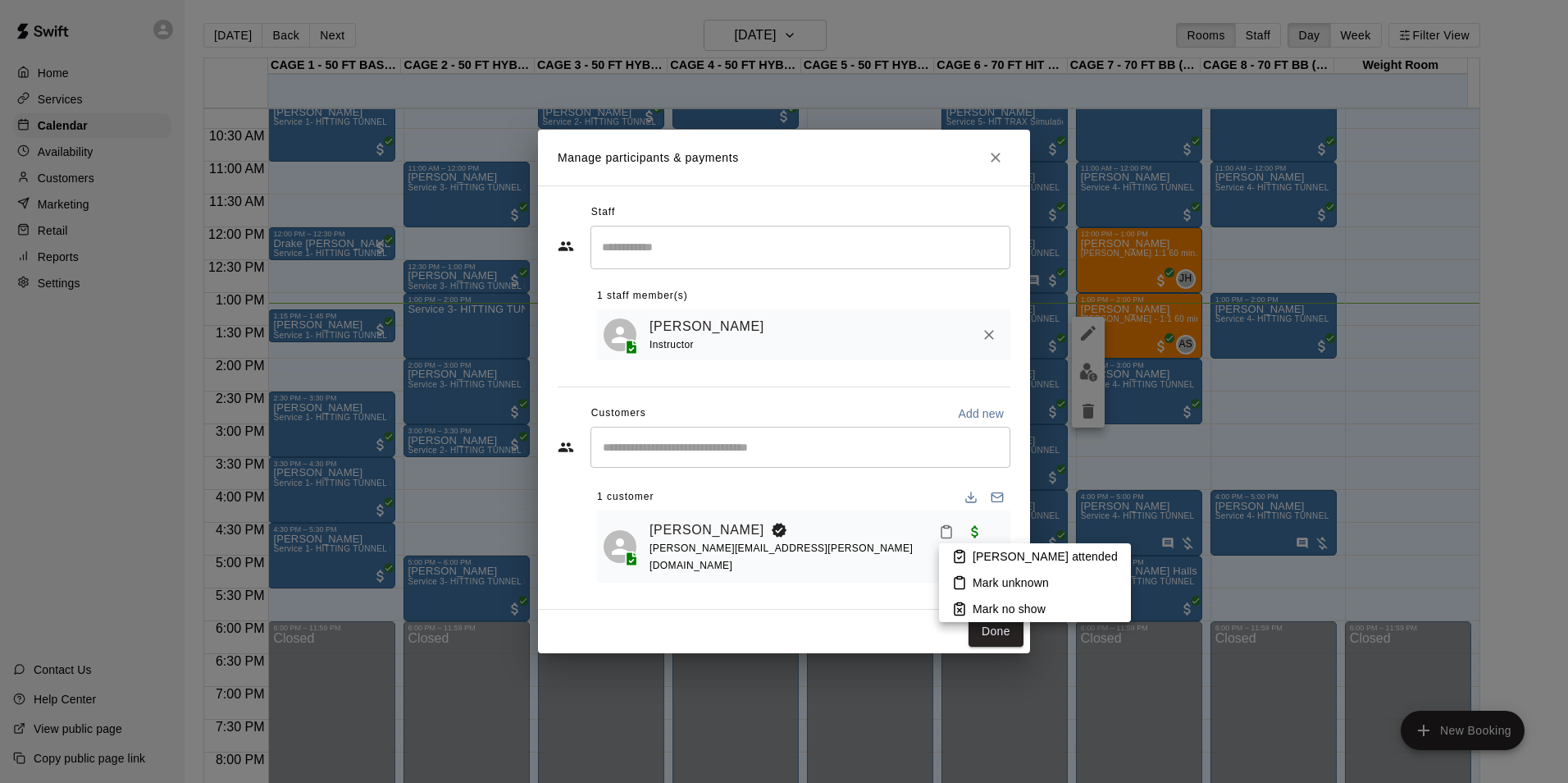
click at [949, 550] on li "[PERSON_NAME] attended" at bounding box center [1035, 556] width 192 height 27
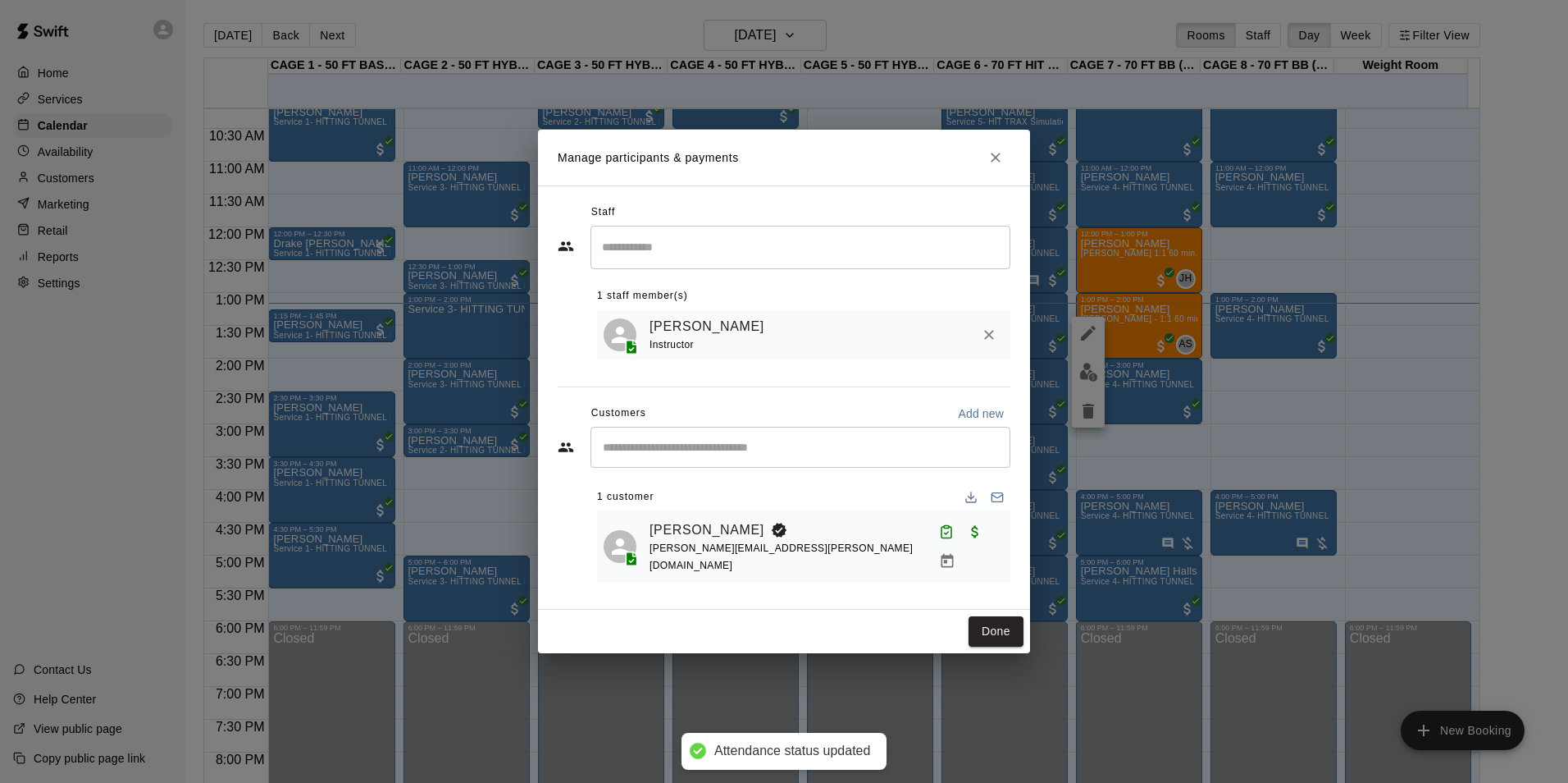
click at [990, 616] on button "Done" at bounding box center [996, 631] width 55 height 30
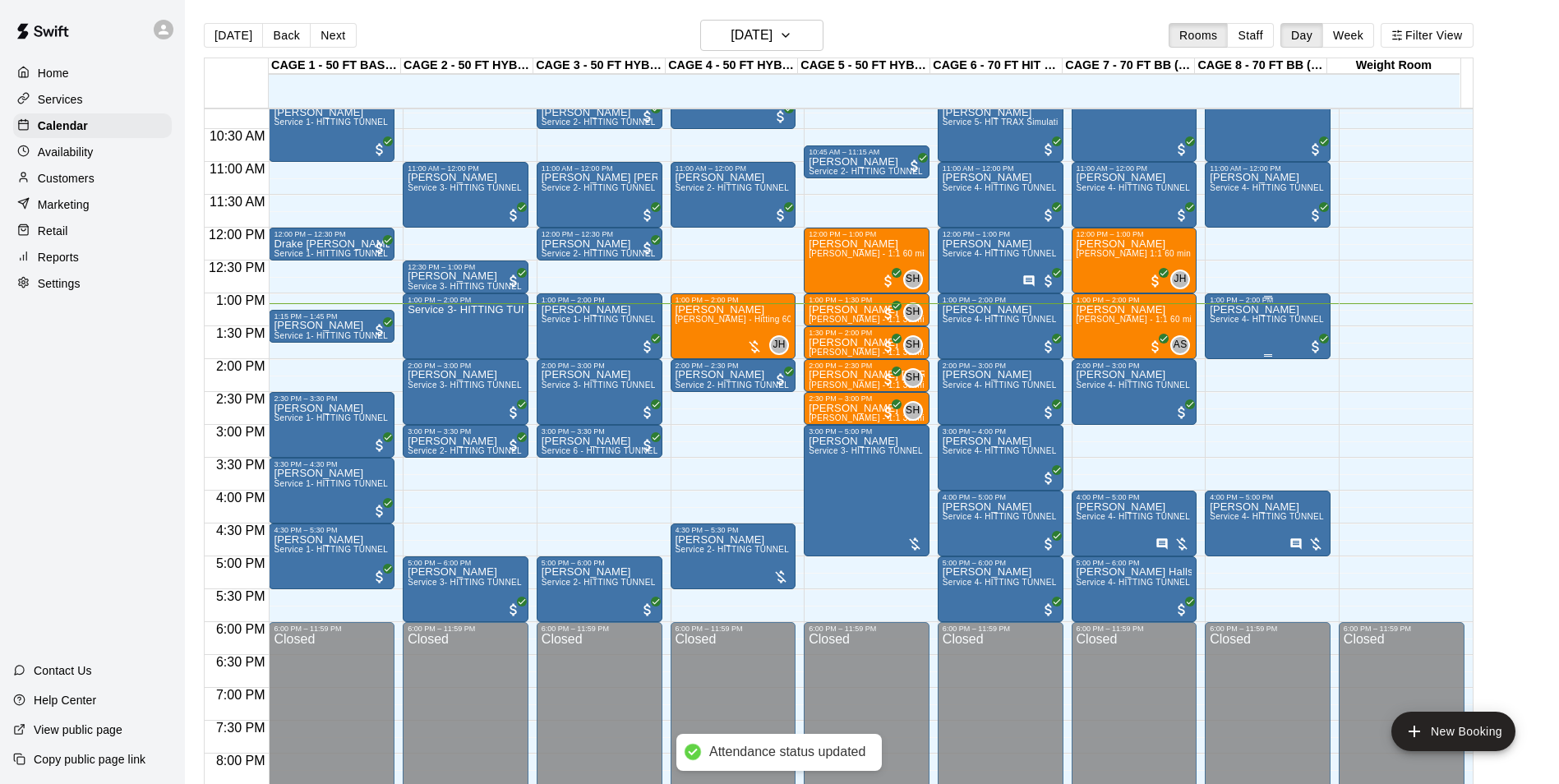
click at [1226, 310] on p "[PERSON_NAME]" at bounding box center [1267, 310] width 116 height 0
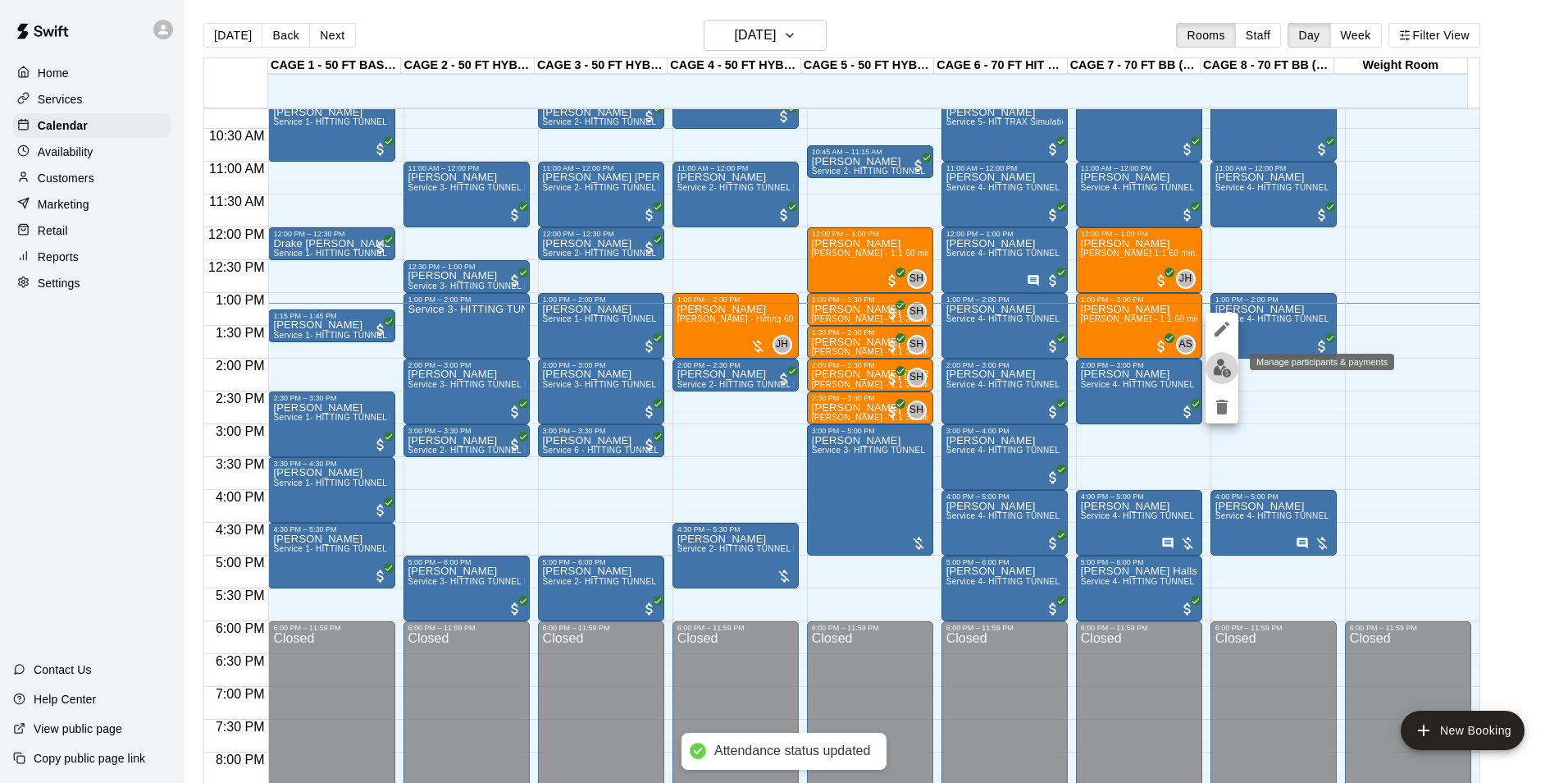
click at [1219, 365] on img "edit" at bounding box center [1222, 368] width 19 height 19
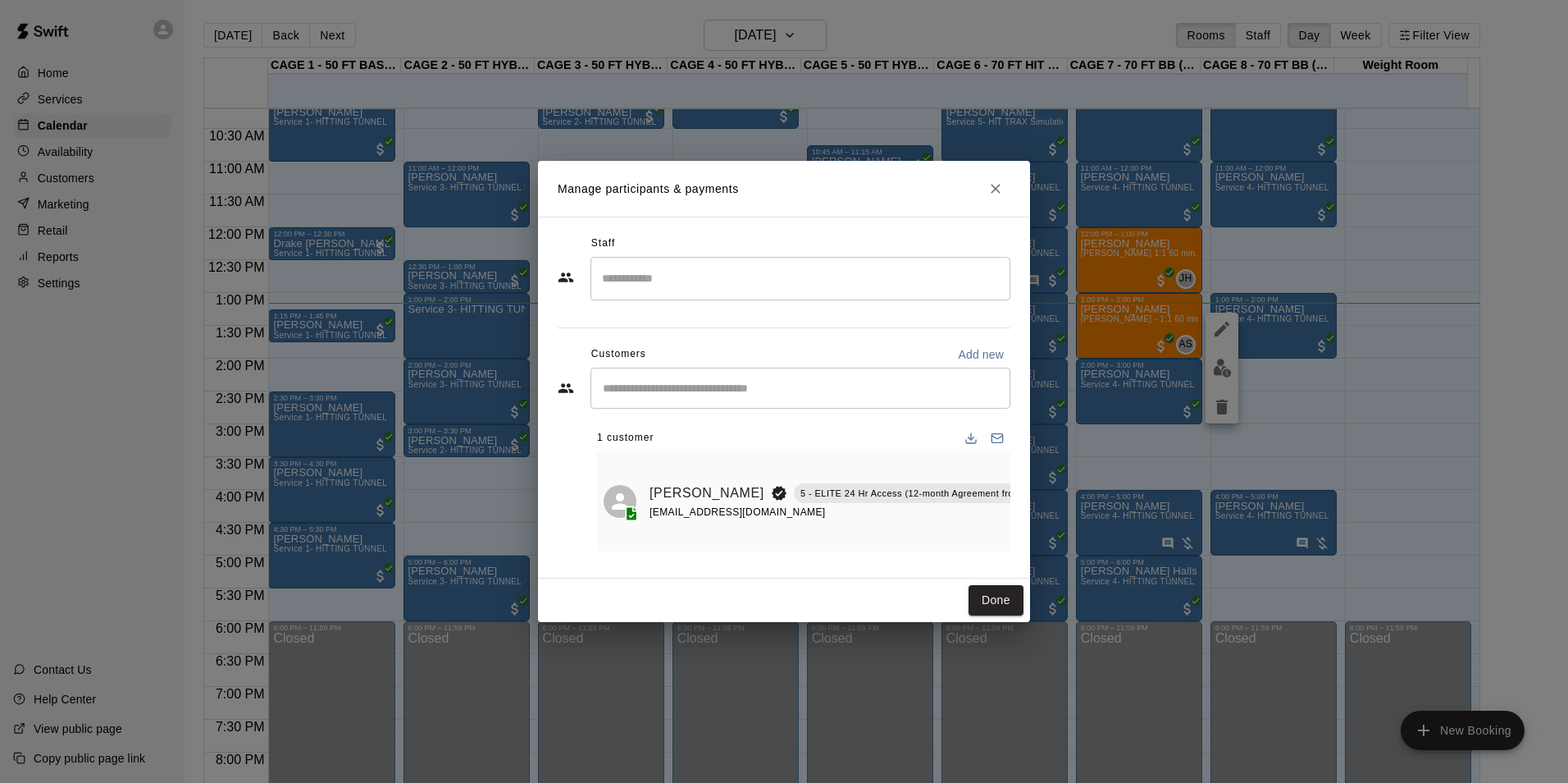
scroll to position [0, 50]
click at [1056, 468] on icon "Mark attendance" at bounding box center [1063, 471] width 15 height 15
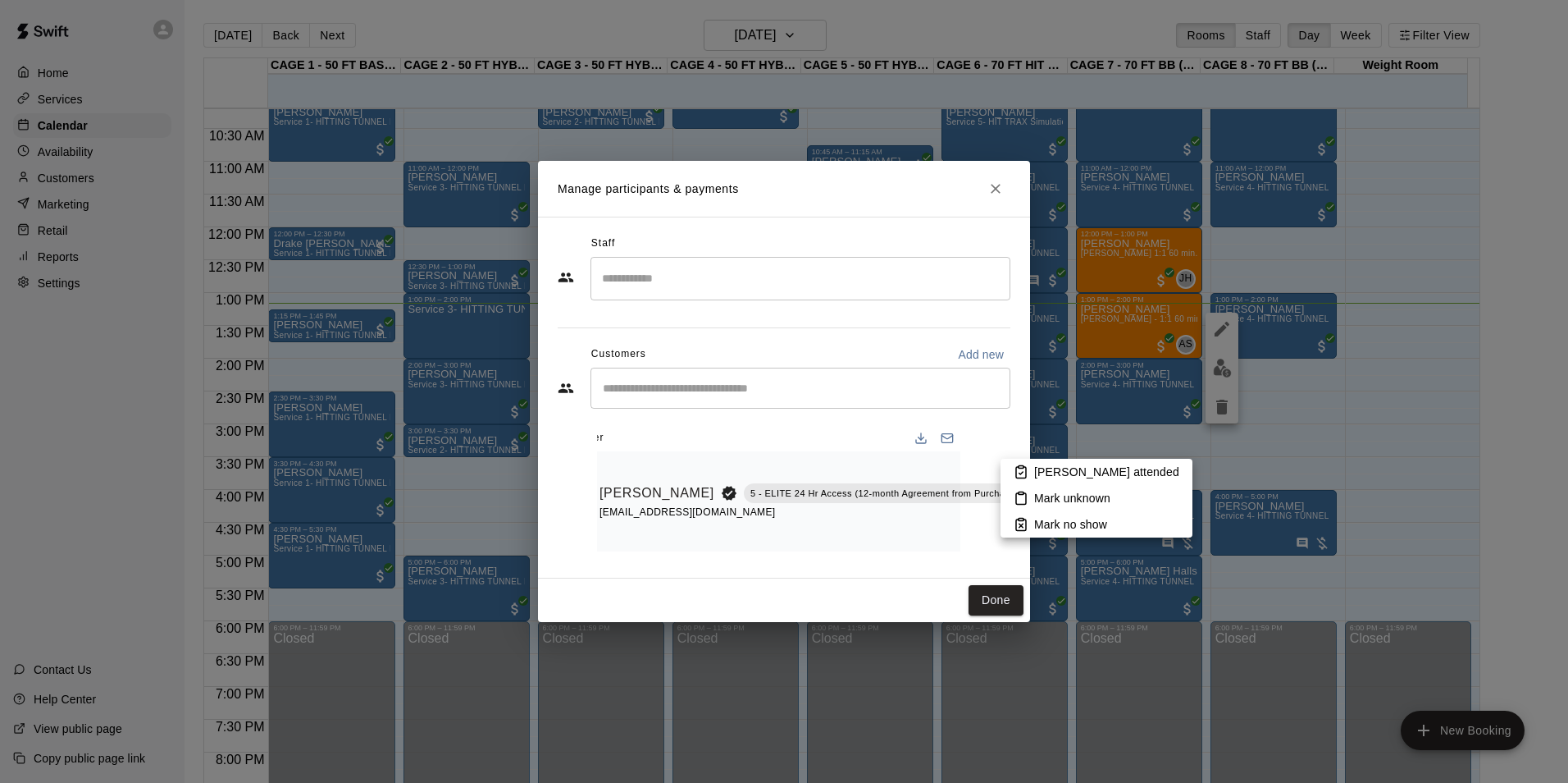
click at [1036, 470] on p "[PERSON_NAME] attended" at bounding box center [1107, 471] width 146 height 16
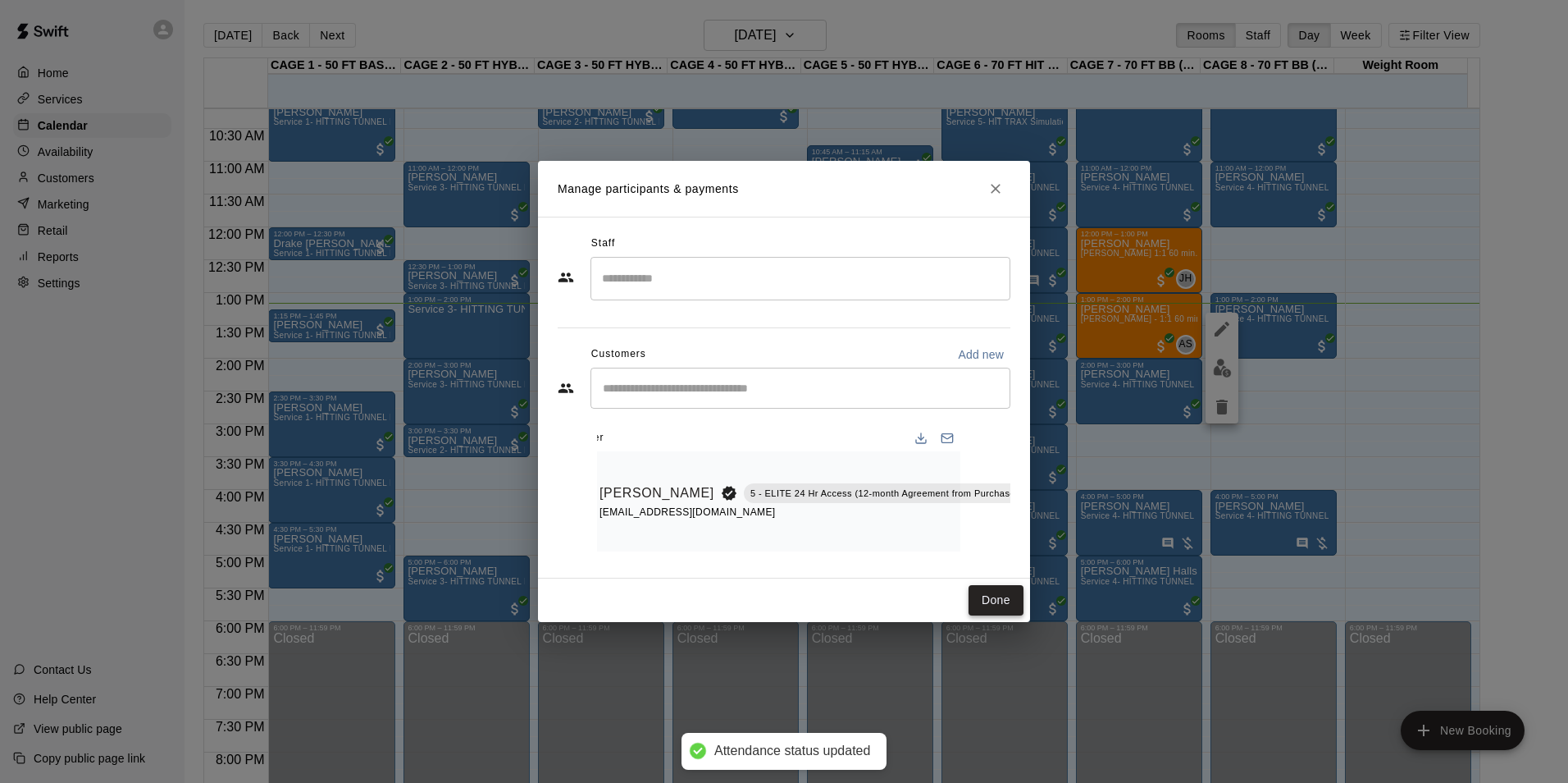
click at [1002, 598] on button "Done" at bounding box center [996, 600] width 55 height 30
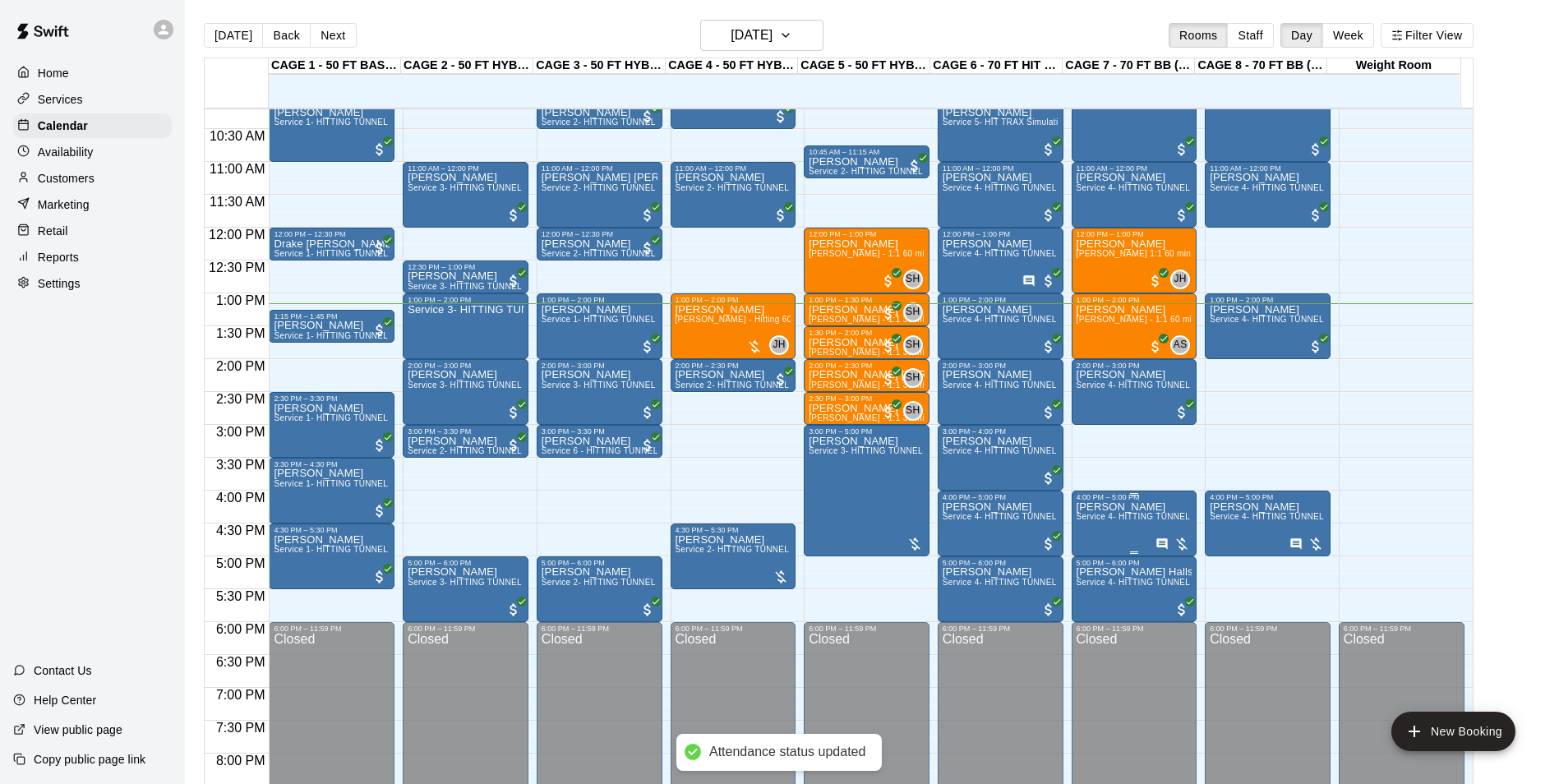
click at [1133, 521] on span "Service 4- HITTING TUNNEL RENTAL - 70ft Baseball" at bounding box center [1181, 516] width 208 height 9
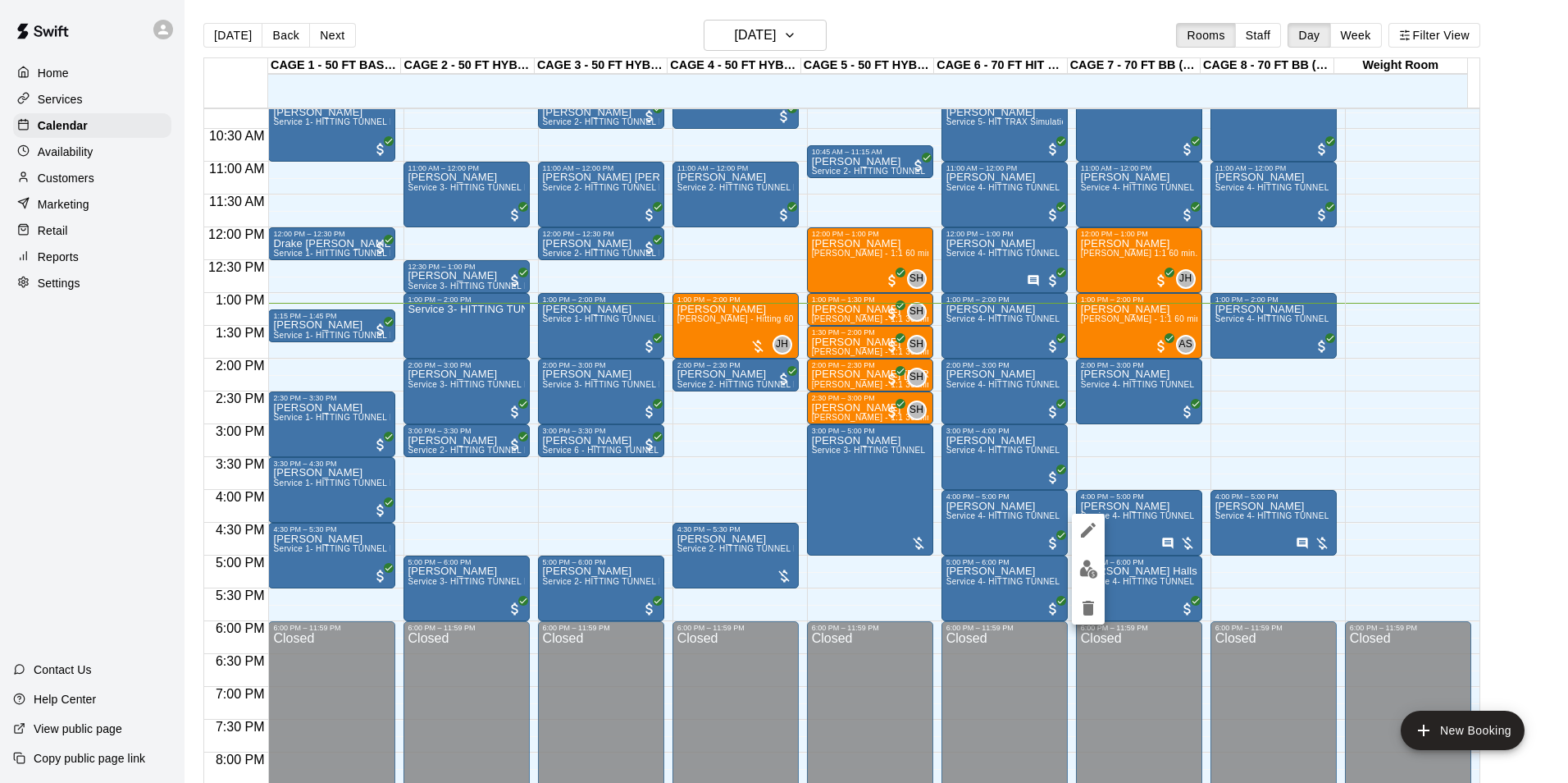
click at [1100, 553] on div at bounding box center [1088, 569] width 33 height 111
click at [1095, 532] on icon "edit" at bounding box center [1088, 529] width 20 height 20
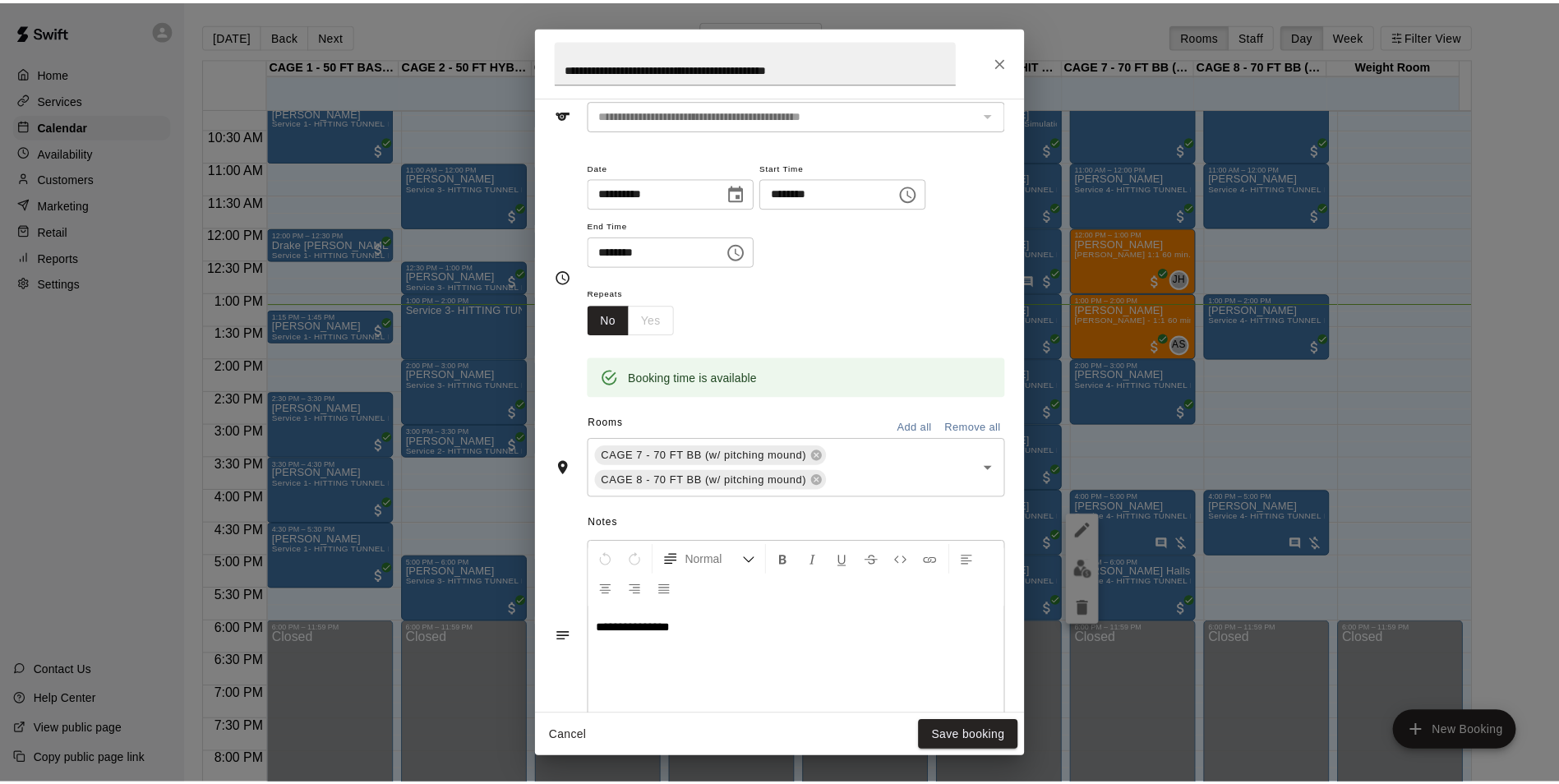
scroll to position [0, 0]
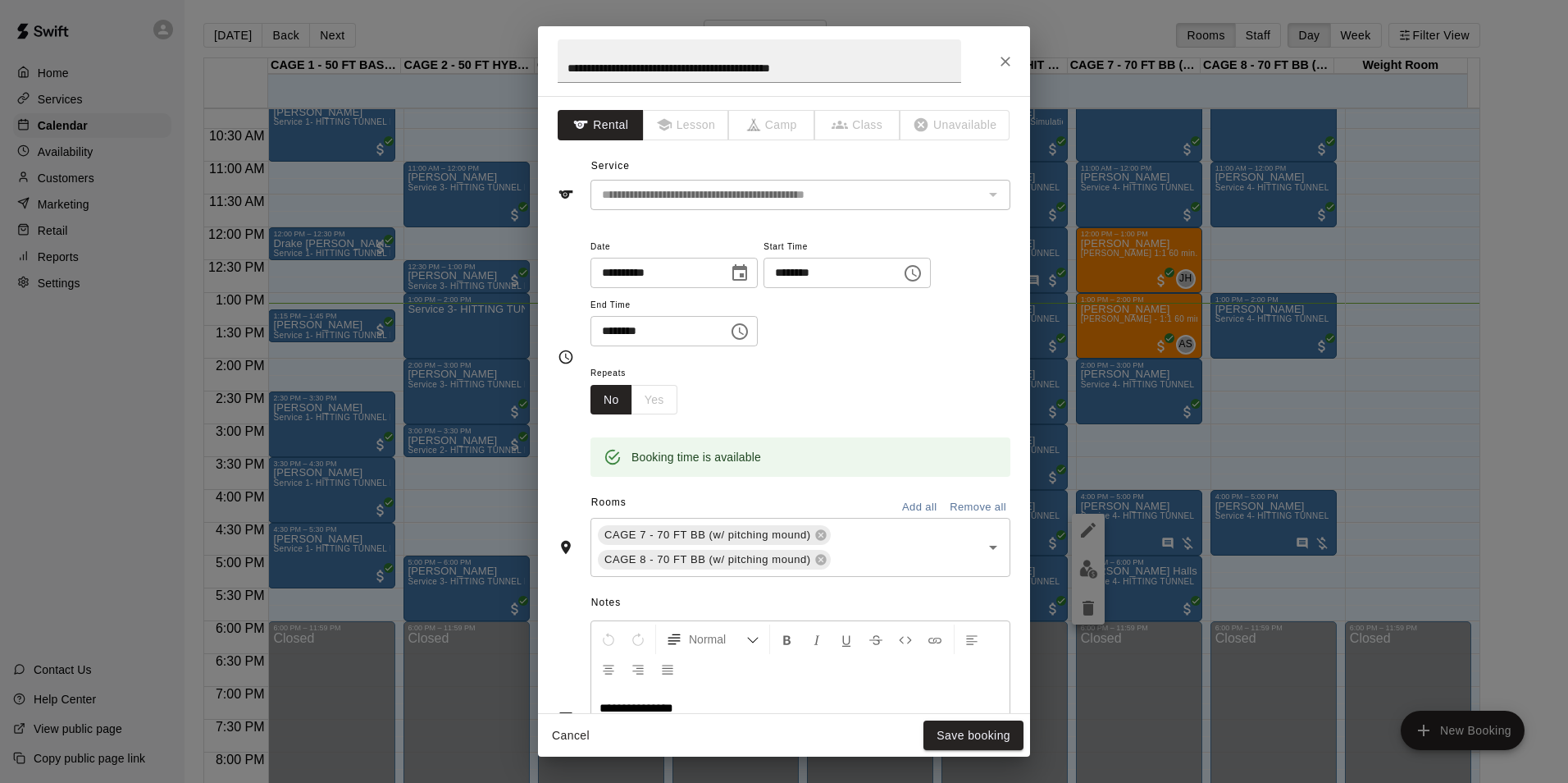
click at [1124, 433] on div "**********" at bounding box center [784, 392] width 1568 height 783
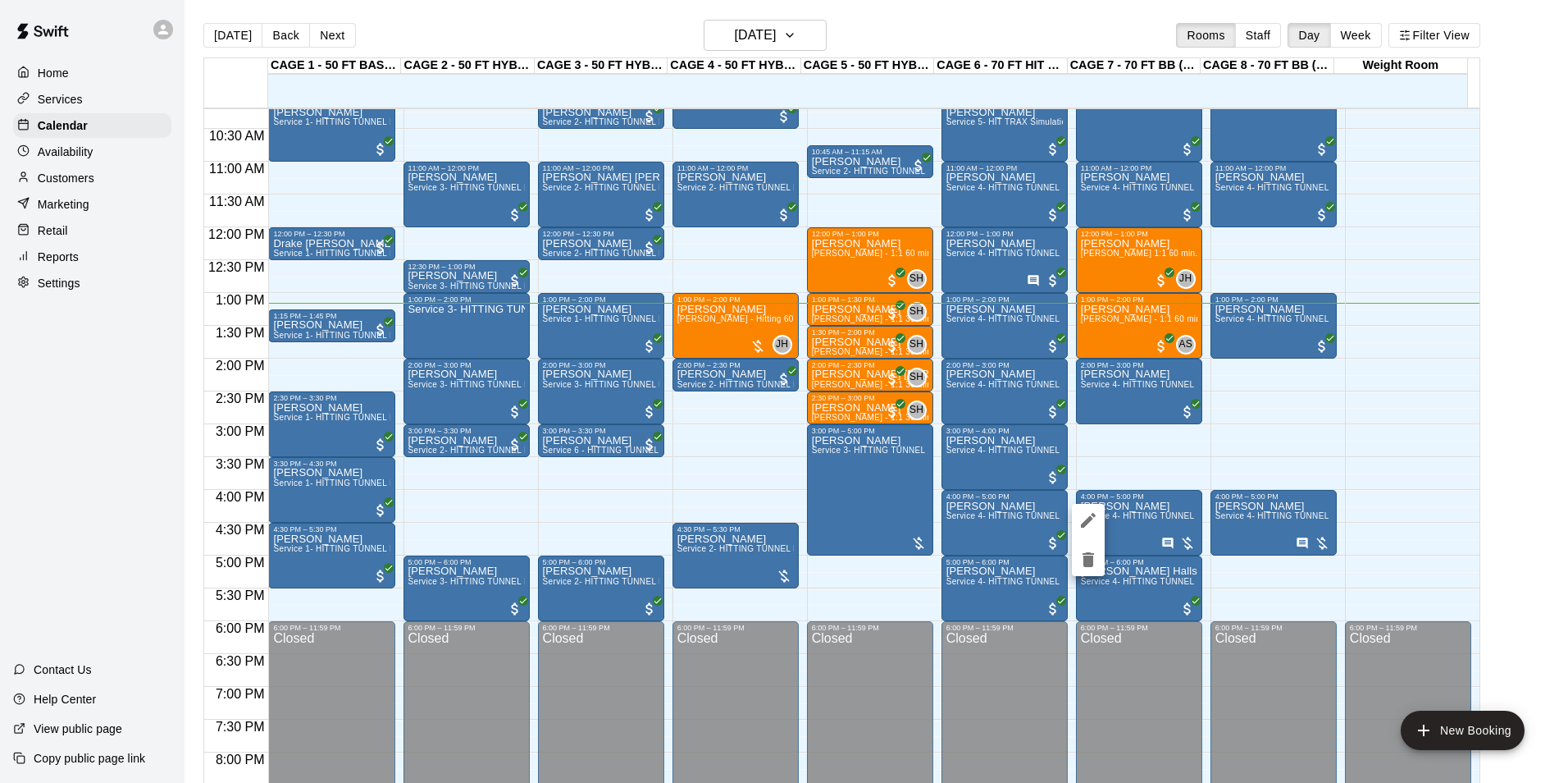
click at [1174, 519] on div at bounding box center [784, 392] width 1568 height 783
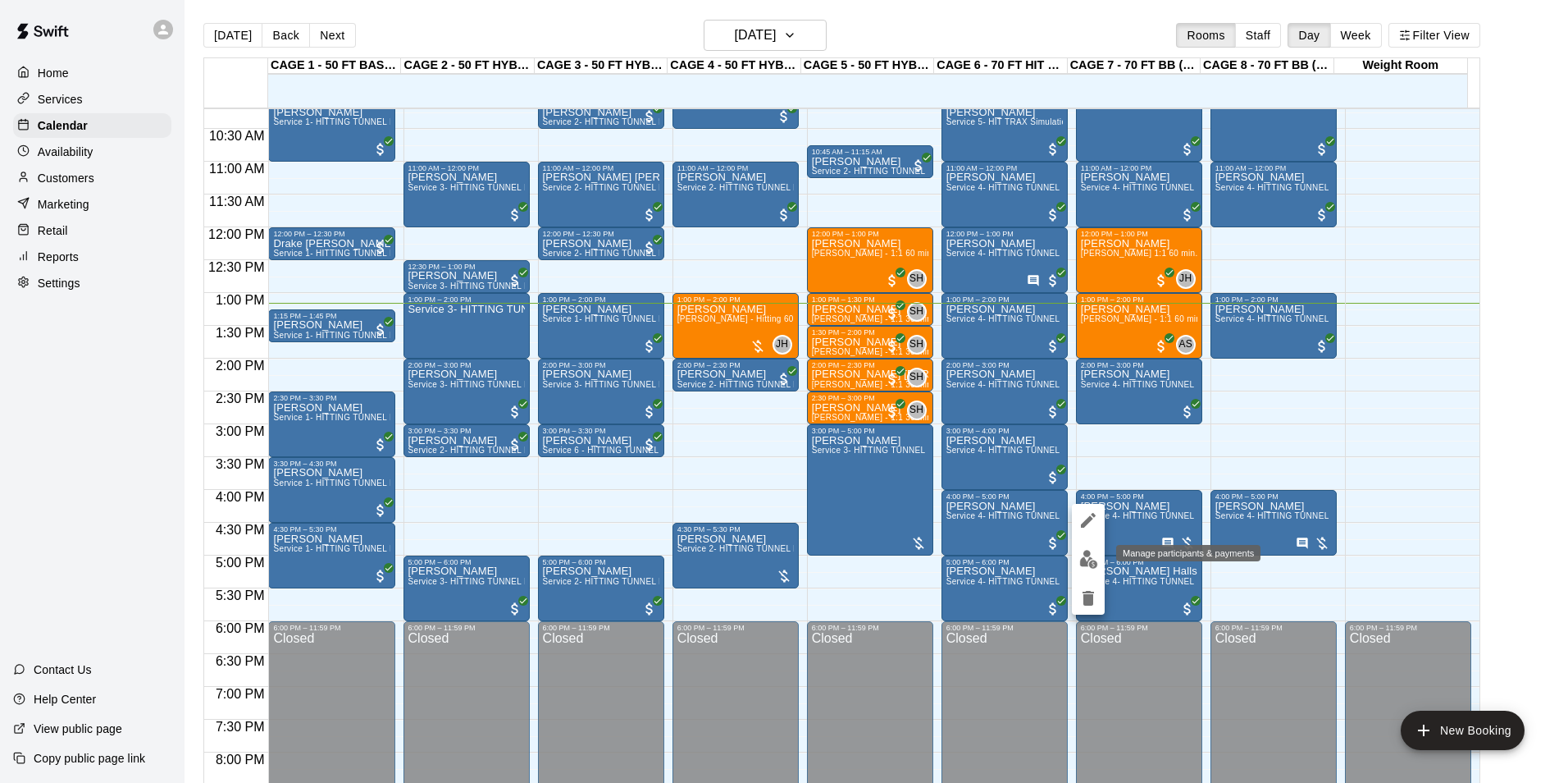
click at [1089, 553] on img "edit" at bounding box center [1088, 559] width 19 height 19
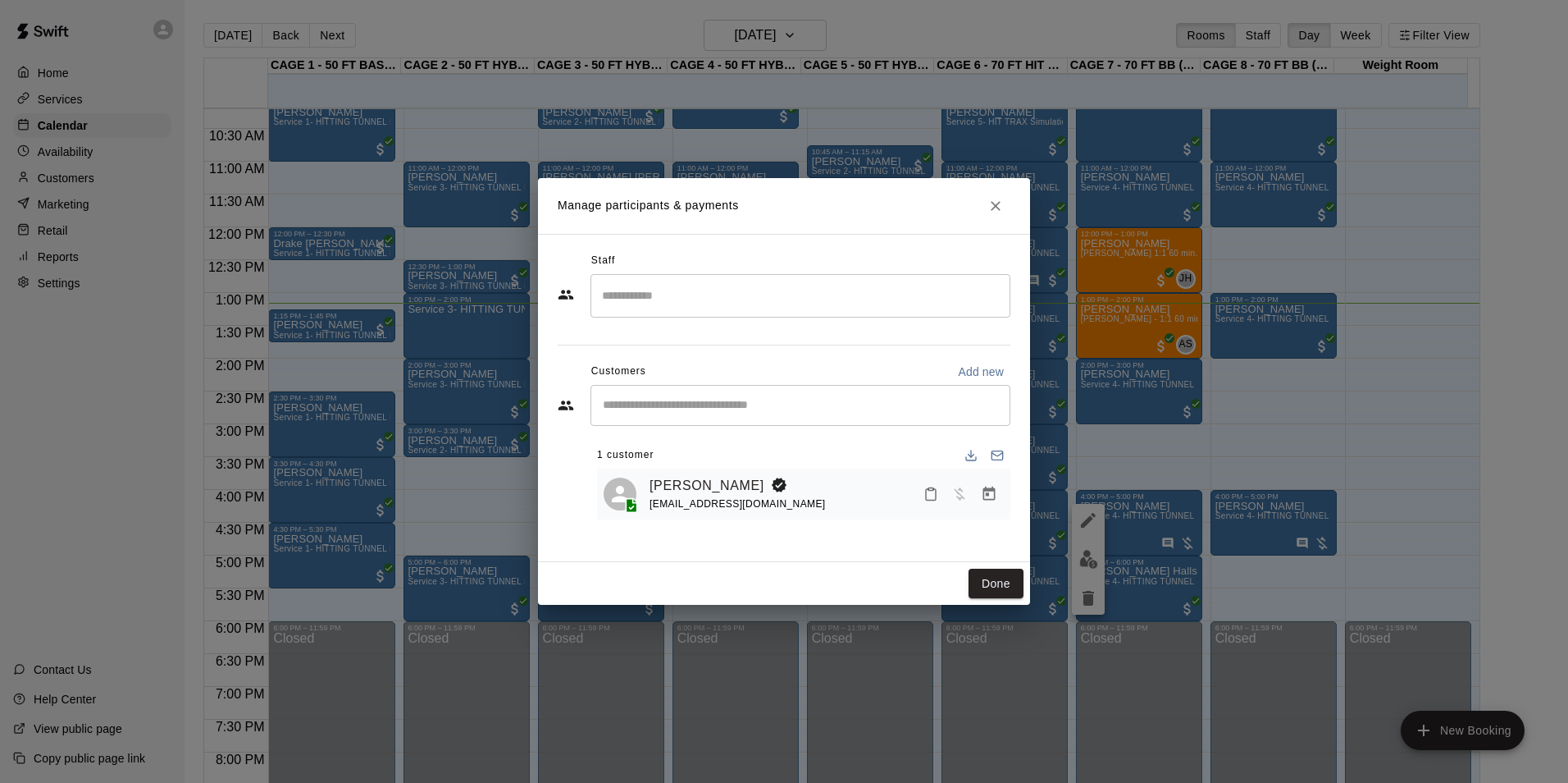
click at [1004, 496] on div "[PERSON_NAME] [EMAIL_ADDRESS][DOMAIN_NAME]" at bounding box center [803, 494] width 414 height 51
click at [994, 493] on icon "Manage bookings & payment" at bounding box center [989, 493] width 12 height 14
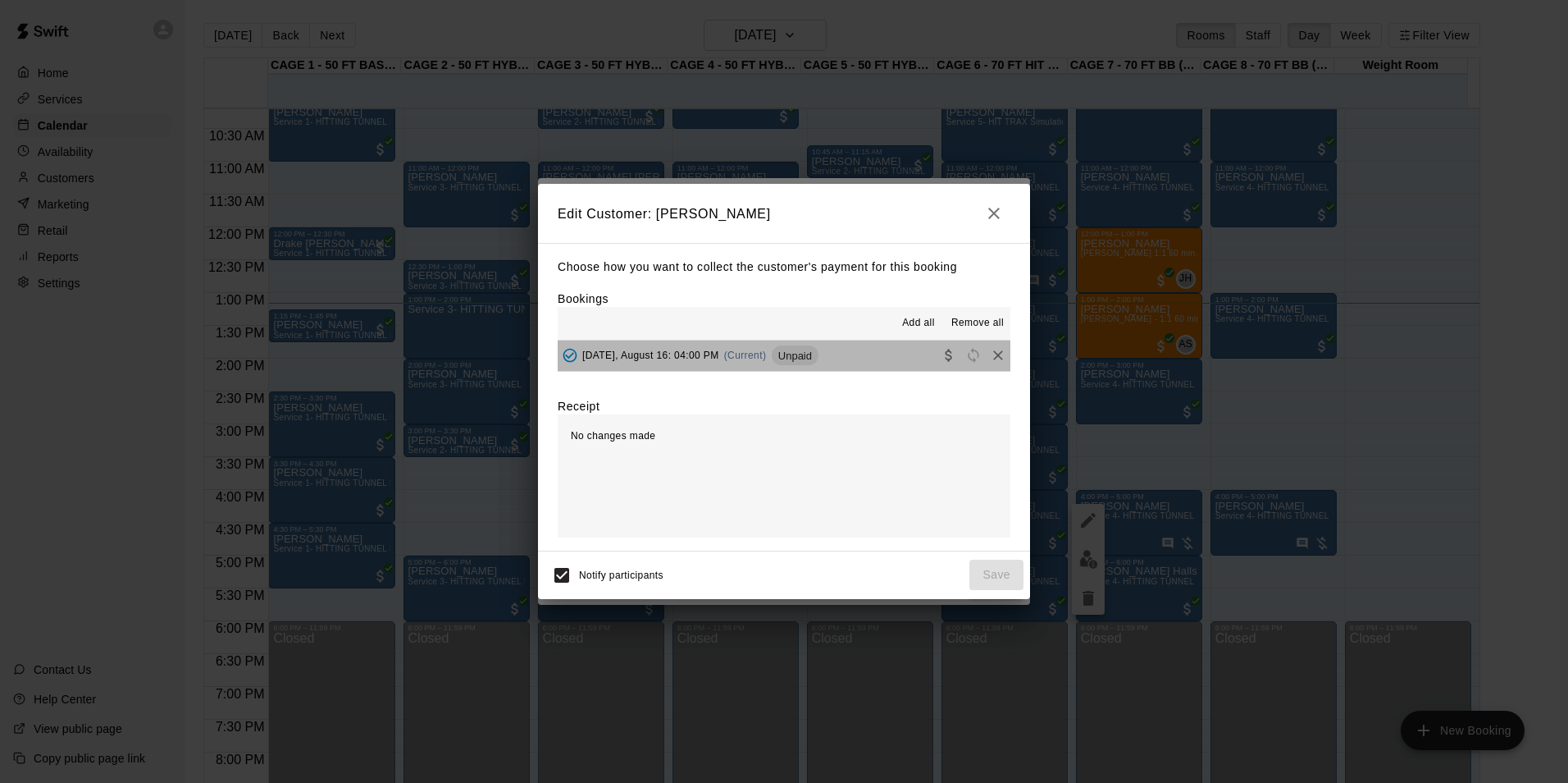
click at [847, 361] on button "[DATE], August 16: 04:00 PM (Current) Unpaid" at bounding box center [784, 355] width 453 height 30
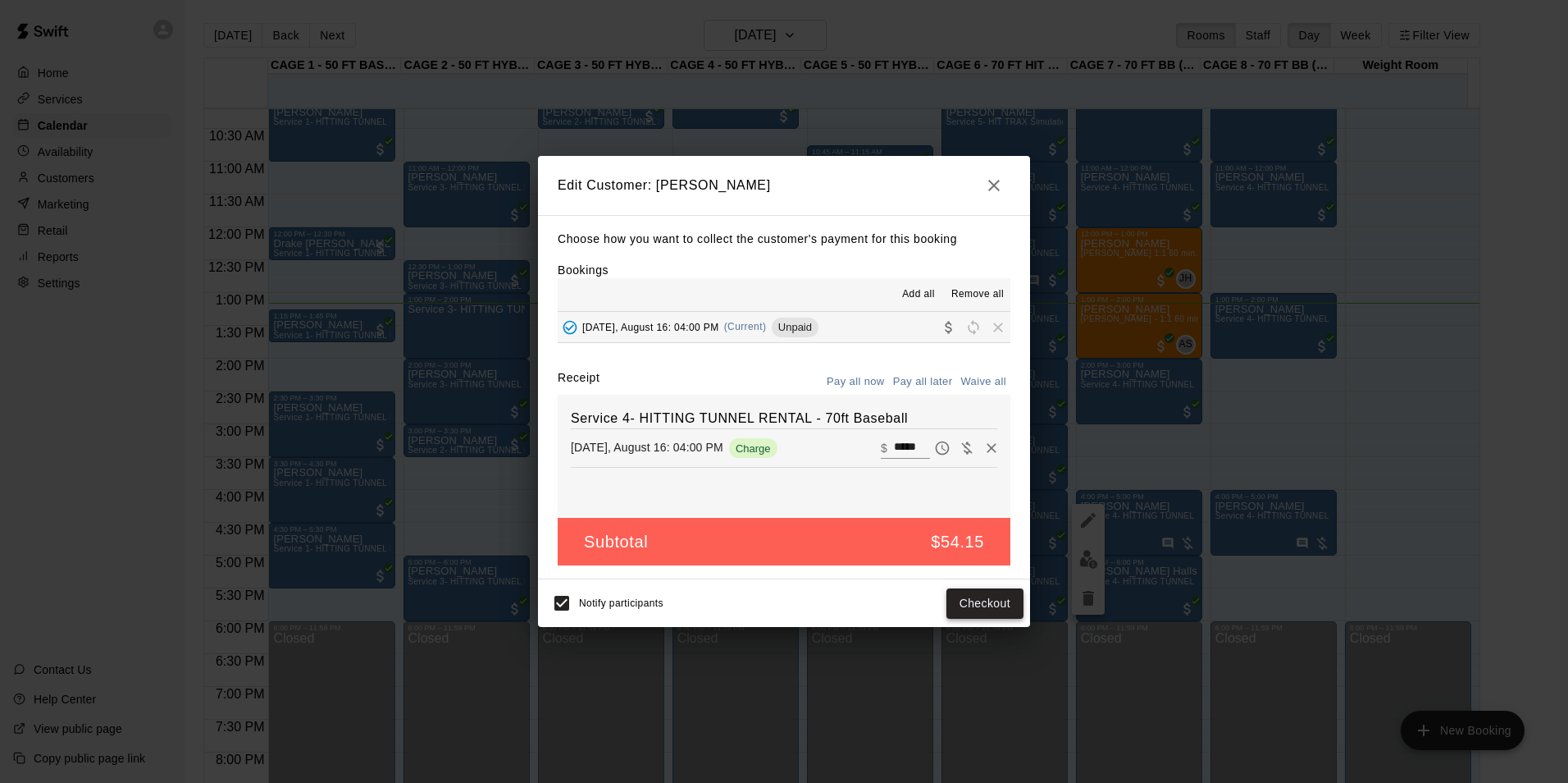
click at [981, 607] on button "Checkout" at bounding box center [985, 603] width 77 height 30
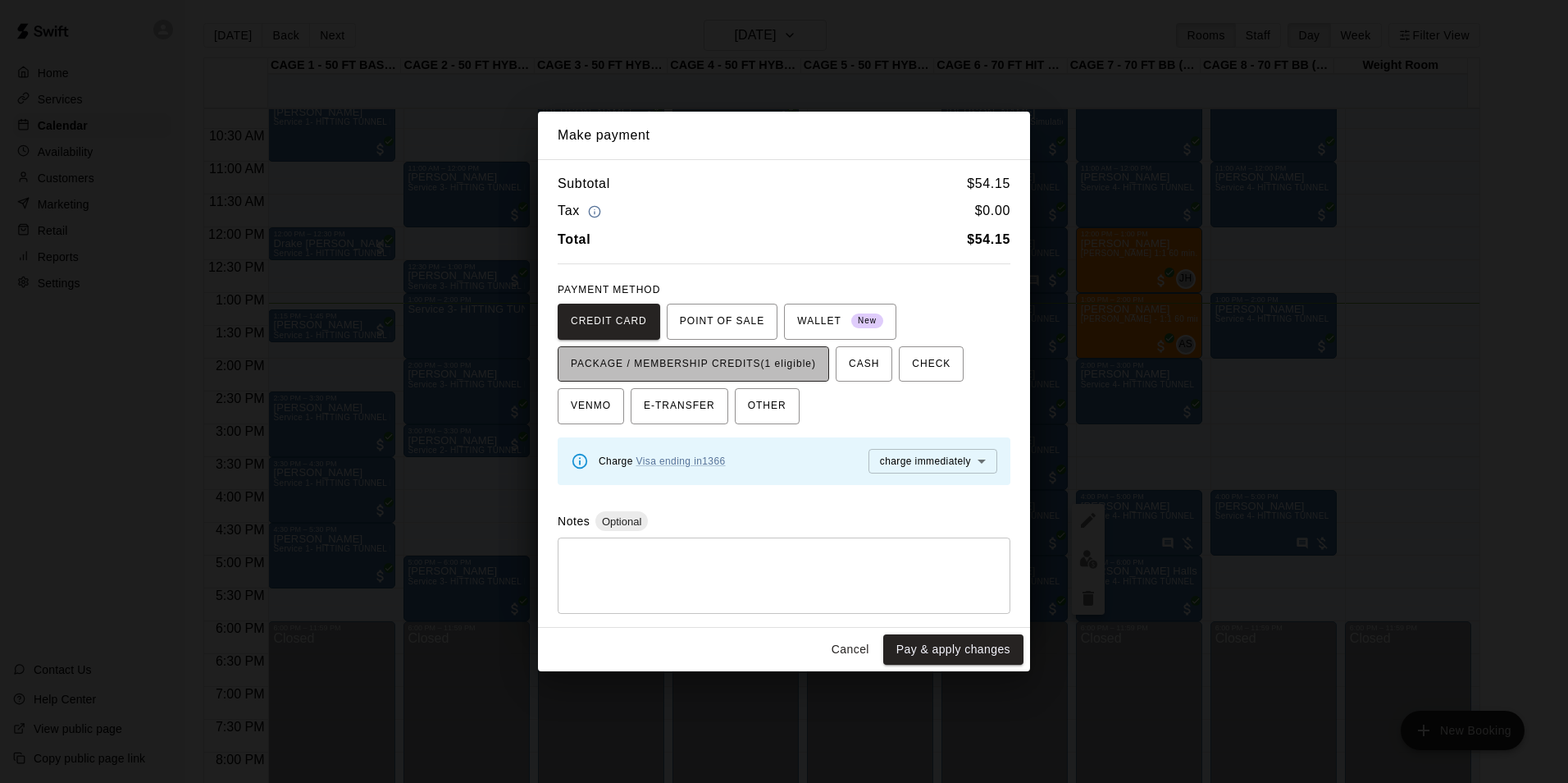
click at [752, 368] on span "PACKAGE / MEMBERSHIP CREDITS (1 eligible)" at bounding box center [694, 364] width 245 height 27
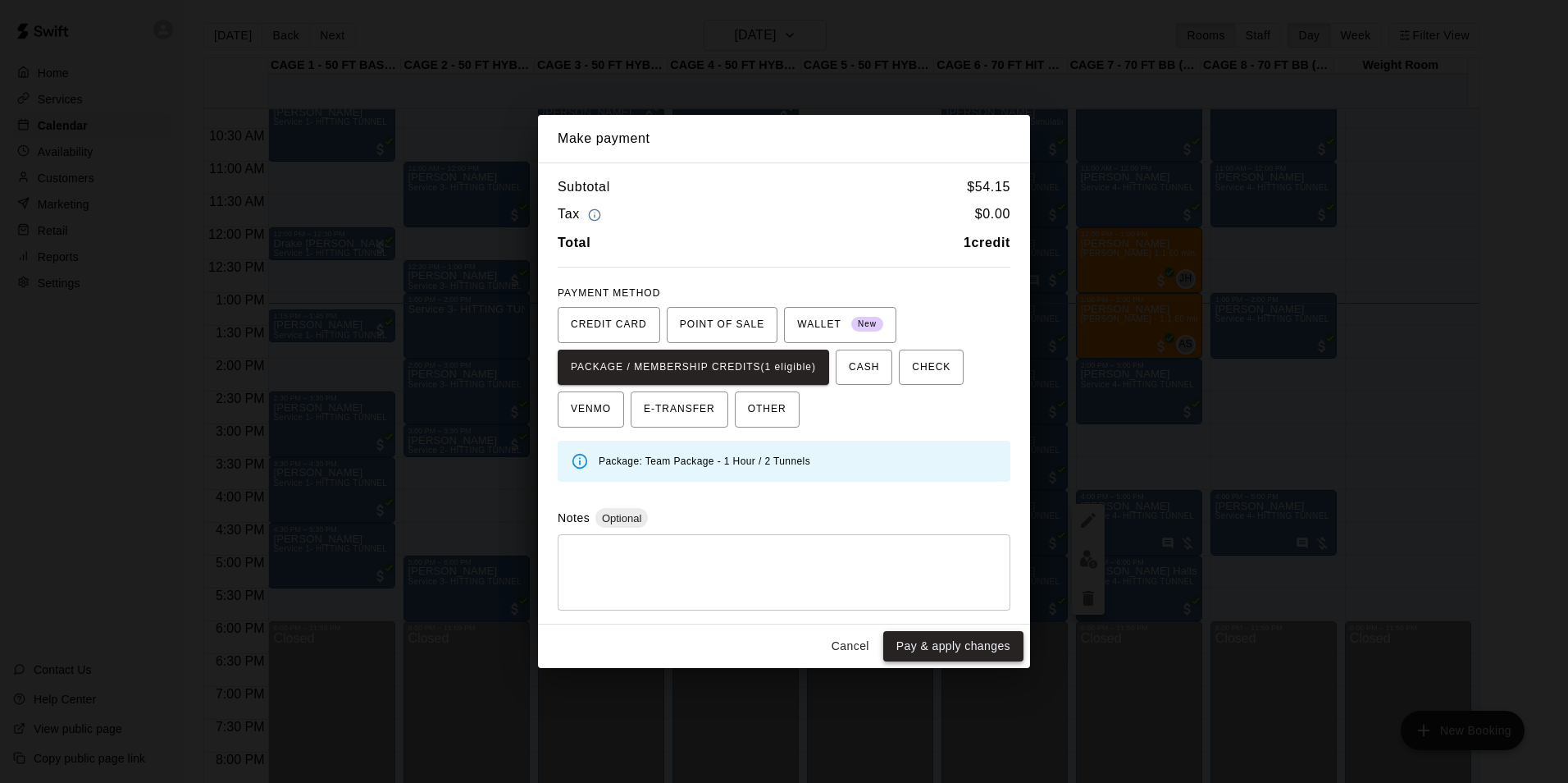
click at [945, 655] on button "Pay & apply changes" at bounding box center [953, 645] width 140 height 30
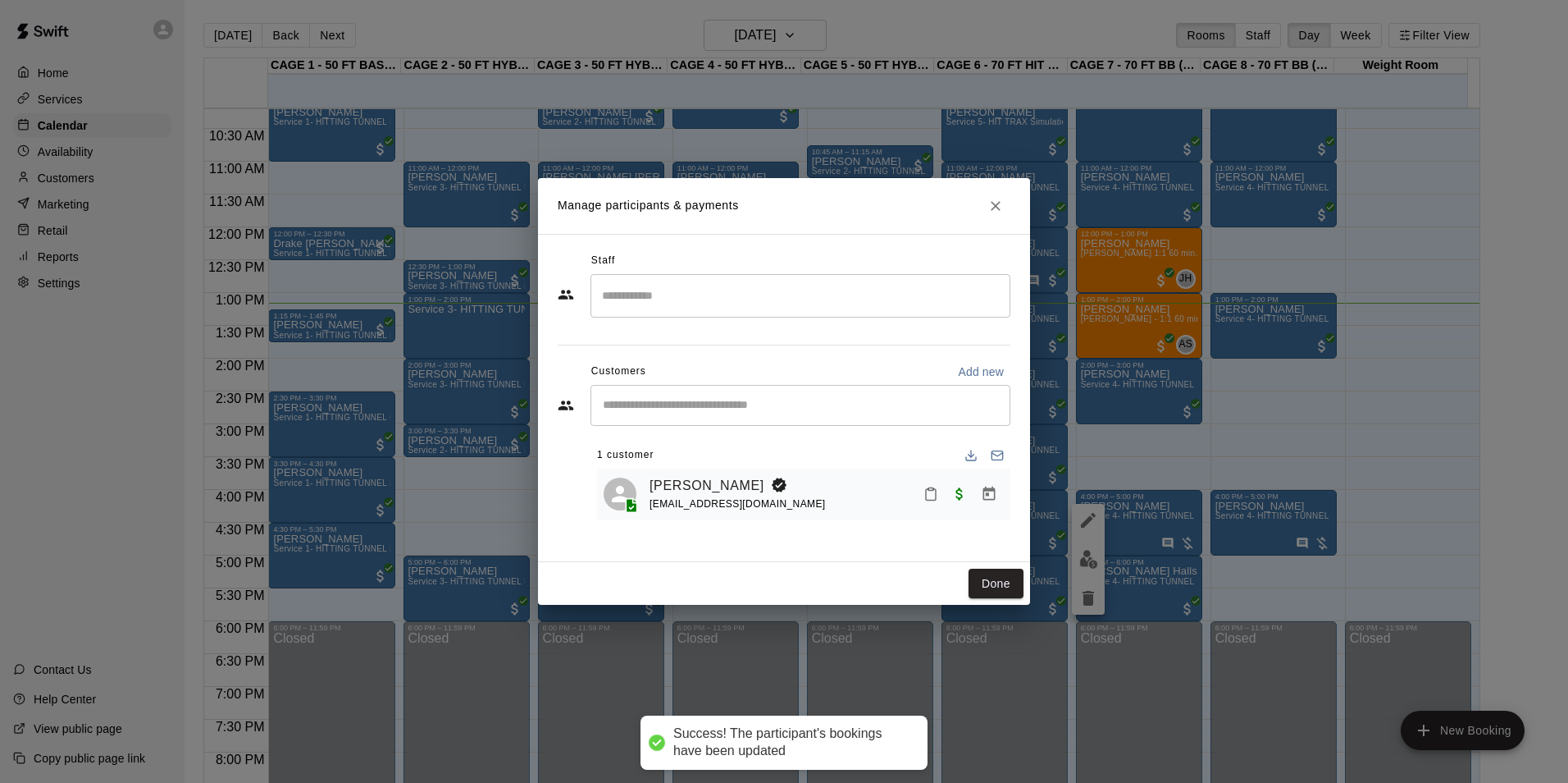
click at [1058, 424] on div "Manage participants & payments Staff ​ Customers Add new ​ 1 customer [PERSON_N…" at bounding box center [784, 392] width 1568 height 783
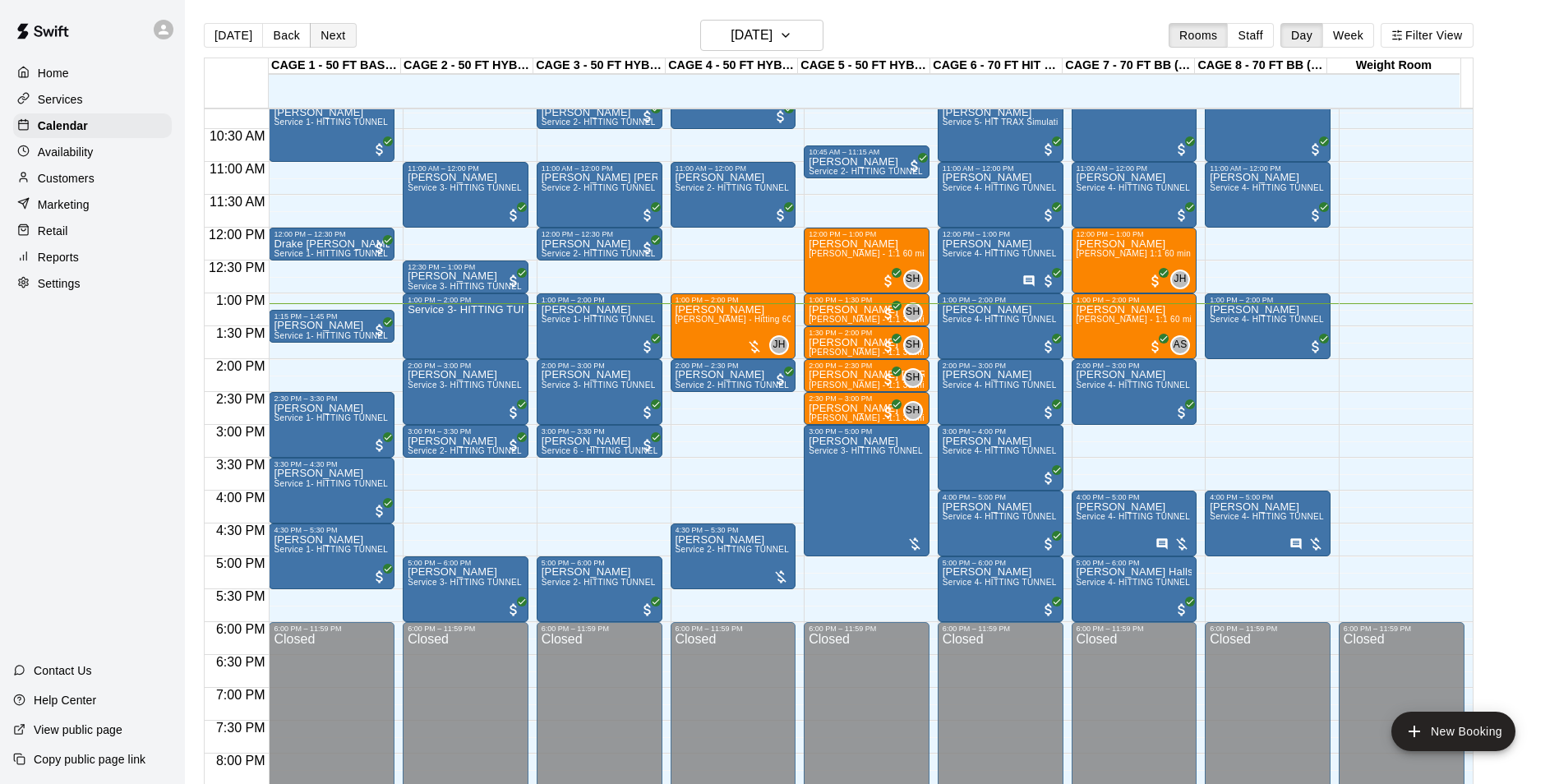
click at [328, 29] on button "Next" at bounding box center [333, 35] width 46 height 25
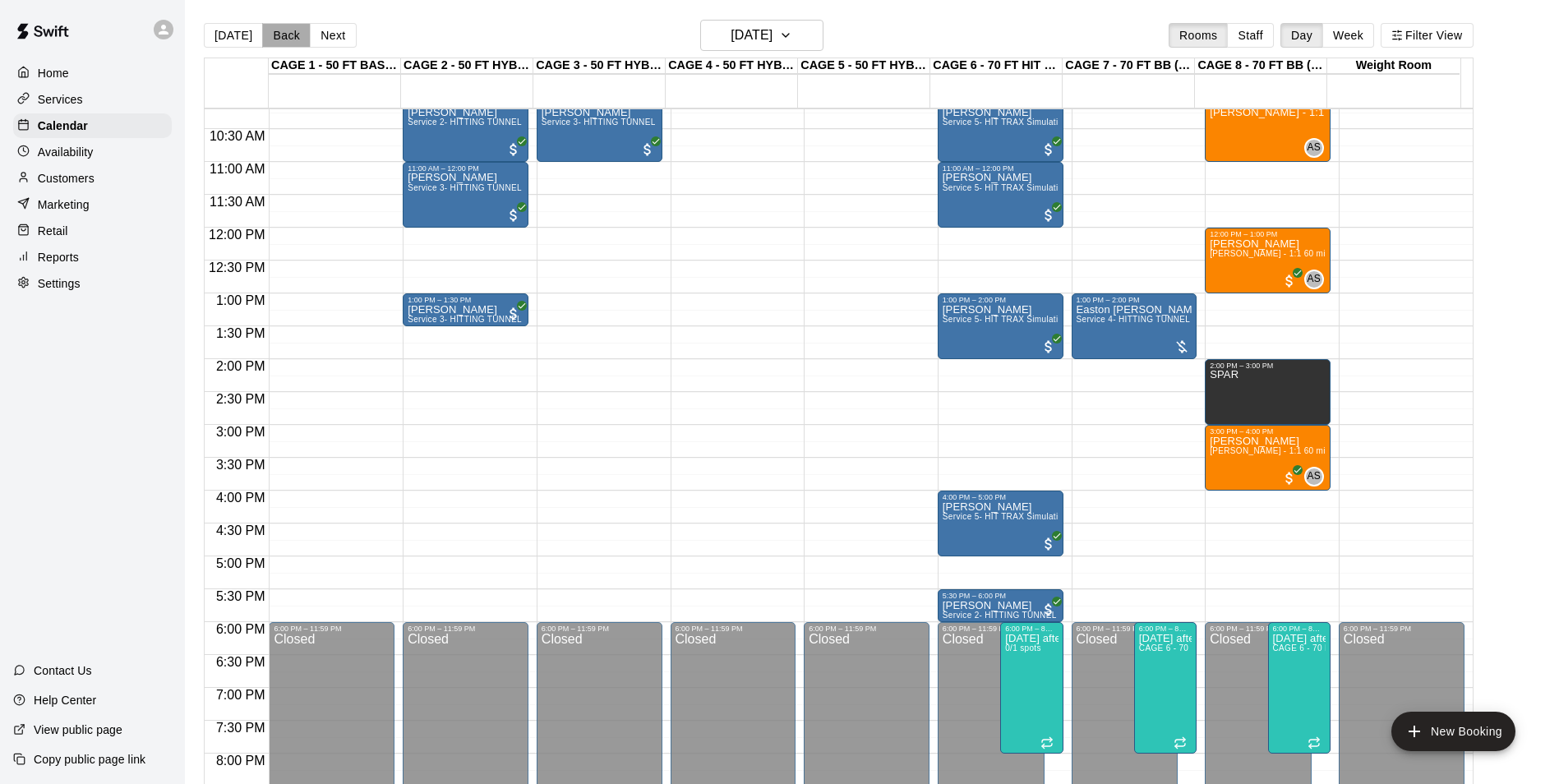
click at [273, 35] on button "Back" at bounding box center [287, 35] width 49 height 25
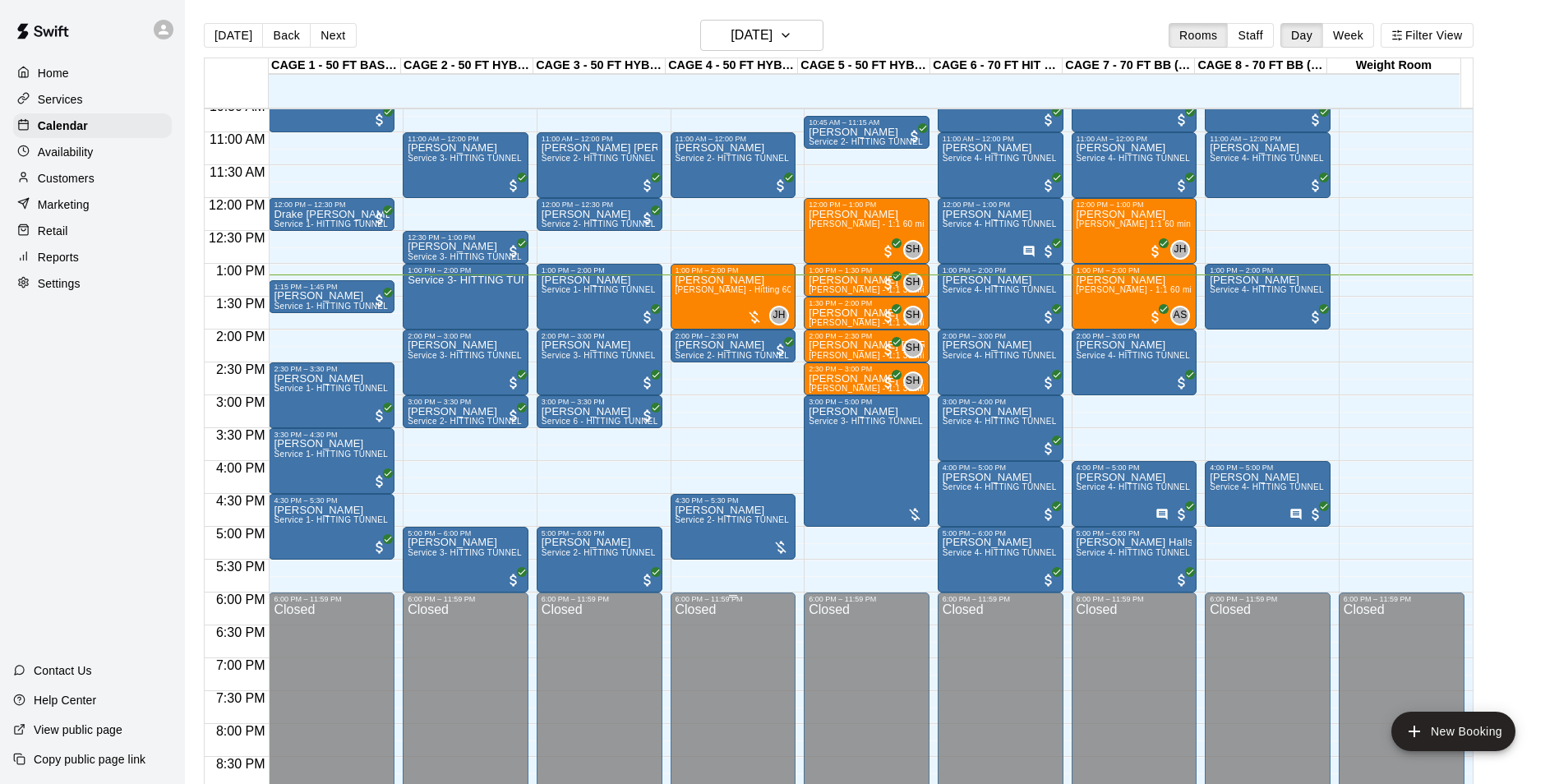
scroll to position [670, 0]
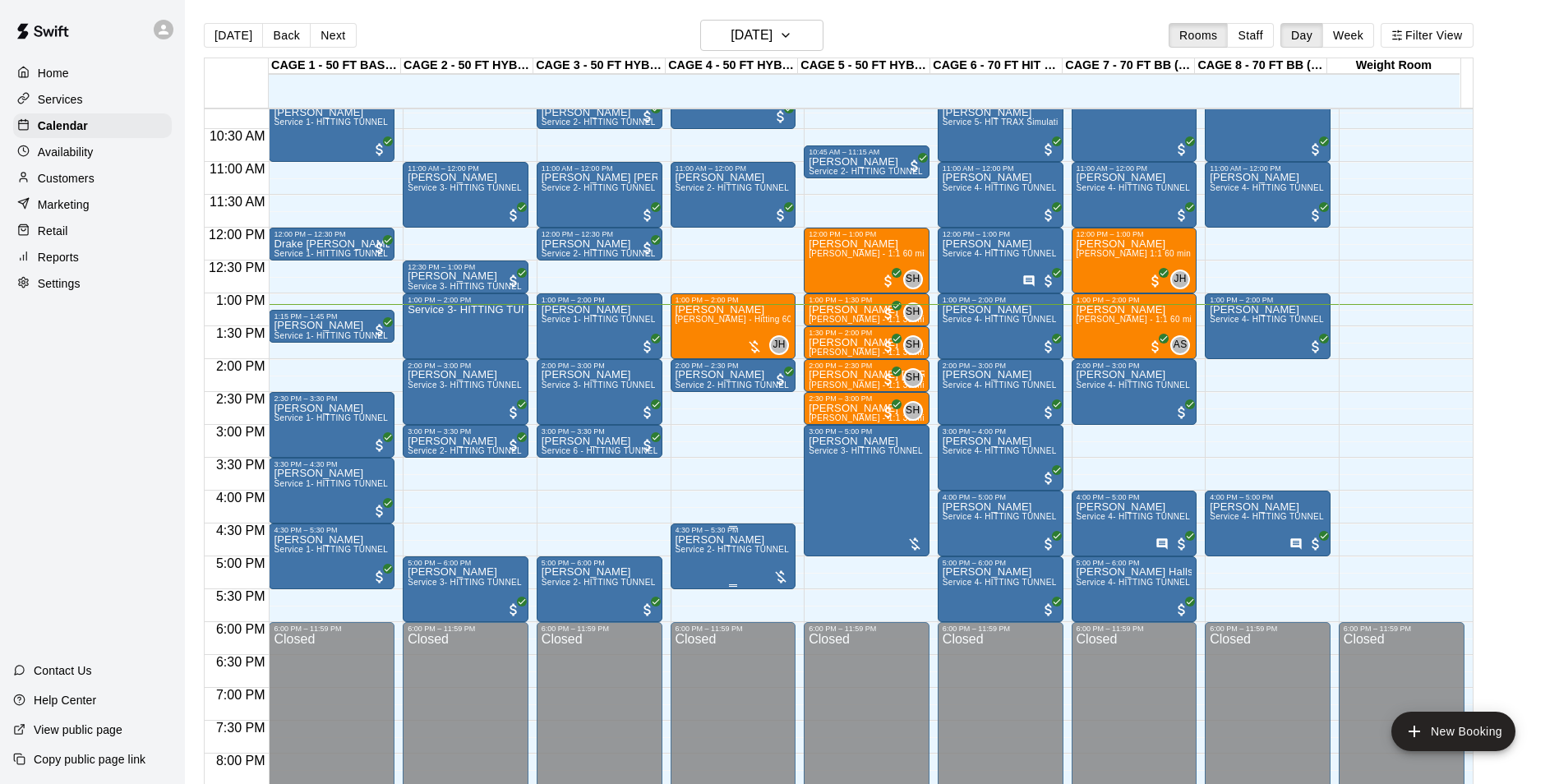
click at [710, 552] on span "Service 2- HITTING TUNNEL RENTAL - 50ft Baseball" at bounding box center [779, 549] width 208 height 9
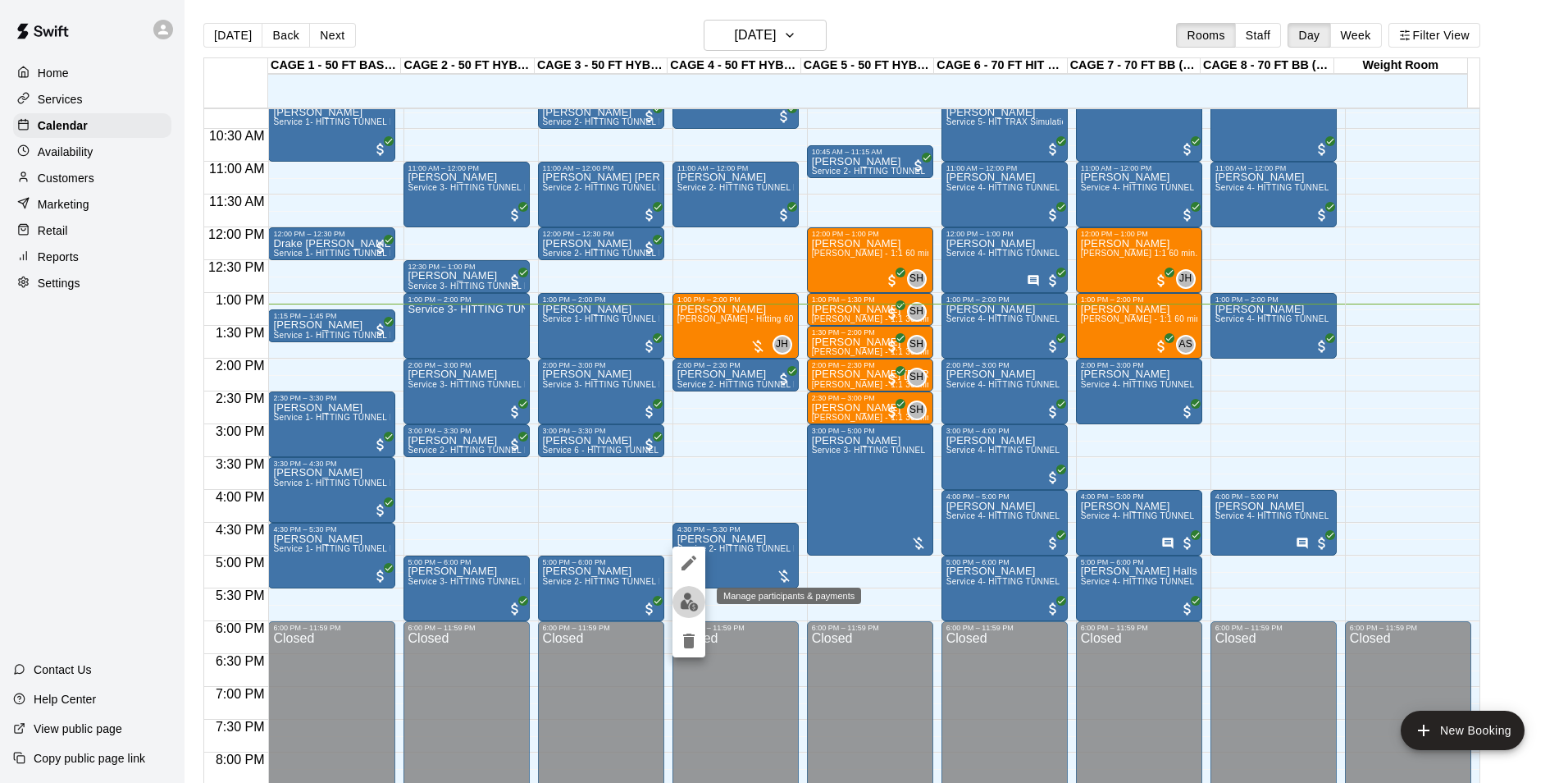
click at [684, 604] on img "edit" at bounding box center [689, 601] width 19 height 19
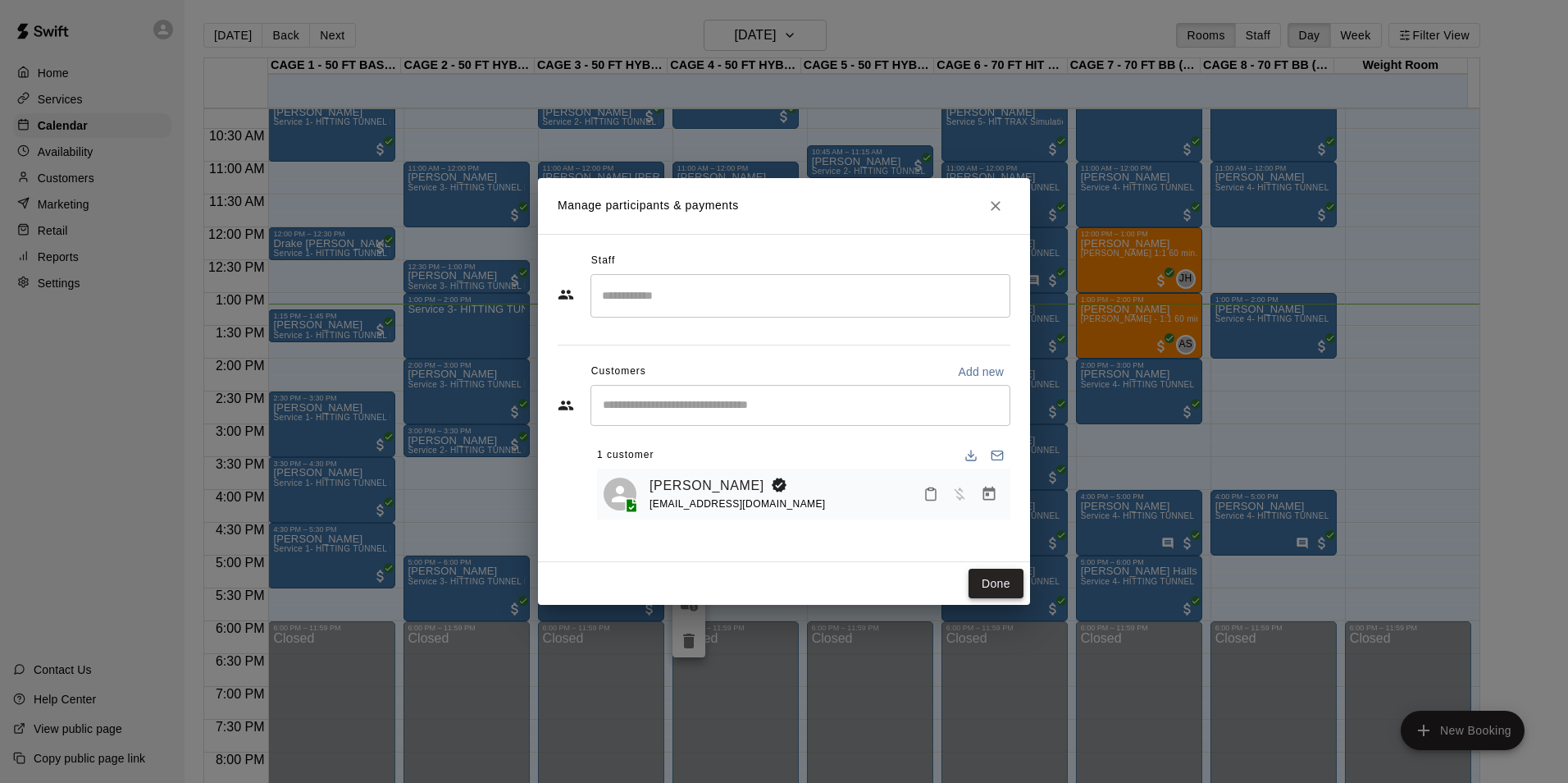
click at [982, 577] on button "Done" at bounding box center [996, 583] width 55 height 30
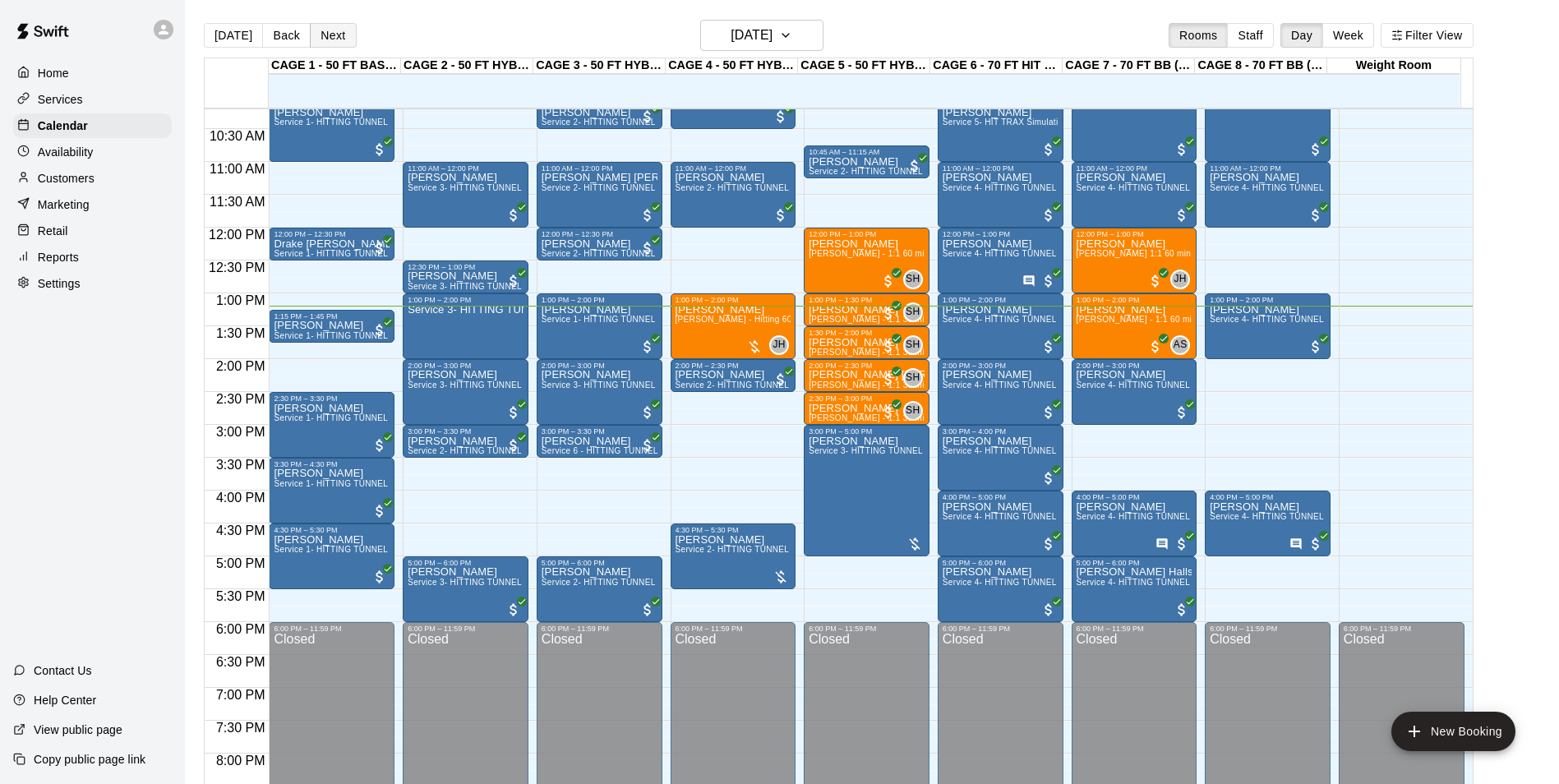
click at [340, 33] on button "Next" at bounding box center [333, 35] width 46 height 25
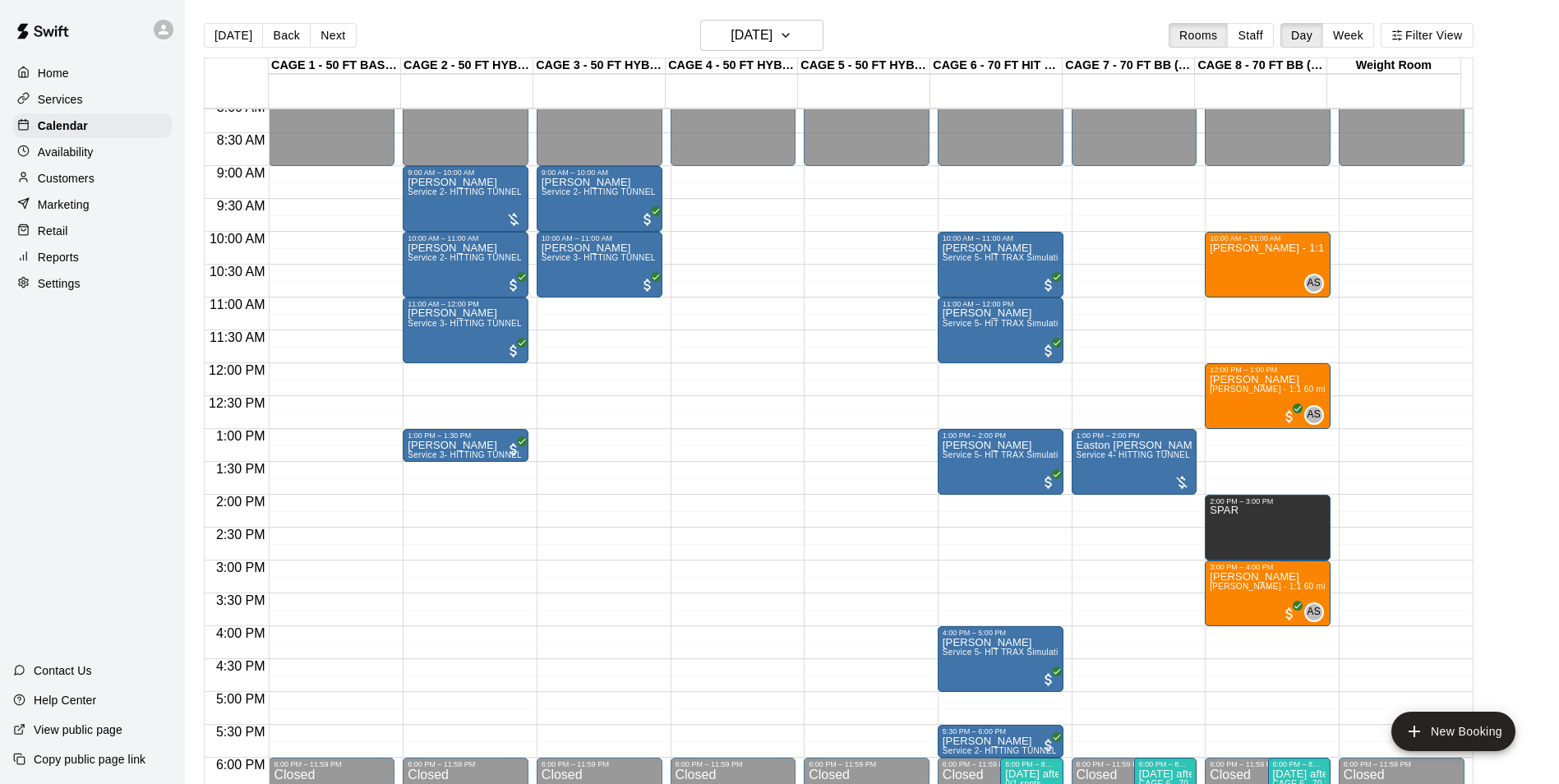
scroll to position [506, 0]
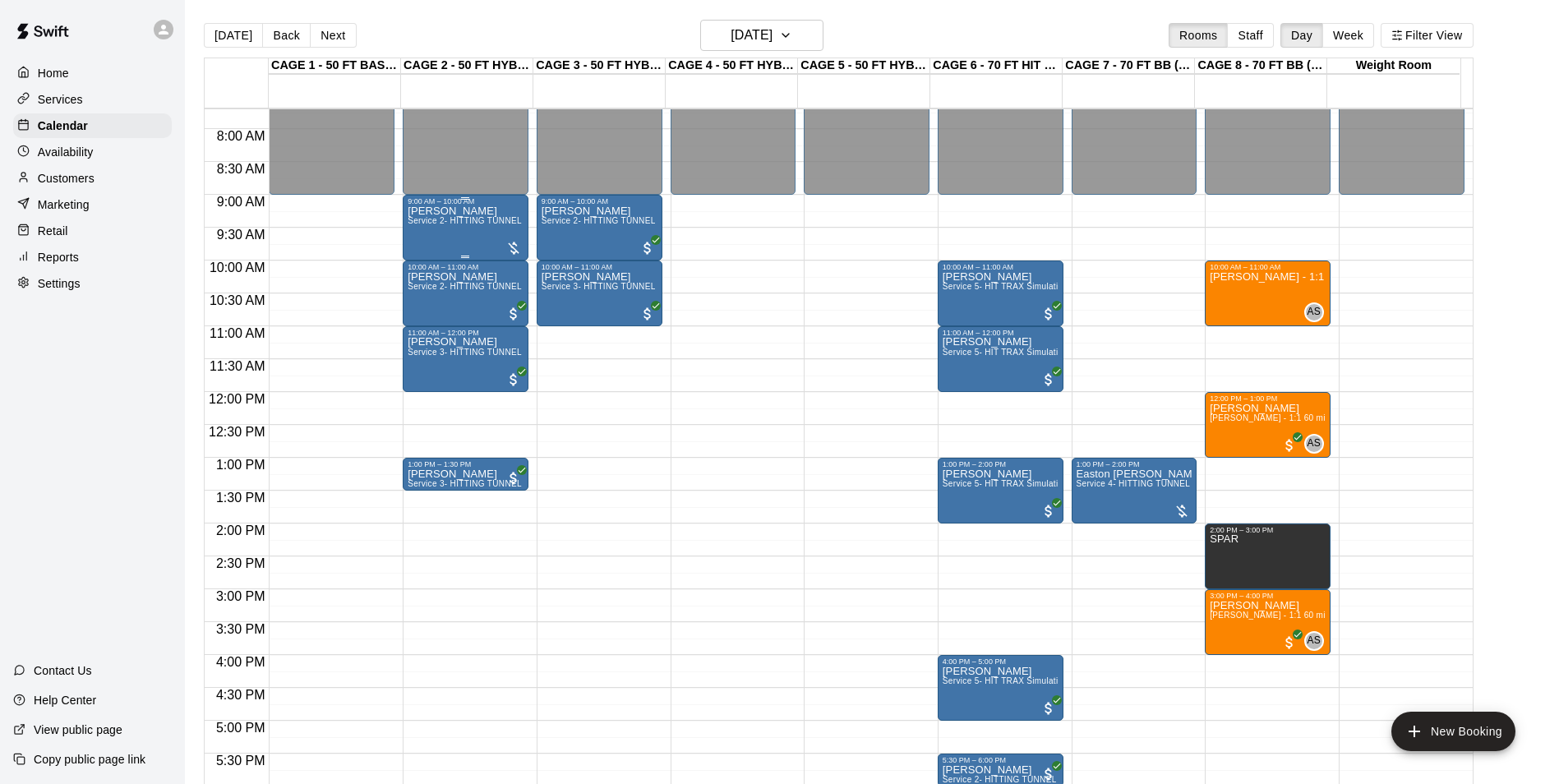
click at [485, 225] on span "Service 2- HITTING TUNNEL RENTAL - 50ft Baseball" at bounding box center [511, 220] width 208 height 9
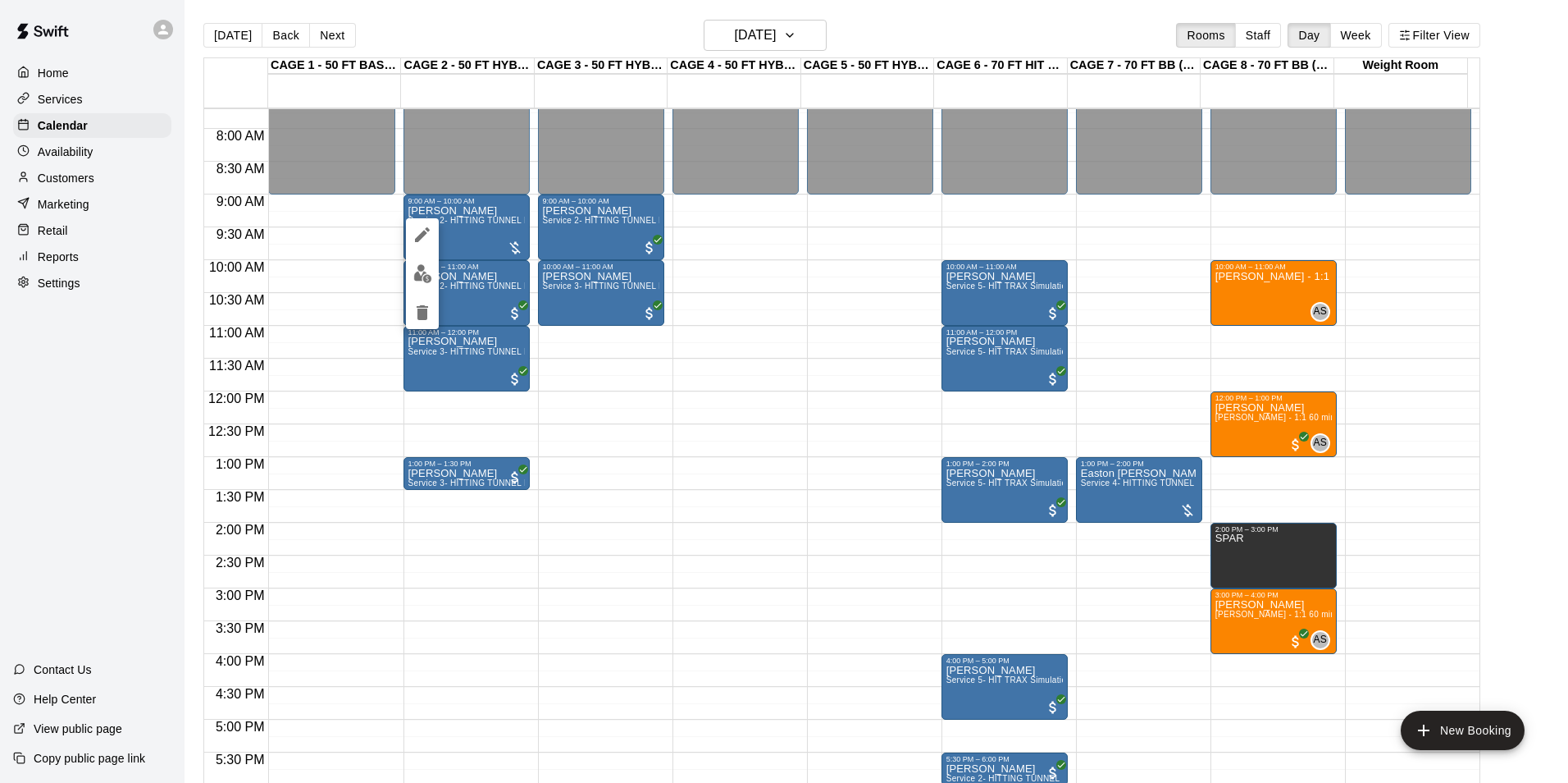
click at [431, 274] on img "edit" at bounding box center [423, 273] width 19 height 19
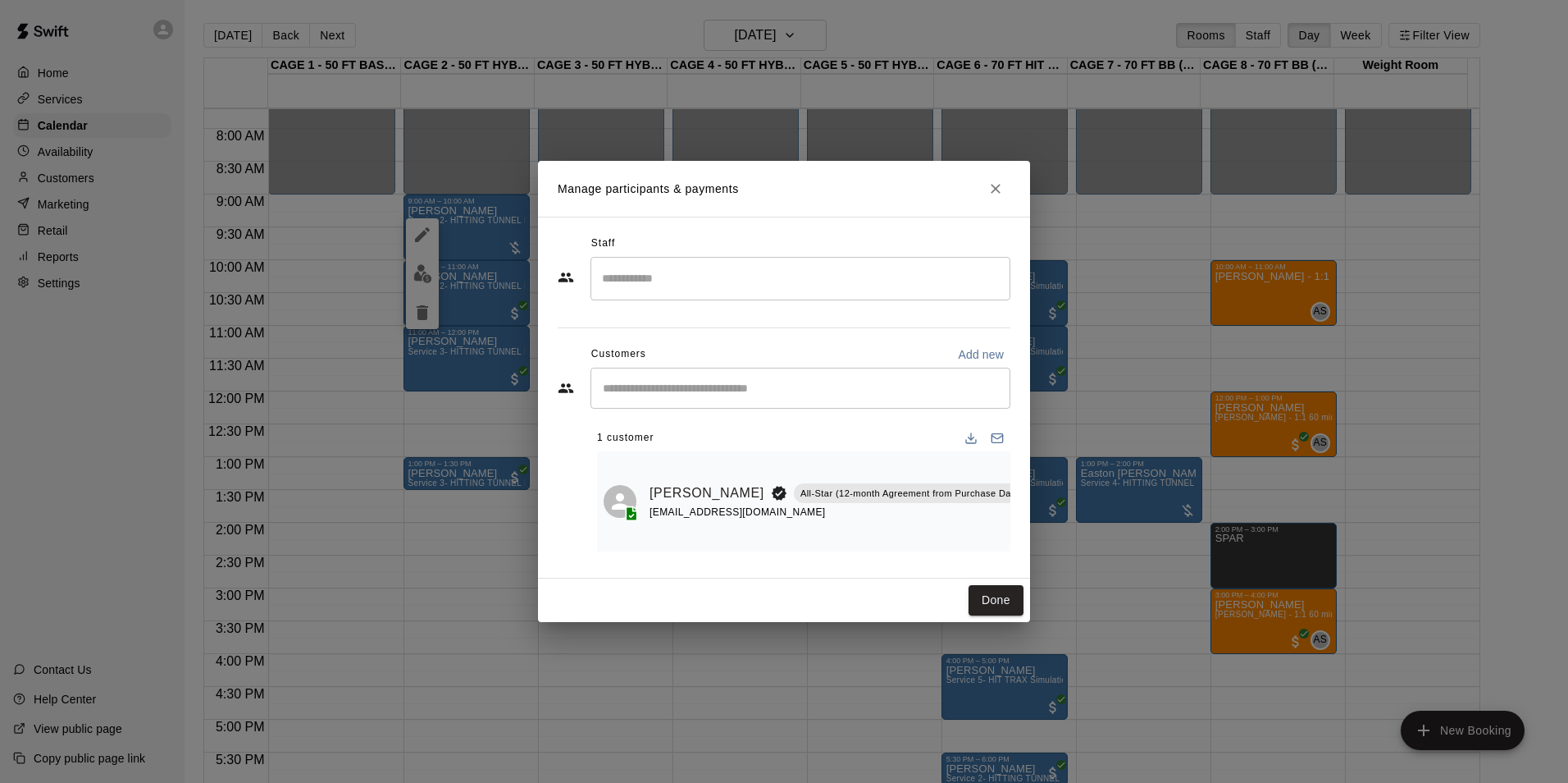
click at [1062, 529] on icon "Manage bookings & payment" at bounding box center [1070, 529] width 16 height 16
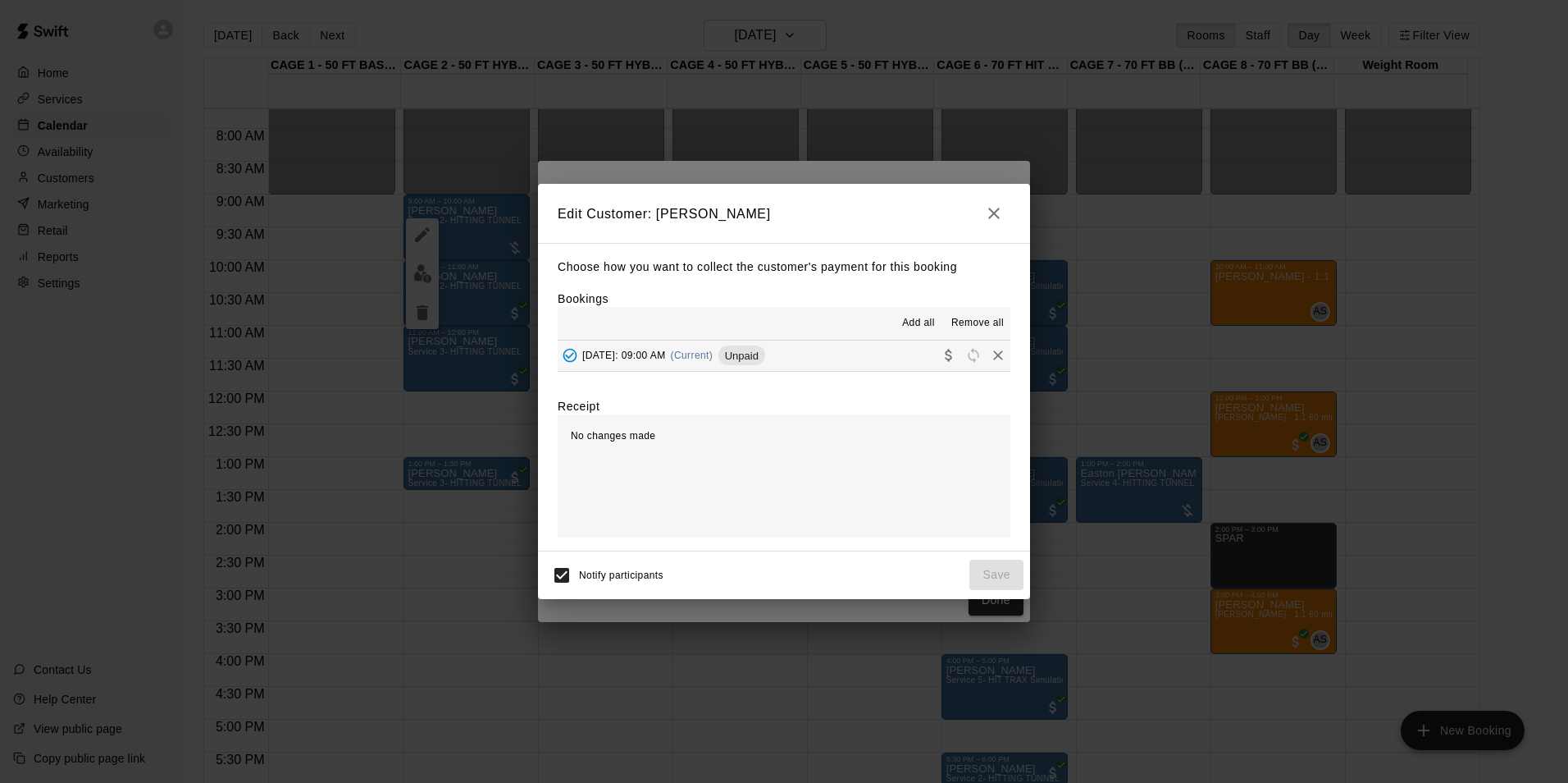
click at [824, 356] on button "[DATE]: 09:00 AM (Current) Unpaid" at bounding box center [784, 355] width 453 height 30
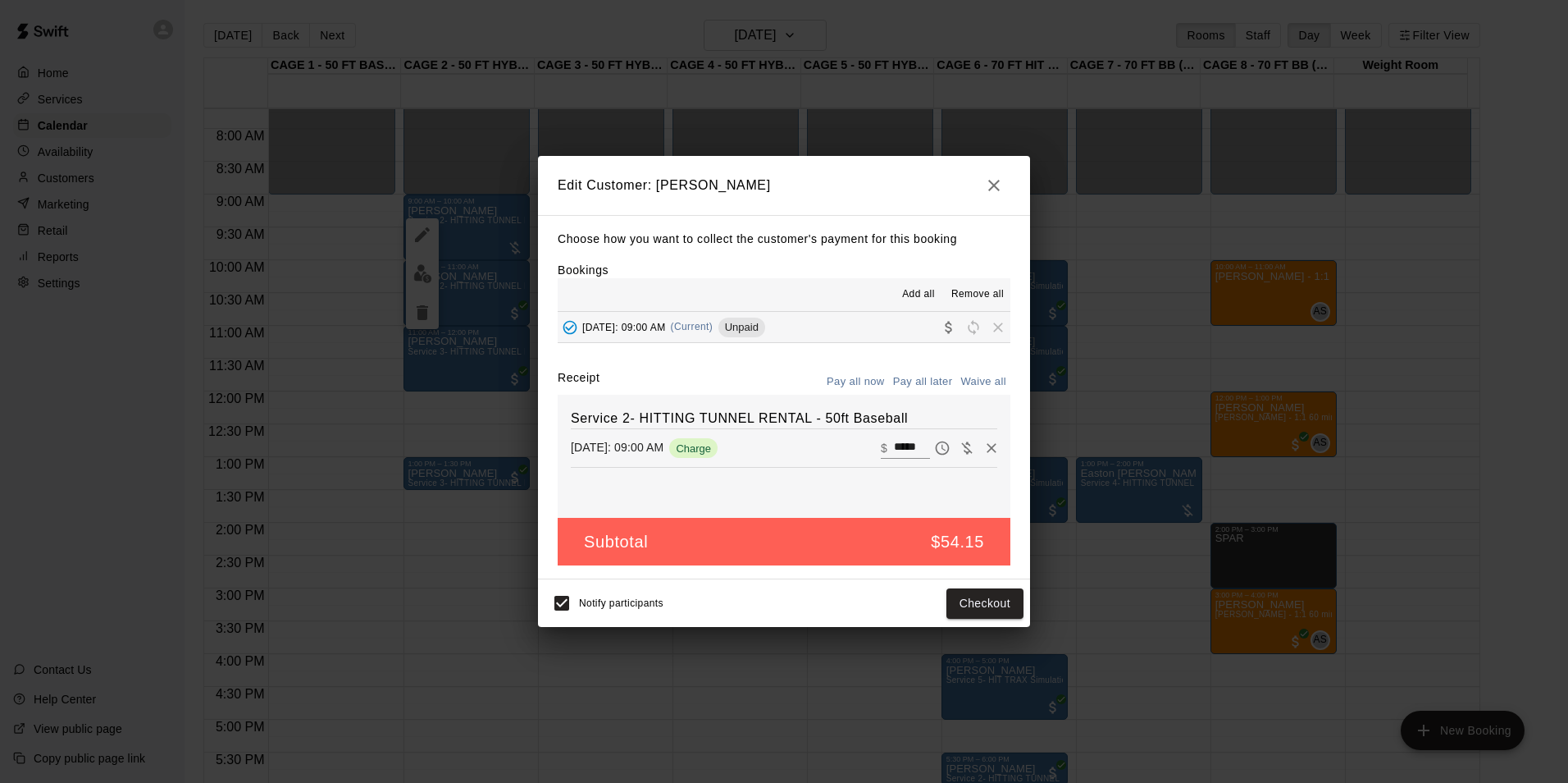
click at [979, 625] on div "Notify participants Checkout" at bounding box center [784, 603] width 492 height 48
click at [978, 607] on button "Checkout" at bounding box center [985, 603] width 77 height 30
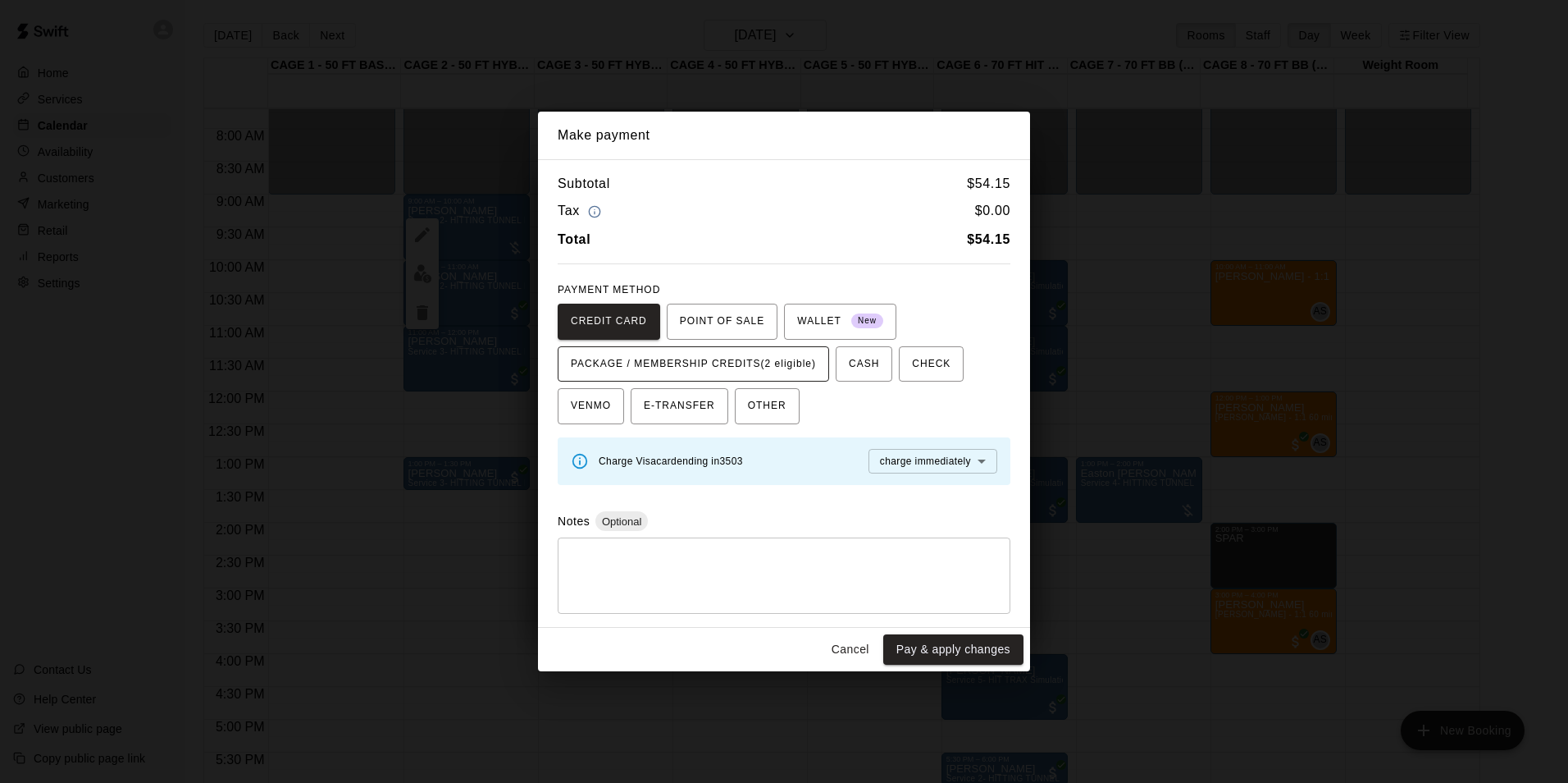
click at [746, 359] on span "PACKAGE / MEMBERSHIP CREDITS (2 eligible)" at bounding box center [694, 364] width 245 height 27
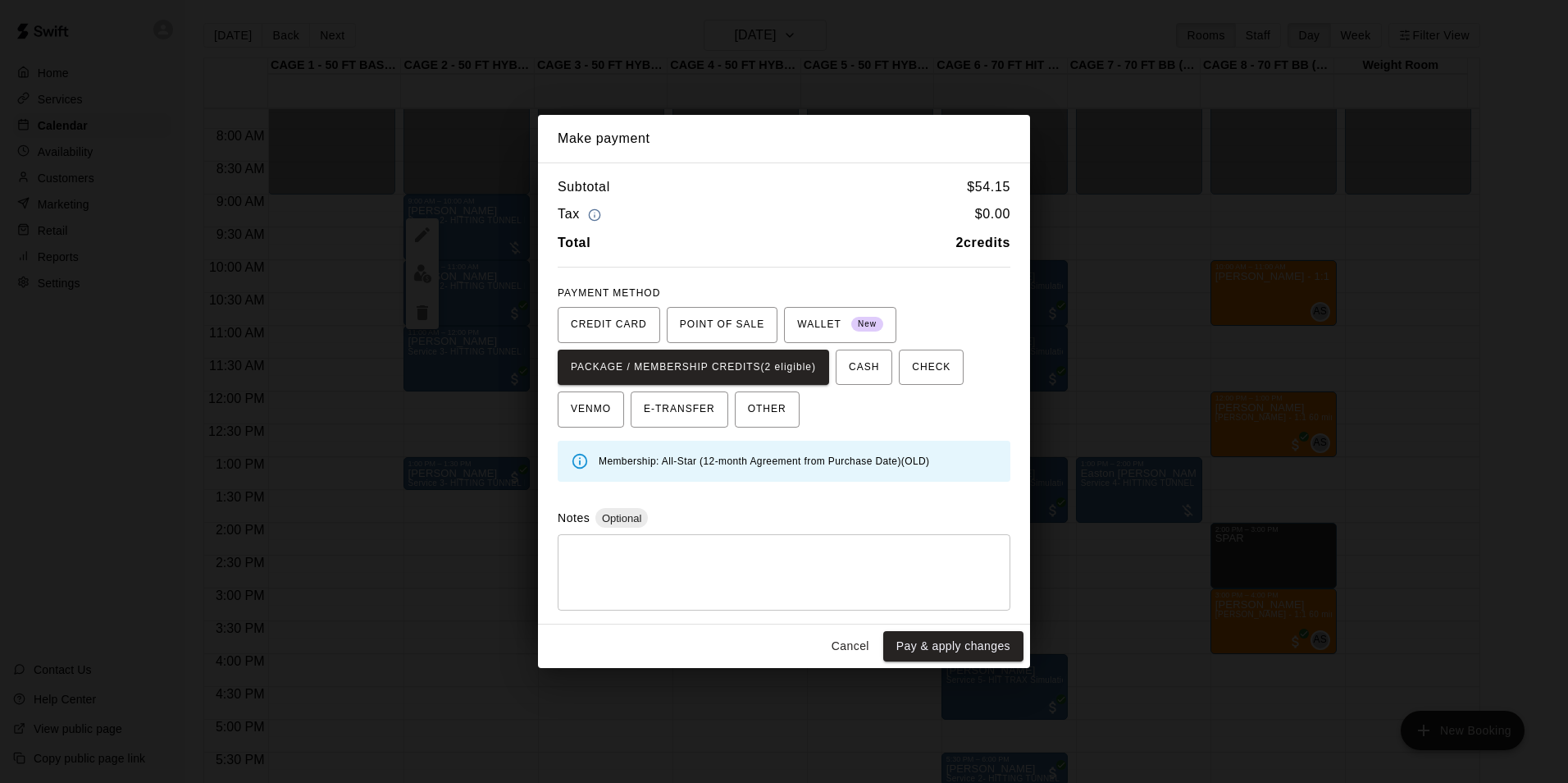
click at [943, 631] on div "Cancel Pay & apply changes" at bounding box center [784, 646] width 492 height 44
click at [954, 645] on button "Pay & apply changes" at bounding box center [953, 645] width 140 height 30
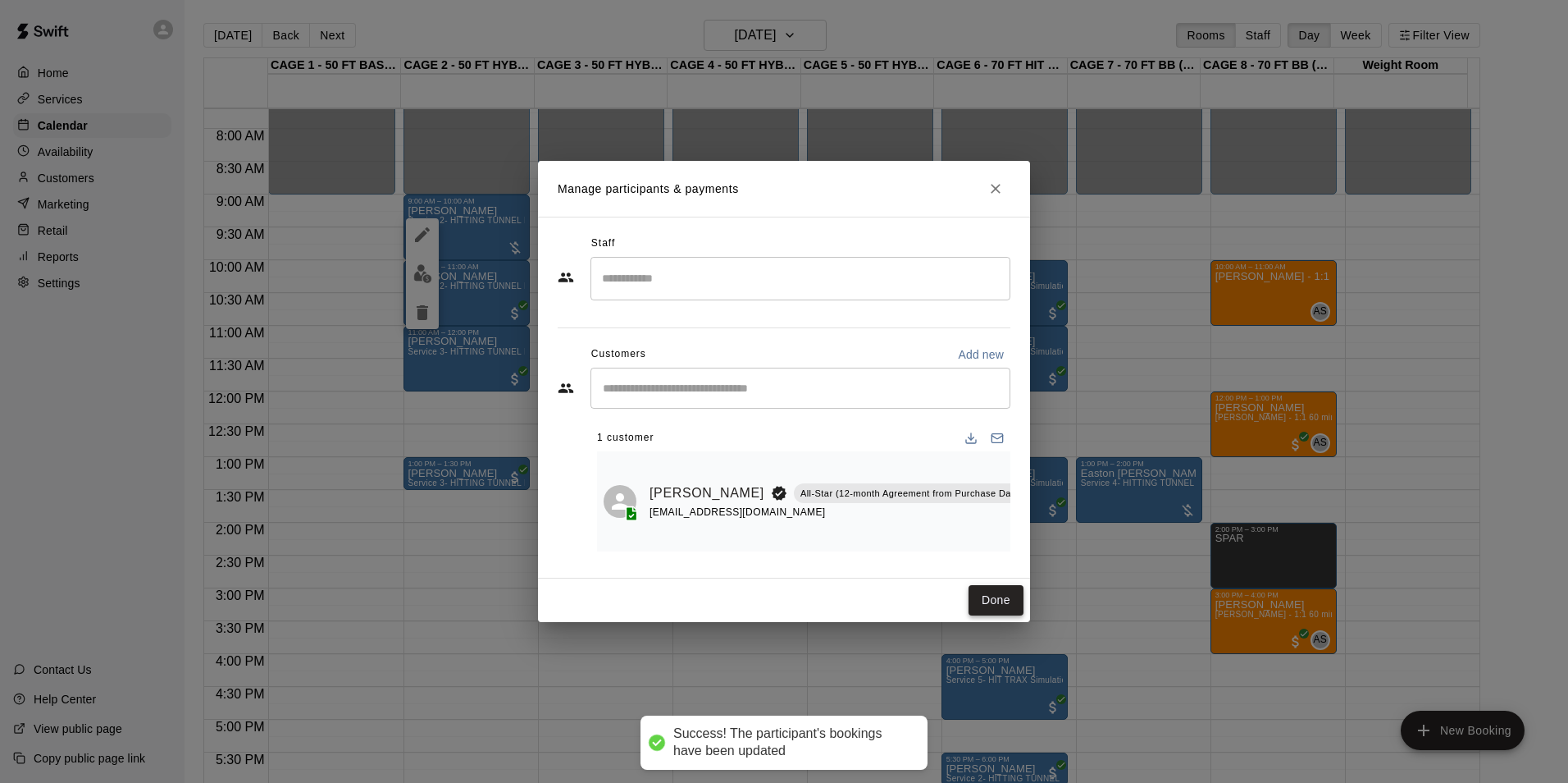
click at [987, 591] on button "Done" at bounding box center [996, 600] width 55 height 30
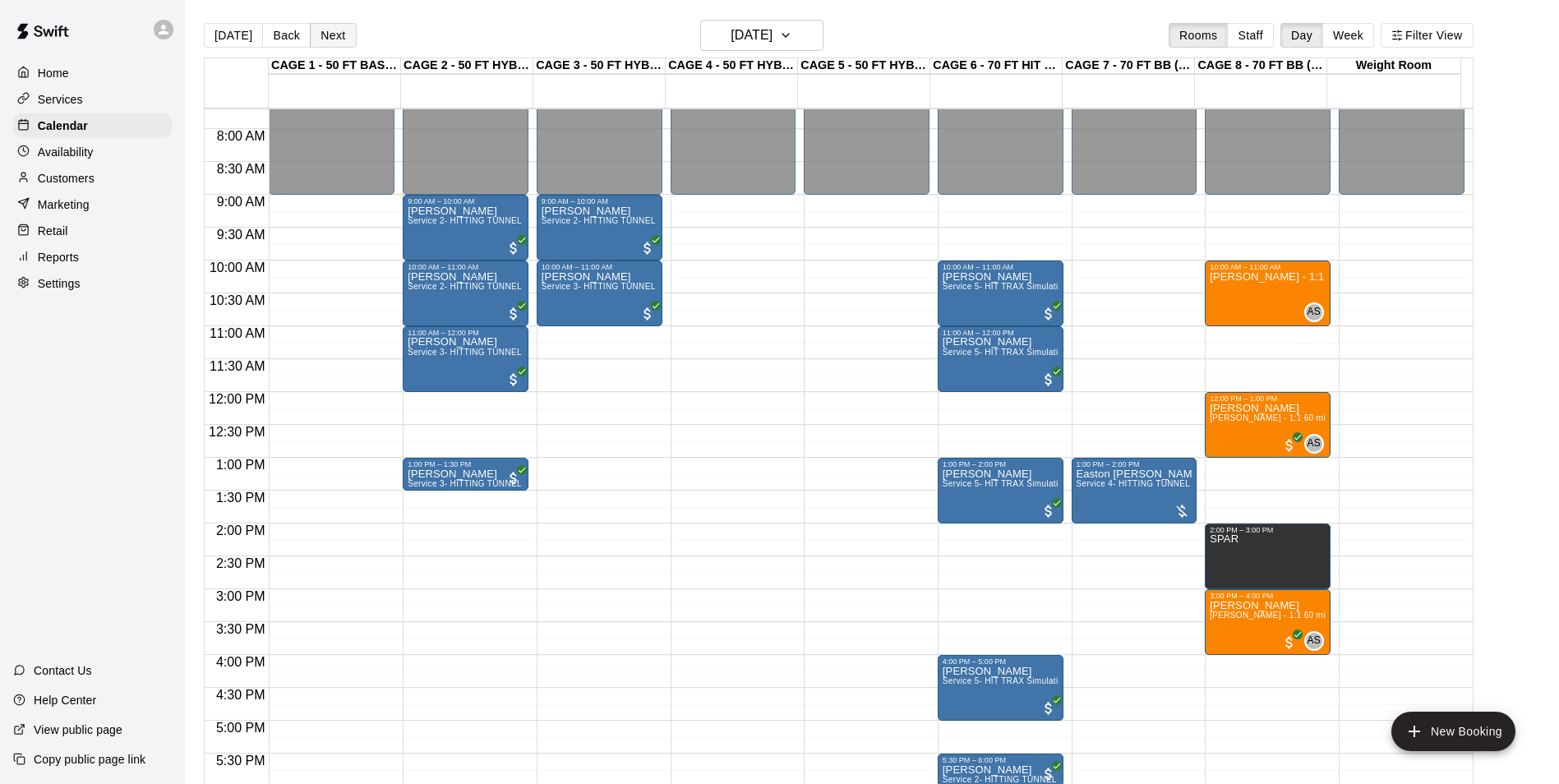
click at [339, 30] on button "Next" at bounding box center [333, 35] width 46 height 25
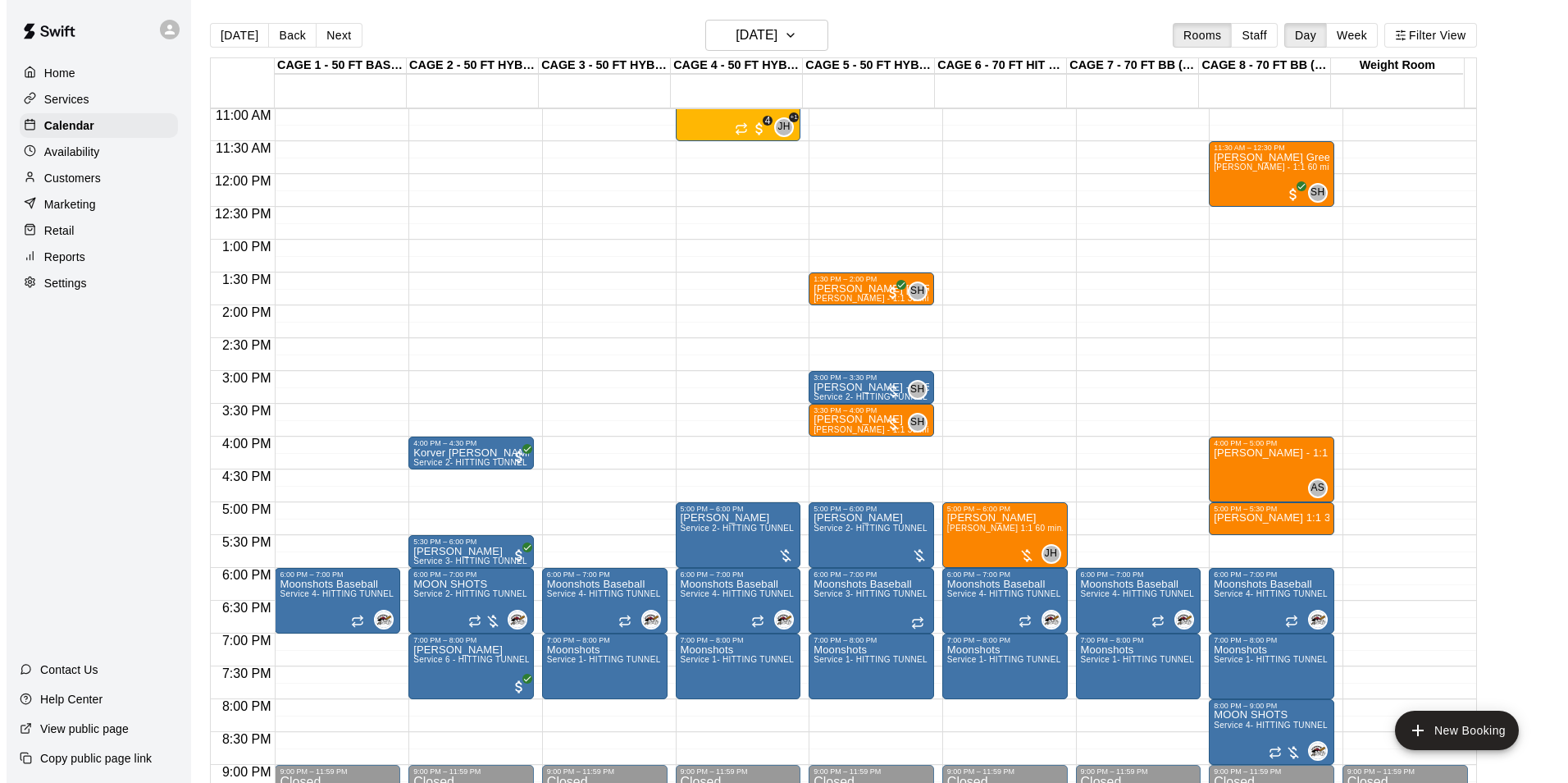
scroll to position [751, 0]
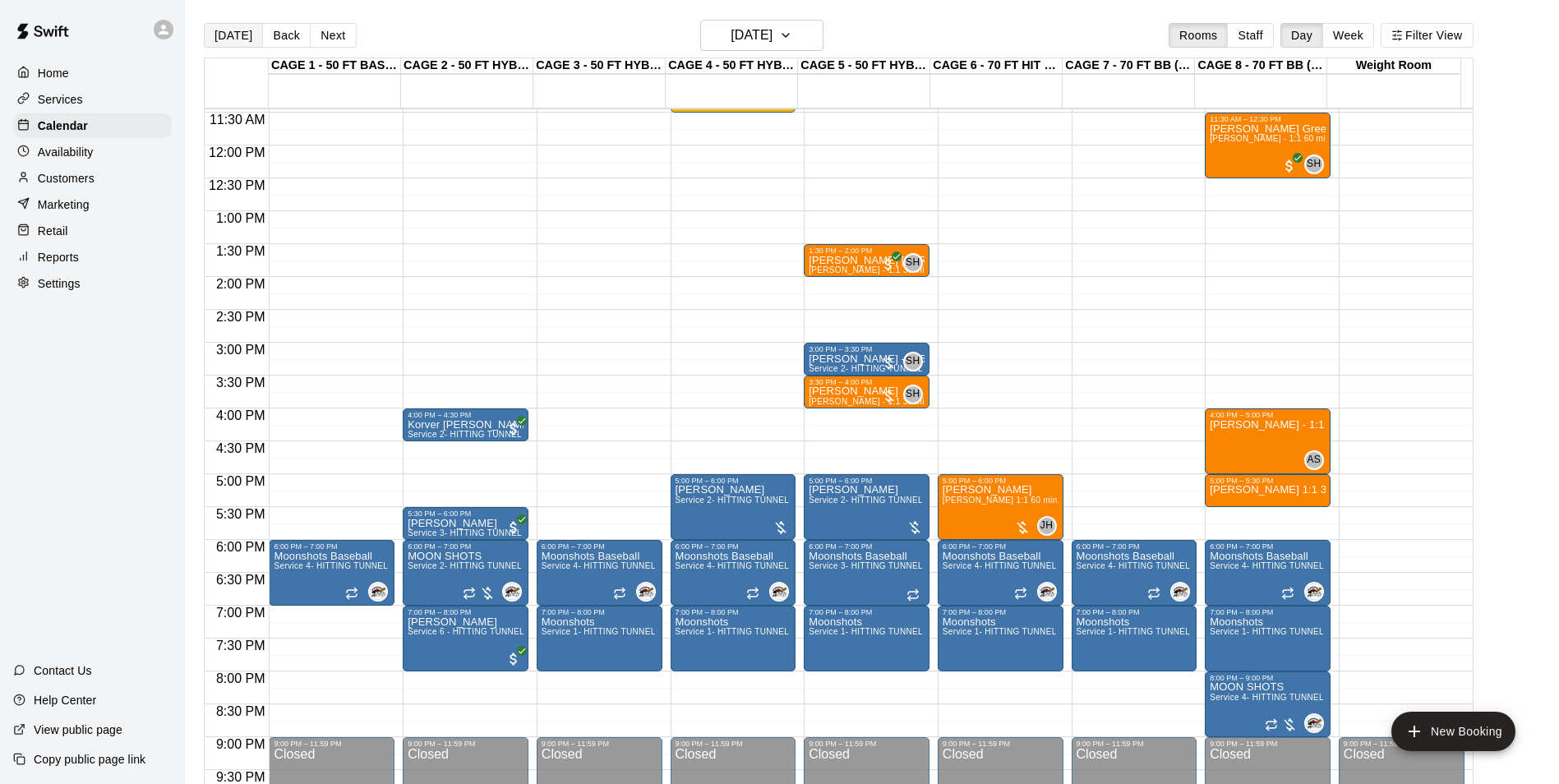
click at [228, 34] on button "[DATE]" at bounding box center [233, 35] width 59 height 25
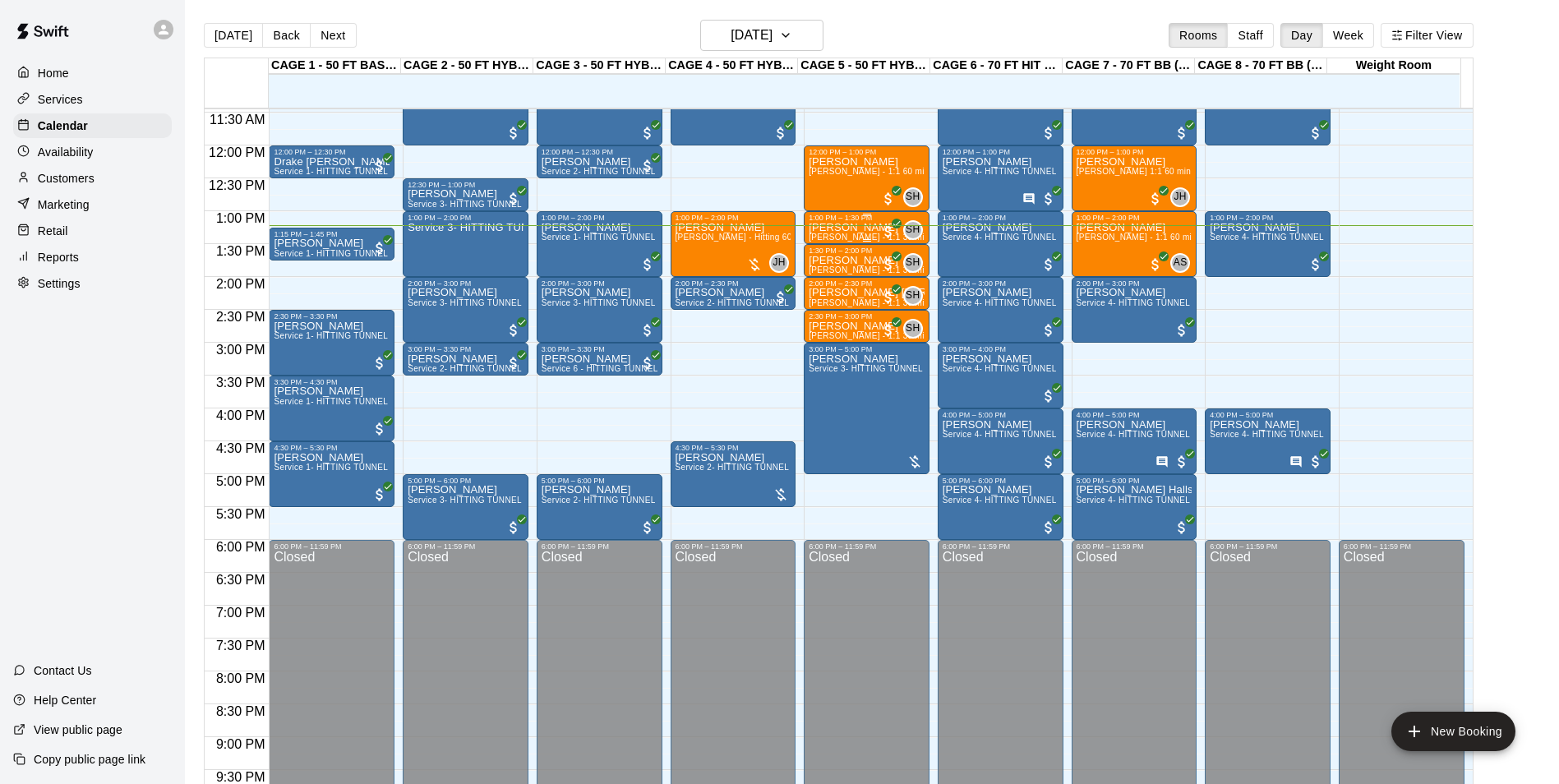
click at [825, 227] on p "[PERSON_NAME]" at bounding box center [866, 227] width 116 height 0
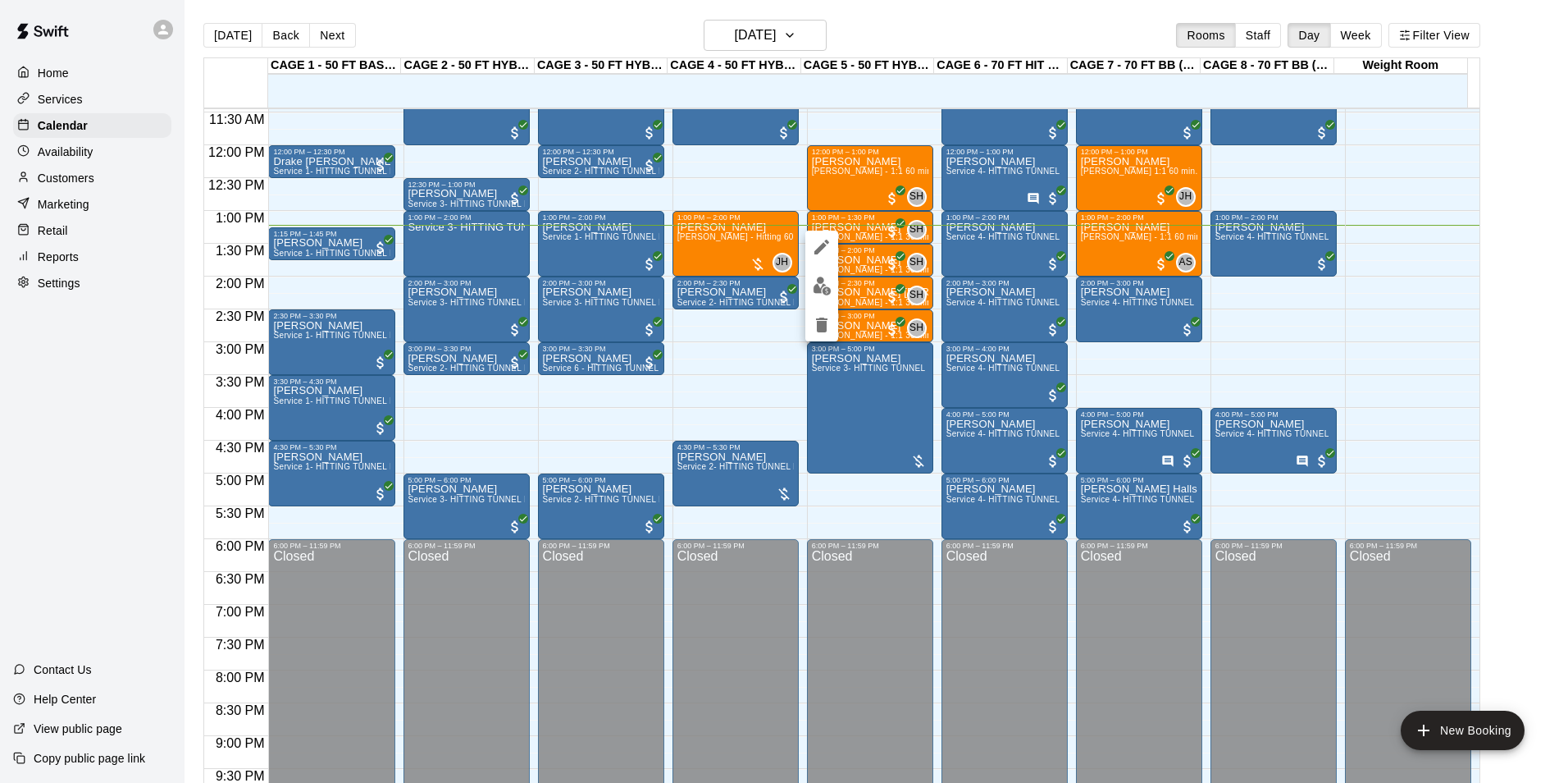
click at [820, 287] on img "edit" at bounding box center [822, 286] width 19 height 19
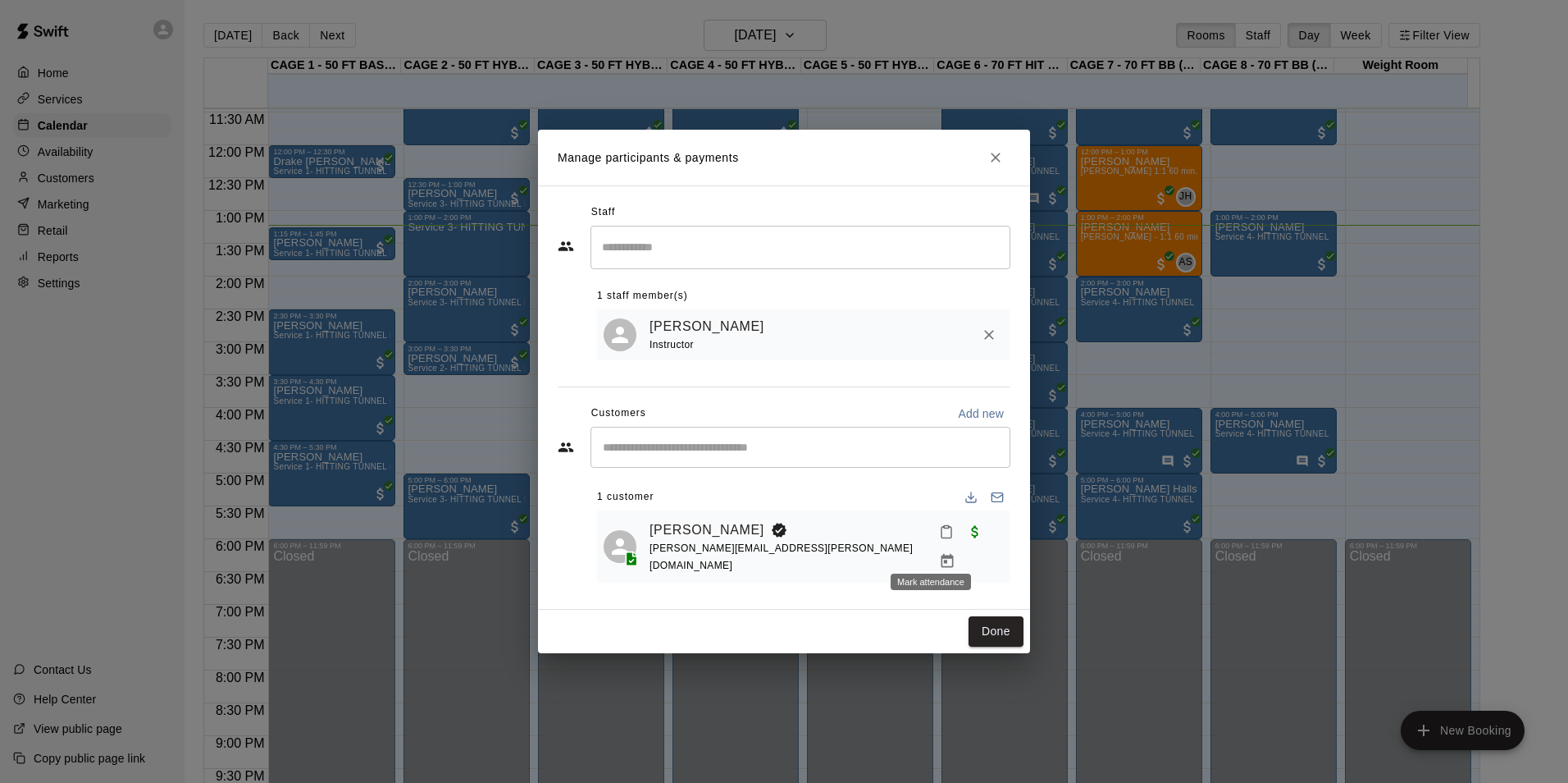
click at [941, 538] on icon "Mark attendance" at bounding box center [945, 532] width 9 height 11
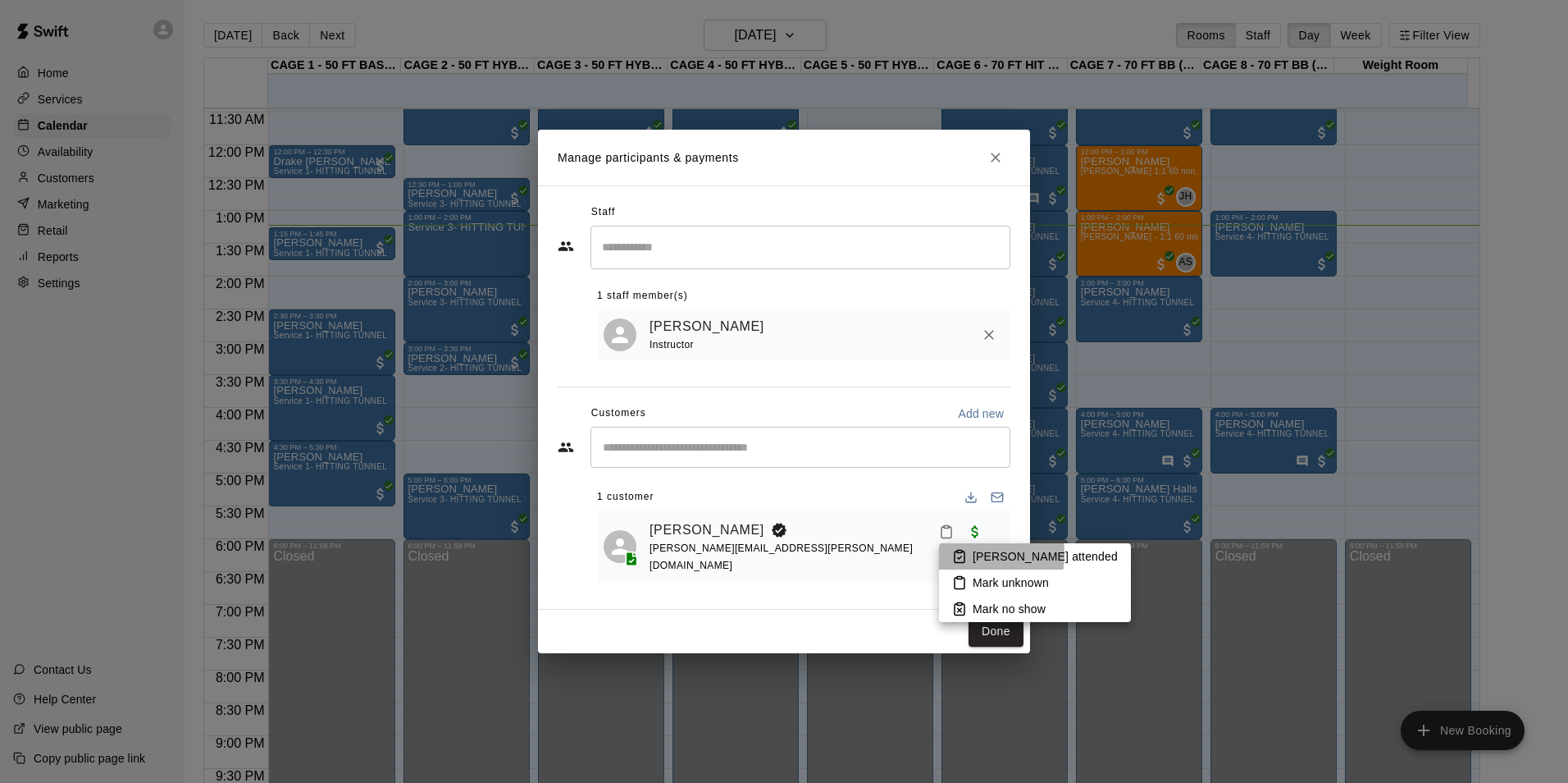
click at [971, 553] on li "[PERSON_NAME] attended" at bounding box center [1035, 556] width 192 height 27
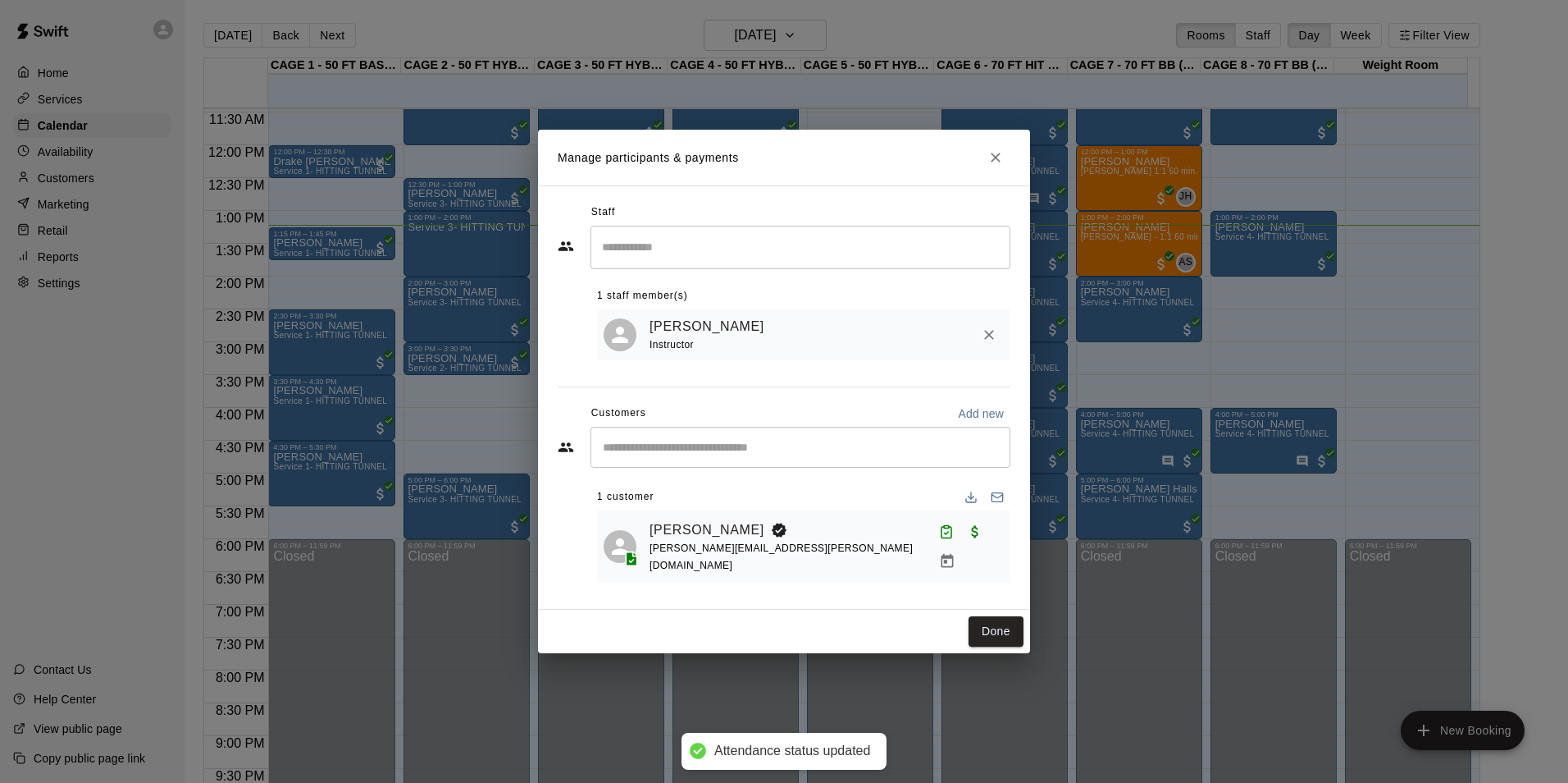
click at [998, 628] on button "Done" at bounding box center [996, 631] width 55 height 30
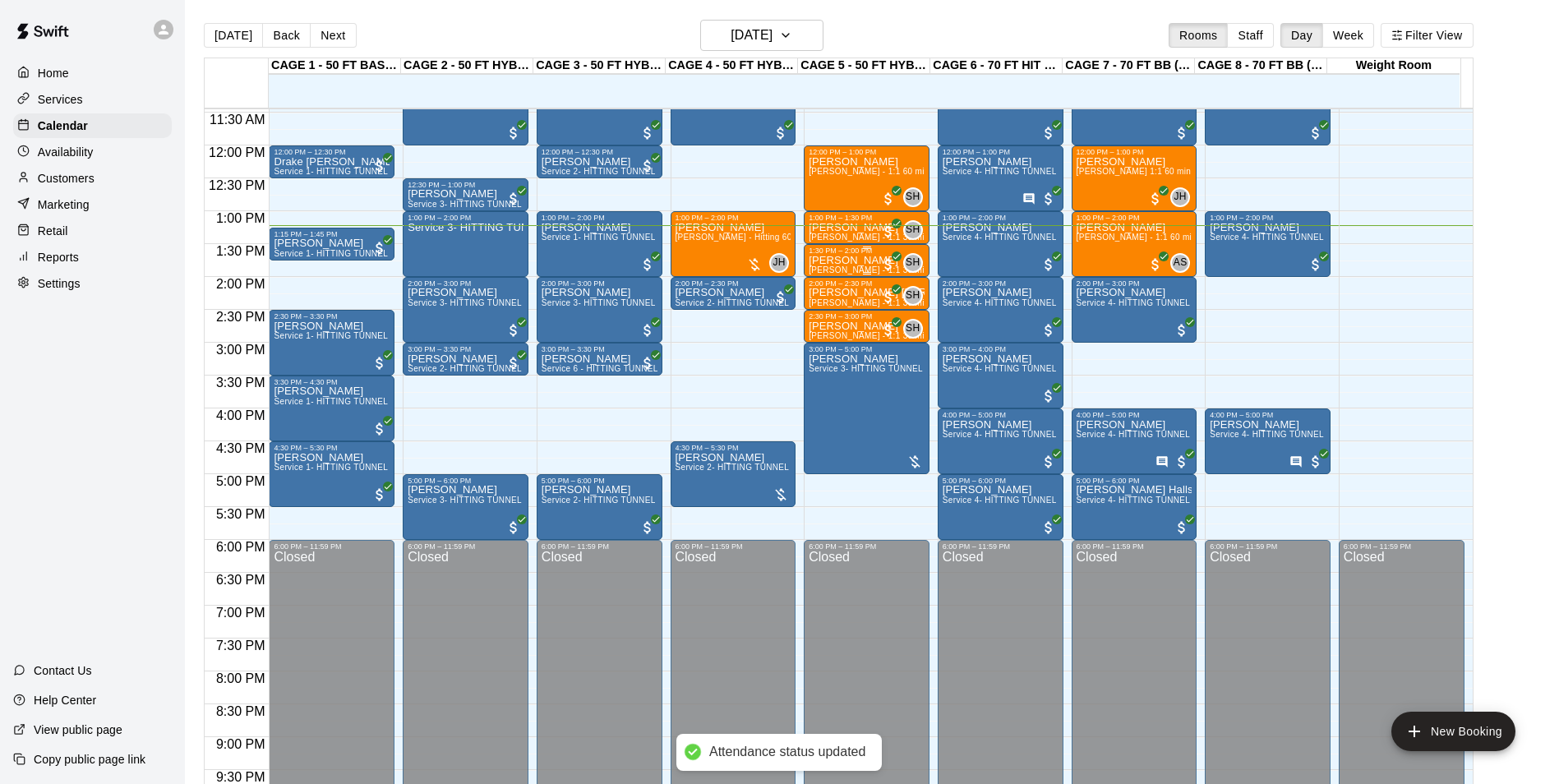
click at [823, 261] on p "[PERSON_NAME]" at bounding box center [866, 261] width 116 height 0
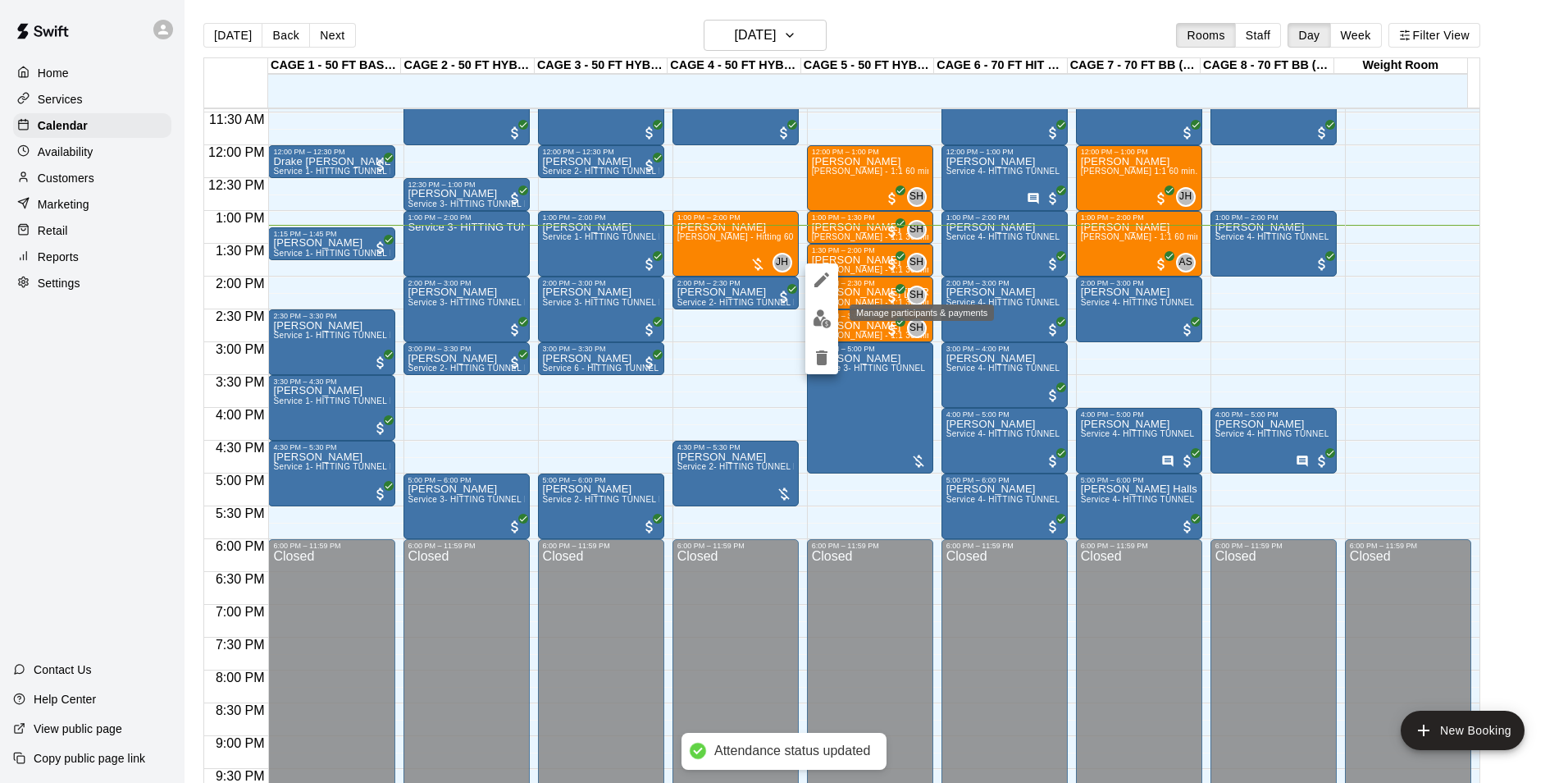
click at [813, 320] on img "edit" at bounding box center [822, 319] width 19 height 19
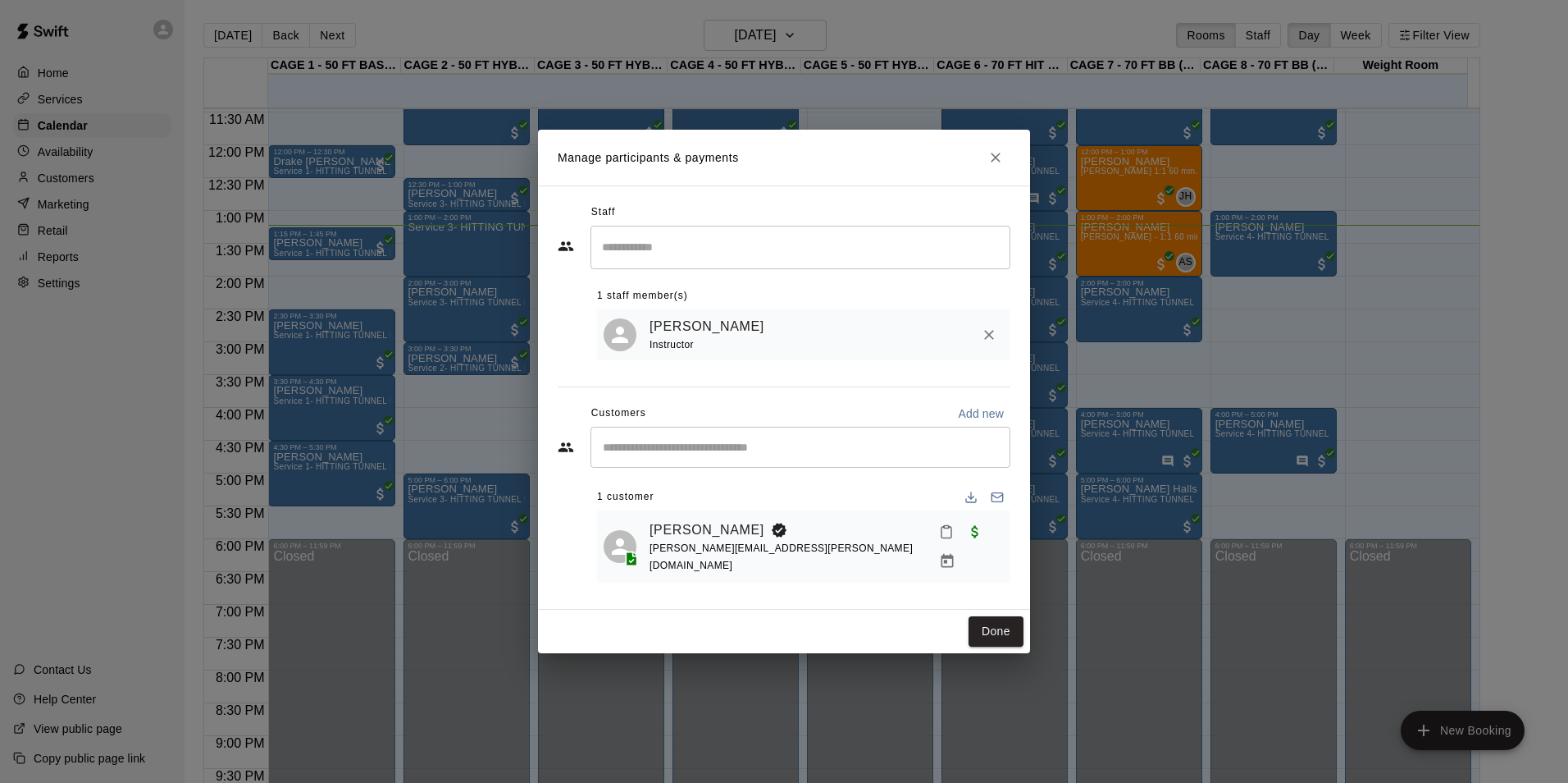
click at [939, 539] on icon "Mark attendance" at bounding box center [946, 531] width 15 height 15
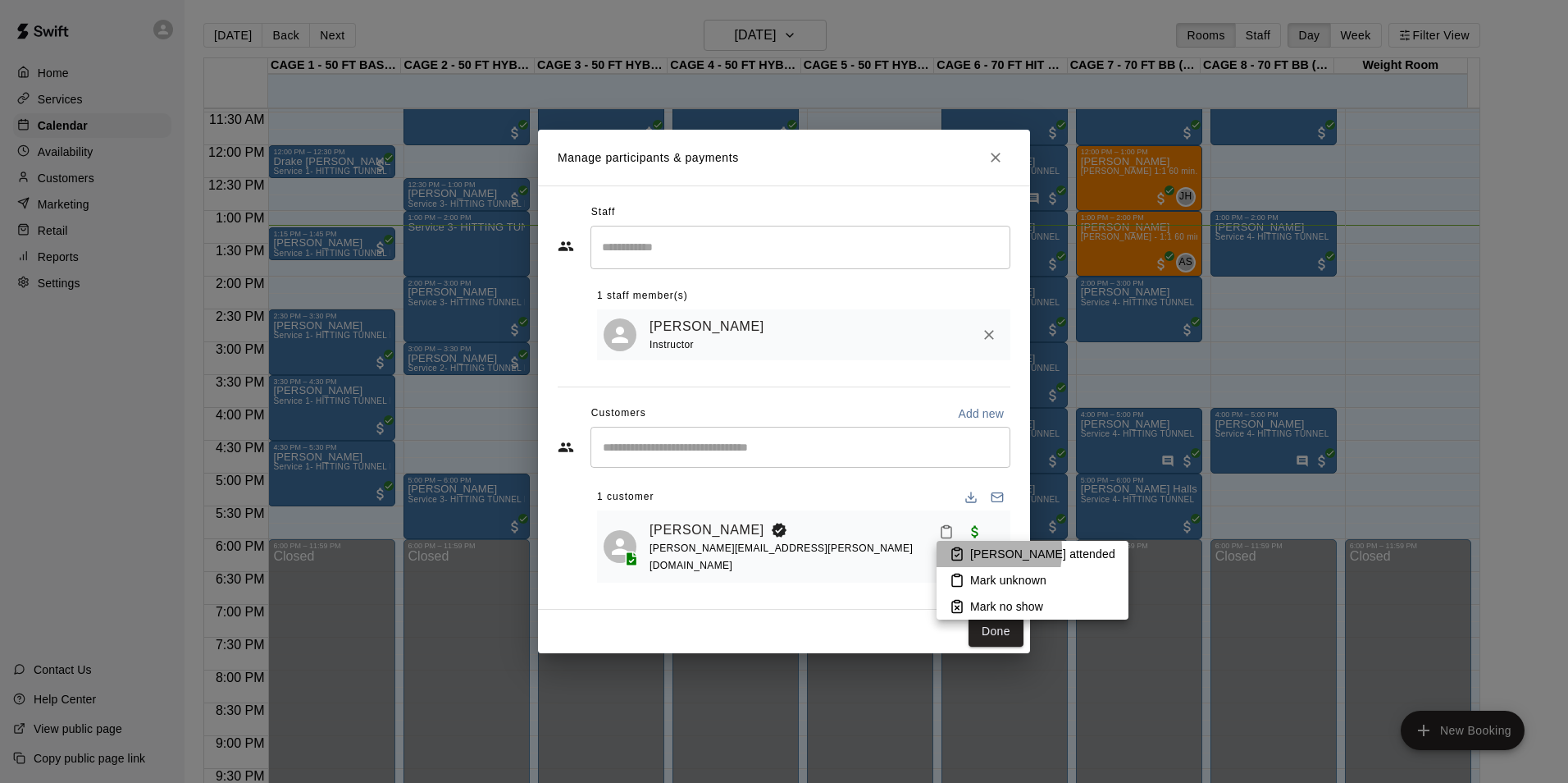
click at [948, 550] on li "[PERSON_NAME] attended" at bounding box center [1033, 553] width 192 height 27
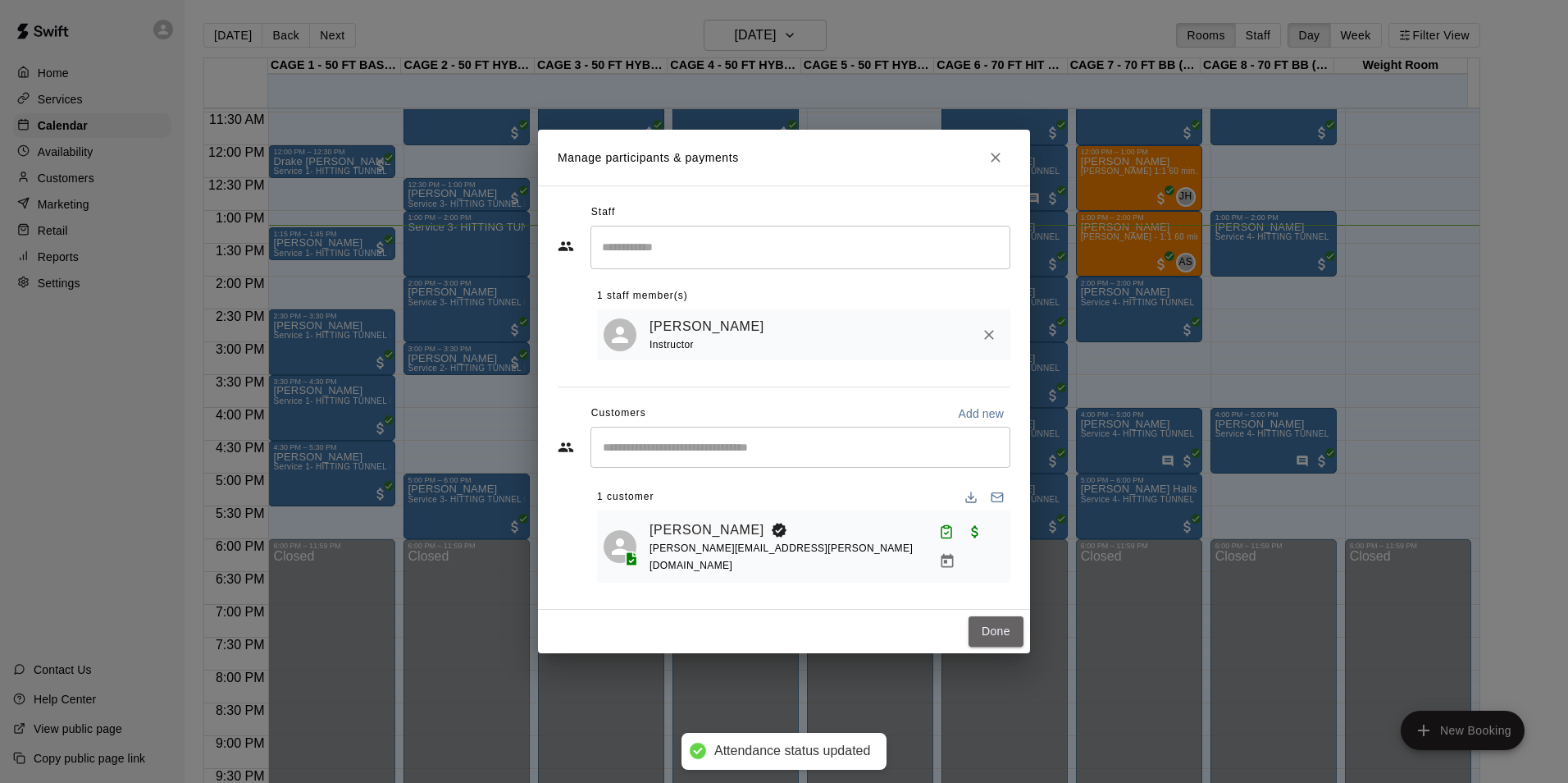
click at [999, 632] on button "Done" at bounding box center [996, 631] width 55 height 30
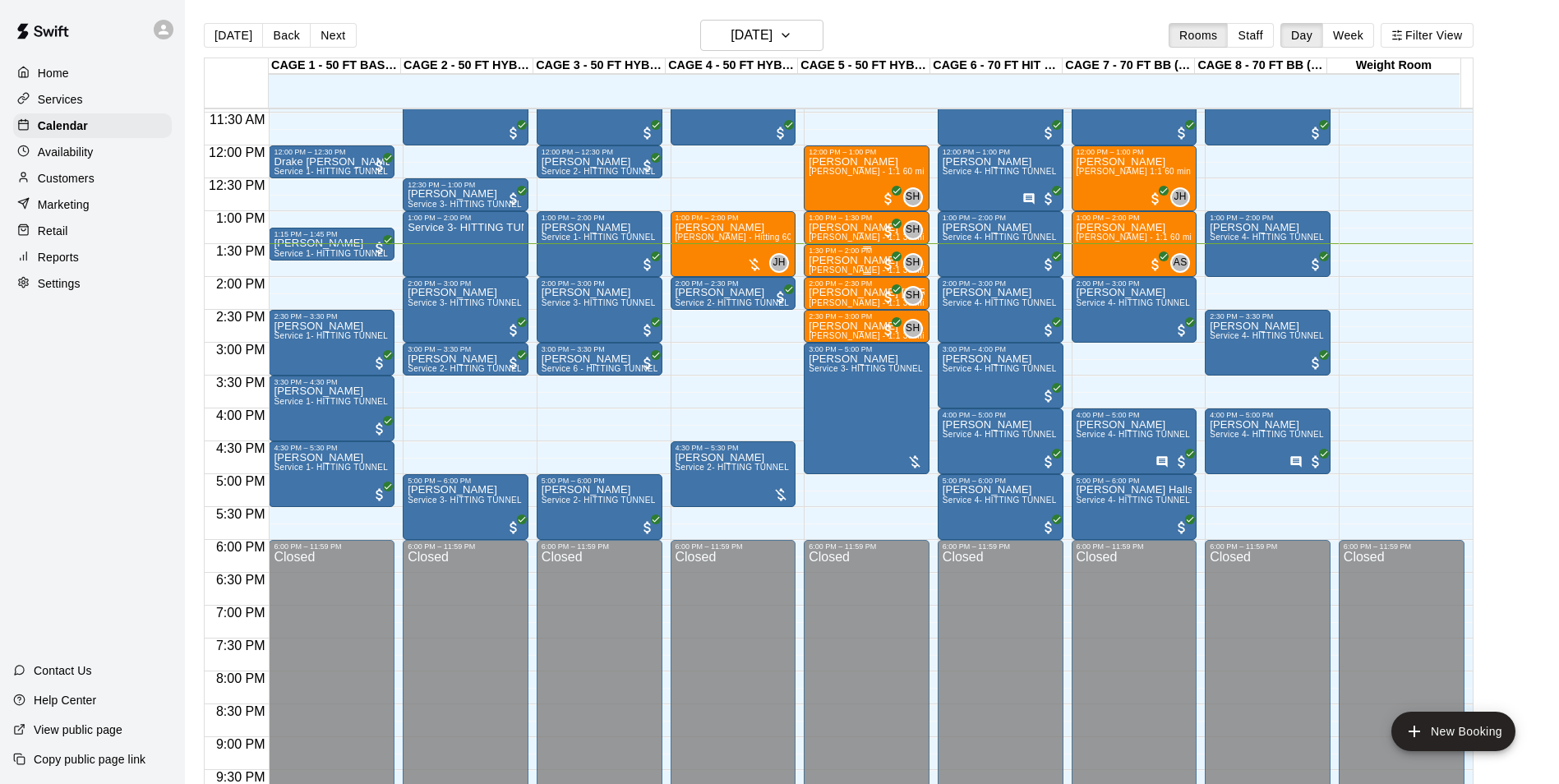
click at [852, 249] on div at bounding box center [866, 247] width 116 height 3
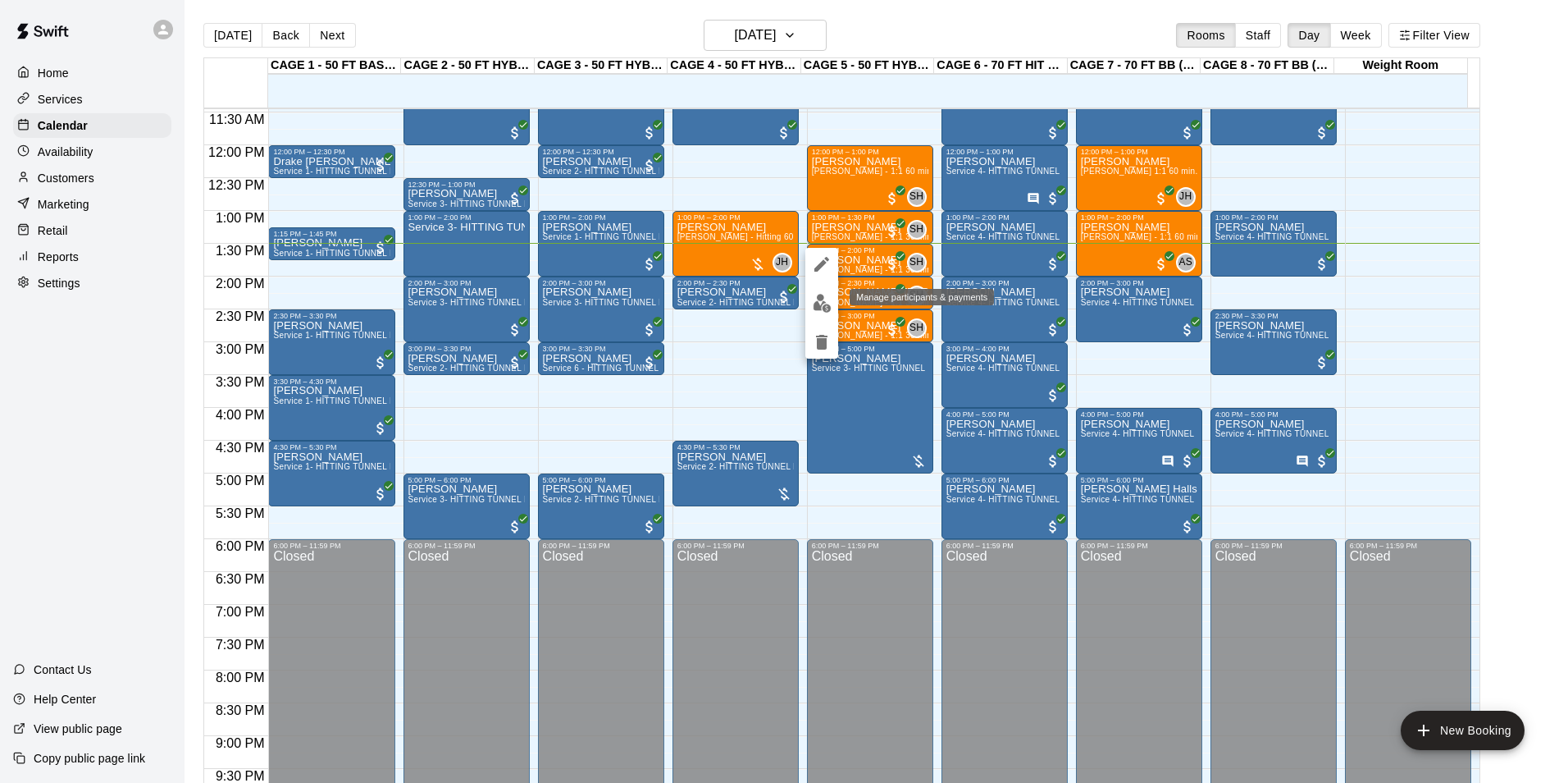
click at [817, 303] on img "edit" at bounding box center [822, 303] width 19 height 19
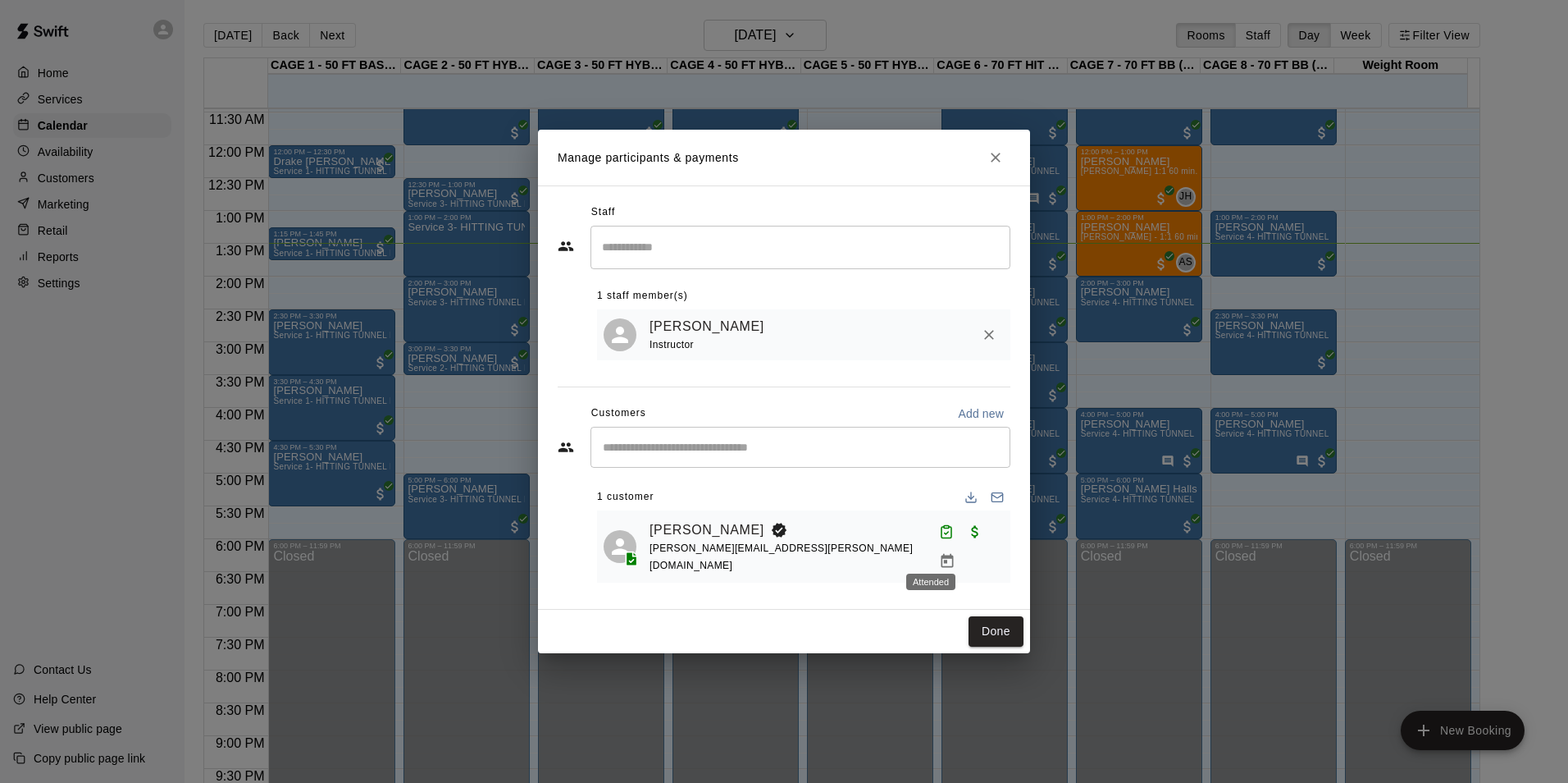
click at [933, 546] on button "Attended" at bounding box center [946, 531] width 28 height 28
click at [869, 621] on div at bounding box center [784, 392] width 1568 height 783
click at [997, 616] on button "Done" at bounding box center [996, 631] width 55 height 30
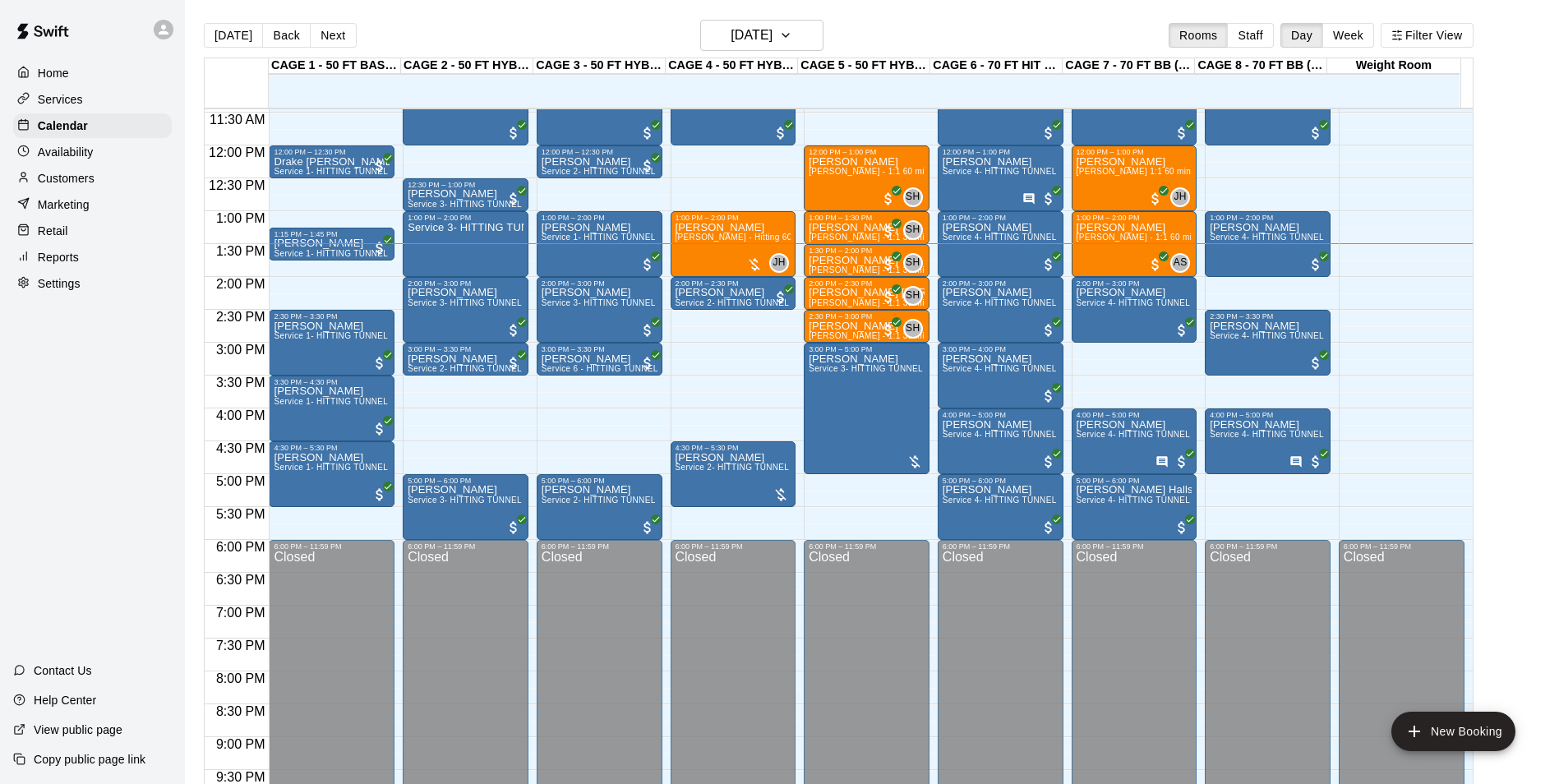
click at [1486, 286] on div "[DATE] Back [DATE][DATE] Rooms Staff Day Week Filter View CAGE 1 - 50 FT BASEBA…" at bounding box center [838, 412] width 1294 height 784
click at [343, 40] on button "Next" at bounding box center [333, 35] width 46 height 25
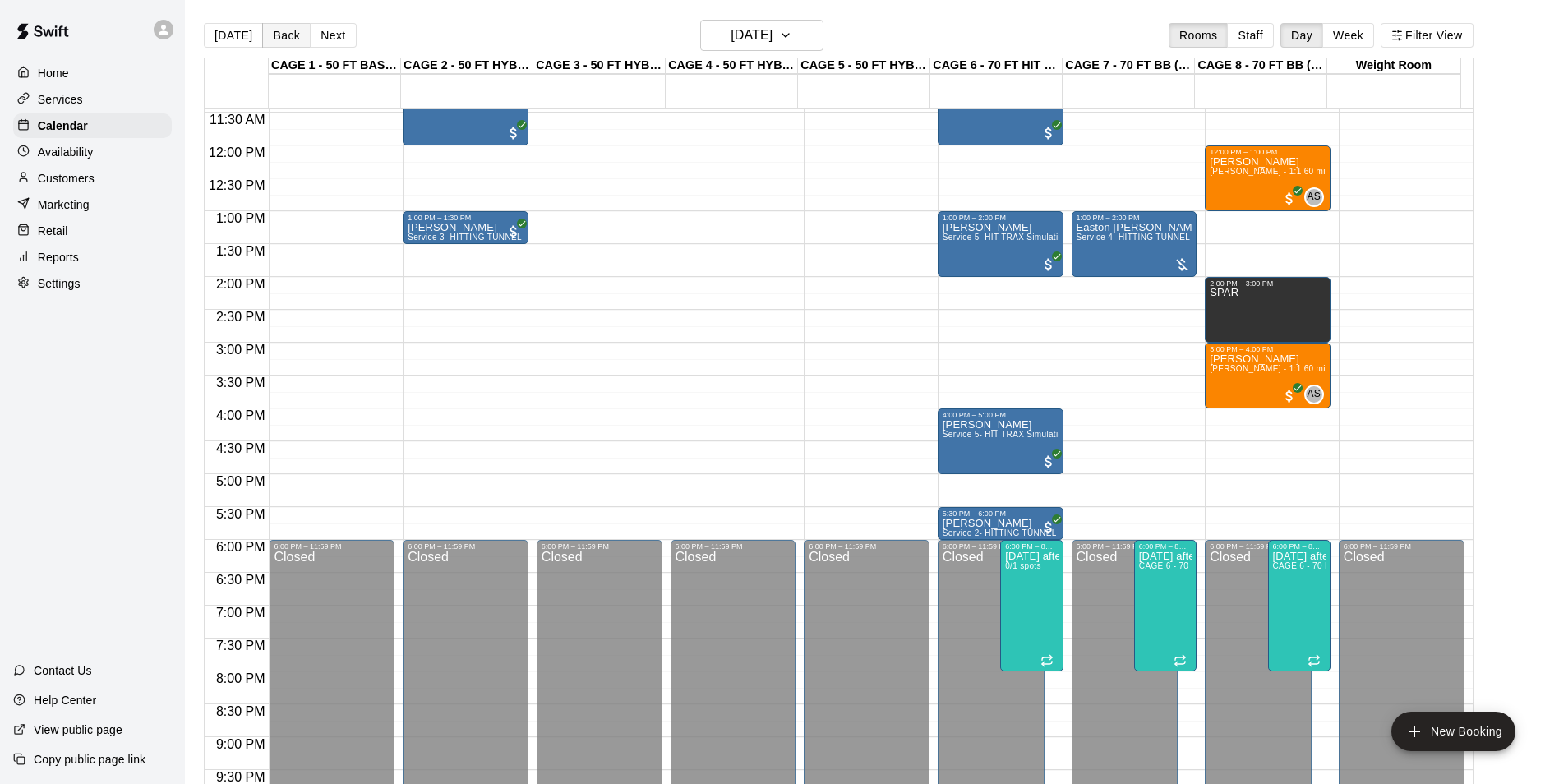
click at [283, 39] on button "Back" at bounding box center [287, 35] width 49 height 25
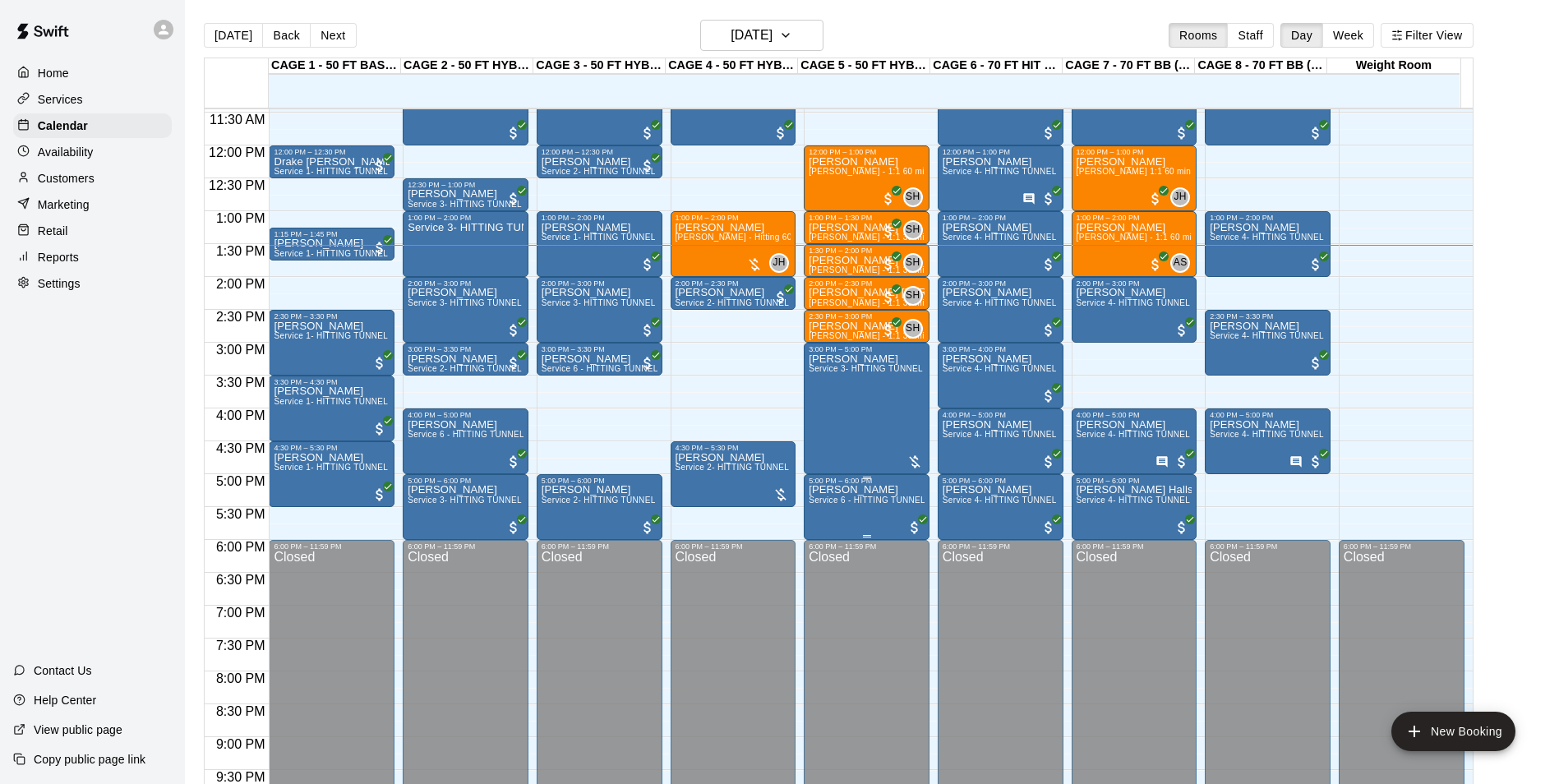
click at [858, 504] on span "Service 6 - HITTING TUNNEL RENTAL - 50ft Softball Slow/Fast Pitch" at bounding box center [943, 499] width 270 height 9
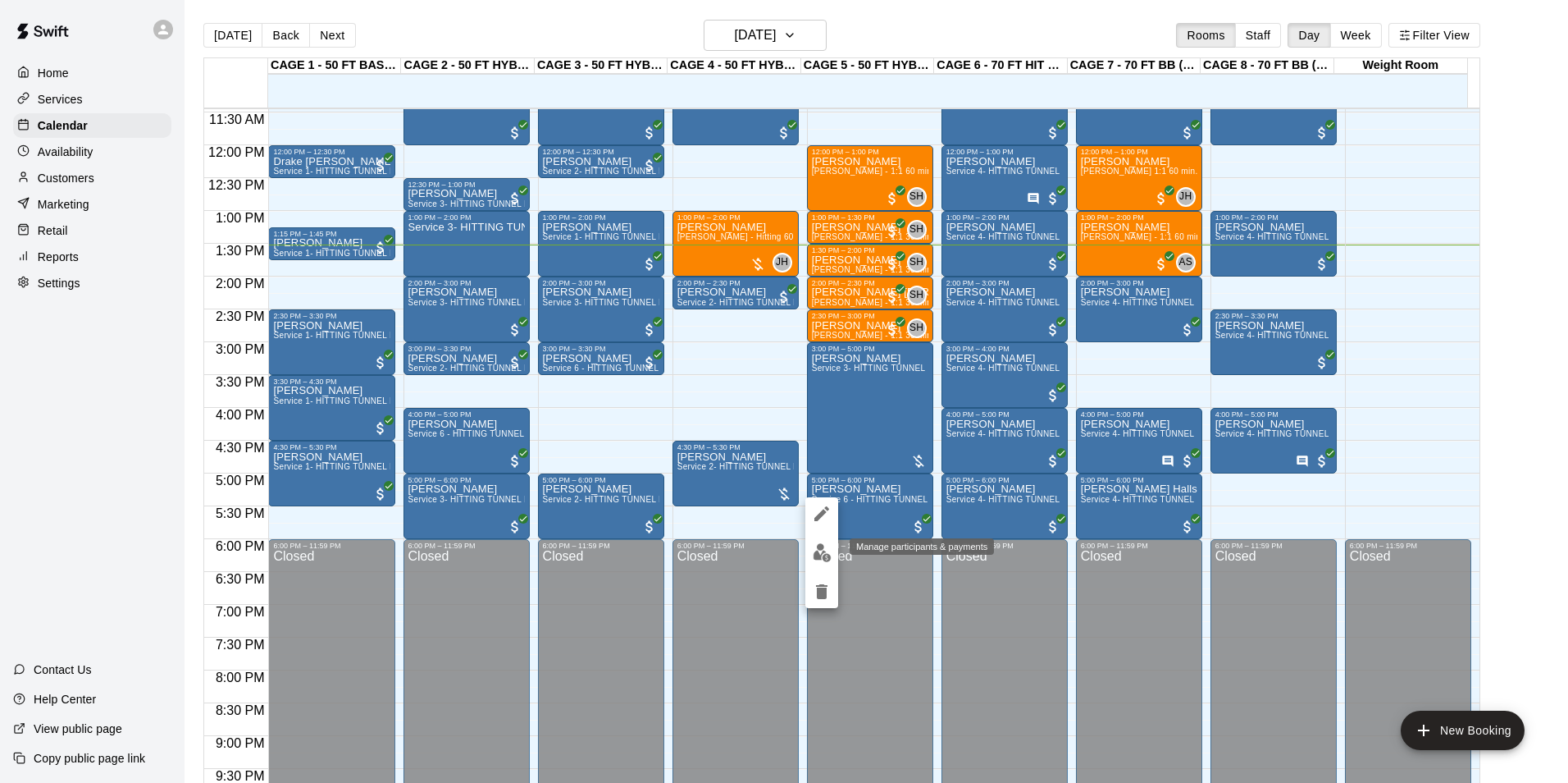
click at [820, 558] on img "edit" at bounding box center [822, 553] width 19 height 19
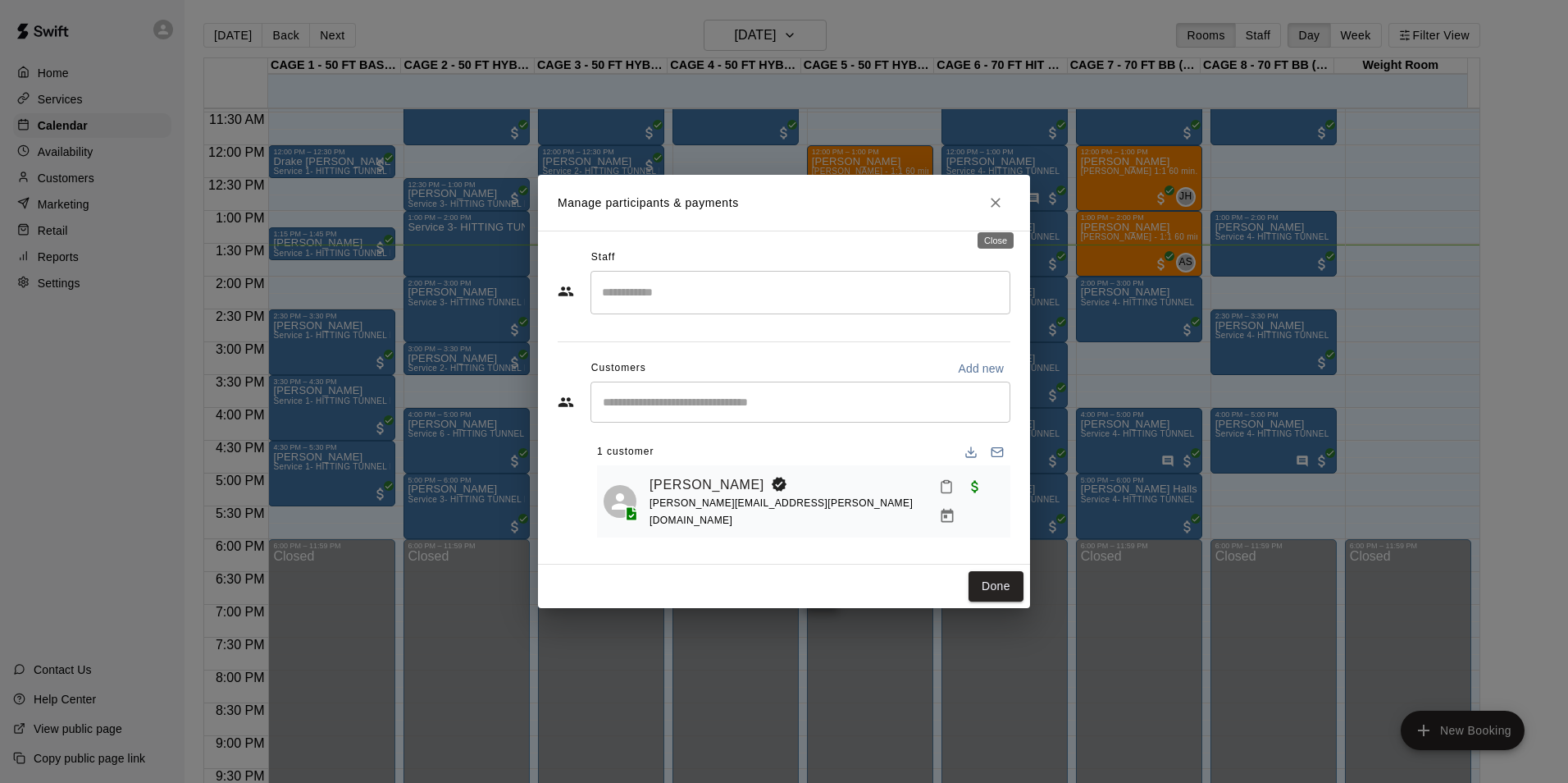
click at [987, 209] on icon "Close" at bounding box center [995, 202] width 16 height 16
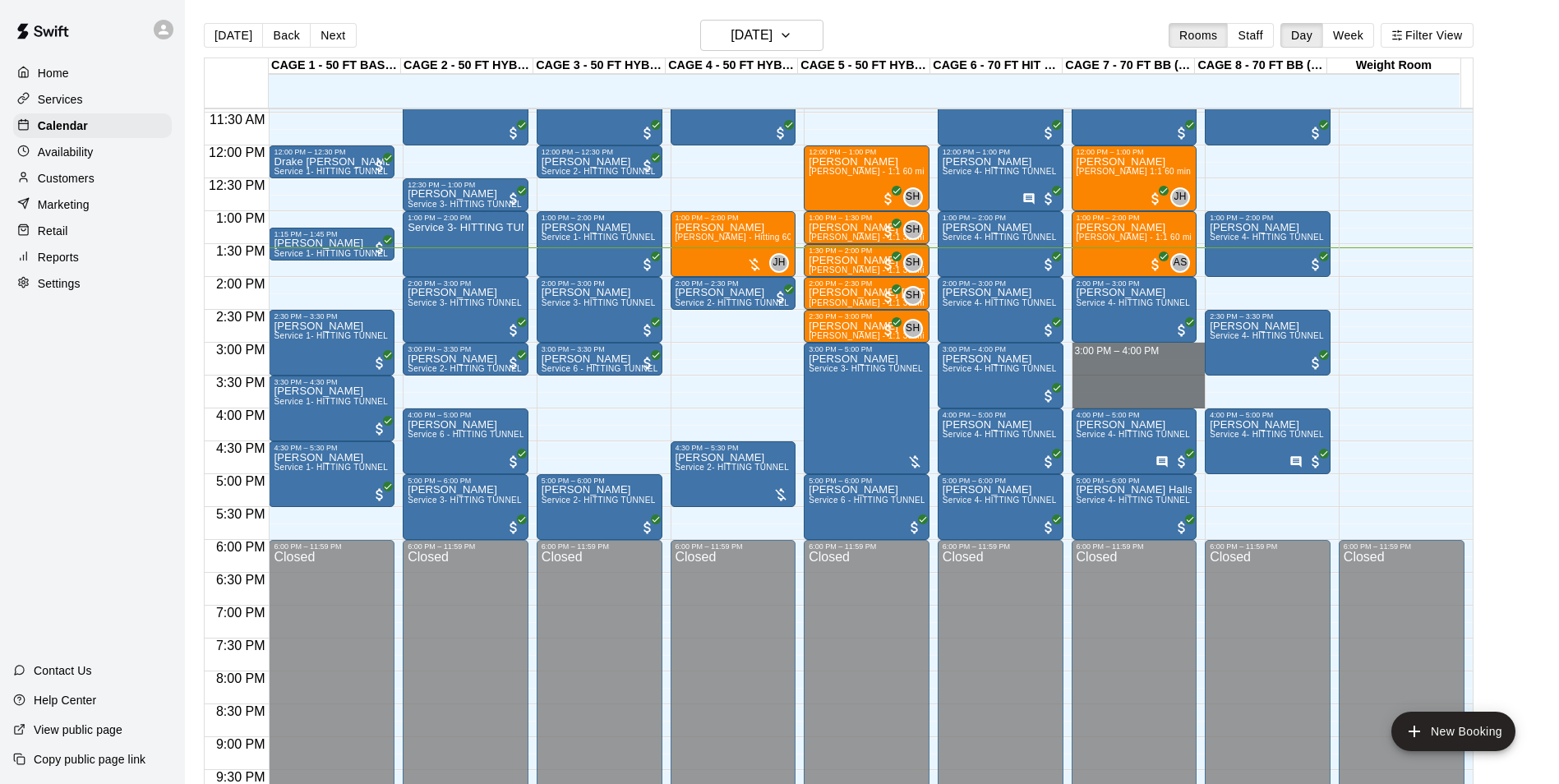
drag, startPoint x: 1122, startPoint y: 353, endPoint x: 1123, endPoint y: 401, distance: 48.0
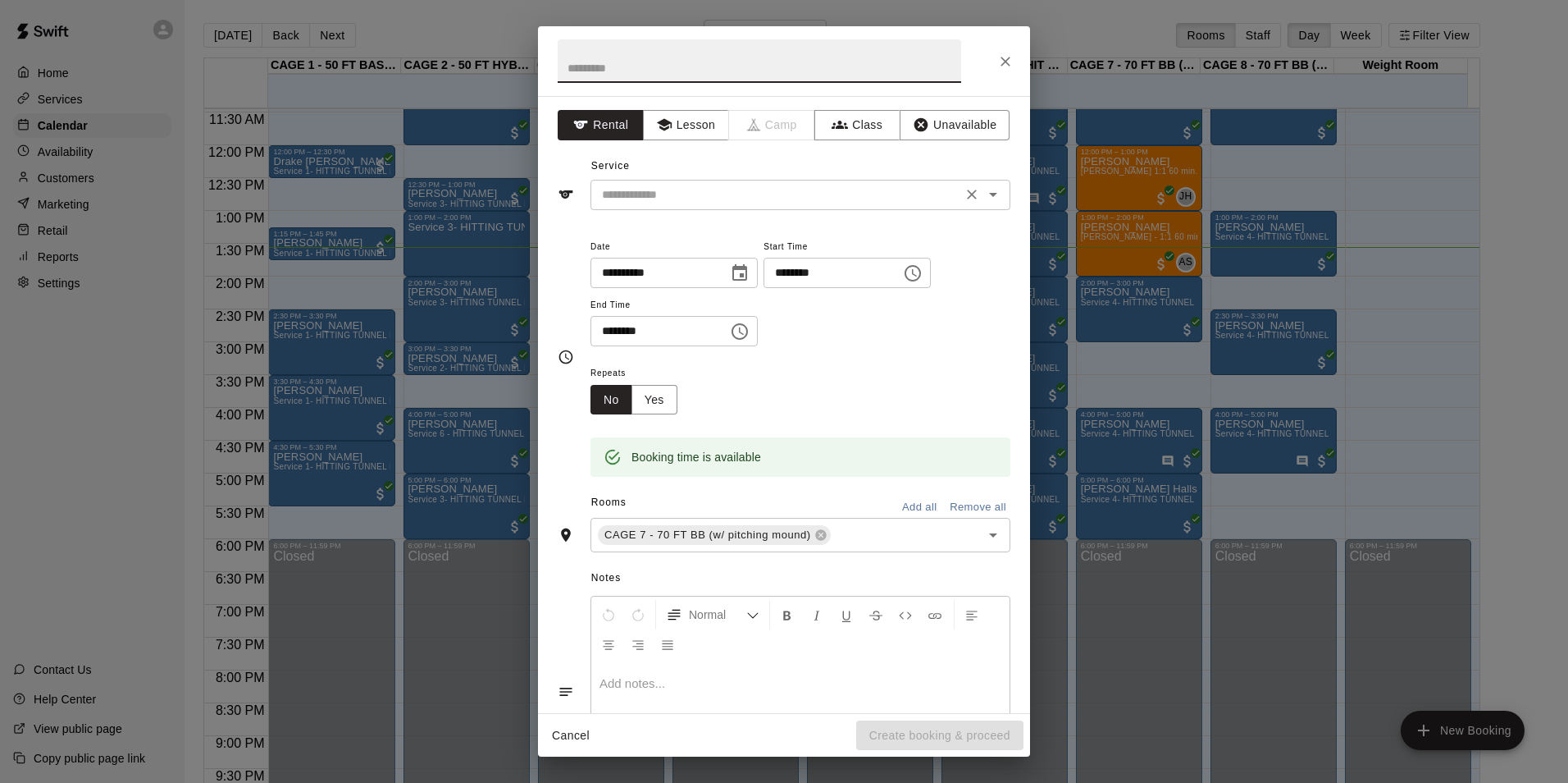
click at [800, 200] on input "text" at bounding box center [776, 194] width 361 height 21
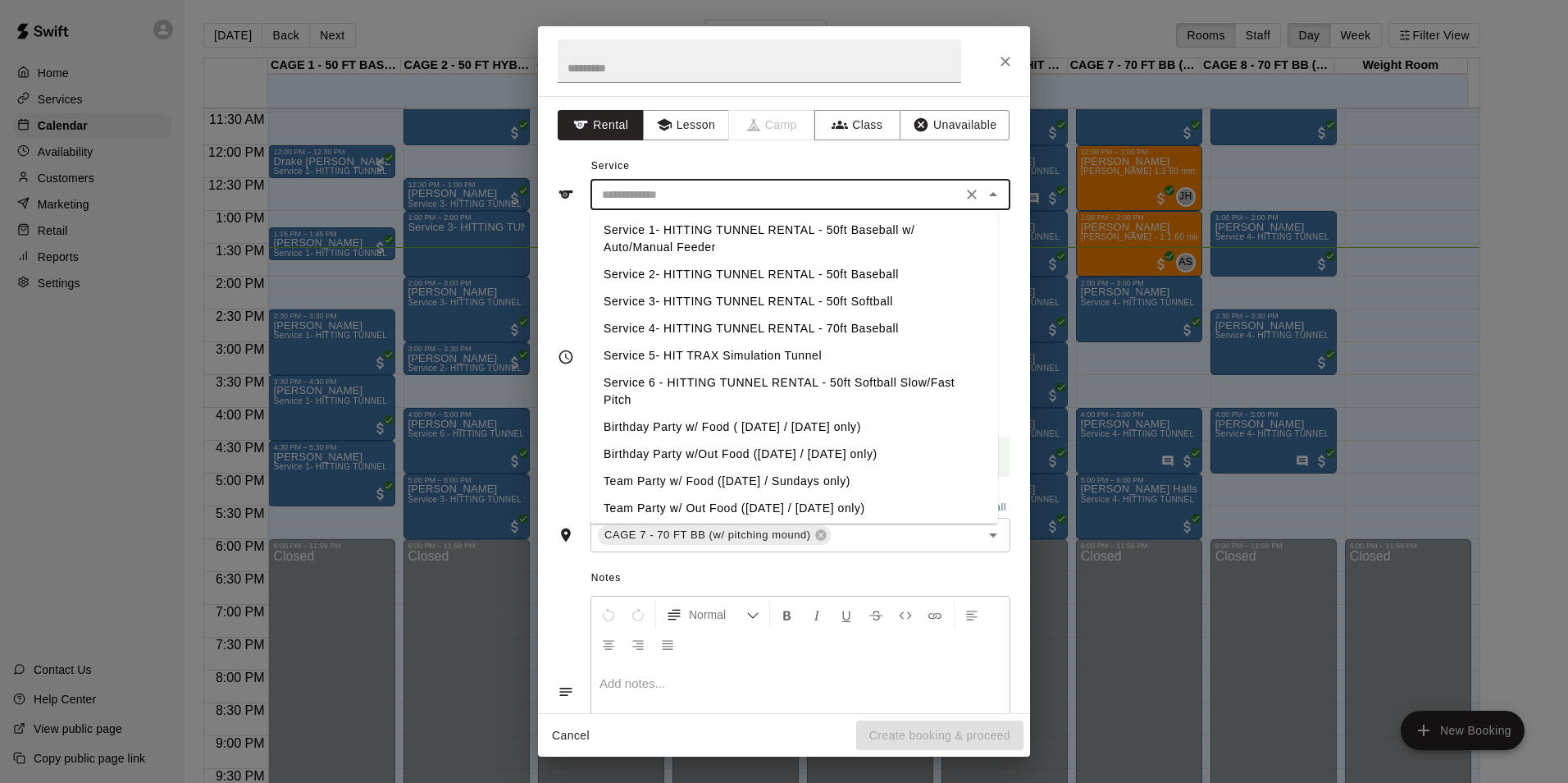
click at [862, 330] on li "Service 4- HITTING TUNNEL RENTAL - 70ft Baseball" at bounding box center [795, 329] width 408 height 27
type input "**********"
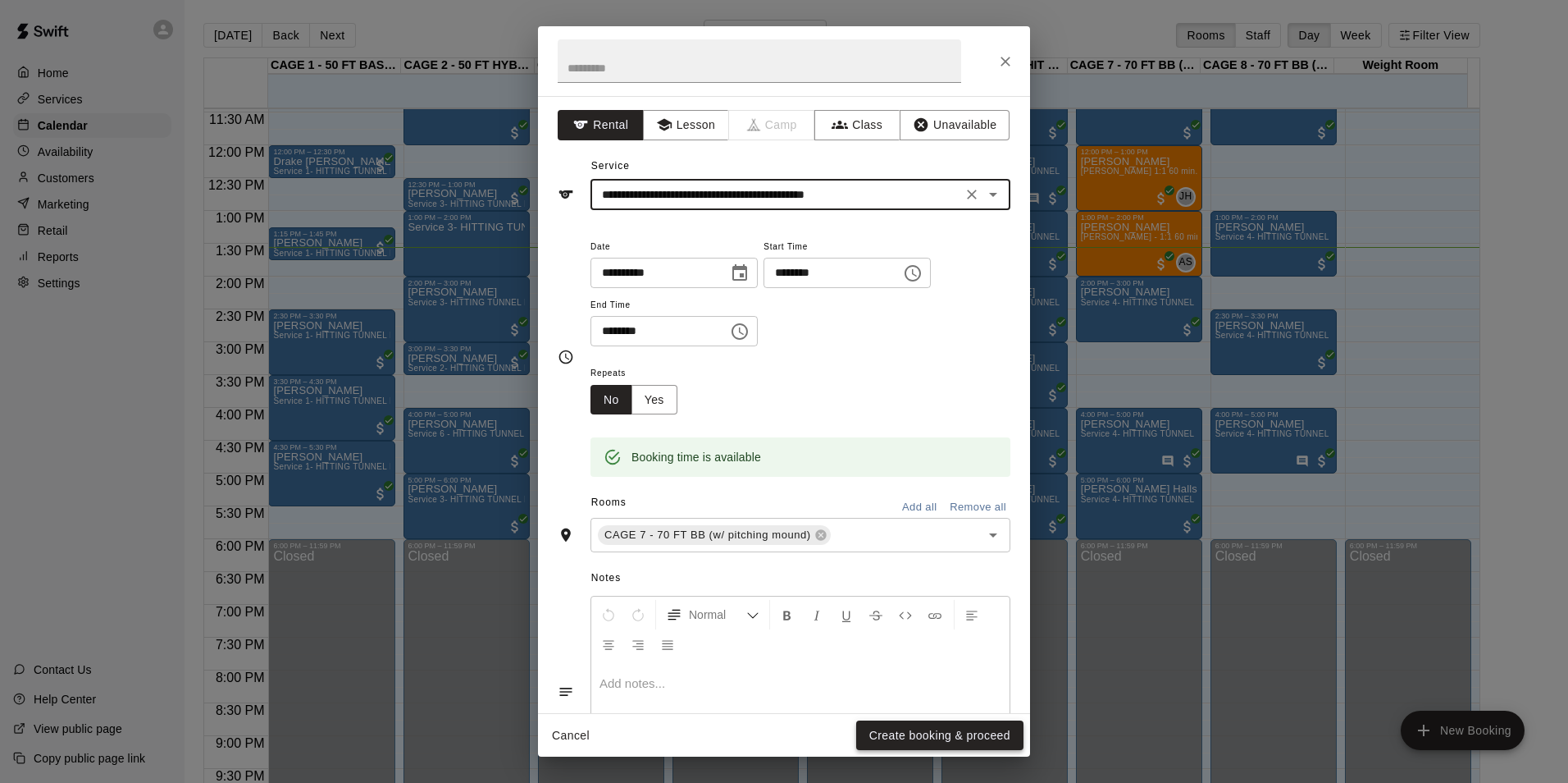
click at [903, 731] on button "Create booking & proceed" at bounding box center [939, 735] width 167 height 30
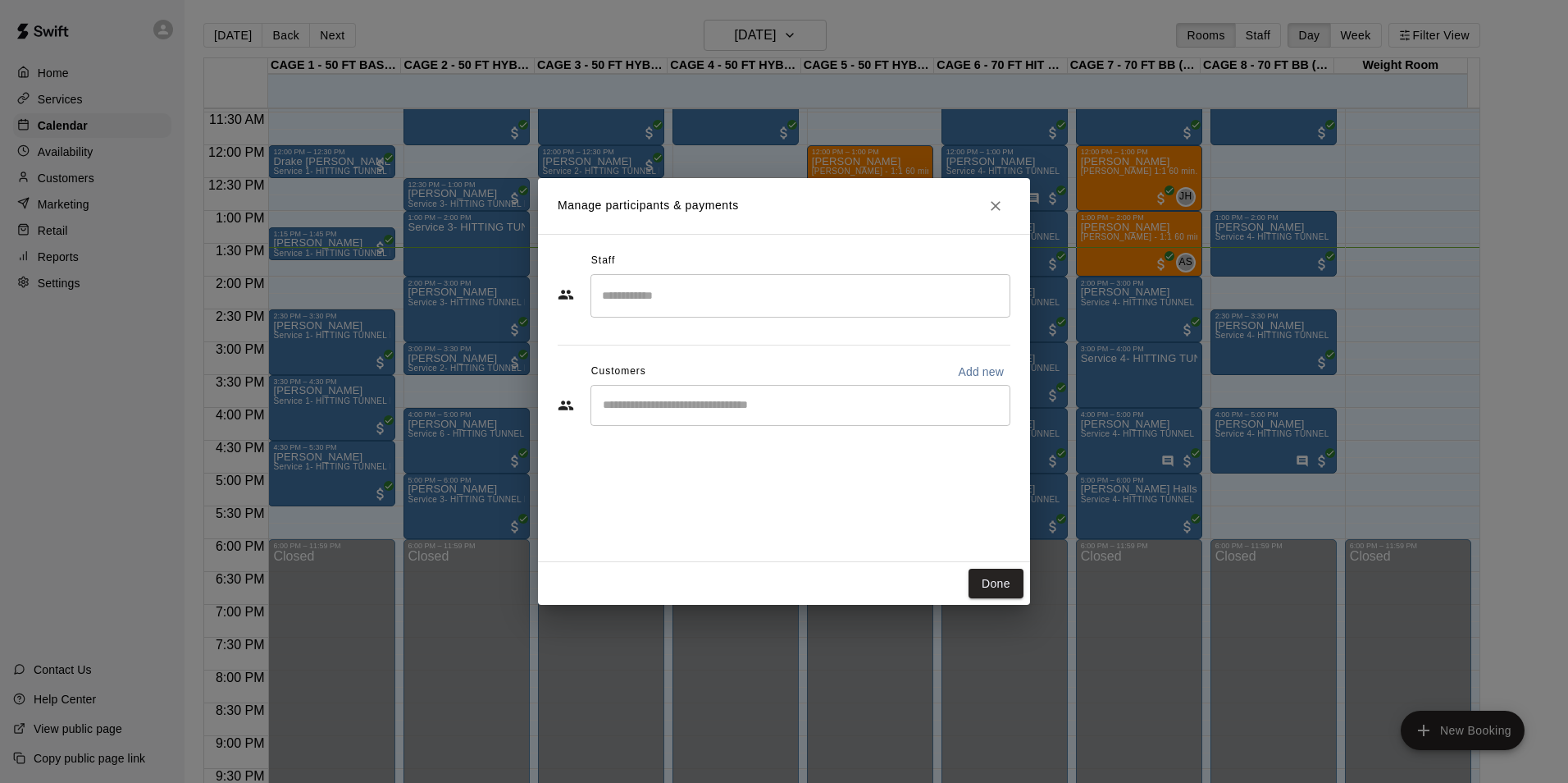
click at [689, 388] on div "​" at bounding box center [801, 405] width 420 height 41
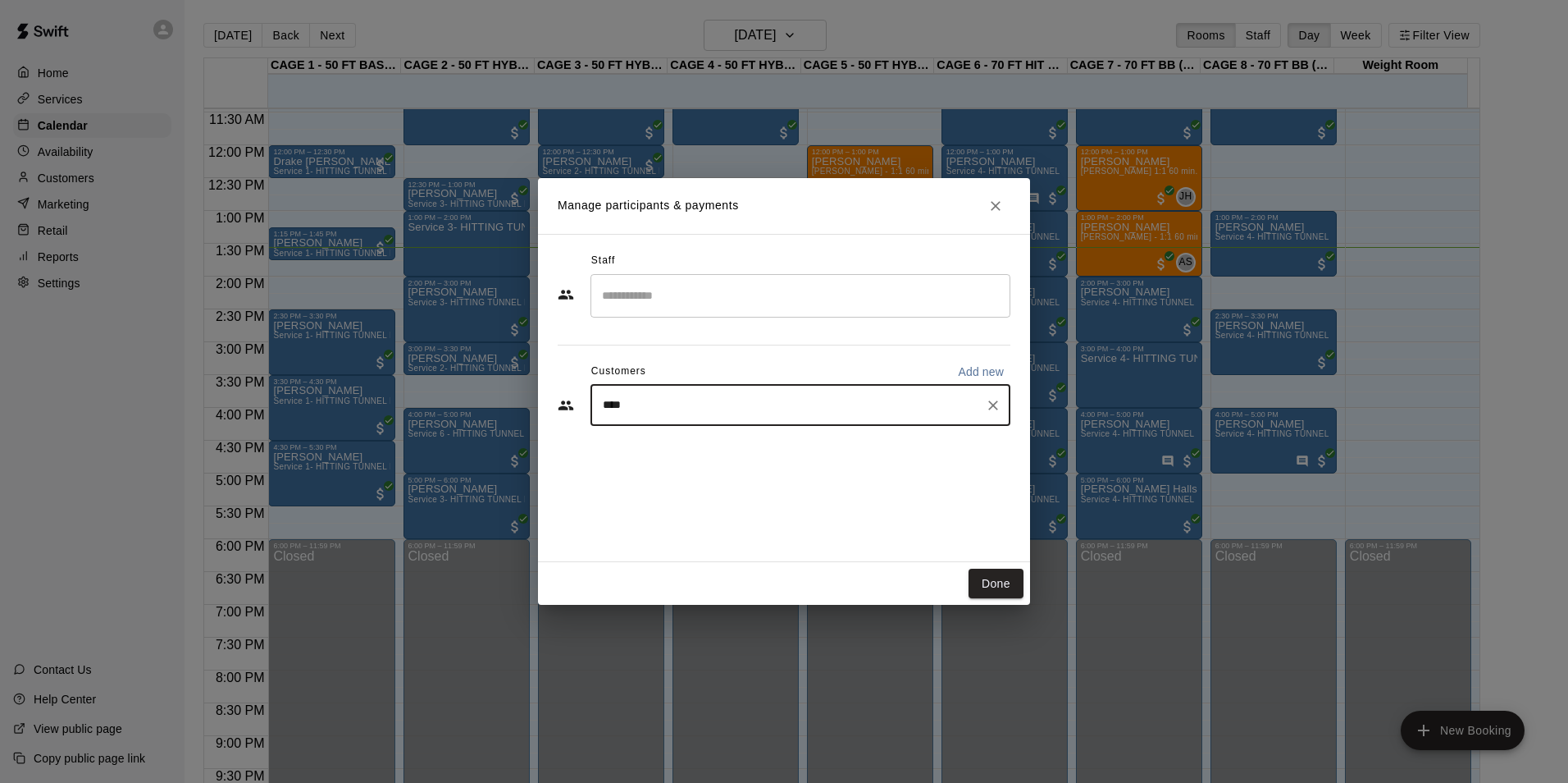
type input "*****"
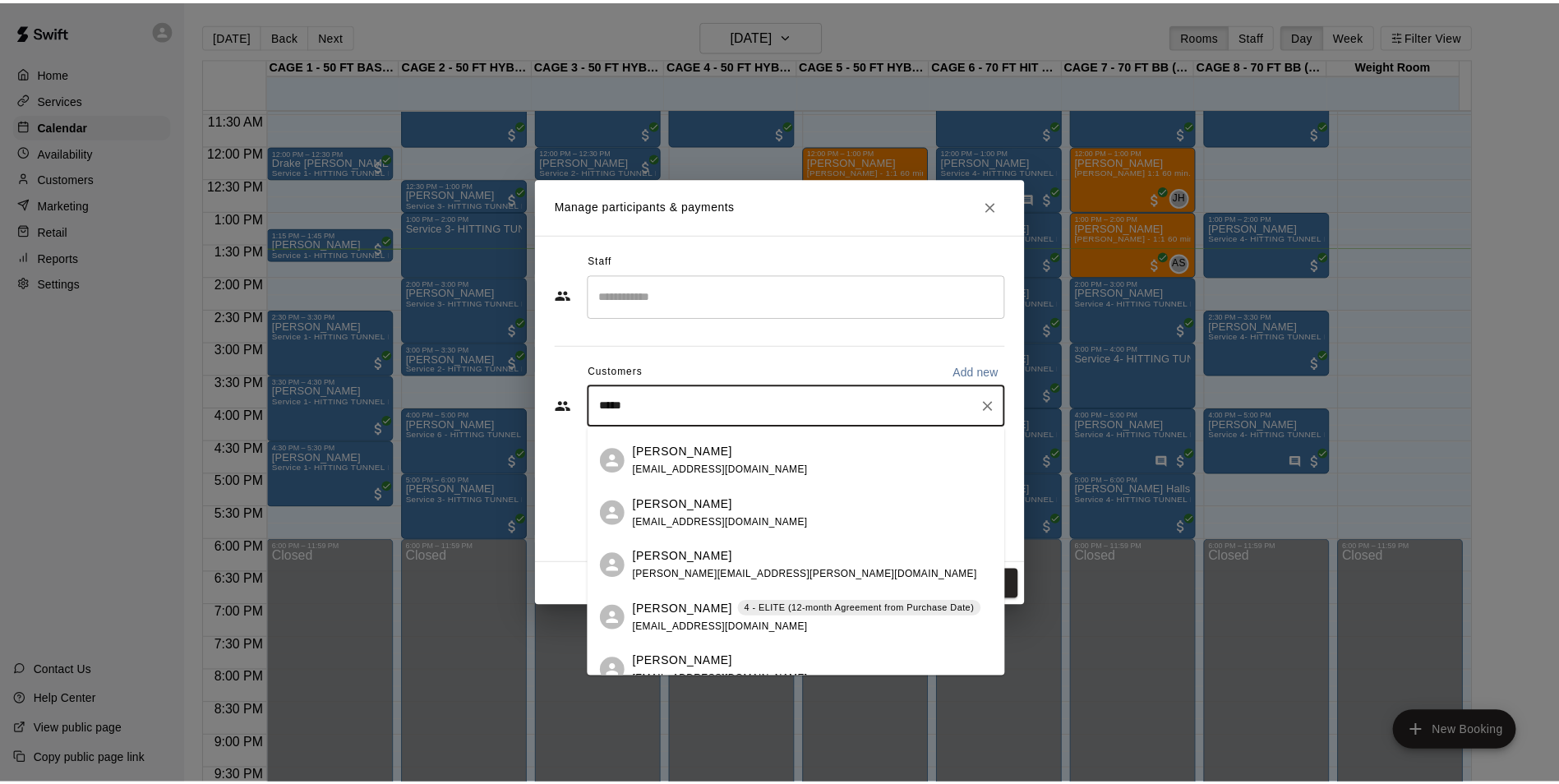
scroll to position [329, 0]
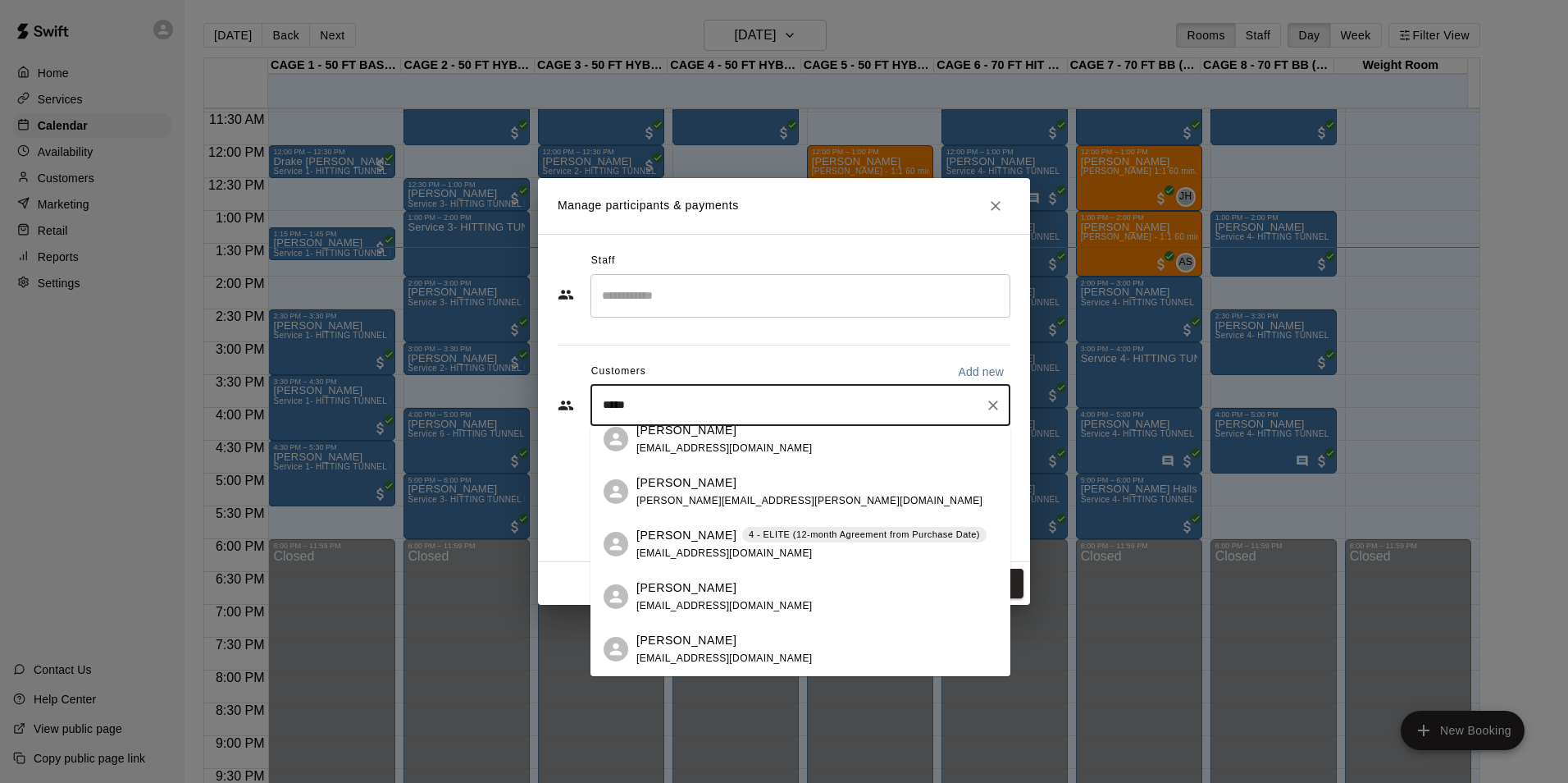
click at [735, 523] on div "Eric Nielson 4 - ELITE (12-month Agreement from Purchase Date) ernielson01@gmai…" at bounding box center [801, 543] width 420 height 52
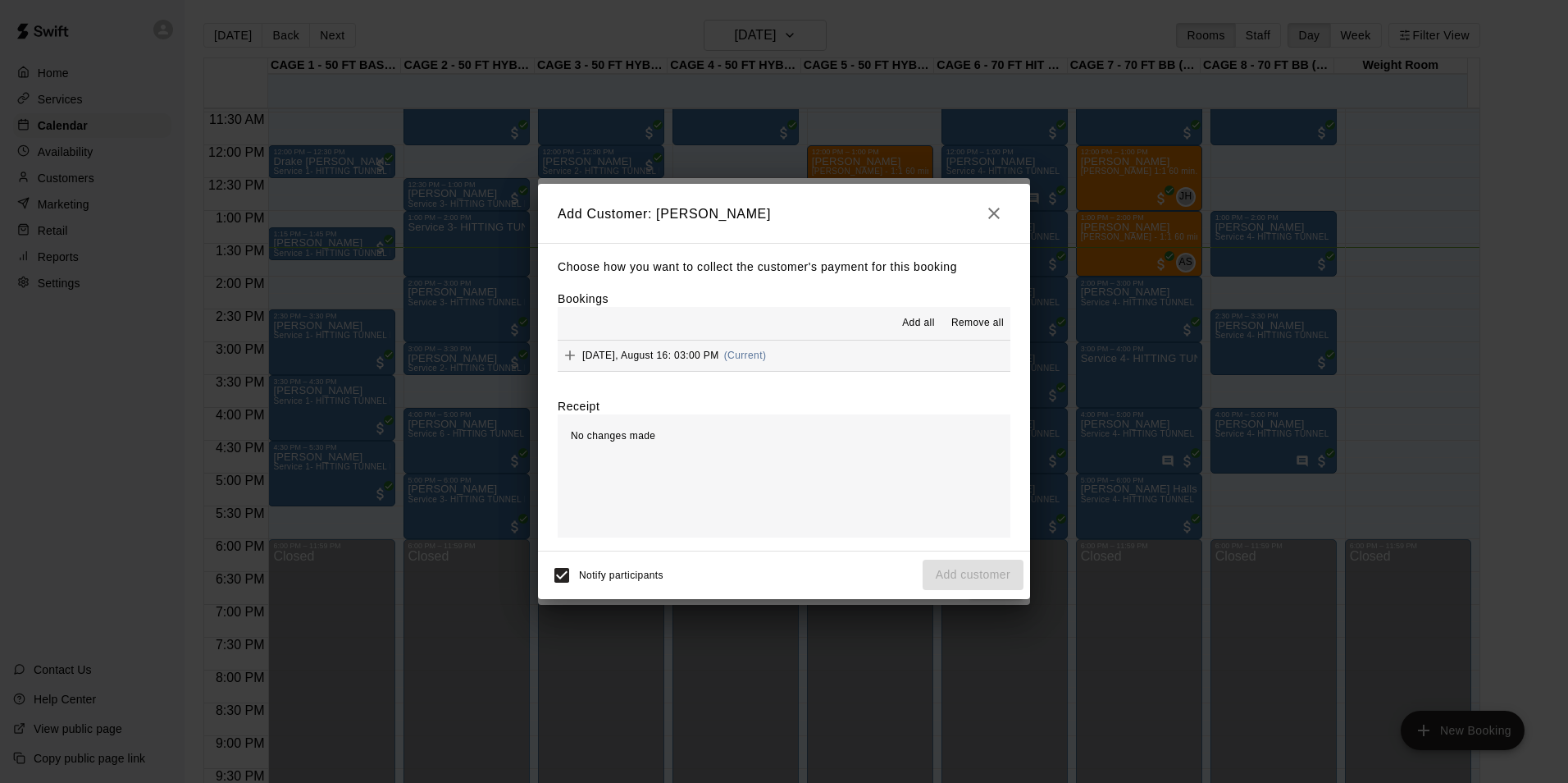
click at [810, 351] on button "Saturday, August 16: 03:00 PM (Current)" at bounding box center [784, 355] width 453 height 30
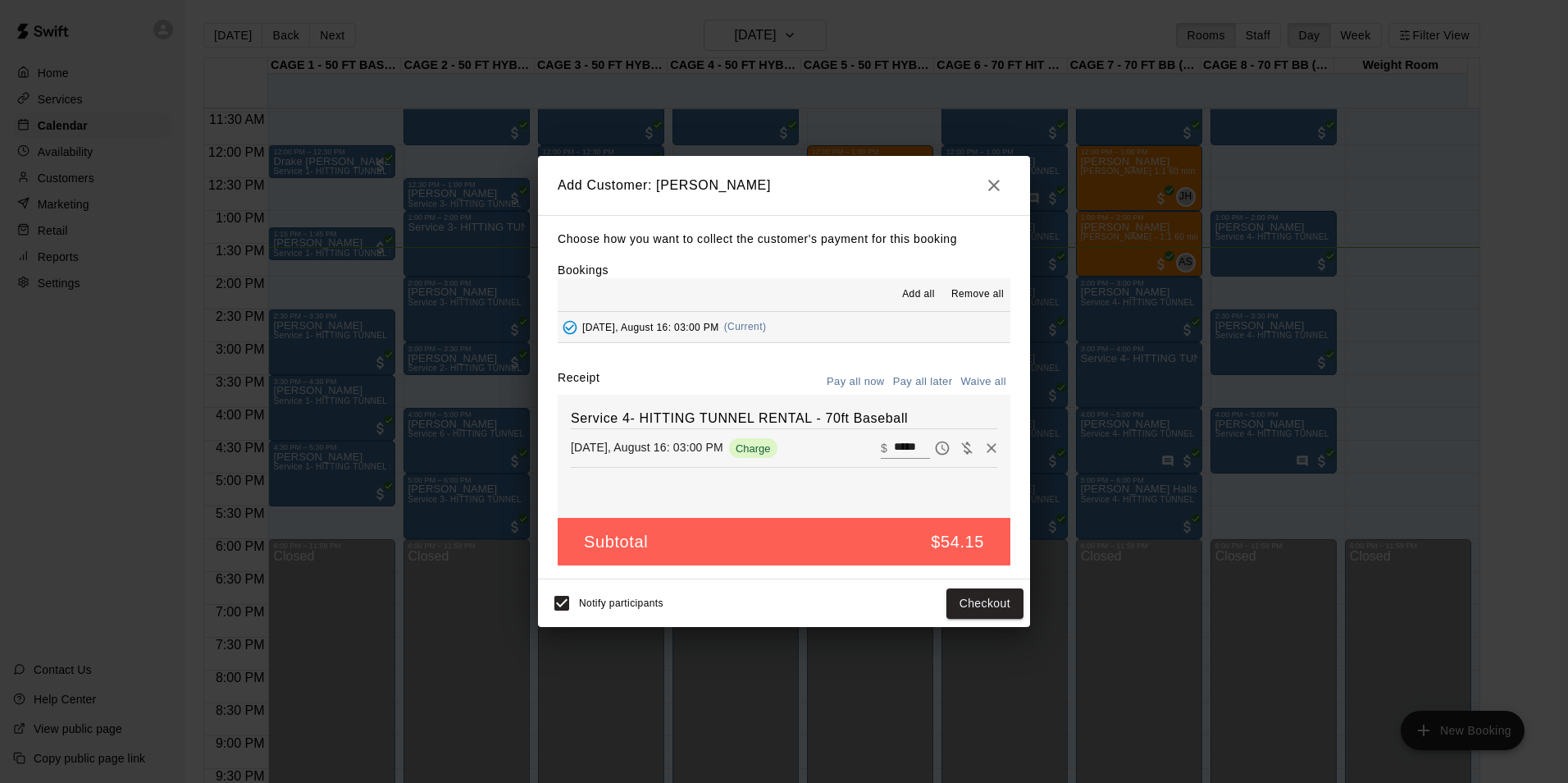
click at [914, 385] on button "Pay all later" at bounding box center [922, 382] width 68 height 26
click at [962, 607] on button "Add customer" at bounding box center [973, 603] width 101 height 30
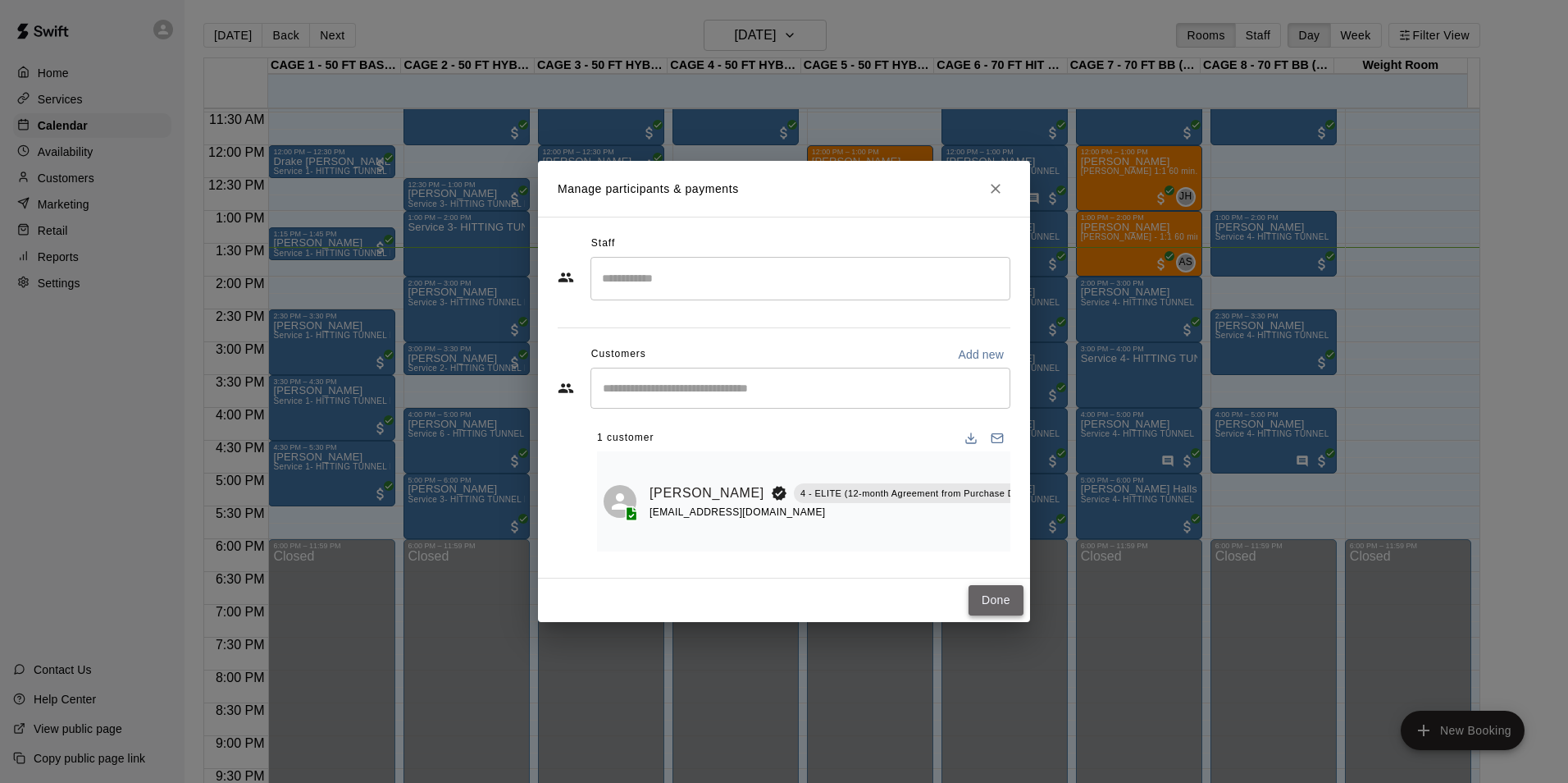
click at [991, 604] on button "Done" at bounding box center [996, 600] width 55 height 30
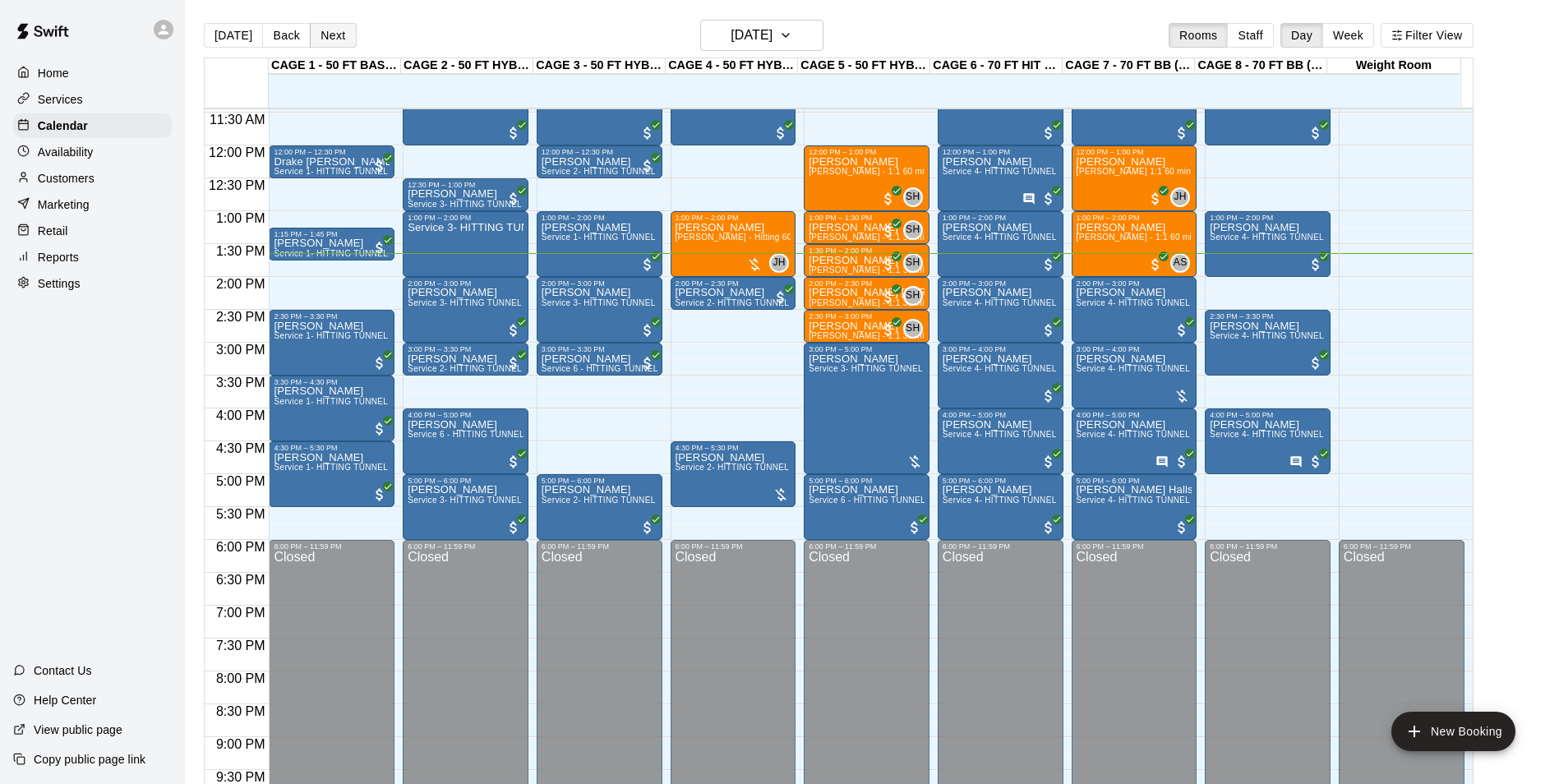
click at [350, 45] on button "Next" at bounding box center [333, 35] width 46 height 25
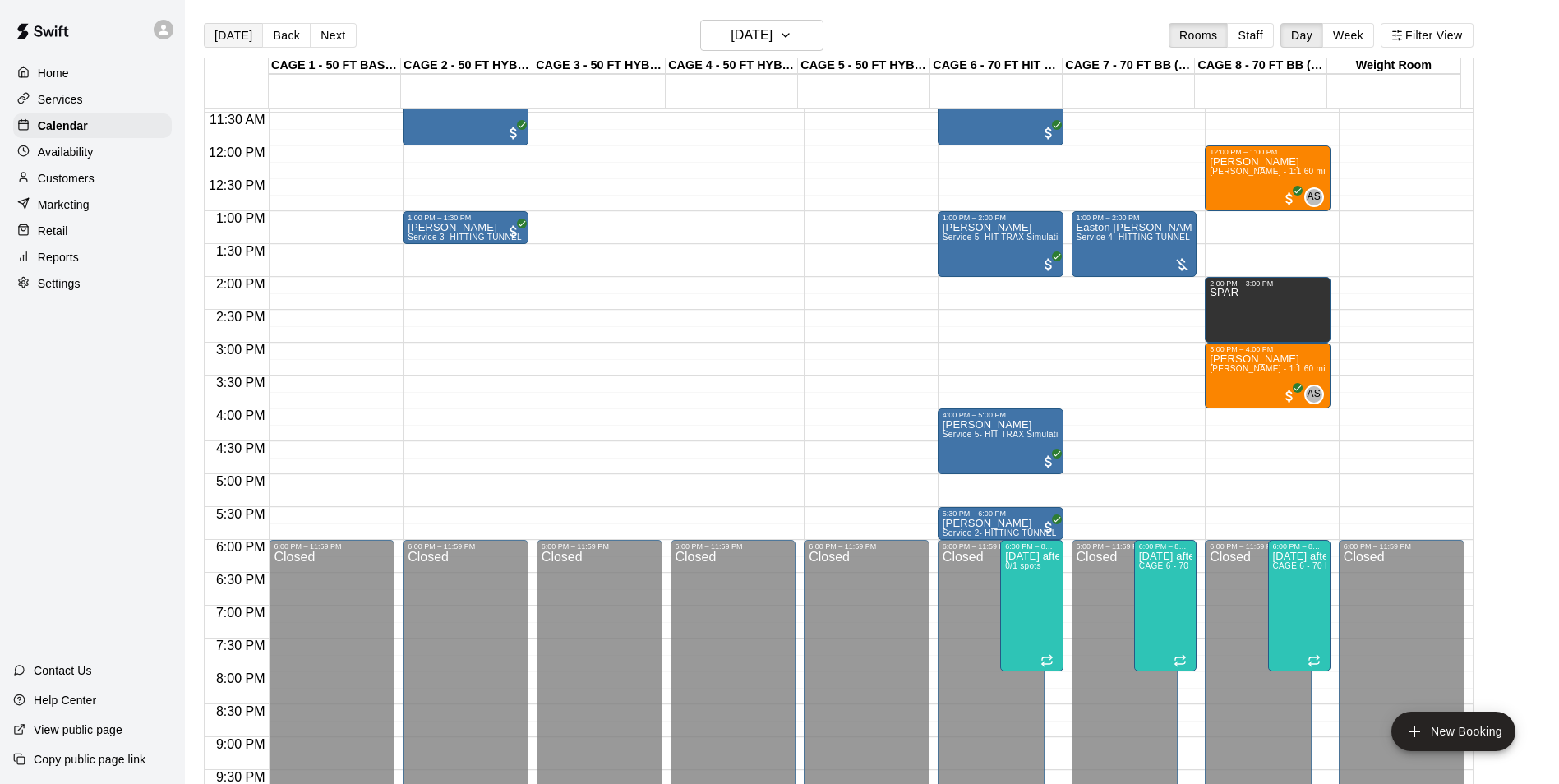
click at [225, 29] on button "[DATE]" at bounding box center [233, 35] width 59 height 25
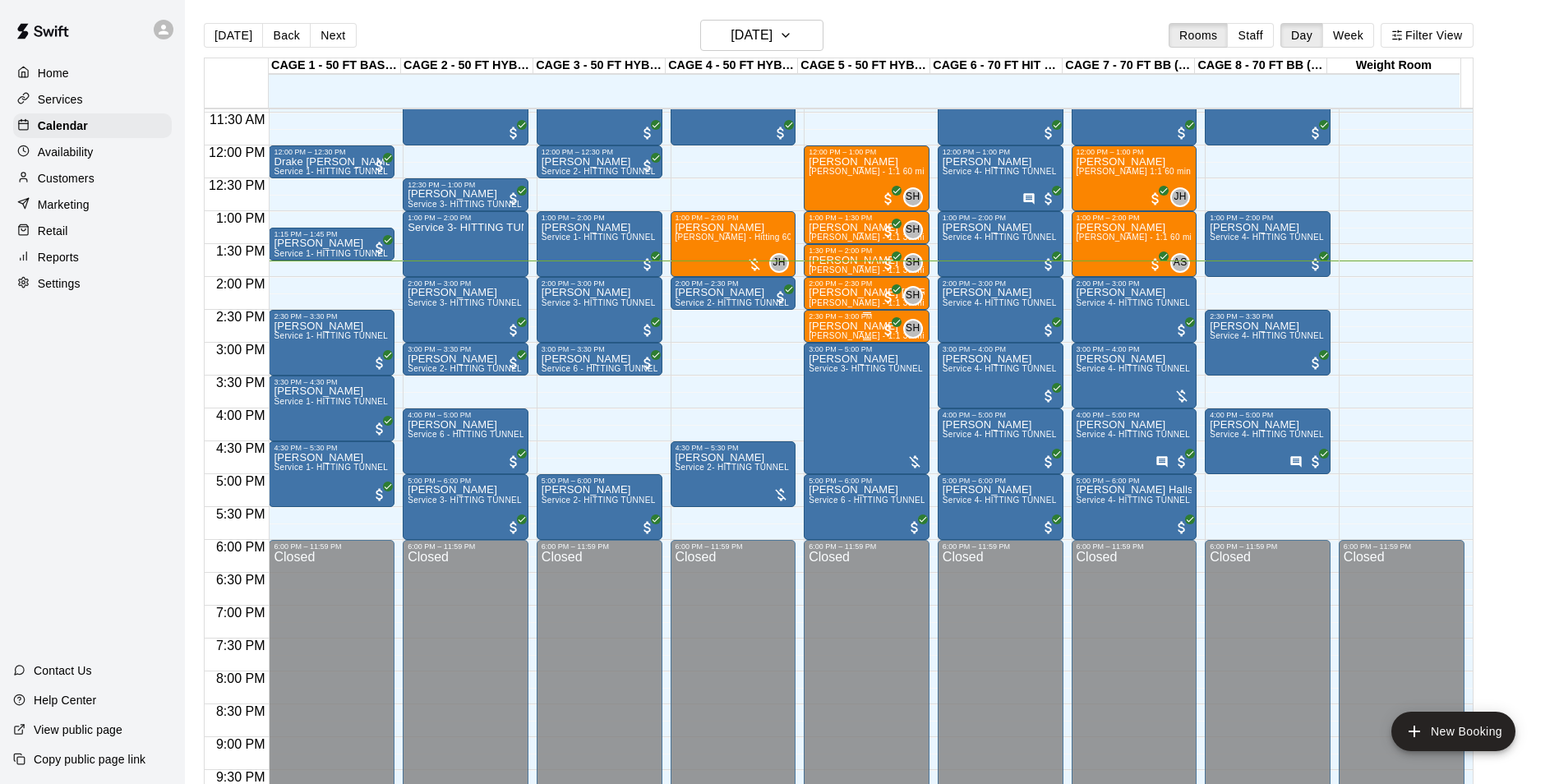
scroll to position [670, 0]
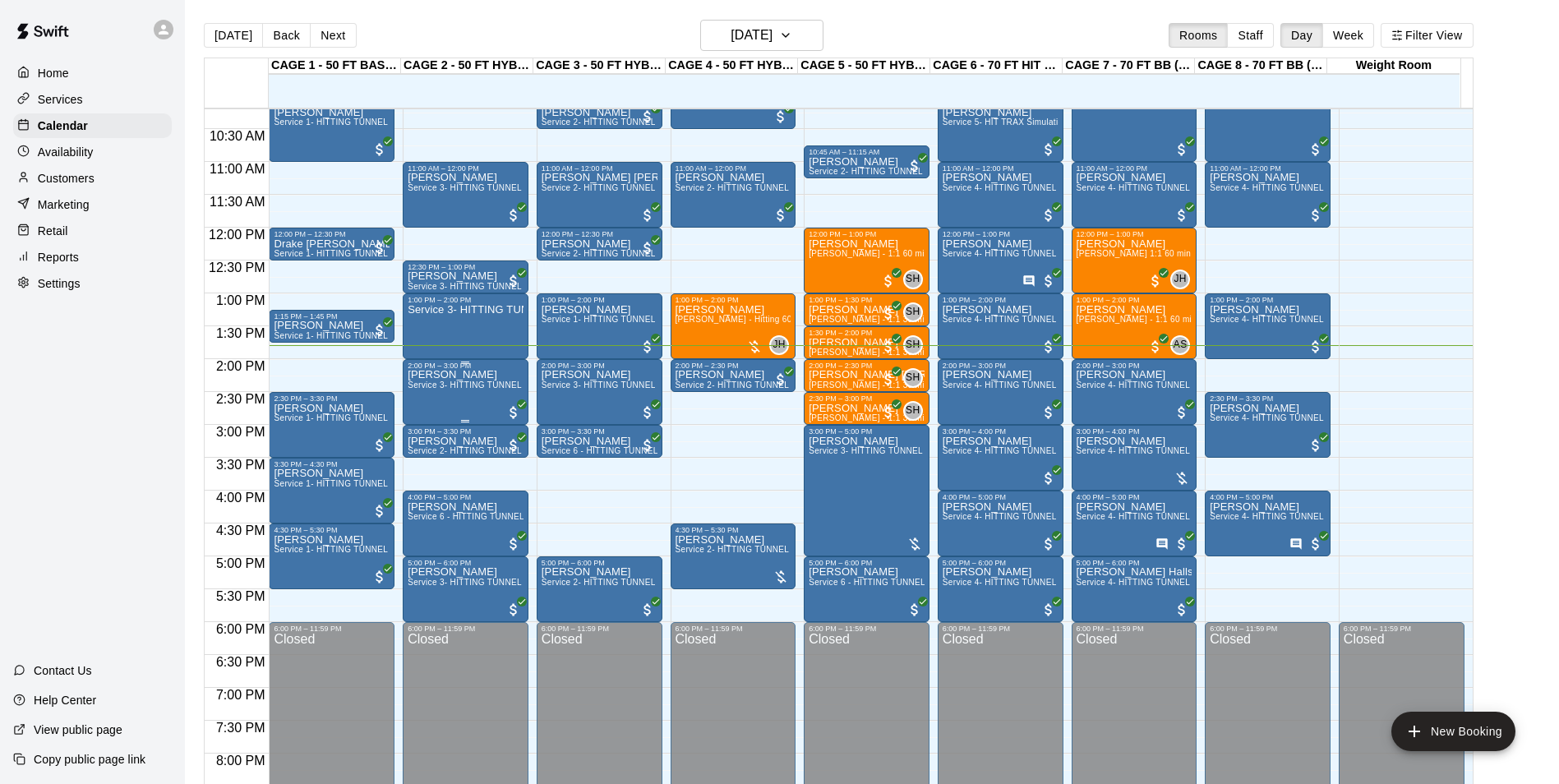
click at [461, 386] on span "Service 3- HITTING TUNNEL RENTAL - 50ft Softball" at bounding box center [510, 384] width 204 height 9
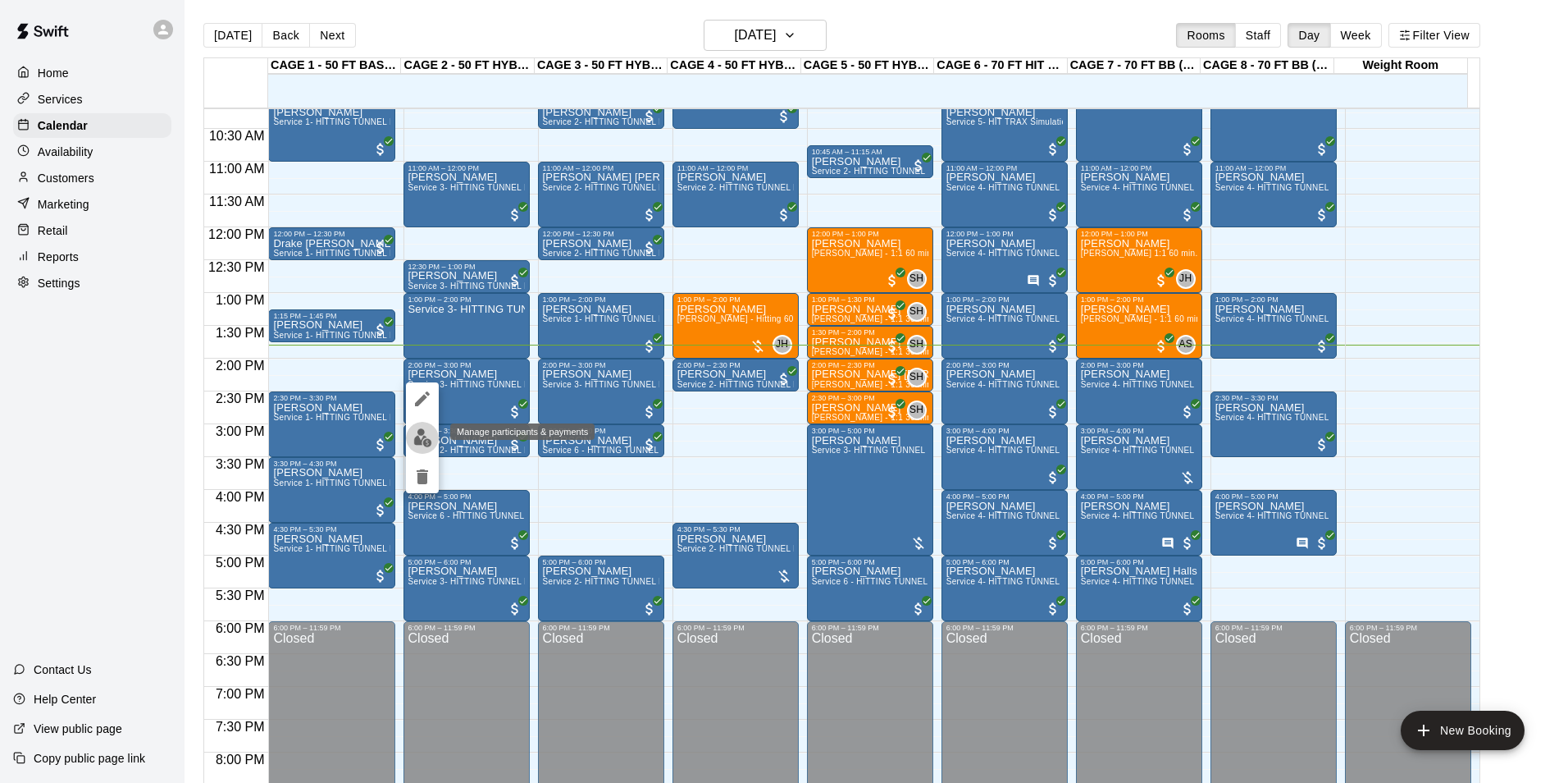
click at [427, 435] on img "edit" at bounding box center [423, 438] width 19 height 19
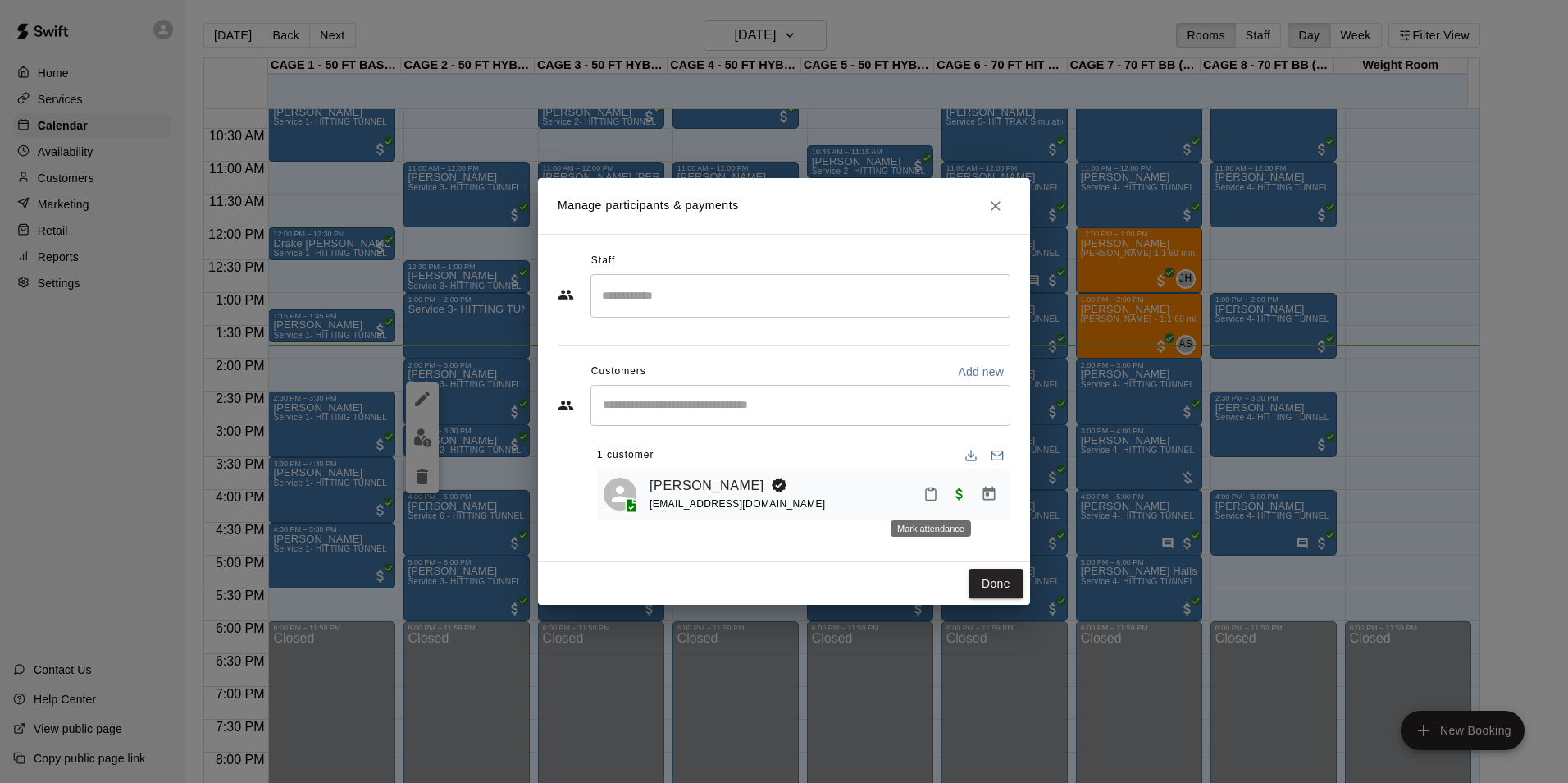
click at [925, 497] on icon "Mark attendance" at bounding box center [930, 493] width 15 height 15
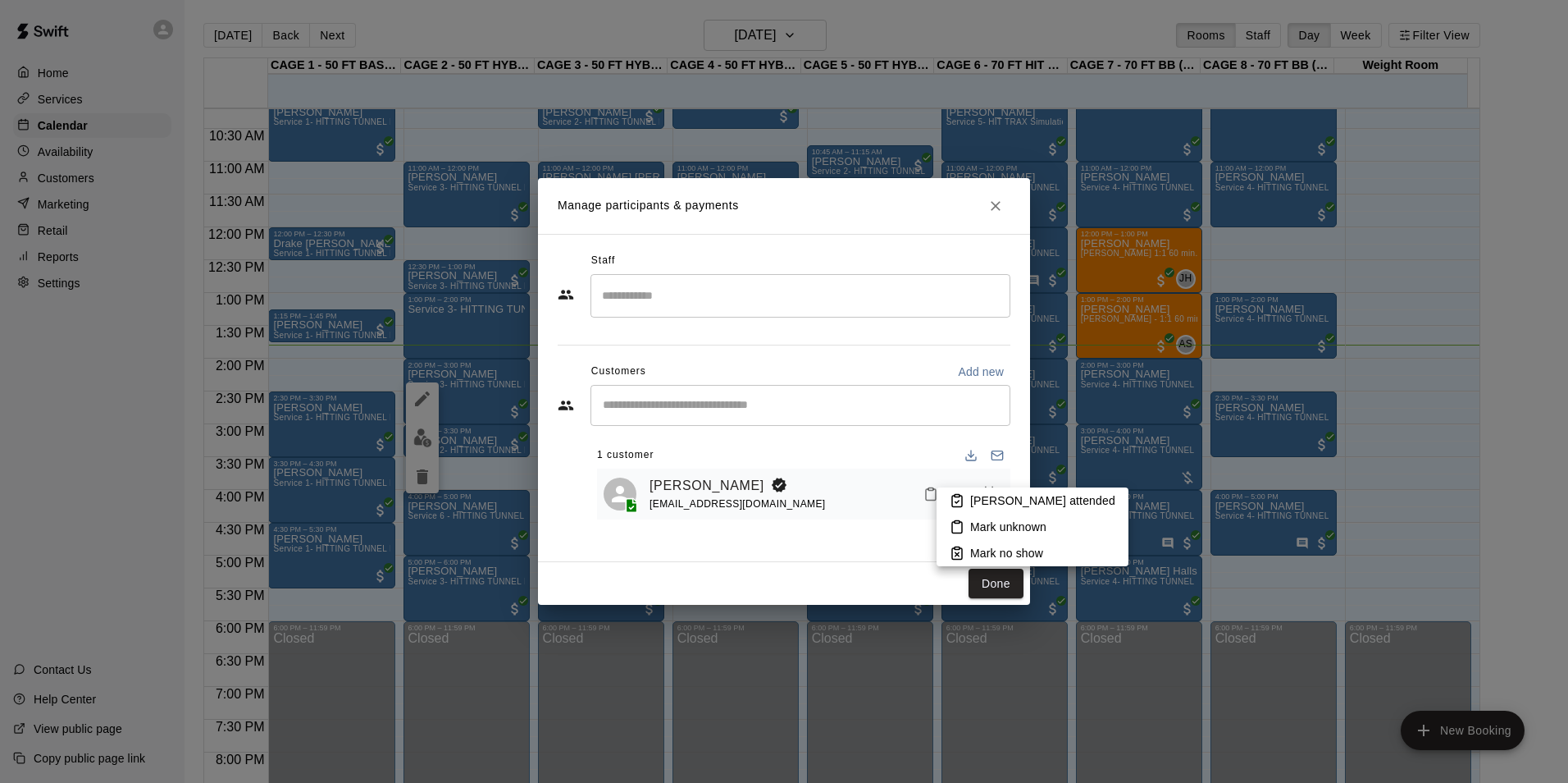
click at [965, 497] on li "[PERSON_NAME] attended" at bounding box center [1033, 500] width 192 height 27
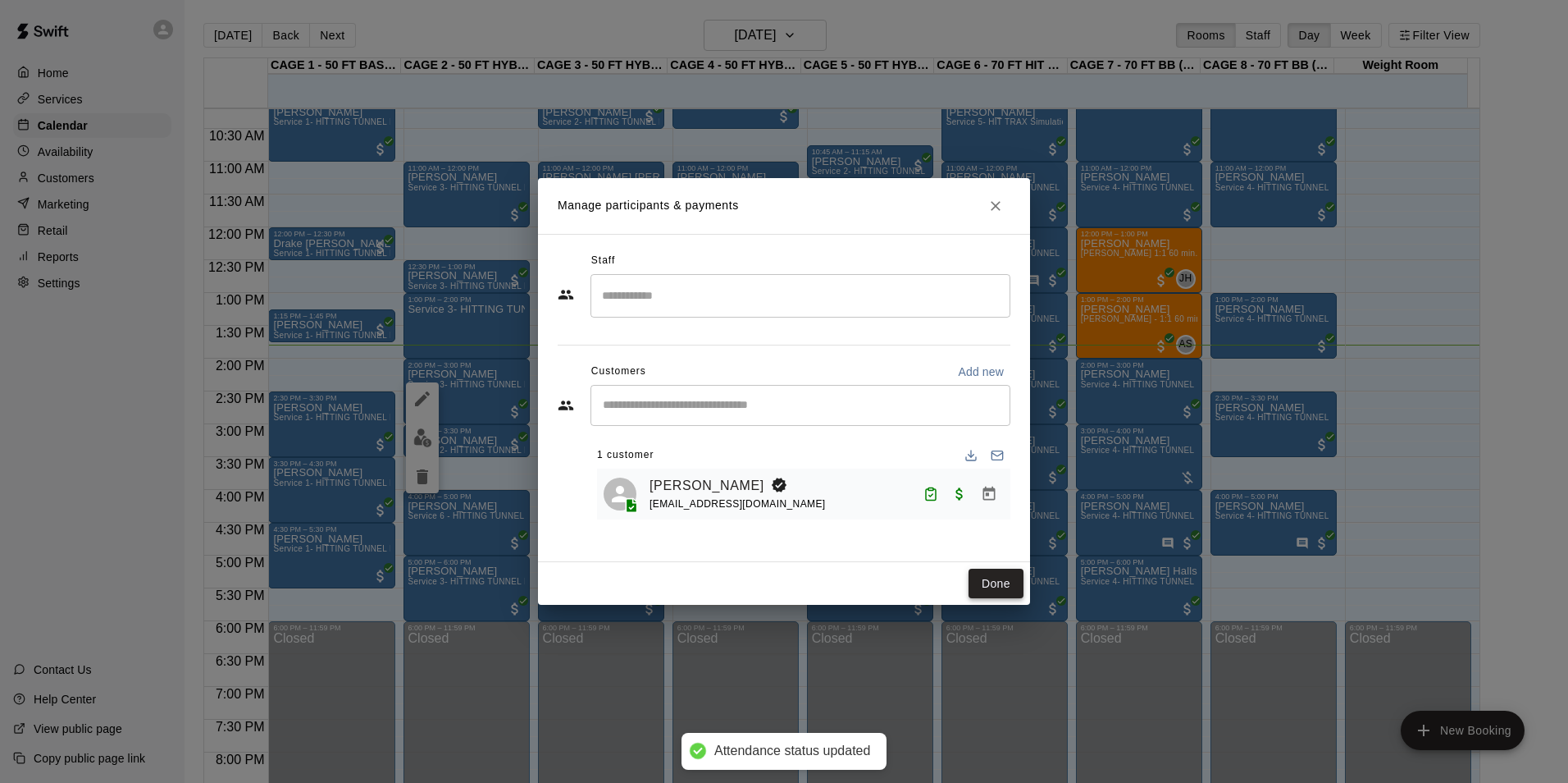
click at [987, 578] on button "Done" at bounding box center [996, 583] width 55 height 30
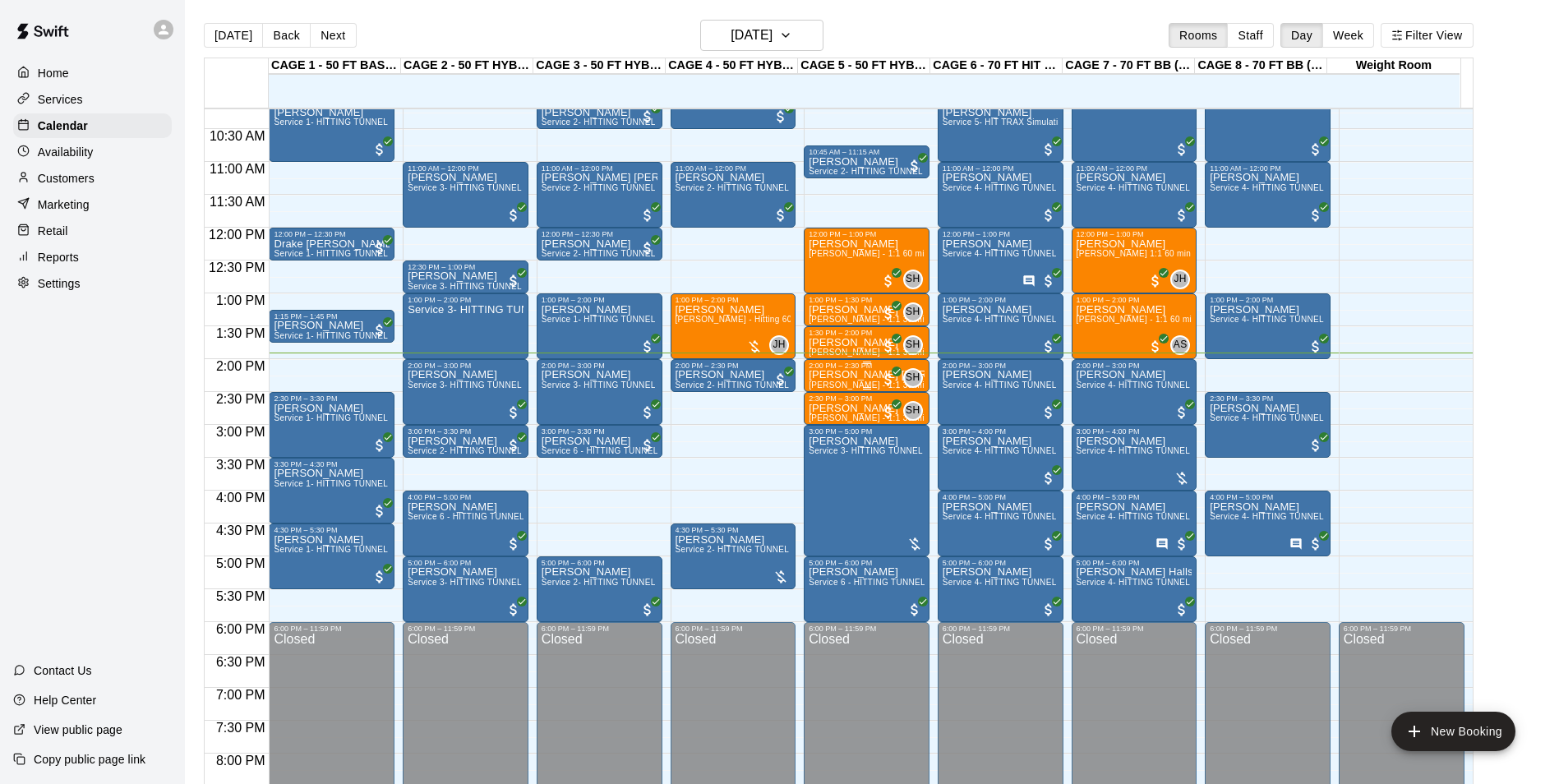
click at [838, 375] on p "[PERSON_NAME] [PERSON_NAME]" at bounding box center [866, 375] width 116 height 0
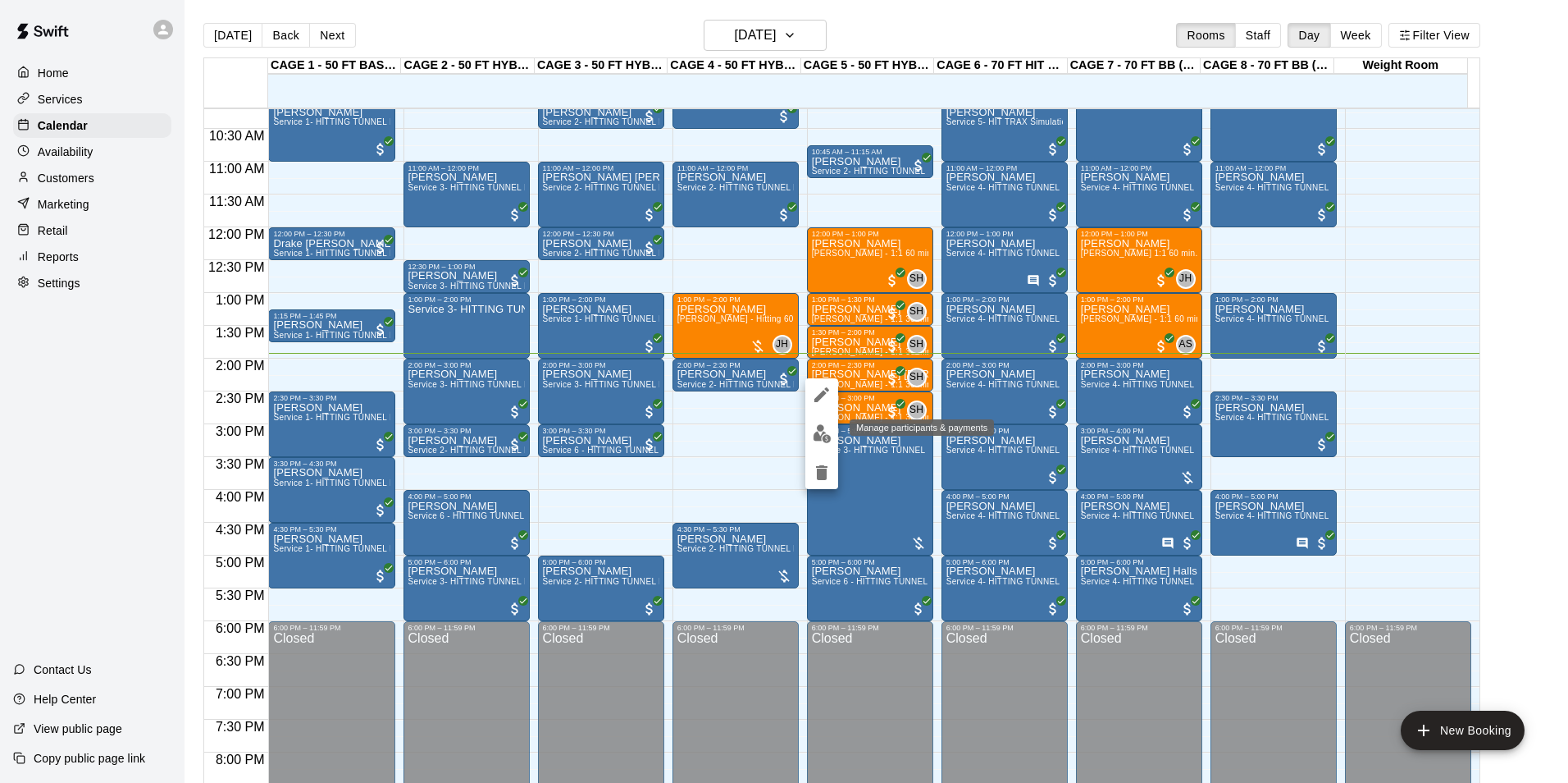
click at [832, 427] on button "edit" at bounding box center [821, 433] width 33 height 32
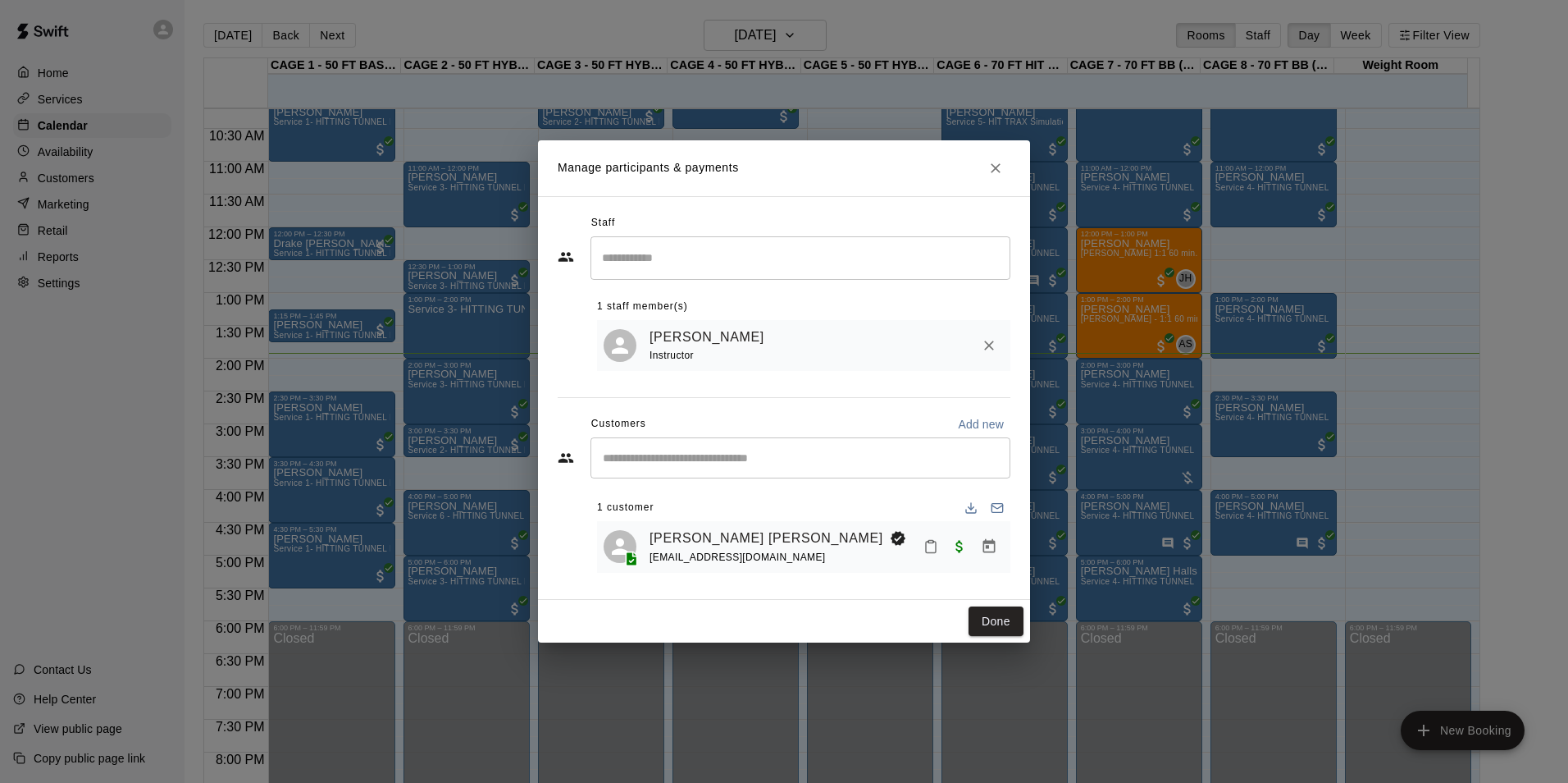
click at [937, 547] on icon "Mark attendance" at bounding box center [930, 546] width 15 height 15
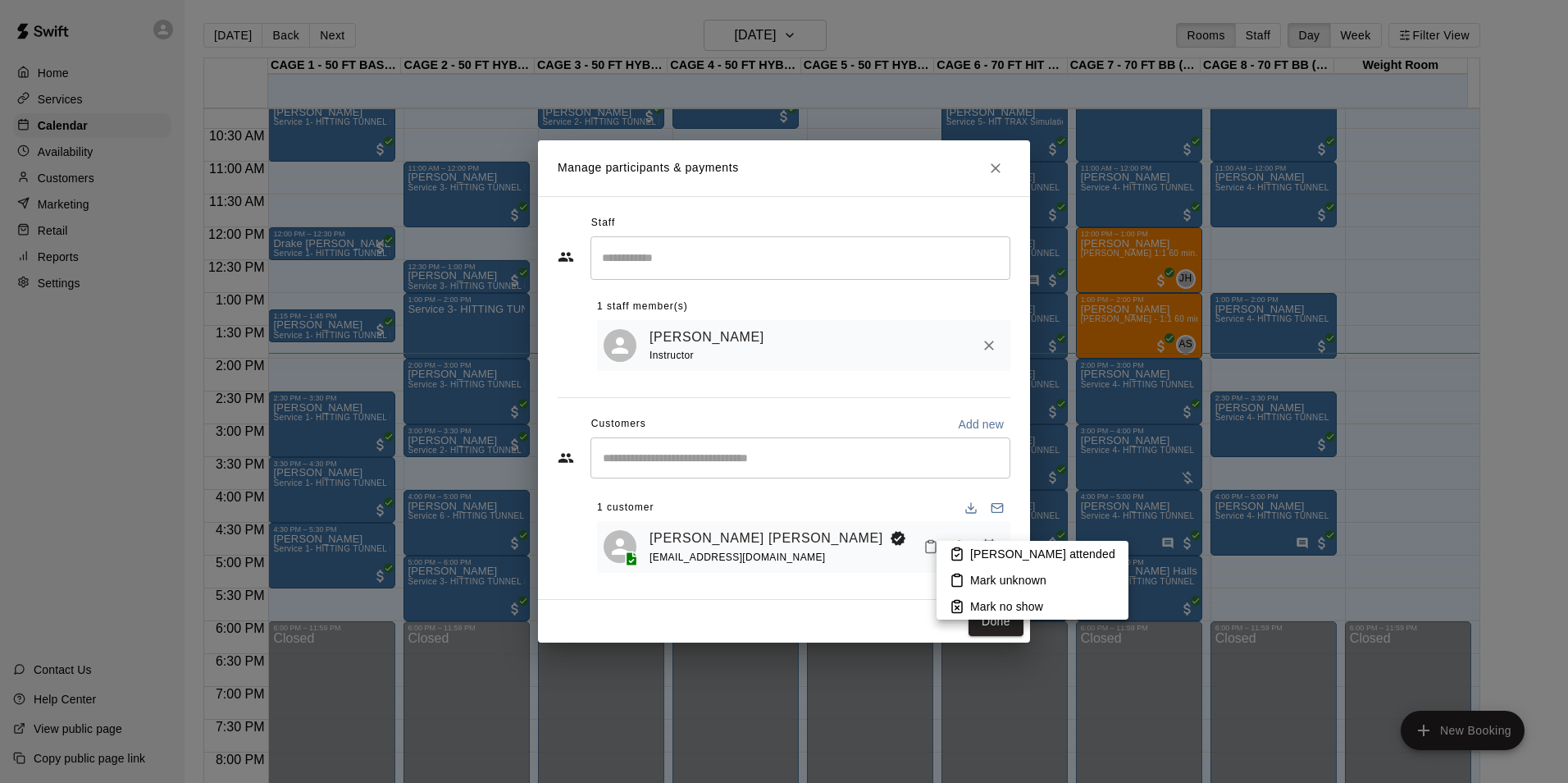
click at [965, 551] on li "[PERSON_NAME] attended" at bounding box center [1033, 553] width 192 height 27
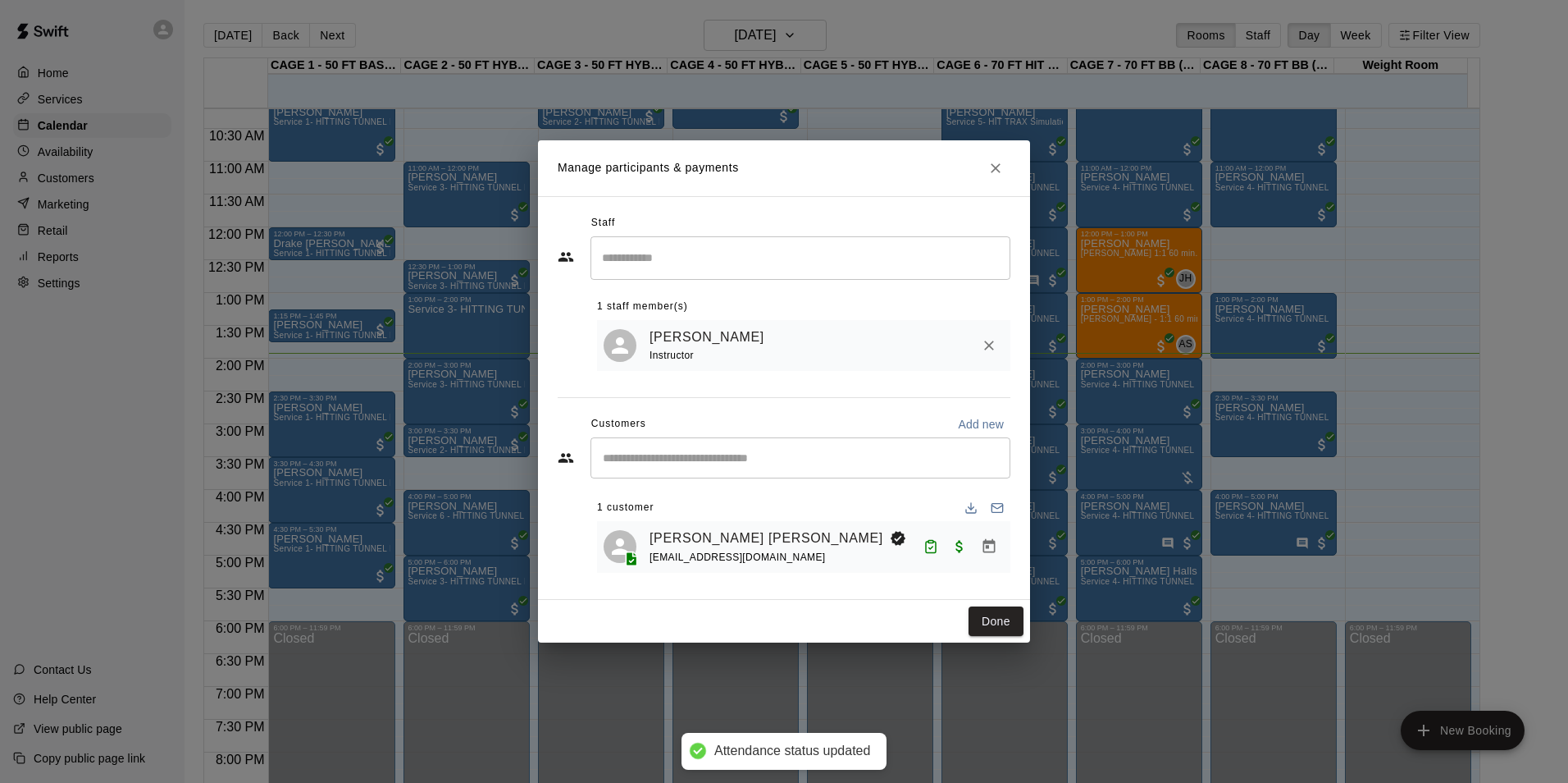
click at [990, 625] on button "Done" at bounding box center [996, 621] width 55 height 30
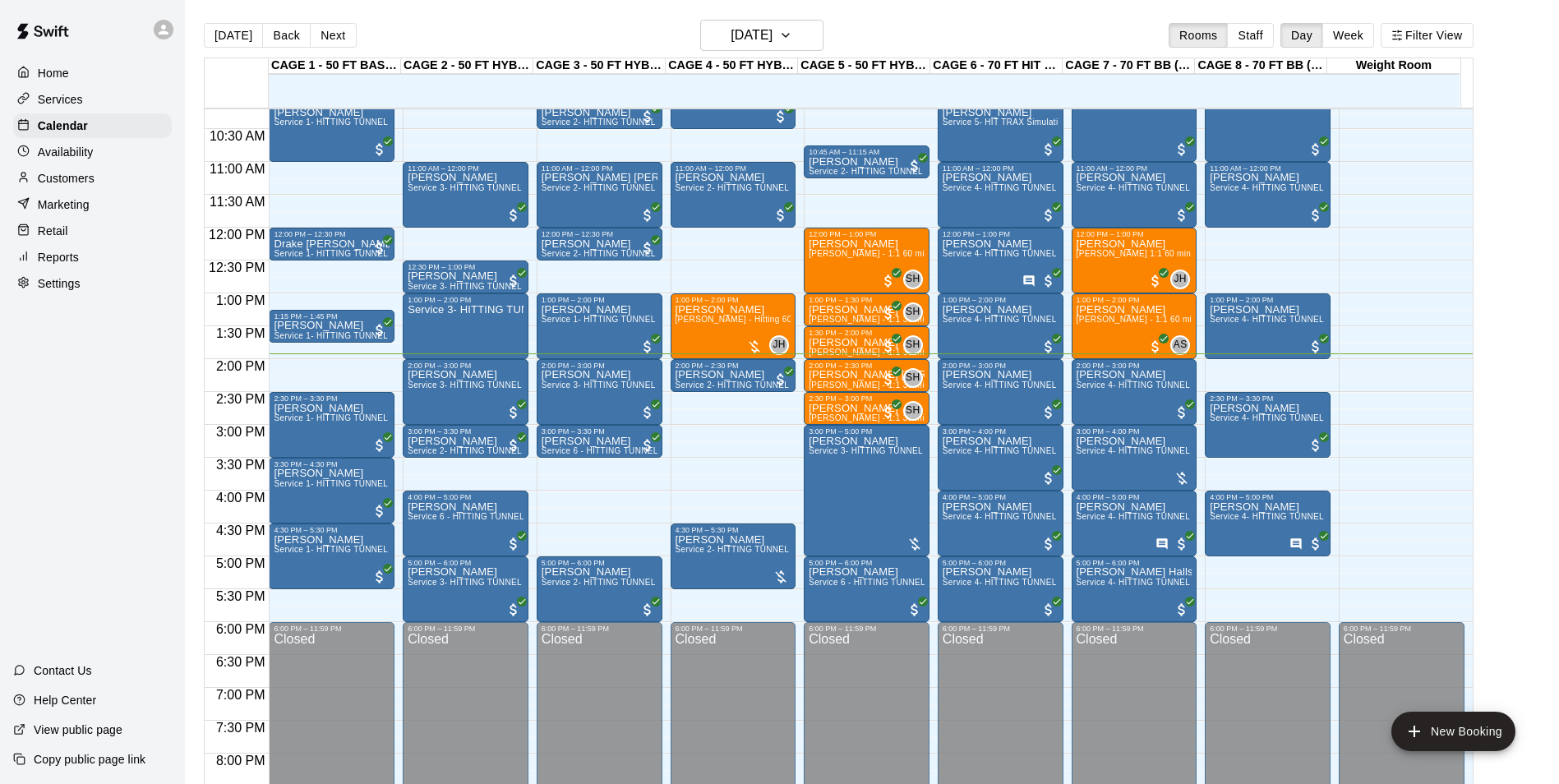
click at [93, 160] on p "Availability" at bounding box center [65, 152] width 56 height 16
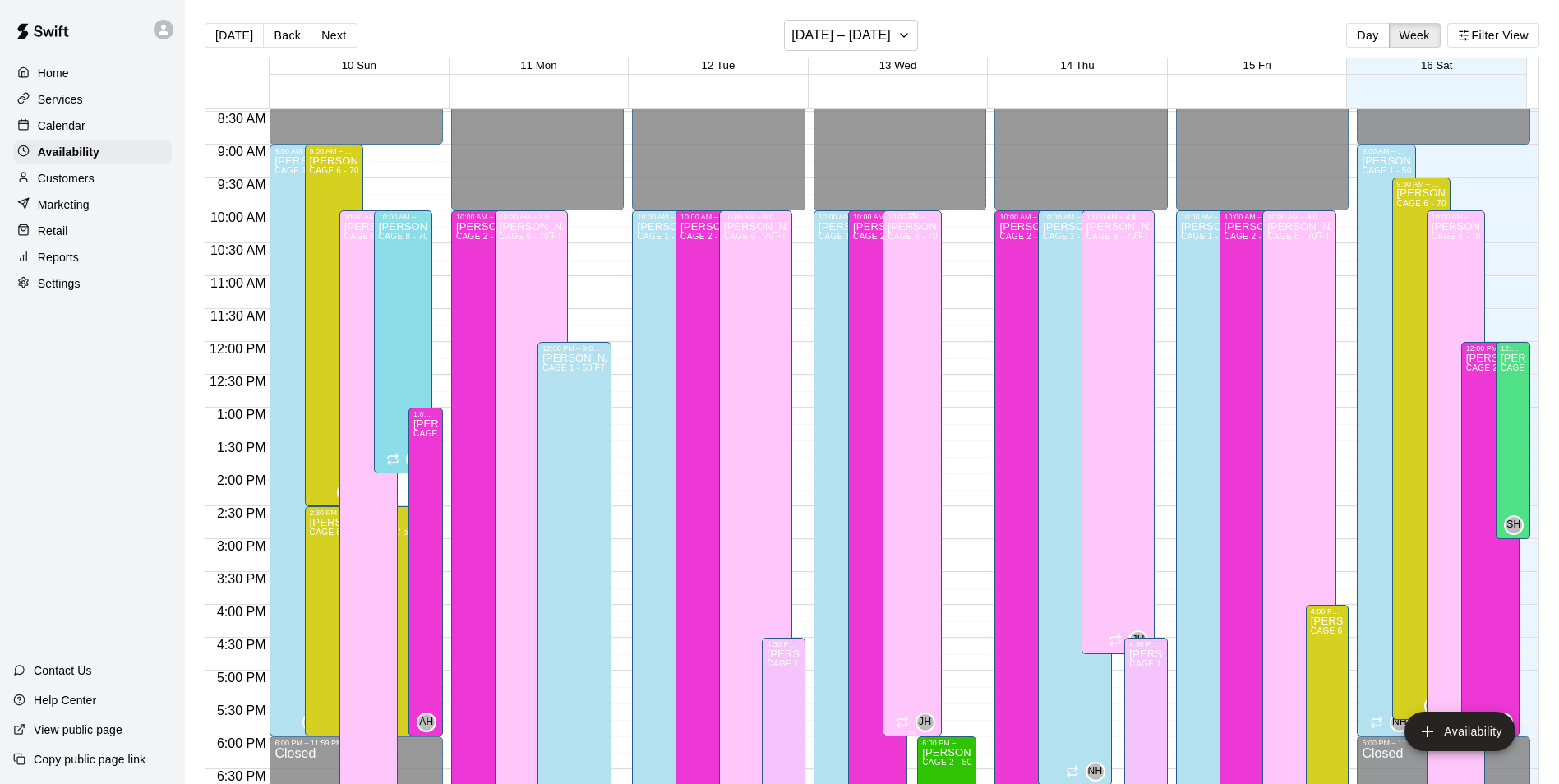
scroll to position [638, 0]
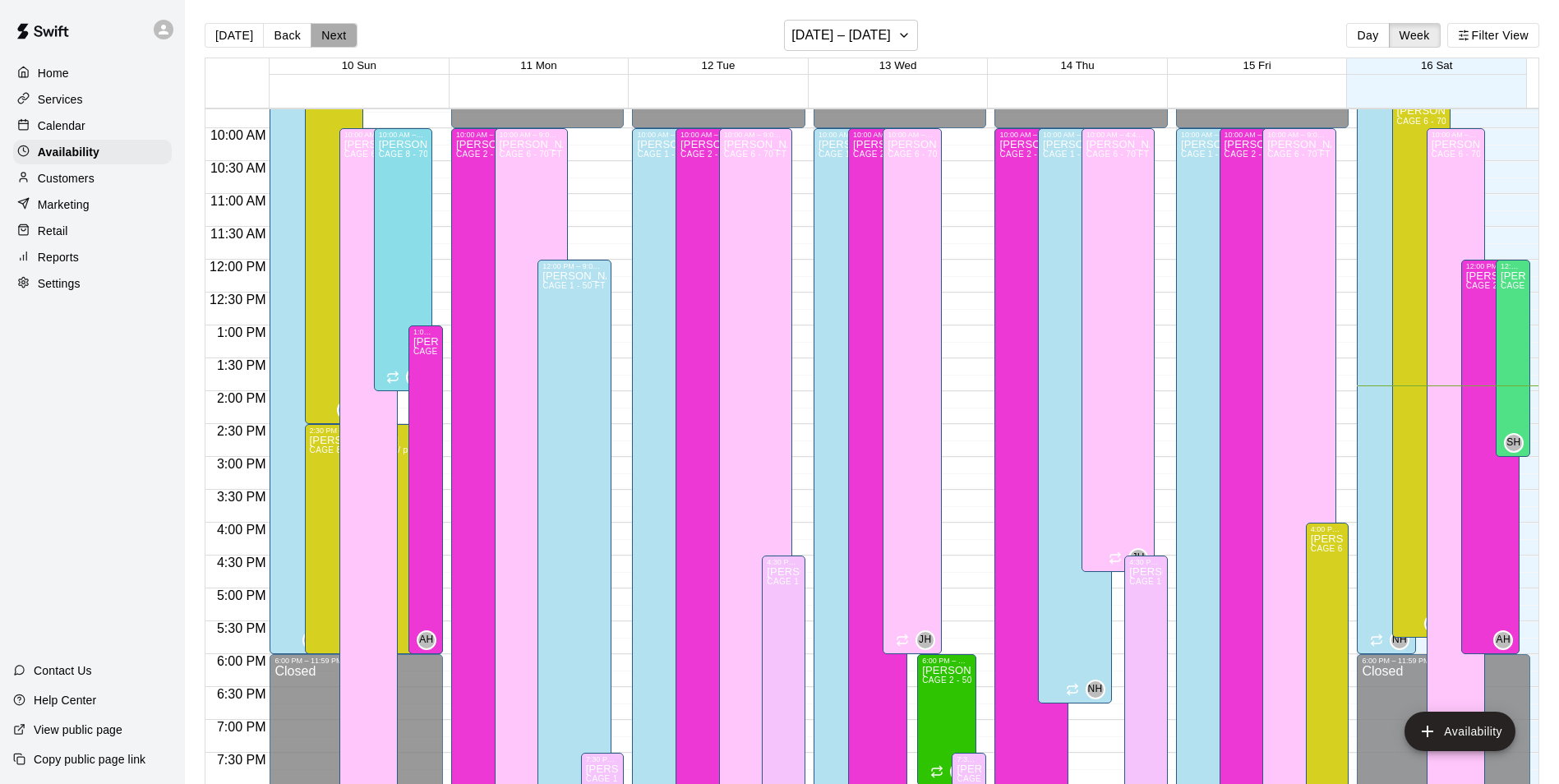
click at [316, 34] on button "Next" at bounding box center [334, 35] width 46 height 25
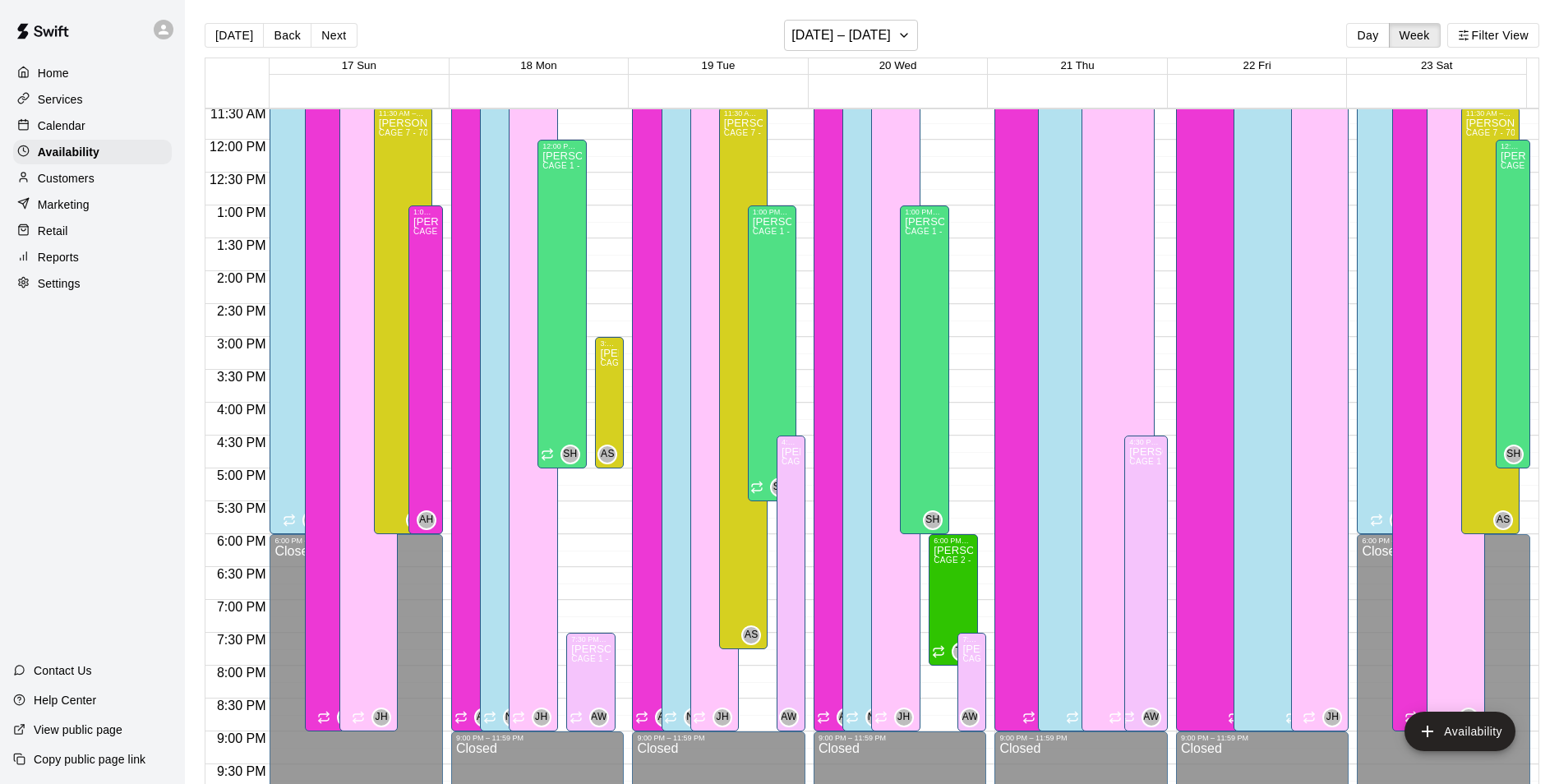
scroll to position [721, 0]
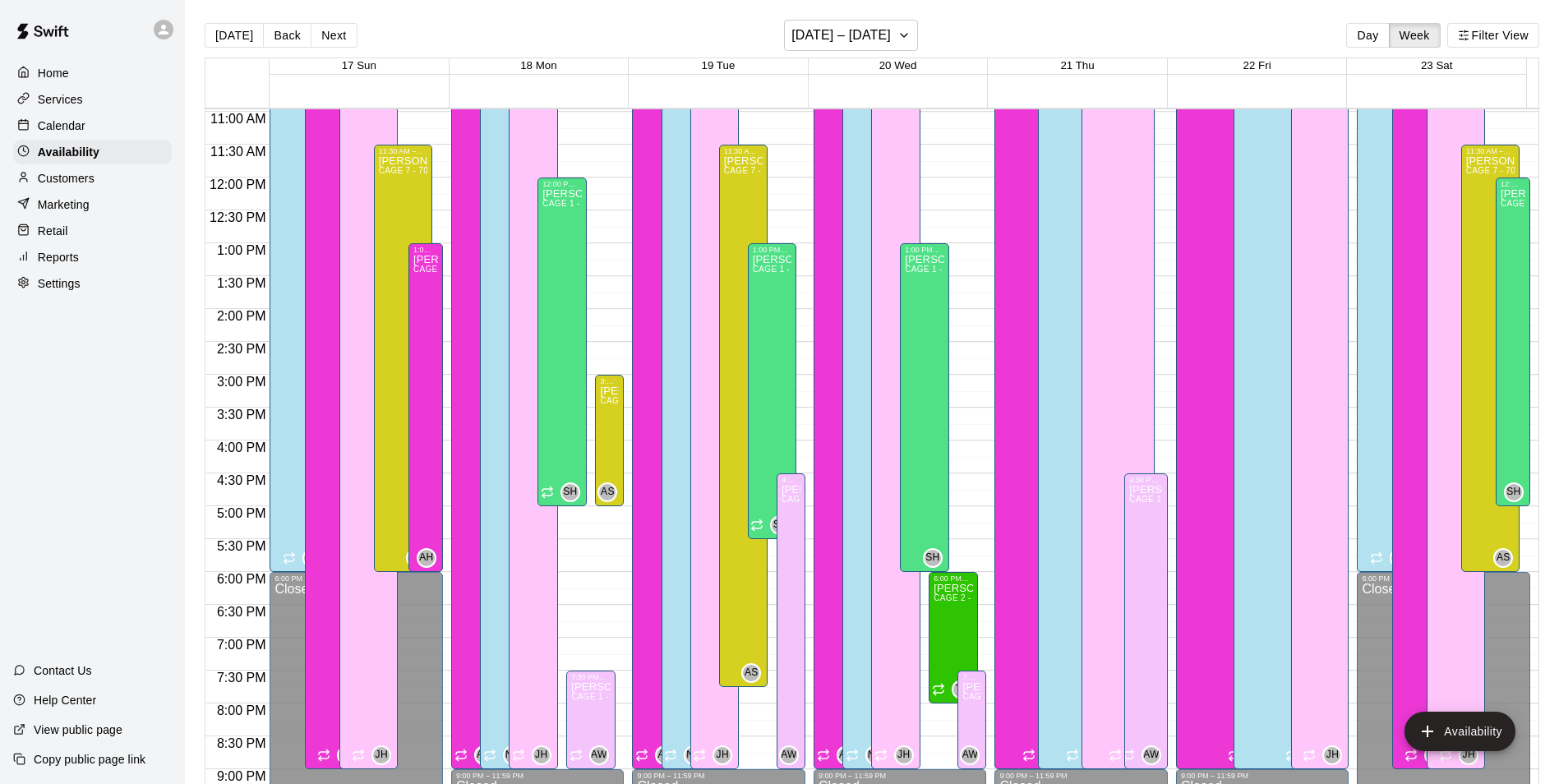
click at [82, 132] on p "Calendar" at bounding box center [62, 125] width 48 height 16
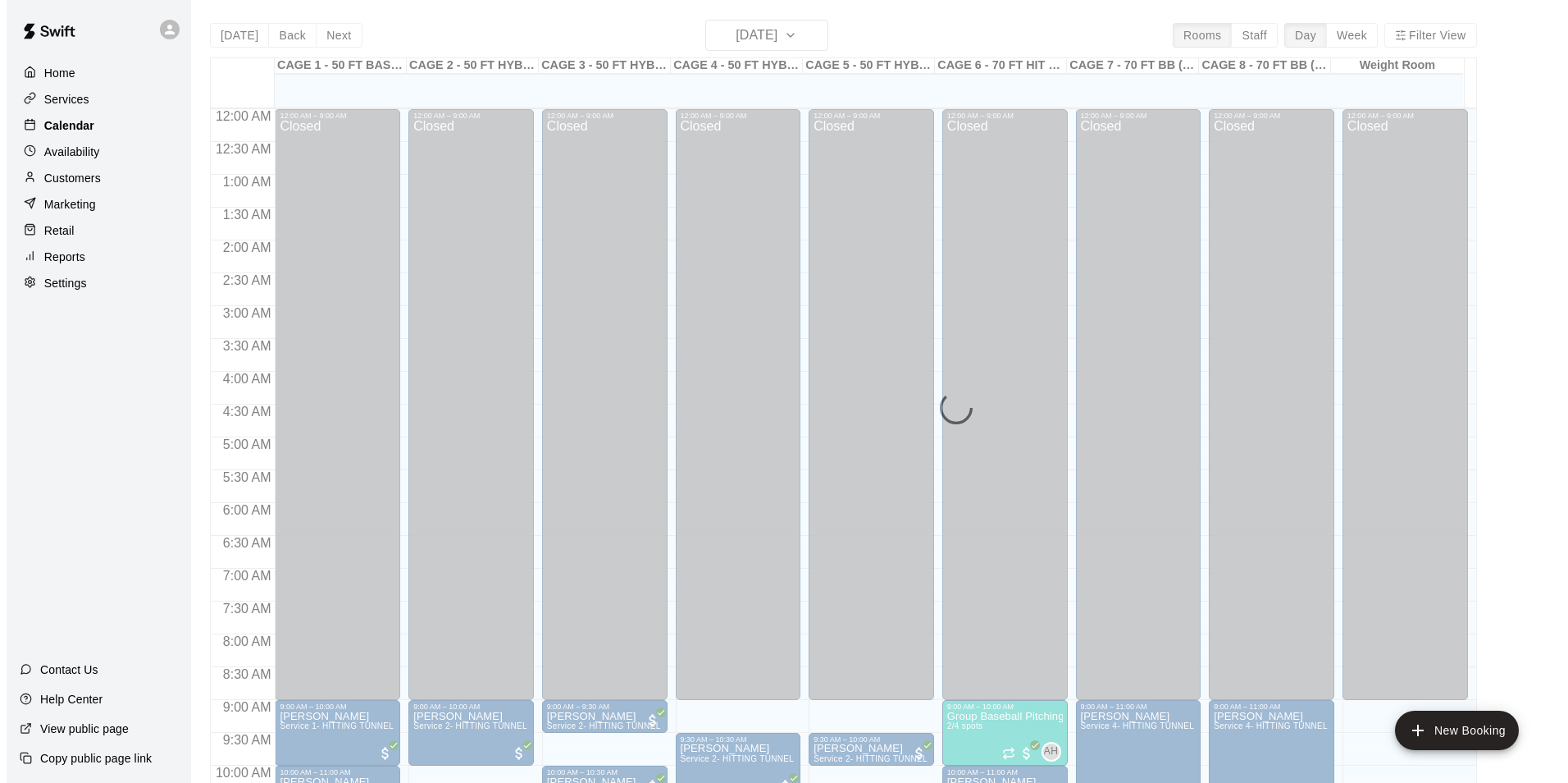
scroll to position [834, 0]
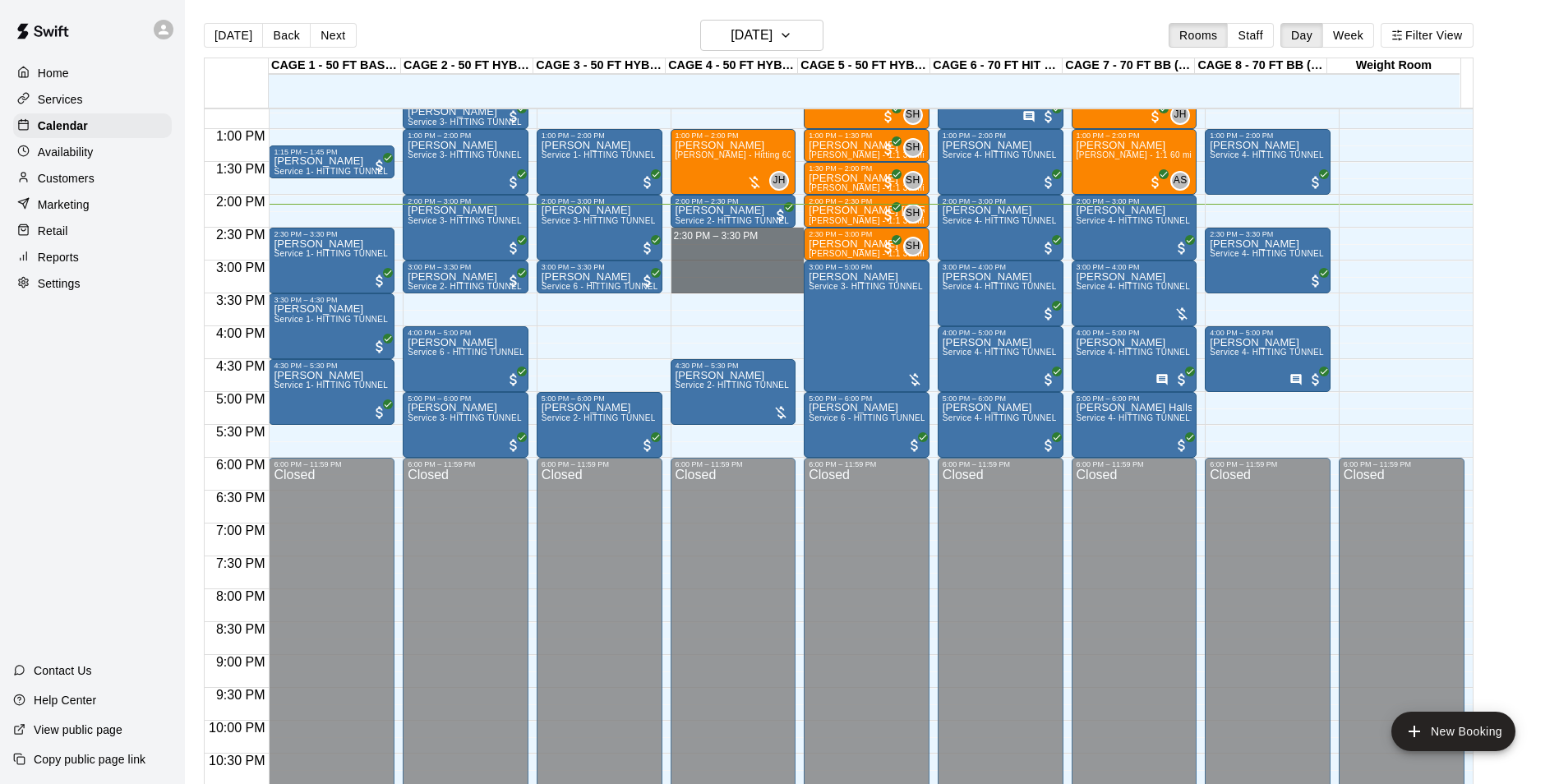
drag, startPoint x: 680, startPoint y: 235, endPoint x: 686, endPoint y: 283, distance: 48.4
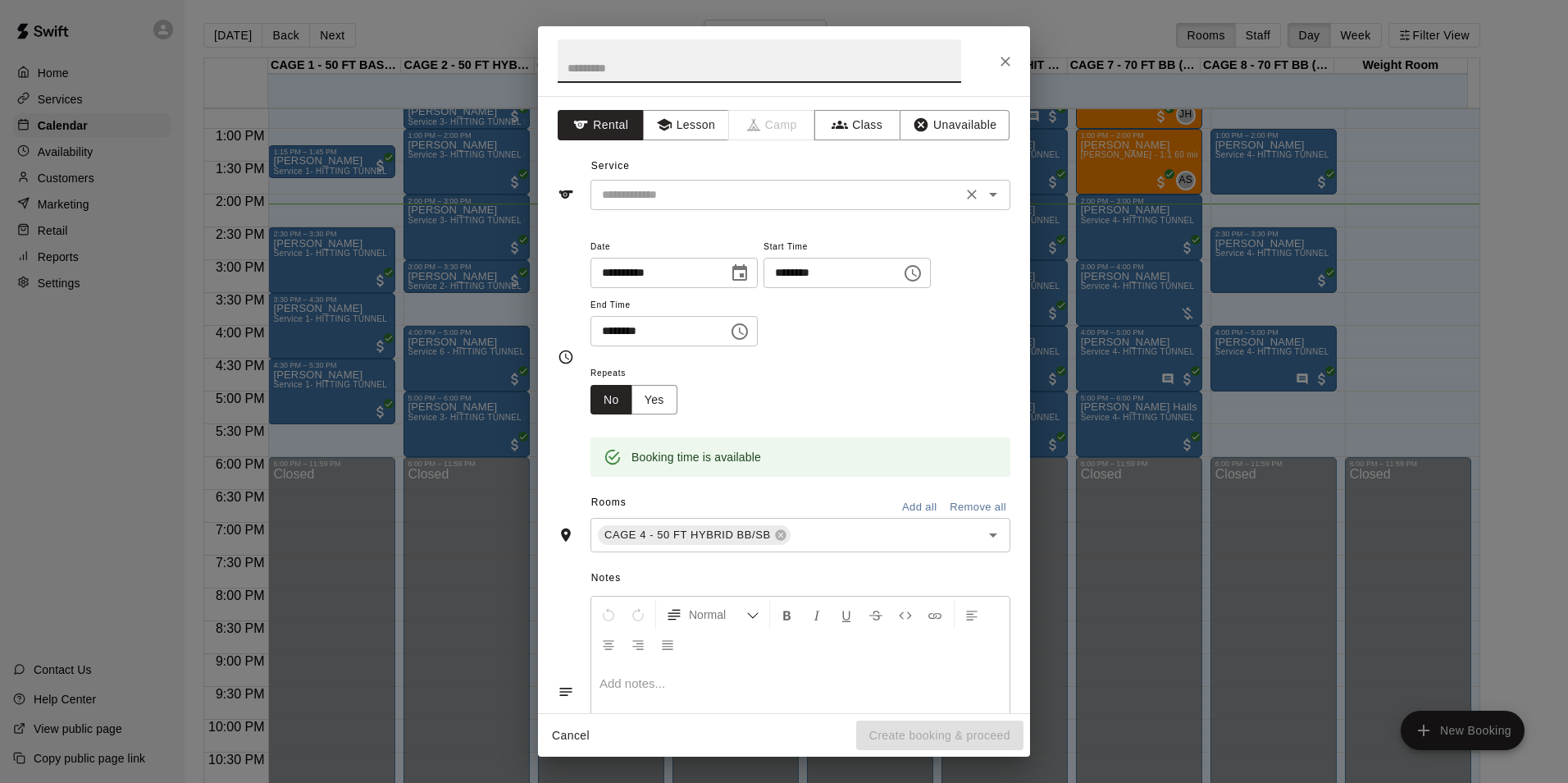
click at [839, 196] on input "text" at bounding box center [776, 194] width 361 height 21
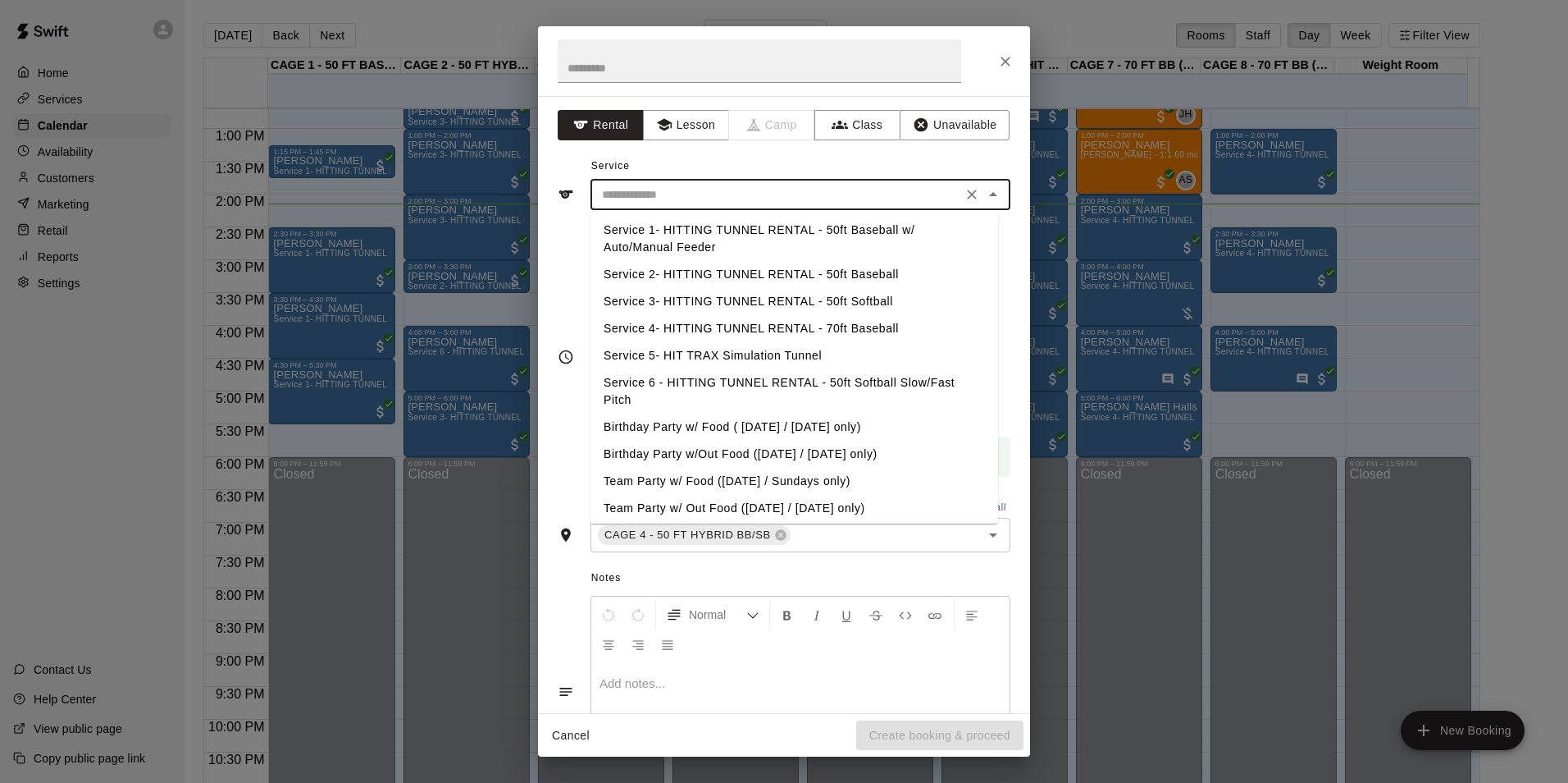
click at [867, 268] on li "Service 2- HITTING TUNNEL RENTAL - 50ft Baseball" at bounding box center [795, 275] width 408 height 27
type input "**********"
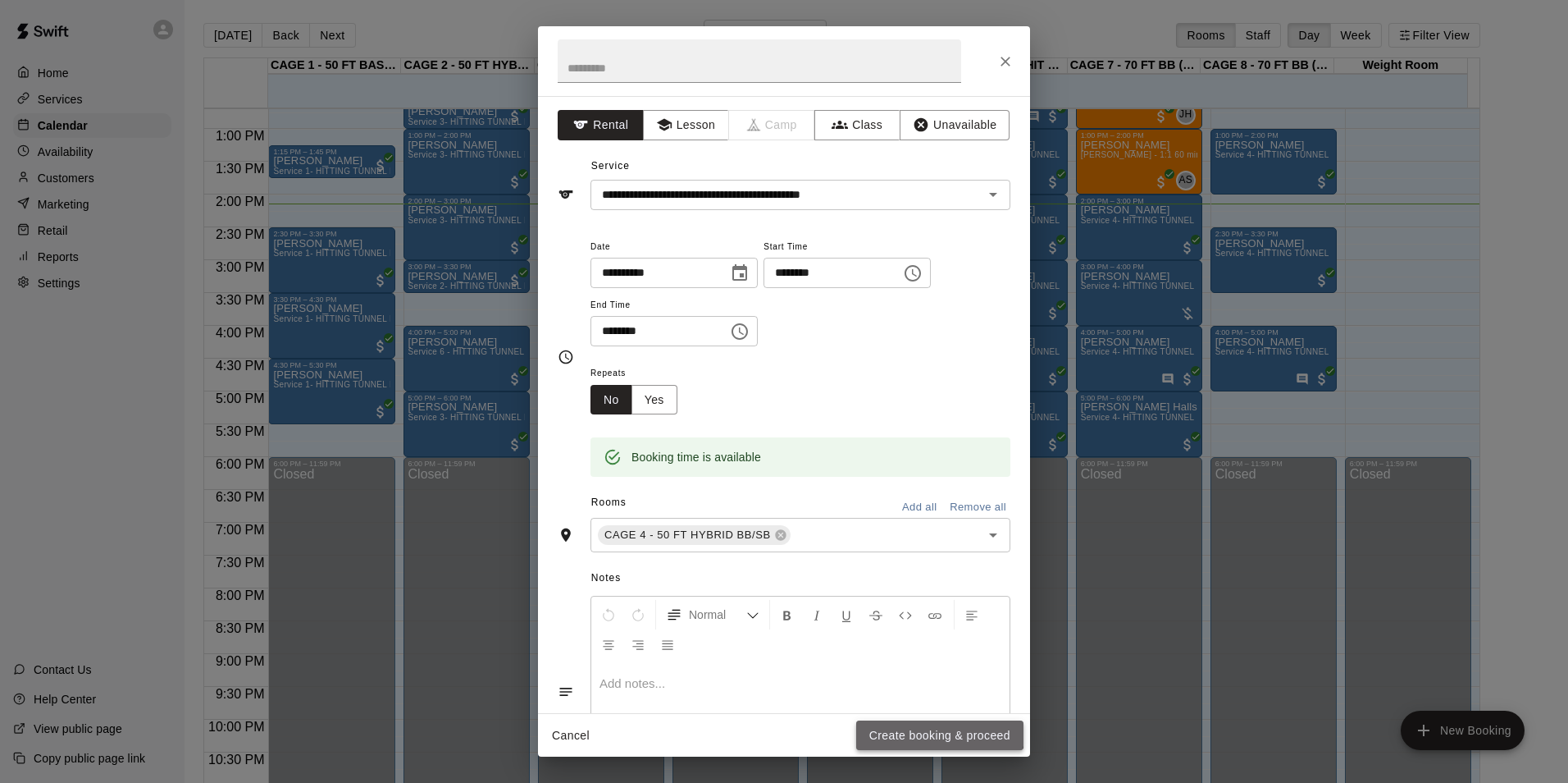
click at [926, 727] on button "Create booking & proceed" at bounding box center [939, 735] width 167 height 30
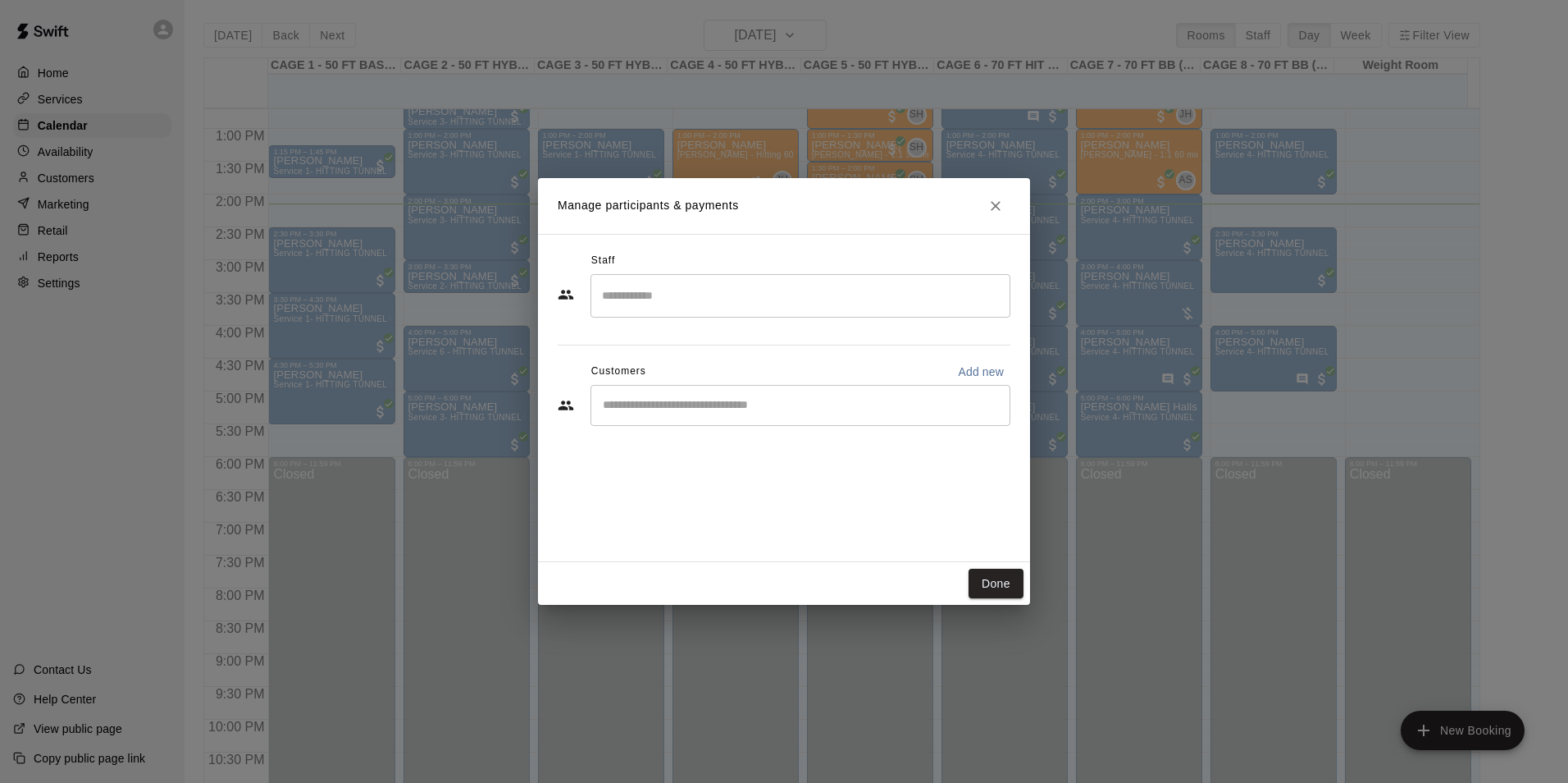
click at [641, 412] on input "Start typing to search customers..." at bounding box center [800, 405] width 405 height 16
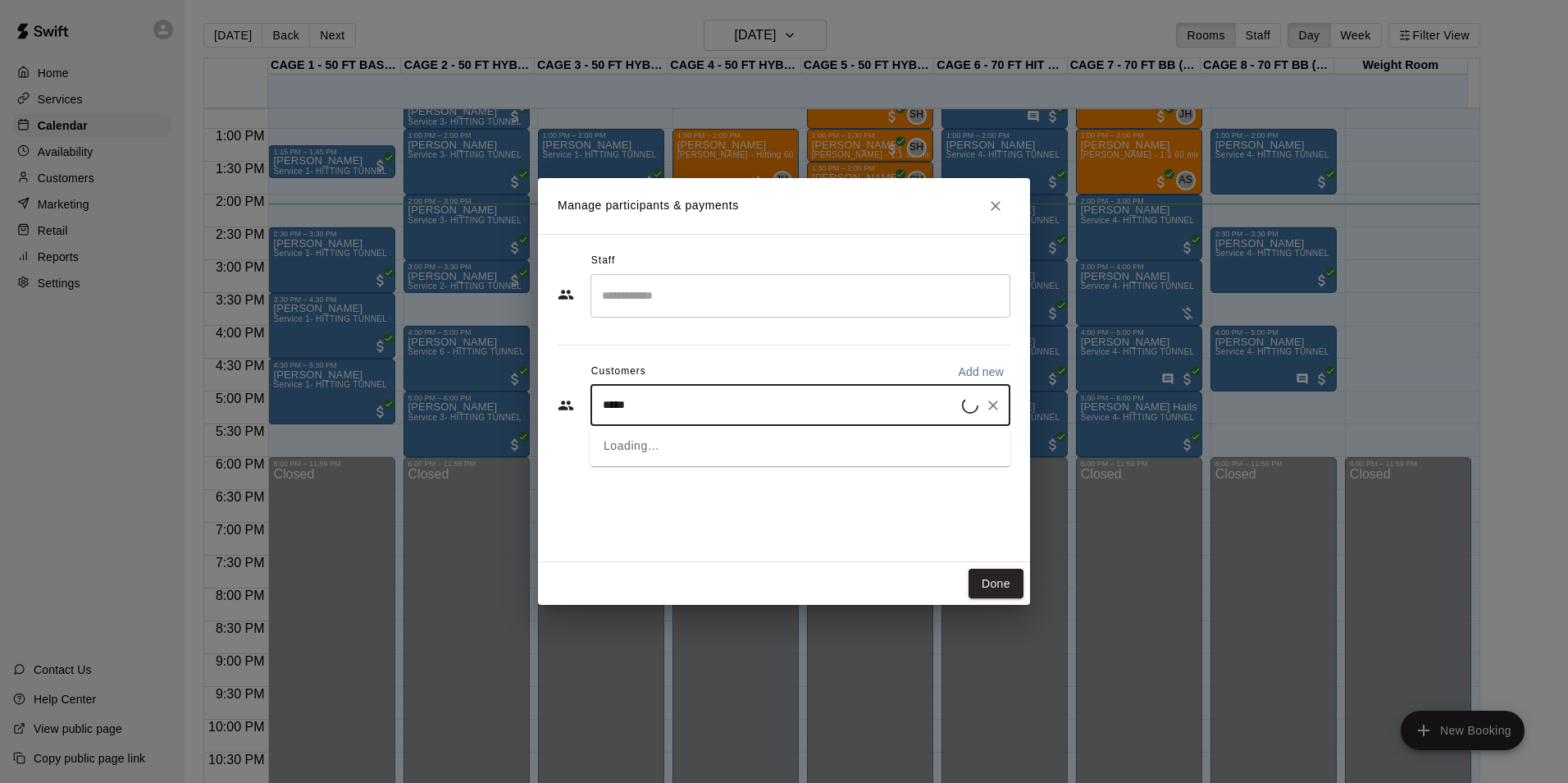
type input "******"
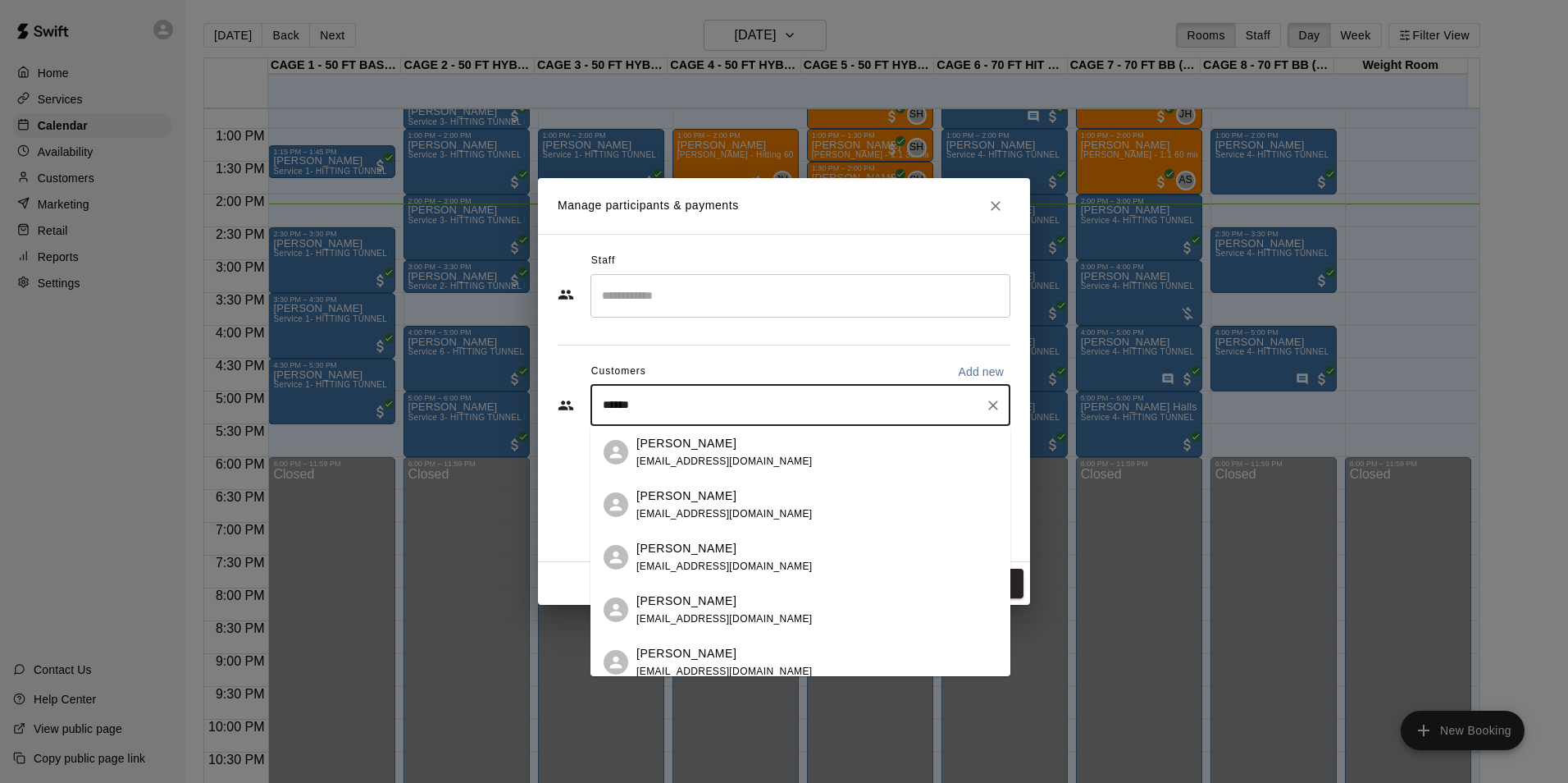
click at [728, 415] on div "****** ​" at bounding box center [801, 405] width 420 height 41
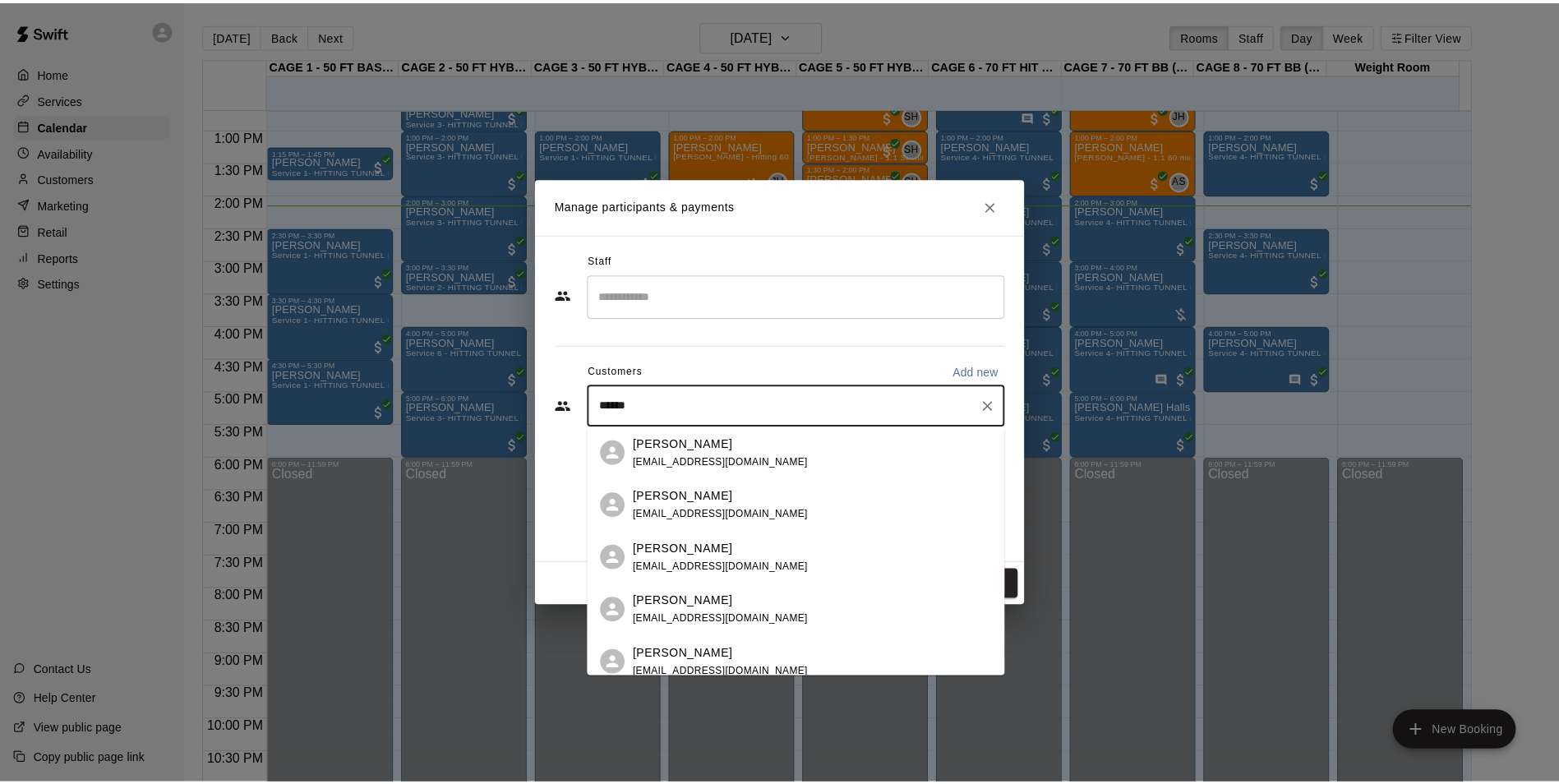
scroll to position [12, 0]
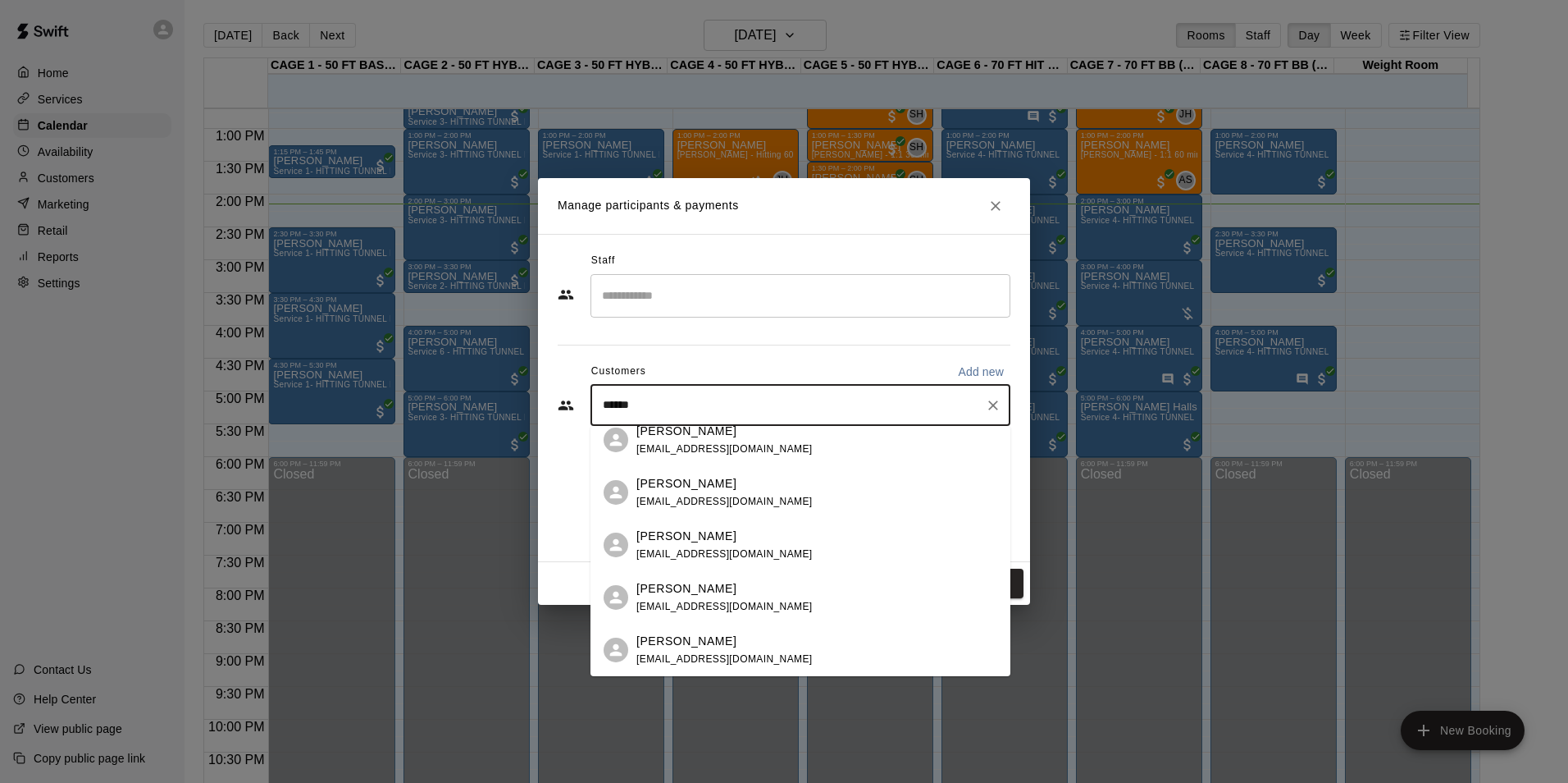
click at [699, 666] on div "Carsen Barton lindakahlor@gmail.com" at bounding box center [724, 649] width 176 height 35
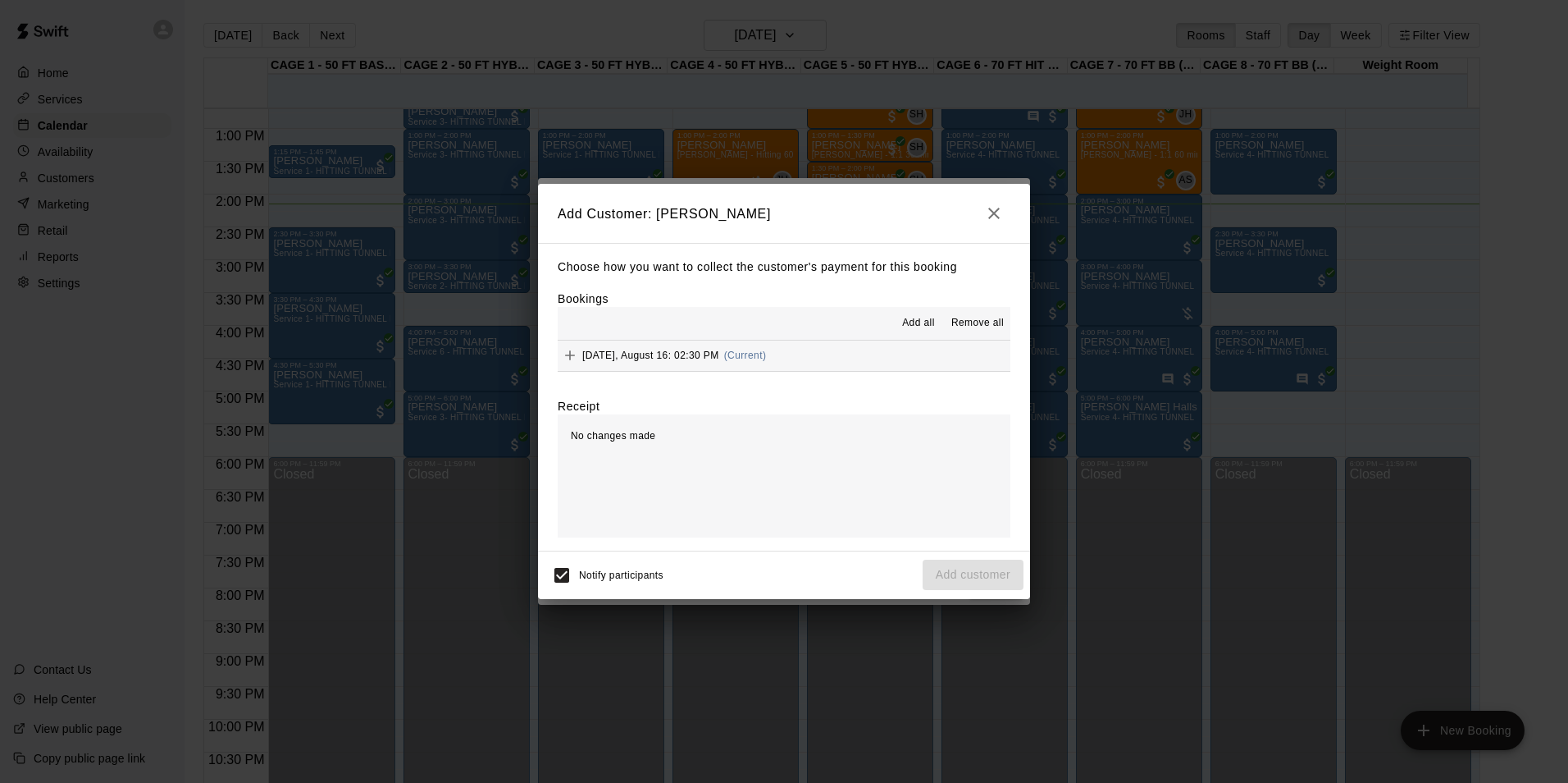
click at [804, 347] on button "Saturday, August 16: 02:30 PM (Current)" at bounding box center [784, 355] width 453 height 30
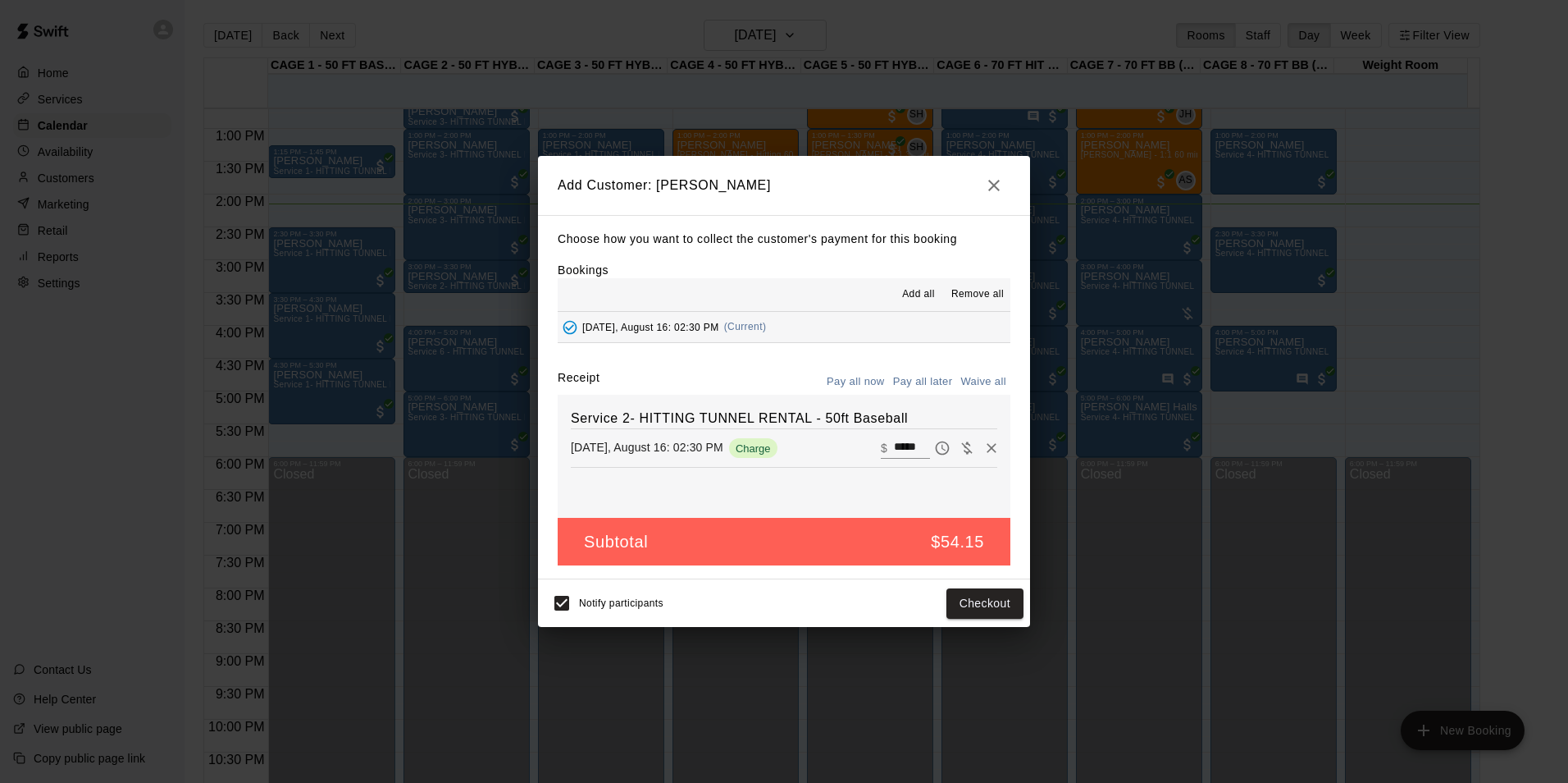
click at [911, 387] on button "Pay all later" at bounding box center [922, 382] width 68 height 26
click at [945, 606] on button "Add customer" at bounding box center [973, 603] width 101 height 30
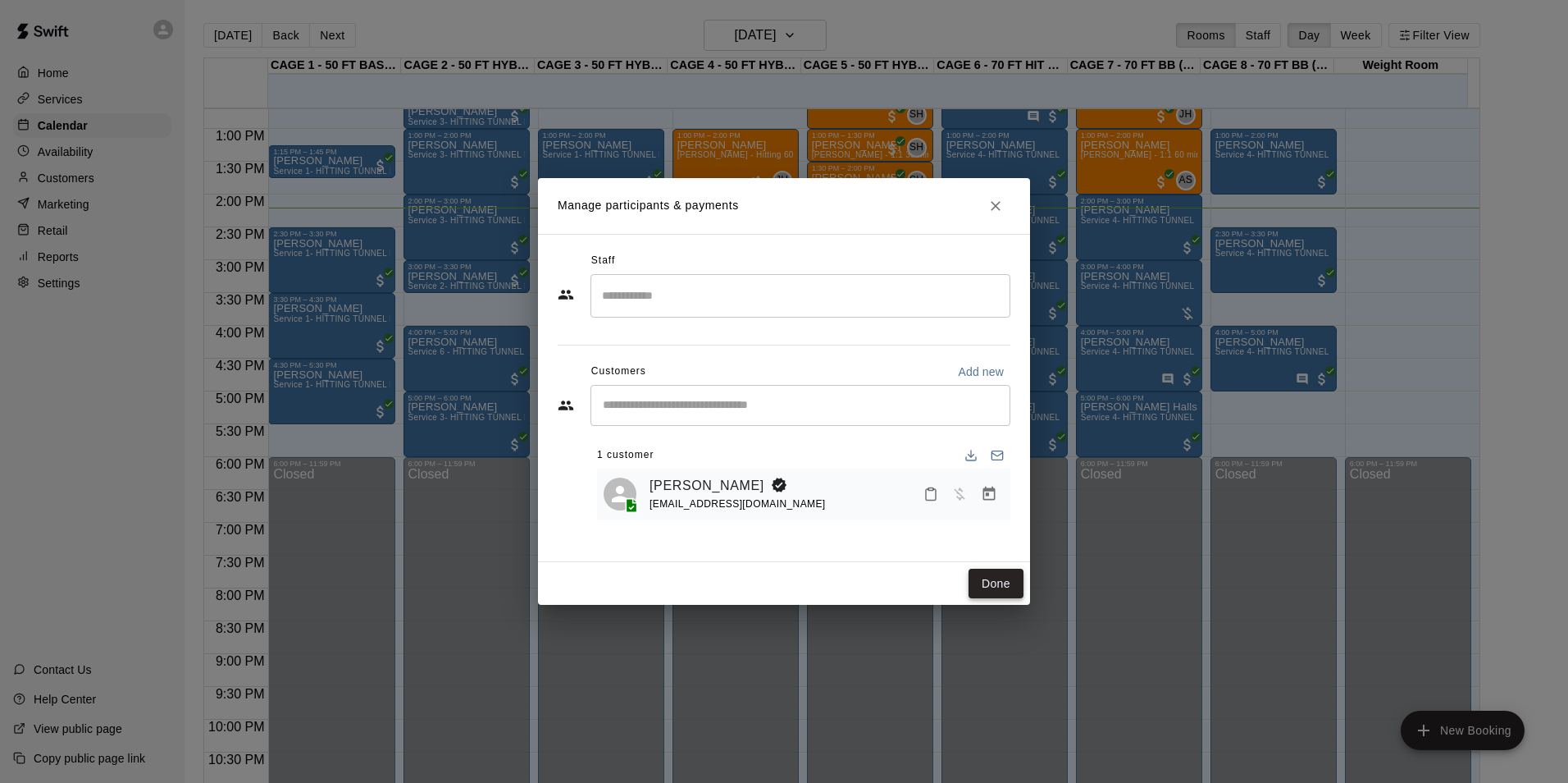
click at [969, 576] on button "Done" at bounding box center [996, 583] width 55 height 30
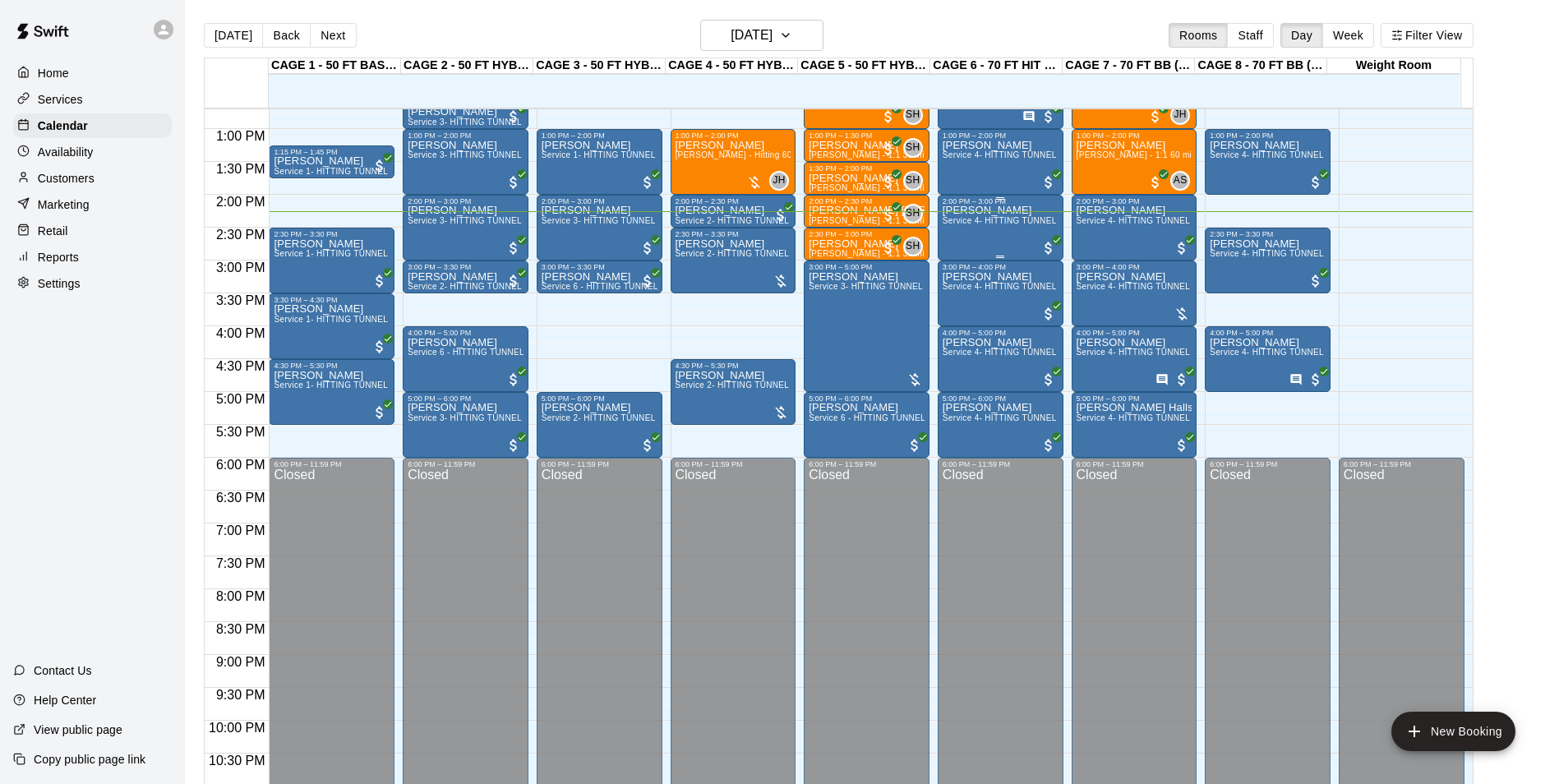
click at [1007, 223] on span "Service 4- HITTING TUNNEL RENTAL - 70ft Baseball" at bounding box center [1046, 220] width 208 height 9
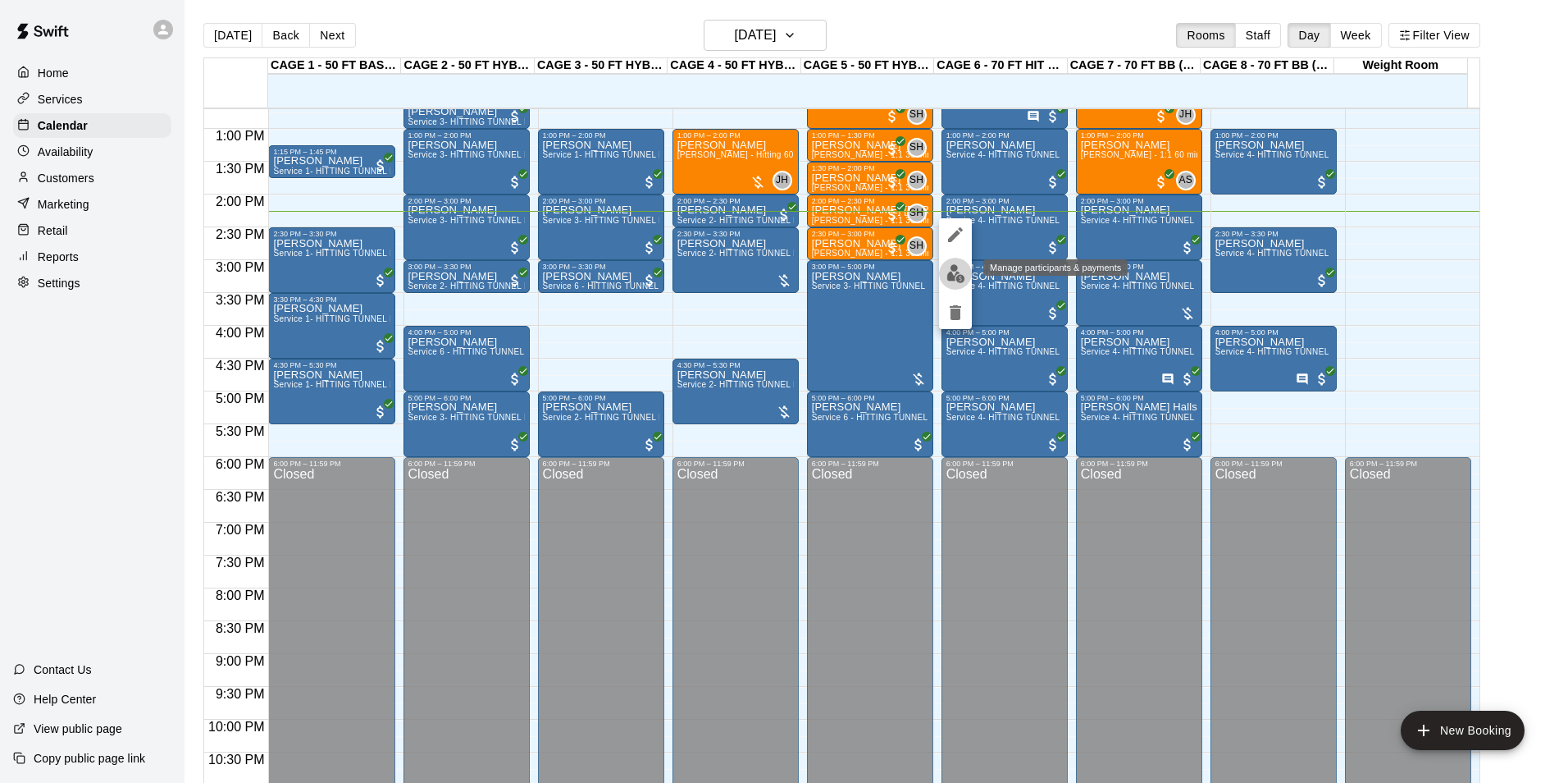
click at [951, 265] on img "edit" at bounding box center [956, 273] width 19 height 19
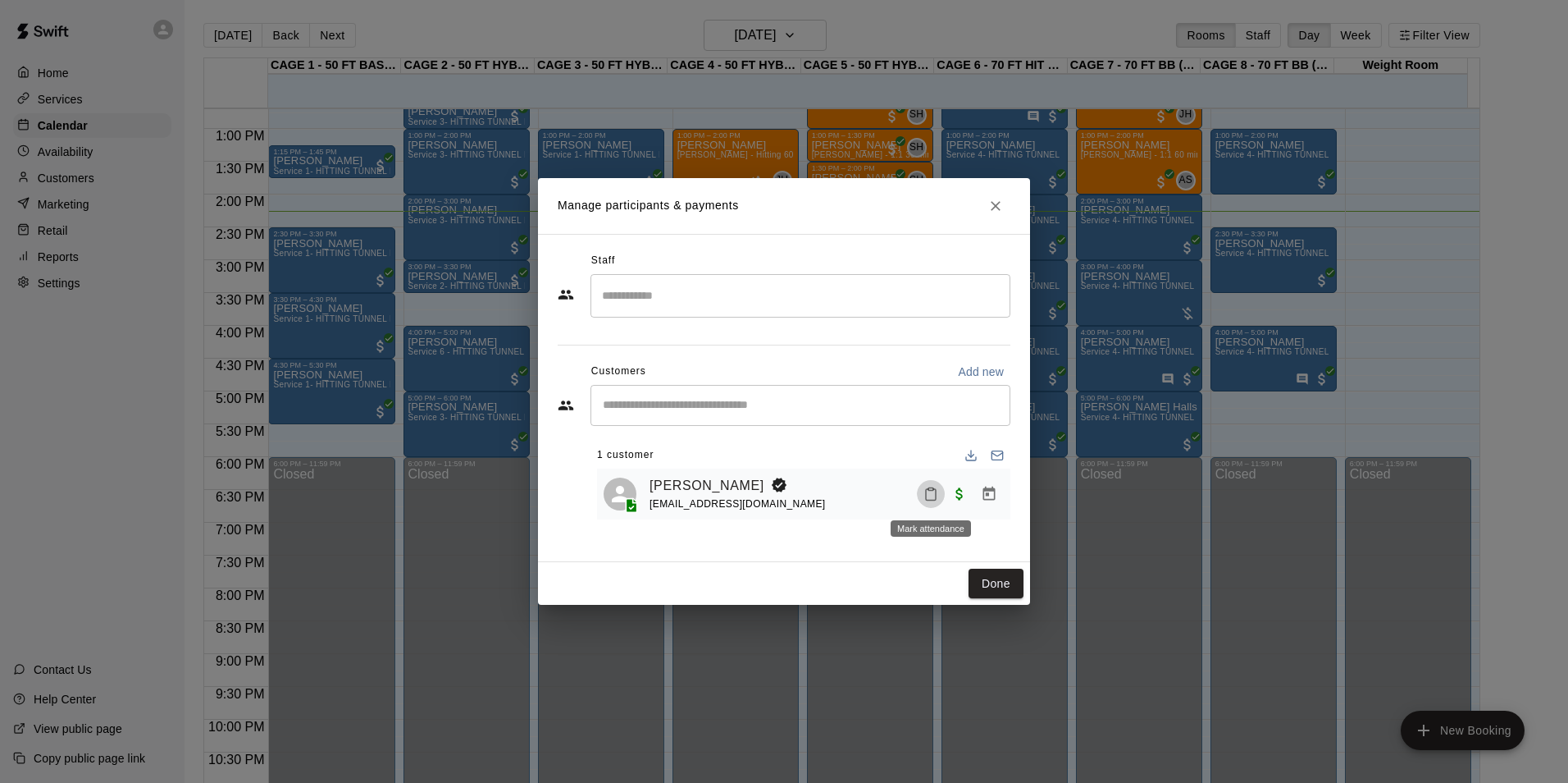
click at [927, 497] on icon "Mark attendance" at bounding box center [930, 493] width 15 height 15
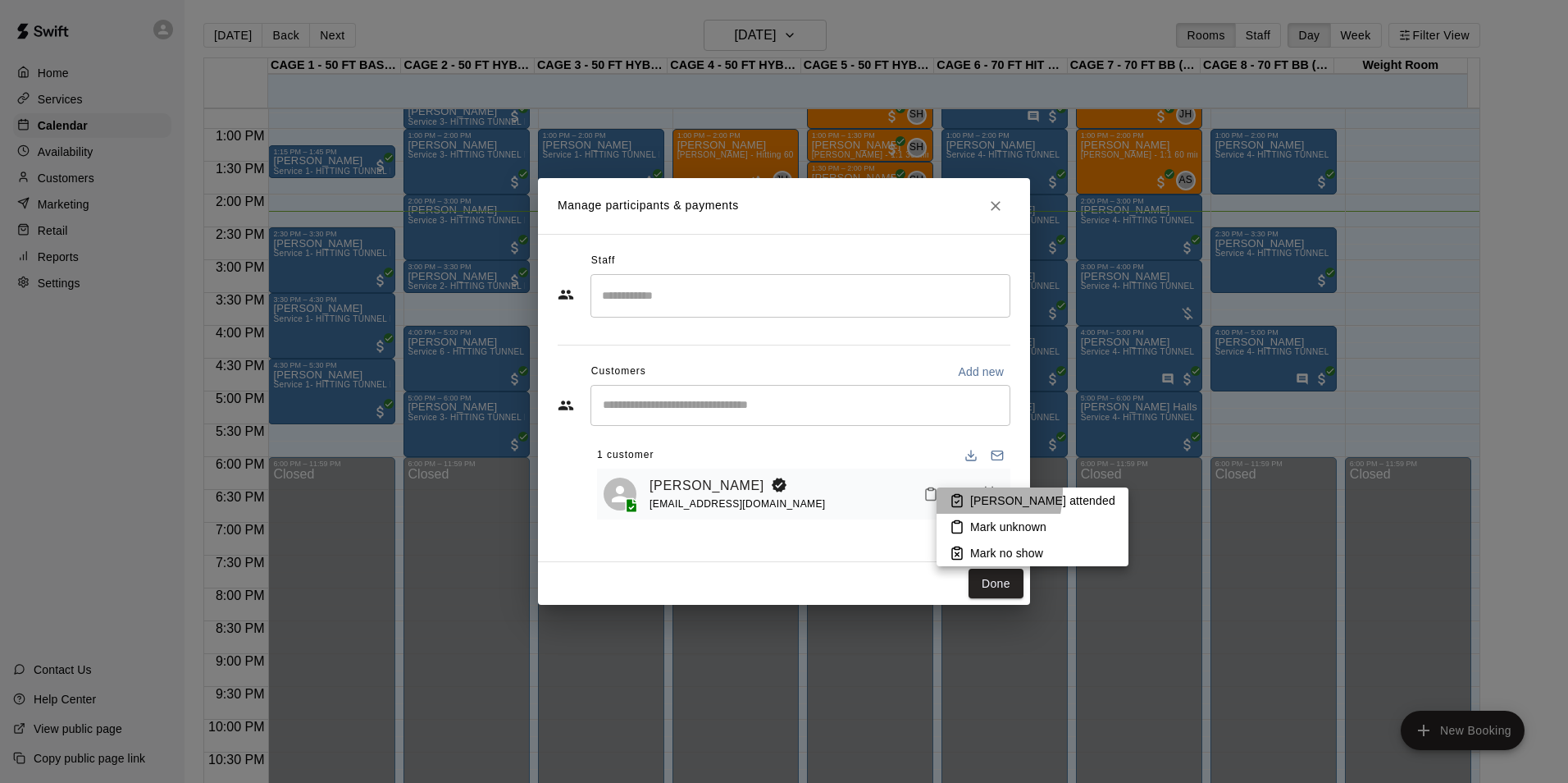
click at [958, 492] on li "[PERSON_NAME] attended" at bounding box center [1033, 500] width 192 height 27
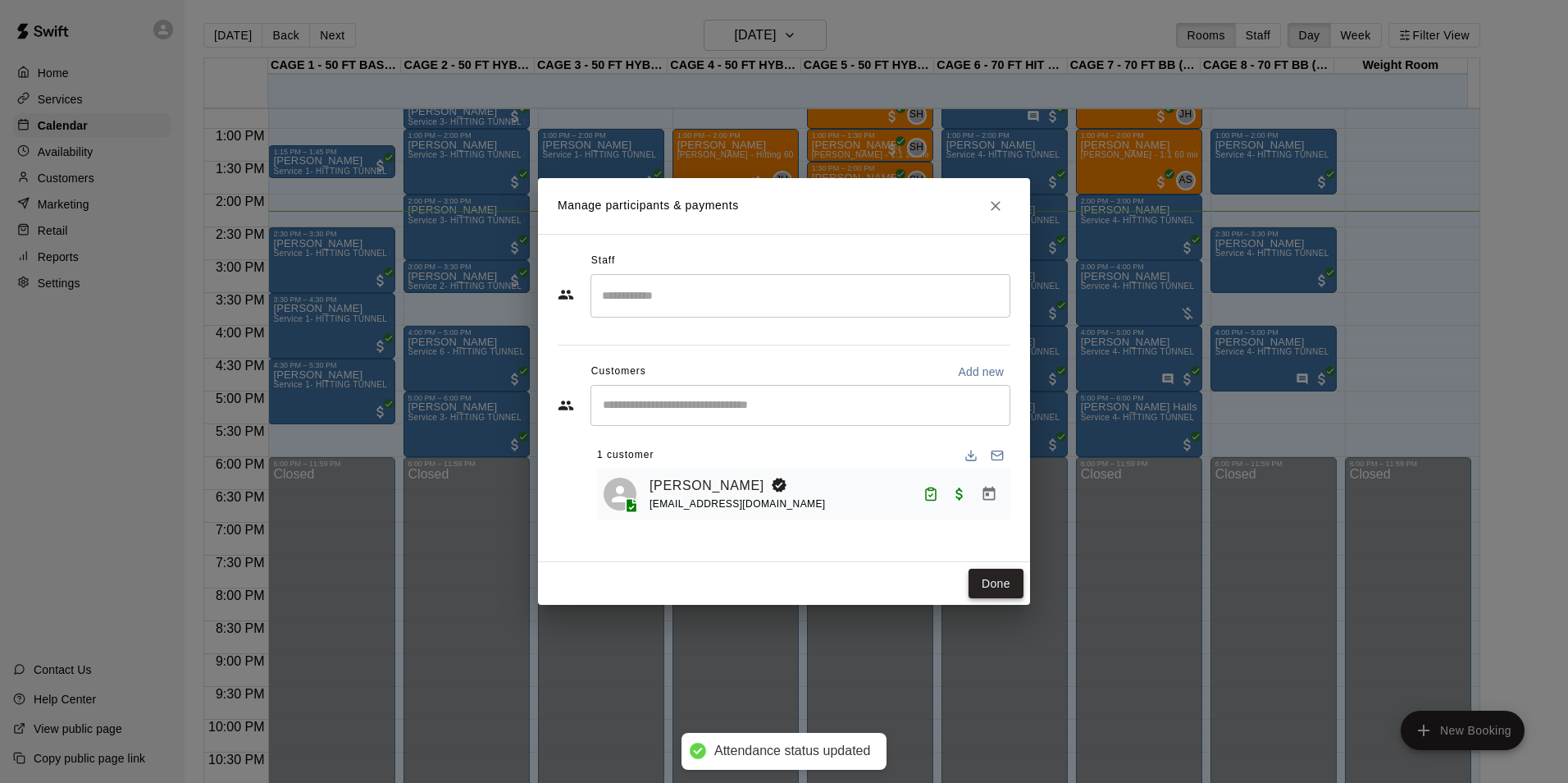
click at [998, 586] on button "Done" at bounding box center [996, 583] width 55 height 30
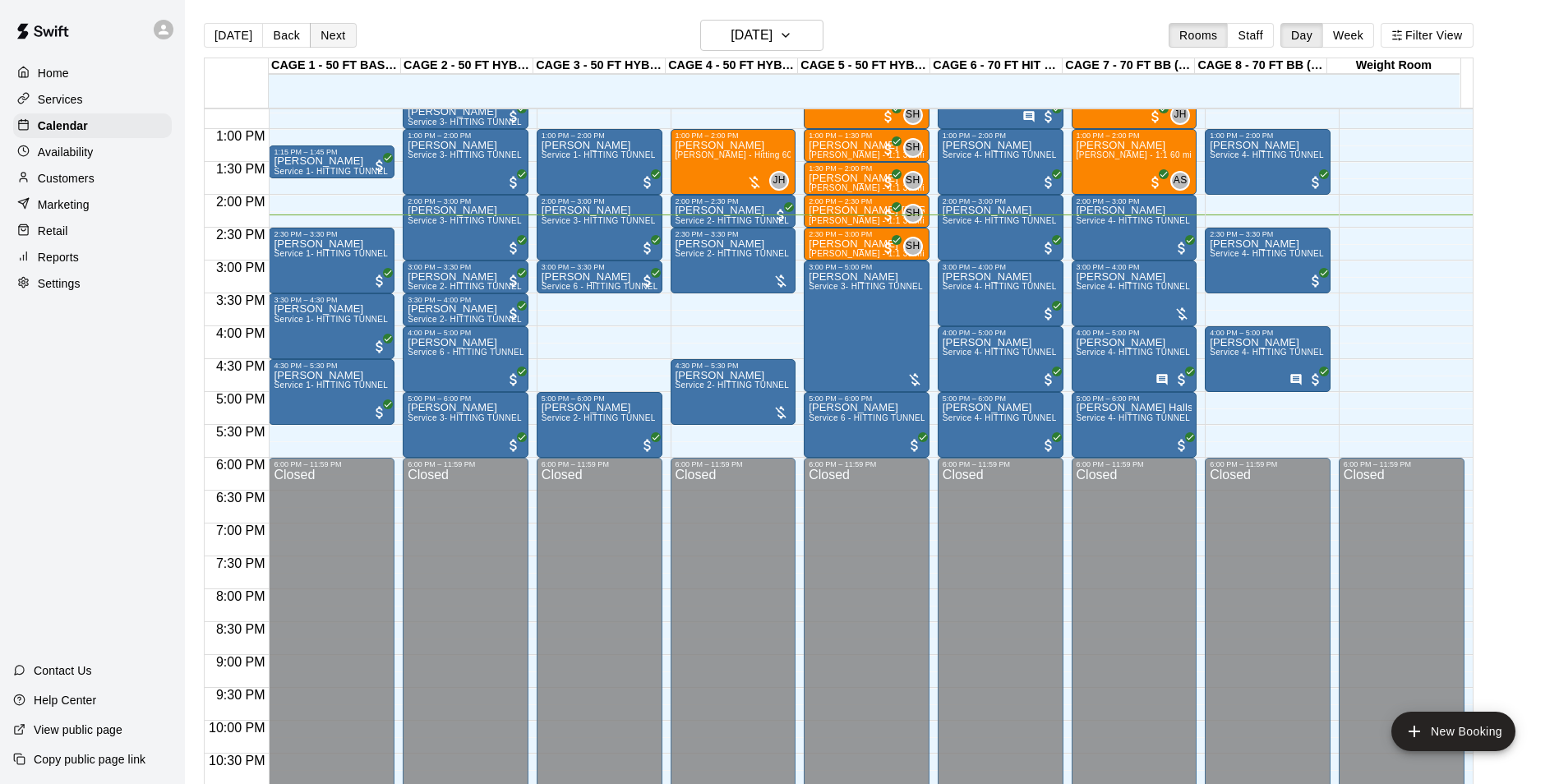
click at [325, 34] on button "Next" at bounding box center [333, 35] width 46 height 25
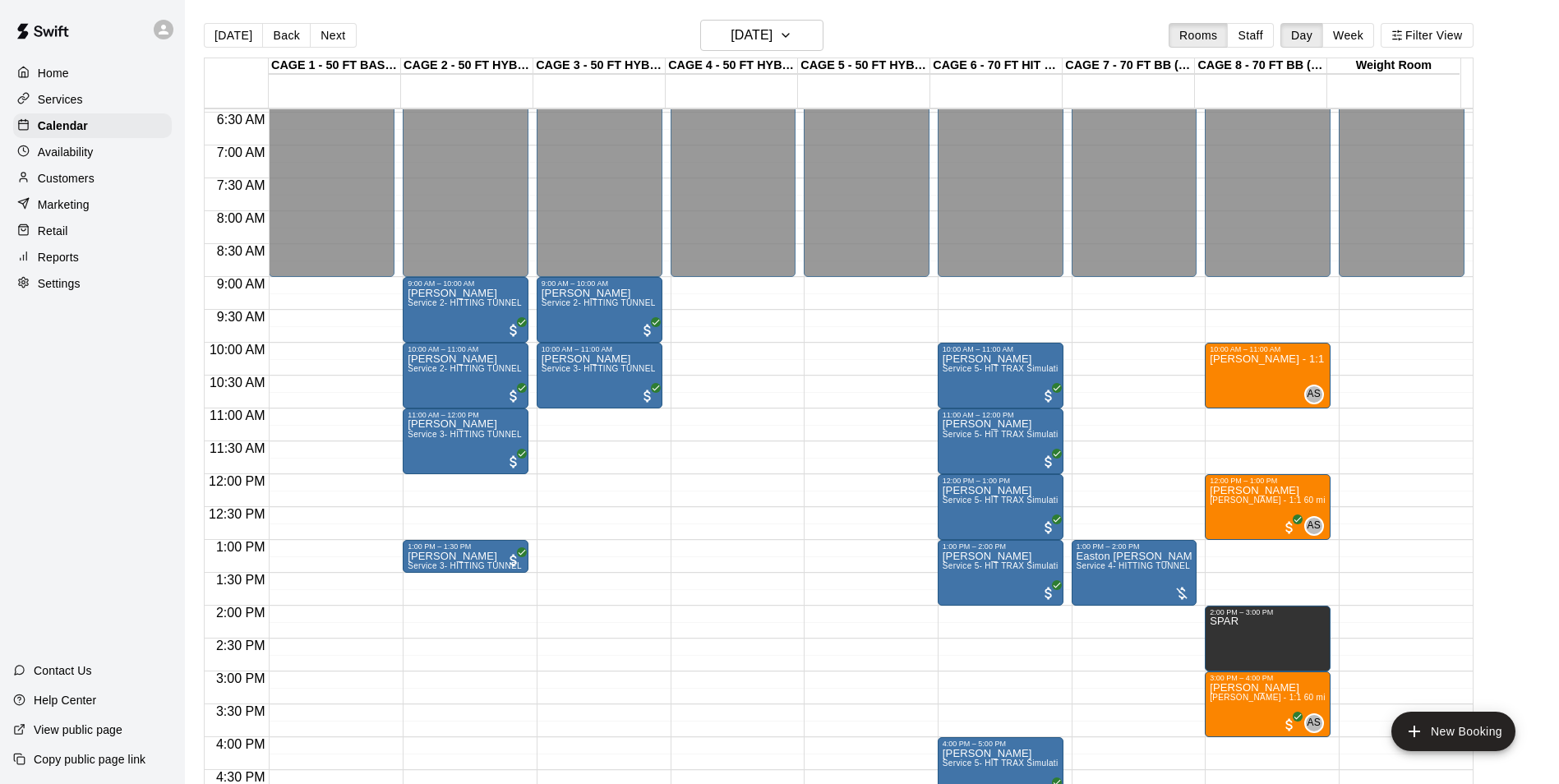
scroll to position [506, 0]
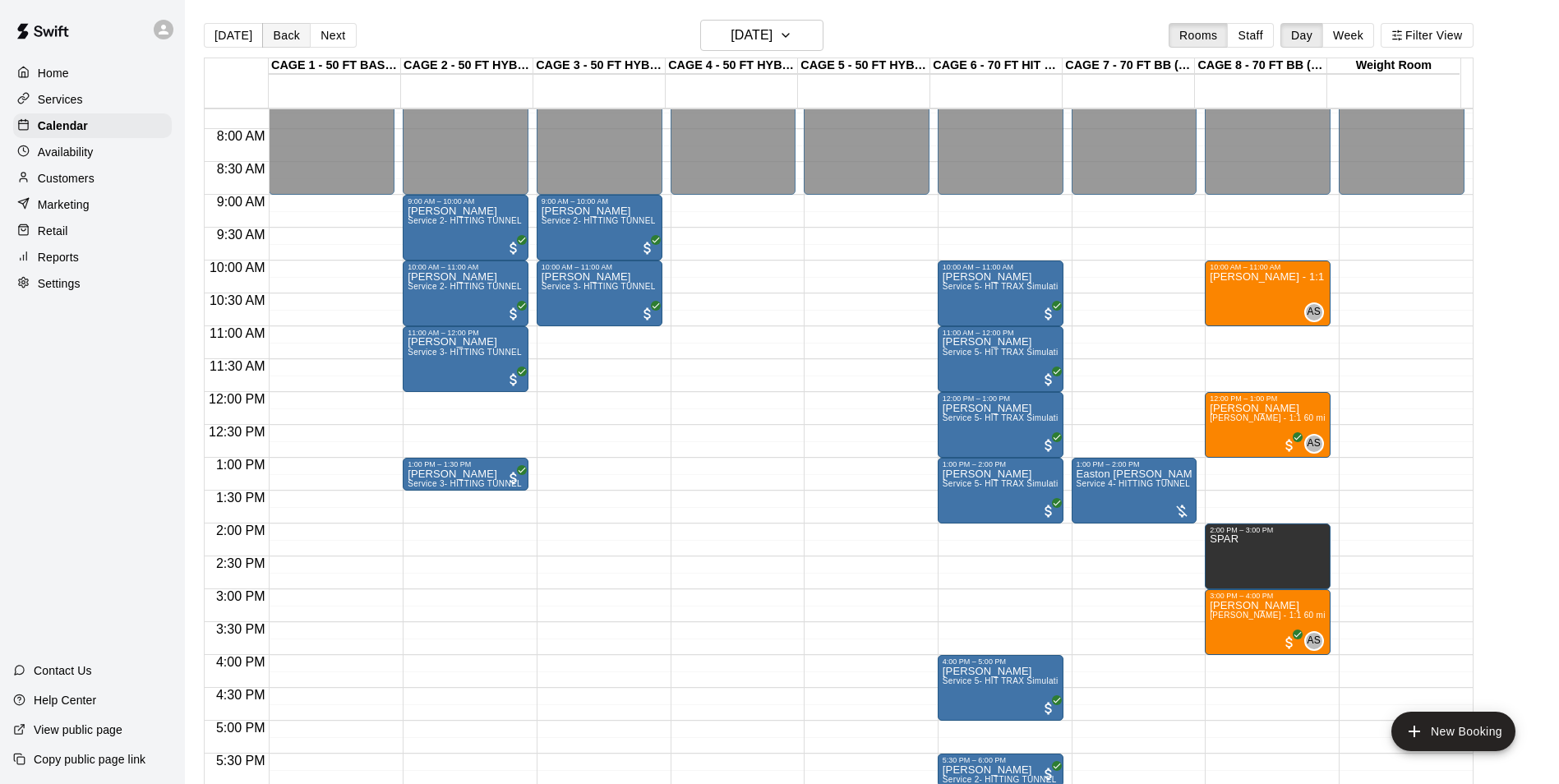
click at [284, 35] on button "Back" at bounding box center [287, 35] width 49 height 25
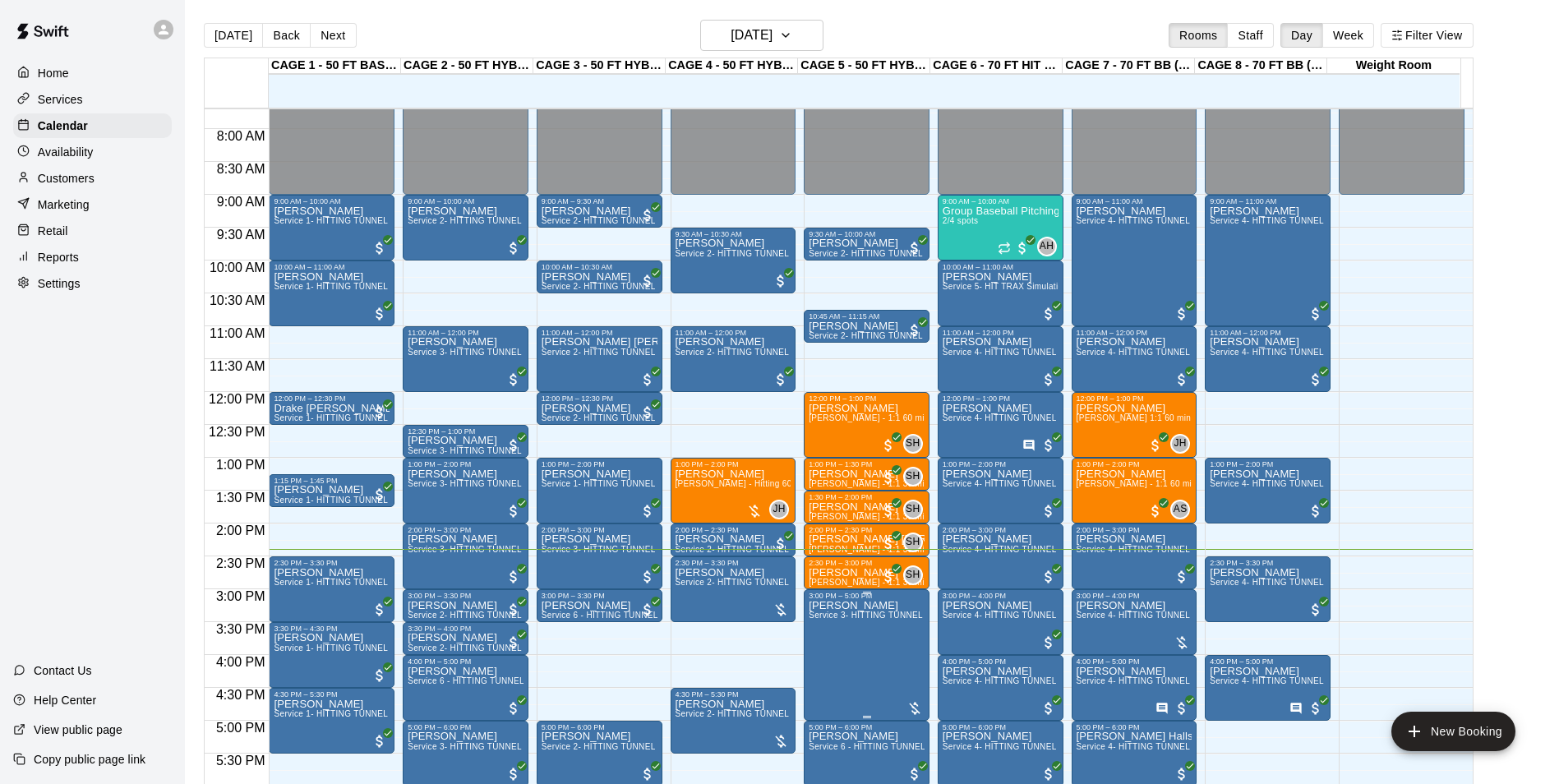
scroll to position [670, 0]
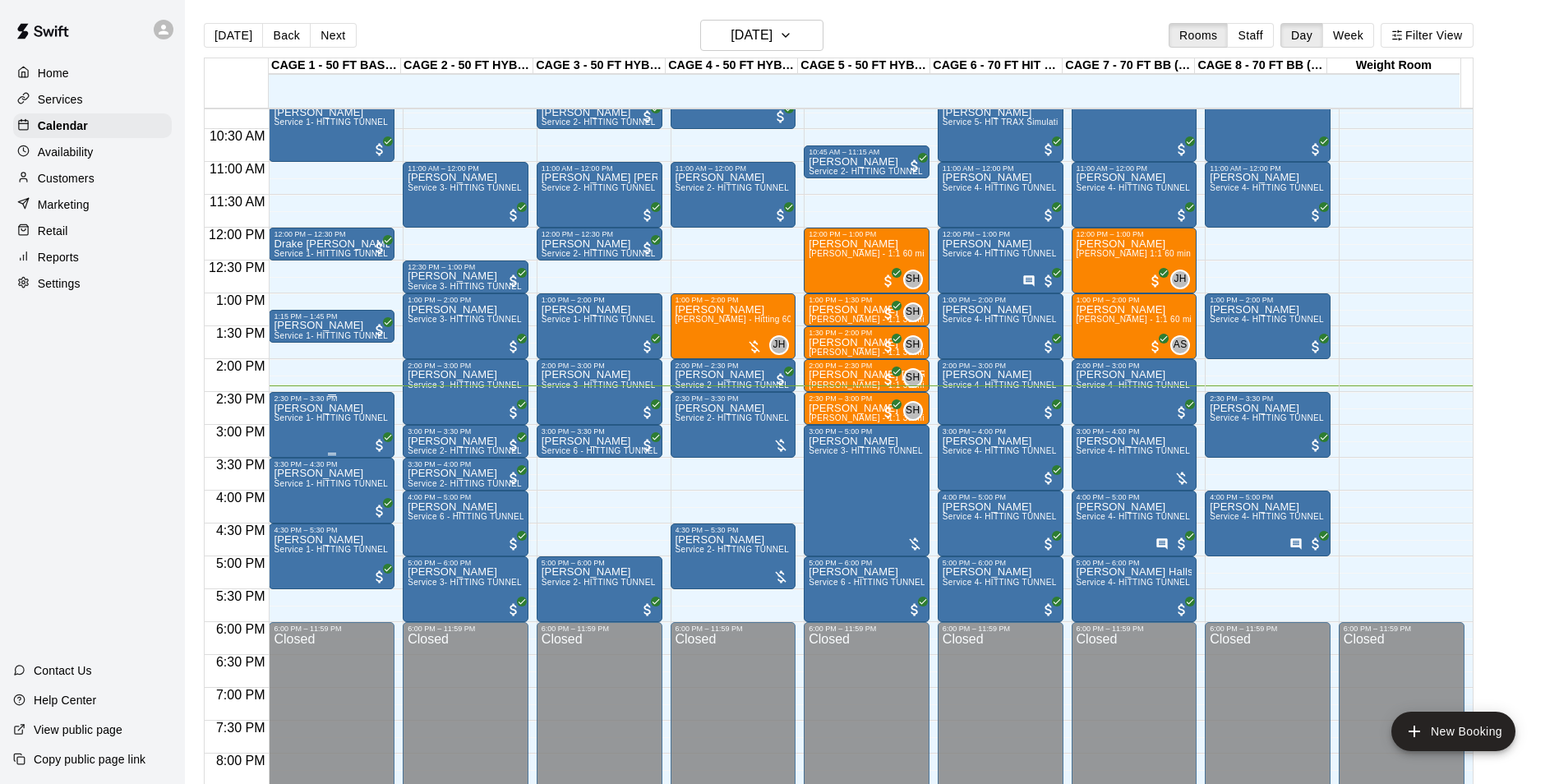
click at [335, 417] on span "Service 1- HITTING TUNNEL RENTAL - 50ft Baseball w/ Auto/Manual Feeder" at bounding box center [424, 418] width 301 height 9
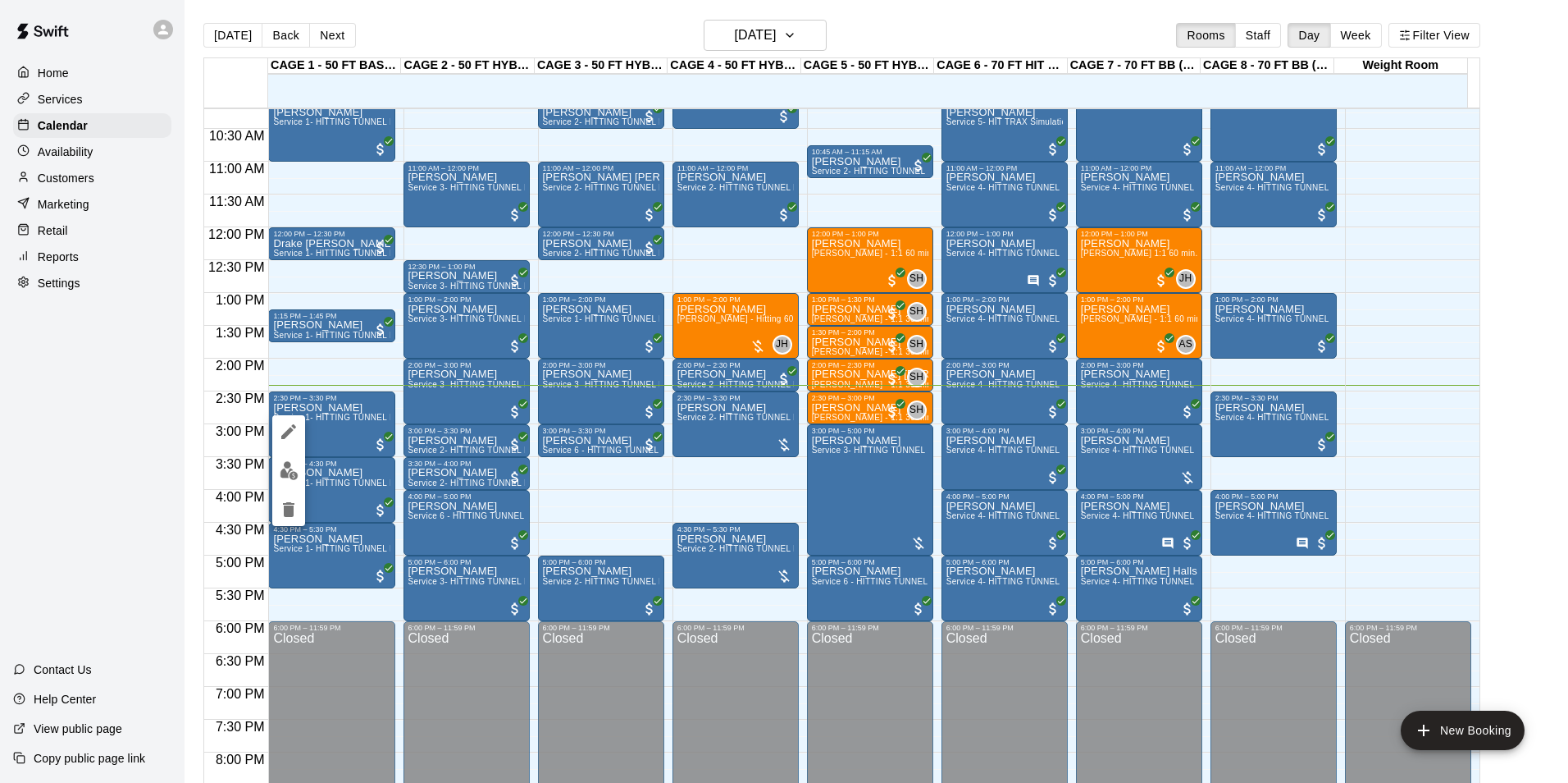
click at [633, 432] on div at bounding box center [784, 392] width 1568 height 783
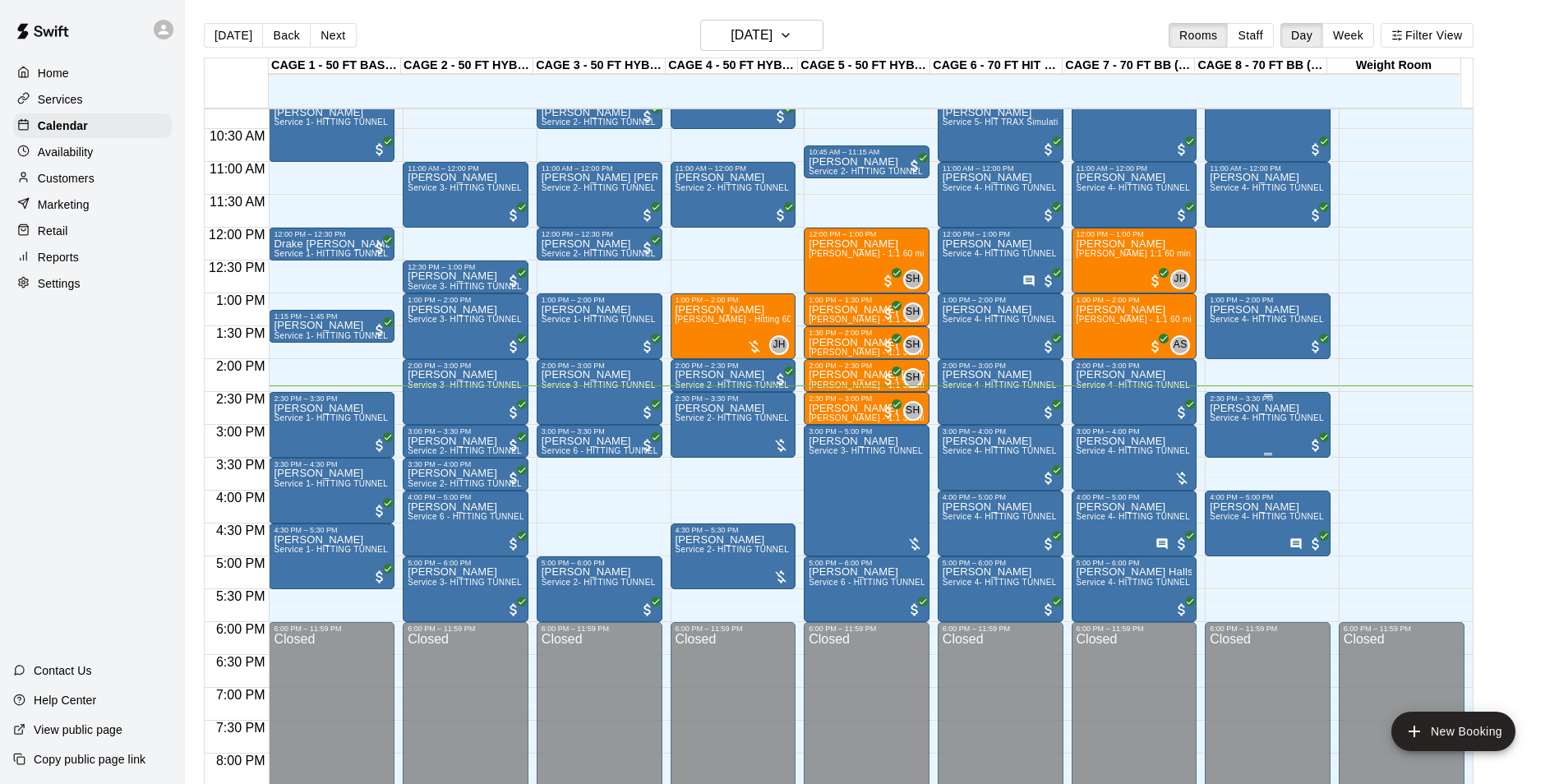
click at [1270, 420] on span "Service 4- HITTING TUNNEL RENTAL - 70ft Baseball" at bounding box center [1314, 418] width 208 height 9
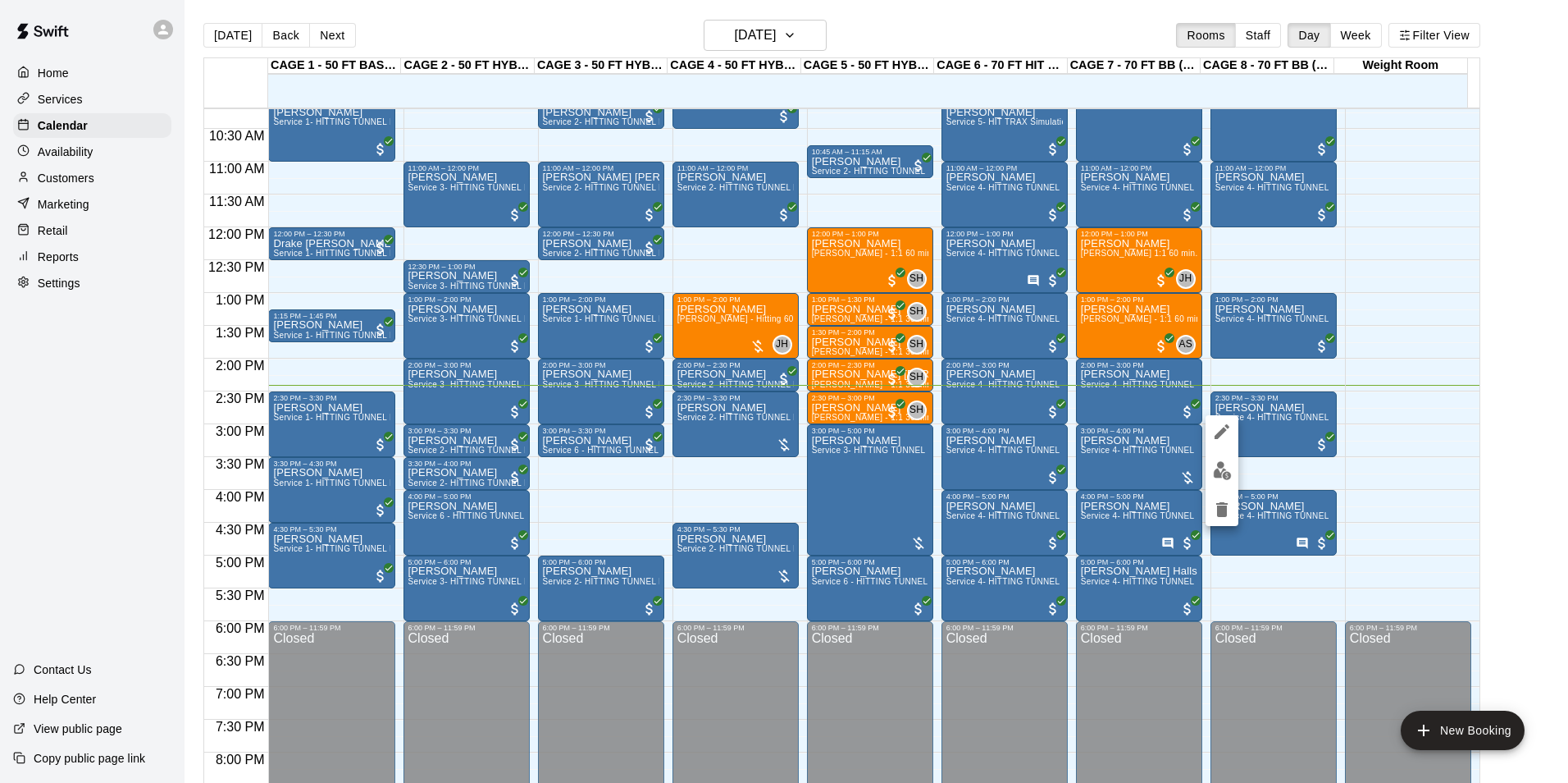
click at [915, 451] on div at bounding box center [784, 392] width 1568 height 783
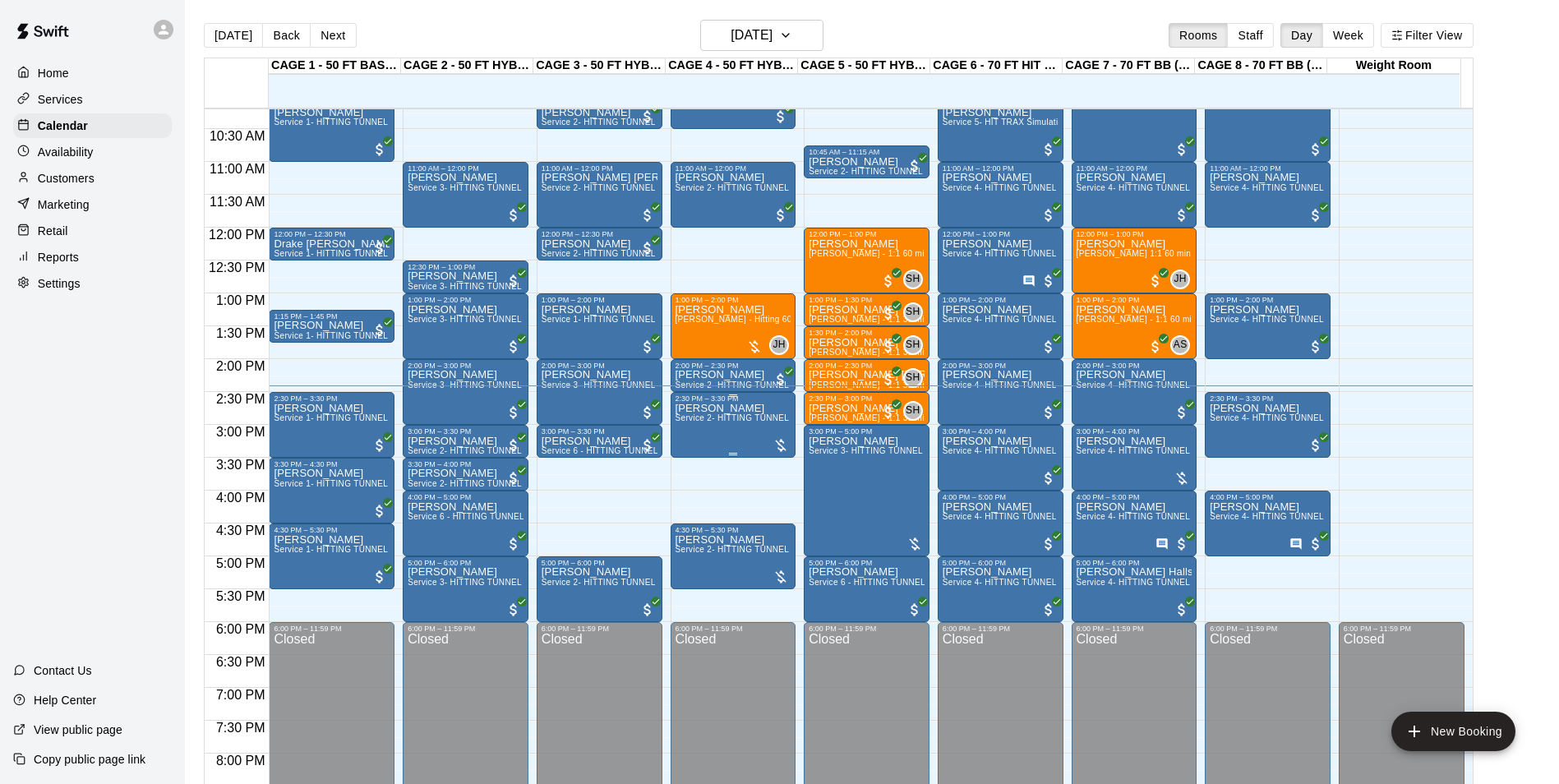
click at [670, 431] on div "2:30 PM – 3:30 PM Carsen Barton Service 2- HITTING TUNNEL RENTAL - 50ft Baseball" at bounding box center [733, 425] width 126 height 66
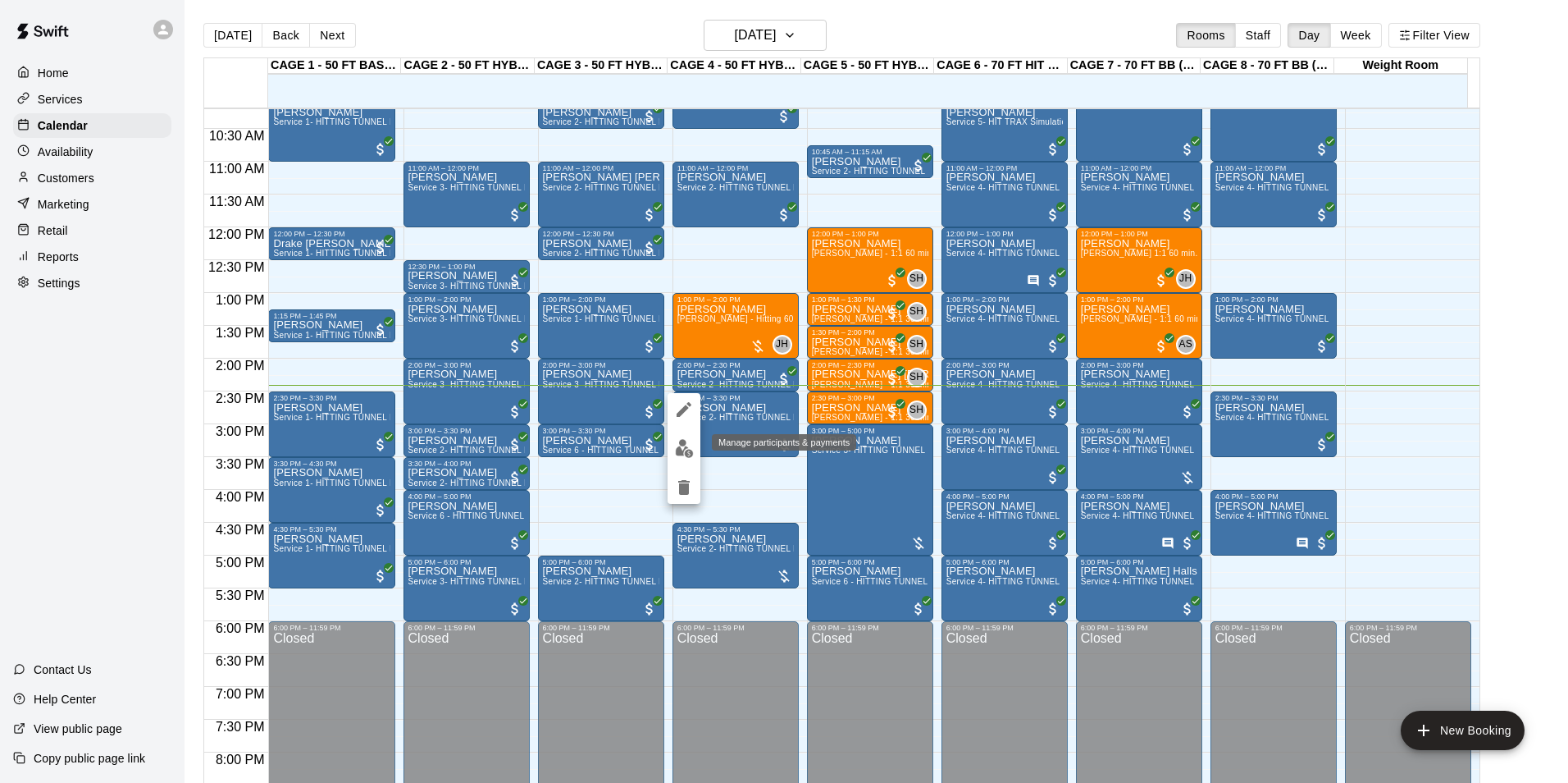
click at [679, 457] on img "edit" at bounding box center [684, 448] width 19 height 19
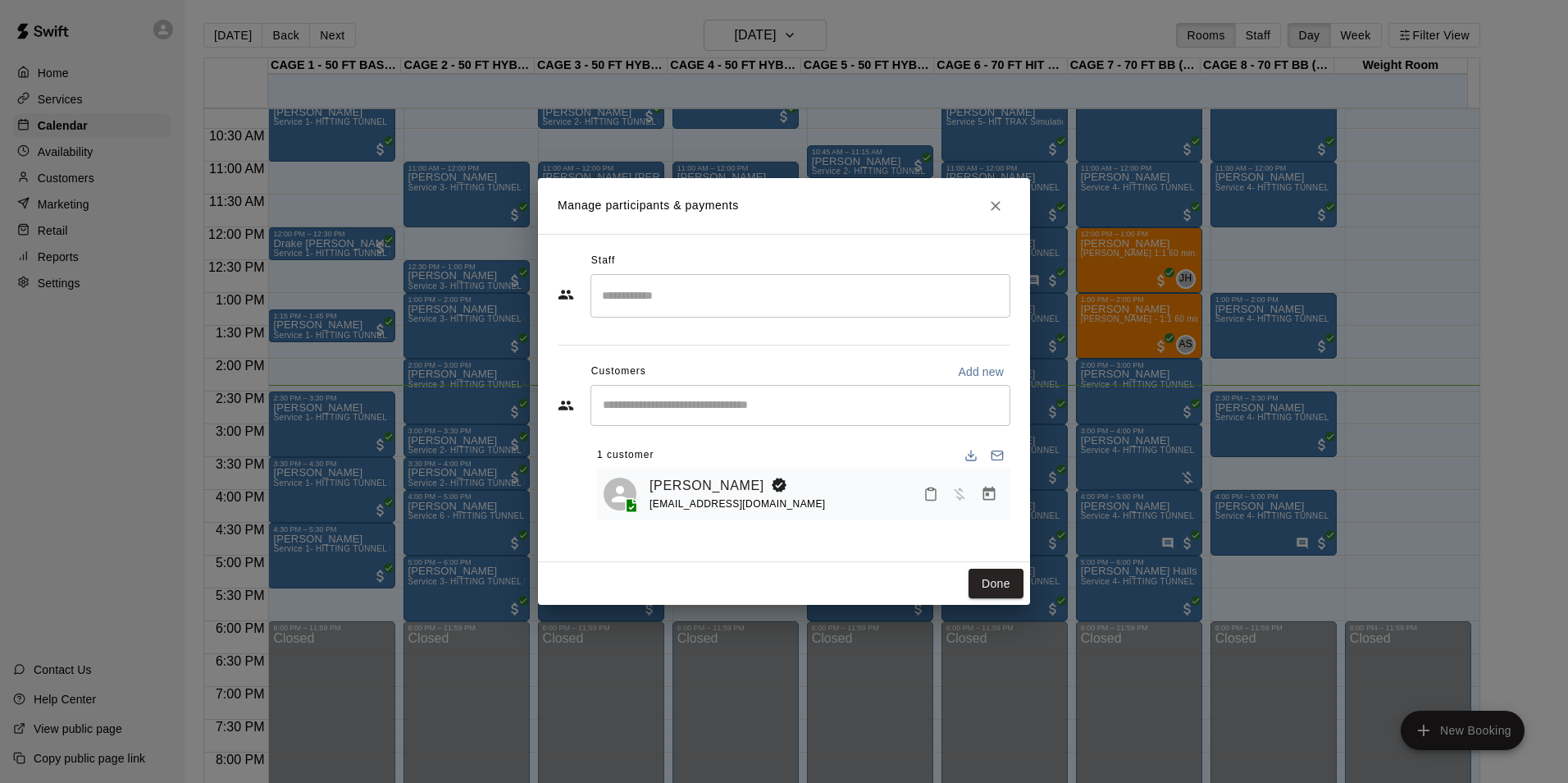
click at [999, 210] on icon "Close" at bounding box center [995, 206] width 16 height 16
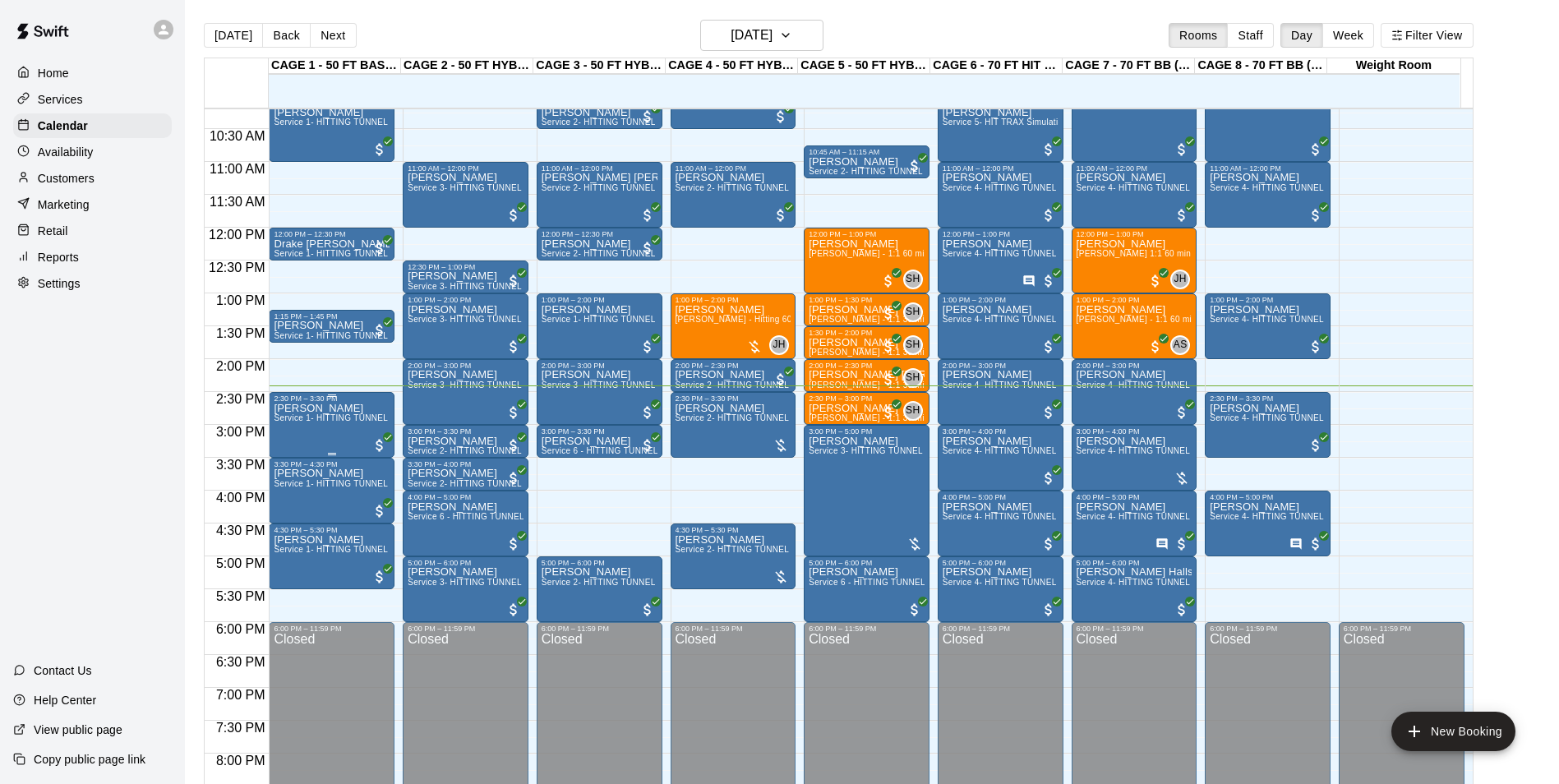
click at [347, 422] on span "Service 1- HITTING TUNNEL RENTAL - 50ft Baseball w/ Auto/Manual Feeder" at bounding box center [424, 418] width 301 height 9
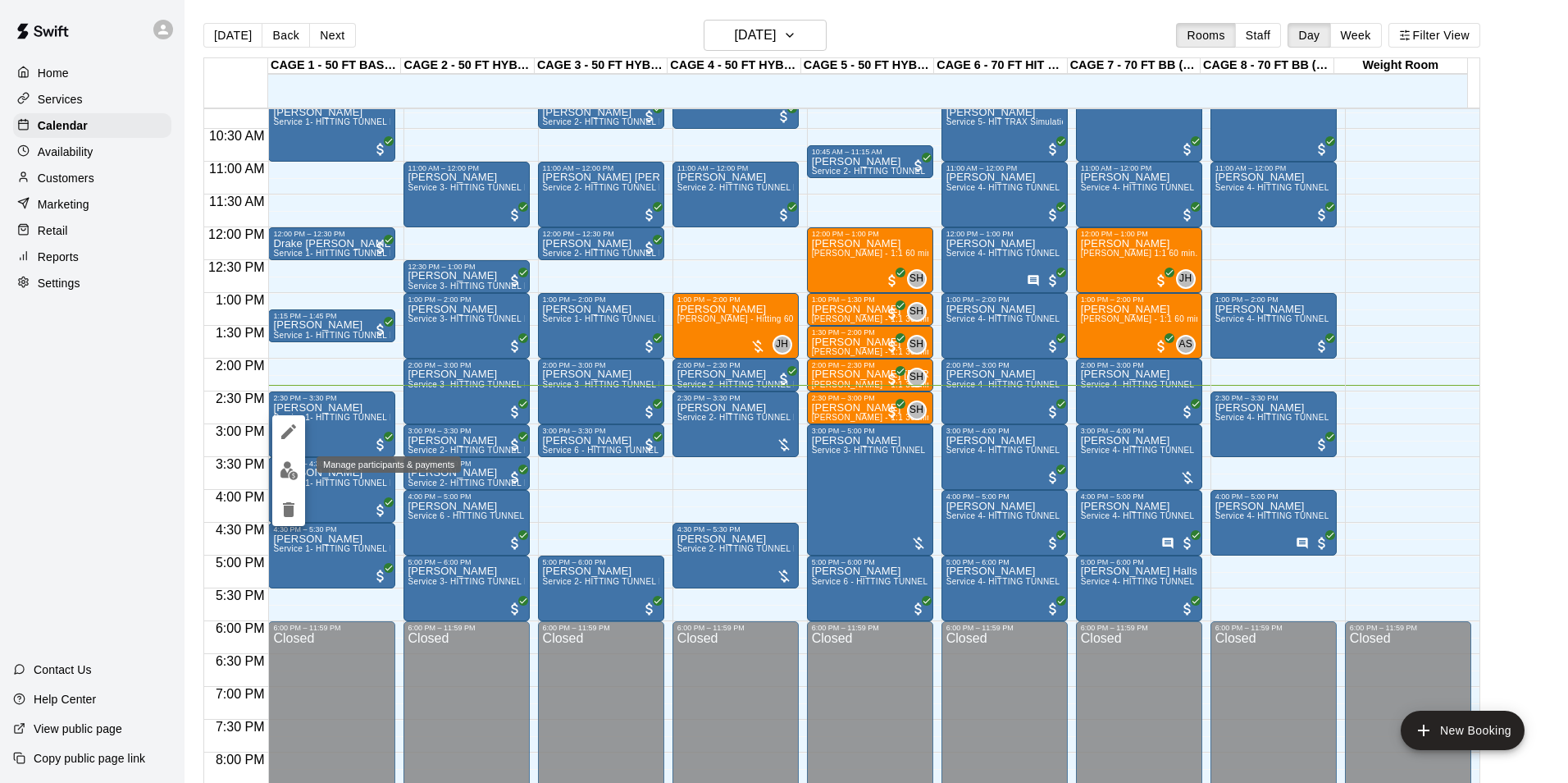
click at [283, 470] on img "edit" at bounding box center [289, 470] width 19 height 19
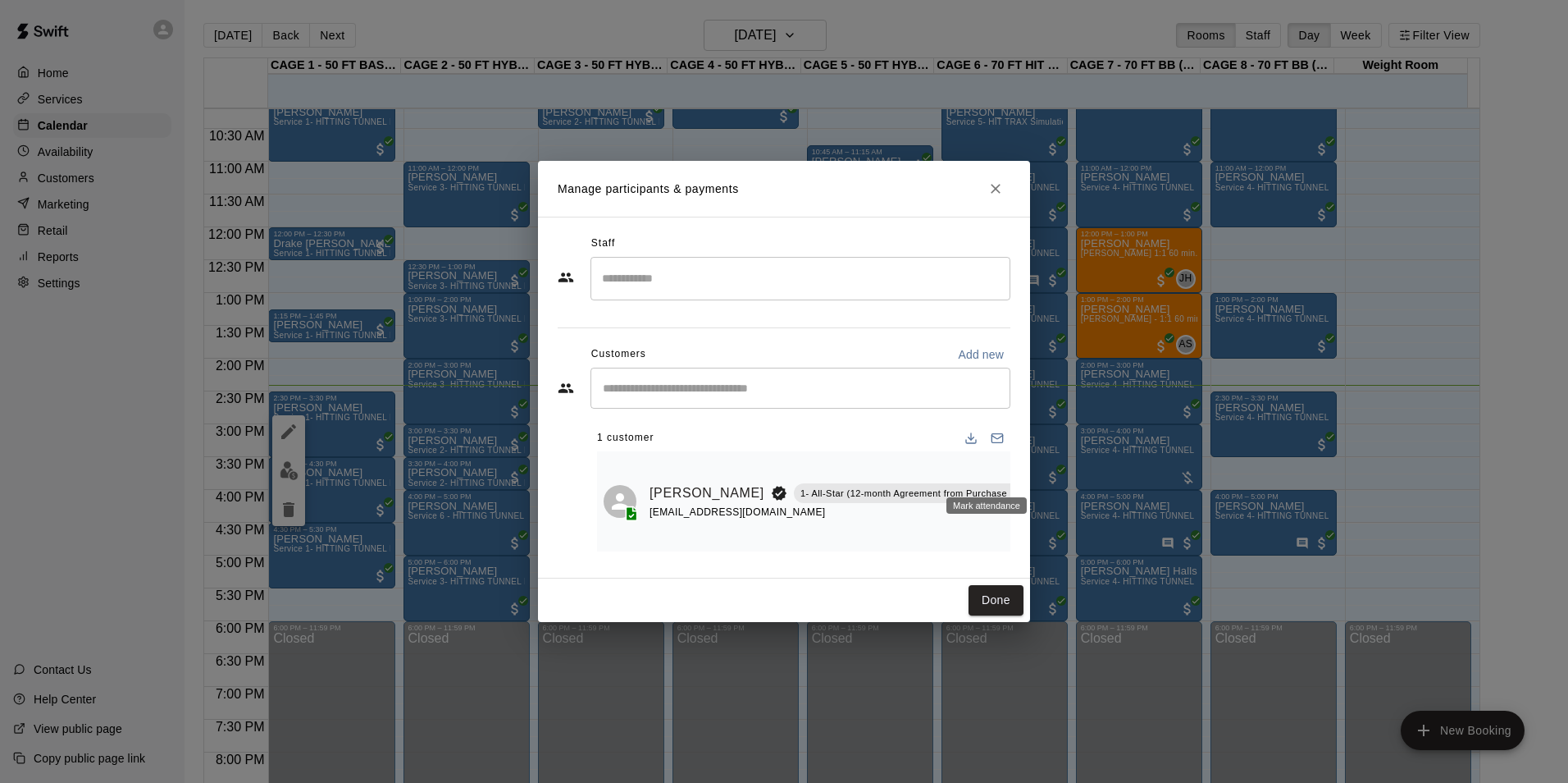
click at [1047, 474] on icon "Mark attendance" at bounding box center [1054, 471] width 15 height 15
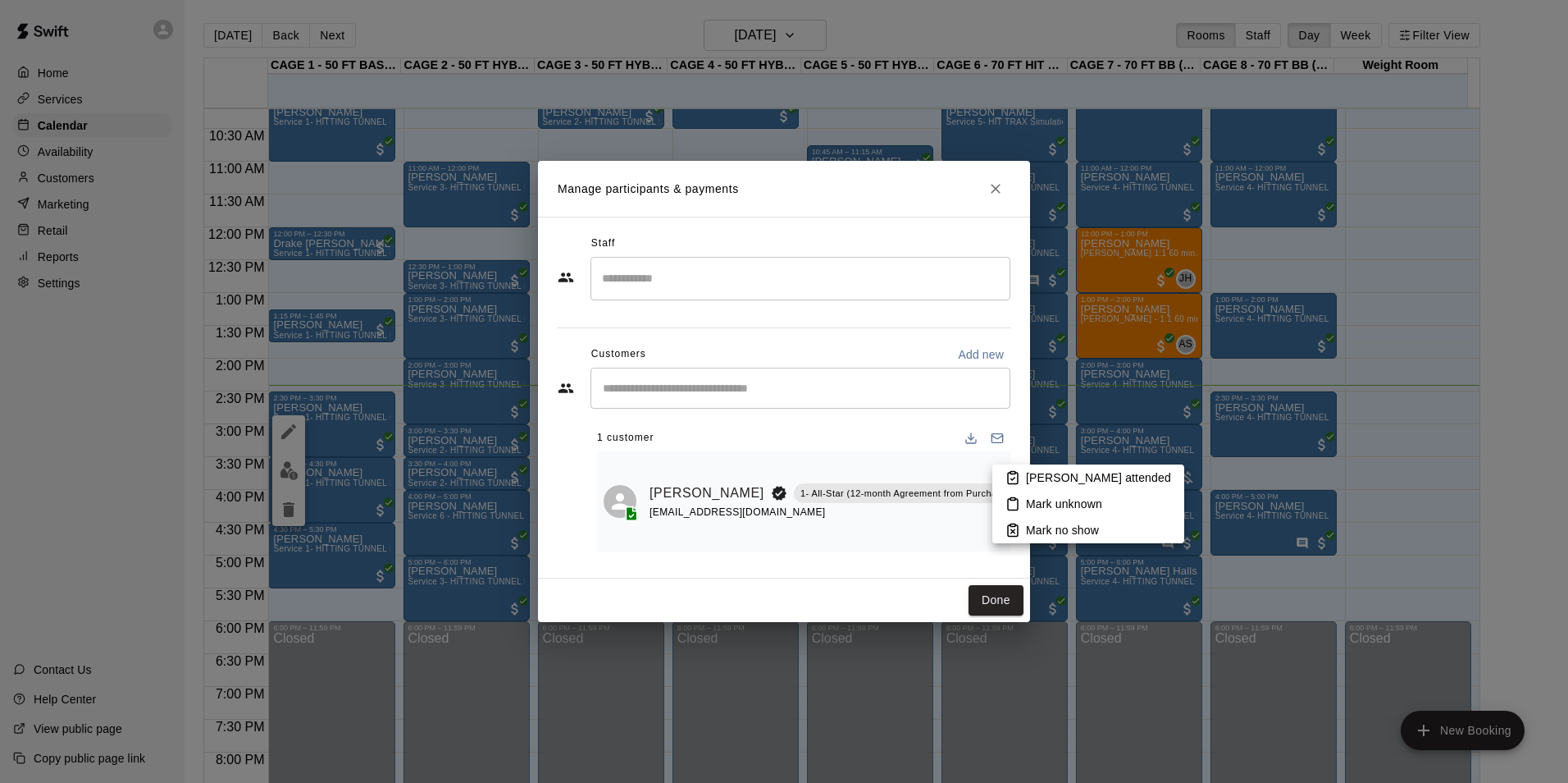
click at [1025, 479] on li "[PERSON_NAME] attended" at bounding box center [1088, 477] width 192 height 27
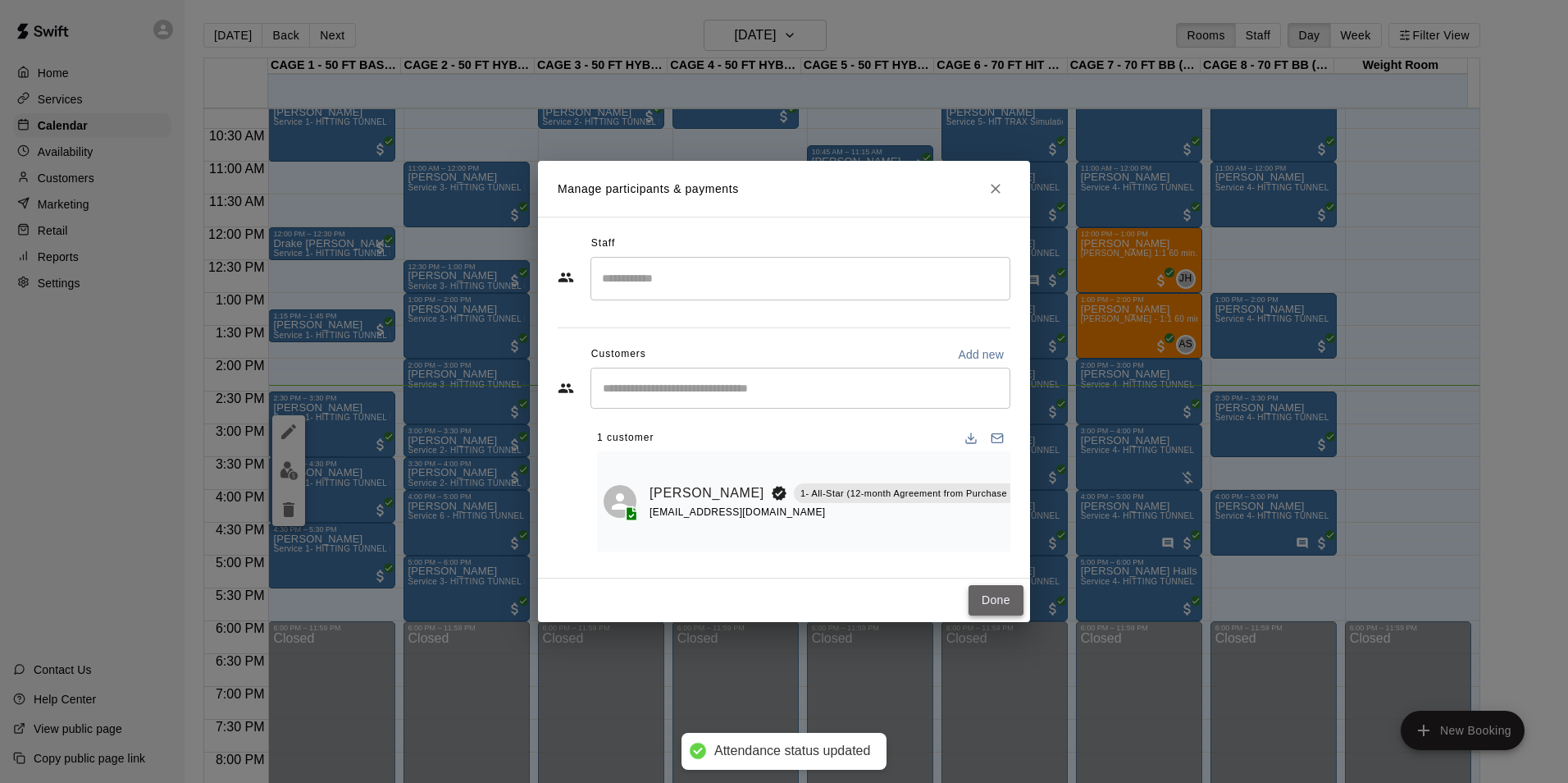
click at [1001, 597] on button "Done" at bounding box center [996, 600] width 55 height 30
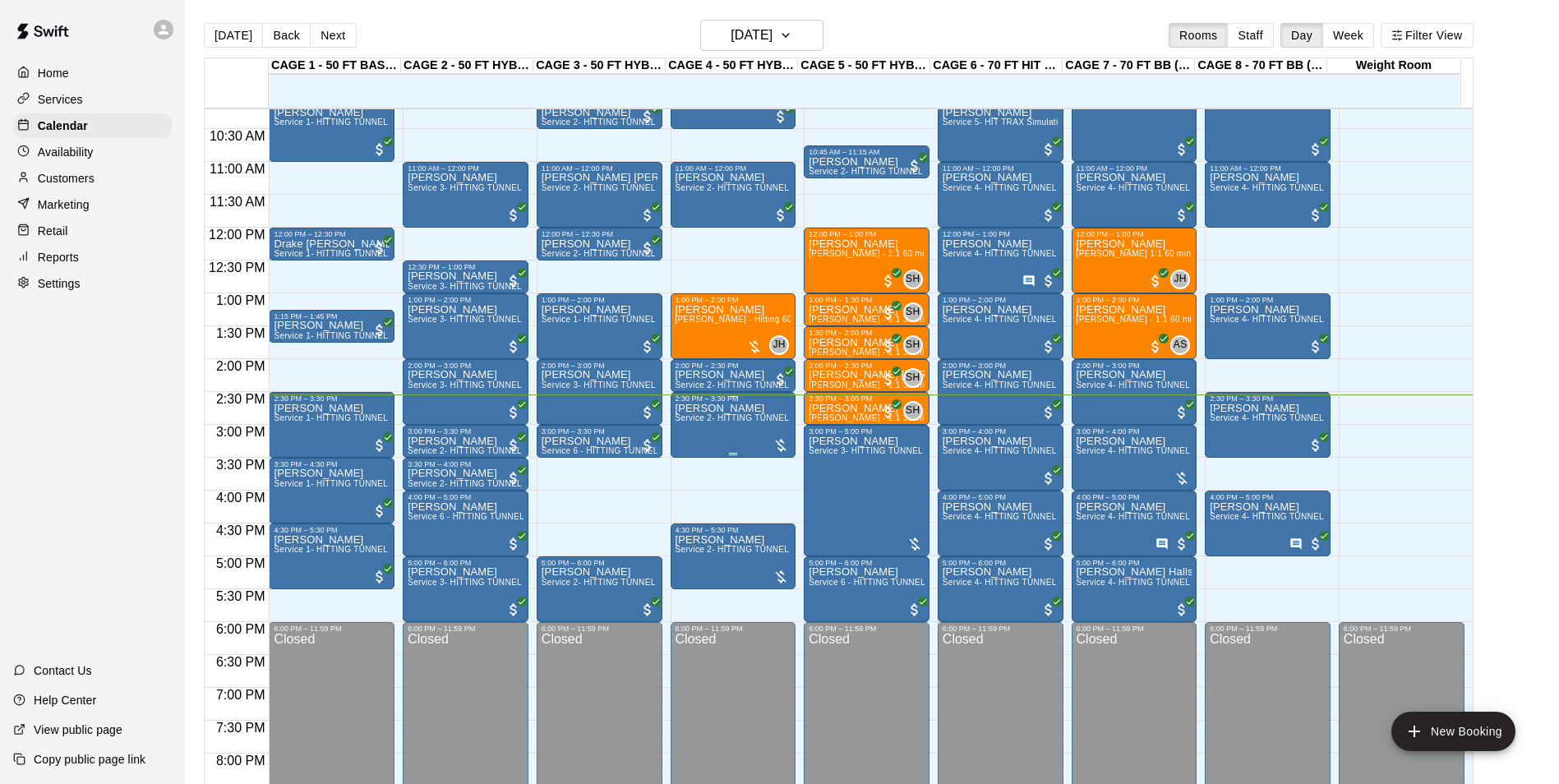
click at [722, 408] on p "[PERSON_NAME]" at bounding box center [733, 408] width 116 height 0
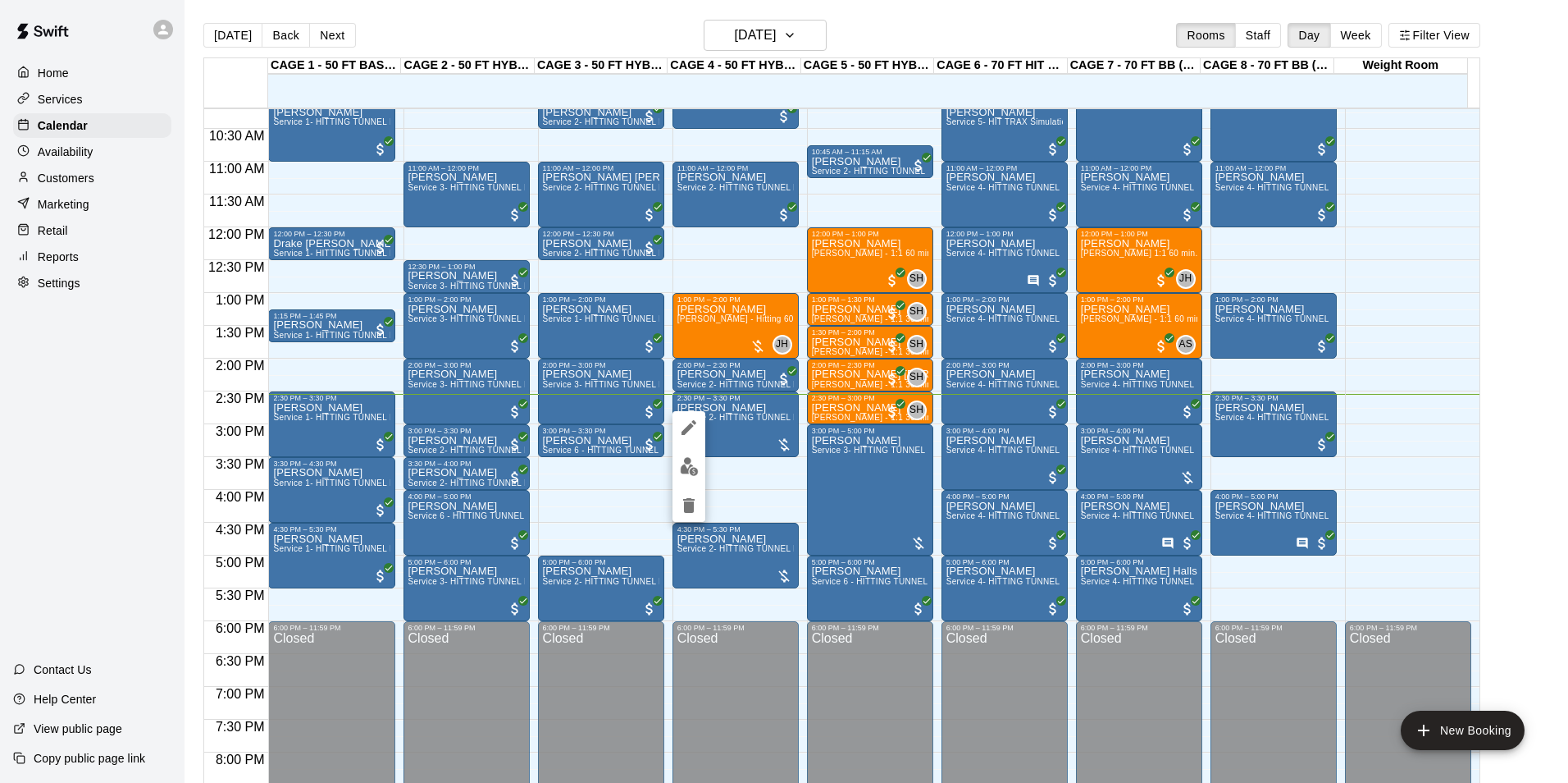
click at [695, 456] on button "edit" at bounding box center [689, 466] width 33 height 32
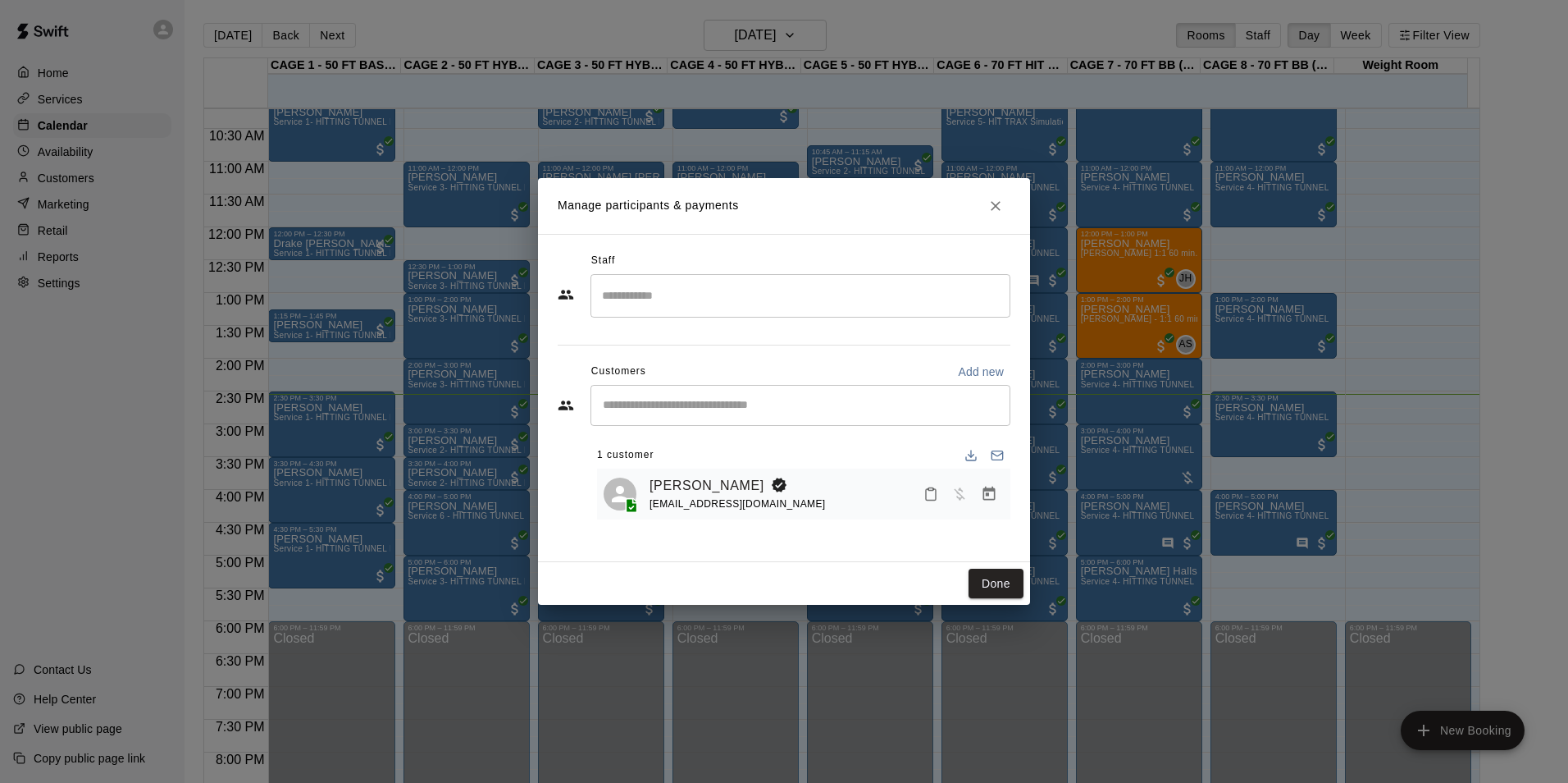
click at [983, 497] on icon "Manage bookings & payment" at bounding box center [989, 493] width 12 height 14
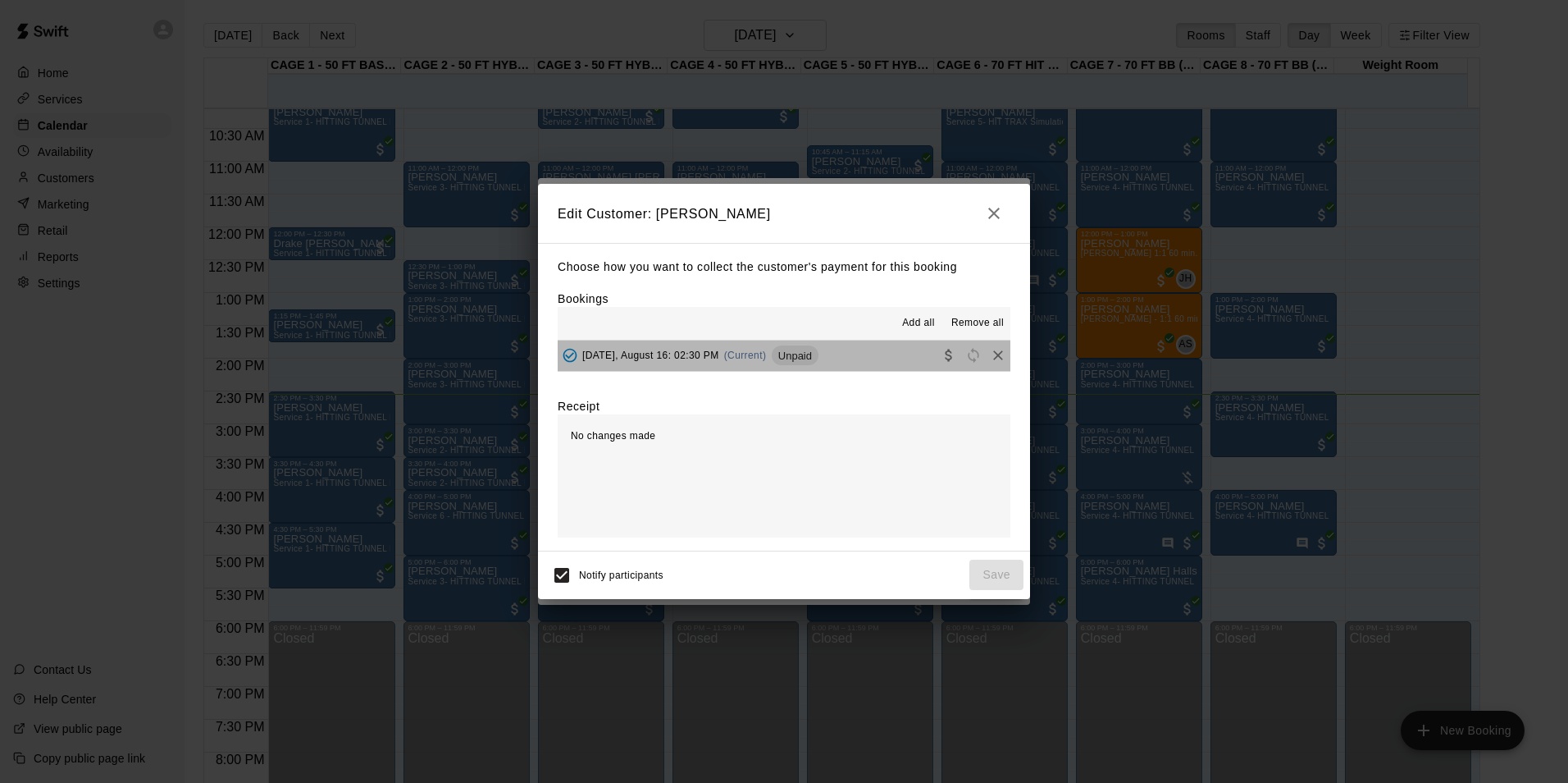
click at [827, 350] on button "Saturday, August 16: 02:30 PM (Current) Unpaid" at bounding box center [784, 355] width 453 height 30
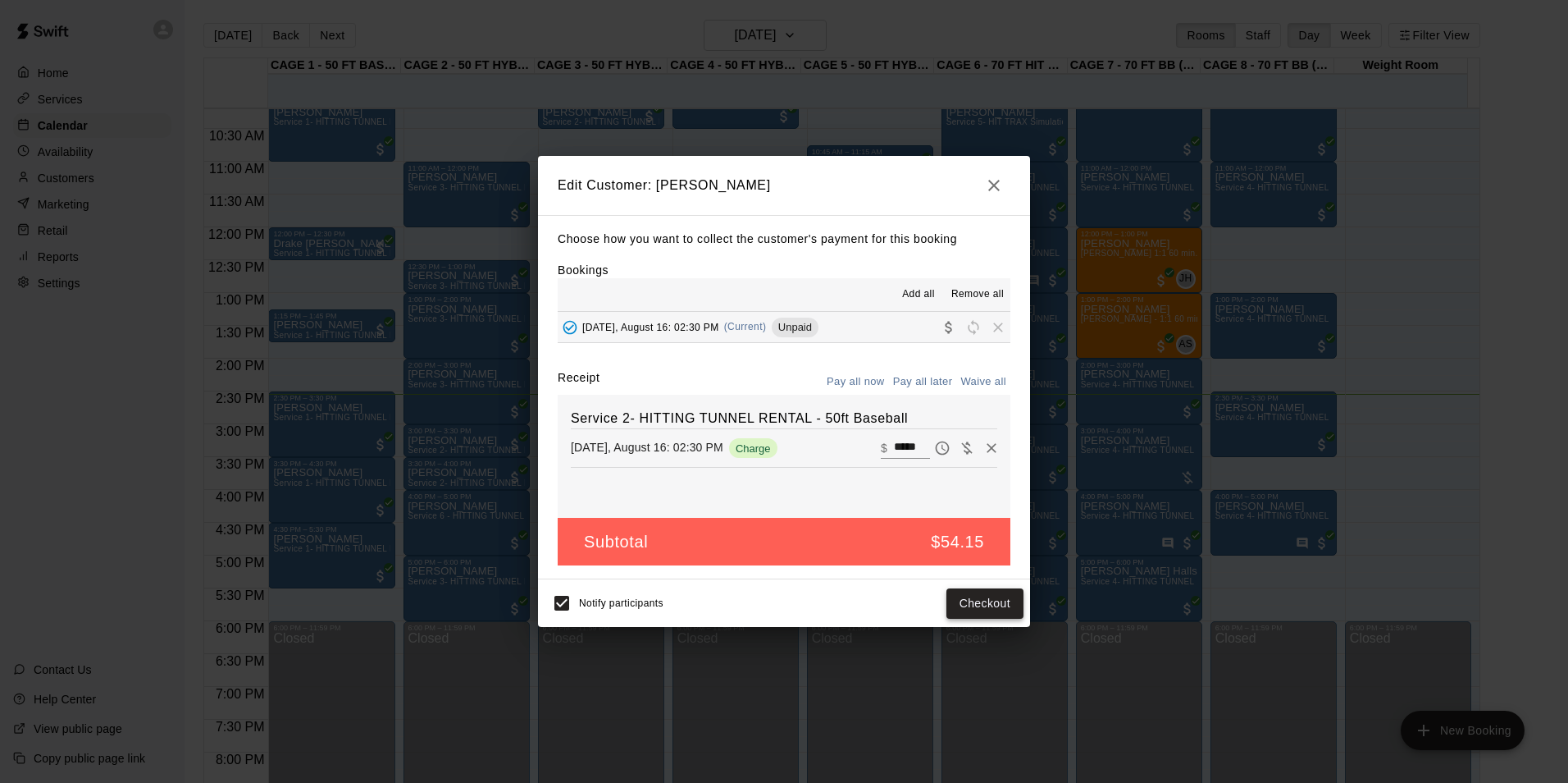
click at [976, 601] on button "Checkout" at bounding box center [985, 603] width 77 height 30
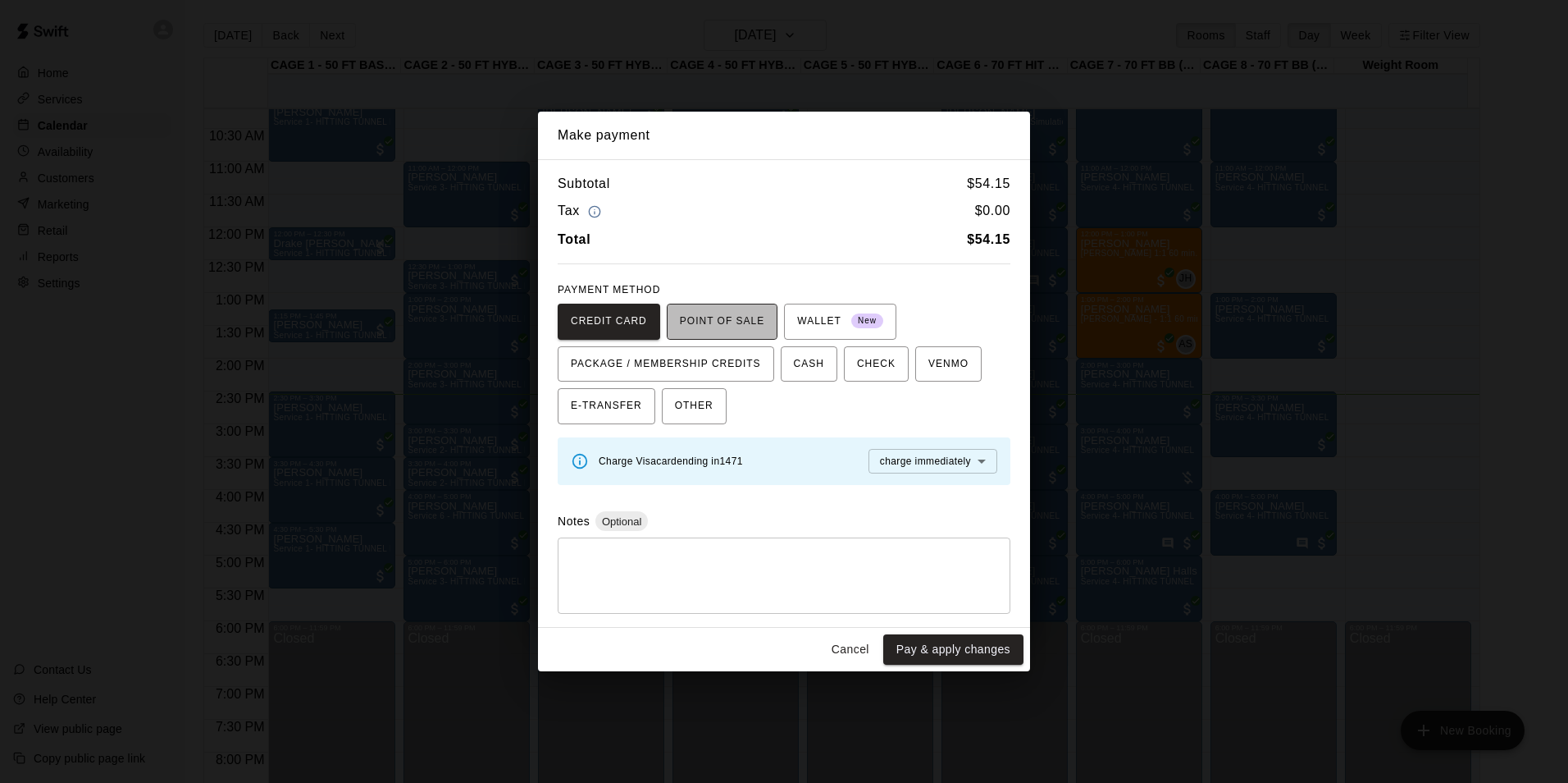
click at [728, 325] on span "POINT OF SALE" at bounding box center [722, 321] width 85 height 27
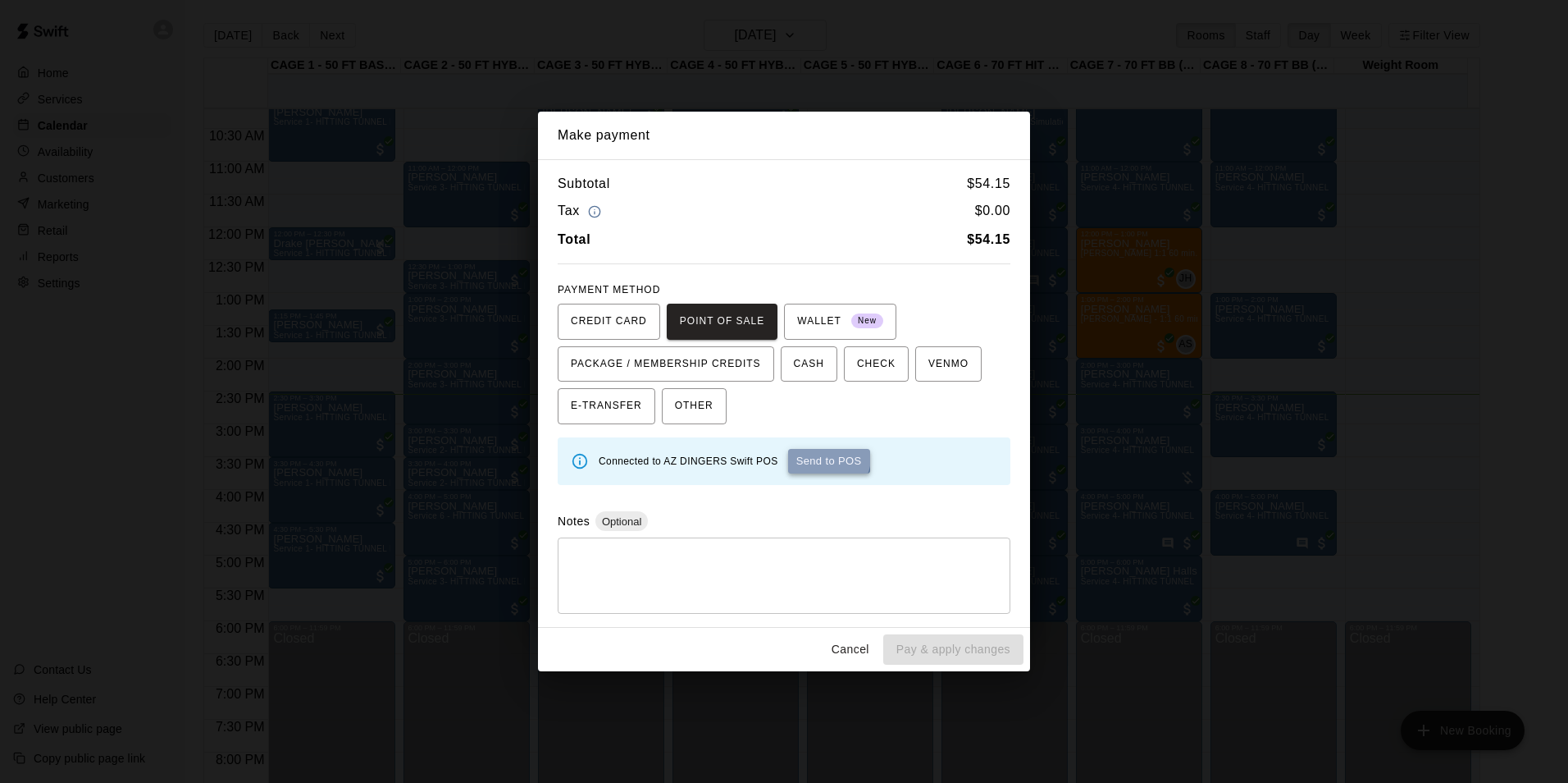
click at [817, 457] on button "Send to POS" at bounding box center [829, 461] width 82 height 25
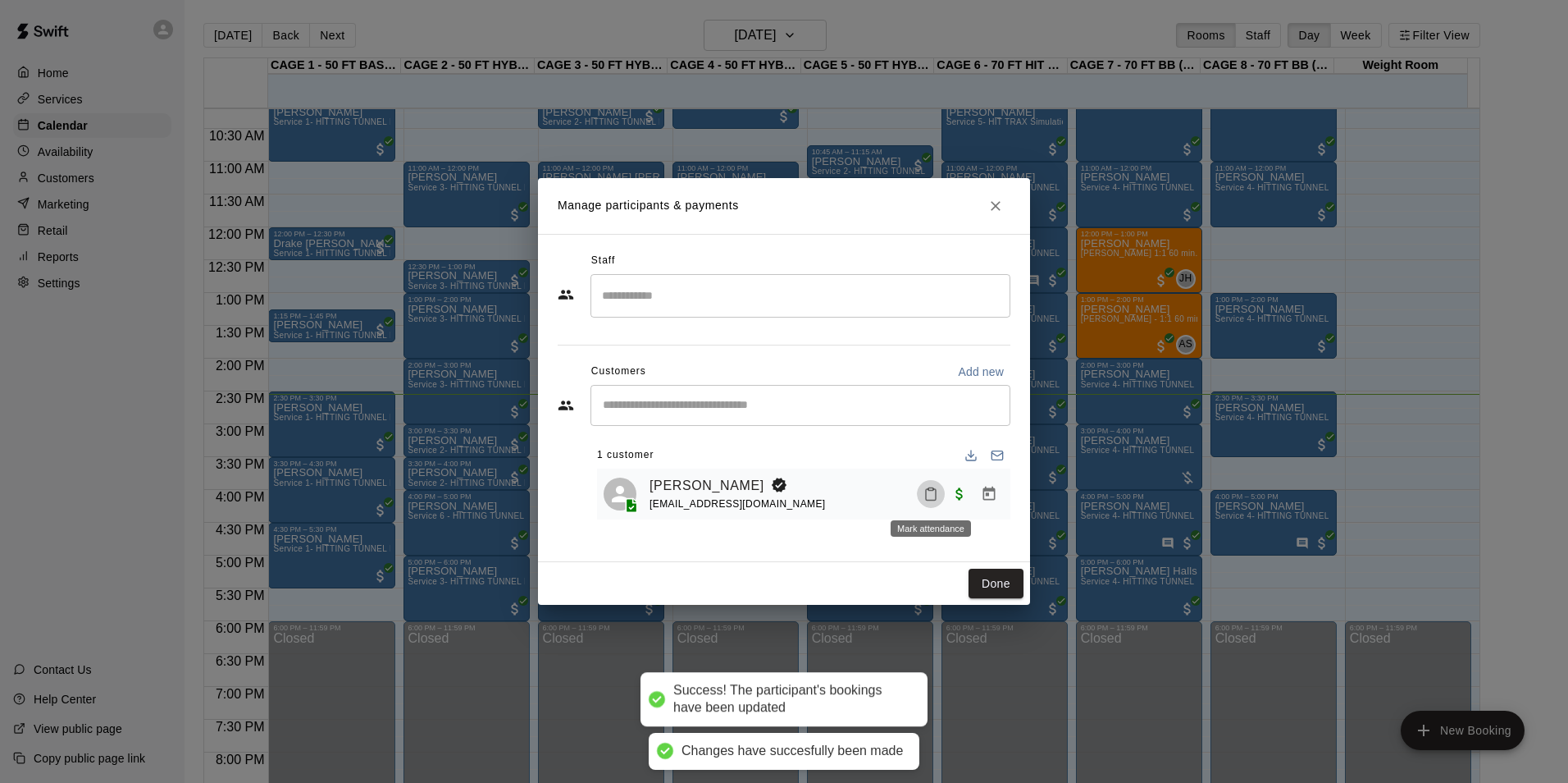
click at [932, 494] on icon "Mark attendance" at bounding box center [930, 493] width 15 height 15
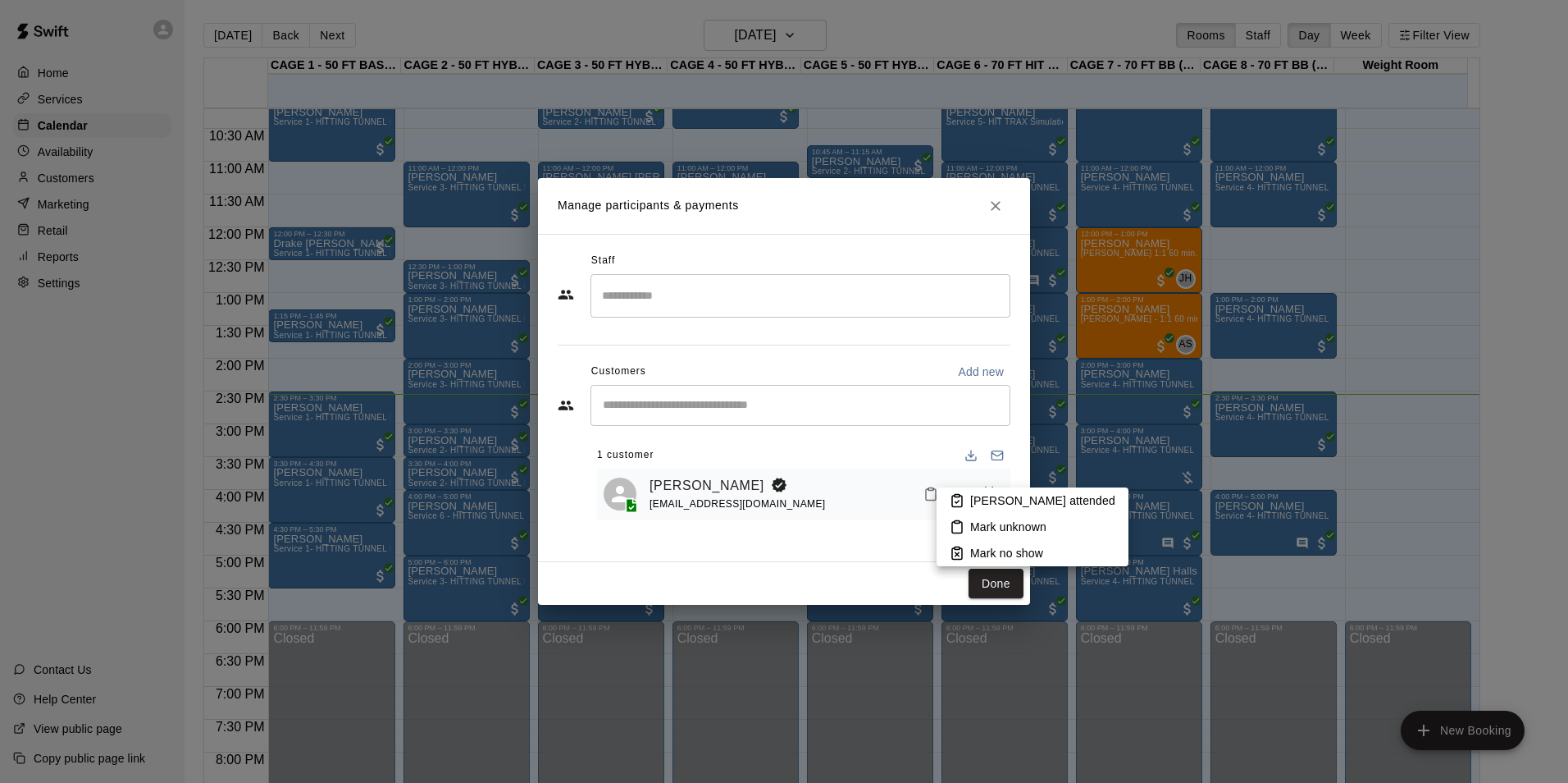
click at [951, 497] on icon at bounding box center [957, 500] width 15 height 15
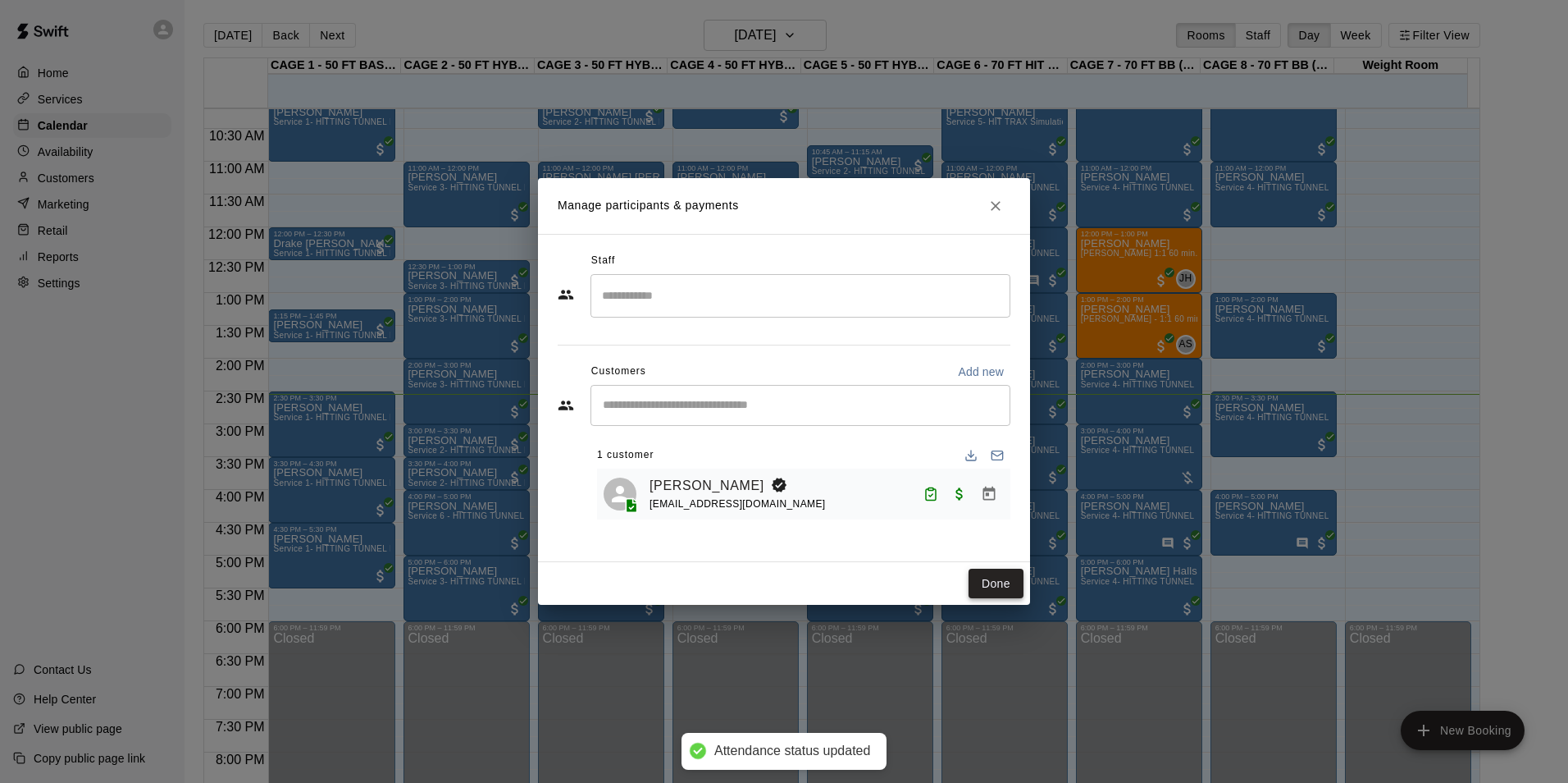
click at [988, 590] on button "Done" at bounding box center [996, 583] width 55 height 30
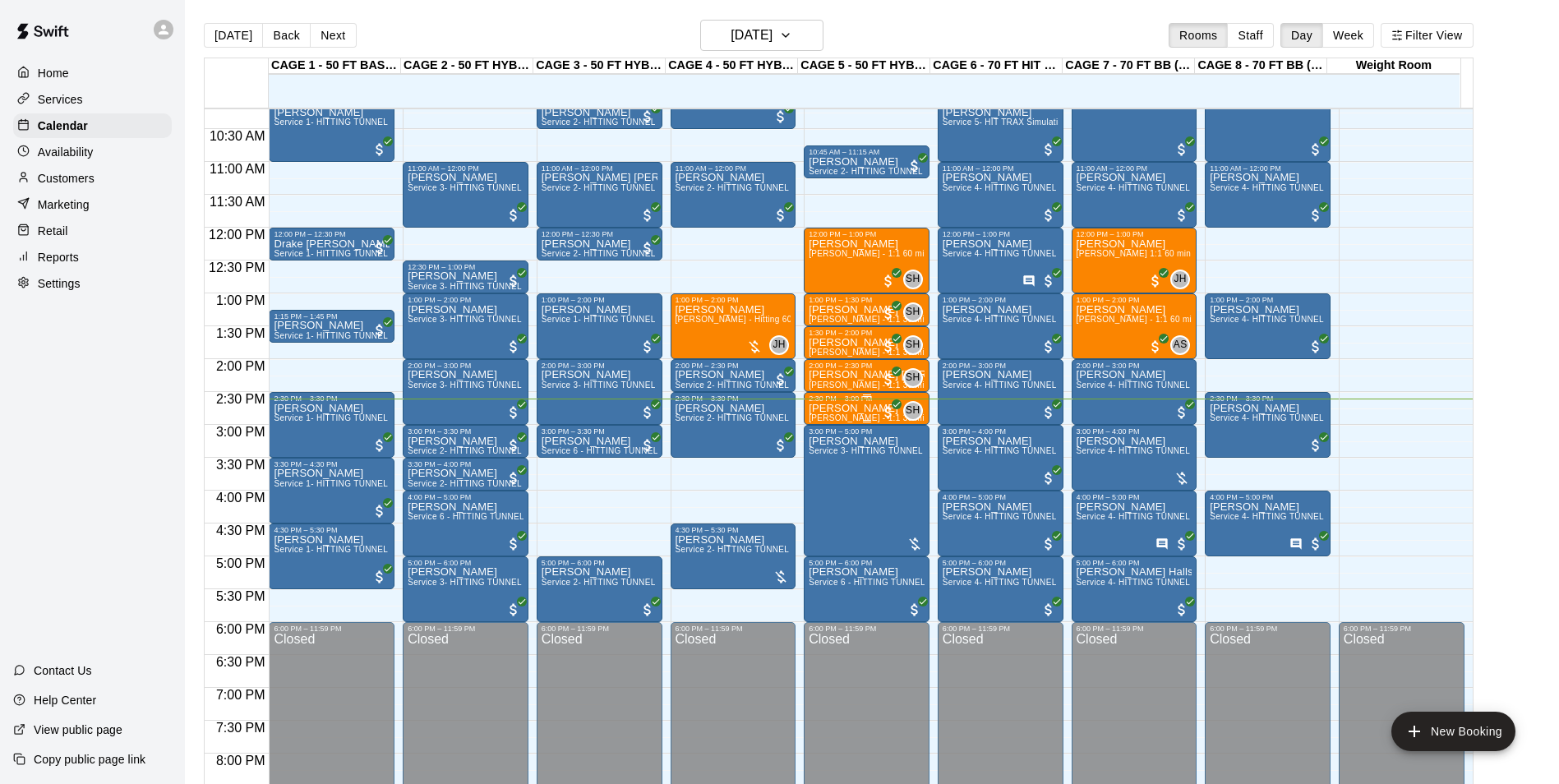
click at [812, 408] on p "[PERSON_NAME]" at bounding box center [866, 408] width 116 height 0
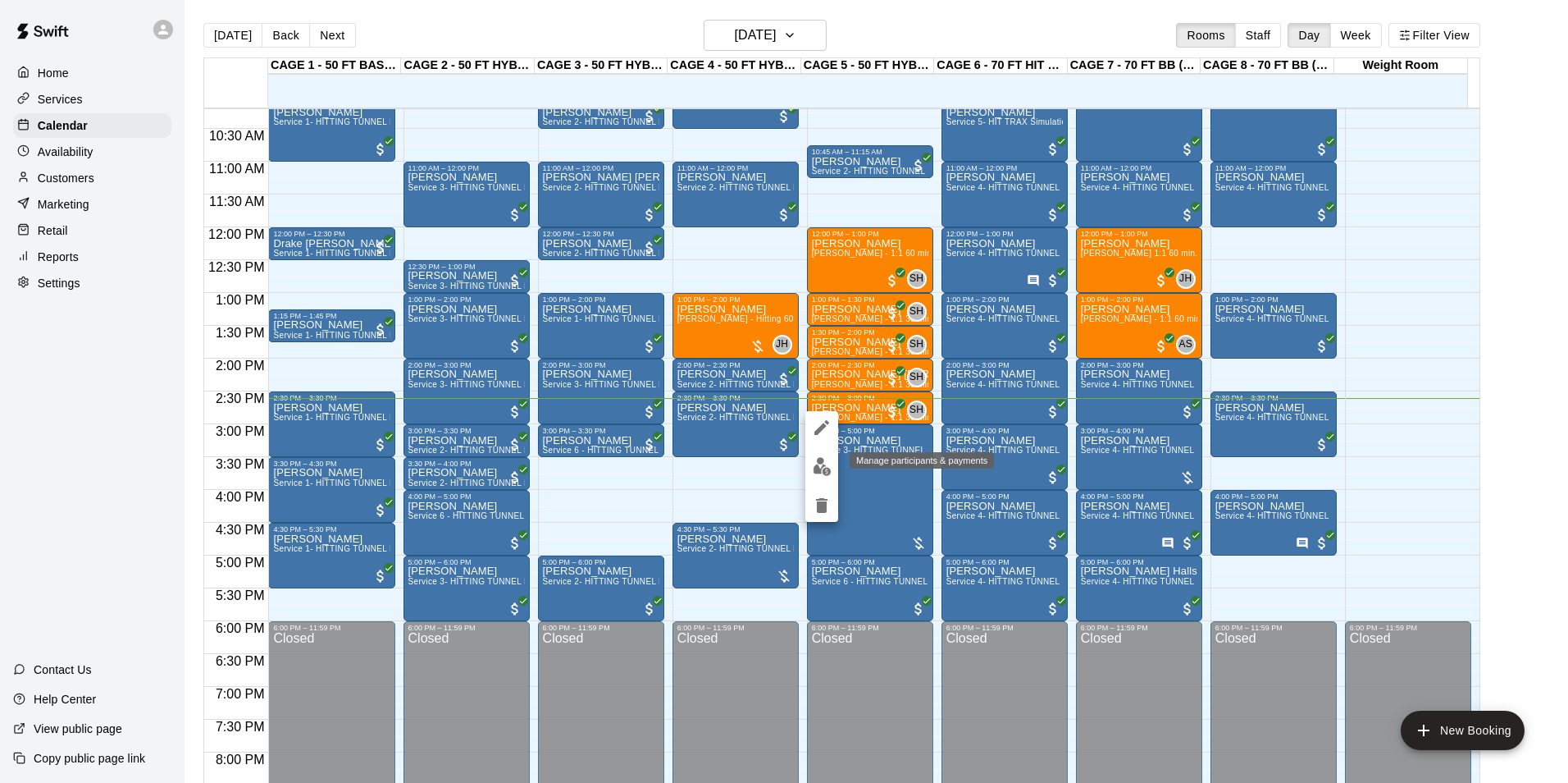
click at [824, 463] on img "edit" at bounding box center [822, 466] width 19 height 19
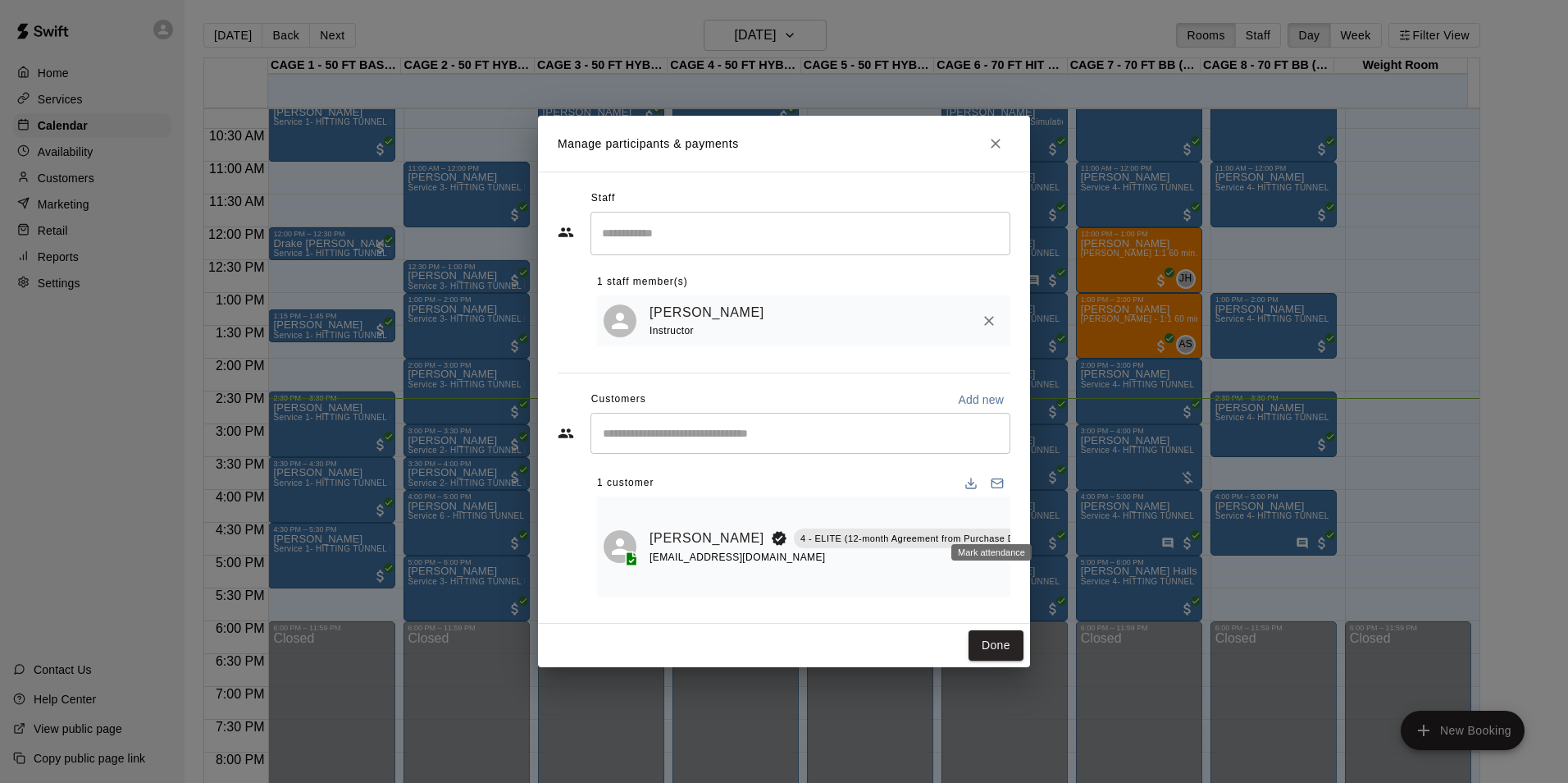
click at [1045, 522] on icon "Mark attendance" at bounding box center [1052, 517] width 15 height 15
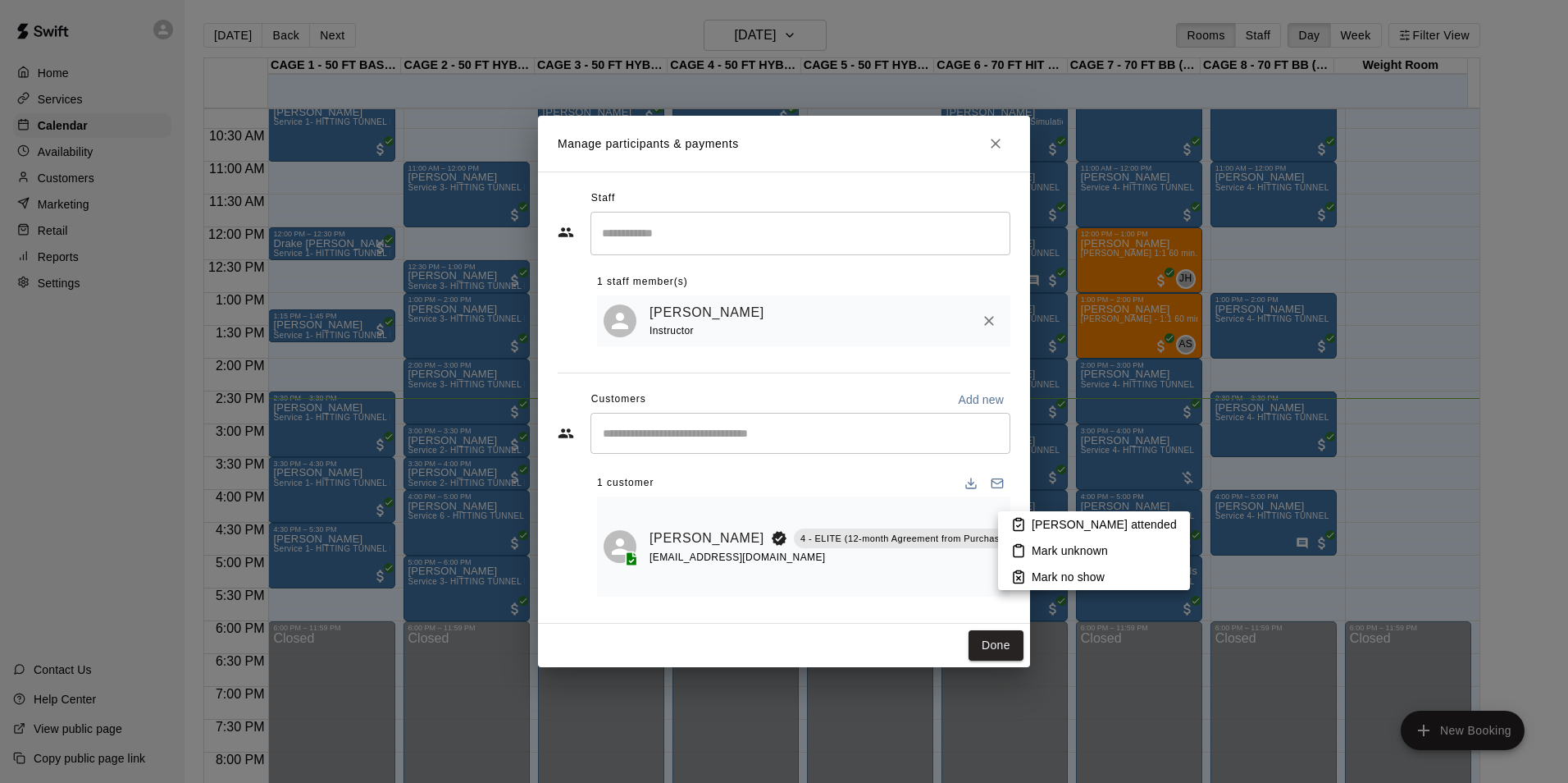
click at [1054, 530] on p "[PERSON_NAME] attended" at bounding box center [1105, 523] width 146 height 16
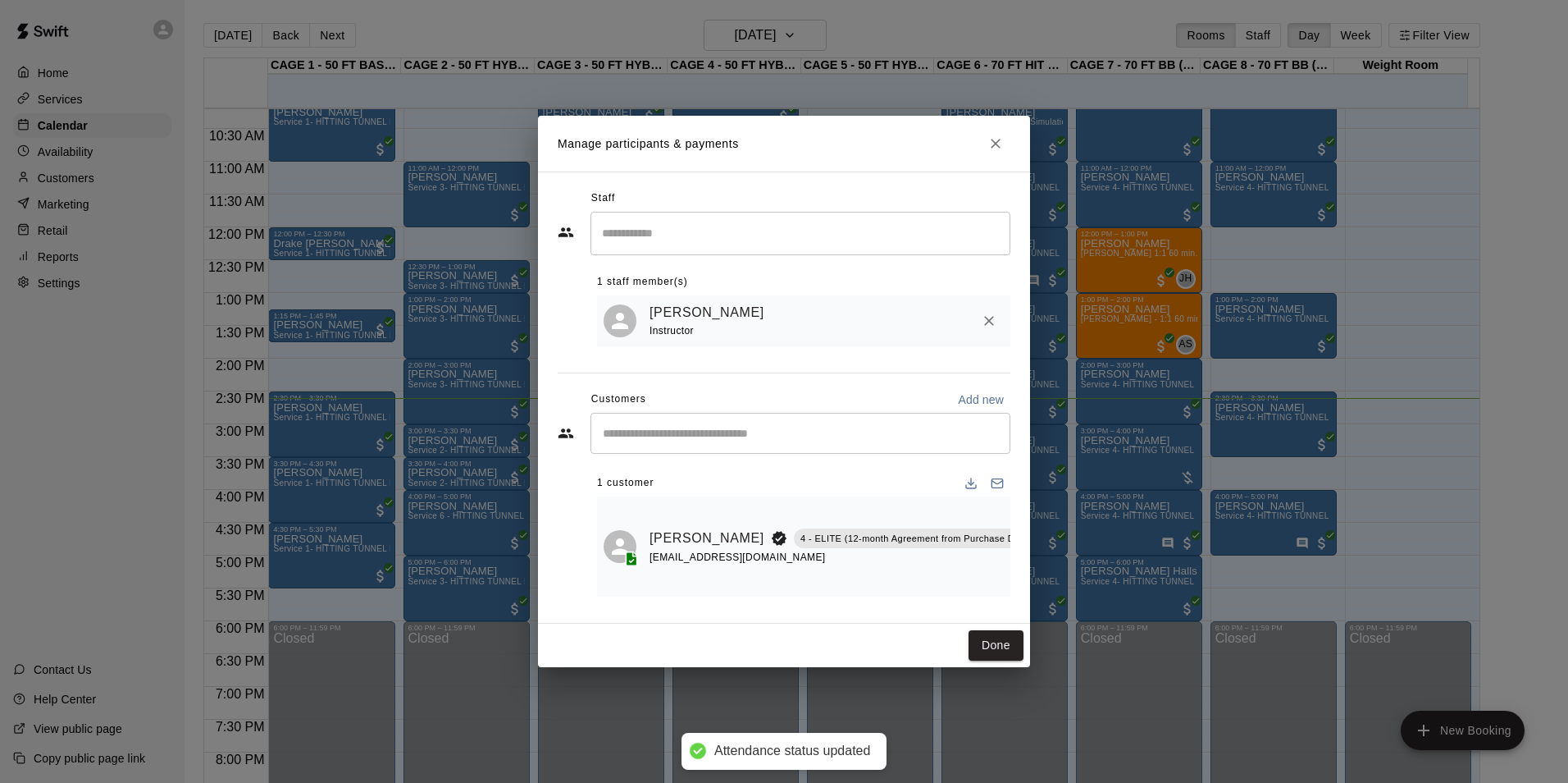
click at [994, 649] on button "Done" at bounding box center [996, 645] width 55 height 30
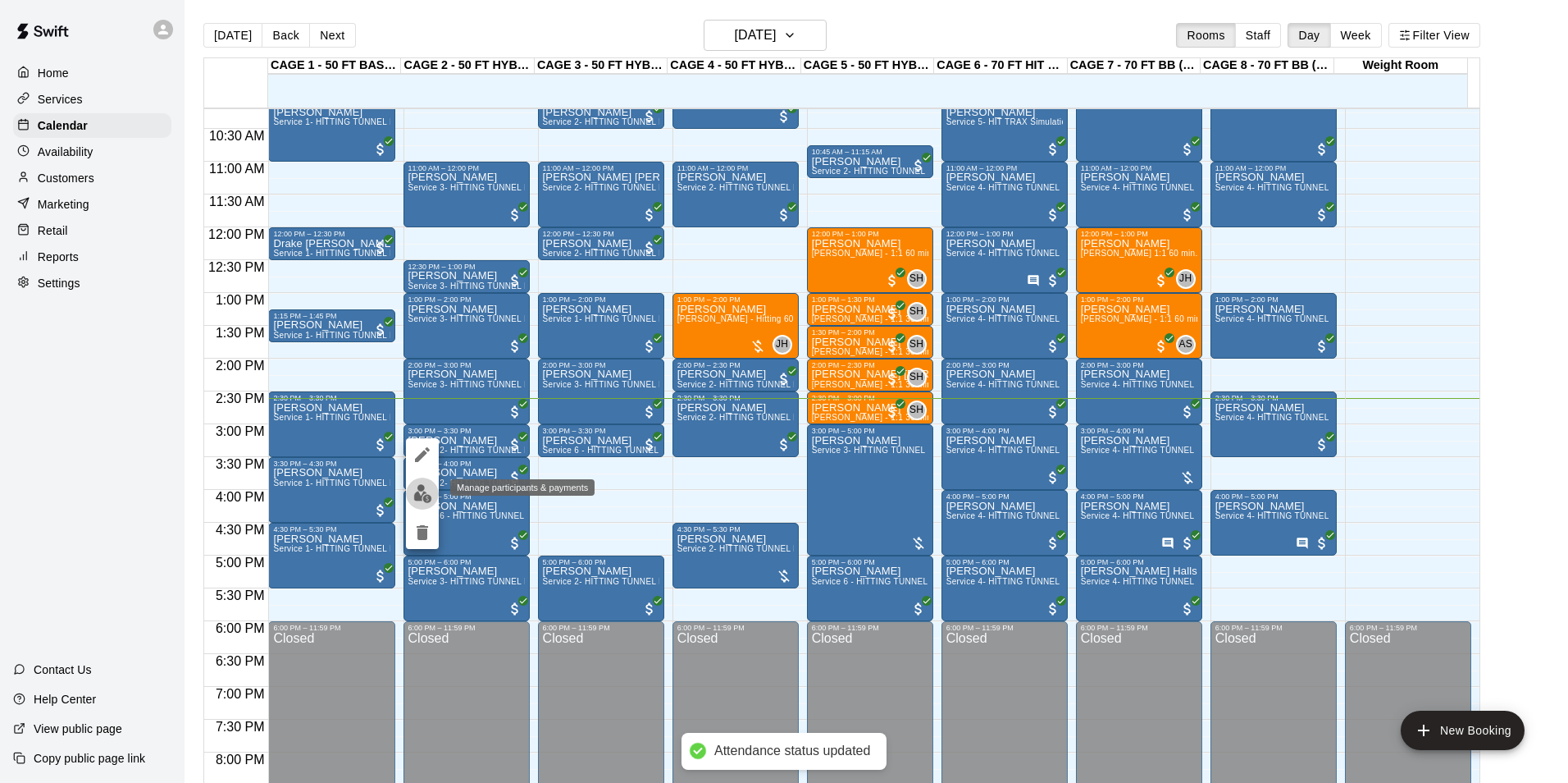
click at [432, 493] on button "edit" at bounding box center [422, 493] width 33 height 32
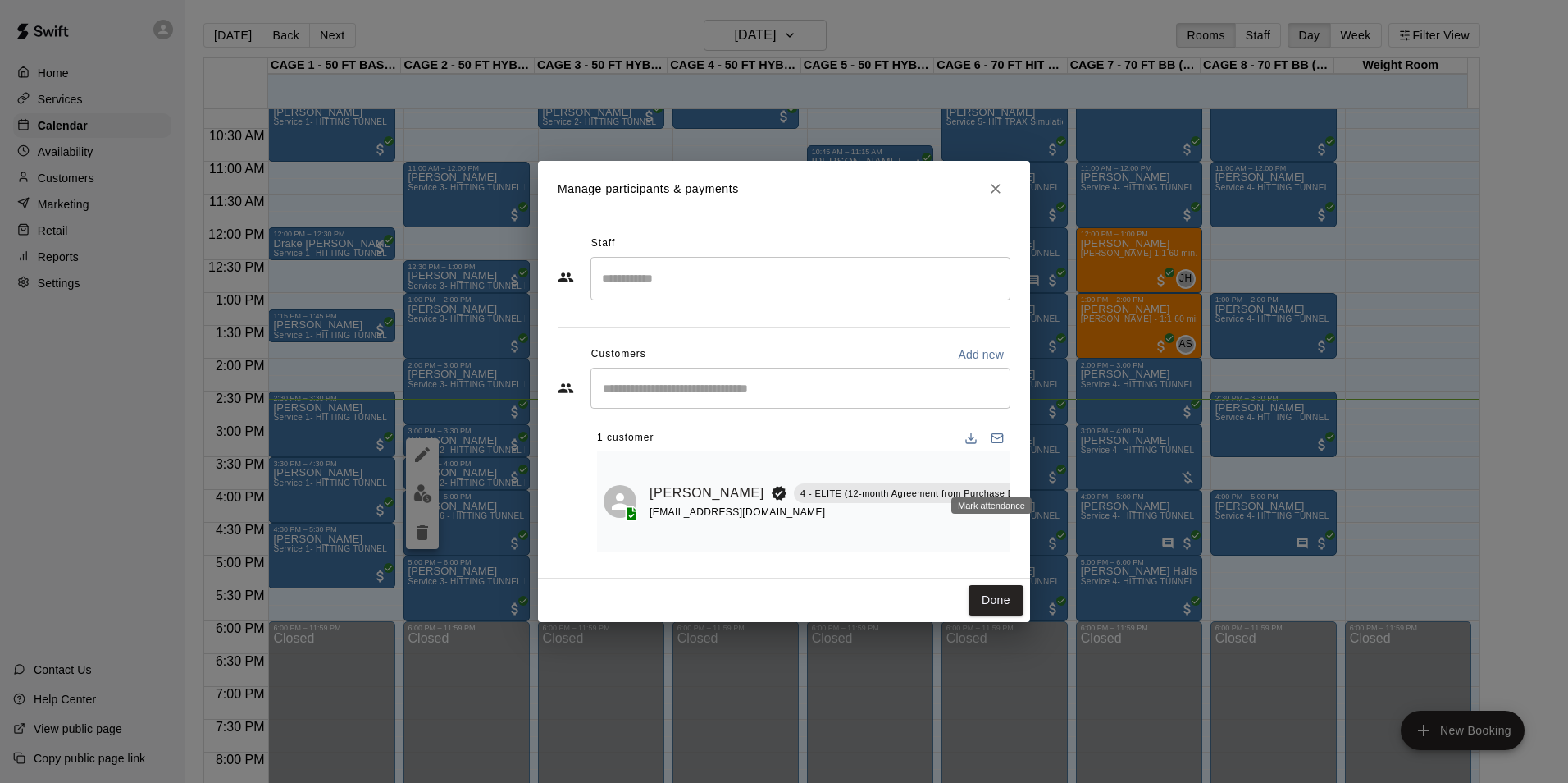
click at [1045, 475] on icon "Mark attendance" at bounding box center [1052, 471] width 15 height 15
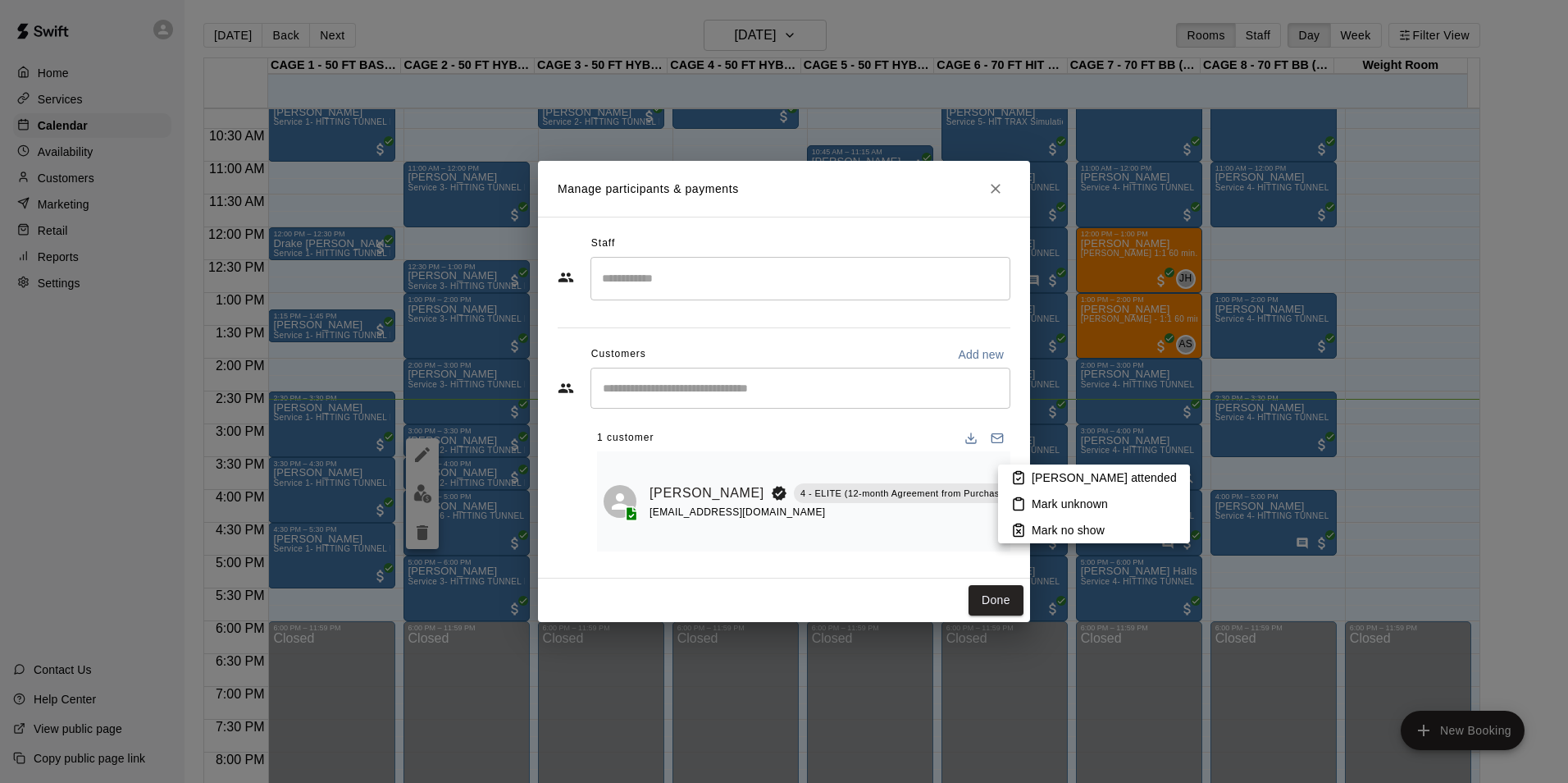
click at [1009, 475] on li "[PERSON_NAME] attended" at bounding box center [1094, 477] width 192 height 27
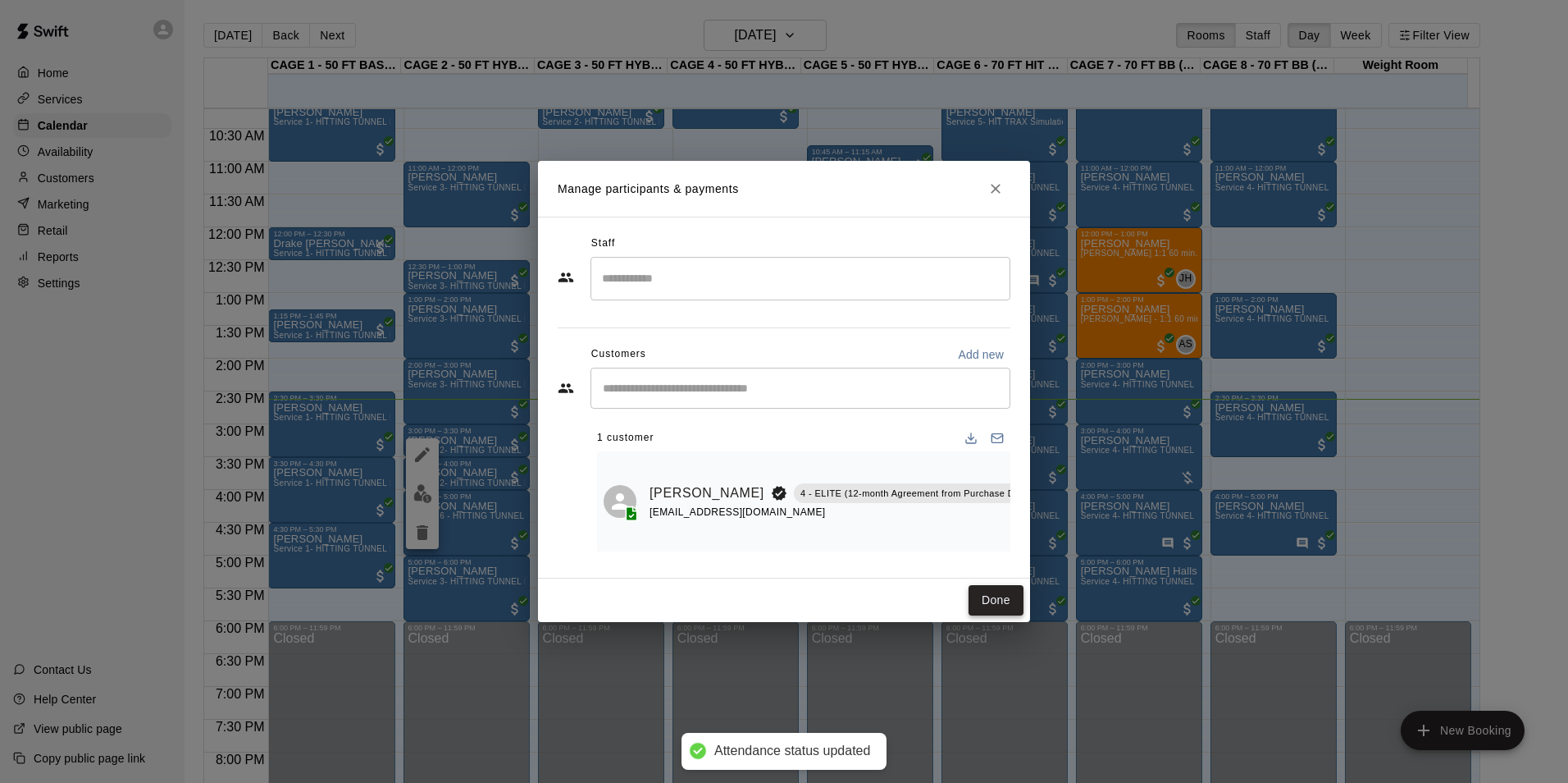
click at [984, 598] on button "Done" at bounding box center [996, 600] width 55 height 30
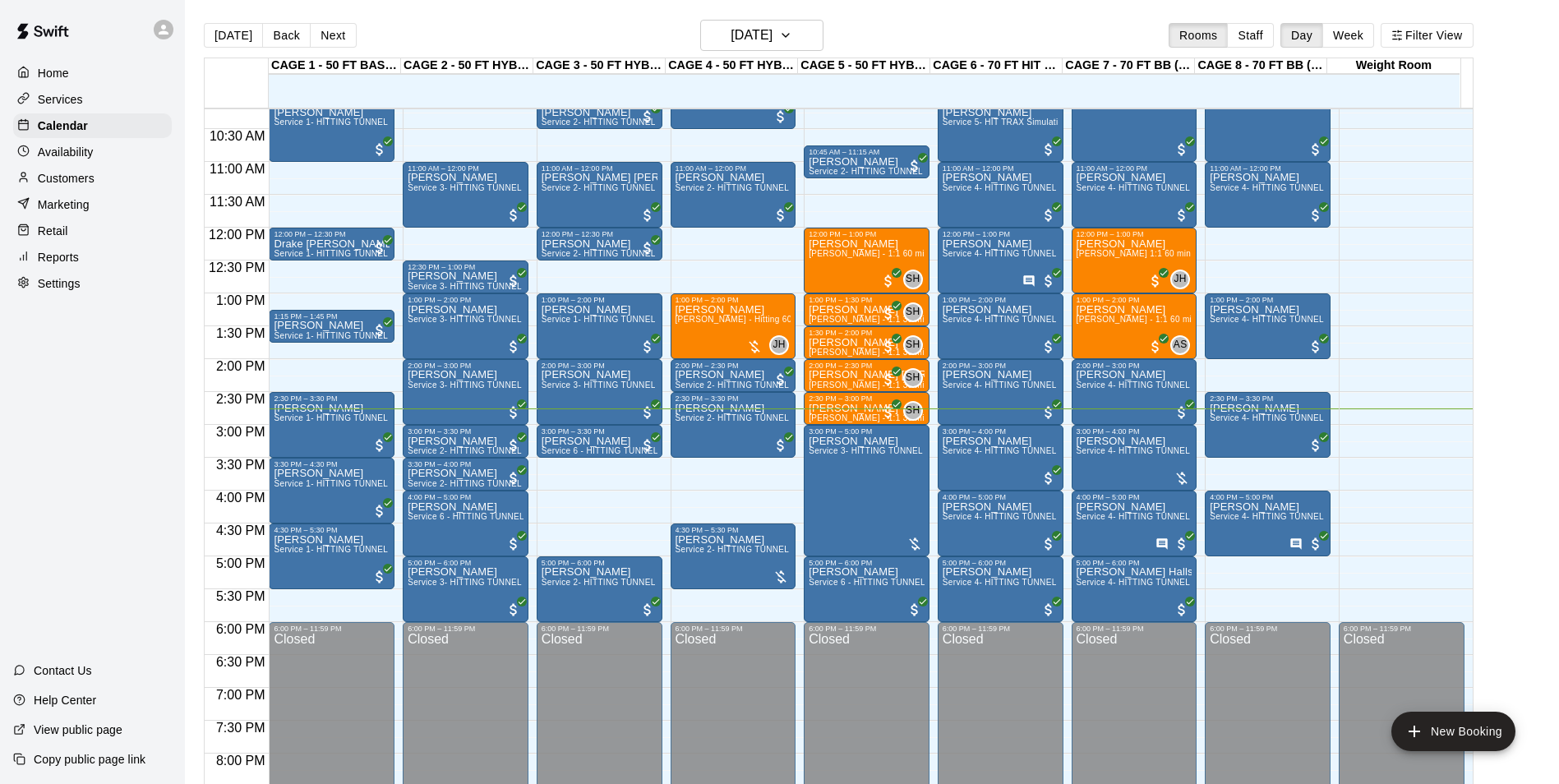
click at [98, 176] on div "Customers" at bounding box center [92, 178] width 159 height 25
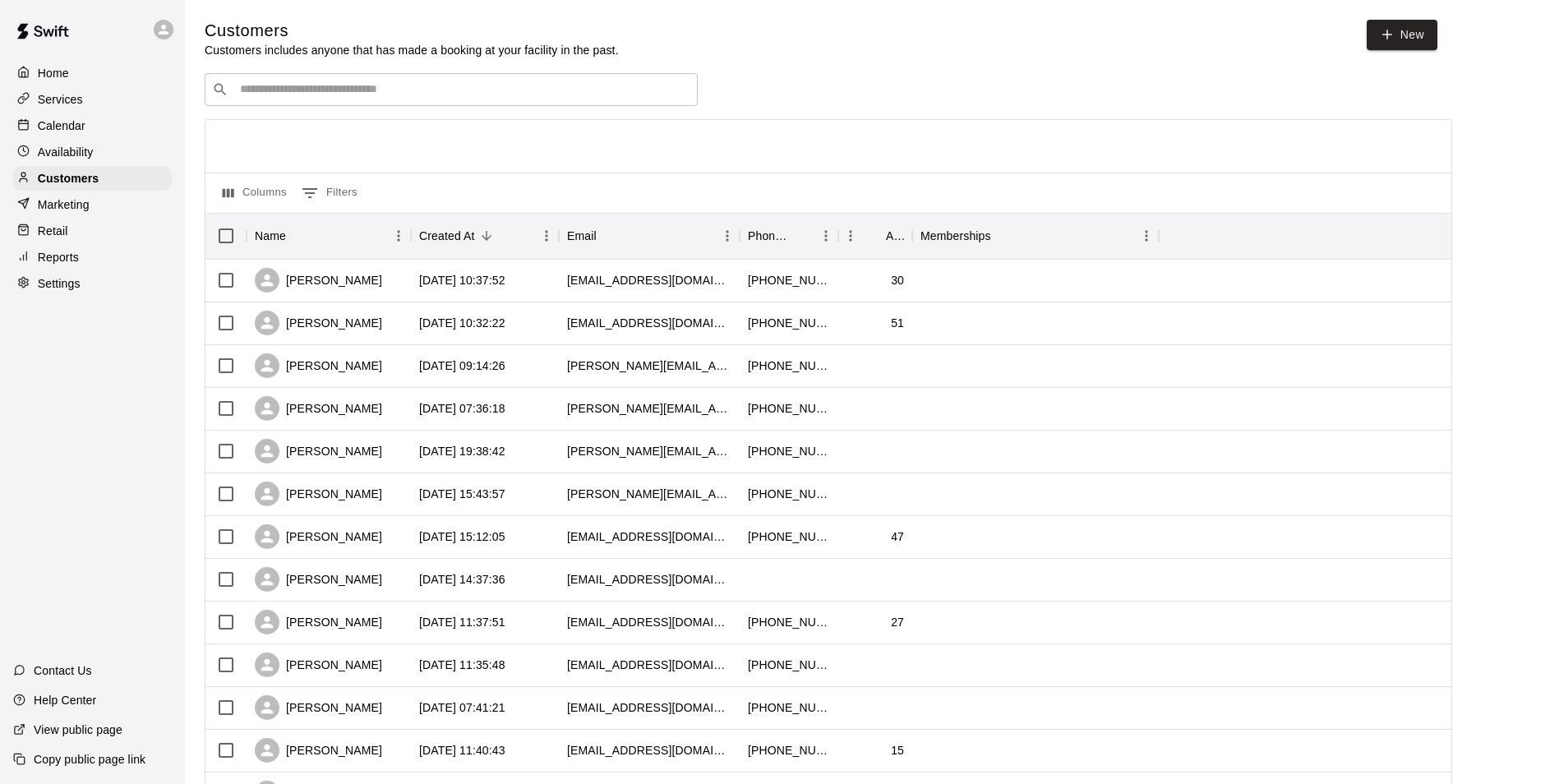
click at [622, 95] on input "Search customers by name or email" at bounding box center [462, 89] width 456 height 16
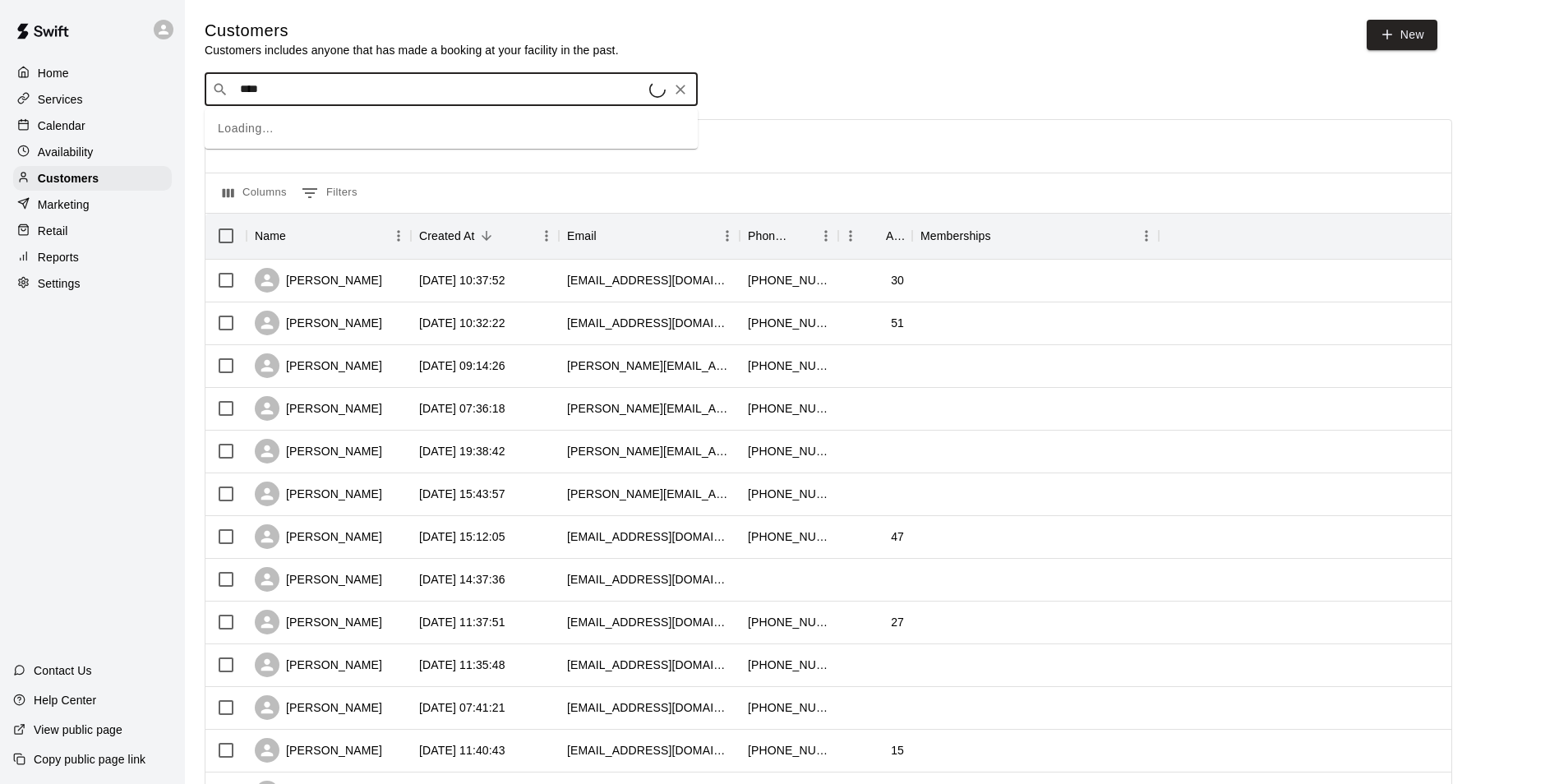
type input "*****"
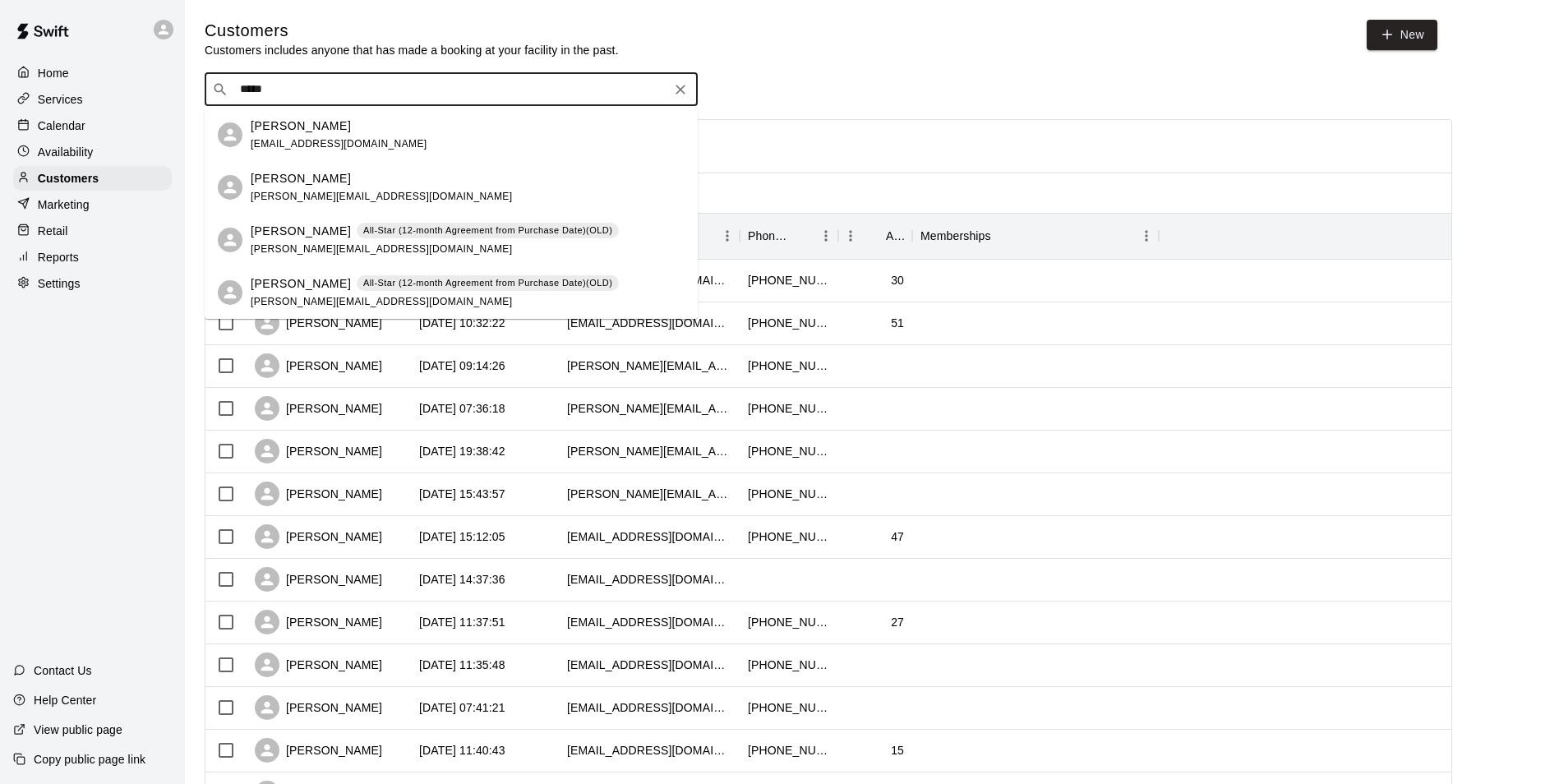
click at [392, 254] on div "Meghann Moser All-Star (12-month Agreement from Purchase Date)(OLD) meghann@all…" at bounding box center [434, 240] width 368 height 35
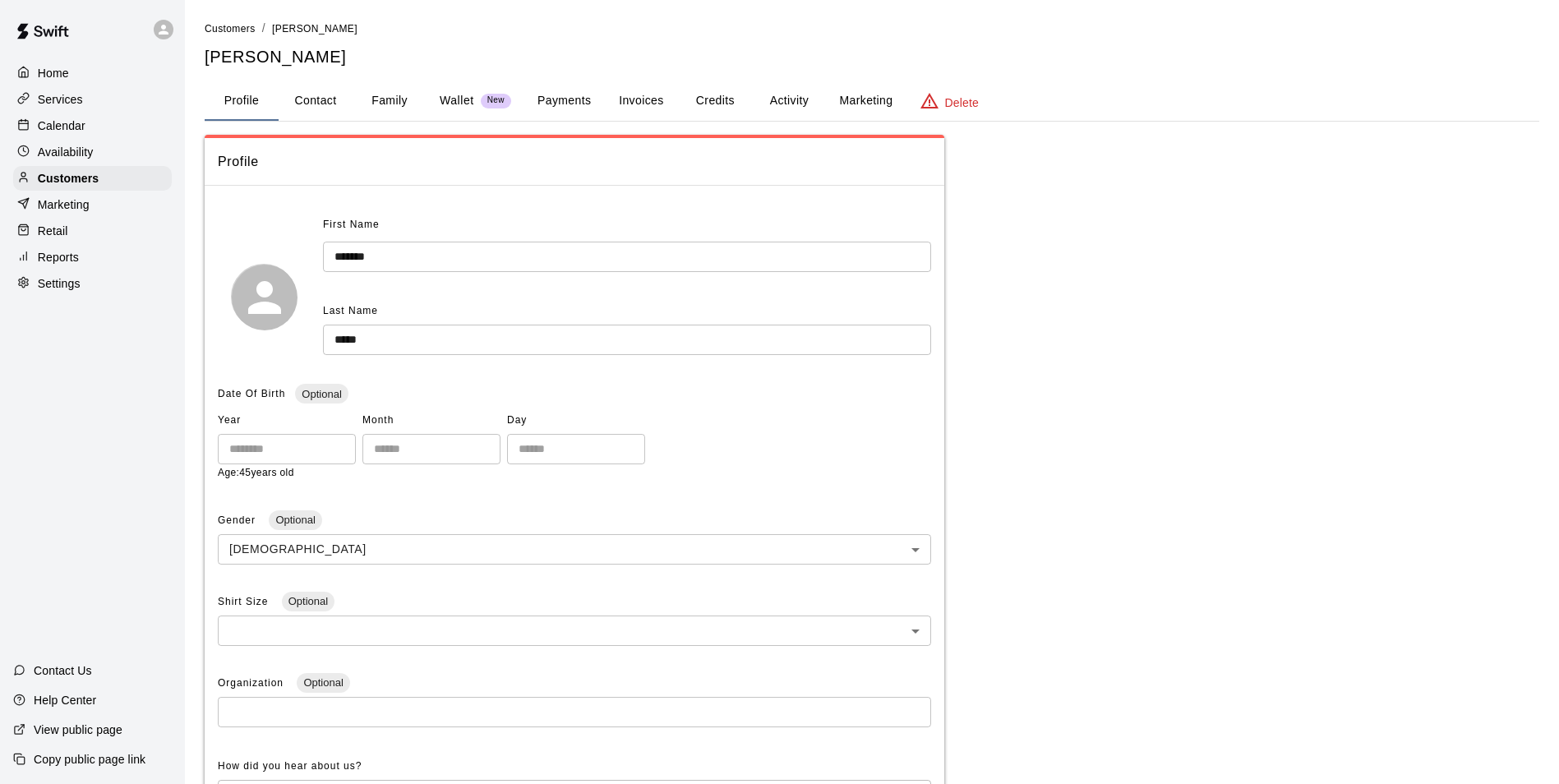
click at [389, 99] on button "Family" at bounding box center [390, 101] width 74 height 39
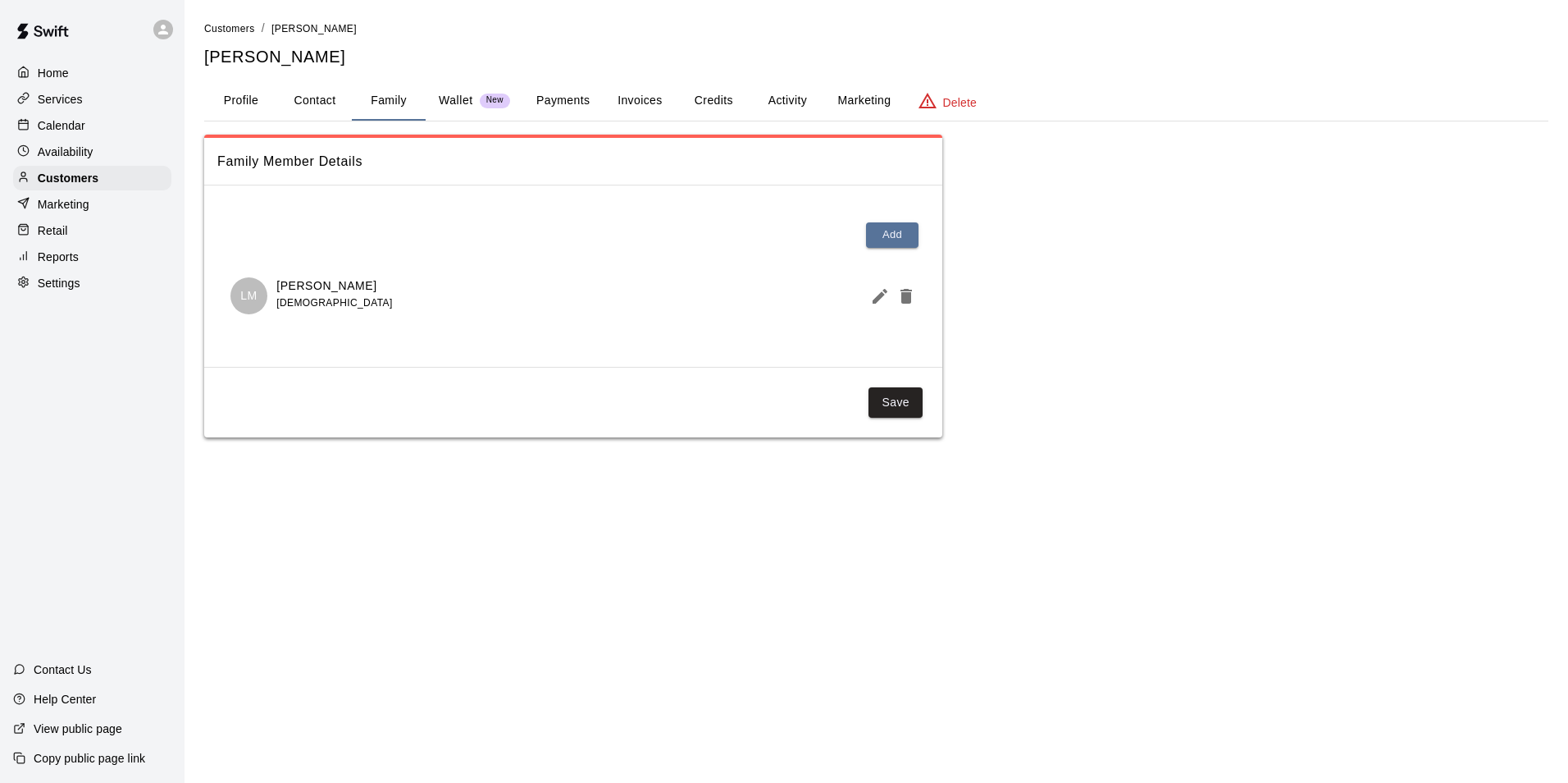
click at [316, 112] on button "Contact" at bounding box center [315, 101] width 74 height 39
select select "**"
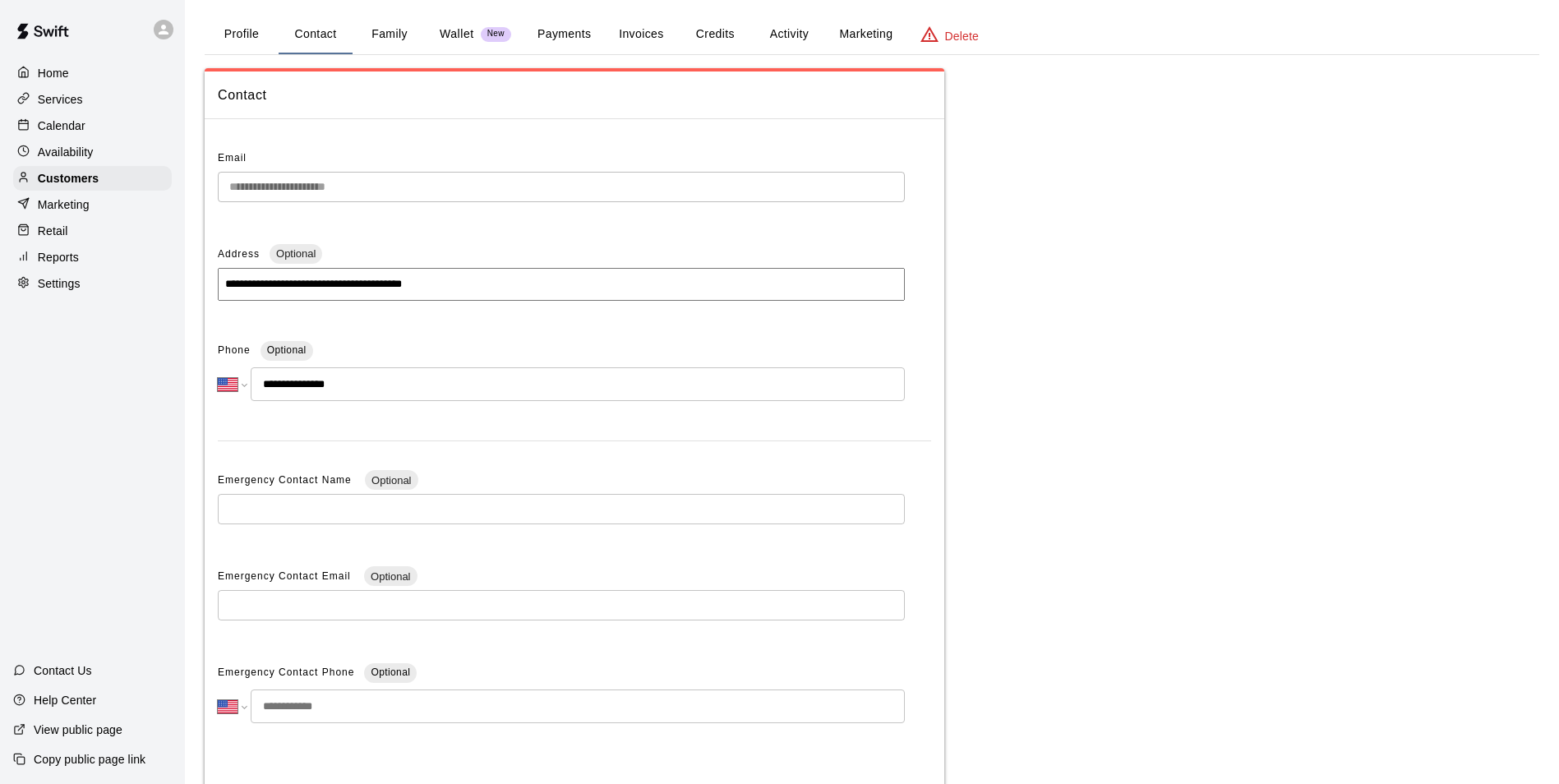
scroll to position [68, 0]
click at [65, 116] on div "Calendar" at bounding box center [92, 125] width 159 height 25
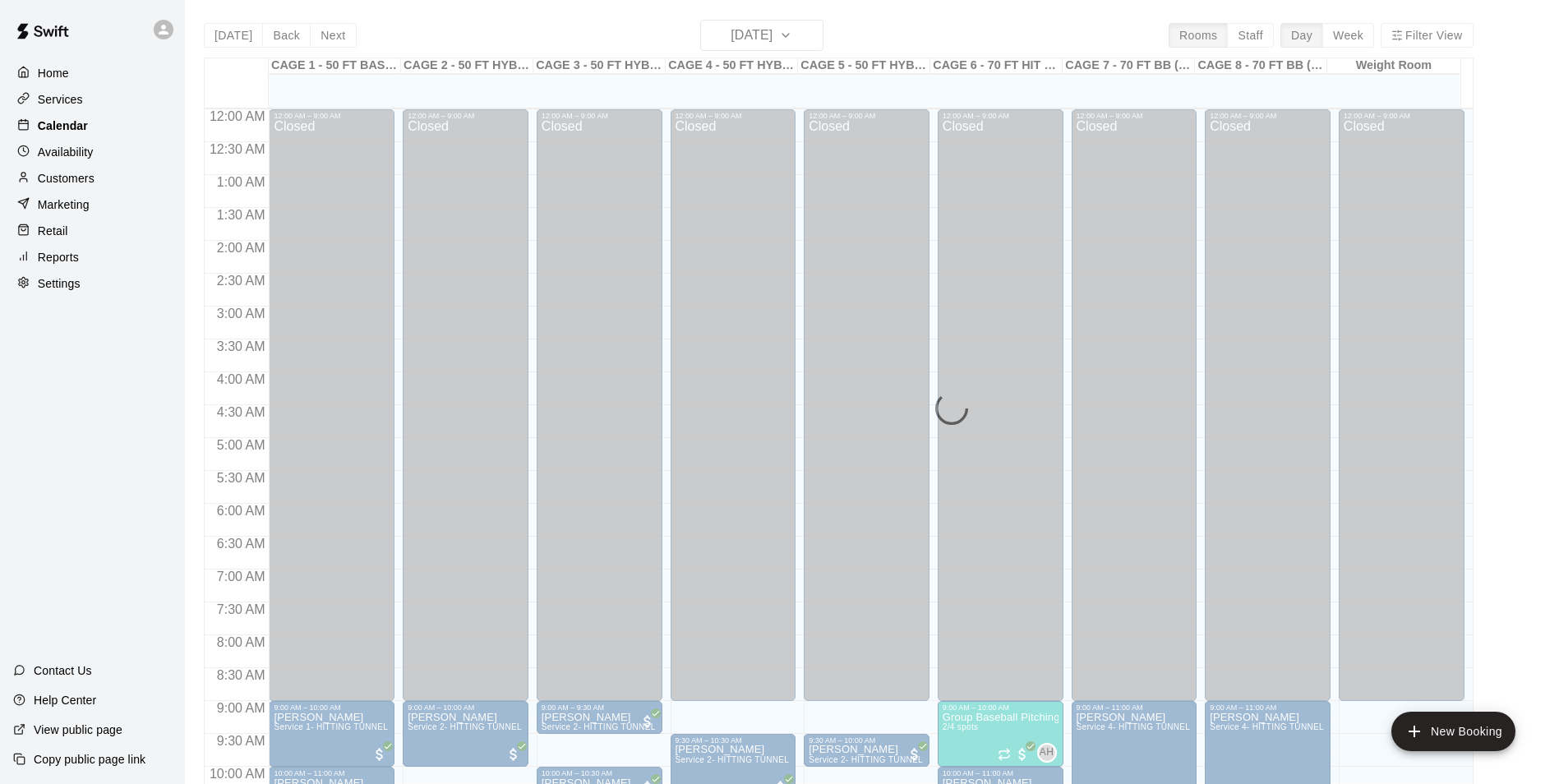
scroll to position [835, 0]
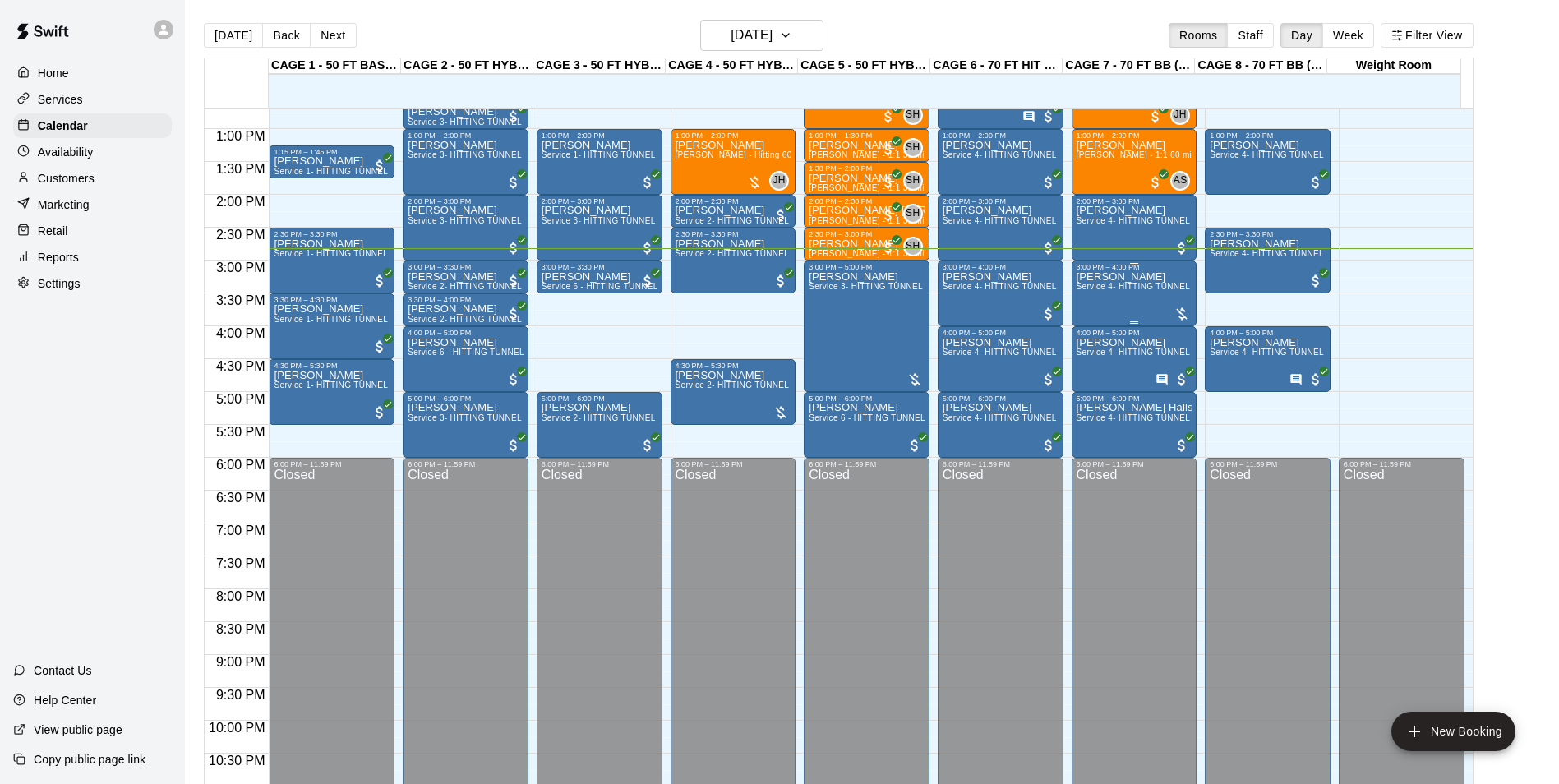
click at [1129, 284] on span "Service 4- HITTING TUNNEL RENTAL - 70ft Baseball" at bounding box center [1181, 286] width 208 height 9
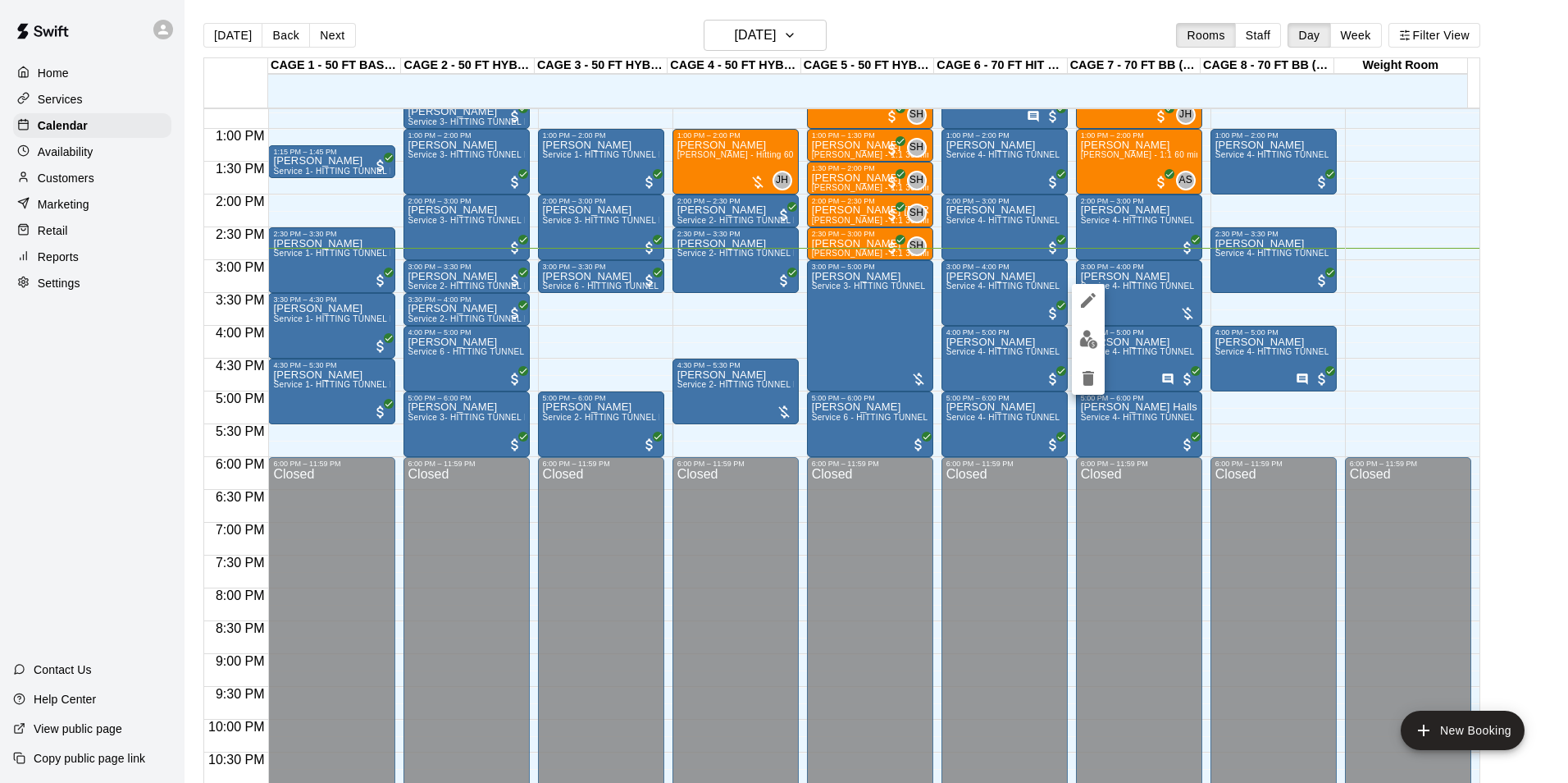
click at [1091, 344] on img "edit" at bounding box center [1088, 339] width 19 height 19
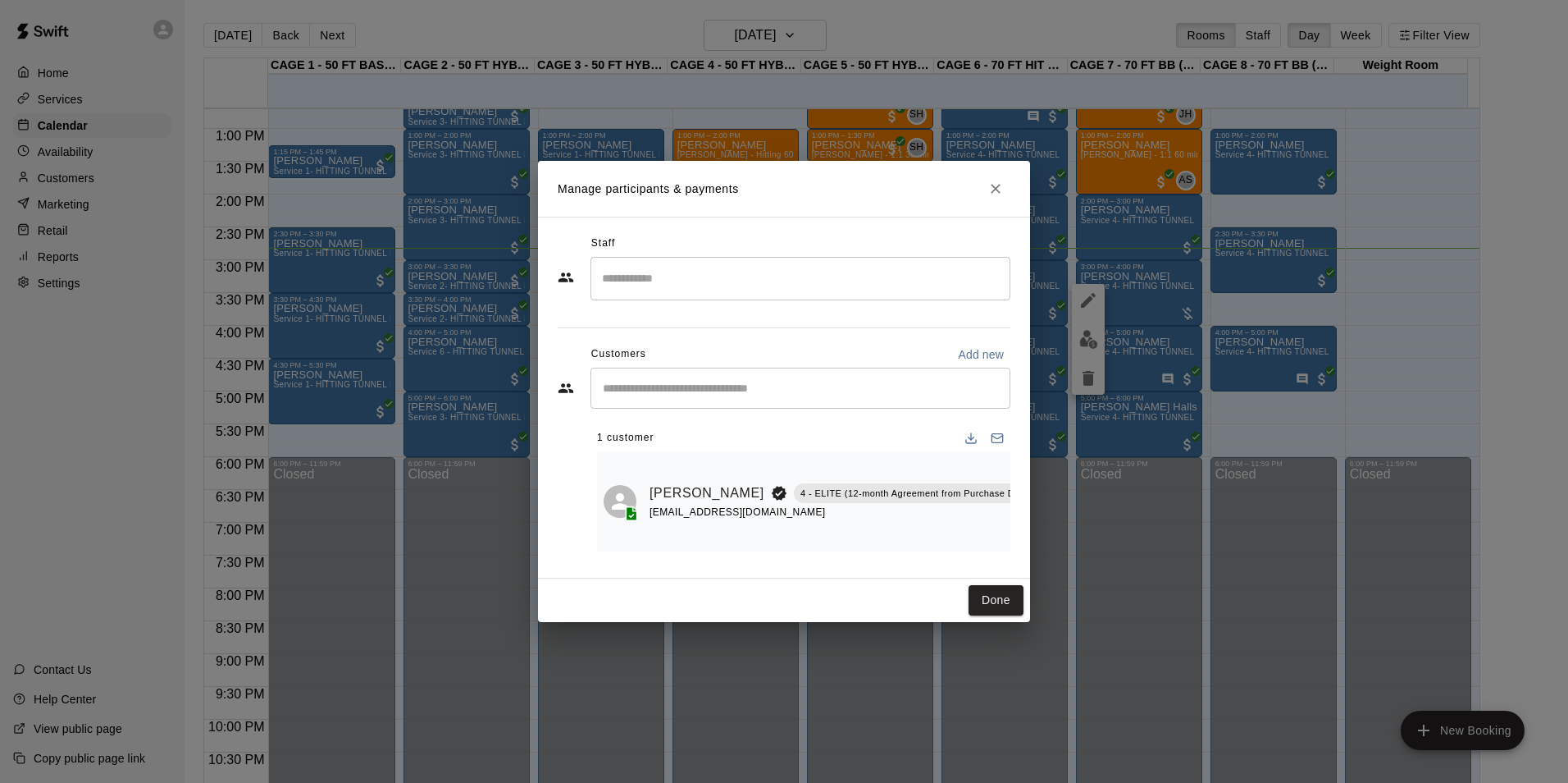
click at [1045, 522] on icon "Manage bookings & payment" at bounding box center [1052, 529] width 16 height 16
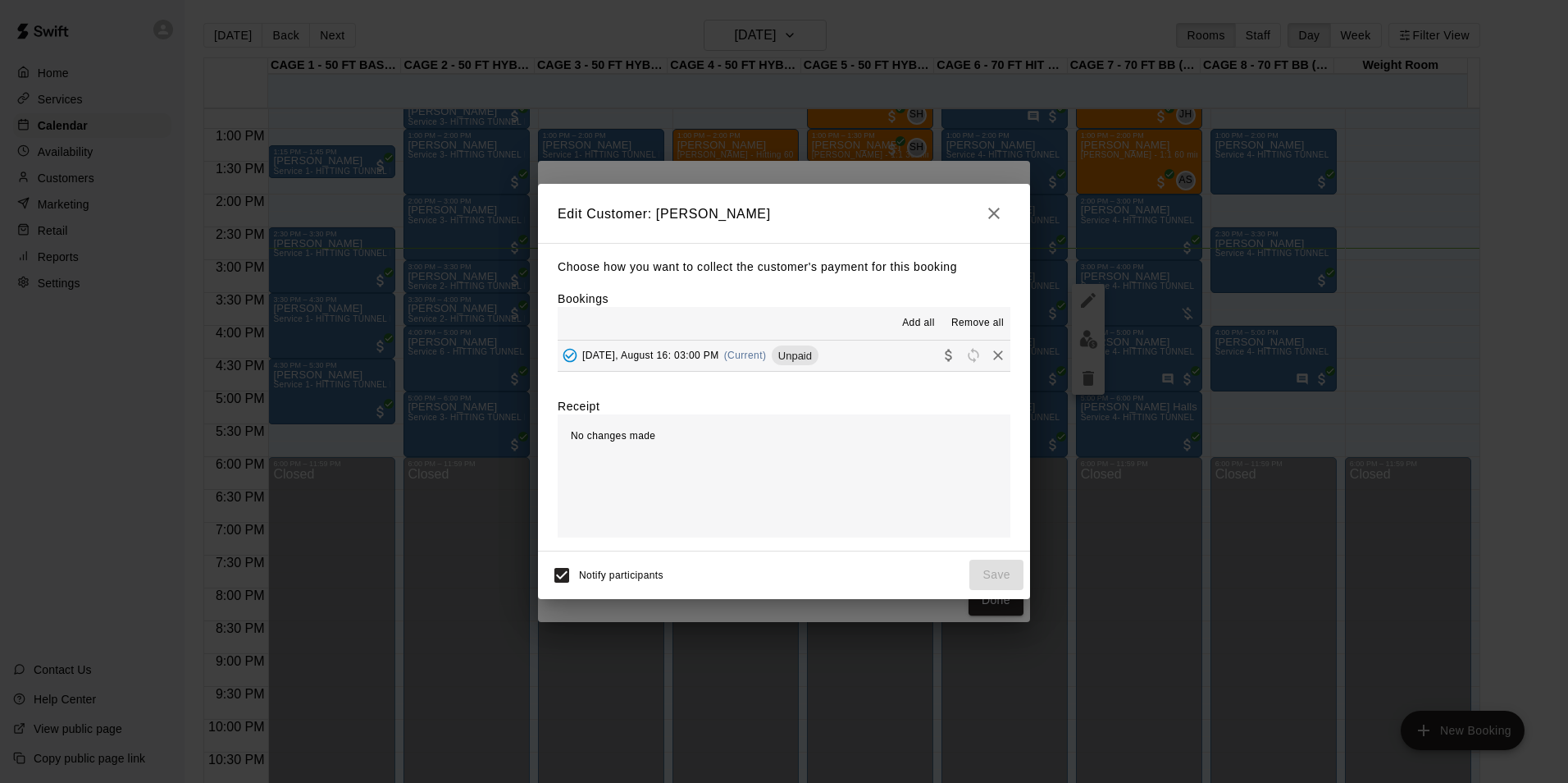
click at [817, 342] on button "Saturday, August 16: 03:00 PM (Current) Unpaid" at bounding box center [784, 355] width 453 height 30
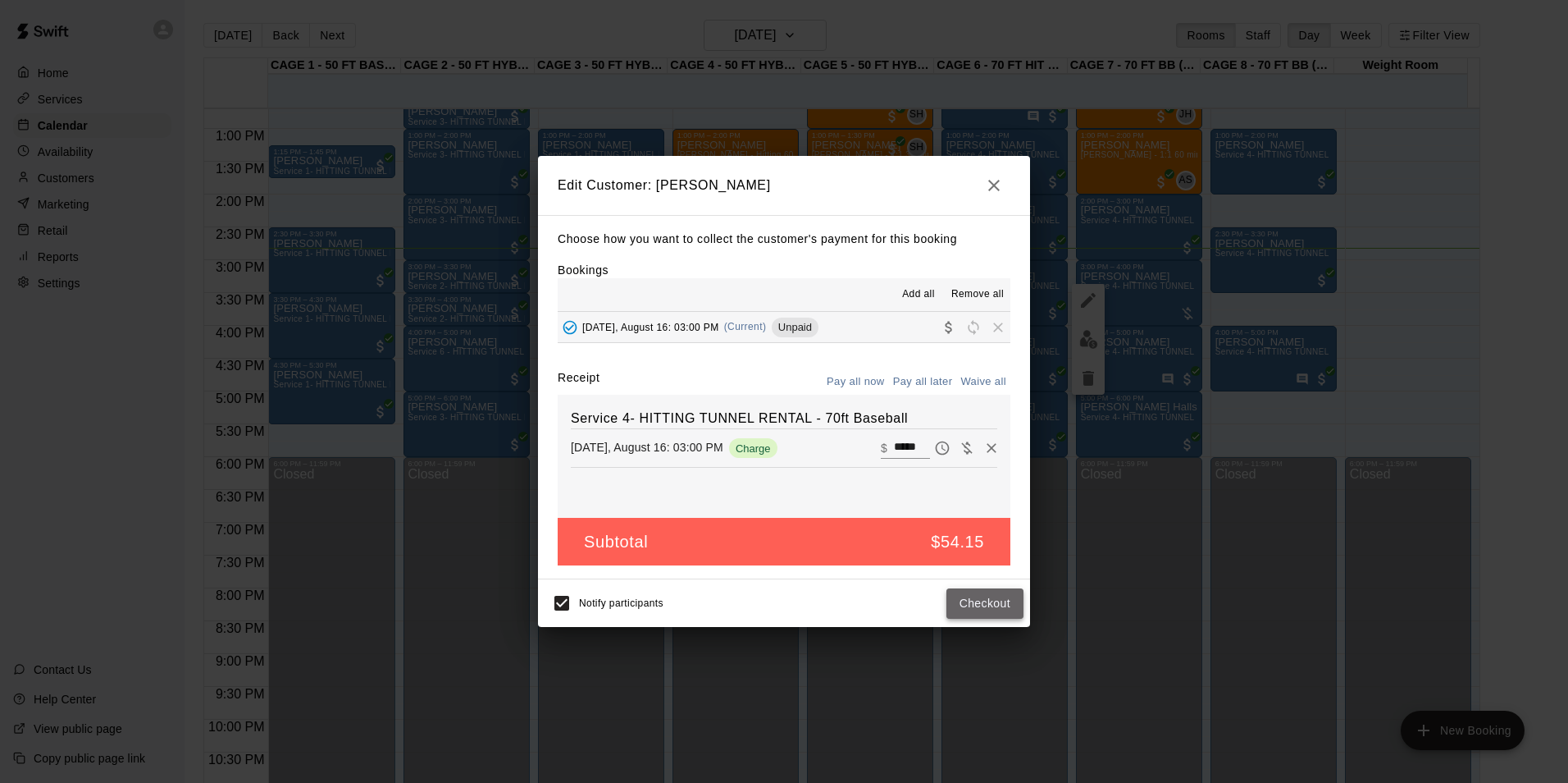
click at [975, 611] on button "Checkout" at bounding box center [985, 603] width 77 height 30
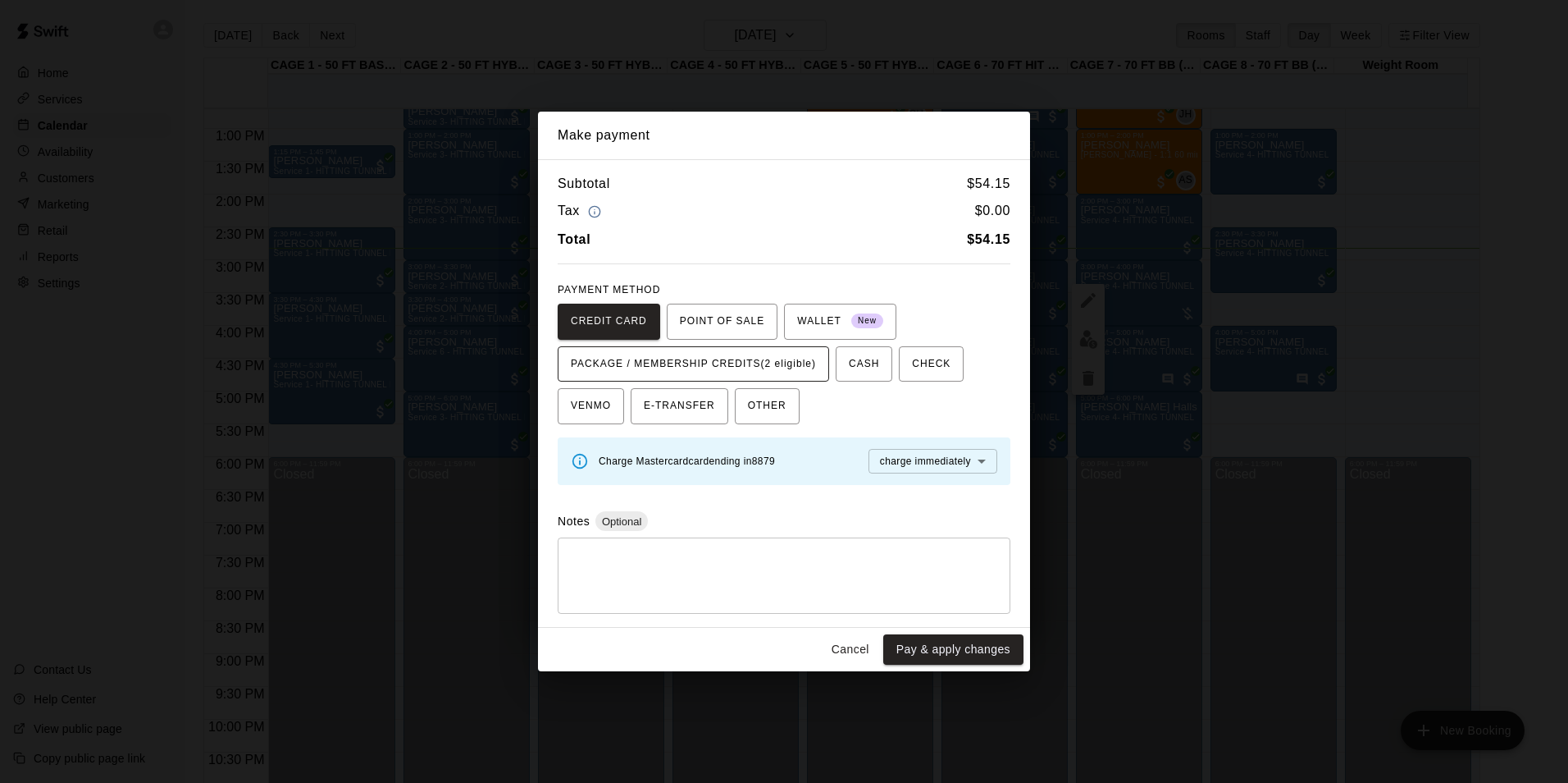
click at [761, 364] on span "PACKAGE / MEMBERSHIP CREDITS (2 eligible)" at bounding box center [694, 364] width 245 height 27
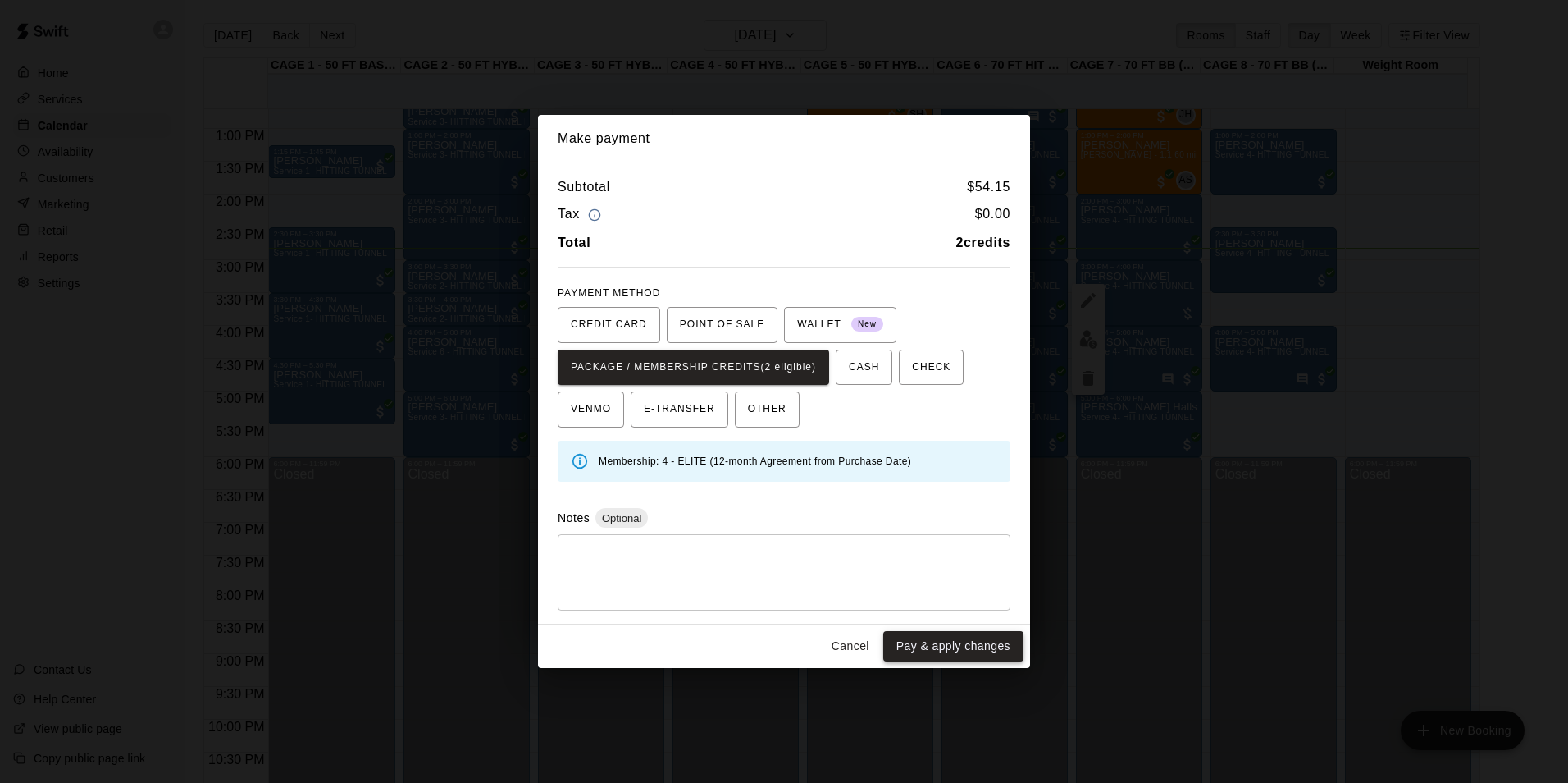
click at [922, 646] on button "Pay & apply changes" at bounding box center [953, 645] width 140 height 30
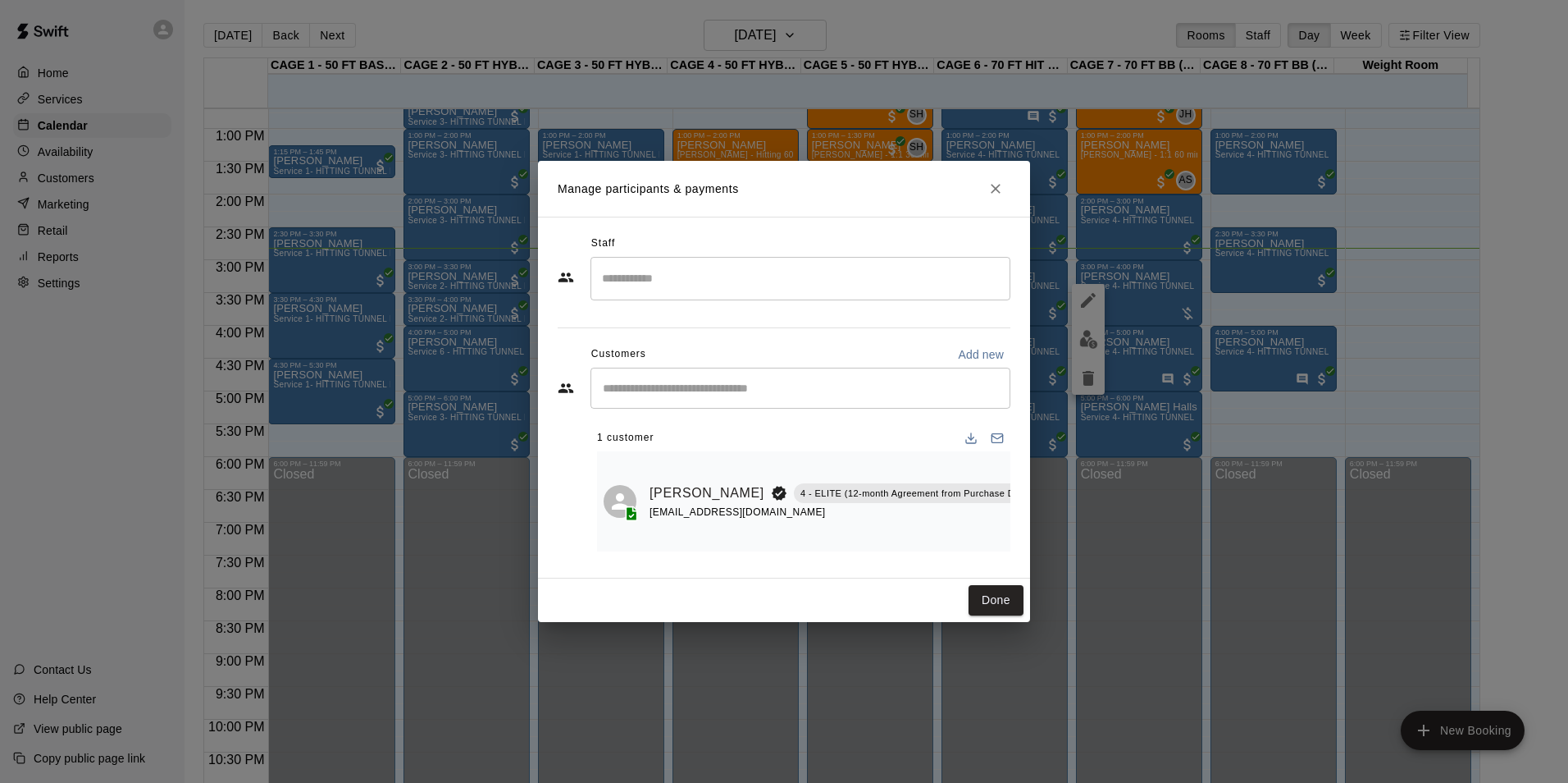
click at [1038, 476] on div at bounding box center [1052, 501] width 29 height 87
click at [1045, 475] on icon "Mark attendance" at bounding box center [1052, 471] width 15 height 15
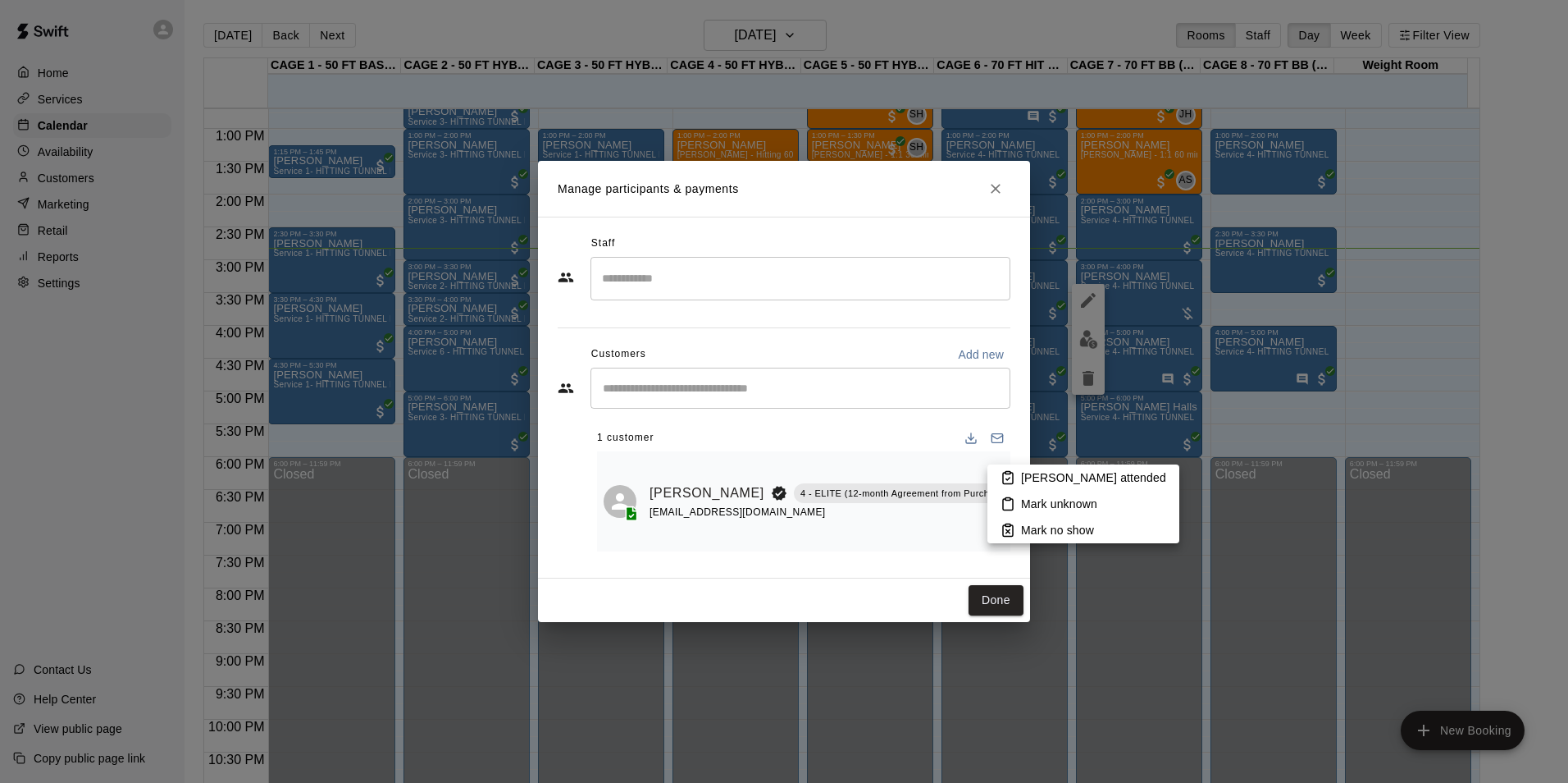
click at [869, 540] on div at bounding box center [784, 392] width 1568 height 783
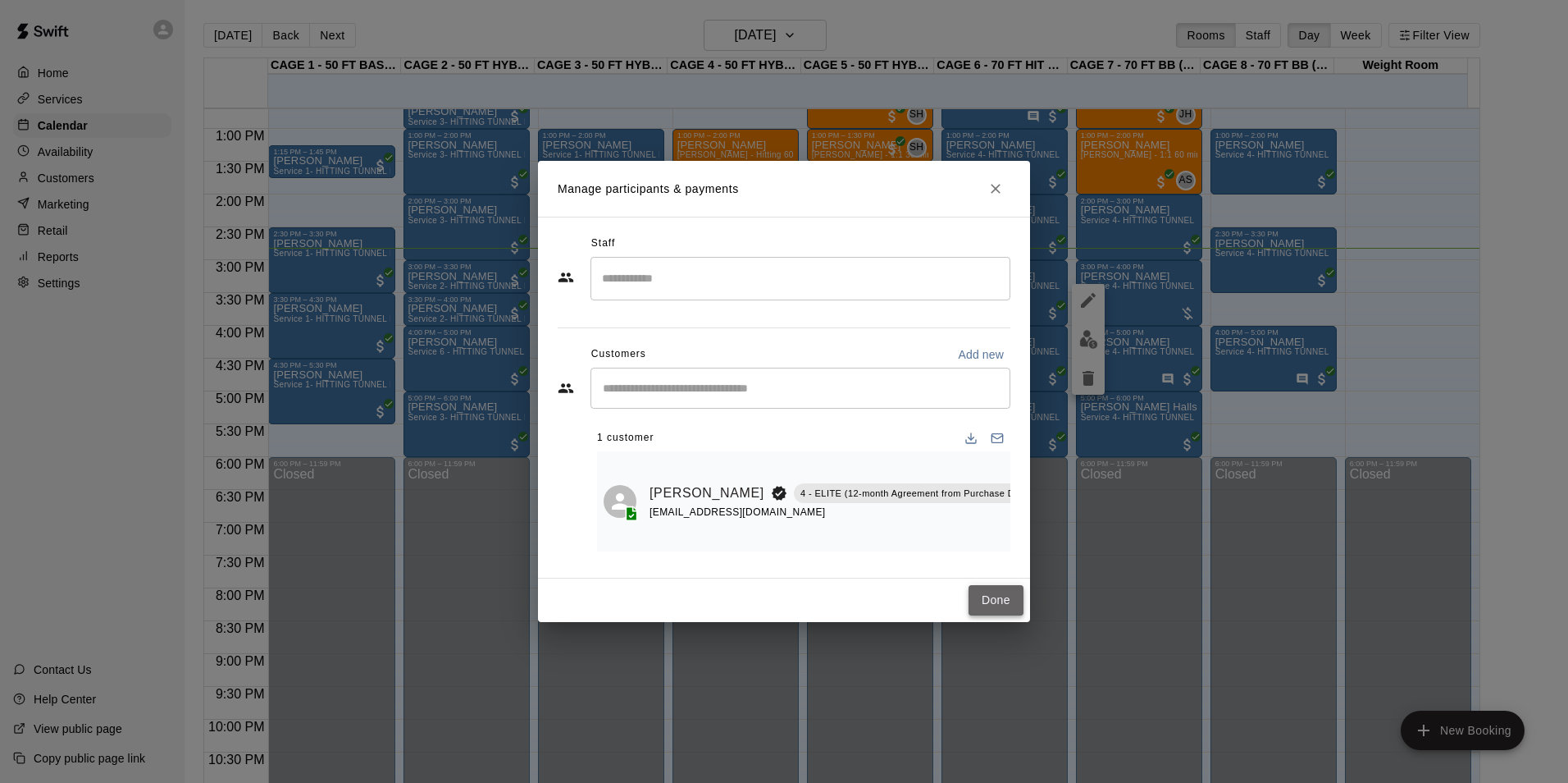
click at [979, 602] on button "Done" at bounding box center [996, 600] width 55 height 30
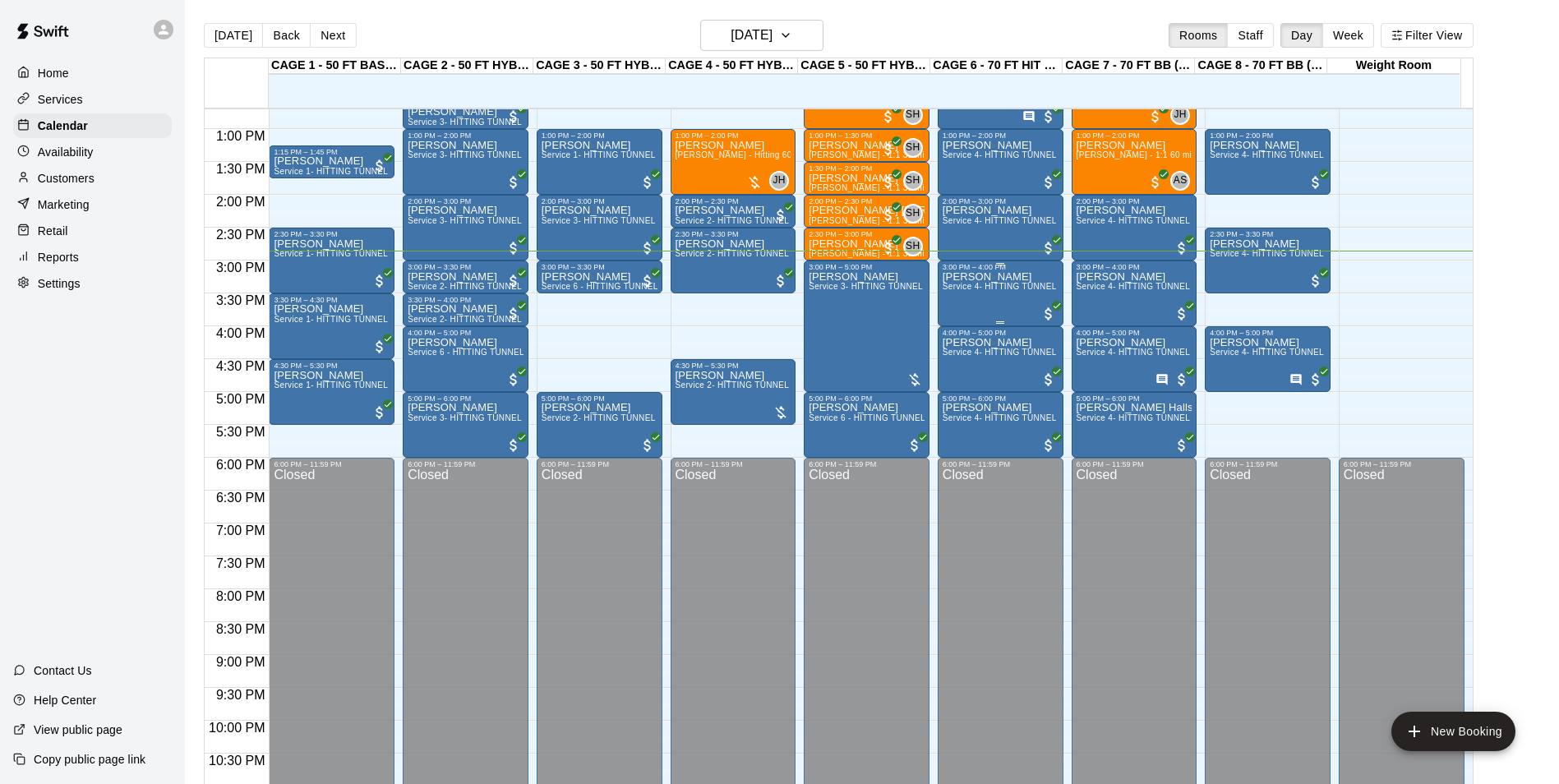
click at [981, 291] on span "Service 4- HITTING TUNNEL RENTAL - 70ft Baseball" at bounding box center [1046, 286] width 208 height 9
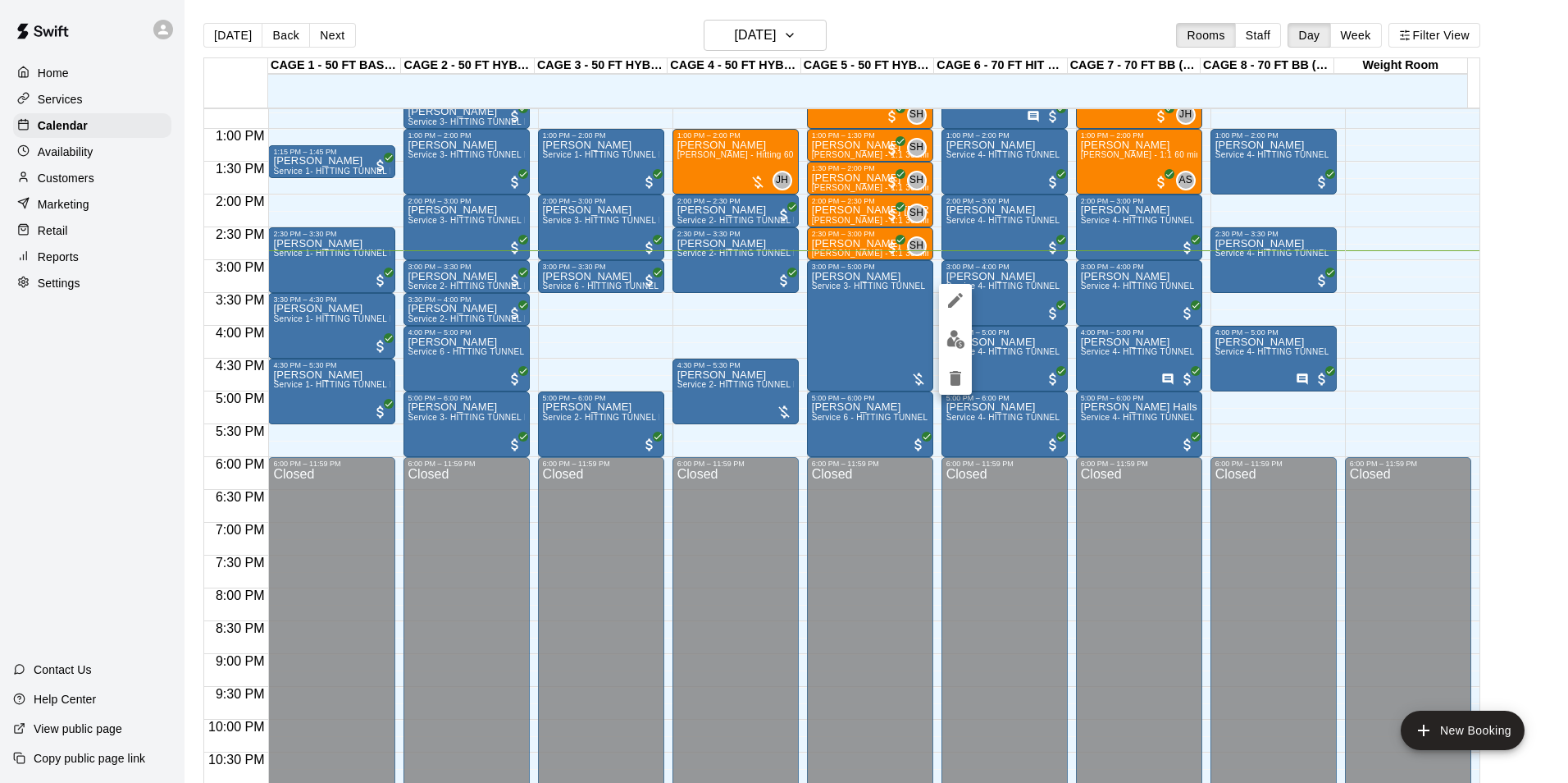
click at [951, 338] on img "edit" at bounding box center [956, 339] width 19 height 19
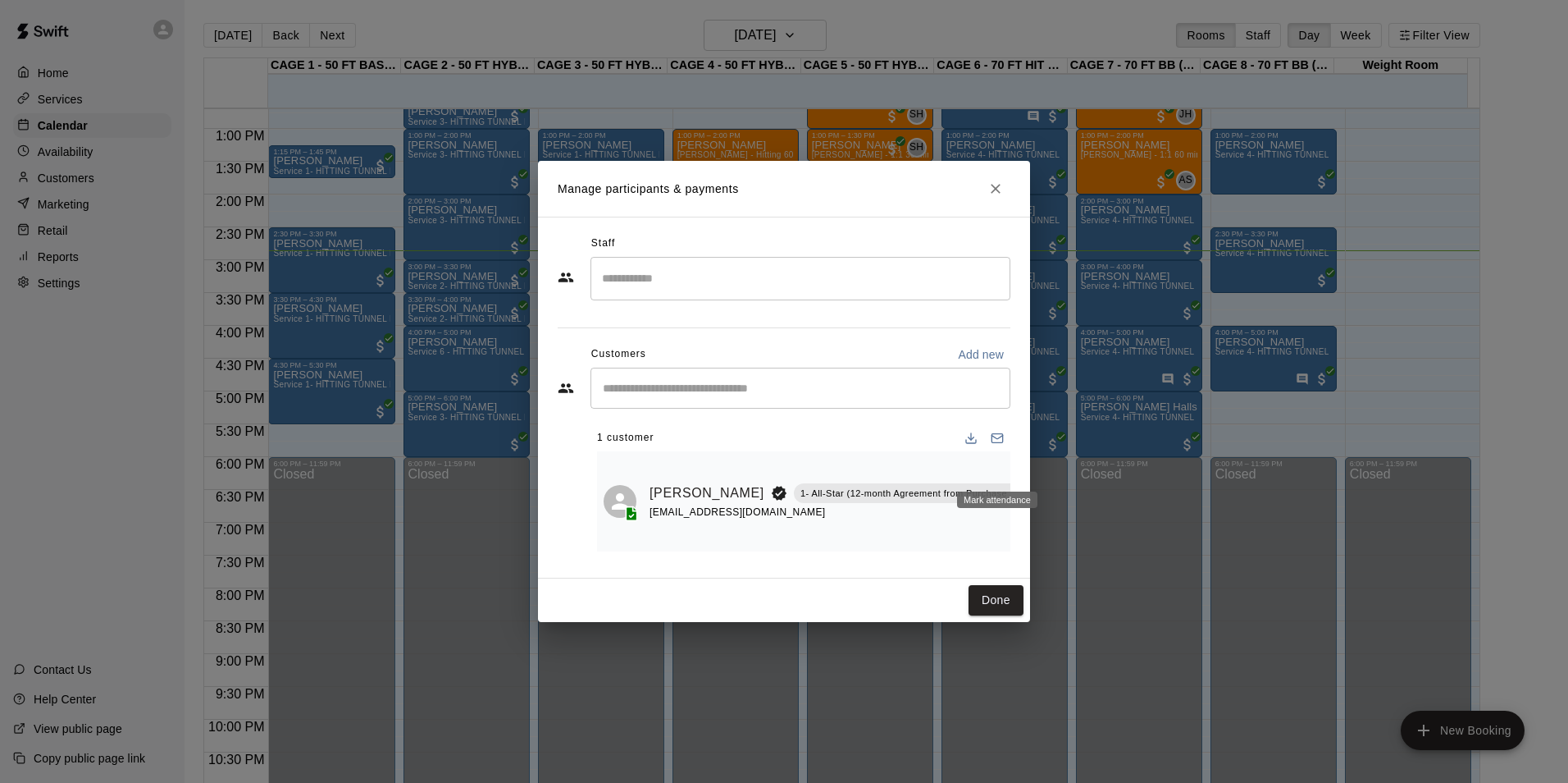
click at [1050, 467] on icon "Mark attendance" at bounding box center [1054, 472] width 9 height 11
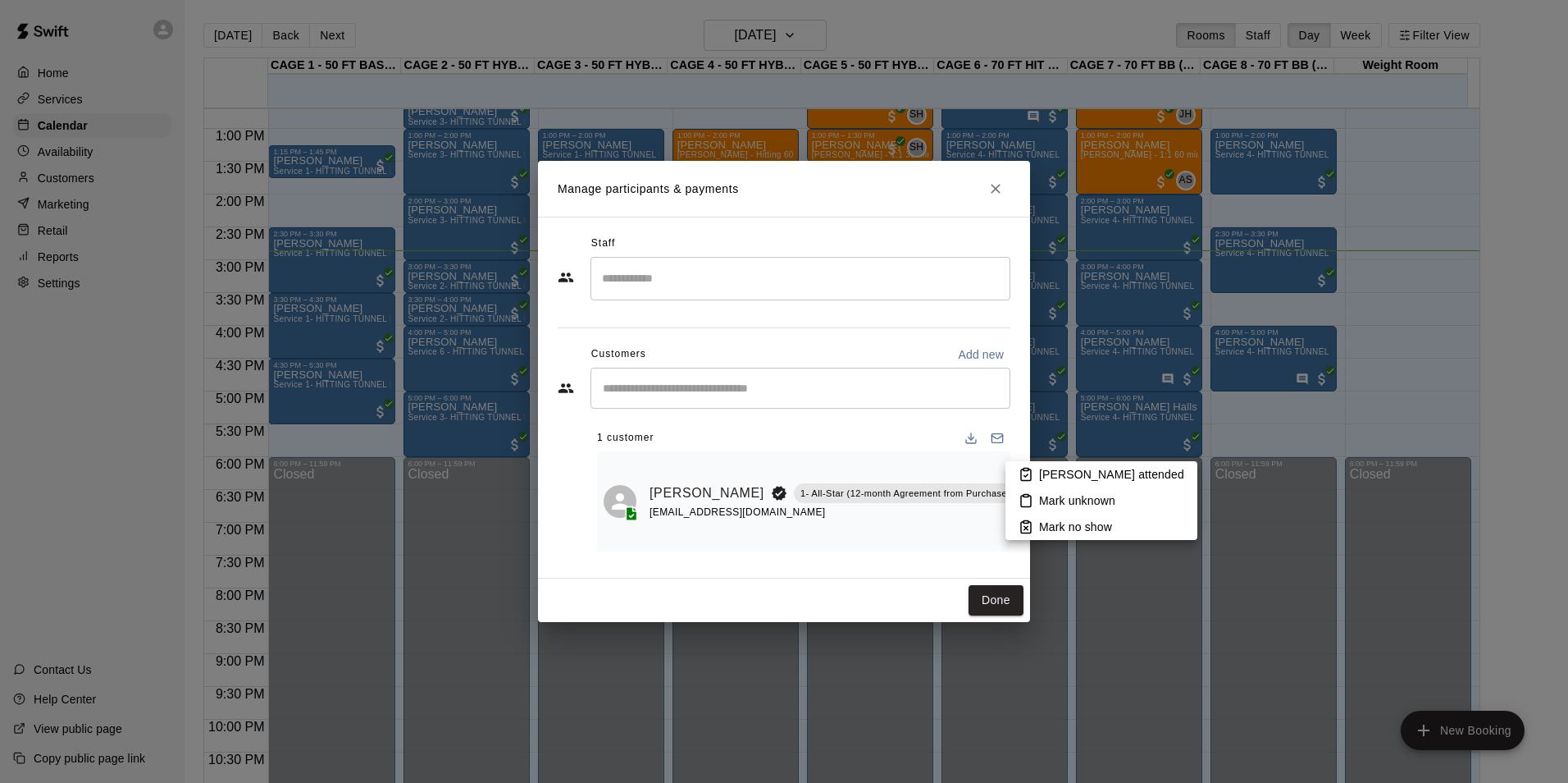
click at [1038, 472] on li "[PERSON_NAME] attended" at bounding box center [1101, 474] width 192 height 27
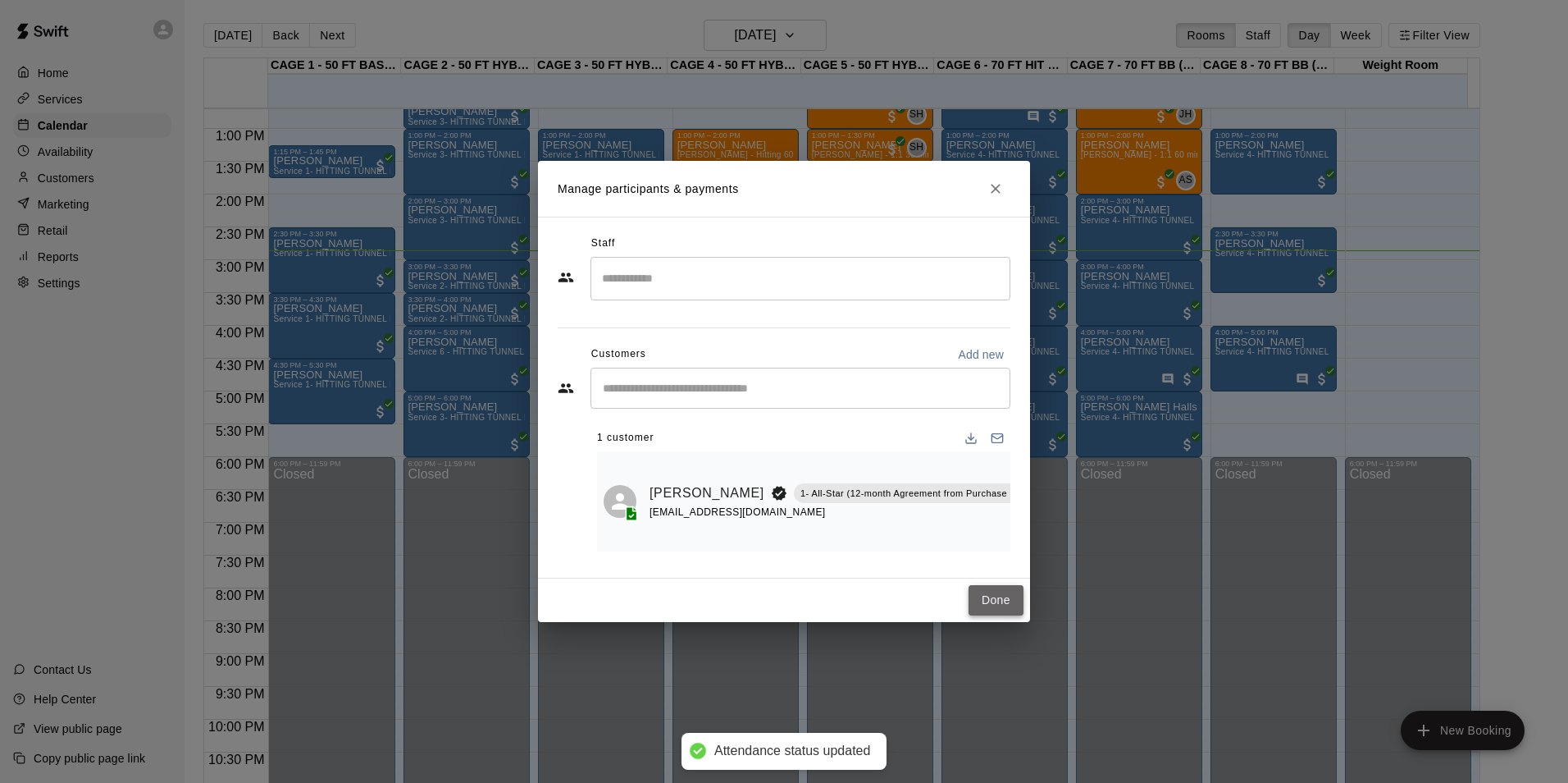
click at [989, 608] on button "Done" at bounding box center [996, 600] width 55 height 30
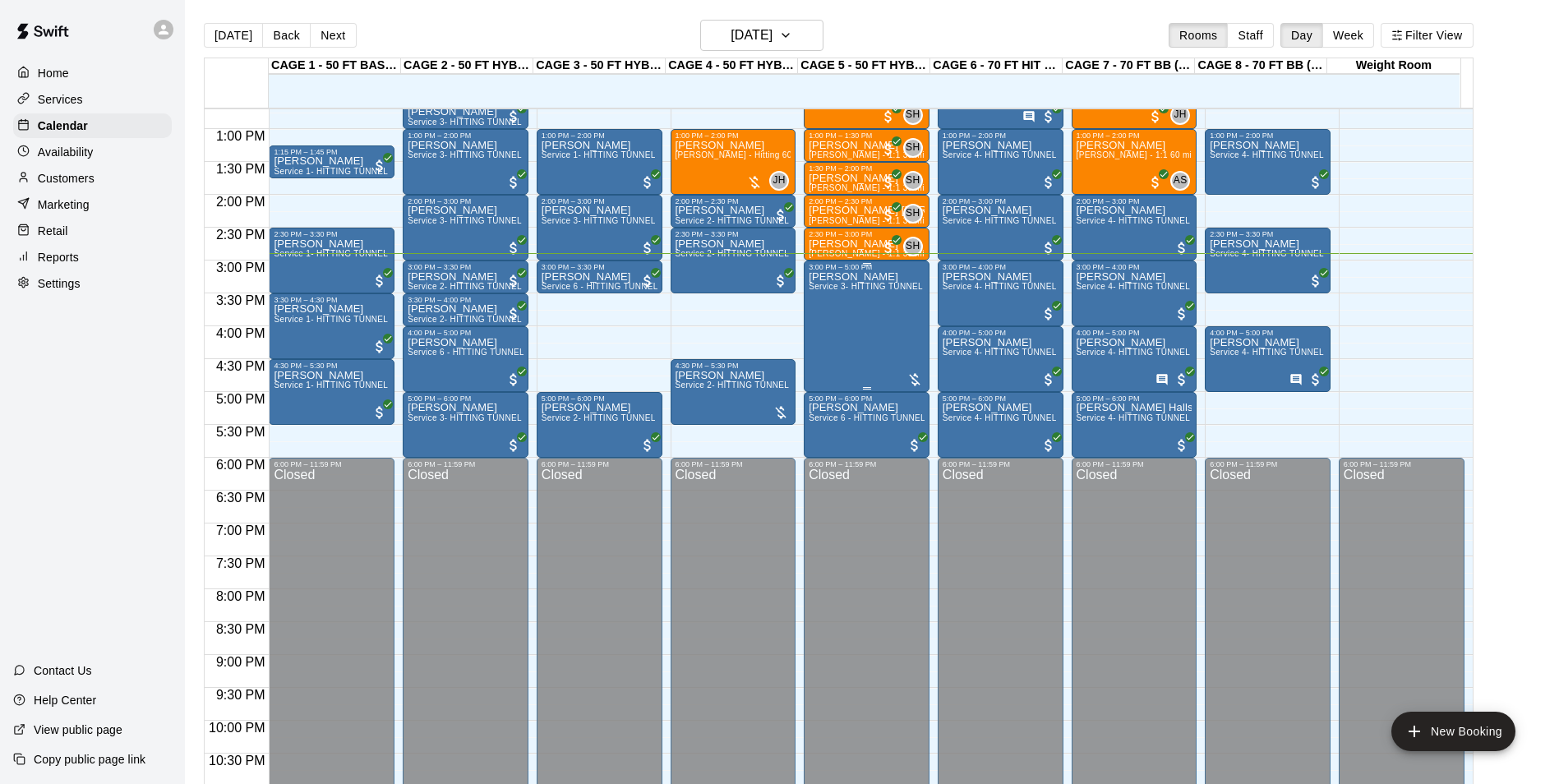
click at [907, 325] on div "Dan Cook Service 3- HITTING TUNNEL RENTAL - 50ft Softball" at bounding box center [866, 663] width 116 height 784
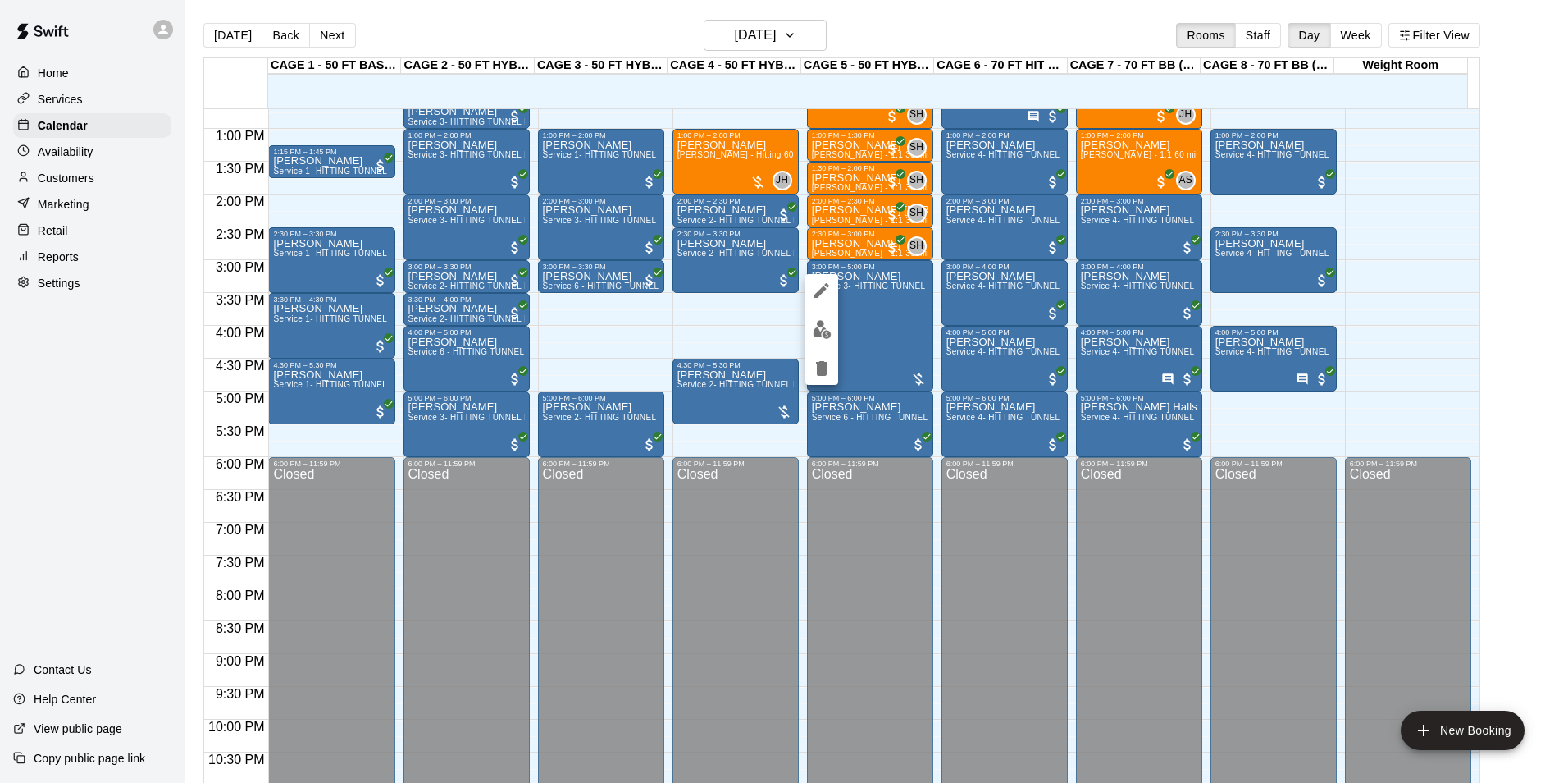
click at [859, 339] on div at bounding box center [784, 392] width 1568 height 783
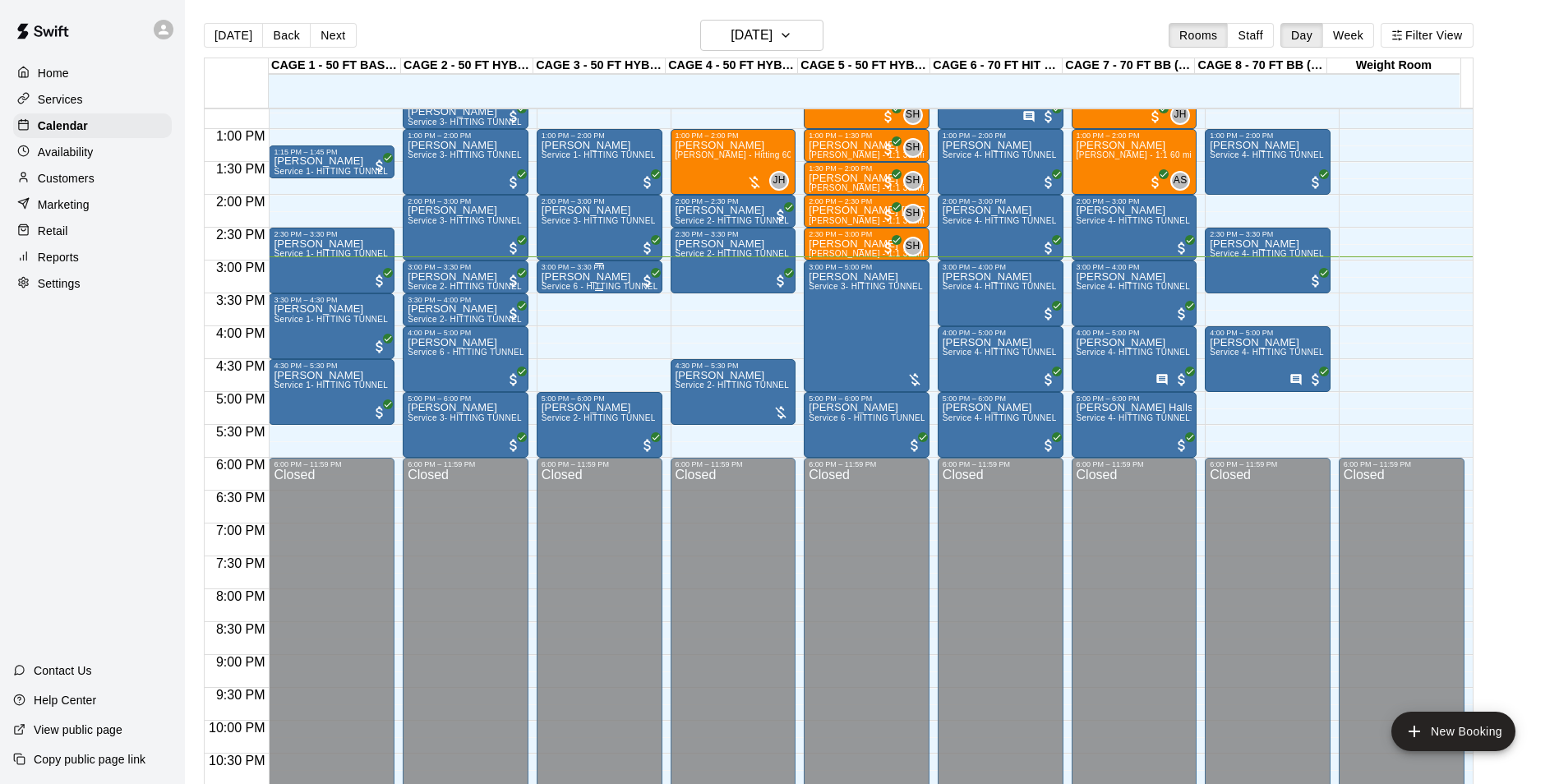
click at [598, 277] on p "[PERSON_NAME]" at bounding box center [599, 277] width 116 height 0
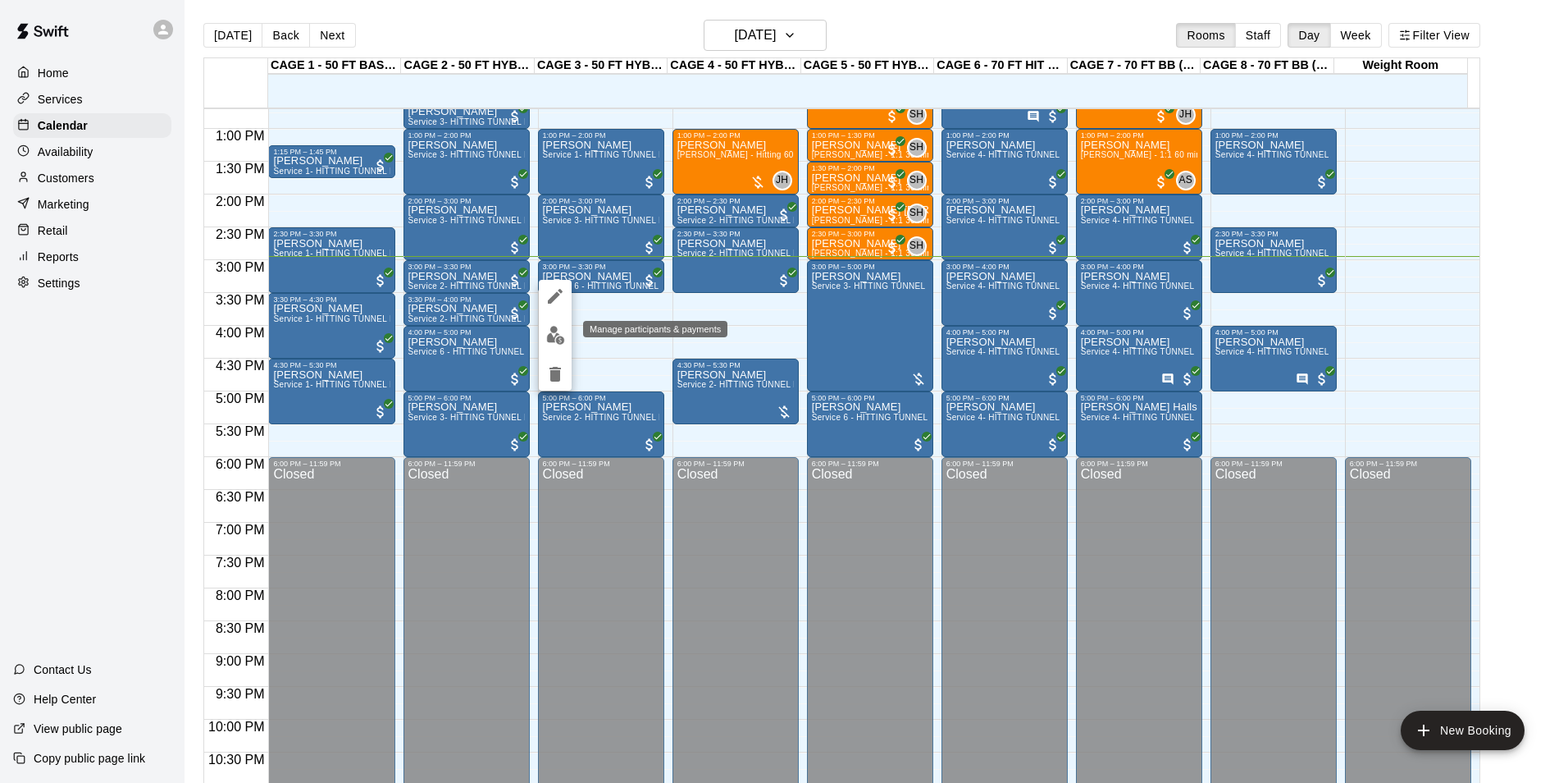
click at [553, 339] on img "edit" at bounding box center [556, 335] width 19 height 19
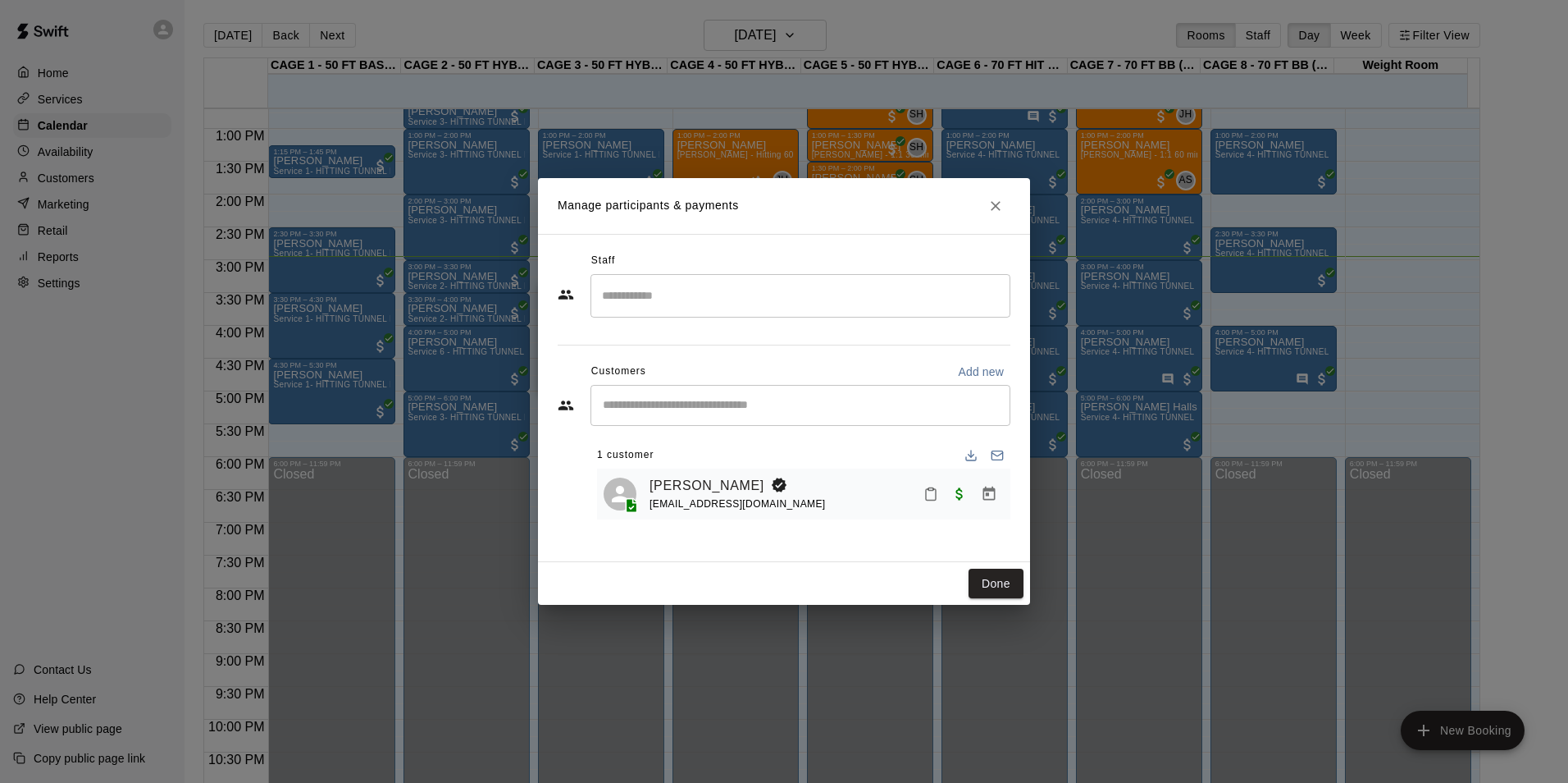
click at [928, 491] on icon "Mark attendance" at bounding box center [930, 494] width 9 height 11
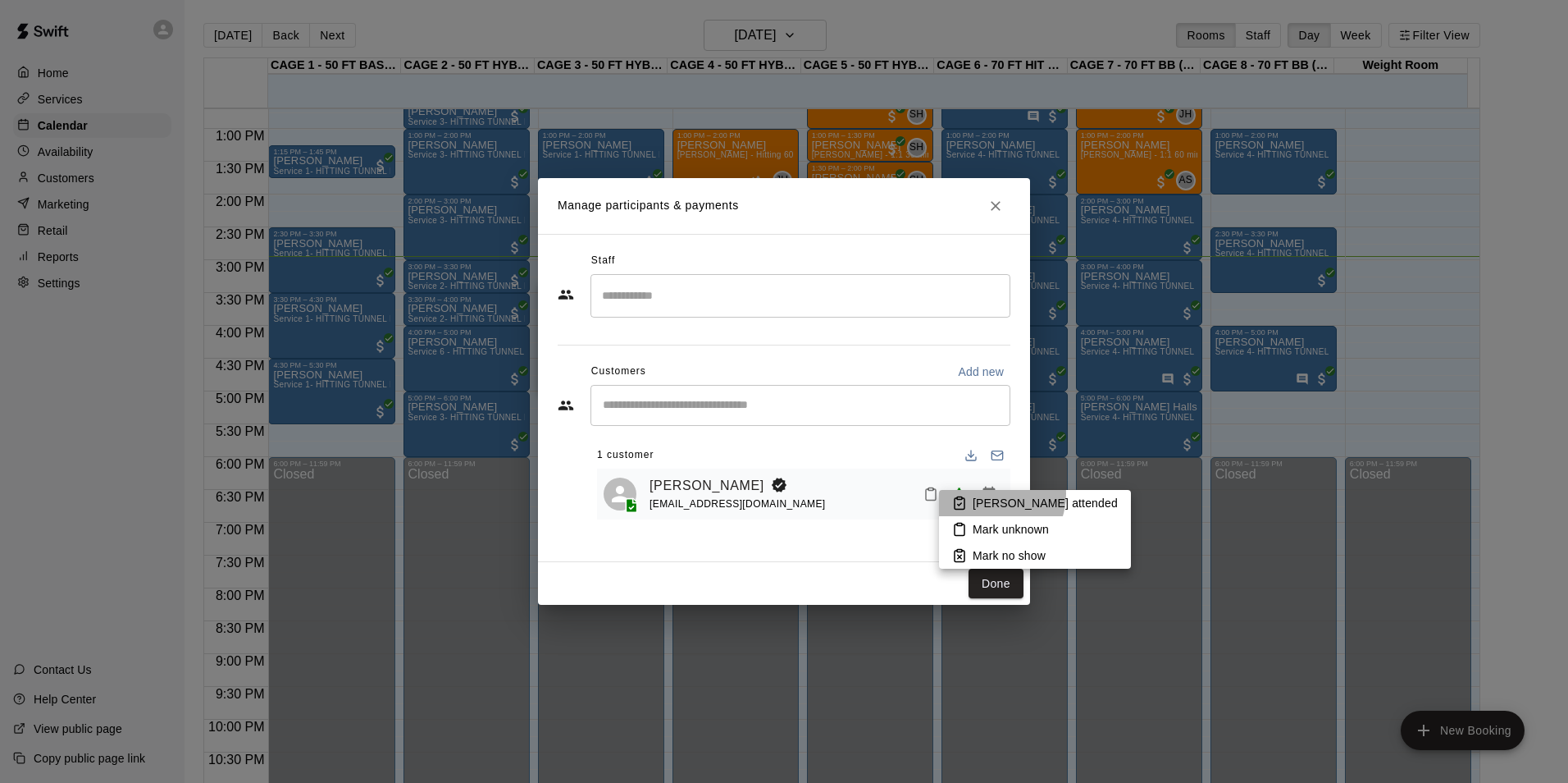
click at [991, 494] on li "[PERSON_NAME] attended" at bounding box center [1035, 503] width 192 height 27
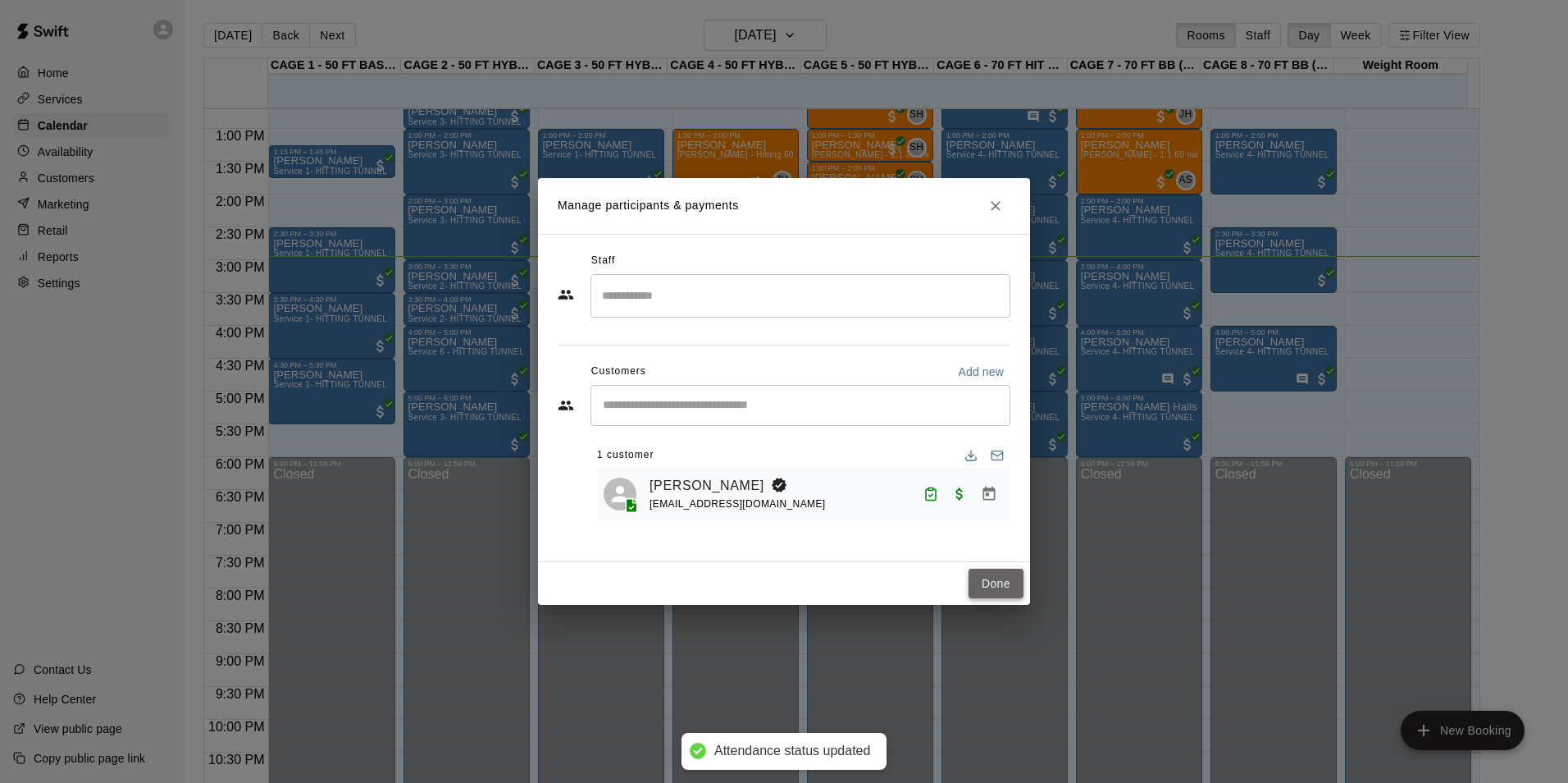
click at [1001, 585] on button "Done" at bounding box center [996, 583] width 55 height 30
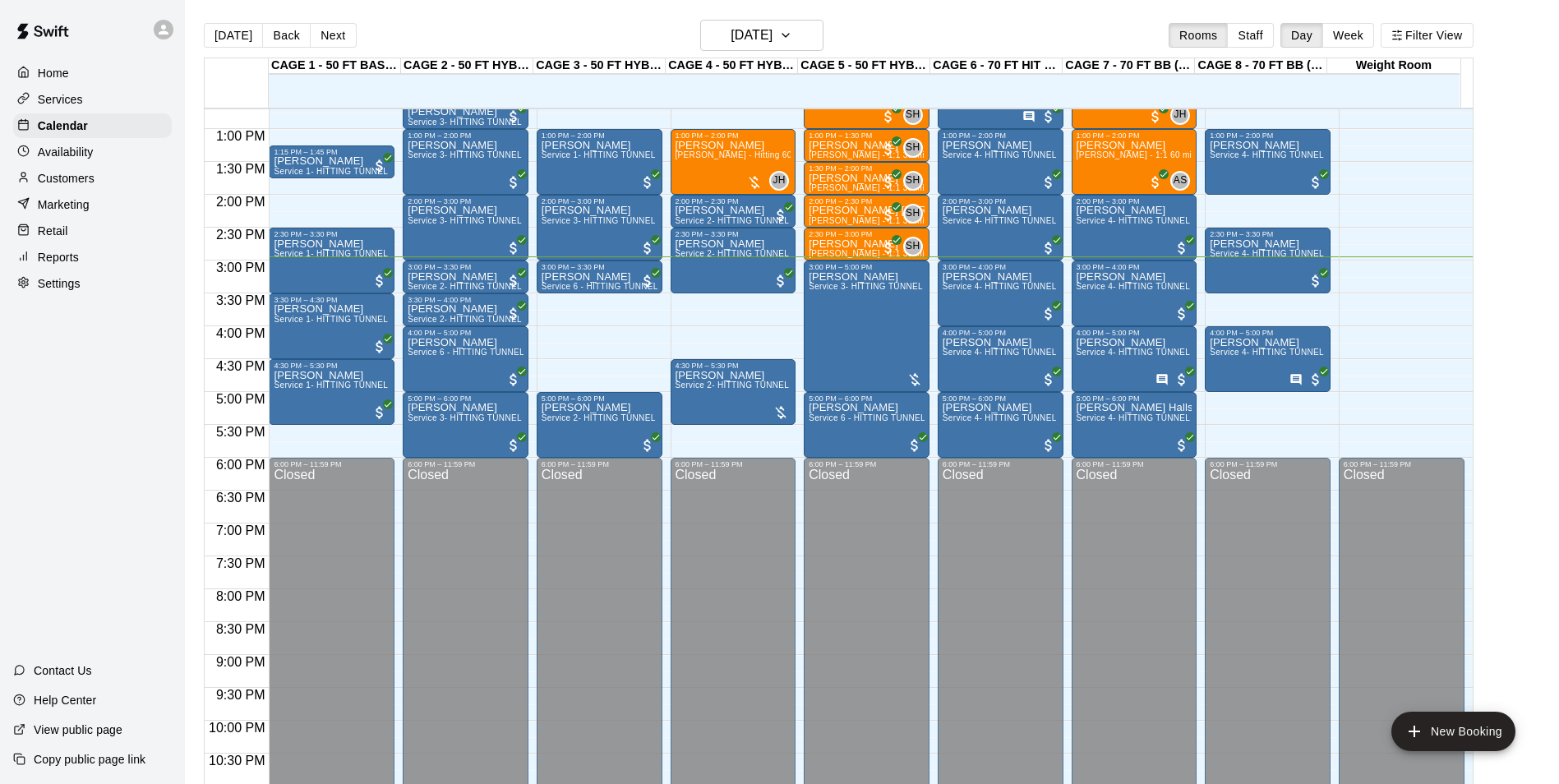
click at [327, 43] on button "Next" at bounding box center [333, 35] width 46 height 25
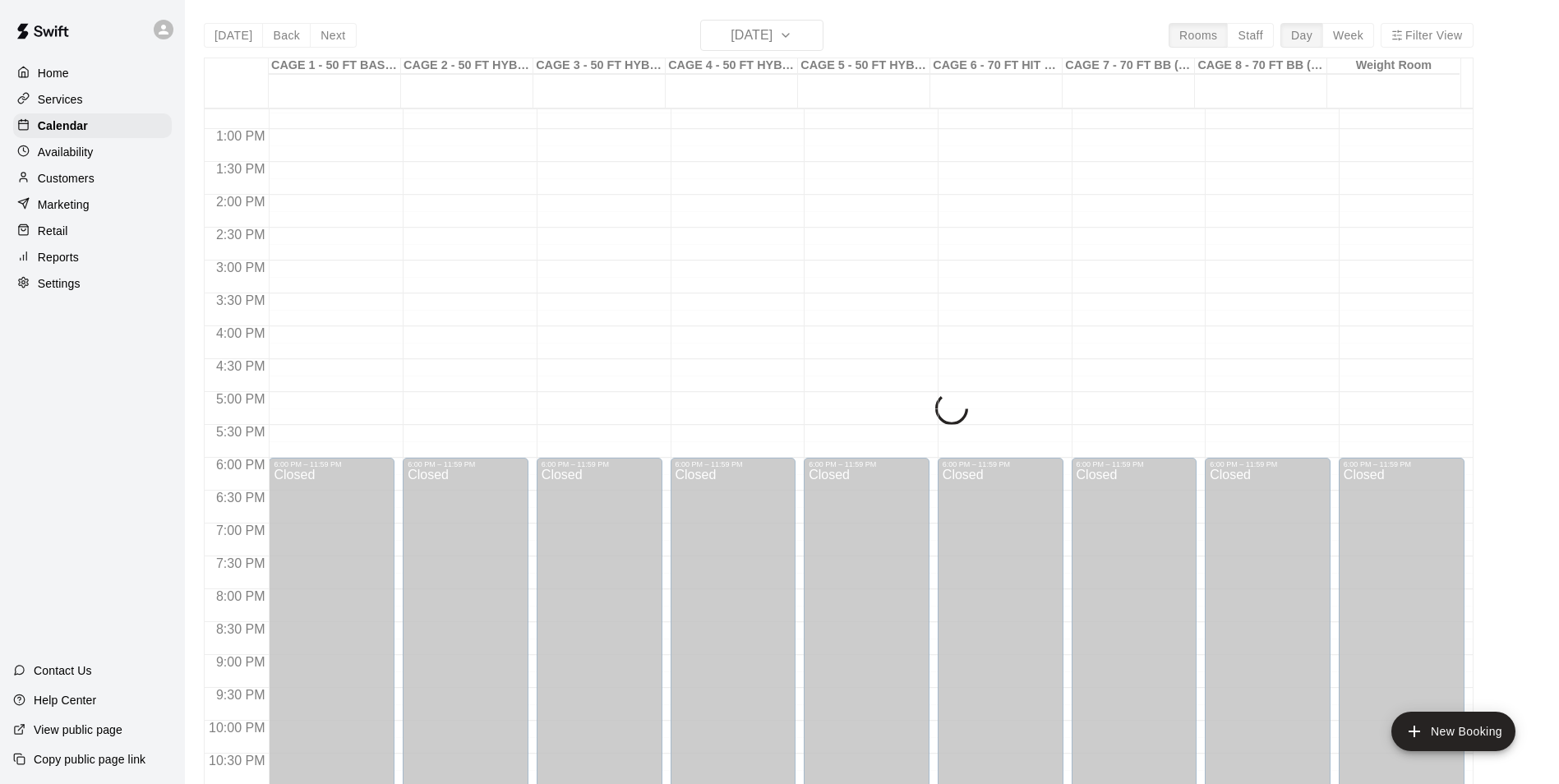
click at [281, 40] on div "Today Back Next Sunday Aug 17 Rooms Staff Day Week Filter View CAGE 1 - 50 FT B…" at bounding box center [839, 412] width 1270 height 784
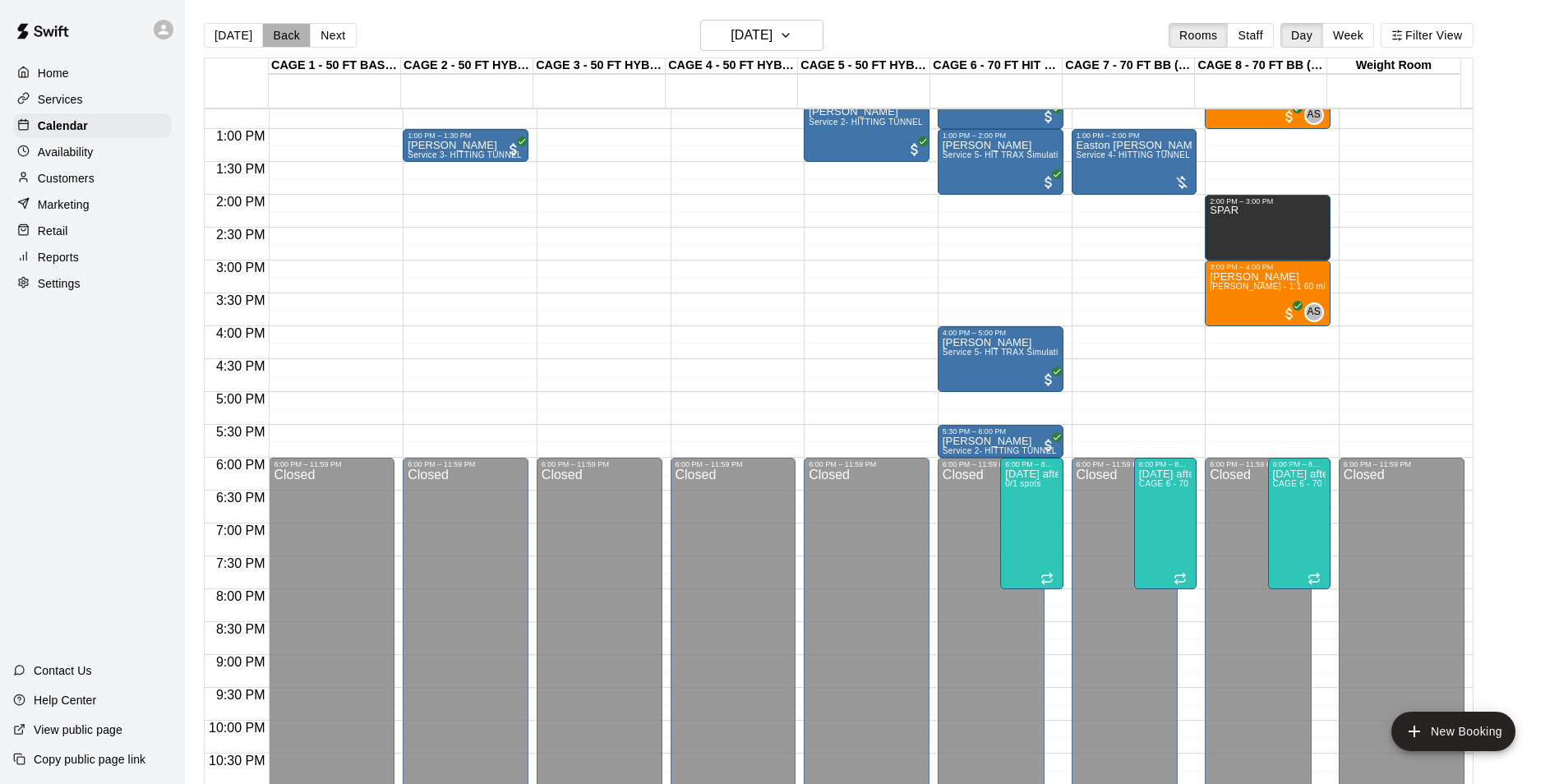
click at [281, 40] on button "Back" at bounding box center [287, 35] width 49 height 25
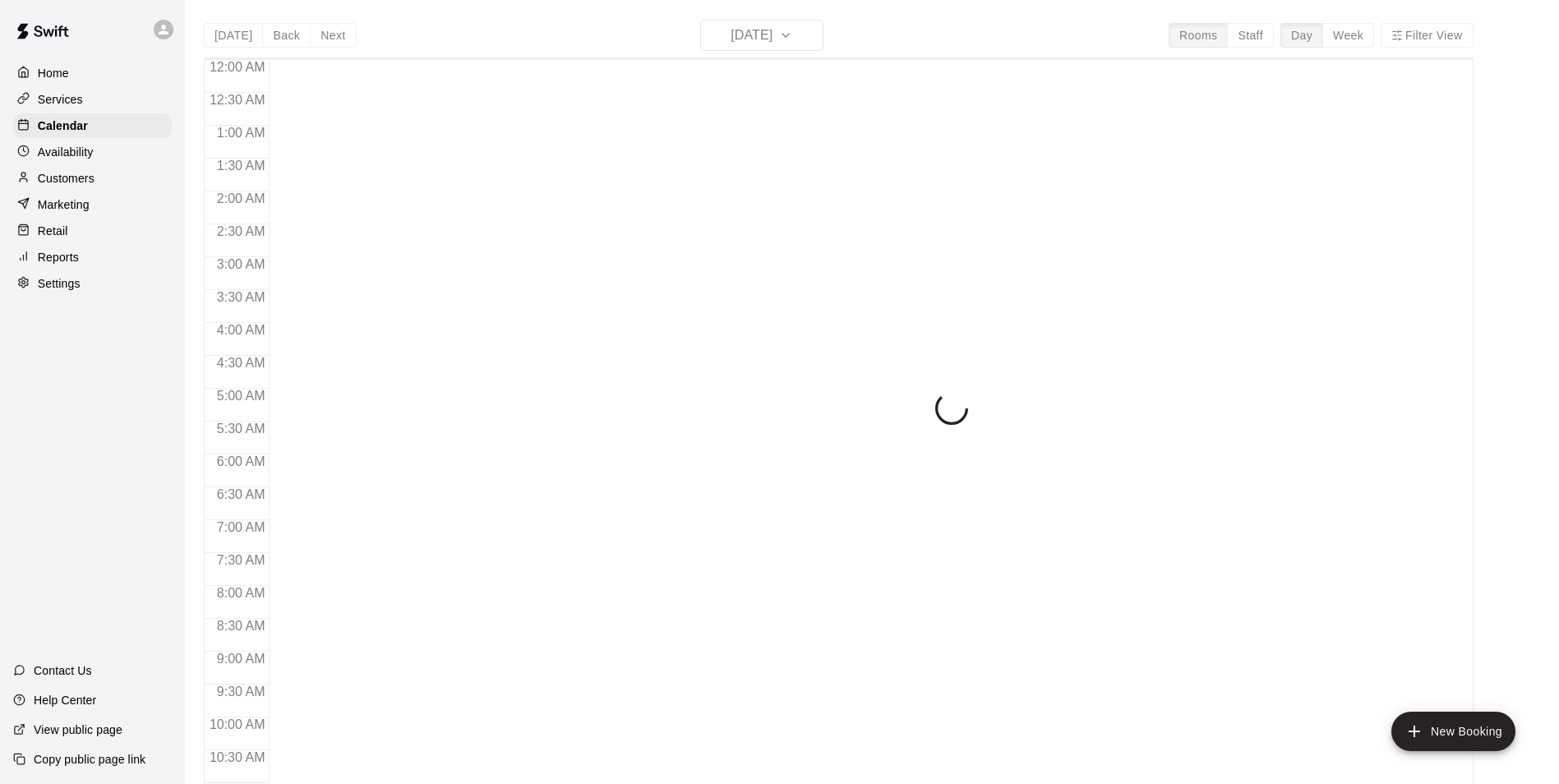
scroll to position [835, 0]
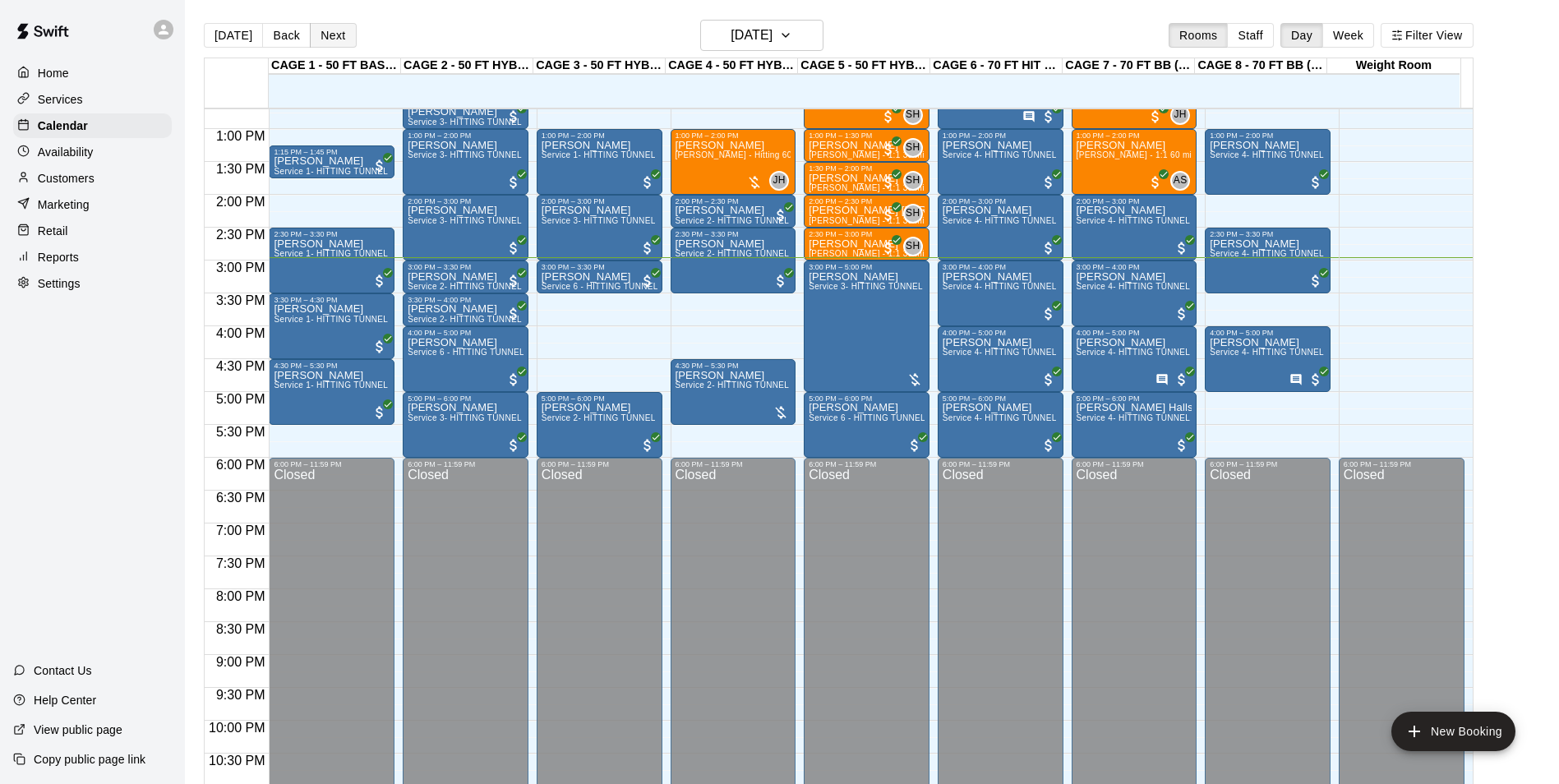
click at [336, 45] on button "Next" at bounding box center [333, 35] width 46 height 25
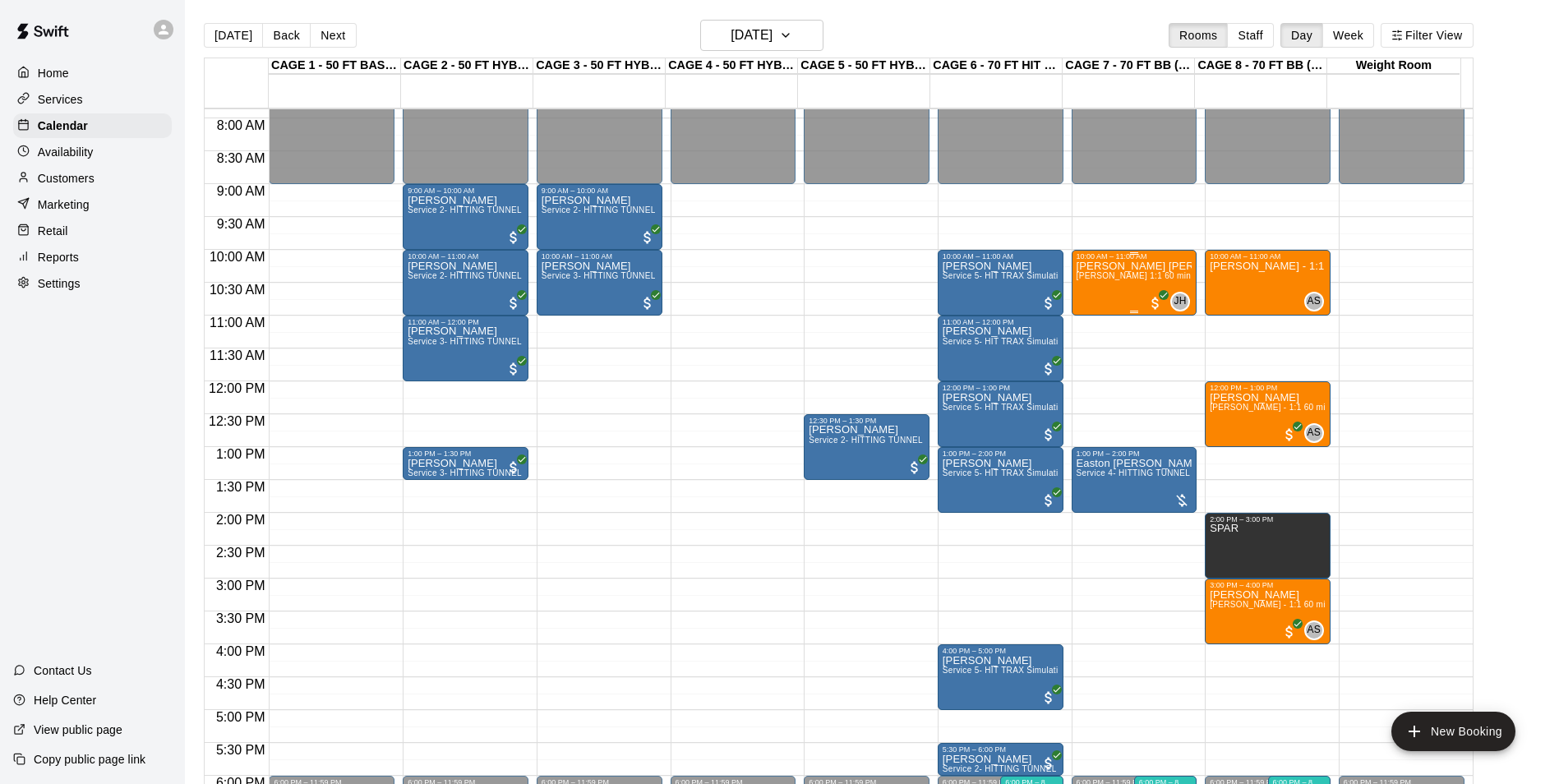
scroll to position [506, 0]
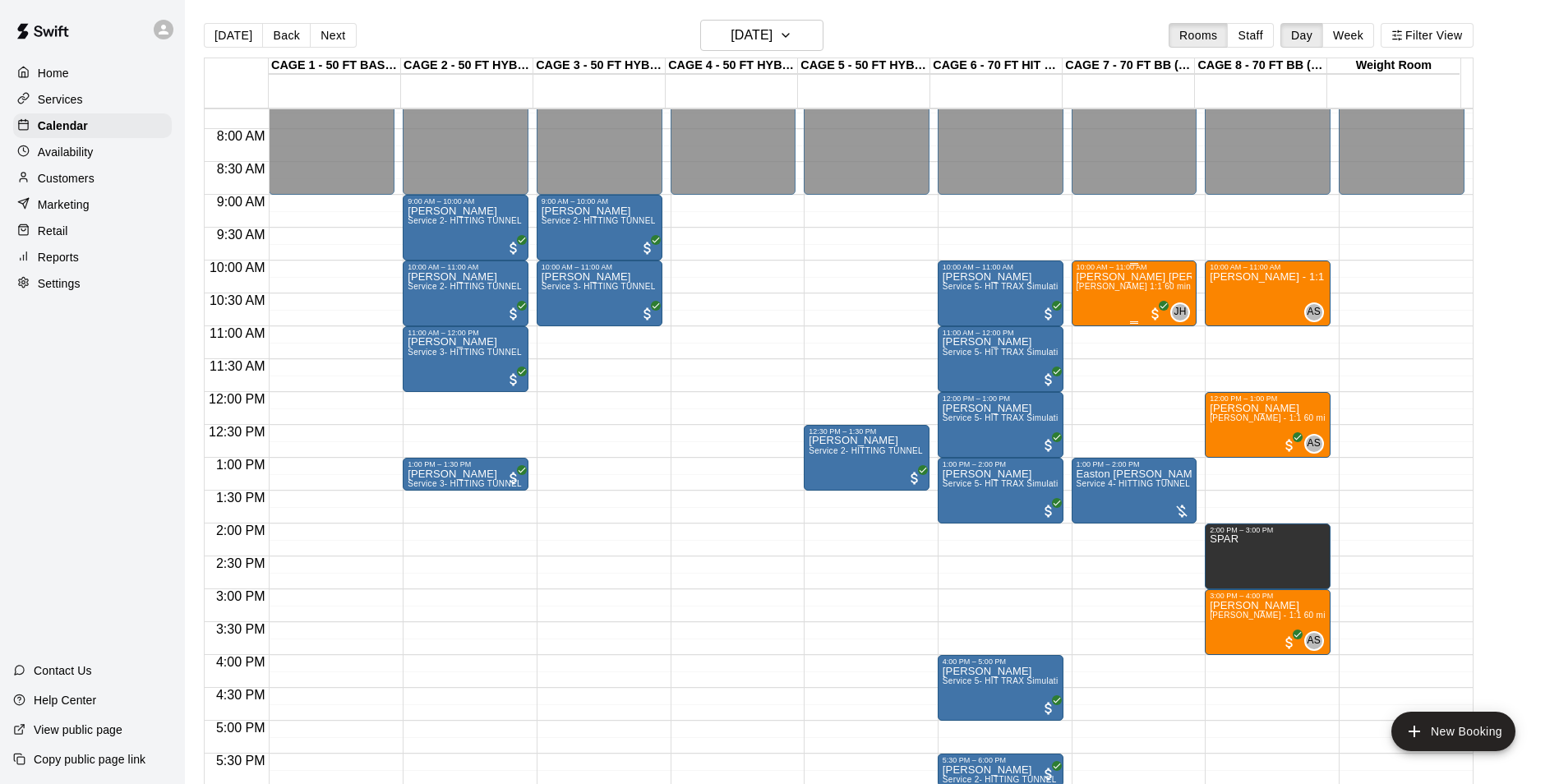
click at [1103, 301] on div "[PERSON_NAME] [PERSON_NAME] [PERSON_NAME] 1:1 60 min. pitching Lesson" at bounding box center [1134, 663] width 116 height 784
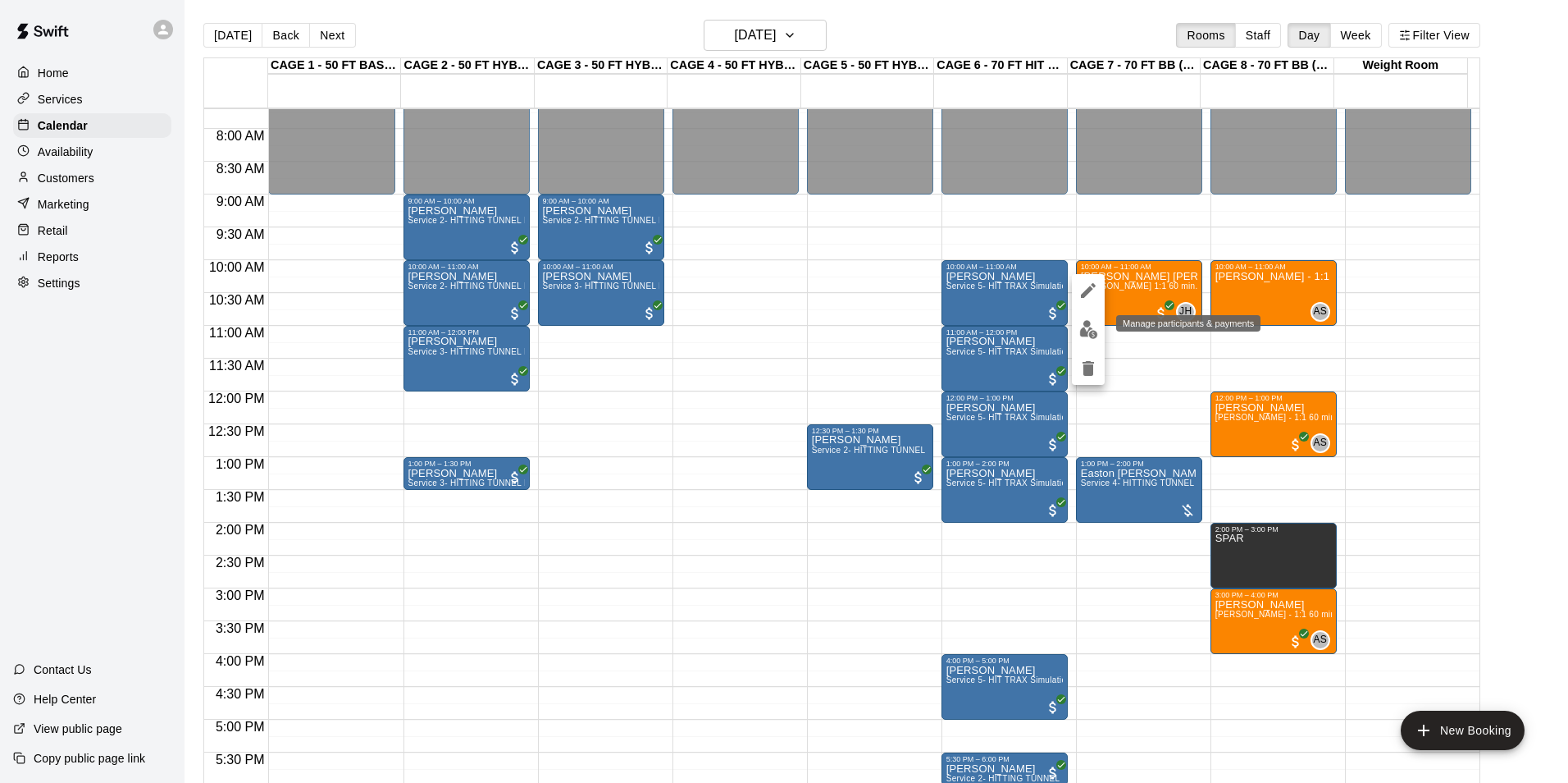
click at [1094, 334] on img "edit" at bounding box center [1088, 330] width 19 height 19
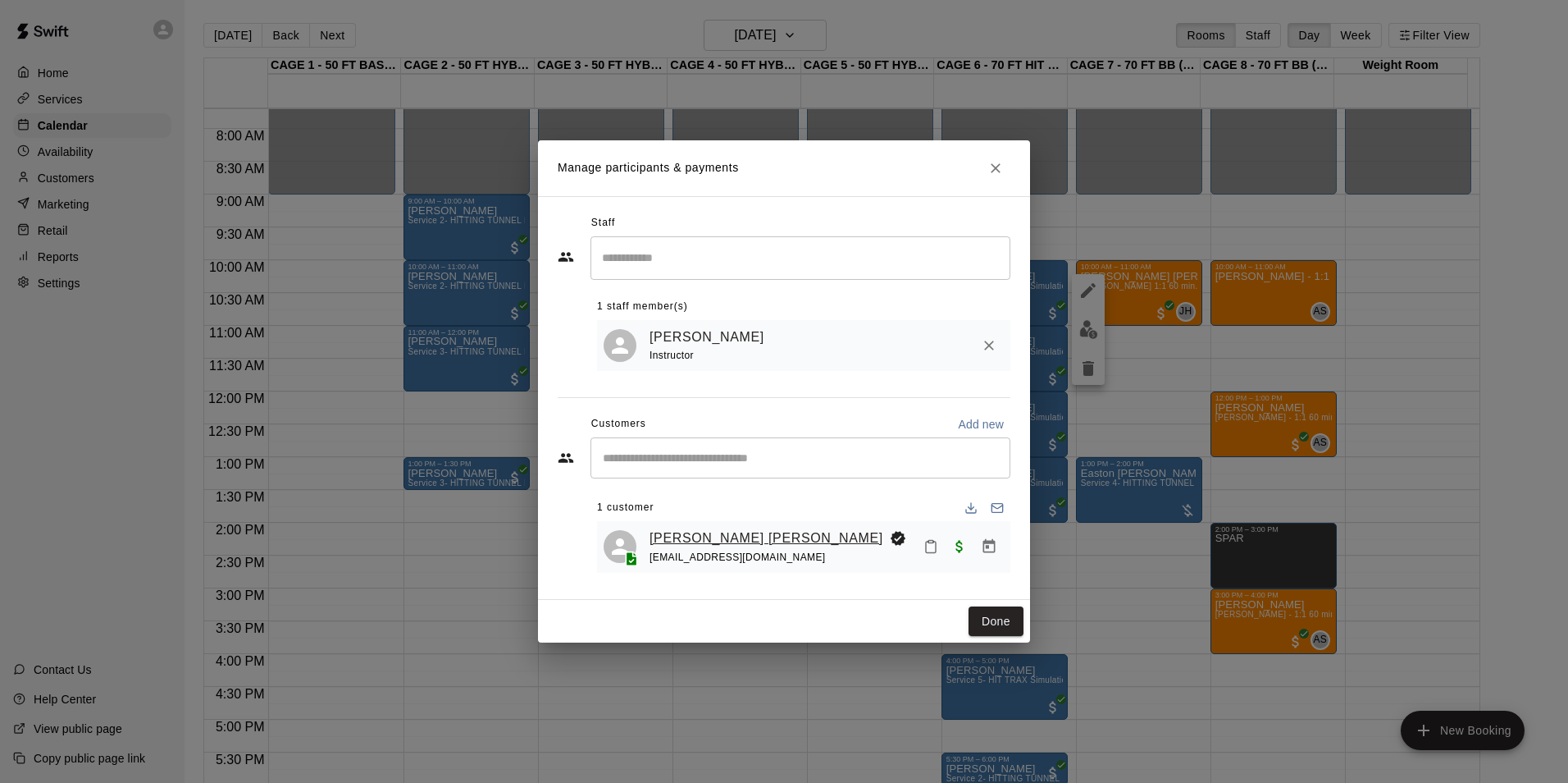
click at [674, 534] on link "[PERSON_NAME] [PERSON_NAME]" at bounding box center [766, 538] width 234 height 21
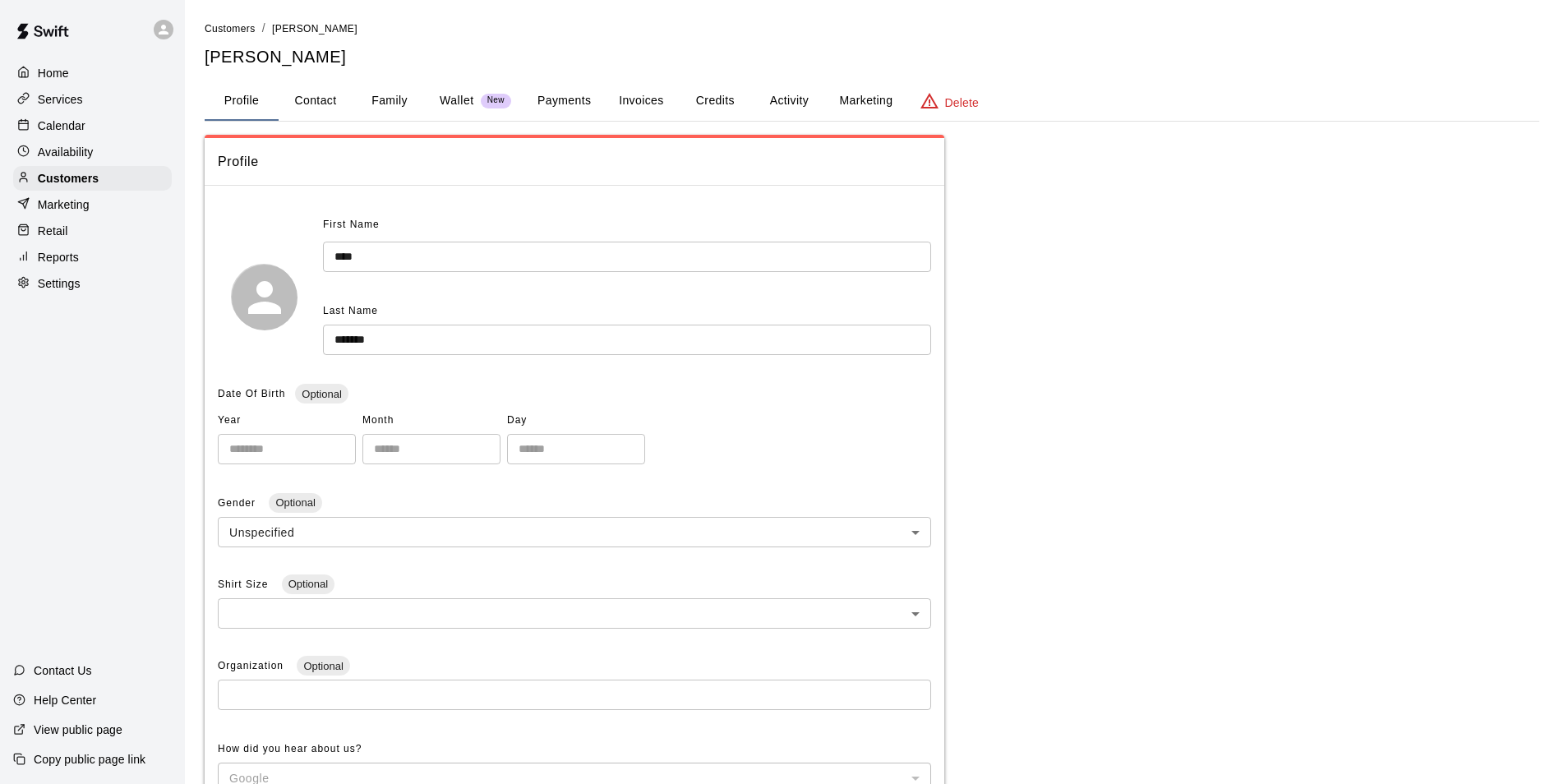
click at [394, 104] on button "Family" at bounding box center [390, 101] width 74 height 39
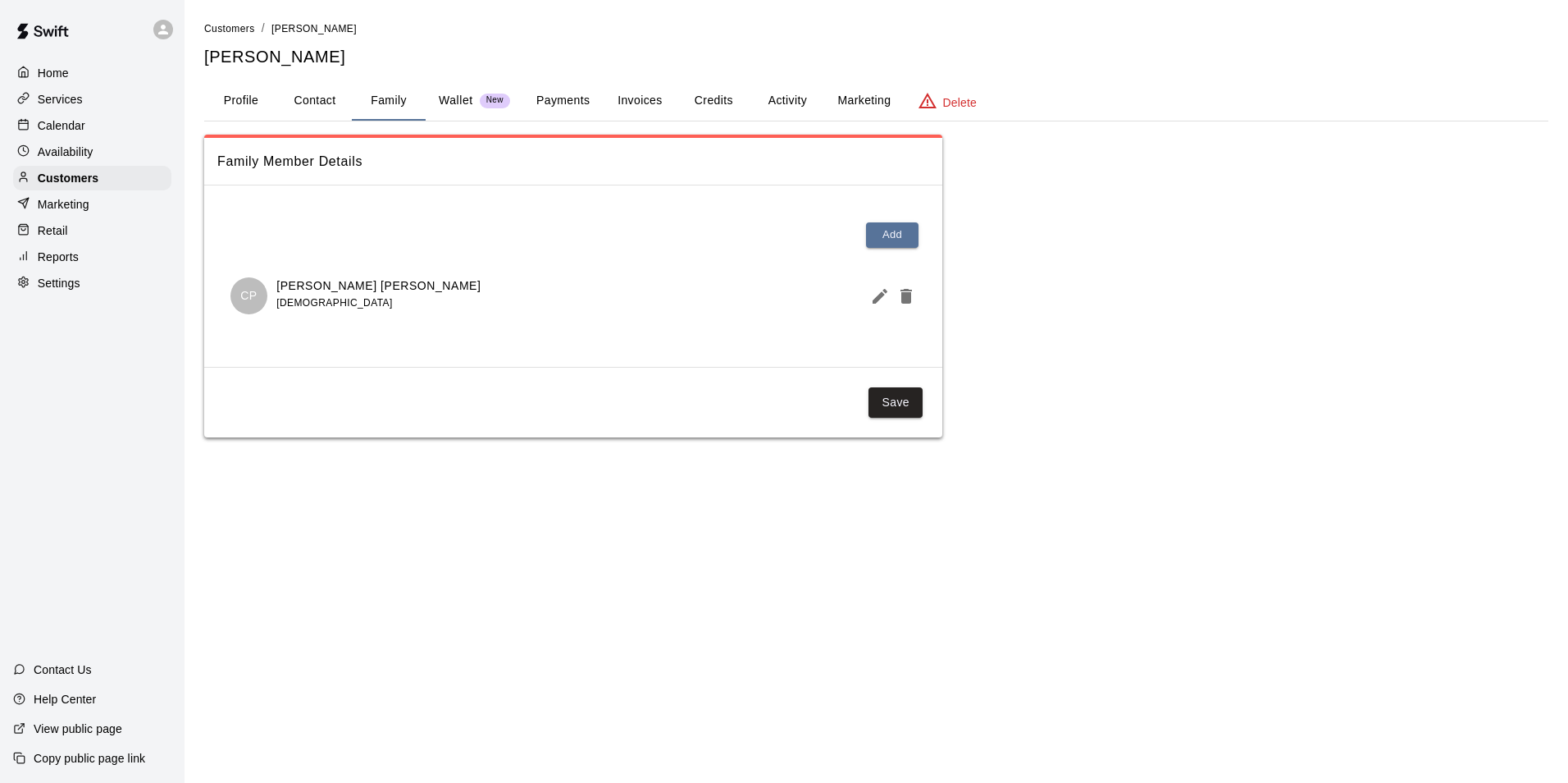
click at [300, 100] on button "Contact" at bounding box center [315, 101] width 74 height 39
select select "**"
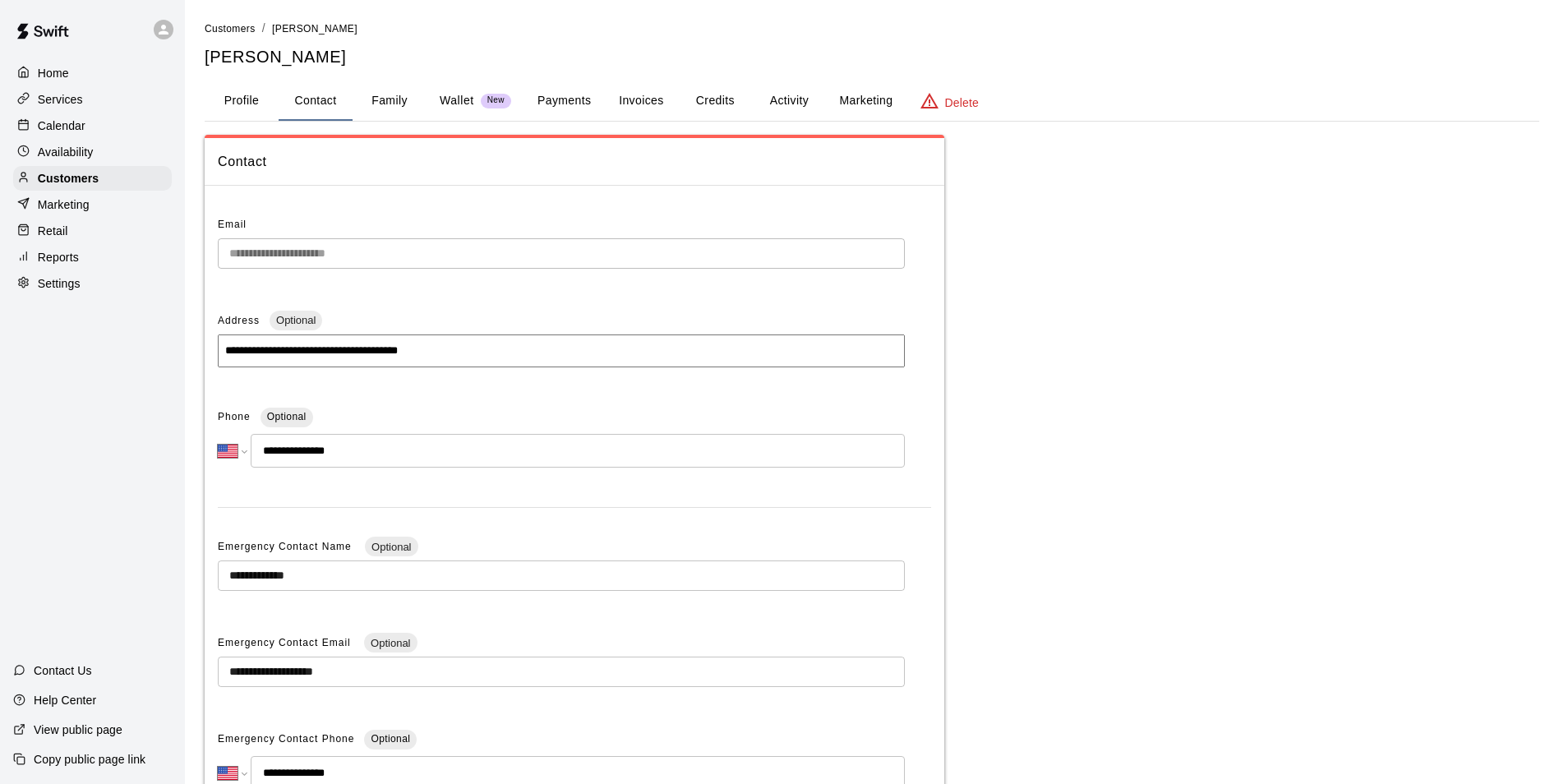
click at [64, 134] on p "Calendar" at bounding box center [62, 125] width 48 height 16
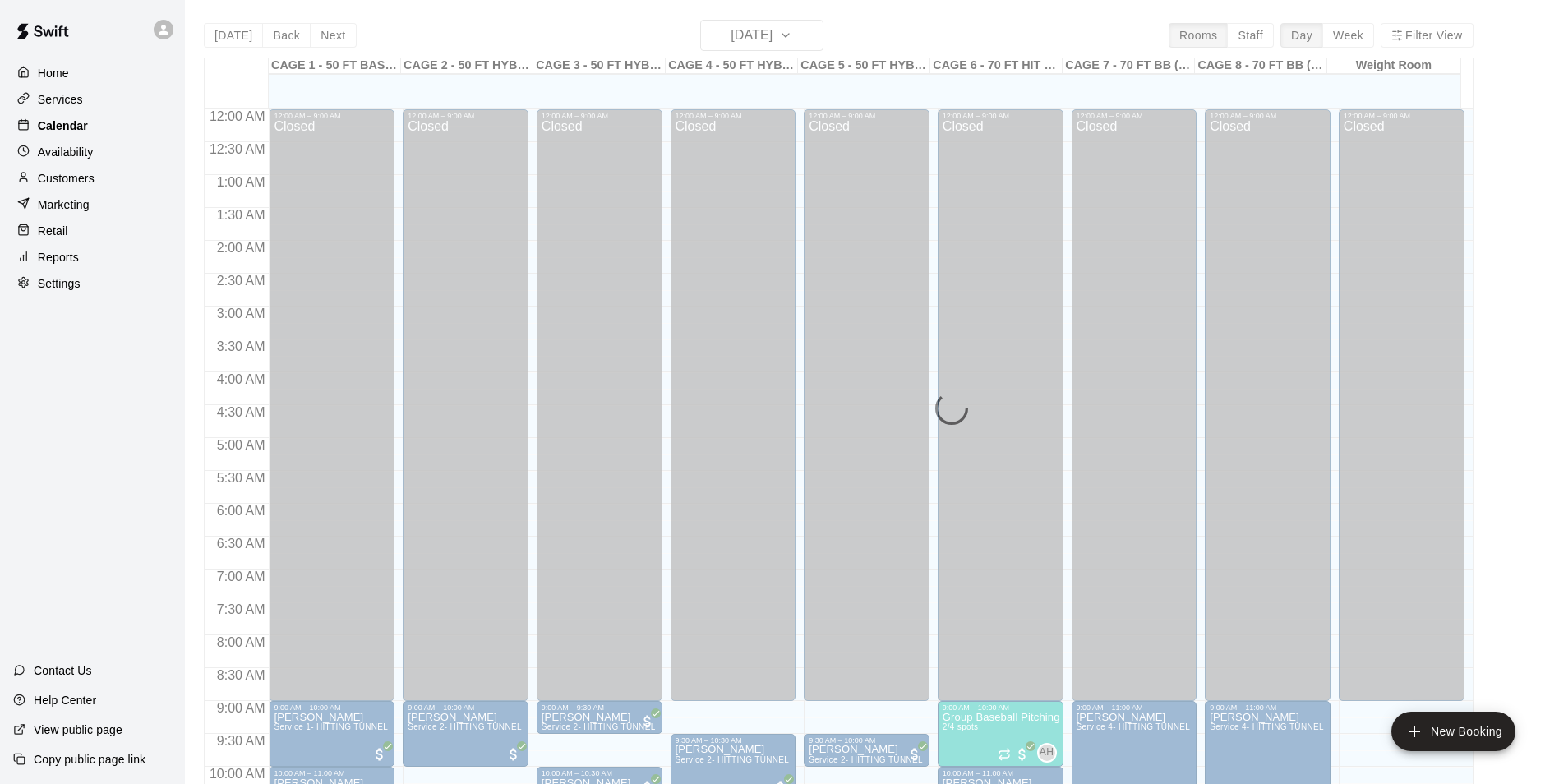
scroll to position [835, 0]
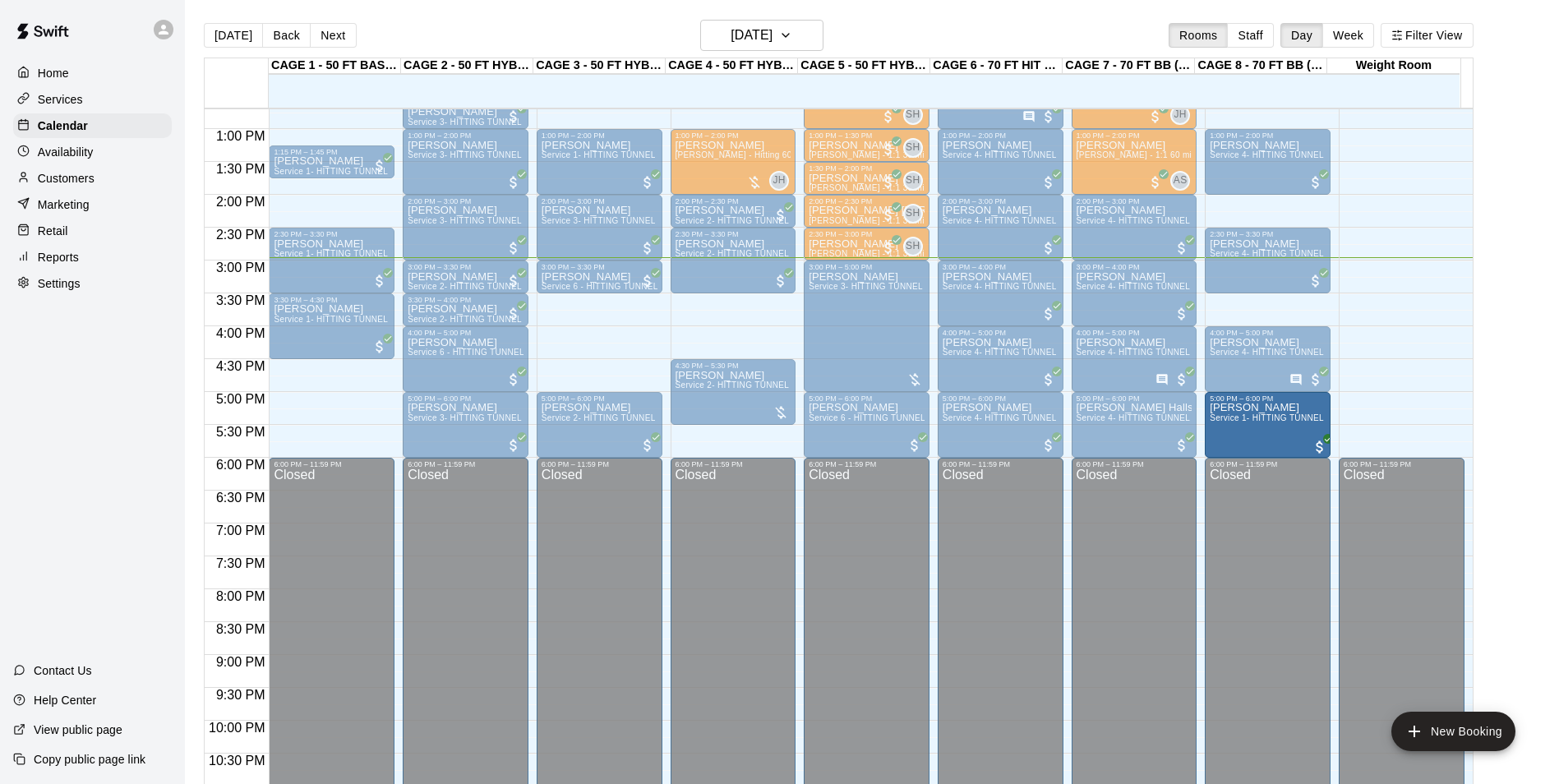
drag, startPoint x: 335, startPoint y: 388, endPoint x: 1236, endPoint y: 430, distance: 902.0
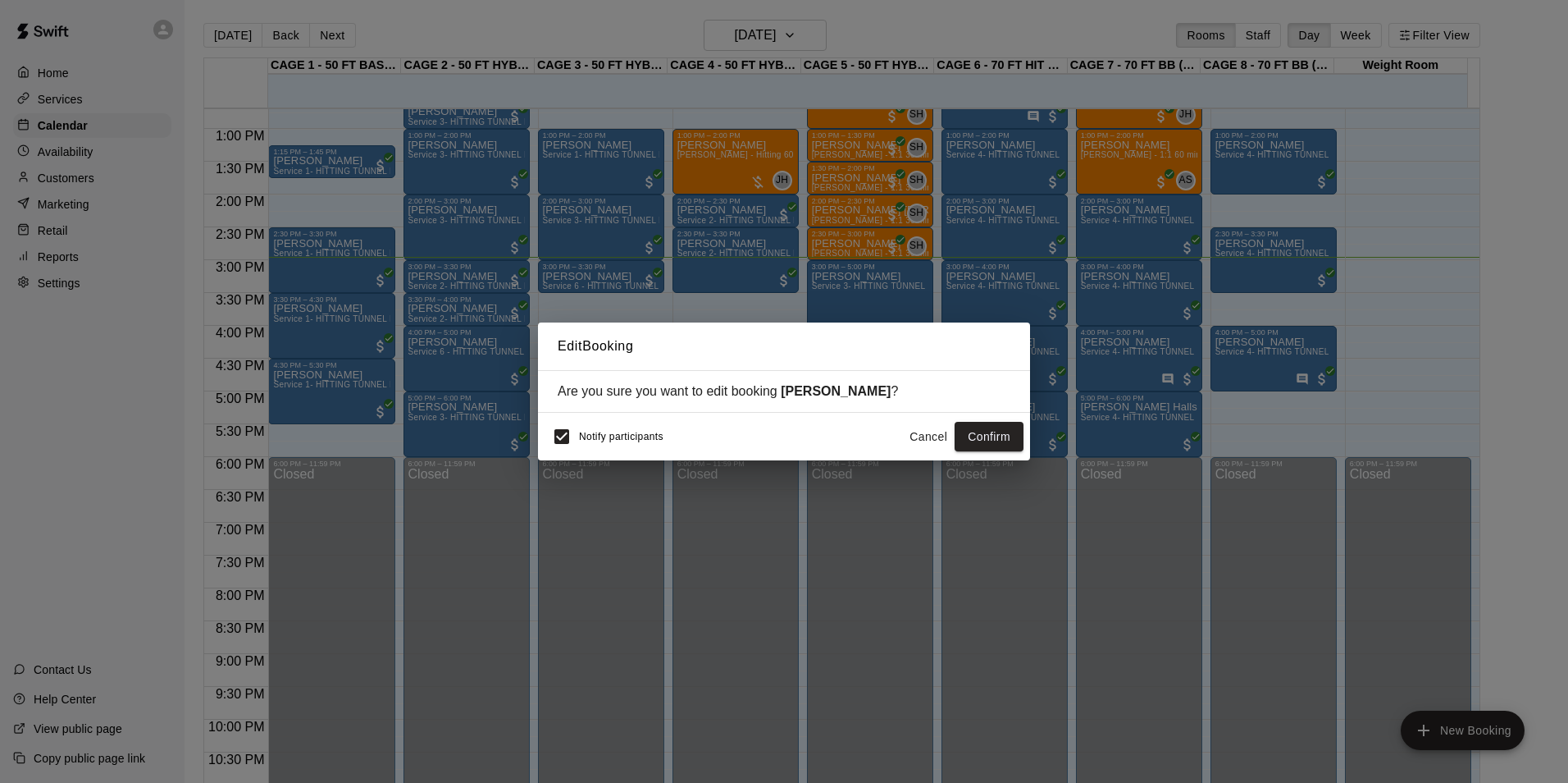
click at [991, 433] on button "Confirm" at bounding box center [989, 436] width 69 height 30
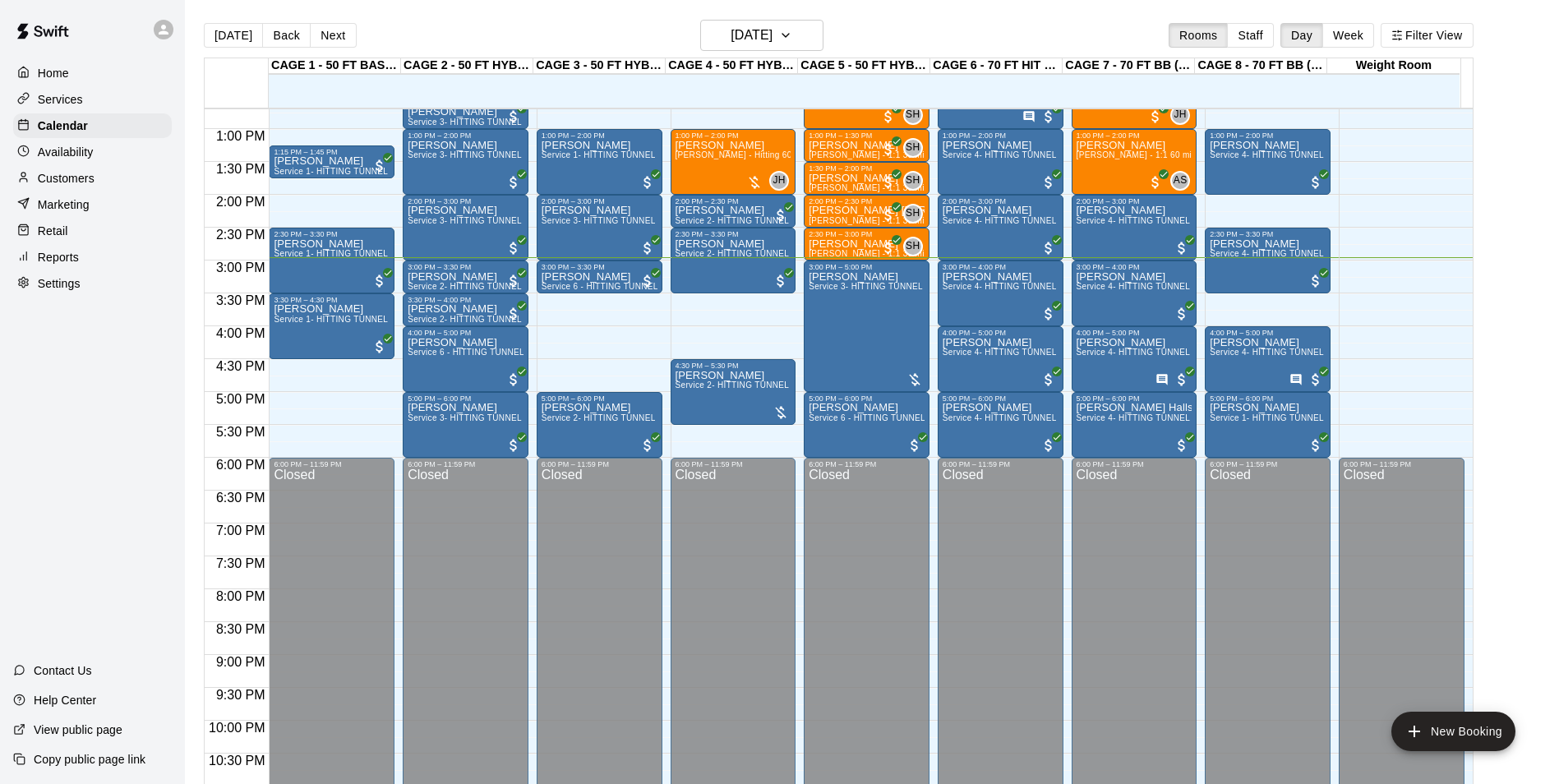
click at [331, 37] on button "Next" at bounding box center [333, 35] width 46 height 25
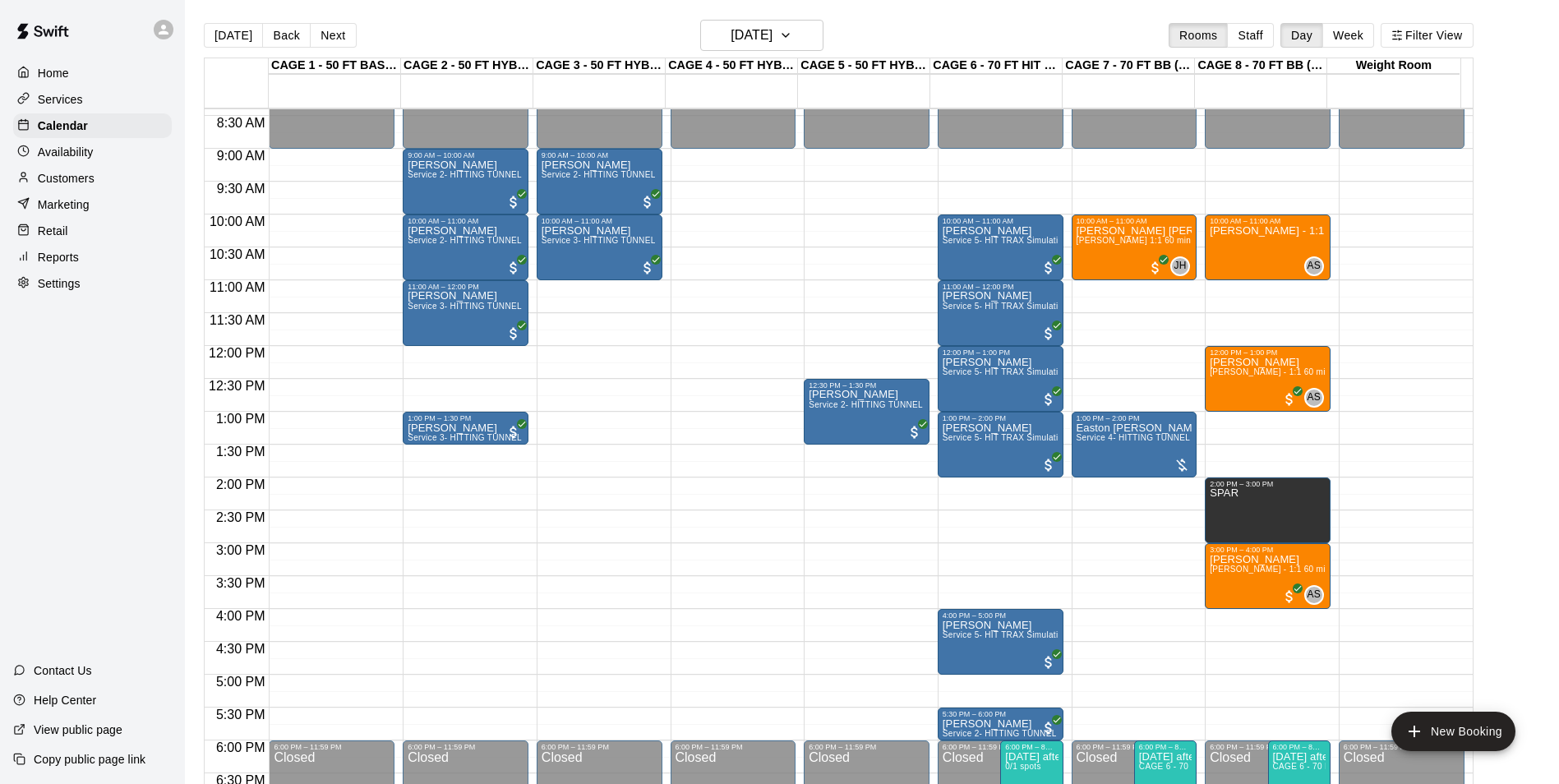
scroll to position [588, 0]
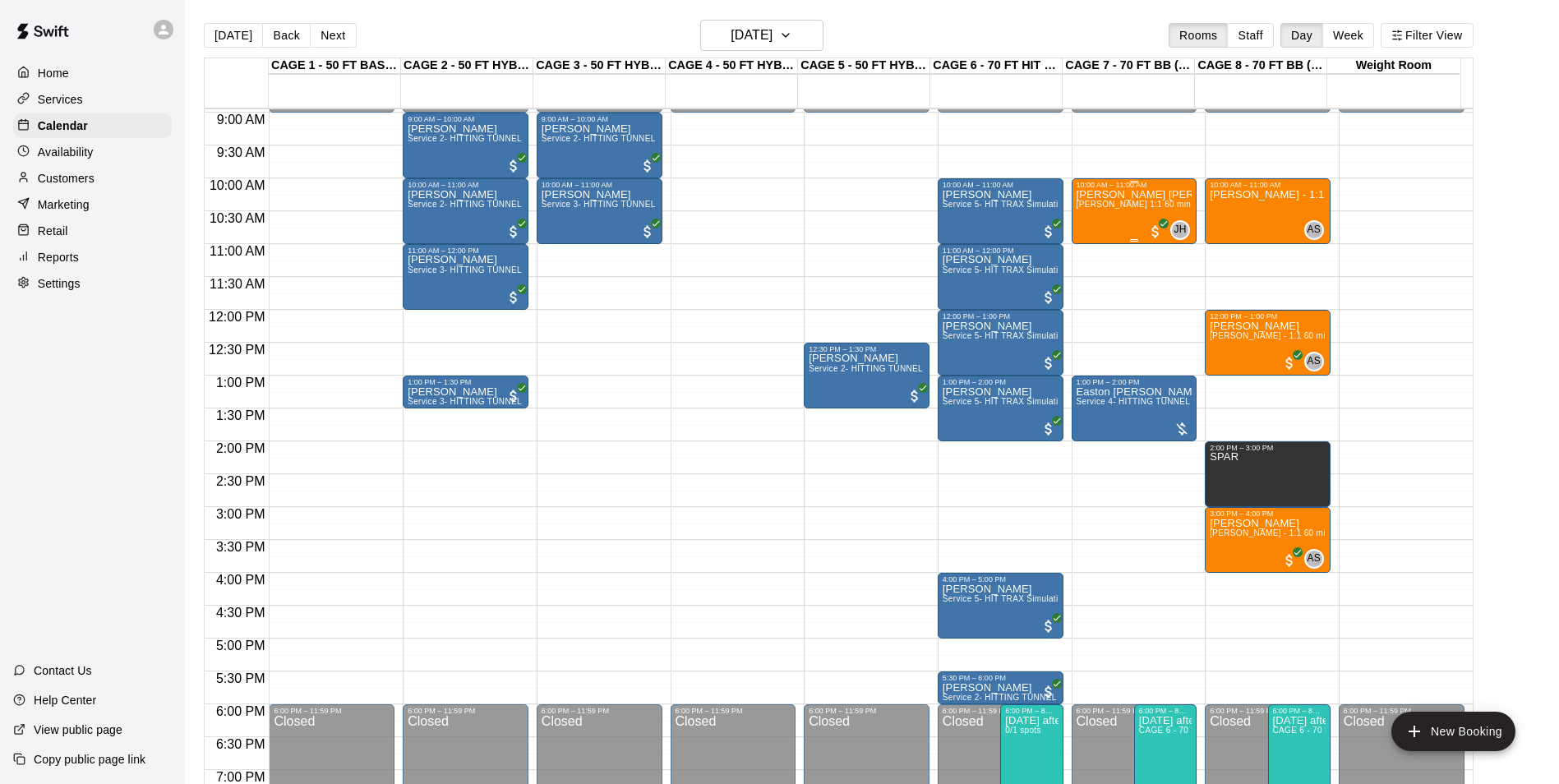
click at [1137, 208] on span "[PERSON_NAME] 1:1 60 min. pitching Lesson" at bounding box center [1167, 204] width 181 height 9
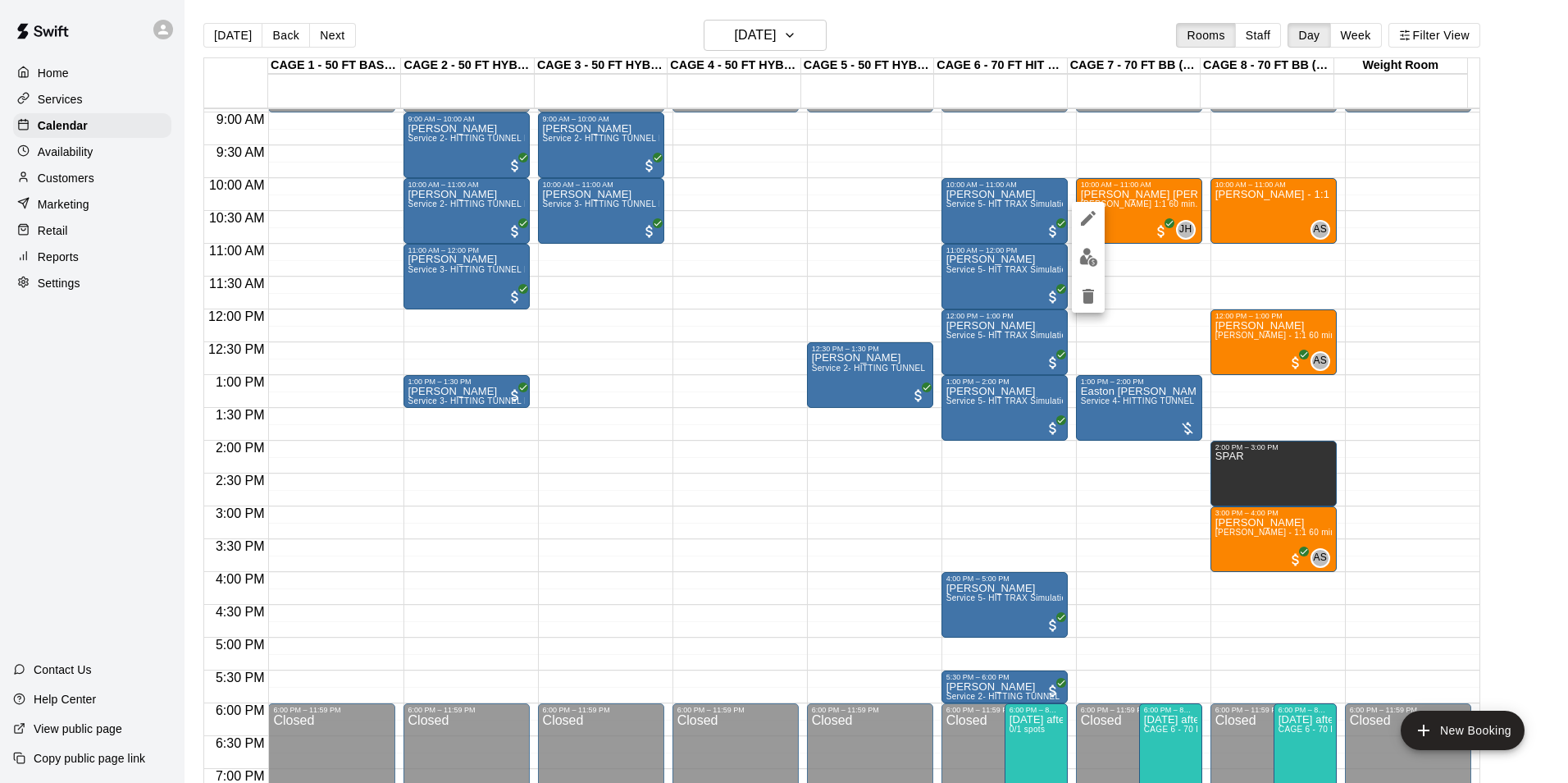
click at [1089, 262] on img "edit" at bounding box center [1088, 257] width 19 height 19
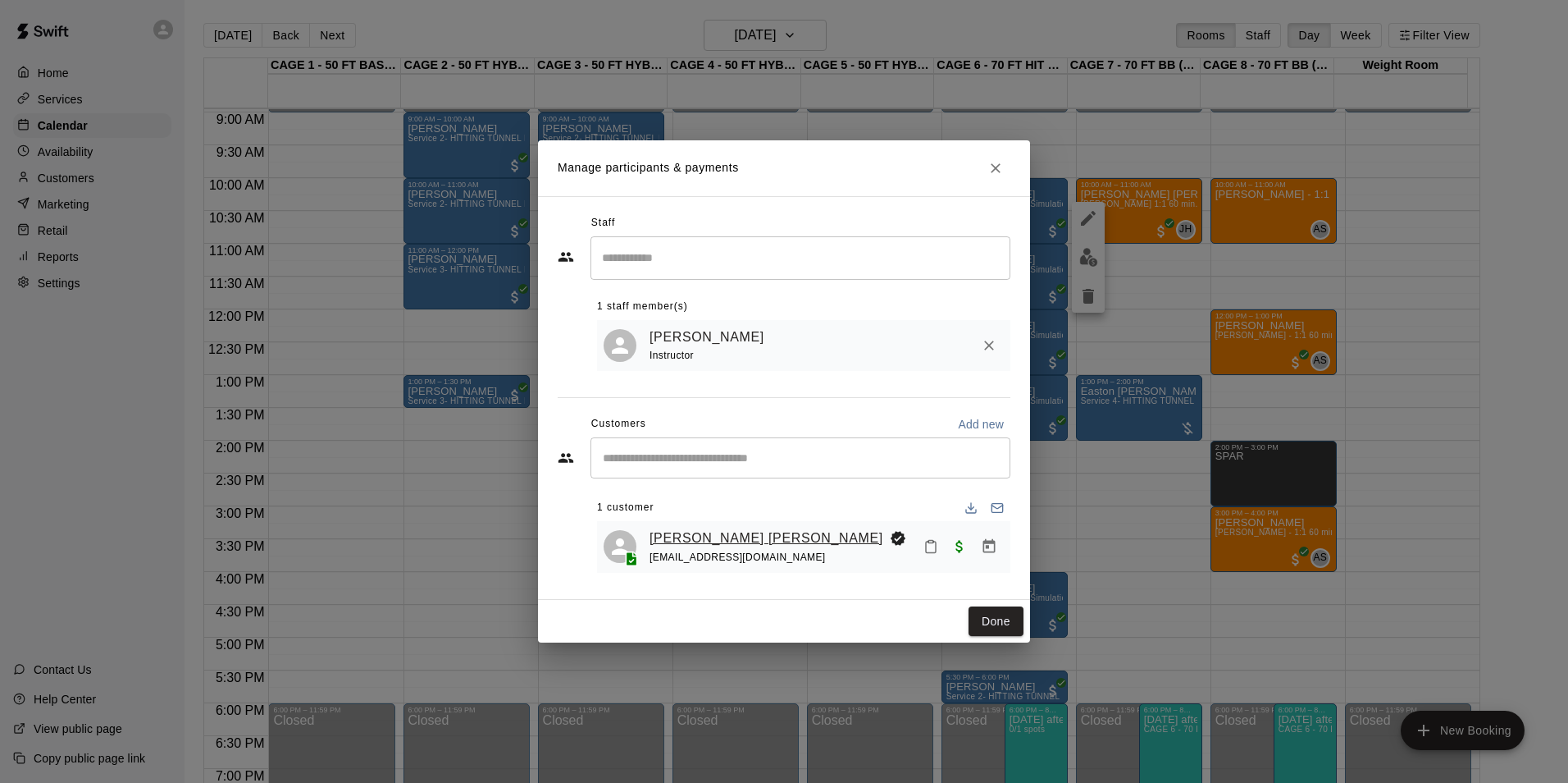
click at [719, 535] on link "[PERSON_NAME] [PERSON_NAME]" at bounding box center [766, 538] width 234 height 21
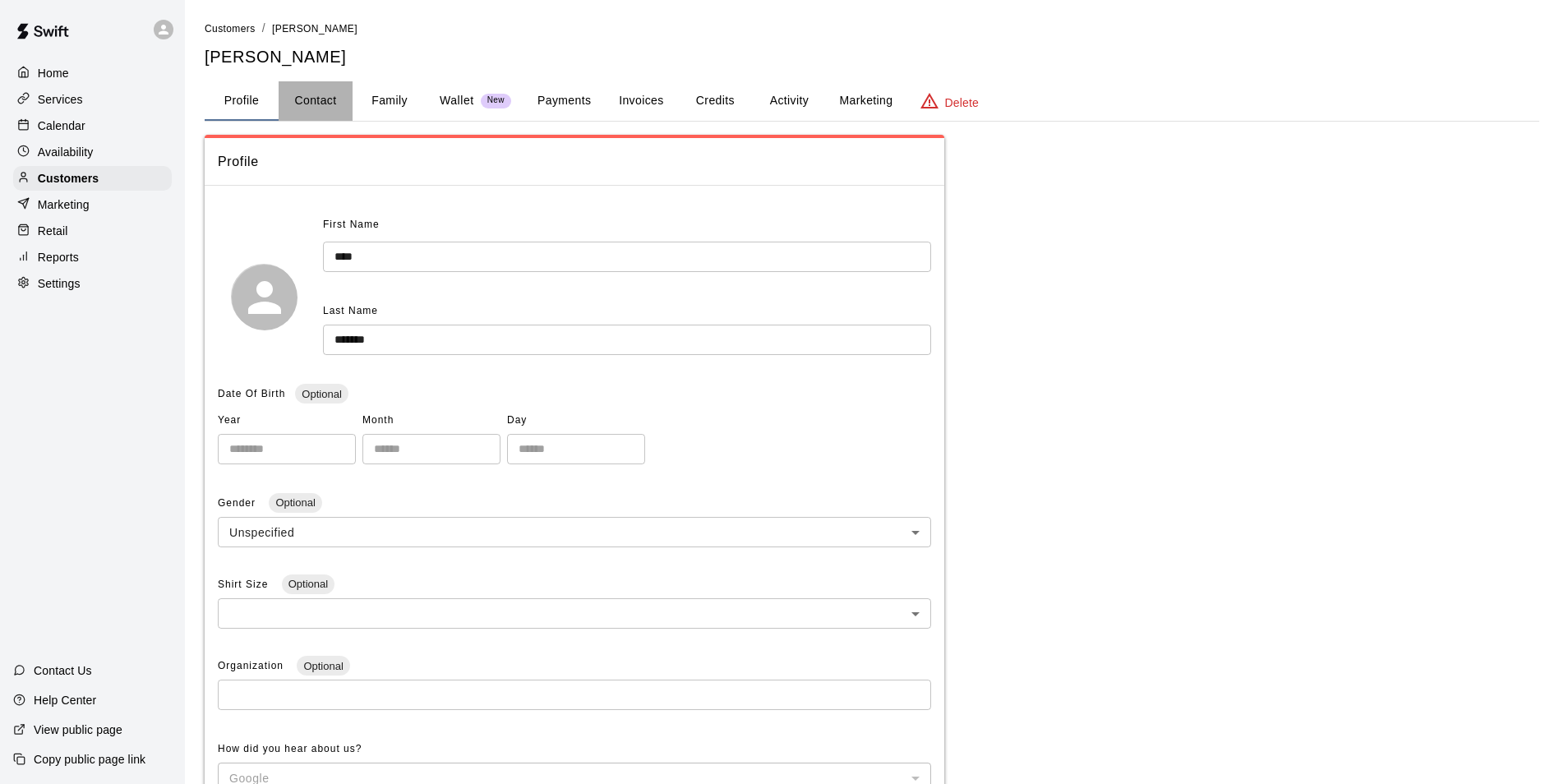
click at [335, 112] on button "Contact" at bounding box center [316, 101] width 74 height 39
select select "**"
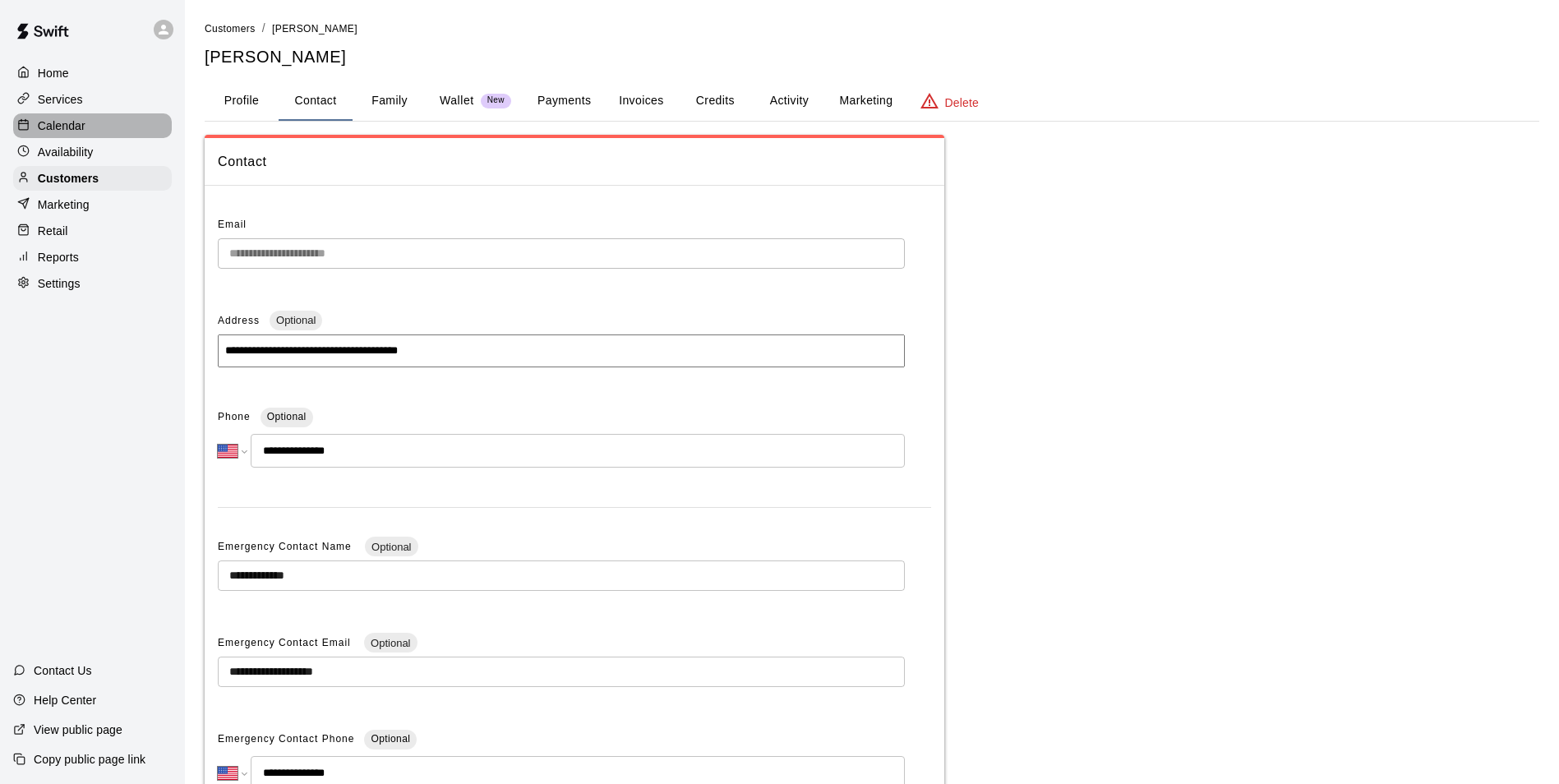
click at [76, 117] on div "Calendar" at bounding box center [92, 125] width 159 height 25
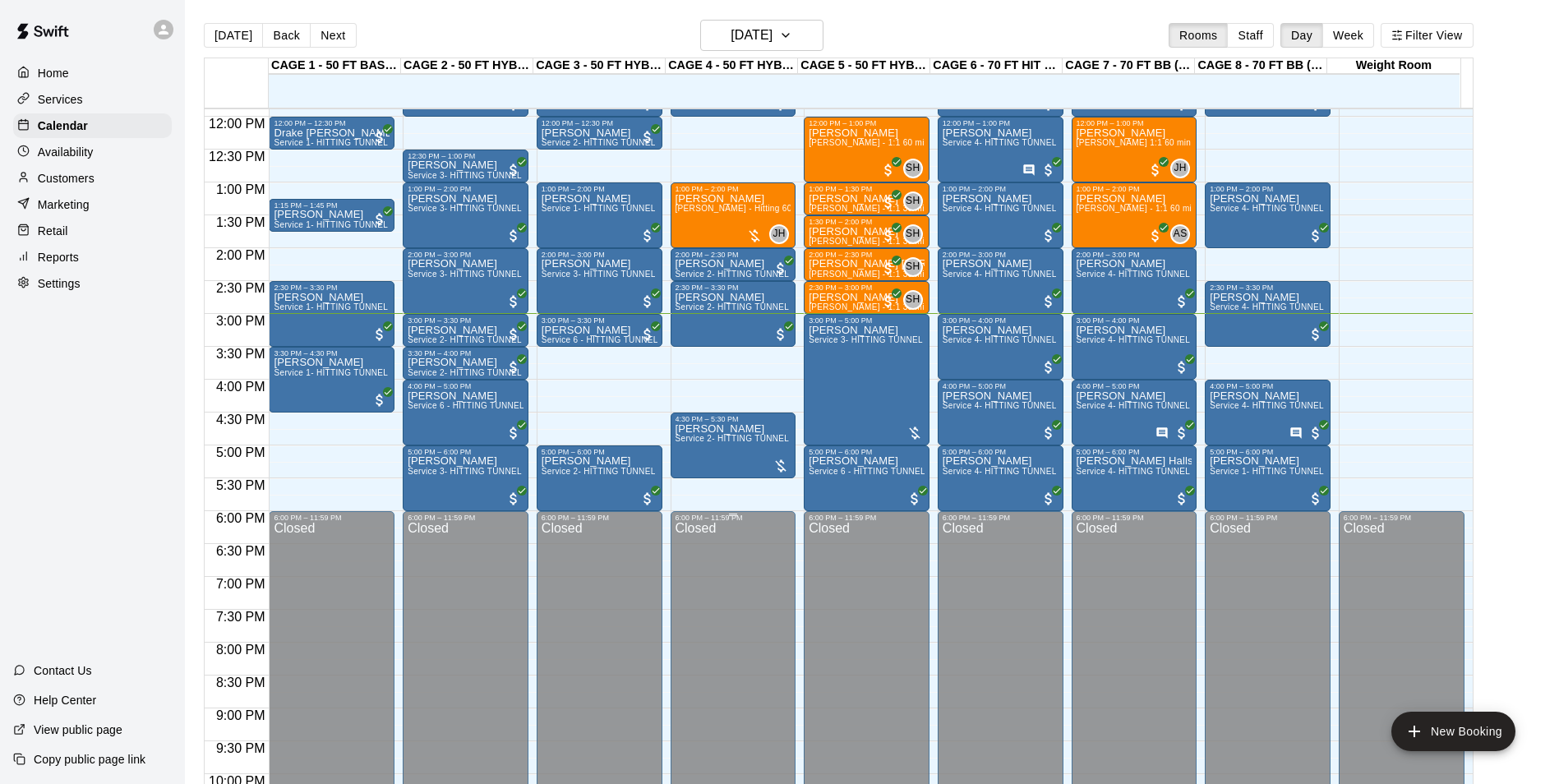
scroll to position [752, 0]
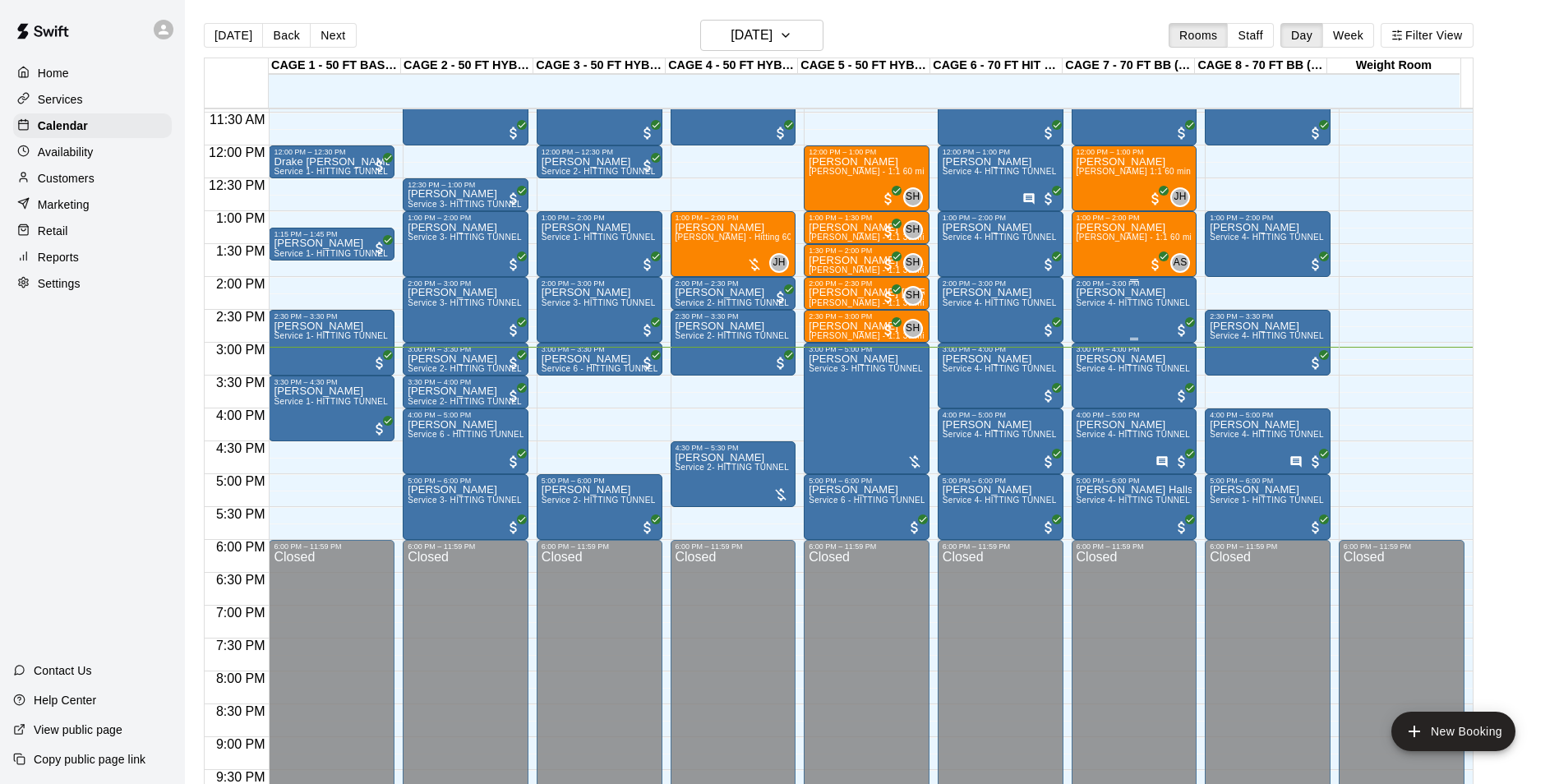
click at [1083, 302] on span "Service 4- HITTING TUNNEL RENTAL - 70ft Baseball" at bounding box center [1181, 303] width 208 height 9
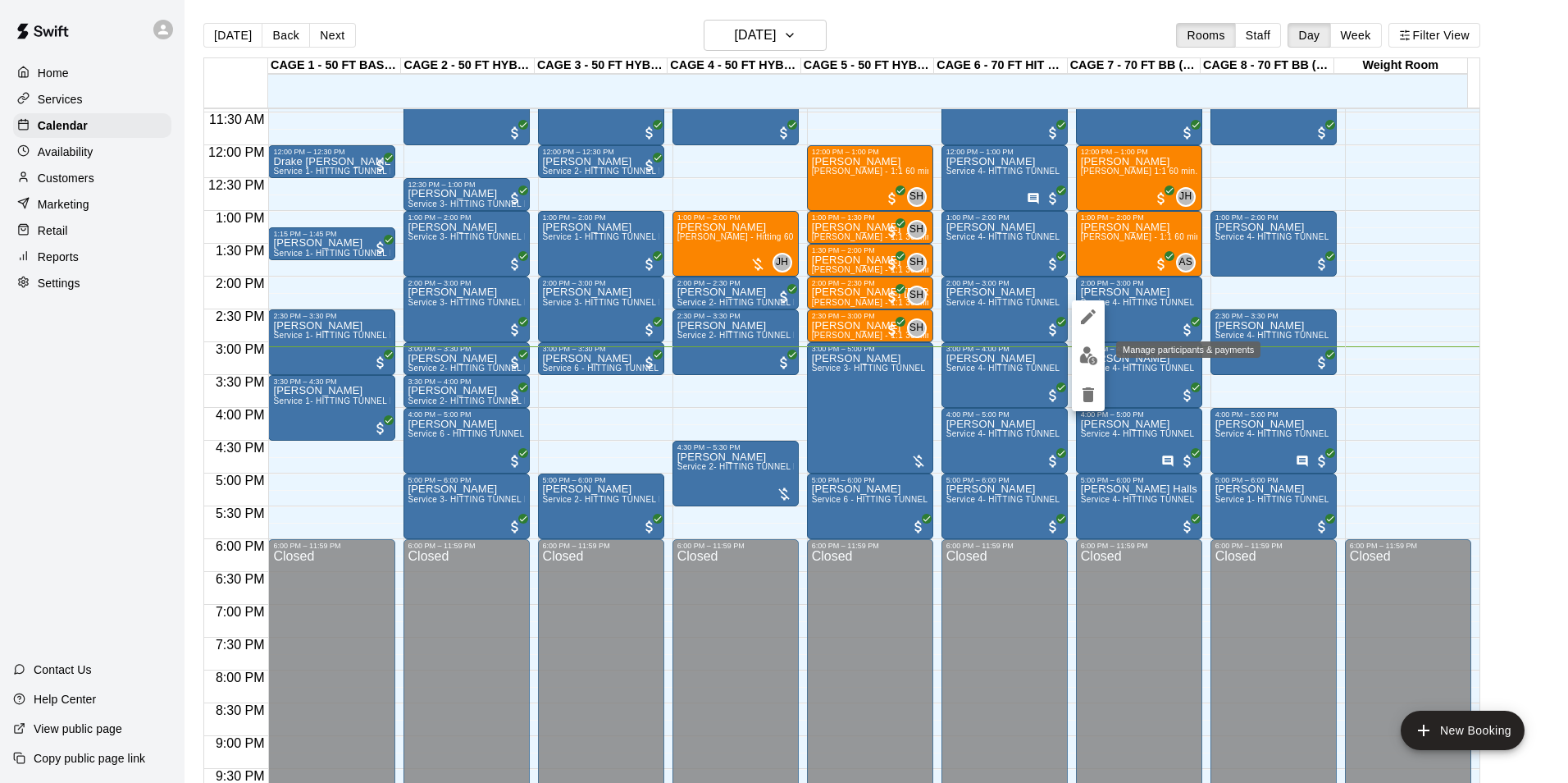
click at [1083, 356] on img "edit" at bounding box center [1088, 356] width 19 height 19
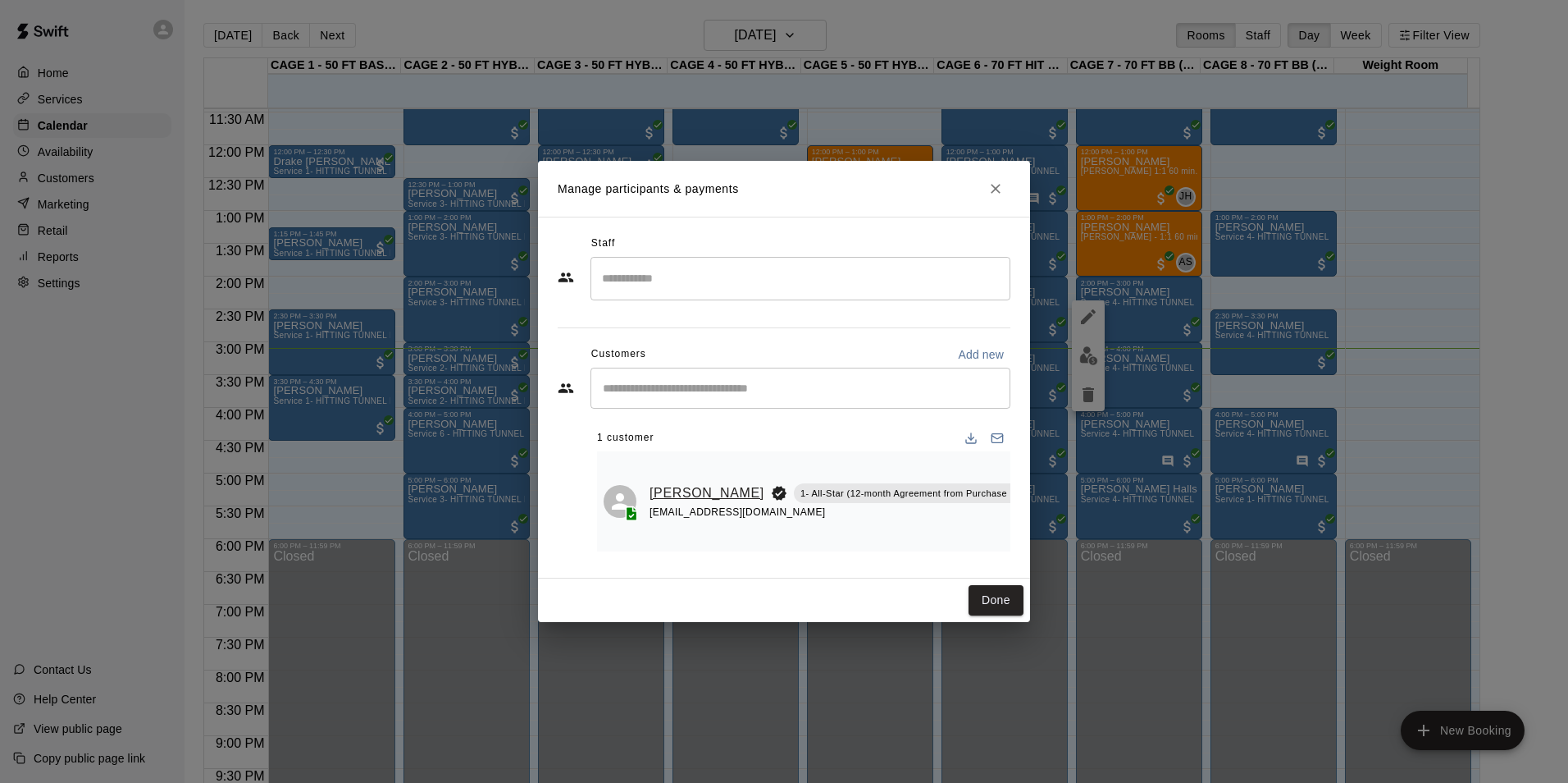
click at [669, 497] on link "[PERSON_NAME]" at bounding box center [706, 493] width 115 height 21
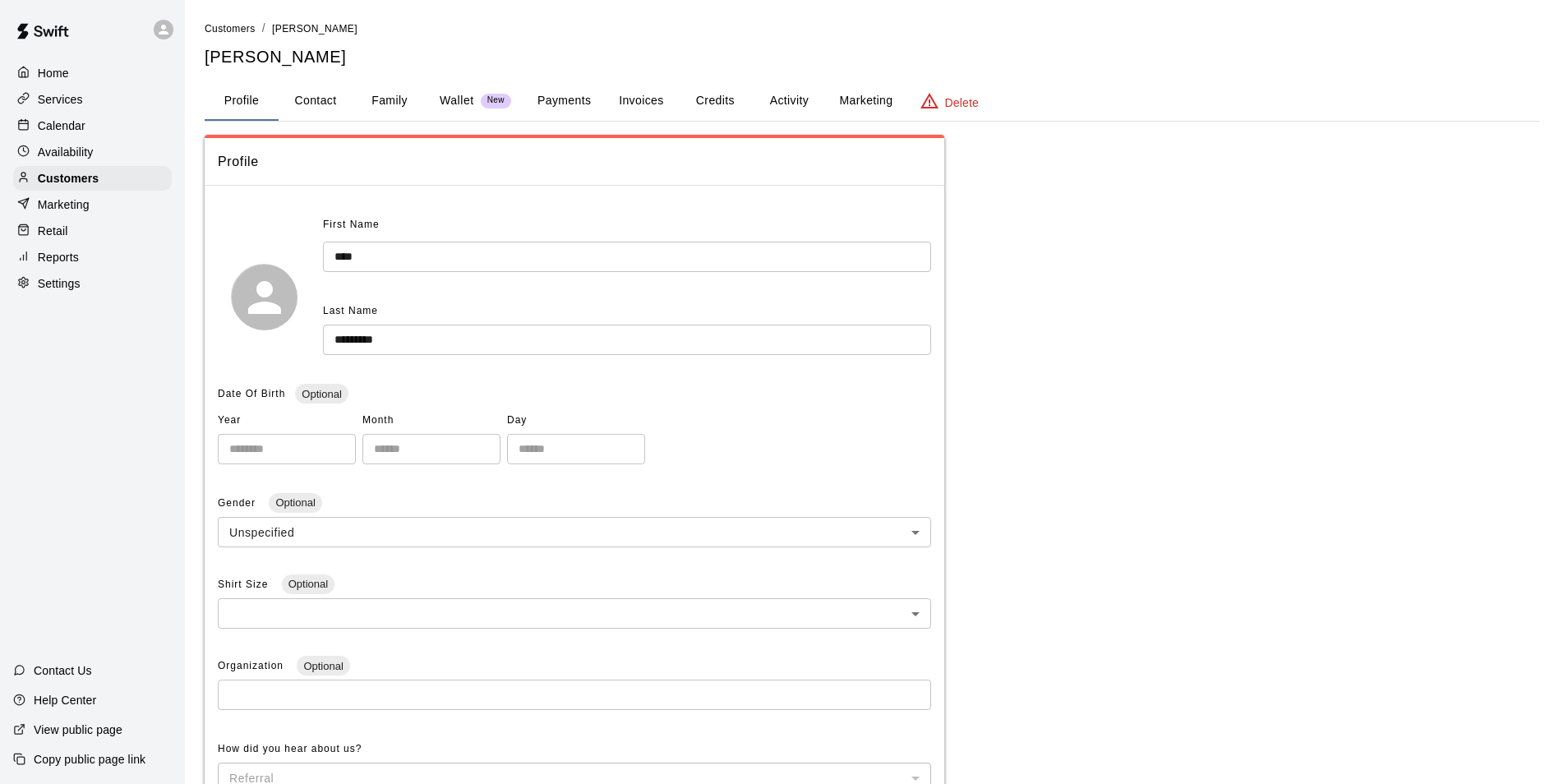
click at [709, 101] on button "Credits" at bounding box center [715, 101] width 74 height 39
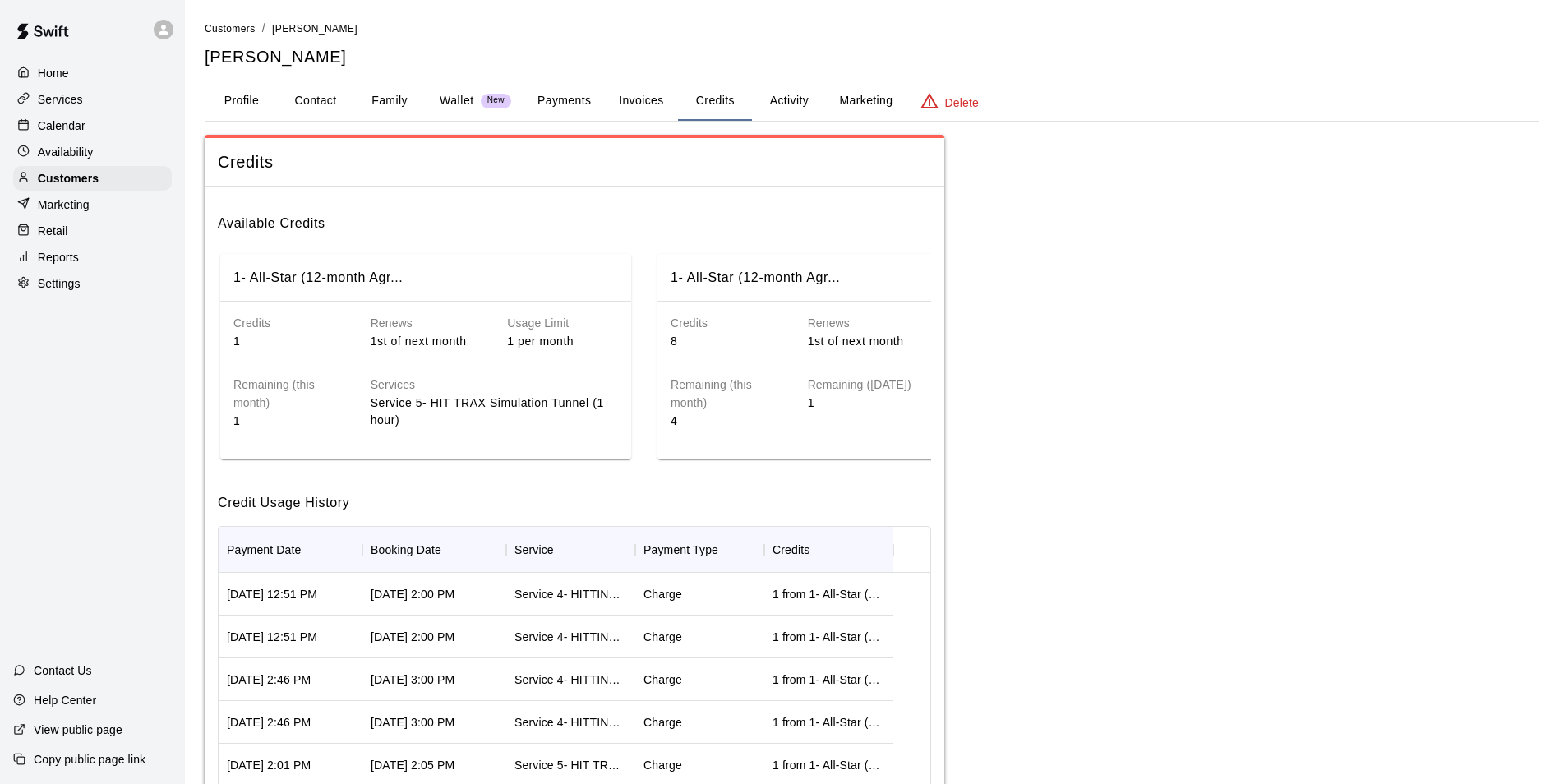
scroll to position [0, 68]
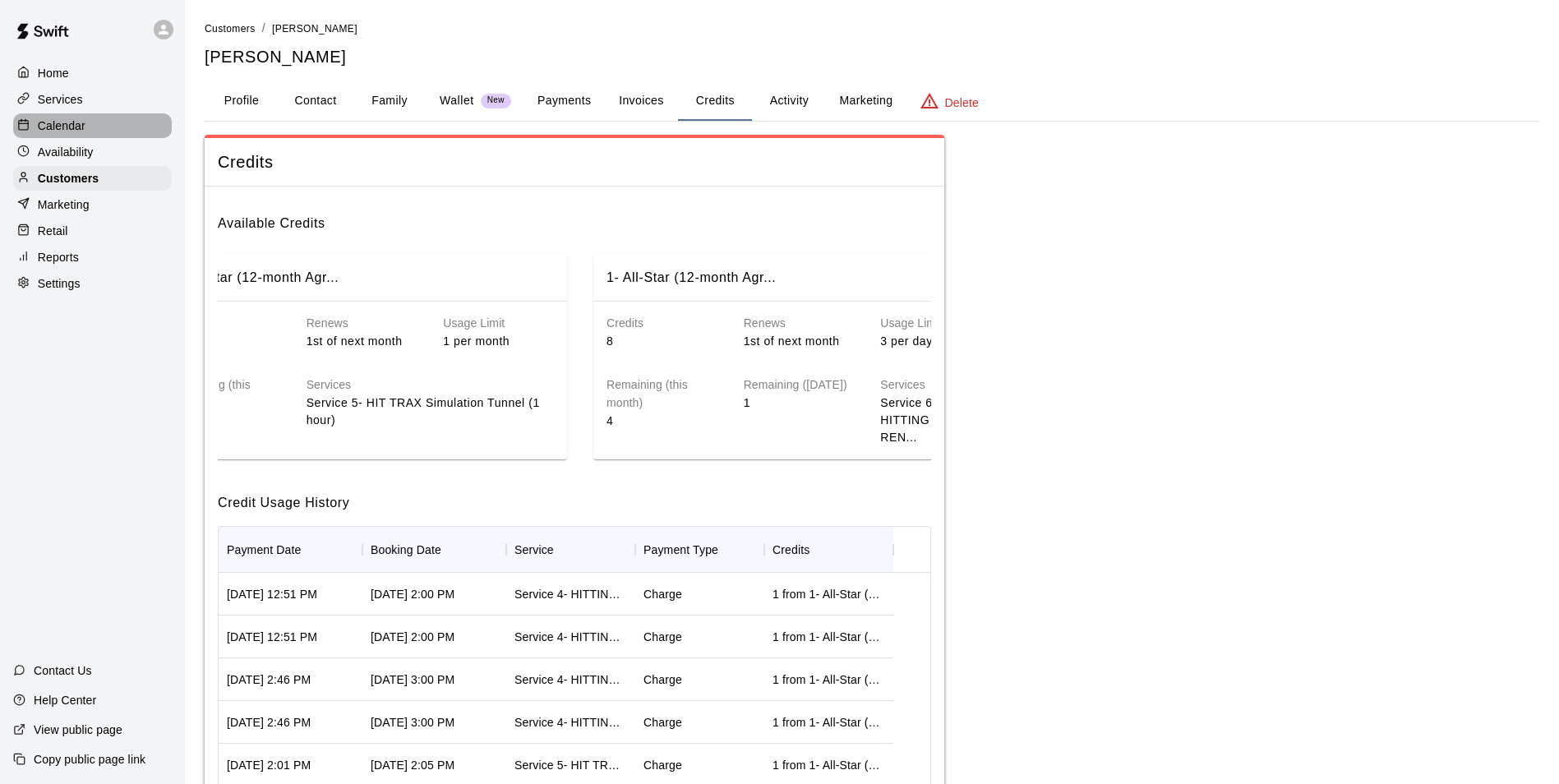
click at [107, 128] on div "Calendar" at bounding box center [92, 125] width 159 height 25
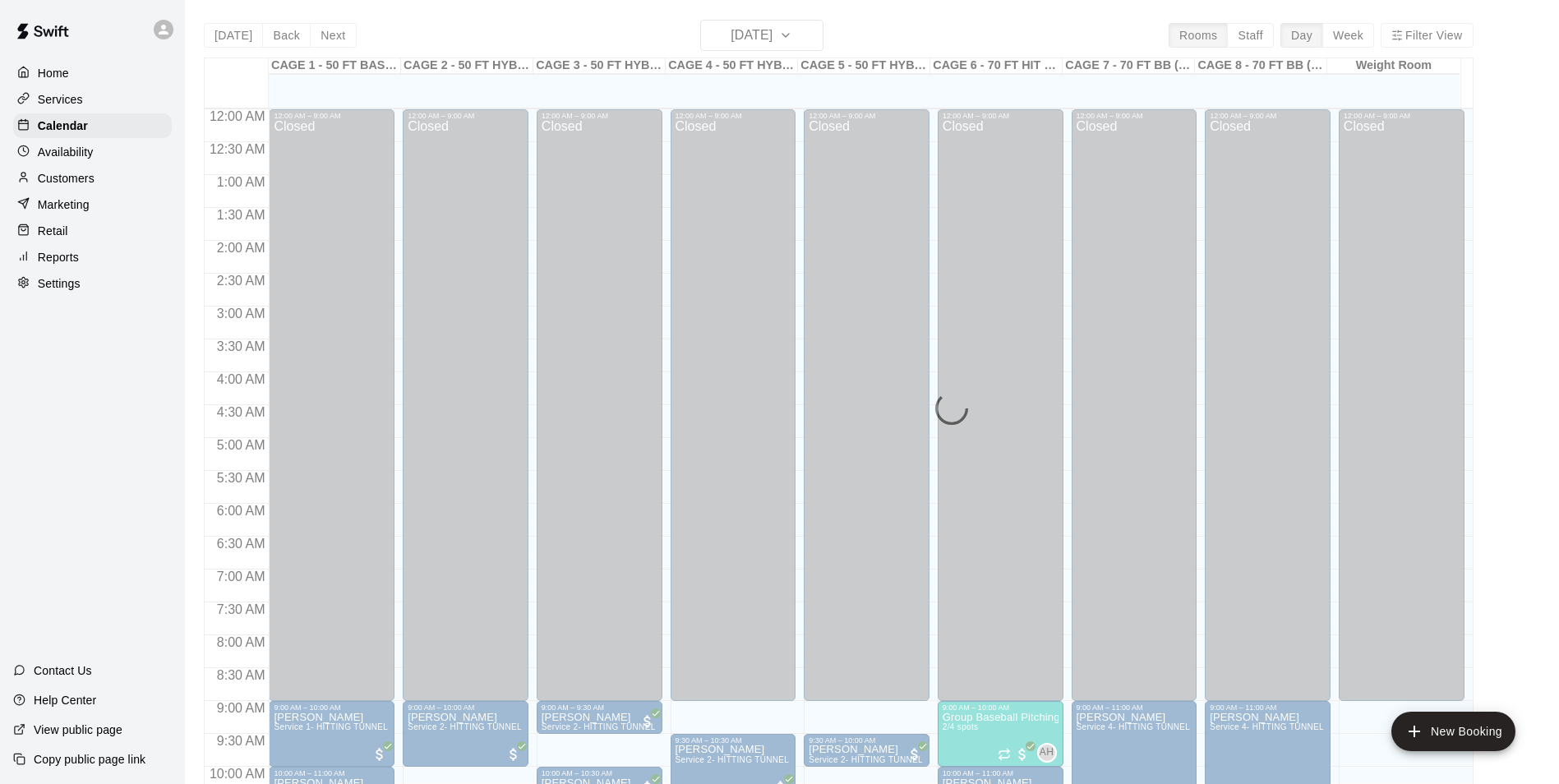
scroll to position [835, 0]
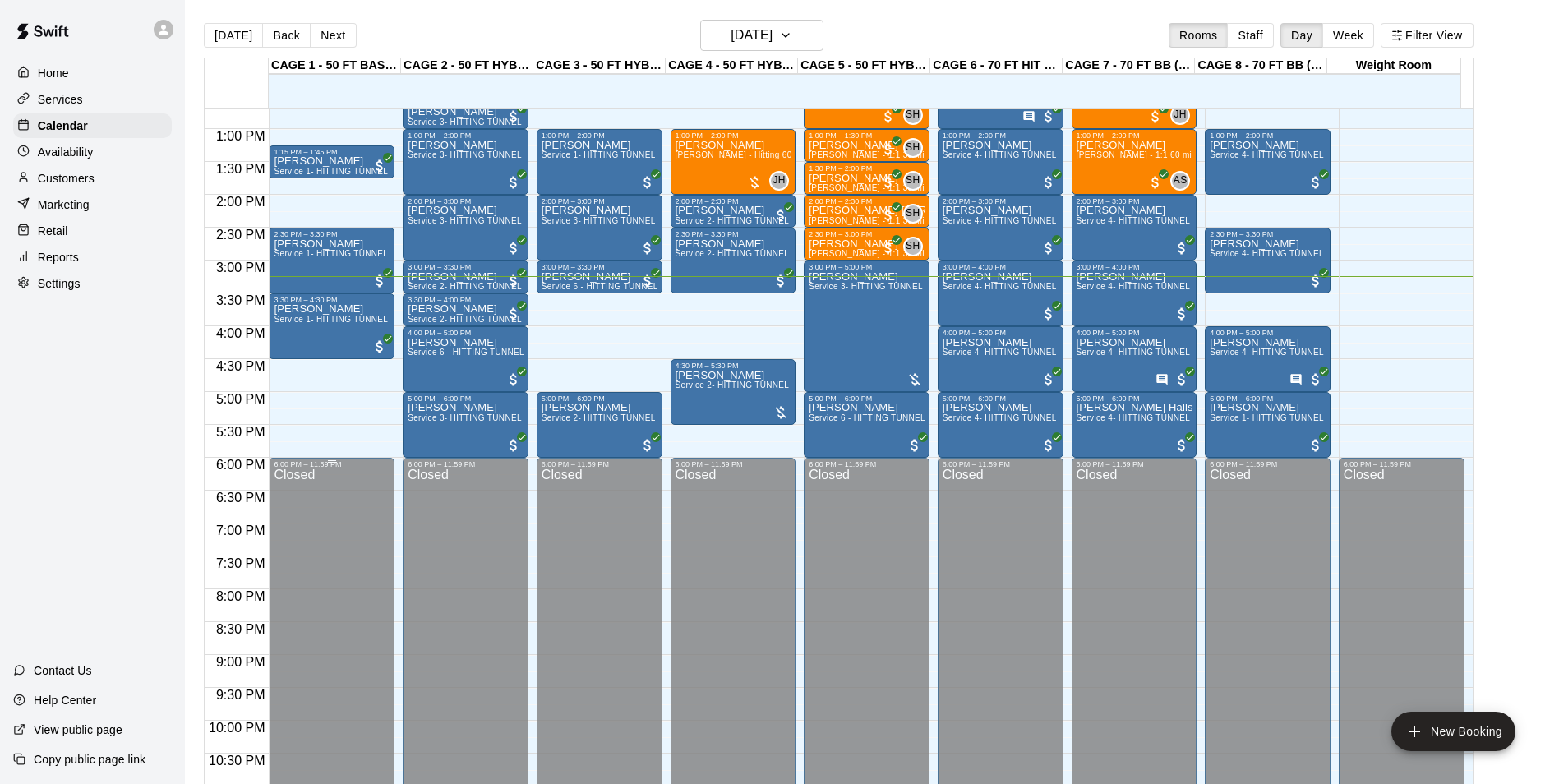
click at [367, 521] on div "Closed" at bounding box center [331, 662] width 116 height 389
click at [433, 304] on div "3:30 PM – 4:00 PM" at bounding box center [465, 300] width 116 height 9
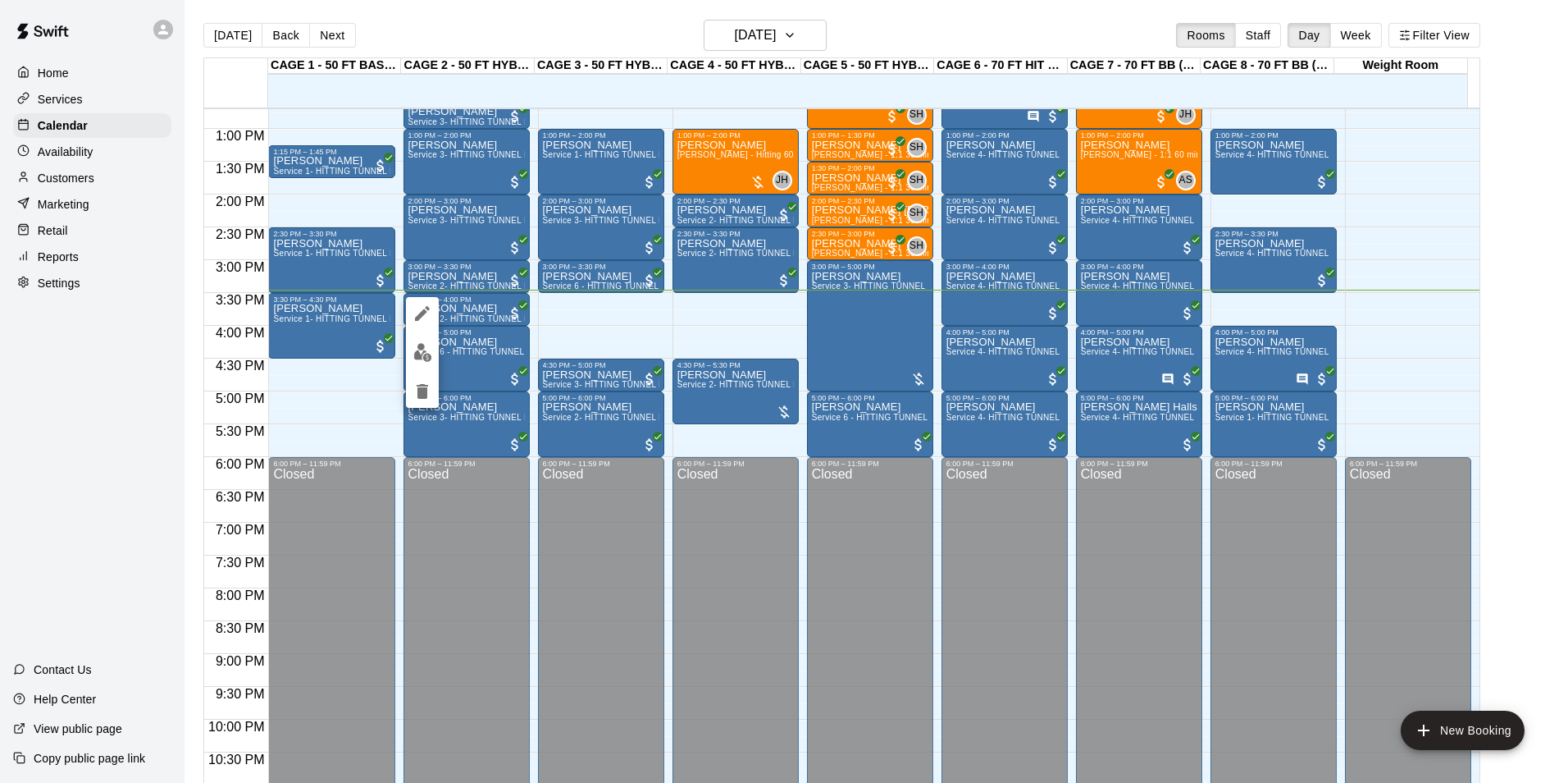
drag, startPoint x: 301, startPoint y: 332, endPoint x: 302, endPoint y: 350, distance: 18.0
click at [302, 350] on div at bounding box center [784, 392] width 1568 height 783
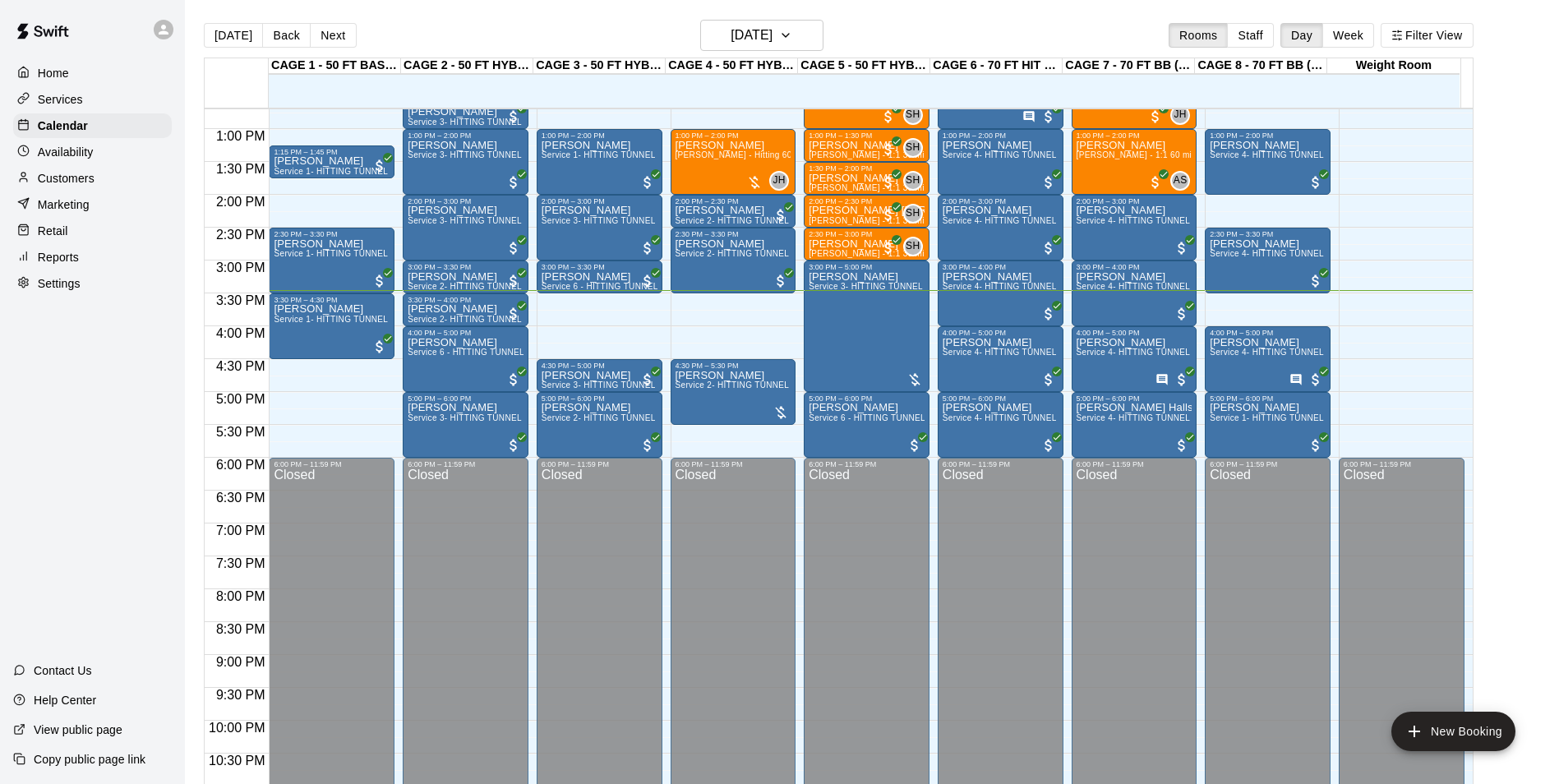
drag, startPoint x: 311, startPoint y: 335, endPoint x: 315, endPoint y: 367, distance: 32.2
click at [315, 374] on div "12:00 AM – 9:00 AM Closed 9:00 AM – 10:00 AM [PERSON_NAME] Service 1- HITTING T…" at bounding box center [331, 63] width 126 height 1577
drag, startPoint x: 314, startPoint y: 341, endPoint x: 319, endPoint y: 395, distance: 54.2
click at [319, 395] on div "12:00 AM – 9:00 AM Closed 9:00 AM – 10:00 AM [PERSON_NAME] Service 1- HITTING T…" at bounding box center [331, 63] width 126 height 1577
click at [314, 309] on p "[PERSON_NAME]" at bounding box center [331, 309] width 116 height 0
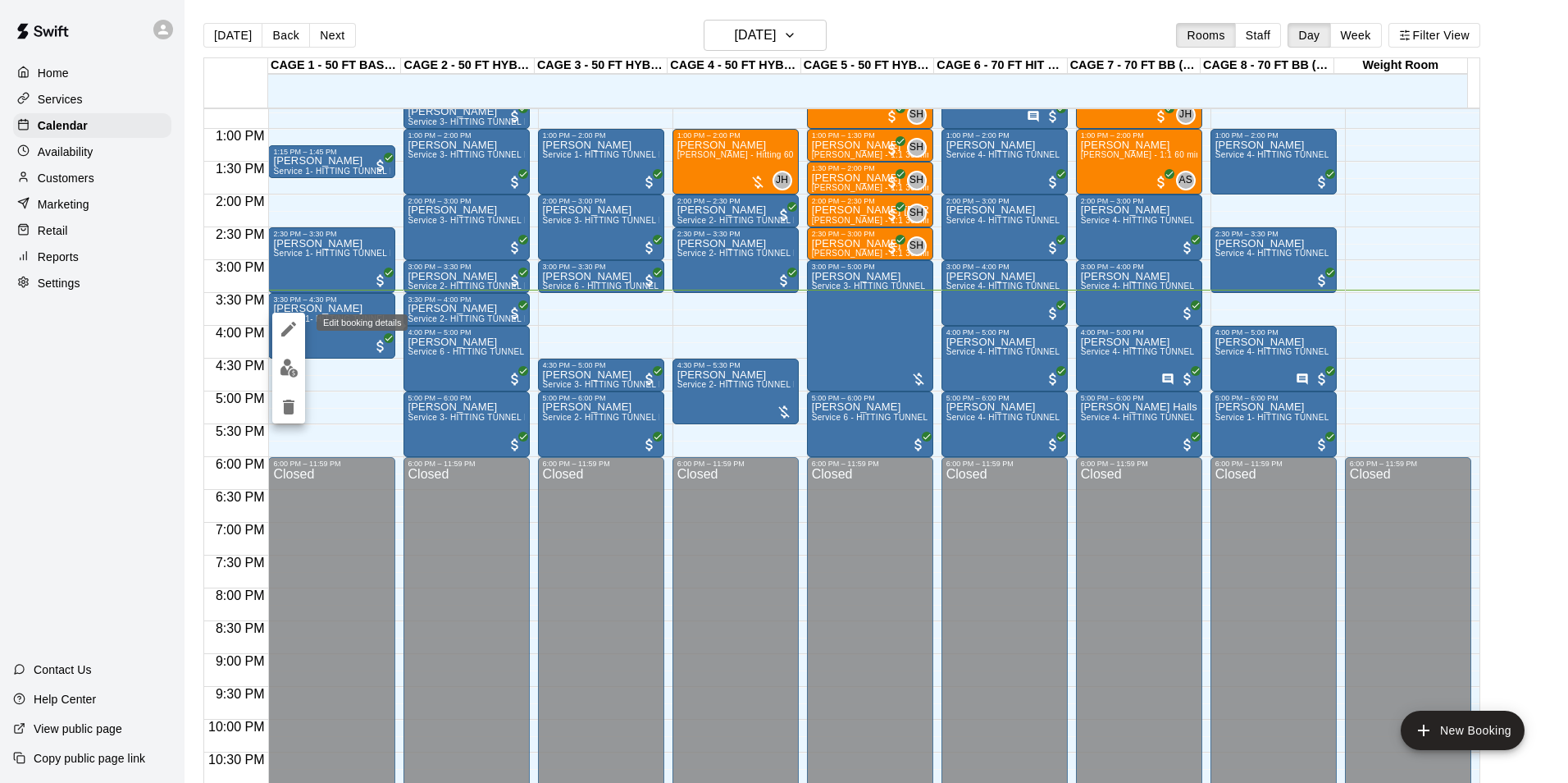
click at [285, 321] on icon "edit" at bounding box center [289, 329] width 20 height 20
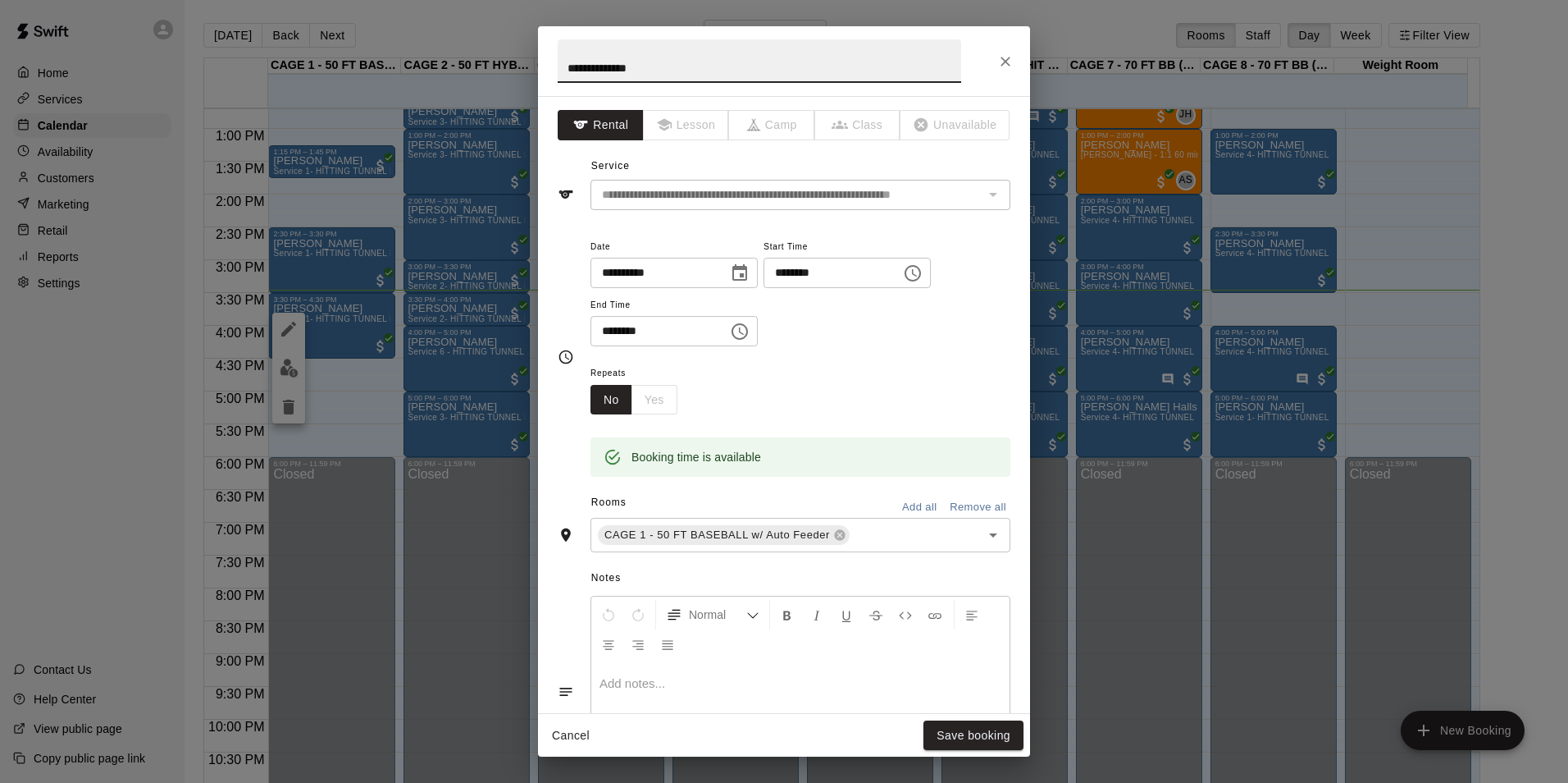
click at [797, 273] on input "********" at bounding box center [826, 272] width 126 height 30
type input "********"
click at [605, 332] on input "********" at bounding box center [653, 331] width 126 height 30
type input "********"
click at [955, 736] on button "Save booking" at bounding box center [973, 735] width 100 height 30
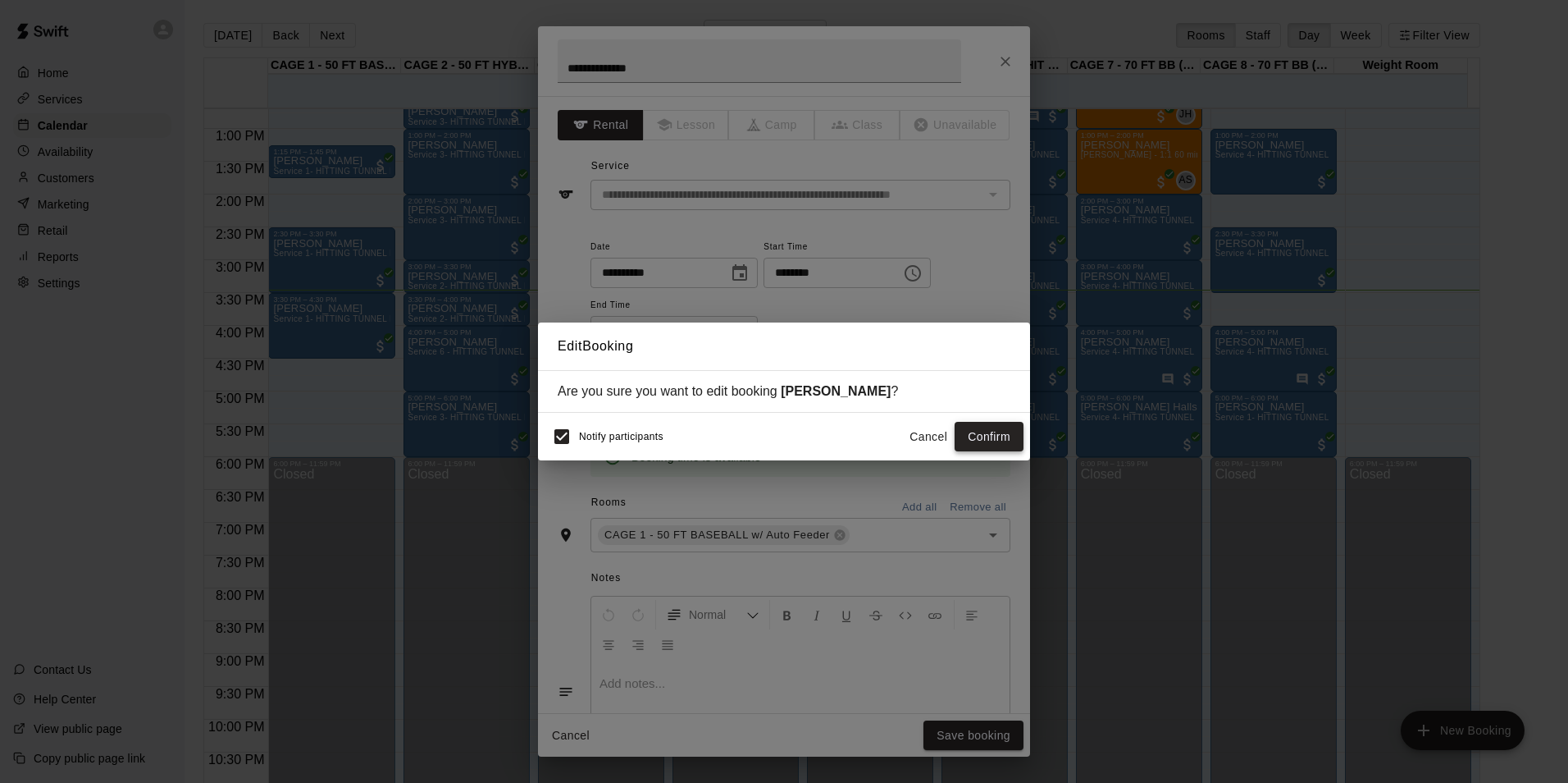
click at [982, 435] on button "Confirm" at bounding box center [989, 436] width 69 height 30
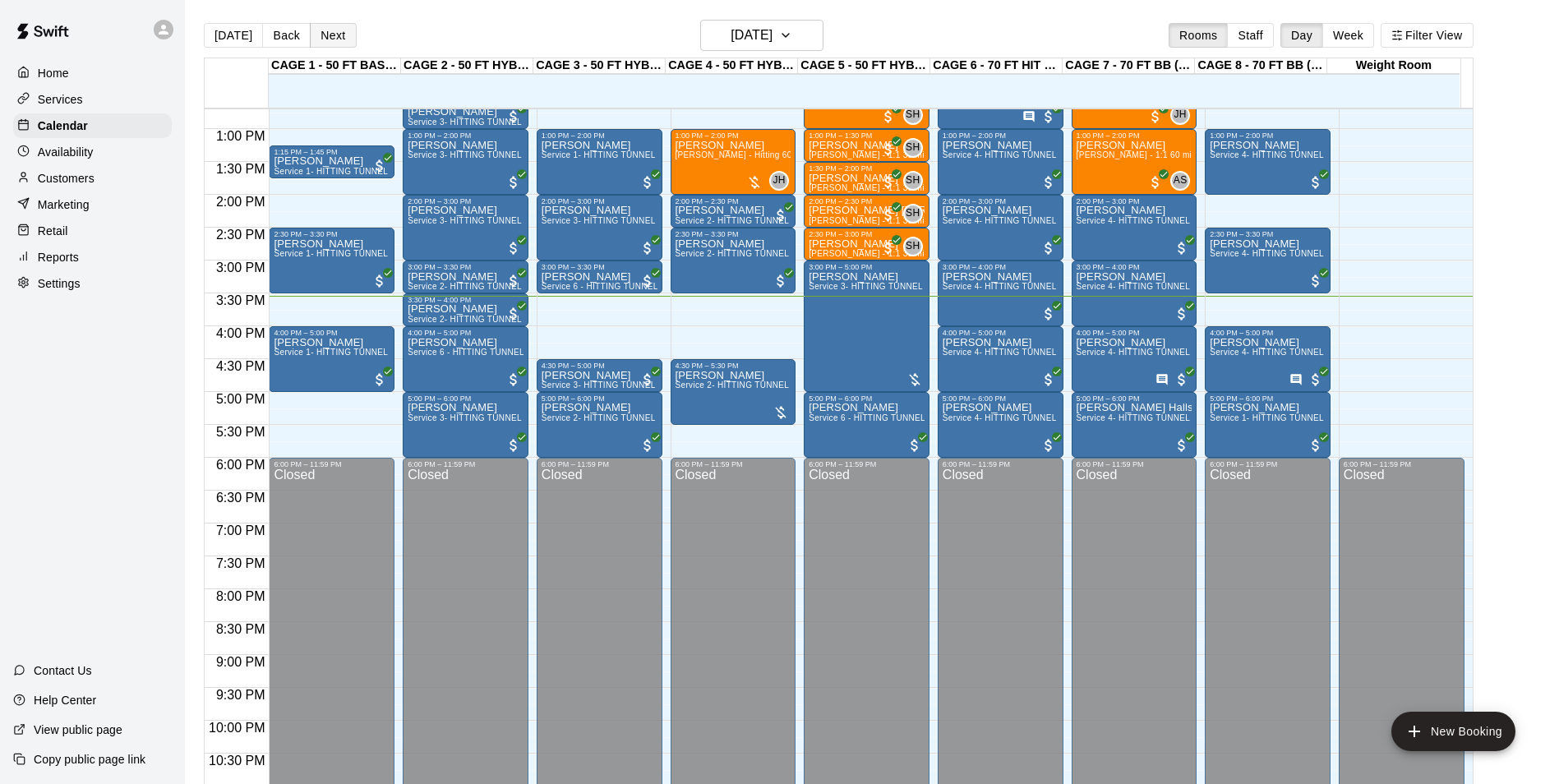
click at [340, 38] on button "Next" at bounding box center [333, 35] width 46 height 25
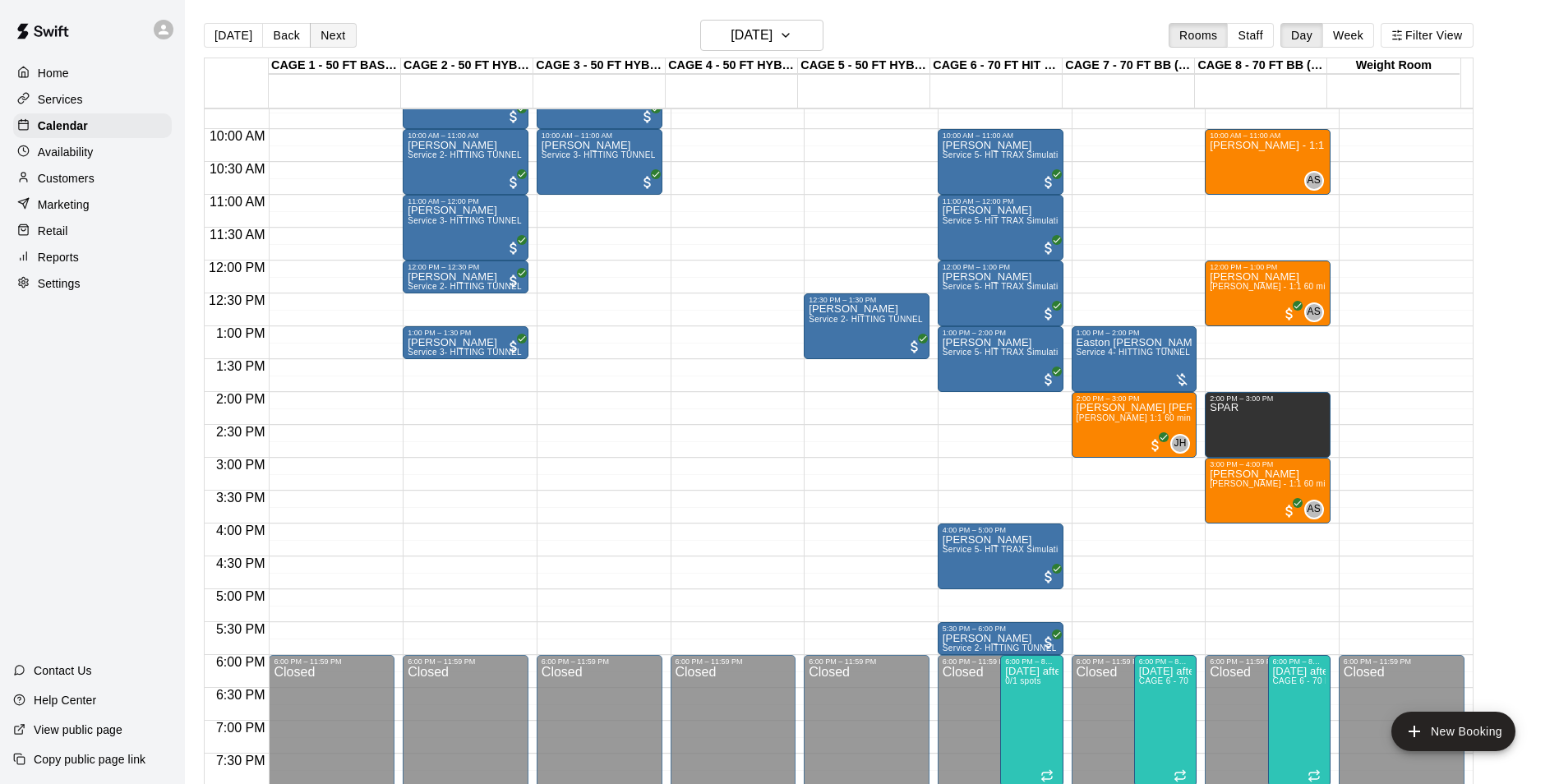
scroll to position [648, 0]
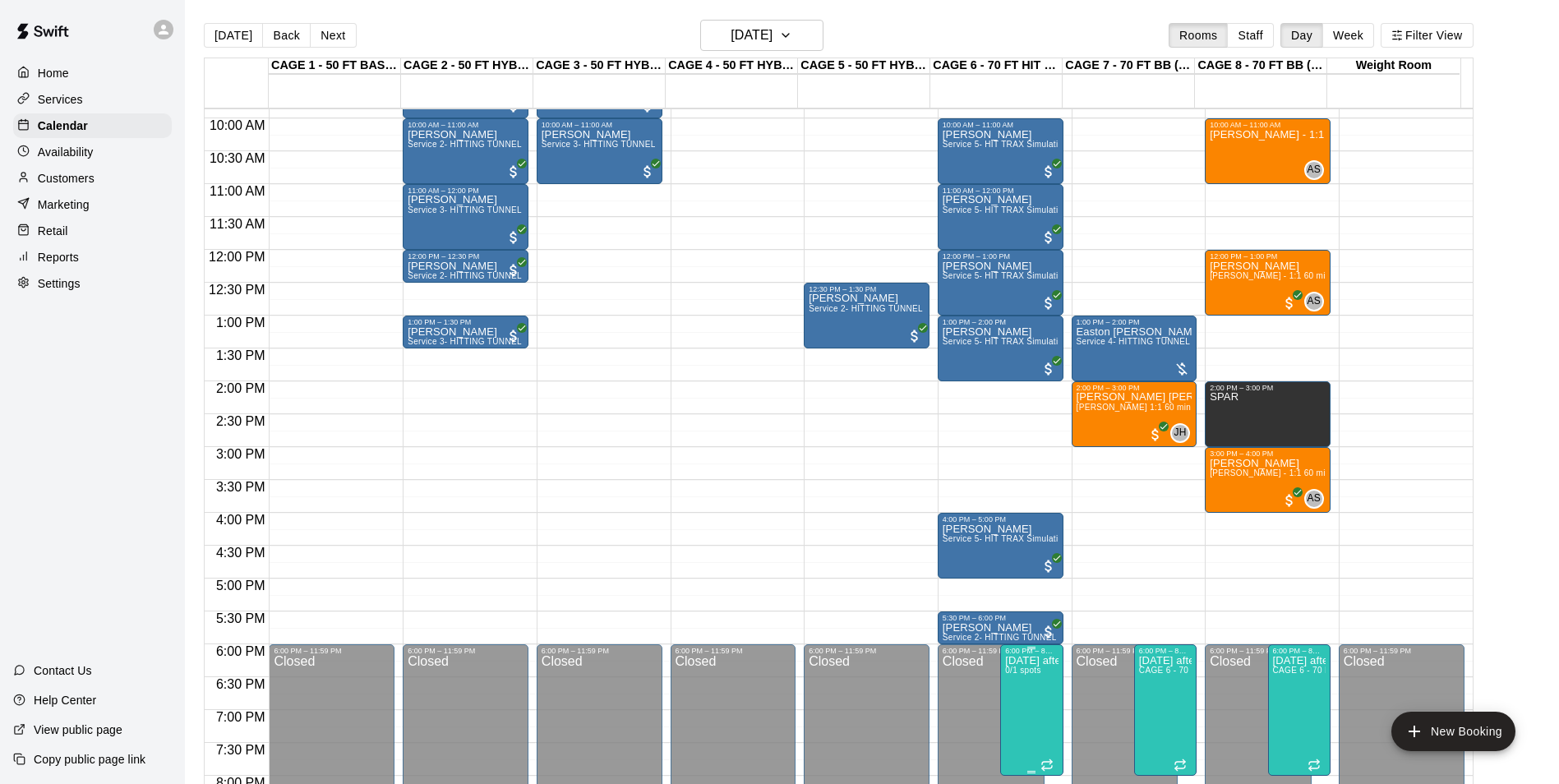
click at [1025, 674] on span "0/1 spots" at bounding box center [1023, 670] width 36 height 9
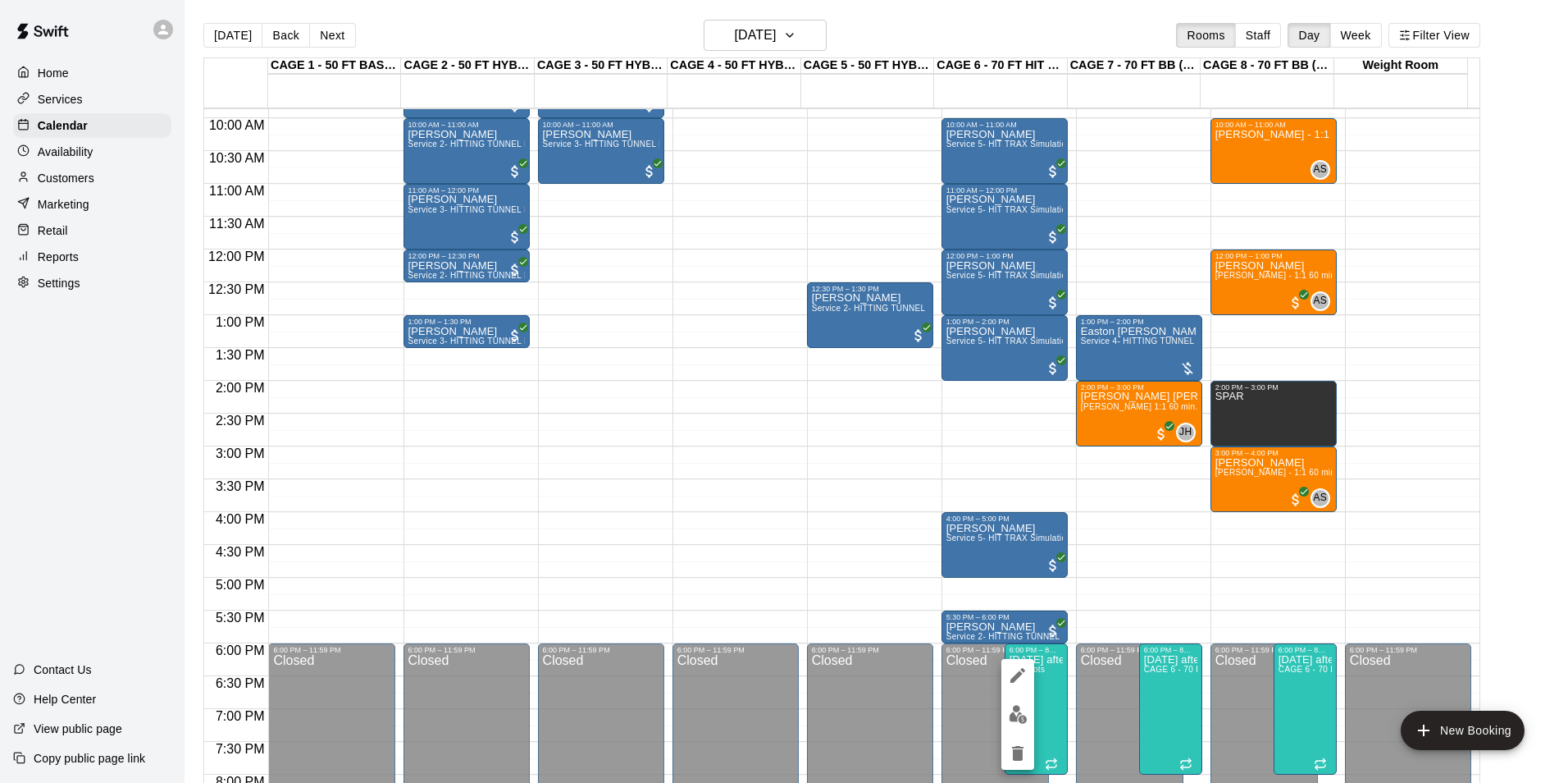
click at [1020, 678] on icon "edit" at bounding box center [1017, 675] width 20 height 20
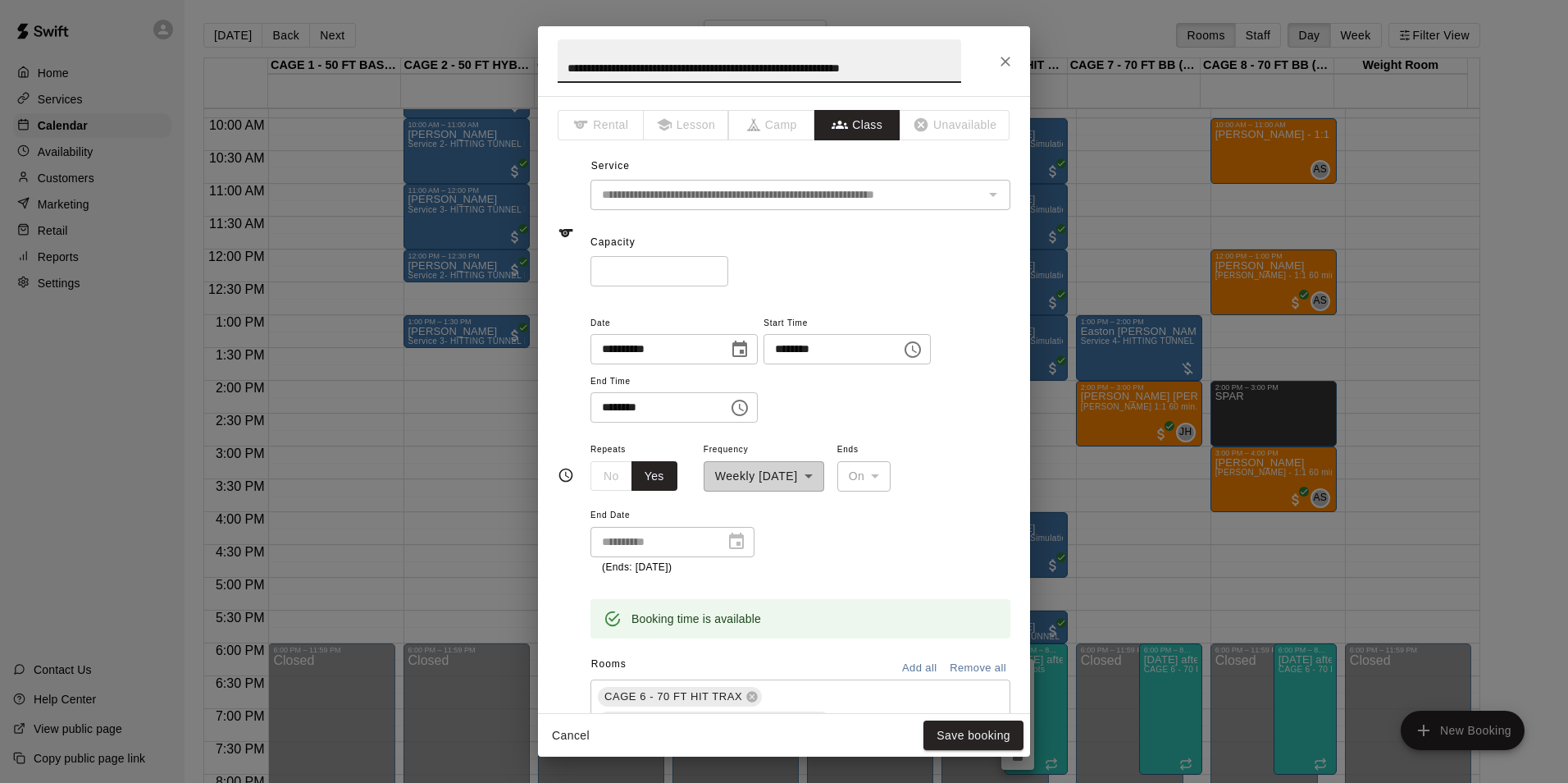
click at [1118, 588] on div "**********" at bounding box center [784, 392] width 1568 height 783
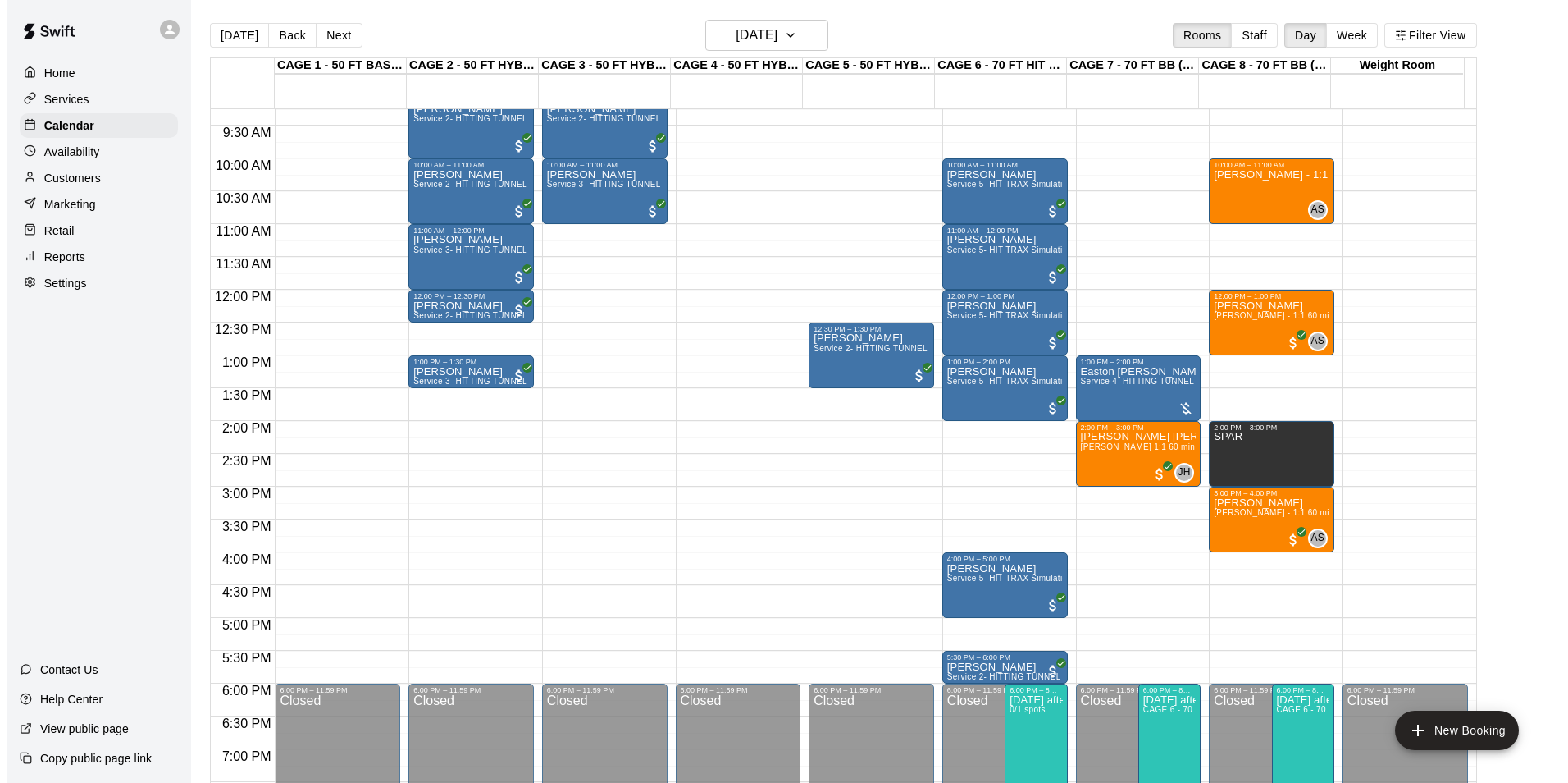
scroll to position [654, 0]
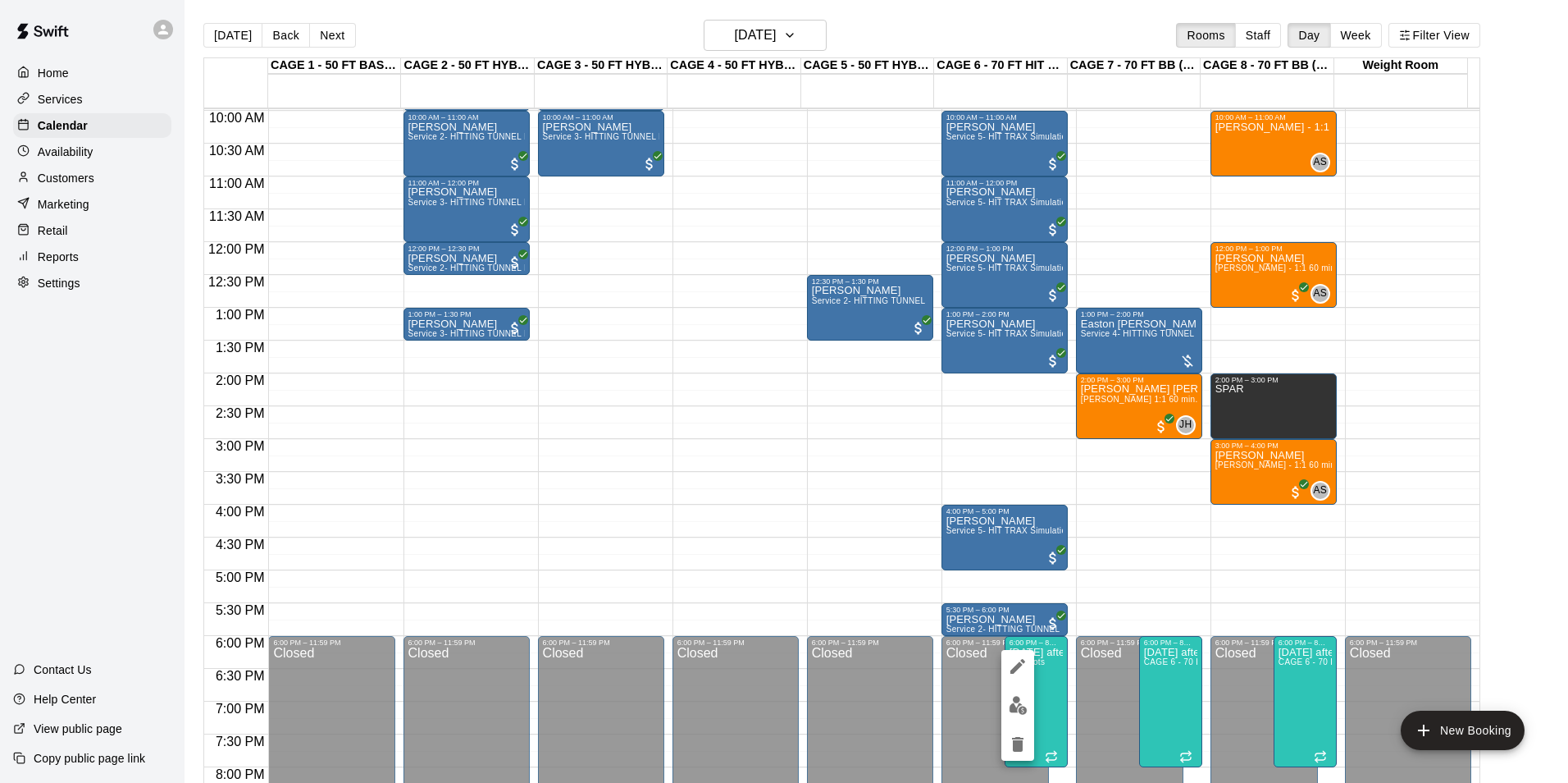
click at [1016, 663] on icon "edit" at bounding box center [1017, 666] width 20 height 20
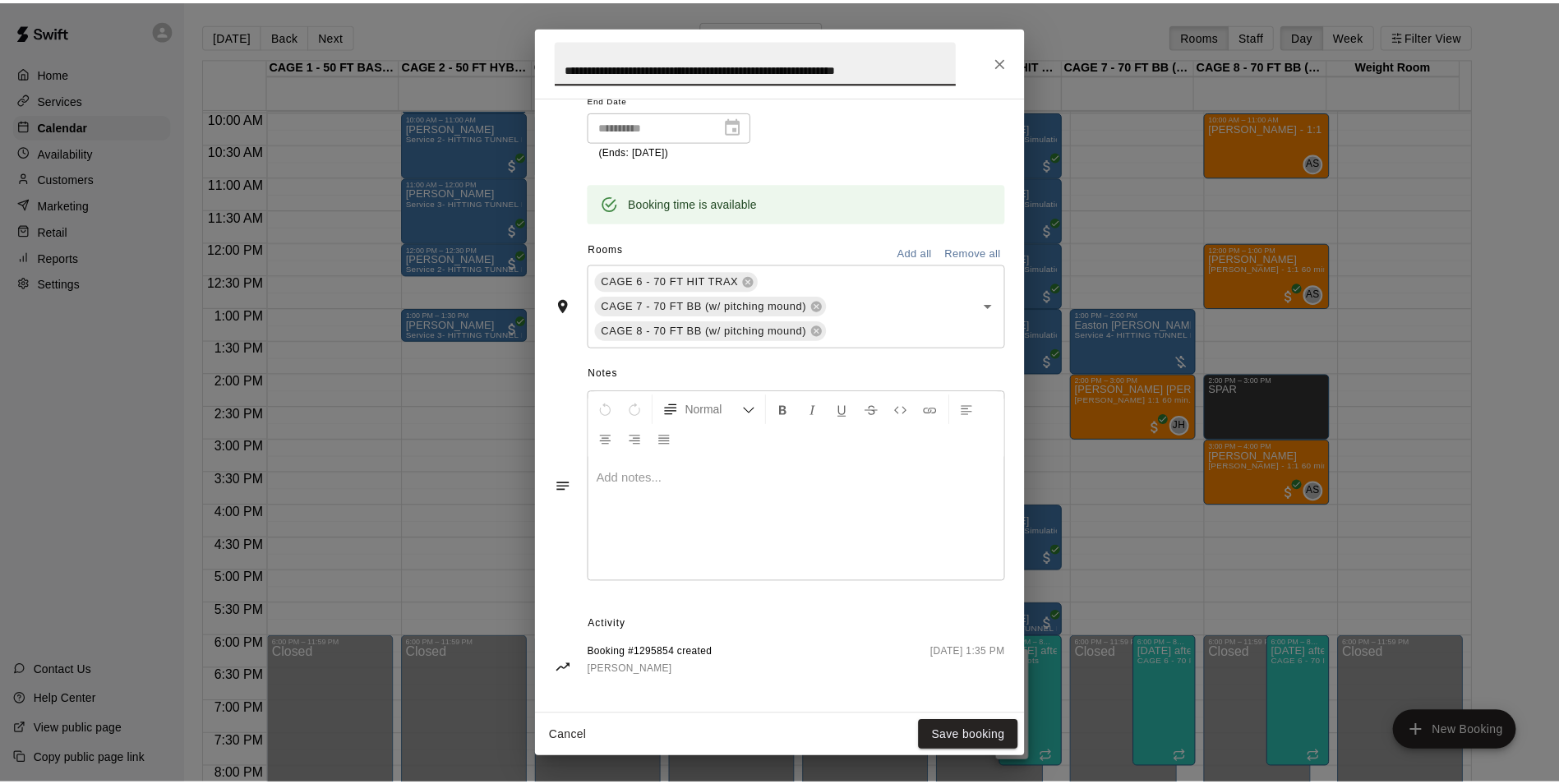
scroll to position [423, 0]
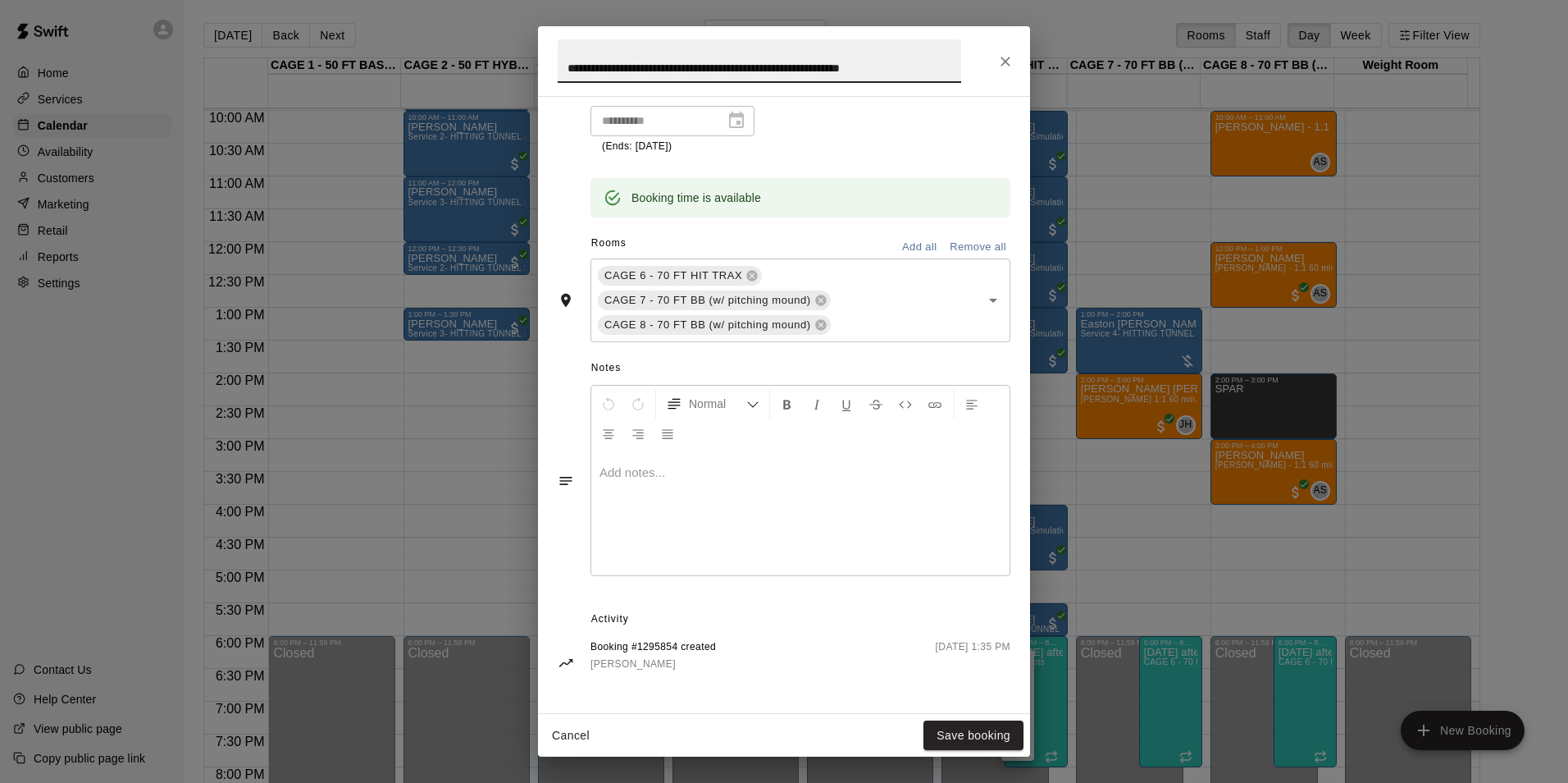
click at [1182, 533] on div "**********" at bounding box center [784, 392] width 1568 height 783
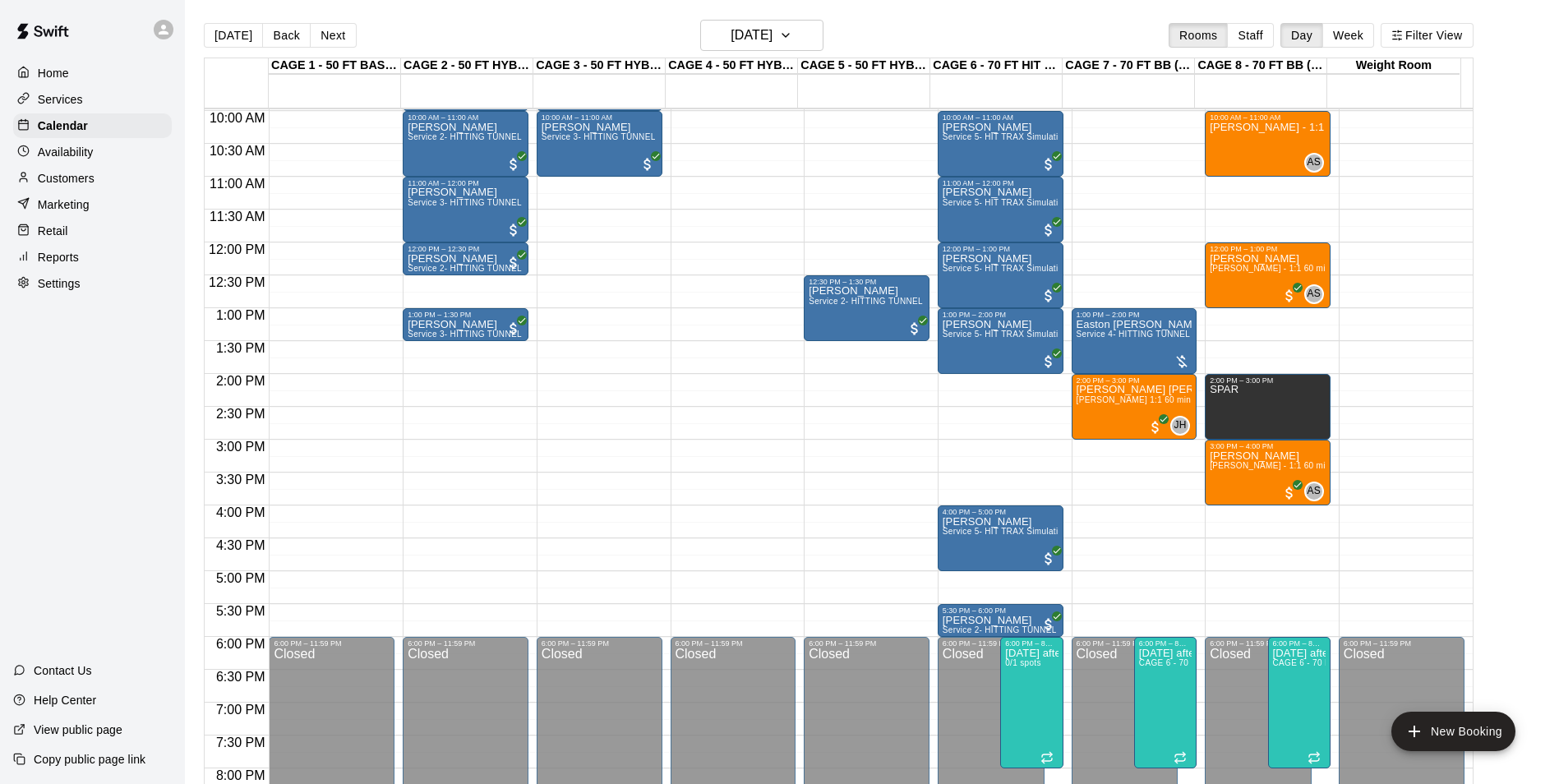
click at [535, 143] on div at bounding box center [469, 135] width 133 height 16
click at [565, 127] on p "[PERSON_NAME]" at bounding box center [599, 127] width 116 height 0
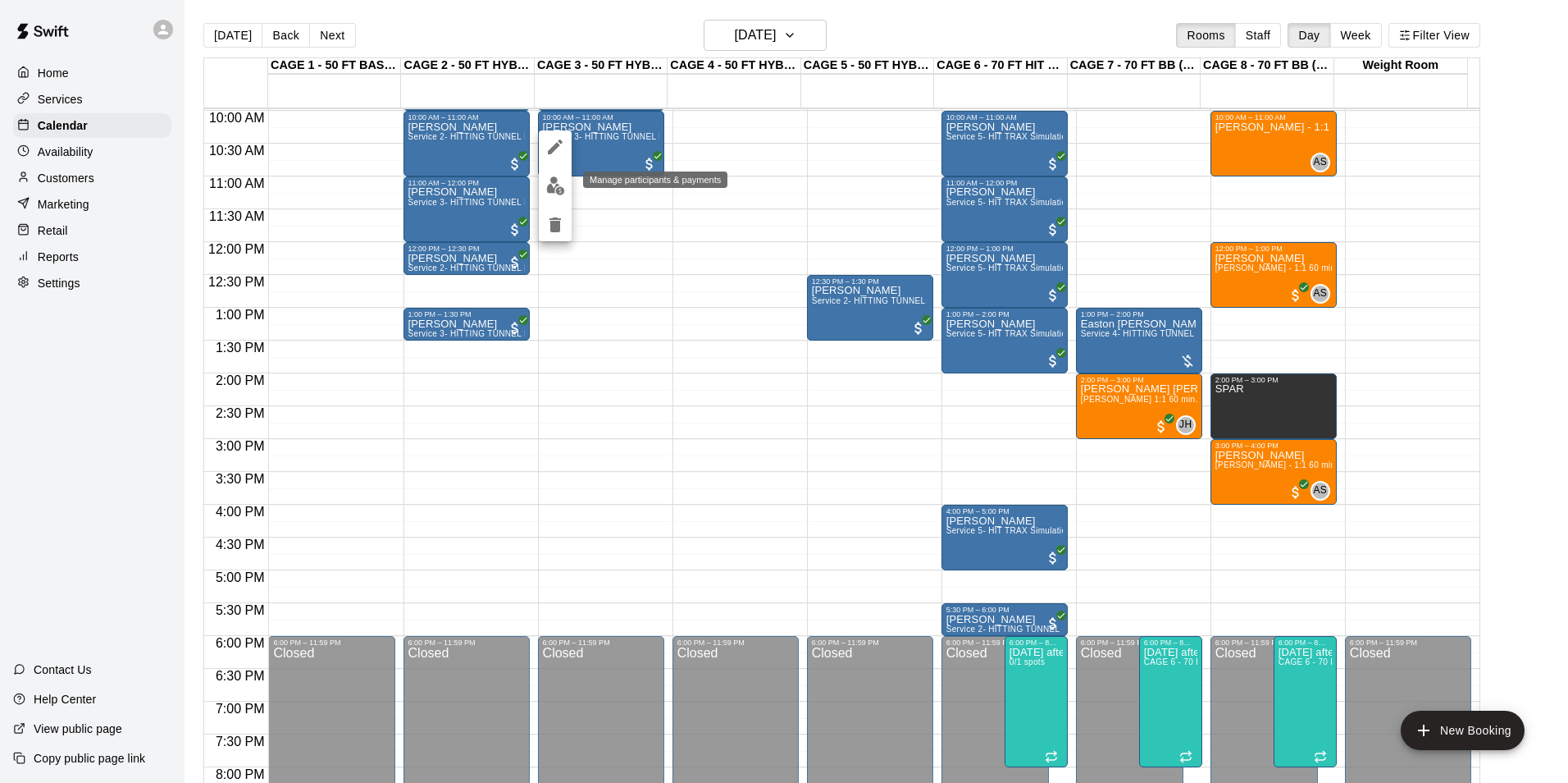
click at [552, 190] on img "edit" at bounding box center [556, 186] width 19 height 19
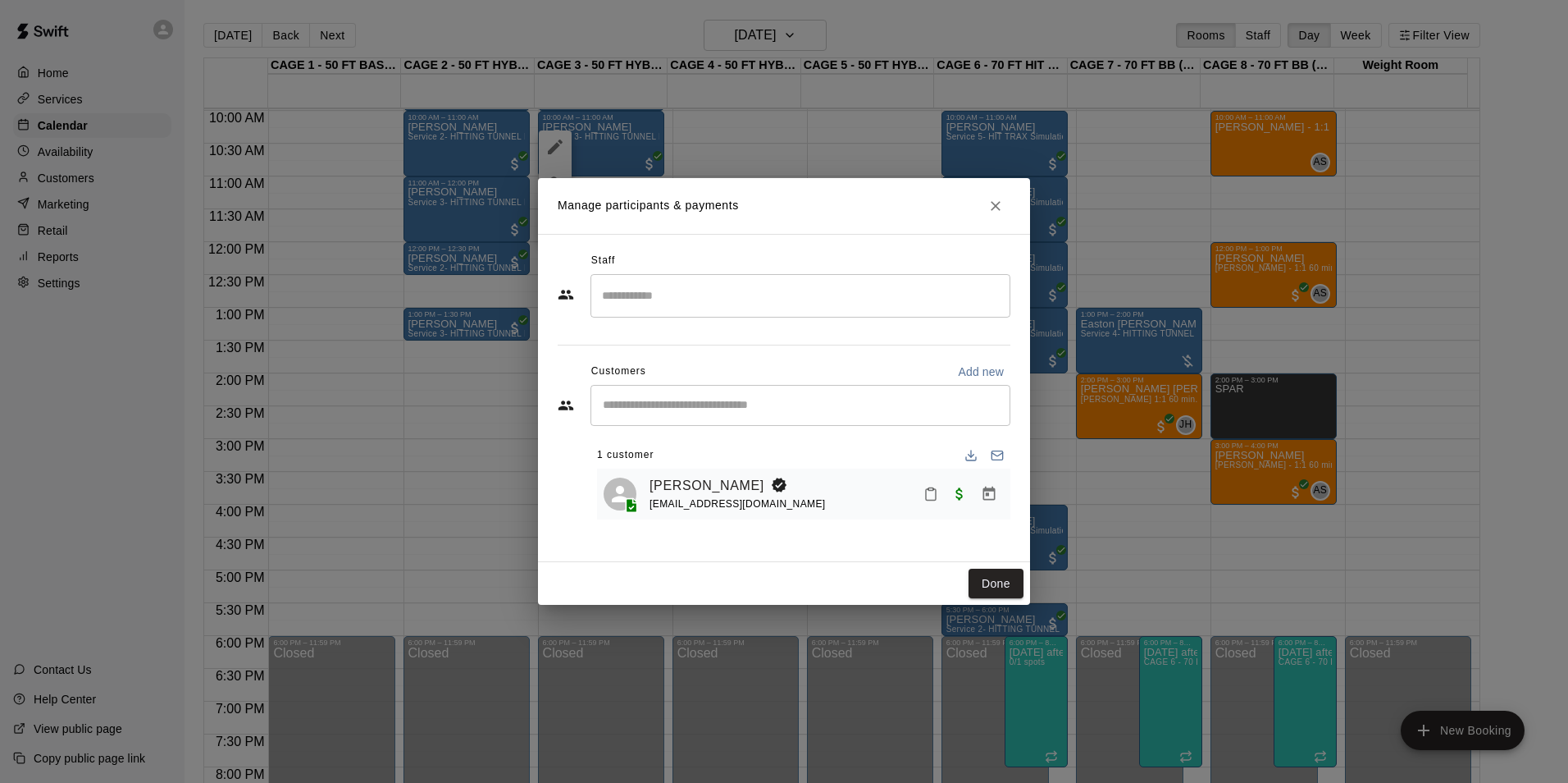
click at [993, 216] on button "Close" at bounding box center [995, 206] width 29 height 29
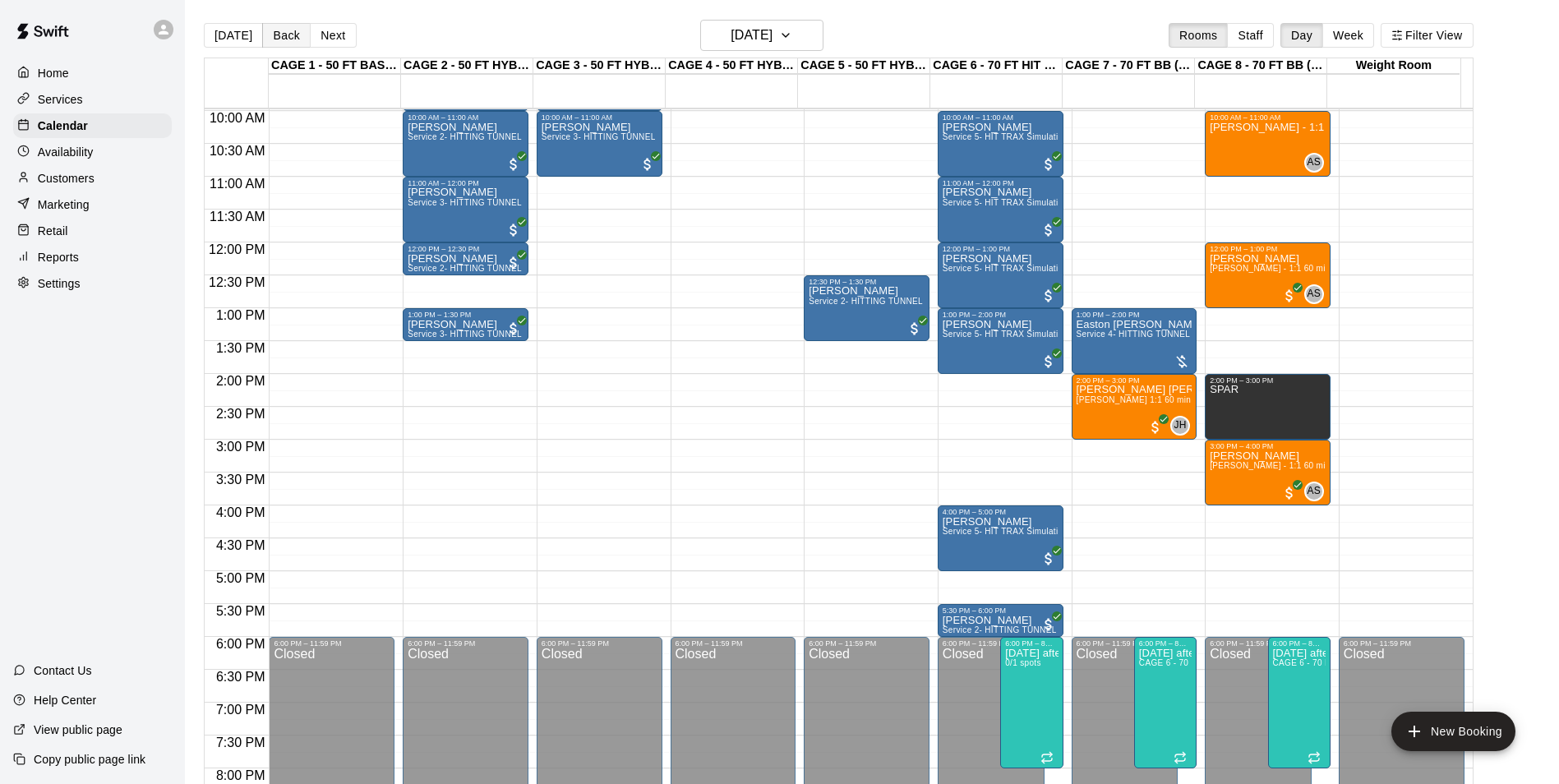
click at [272, 44] on button "Back" at bounding box center [287, 35] width 49 height 25
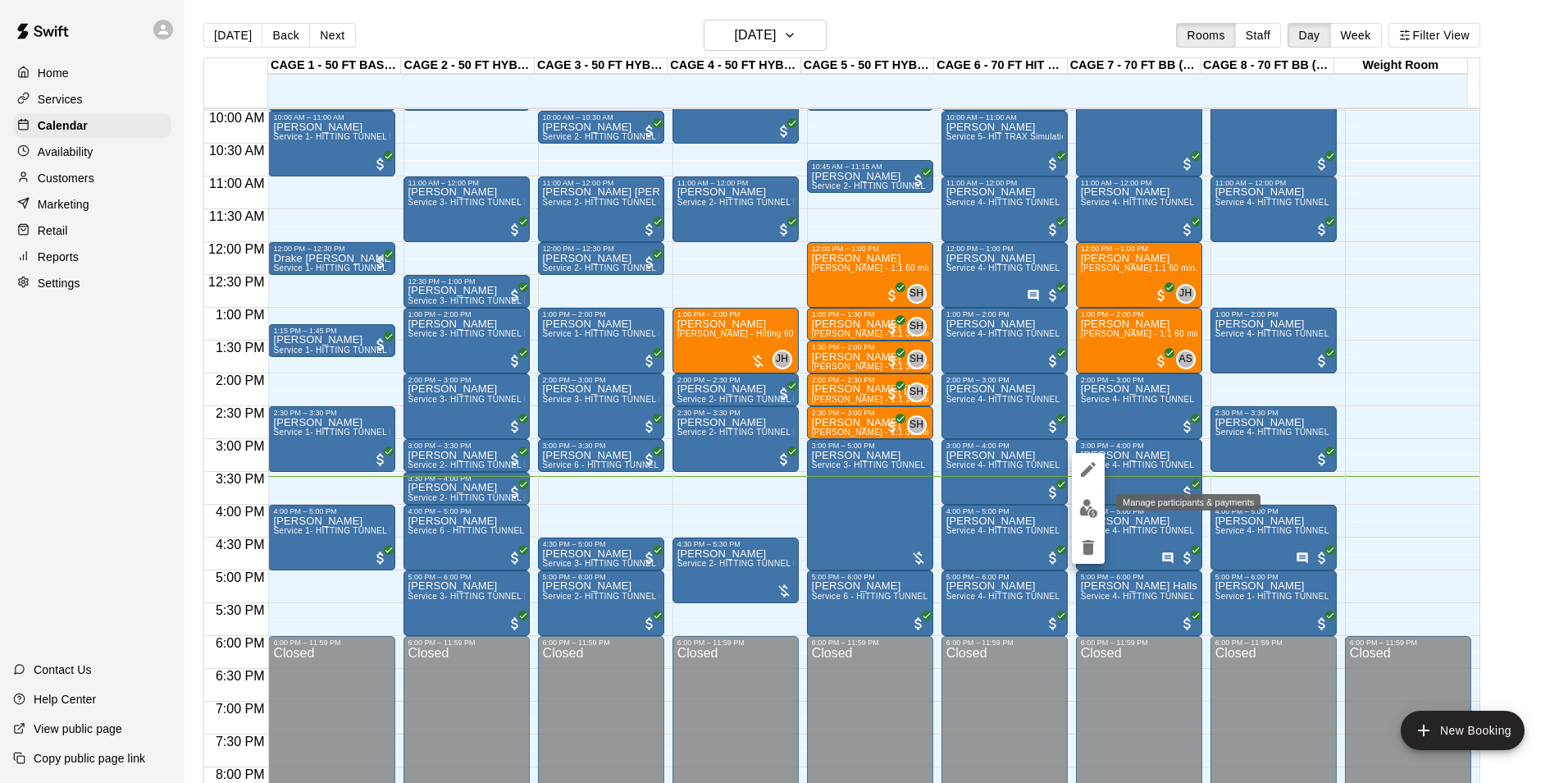
click at [1093, 523] on button "edit" at bounding box center [1088, 508] width 33 height 32
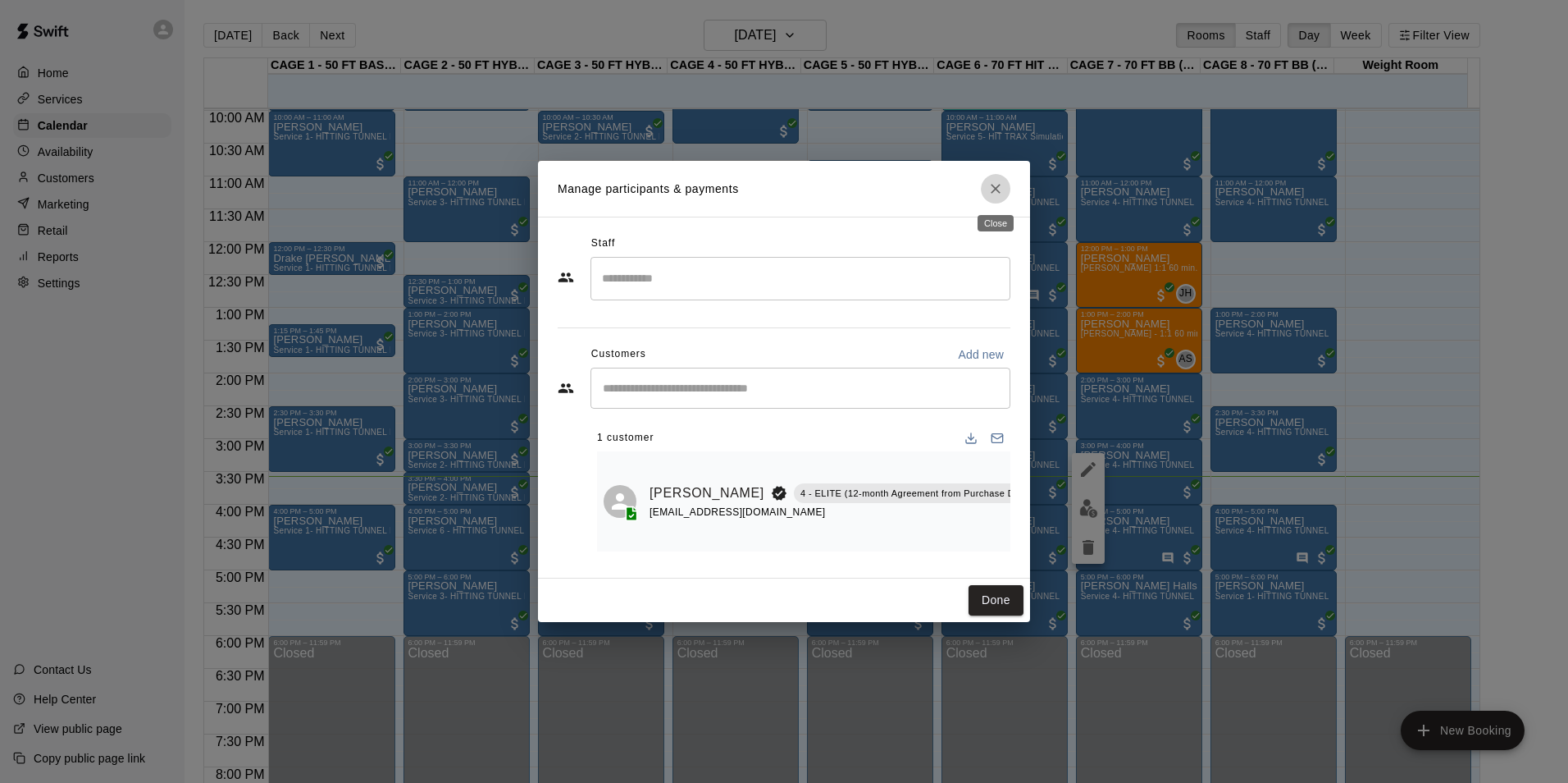
click at [985, 184] on button "Close" at bounding box center [995, 188] width 29 height 29
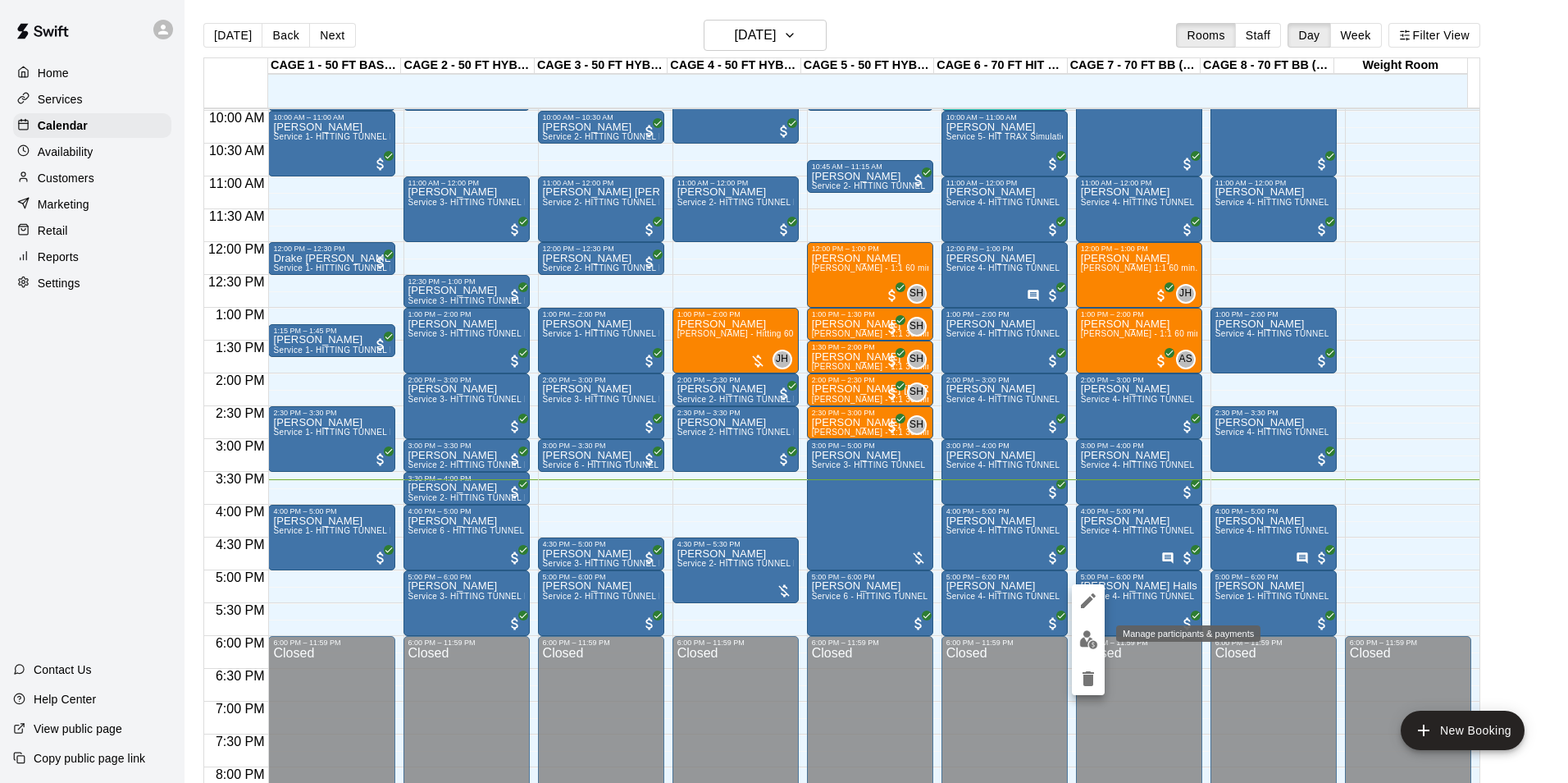
click at [1094, 648] on img "edit" at bounding box center [1088, 640] width 19 height 19
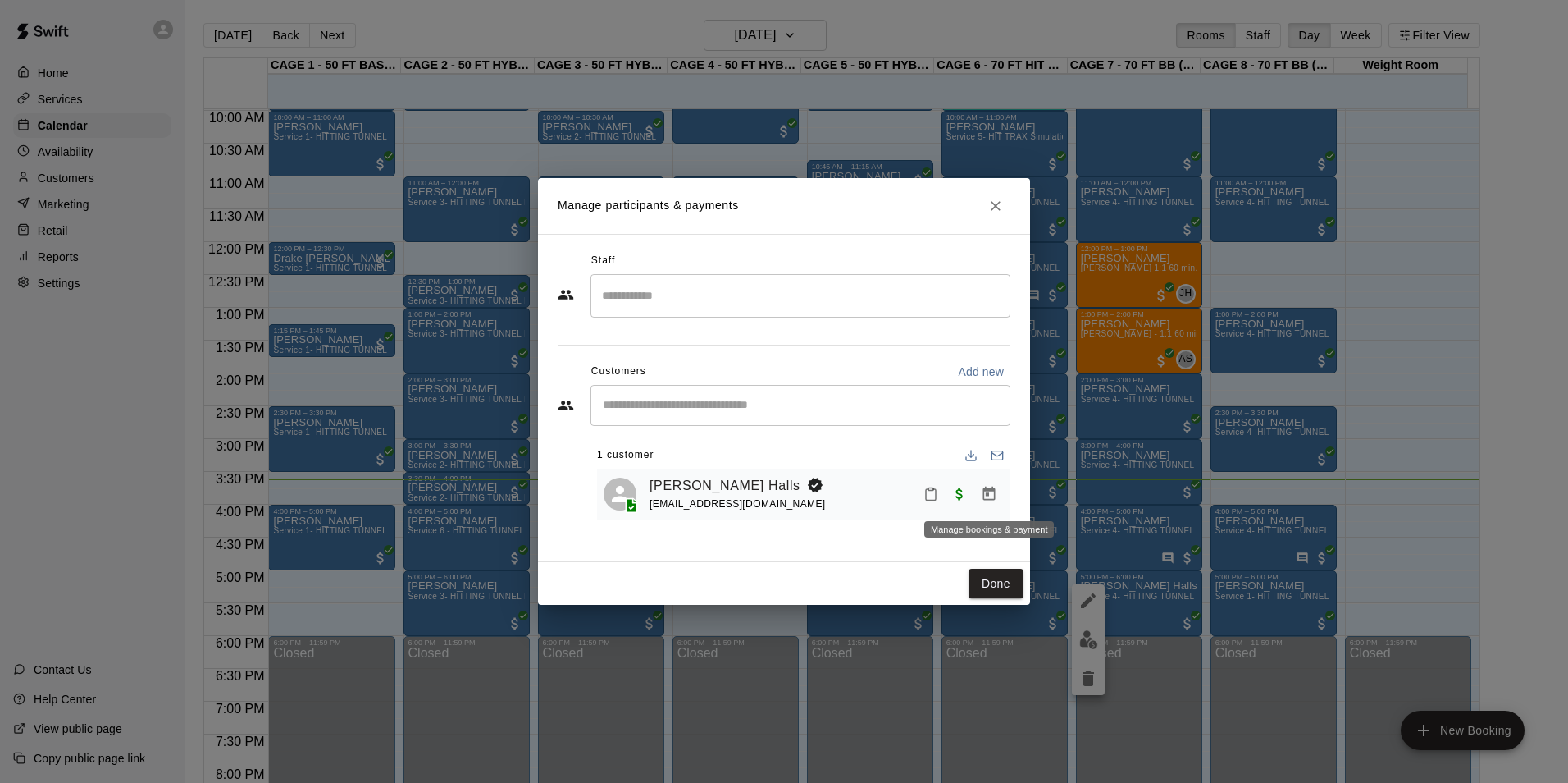
click at [983, 488] on icon "Manage bookings & payment" at bounding box center [988, 493] width 16 height 16
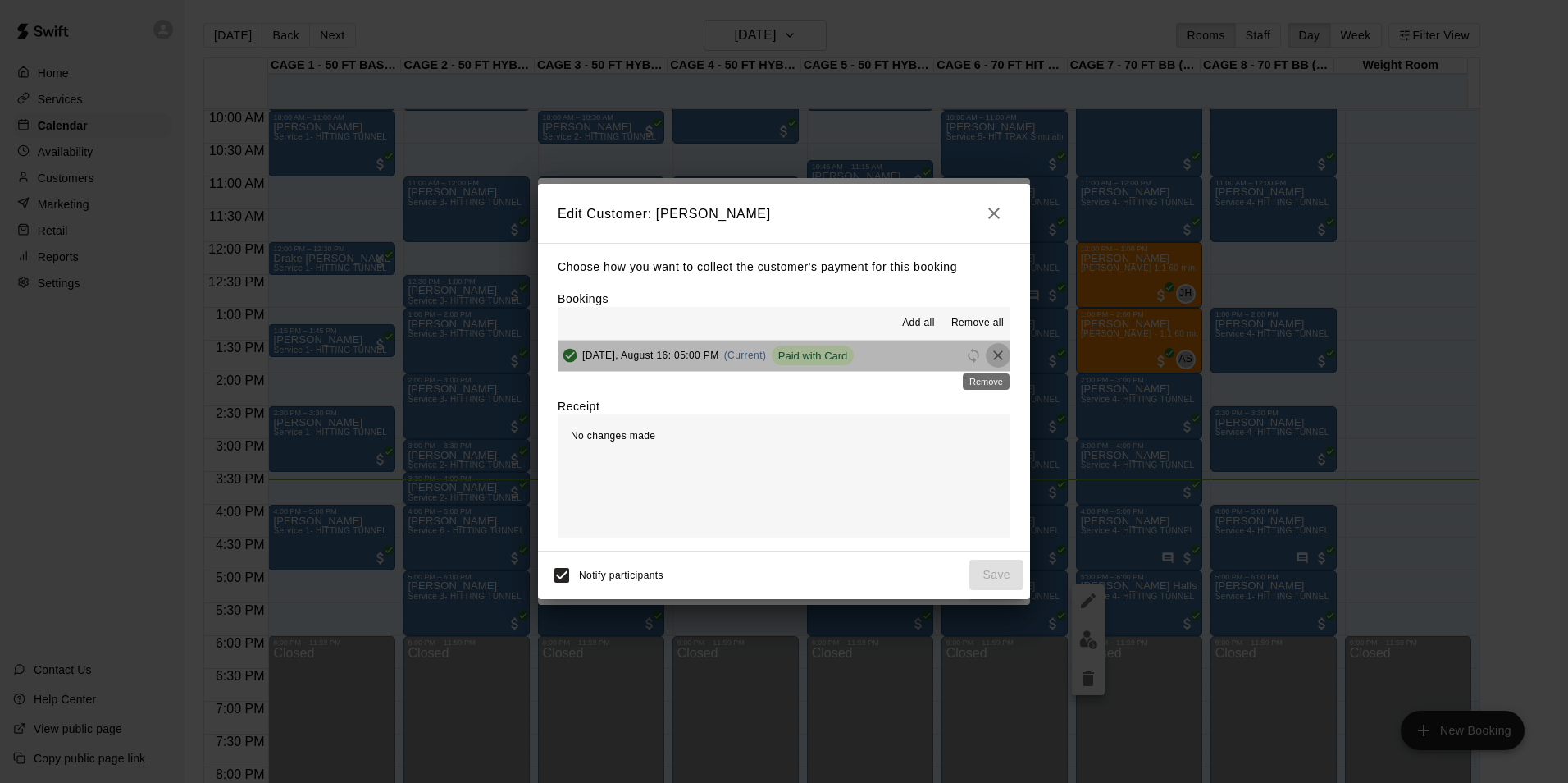
click at [990, 351] on icon "Remove" at bounding box center [998, 355] width 16 height 16
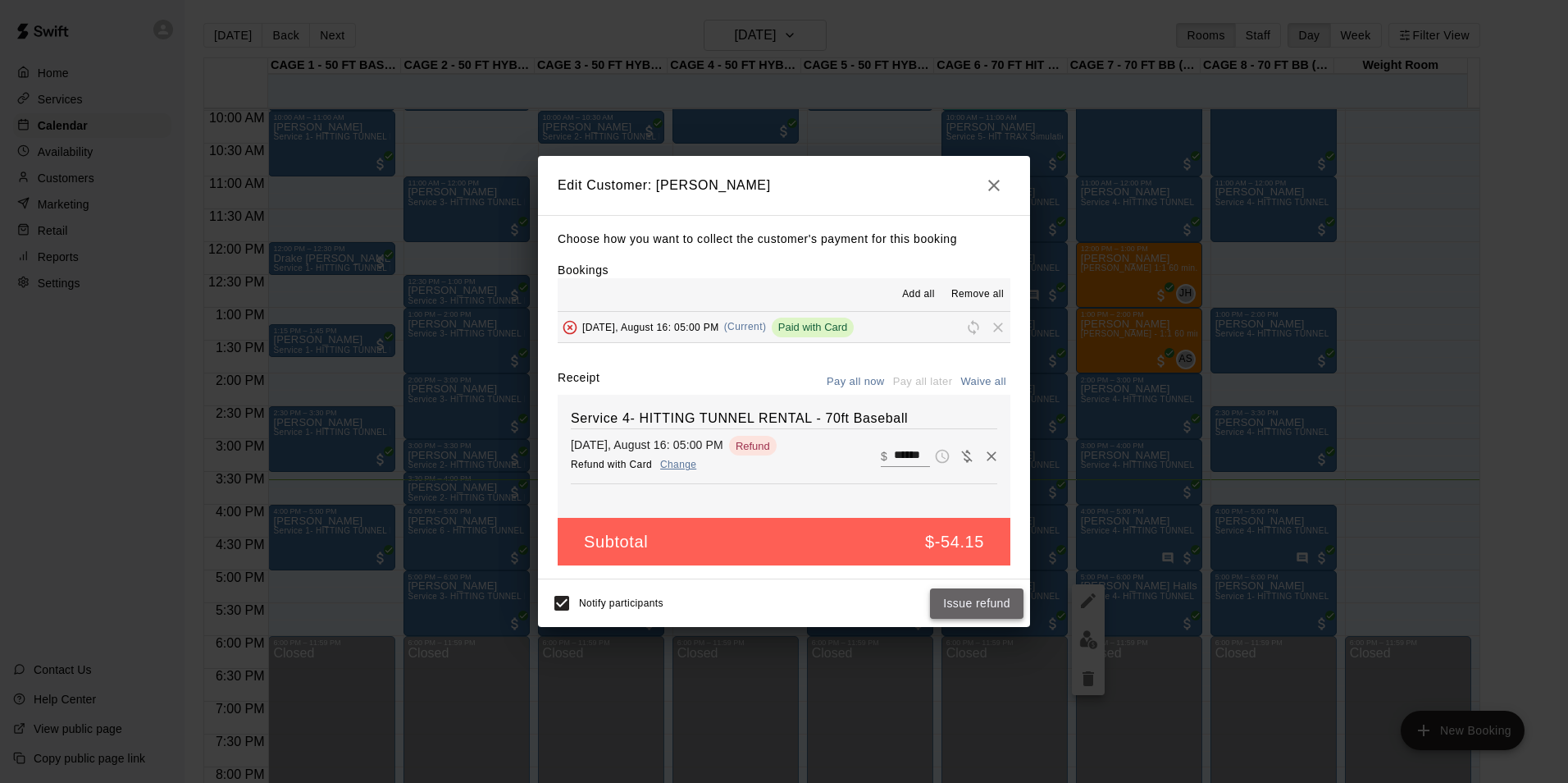
click at [981, 595] on button "Issue refund" at bounding box center [976, 603] width 93 height 30
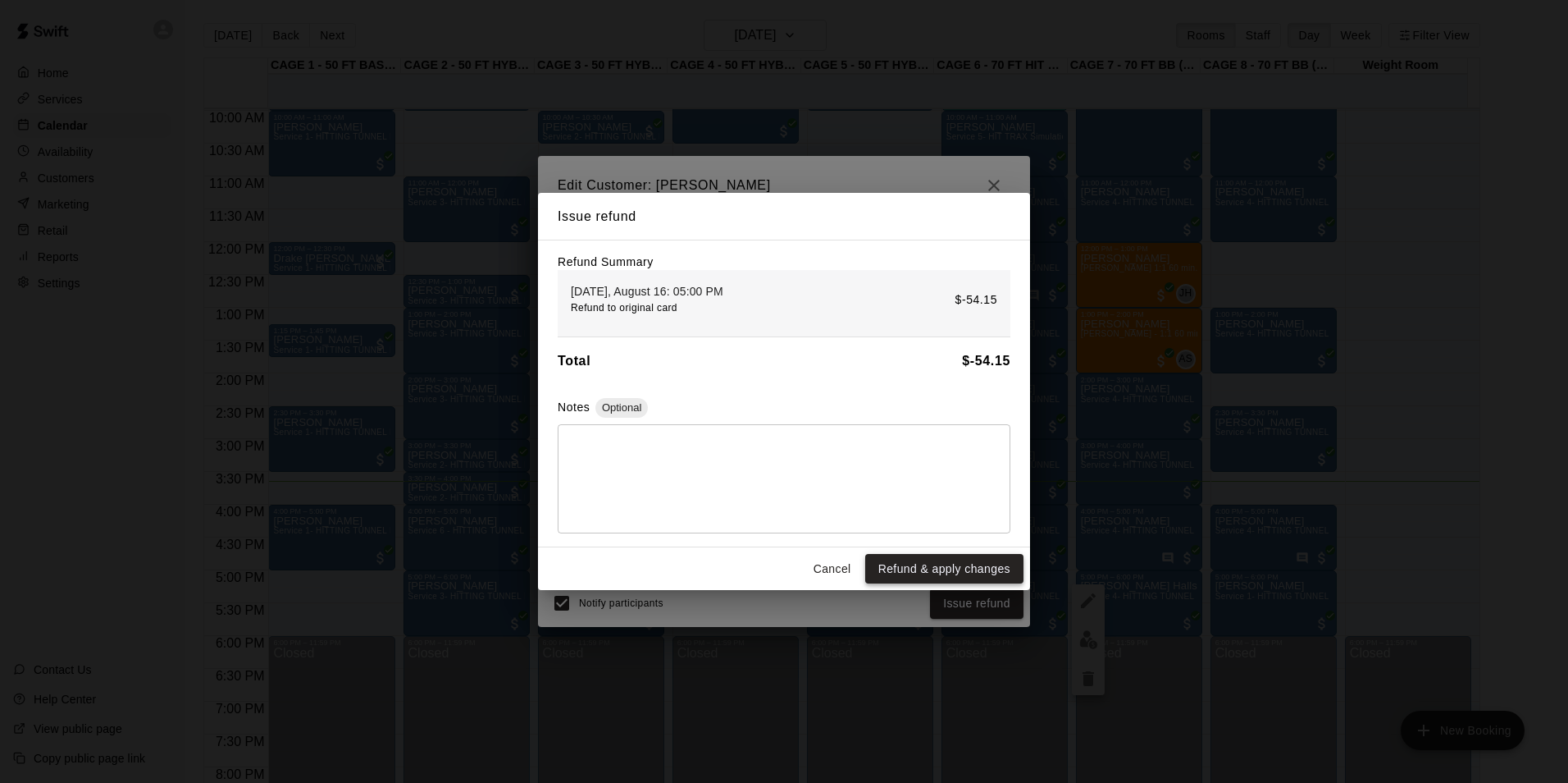
click at [910, 571] on button "Refund & apply changes" at bounding box center [944, 568] width 158 height 30
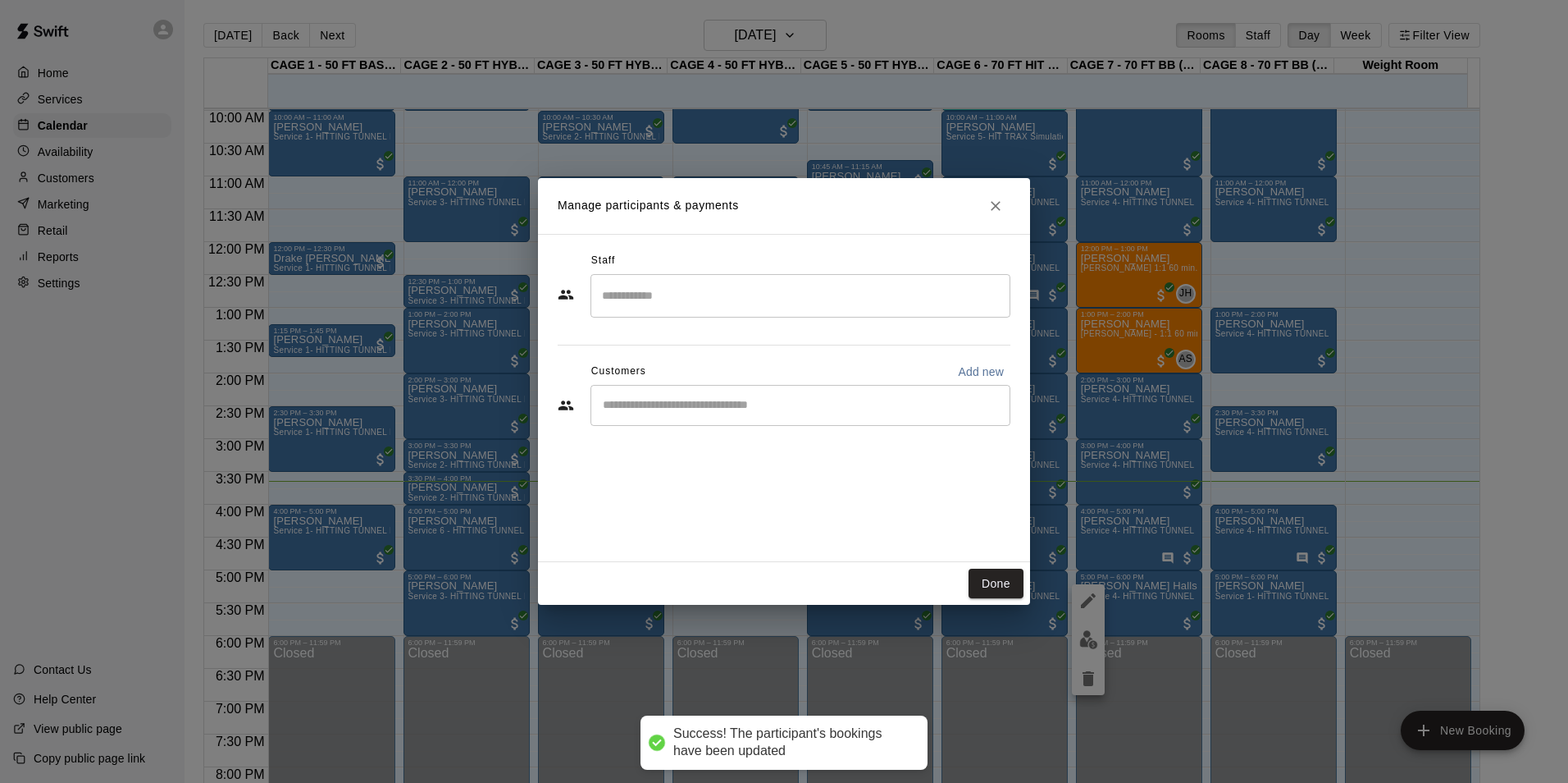
click at [1124, 612] on div "Manage participants & payments Staff ​ Customers Add new ​ Done" at bounding box center [784, 392] width 1568 height 783
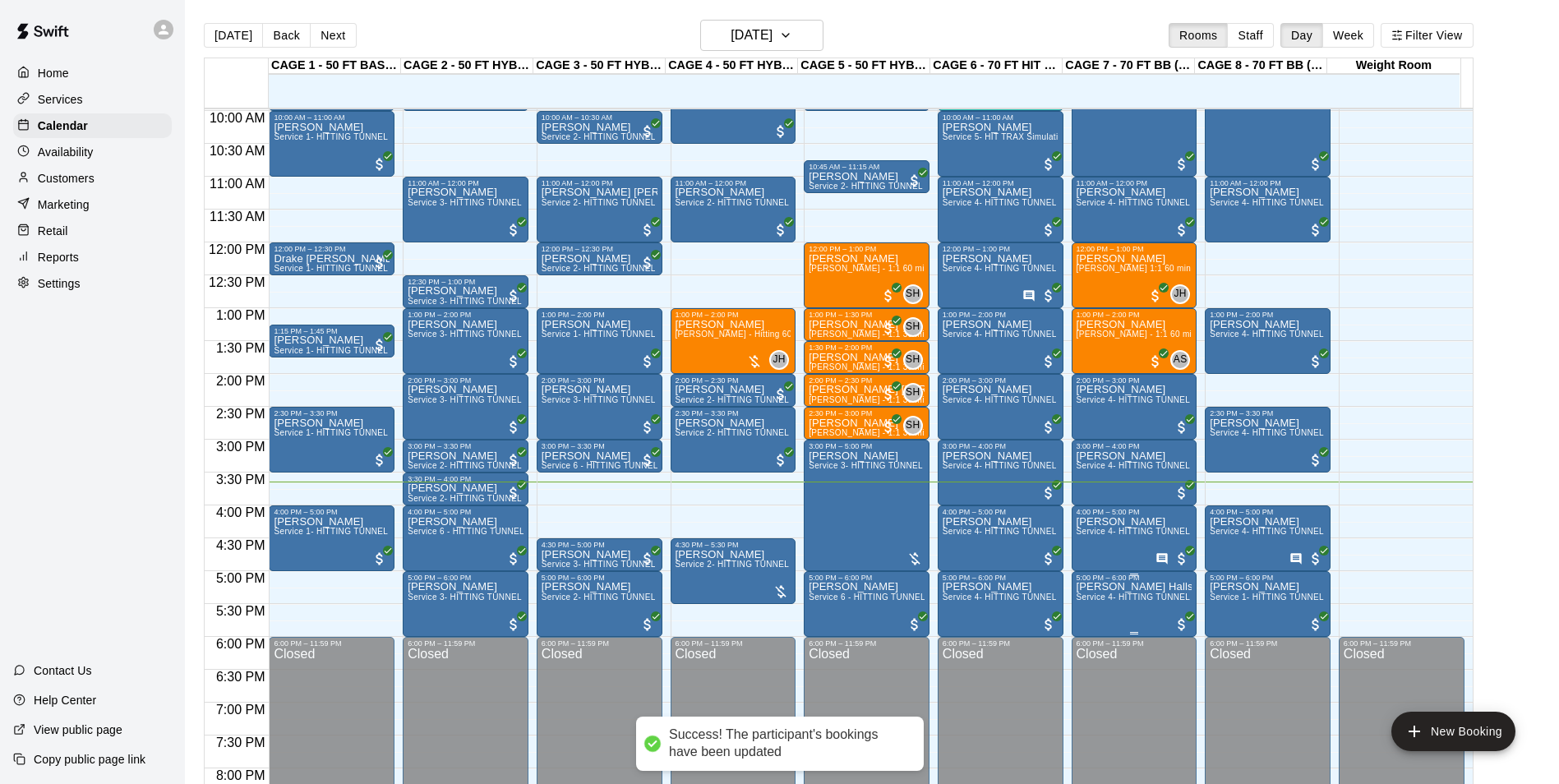
click at [1102, 601] on span "Service 4- HITTING TUNNEL RENTAL - 70ft Baseball" at bounding box center [1181, 596] width 208 height 9
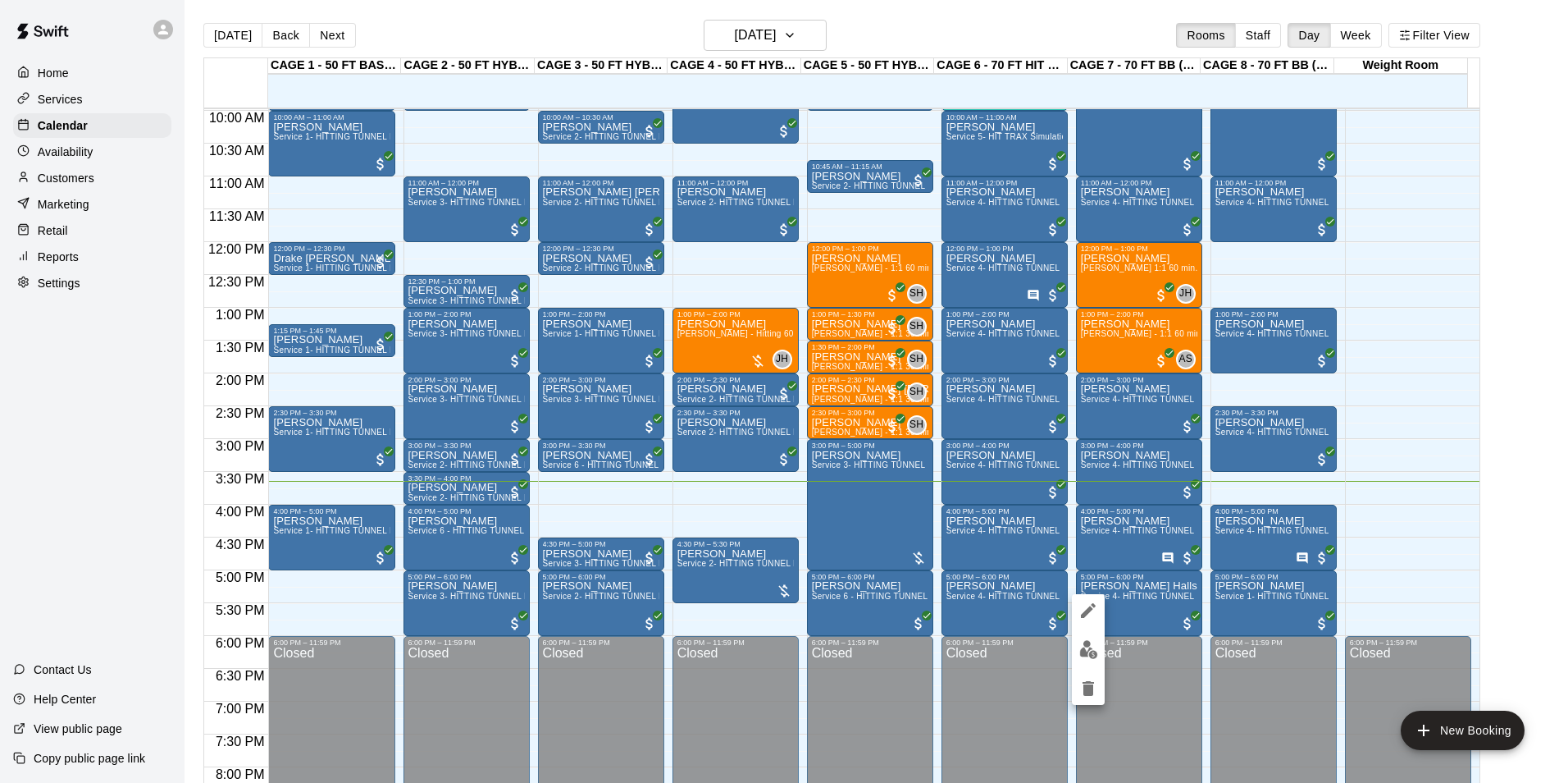
click at [1166, 613] on div at bounding box center [784, 392] width 1568 height 783
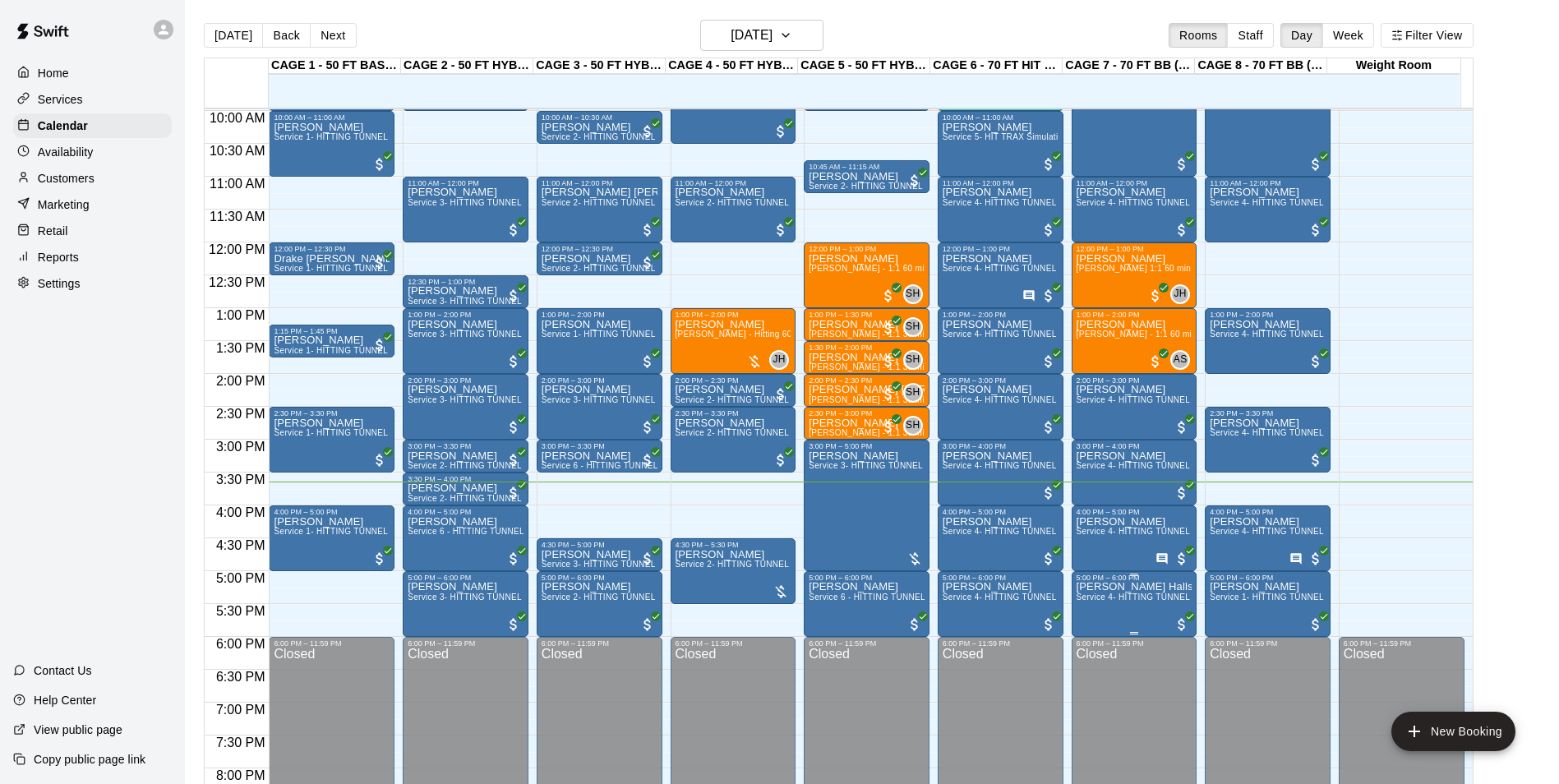
click at [1101, 601] on span "Service 4- HITTING TUNNEL RENTAL - 70ft Baseball" at bounding box center [1181, 596] width 208 height 9
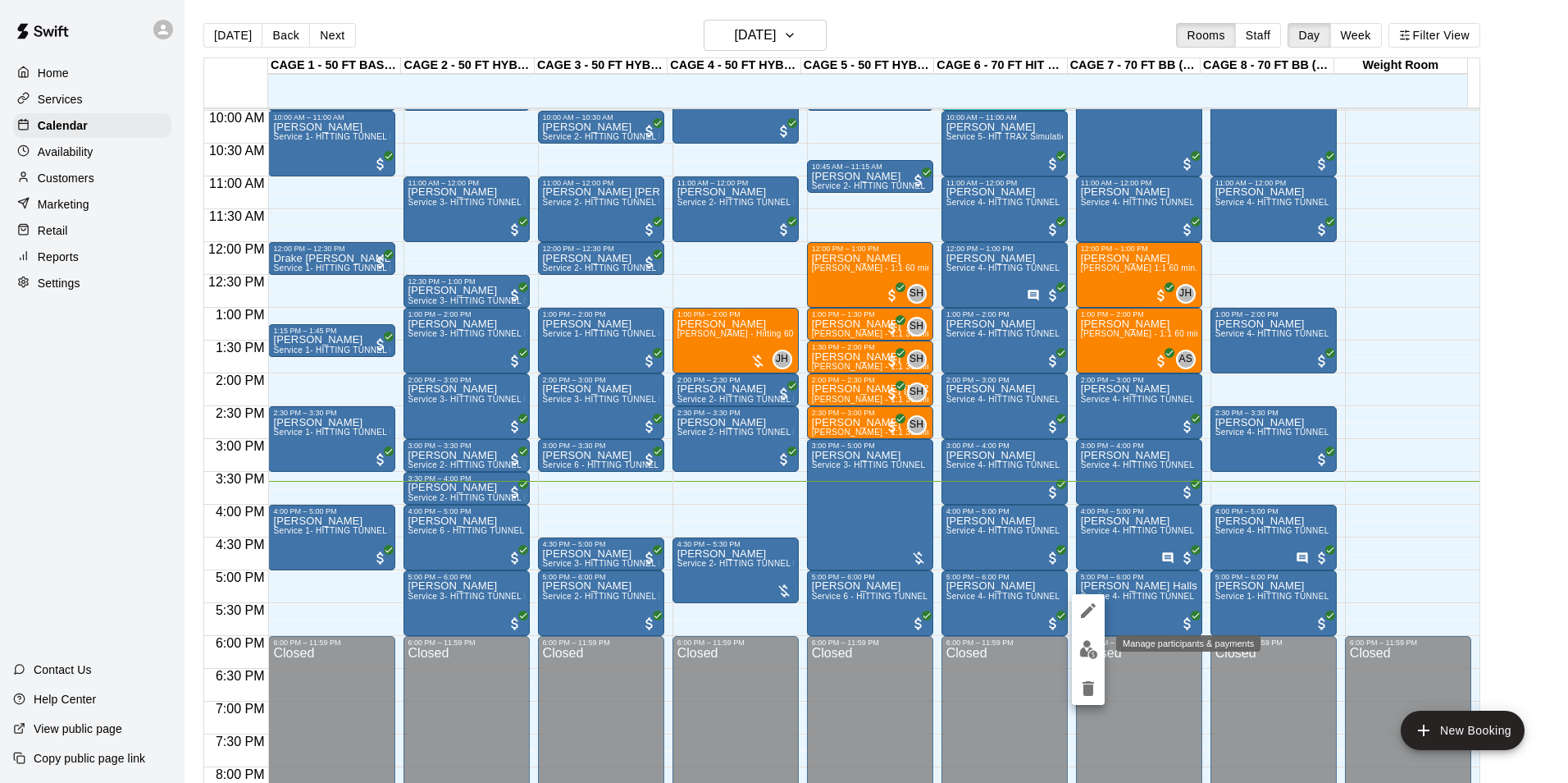
click at [1091, 644] on img "edit" at bounding box center [1088, 649] width 19 height 19
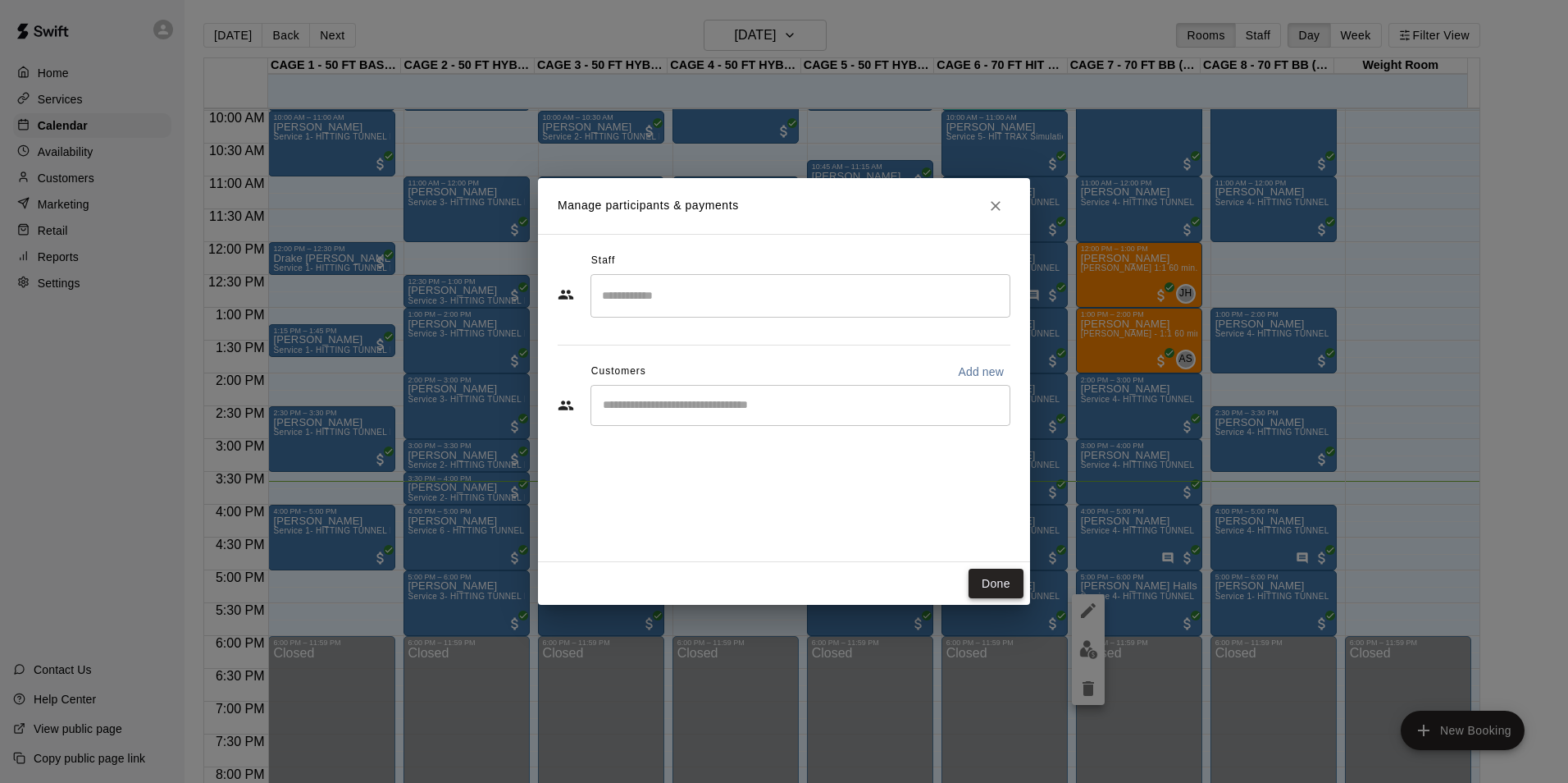
click at [999, 586] on button "Done" at bounding box center [996, 583] width 55 height 30
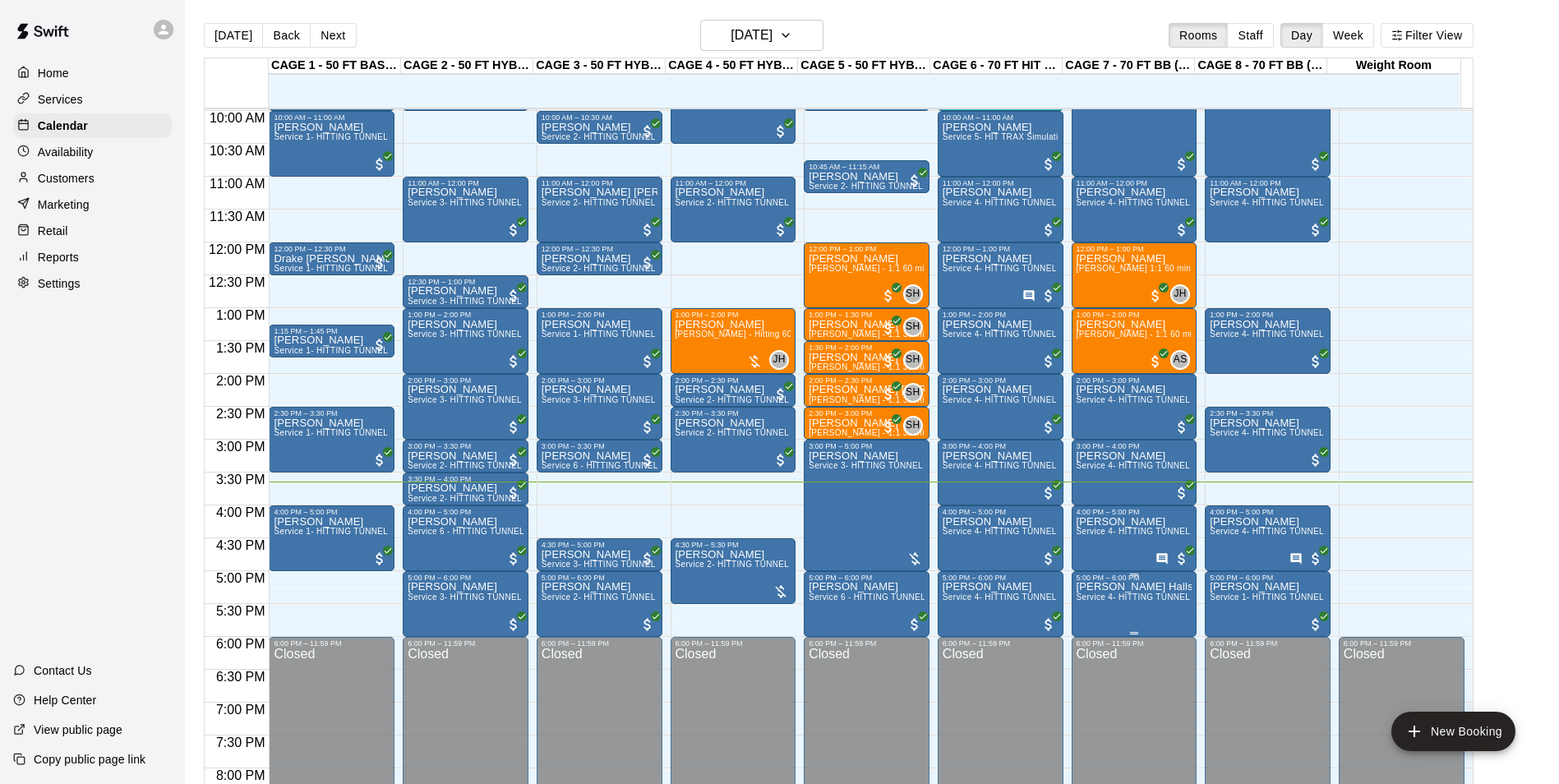
click at [1095, 600] on span "Service 4- HITTING TUNNEL RENTAL - 70ft Baseball" at bounding box center [1181, 596] width 208 height 9
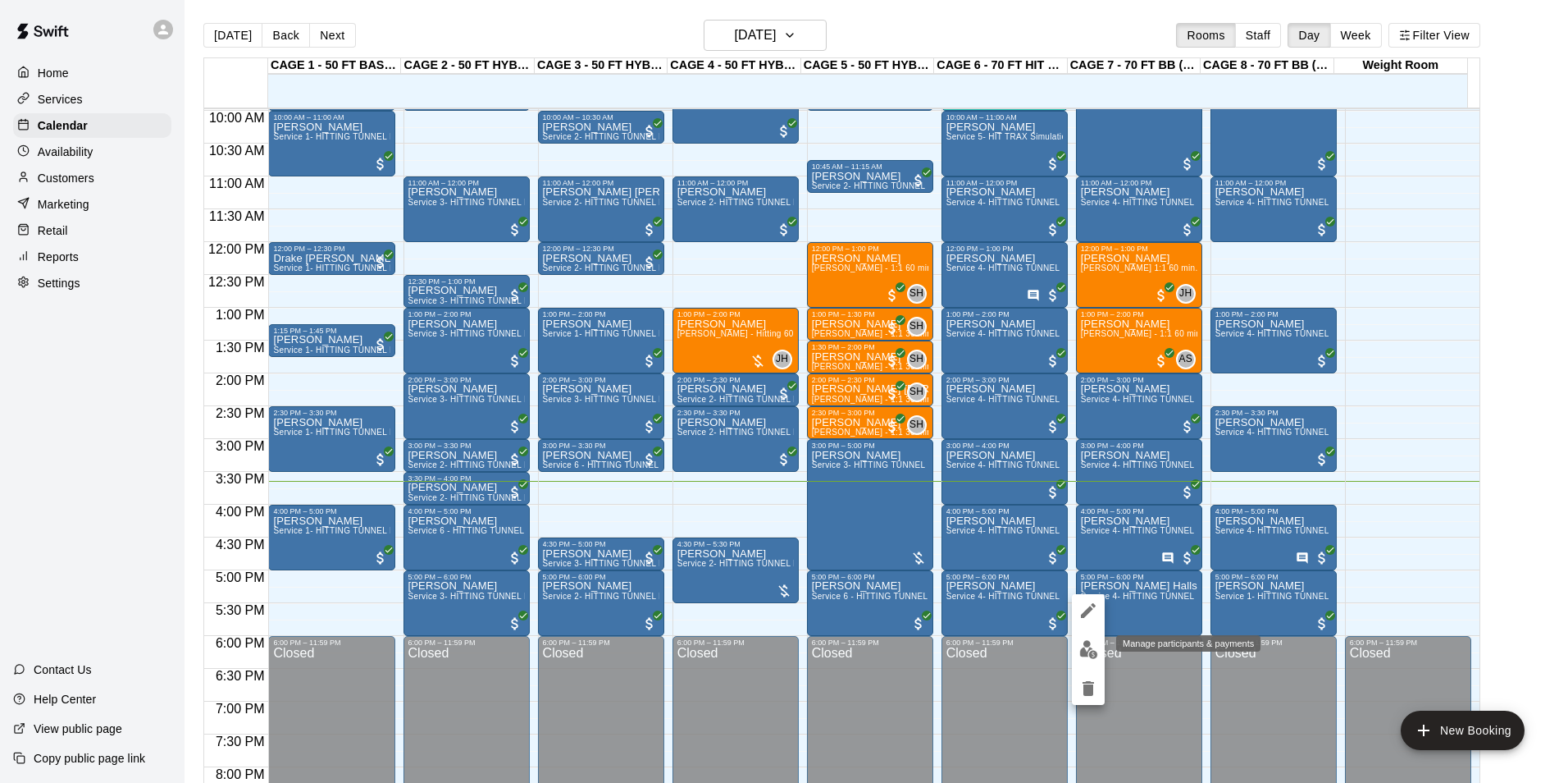
click at [1086, 650] on img "edit" at bounding box center [1088, 649] width 19 height 19
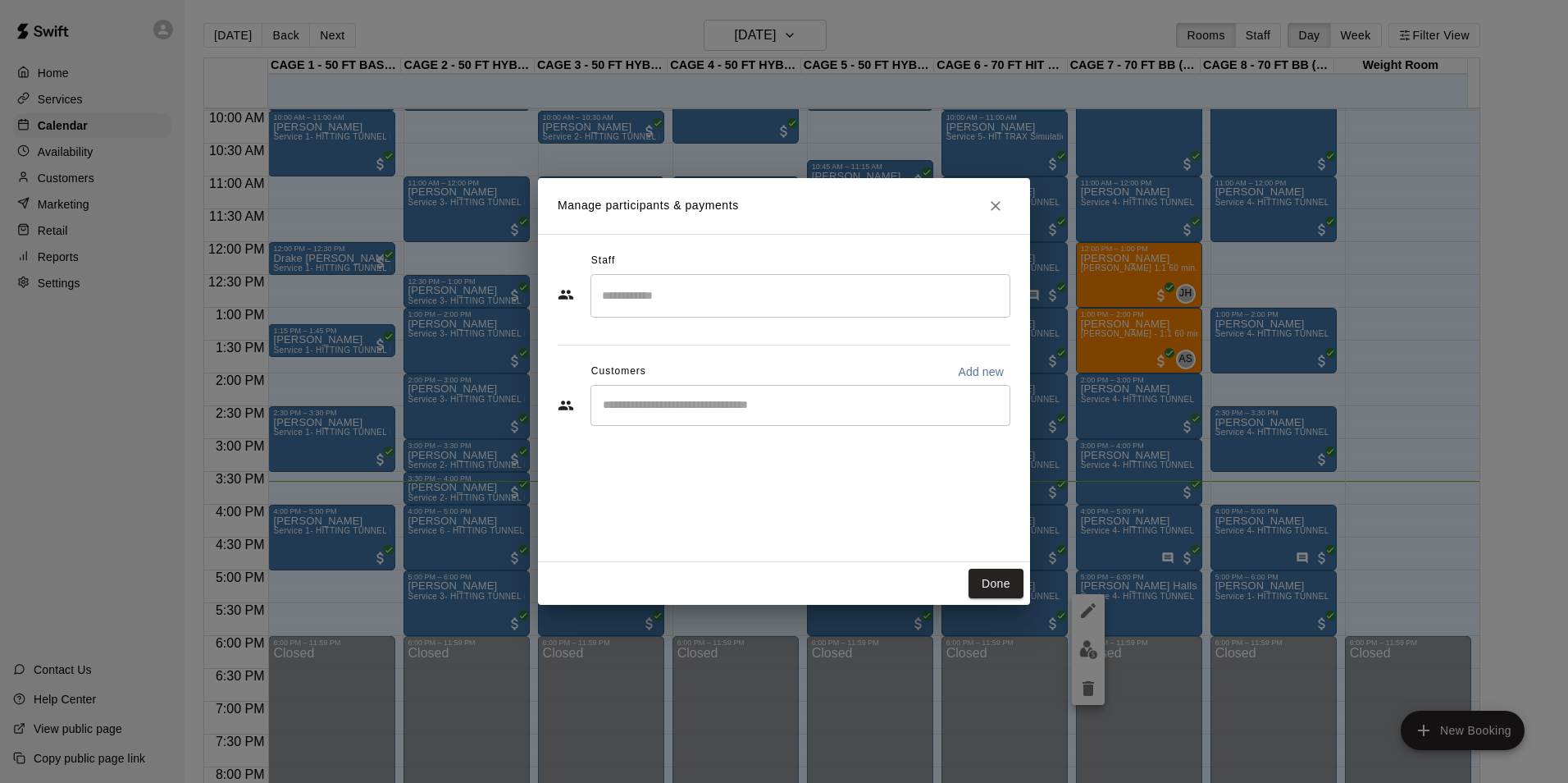
click at [119, 212] on div "Manage participants & payments Staff ​ Customers Add new ​ Done" at bounding box center [784, 392] width 1568 height 783
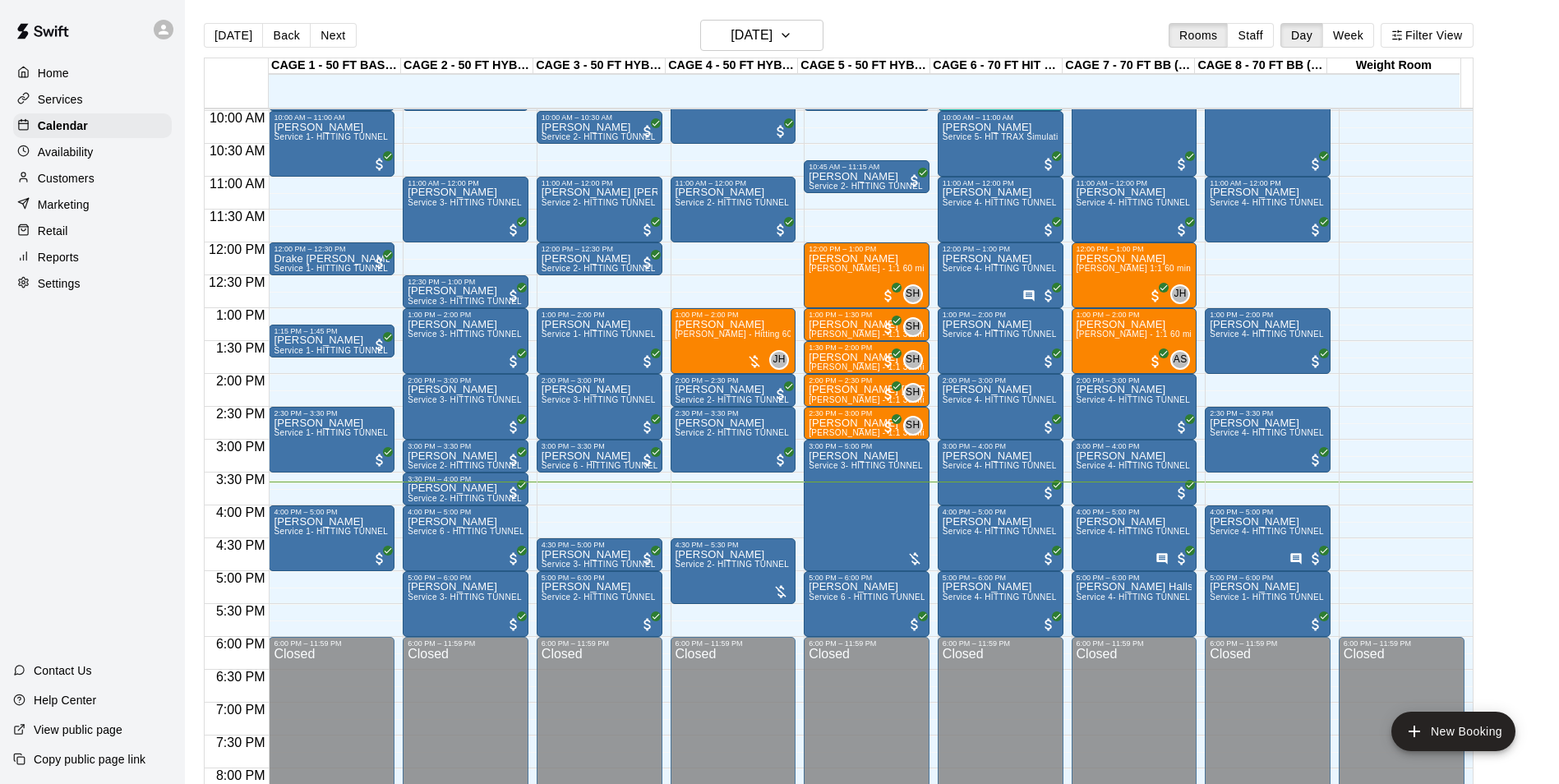
click at [84, 183] on p "Customers" at bounding box center [66, 178] width 57 height 16
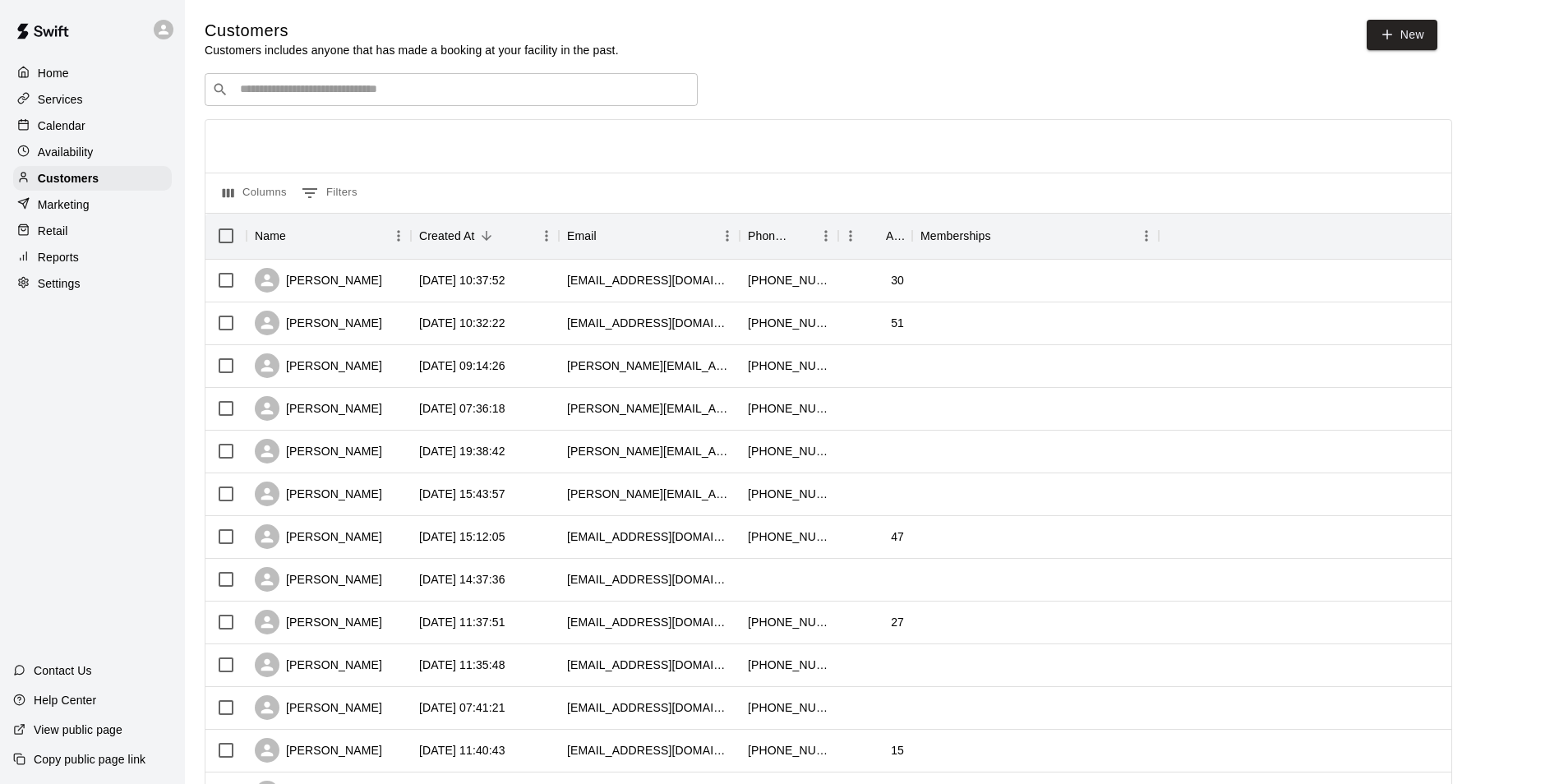
click at [268, 81] on div "​ ​" at bounding box center [450, 89] width 493 height 33
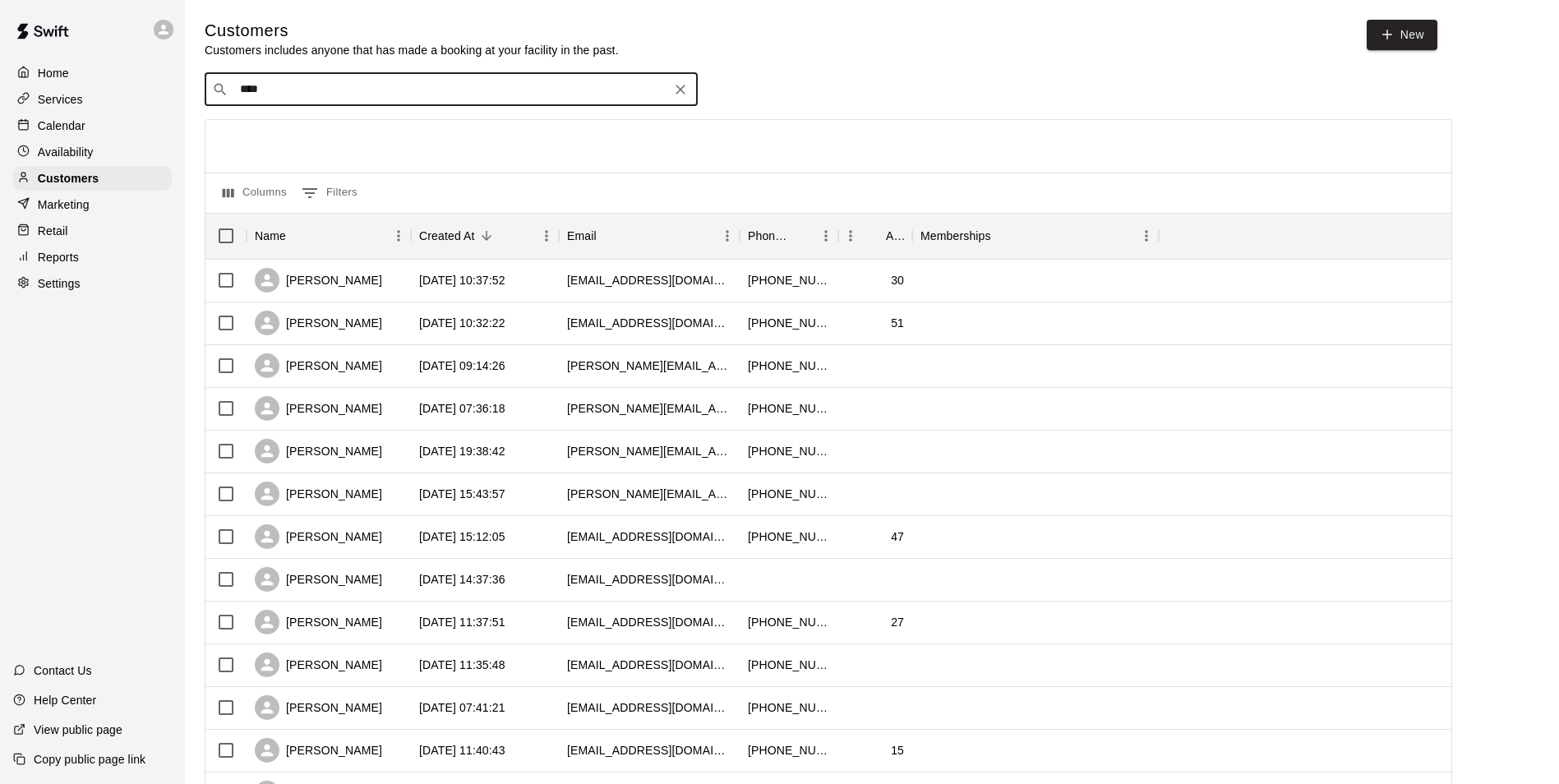
type input "*****"
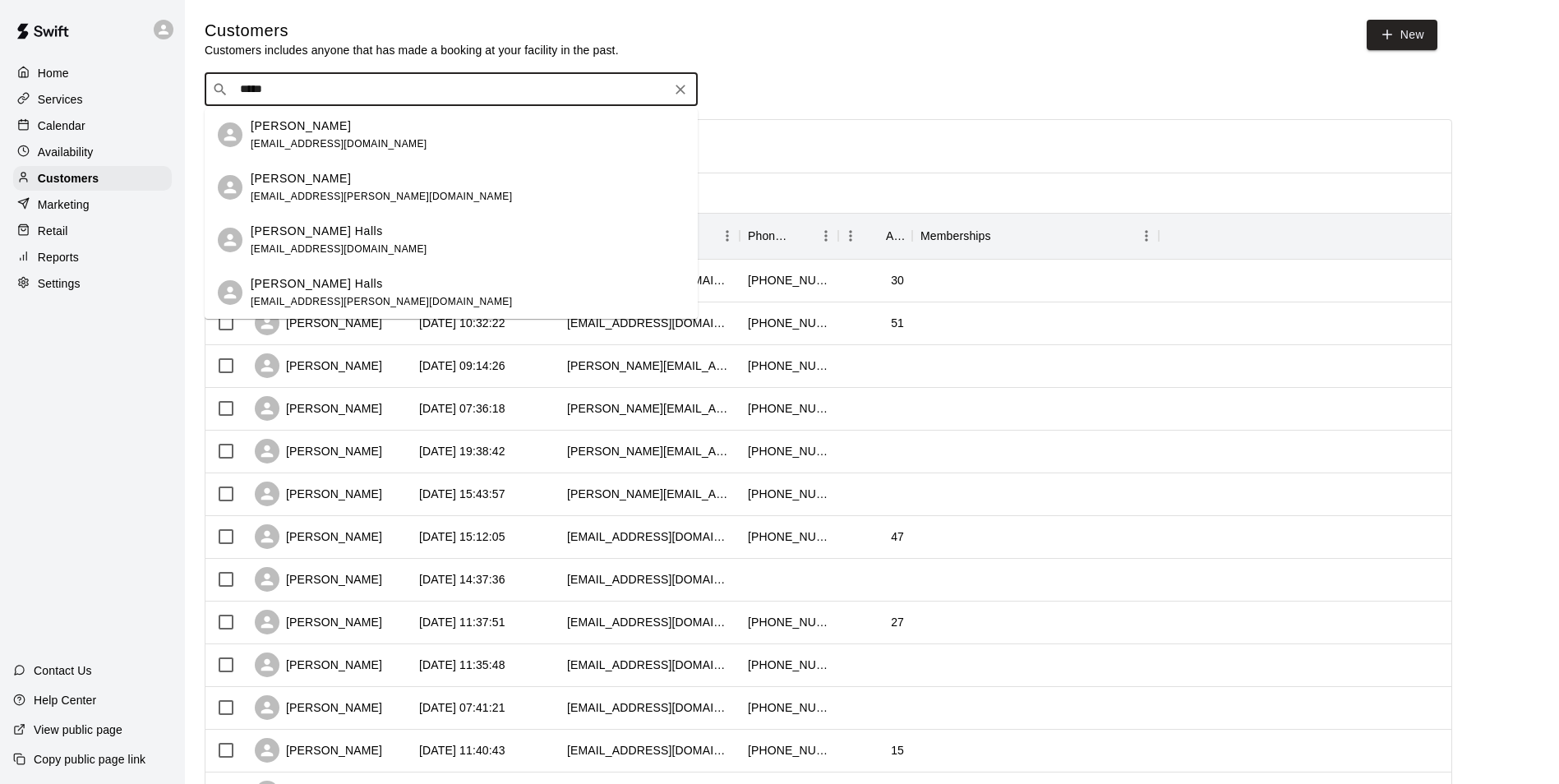
click at [300, 250] on span "[EMAIL_ADDRESS][DOMAIN_NAME]" at bounding box center [339, 248] width 177 height 11
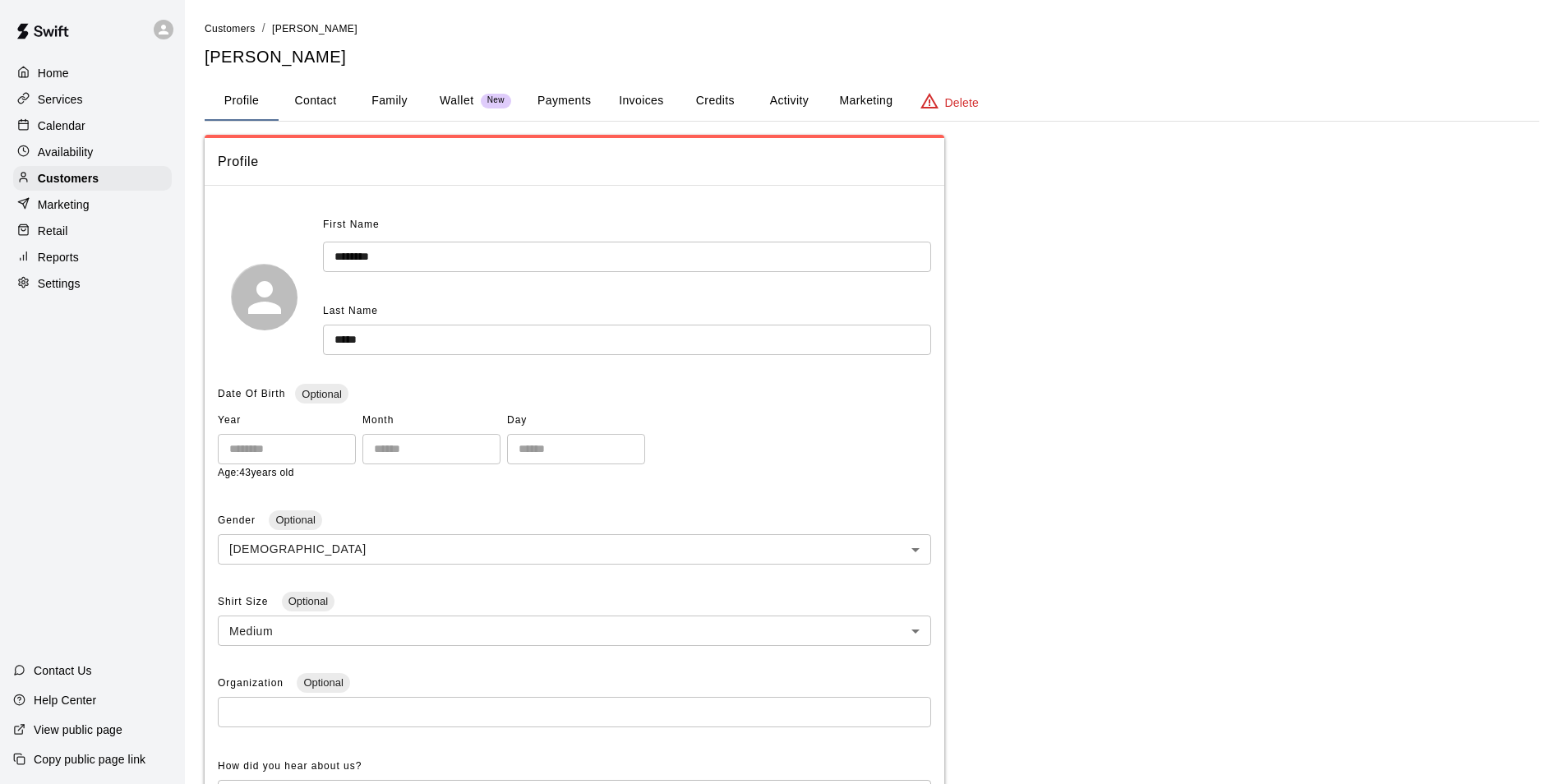
click at [738, 95] on button "Credits" at bounding box center [715, 101] width 74 height 39
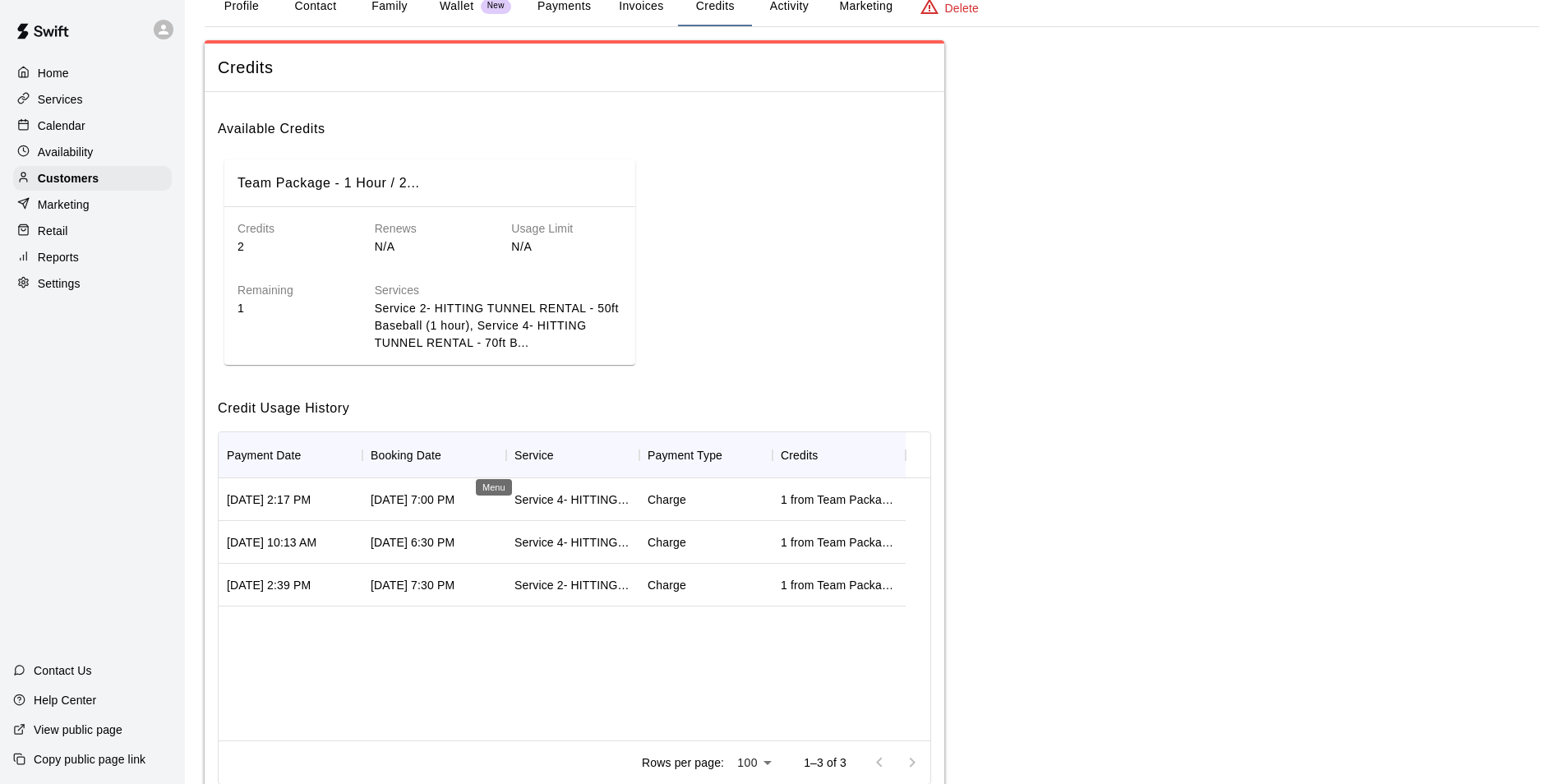
scroll to position [66, 0]
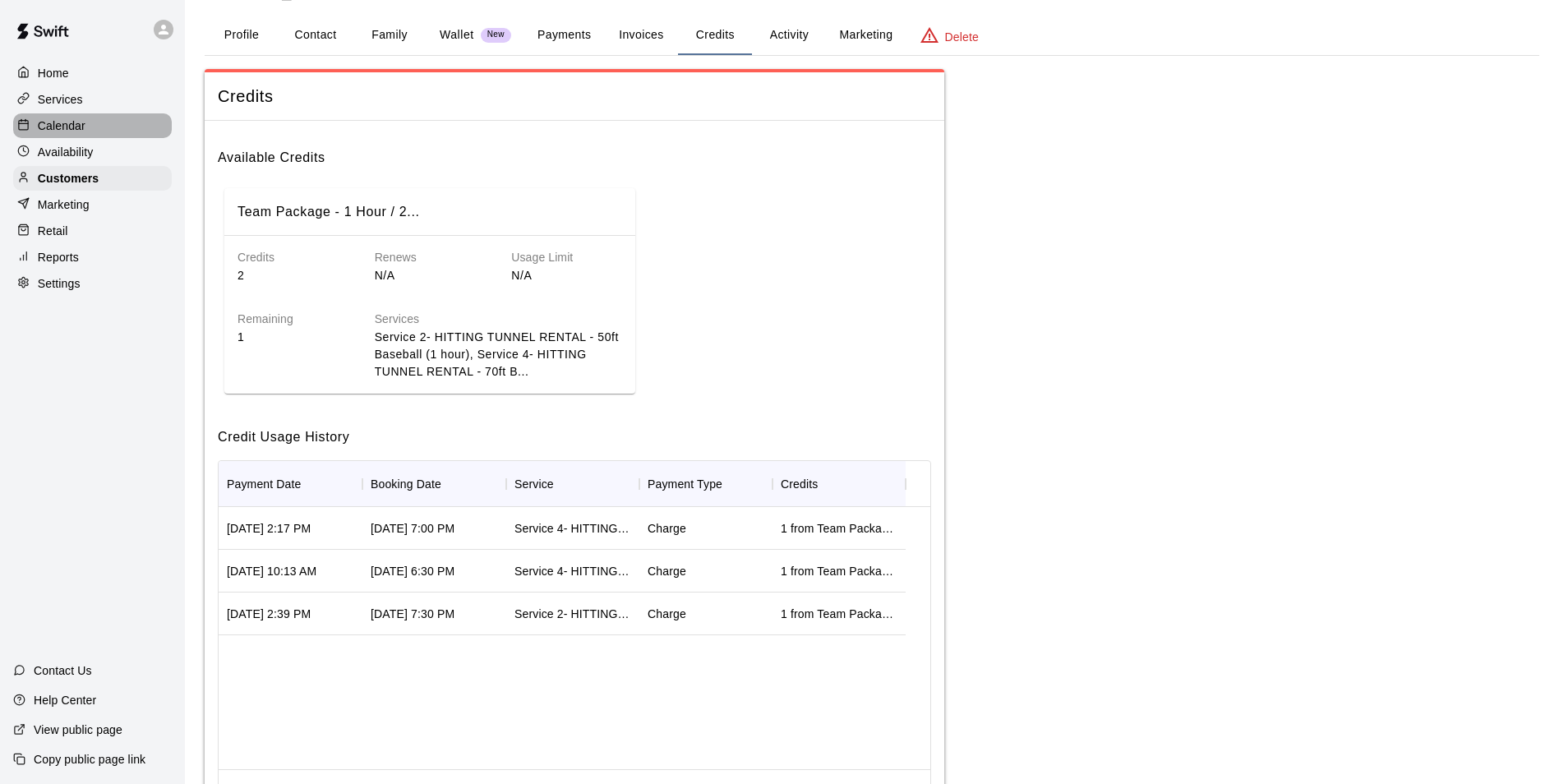
click at [87, 130] on div "Calendar" at bounding box center [92, 125] width 159 height 25
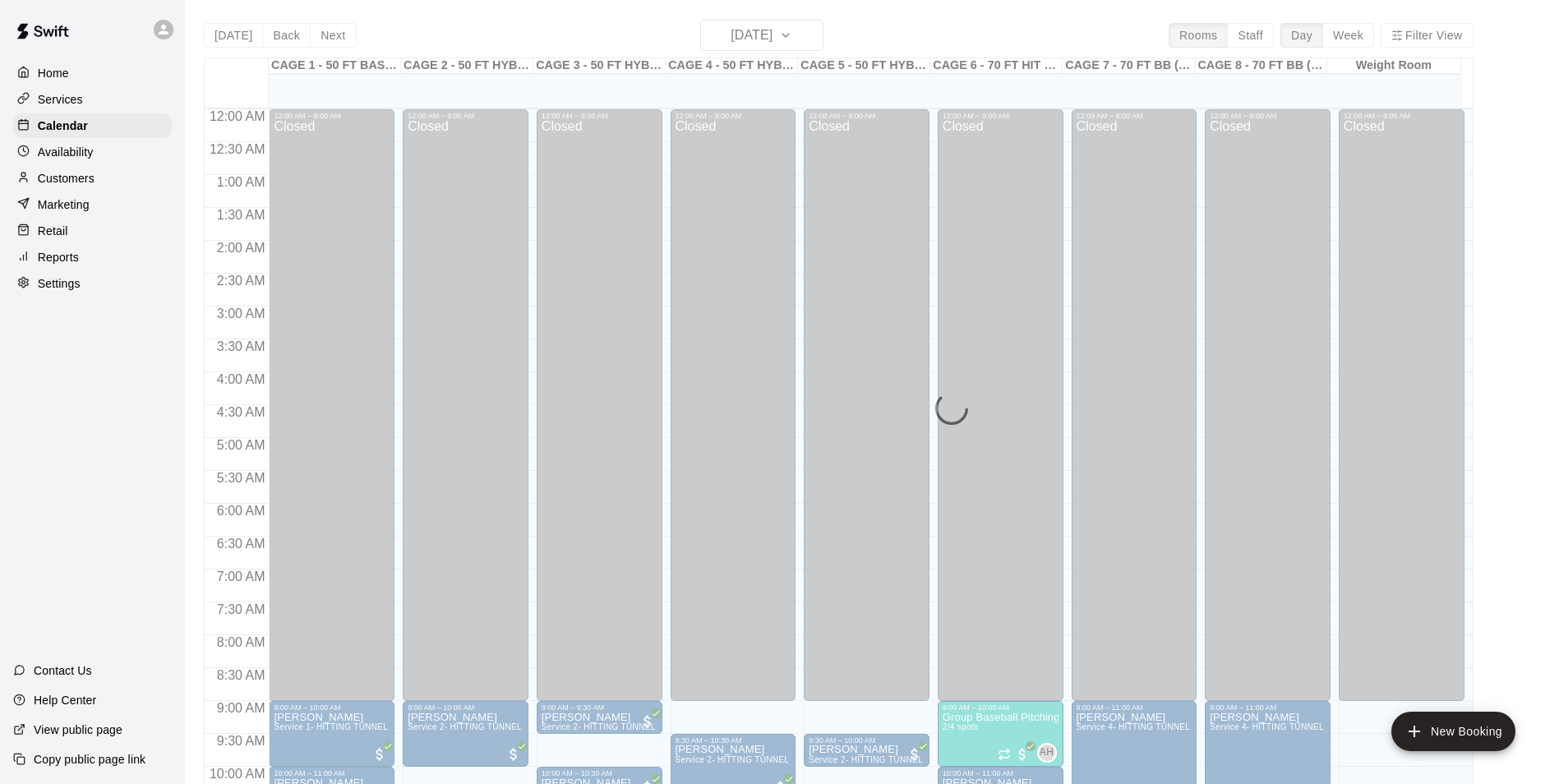
scroll to position [835, 0]
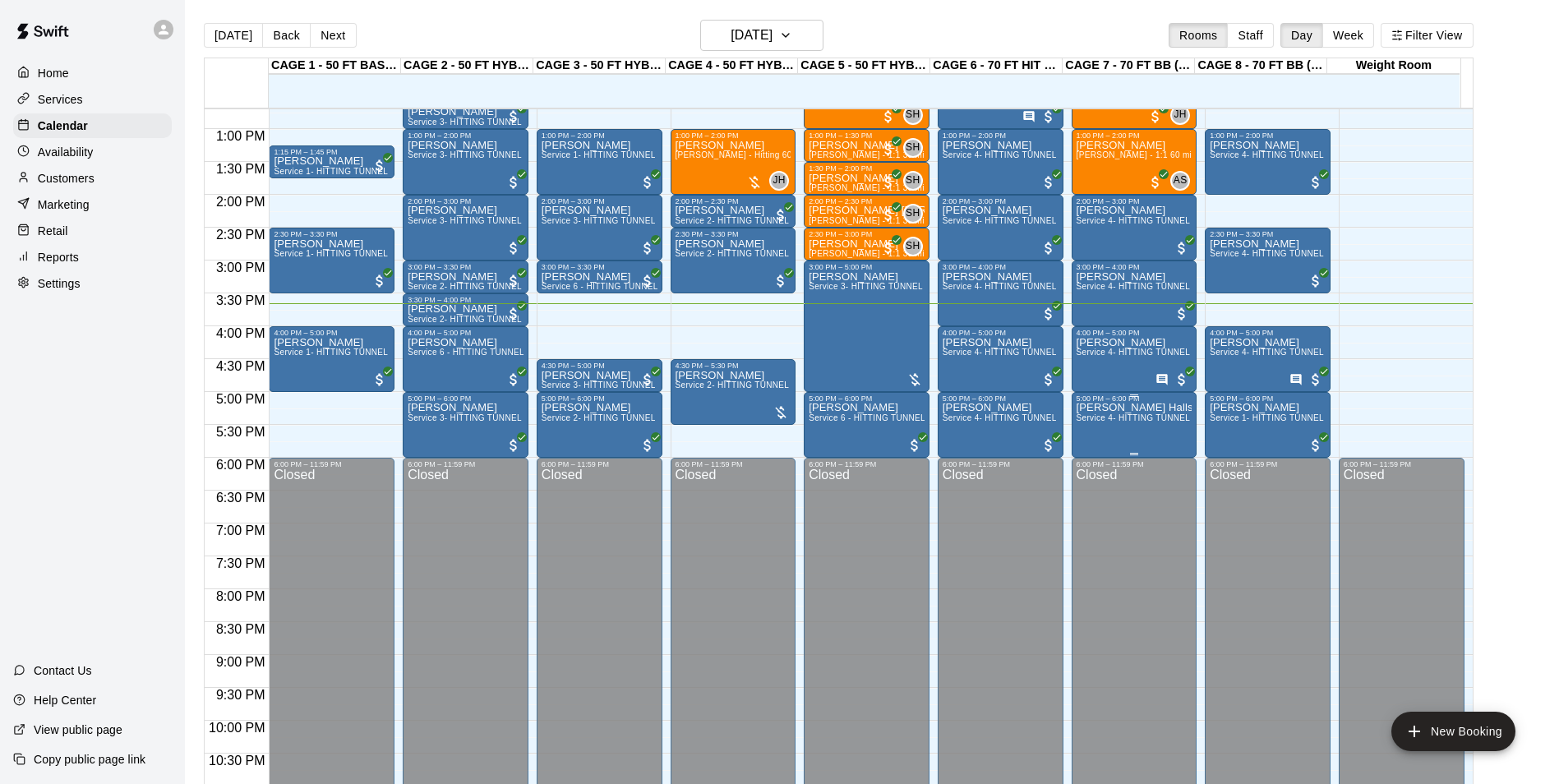
click at [1098, 422] on span "Service 4- HITTING TUNNEL RENTAL - 70ft Baseball" at bounding box center [1181, 418] width 208 height 9
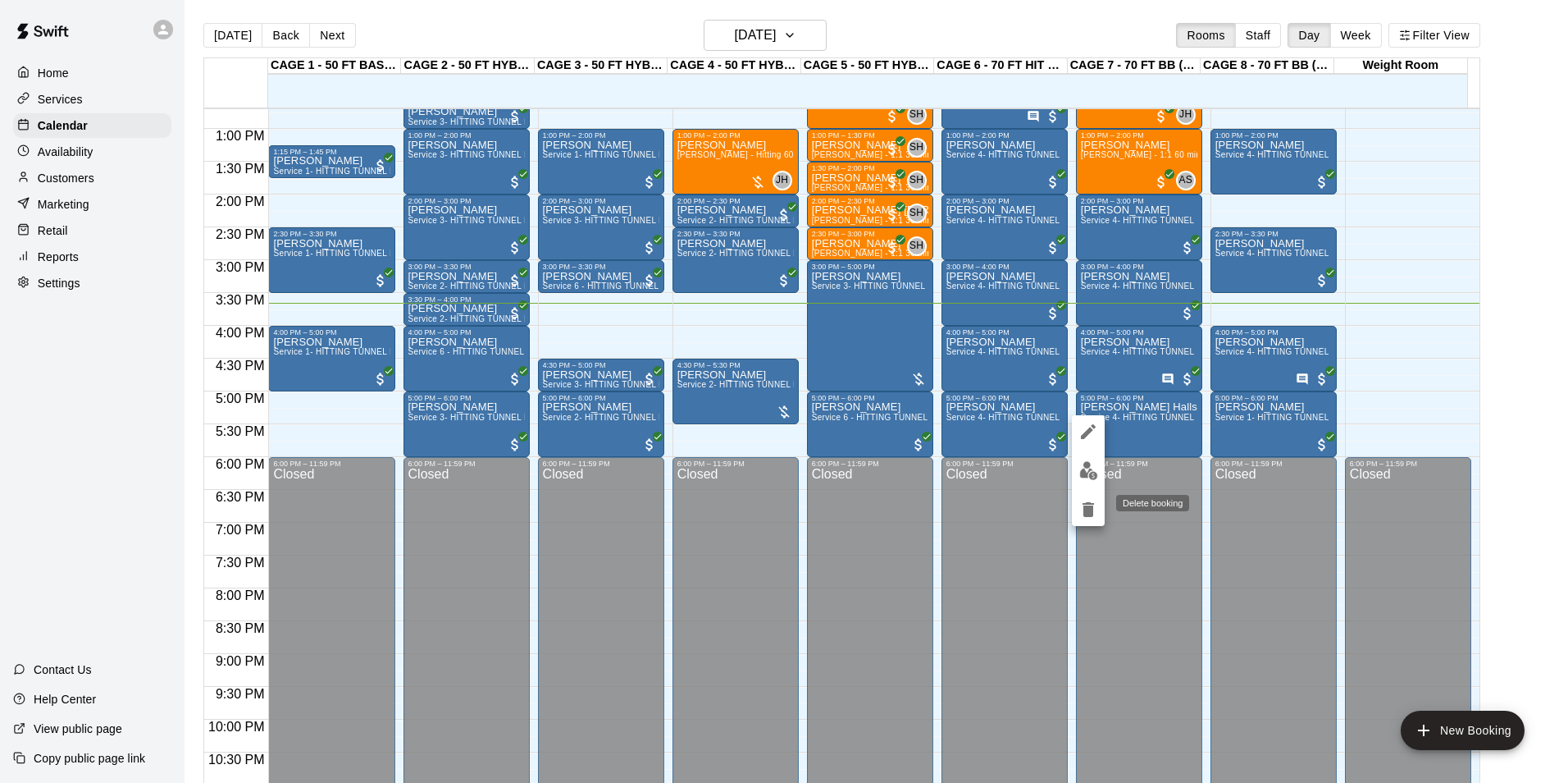
click at [1091, 518] on icon "delete" at bounding box center [1088, 509] width 20 height 20
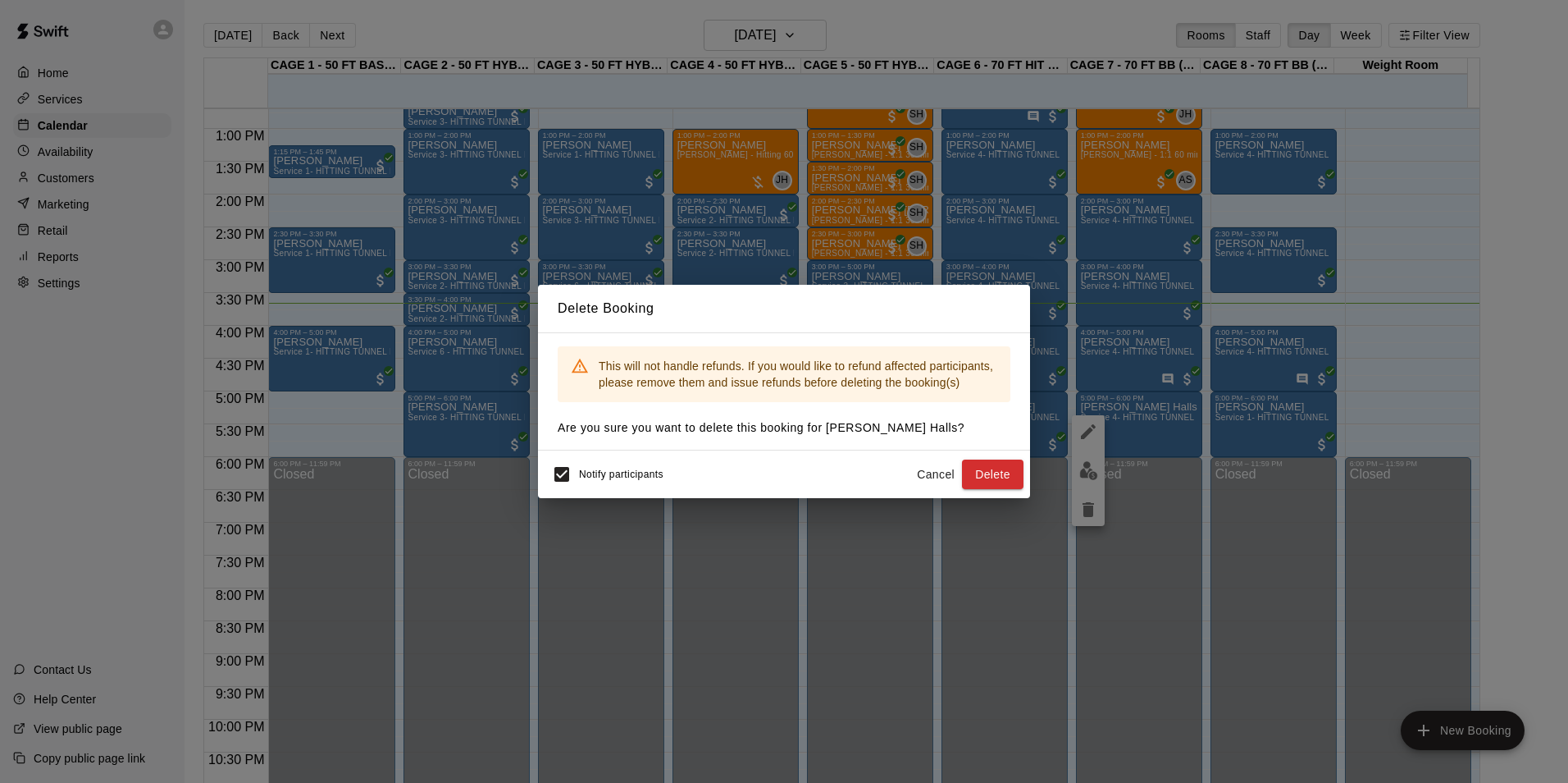
click at [995, 457] on div "Notify participants Cancel Delete" at bounding box center [784, 474] width 479 height 34
click at [993, 476] on button "Delete" at bounding box center [993, 474] width 62 height 30
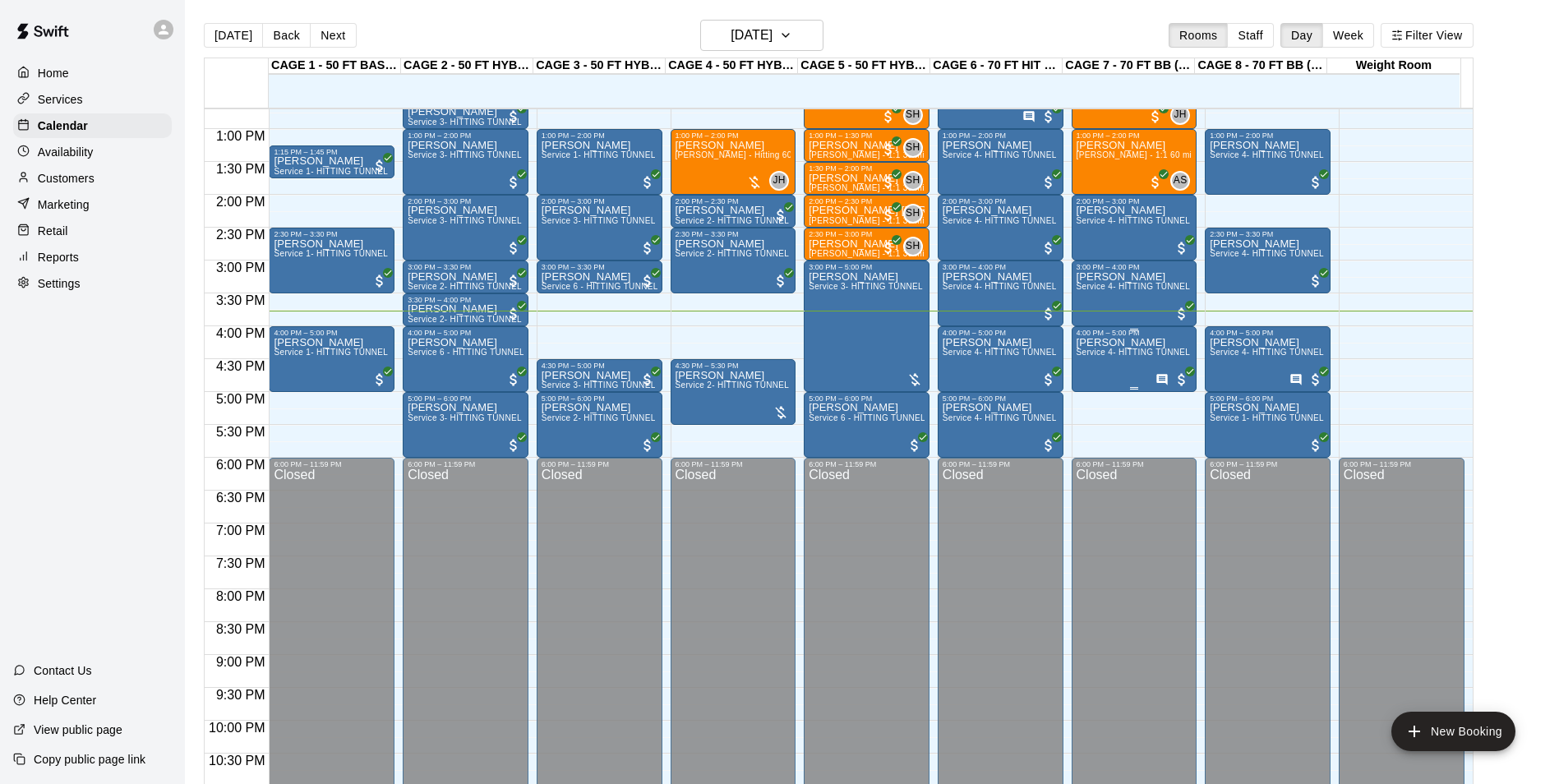
click at [1078, 367] on div "[PERSON_NAME] Service 4- HITTING TUNNEL RENTAL - 70ft Baseball" at bounding box center [1134, 729] width 116 height 784
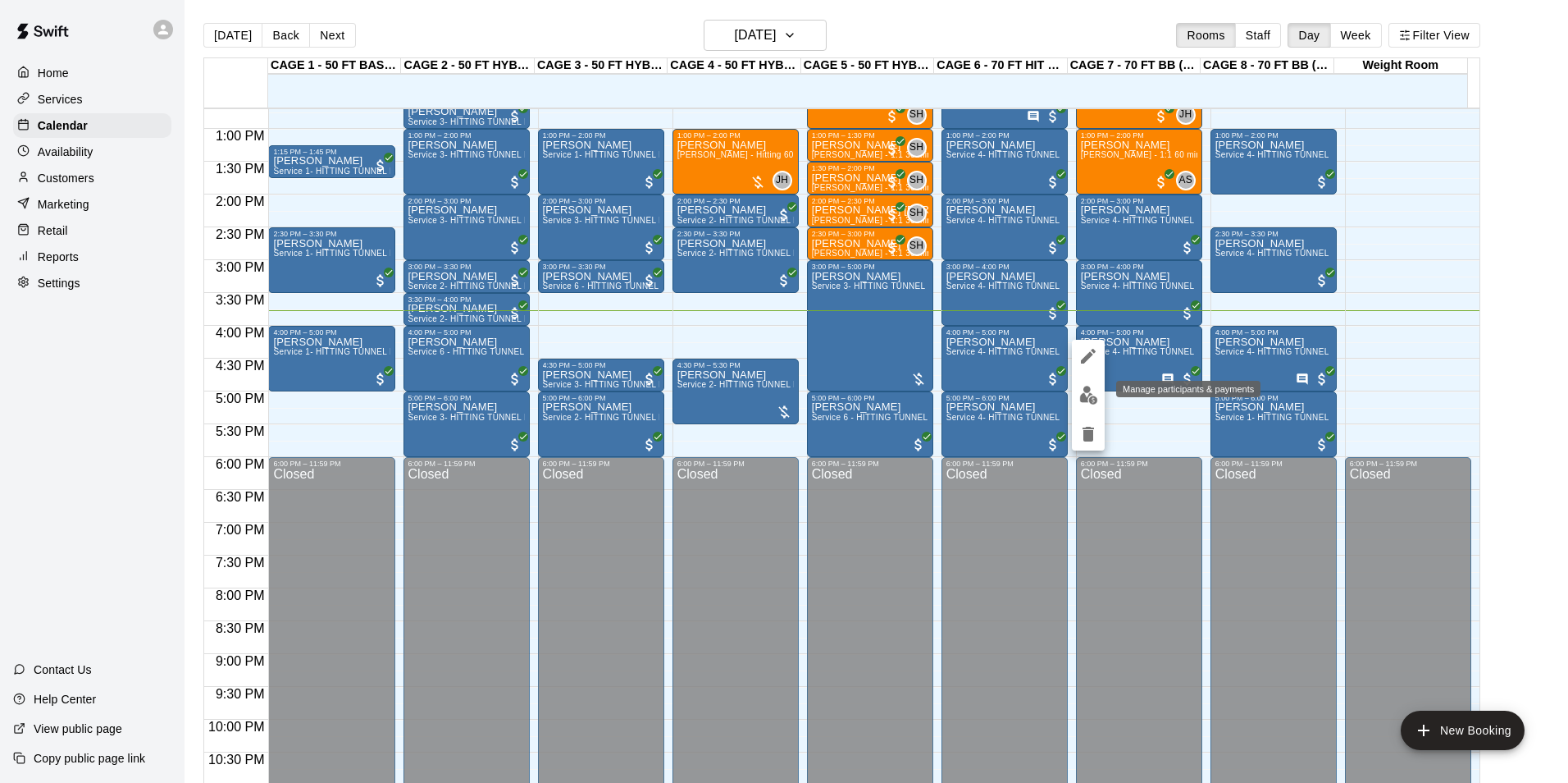
click at [1090, 392] on img "edit" at bounding box center [1088, 395] width 19 height 19
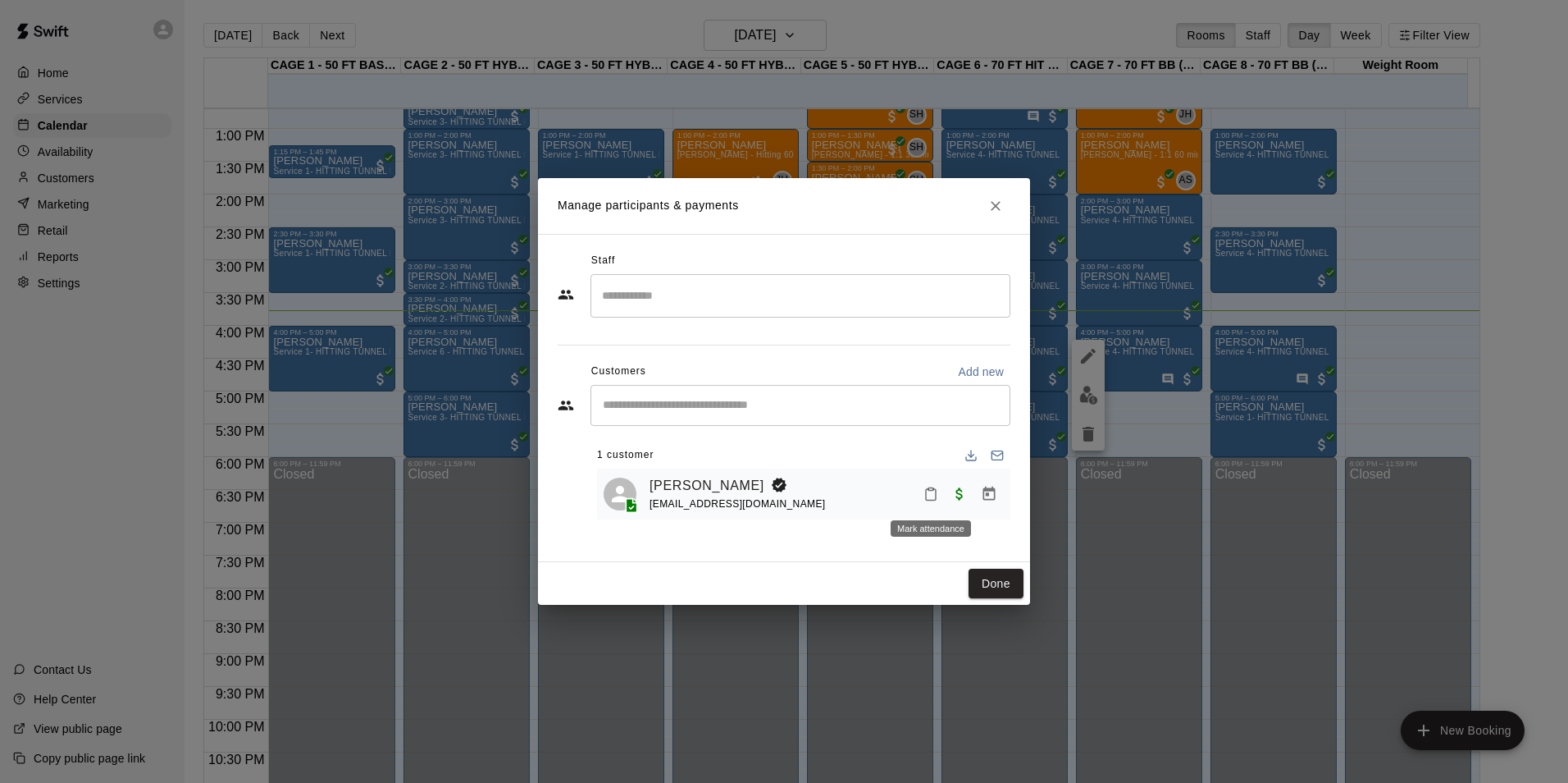
click at [935, 499] on icon "Mark attendance" at bounding box center [930, 493] width 15 height 15
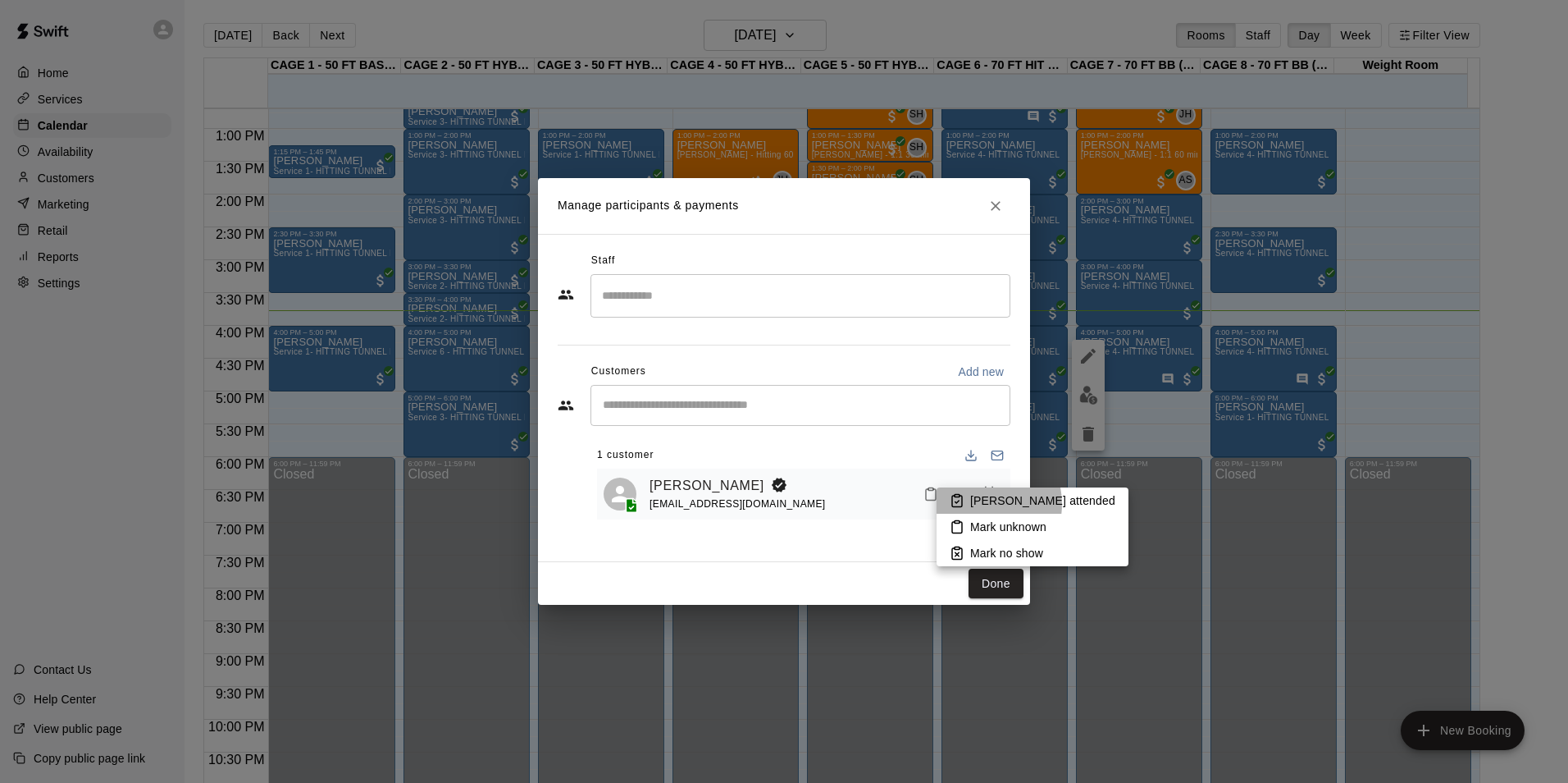
click at [977, 504] on p "[PERSON_NAME] attended" at bounding box center [1043, 500] width 146 height 16
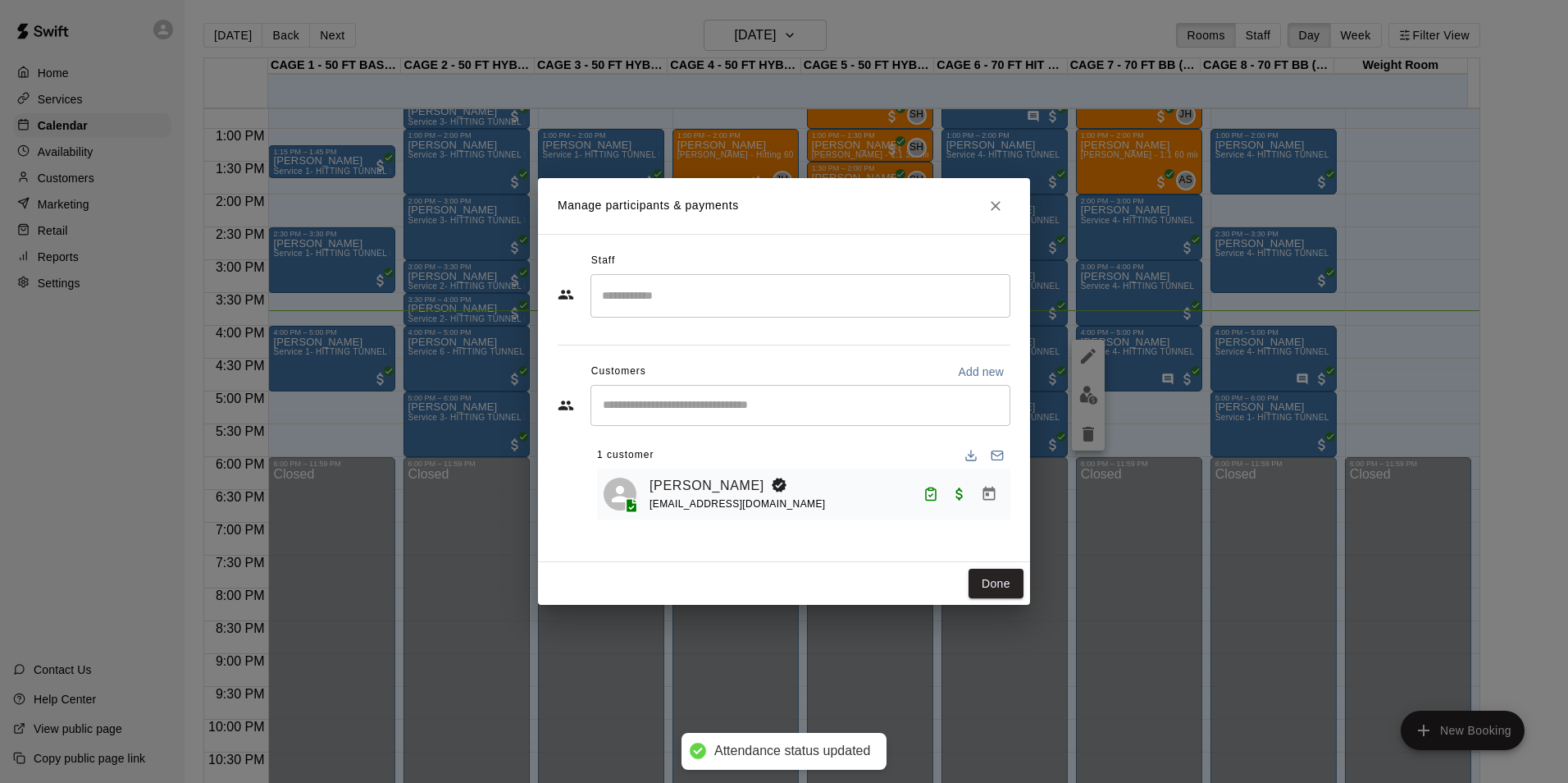
click at [997, 588] on div "[PERSON_NAME] attended Mark unknown Mark no show" at bounding box center [790, 392] width 1555 height 783
click at [997, 588] on button "Done" at bounding box center [996, 583] width 55 height 30
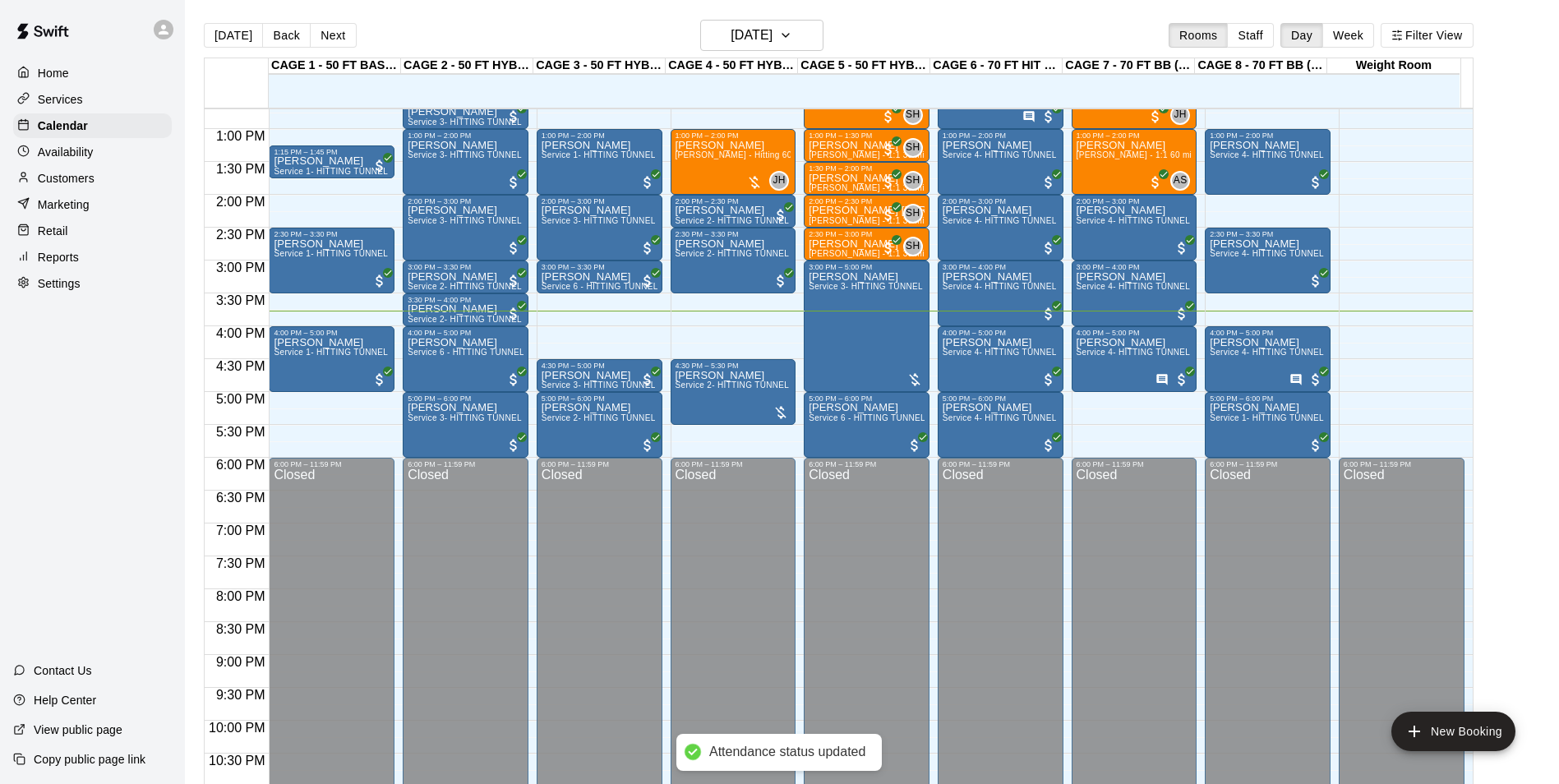
click at [1531, 352] on main "[DATE] Back [DATE][DATE] Rooms Staff Day Week Filter View CAGE 1 - 50 FT BASEBA…" at bounding box center [872, 412] width 1361 height 784
click at [1115, 357] on span "Service 4- HITTING TUNNEL RENTAL - 70ft Baseball" at bounding box center [1181, 352] width 208 height 9
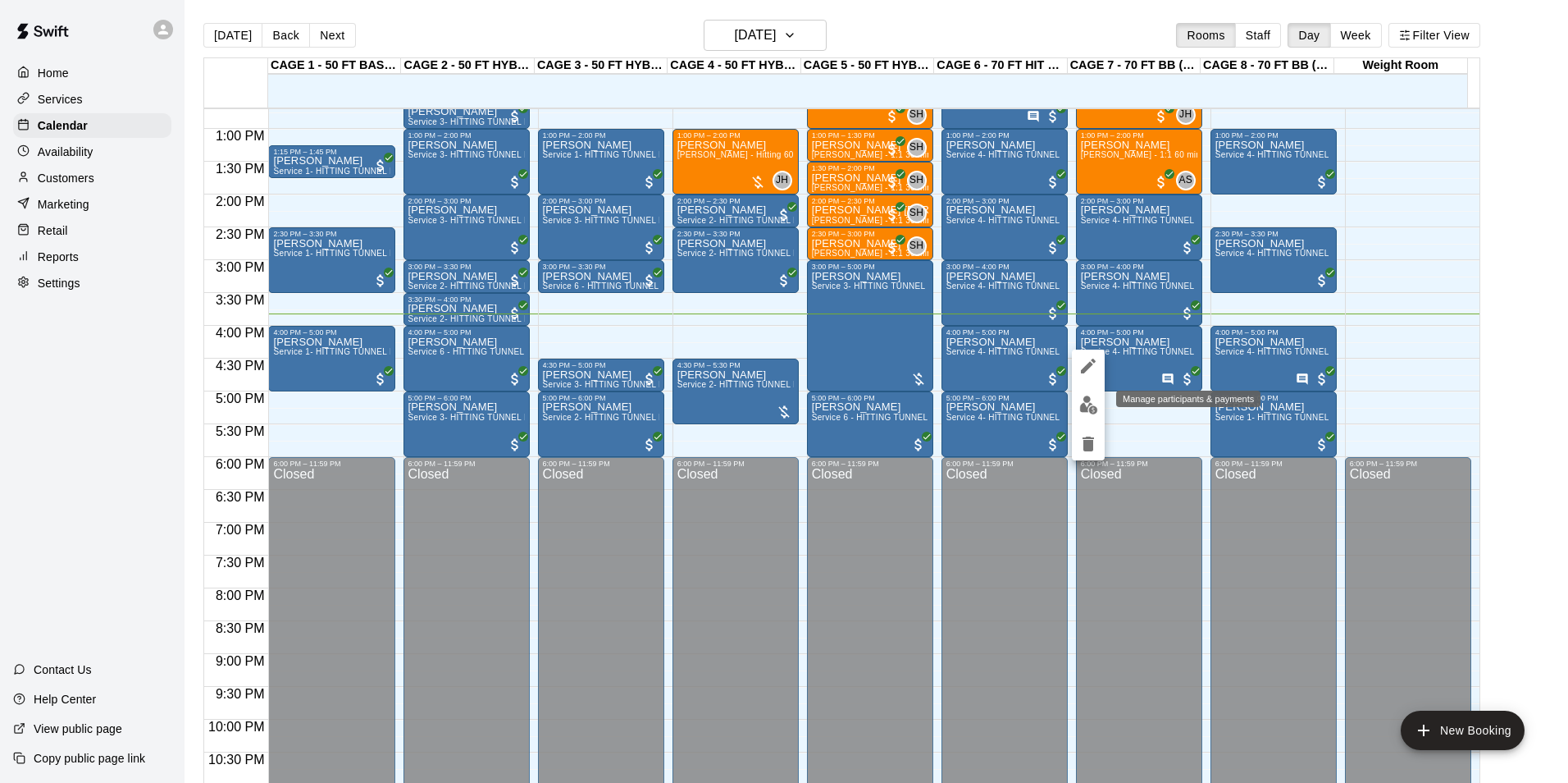
click at [1083, 412] on img "edit" at bounding box center [1088, 405] width 19 height 19
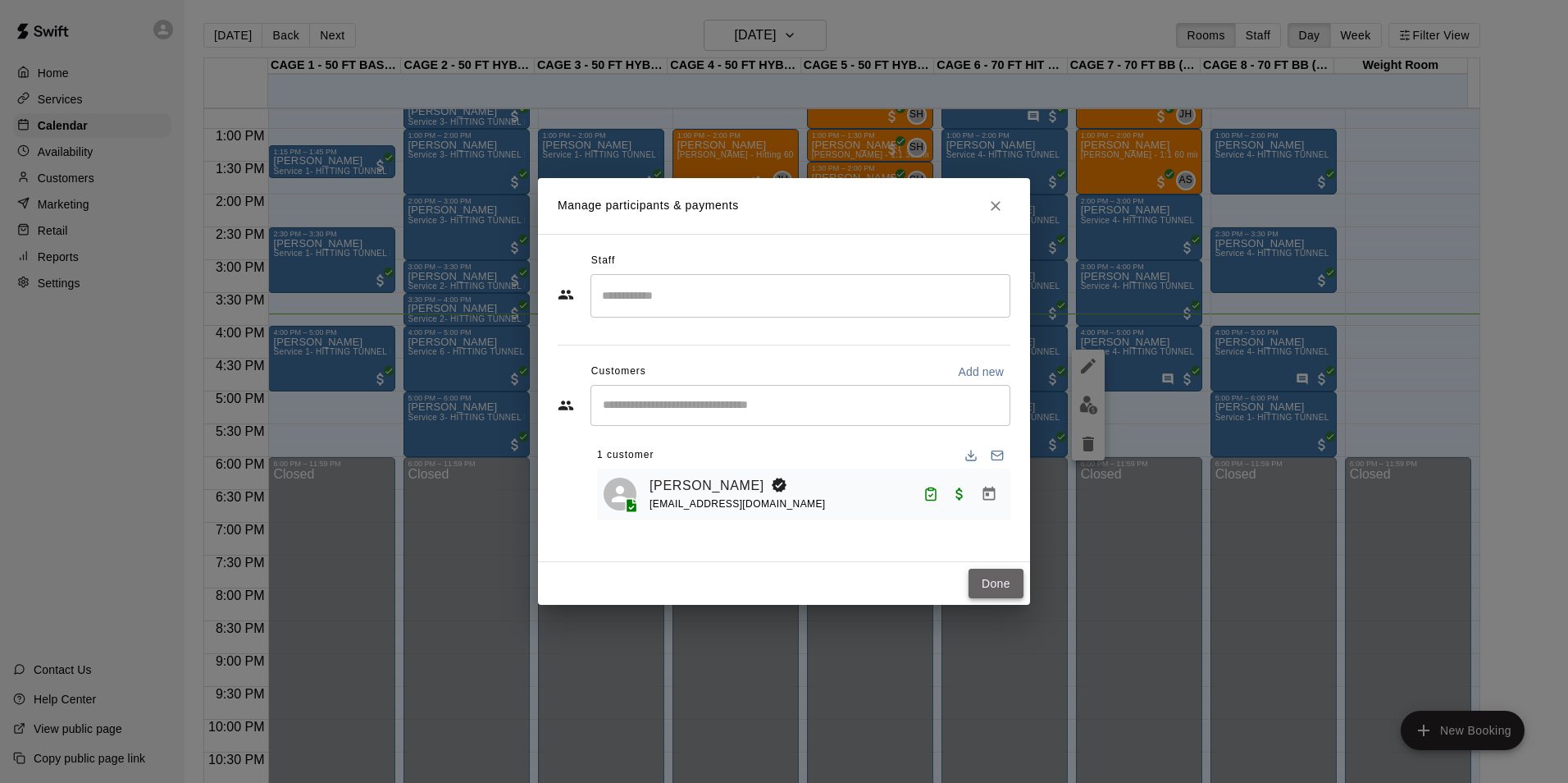
click at [980, 577] on button "Done" at bounding box center [996, 583] width 55 height 30
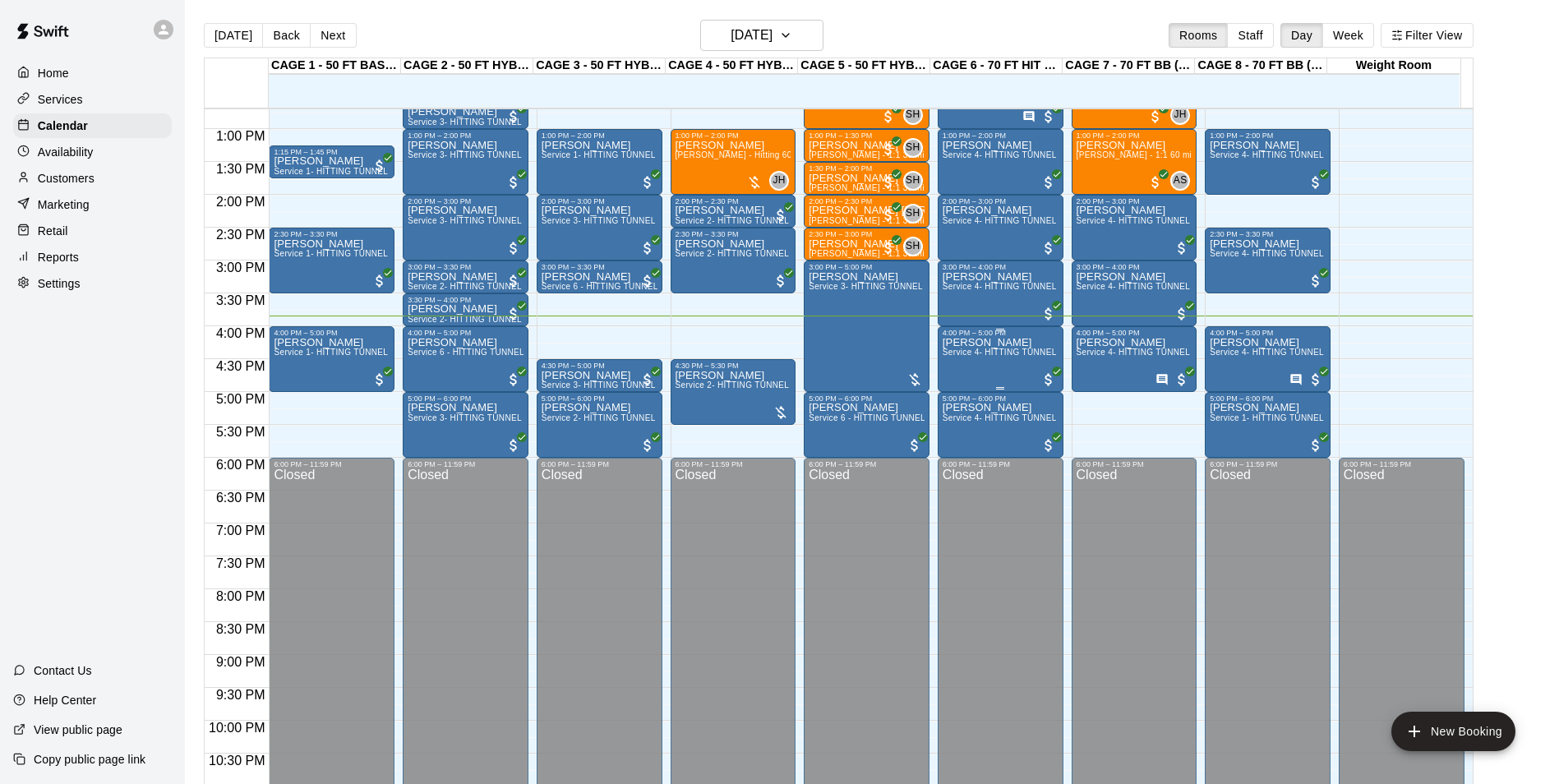
click at [962, 363] on div "[PERSON_NAME] Service 4- HITTING TUNNEL RENTAL - 70ft Baseball" at bounding box center [1000, 729] width 116 height 784
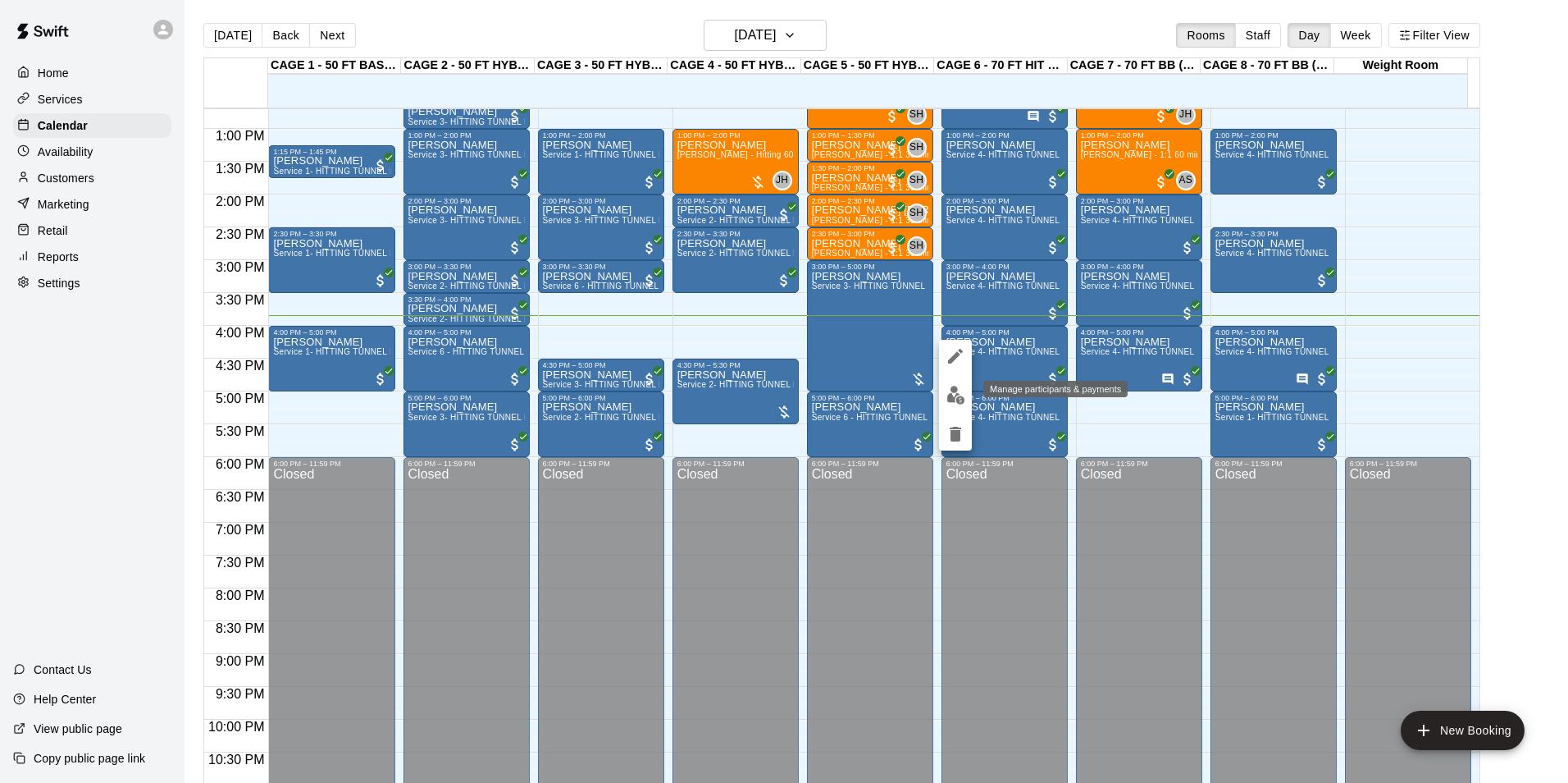
click at [965, 406] on button "edit" at bounding box center [956, 394] width 33 height 32
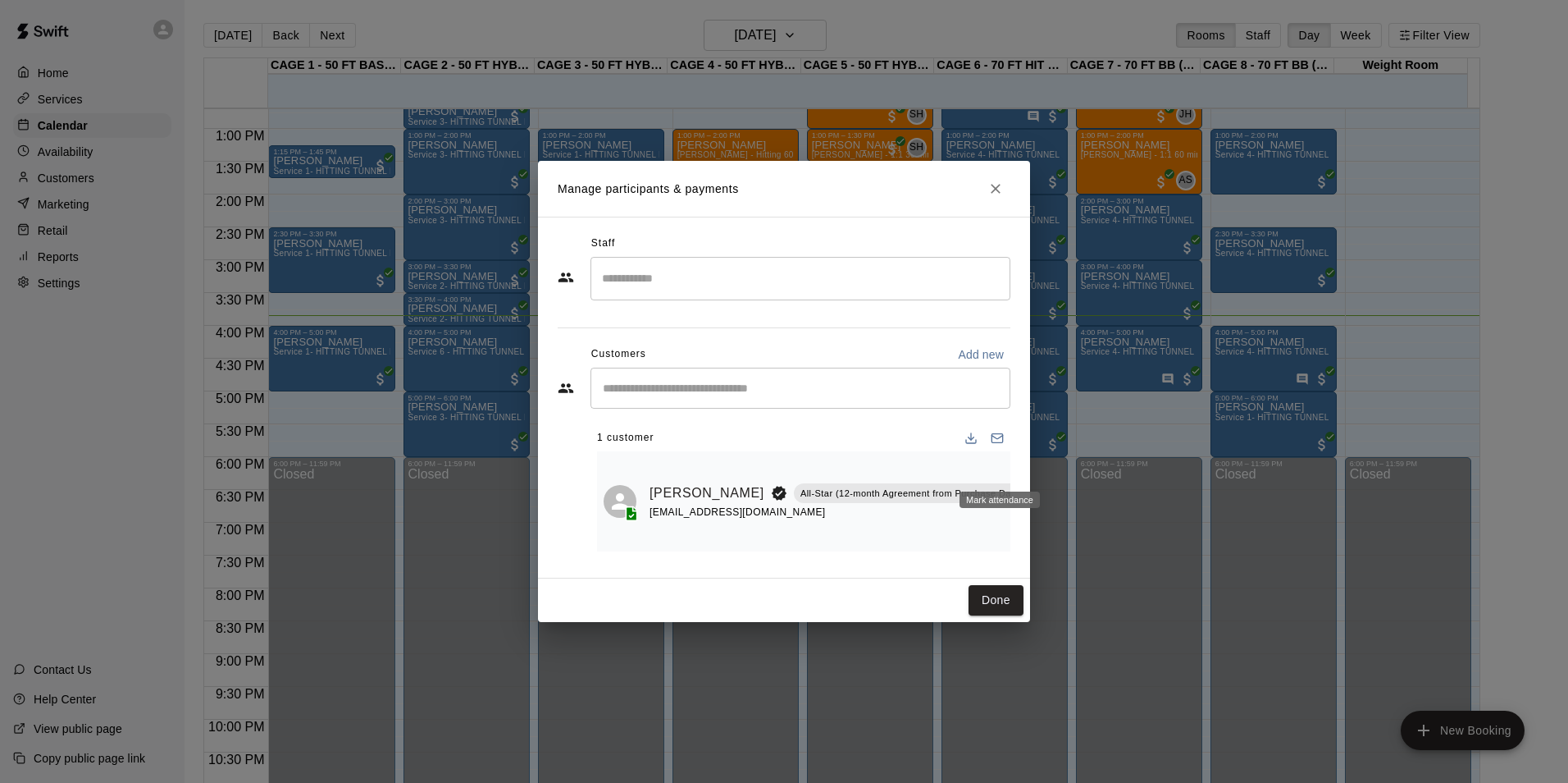
click at [1064, 467] on icon "Mark attendance" at bounding box center [1069, 472] width 9 height 11
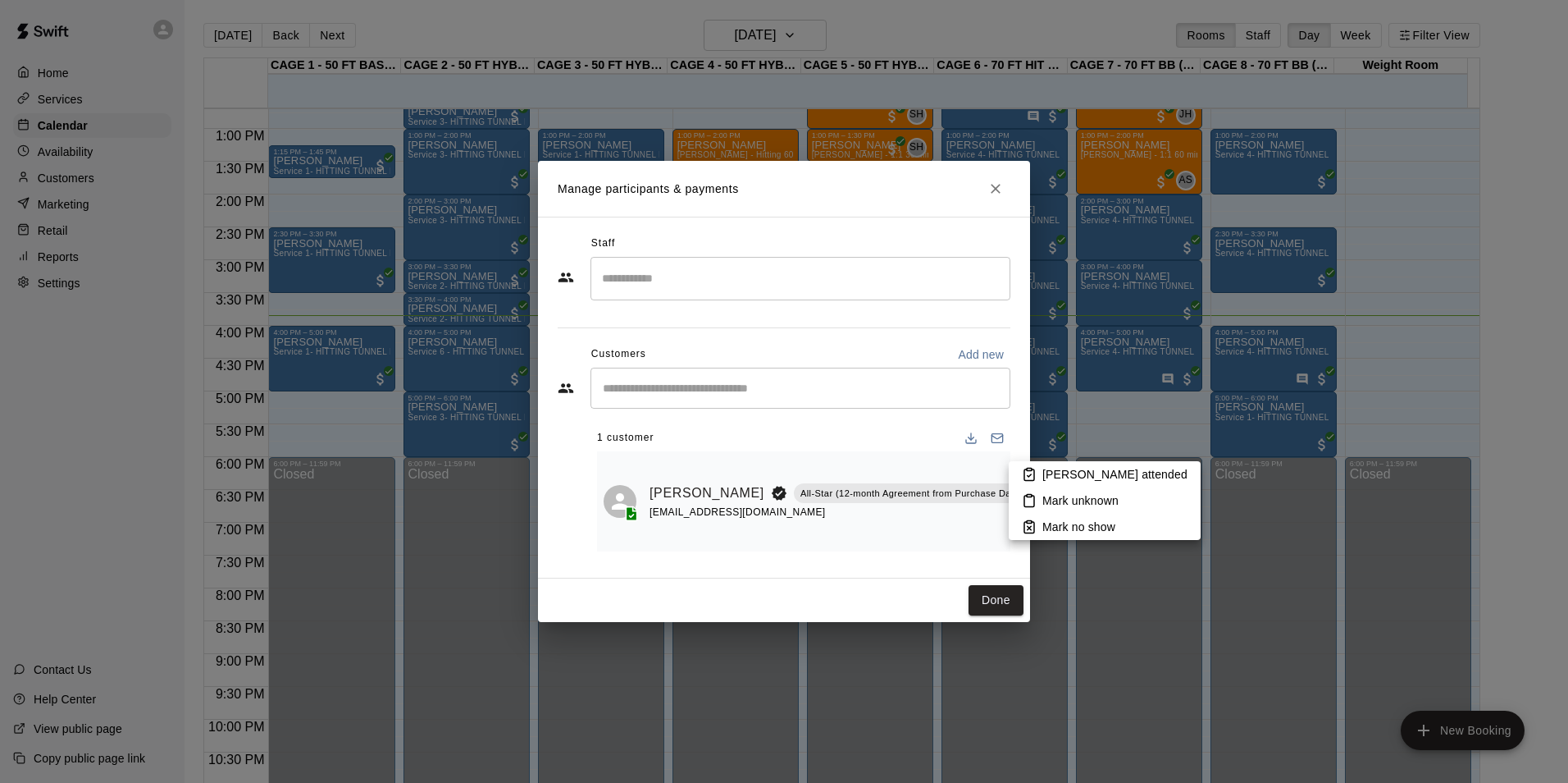
click at [1031, 469] on rect at bounding box center [1029, 469] width 5 height 3
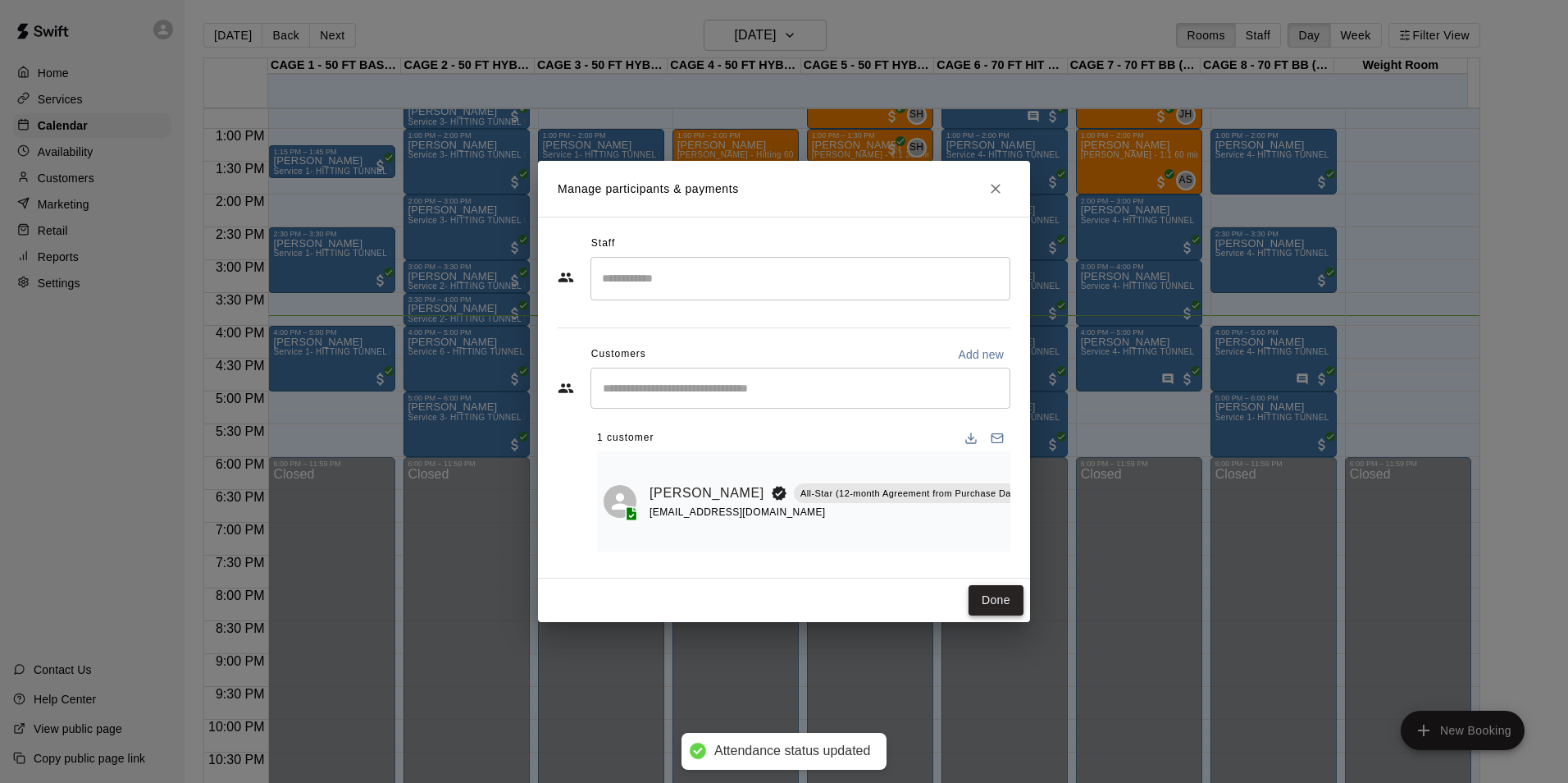
click at [990, 601] on button "Done" at bounding box center [996, 600] width 55 height 30
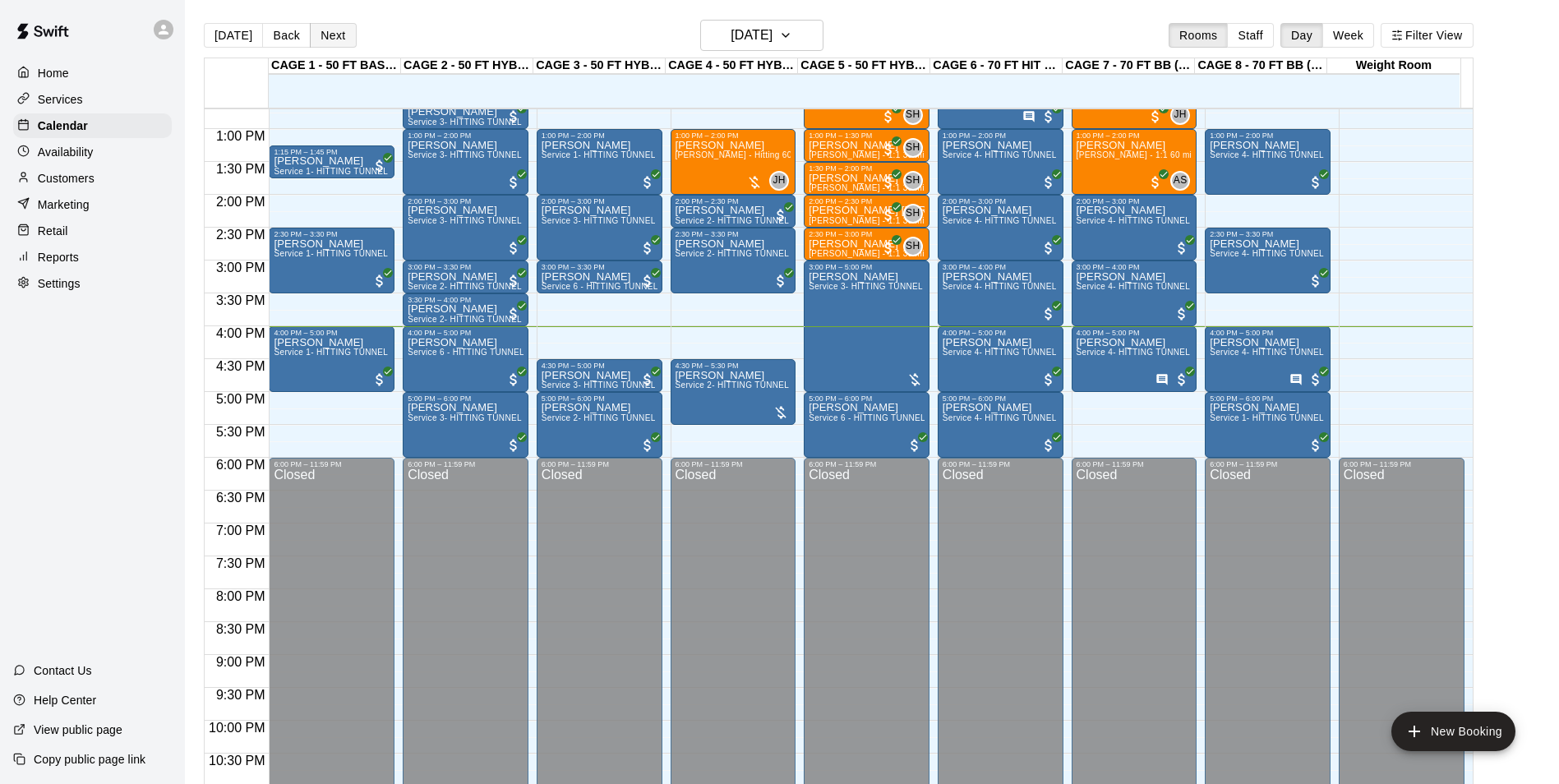
click at [325, 38] on button "Next" at bounding box center [333, 35] width 46 height 25
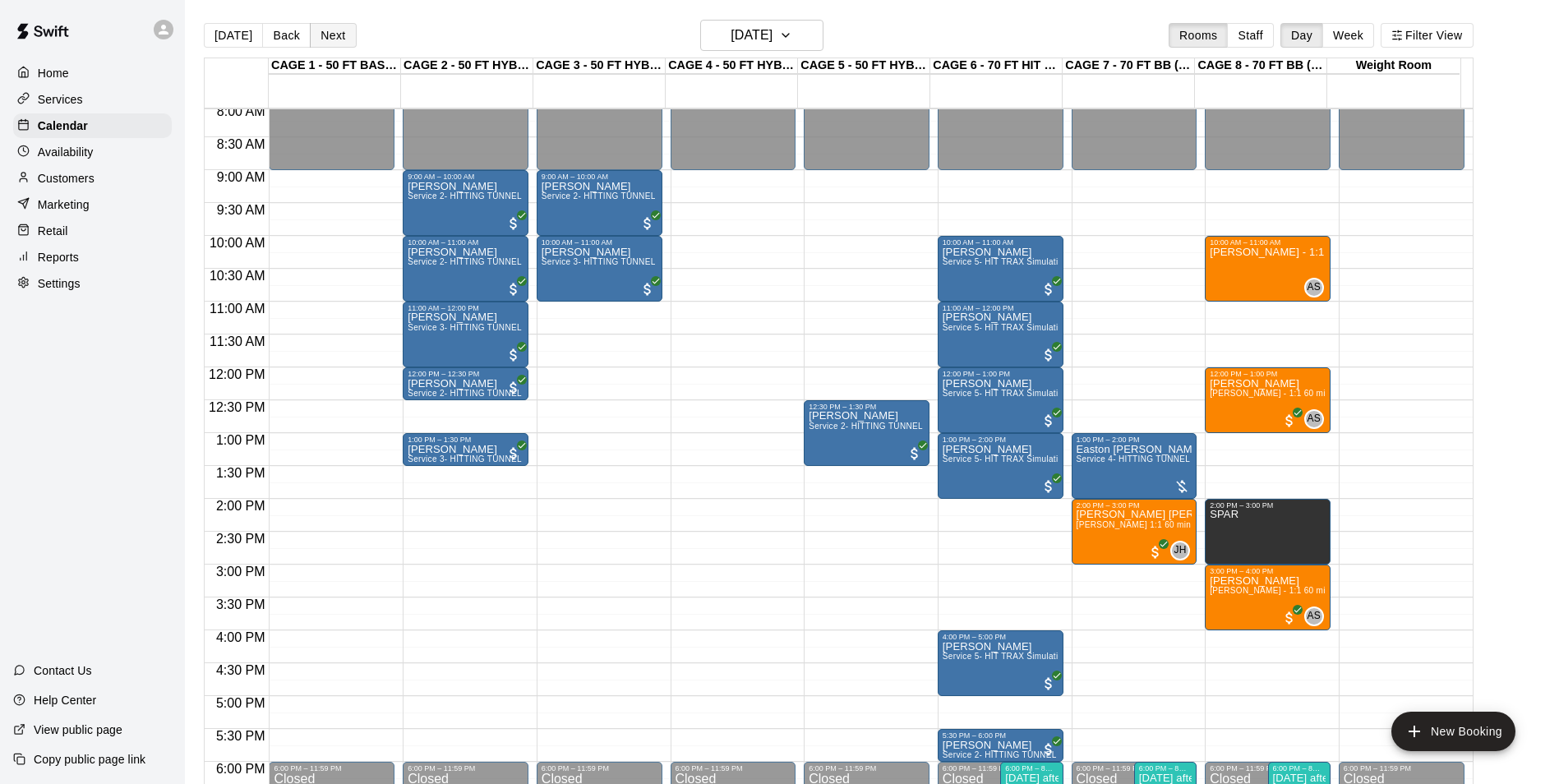
scroll to position [532, 0]
click at [1089, 29] on div "[DATE] Back [DATE][DATE] Rooms Staff Day Week Filter View" at bounding box center [839, 39] width 1270 height 38
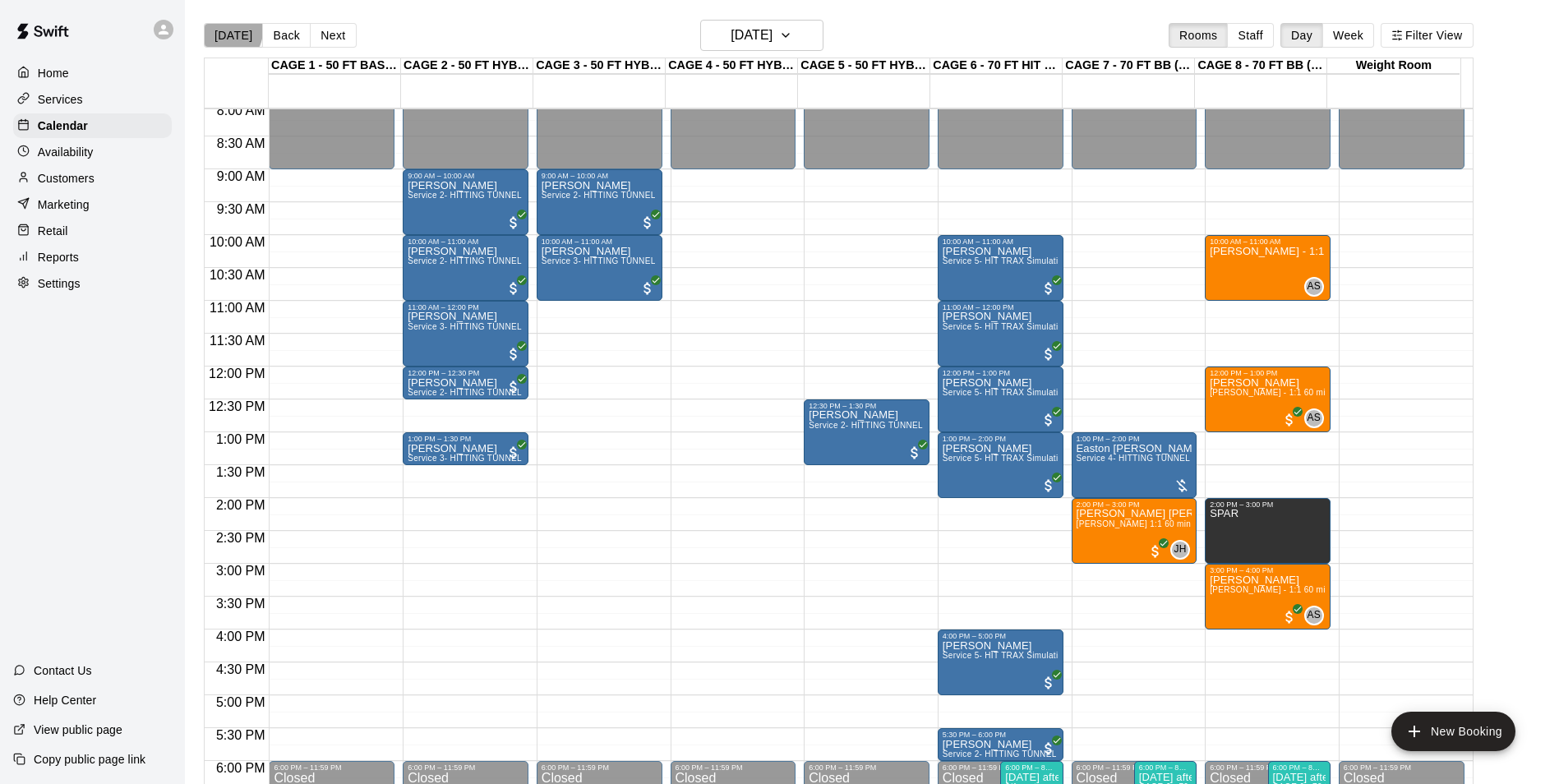
click at [224, 29] on button "[DATE]" at bounding box center [233, 35] width 59 height 25
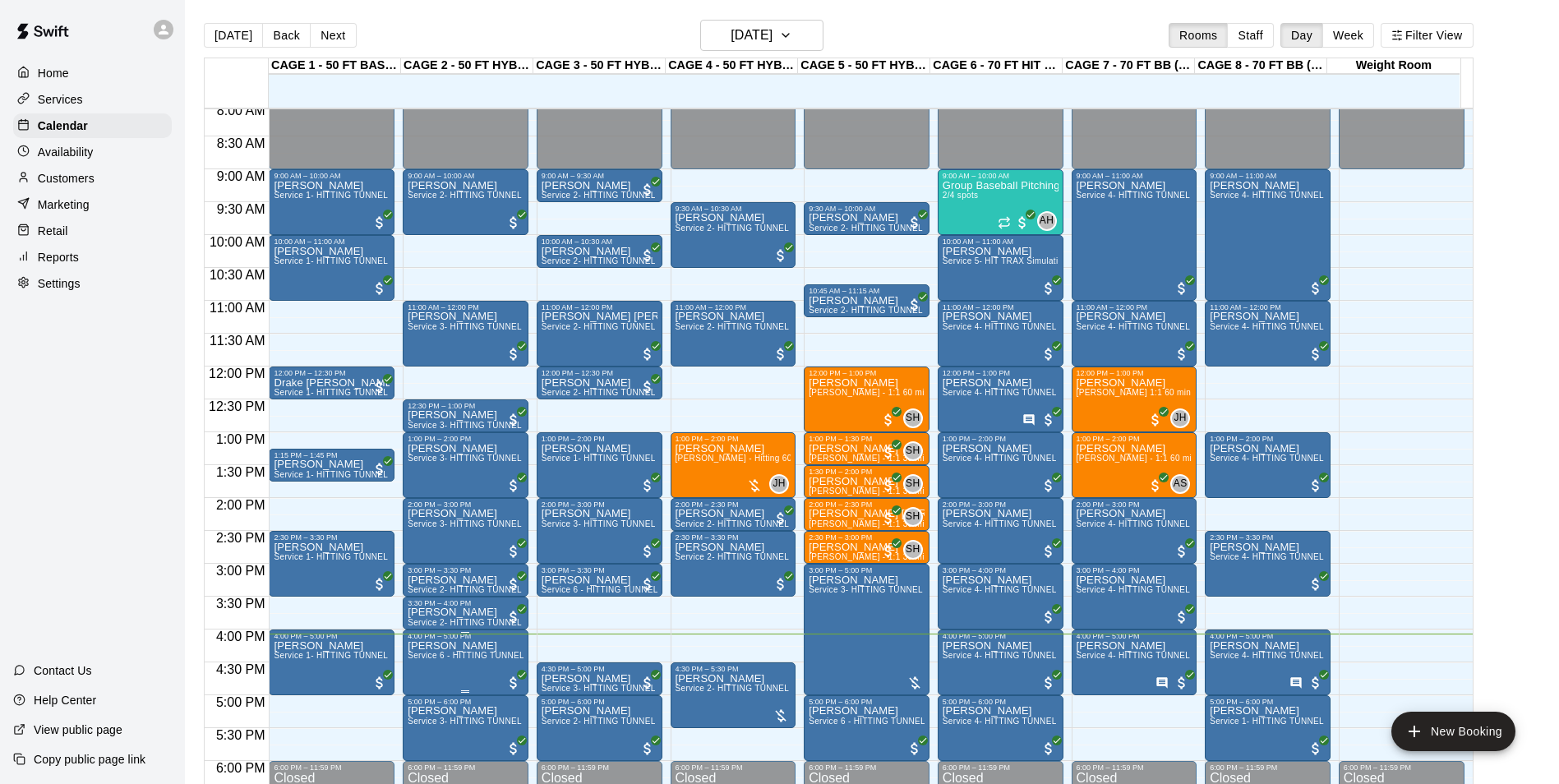
click at [435, 646] on p "[PERSON_NAME]" at bounding box center [465, 646] width 116 height 0
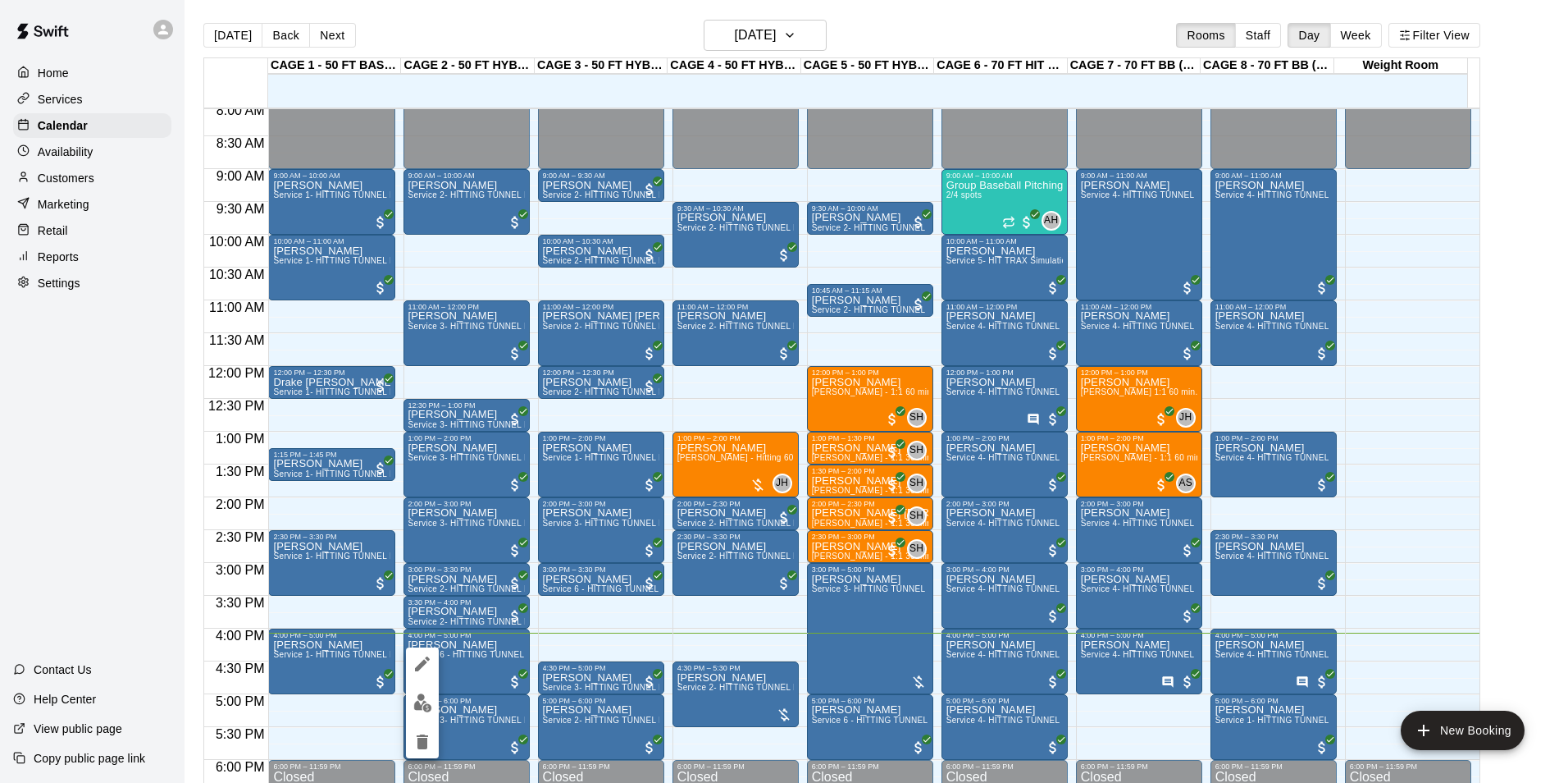
click at [426, 689] on button "edit" at bounding box center [422, 702] width 33 height 32
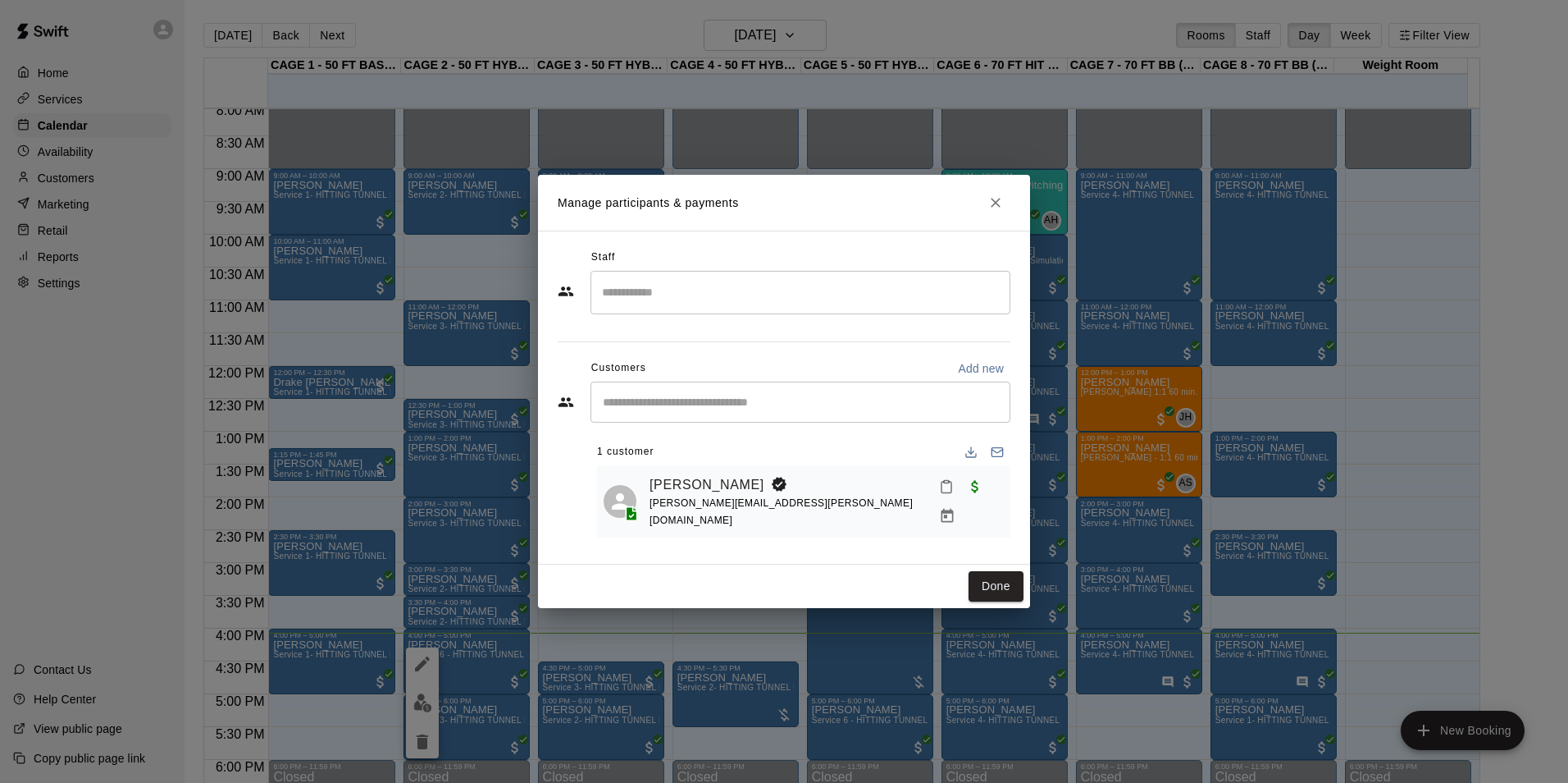
click at [939, 494] on icon "Mark attendance" at bounding box center [946, 486] width 15 height 15
click at [971, 500] on p "[PERSON_NAME] attended" at bounding box center [1043, 500] width 146 height 16
click at [987, 589] on button "Done" at bounding box center [996, 586] width 55 height 30
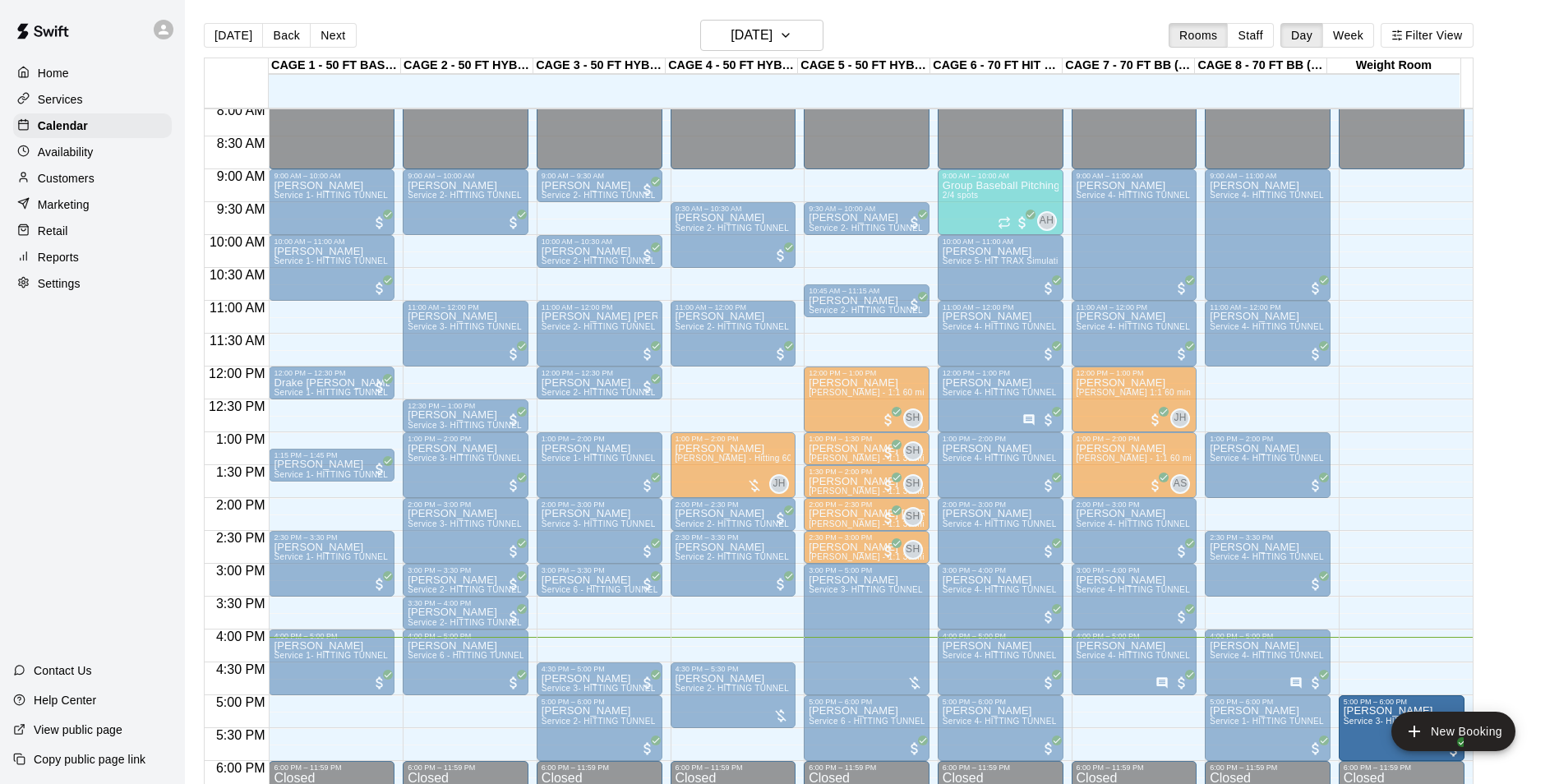
drag, startPoint x: 482, startPoint y: 712, endPoint x: 1381, endPoint y: 727, distance: 899.1
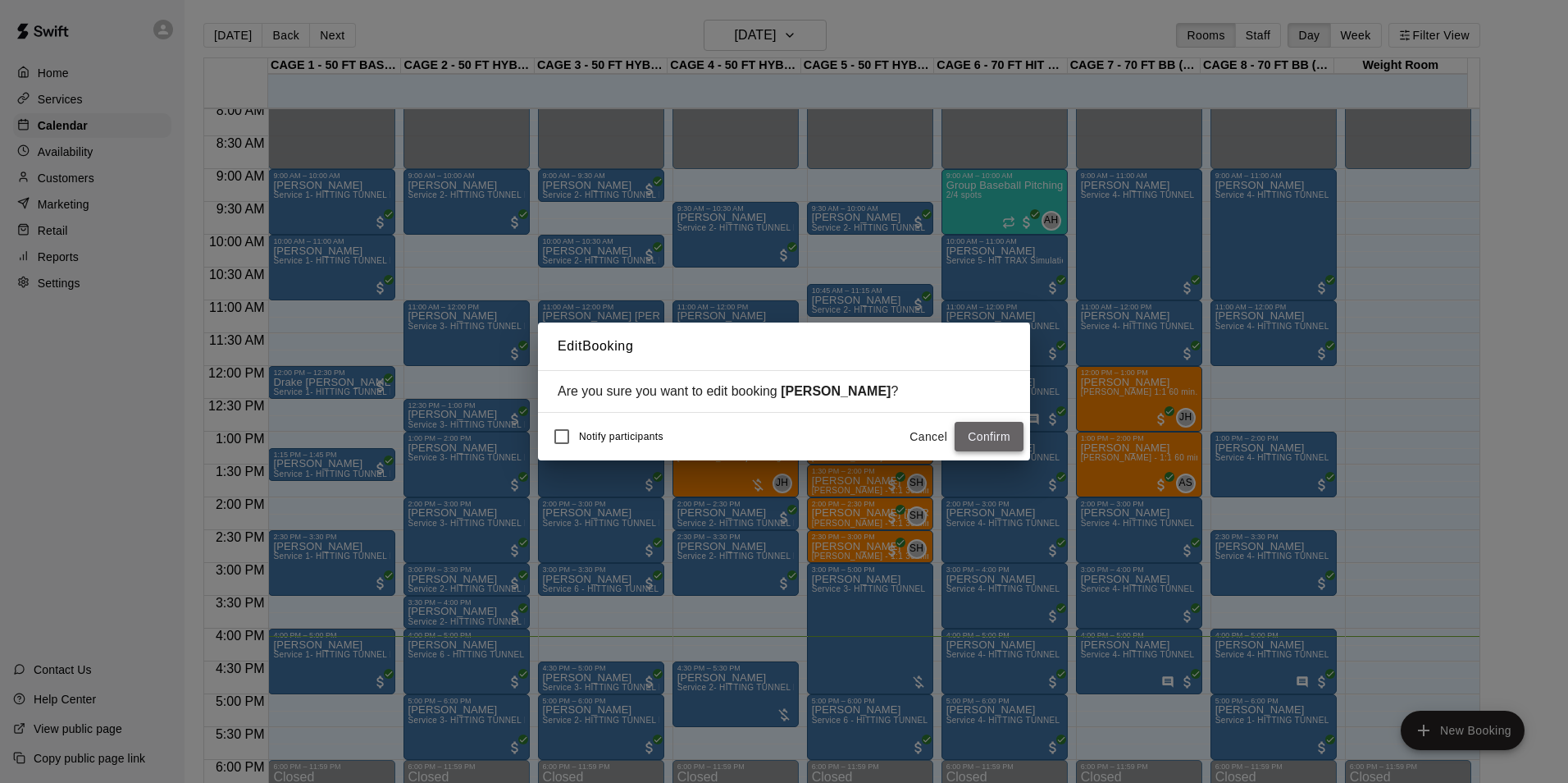
click at [974, 452] on button "Confirm" at bounding box center [989, 436] width 69 height 30
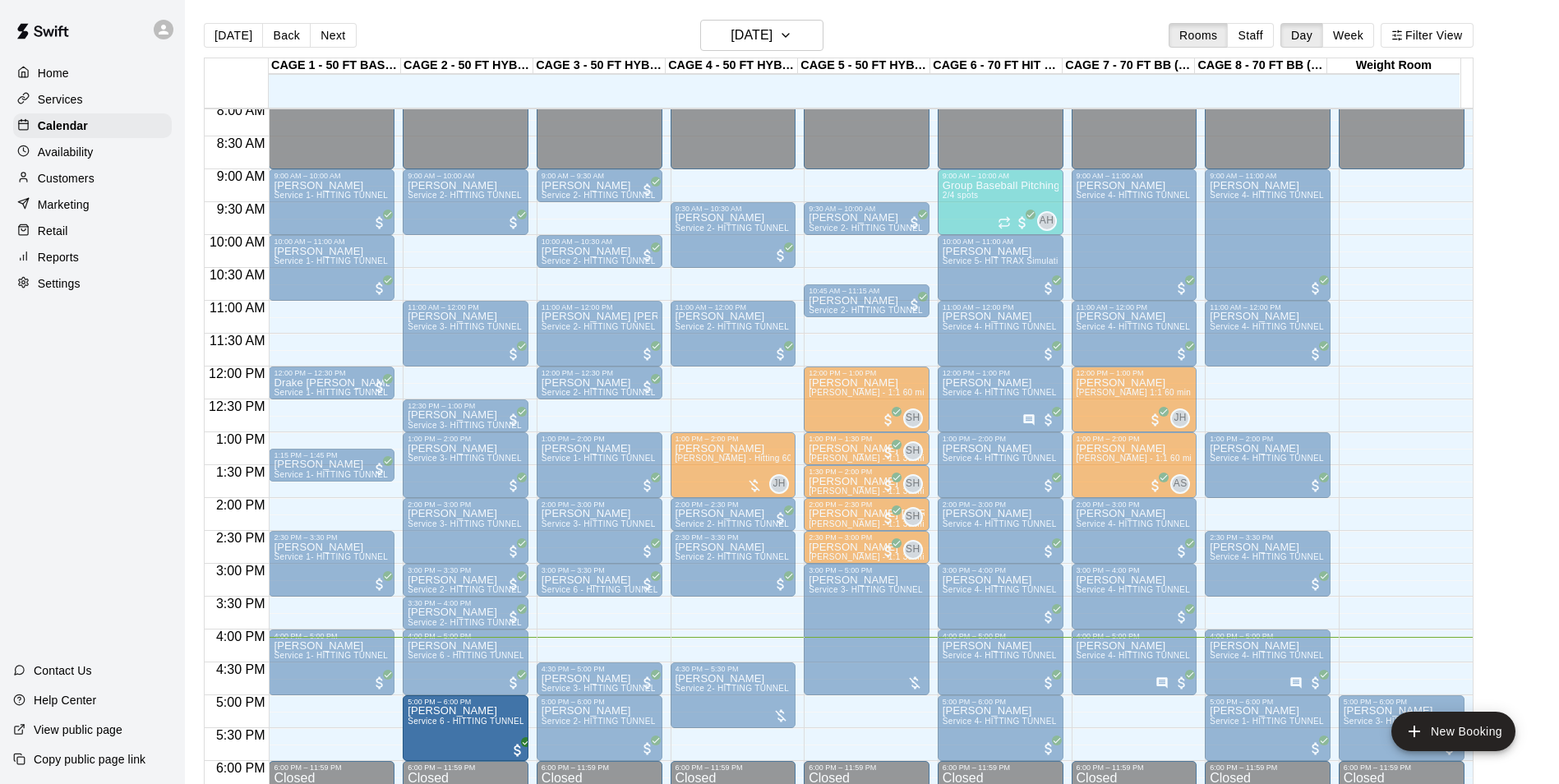
drag, startPoint x: 836, startPoint y: 718, endPoint x: 486, endPoint y: 721, distance: 350.0
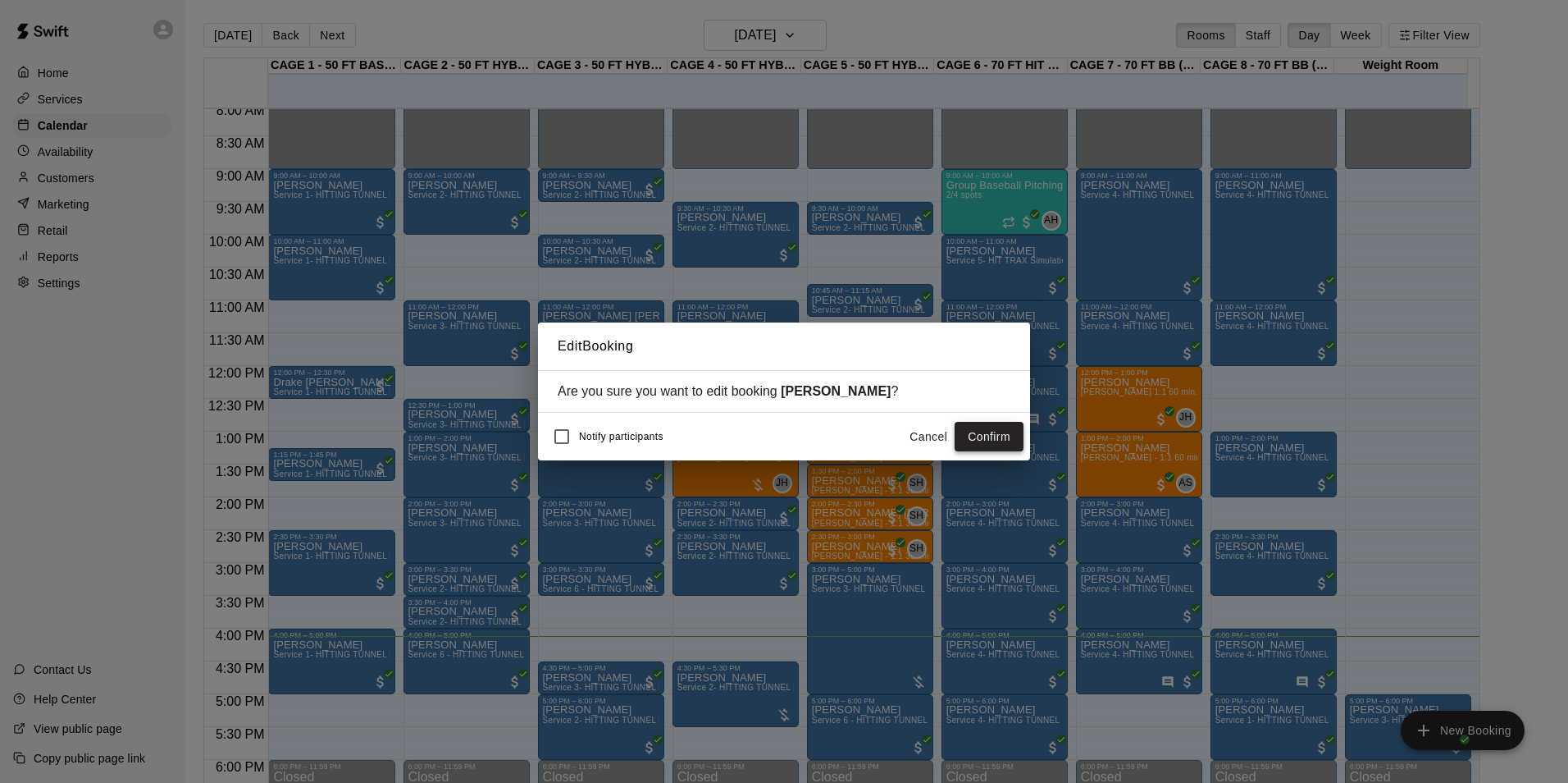
click at [993, 430] on button "Confirm" at bounding box center [989, 436] width 69 height 30
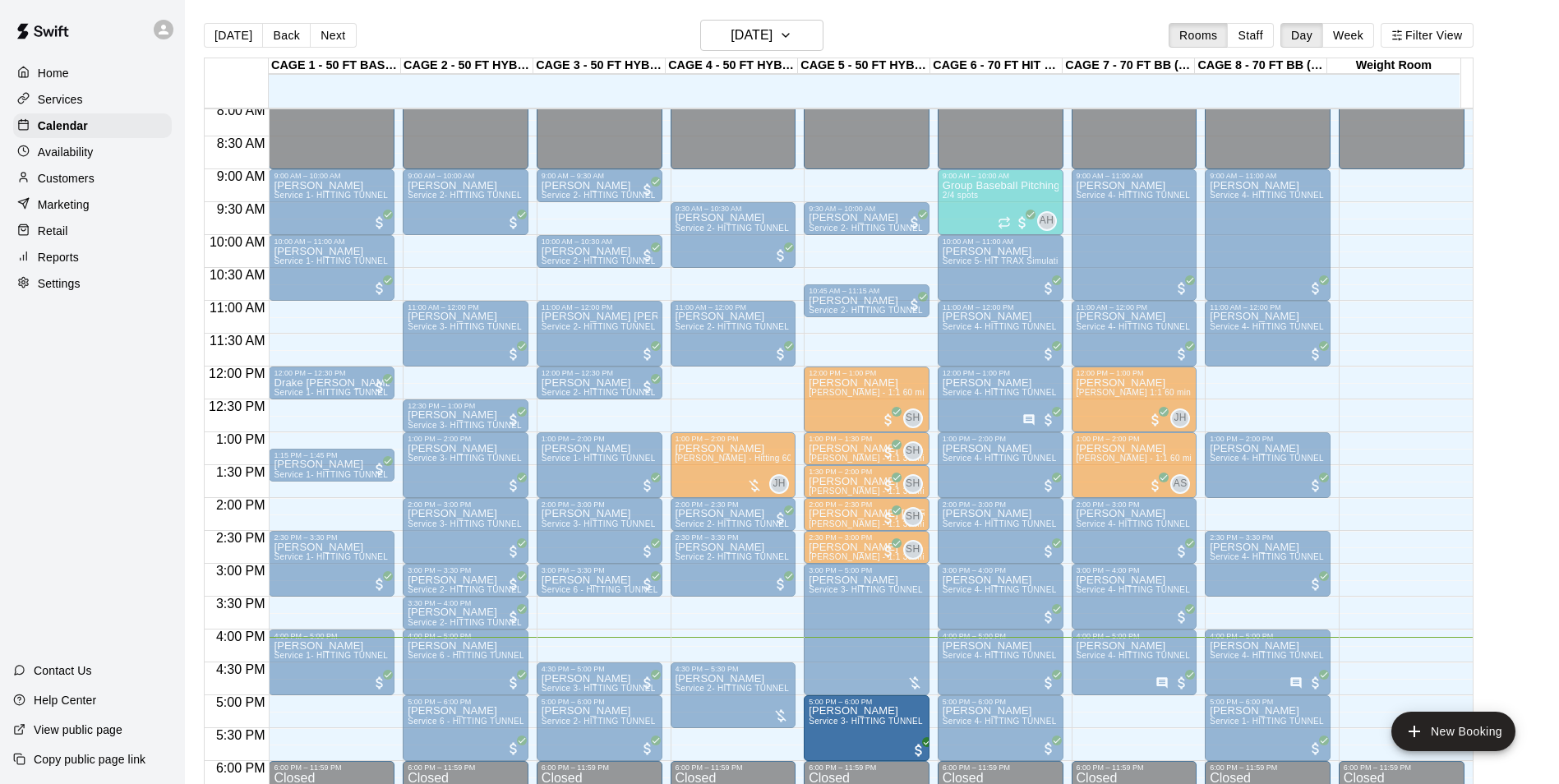
drag, startPoint x: 1366, startPoint y: 725, endPoint x: 882, endPoint y: 734, distance: 484.1
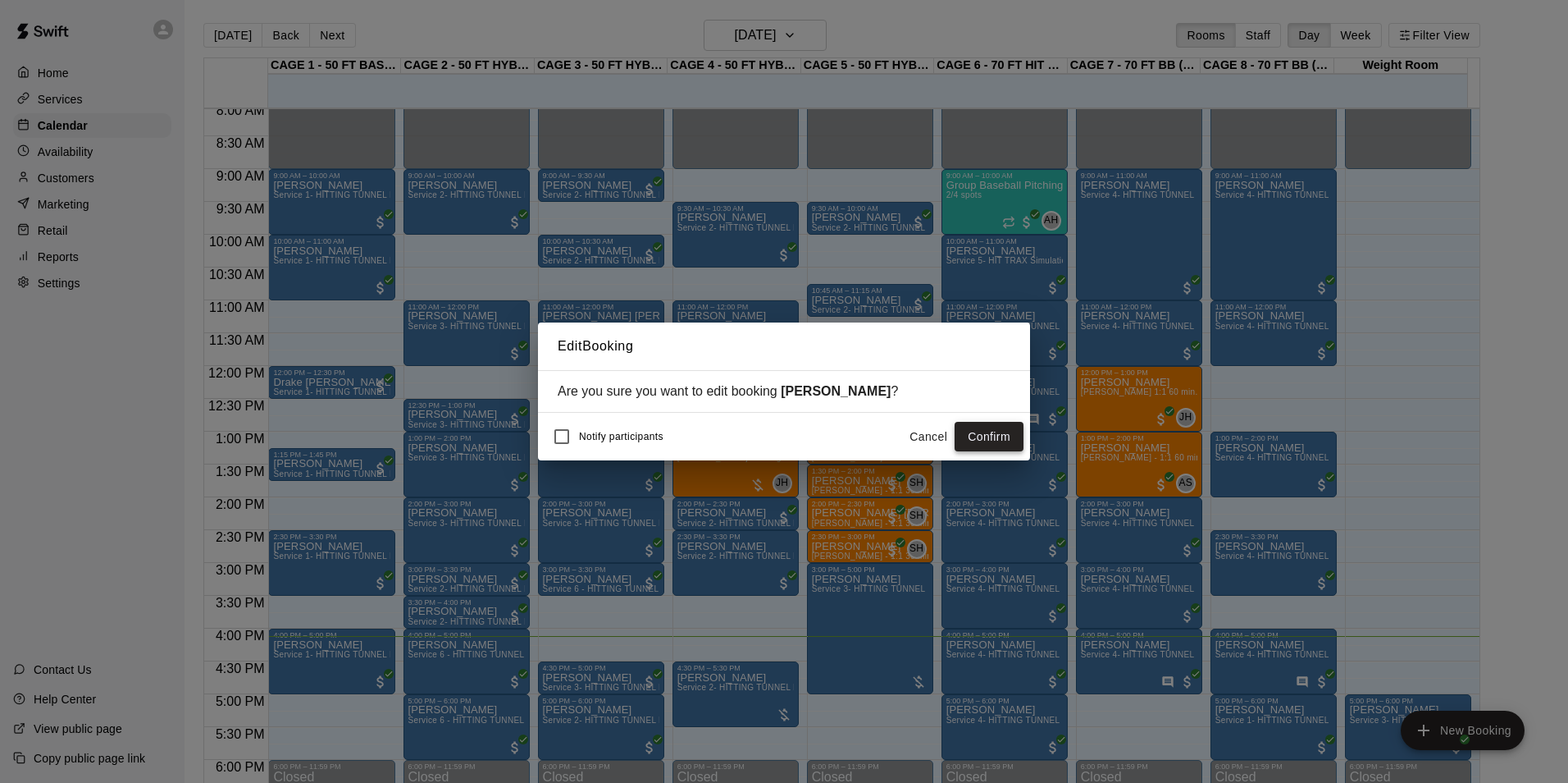
click at [997, 436] on button "Confirm" at bounding box center [989, 436] width 69 height 30
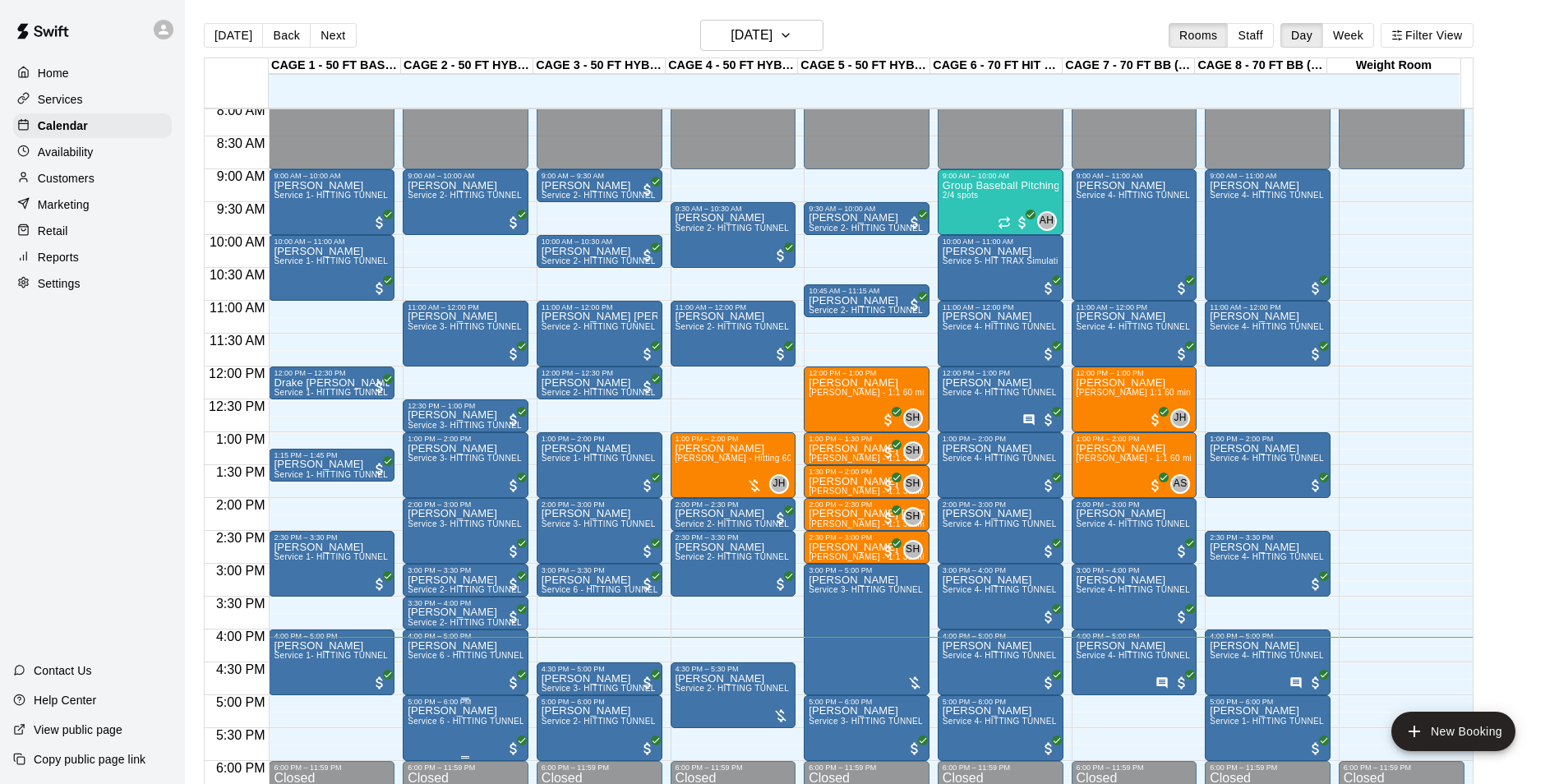
click at [461, 720] on span "Service 6 - HITTING TUNNEL RENTAL - 50ft Softball Slow/Fast Pitch" at bounding box center [542, 721] width 270 height 9
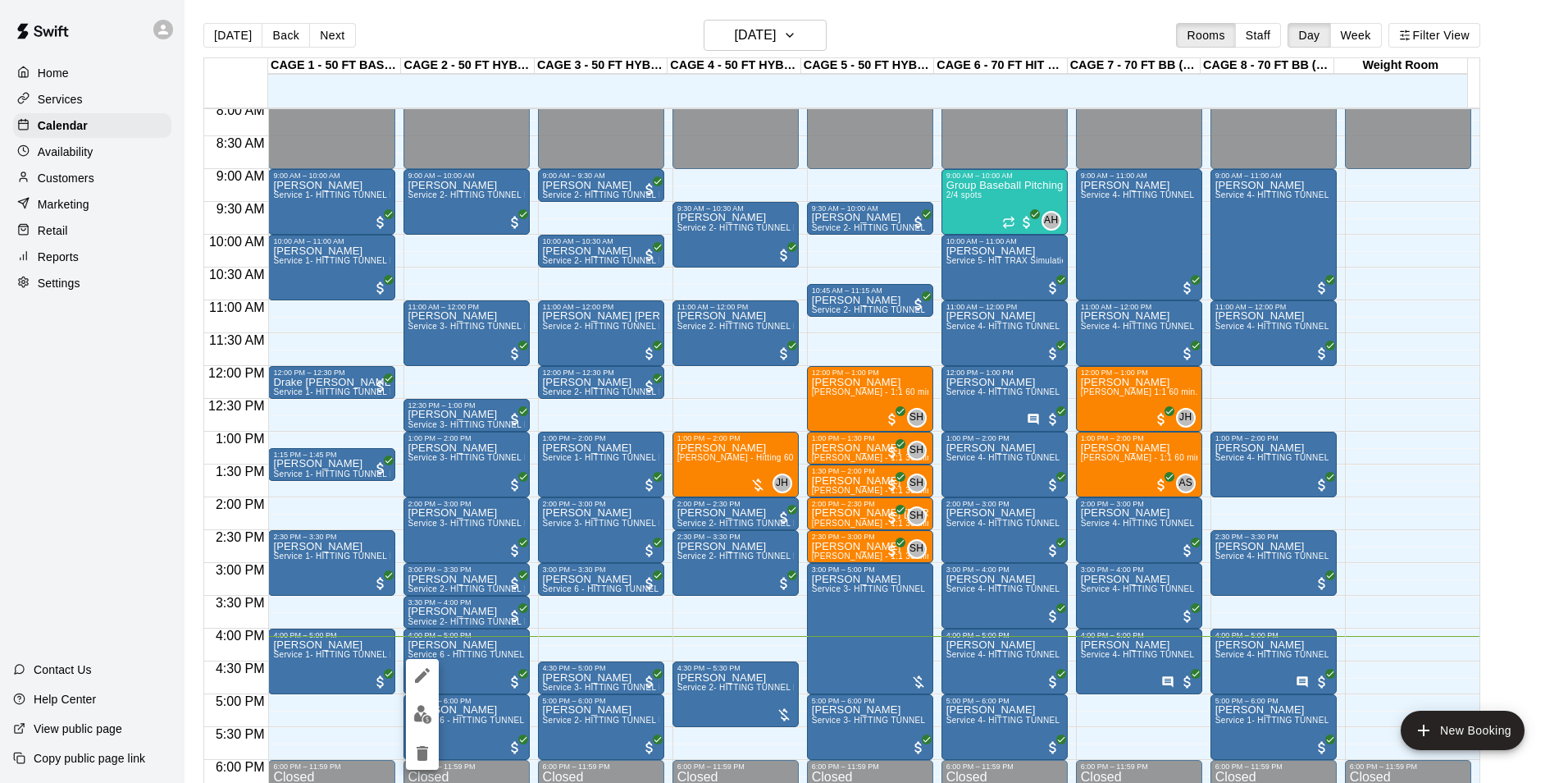
click at [431, 709] on img "edit" at bounding box center [423, 714] width 19 height 19
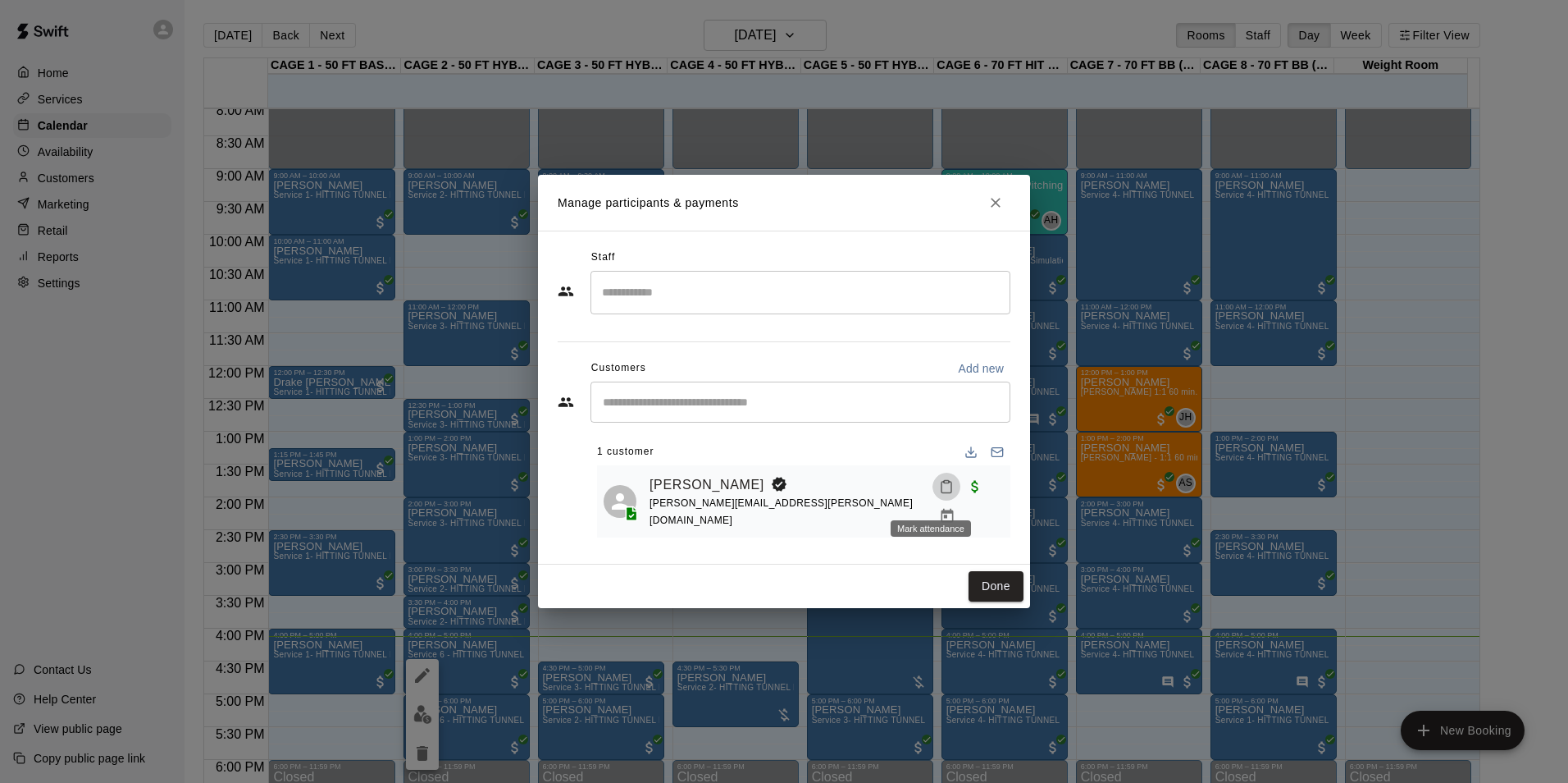
click at [939, 494] on icon "Mark attendance" at bounding box center [946, 486] width 15 height 15
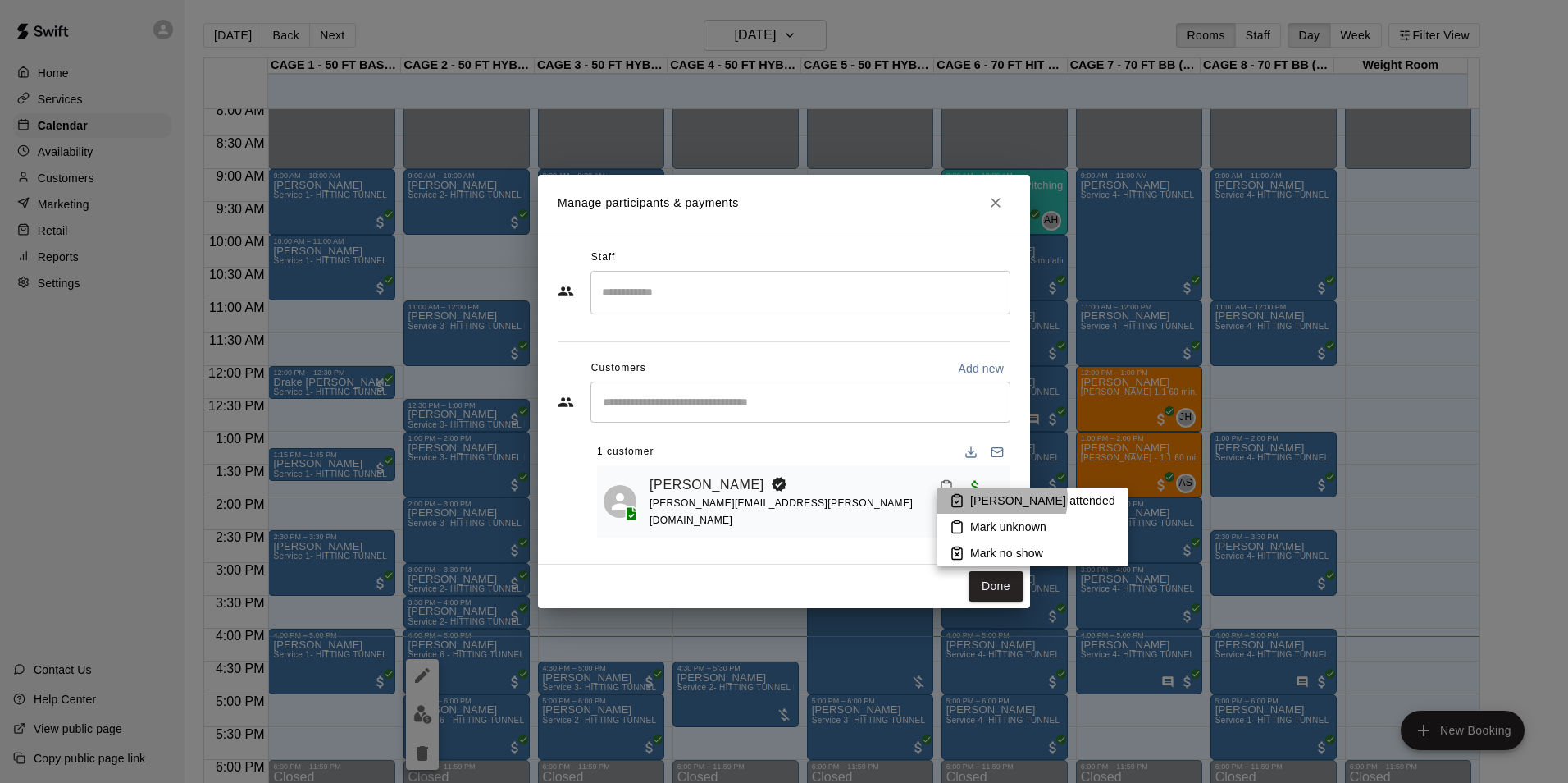
click at [1000, 498] on p "[PERSON_NAME] attended" at bounding box center [1043, 500] width 146 height 16
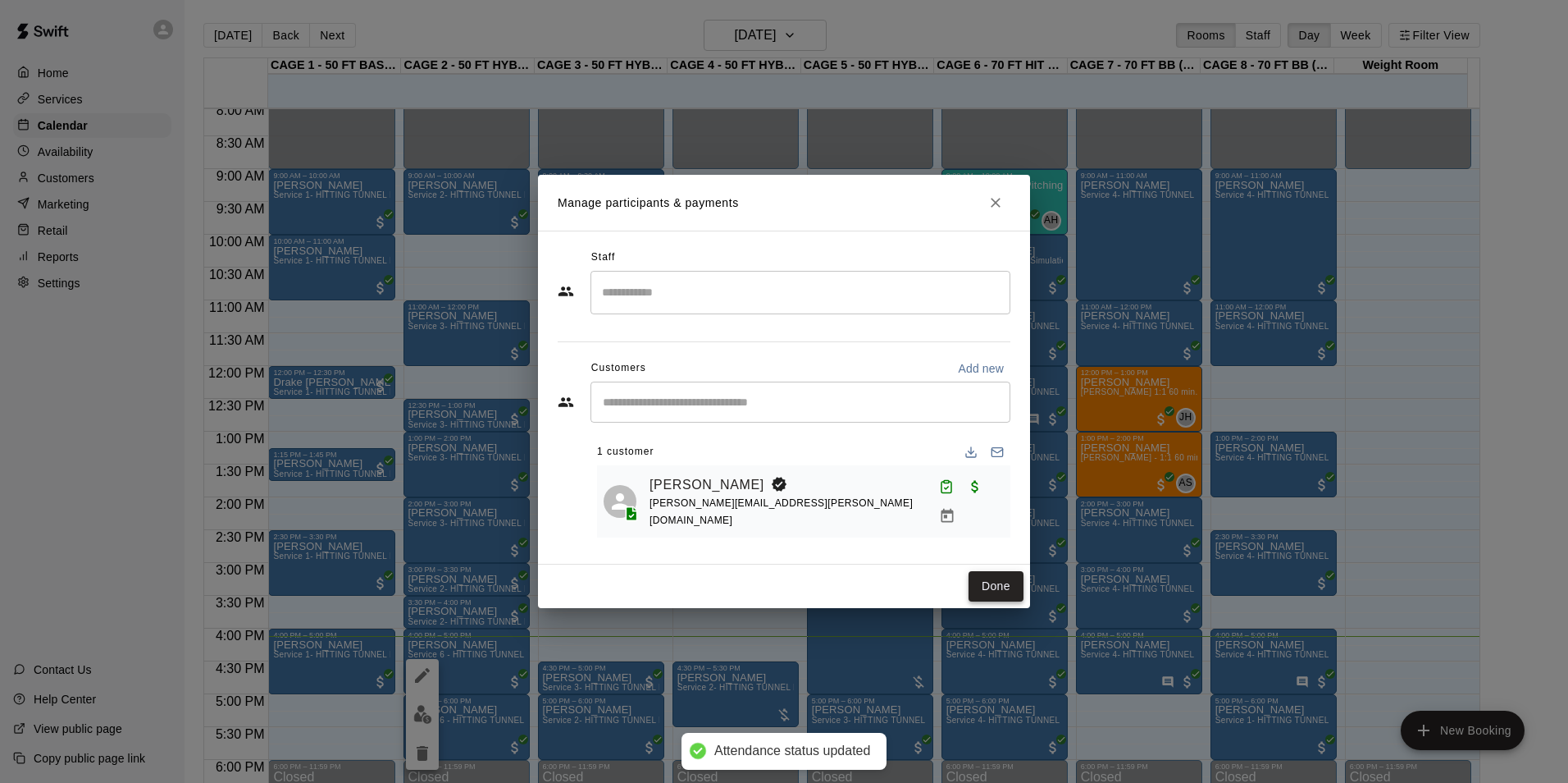
click at [995, 573] on button "Done" at bounding box center [996, 586] width 55 height 30
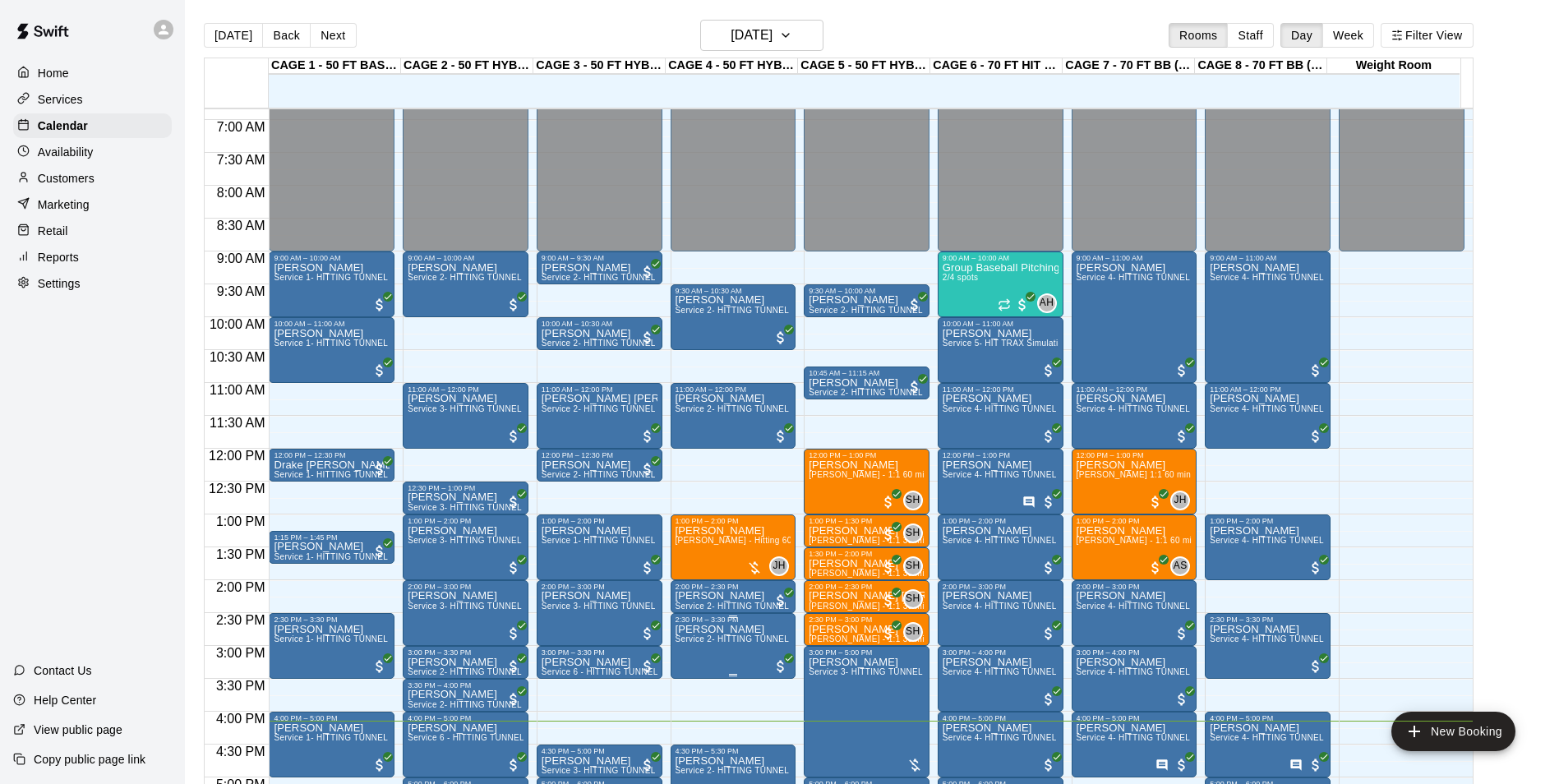
scroll to position [613, 0]
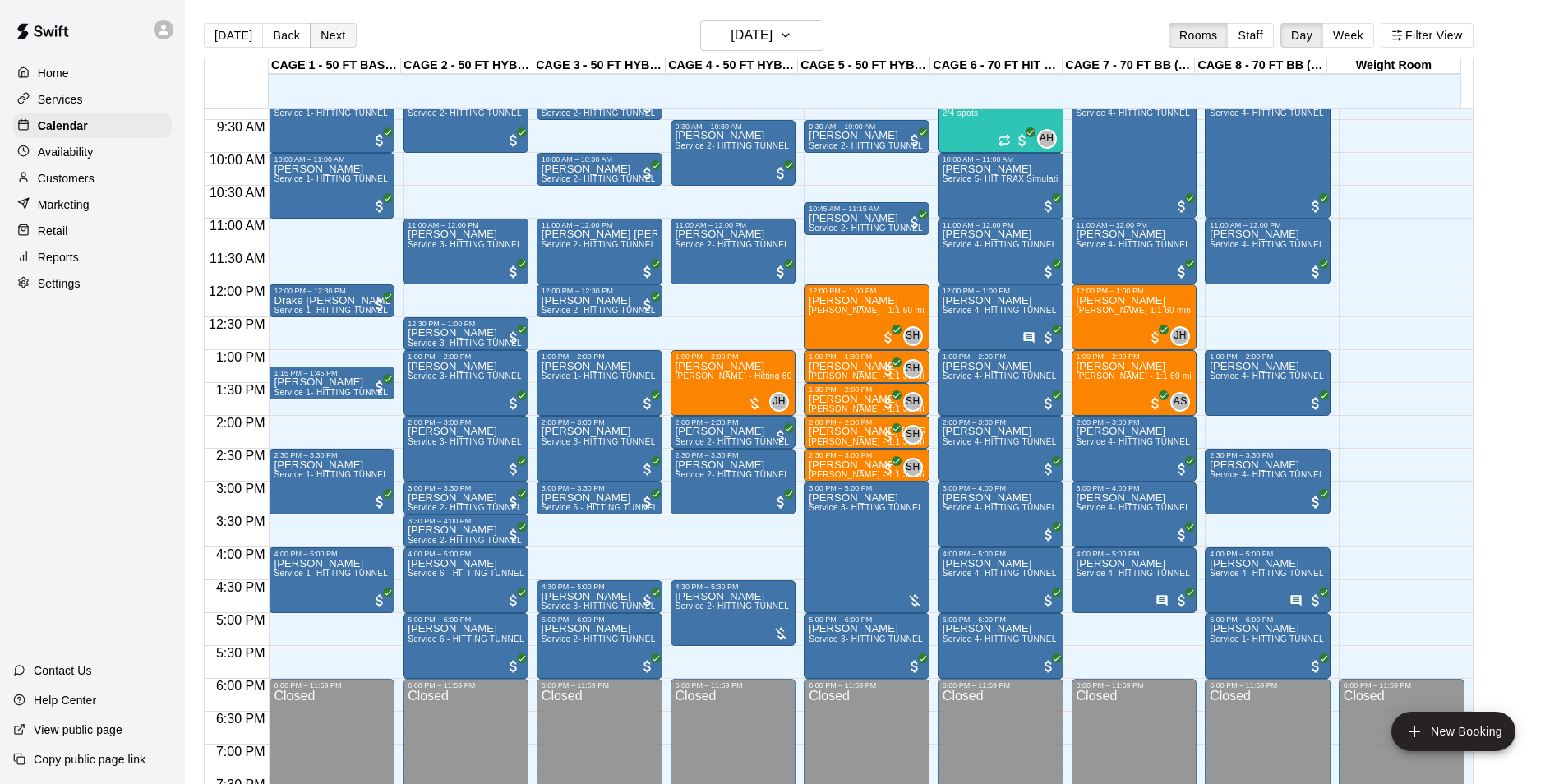
click at [335, 29] on button "Next" at bounding box center [333, 35] width 46 height 25
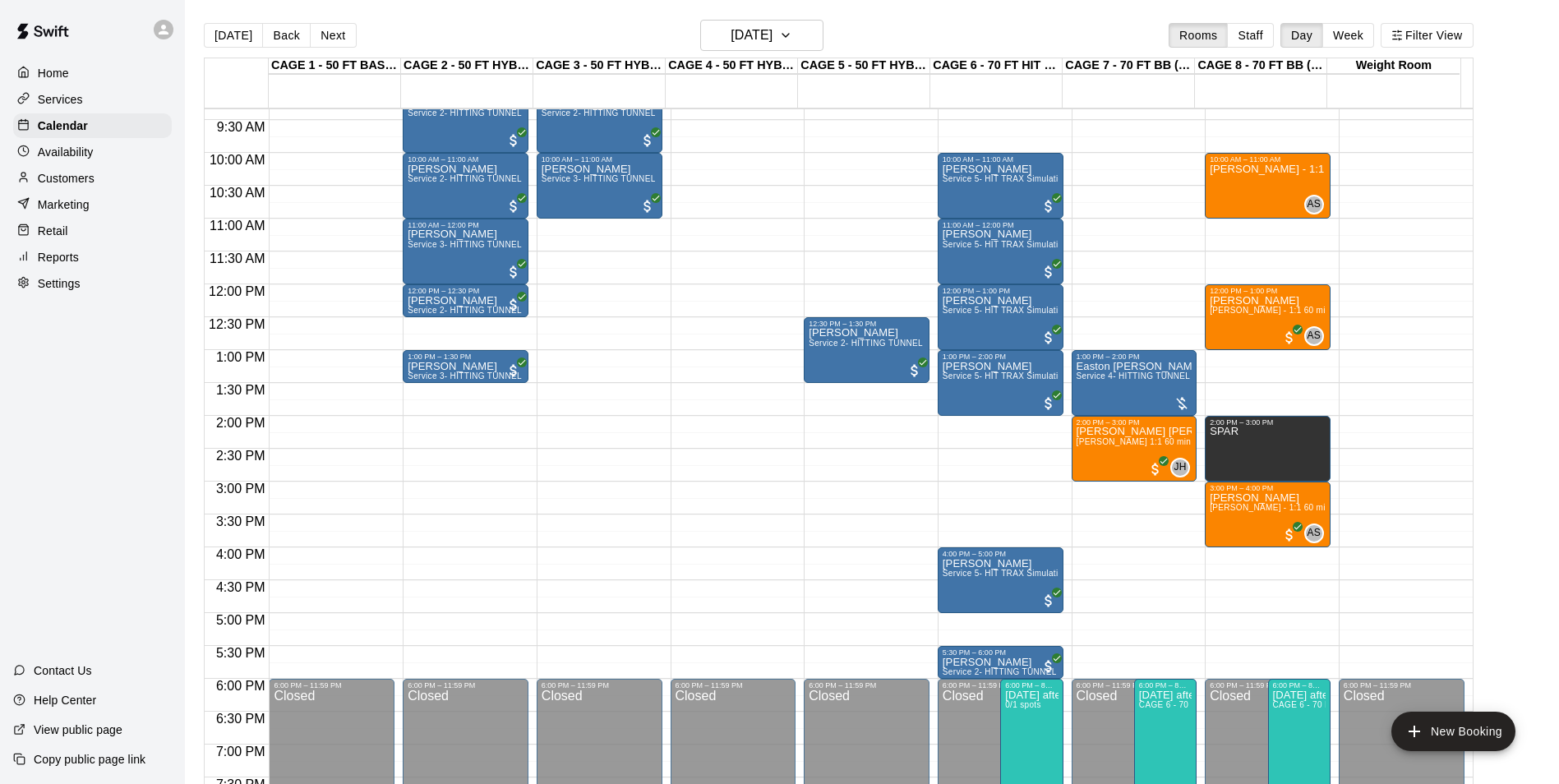
scroll to position [532, 0]
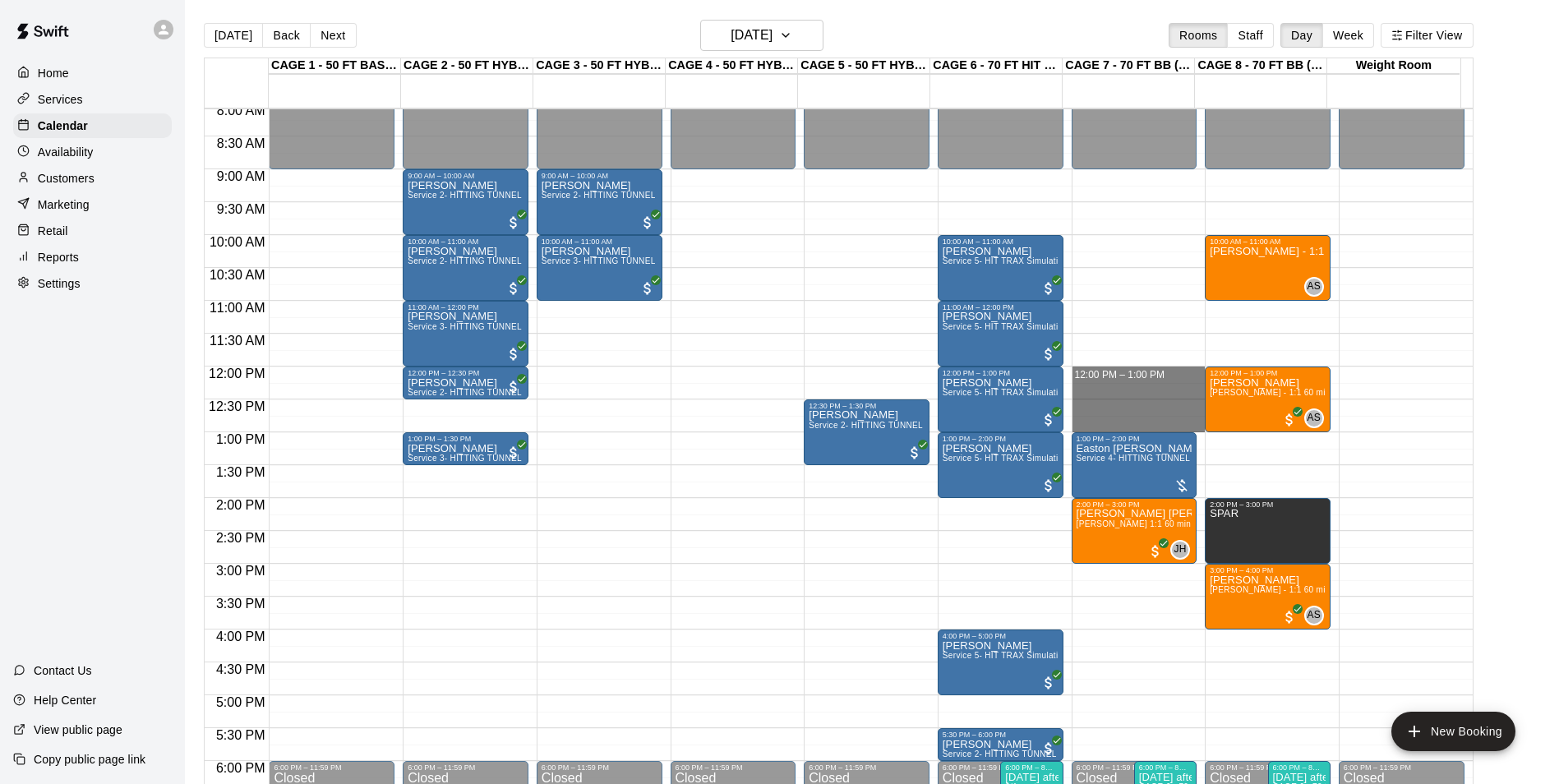
drag, startPoint x: 1131, startPoint y: 374, endPoint x: 1145, endPoint y: 419, distance: 47.1
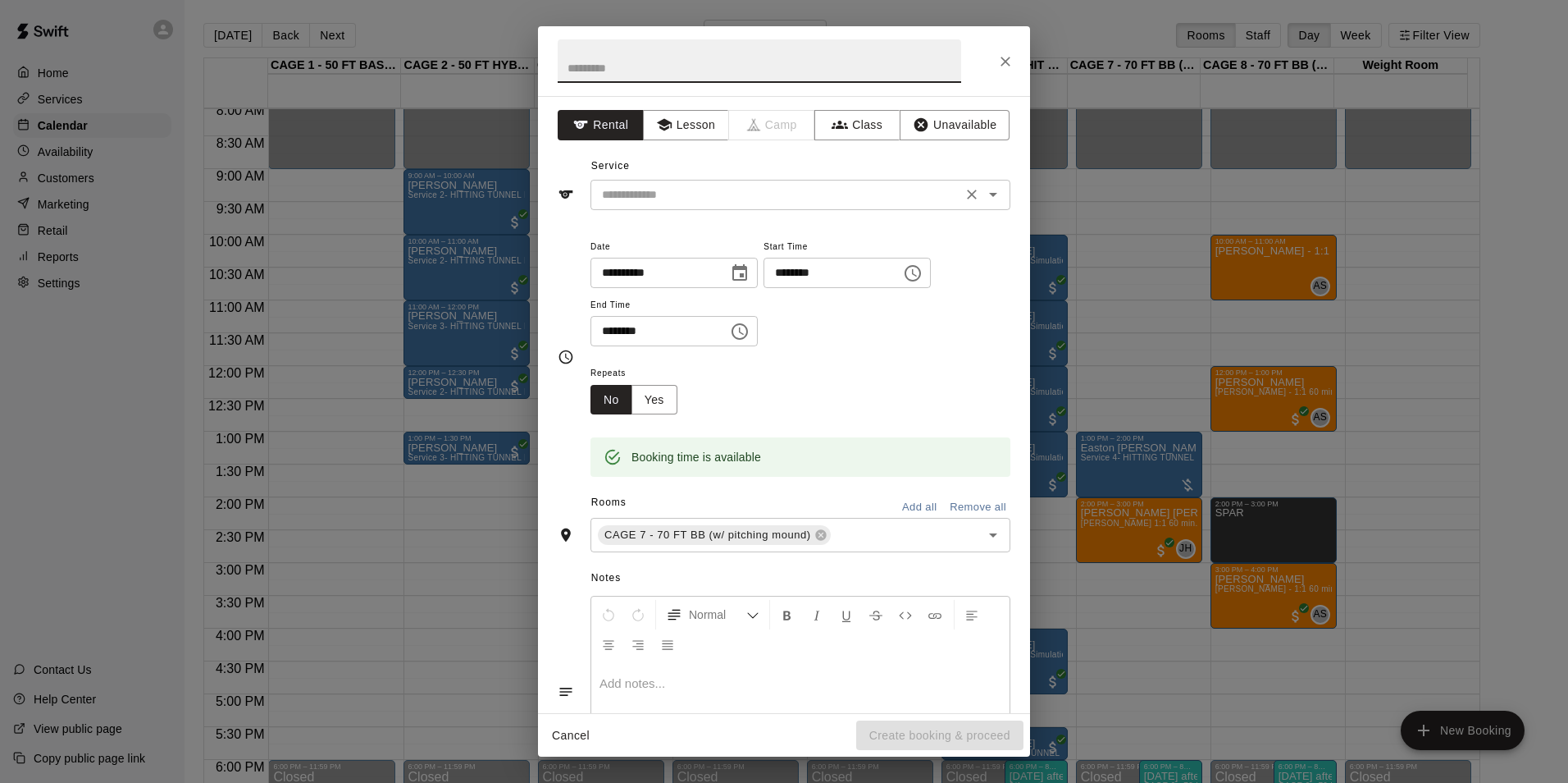
click at [776, 203] on input "text" at bounding box center [776, 194] width 361 height 21
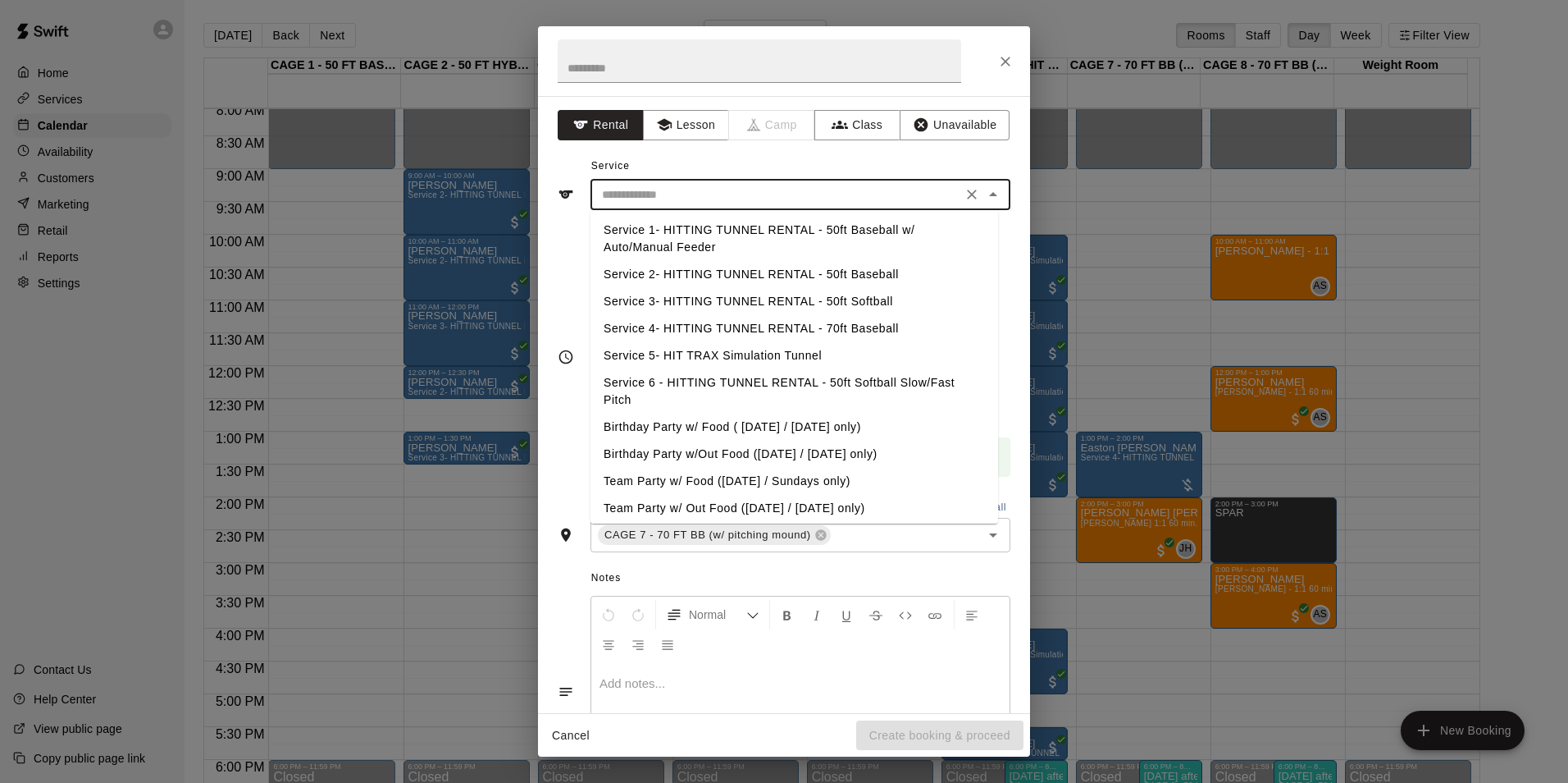
click at [867, 327] on li "Service 4- HITTING TUNNEL RENTAL - 70ft Baseball" at bounding box center [795, 329] width 408 height 27
type input "**********"
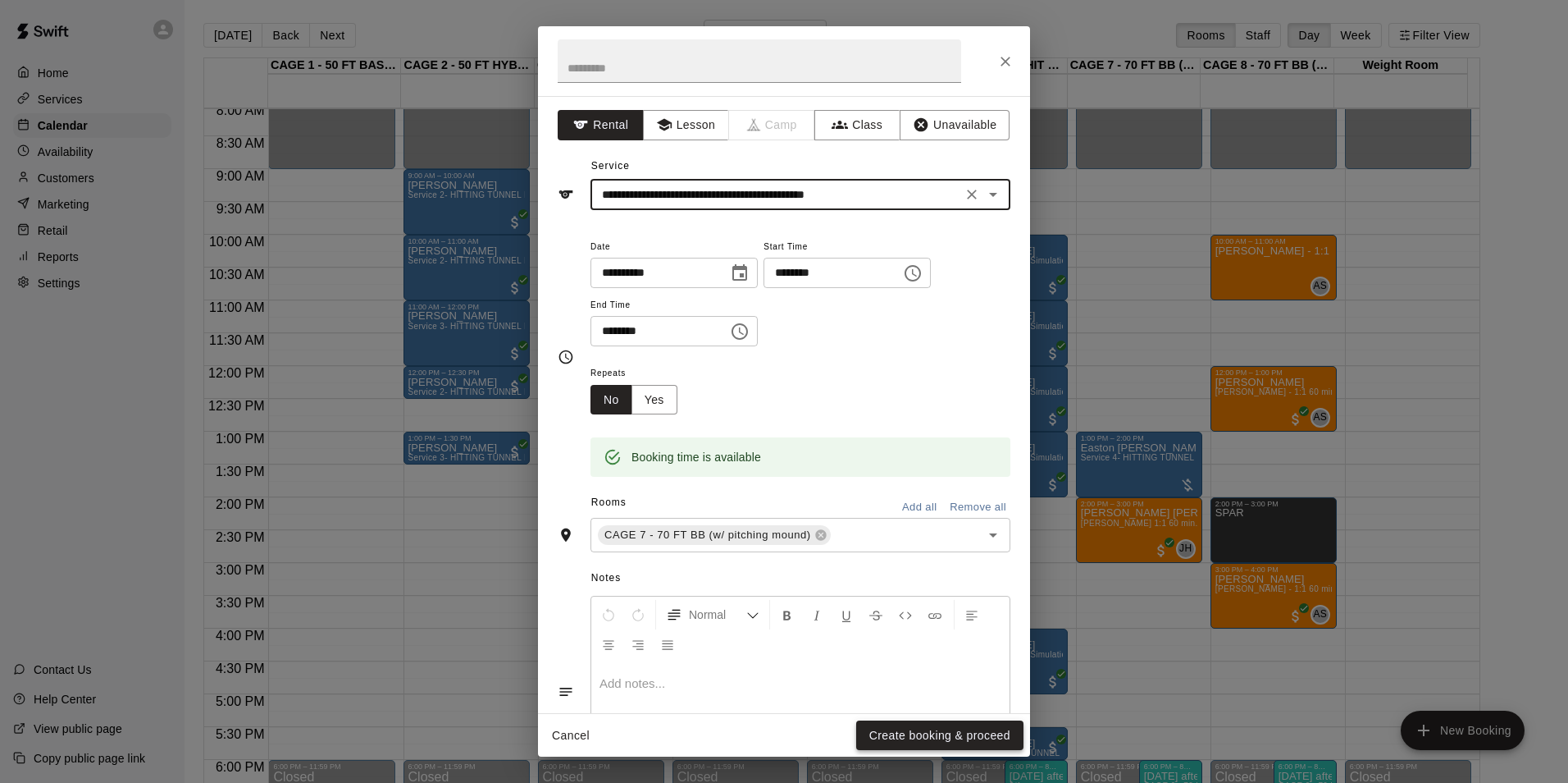
click at [884, 740] on button "Create booking & proceed" at bounding box center [939, 735] width 167 height 30
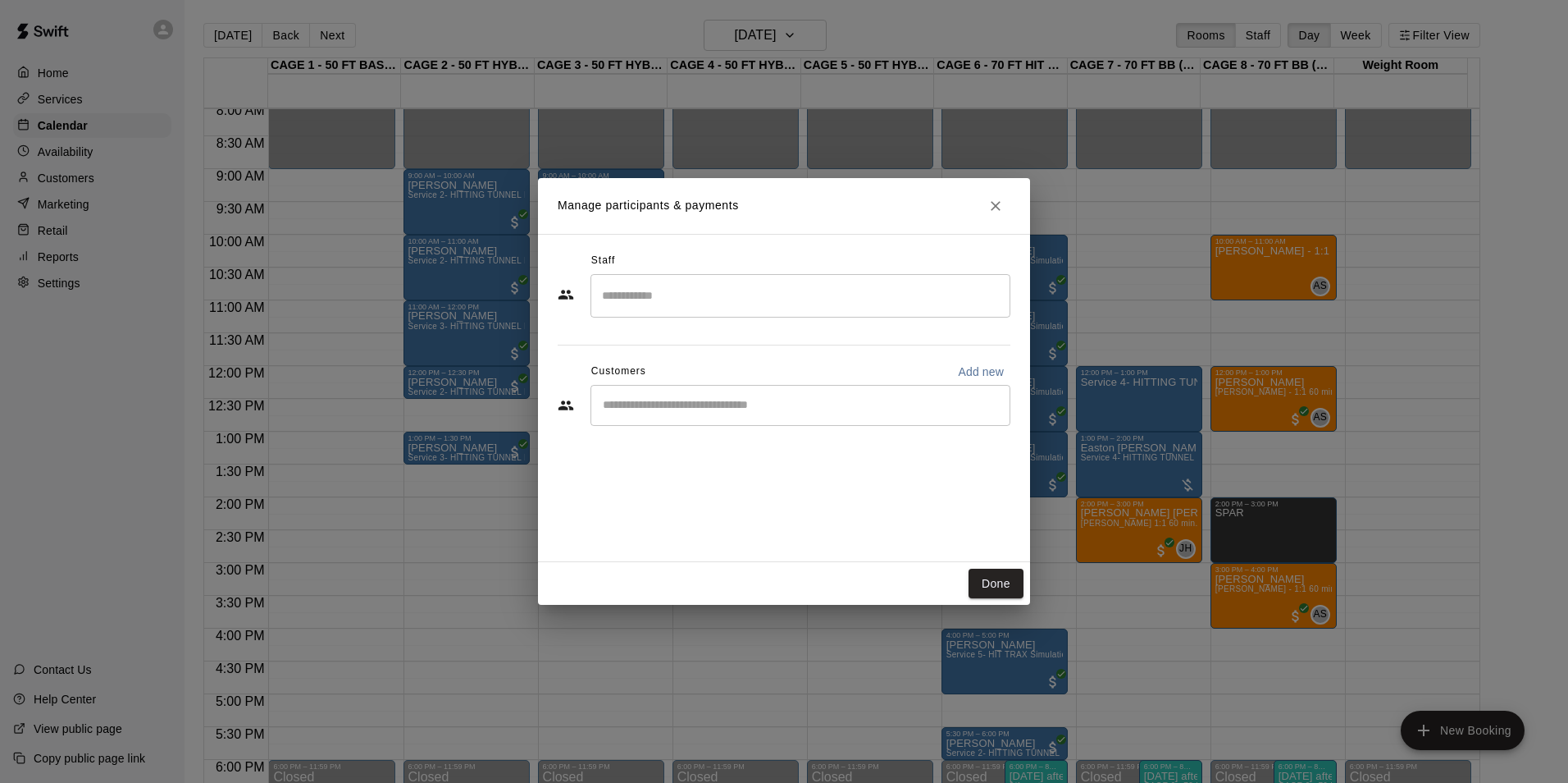
click at [750, 403] on input "Start typing to search customers..." at bounding box center [800, 405] width 405 height 16
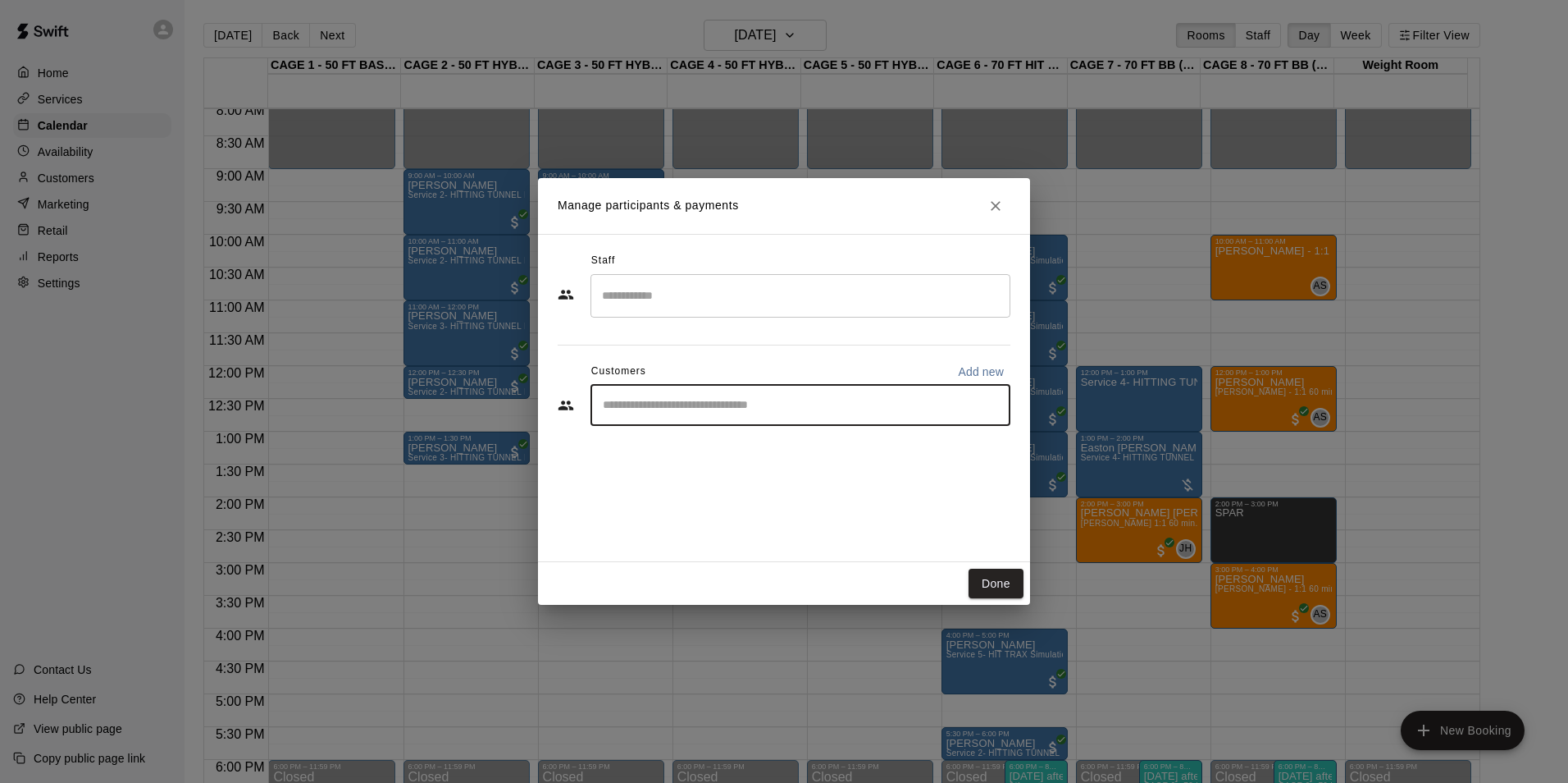
click at [862, 407] on input "Start typing to search customers..." at bounding box center [800, 405] width 405 height 16
type input "*****"
click at [985, 584] on button "Done" at bounding box center [996, 583] width 55 height 30
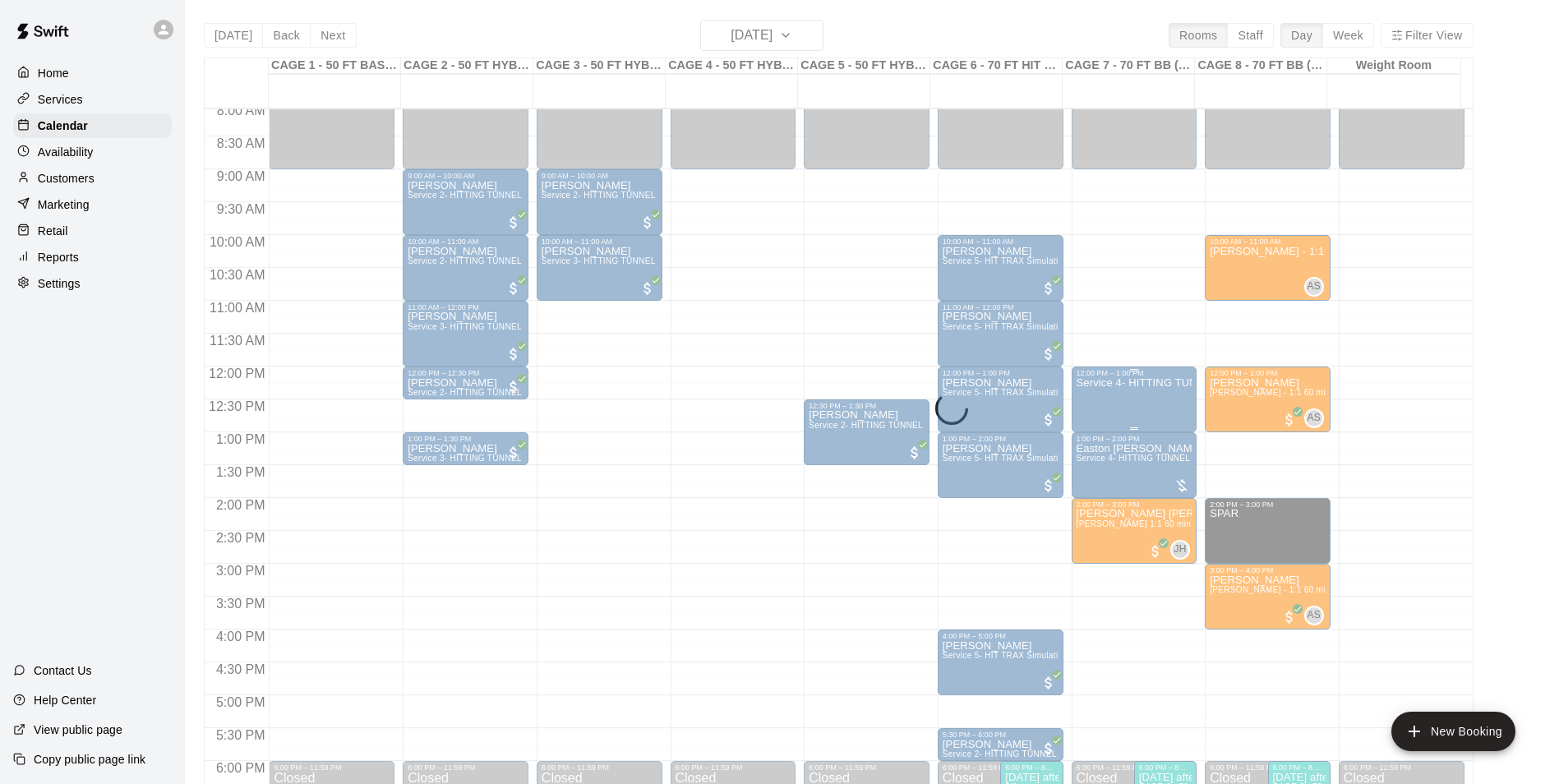
click at [1089, 413] on div "Service 4- HITTING TUNNEL RENTAL - 70ft Baseball" at bounding box center [1134, 769] width 116 height 784
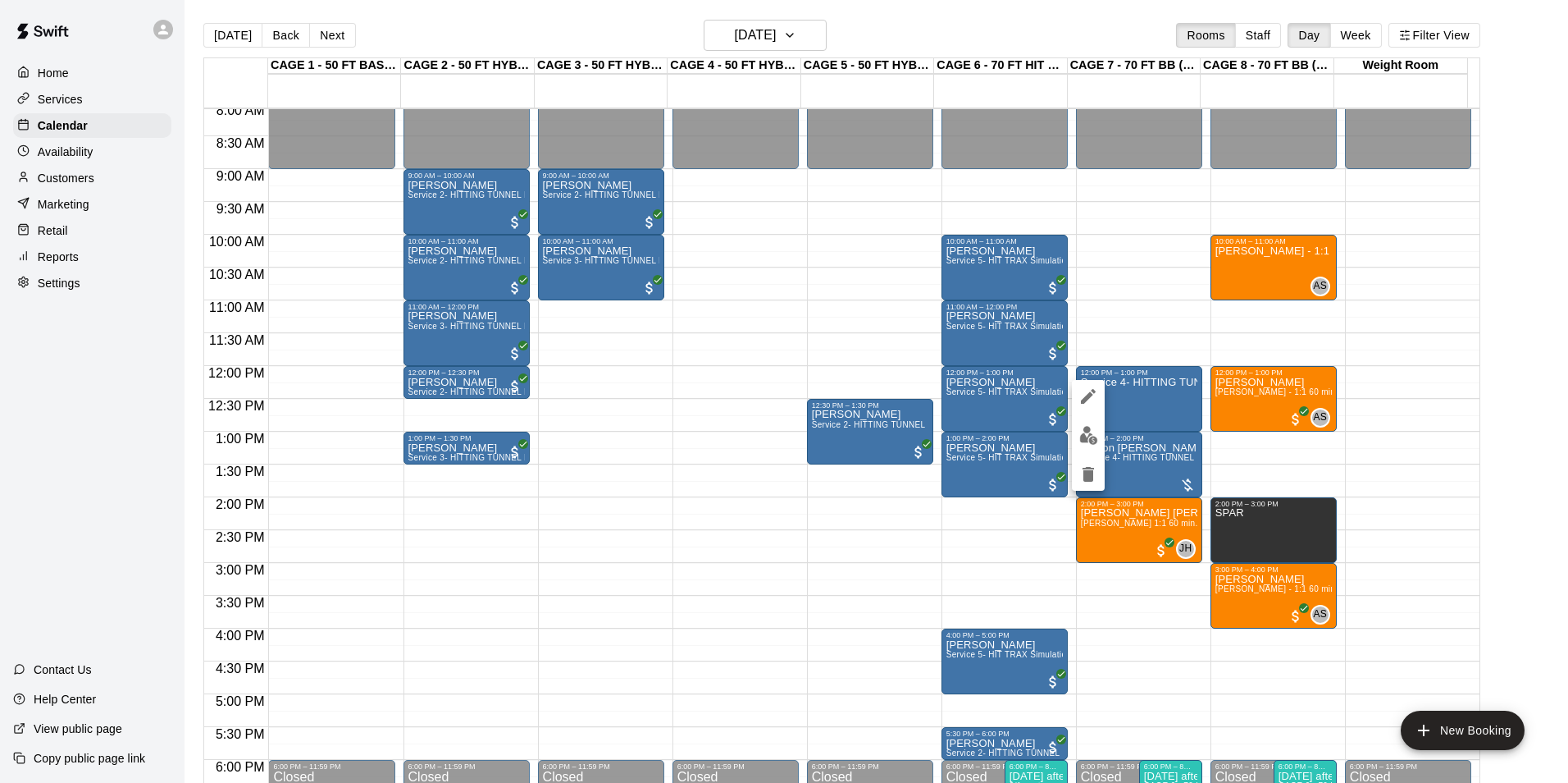
click at [1086, 410] on button "edit" at bounding box center [1088, 396] width 33 height 33
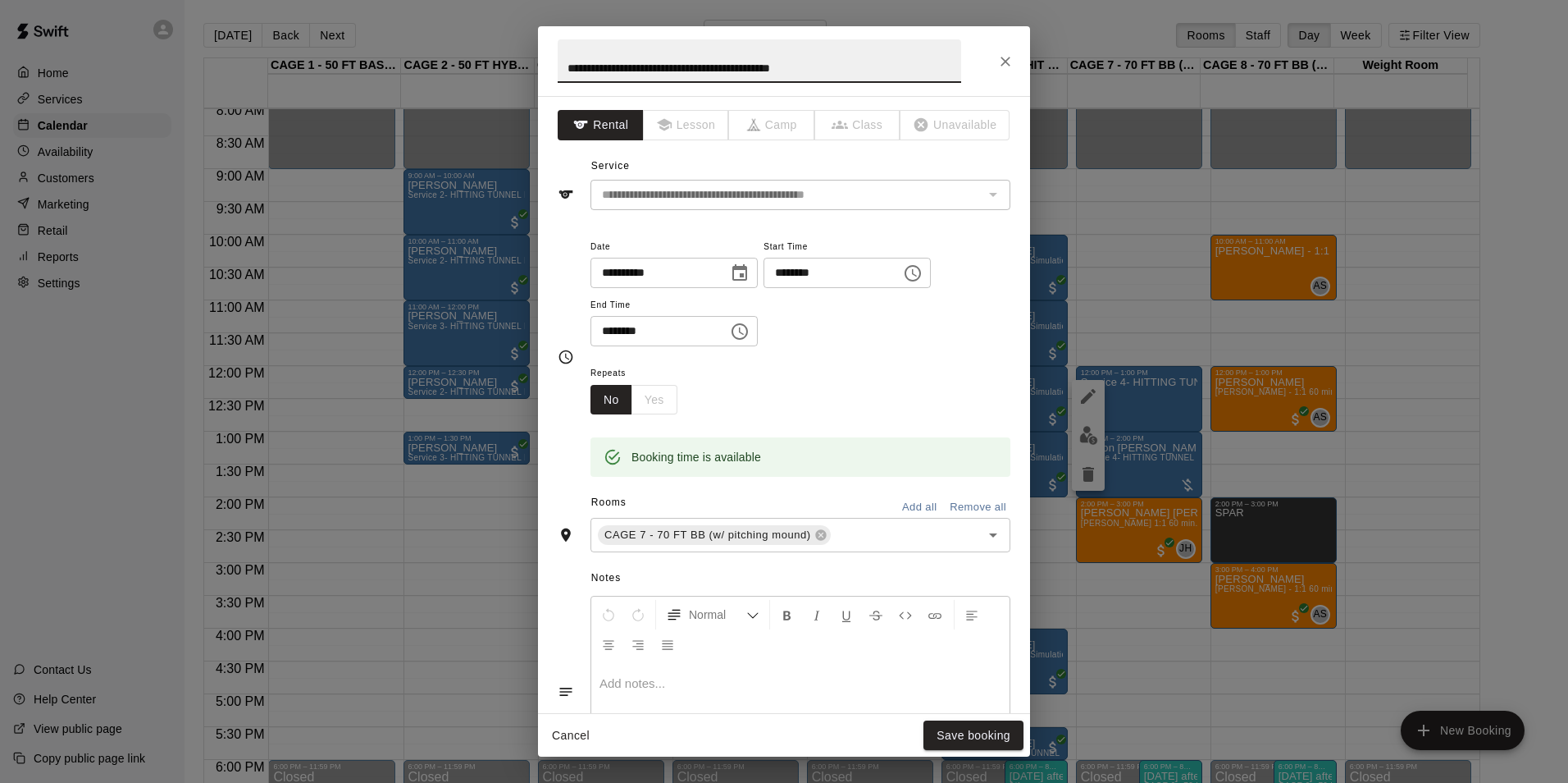
drag, startPoint x: 737, startPoint y: 57, endPoint x: 501, endPoint y: 38, distance: 236.8
click at [501, 38] on div "**********" at bounding box center [784, 392] width 1568 height 783
type input "*"
click at [669, 75] on input "**********" at bounding box center [759, 61] width 403 height 44
type input "**********"
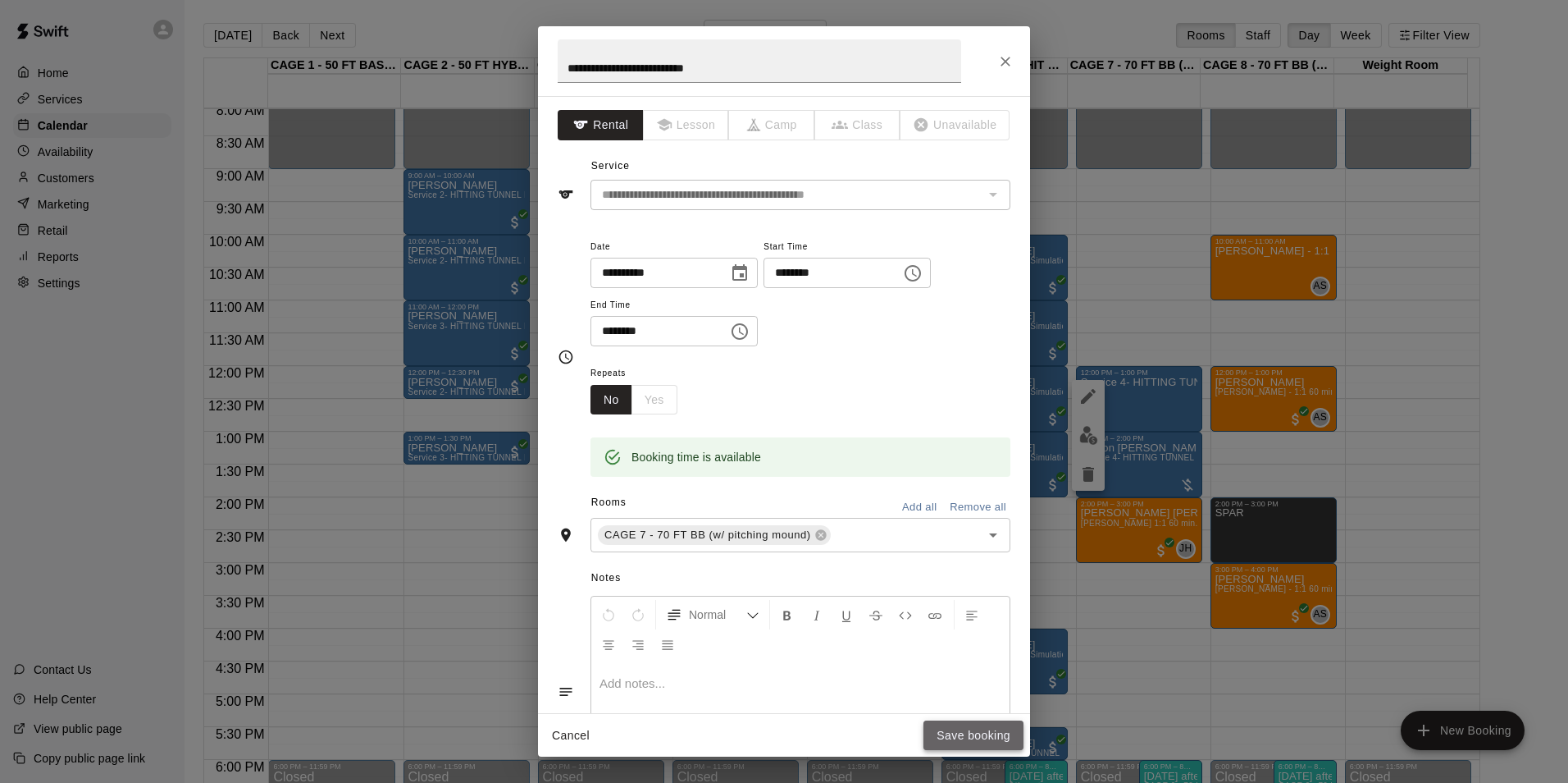
click at [940, 744] on button "Save booking" at bounding box center [973, 735] width 100 height 30
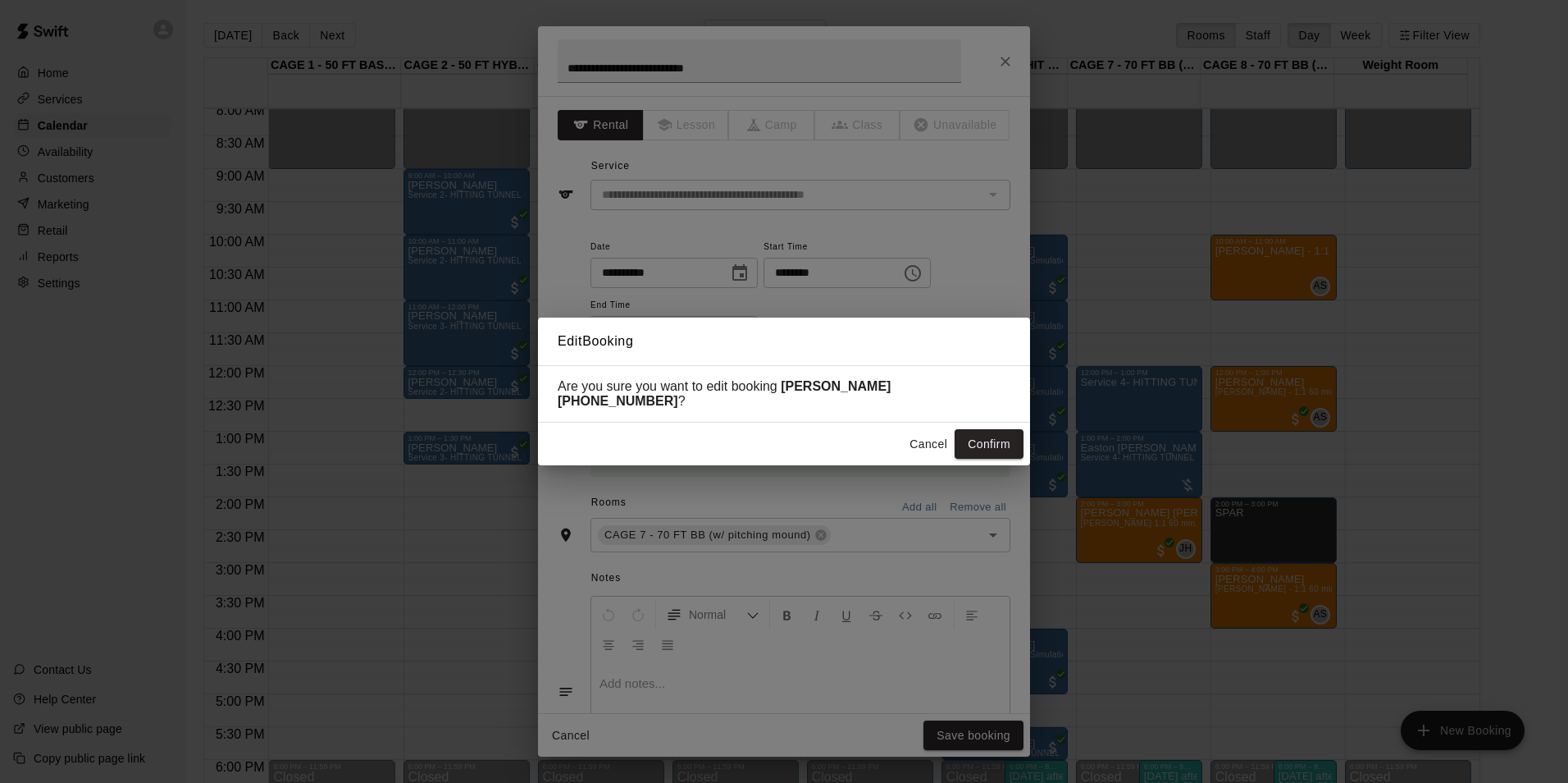
click at [979, 449] on button "Confirm" at bounding box center [989, 444] width 69 height 30
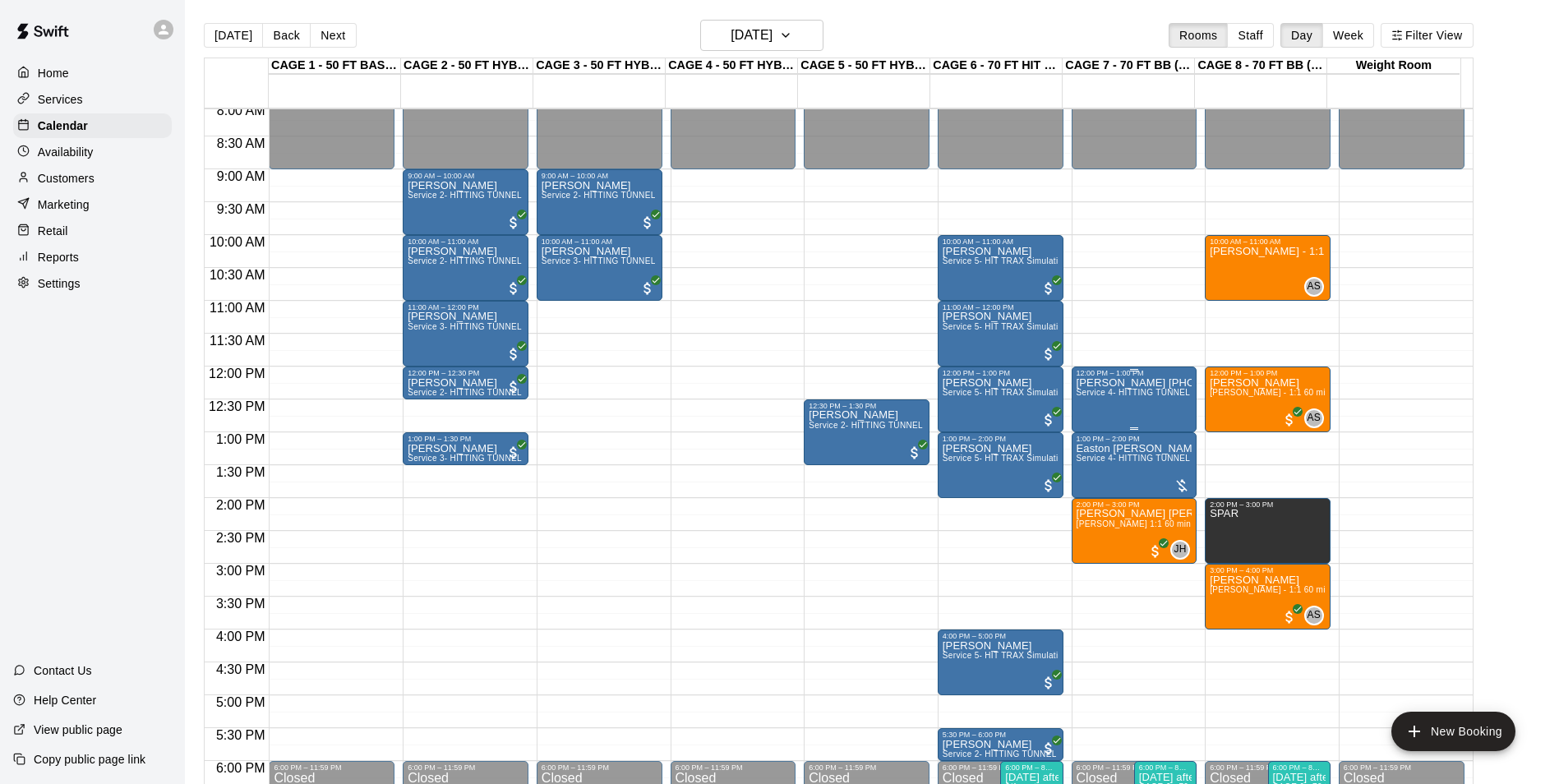
click at [1115, 392] on span "Service 4- HITTING TUNNEL RENTAL - 70ft Baseball" at bounding box center [1181, 392] width 208 height 9
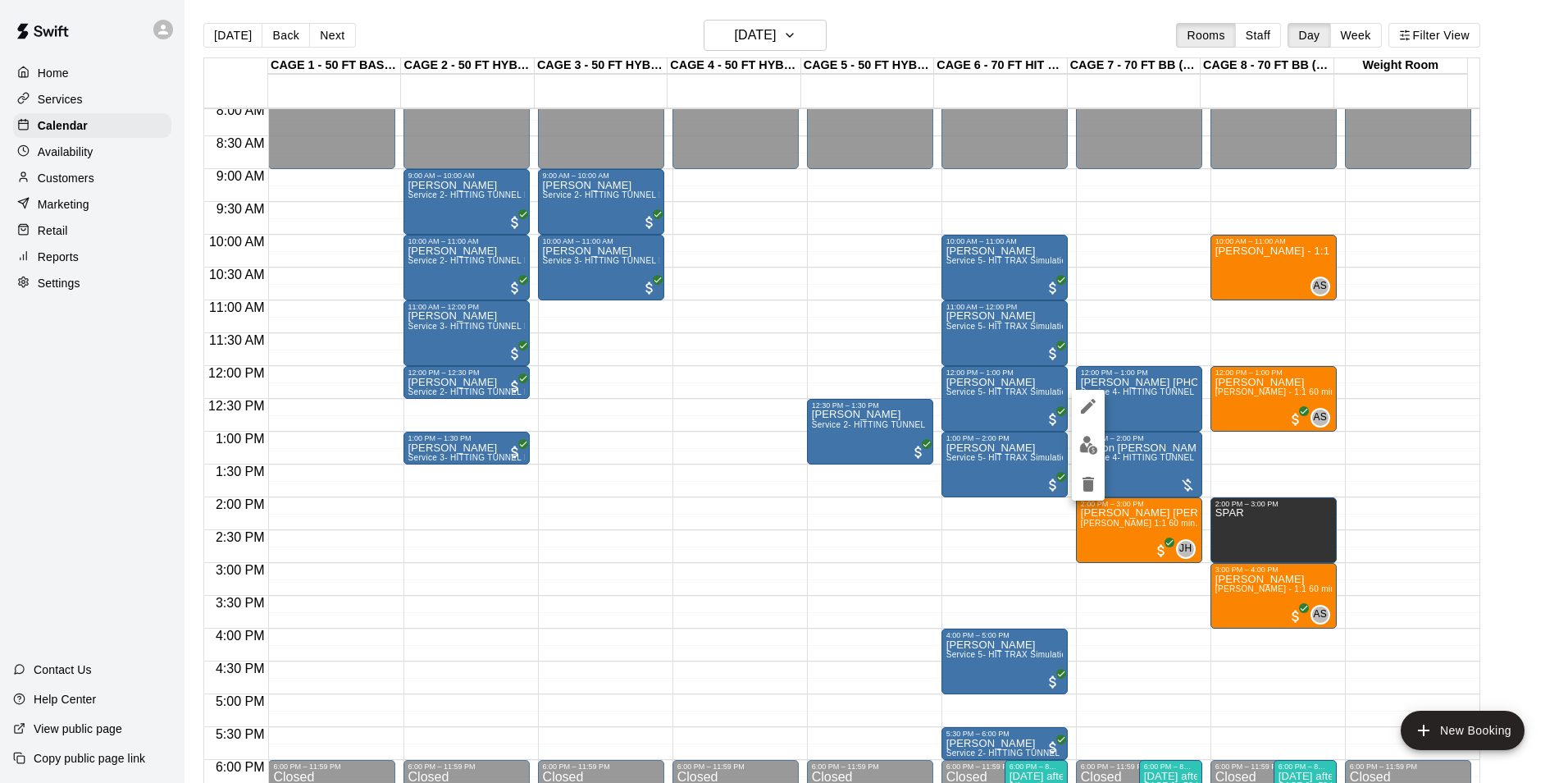
click at [1117, 401] on div at bounding box center [784, 392] width 1568 height 783
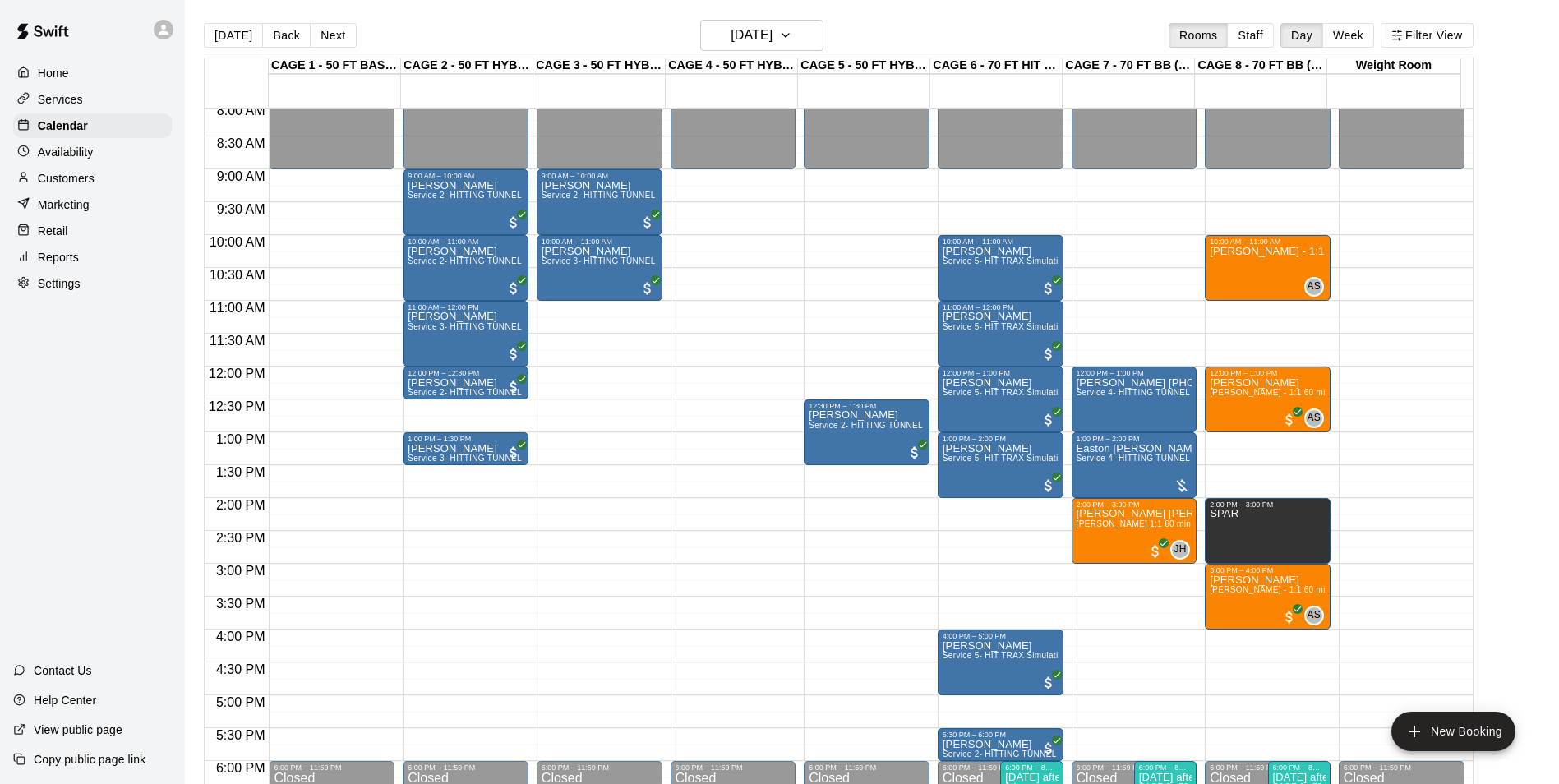
click at [1119, 401] on div "[PERSON_NAME] [PHONE_NUMBER] Service 4- HITTING TUNNEL RENTAL - 70ft Baseball" at bounding box center [1134, 769] width 116 height 784
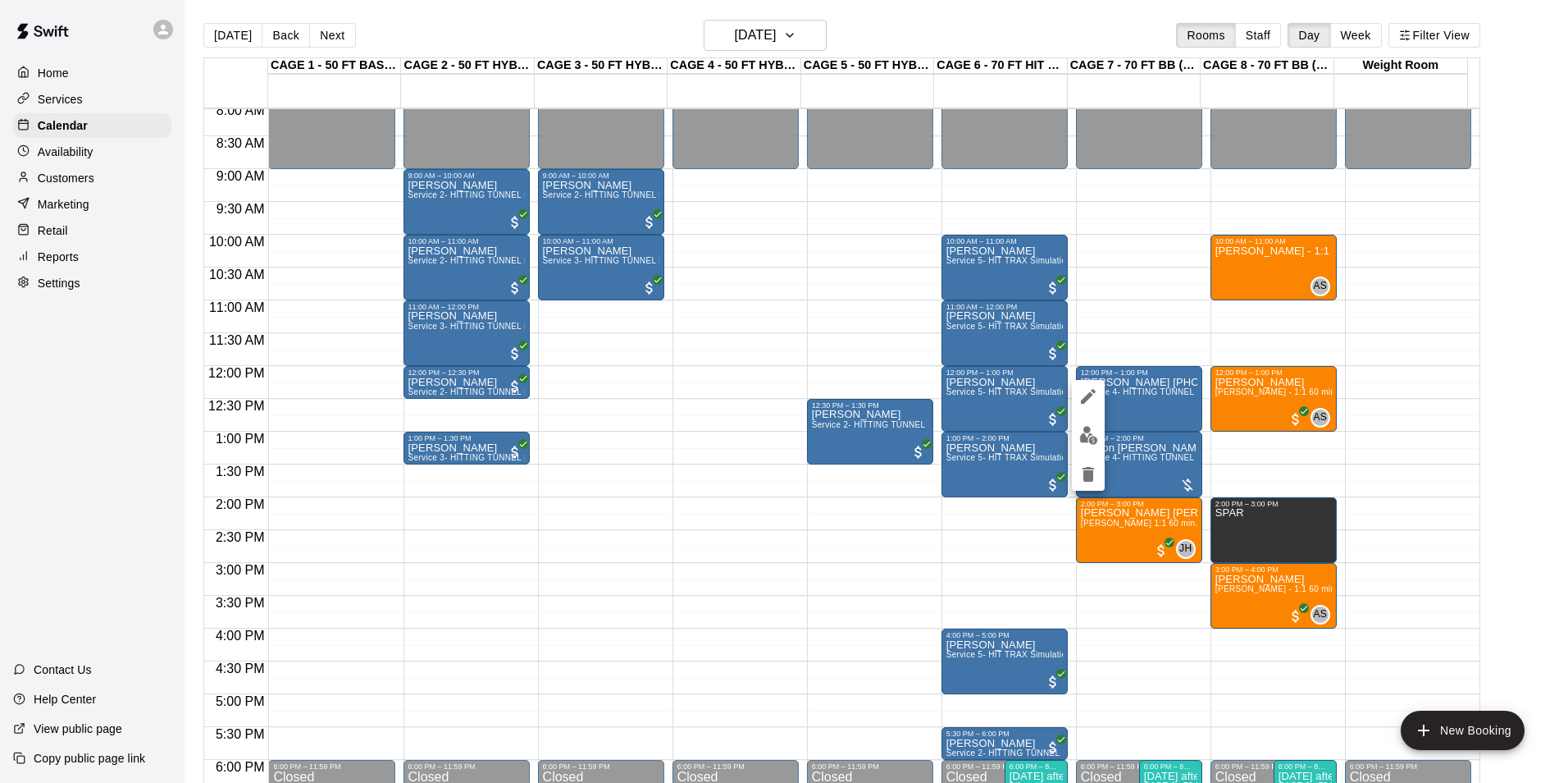
click at [1155, 415] on div at bounding box center [784, 392] width 1568 height 783
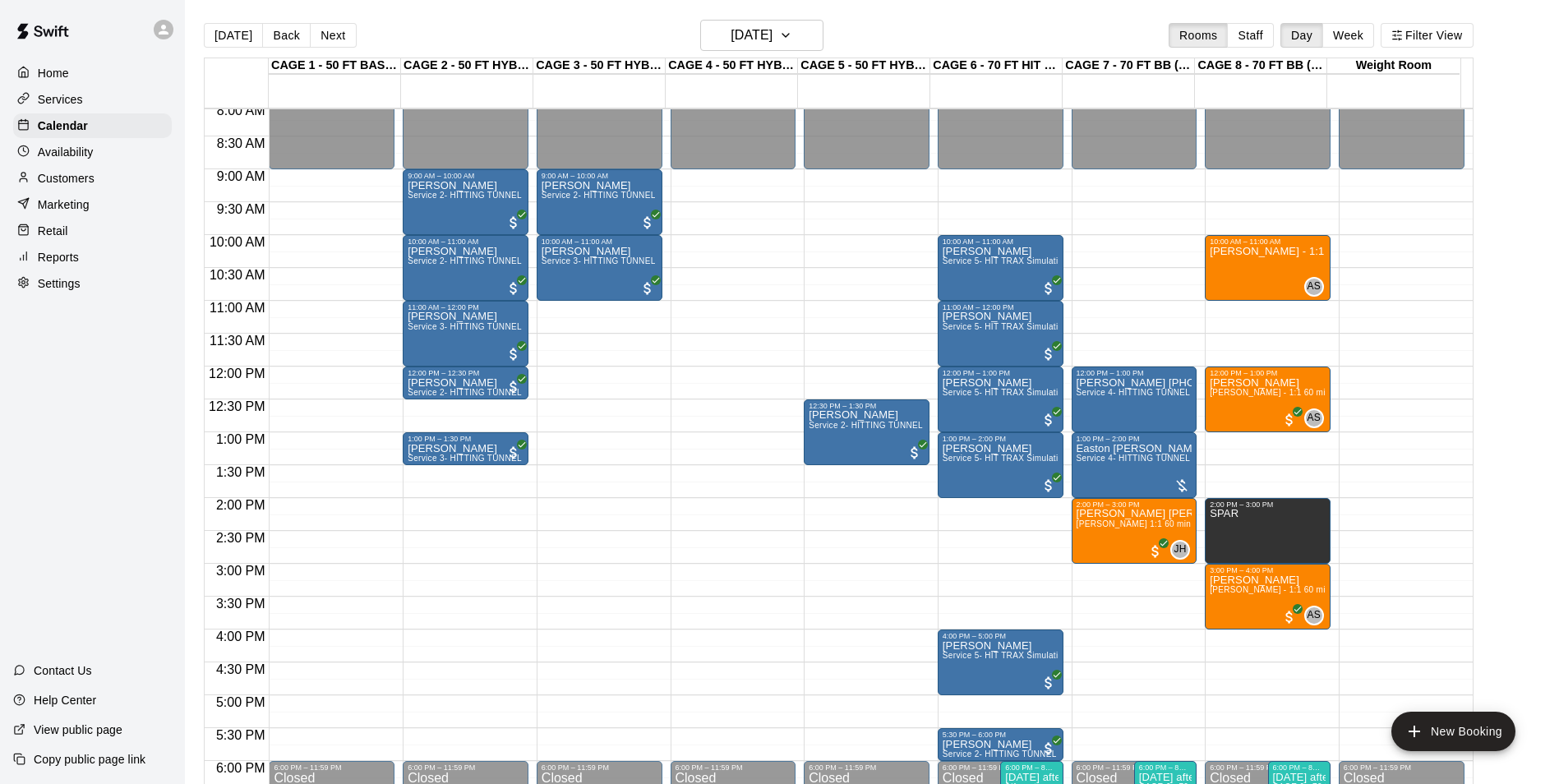
click at [240, 49] on div "[DATE] Back [DATE][DATE] Rooms Staff Day Week Filter View" at bounding box center [839, 39] width 1270 height 38
click at [238, 43] on button "[DATE]" at bounding box center [233, 35] width 59 height 25
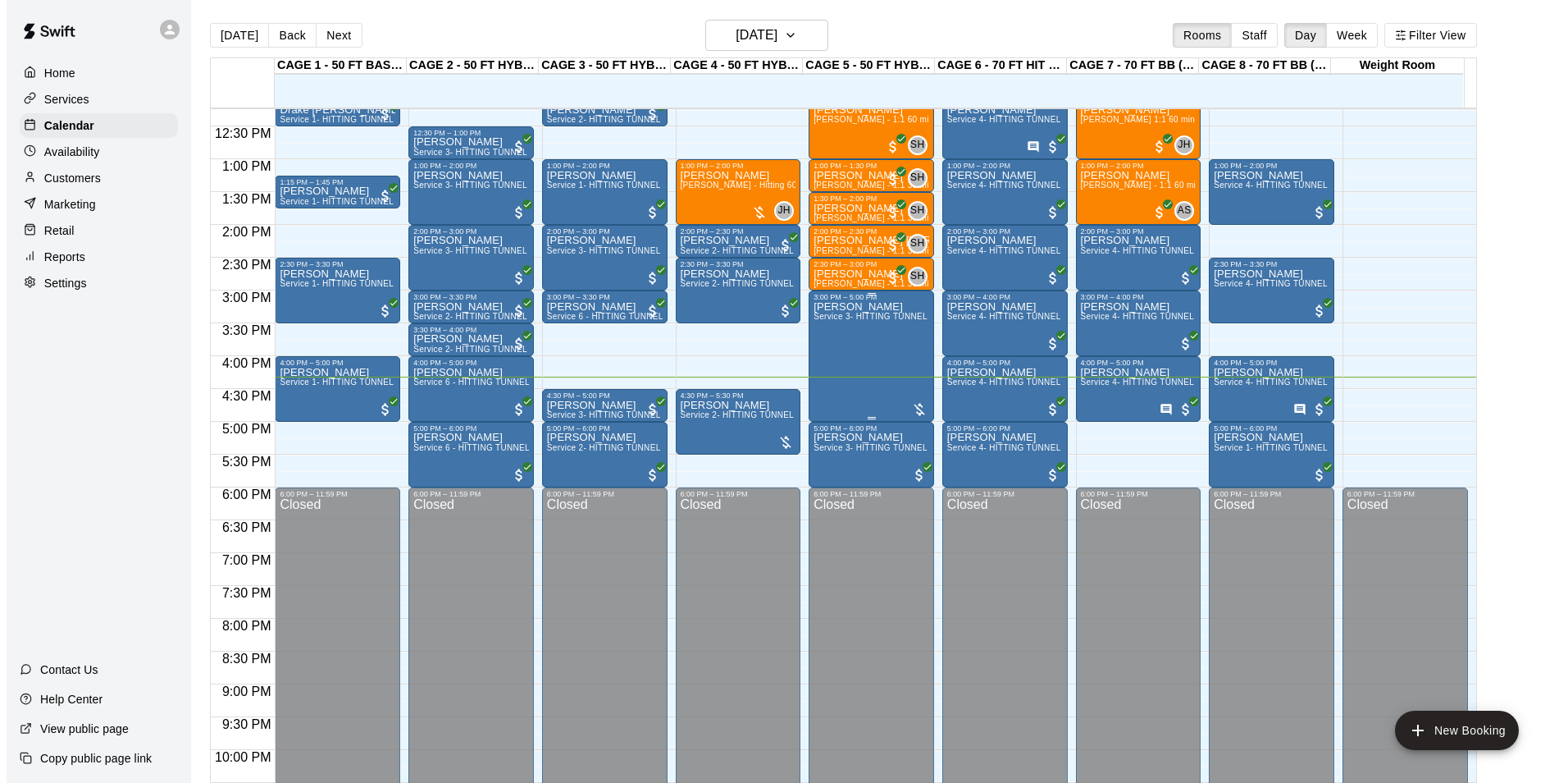
scroll to position [884, 0]
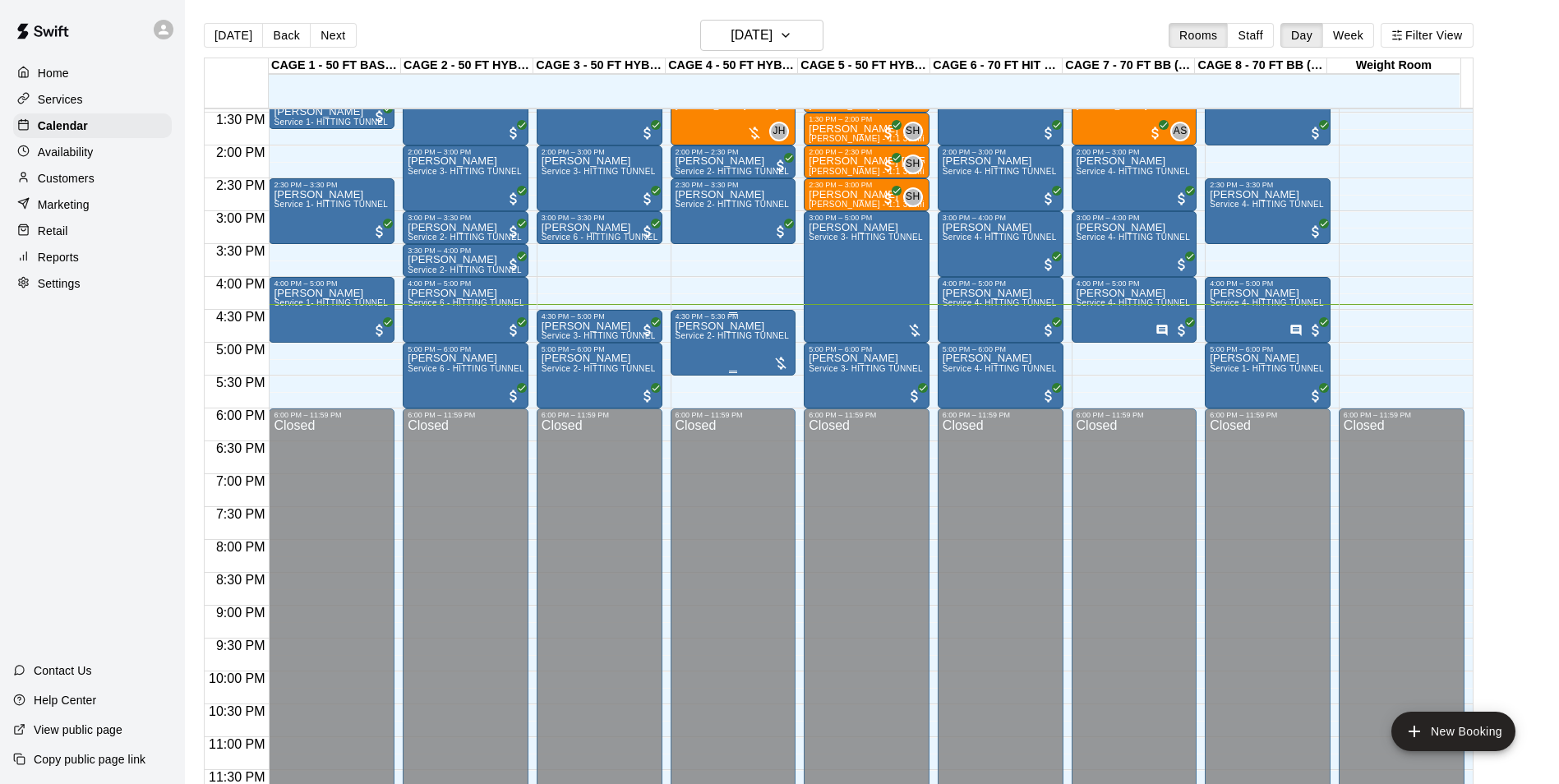
click at [702, 331] on div "[PERSON_NAME] Service 2- HITTING TUNNEL RENTAL - 50ft Baseball" at bounding box center [733, 713] width 116 height 784
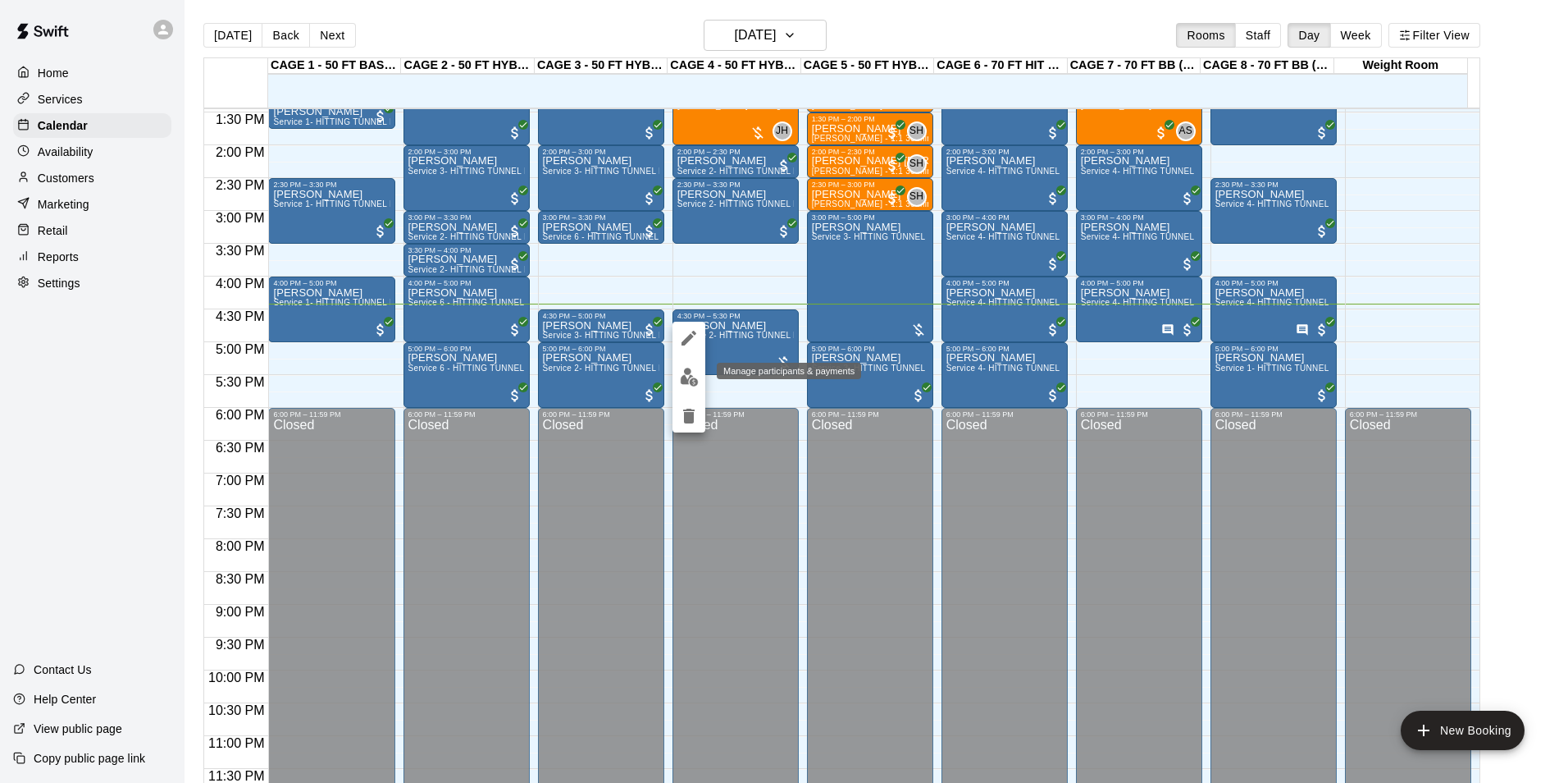
click at [698, 380] on img "edit" at bounding box center [689, 377] width 19 height 19
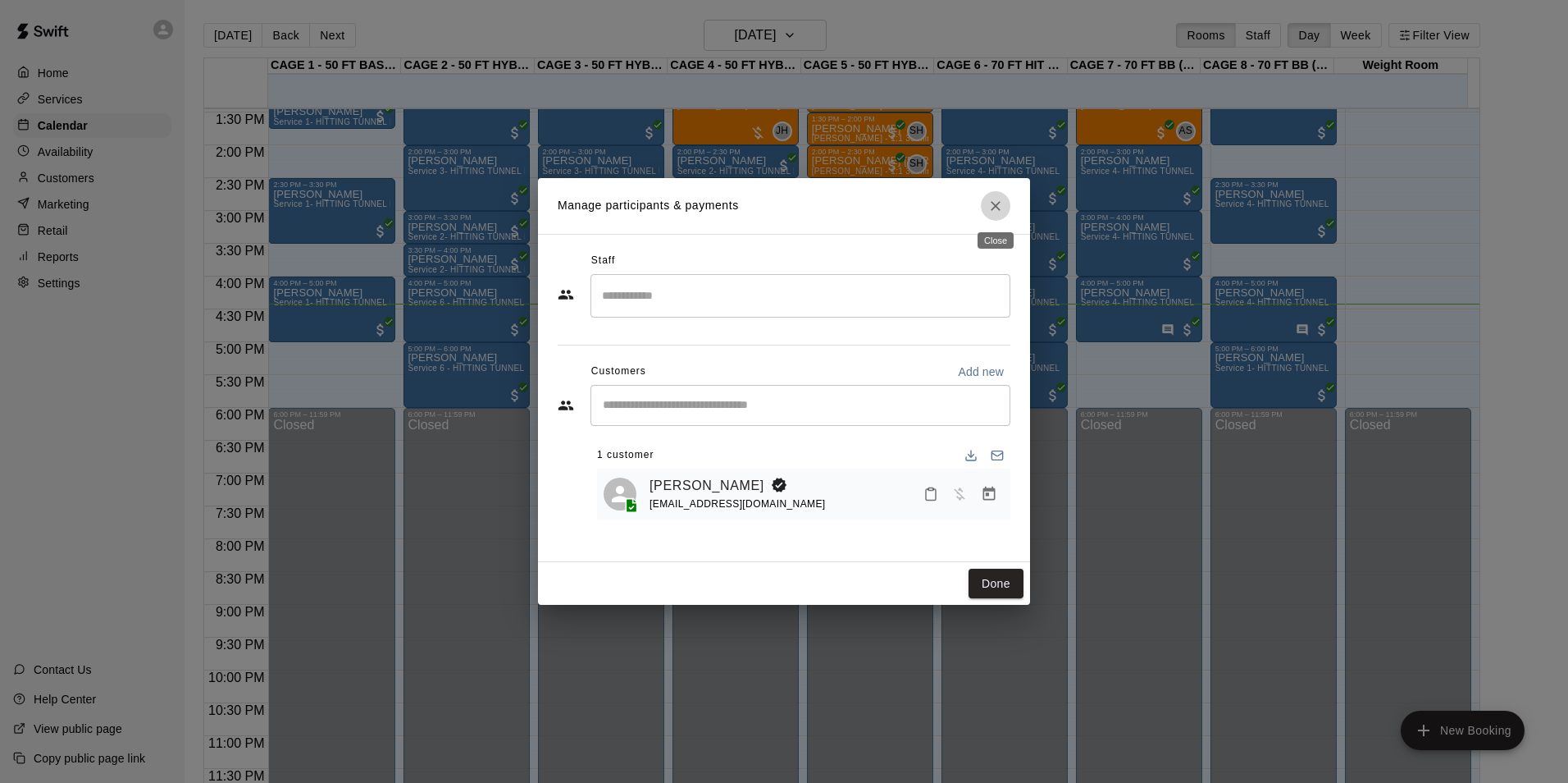
click at [1002, 203] on icon "Close" at bounding box center [995, 206] width 16 height 16
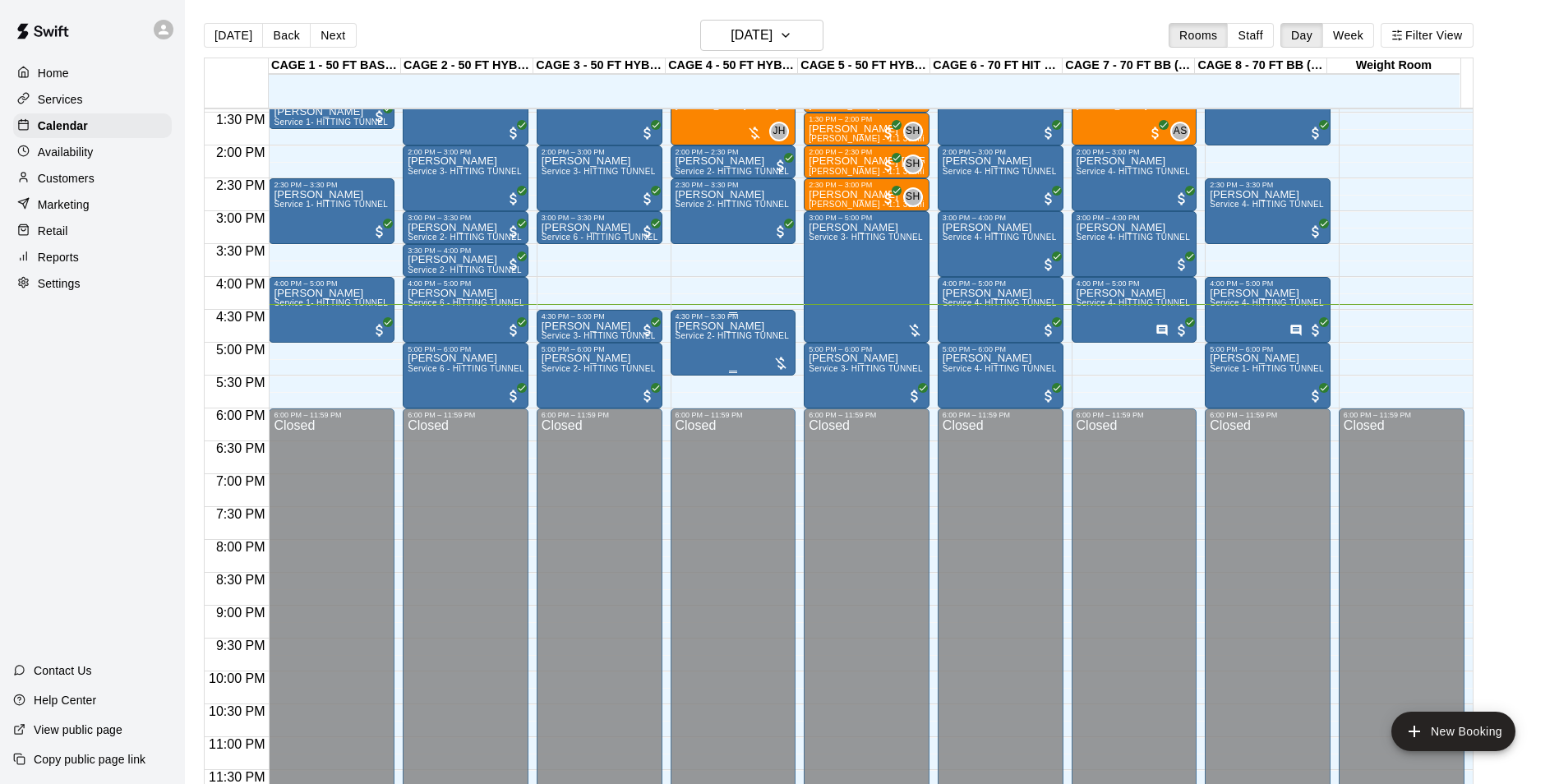
click at [710, 353] on div "[PERSON_NAME] Service 2- HITTING TUNNEL RENTAL - 50ft Baseball" at bounding box center [733, 713] width 116 height 784
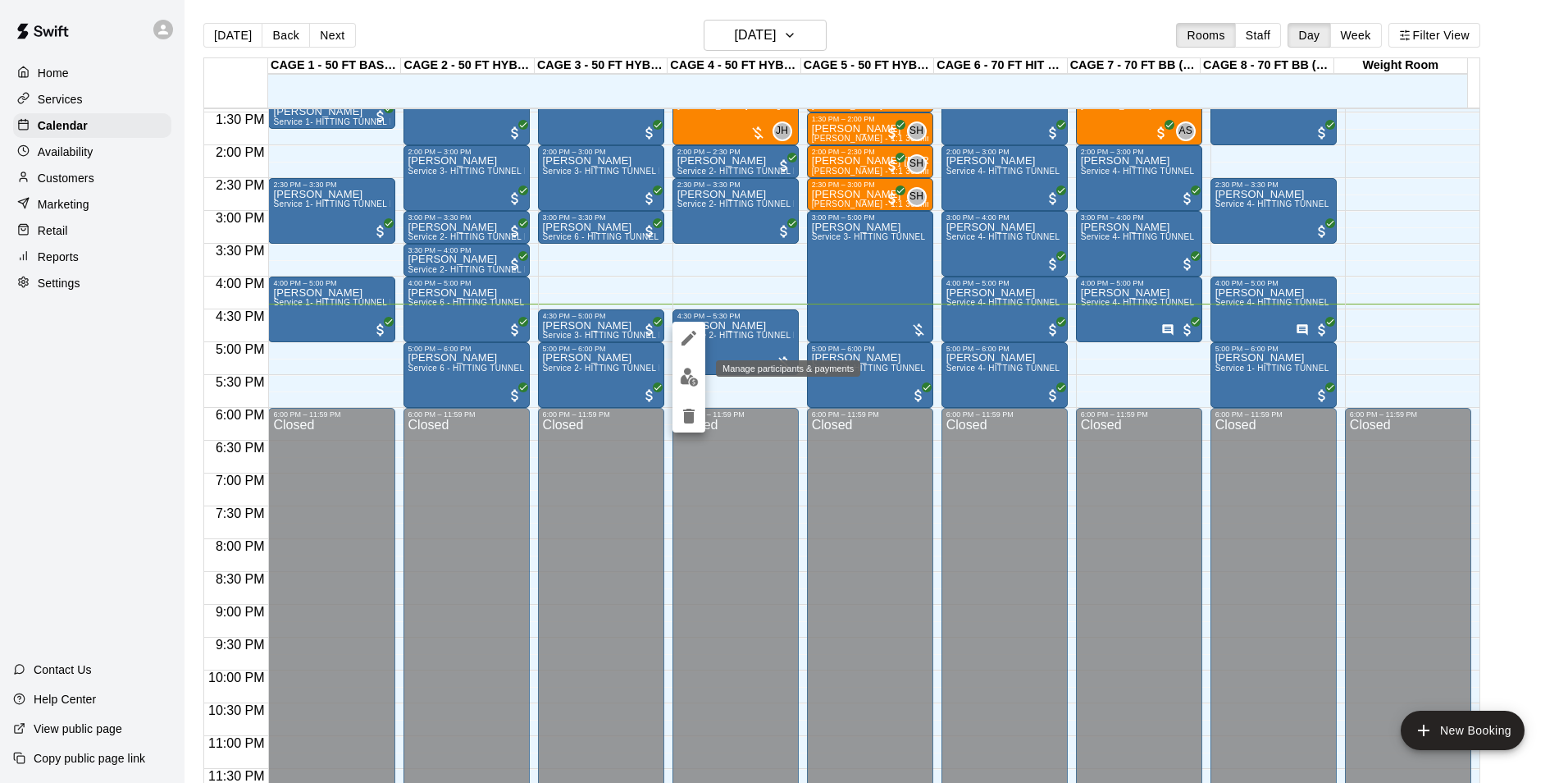
click at [680, 375] on img "edit" at bounding box center [689, 377] width 19 height 19
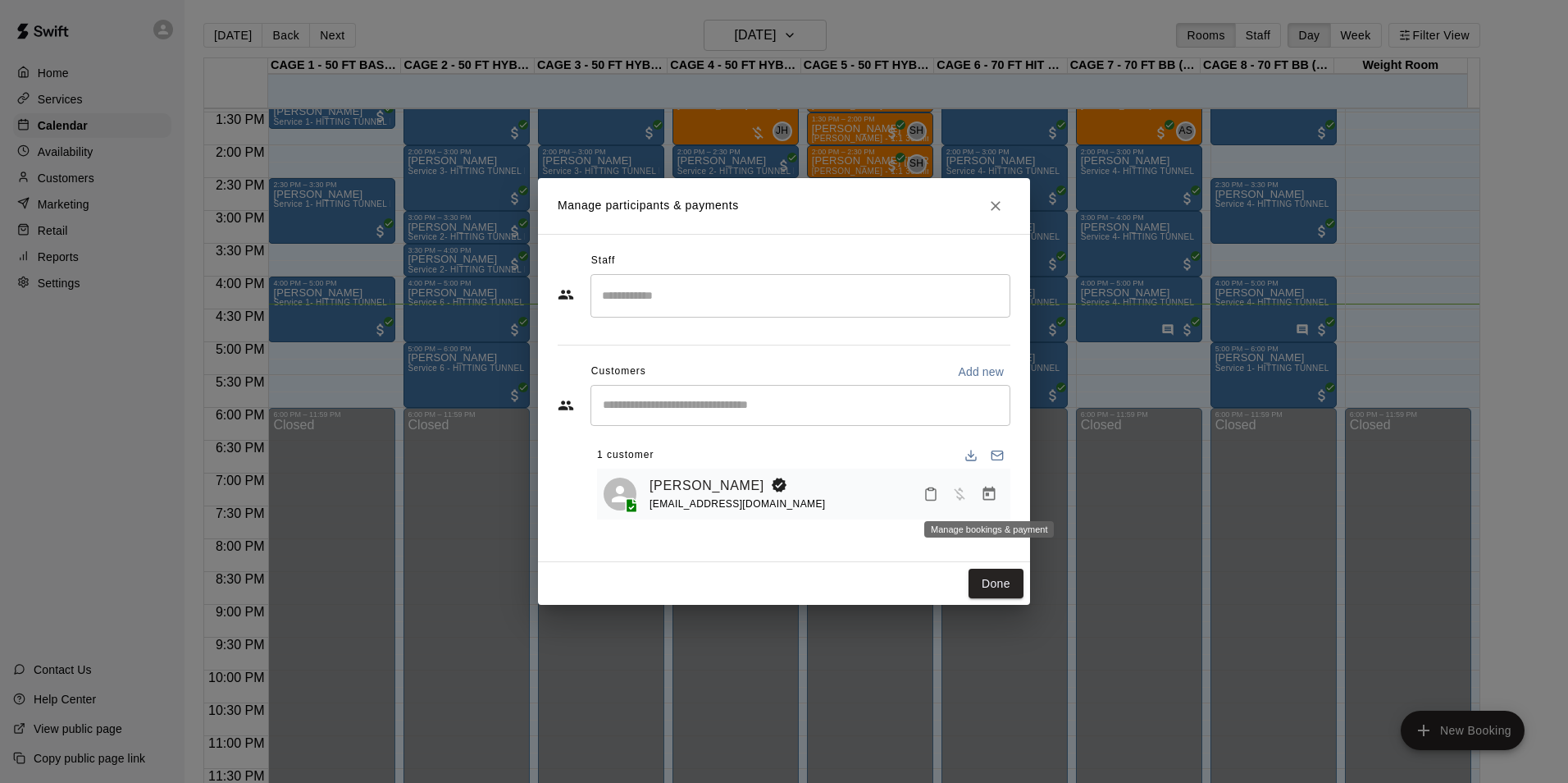
click at [997, 496] on icon "Manage bookings & payment" at bounding box center [988, 493] width 16 height 16
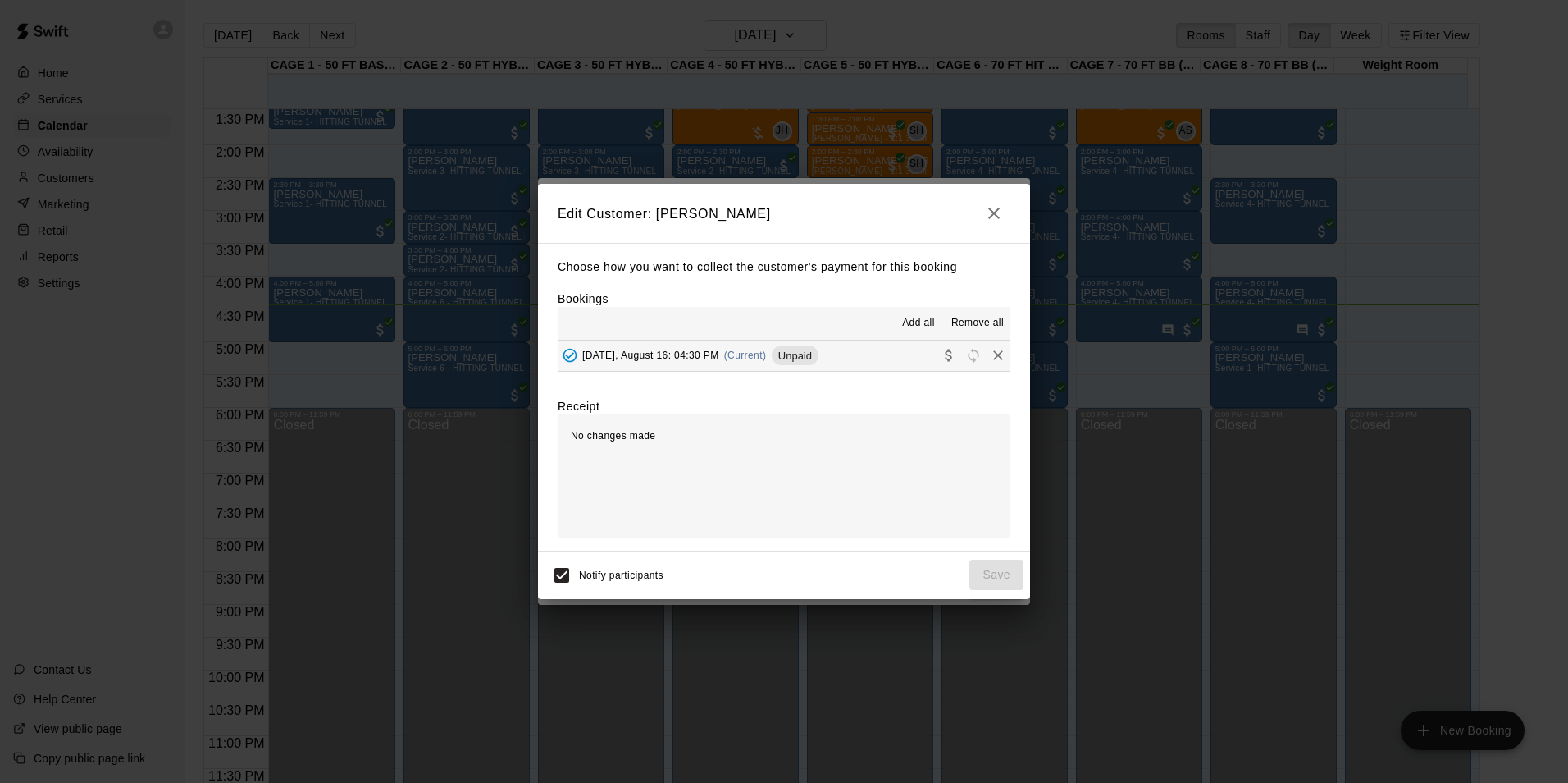
click at [826, 357] on button "[DATE], August 16: 04:30 PM (Current) Unpaid" at bounding box center [784, 355] width 453 height 30
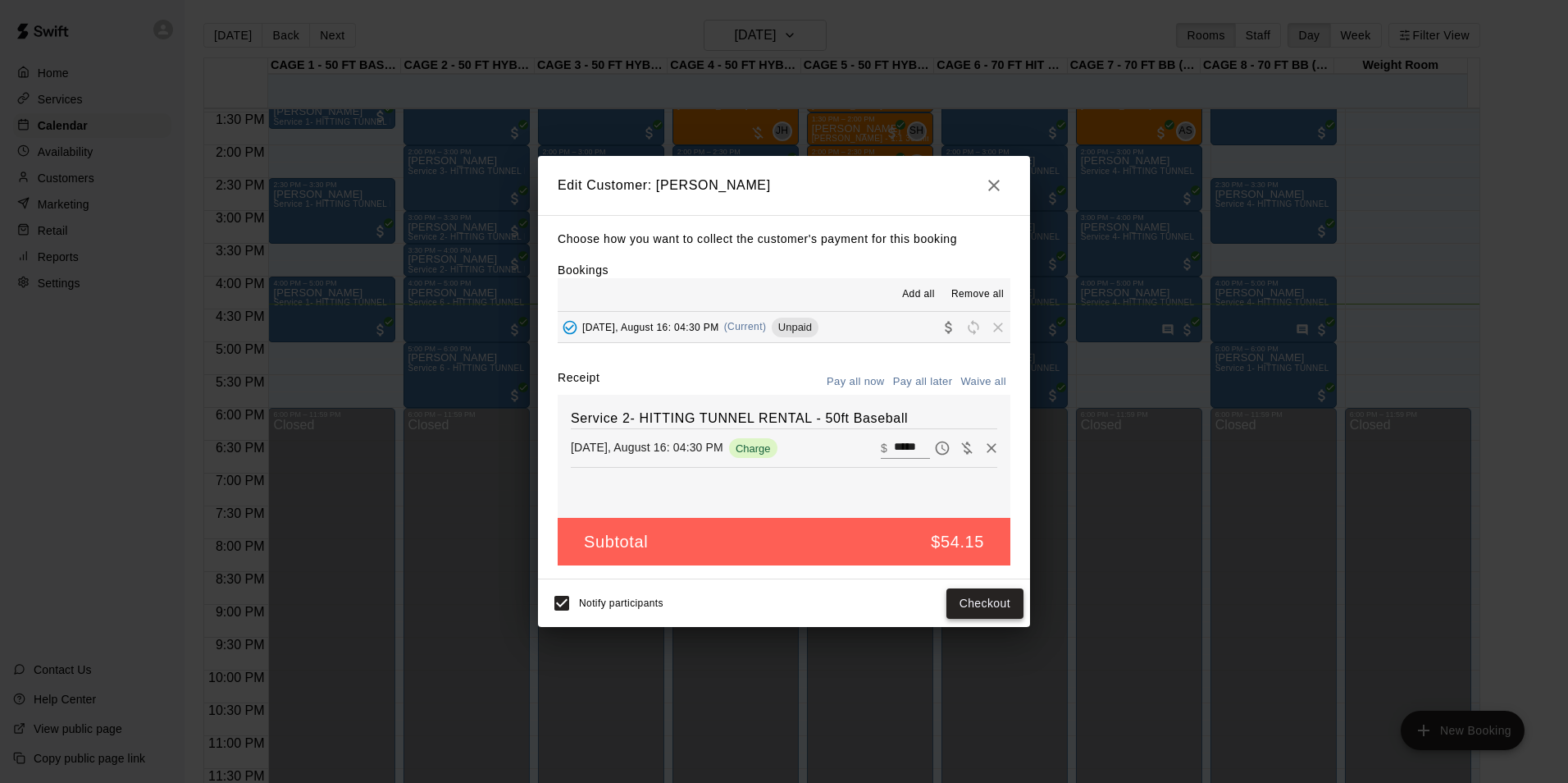
click at [987, 599] on button "Checkout" at bounding box center [985, 603] width 77 height 30
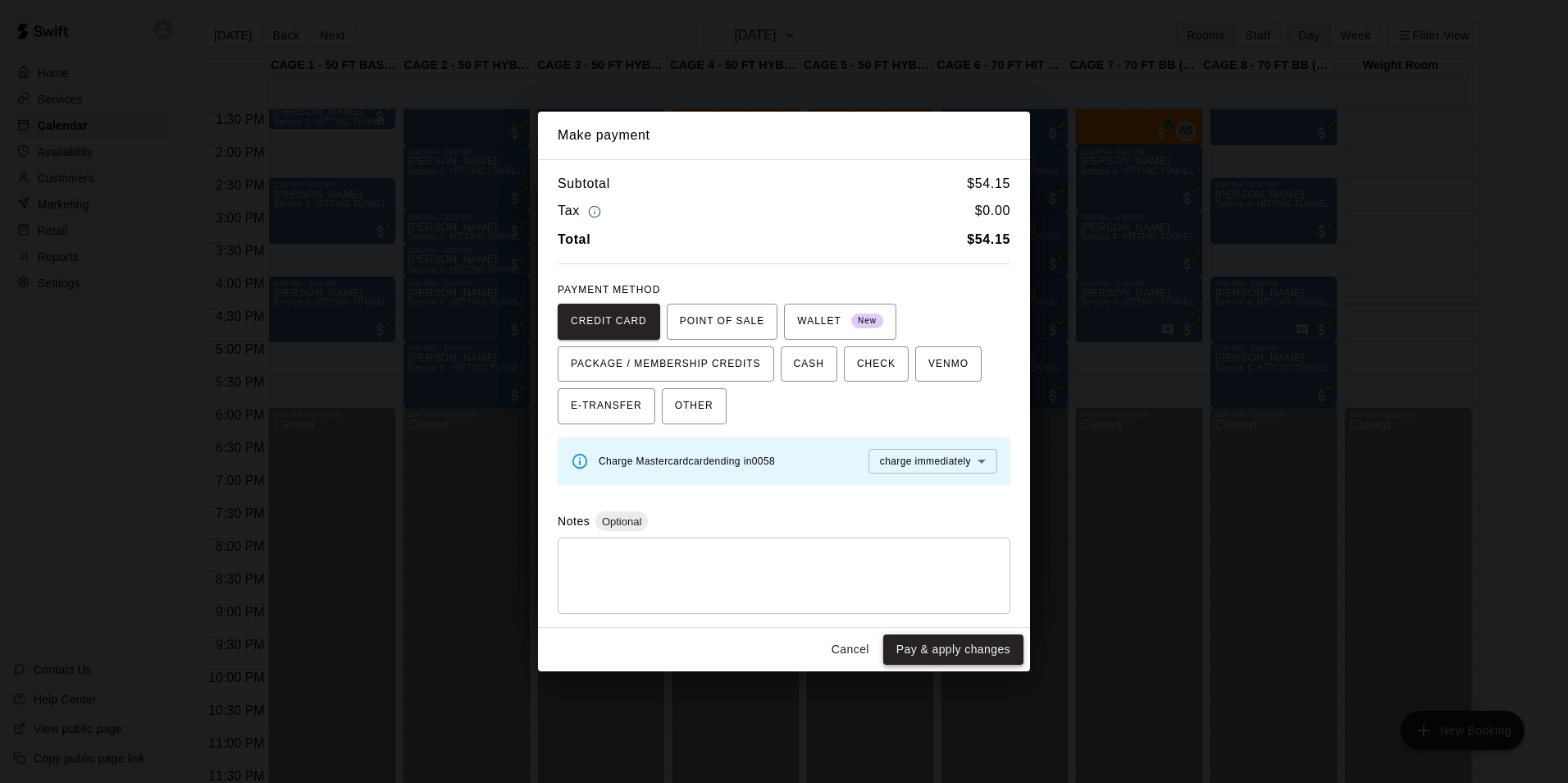
click at [942, 639] on button "Pay & apply changes" at bounding box center [953, 649] width 140 height 30
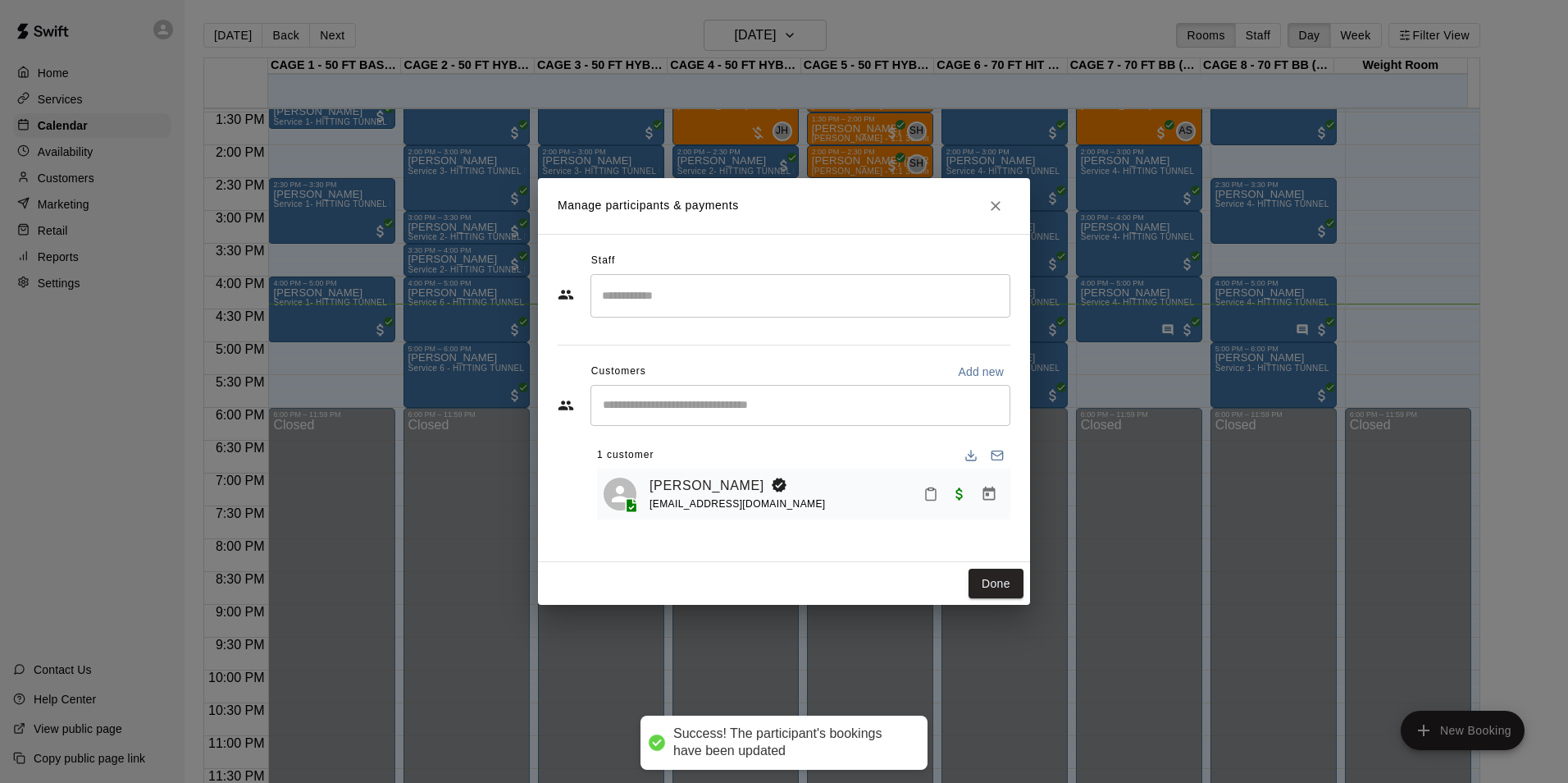
click at [931, 495] on icon "Mark attendance" at bounding box center [930, 493] width 15 height 15
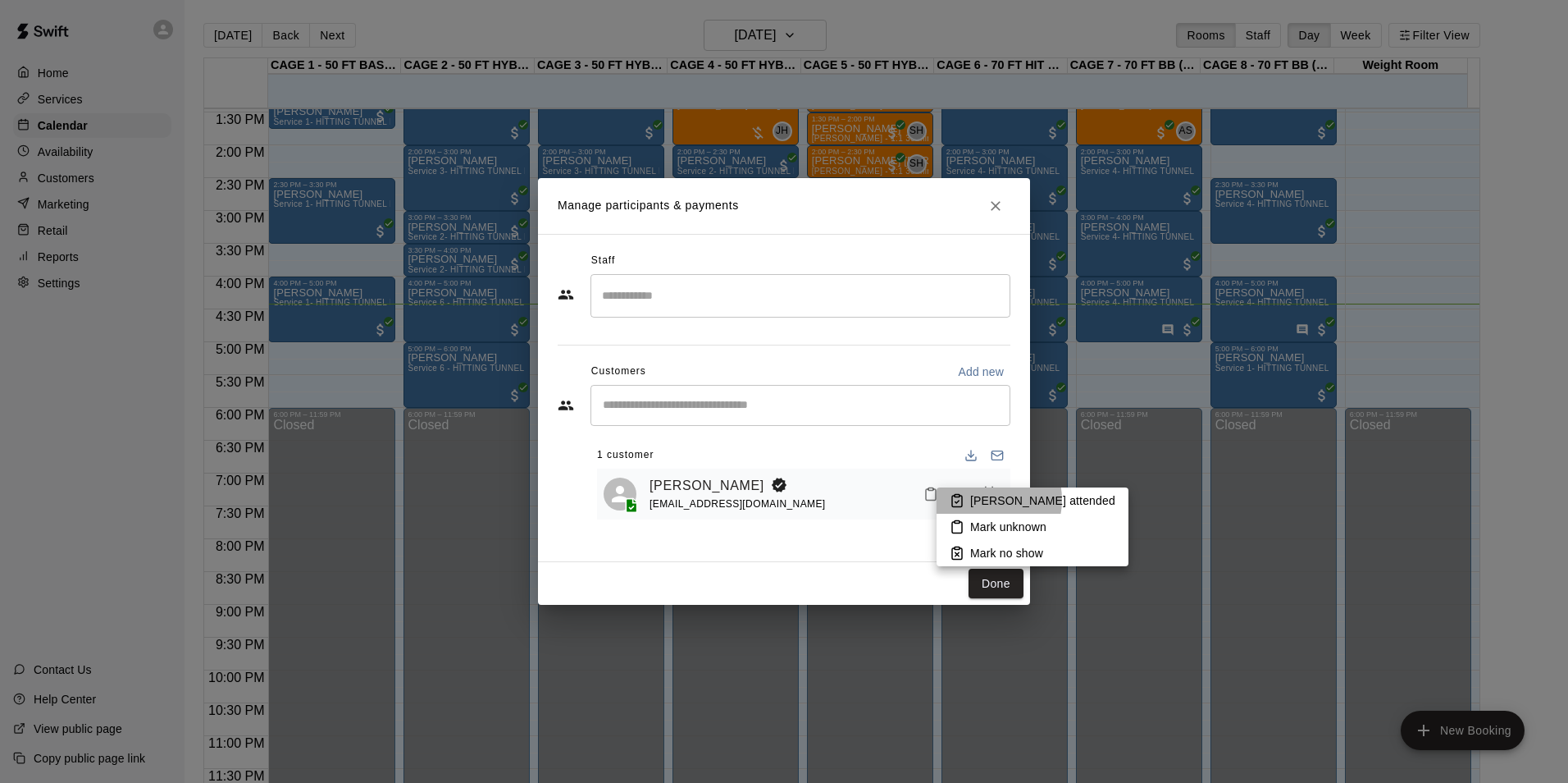
click at [984, 499] on p "[PERSON_NAME] attended" at bounding box center [1043, 500] width 146 height 16
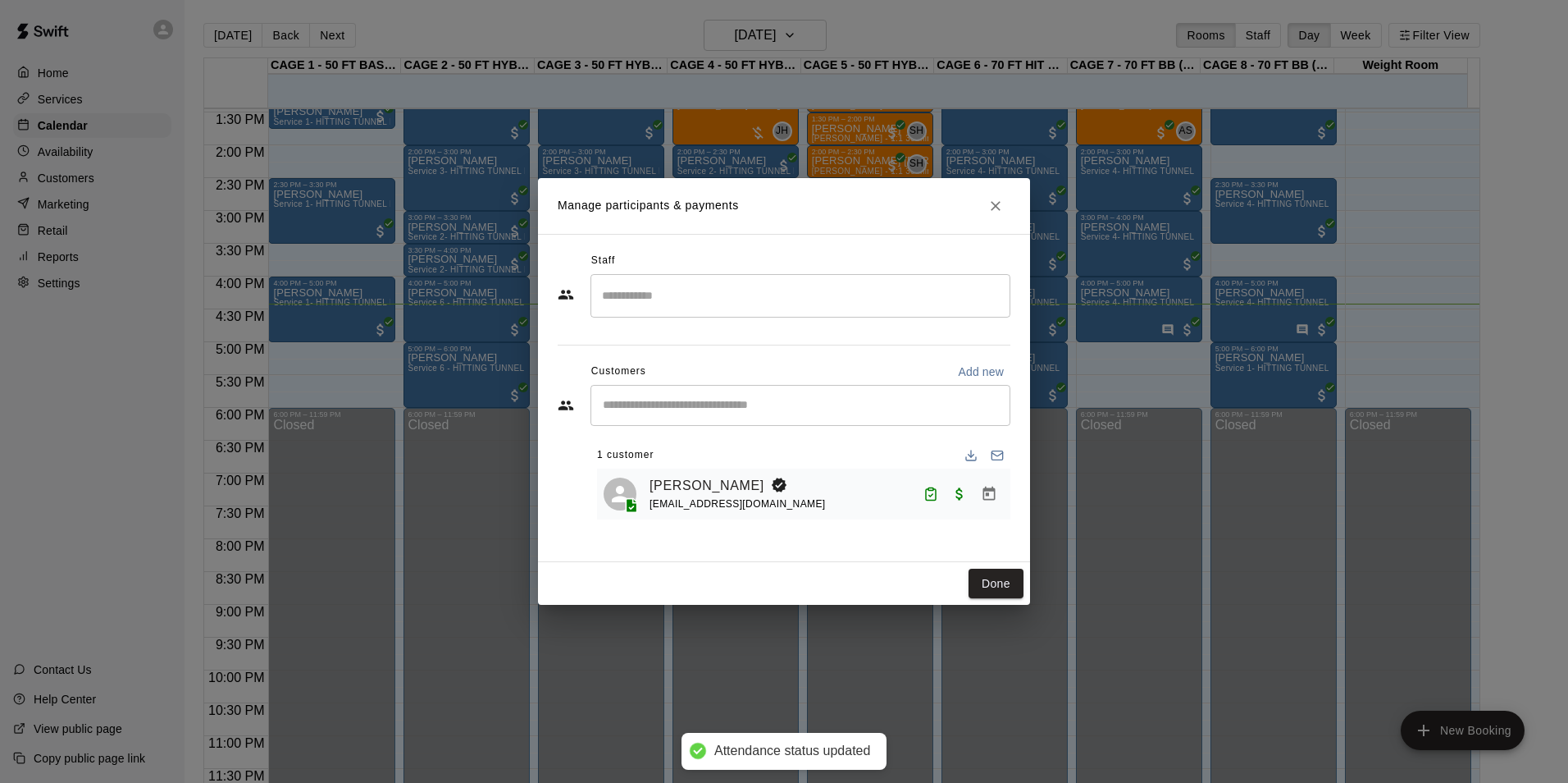
click at [985, 583] on button "Done" at bounding box center [996, 583] width 55 height 30
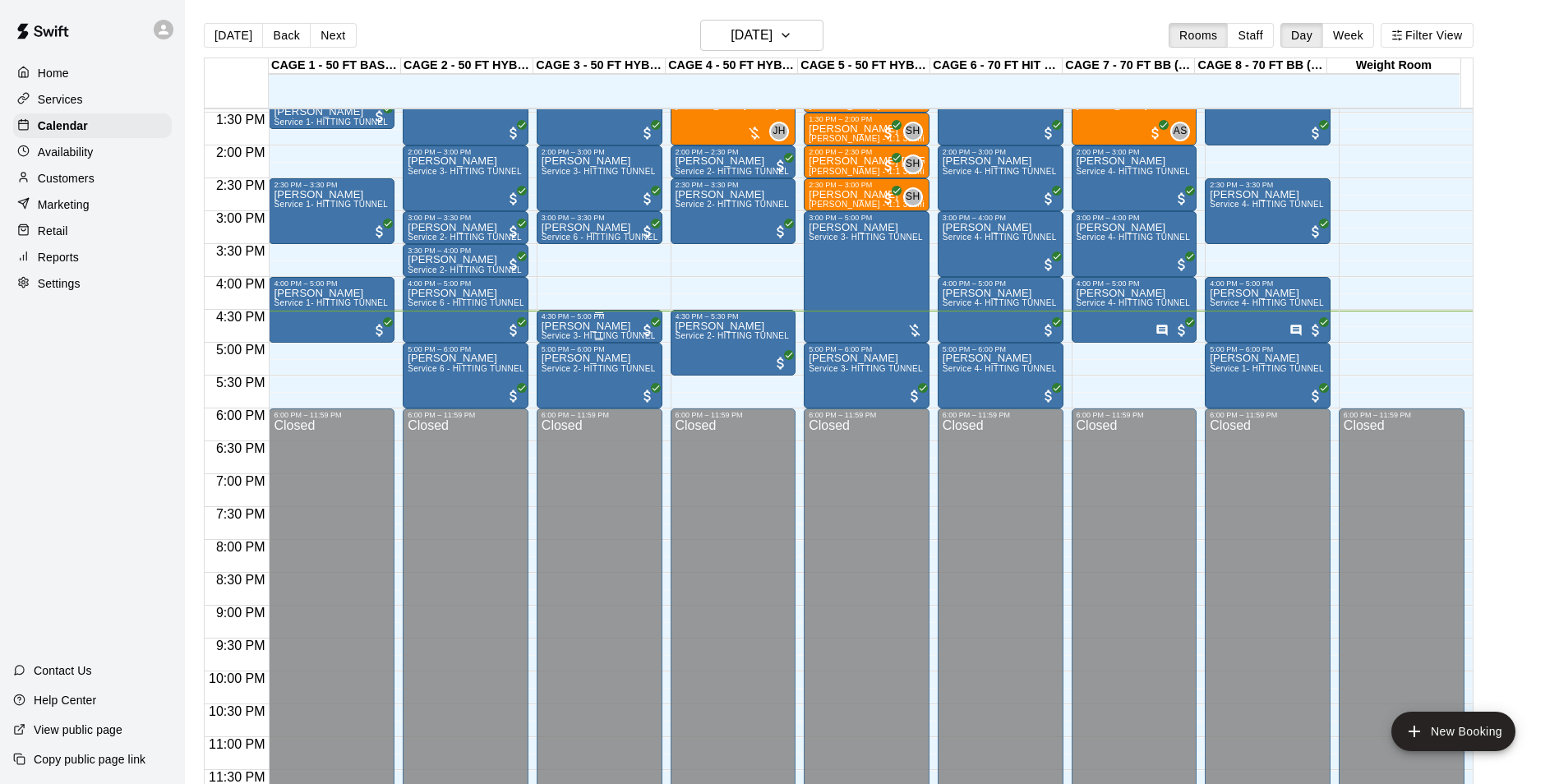
click at [643, 319] on div at bounding box center [647, 329] width 16 height 20
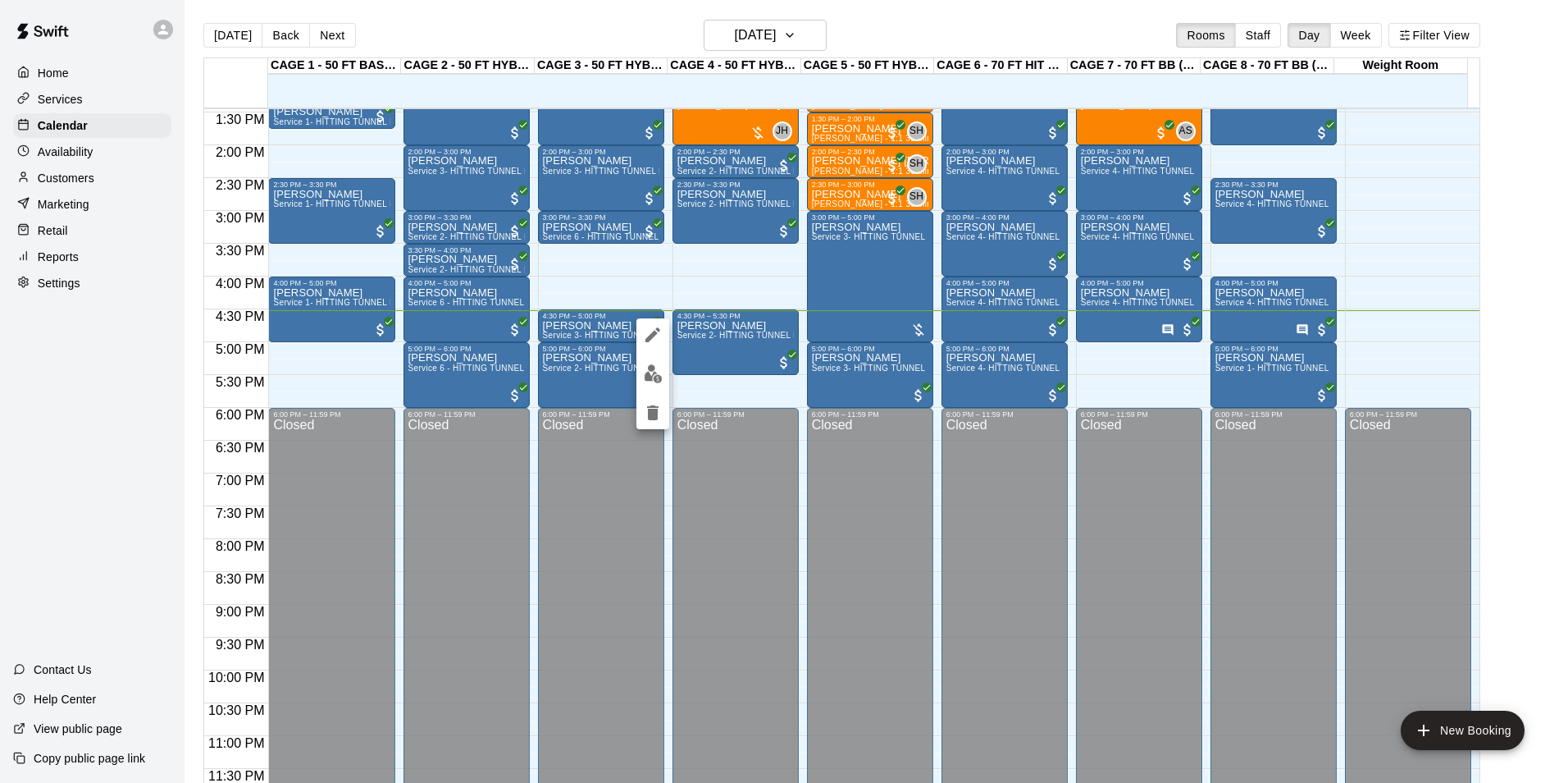
click at [652, 374] on img "edit" at bounding box center [653, 374] width 19 height 19
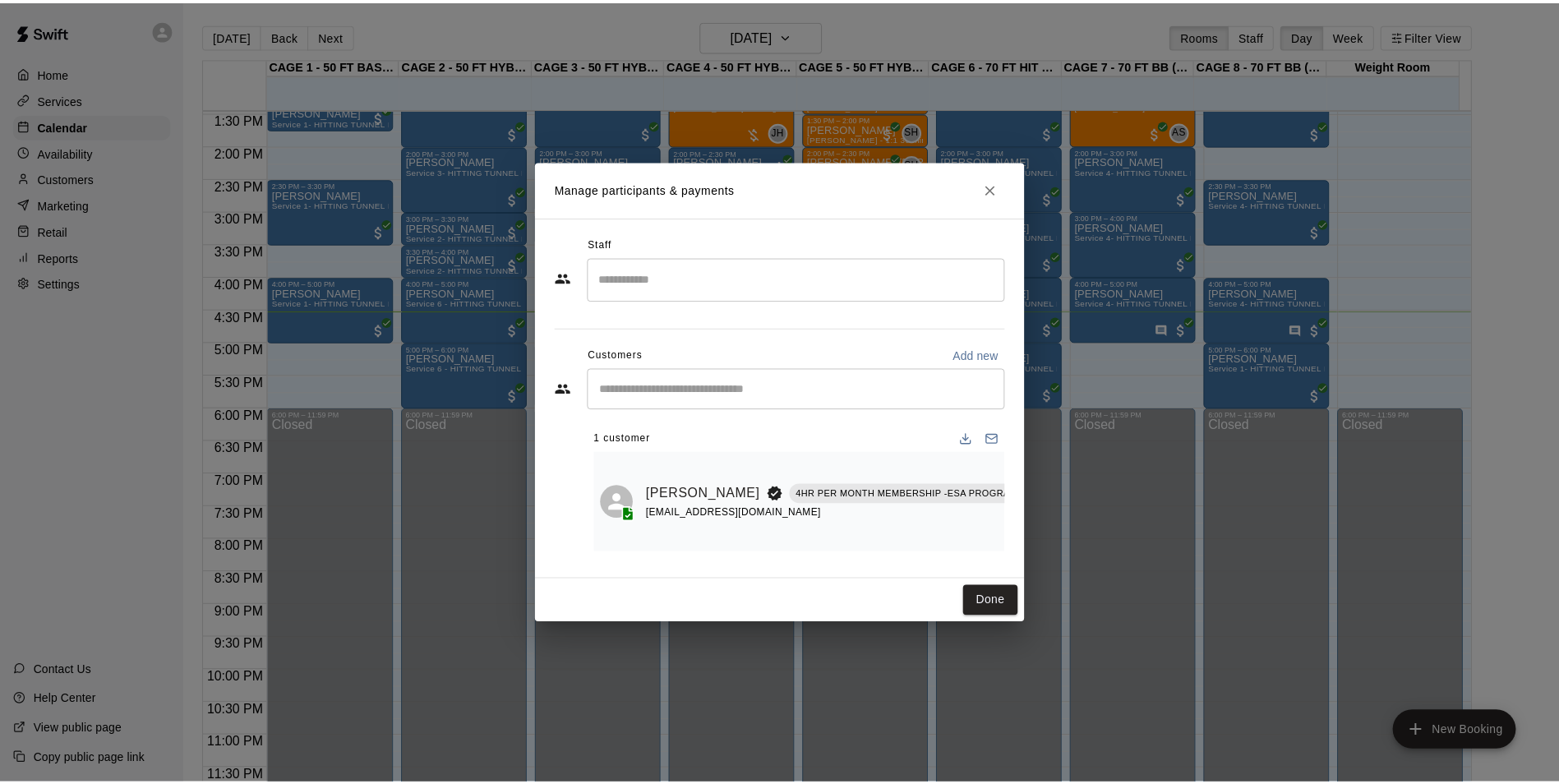
scroll to position [0, 142]
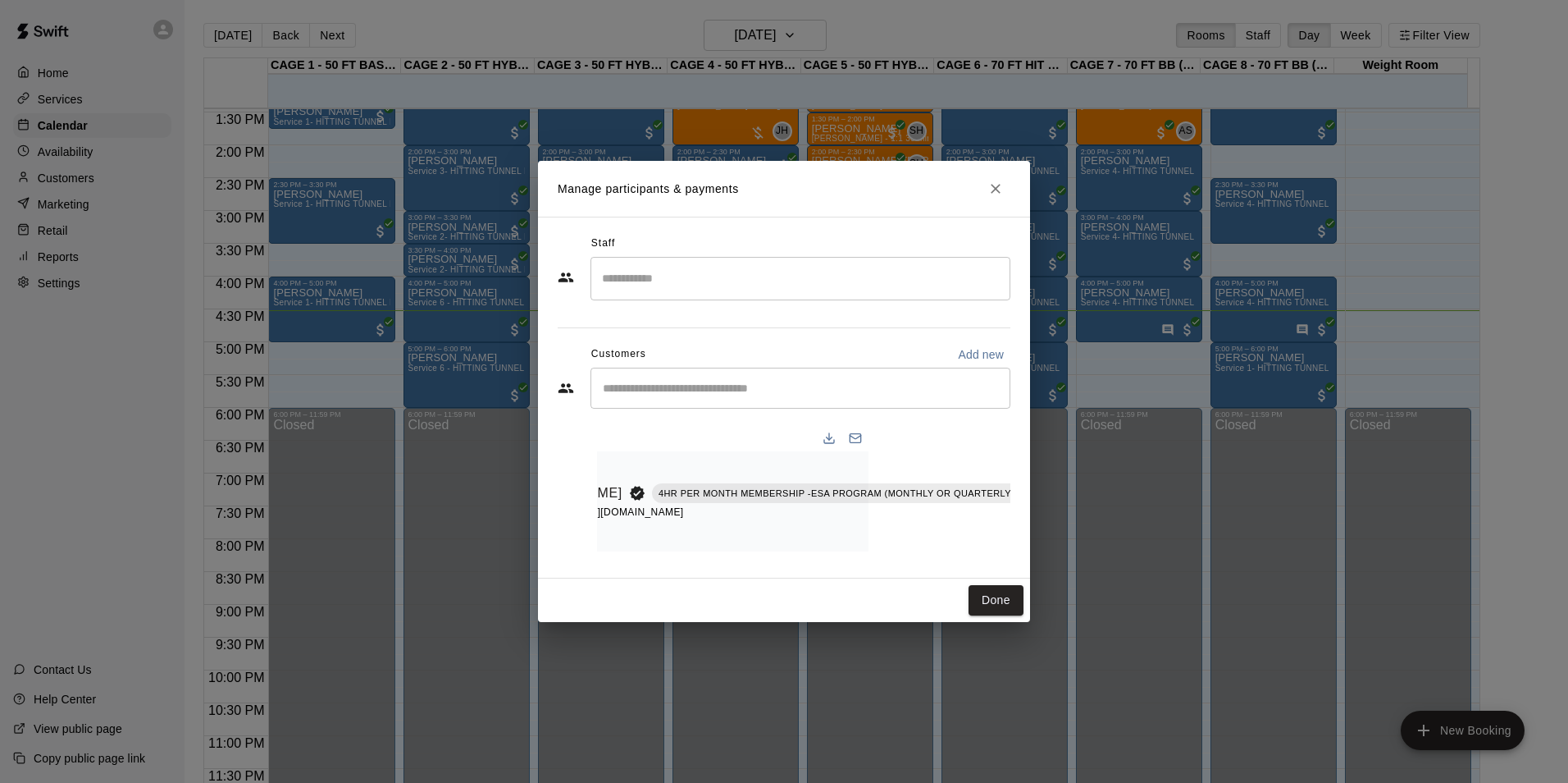
click at [1086, 466] on icon "Mark attendance" at bounding box center [1093, 471] width 15 height 15
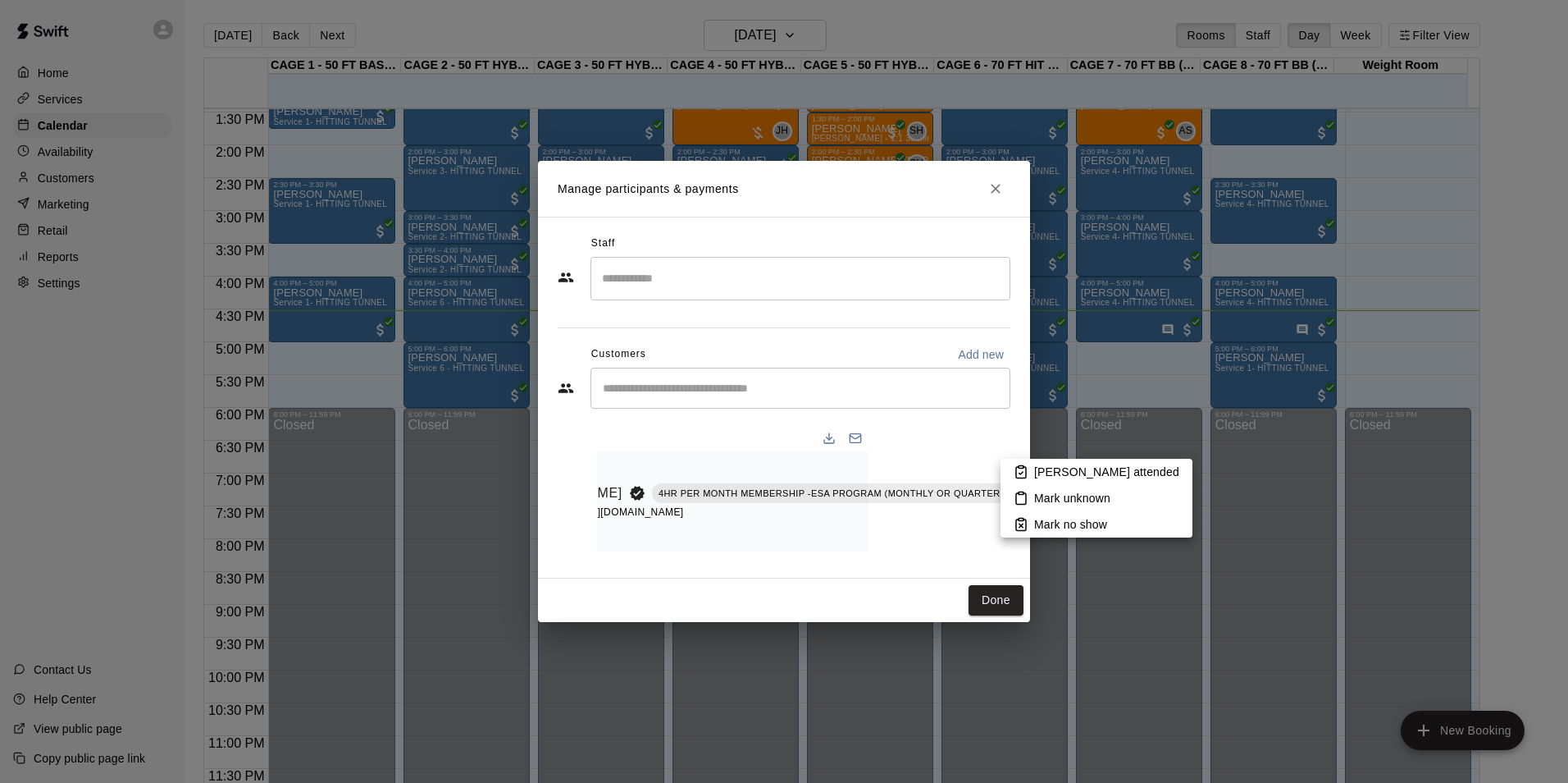
click at [1045, 468] on p "[PERSON_NAME] attended" at bounding box center [1107, 471] width 146 height 16
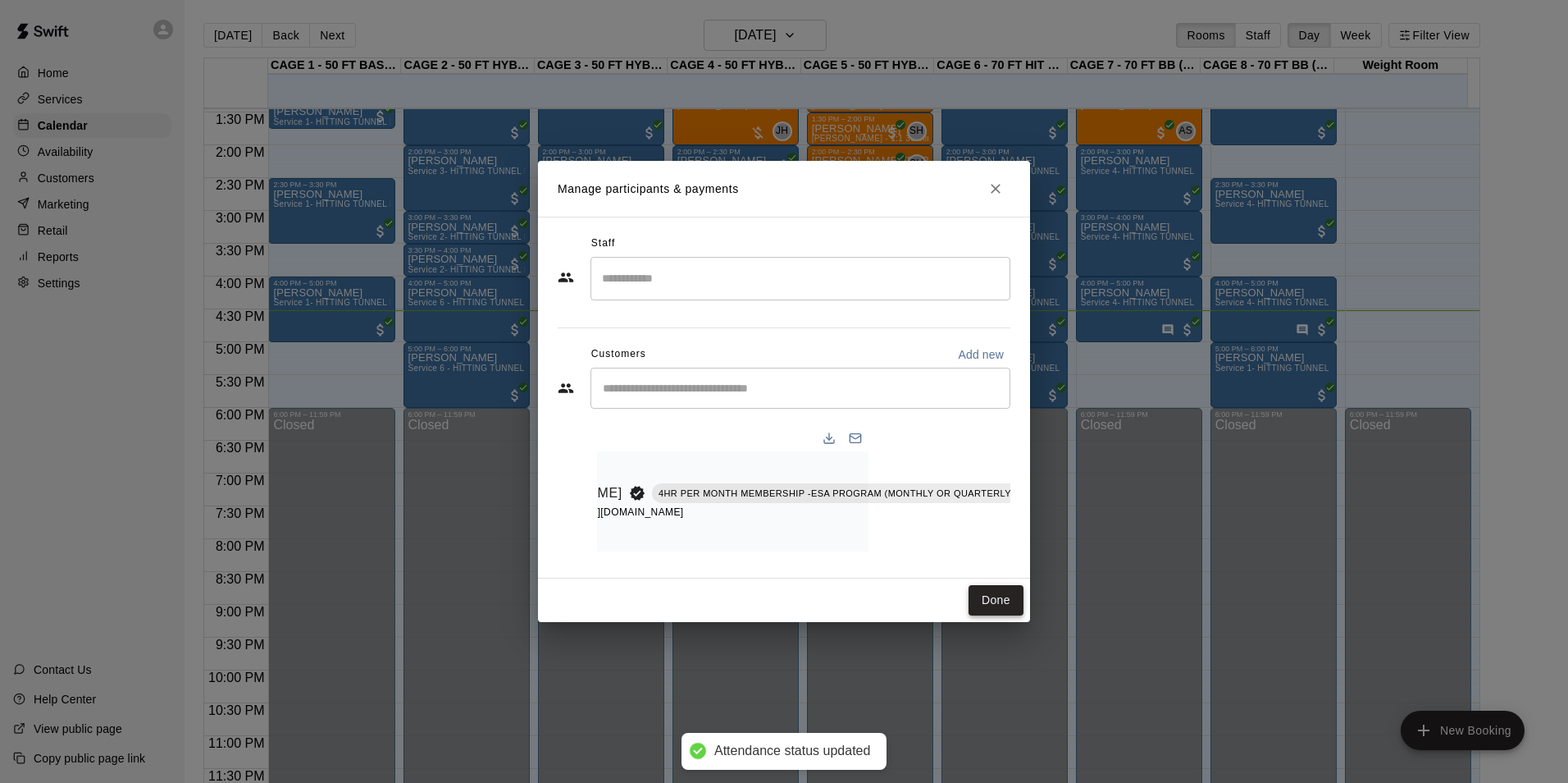
click at [1002, 597] on button "Done" at bounding box center [996, 600] width 55 height 30
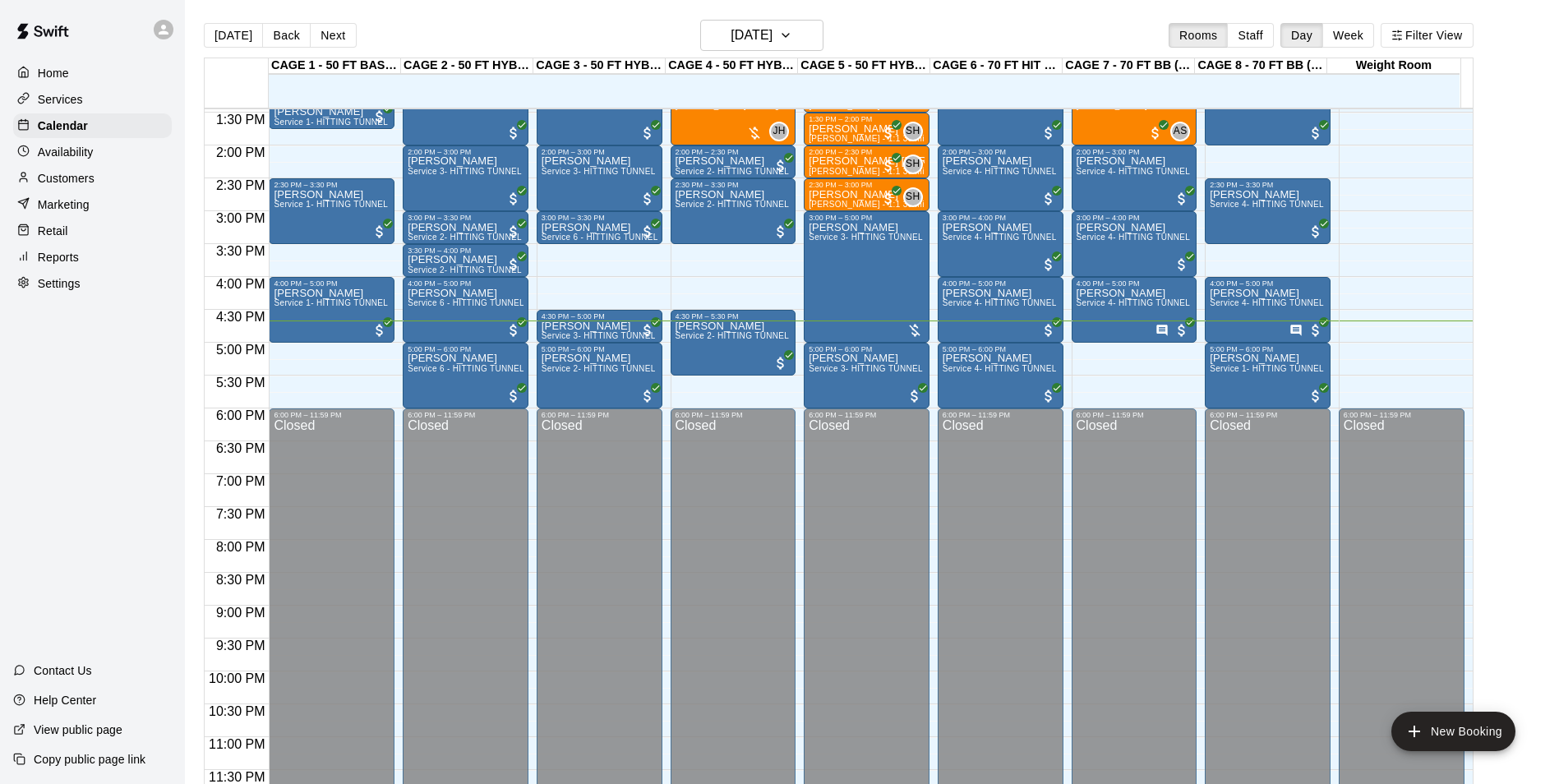
drag, startPoint x: 118, startPoint y: 176, endPoint x: 172, endPoint y: 160, distance: 56.3
click at [118, 176] on div "Customers" at bounding box center [92, 178] width 159 height 25
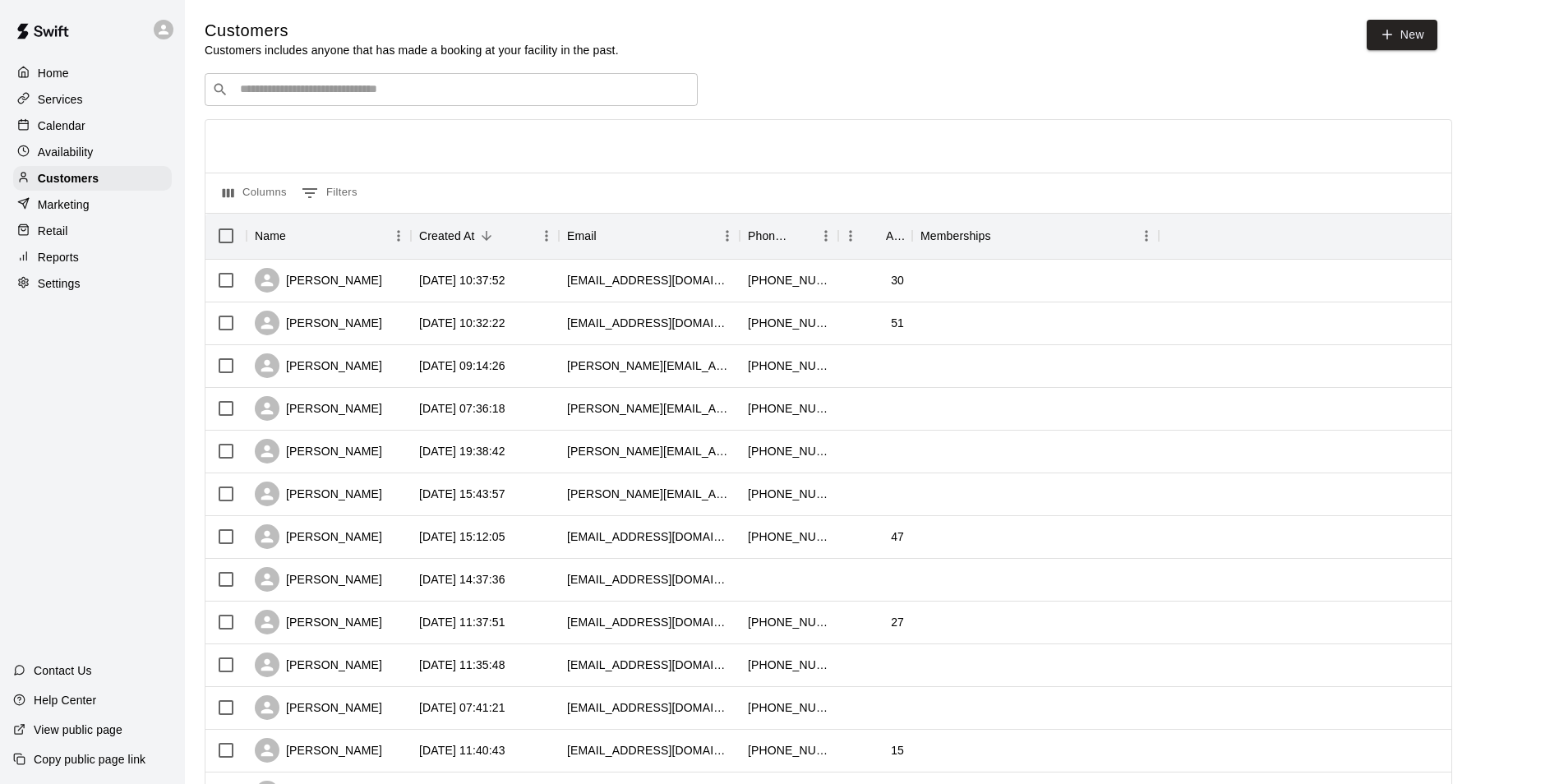
click at [418, 87] on input "Search customers by name or email" at bounding box center [462, 89] width 456 height 16
click at [133, 126] on div "Calendar" at bounding box center [92, 125] width 159 height 25
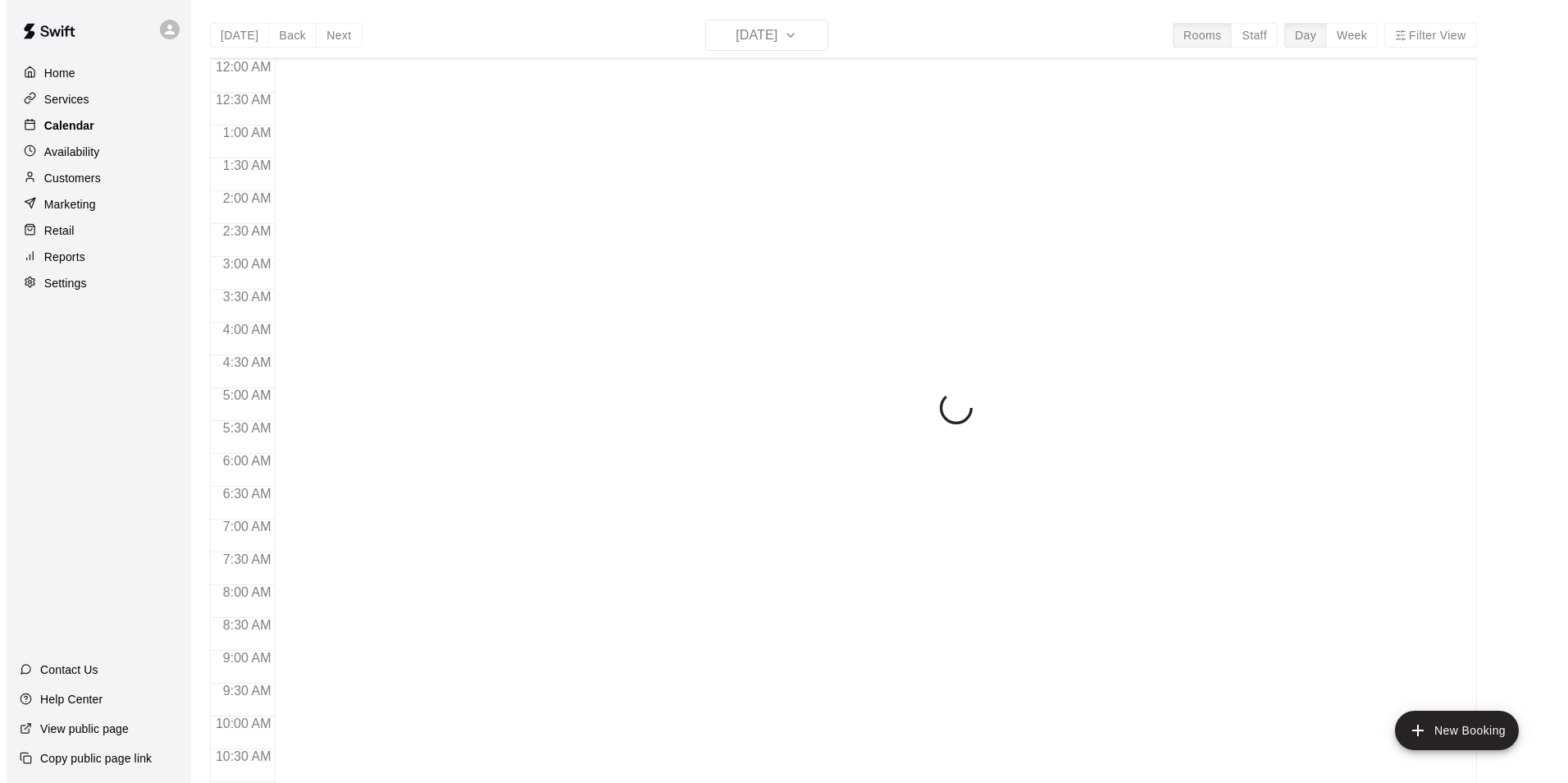
scroll to position [834, 0]
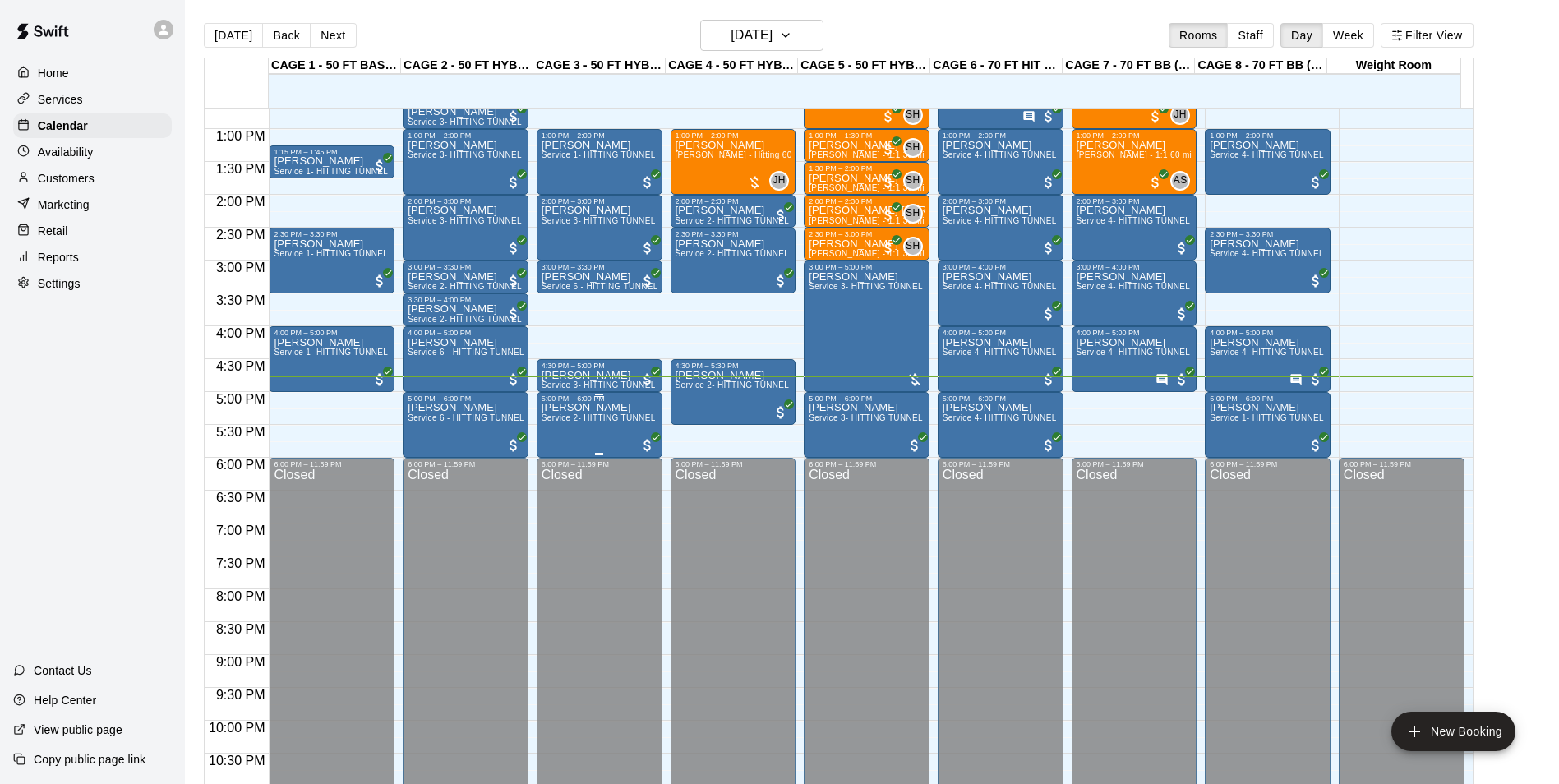
click at [610, 436] on div "[PERSON_NAME] Service 2- HITTING TUNNEL RENTAL - 50ft Baseball" at bounding box center [599, 794] width 116 height 784
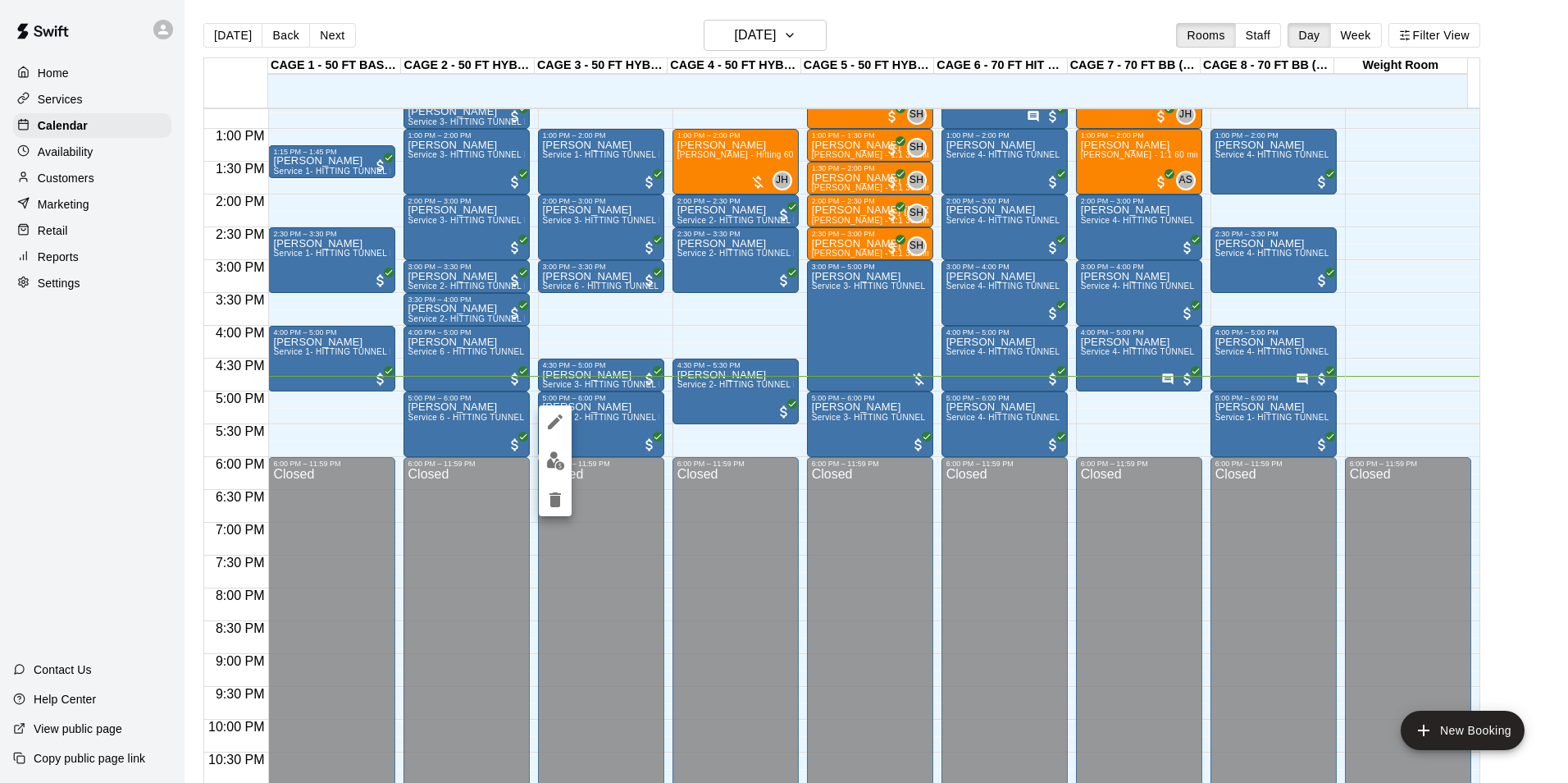
click at [574, 457] on div at bounding box center [784, 392] width 1568 height 783
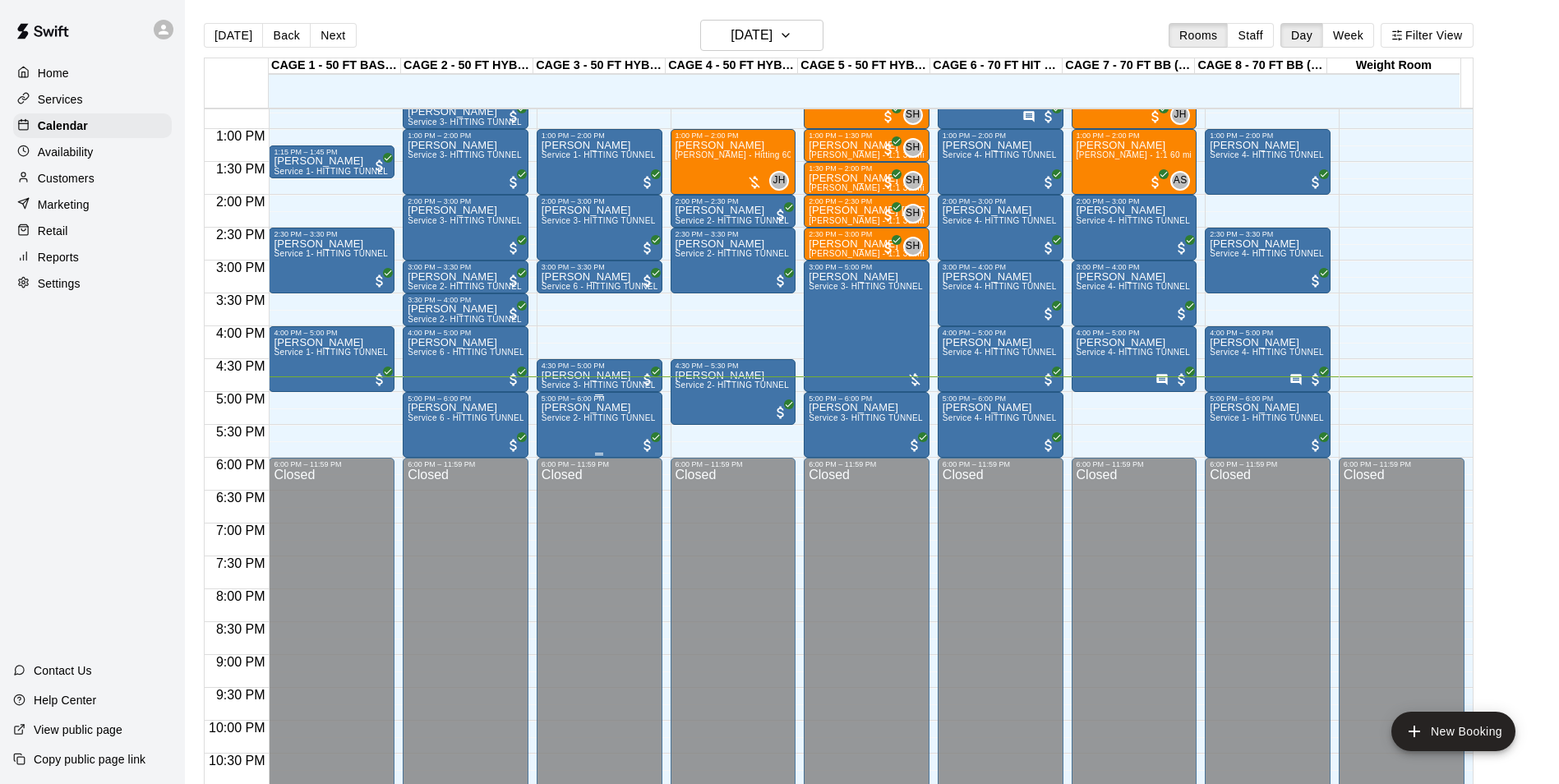
click at [605, 421] on span "Service 2- HITTING TUNNEL RENTAL - 50ft Baseball" at bounding box center [645, 418] width 208 height 9
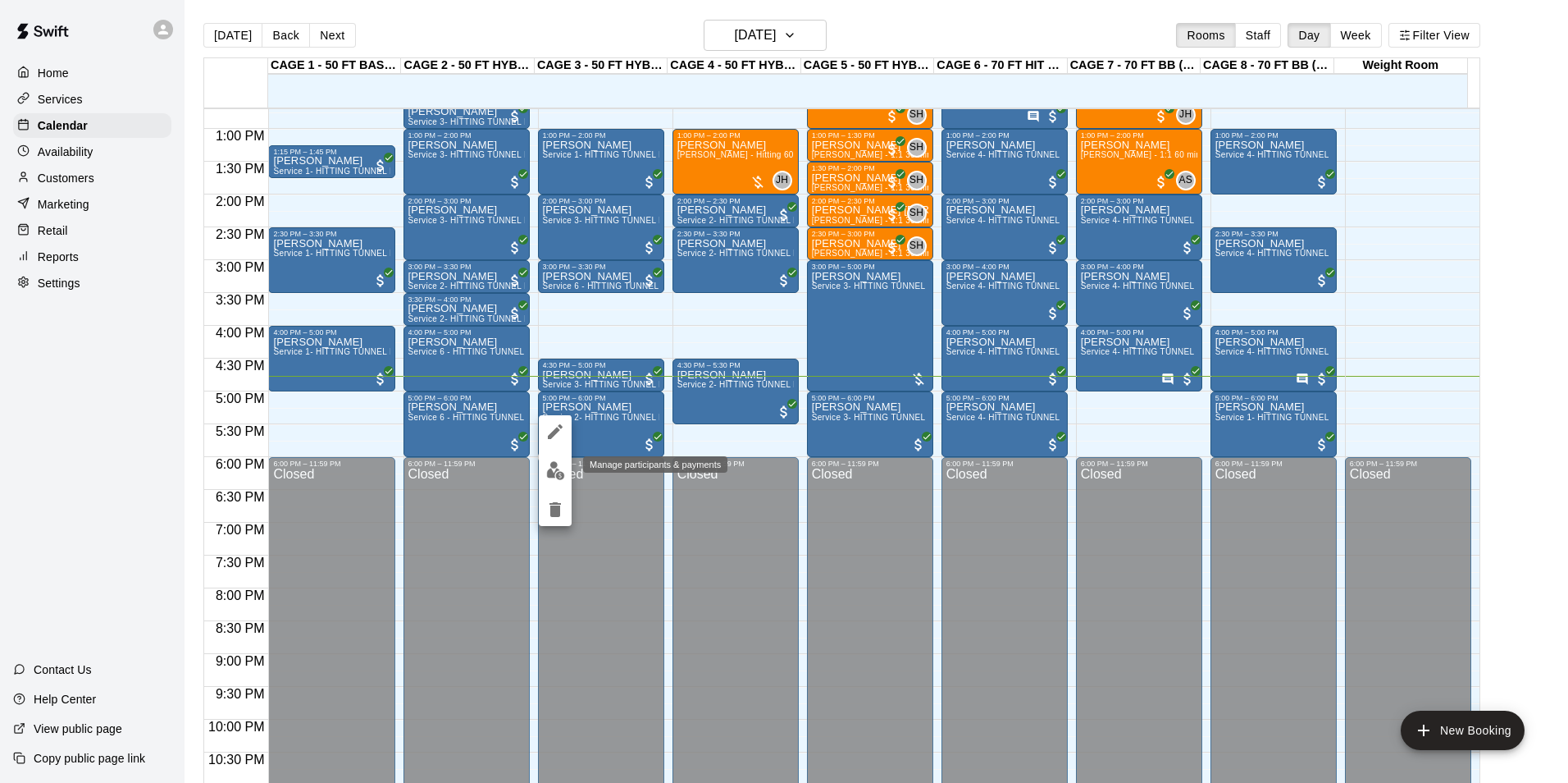
click at [557, 464] on img "edit" at bounding box center [556, 470] width 19 height 19
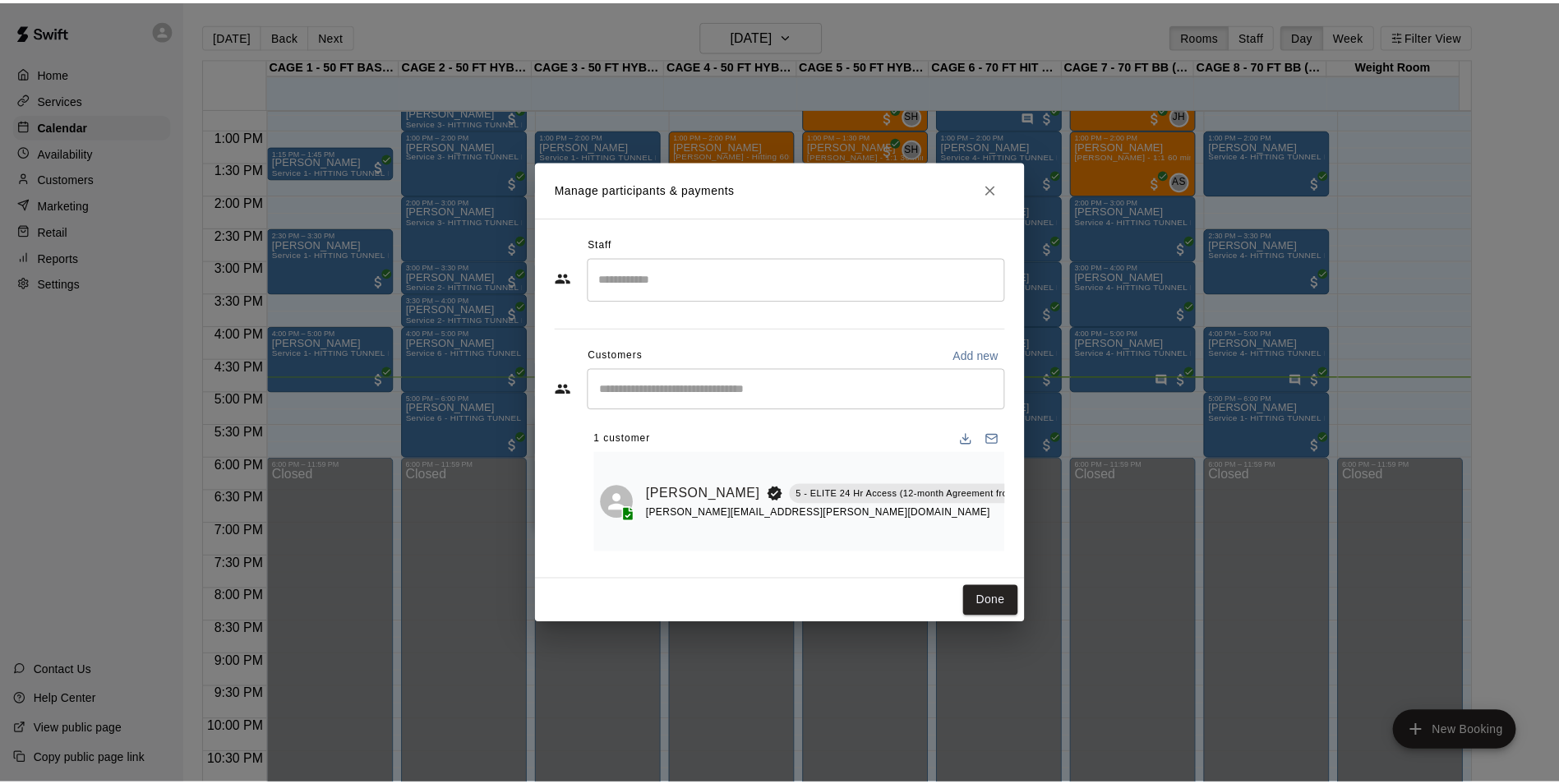
scroll to position [0, 52]
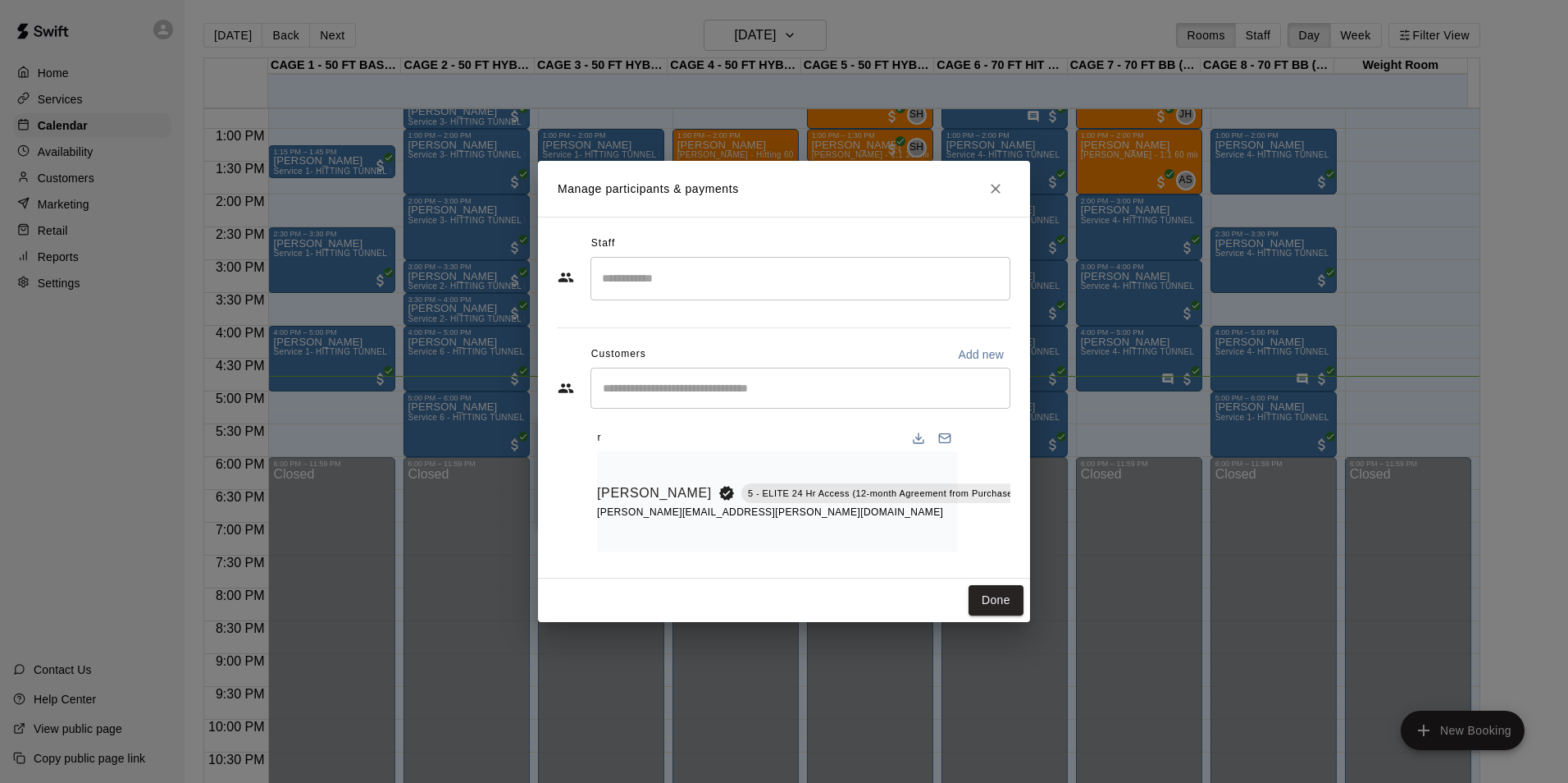
click at [1056, 467] on icon "Mark attendance" at bounding box center [1060, 472] width 9 height 11
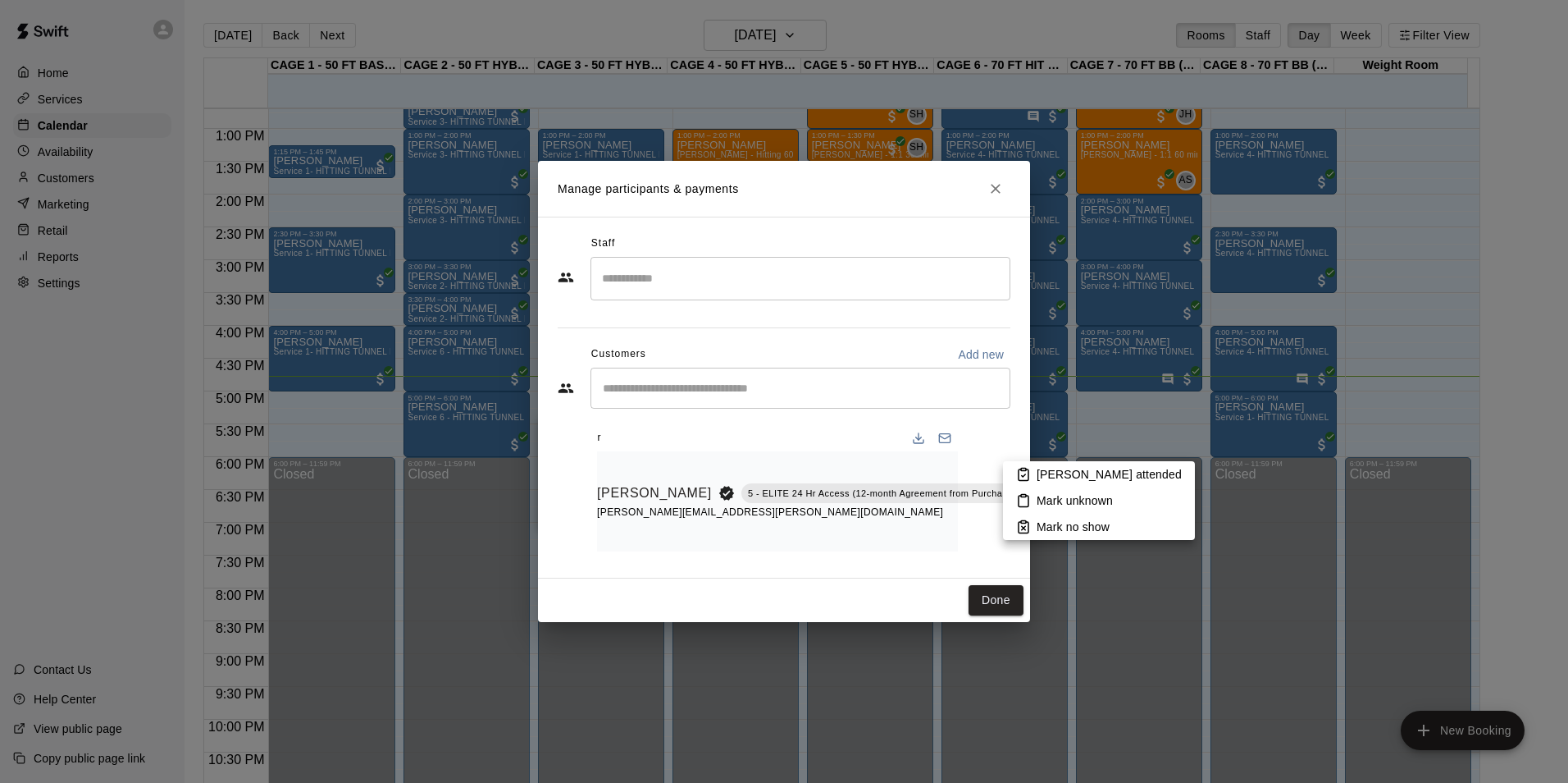
click at [1052, 472] on p "[PERSON_NAME] attended" at bounding box center [1110, 474] width 146 height 16
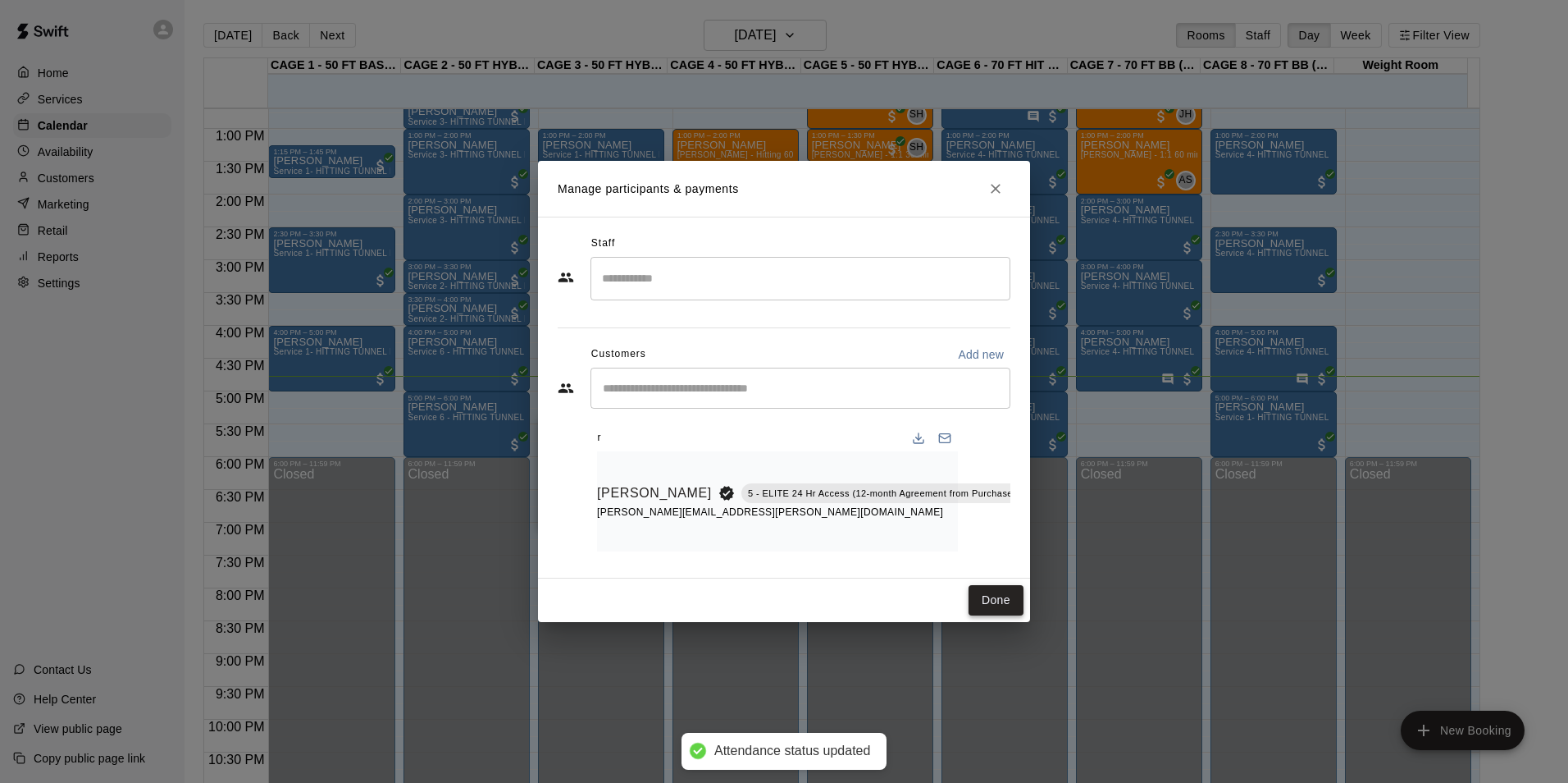
click at [969, 606] on button "Done" at bounding box center [996, 600] width 55 height 30
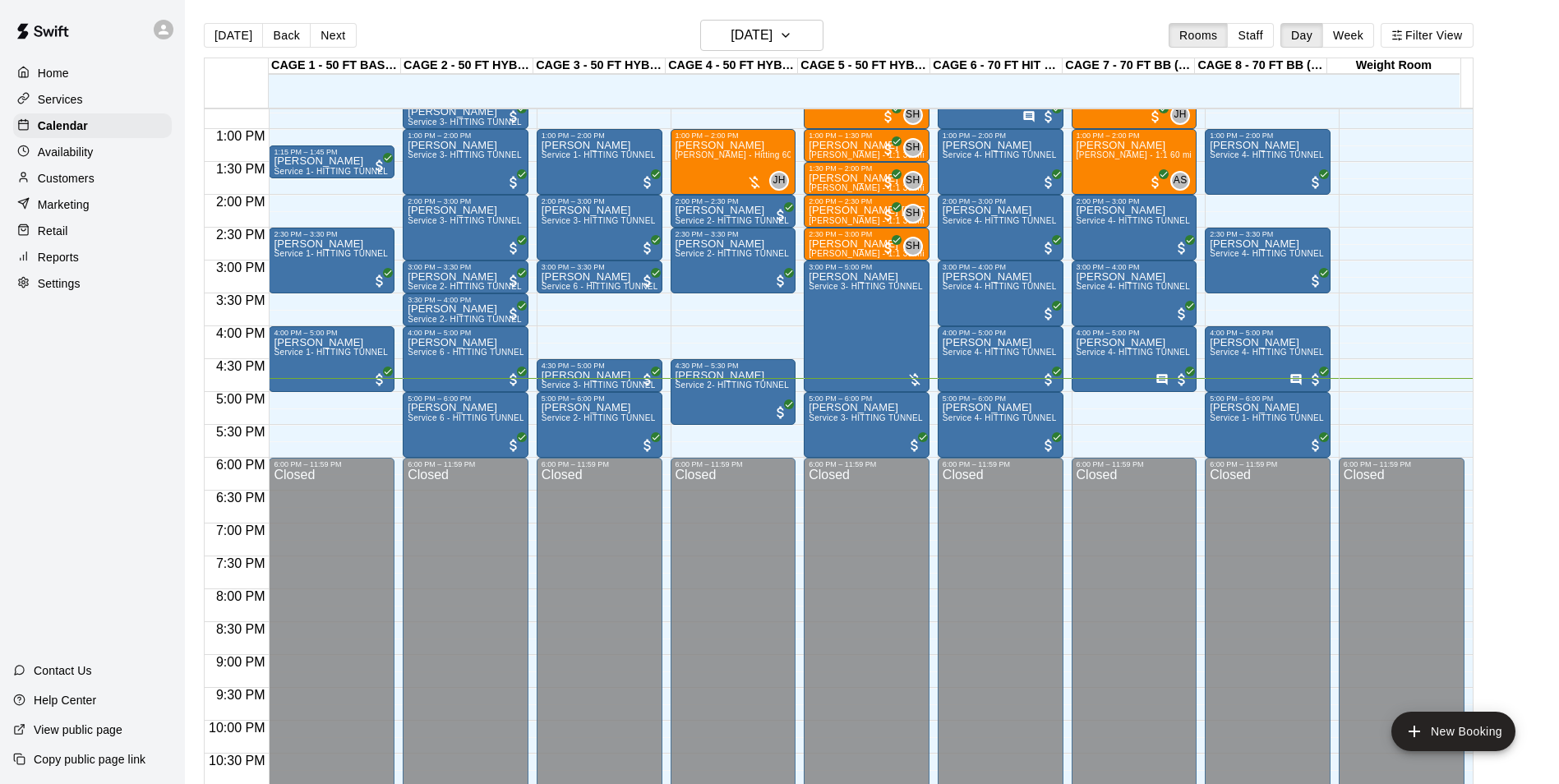
drag, startPoint x: 102, startPoint y: 189, endPoint x: 161, endPoint y: 193, distance: 59.1
click at [102, 189] on div "Customers" at bounding box center [92, 178] width 159 height 25
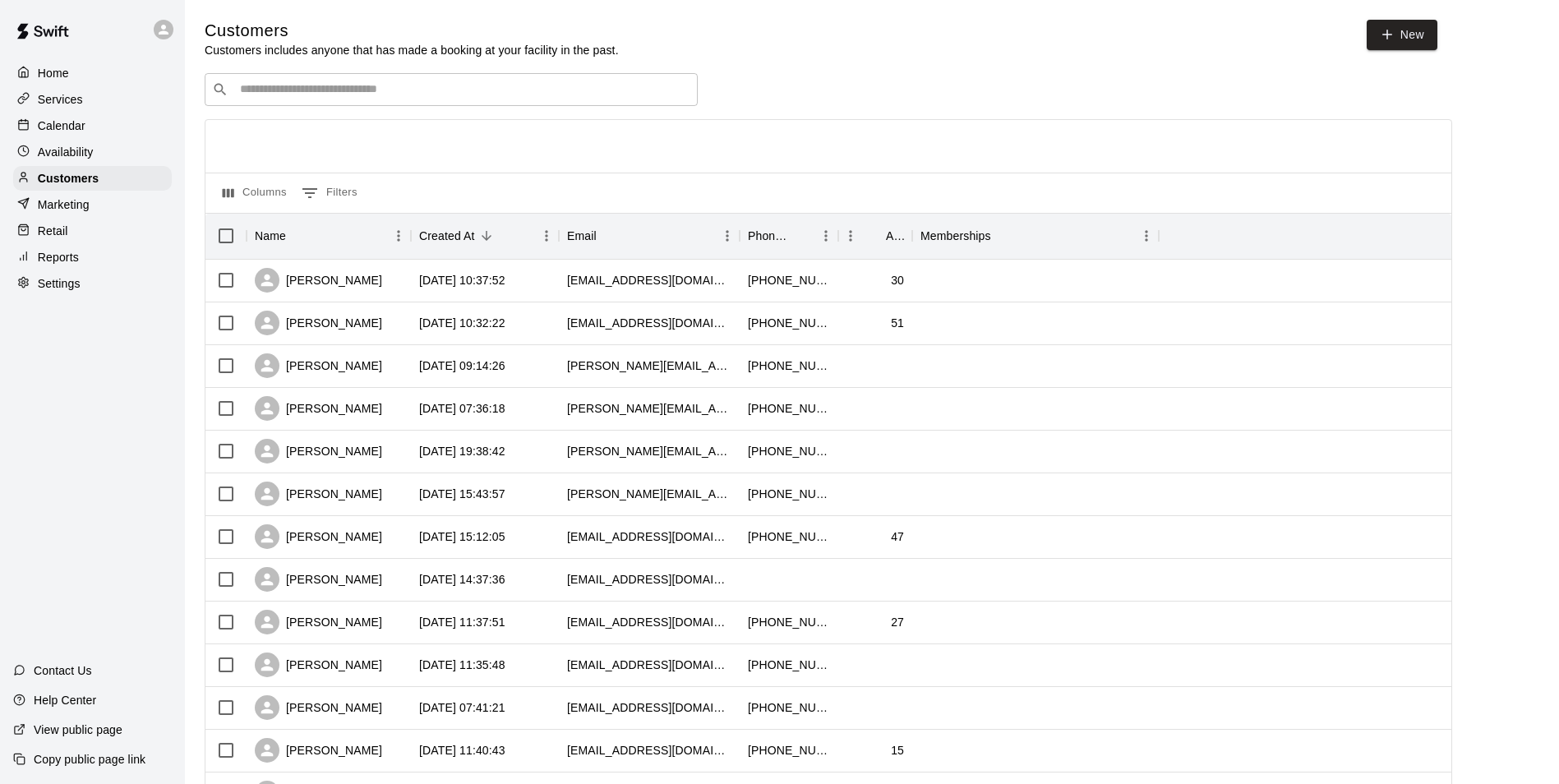
click at [403, 87] on input "Search customers by name or email" at bounding box center [462, 89] width 456 height 16
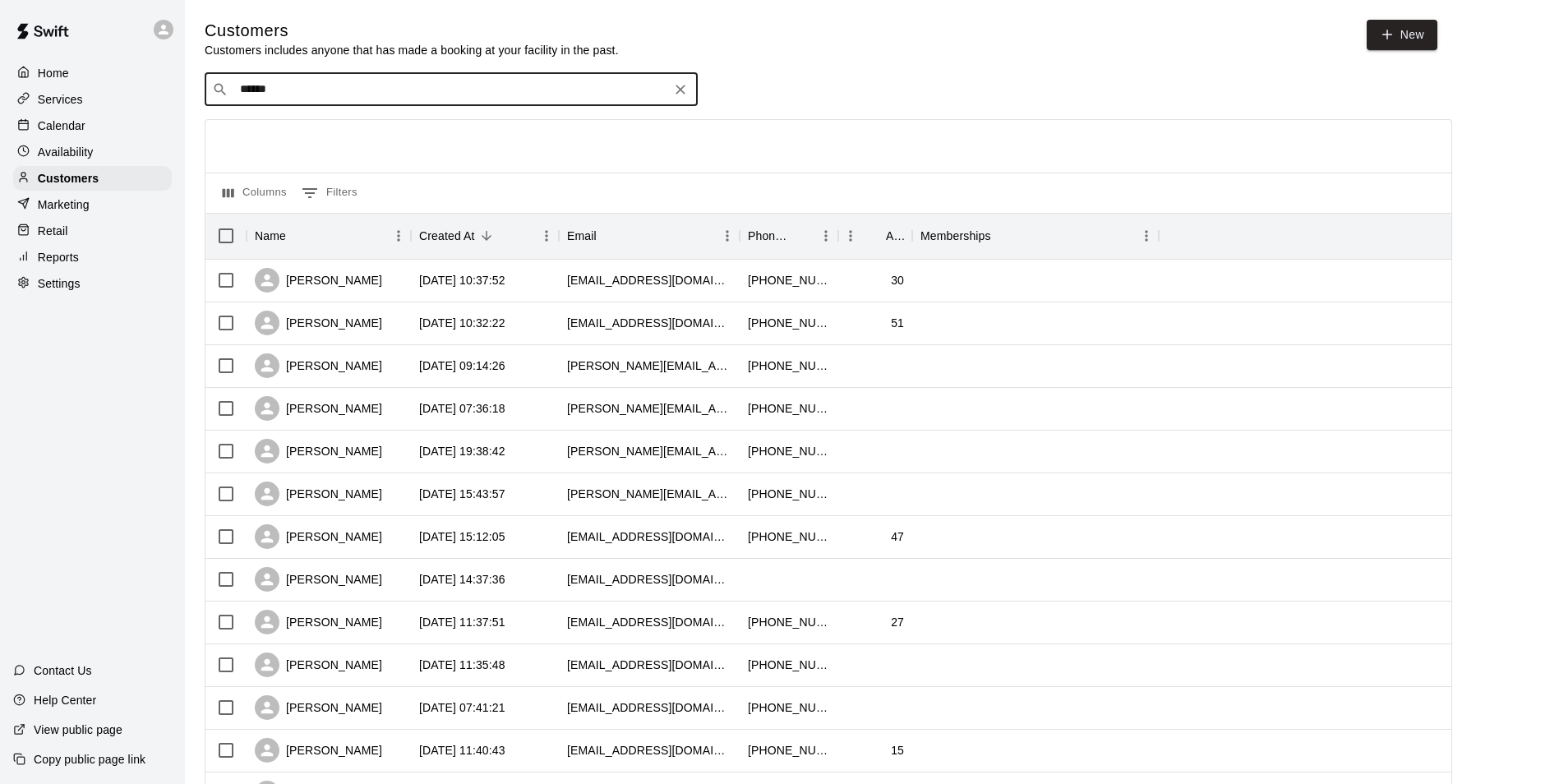
type input "*****"
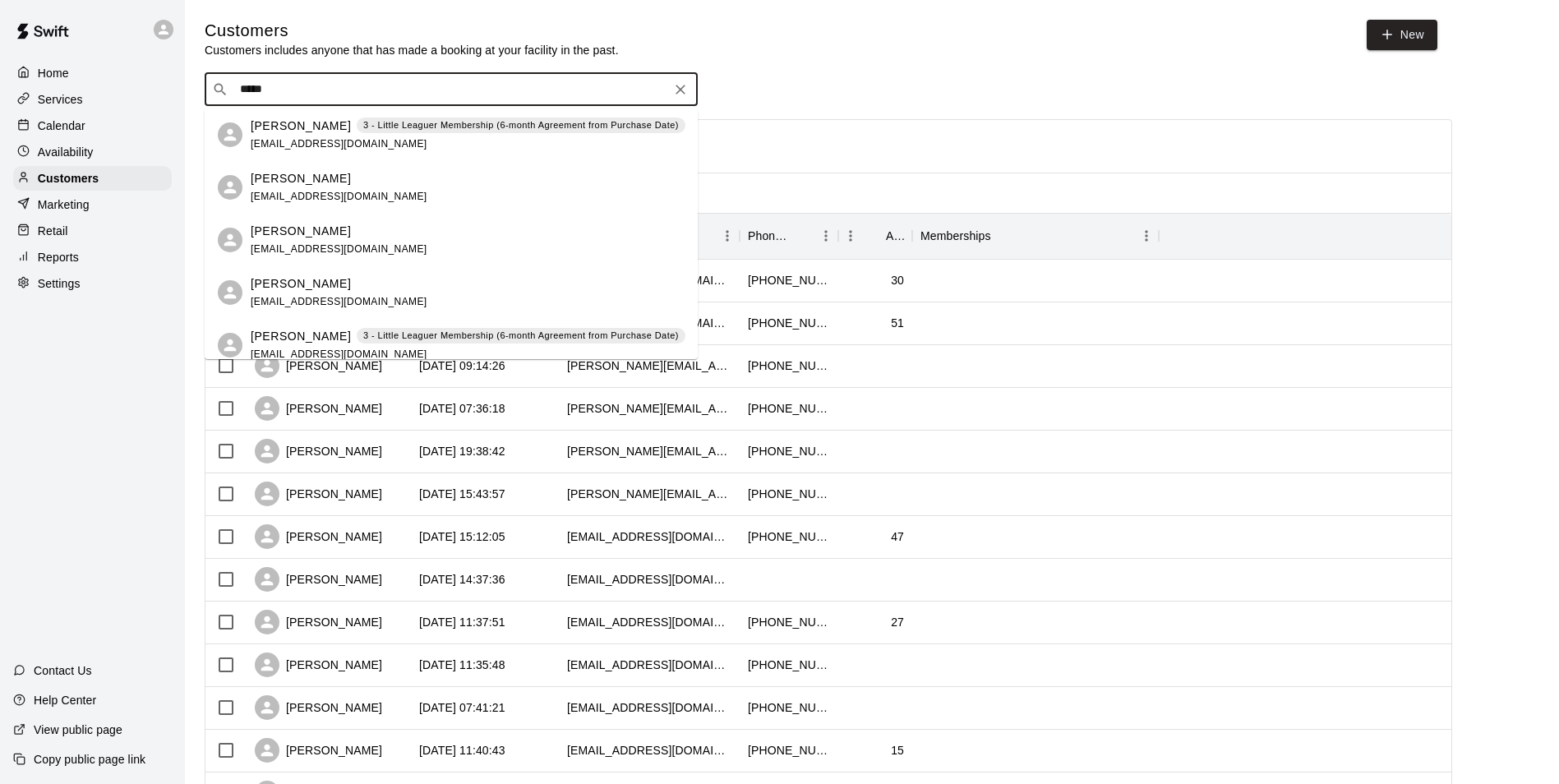
click at [398, 140] on div "[PERSON_NAME] 3 - Little Leaguer Membership (6-month Agreement from Purchase Da…" at bounding box center [468, 135] width 435 height 35
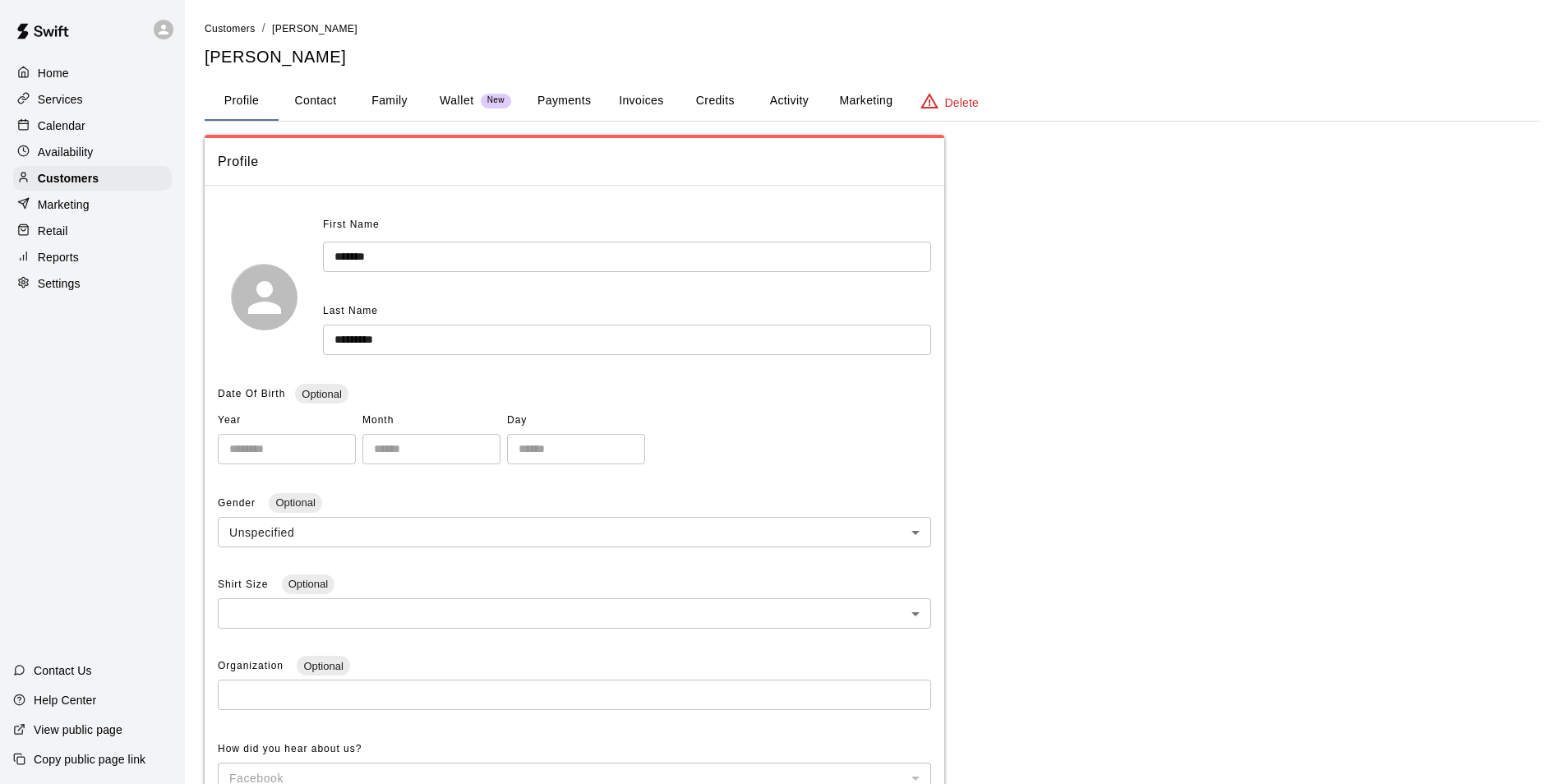
click at [573, 101] on button "Payments" at bounding box center [564, 101] width 80 height 39
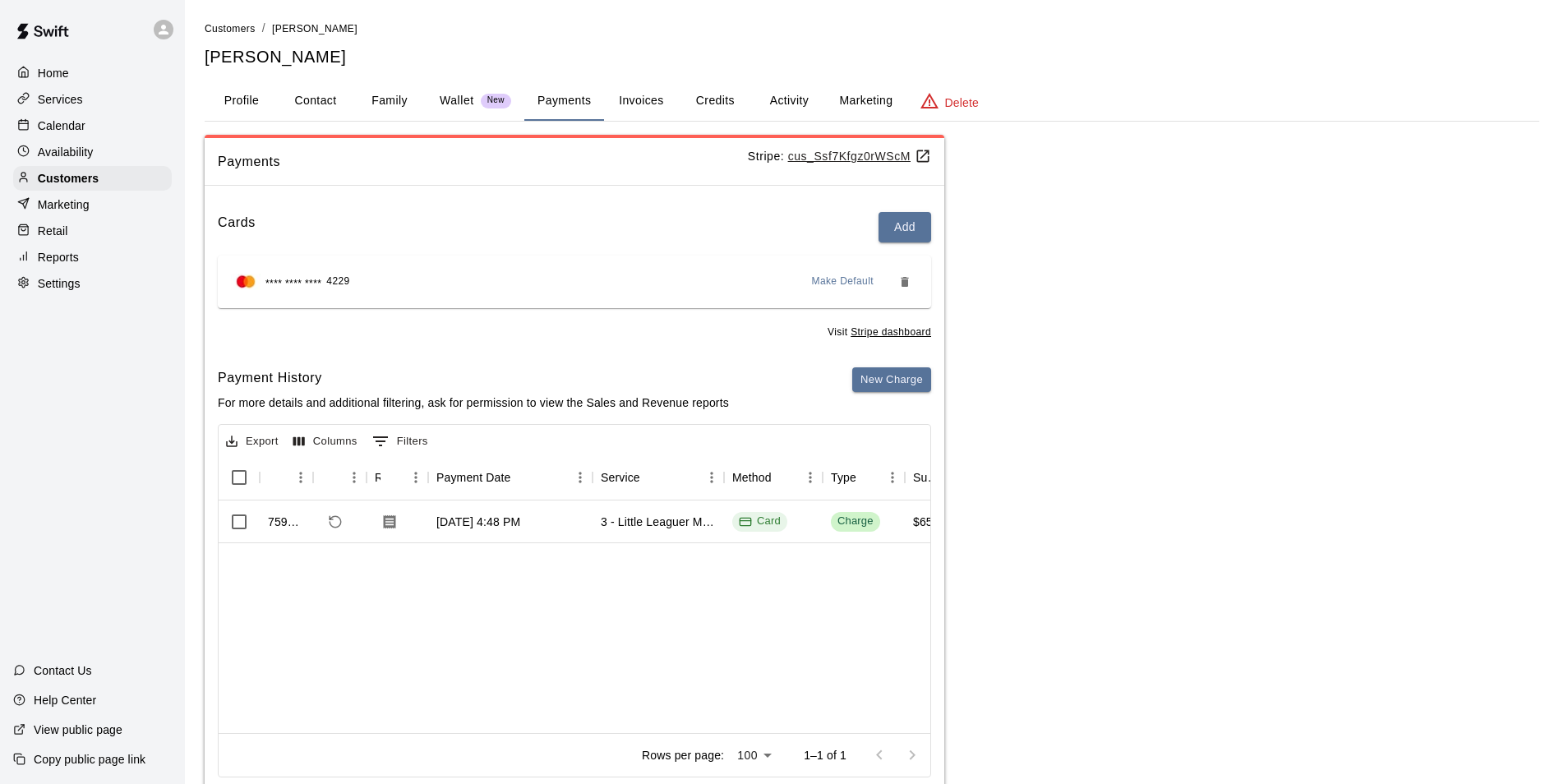
scroll to position [0, 36]
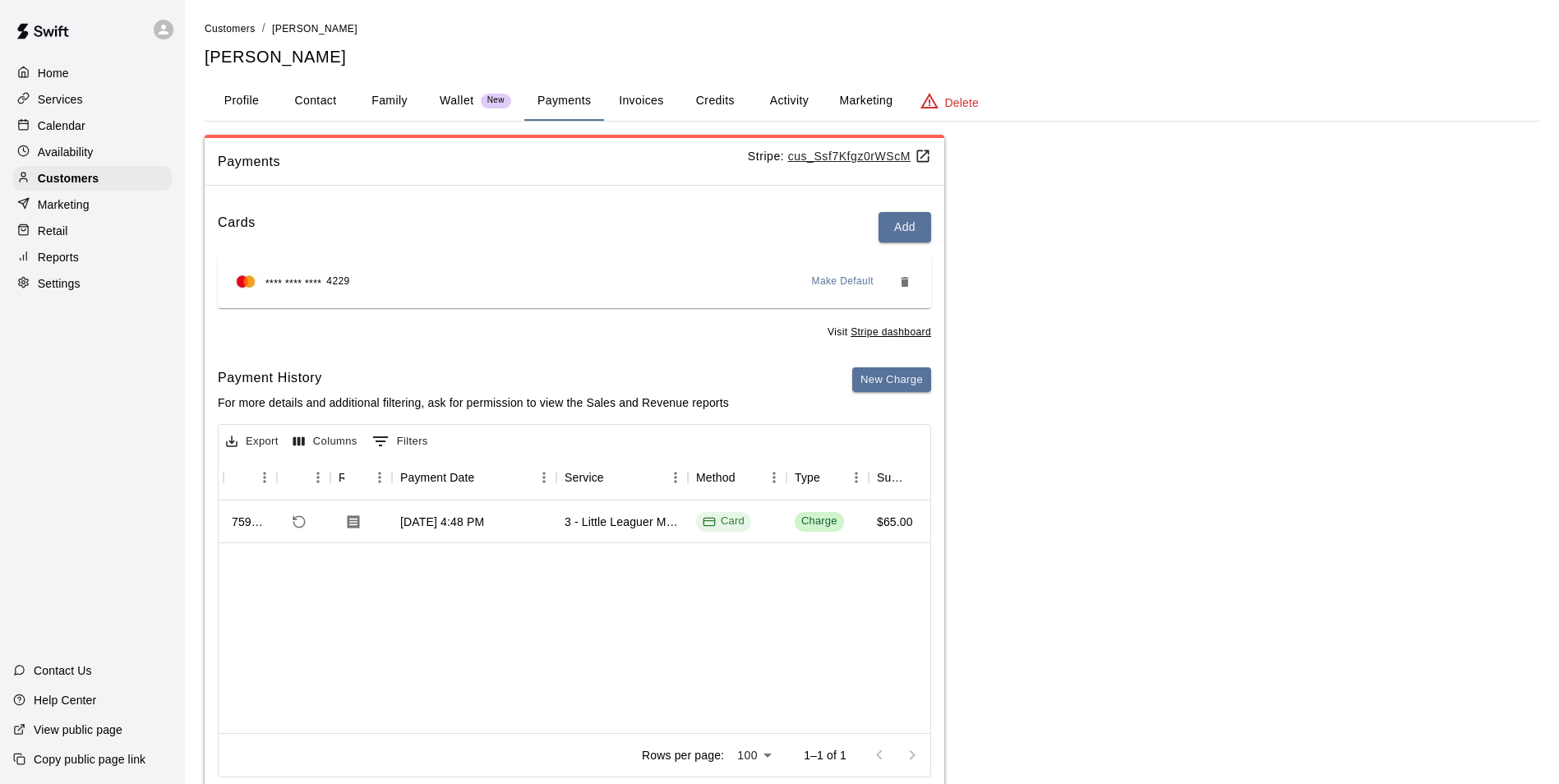
click at [1220, 597] on div "Payments Stripe: cus_Ssf7Kfgz0rWScM Cards Add **** **** **** 4229 Make Default …" at bounding box center [871, 466] width 1334 height 663
click at [704, 100] on button "Credits" at bounding box center [715, 101] width 74 height 39
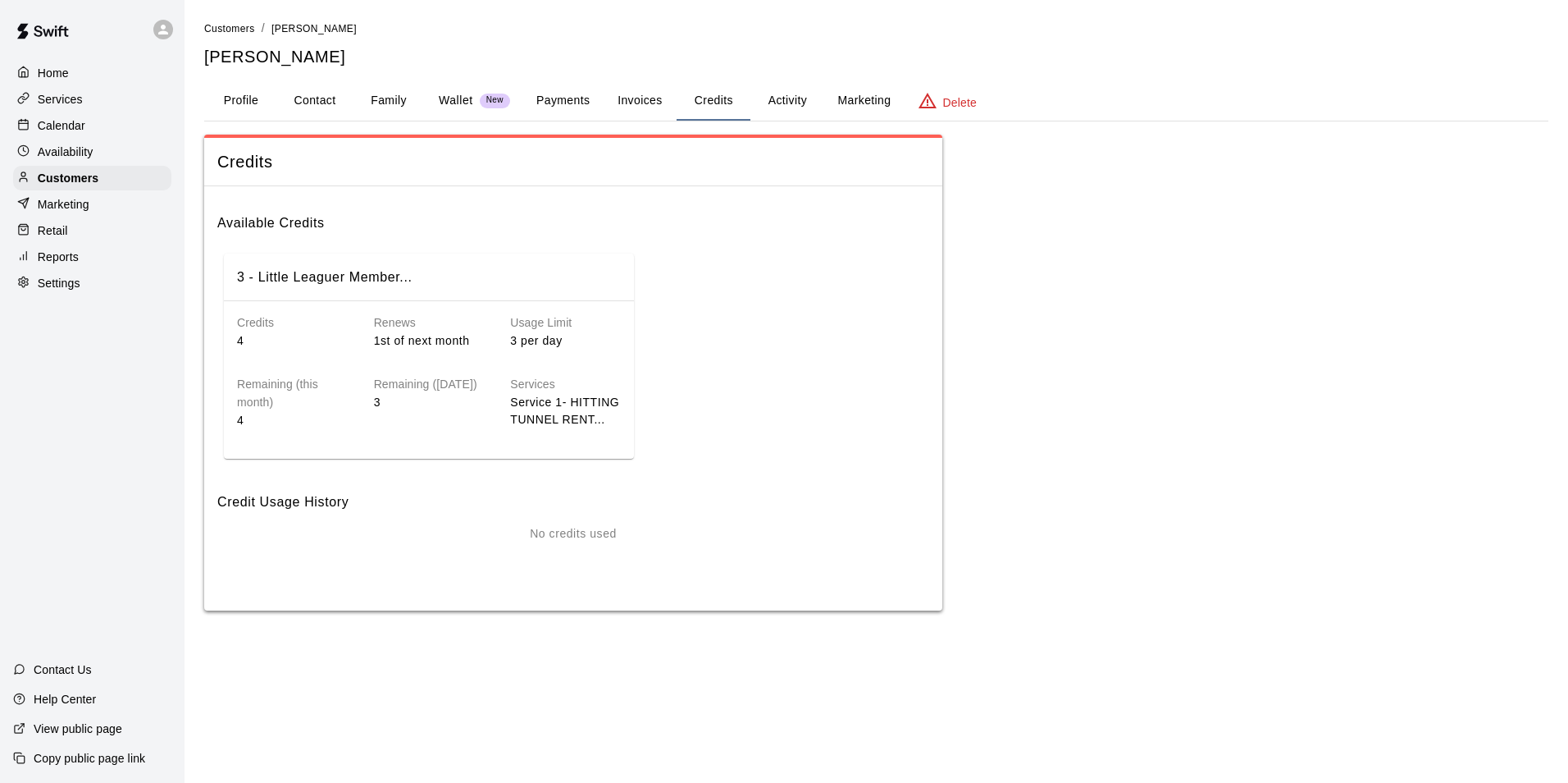
click at [609, 99] on button "Invoices" at bounding box center [640, 101] width 74 height 39
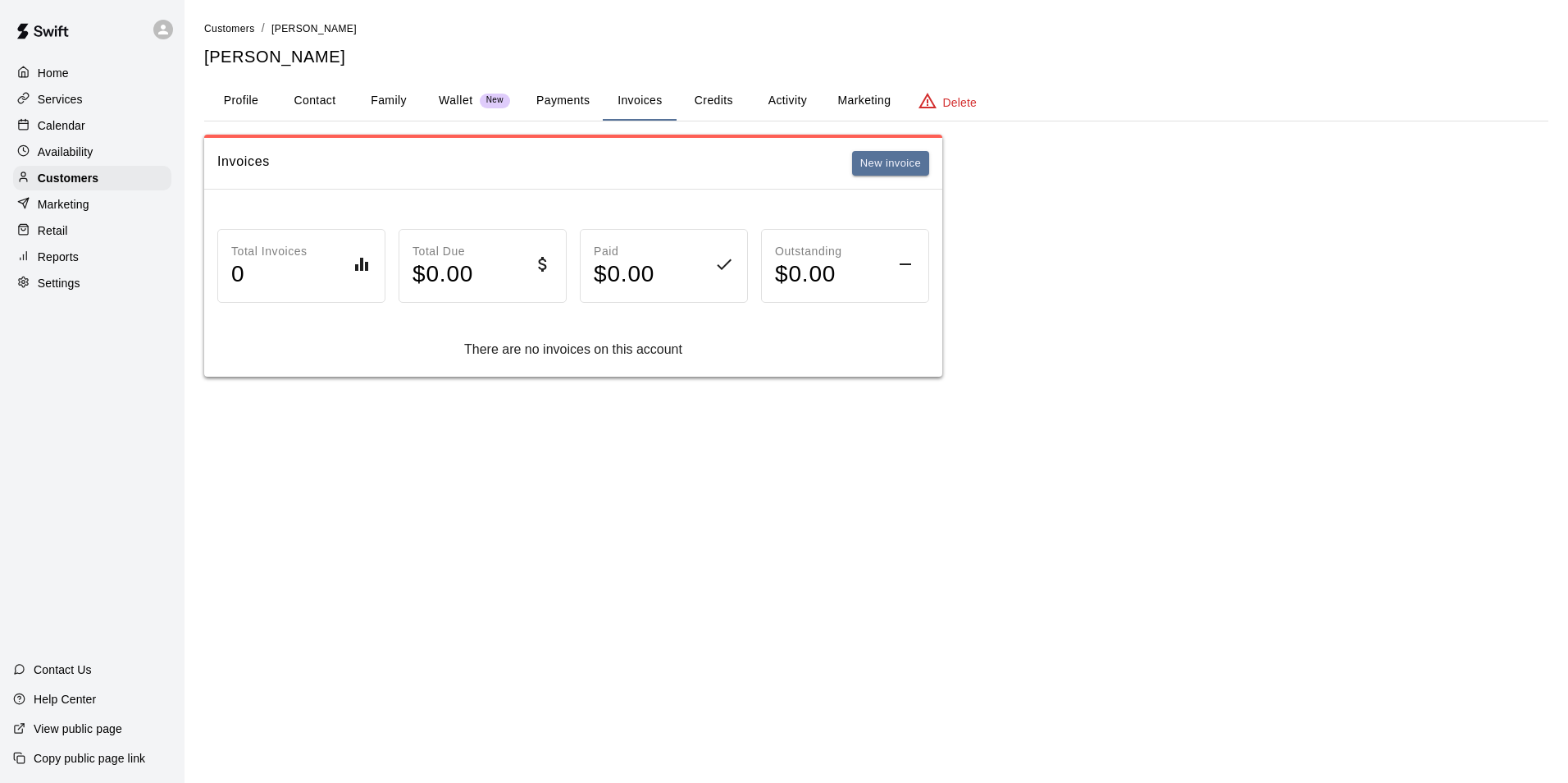
click at [588, 101] on button "Payments" at bounding box center [563, 101] width 80 height 39
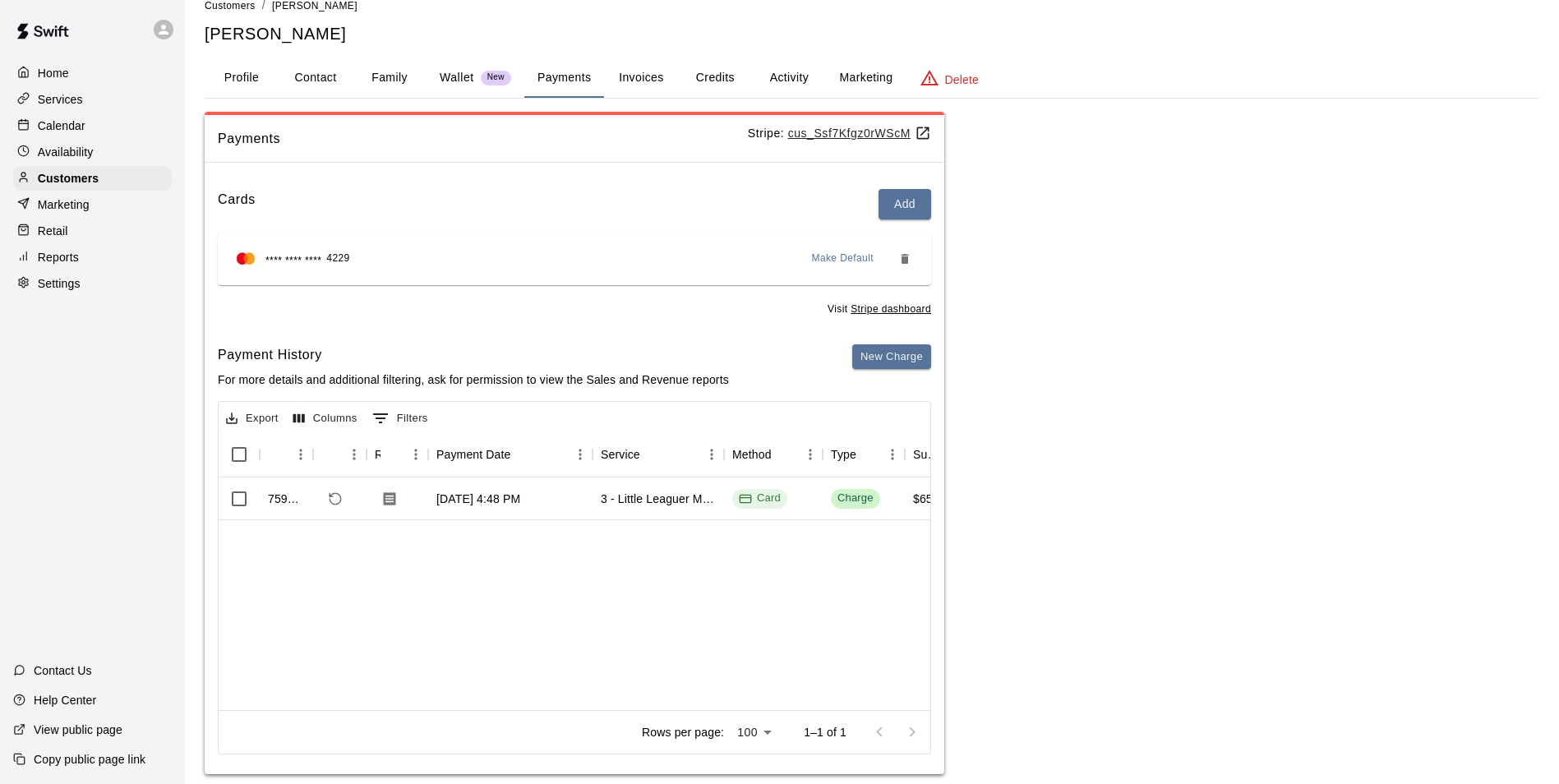
scroll to position [46, 0]
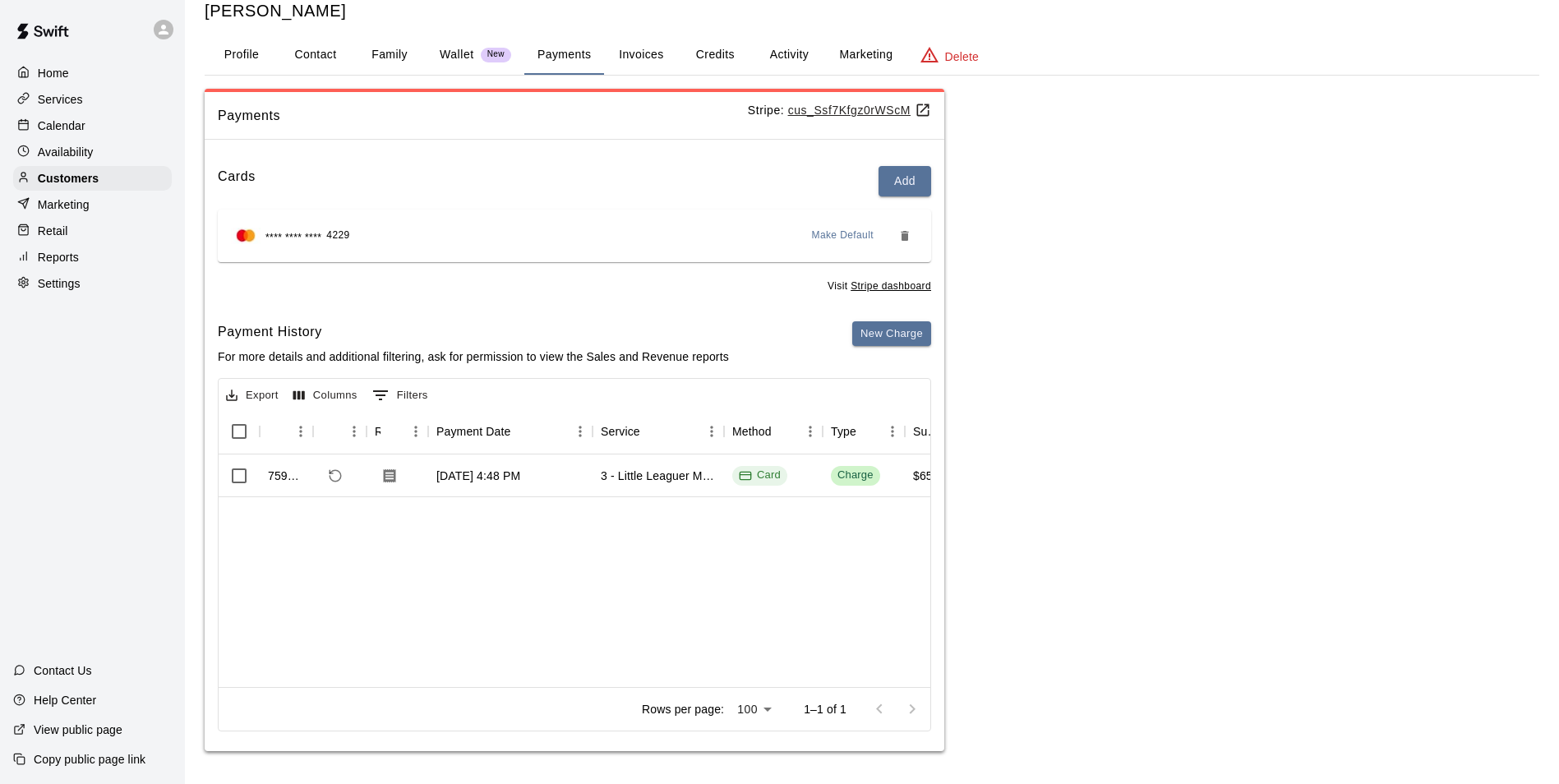
click at [84, 113] on div "Home Services Calendar Availability Customers Marketing Retail Reports Settings" at bounding box center [92, 178] width 184 height 238
click at [100, 129] on div "Calendar" at bounding box center [92, 125] width 159 height 25
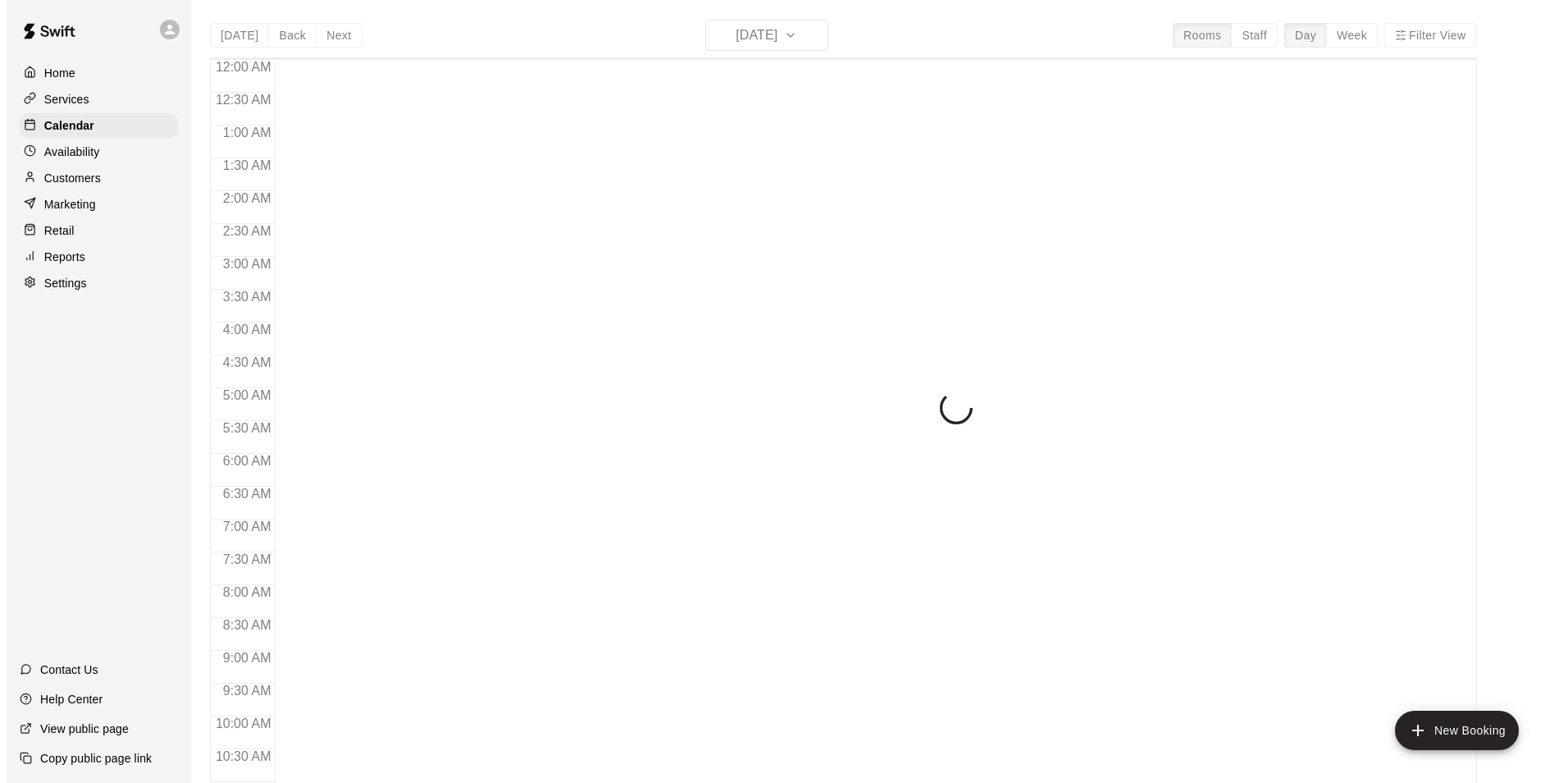
scroll to position [834, 0]
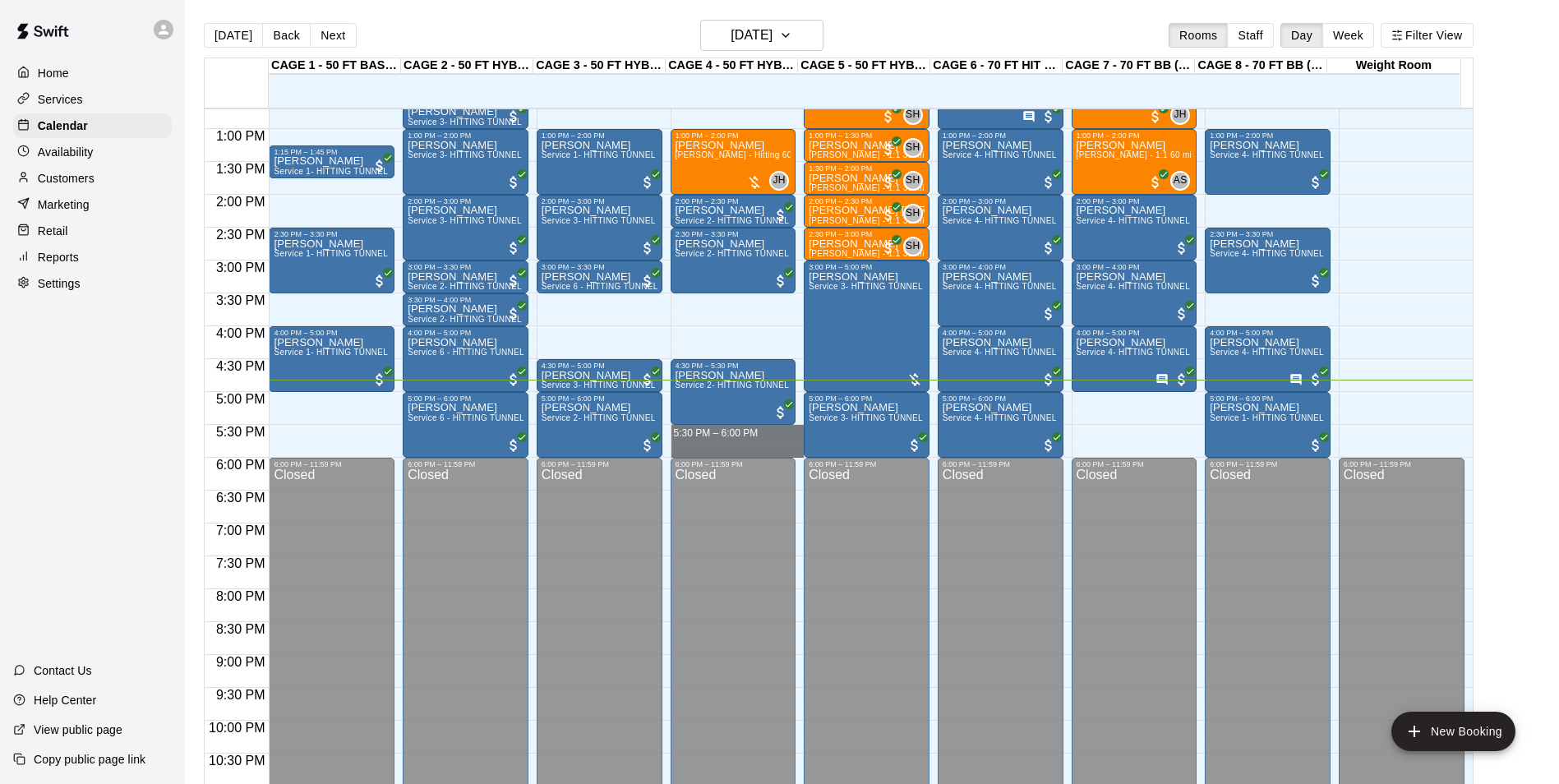
drag, startPoint x: 720, startPoint y: 429, endPoint x: 716, endPoint y: 458, distance: 29.3
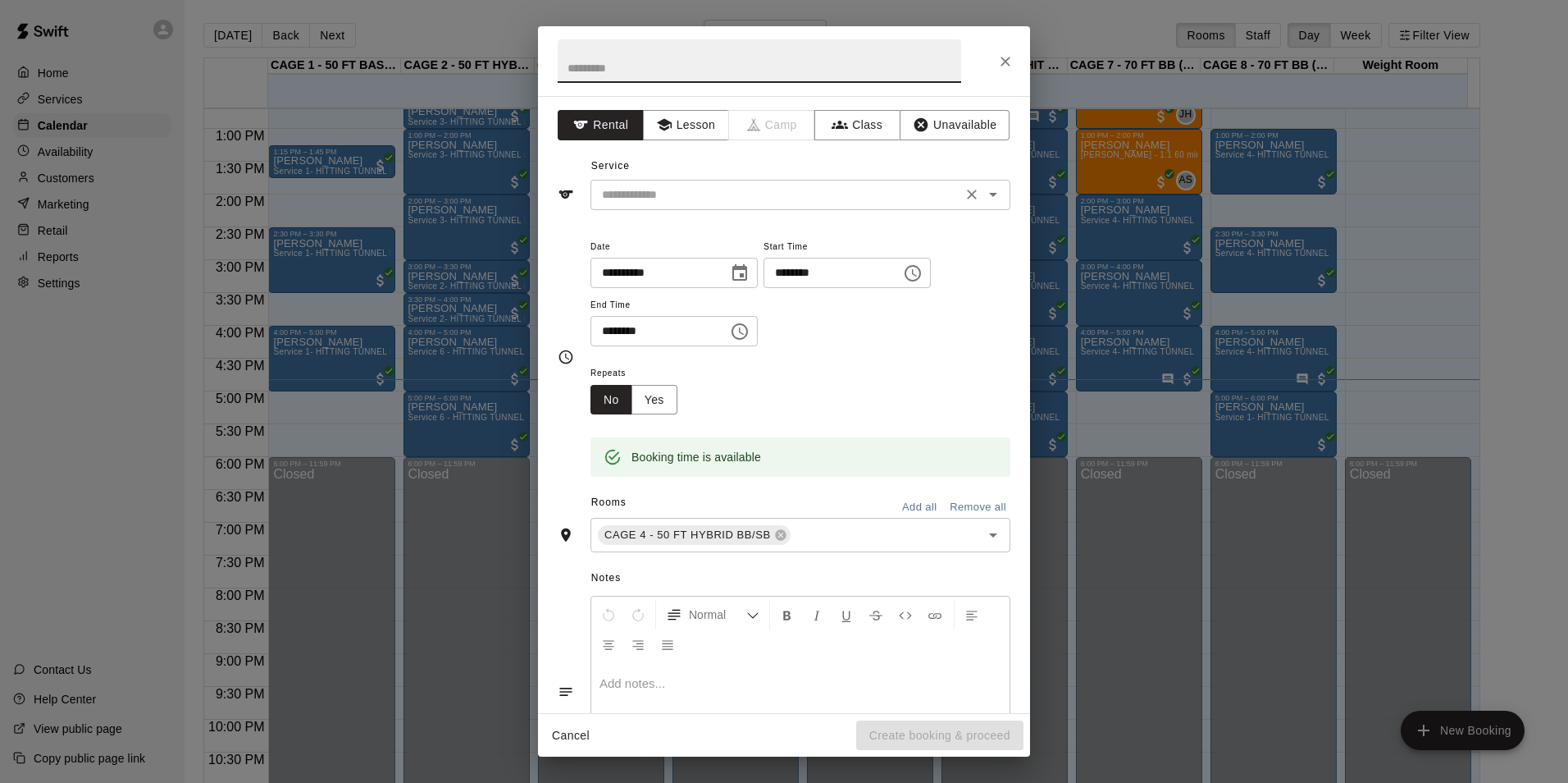
click at [864, 184] on input "text" at bounding box center [776, 194] width 361 height 21
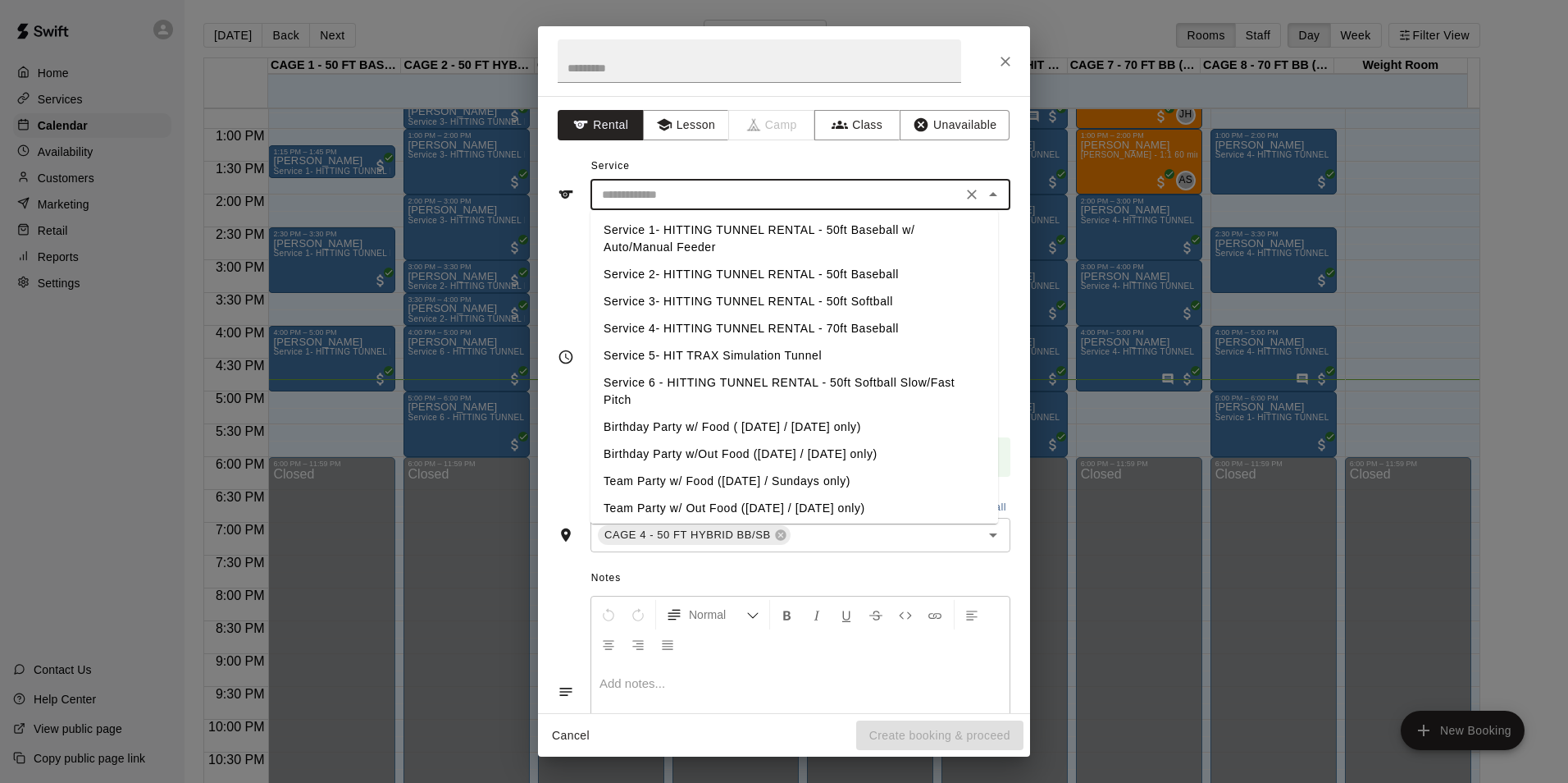
click at [879, 301] on li "Service 3- HITTING TUNNEL RENTAL - 50ft Softball" at bounding box center [795, 302] width 408 height 27
type input "**********"
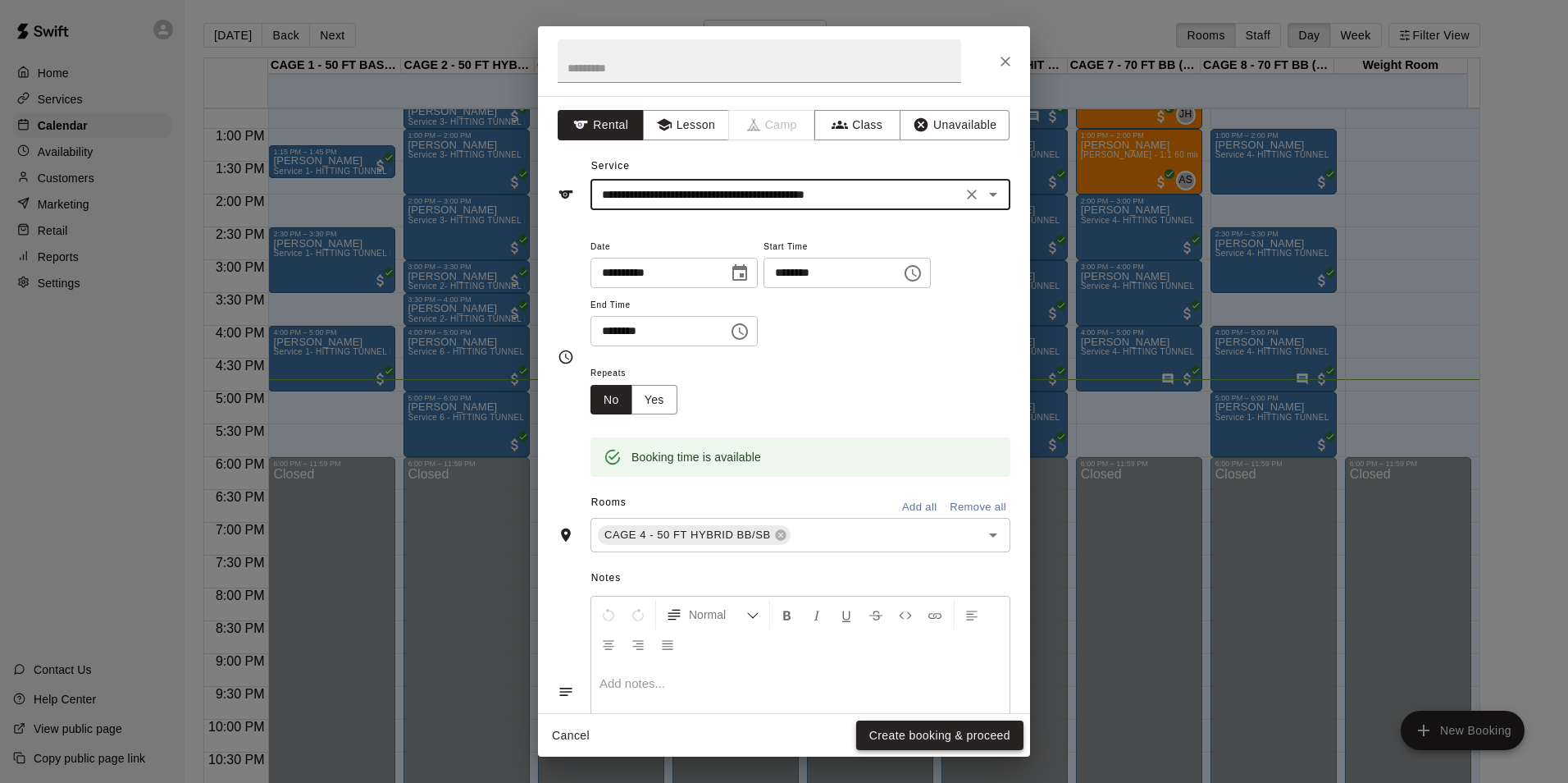
click at [931, 738] on button "Create booking & proceed" at bounding box center [939, 735] width 167 height 30
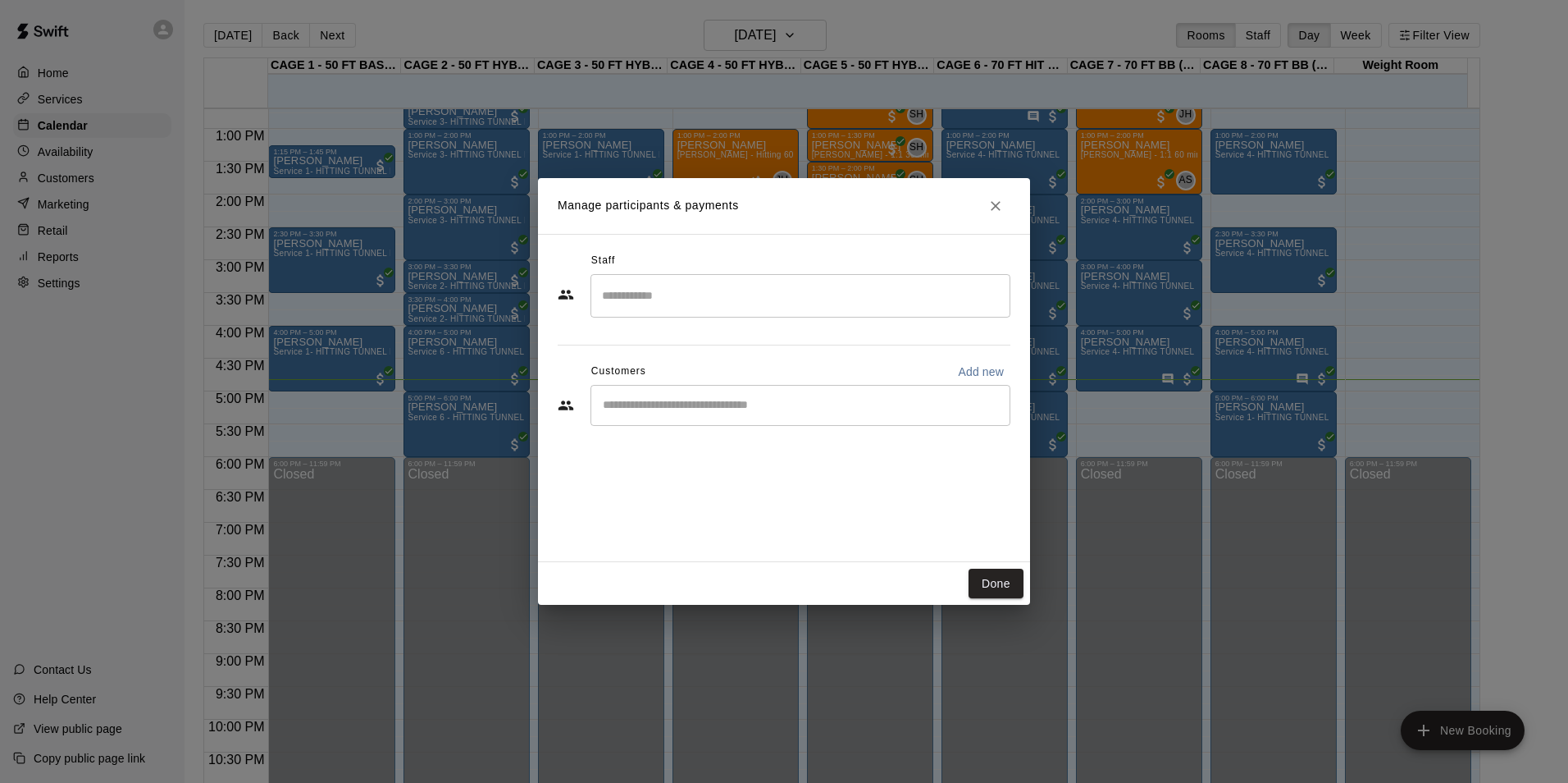
click at [681, 405] on input "Start typing to search customers..." at bounding box center [800, 405] width 405 height 16
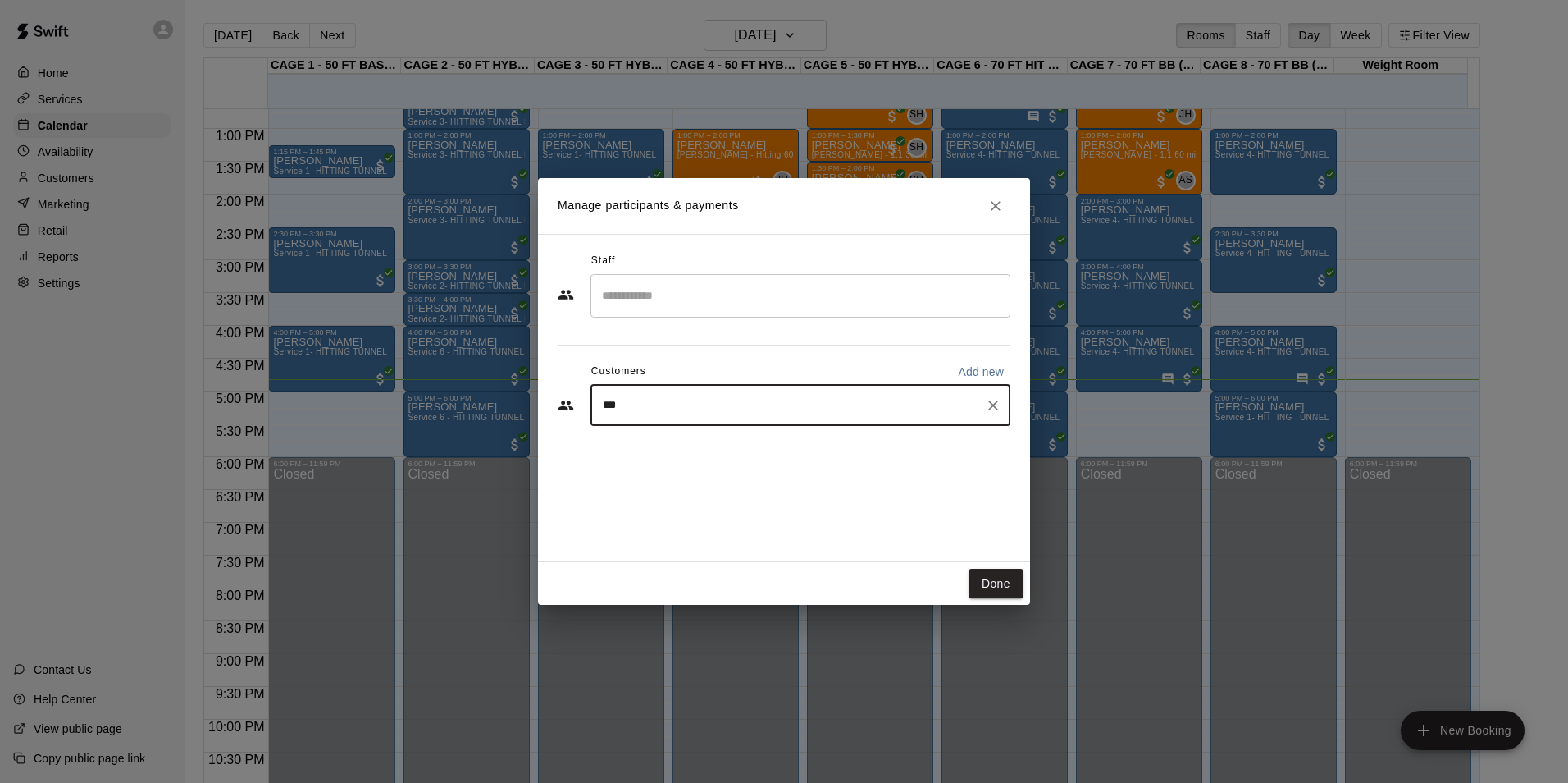
type input "****"
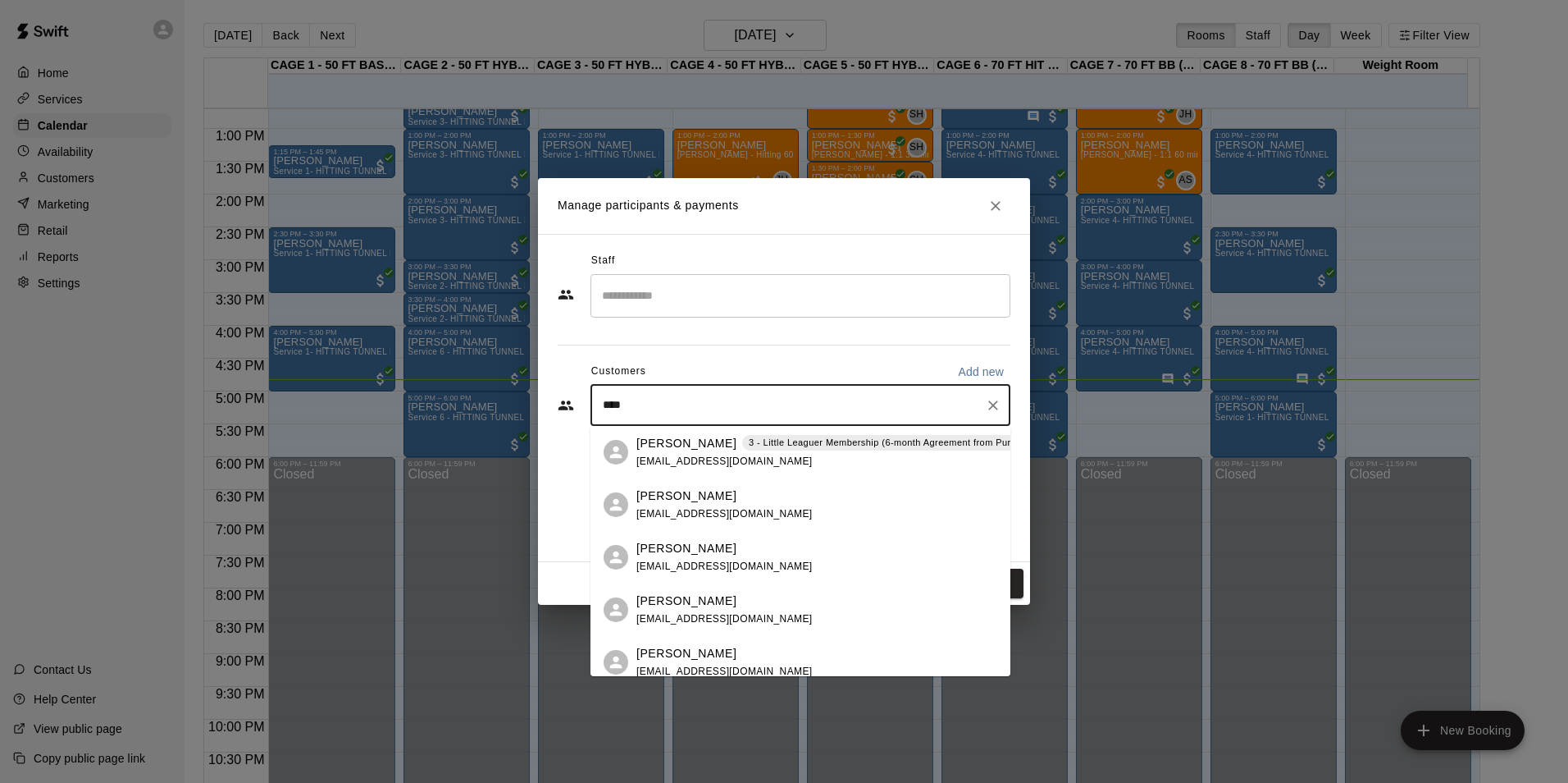
click at [690, 453] on div "[PERSON_NAME] 3 - Little Leaguer Membership (6-month Agreement from Purchase Da…" at bounding box center [853, 452] width 434 height 35
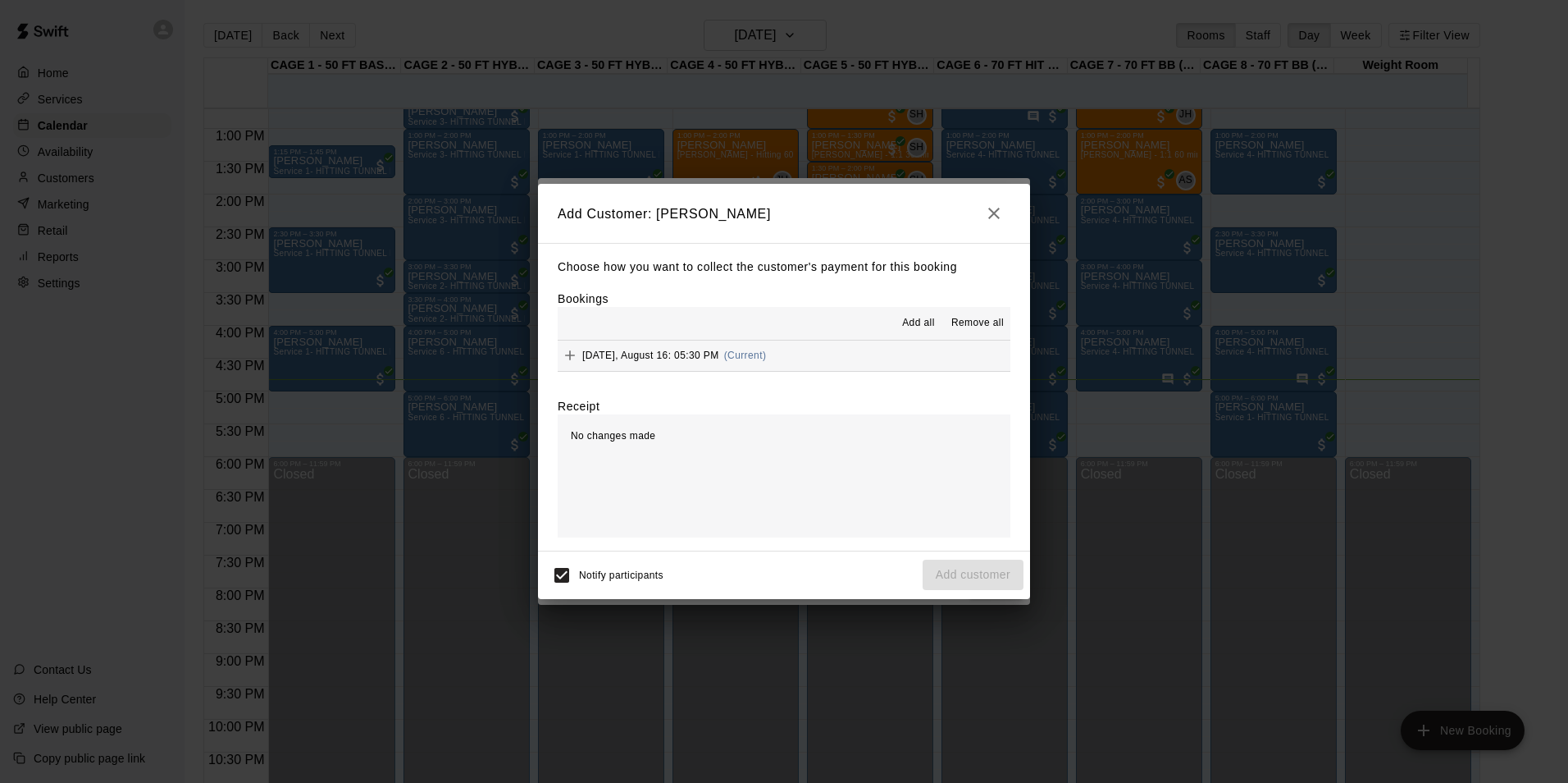
click at [861, 354] on button "[DATE], August 16: 05:30 PM (Current)" at bounding box center [784, 355] width 453 height 30
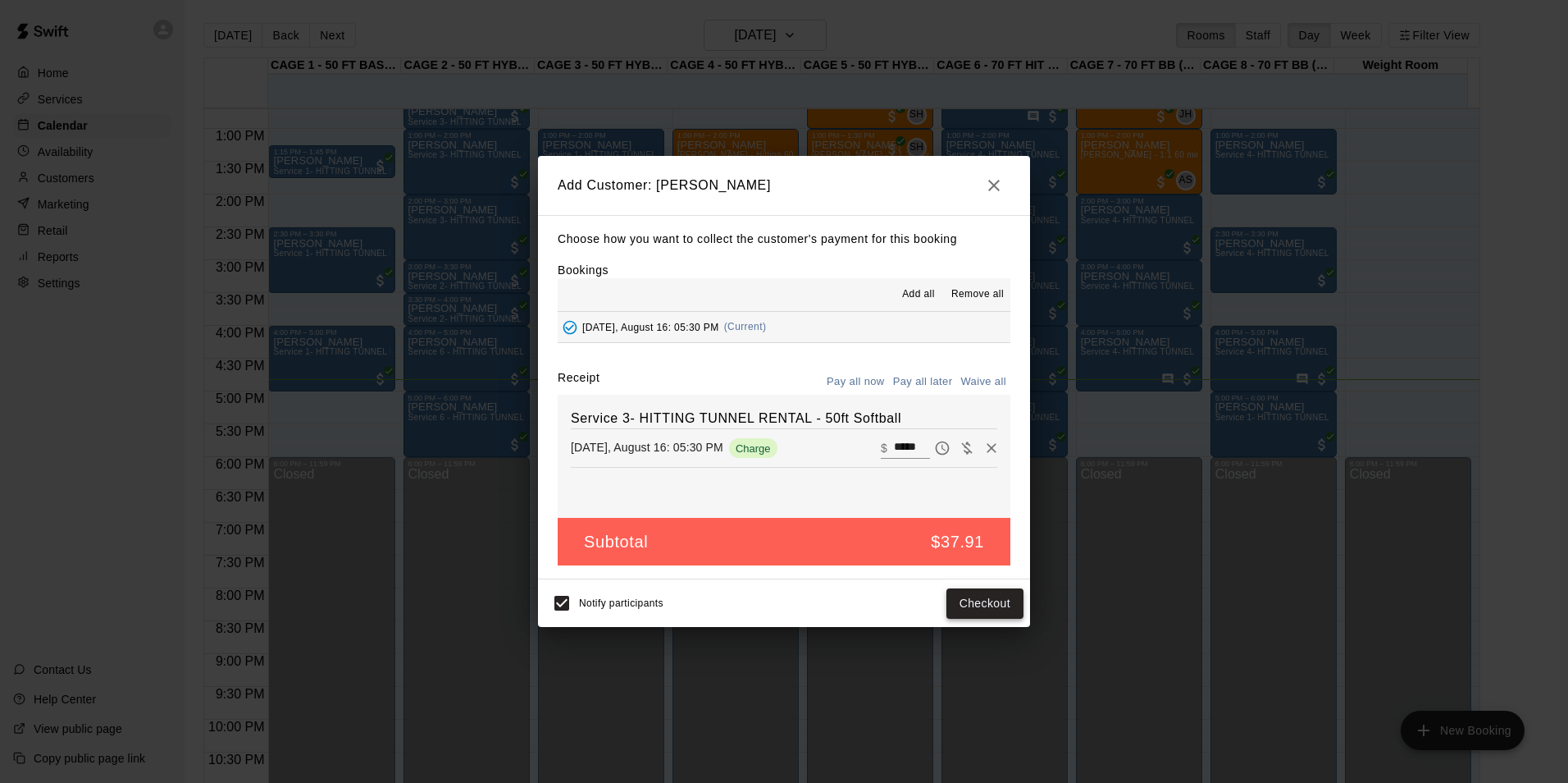
click at [974, 605] on button "Checkout" at bounding box center [985, 603] width 77 height 30
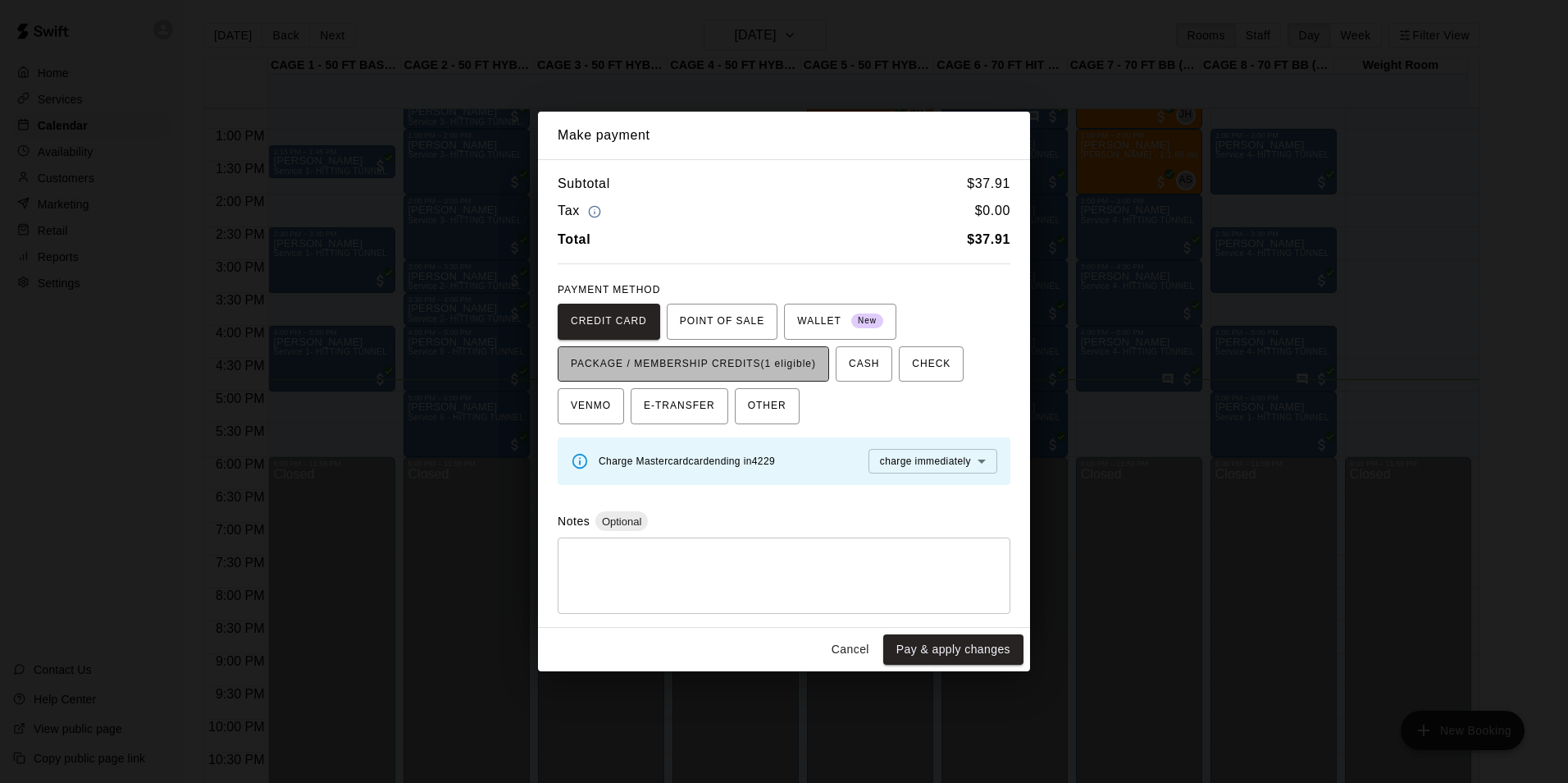
click at [750, 358] on span "PACKAGE / MEMBERSHIP CREDITS (1 eligible)" at bounding box center [694, 364] width 245 height 27
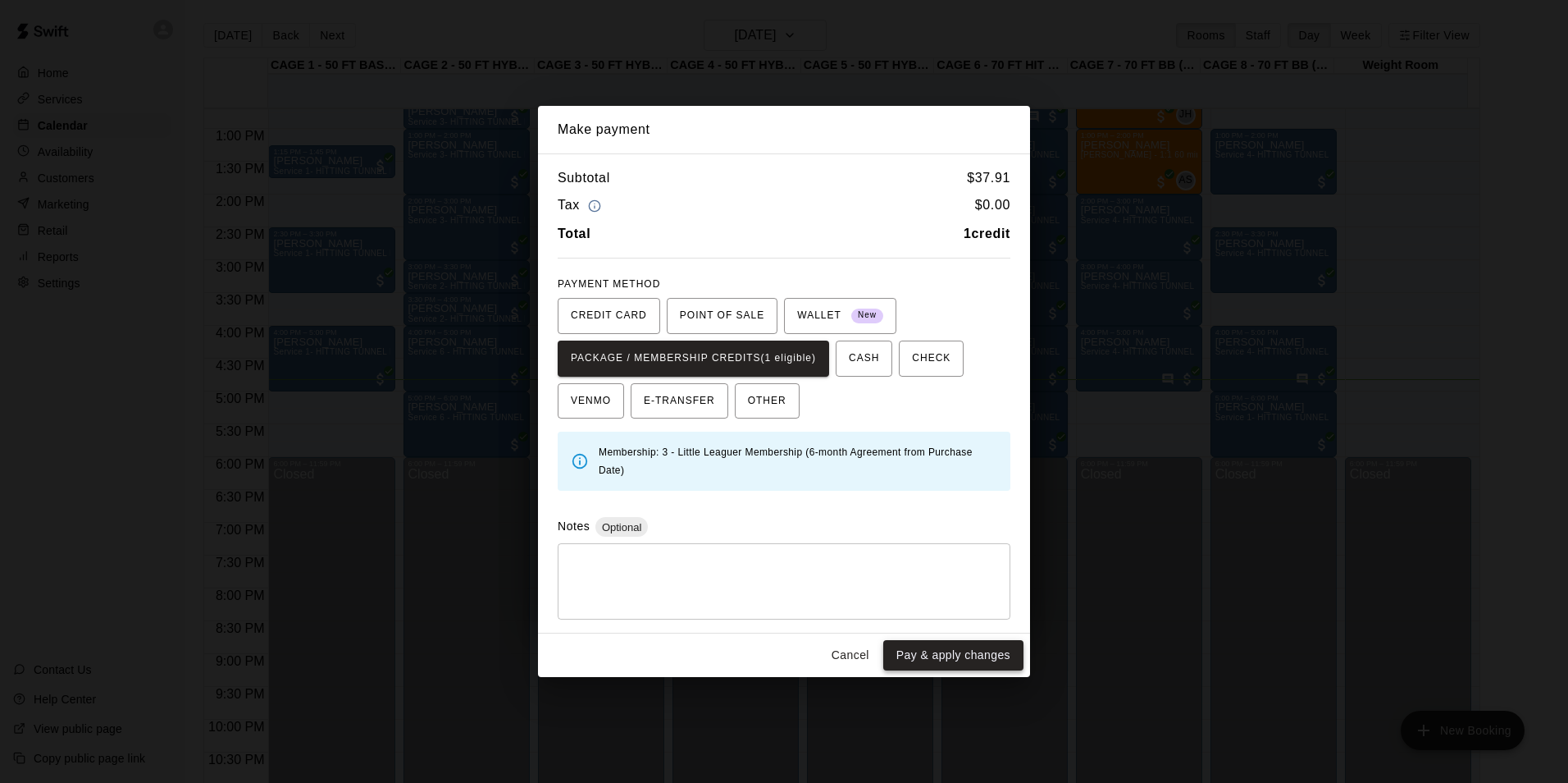
click at [943, 660] on button "Pay & apply changes" at bounding box center [953, 654] width 140 height 30
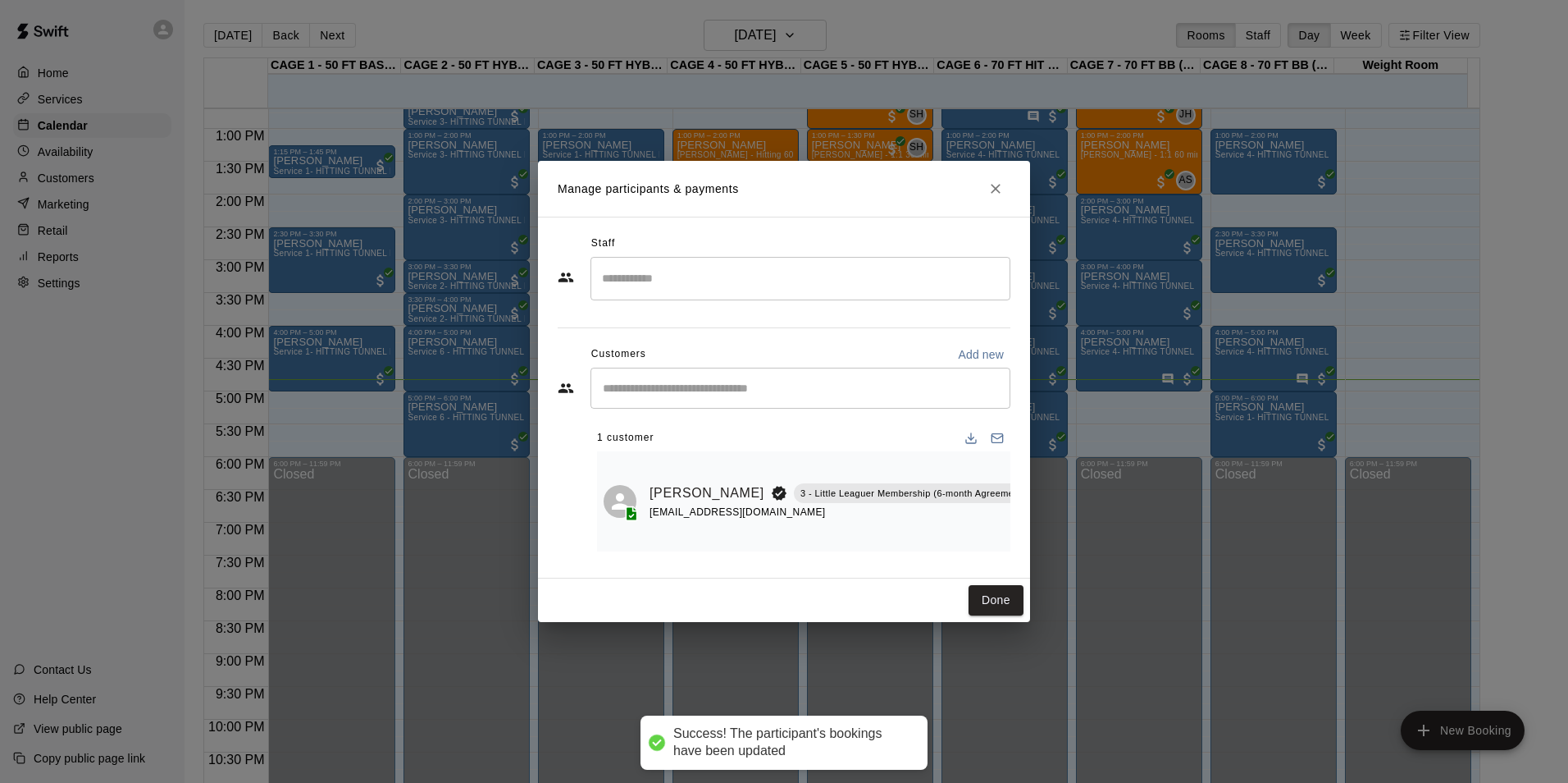
scroll to position [0, 78]
click at [1051, 466] on icon "Mark attendance" at bounding box center [1058, 471] width 15 height 15
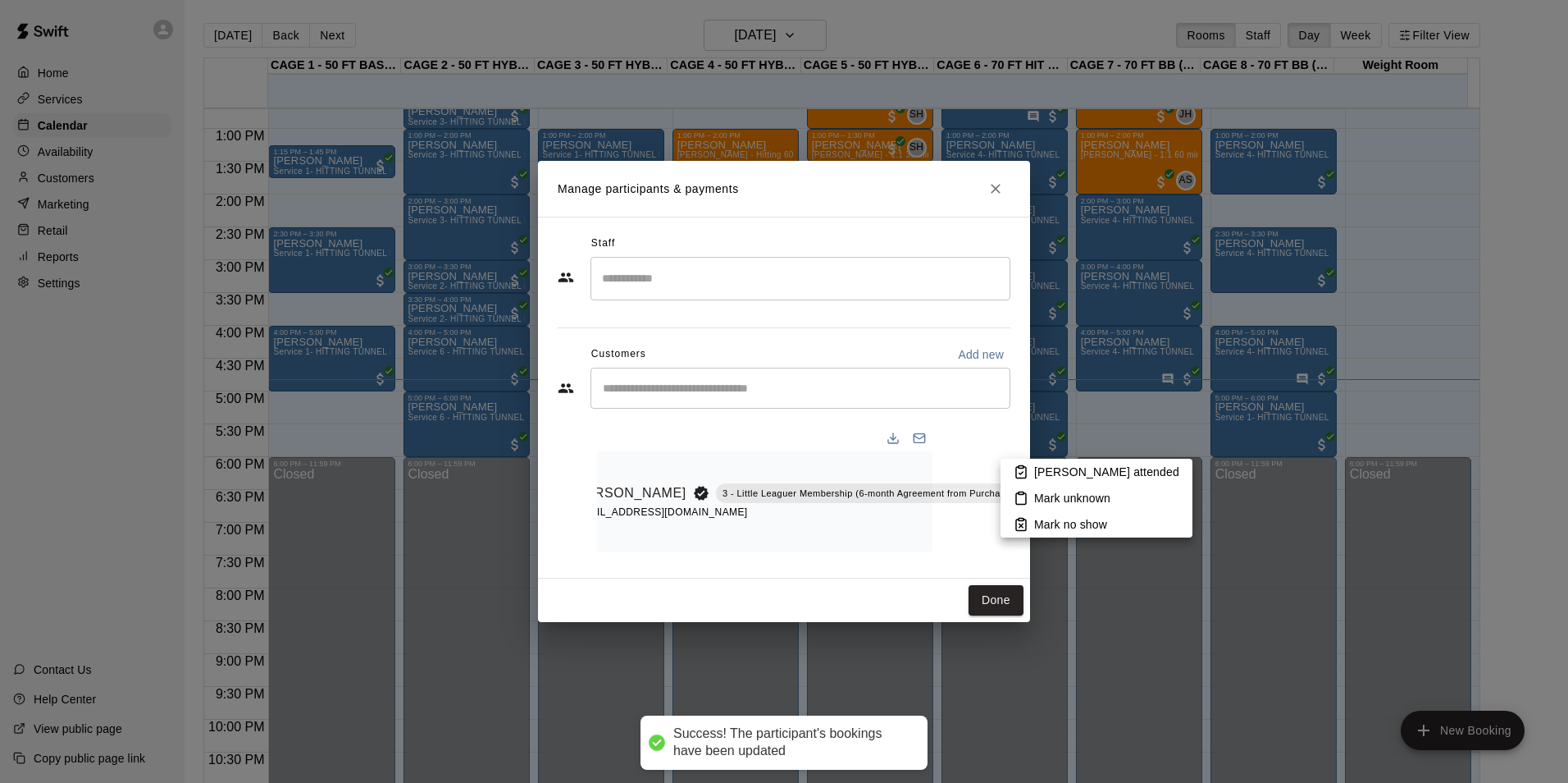
click at [1033, 467] on li "[PERSON_NAME] attended" at bounding box center [1096, 471] width 192 height 27
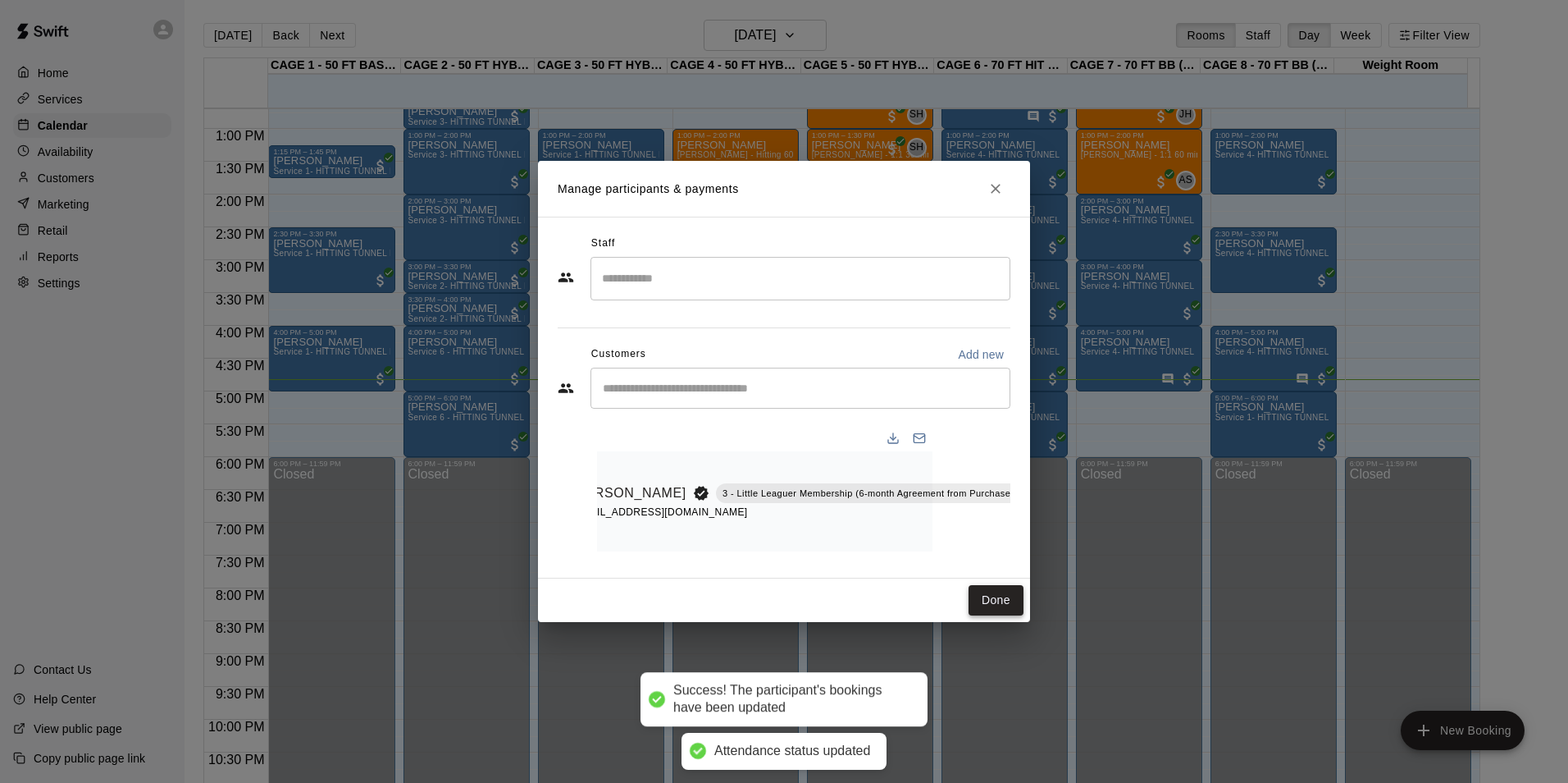
click at [986, 600] on button "Done" at bounding box center [996, 600] width 55 height 30
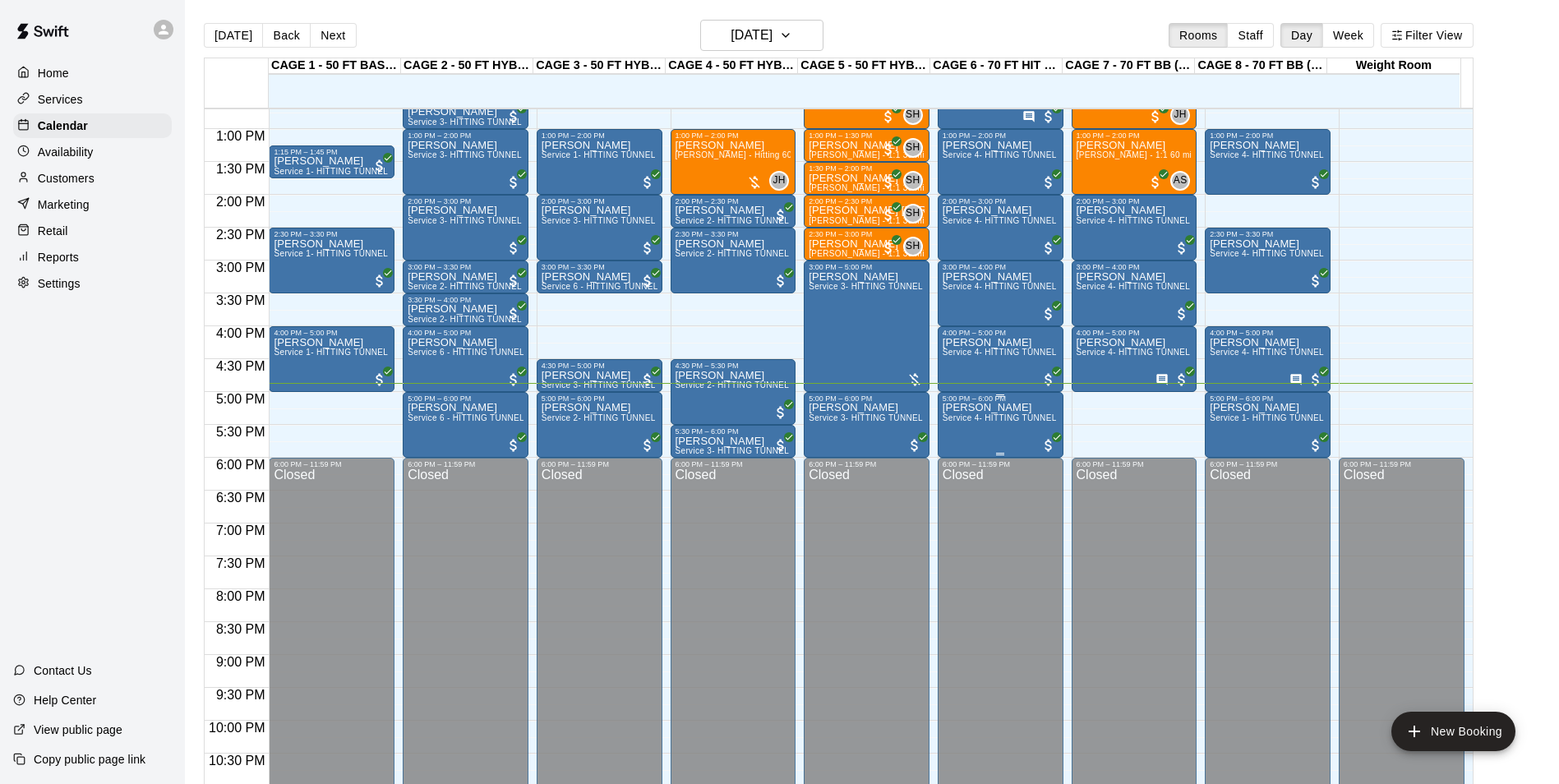
click at [976, 432] on div "[PERSON_NAME] Service 4- HITTING TUNNEL RENTAL - 70ft Baseball" at bounding box center [1000, 794] width 116 height 784
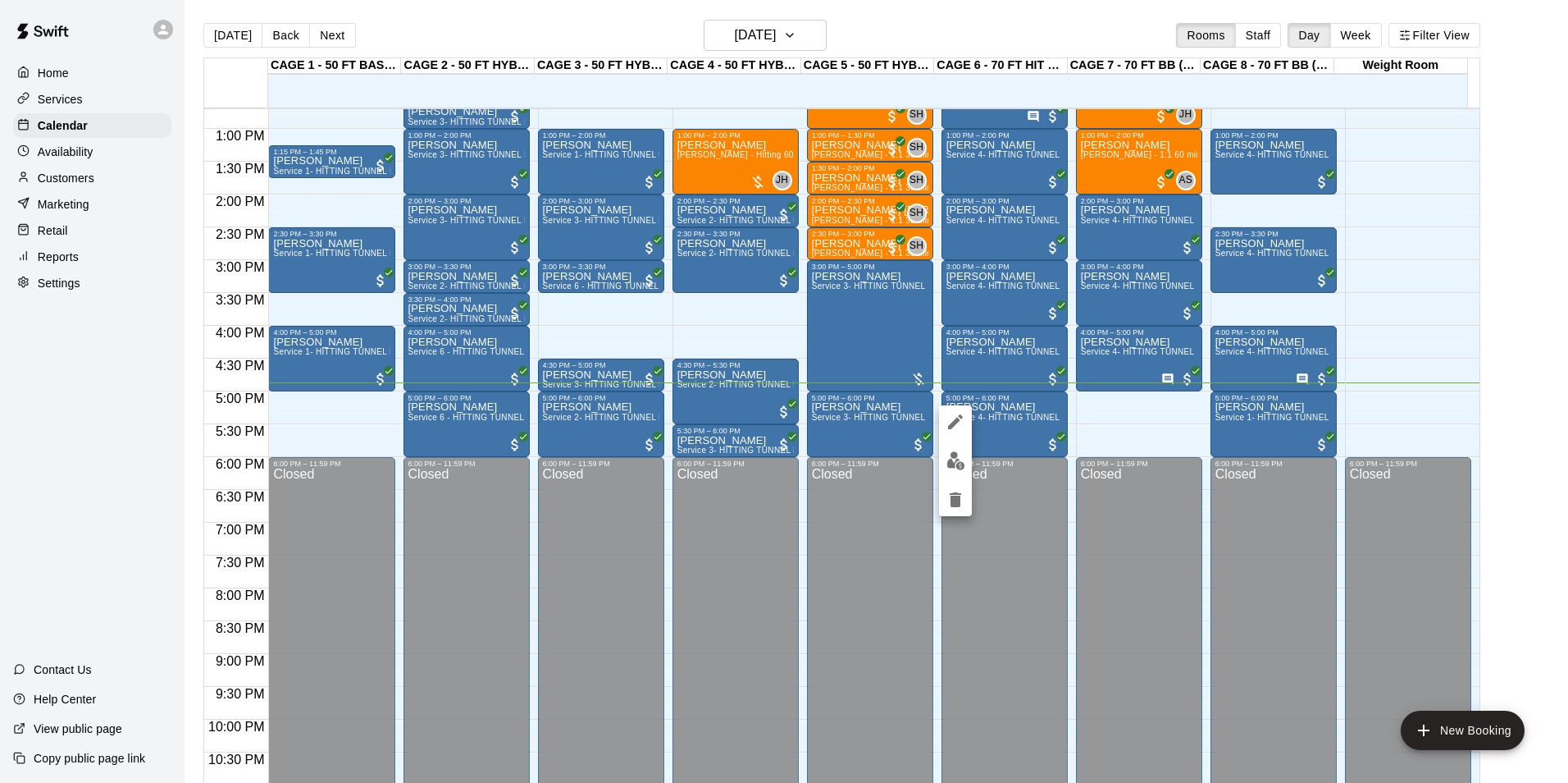
click at [955, 459] on img "edit" at bounding box center [956, 461] width 19 height 19
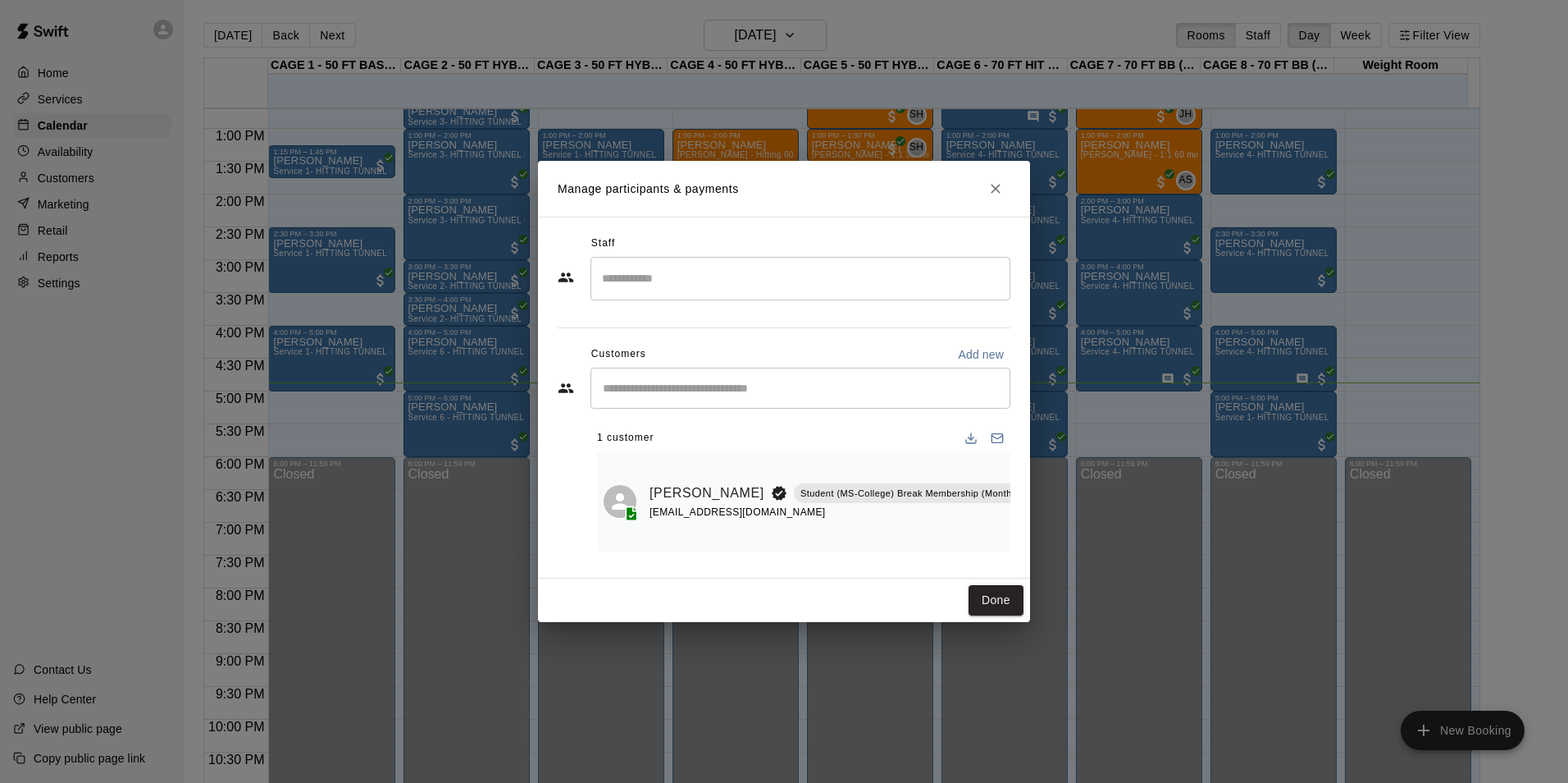
scroll to position [0, 68]
click at [1052, 470] on icon "Mark attendance" at bounding box center [1059, 471] width 15 height 15
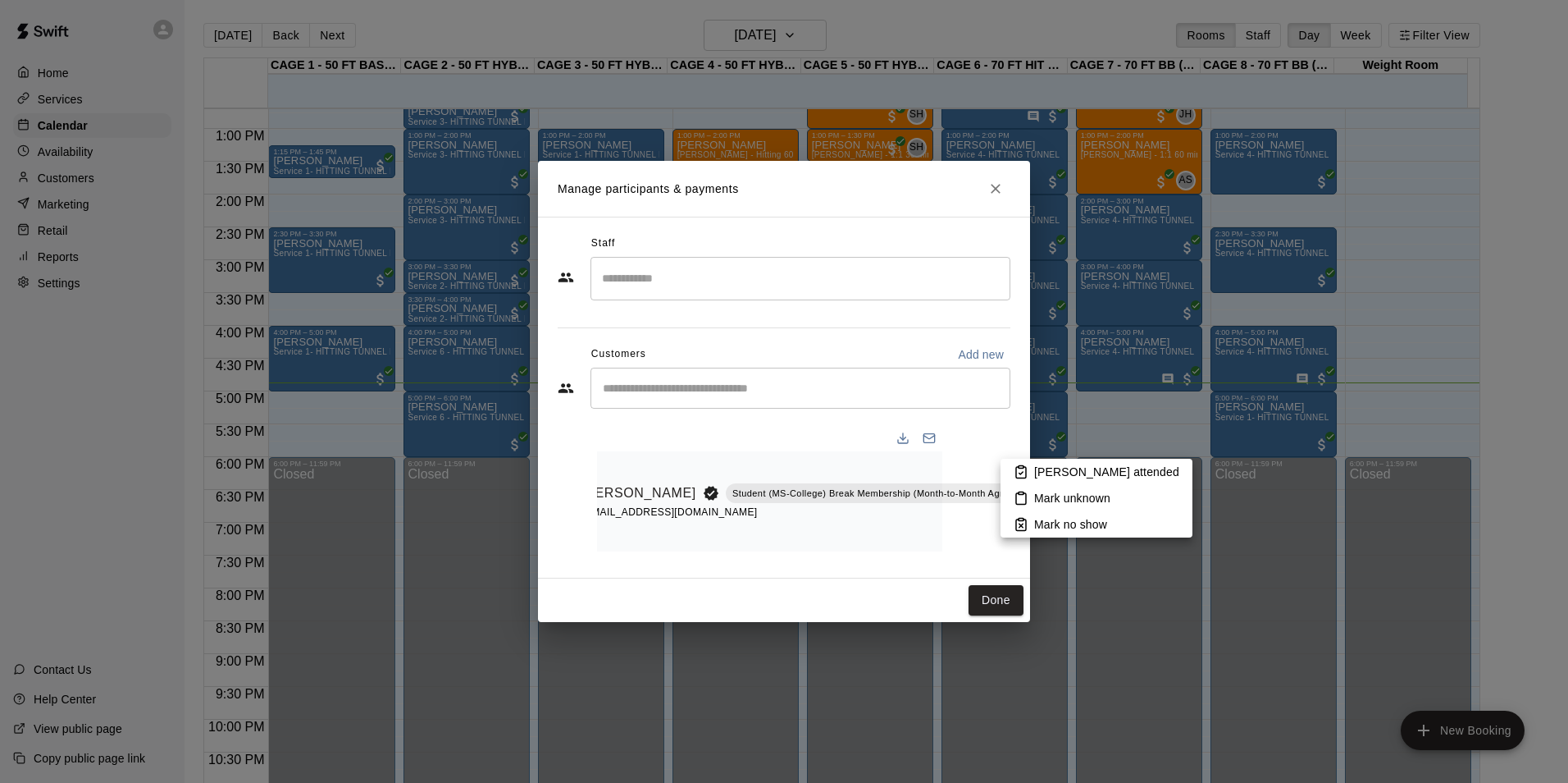
click at [1054, 469] on p "[PERSON_NAME] attended" at bounding box center [1107, 471] width 146 height 16
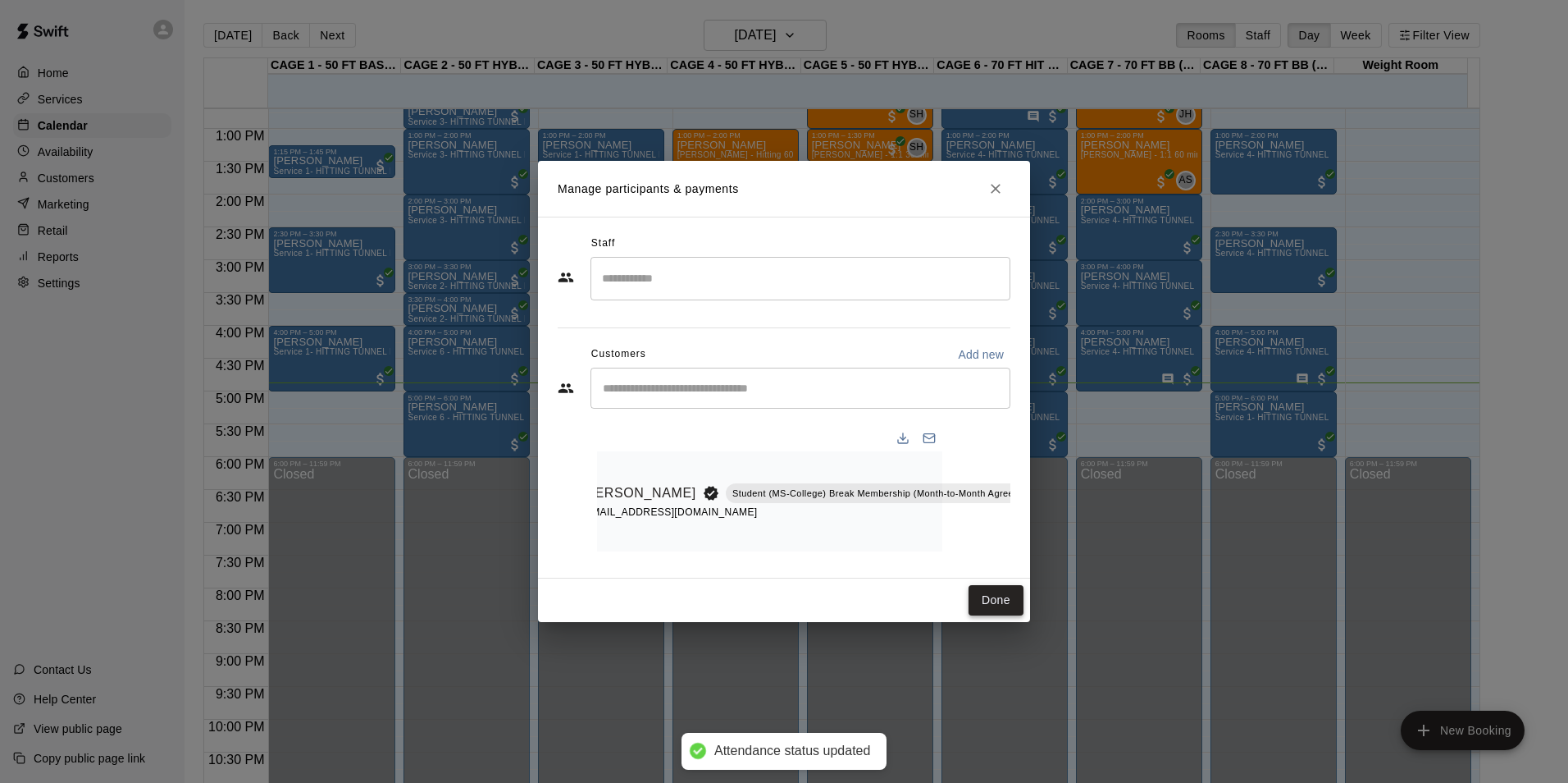
click at [995, 601] on button "Done" at bounding box center [996, 600] width 55 height 30
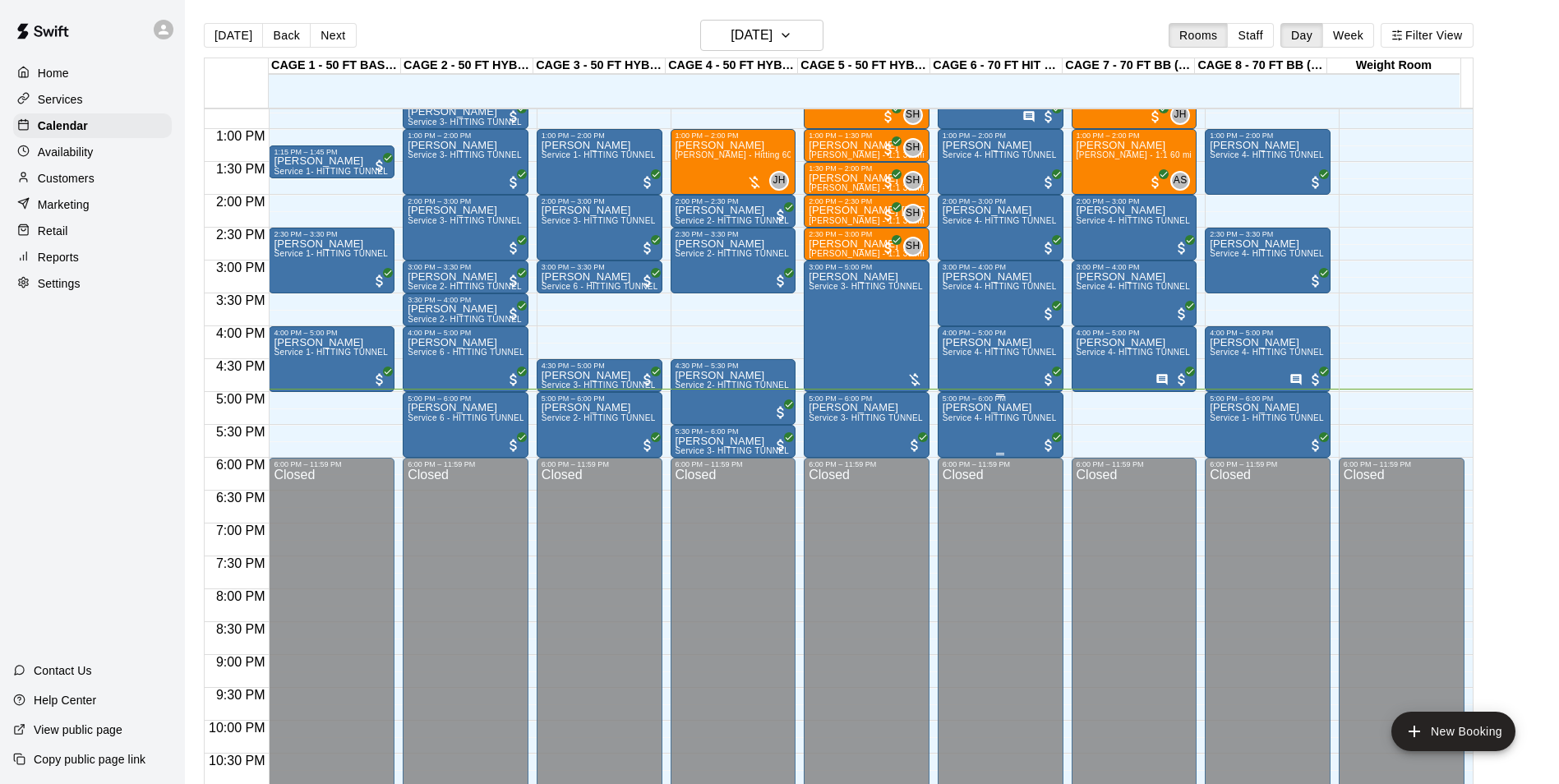
click at [952, 422] on span "Service 4- HITTING TUNNEL RENTAL - 70ft Baseball" at bounding box center [1046, 418] width 208 height 9
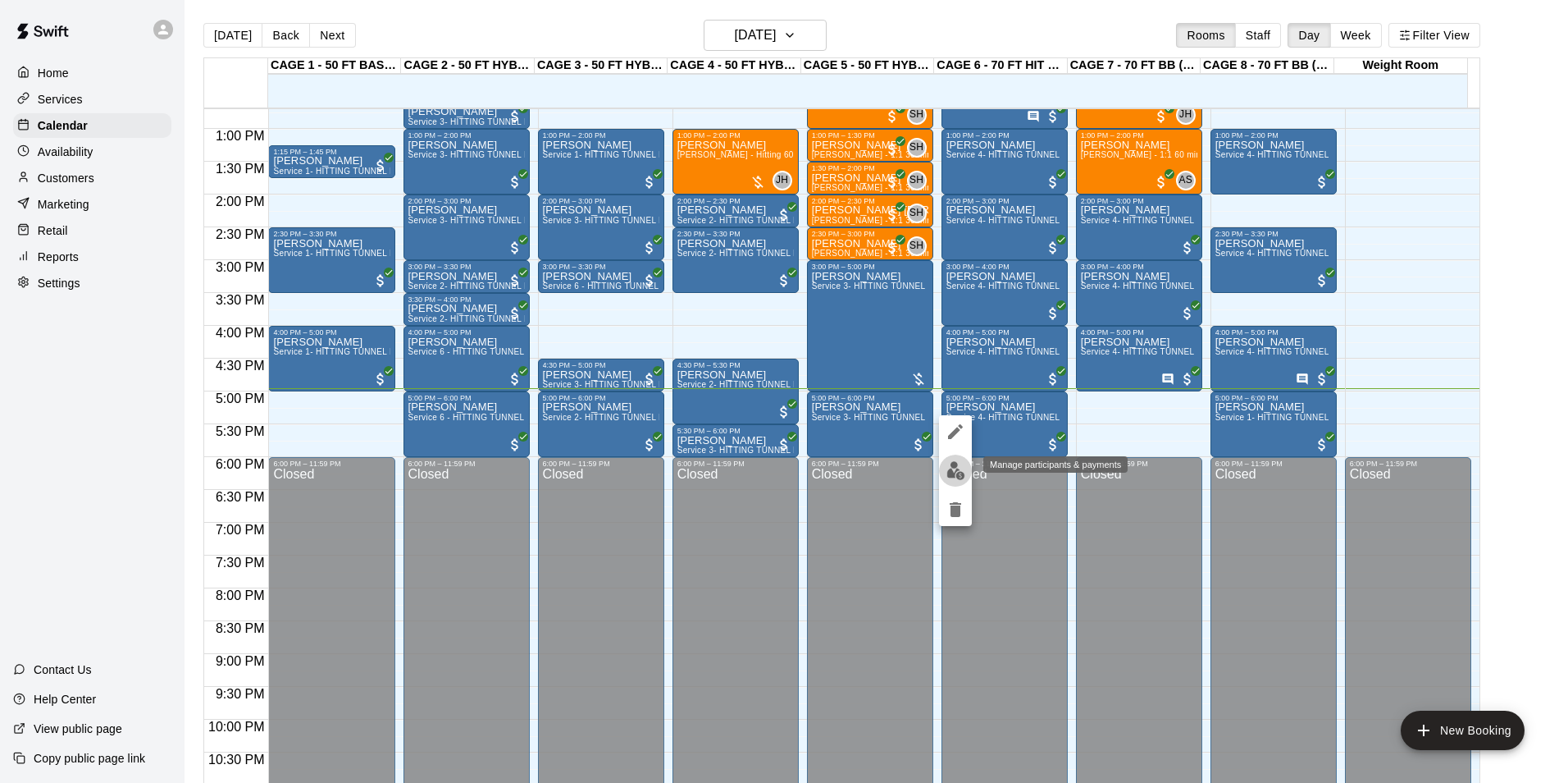
click at [955, 469] on img "edit" at bounding box center [956, 470] width 19 height 19
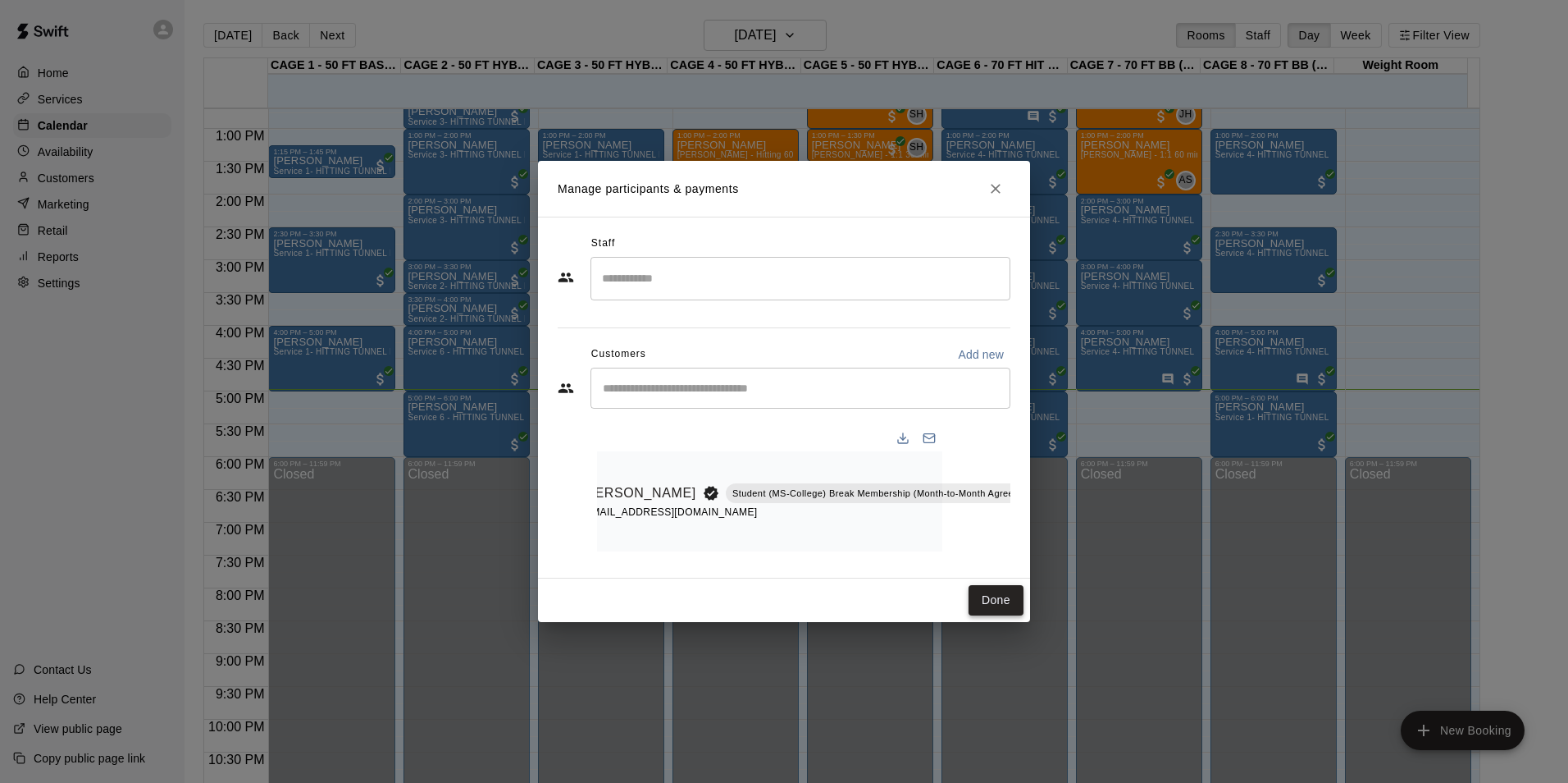
click at [1021, 613] on button "Done" at bounding box center [996, 600] width 55 height 30
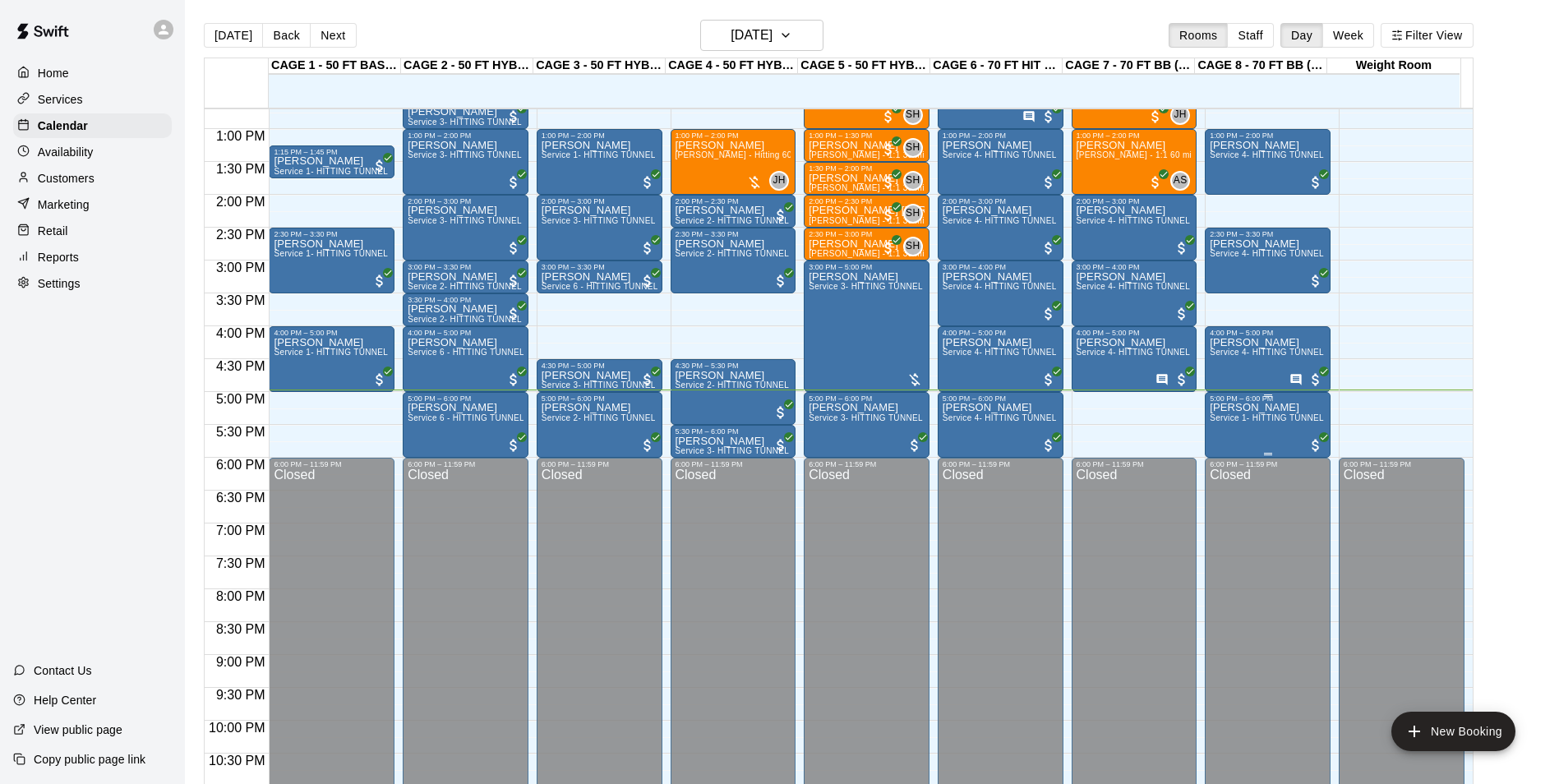
click at [1244, 422] on span "Service 1- HITTING TUNNEL RENTAL - 50ft Baseball w/ Auto/Manual Feeder" at bounding box center [1360, 418] width 301 height 9
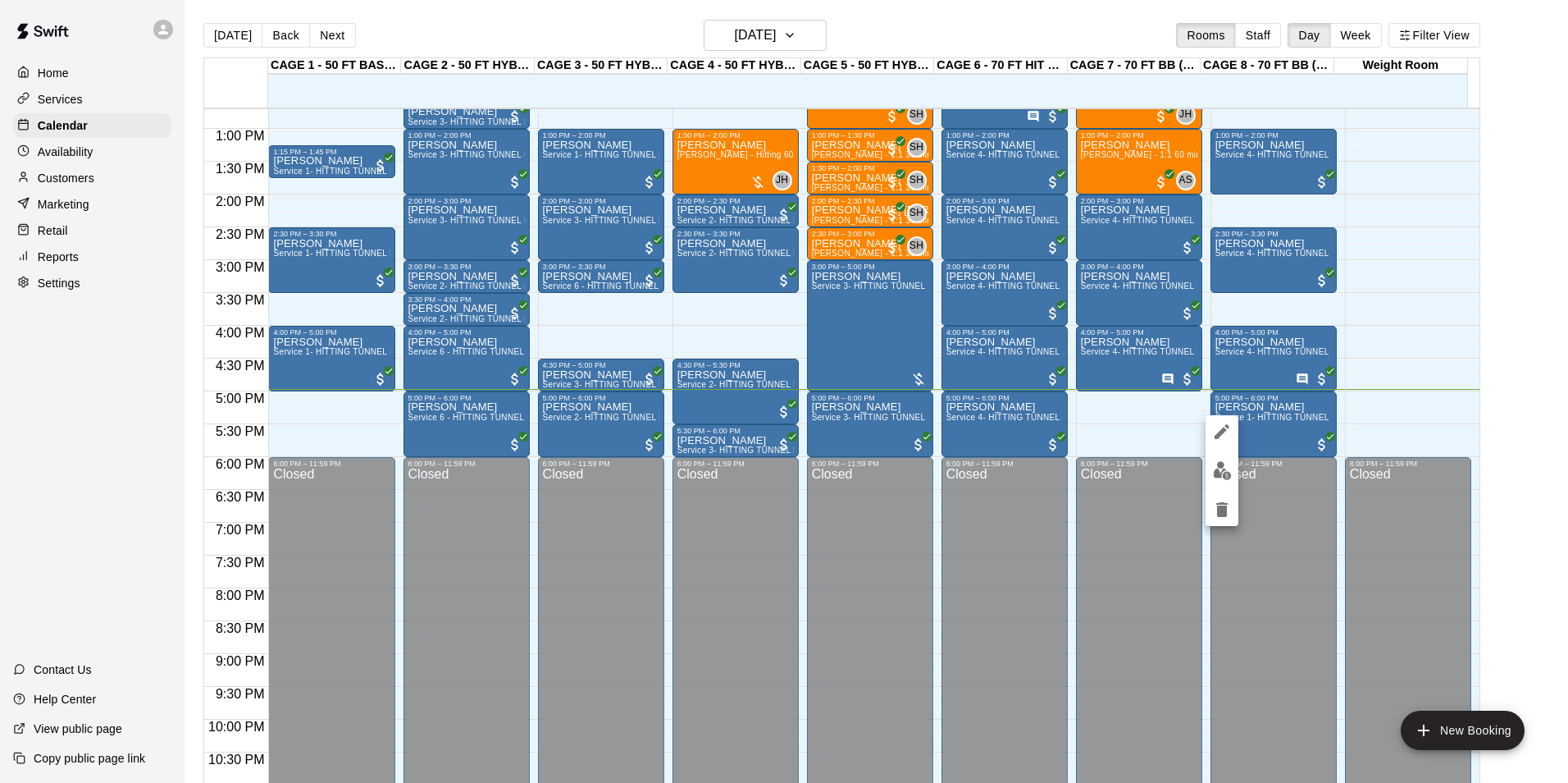
click at [1225, 469] on img "edit" at bounding box center [1222, 470] width 19 height 19
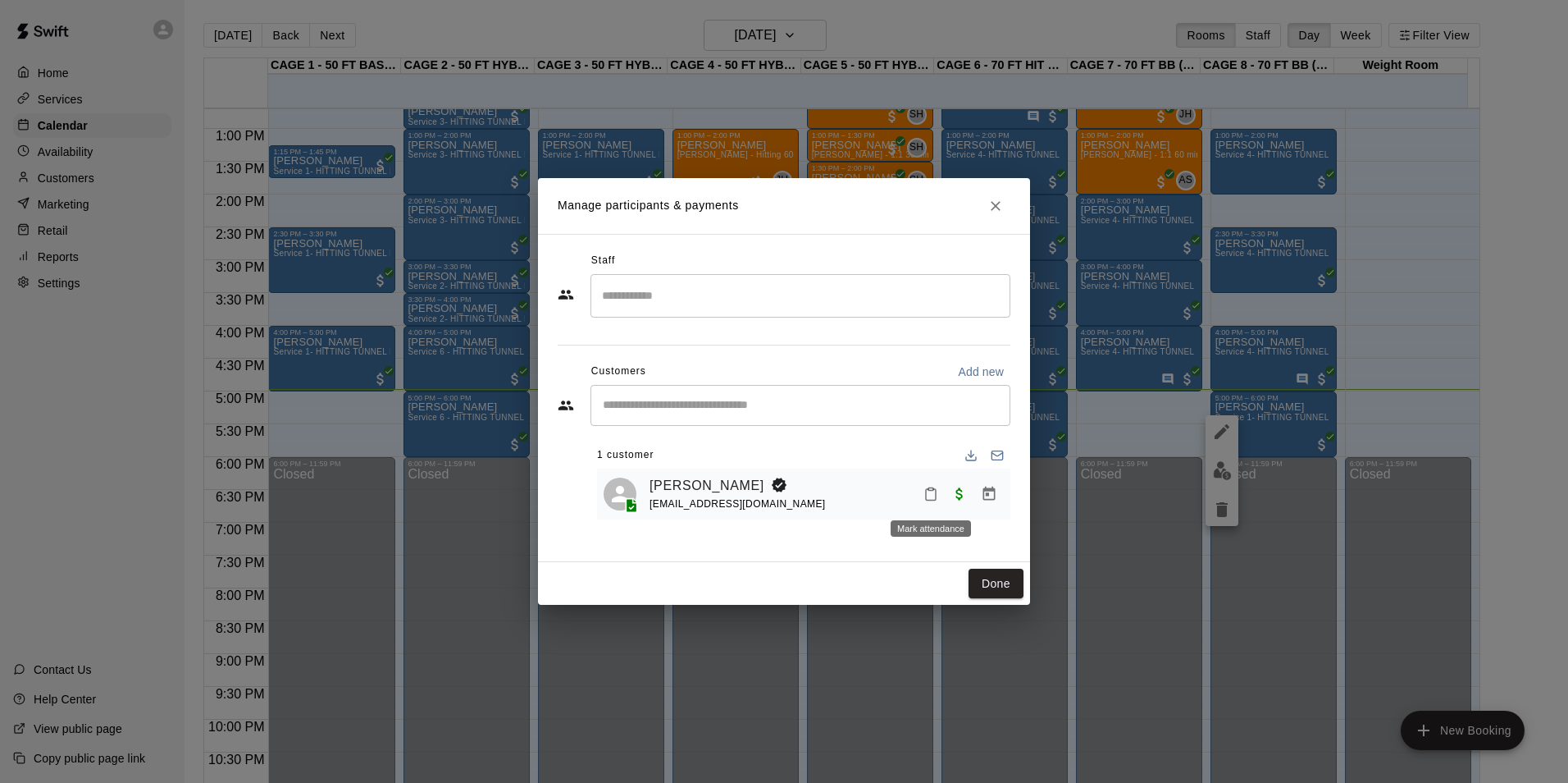
click at [923, 501] on icon "Mark attendance" at bounding box center [930, 493] width 15 height 15
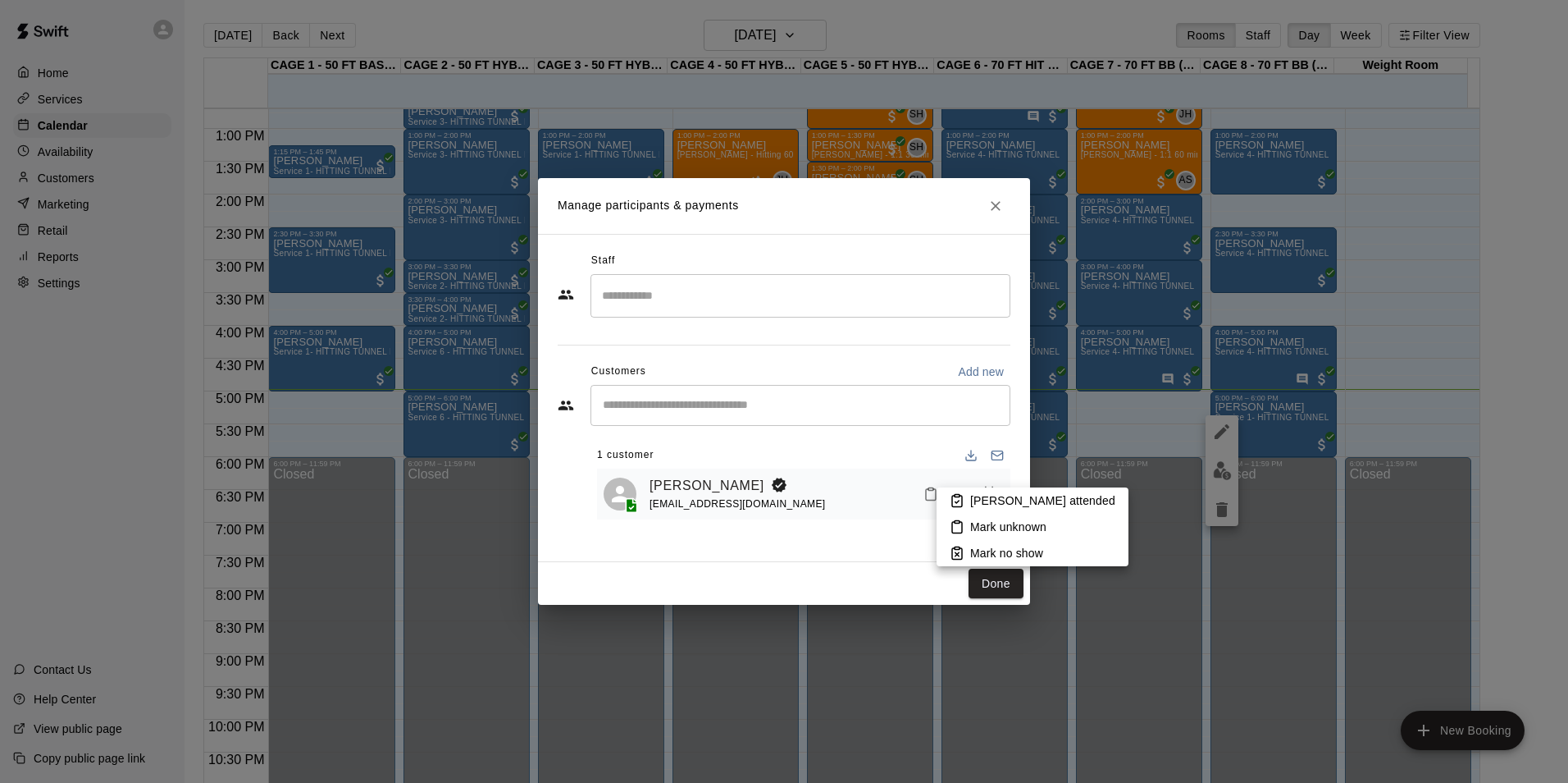
click at [955, 492] on li "[PERSON_NAME] attended" at bounding box center [1033, 500] width 192 height 27
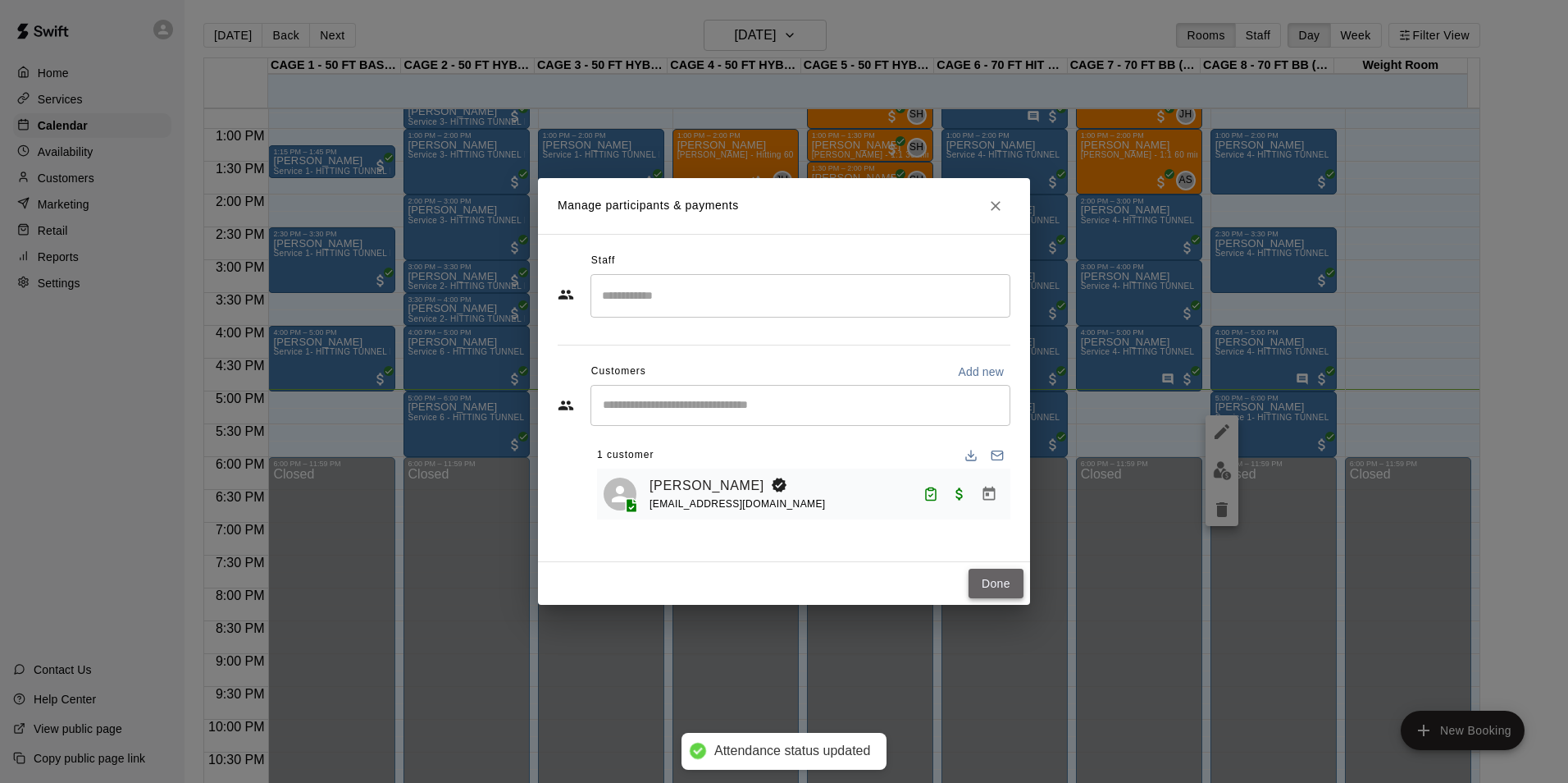
click at [1001, 583] on button "Done" at bounding box center [996, 583] width 55 height 30
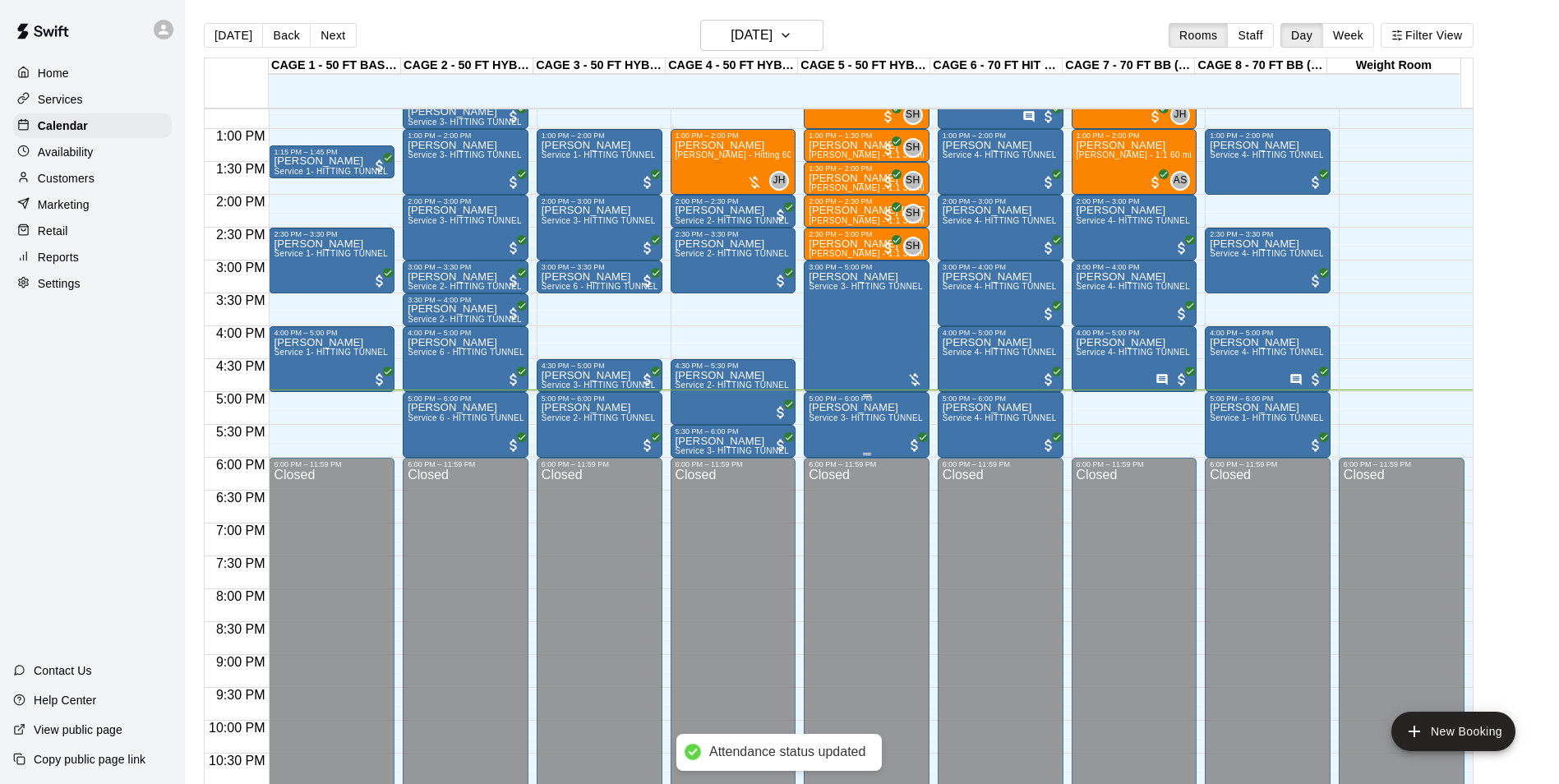
click at [857, 422] on span "Service 3- HITTING TUNNEL RENTAL - 50ft Softball" at bounding box center [910, 418] width 204 height 9
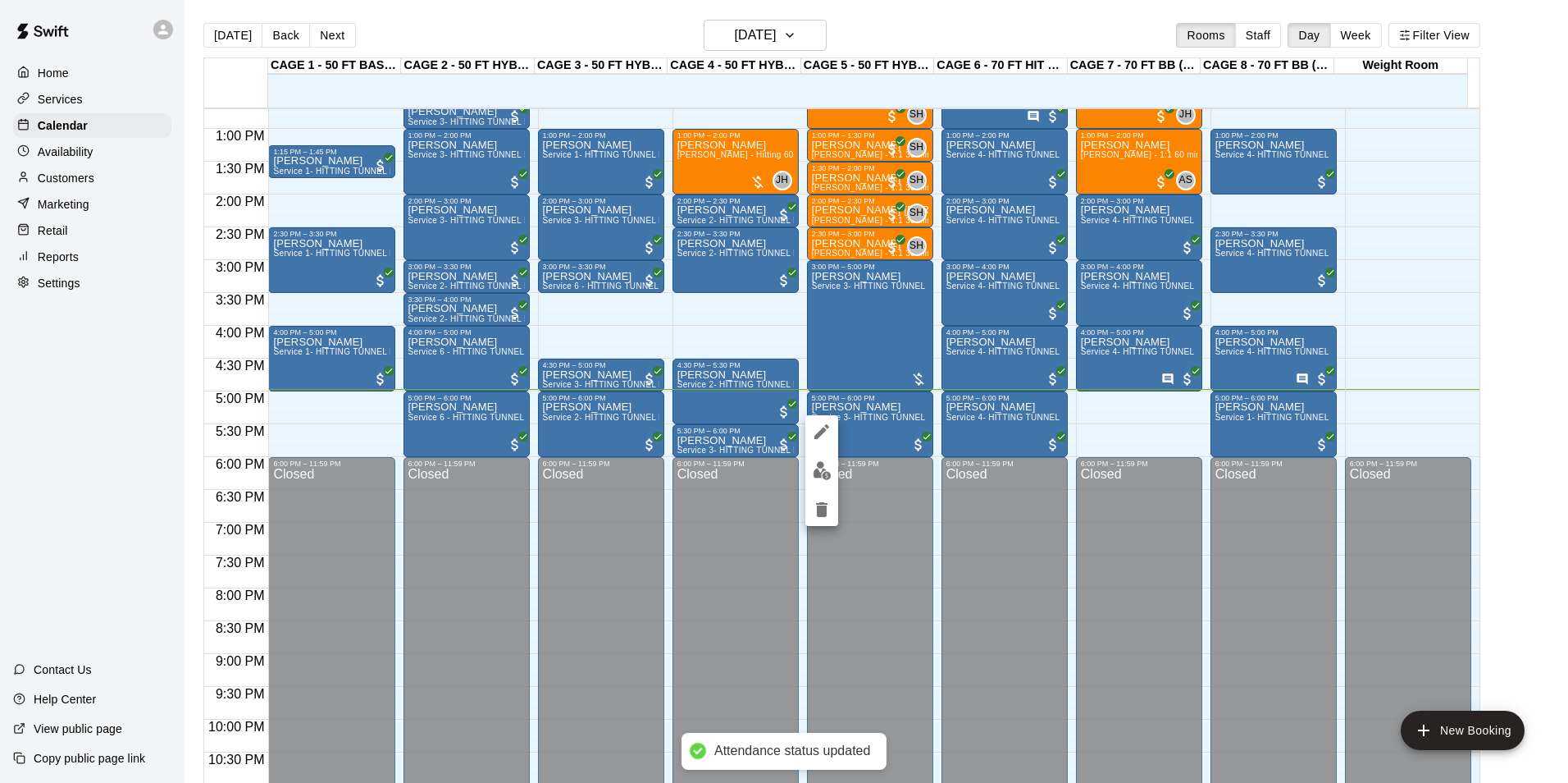
click at [831, 469] on img "edit" at bounding box center [822, 470] width 19 height 19
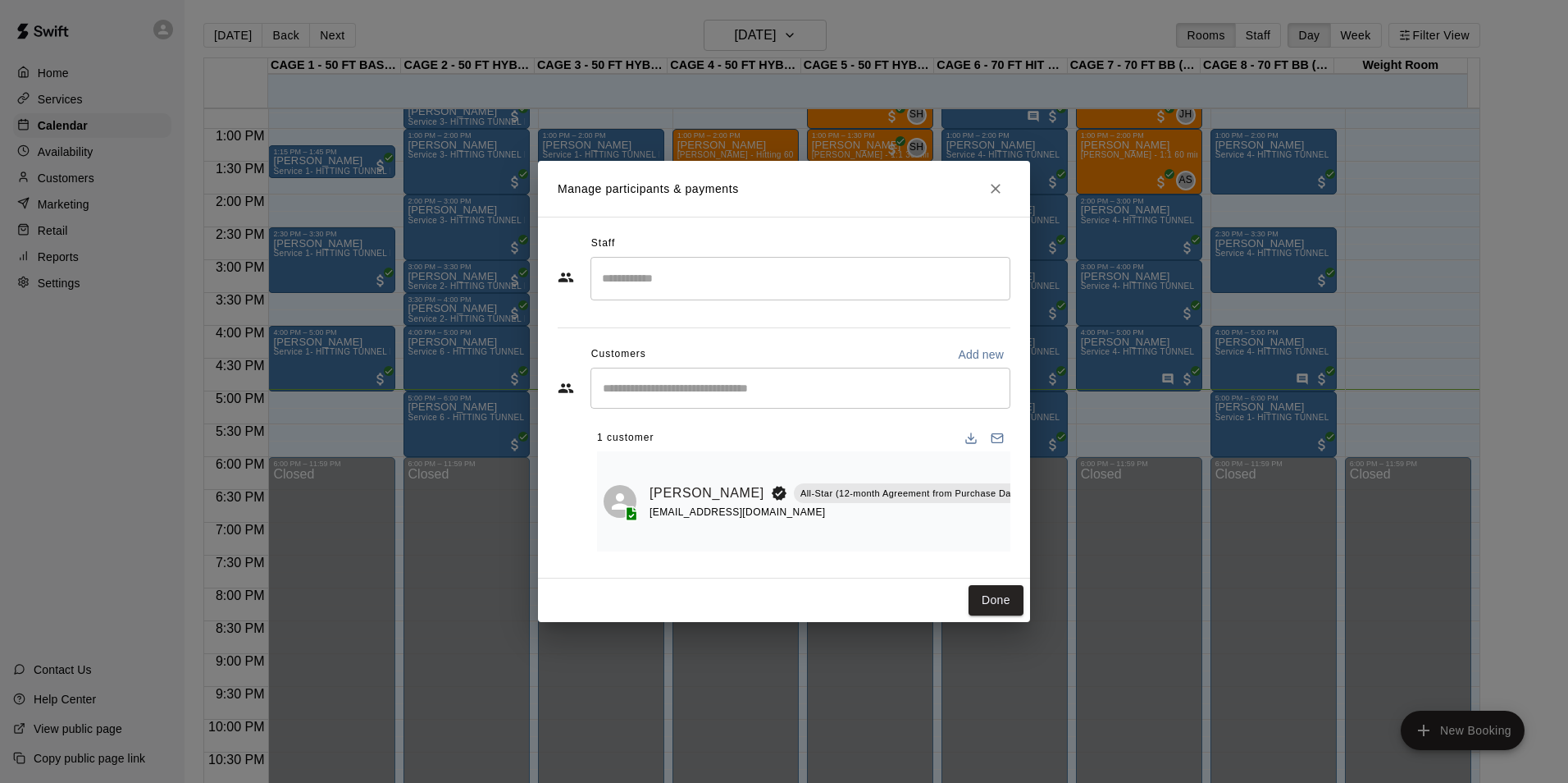
scroll to position [0, 26]
click at [1030, 474] on button "Mark attendance" at bounding box center [1044, 471] width 28 height 28
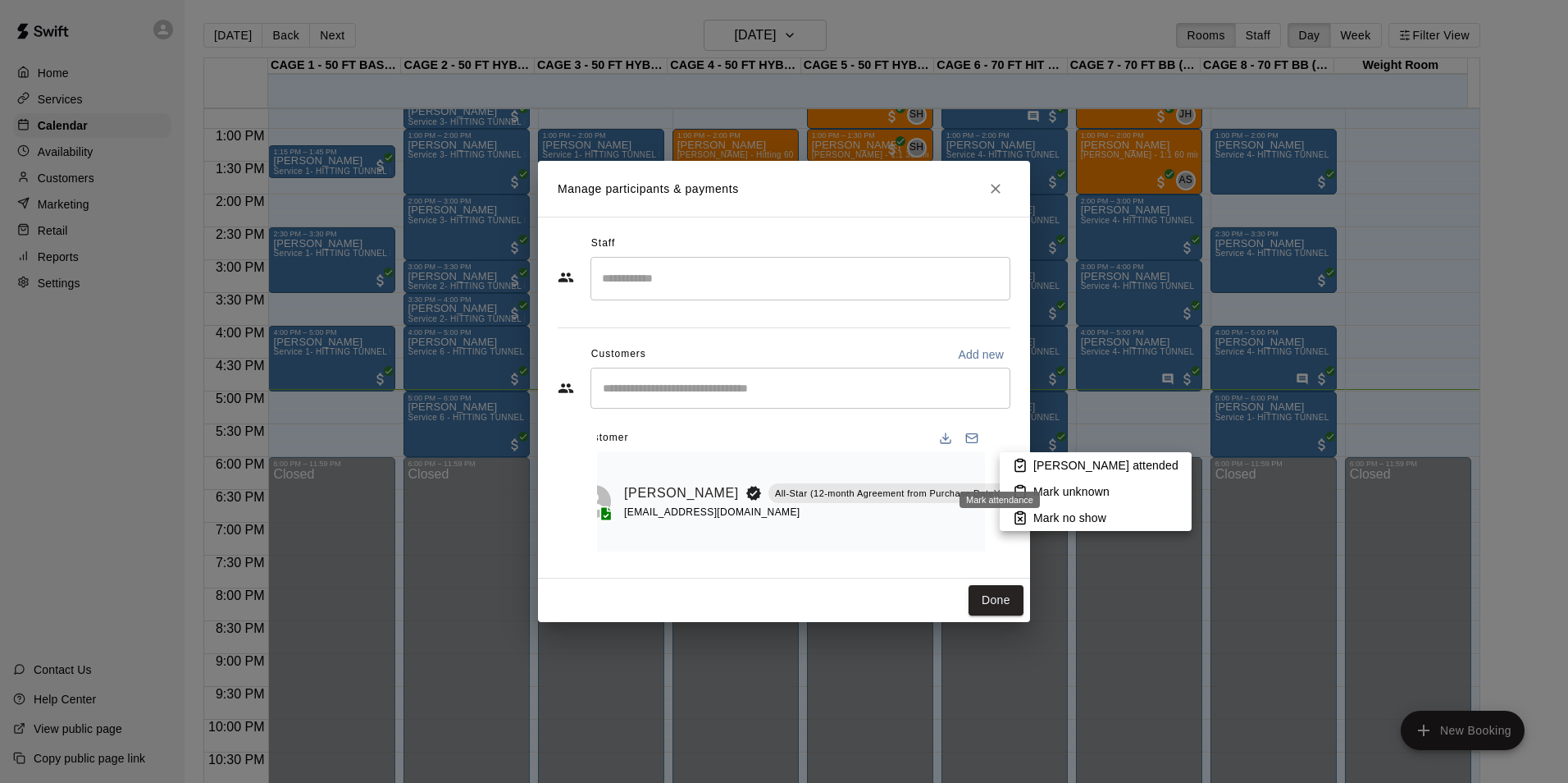
click at [1008, 473] on li "[PERSON_NAME] attended" at bounding box center [1095, 465] width 192 height 27
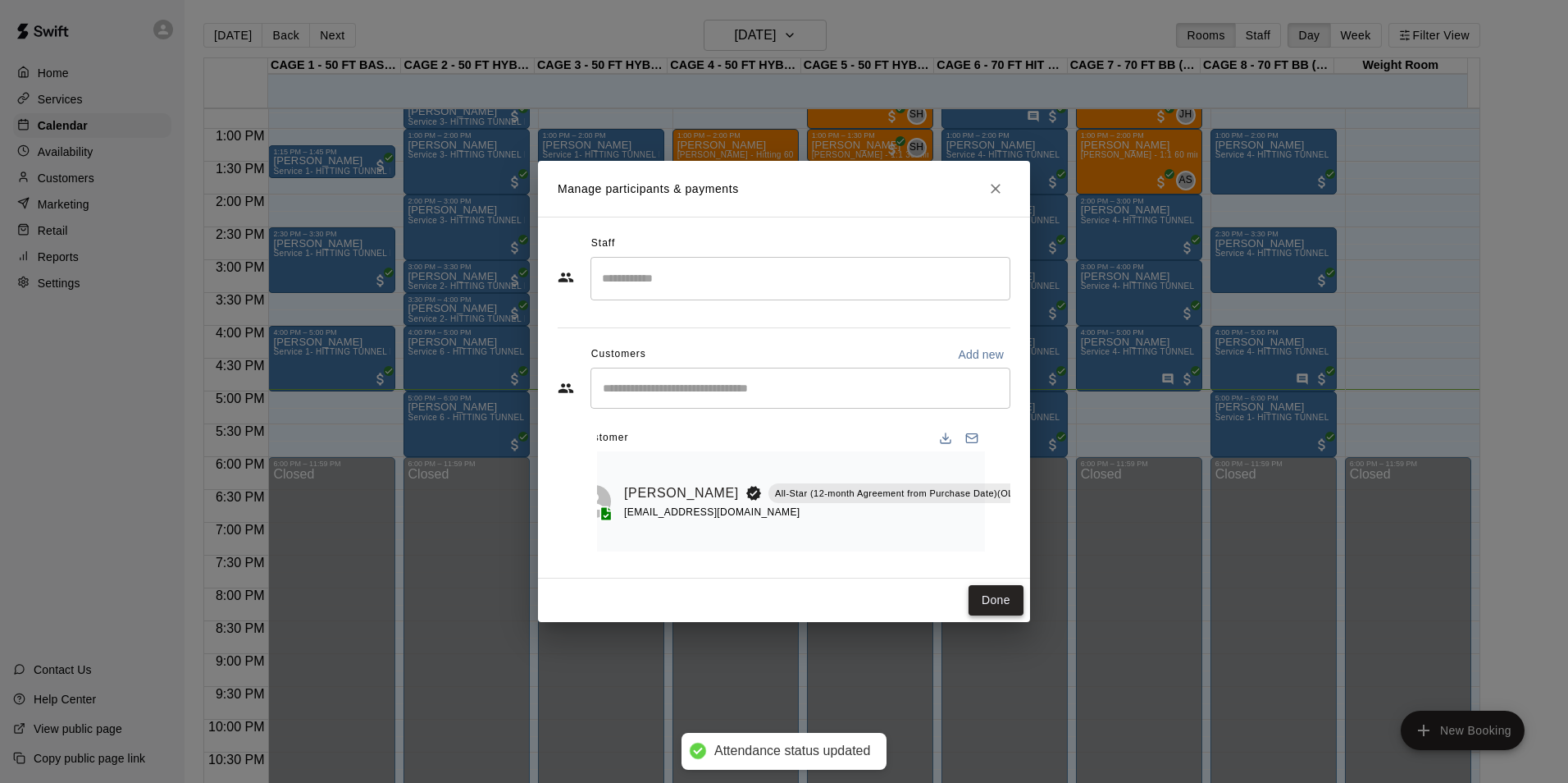
click at [993, 604] on button "Done" at bounding box center [996, 600] width 55 height 30
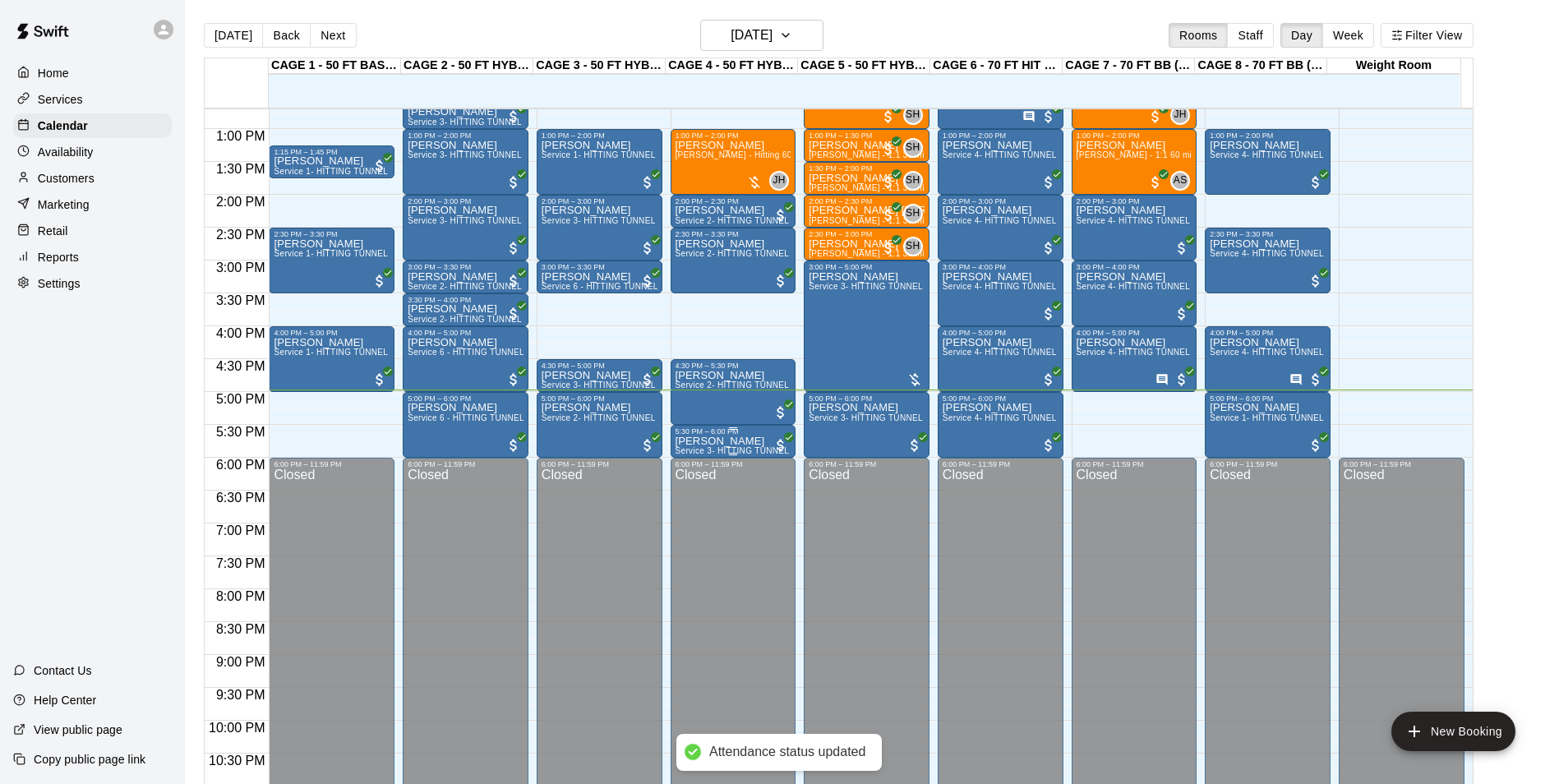
click at [741, 441] on p "[PERSON_NAME]" at bounding box center [733, 441] width 116 height 0
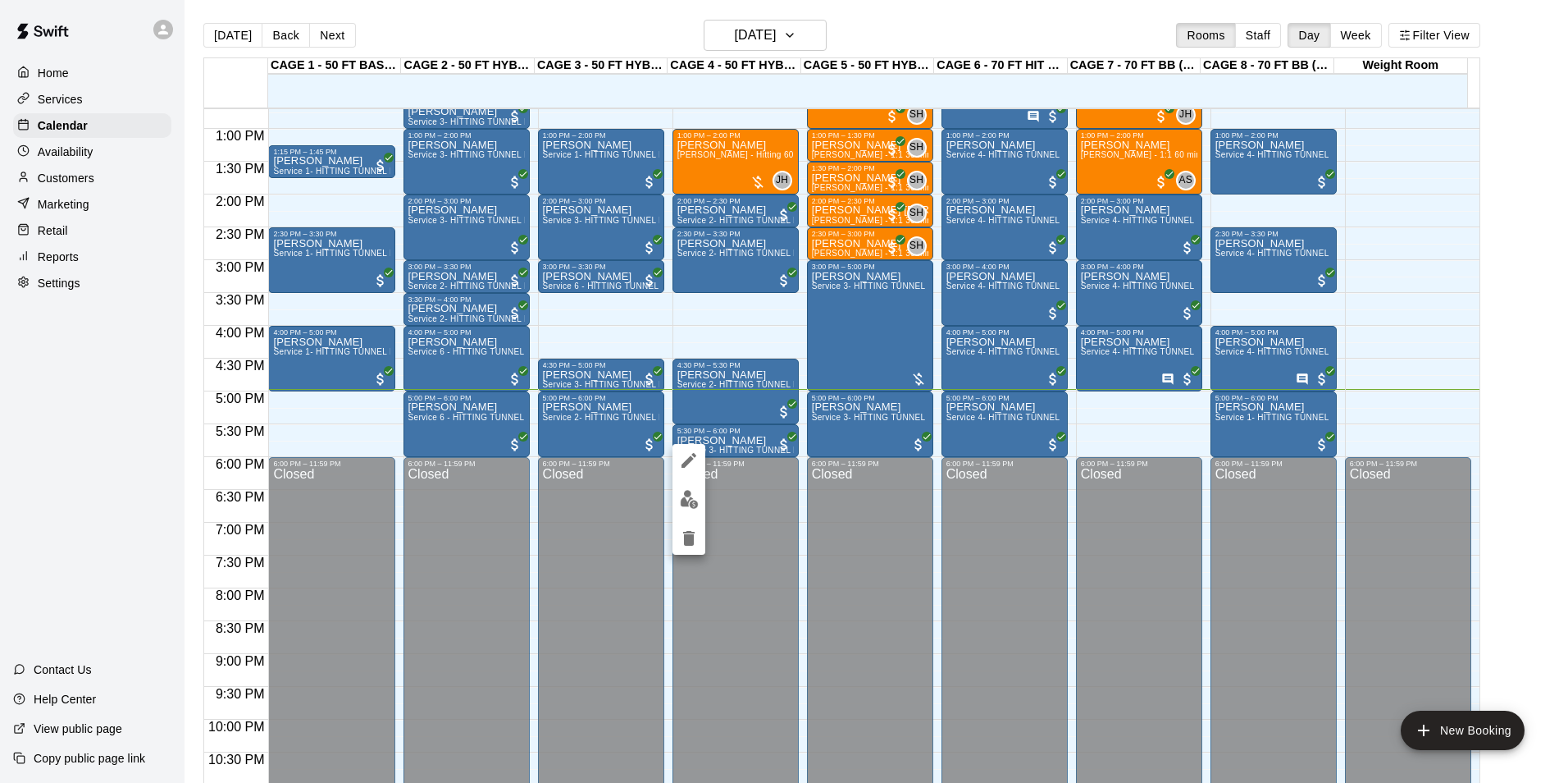
click at [689, 500] on img "edit" at bounding box center [689, 499] width 19 height 19
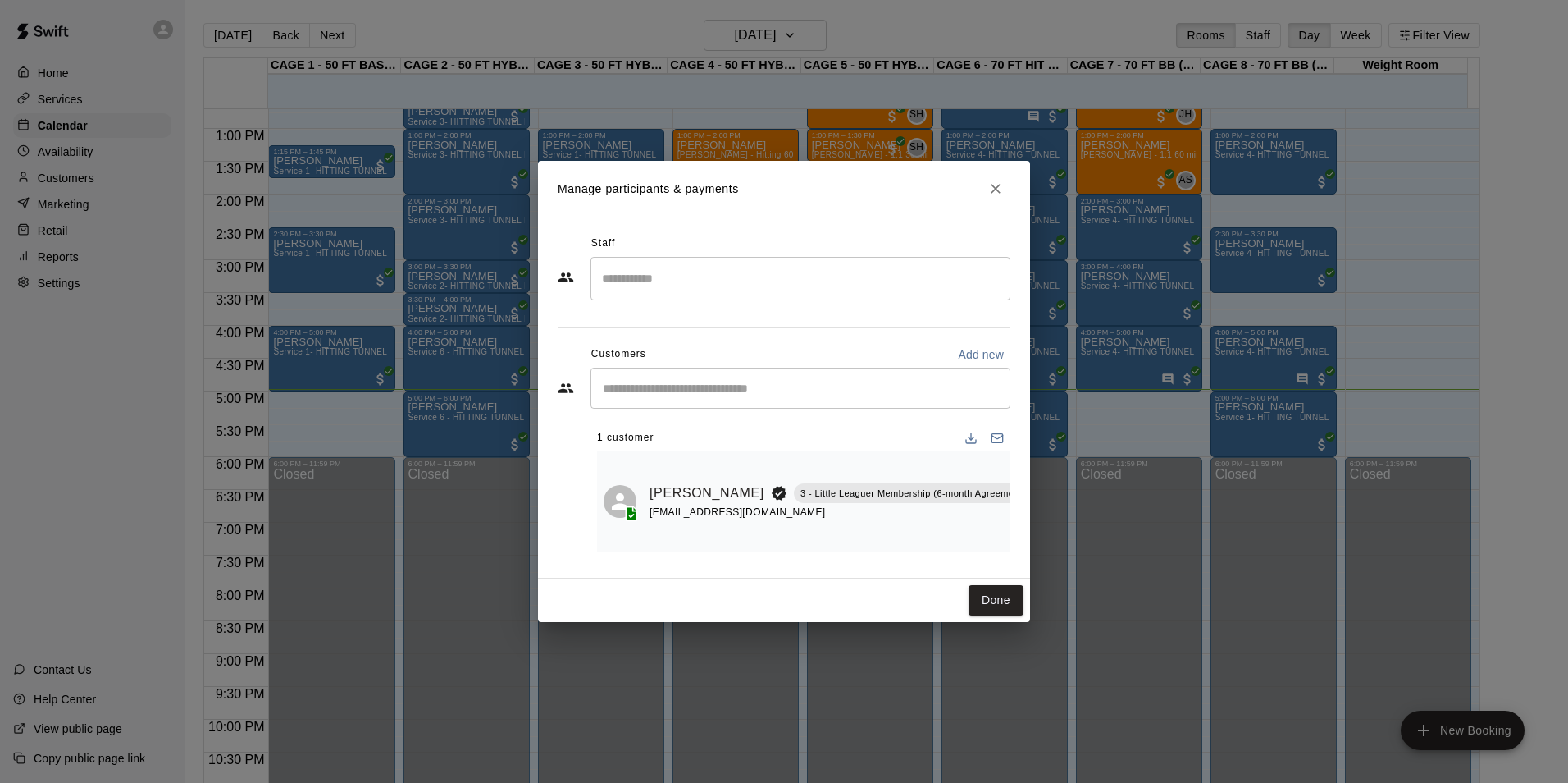
scroll to position [0, 78]
click at [1001, 615] on button "Done" at bounding box center [996, 600] width 55 height 30
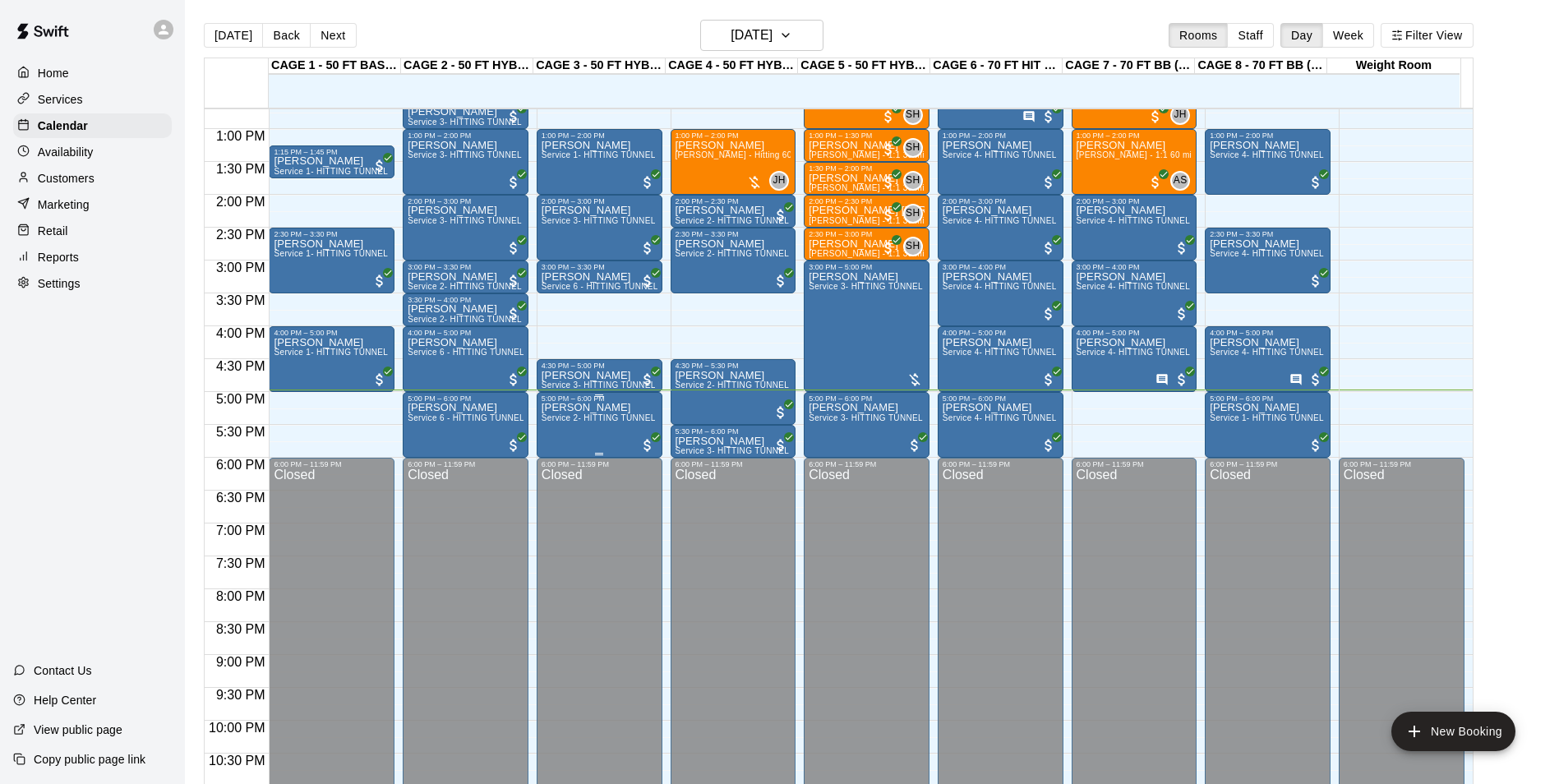
click at [603, 429] on div "[PERSON_NAME] Service 2- HITTING TUNNEL RENTAL - 50ft Baseball" at bounding box center [599, 794] width 116 height 784
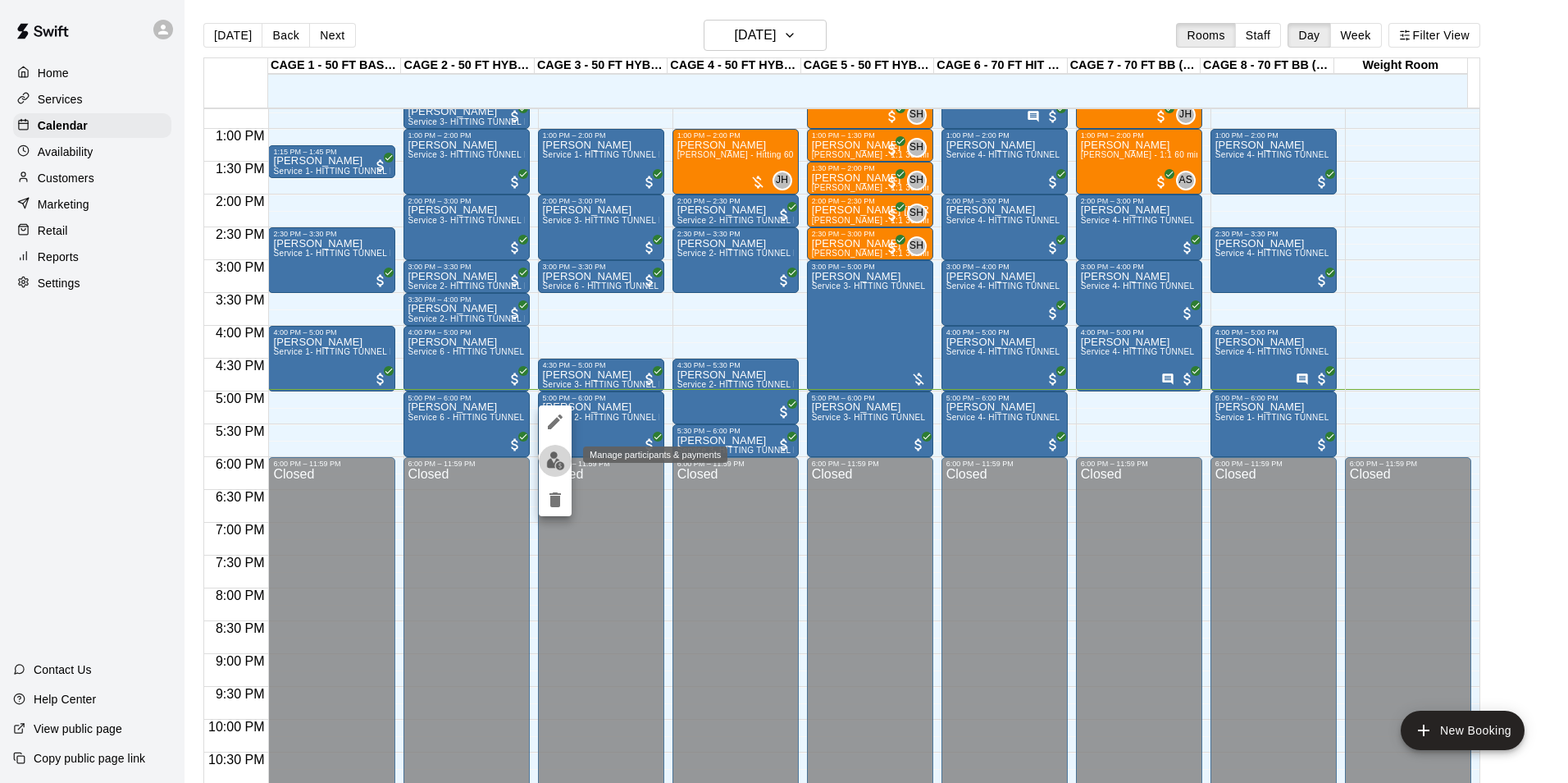
click at [545, 466] on button "edit" at bounding box center [555, 460] width 33 height 32
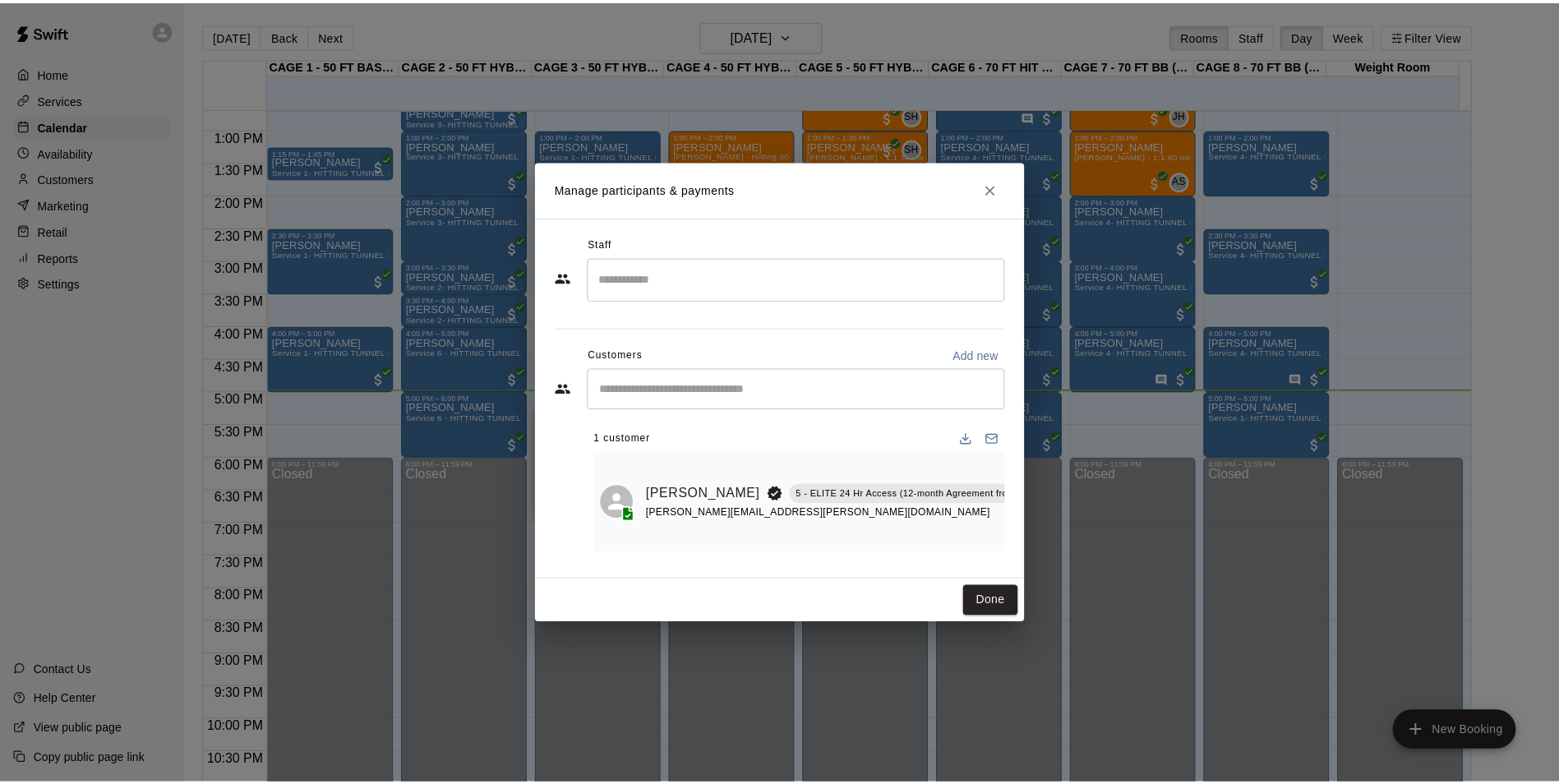
scroll to position [0, 52]
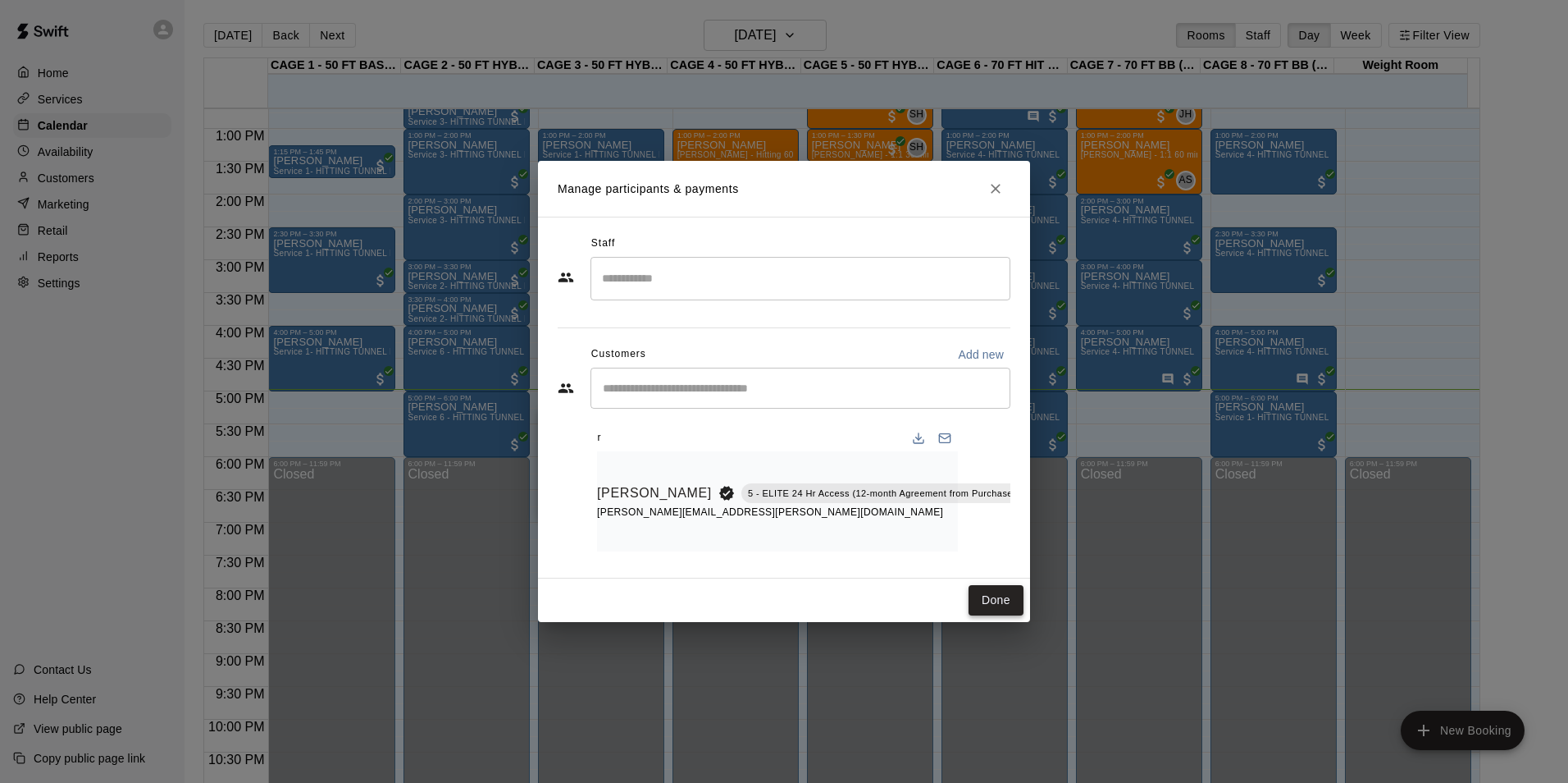
click at [990, 609] on button "Done" at bounding box center [996, 600] width 55 height 30
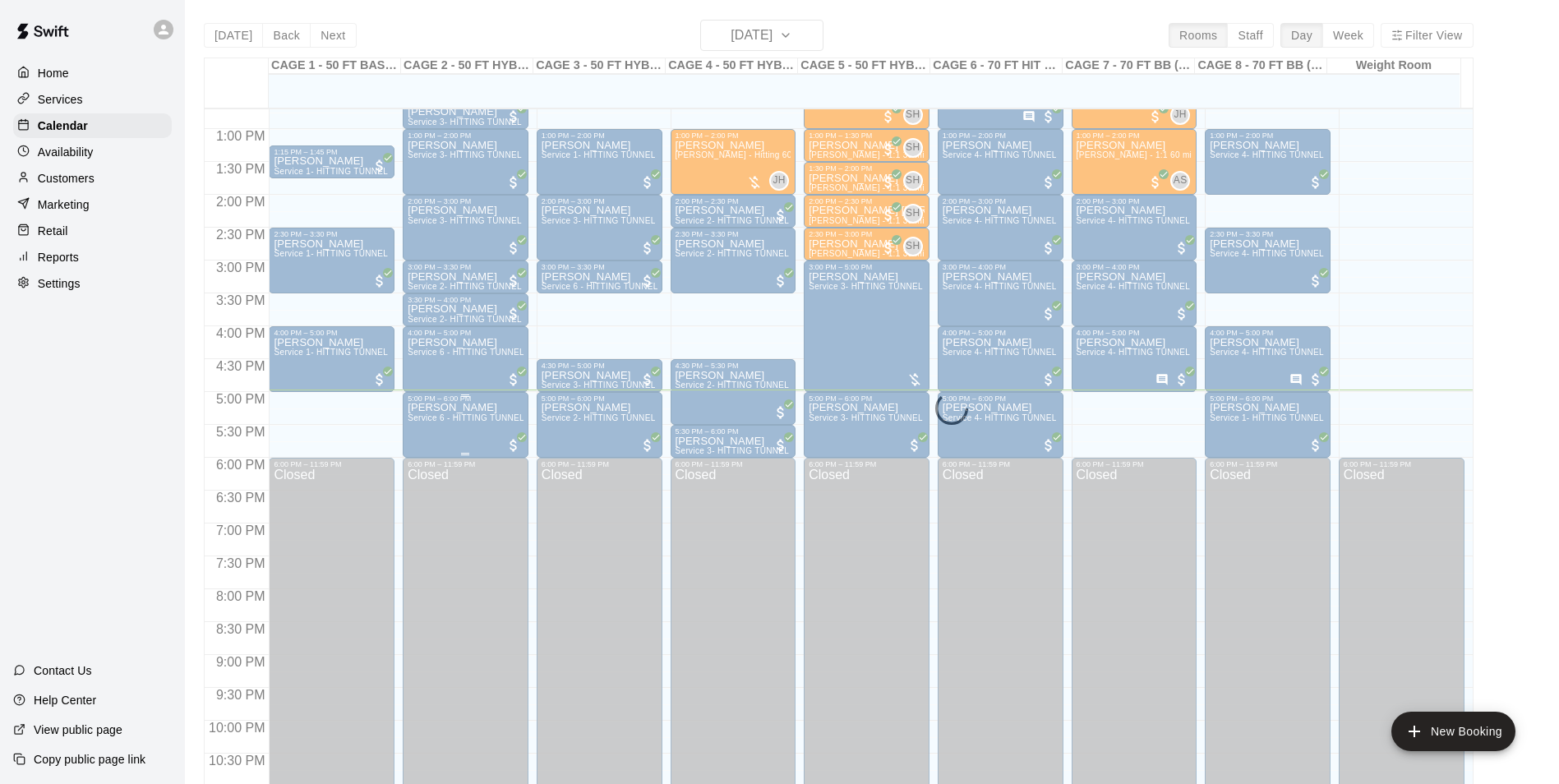
click at [457, 430] on div "[PERSON_NAME] Service 6 - HITTING TUNNEL RENTAL - 50ft Softball Slow/Fast Pitch" at bounding box center [465, 794] width 116 height 784
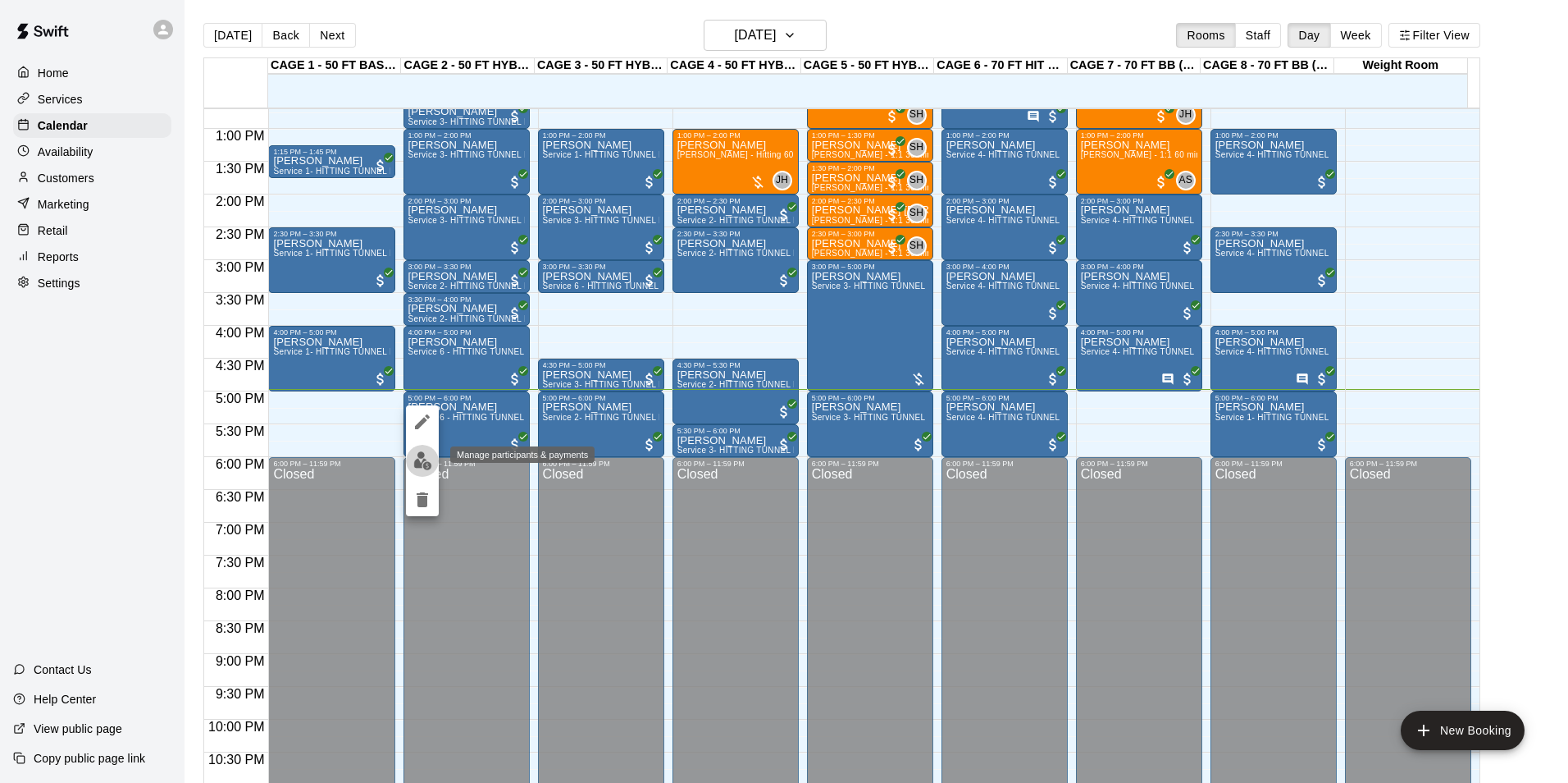
click at [422, 462] on img "edit" at bounding box center [423, 461] width 19 height 19
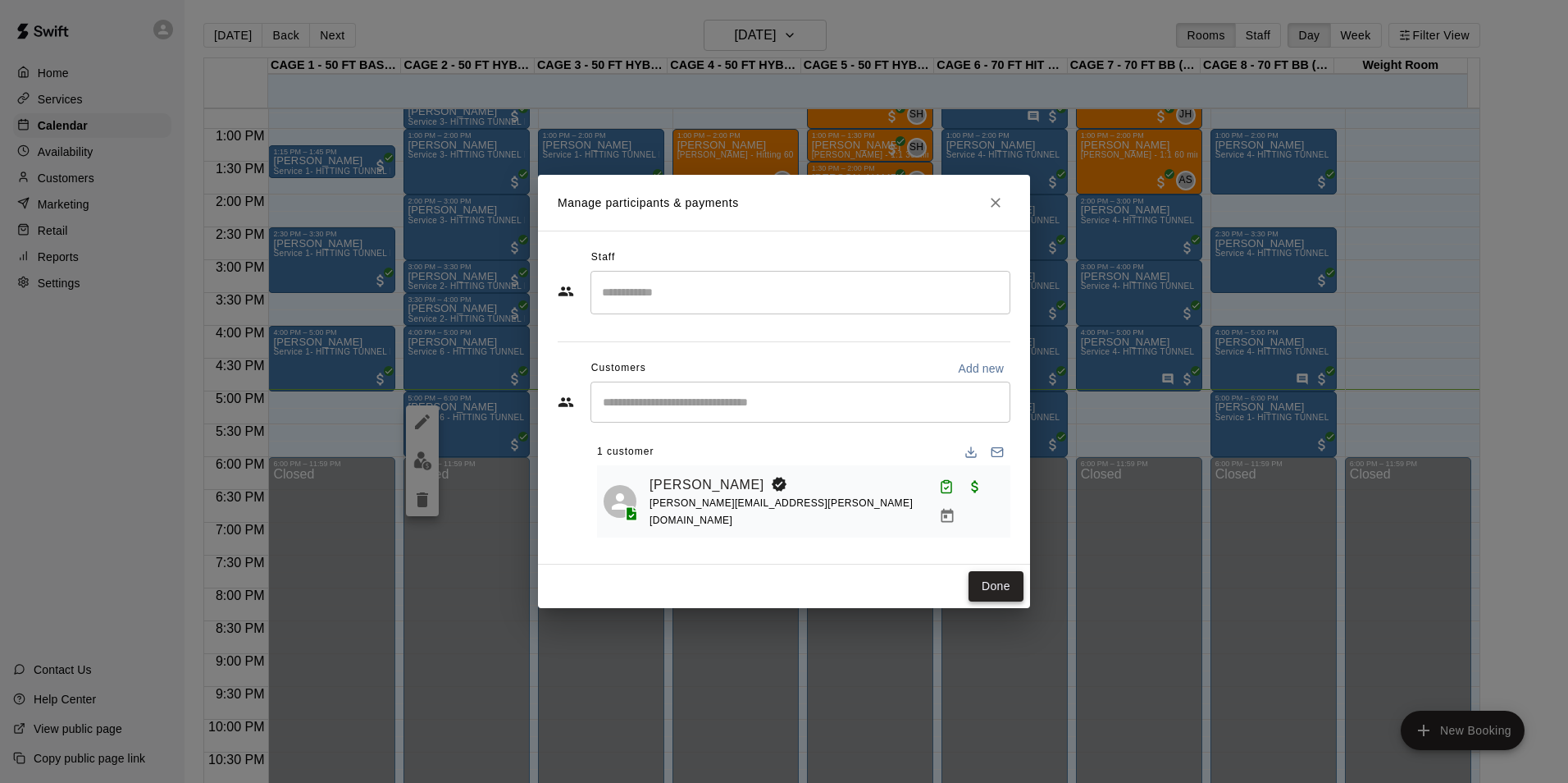
click at [979, 582] on button "Done" at bounding box center [996, 586] width 55 height 30
